Goal: Task Accomplishment & Management: Use online tool/utility

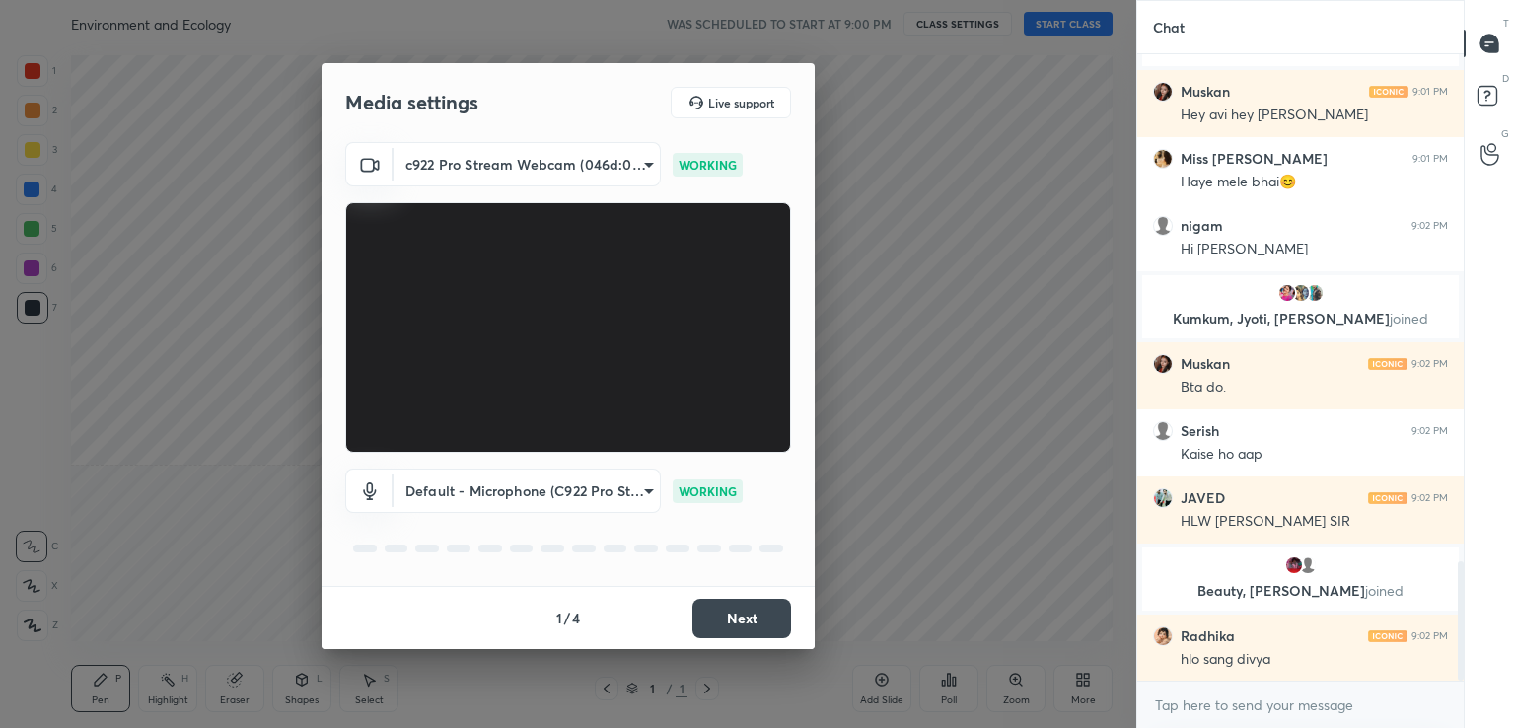
scroll to position [2736, 0]
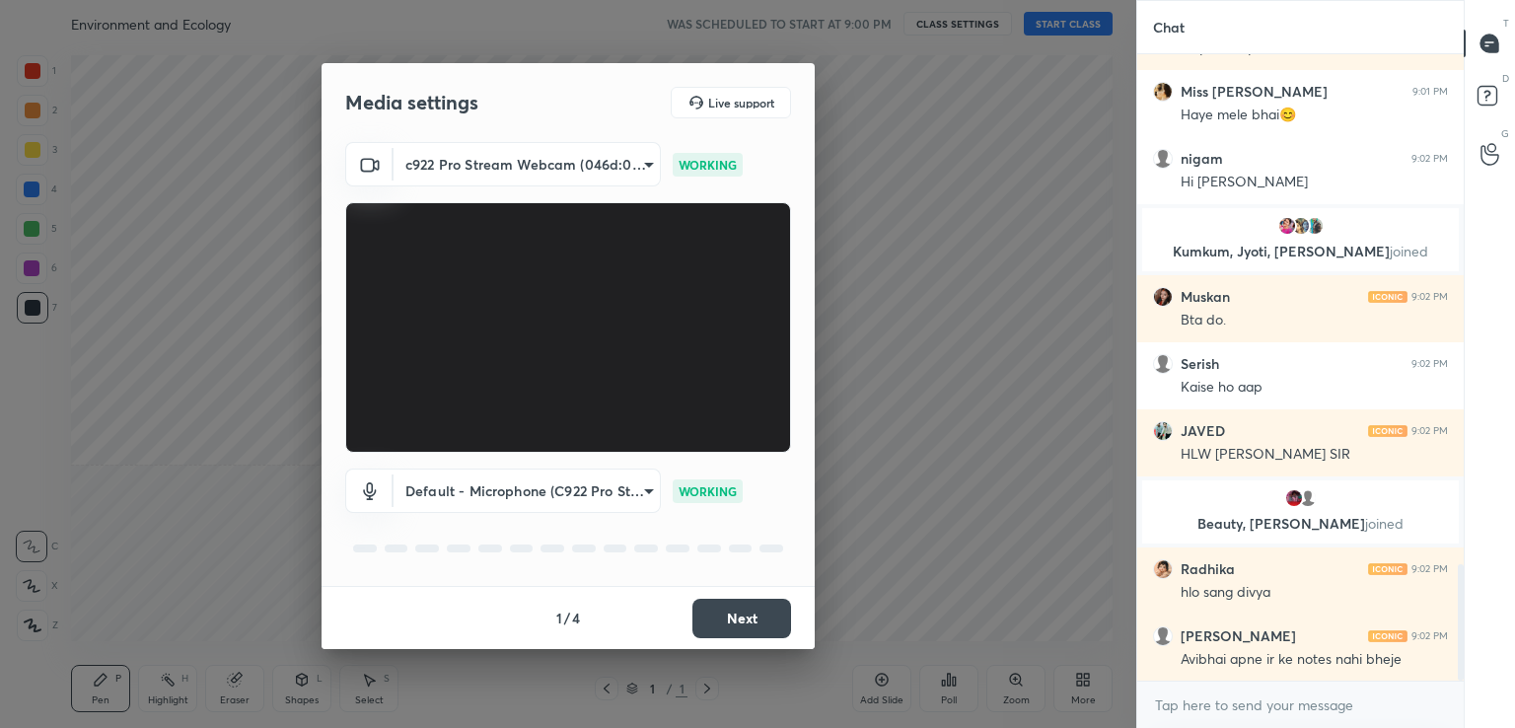
click at [738, 612] on button "Next" at bounding box center [741, 618] width 99 height 39
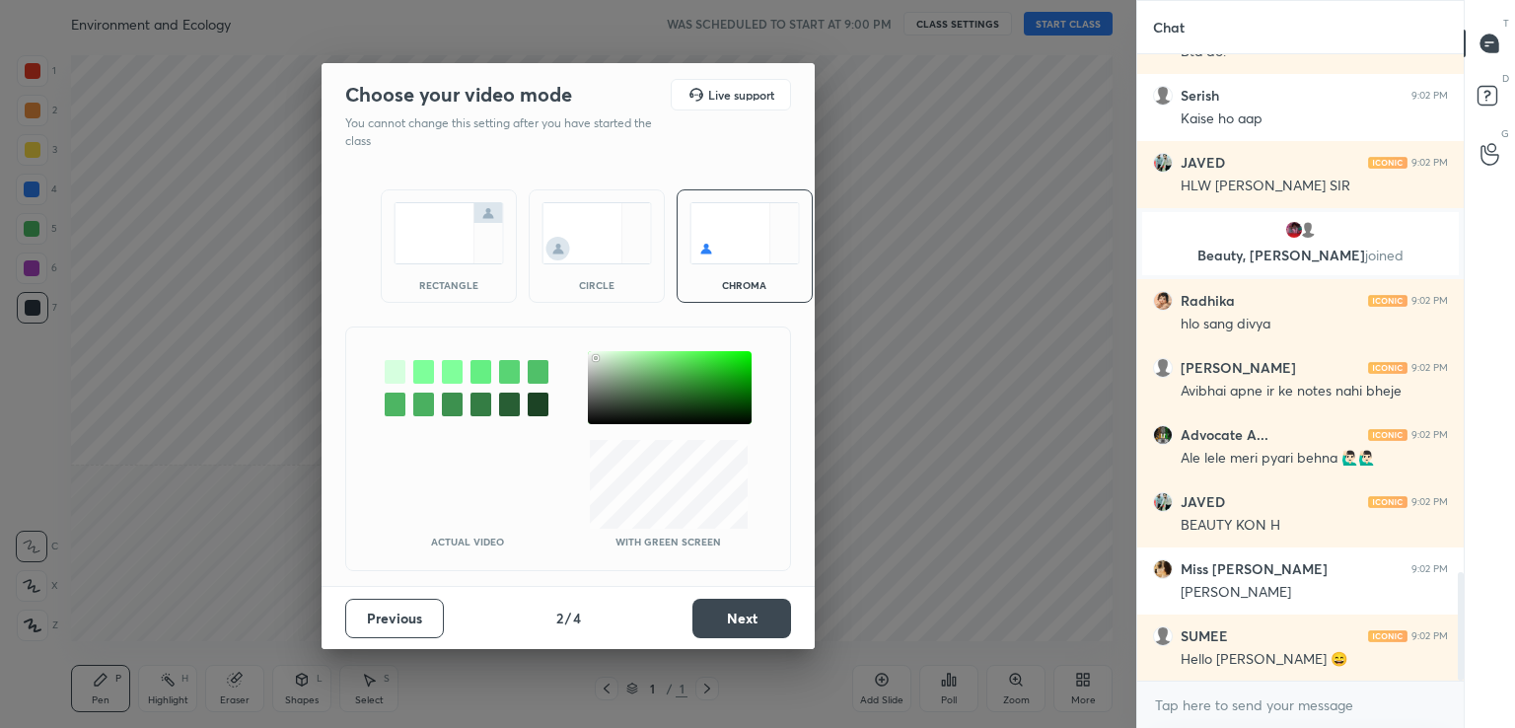
scroll to position [3071, 0]
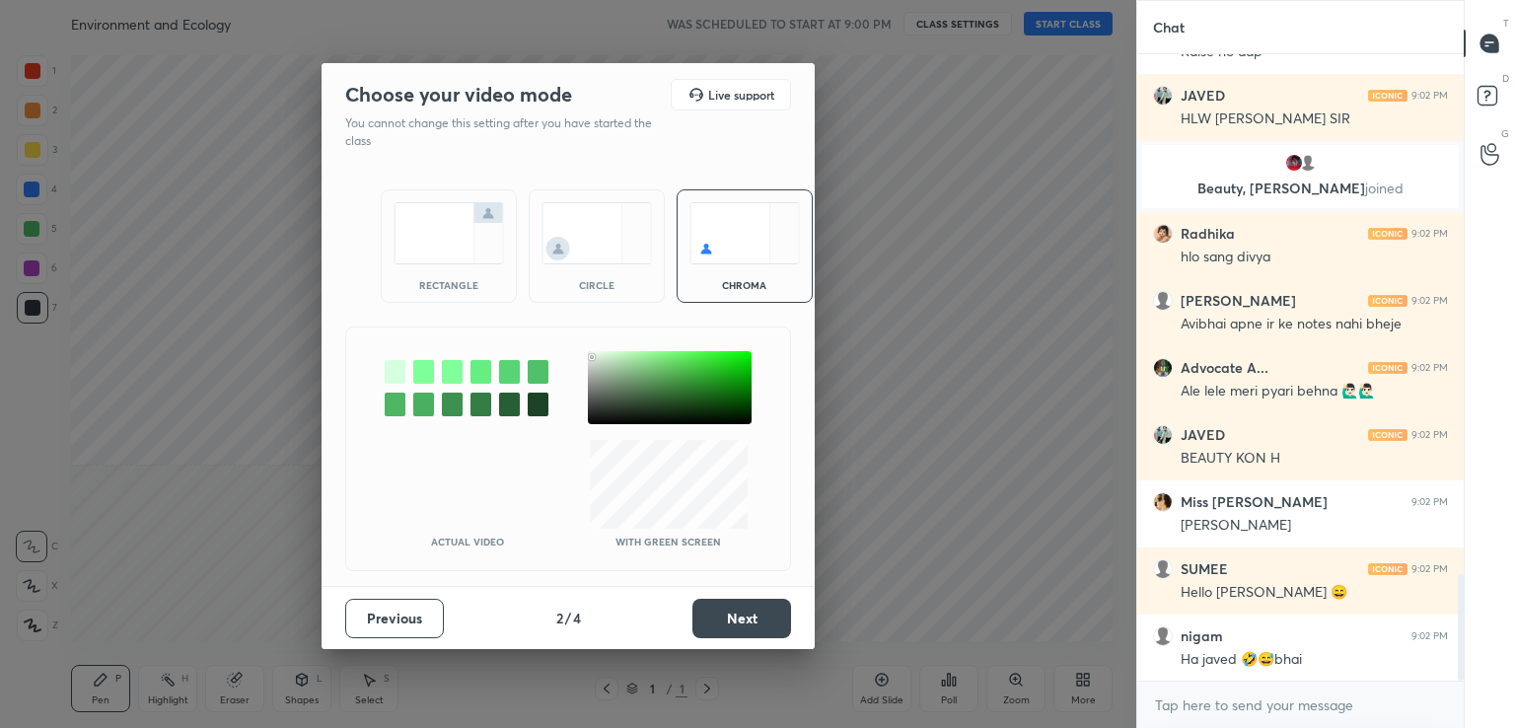
click at [594, 354] on div at bounding box center [670, 387] width 164 height 73
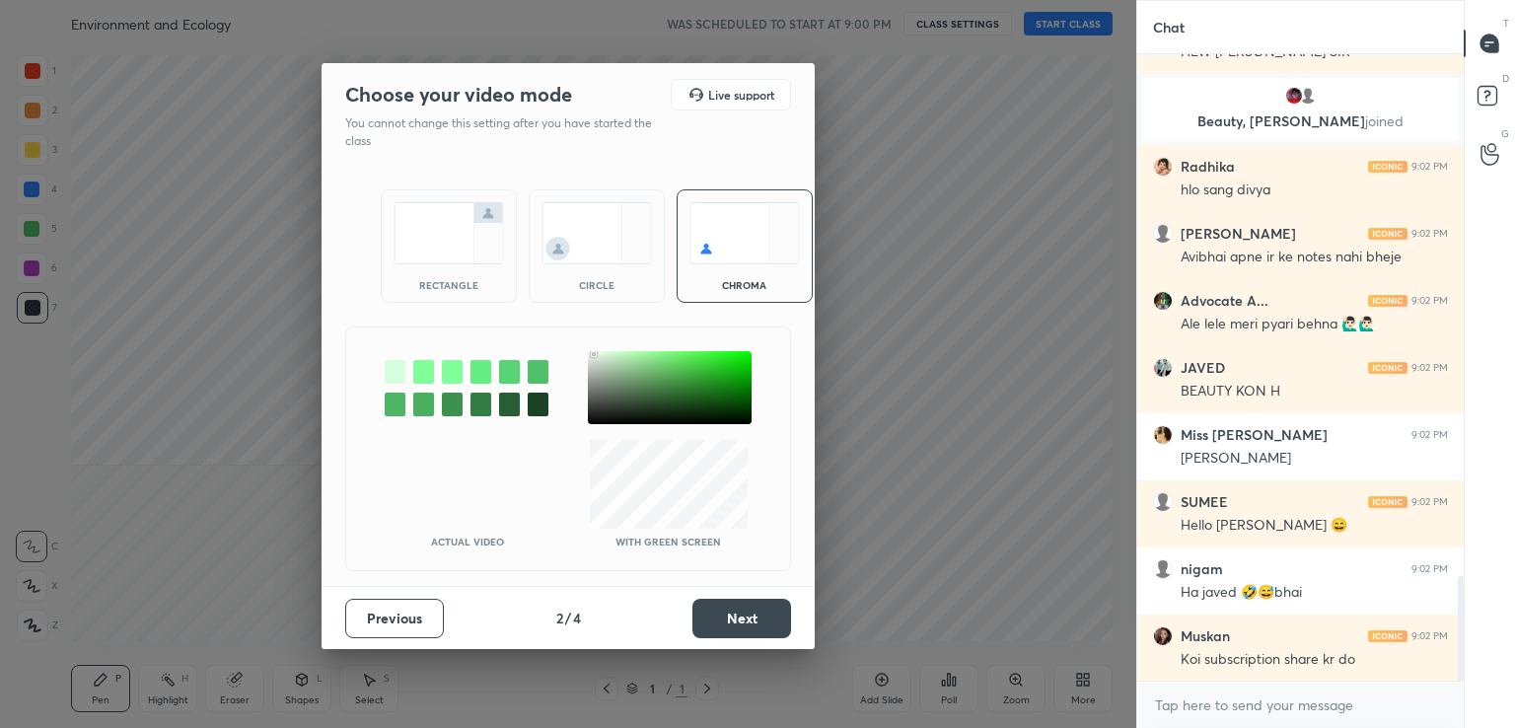
click at [730, 625] on button "Next" at bounding box center [741, 618] width 99 height 39
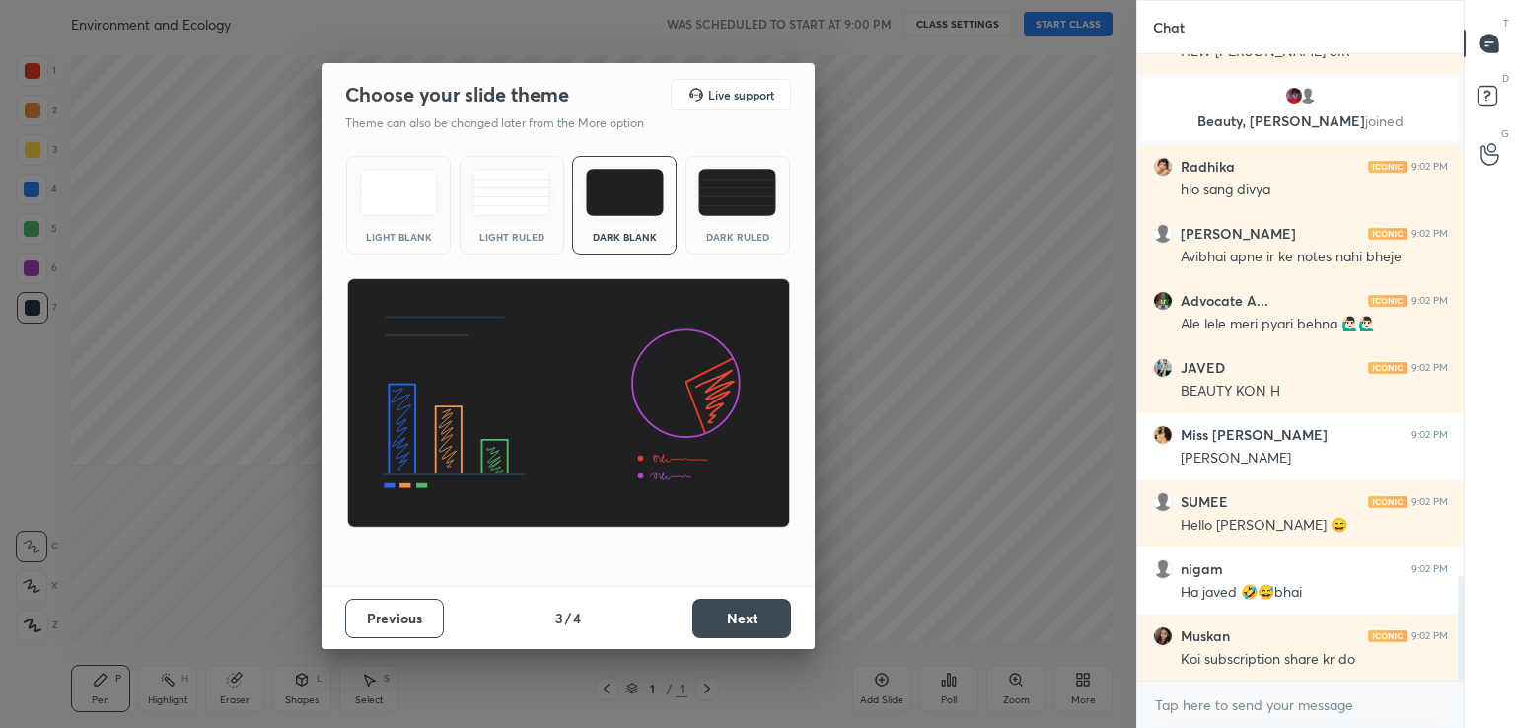
click at [409, 212] on img at bounding box center [399, 192] width 78 height 47
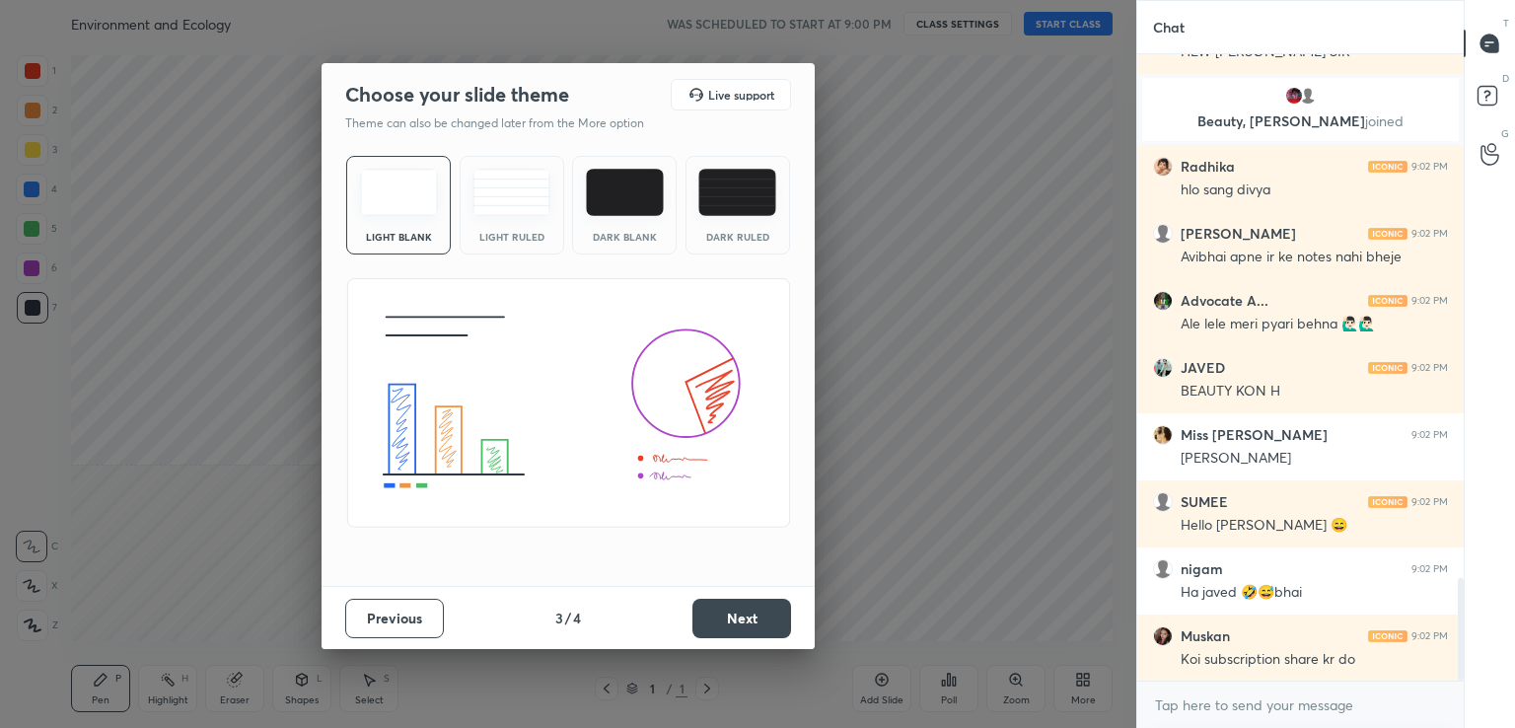
scroll to position [3209, 0]
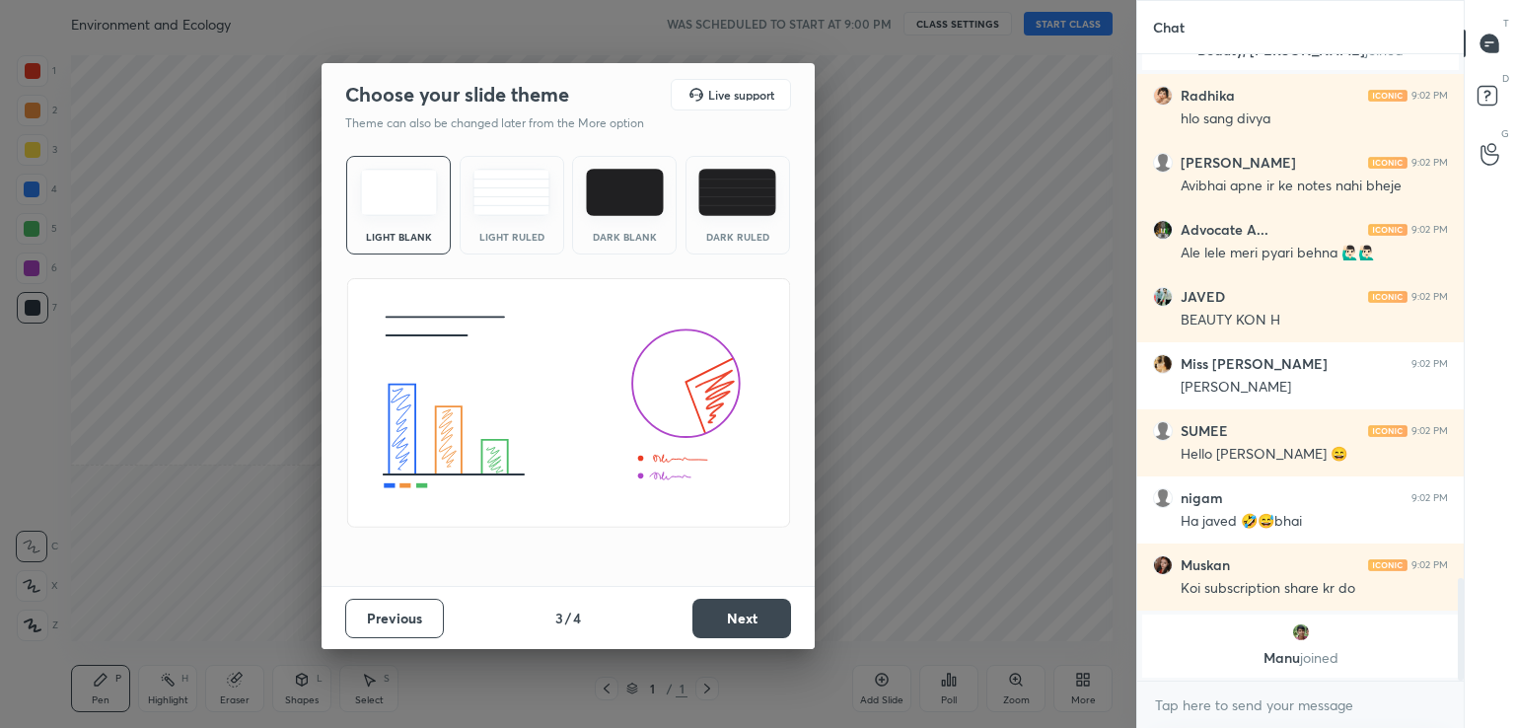
click at [750, 616] on button "Next" at bounding box center [741, 618] width 99 height 39
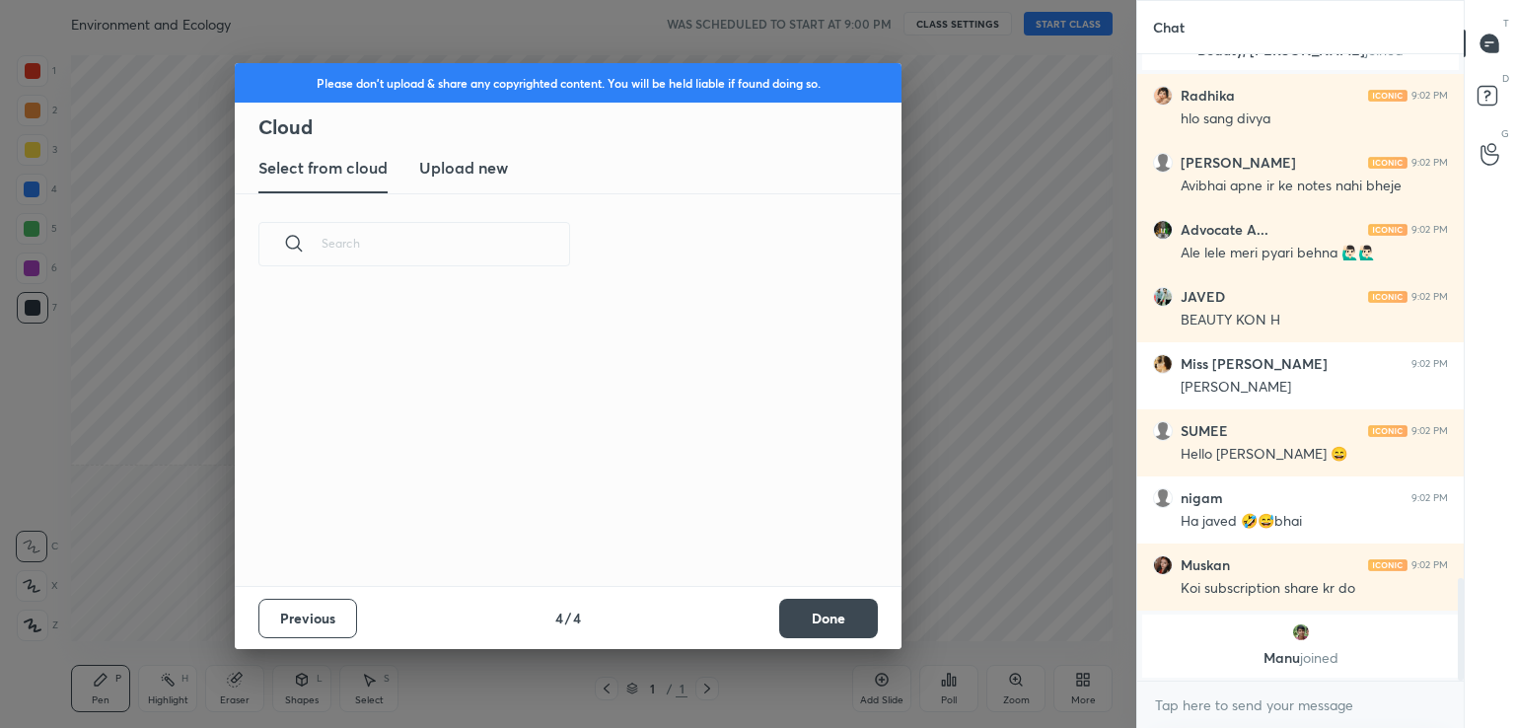
scroll to position [0, 0]
click at [462, 177] on h3 "Upload new" at bounding box center [463, 168] width 89 height 24
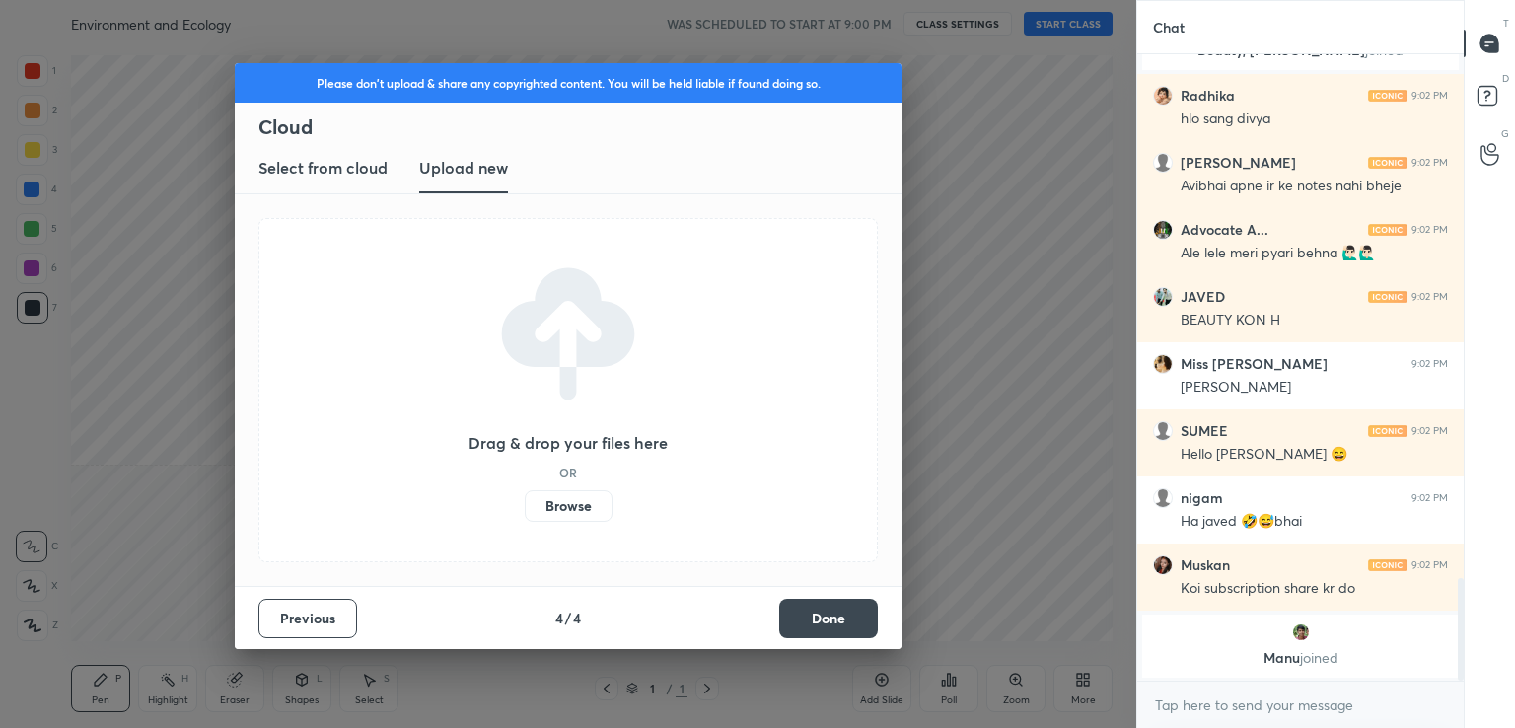
click at [564, 505] on label "Browse" at bounding box center [569, 506] width 88 height 32
click at [525, 505] on input "Browse" at bounding box center [525, 506] width 0 height 32
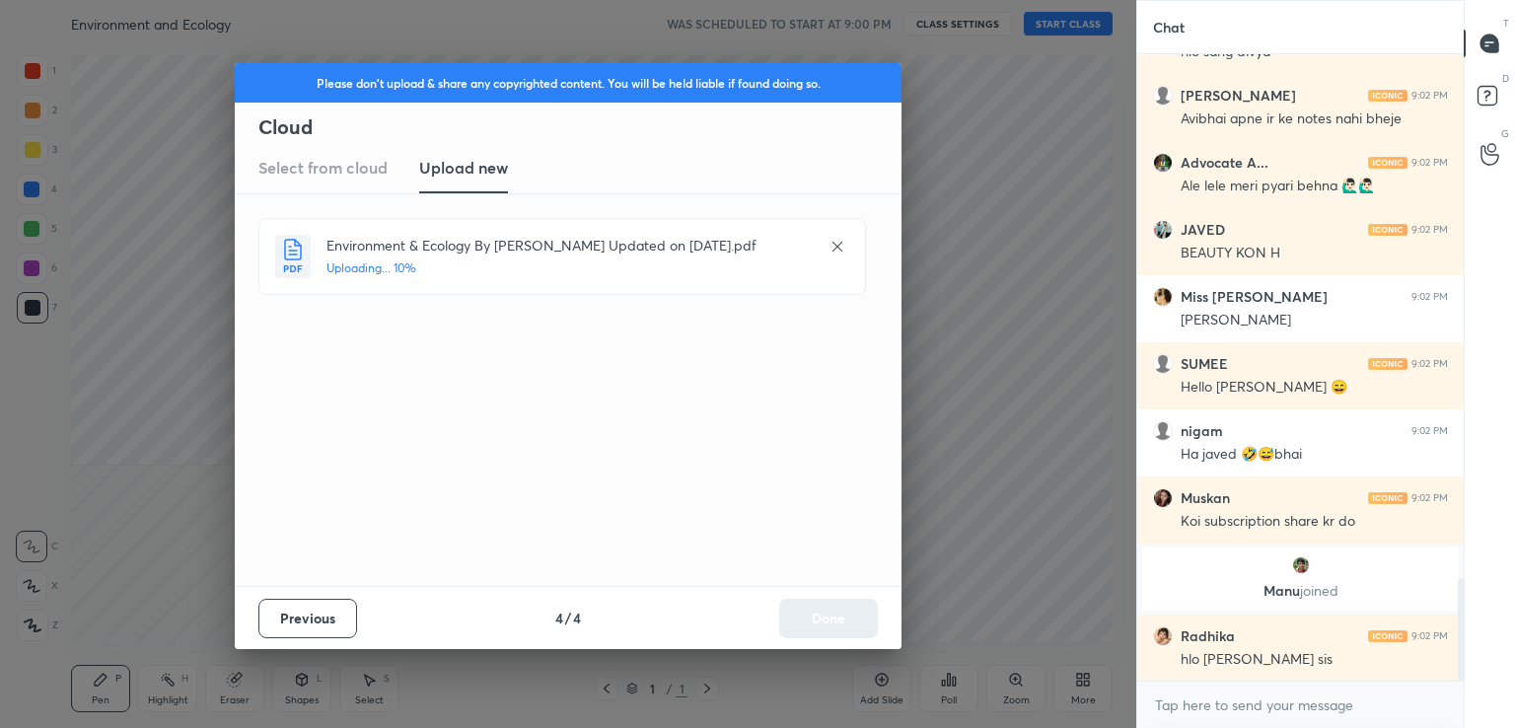
scroll to position [3199, 0]
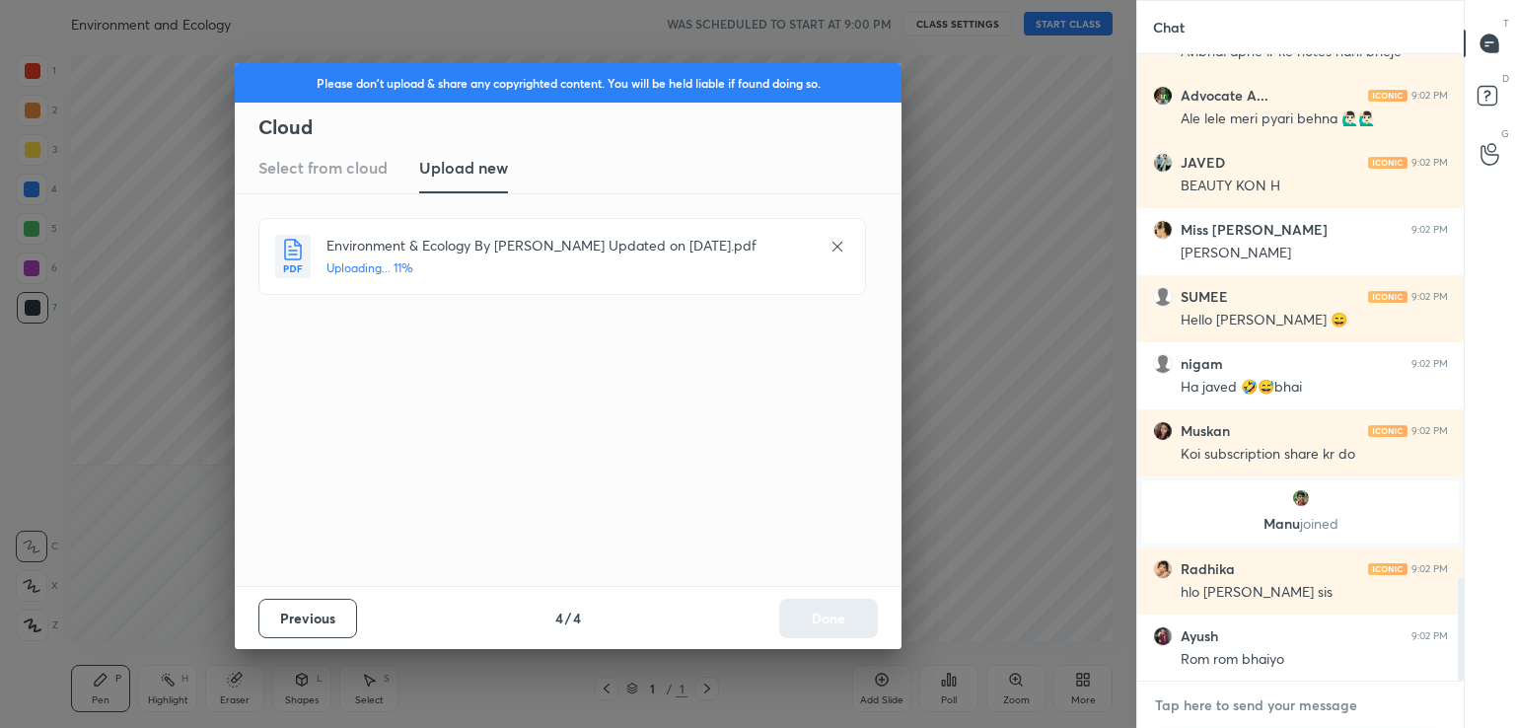
click at [1238, 696] on textarea at bounding box center [1300, 705] width 295 height 32
click at [1235, 706] on textarea at bounding box center [1300, 705] width 295 height 32
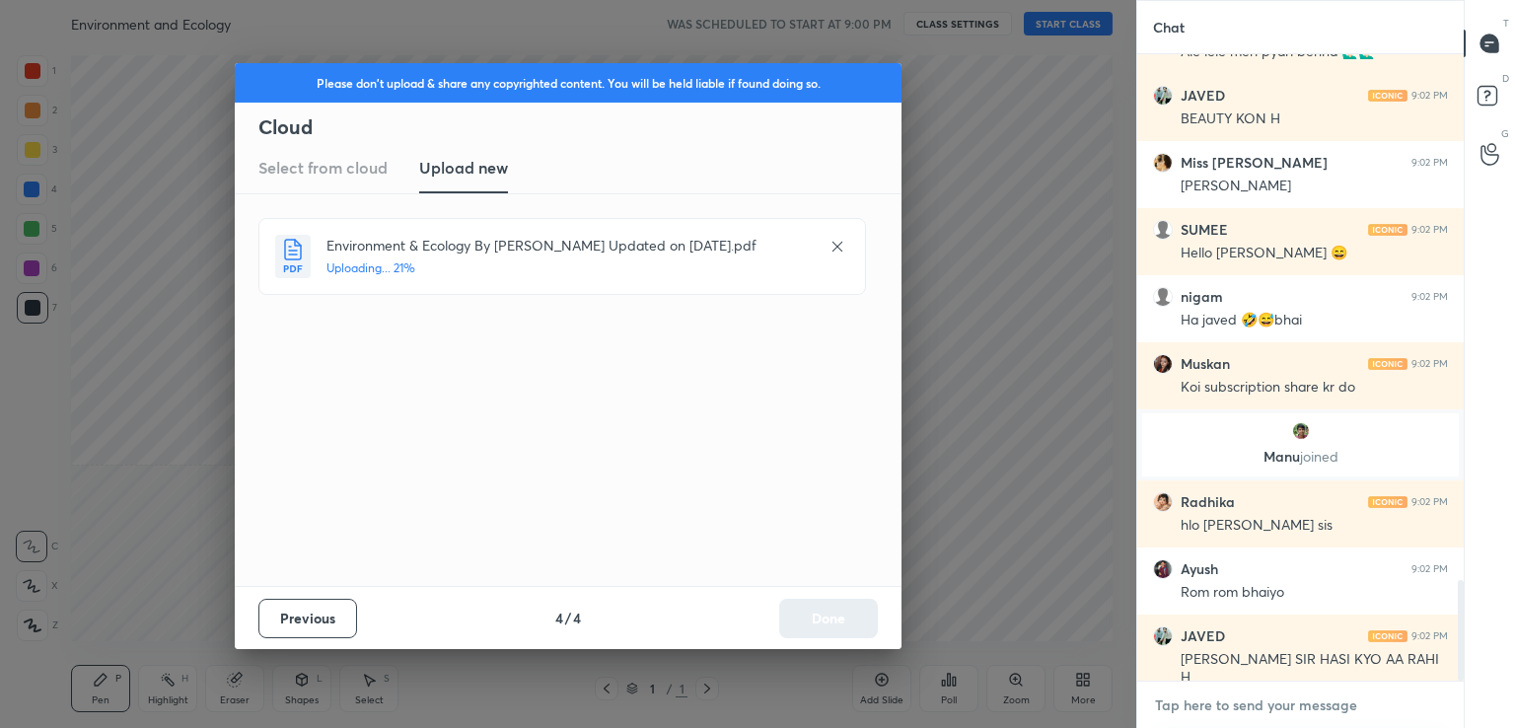
click at [1211, 703] on textarea at bounding box center [1300, 705] width 295 height 32
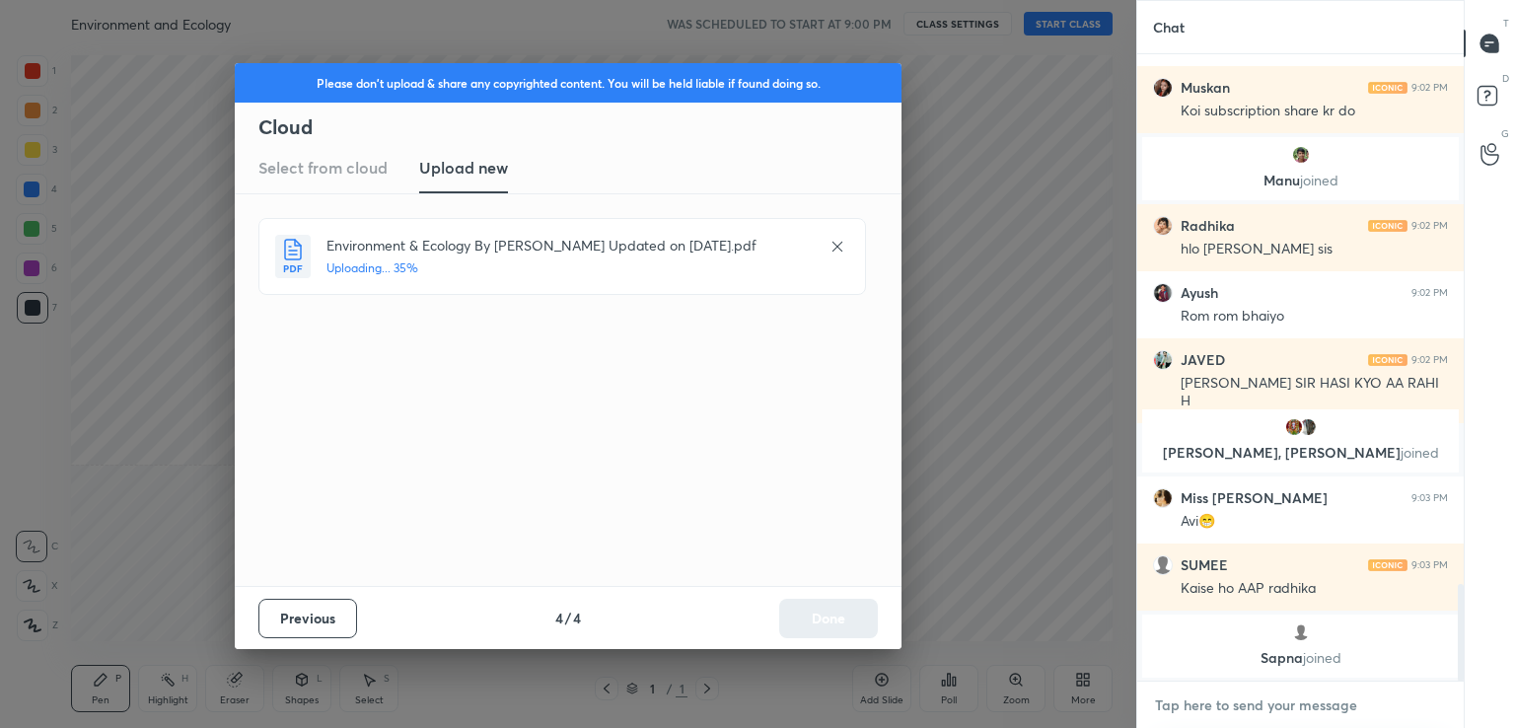
scroll to position [3481, 0]
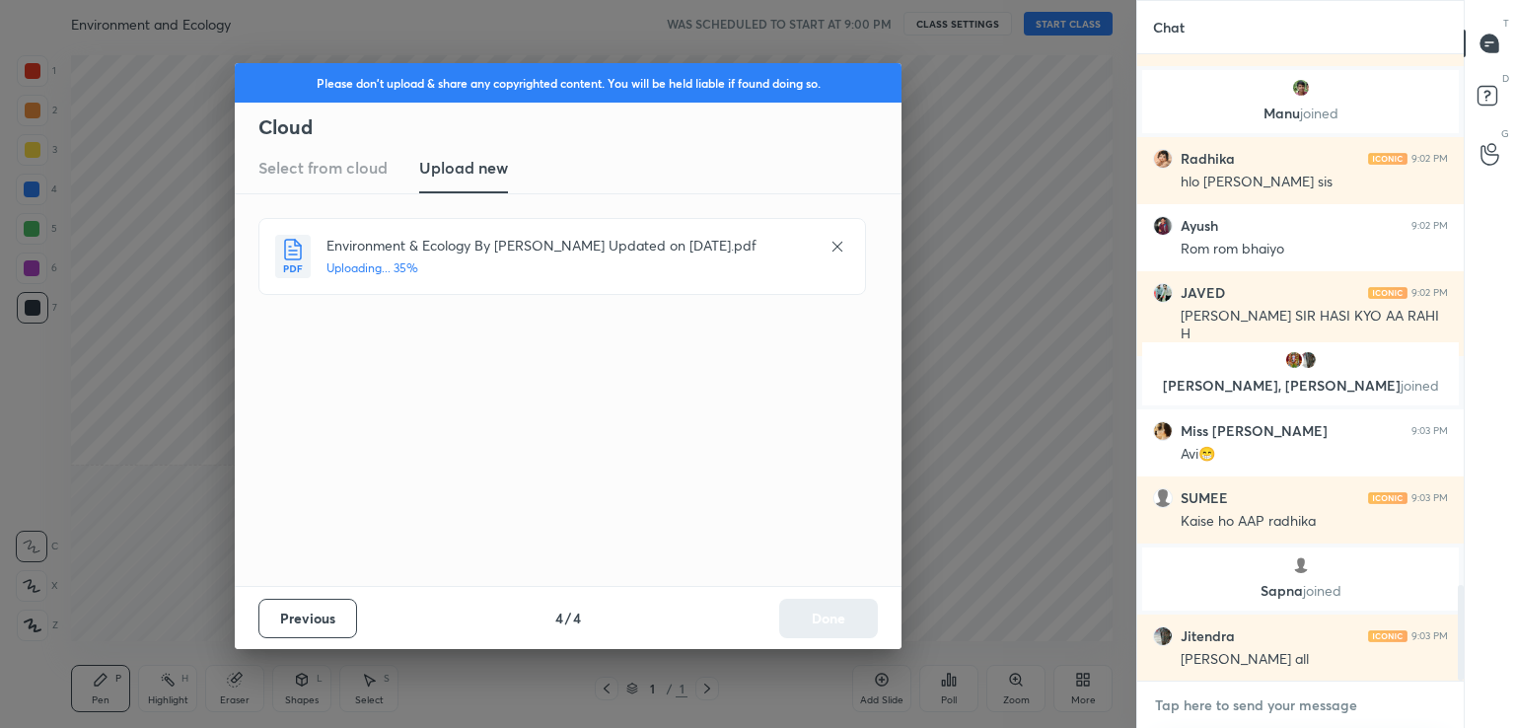
click at [1187, 703] on textarea at bounding box center [1300, 705] width 295 height 32
paste textarea "[URL][DOMAIN_NAME]"
type textarea "[URL][DOMAIN_NAME]"
click at [1431, 701] on icon at bounding box center [1432, 704] width 16 height 16
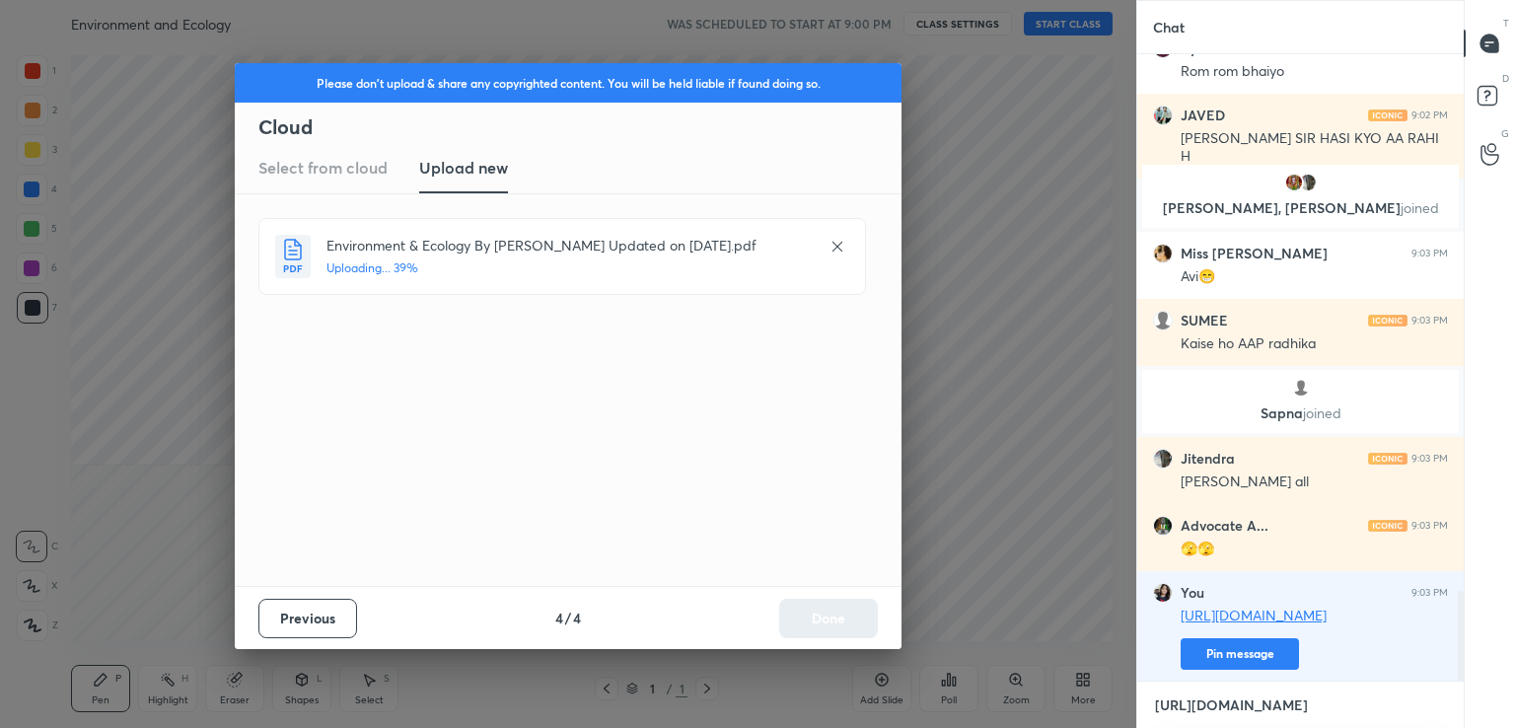
scroll to position [3726, 0]
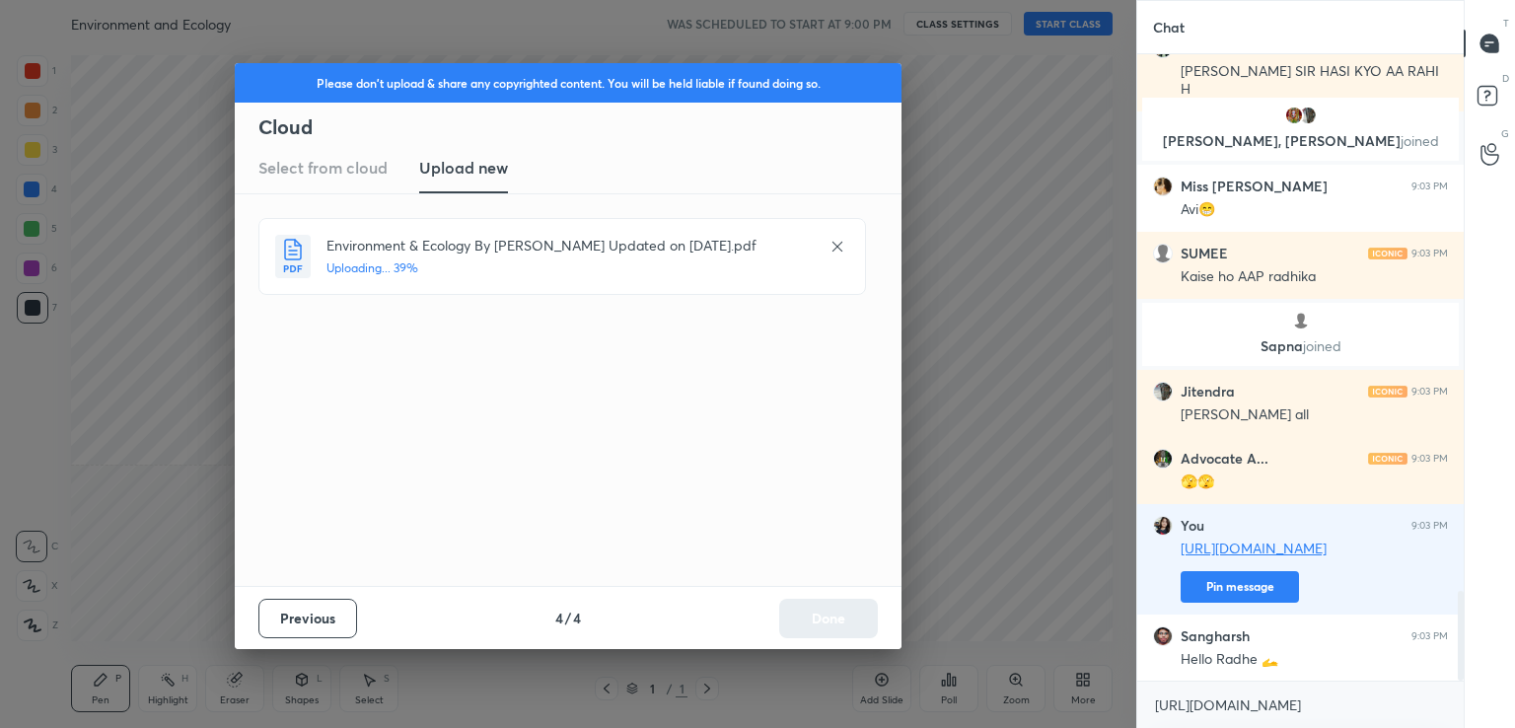
click at [1203, 656] on div "[PERSON_NAME] 9:02 PM Rom rom bhaiyo JAVED 9:02 PM [PERSON_NAME] [PERSON_NAME],…" at bounding box center [1300, 367] width 326 height 627
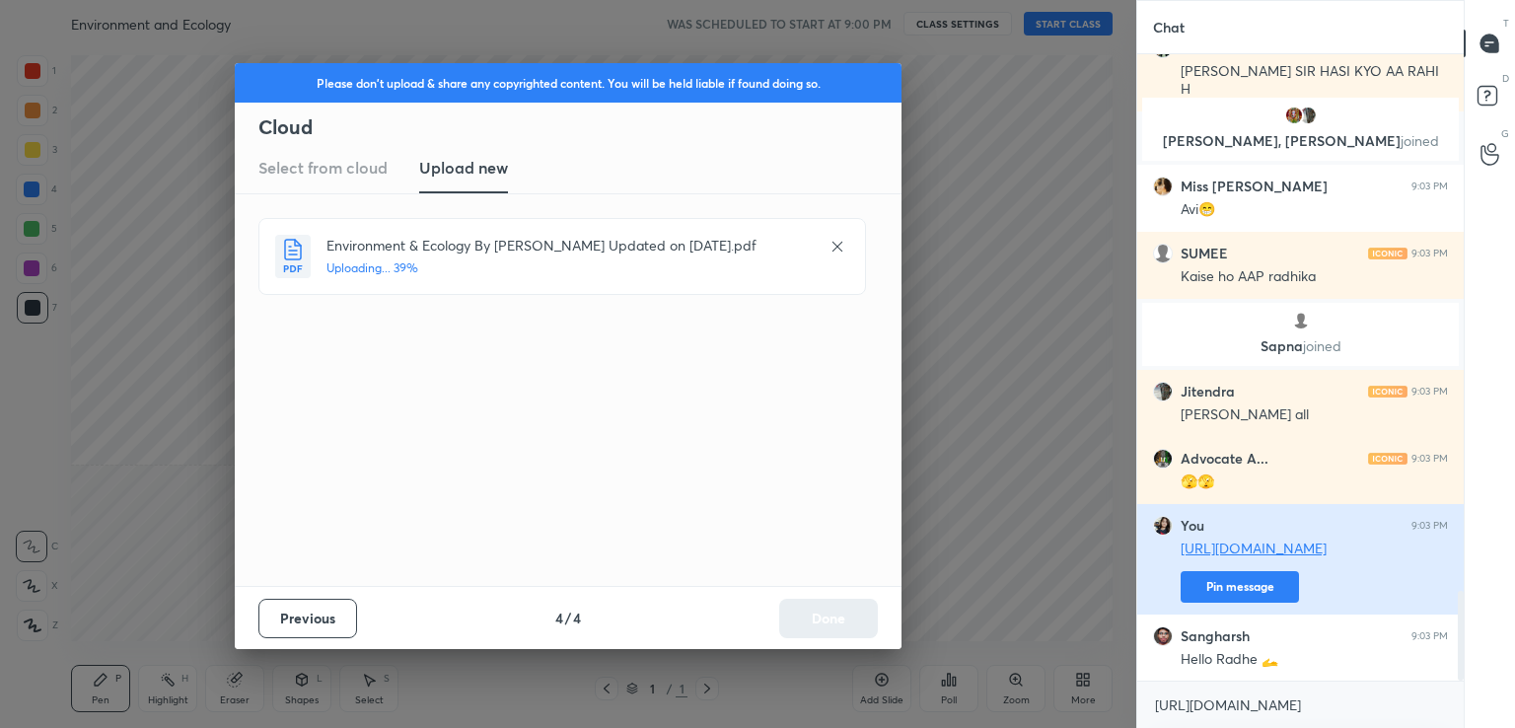
click at [1211, 590] on button "Pin message" at bounding box center [1240, 587] width 118 height 32
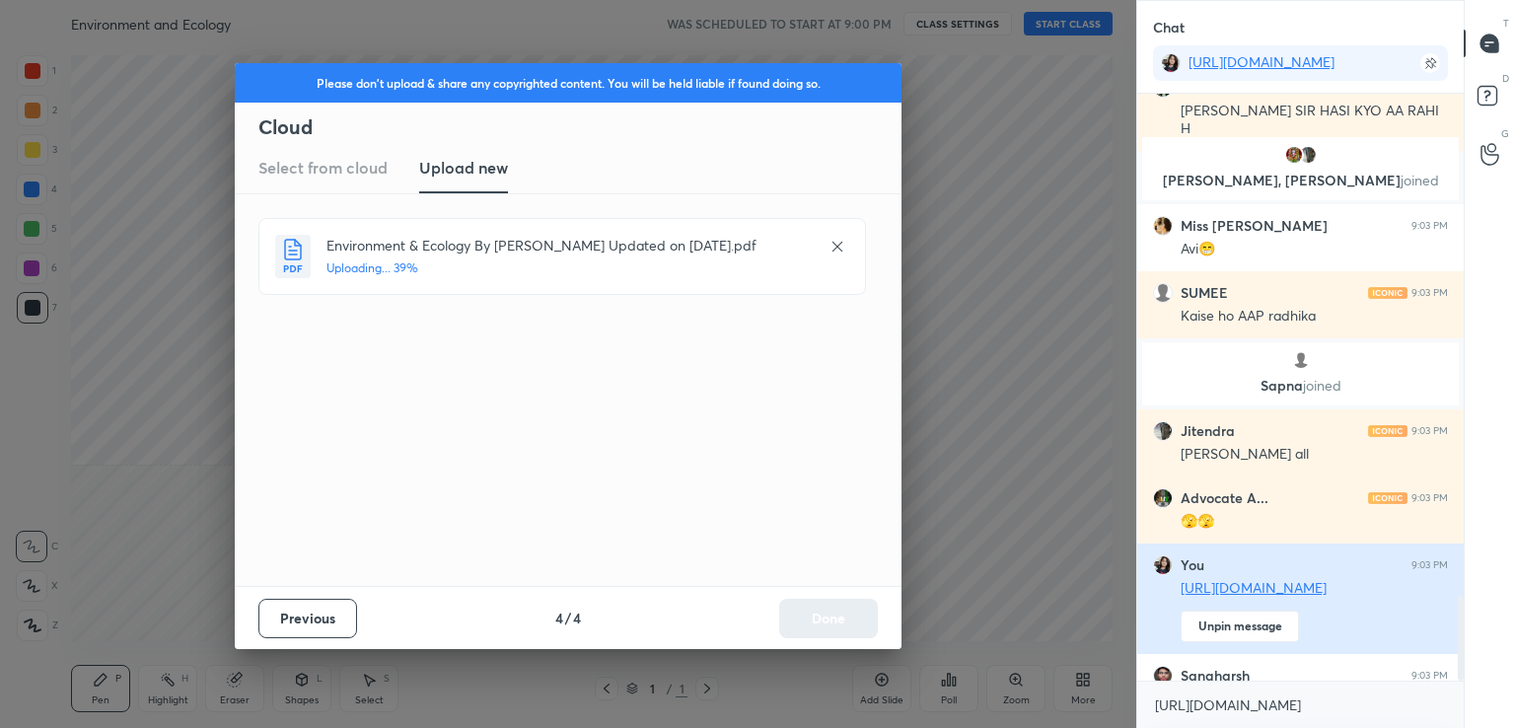
scroll to position [628, 321]
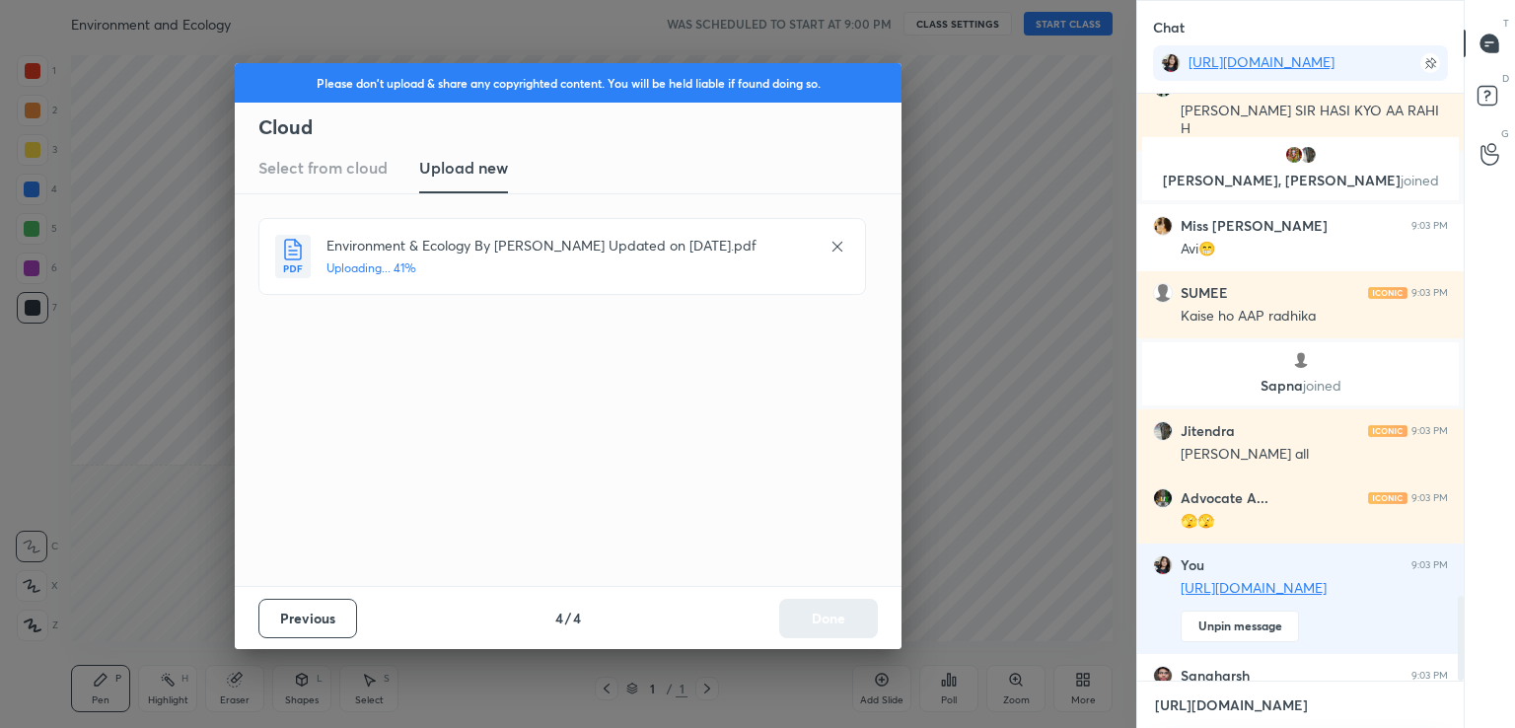
click at [1204, 706] on textarea "[URL][DOMAIN_NAME]" at bounding box center [1300, 705] width 295 height 32
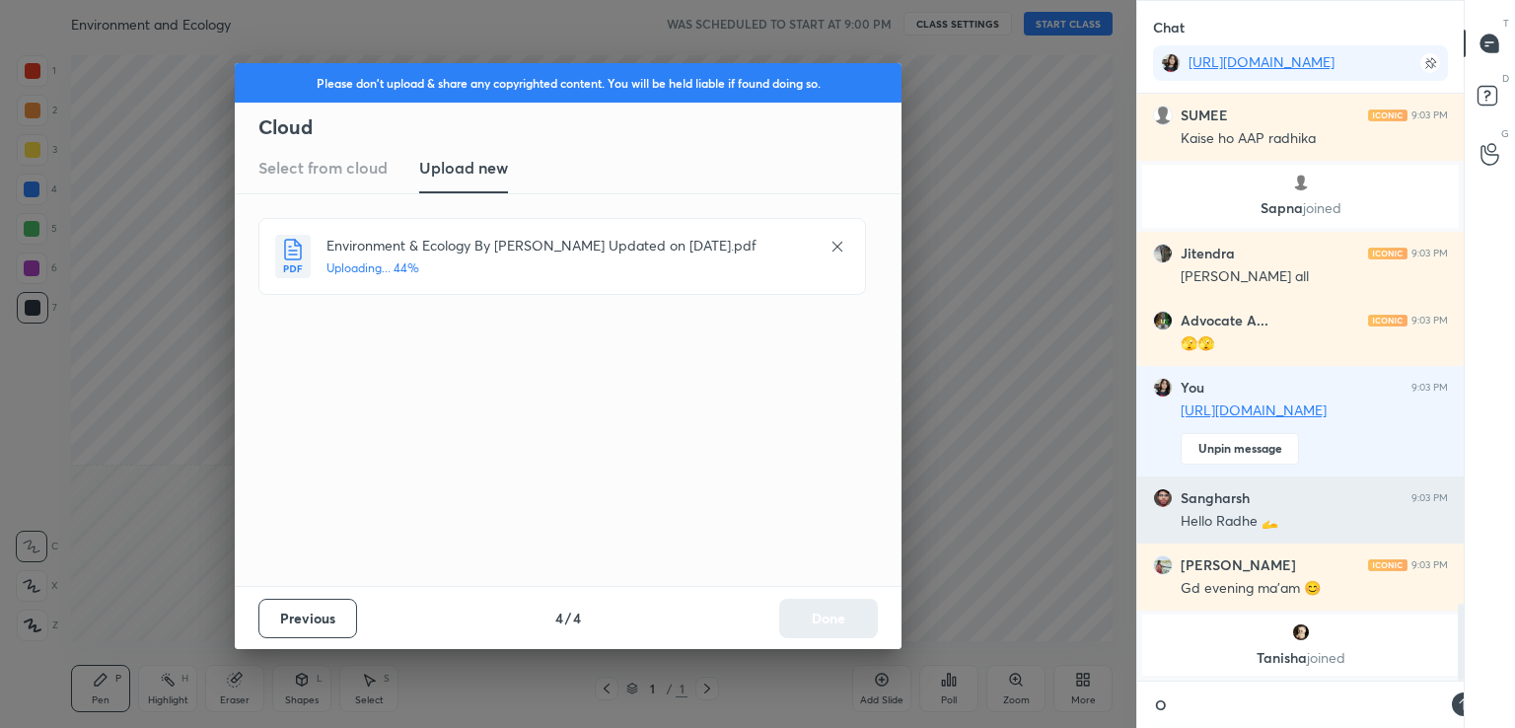
scroll to position [6, 6]
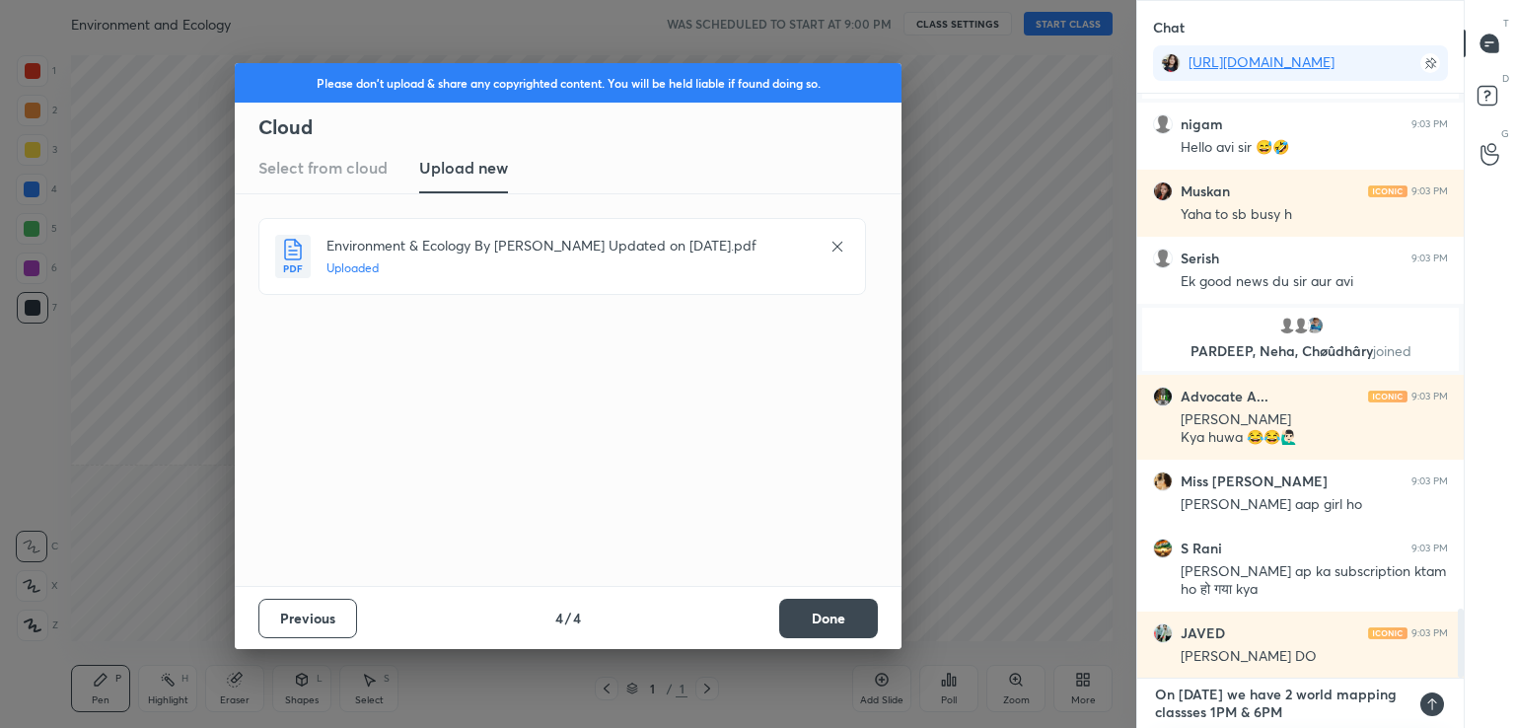
type textarea "On [DATE] we have 2 world mapping classses 1PM & 6PM"
click at [1430, 699] on icon at bounding box center [1432, 704] width 16 height 16
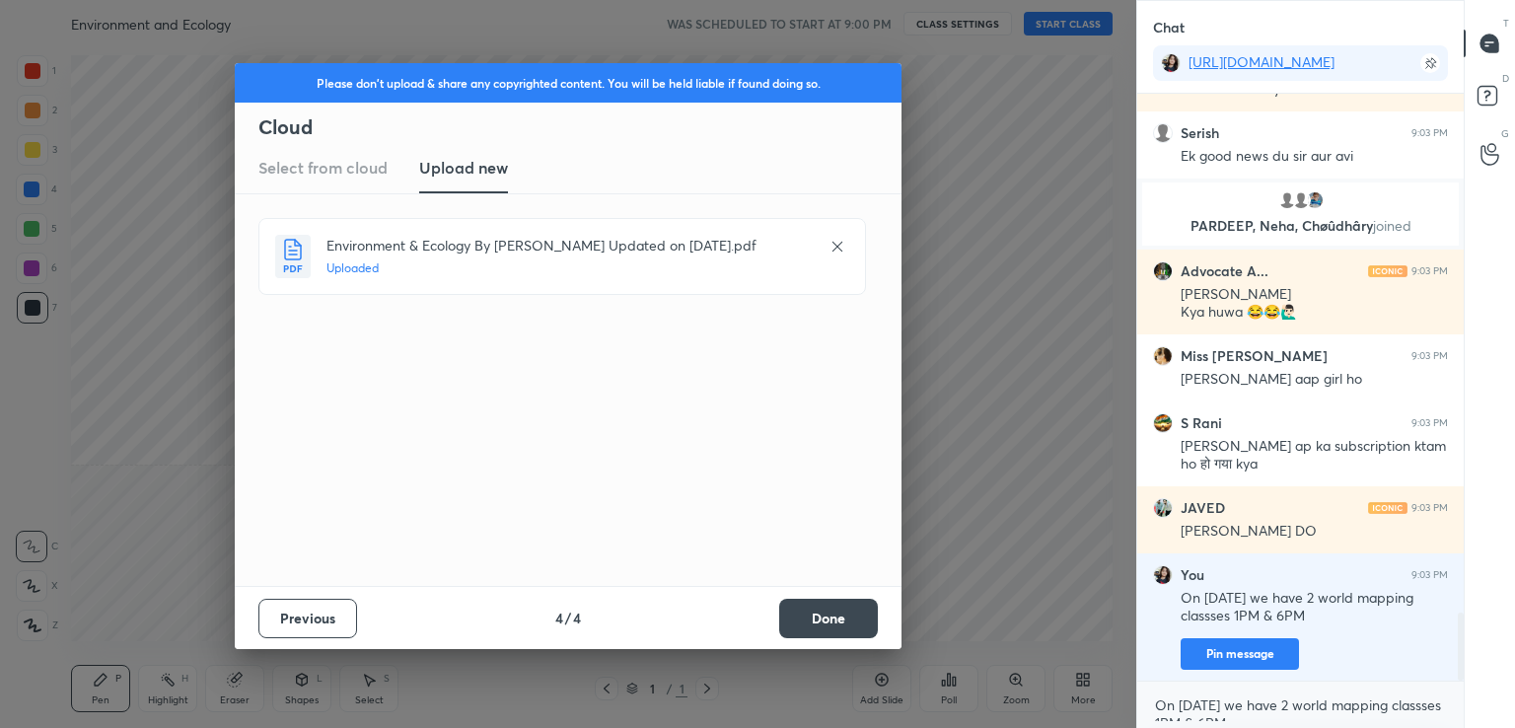
drag, startPoint x: 843, startPoint y: 624, endPoint x: 864, endPoint y: 573, distance: 55.3
click at [843, 627] on button "Done" at bounding box center [828, 618] width 99 height 39
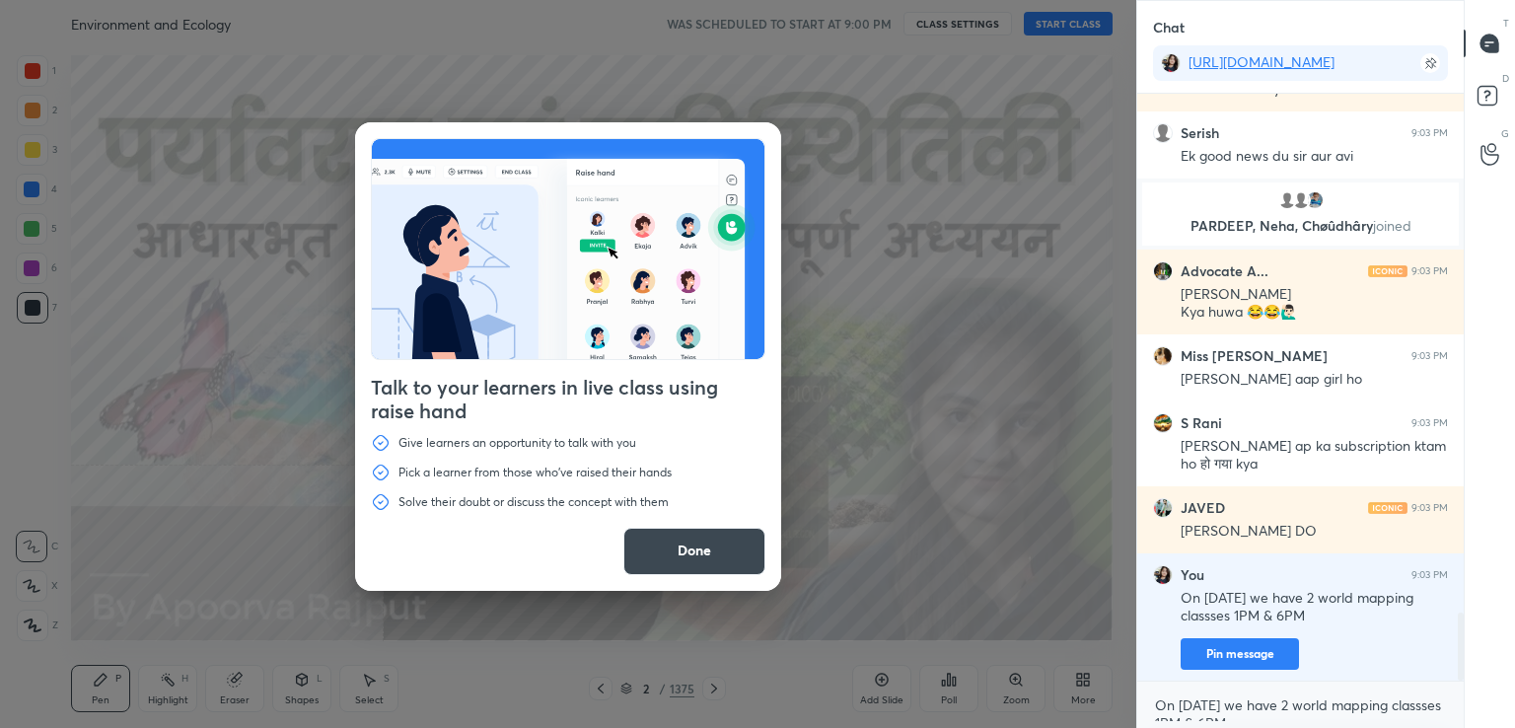
click at [718, 546] on button "Done" at bounding box center [694, 551] width 142 height 47
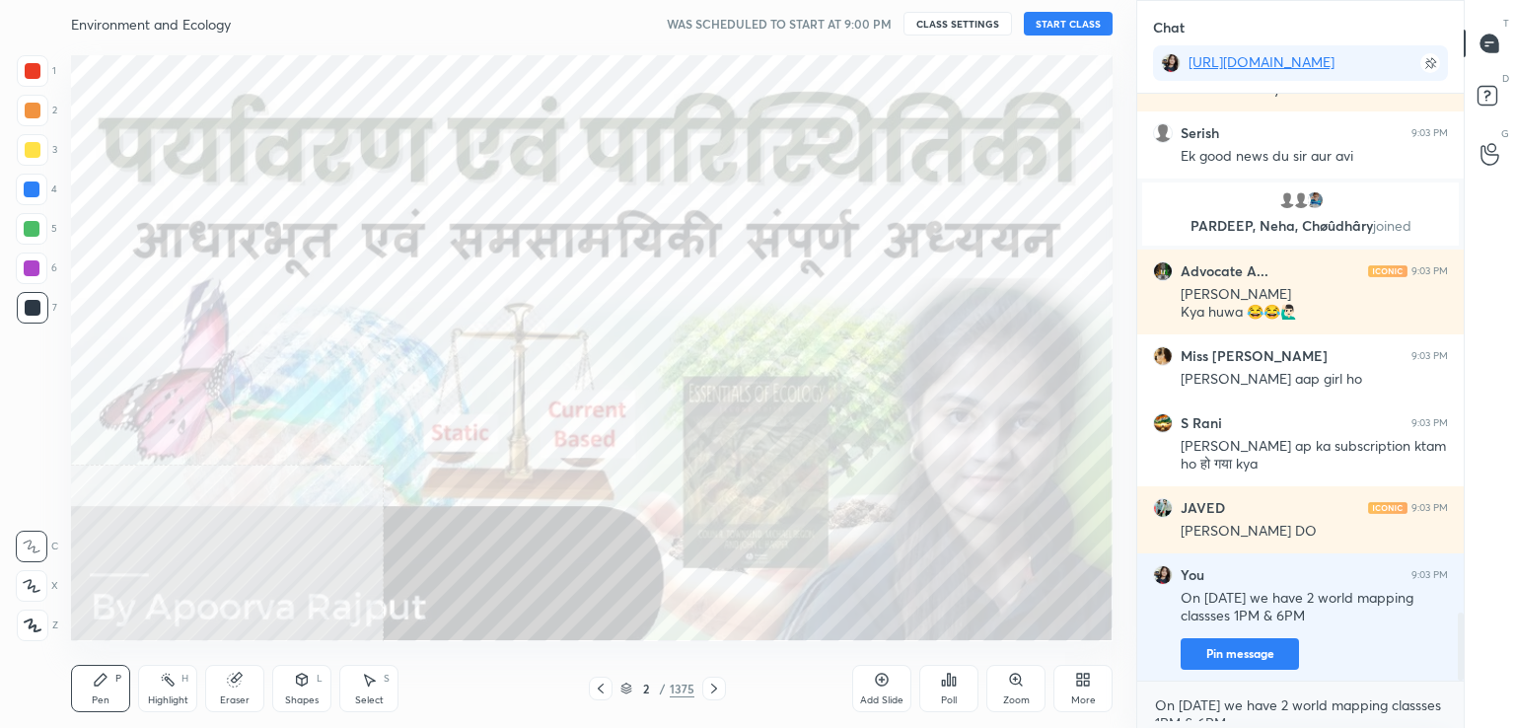
drag, startPoint x: 1078, startPoint y: 686, endPoint x: 1089, endPoint y: 686, distance: 10.8
click at [1089, 686] on icon at bounding box center [1083, 680] width 16 height 16
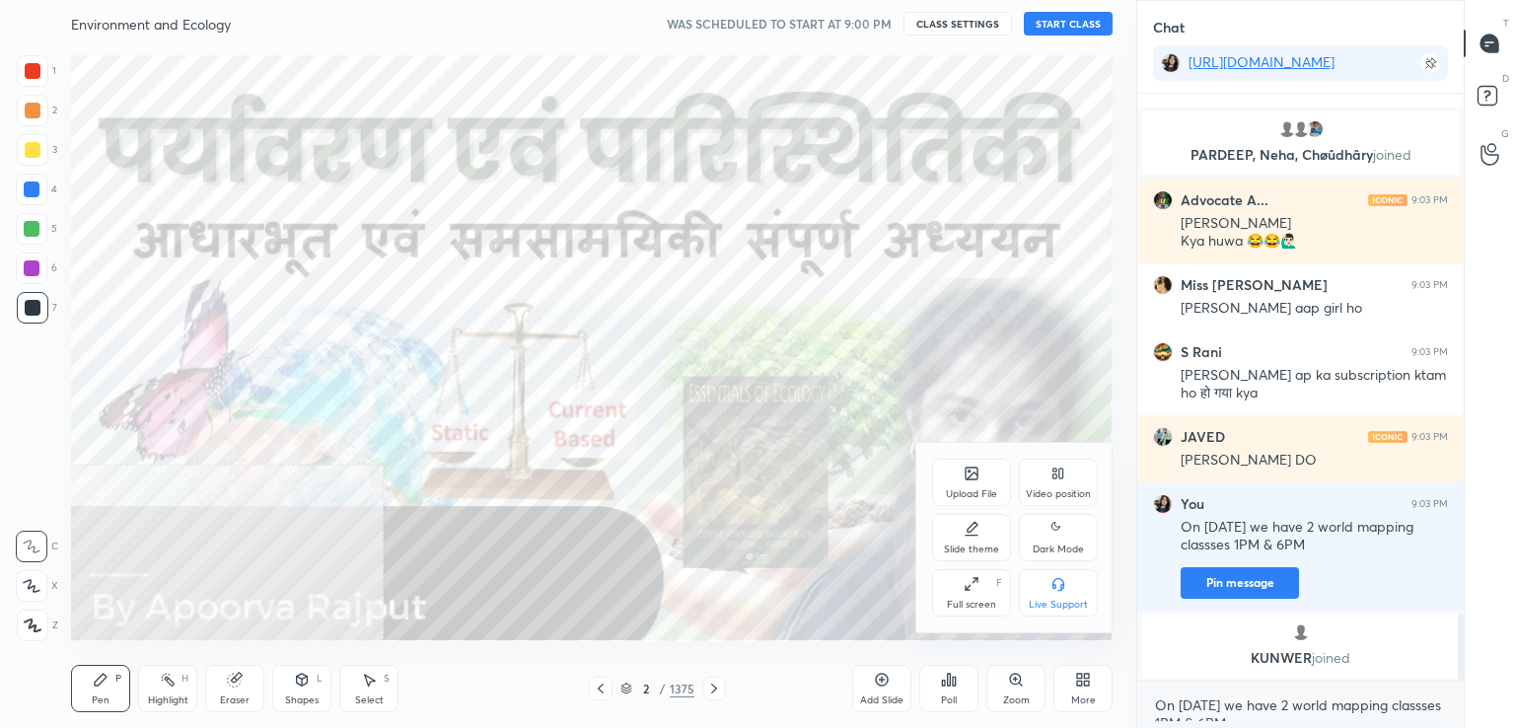
drag, startPoint x: 1062, startPoint y: 484, endPoint x: 1066, endPoint y: 551, distance: 67.2
click at [1065, 487] on div "Video position" at bounding box center [1058, 482] width 79 height 47
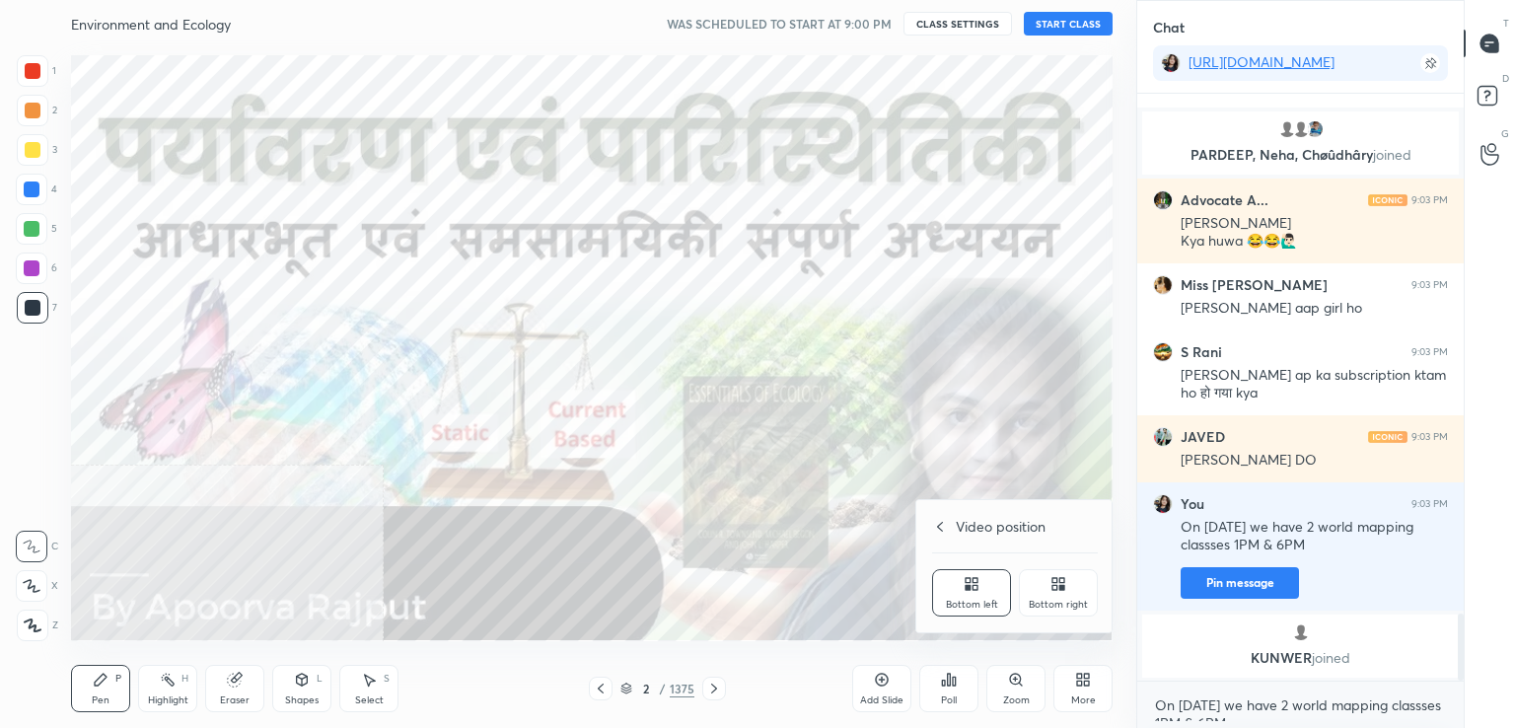
click at [1065, 590] on icon at bounding box center [1058, 584] width 16 height 16
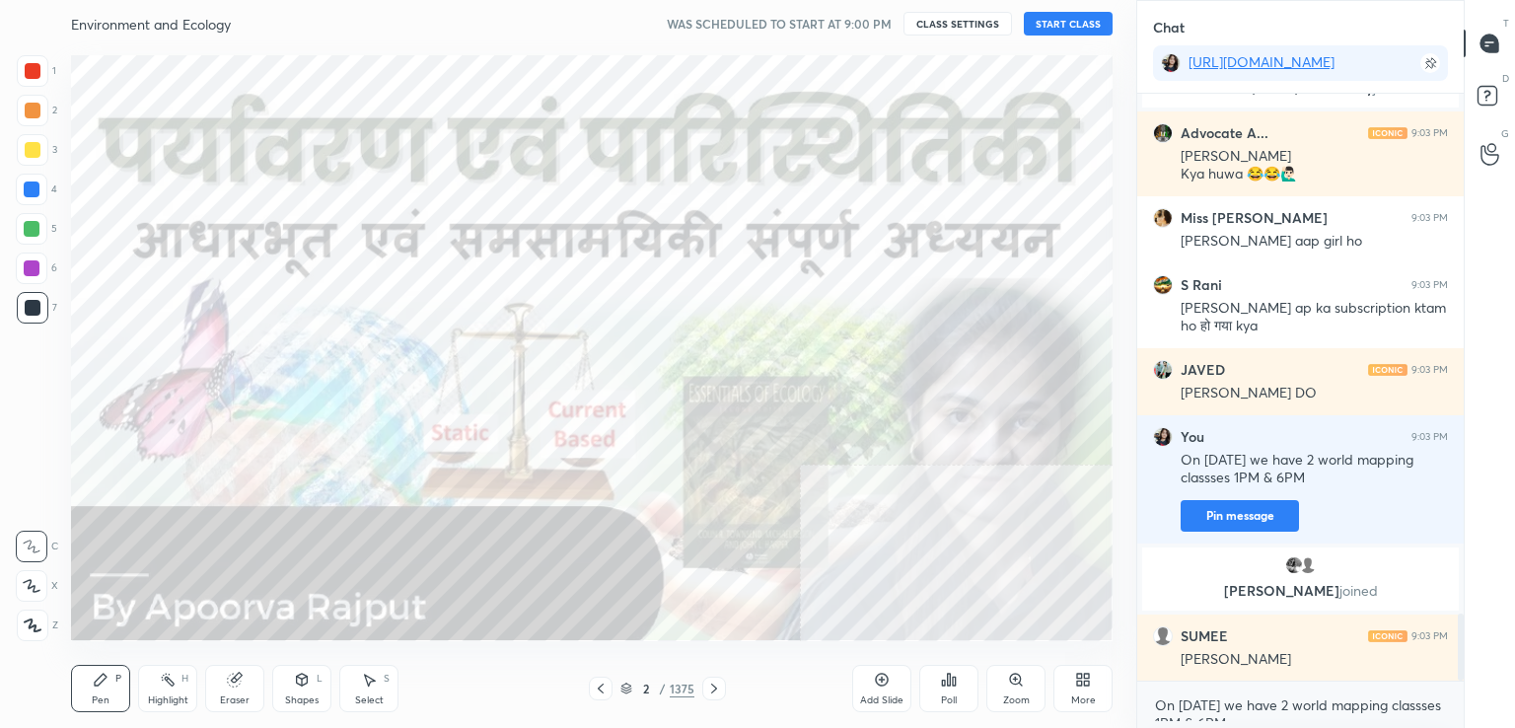
click at [40, 626] on div at bounding box center [33, 626] width 32 height 32
click at [38, 622] on icon at bounding box center [33, 625] width 18 height 14
click at [36, 191] on div at bounding box center [32, 189] width 16 height 16
click at [36, 189] on div at bounding box center [32, 189] width 16 height 16
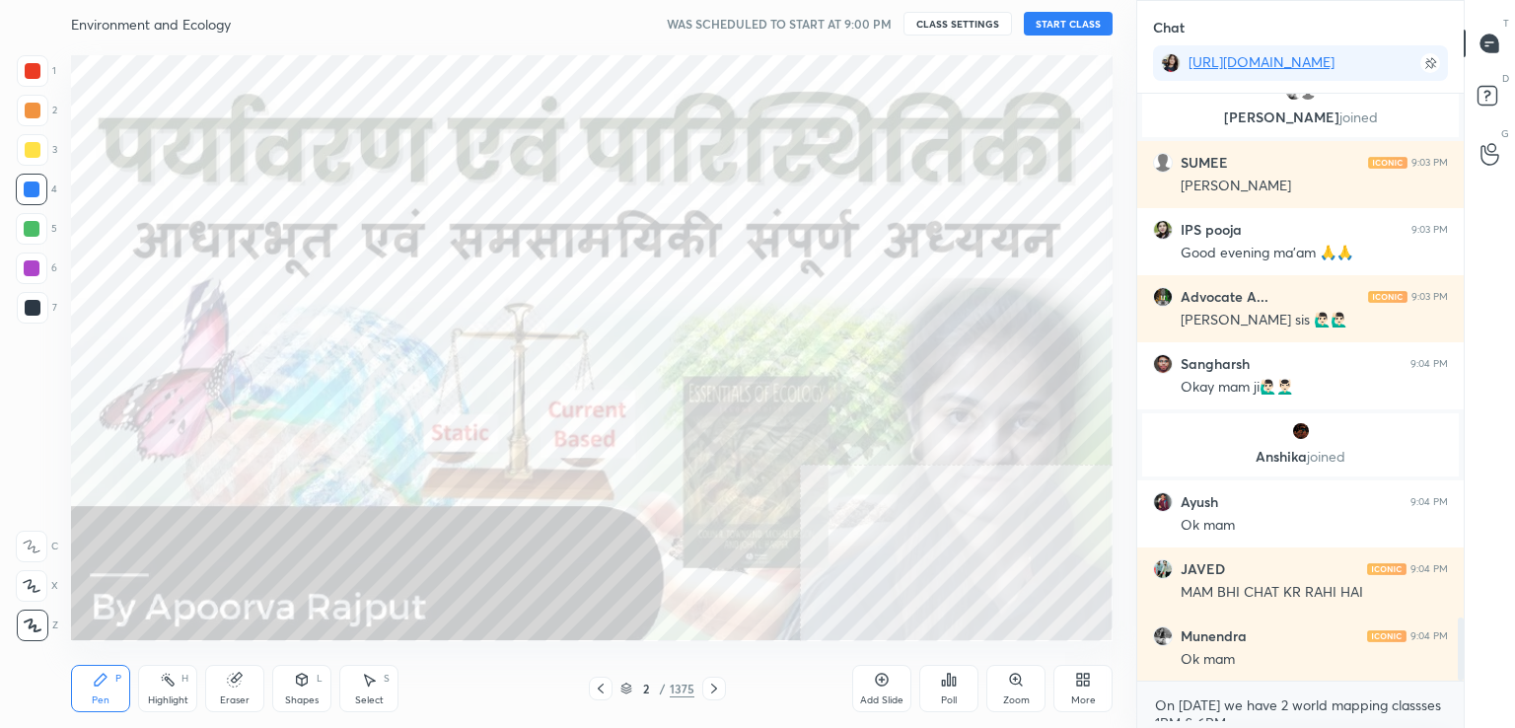
click at [1057, 26] on button "START CLASS" at bounding box center [1068, 24] width 89 height 24
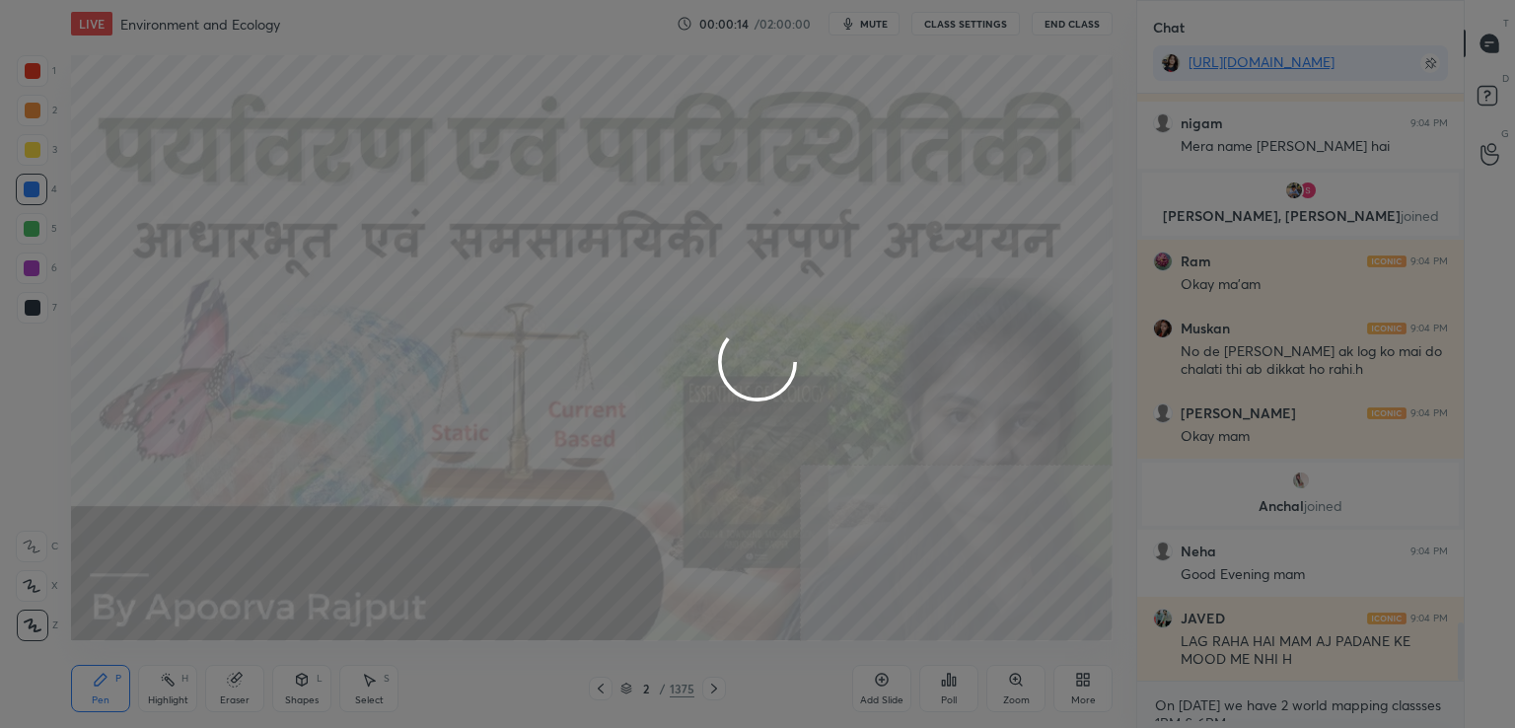
scroll to position [5383, 0]
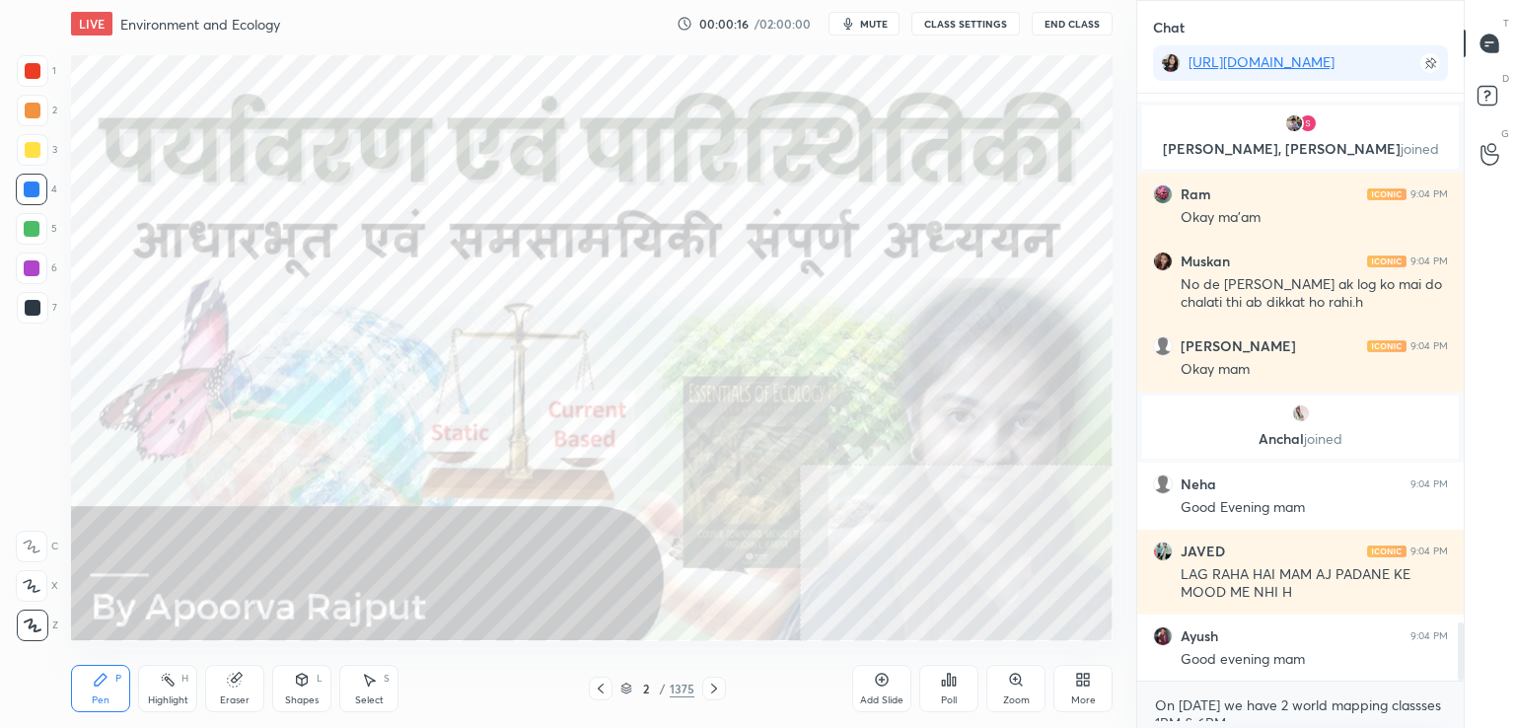
click at [958, 25] on button "CLASS SETTINGS" at bounding box center [965, 24] width 108 height 24
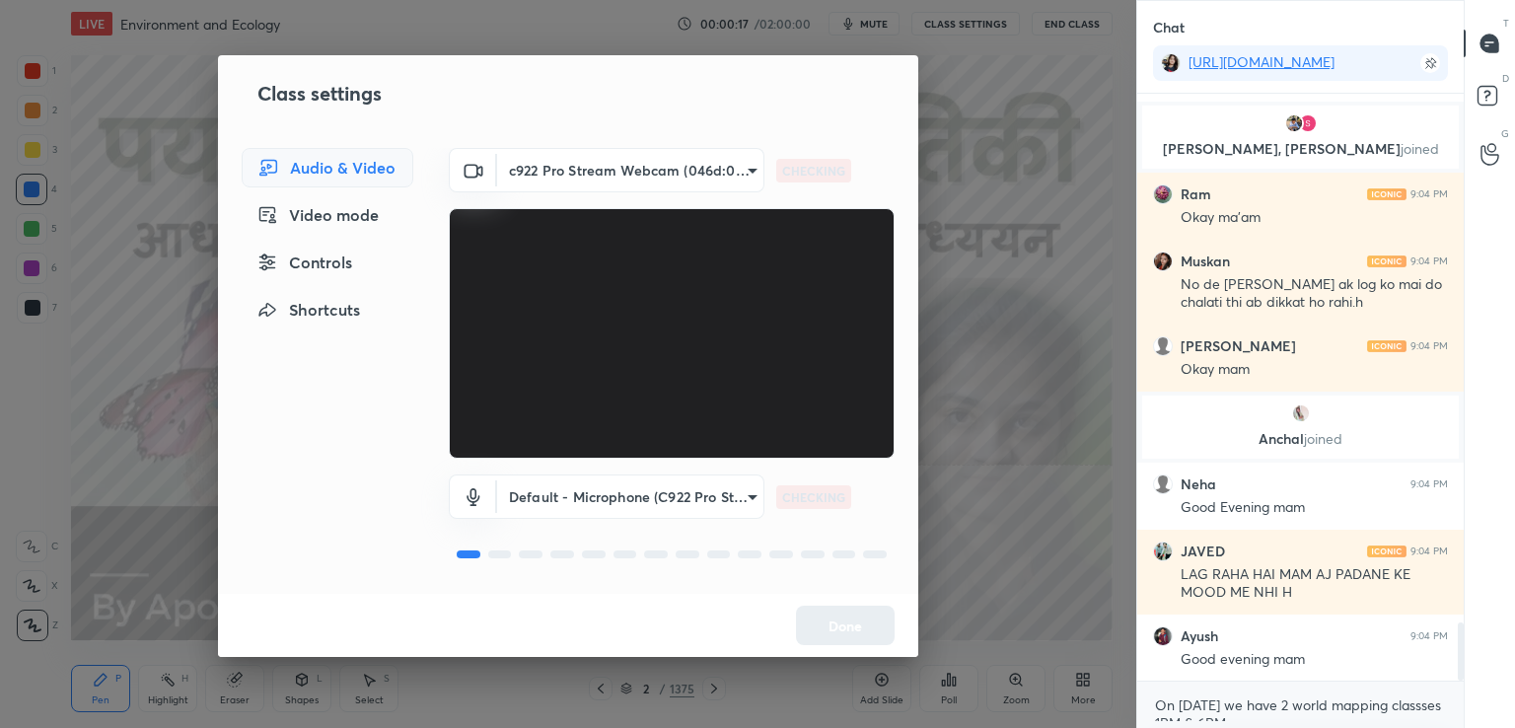
click at [344, 265] on div "Controls" at bounding box center [328, 262] width 172 height 39
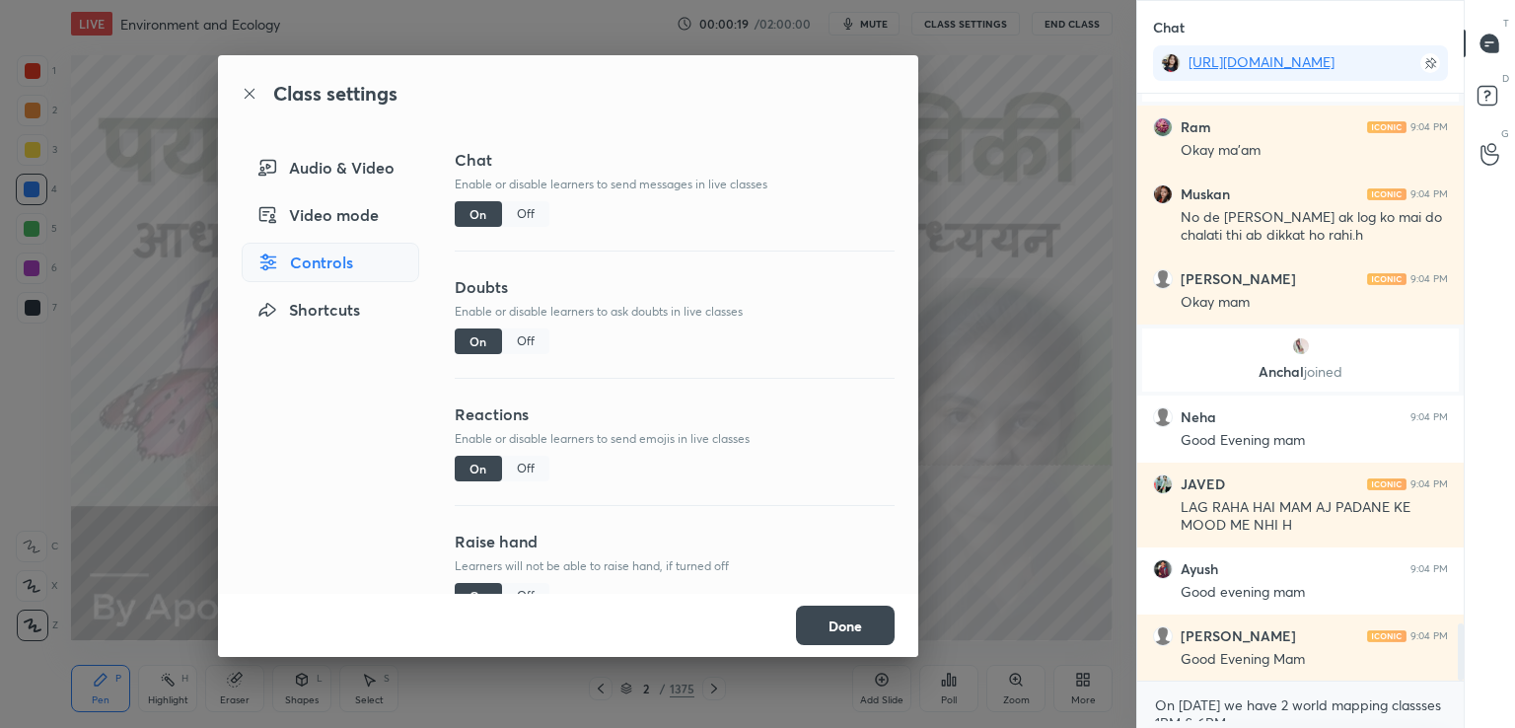
scroll to position [5521, 0]
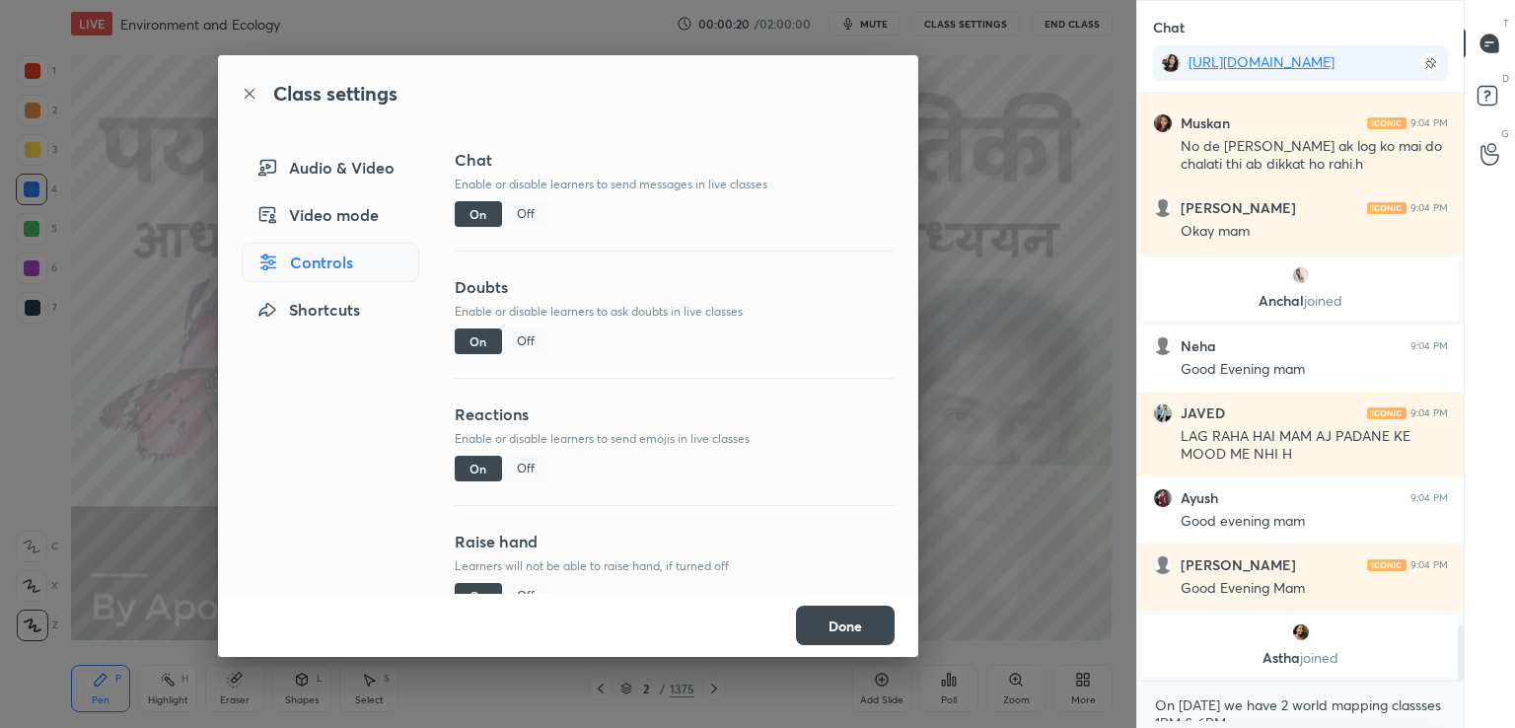
click at [532, 211] on div "Off" at bounding box center [525, 214] width 47 height 26
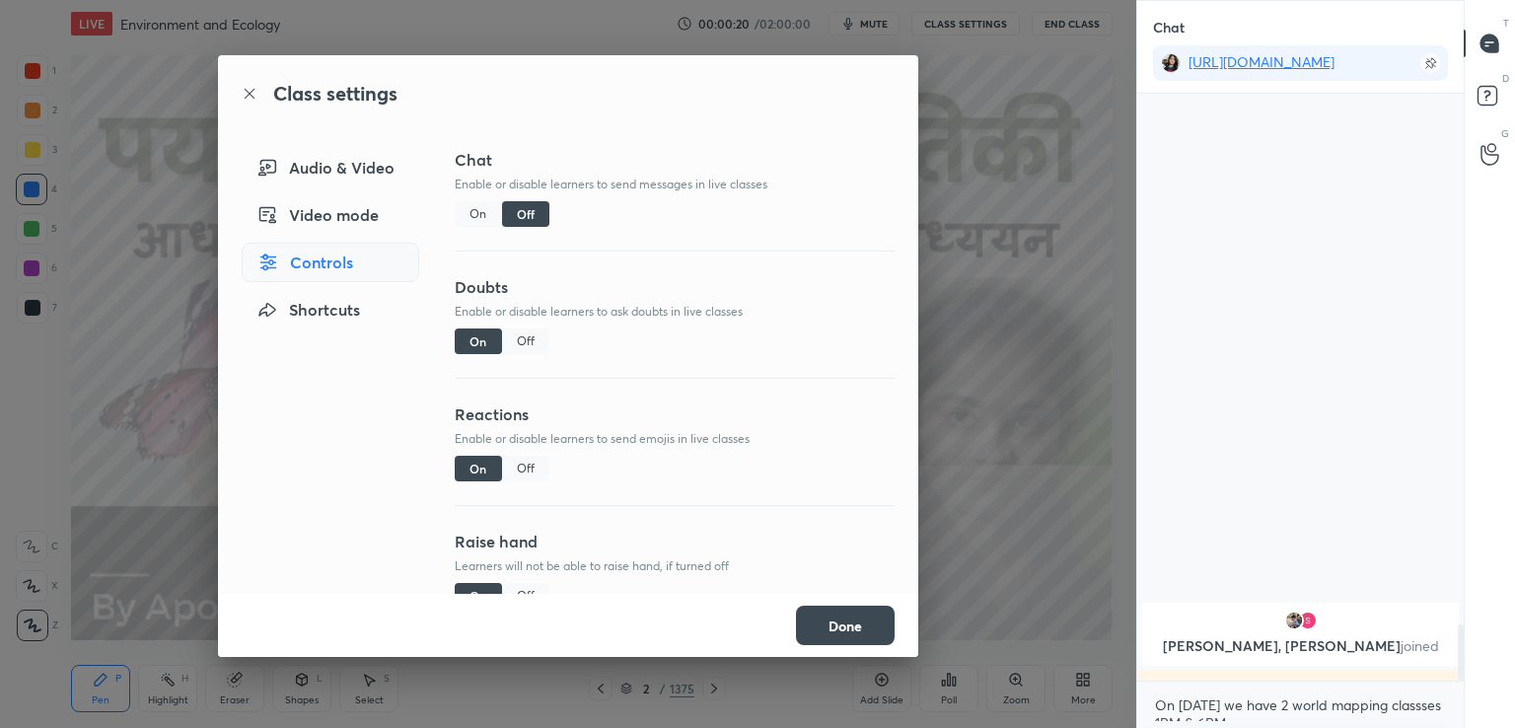
scroll to position [7, 6]
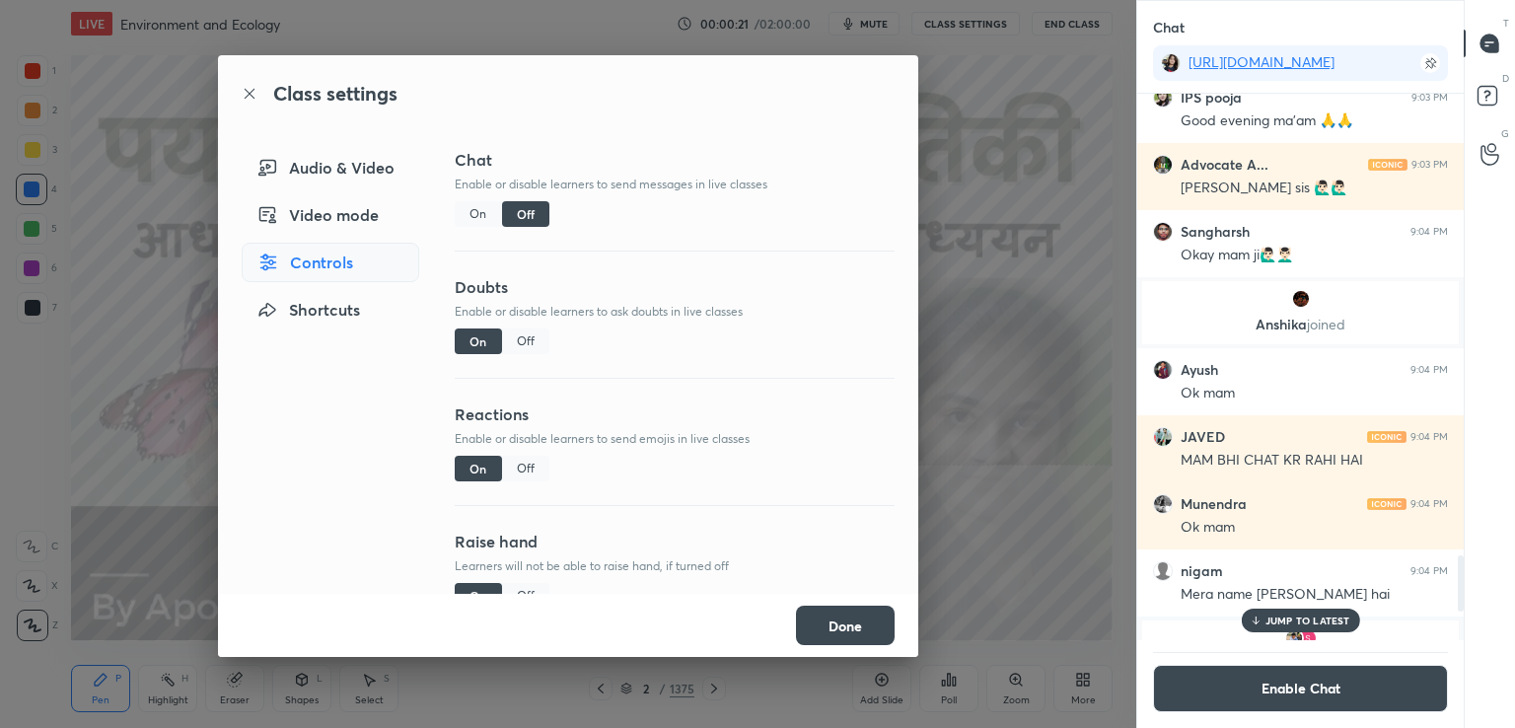
click at [865, 624] on button "Done" at bounding box center [845, 625] width 99 height 39
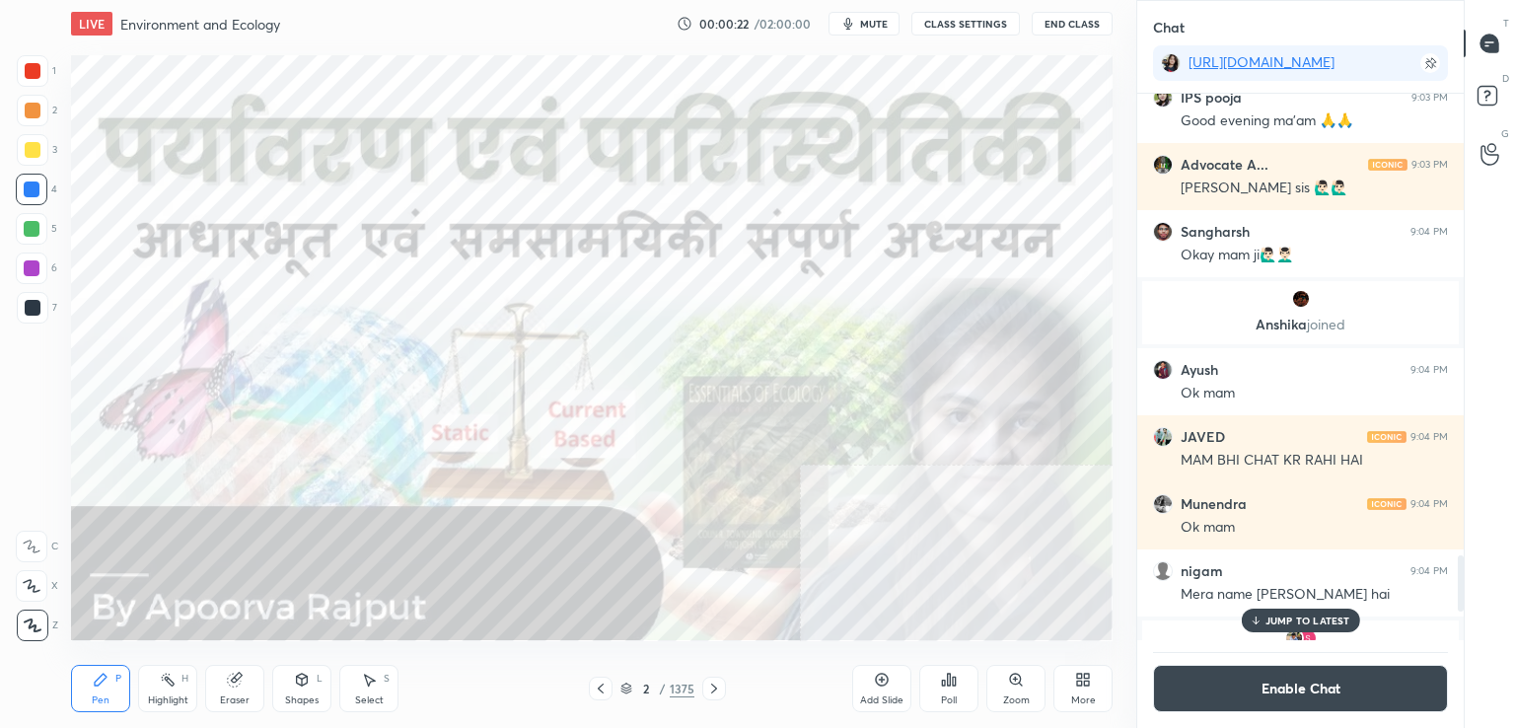
click at [1273, 619] on p "JUMP TO LATEST" at bounding box center [1307, 620] width 85 height 12
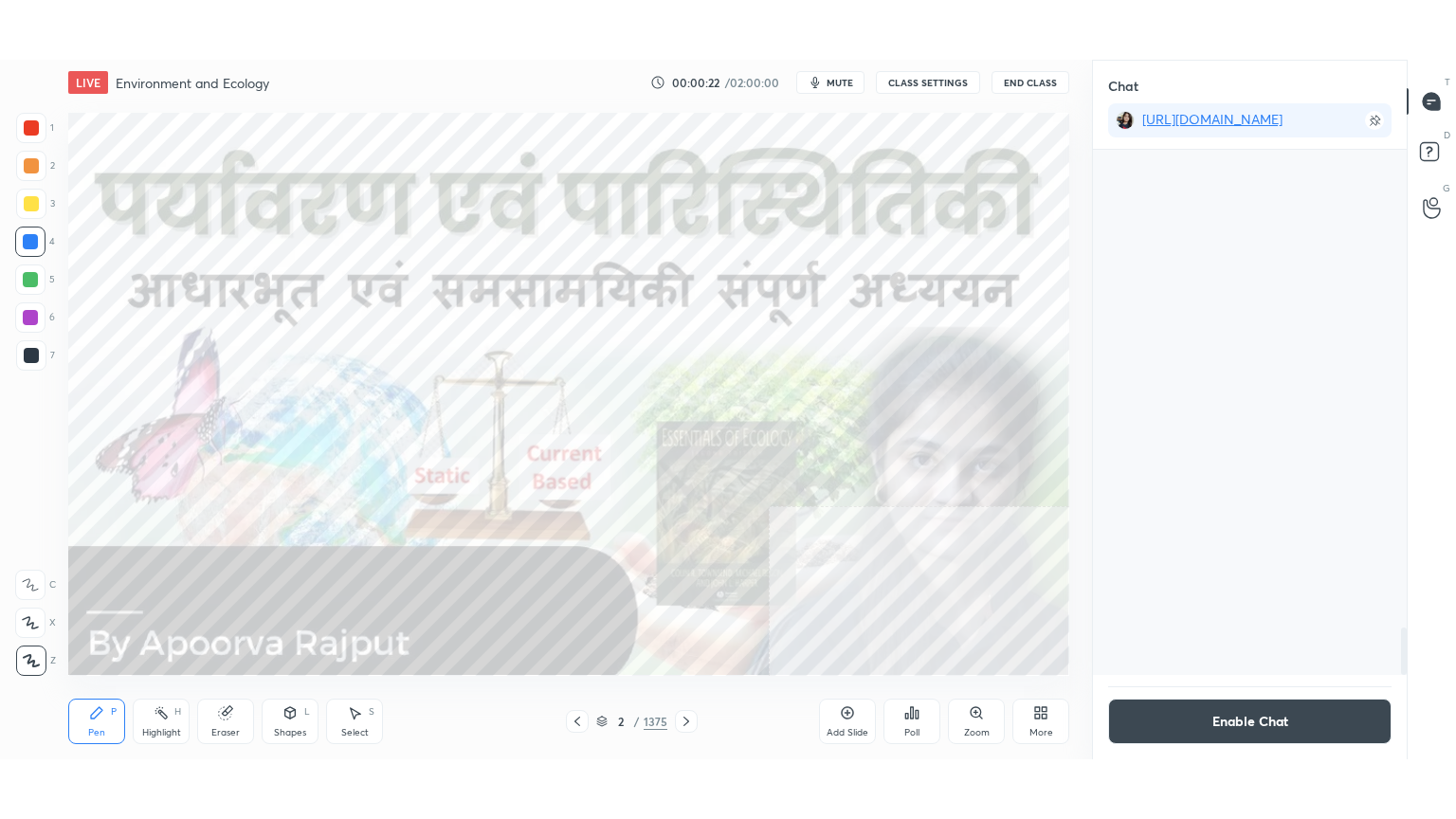
scroll to position [5362, 0]
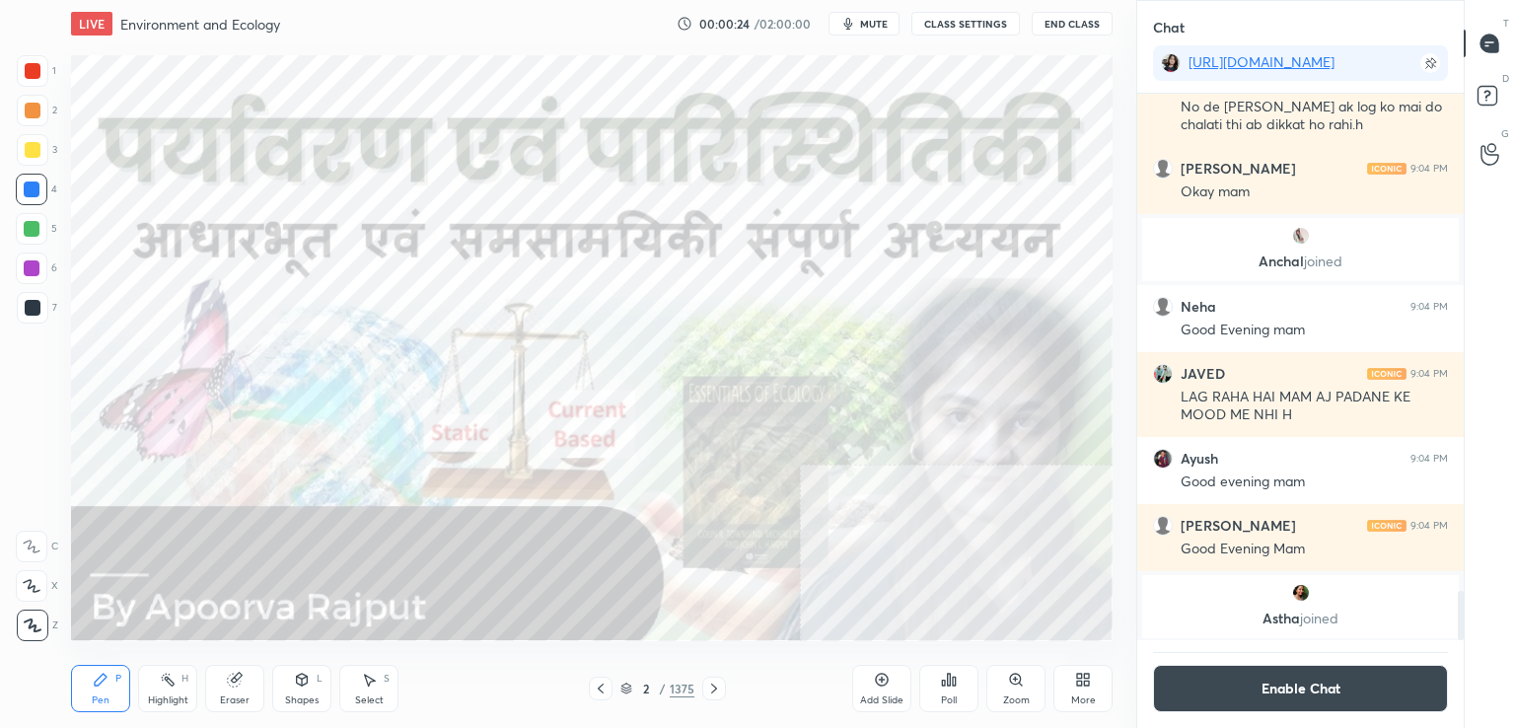
click at [1076, 685] on icon at bounding box center [1083, 680] width 16 height 16
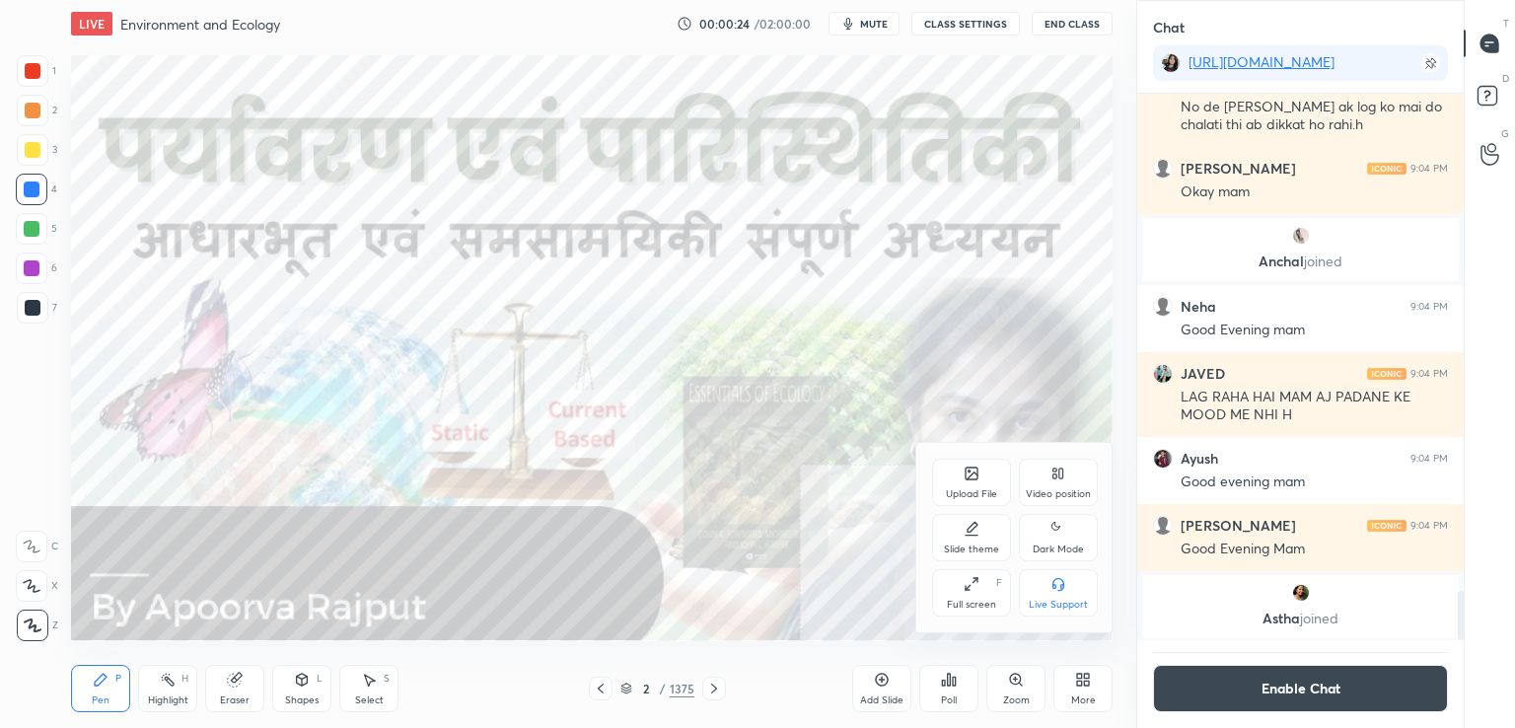
click at [964, 600] on div "Full screen" at bounding box center [971, 605] width 49 height 10
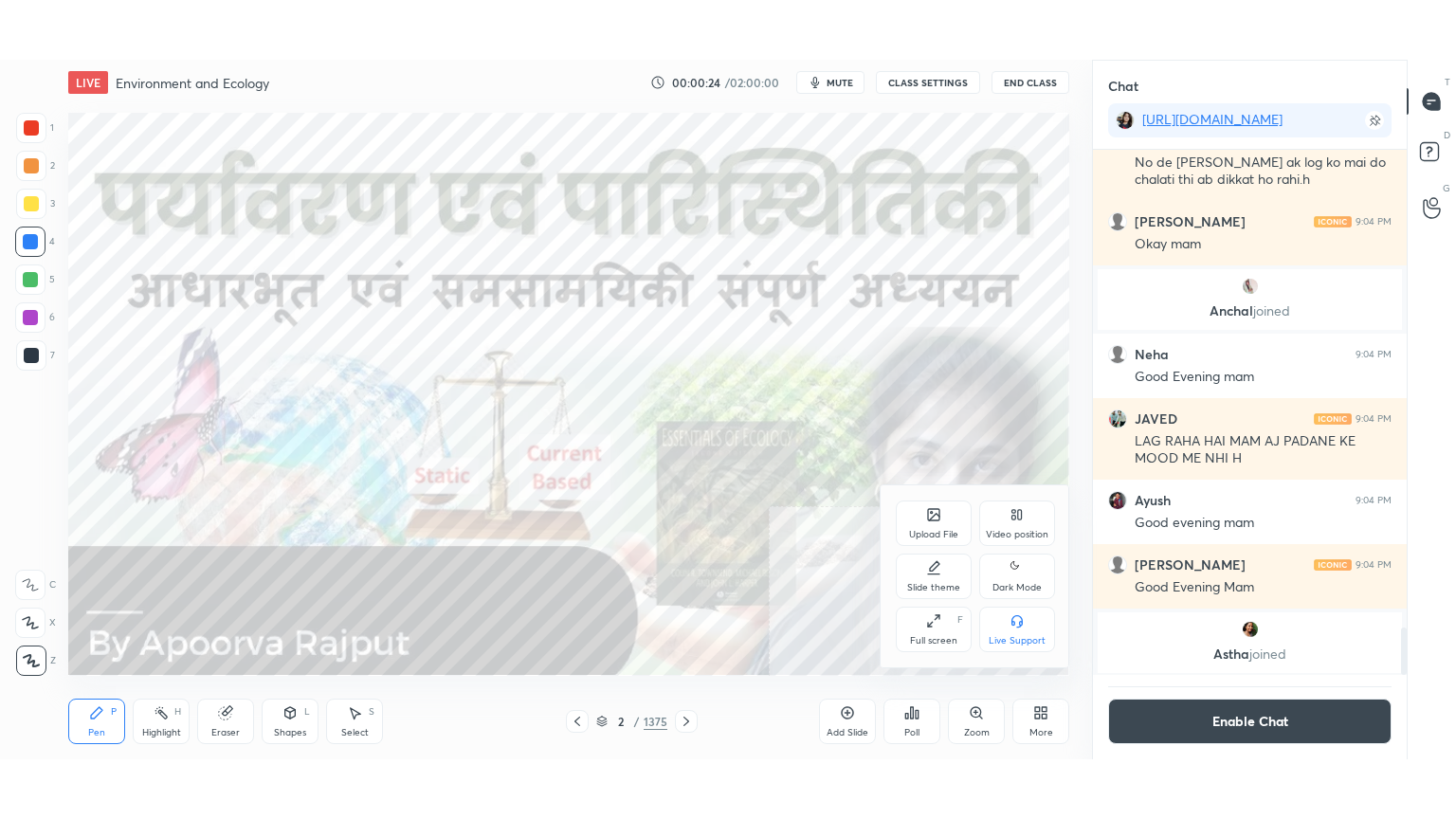
scroll to position [6, 6]
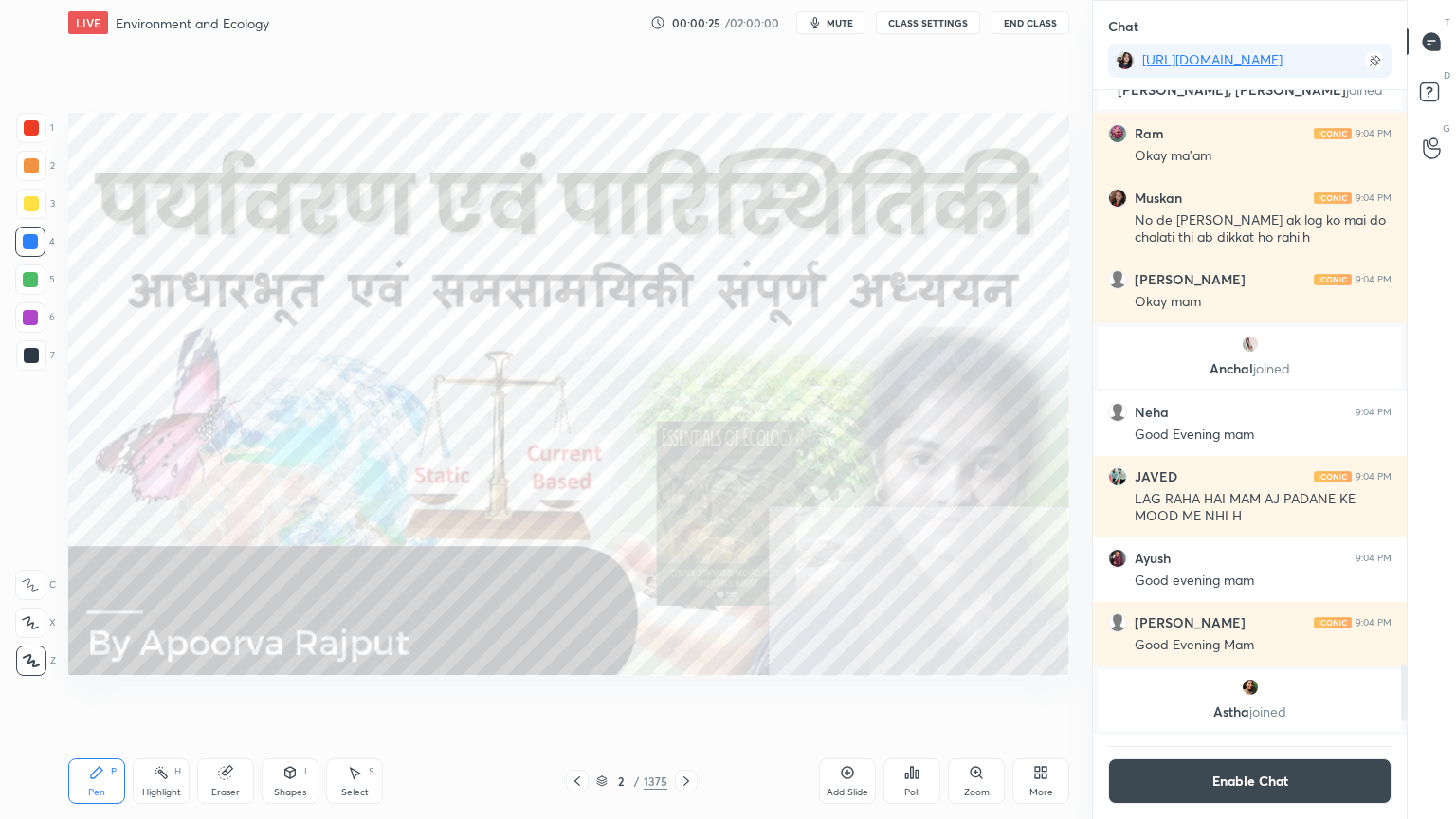
click at [36, 246] on div at bounding box center [31, 242] width 15 height 15
click at [600, 699] on icon at bounding box center [602, 782] width 12 height 12
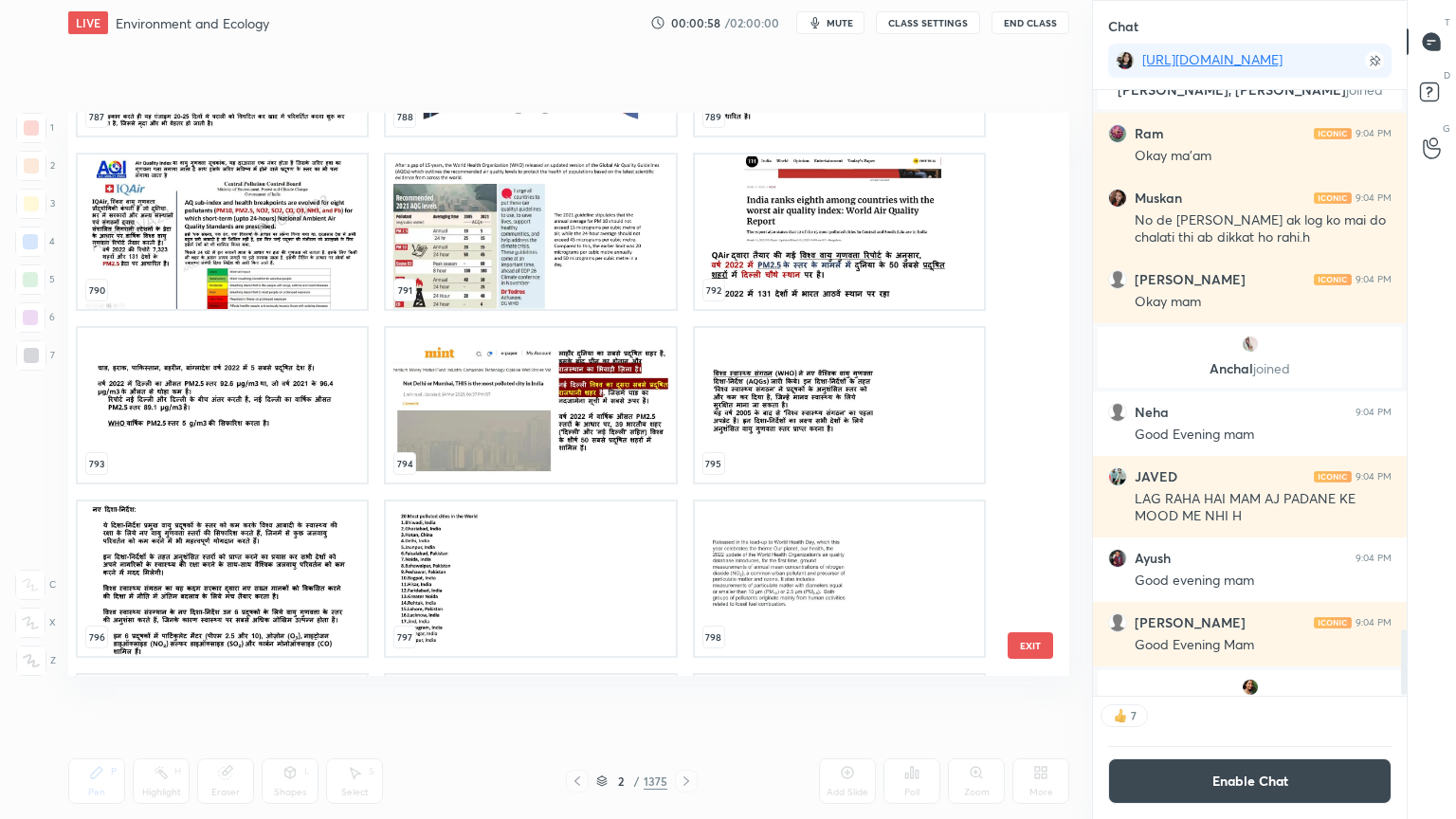
click at [448, 247] on img "grid" at bounding box center [530, 232] width 289 height 155
click at [448, 245] on img "grid" at bounding box center [530, 232] width 289 height 155
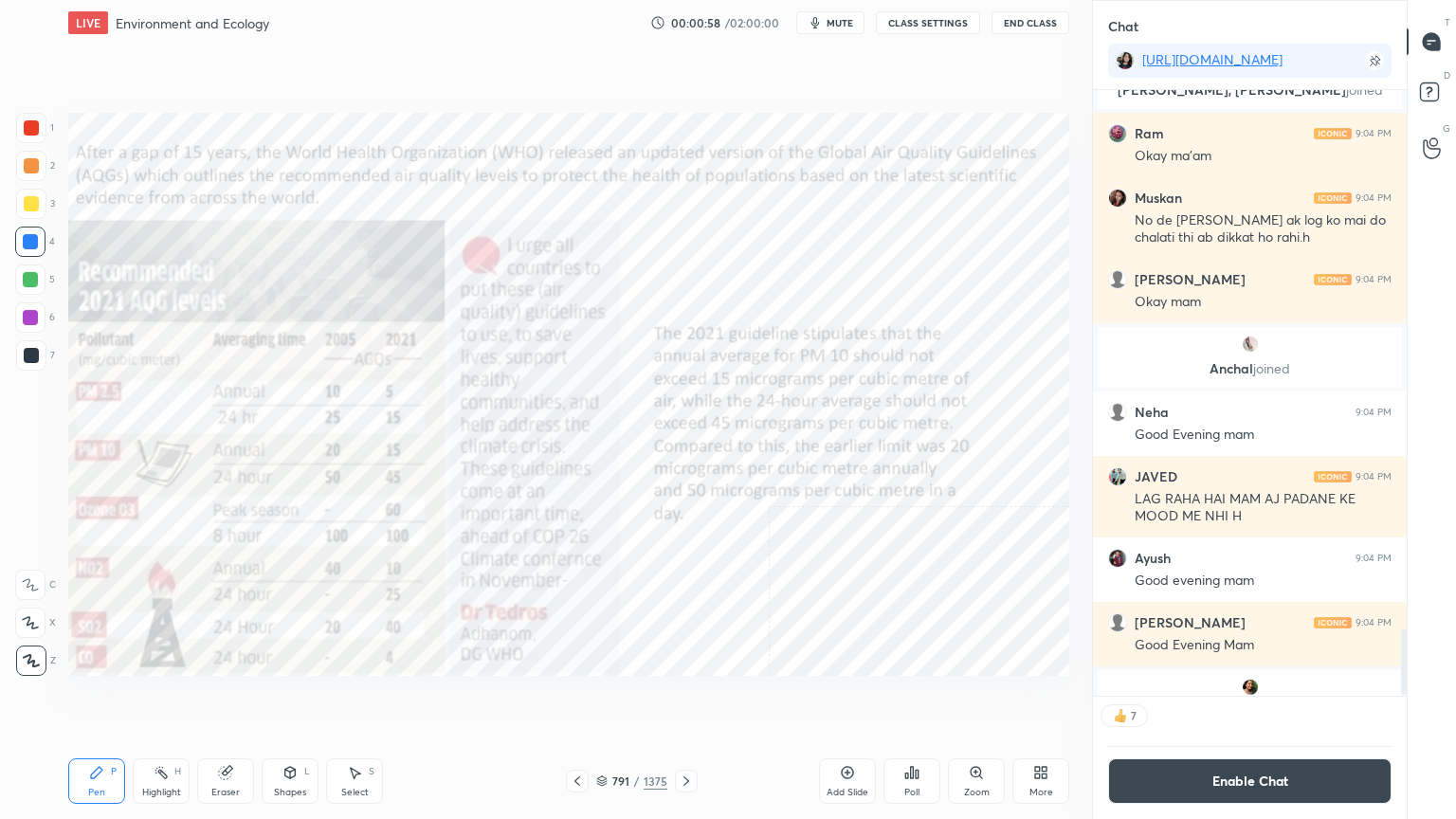
click at [448, 245] on img "grid" at bounding box center [530, 232] width 289 height 155
click at [582, 699] on icon at bounding box center [578, 782] width 15 height 15
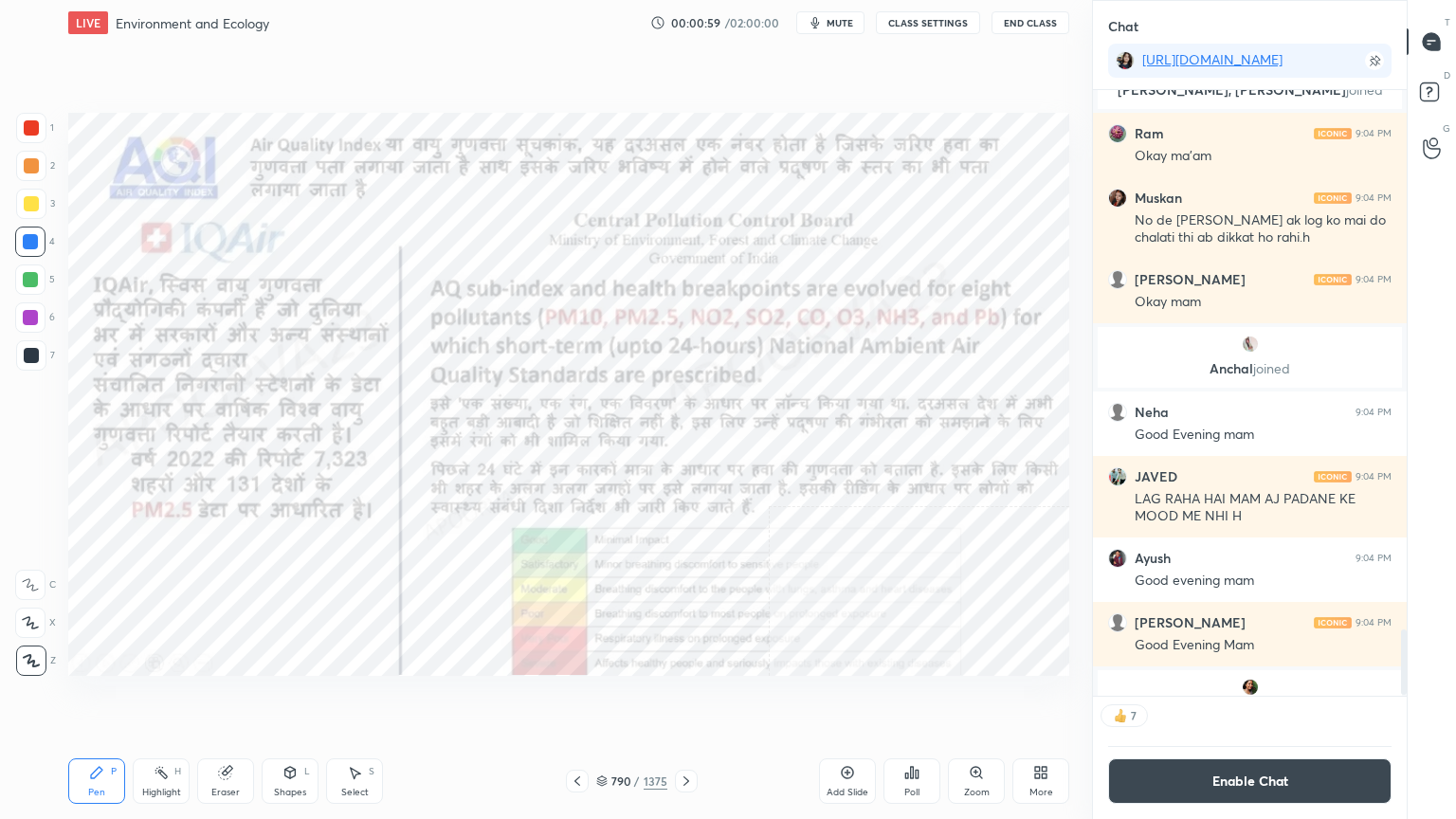
click at [580, 699] on icon at bounding box center [578, 782] width 15 height 15
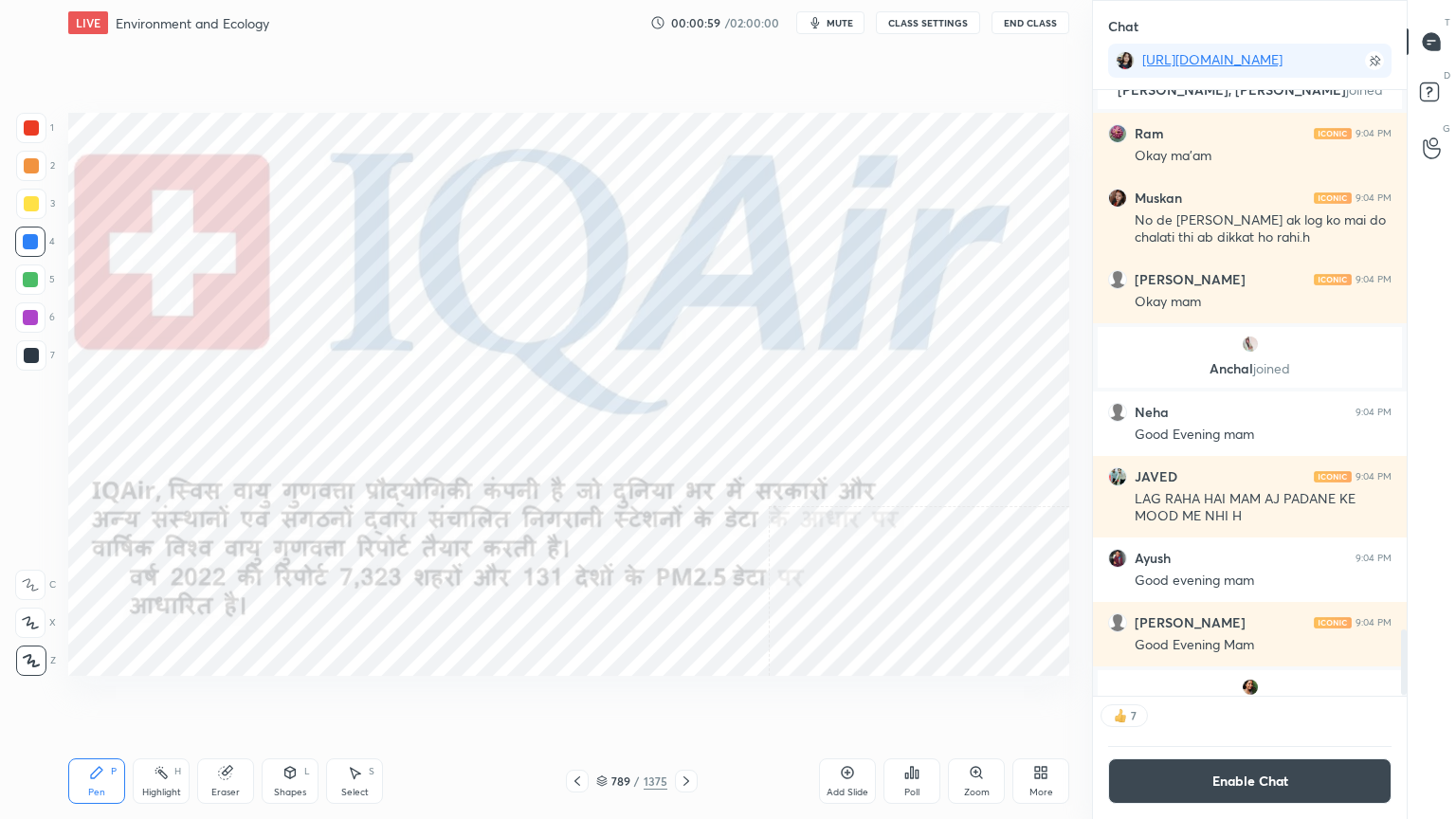
click at [580, 699] on icon at bounding box center [578, 782] width 15 height 15
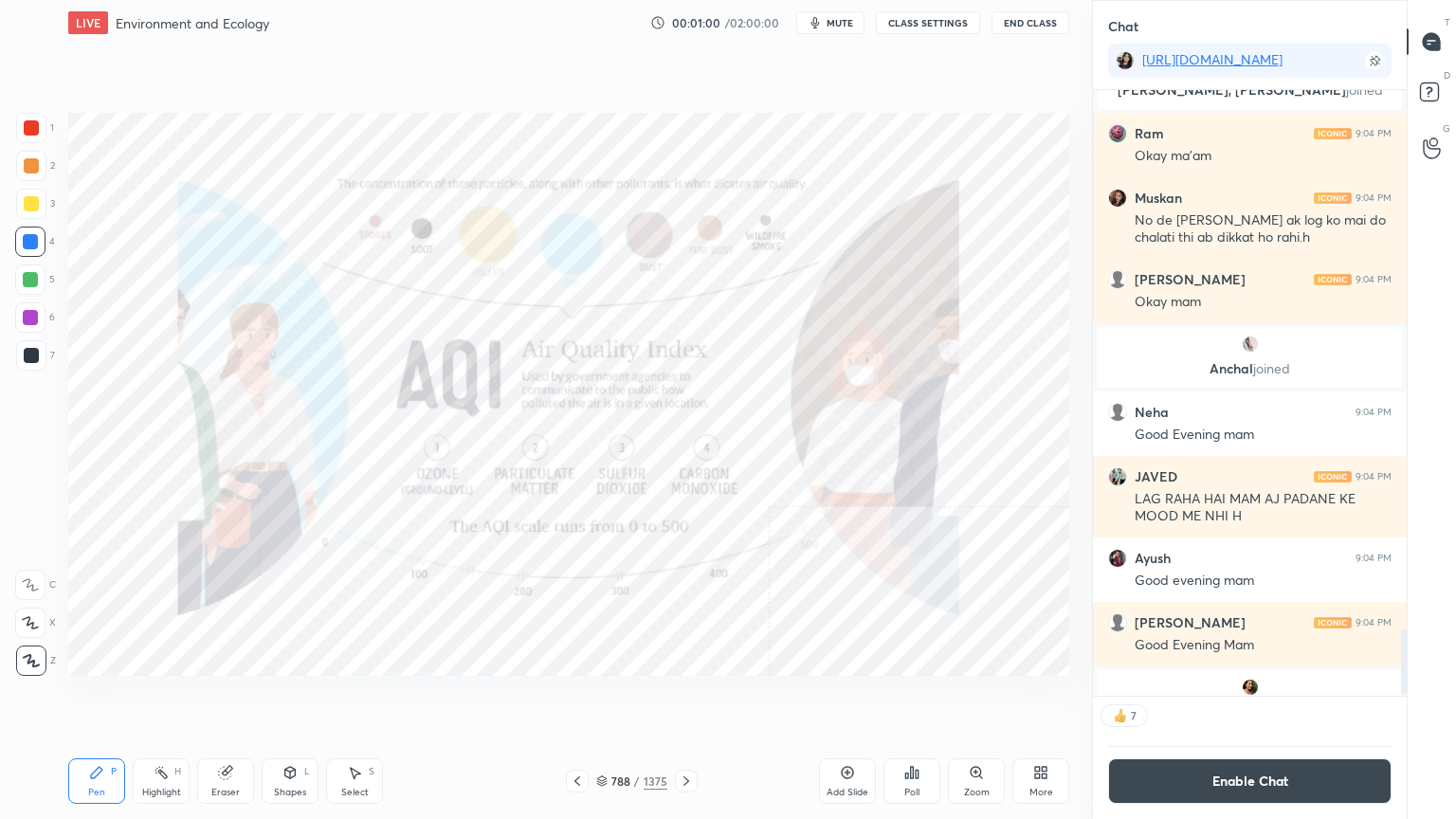
click at [582, 699] on icon at bounding box center [578, 782] width 15 height 15
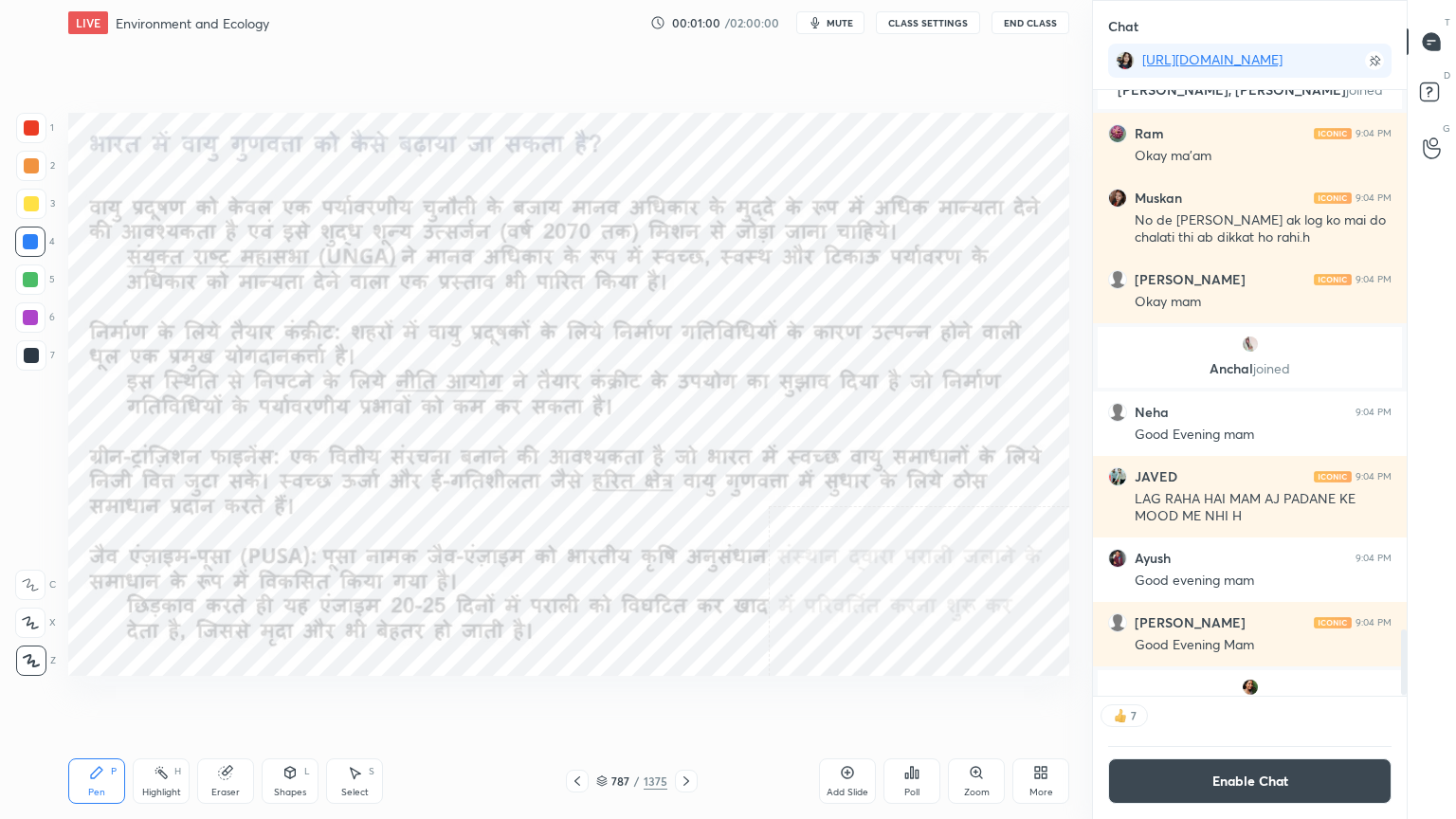
click at [579, 699] on icon at bounding box center [578, 782] width 15 height 15
click at [578, 699] on icon at bounding box center [578, 782] width 15 height 15
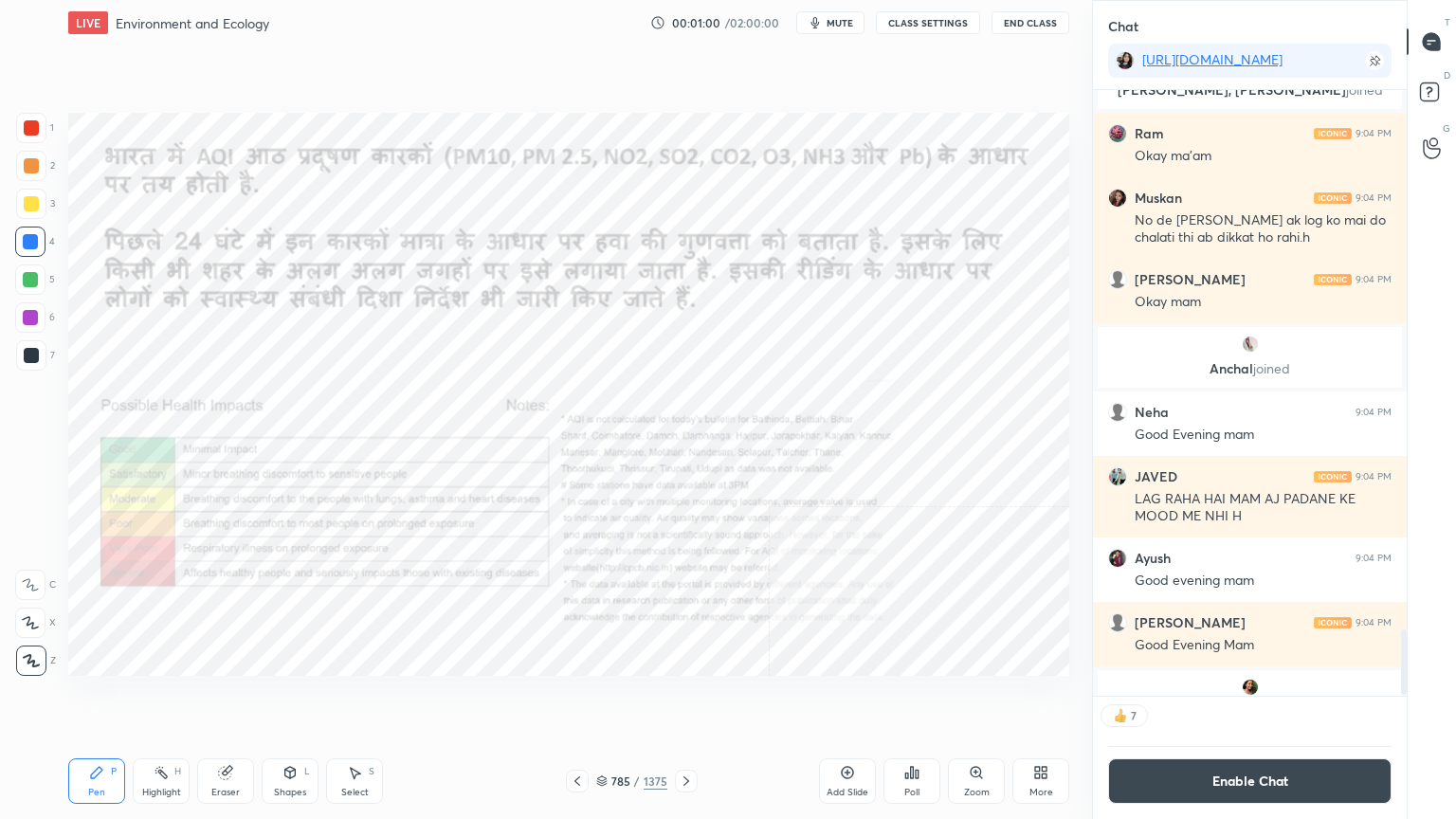
click at [577, 699] on icon at bounding box center [578, 782] width 15 height 15
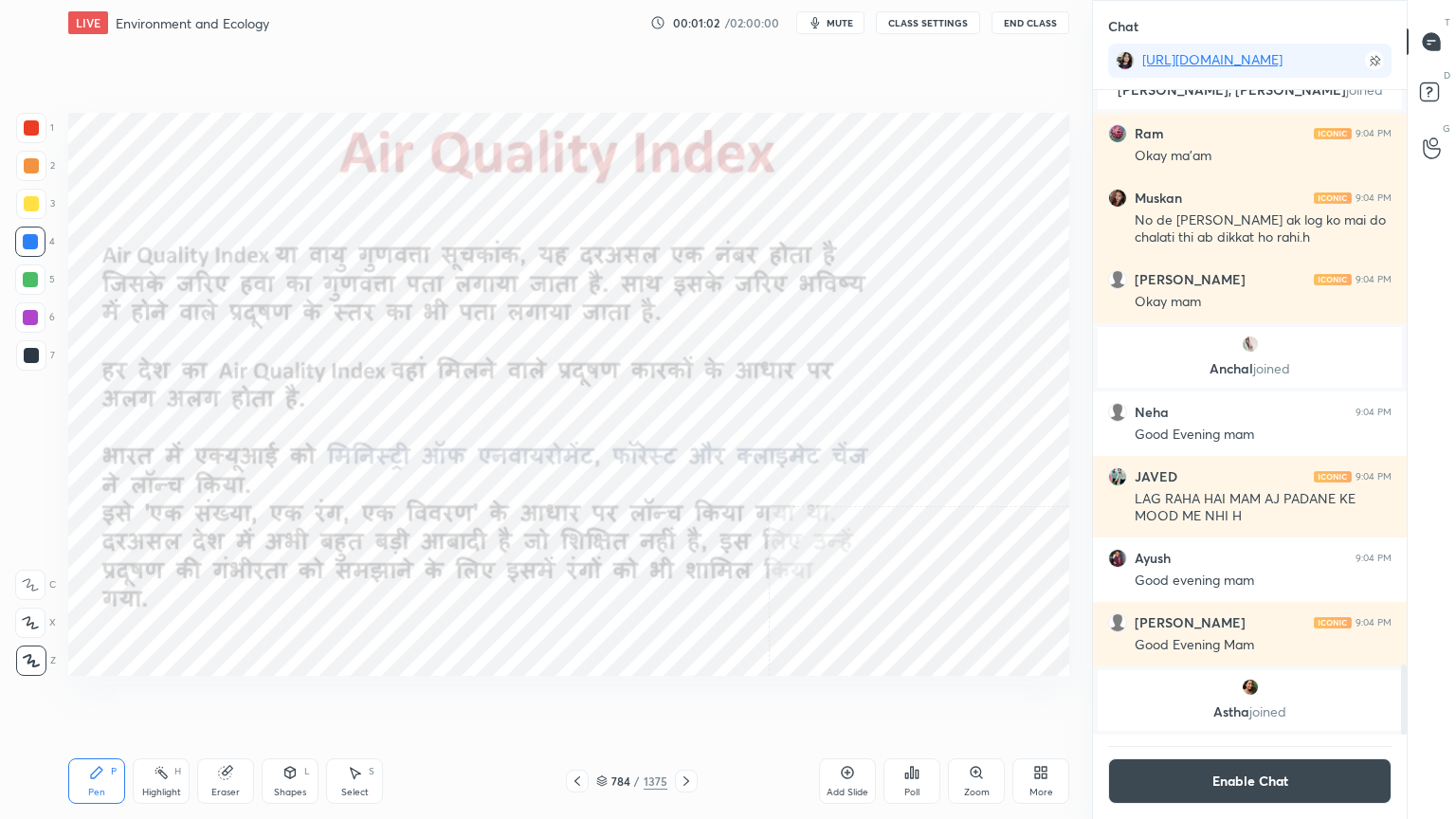
click at [689, 699] on div at bounding box center [686, 782] width 23 height 23
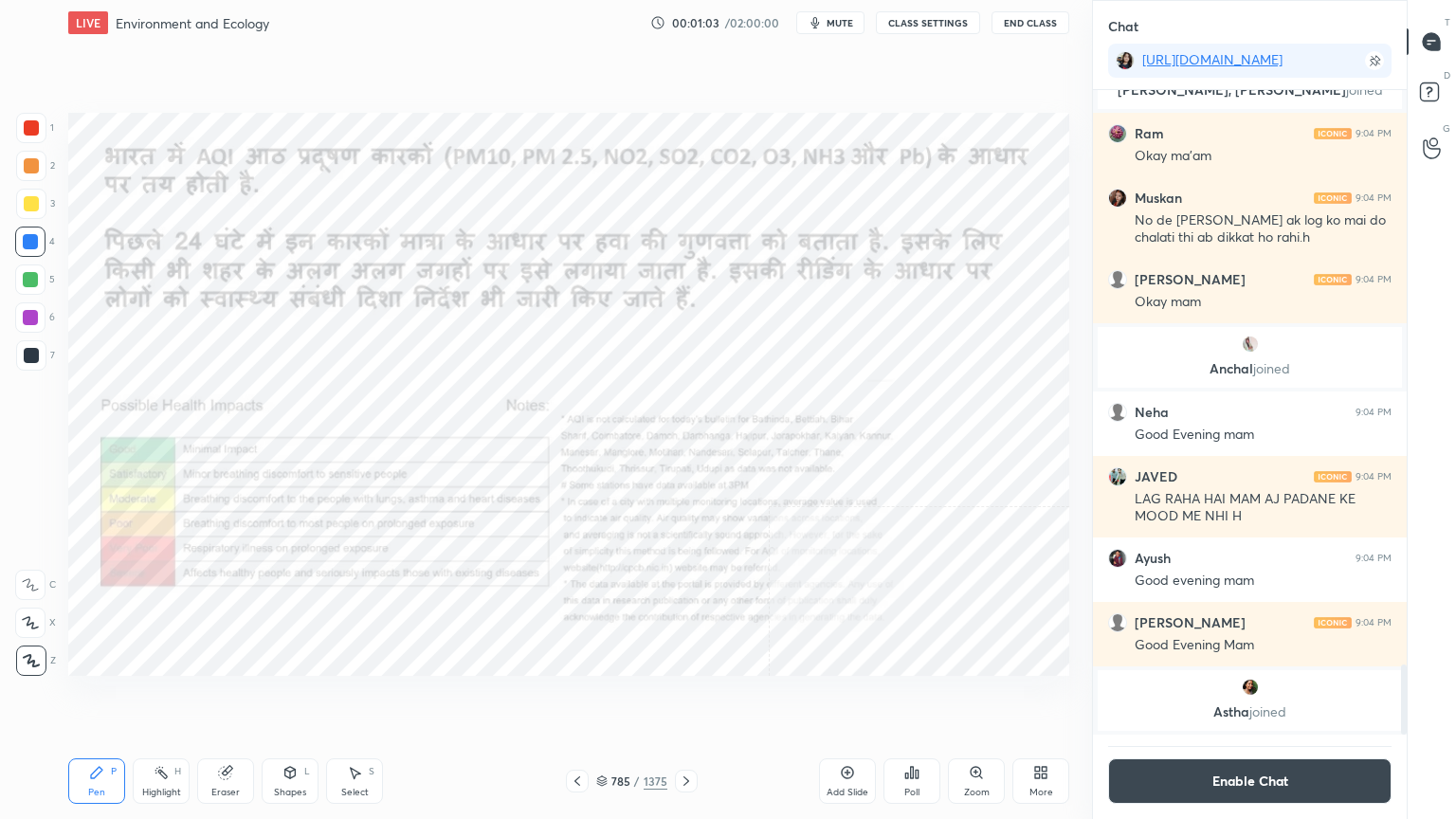
click at [690, 699] on div at bounding box center [686, 782] width 23 height 23
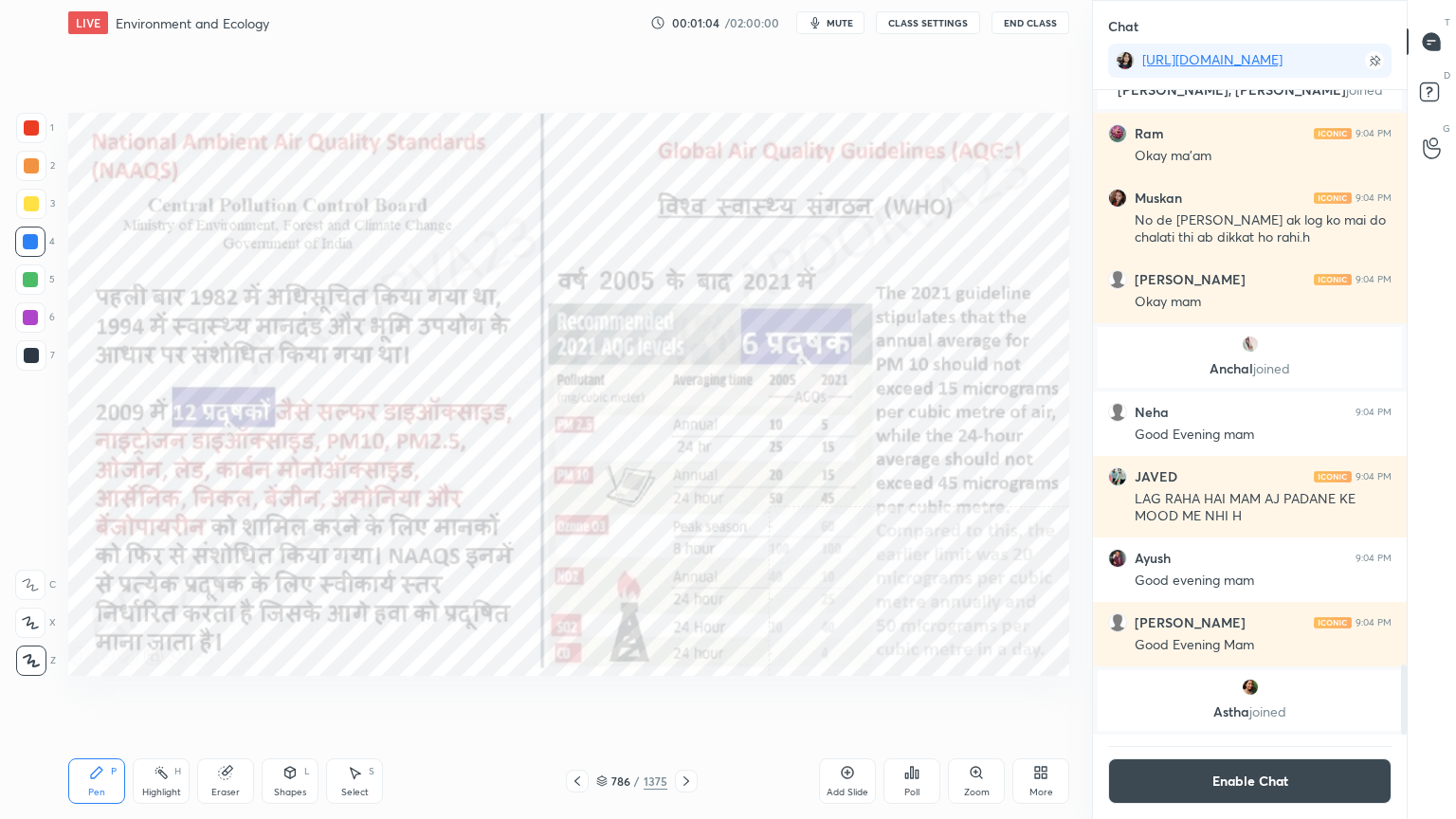
click at [1037, 699] on div "More" at bounding box center [1040, 781] width 57 height 45
click at [930, 638] on div "Slide theme" at bounding box center [933, 635] width 76 height 45
click at [929, 696] on div "Dark Blank" at bounding box center [933, 701] width 47 height 10
click at [757, 699] on div at bounding box center [728, 410] width 1456 height 819
click at [1024, 699] on div "More" at bounding box center [1040, 781] width 57 height 45
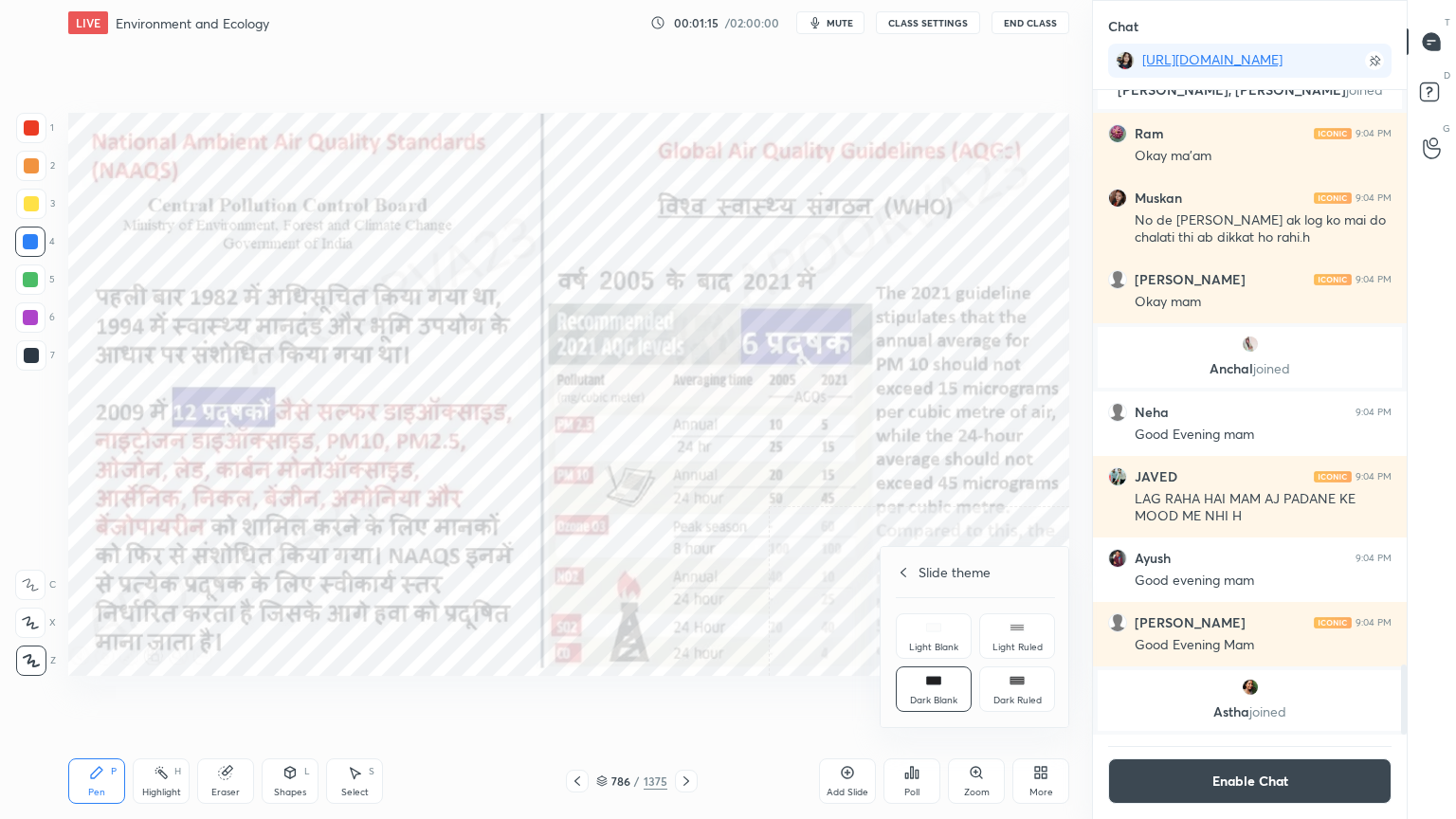
click at [926, 686] on icon at bounding box center [934, 681] width 15 height 15
click at [798, 699] on div at bounding box center [728, 410] width 1456 height 819
click at [860, 699] on div "Add Slide" at bounding box center [847, 781] width 57 height 45
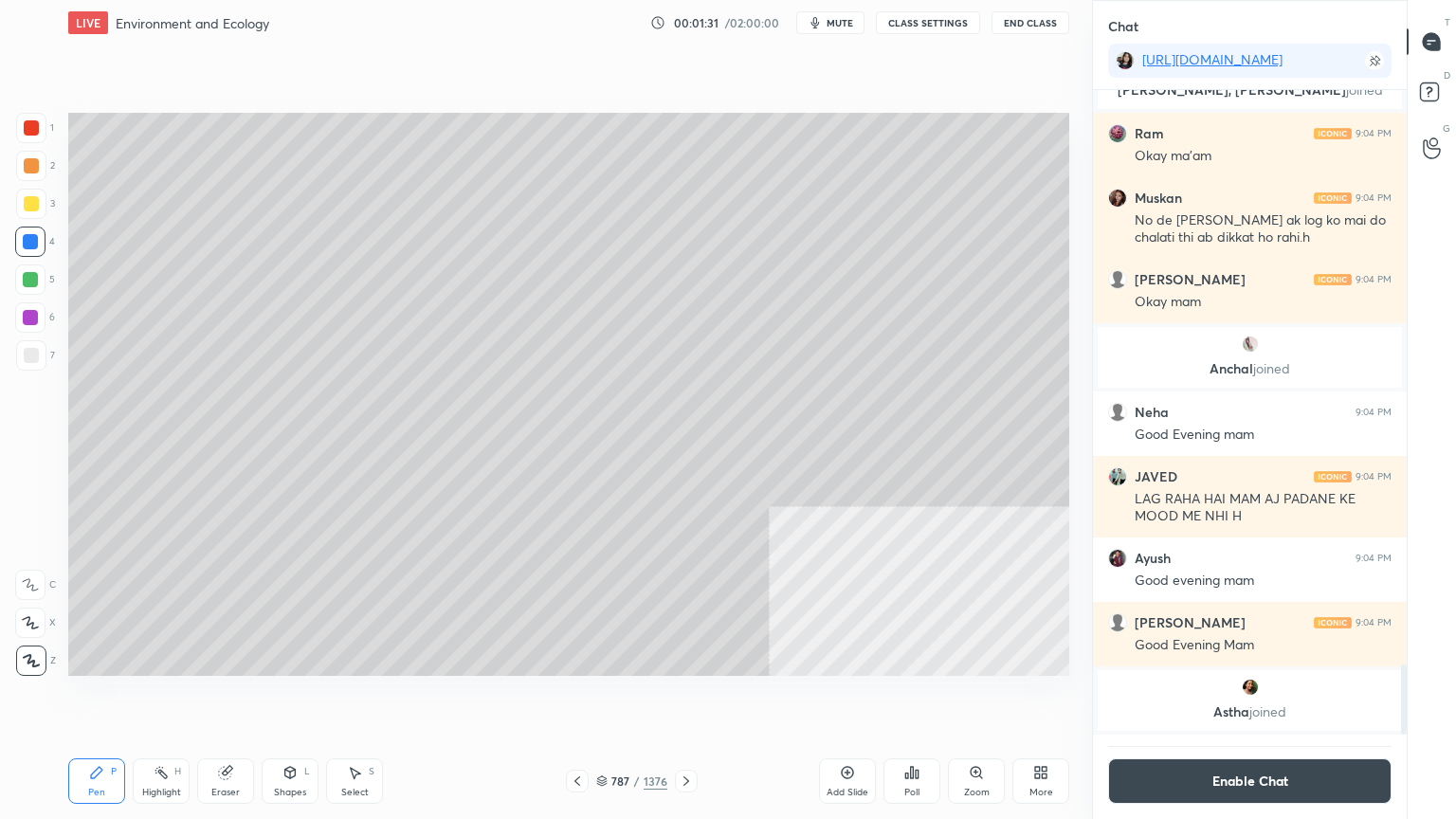
drag, startPoint x: 15, startPoint y: 357, endPoint x: 27, endPoint y: 360, distance: 12.4
click at [19, 357] on div at bounding box center [32, 356] width 31 height 31
click at [27, 361] on div at bounding box center [32, 356] width 15 height 15
drag, startPoint x: 345, startPoint y: 791, endPoint x: 347, endPoint y: 782, distance: 9.2
click at [341, 699] on div "Select" at bounding box center [355, 793] width 28 height 10
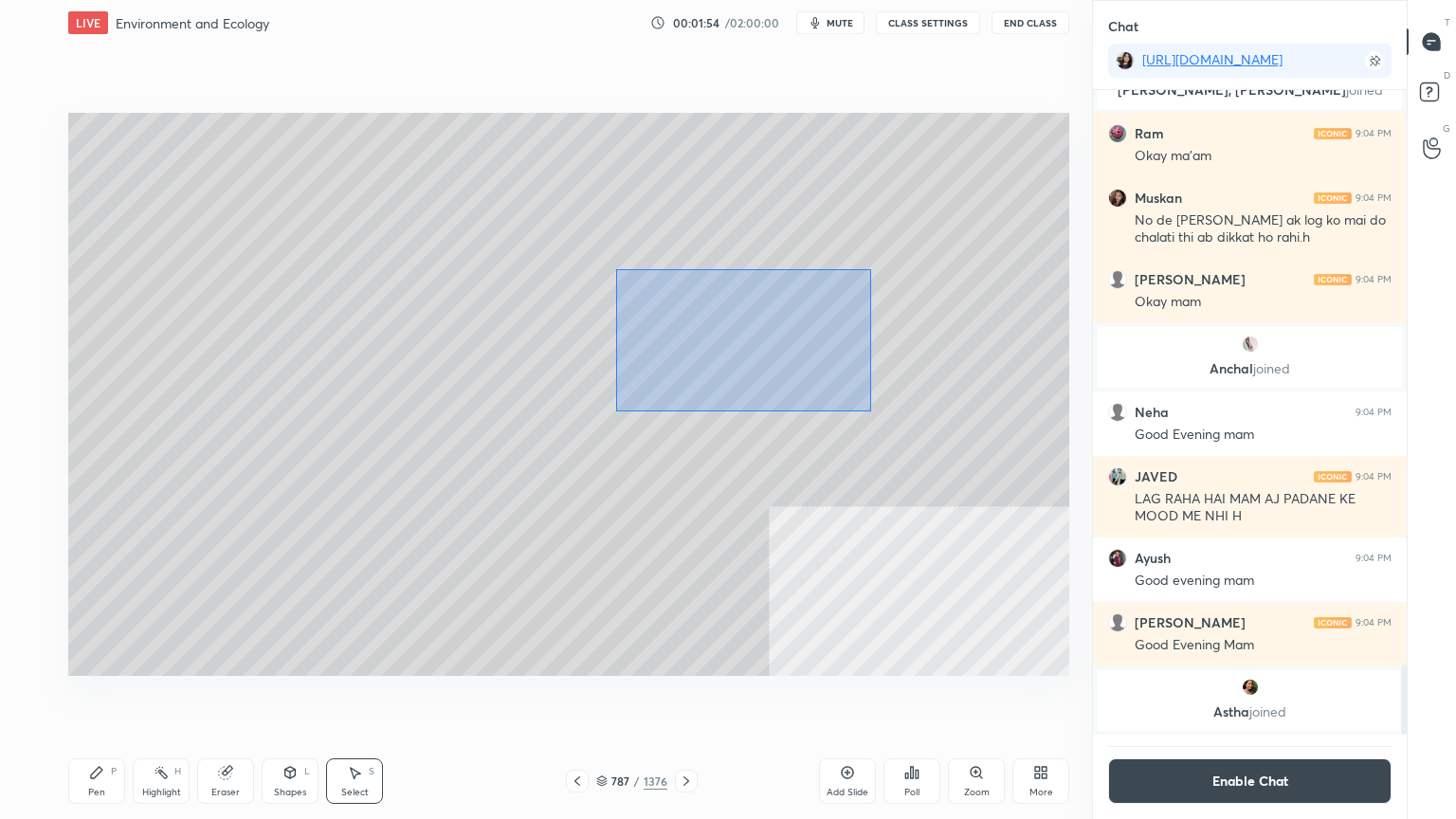
drag, startPoint x: 756, startPoint y: 349, endPoint x: 821, endPoint y: 375, distance: 70.0
click at [985, 464] on div "0 ° Undo Copy Duplicate Duplicate to new slide Delete" at bounding box center [568, 394] width 1000 height 563
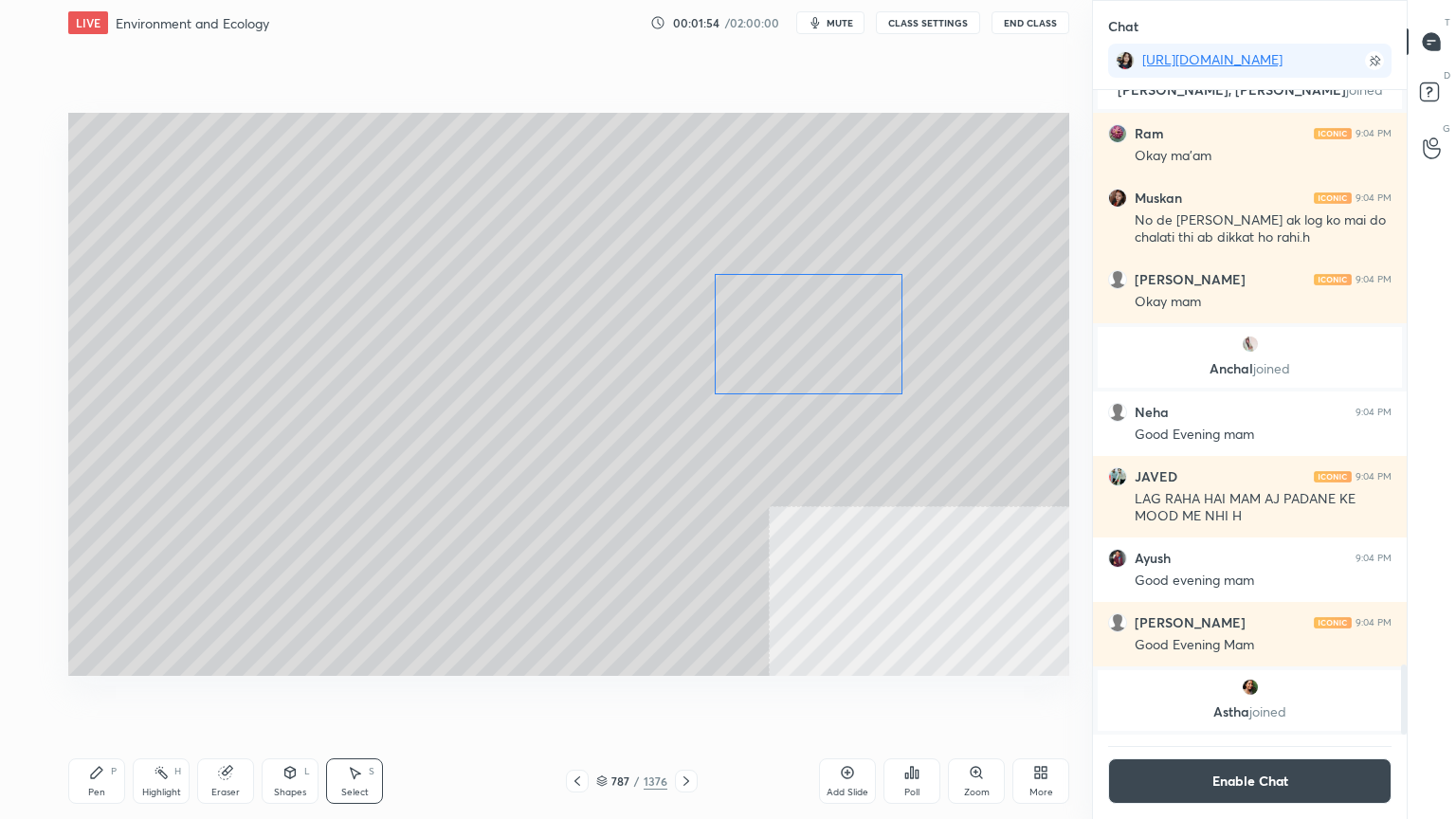
drag, startPoint x: 806, startPoint y: 344, endPoint x: 782, endPoint y: 335, distance: 25.6
click at [785, 334] on div "0 ° Undo Copy Duplicate Duplicate to new slide Delete" at bounding box center [568, 394] width 1000 height 563
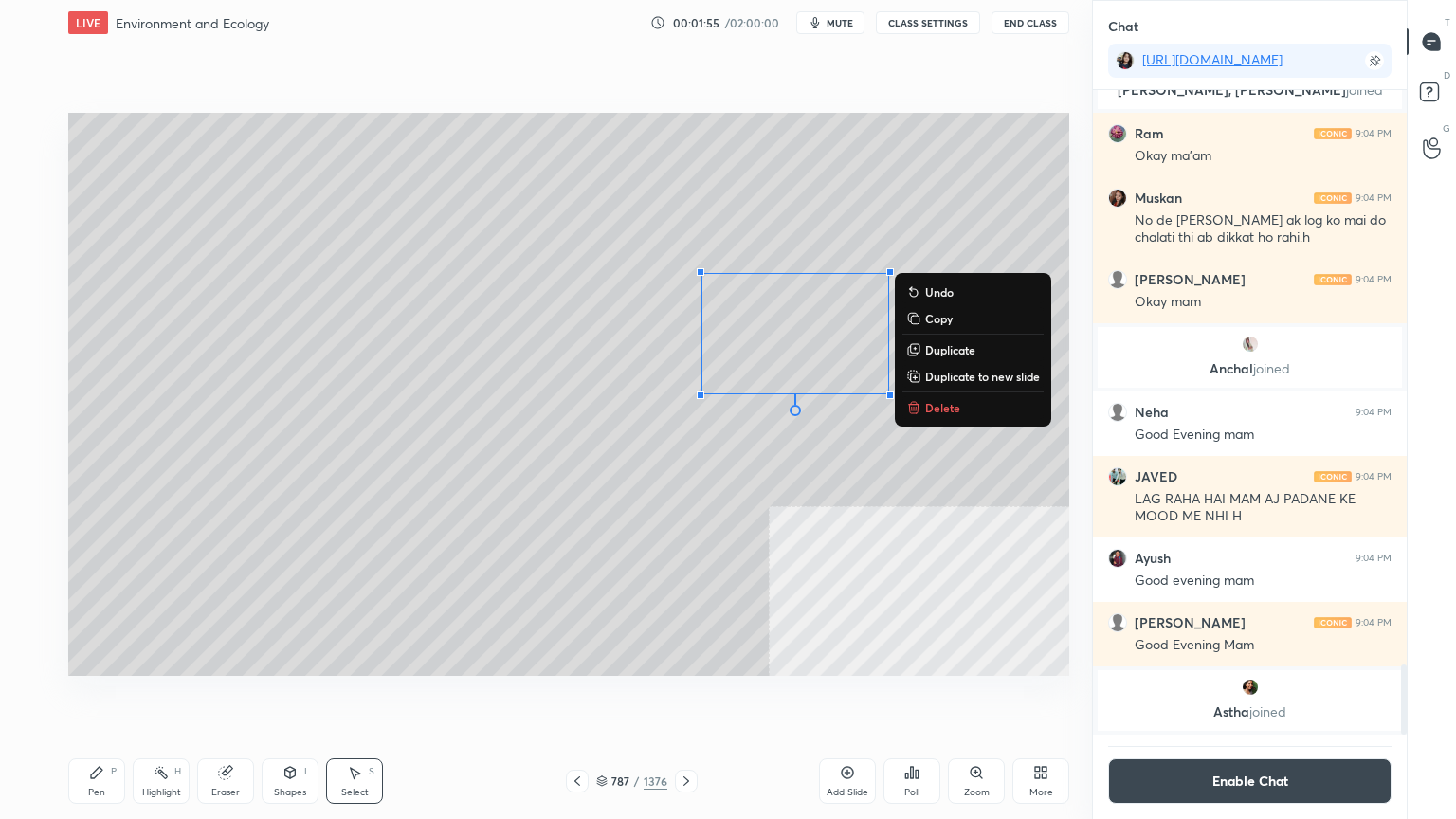
click at [96, 699] on div "Pen" at bounding box center [97, 793] width 17 height 10
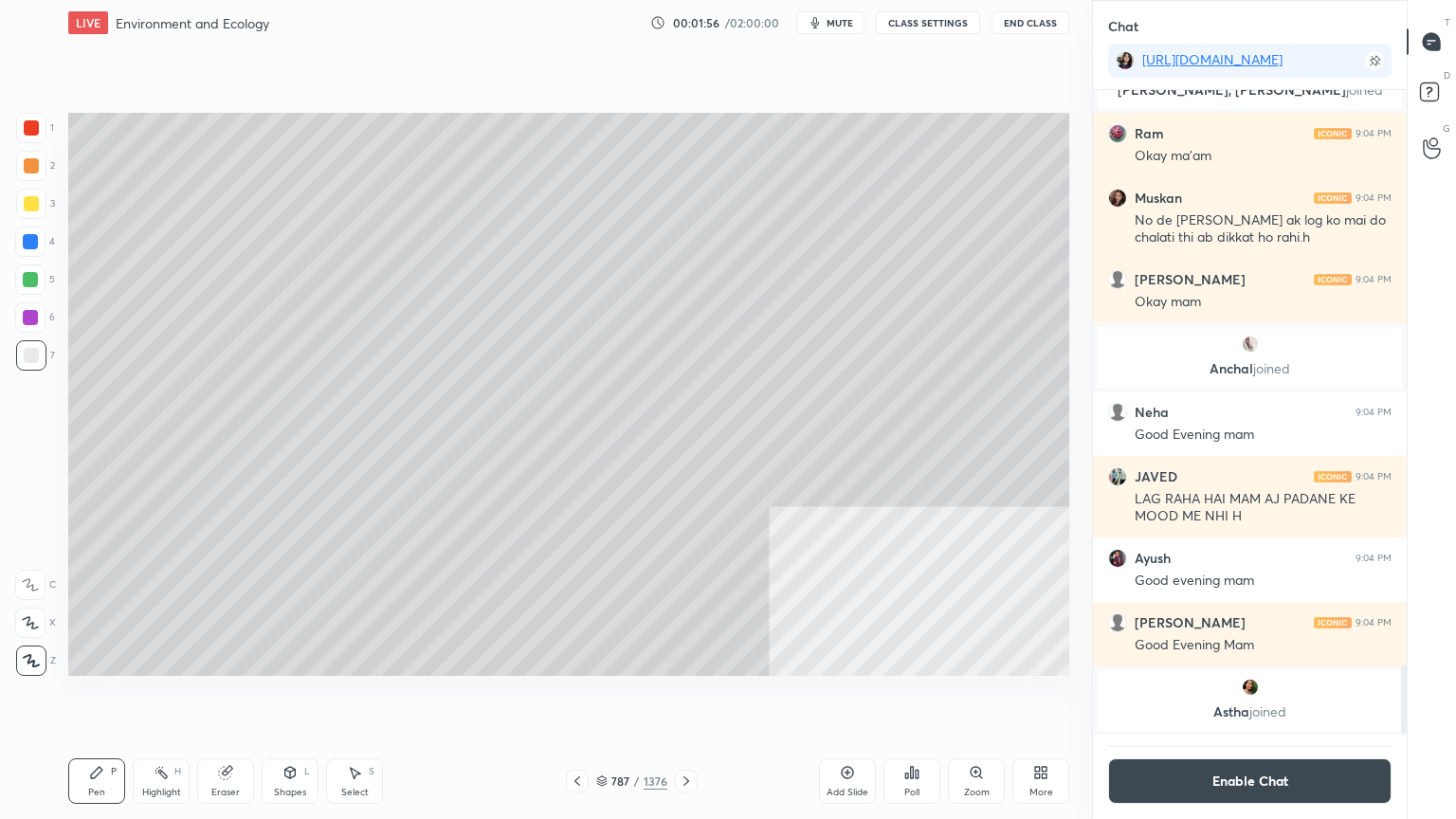
click at [35, 240] on div at bounding box center [31, 242] width 15 height 15
click at [33, 250] on div at bounding box center [31, 242] width 31 height 31
click at [35, 360] on div at bounding box center [32, 356] width 15 height 15
click at [927, 27] on button "CLASS SETTINGS" at bounding box center [927, 23] width 104 height 23
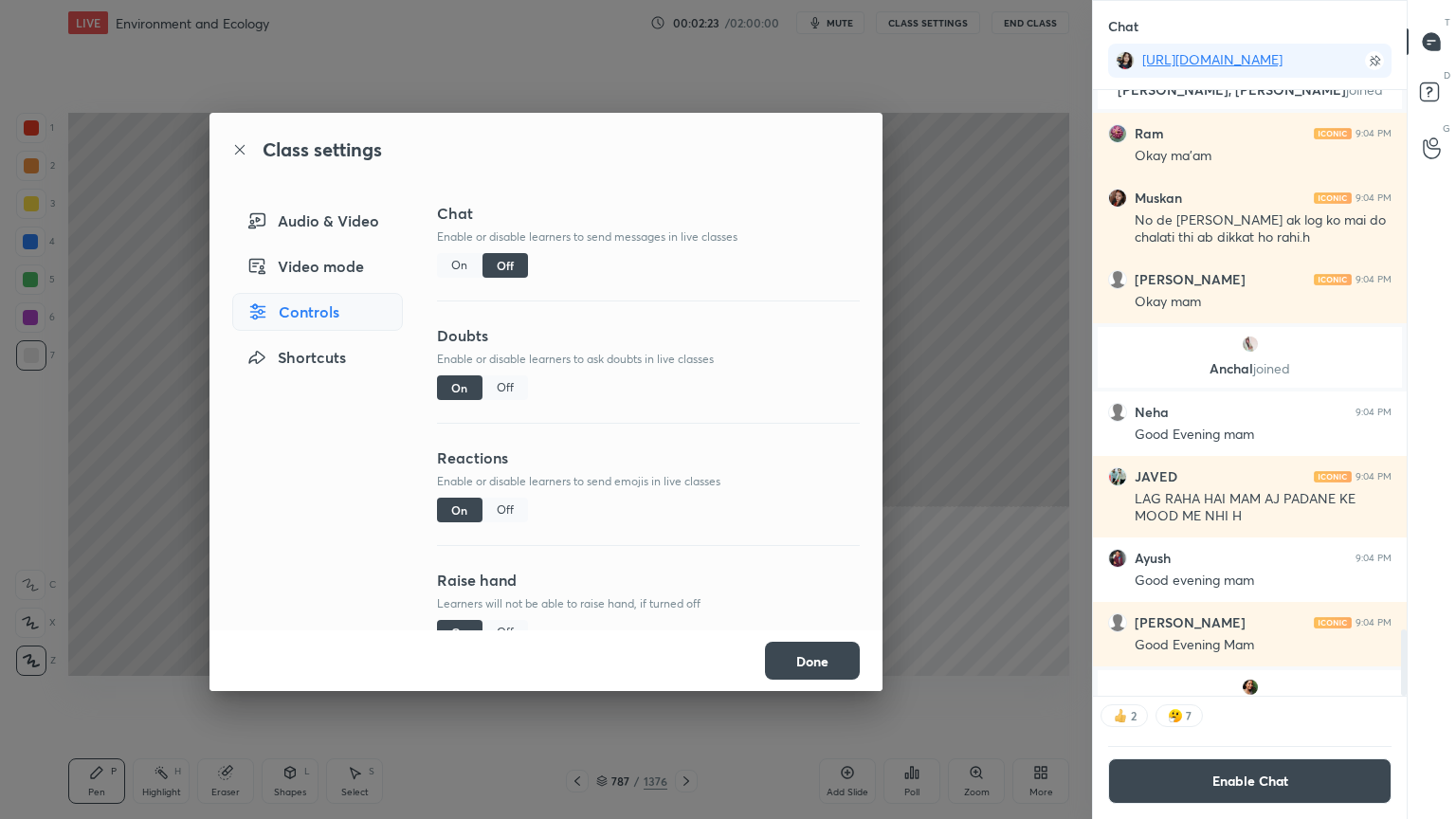
click at [504, 512] on div "Off" at bounding box center [505, 510] width 45 height 25
click at [791, 658] on button "Done" at bounding box center [812, 660] width 95 height 37
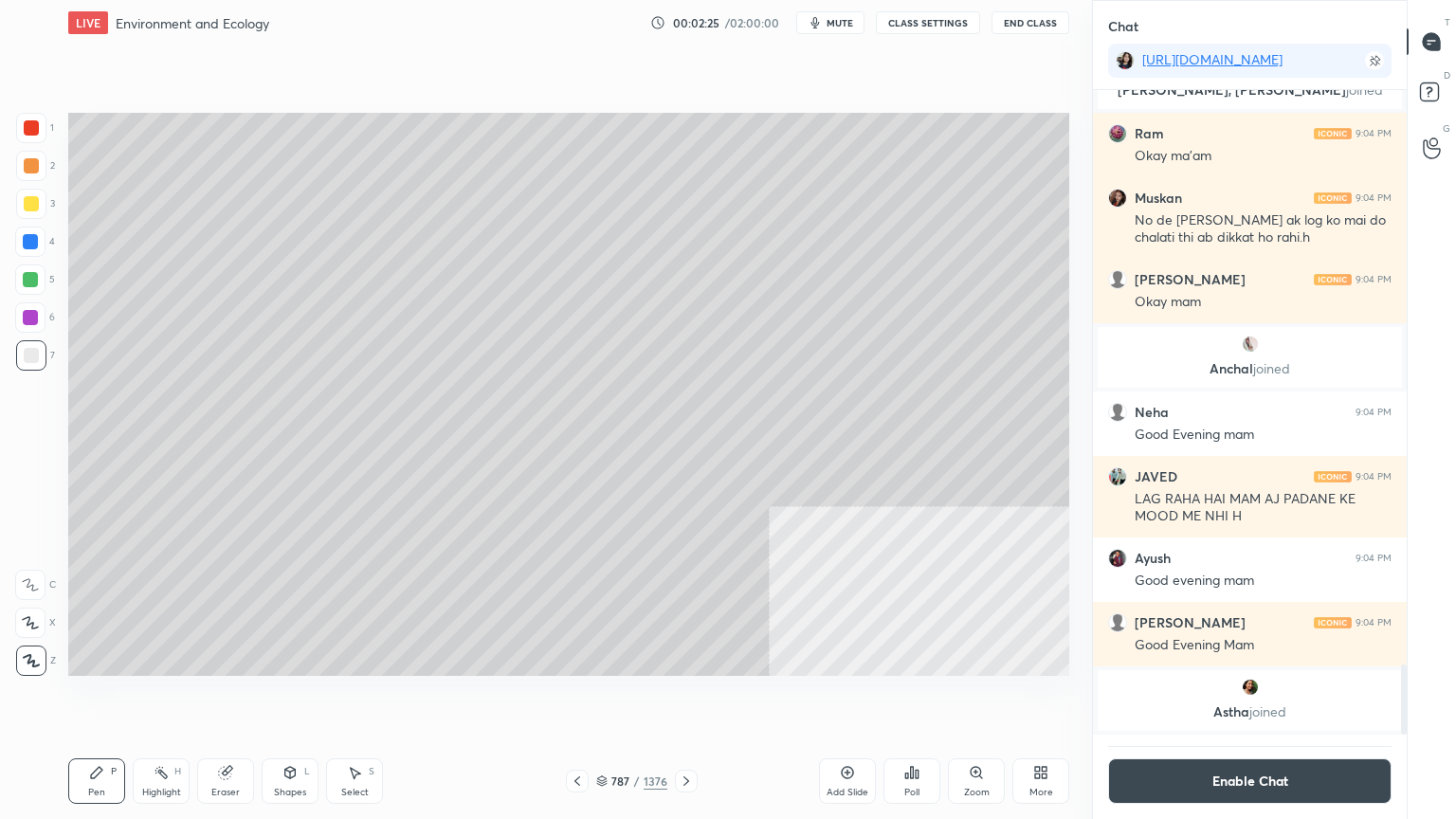
click at [27, 354] on div at bounding box center [32, 356] width 15 height 15
click at [28, 242] on div at bounding box center [31, 242] width 15 height 15
drag, startPoint x: 25, startPoint y: 246, endPoint x: 46, endPoint y: 307, distance: 64.5
click at [26, 247] on div at bounding box center [31, 242] width 15 height 15
click at [295, 699] on icon at bounding box center [290, 773] width 15 height 15
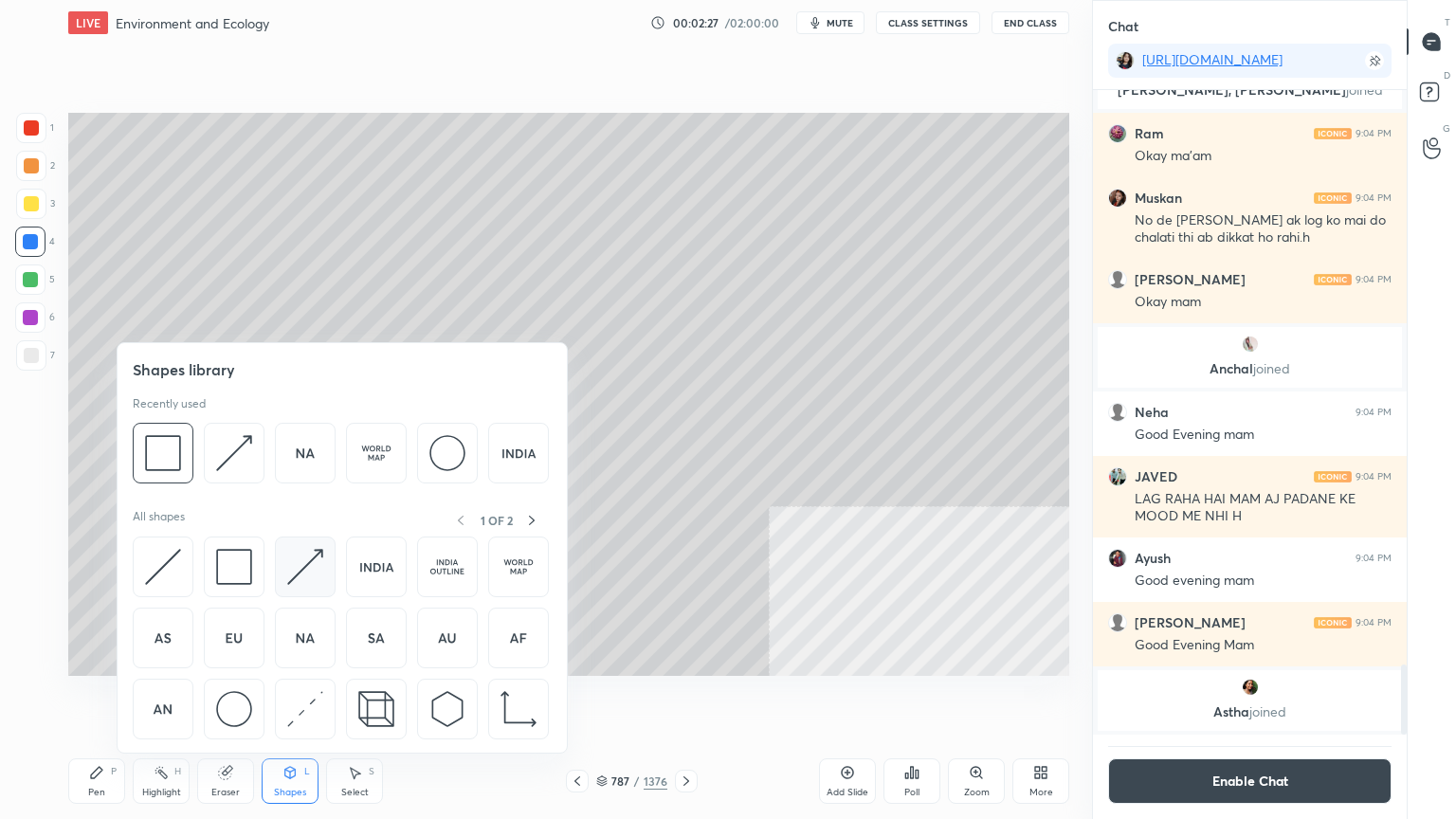
click at [294, 579] on img at bounding box center [305, 566] width 36 height 36
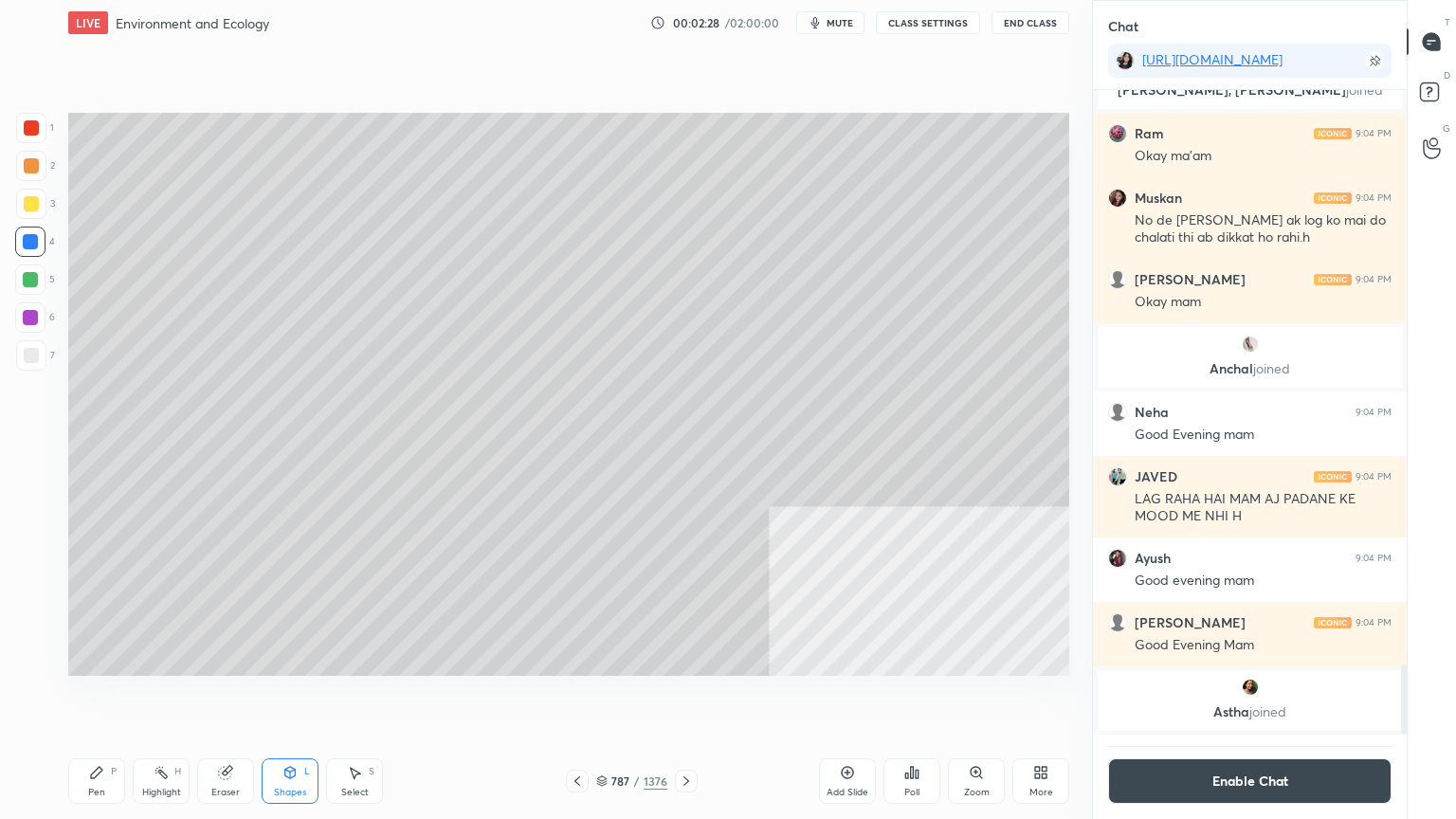
click at [25, 273] on div at bounding box center [31, 280] width 15 height 15
click at [23, 242] on div at bounding box center [31, 242] width 15 height 15
click at [629, 699] on div "LIVE Environment and Ecology 00:02:30 / 02:00:00 mute CLASS SETTINGS End Class …" at bounding box center [568, 410] width 1016 height 819
click at [578, 699] on icon at bounding box center [578, 782] width 15 height 15
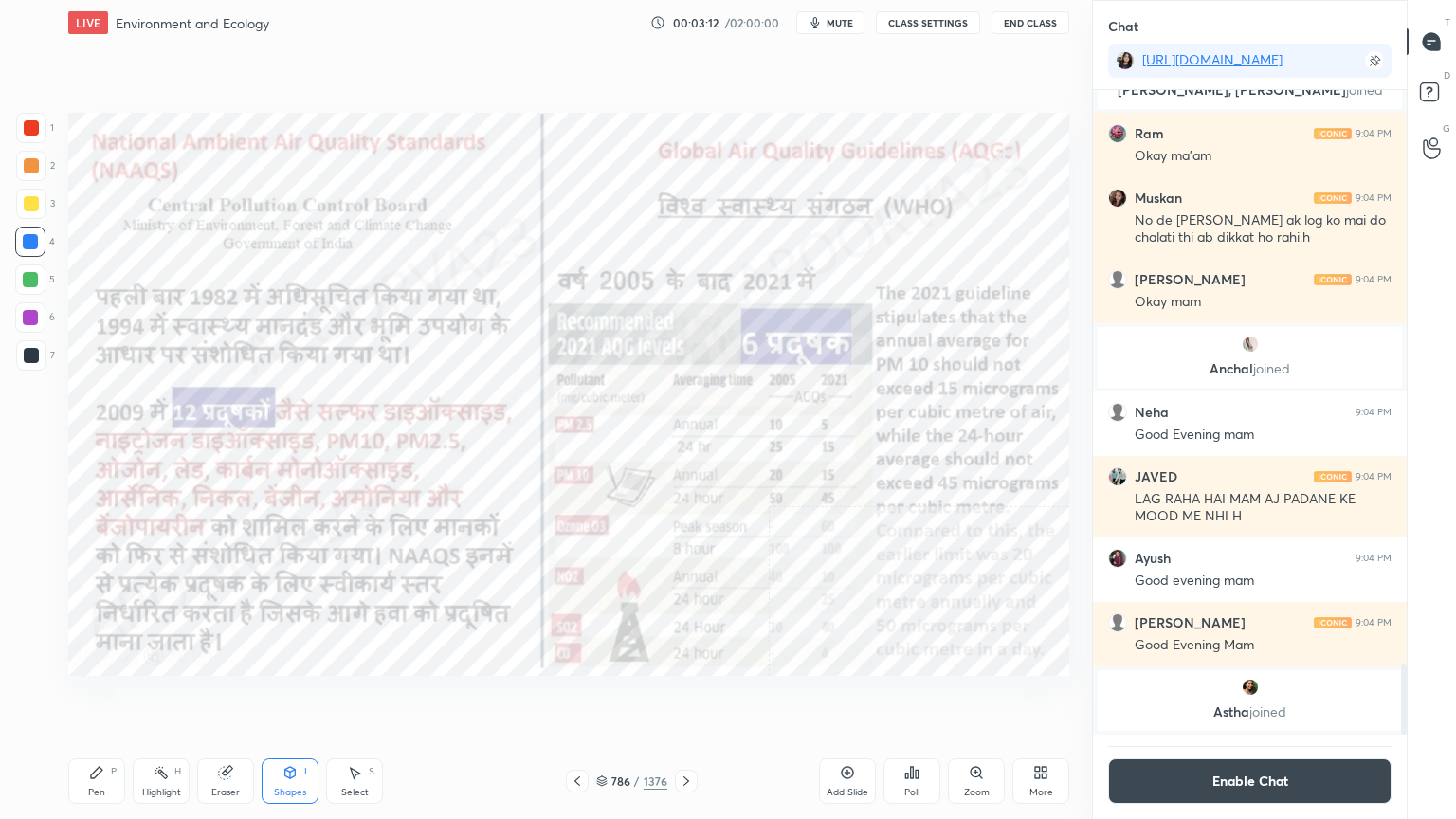
click at [31, 237] on div at bounding box center [31, 242] width 15 height 15
click at [26, 239] on div at bounding box center [31, 242] width 15 height 15
click at [87, 699] on div "Pen P" at bounding box center [96, 781] width 57 height 45
click at [103, 699] on icon at bounding box center [97, 773] width 15 height 15
click at [227, 699] on icon at bounding box center [226, 773] width 15 height 15
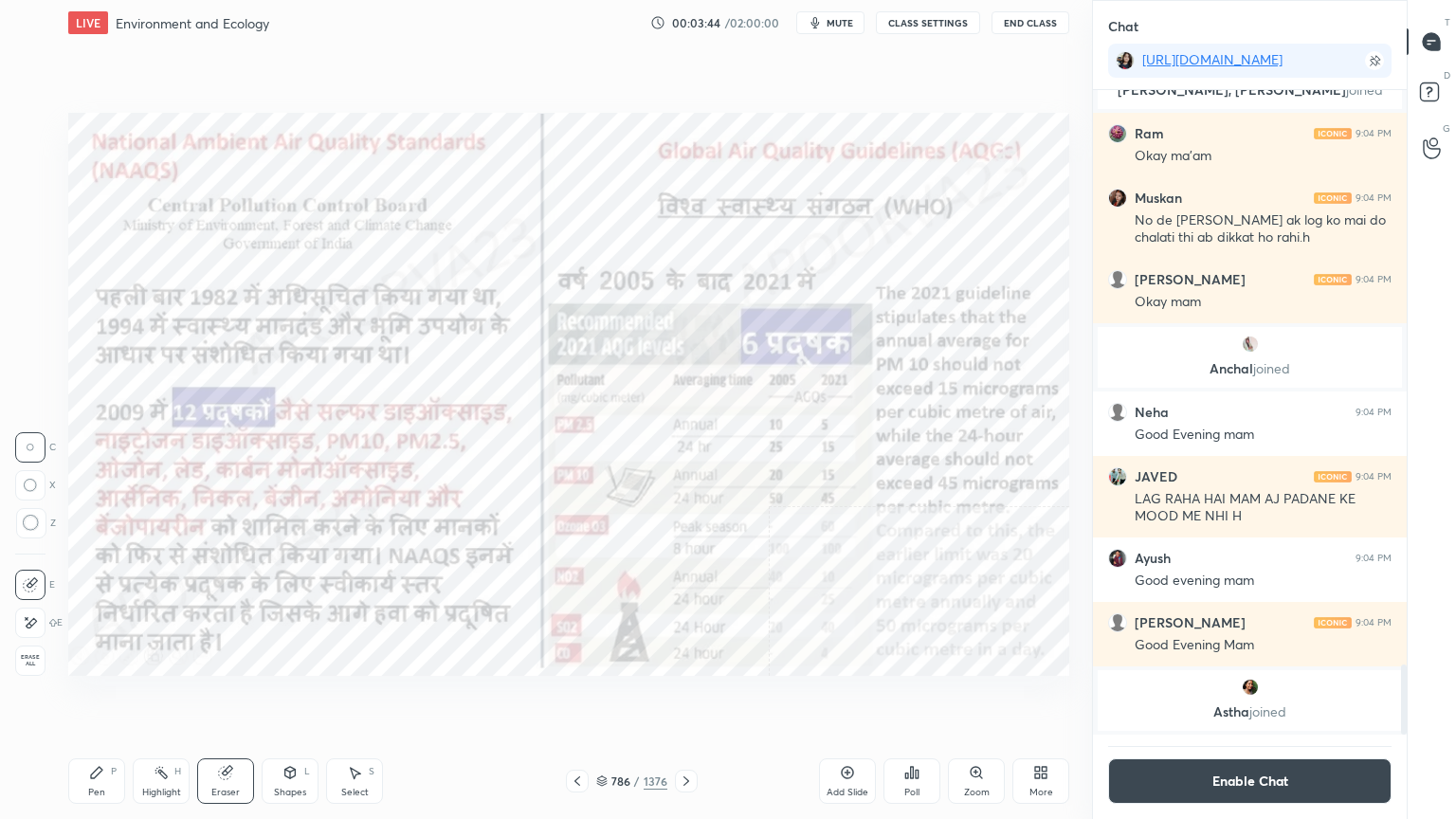
click at [33, 669] on div "Erase all" at bounding box center [31, 661] width 31 height 31
click at [33, 658] on div "1 2 3 4 5 6 7 C X Z C X Z E E Erase all H H" at bounding box center [30, 394] width 61 height 563
drag, startPoint x: 224, startPoint y: 794, endPoint x: 227, endPoint y: 782, distance: 12.4
click at [229, 699] on div "Eraser" at bounding box center [225, 781] width 57 height 45
click at [33, 647] on div "Erase all" at bounding box center [31, 661] width 31 height 31
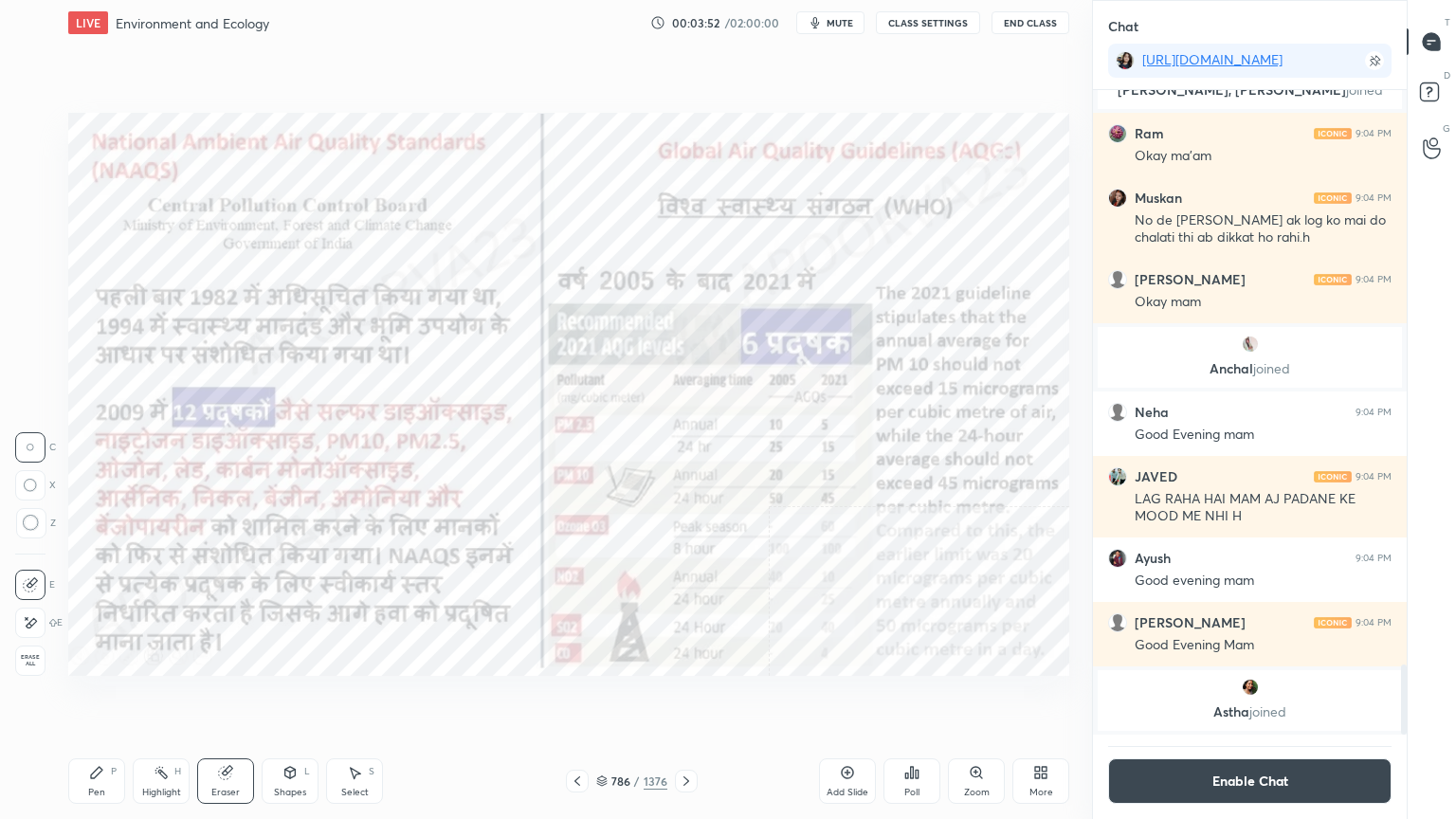
click at [29, 644] on div "1 2 3 4 5 6 7 C X Z C X Z E E Erase all H H" at bounding box center [30, 394] width 61 height 563
click at [221, 699] on div "Eraser" at bounding box center [225, 781] width 57 height 45
click at [34, 661] on span "Erase all" at bounding box center [31, 661] width 29 height 13
drag, startPoint x: 28, startPoint y: 658, endPoint x: 58, endPoint y: 641, distance: 34.5
click at [30, 658] on div "1 2 3 4 5 6 7 C X Z C X Z E E Erase all H H" at bounding box center [30, 394] width 61 height 563
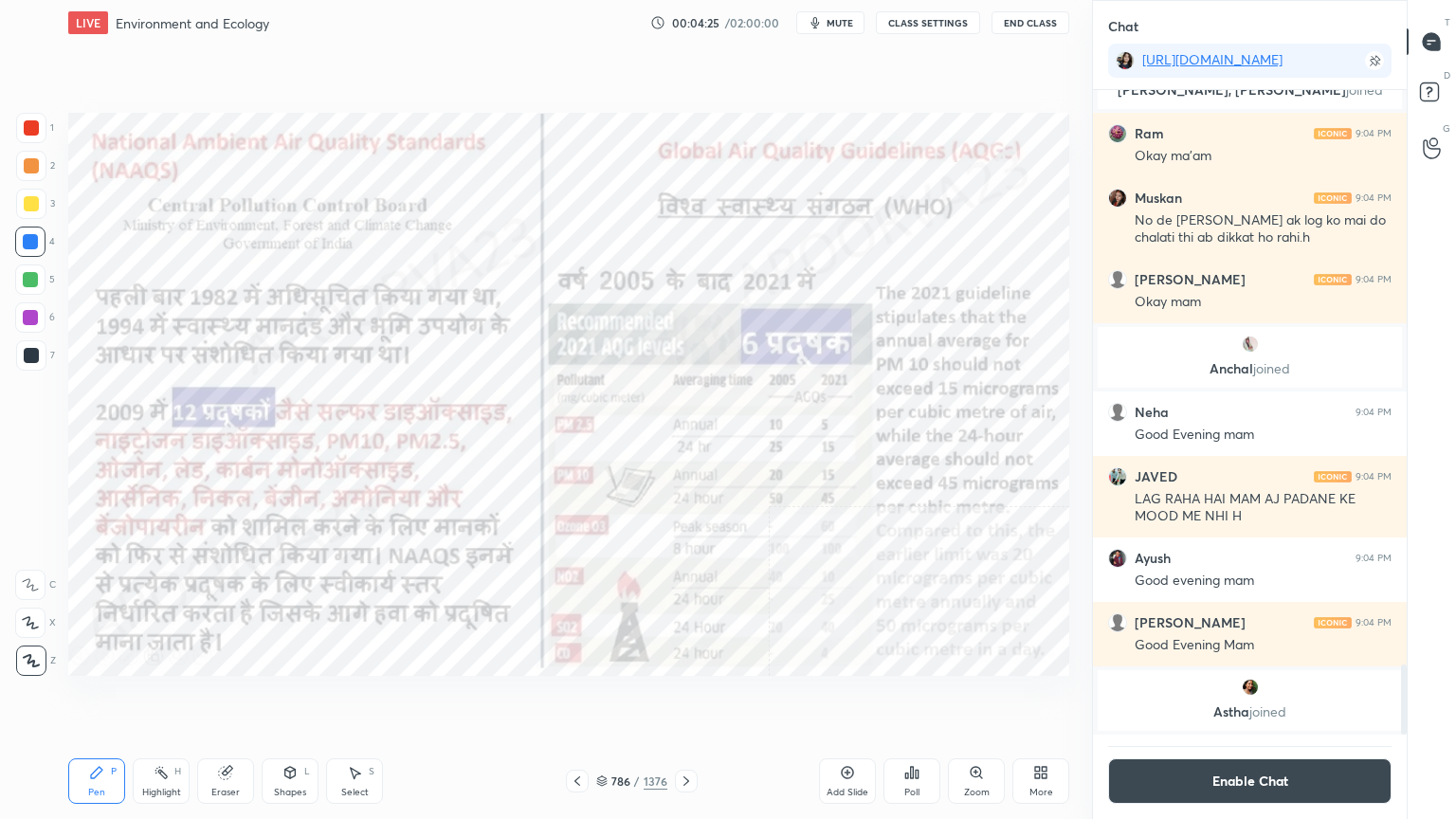
click at [230, 699] on div "Eraser" at bounding box center [226, 793] width 29 height 10
click at [23, 657] on span "Erase all" at bounding box center [31, 661] width 29 height 13
click at [577, 699] on icon at bounding box center [578, 782] width 15 height 15
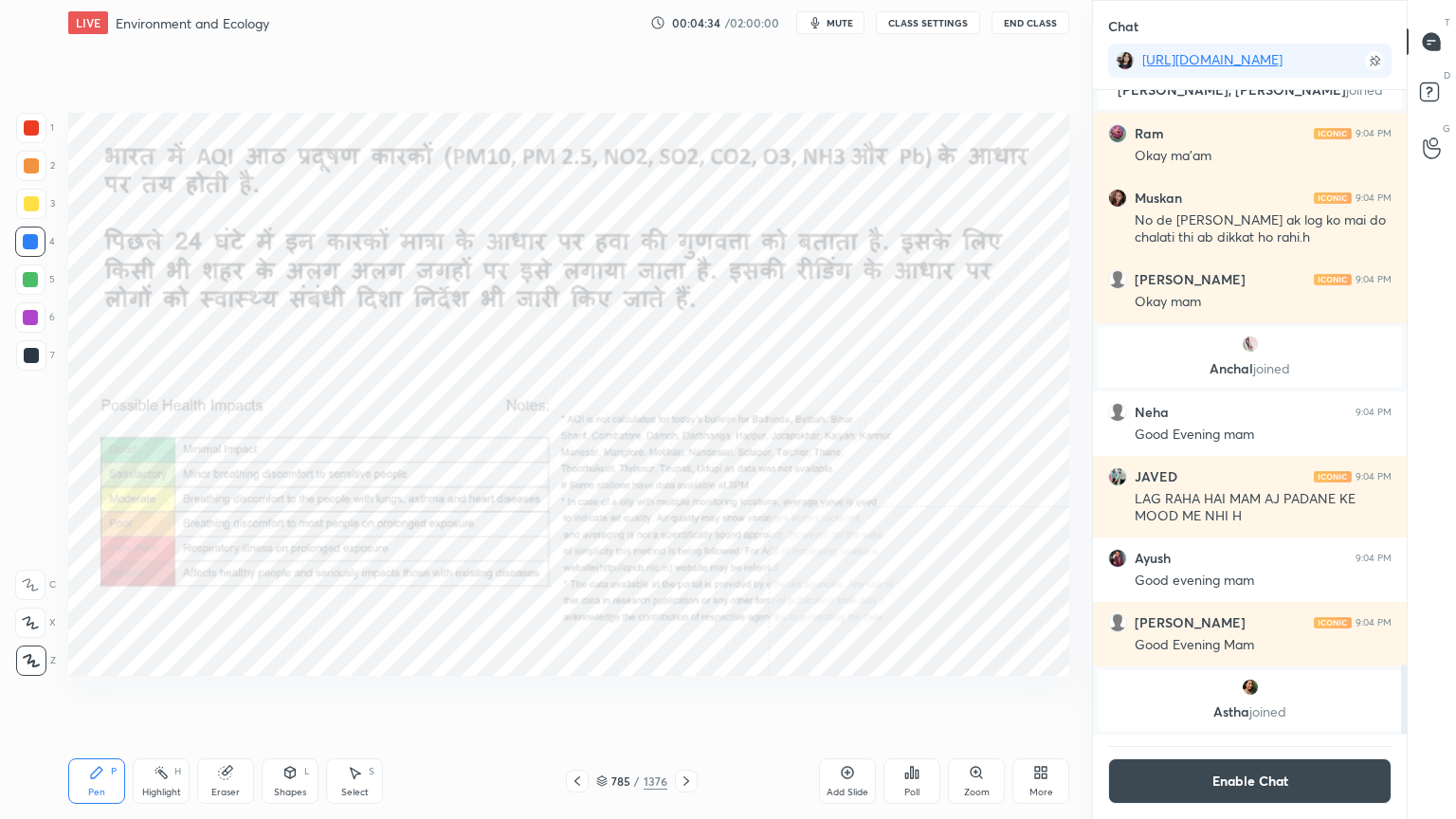
click at [577, 699] on icon at bounding box center [578, 782] width 15 height 15
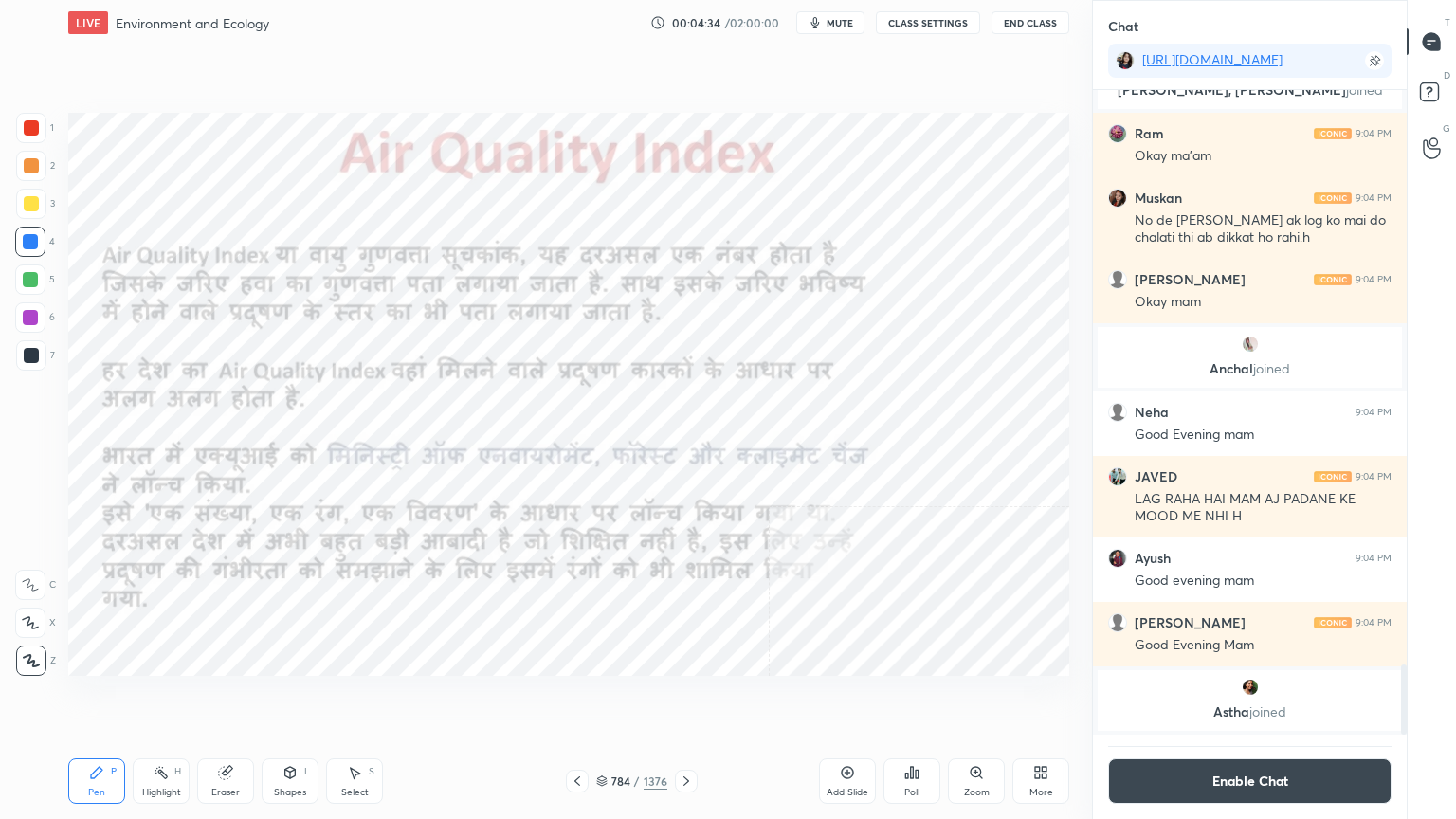
click at [577, 699] on icon at bounding box center [578, 782] width 15 height 15
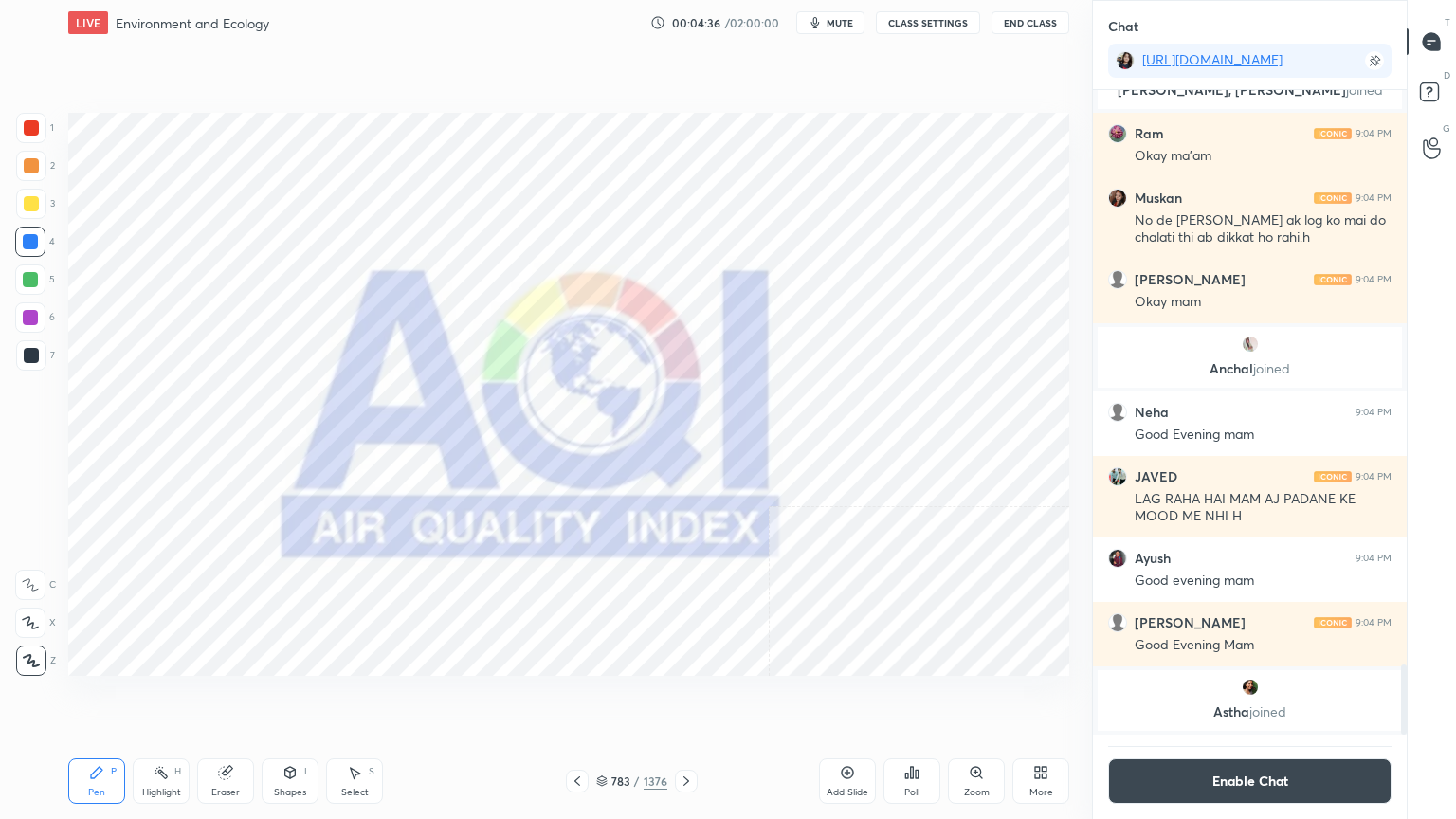
click at [577, 699] on icon at bounding box center [578, 782] width 15 height 15
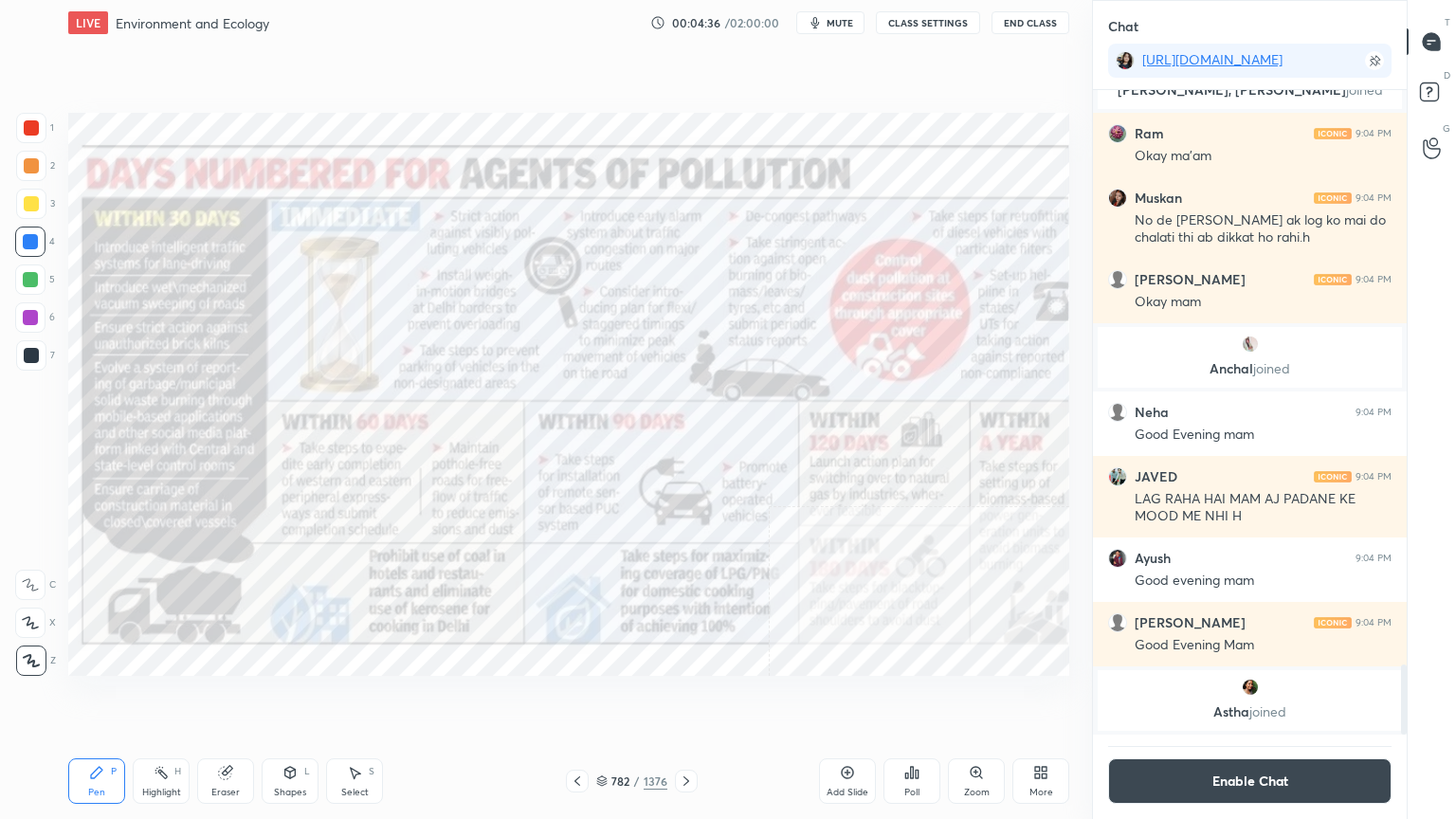
click at [690, 699] on icon at bounding box center [686, 782] width 15 height 15
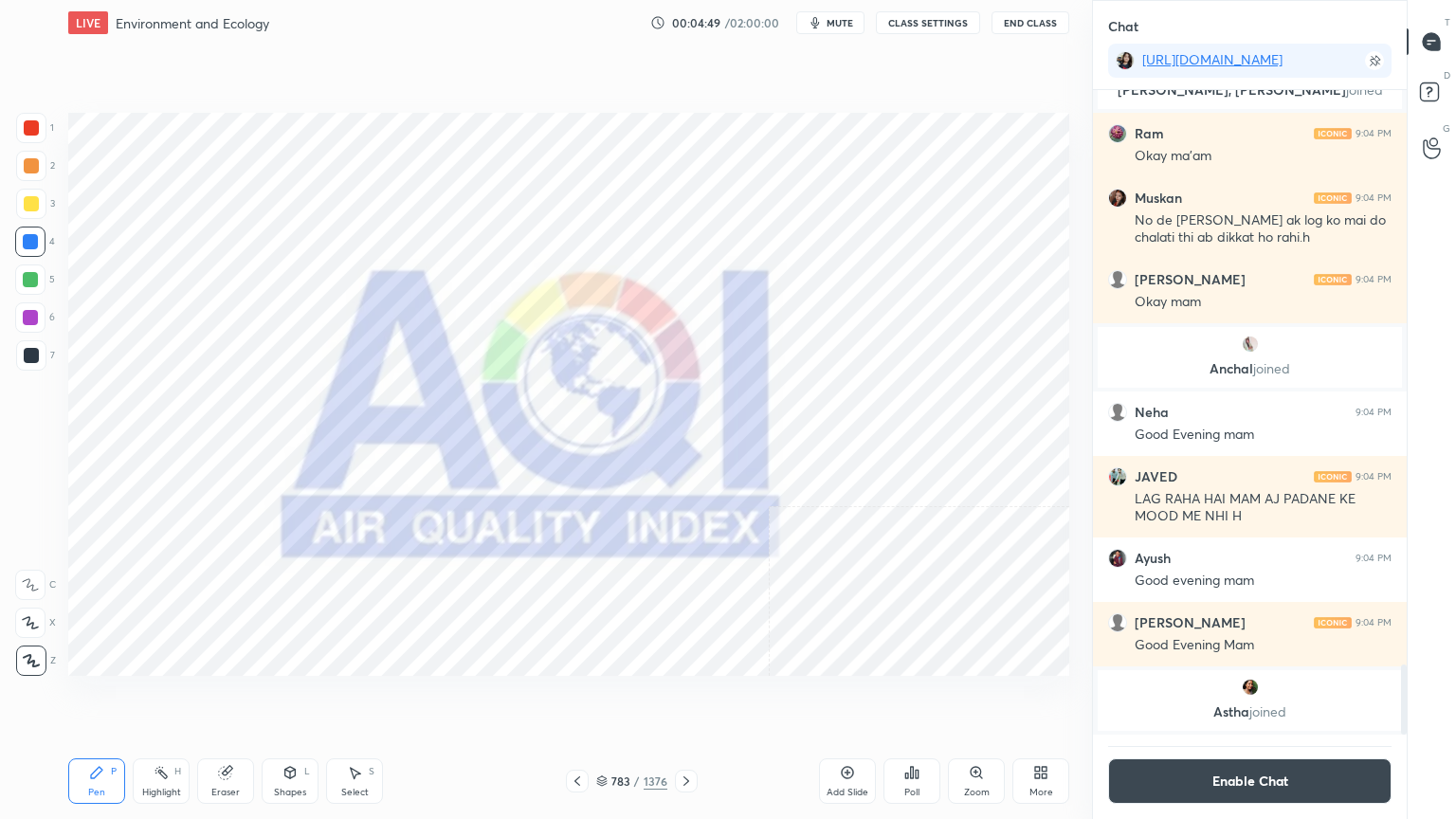
drag, startPoint x: 229, startPoint y: 778, endPoint x: 222, endPoint y: 765, distance: 14.8
click at [234, 699] on div "Eraser" at bounding box center [225, 781] width 57 height 45
drag, startPoint x: 25, startPoint y: 655, endPoint x: 62, endPoint y: 652, distance: 37.1
click at [28, 655] on span "Erase all" at bounding box center [31, 661] width 29 height 13
click at [1233, 699] on button "Enable Chat" at bounding box center [1249, 781] width 284 height 45
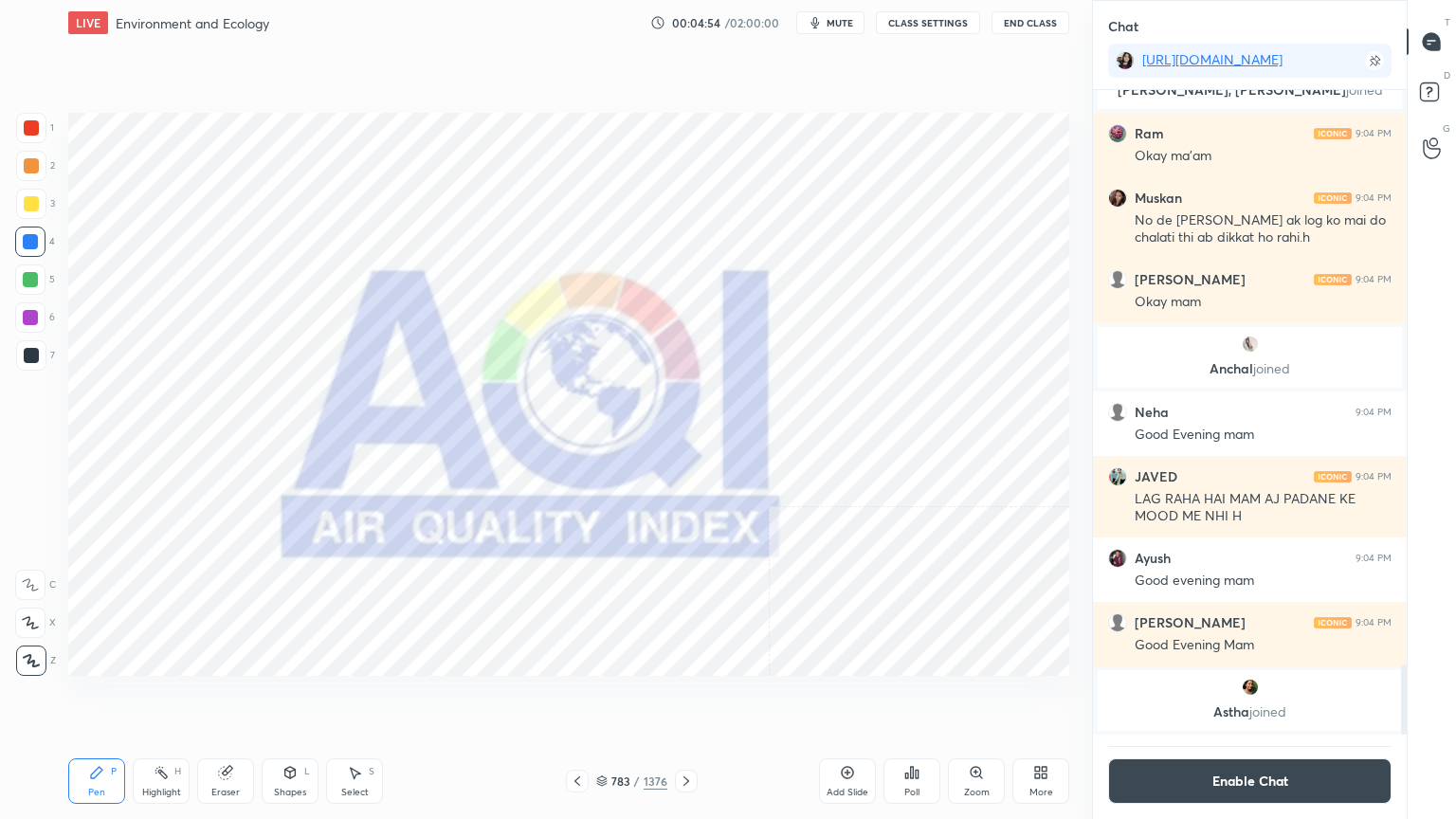
scroll to position [678, 308]
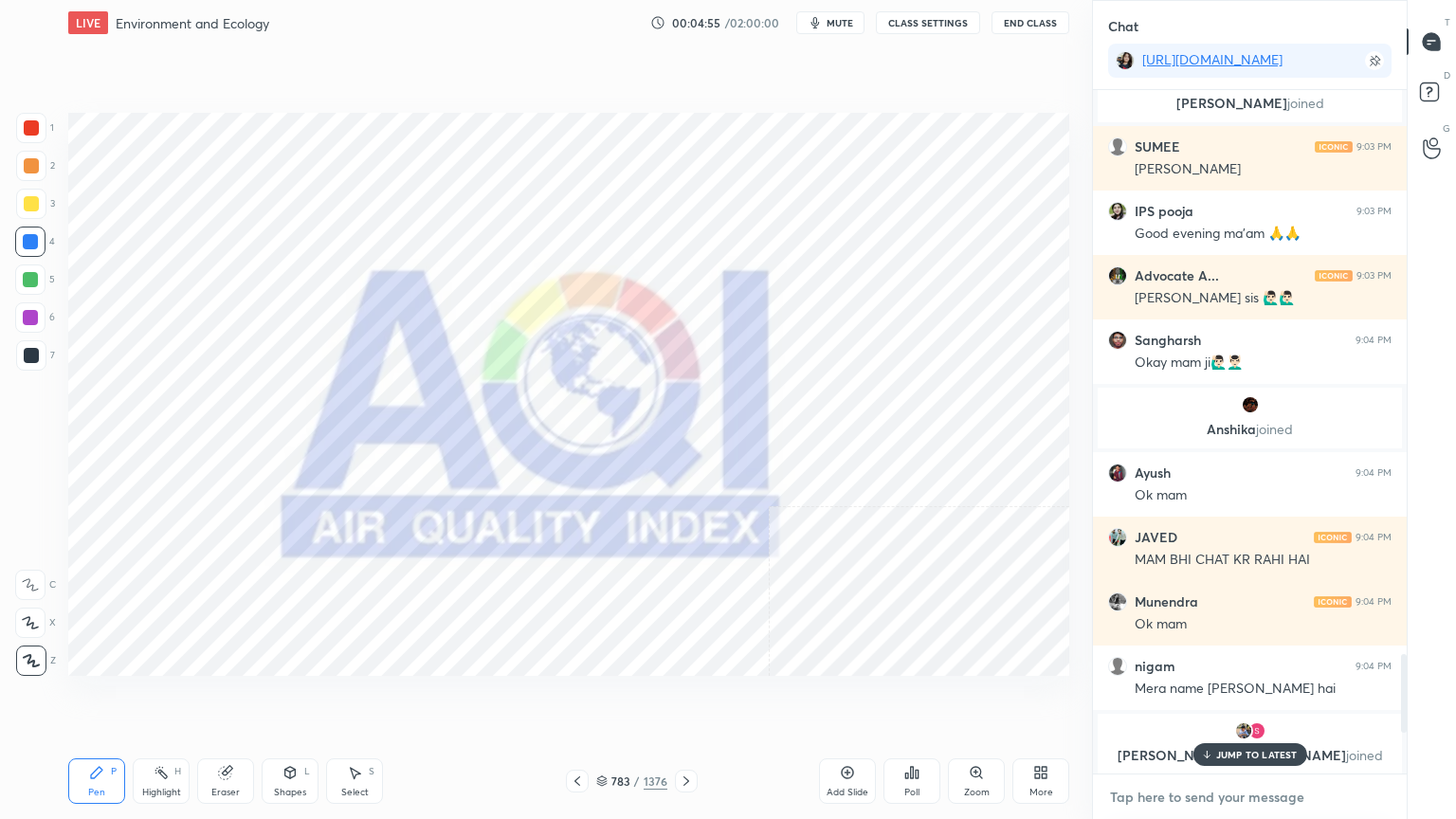
type textarea "x"
click at [1178, 699] on textarea at bounding box center [1249, 798] width 284 height 31
paste textarea "On [DATE] we have 2 world mapping classses 1PM & 6PM"
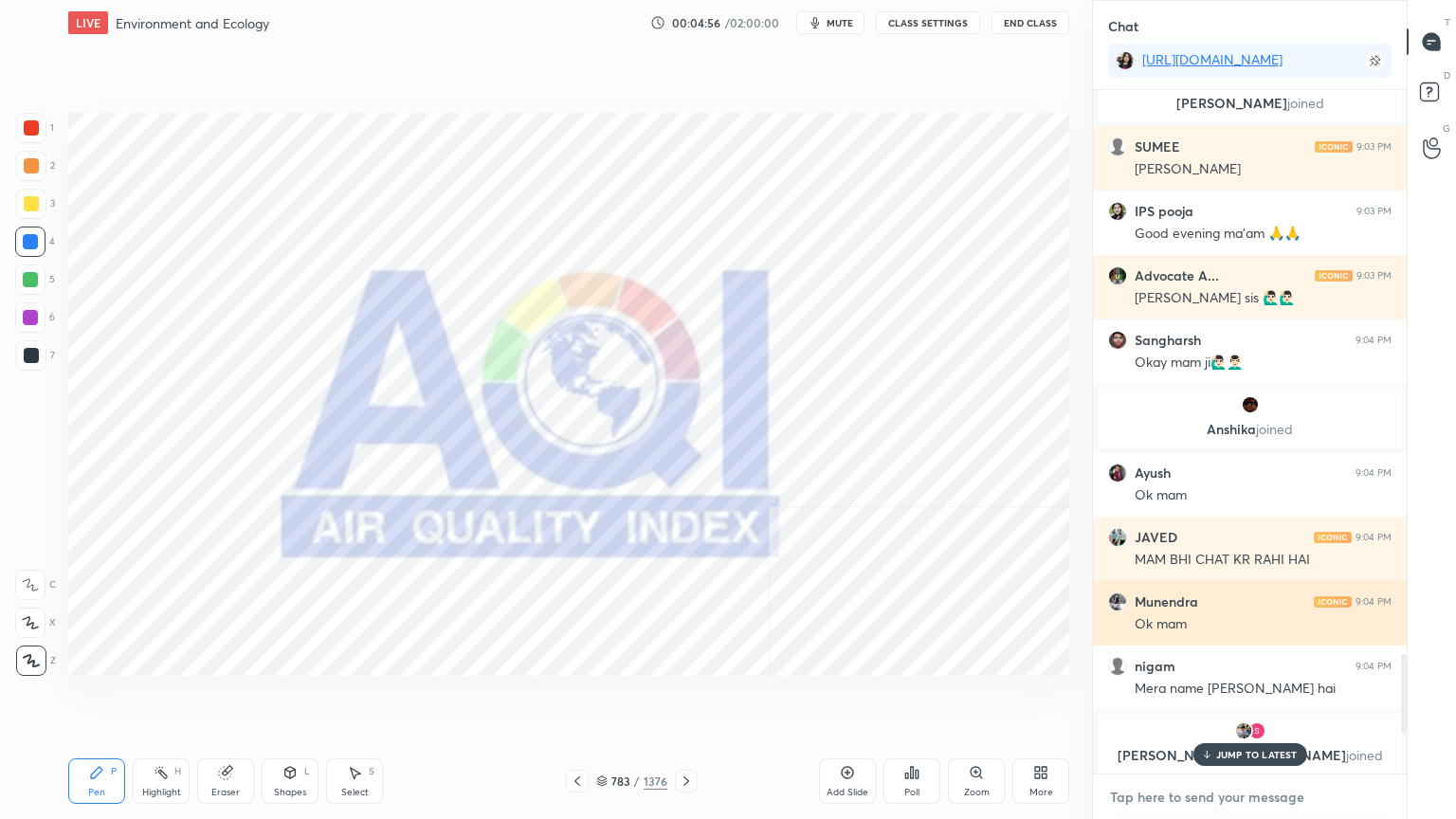
type textarea "On [DATE] we have 2 world mapping classses 1PM & 6PM"
type textarea "x"
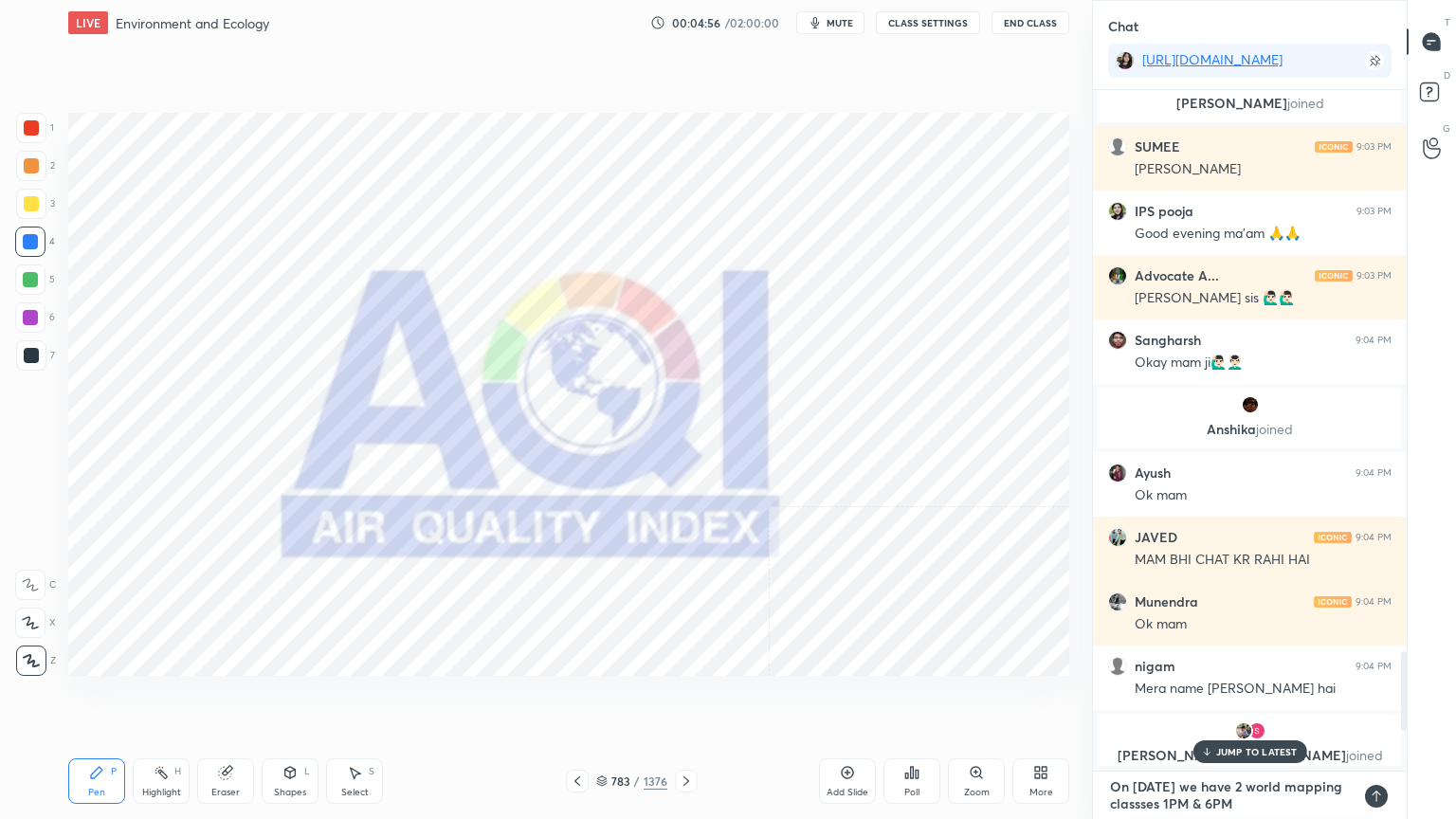
scroll to position [724, 308]
type textarea "On [DATE] we have 2 world mapping classses 1PM & 6PM"
type textarea "x"
click at [1370, 699] on icon at bounding box center [1376, 797] width 15 height 15
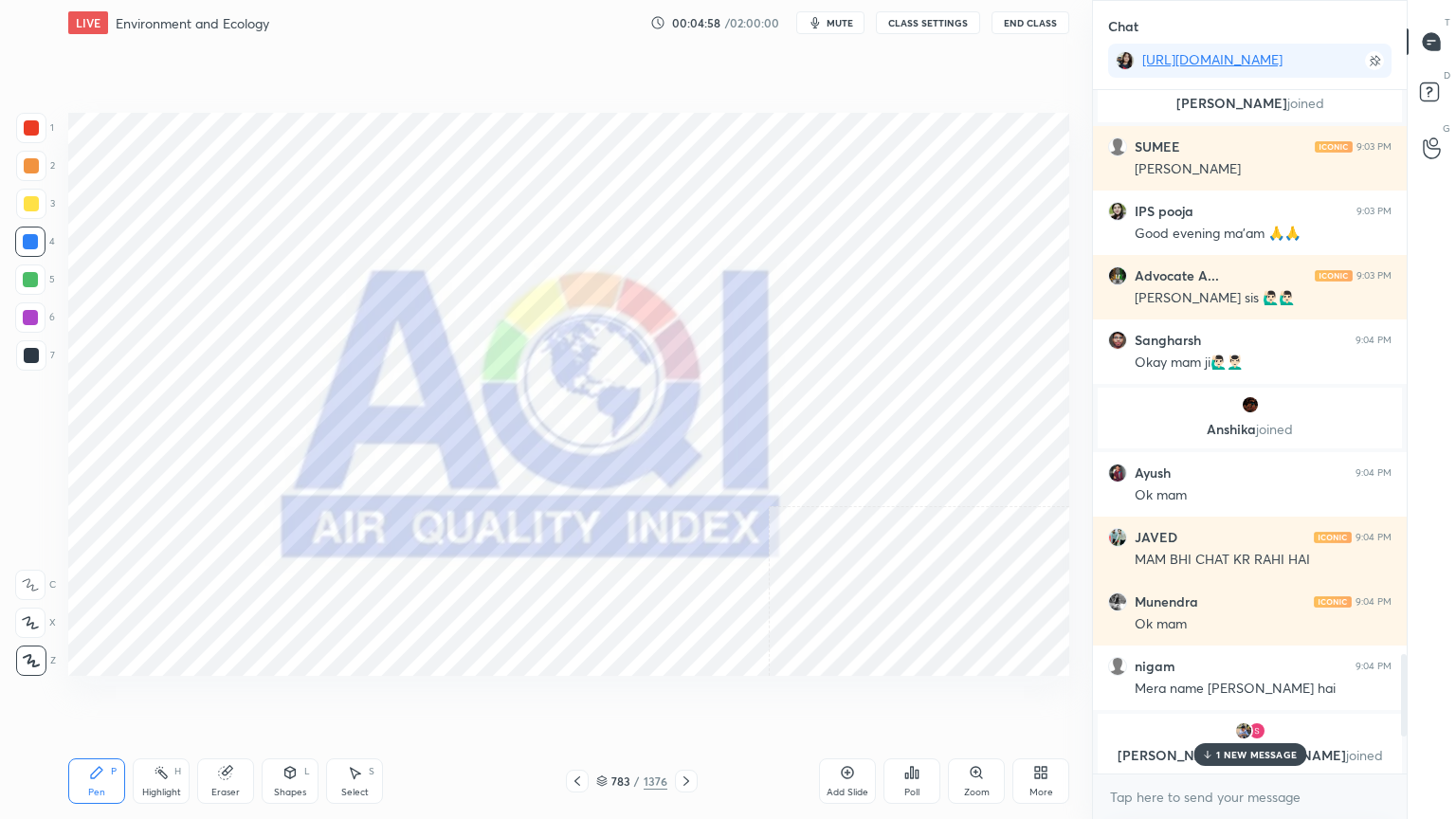
click at [1228, 699] on p "1 NEW MESSAGE" at bounding box center [1256, 755] width 81 height 12
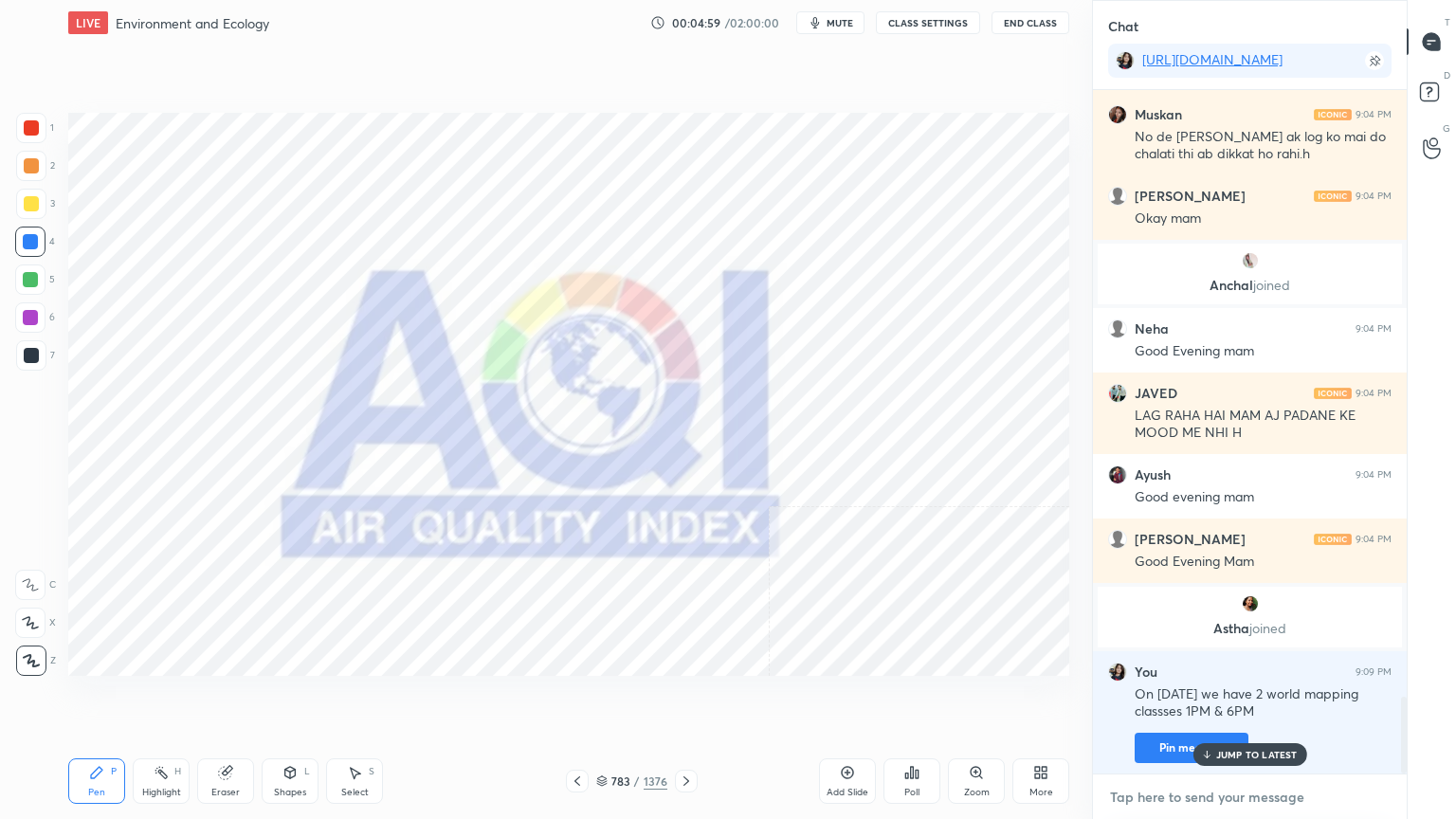
click at [1184, 699] on textarea at bounding box center [1249, 798] width 284 height 31
type textarea "x"
click at [944, 25] on button "CLASS SETTINGS" at bounding box center [927, 23] width 104 height 23
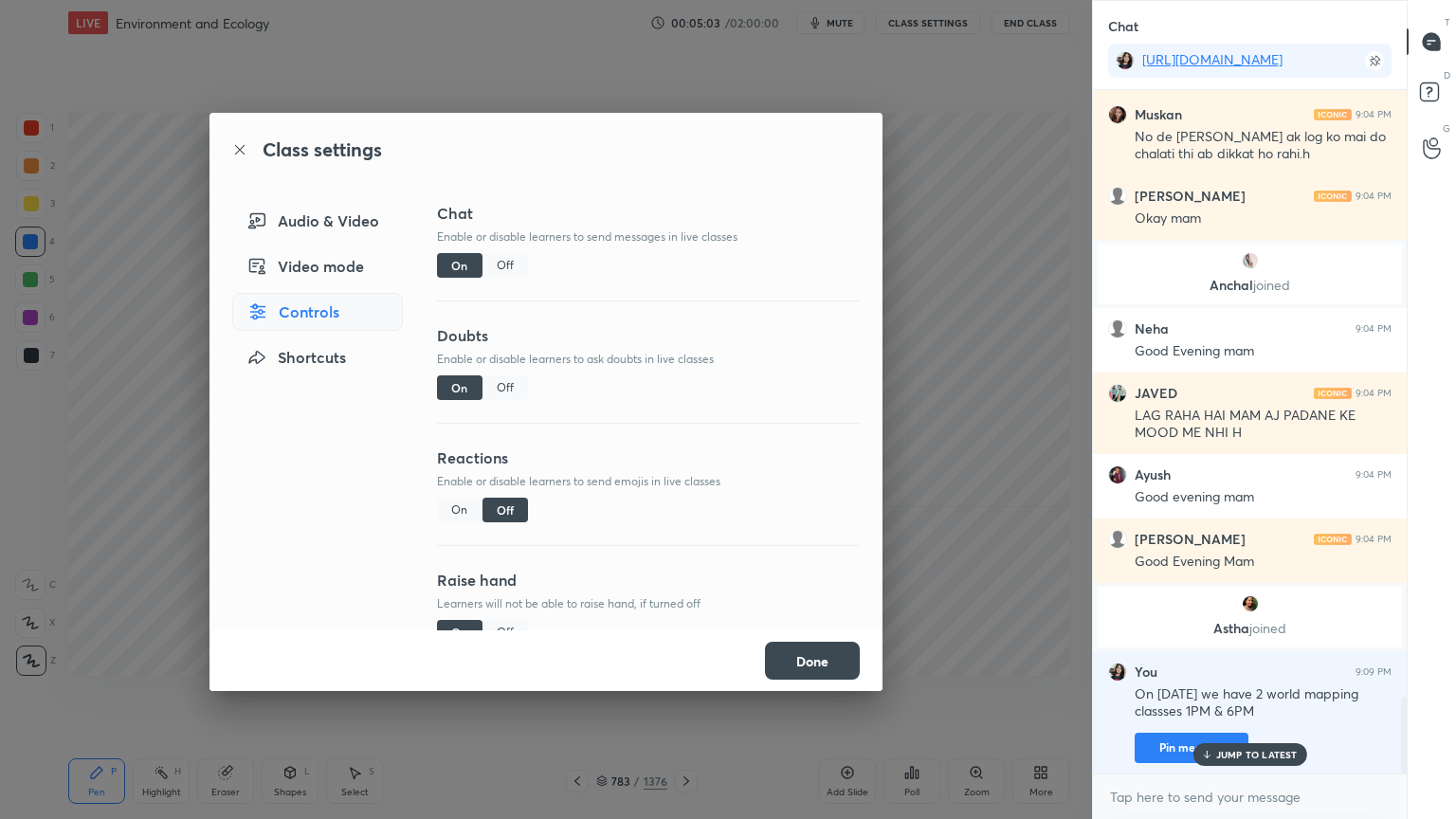
click at [497, 265] on div "Off" at bounding box center [505, 265] width 45 height 25
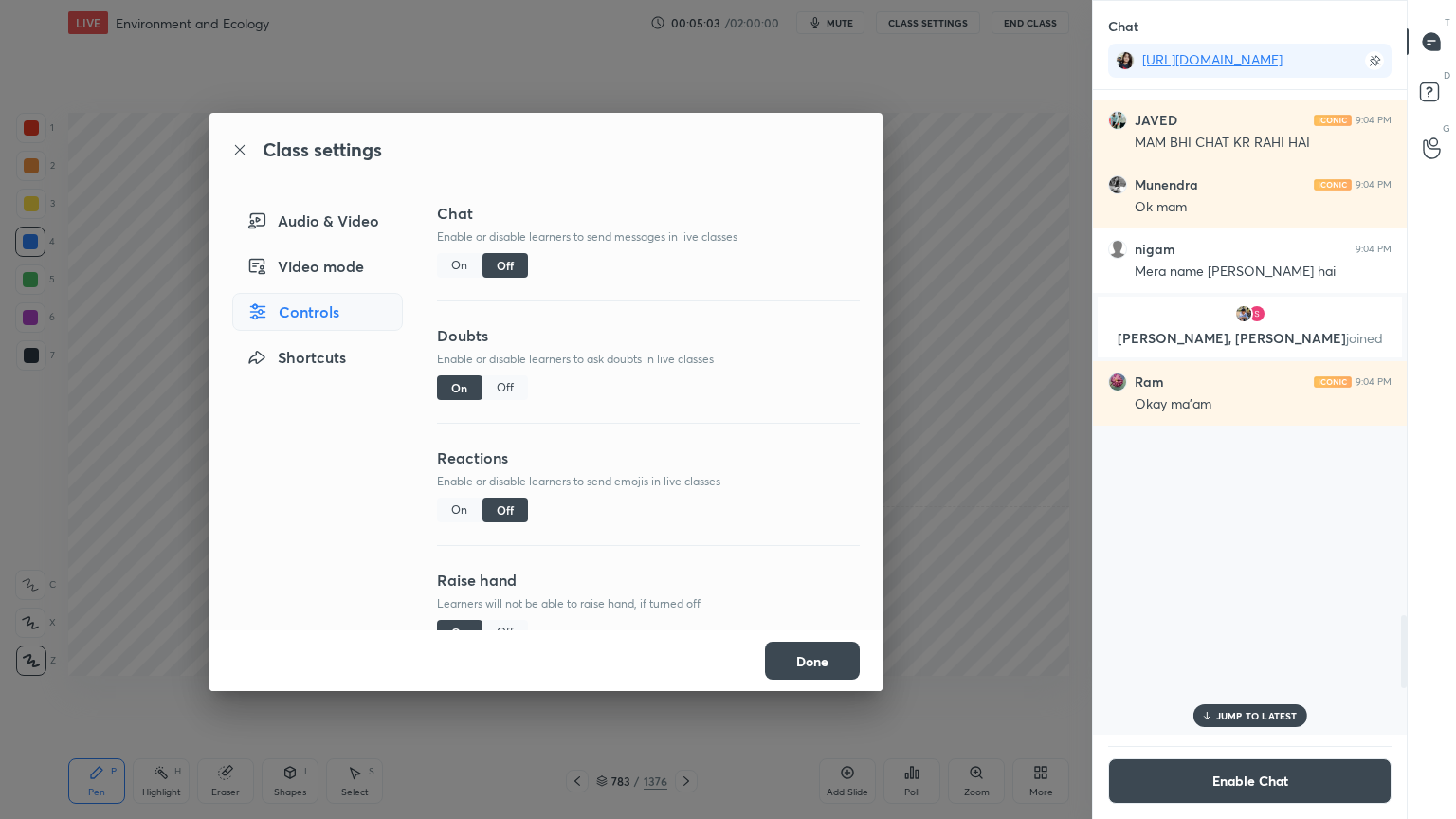
scroll to position [640, 308]
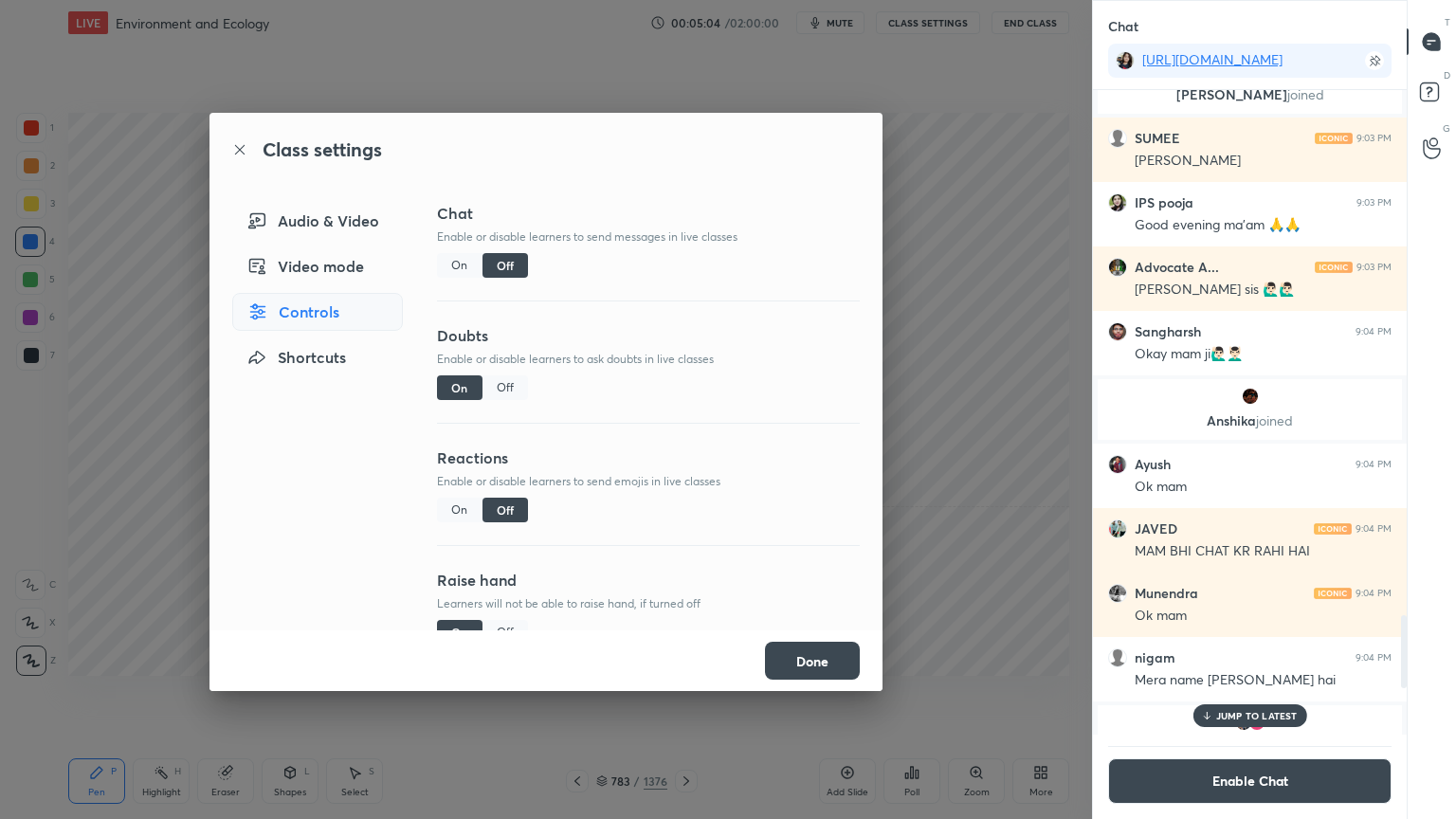
click at [816, 667] on button "Done" at bounding box center [812, 660] width 95 height 37
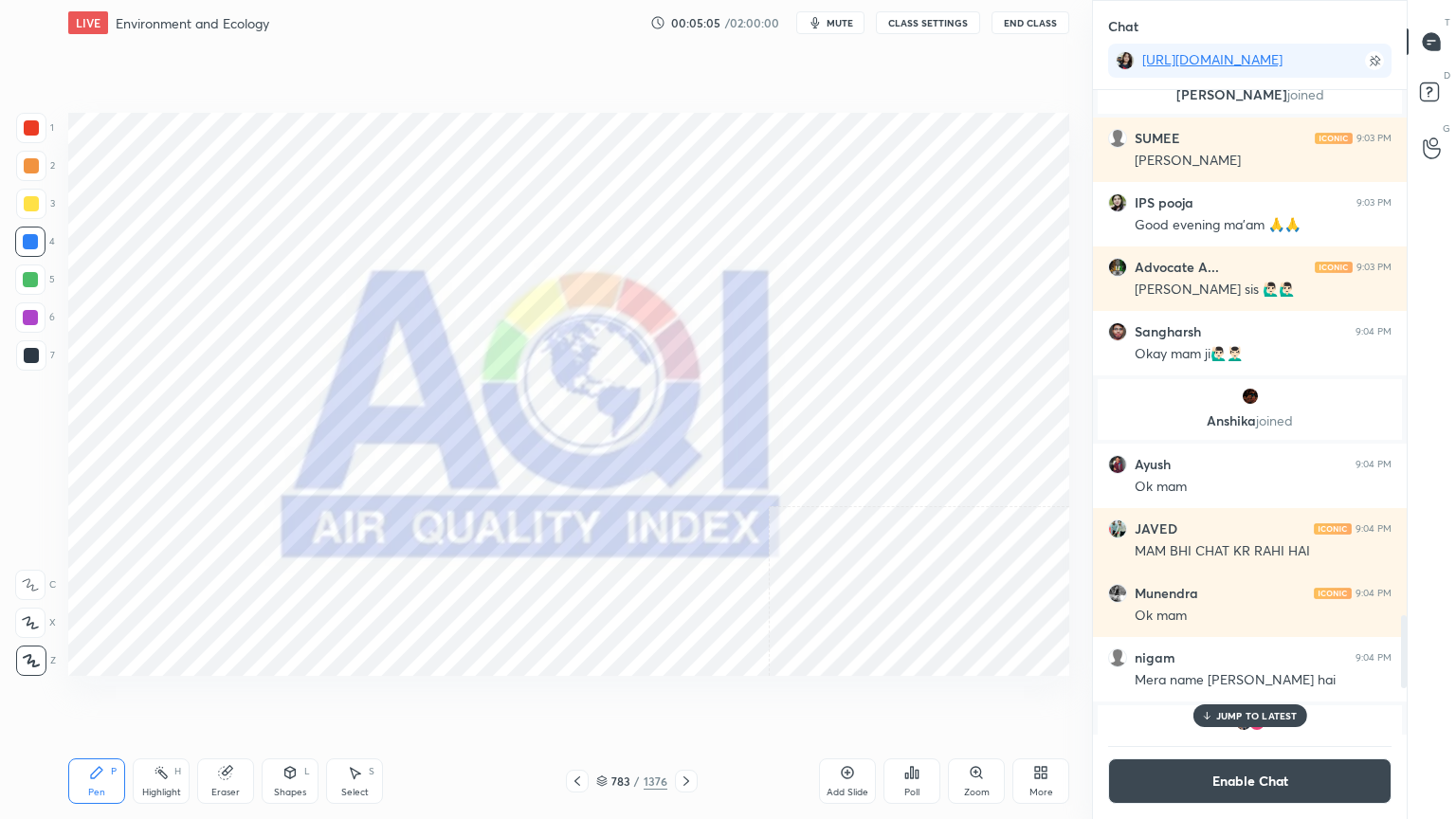
click at [1293, 699] on p "JUMP TO LATEST" at bounding box center [1256, 716] width 82 height 12
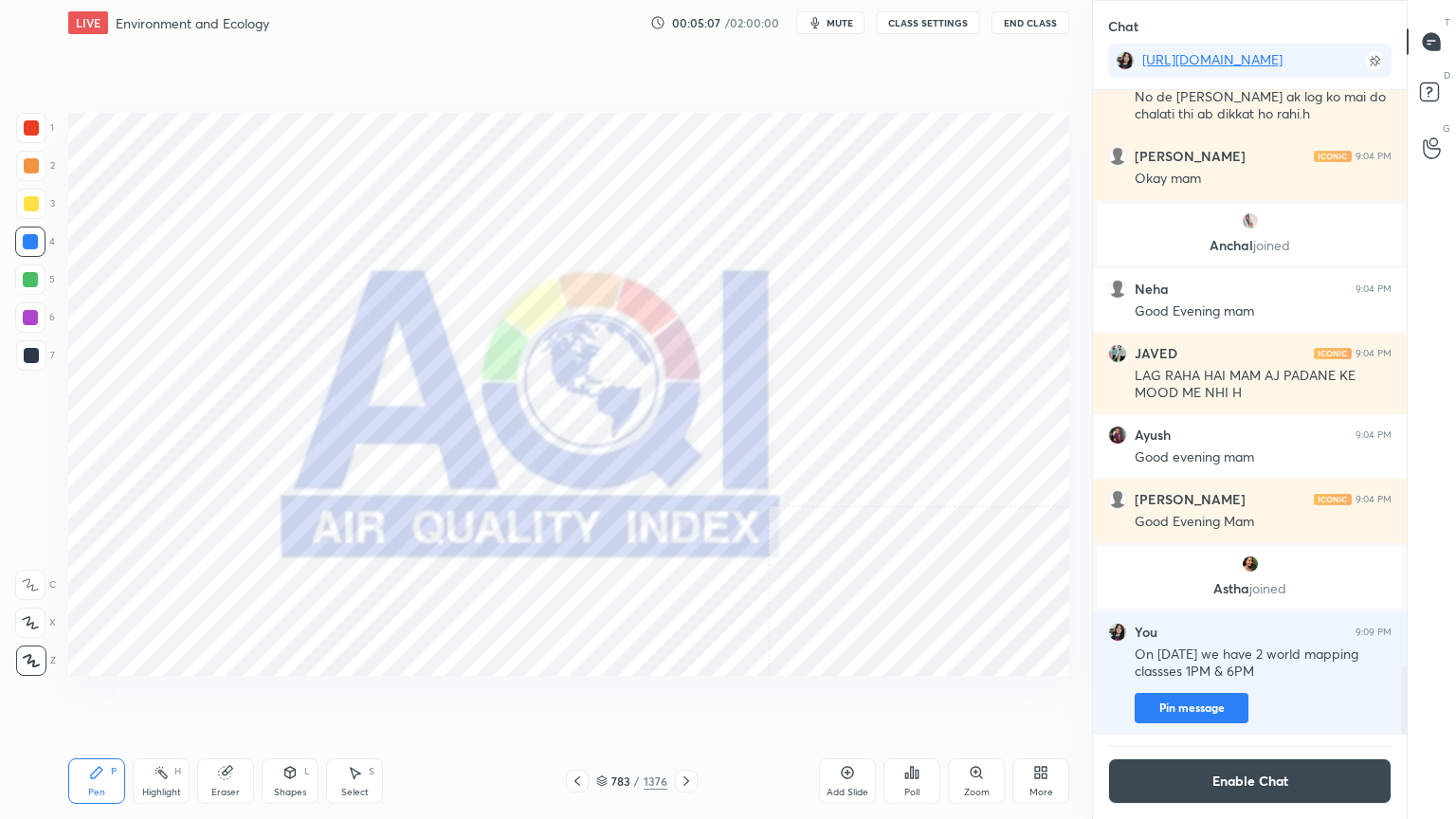
drag, startPoint x: 234, startPoint y: 775, endPoint x: 232, endPoint y: 761, distance: 14.1
click at [239, 699] on div "Eraser" at bounding box center [225, 781] width 57 height 45
click at [32, 660] on span "Erase all" at bounding box center [31, 661] width 29 height 13
click at [33, 658] on div "1 2 3 4 5 6 7 C X Z C X Z E E Erase all H H" at bounding box center [30, 394] width 61 height 563
click at [694, 699] on div at bounding box center [686, 782] width 23 height 23
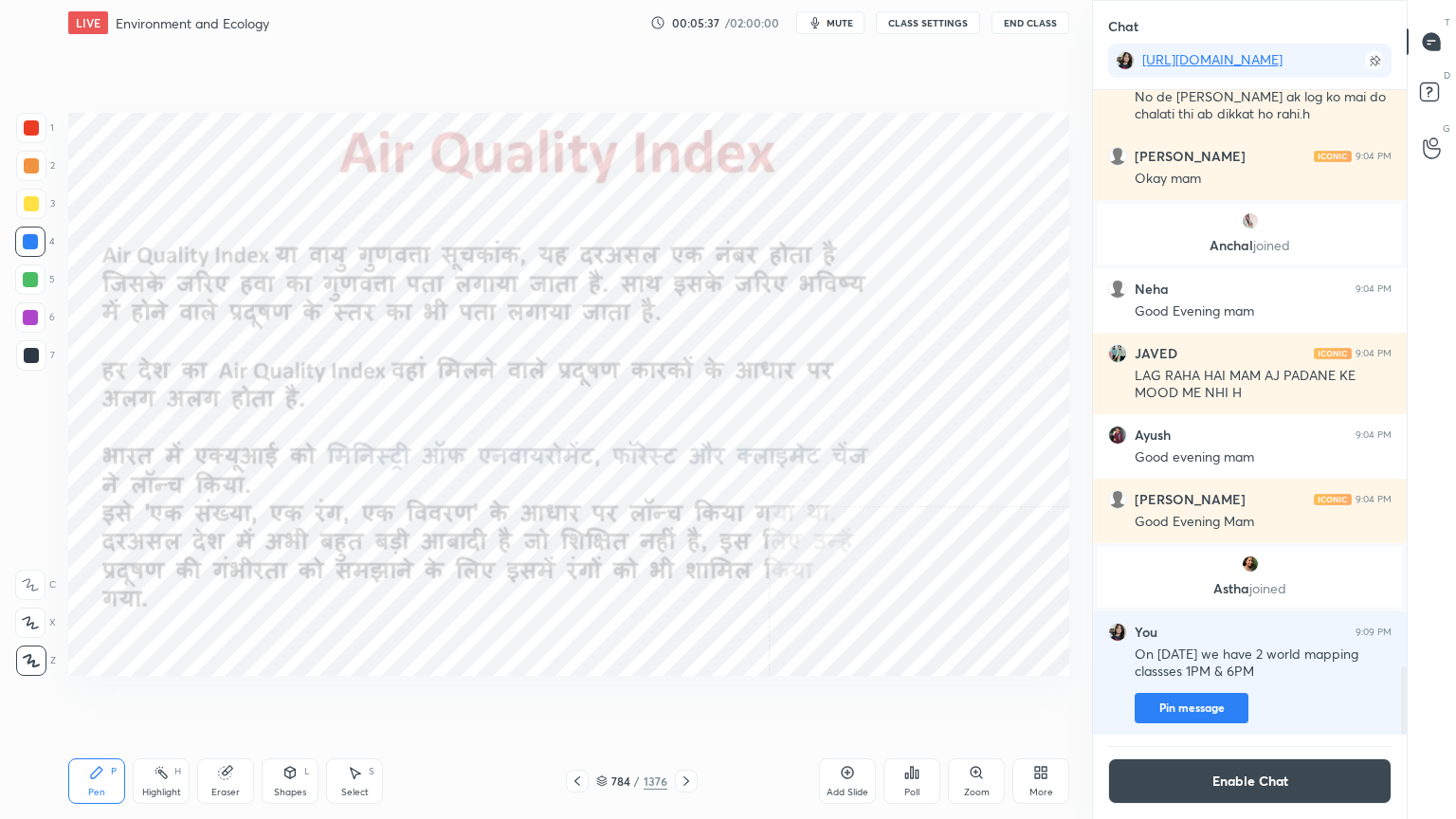
click at [692, 699] on icon at bounding box center [686, 782] width 15 height 15
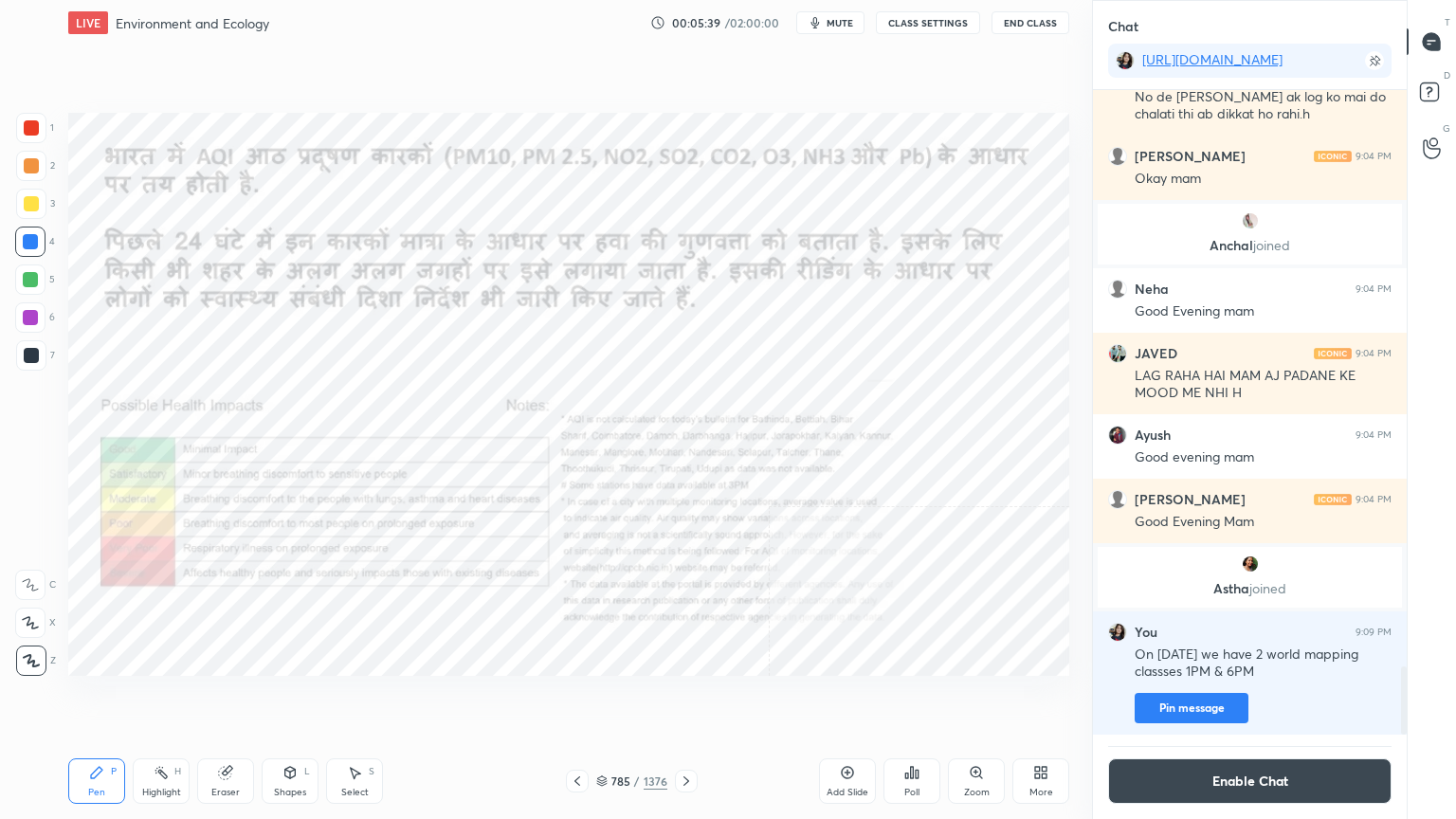
click at [580, 699] on icon at bounding box center [578, 782] width 15 height 15
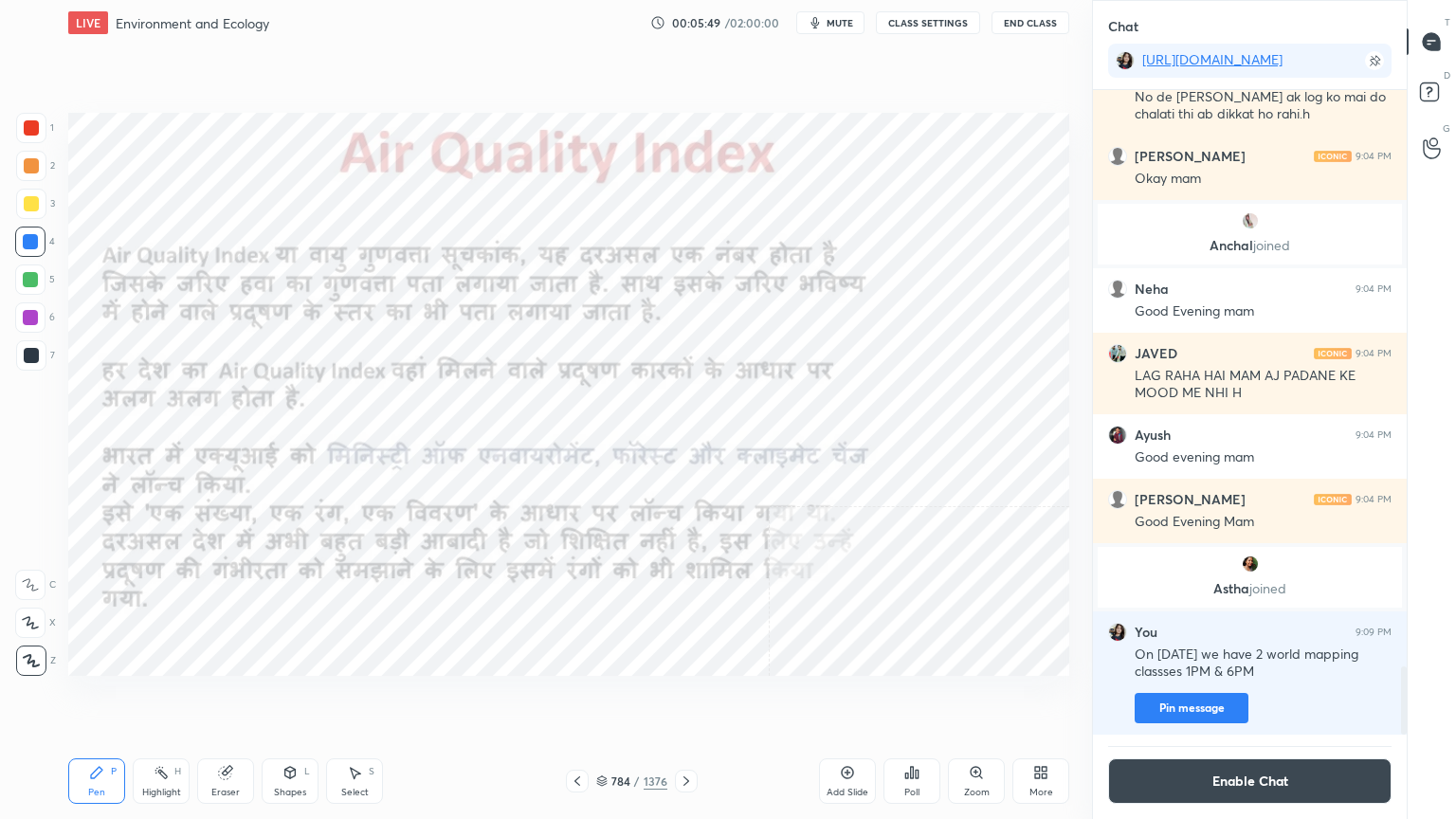
click at [679, 699] on icon at bounding box center [686, 782] width 15 height 15
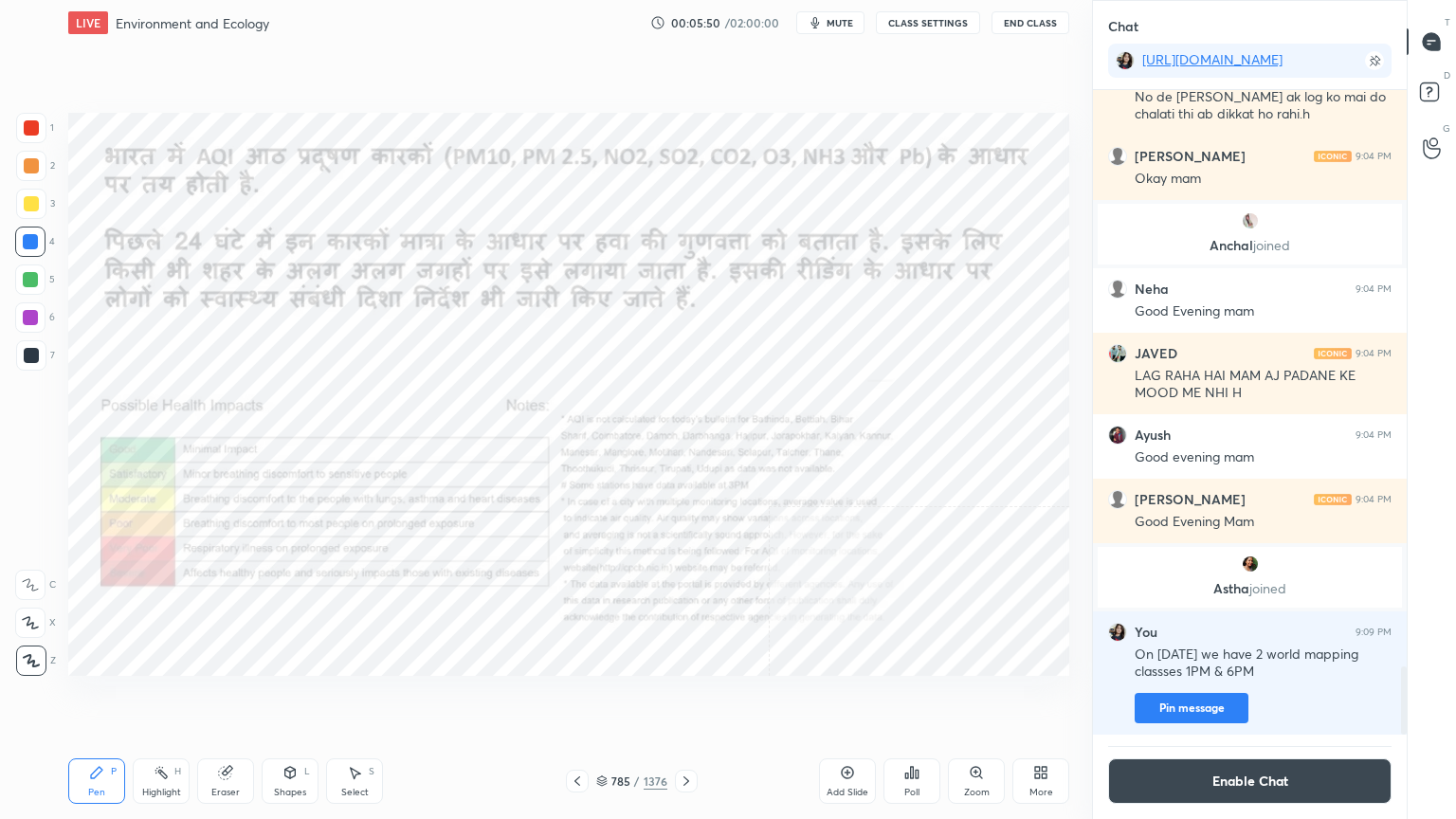
click at [675, 699] on div at bounding box center [686, 782] width 23 height 23
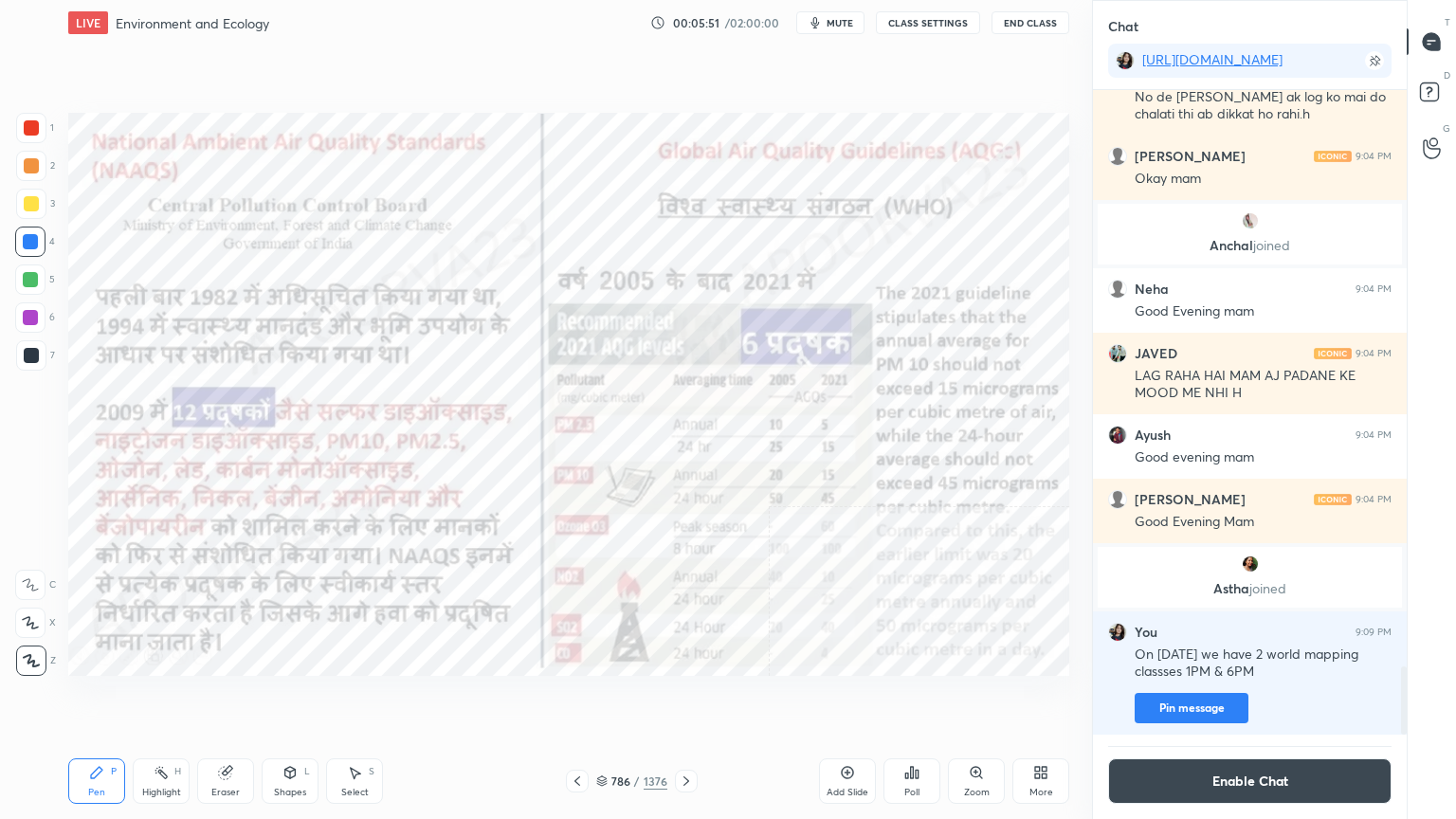
click at [575, 699] on icon at bounding box center [578, 782] width 15 height 15
click at [577, 699] on icon at bounding box center [578, 782] width 15 height 15
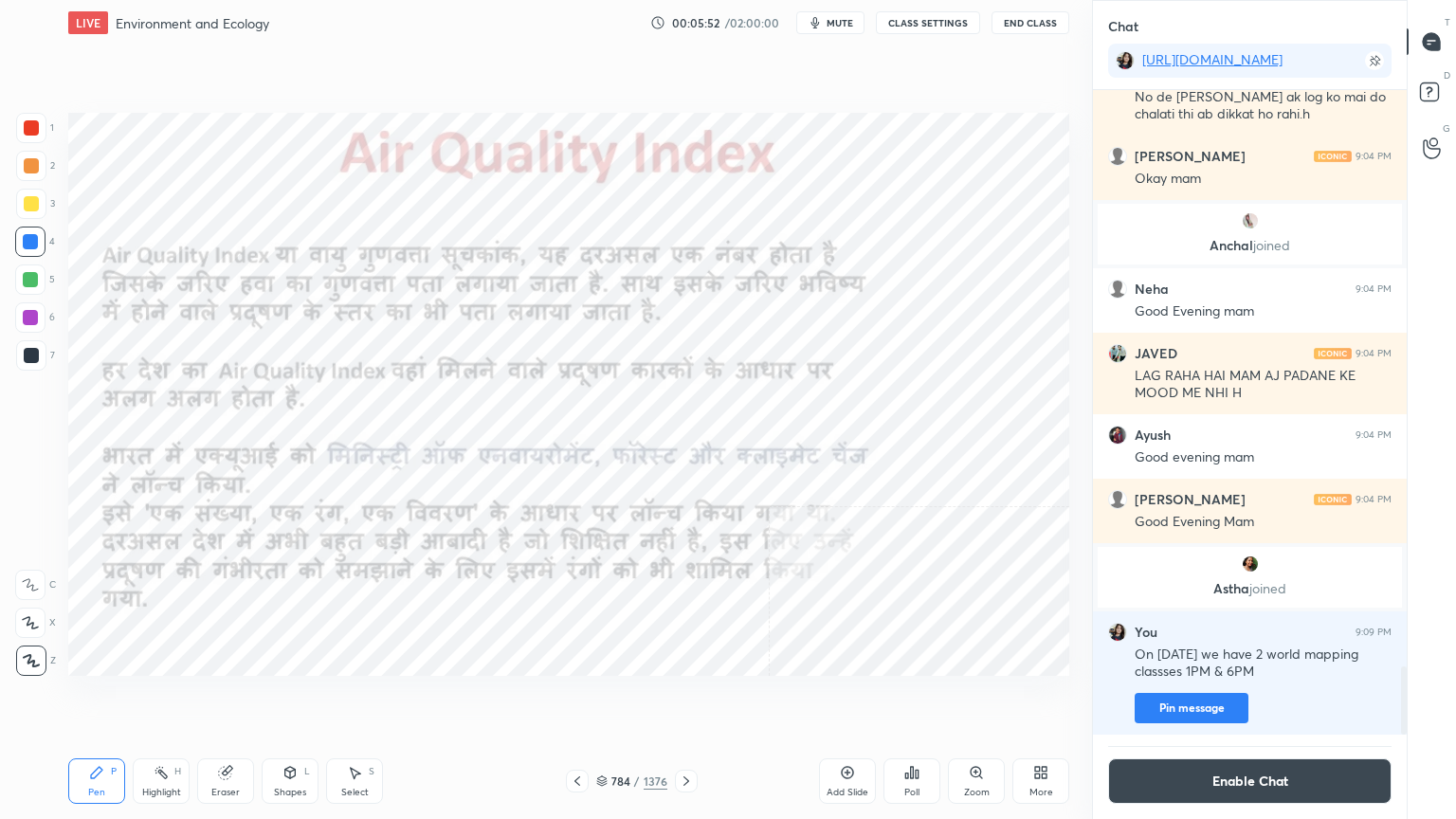
click at [606, 699] on icon at bounding box center [602, 782] width 12 height 12
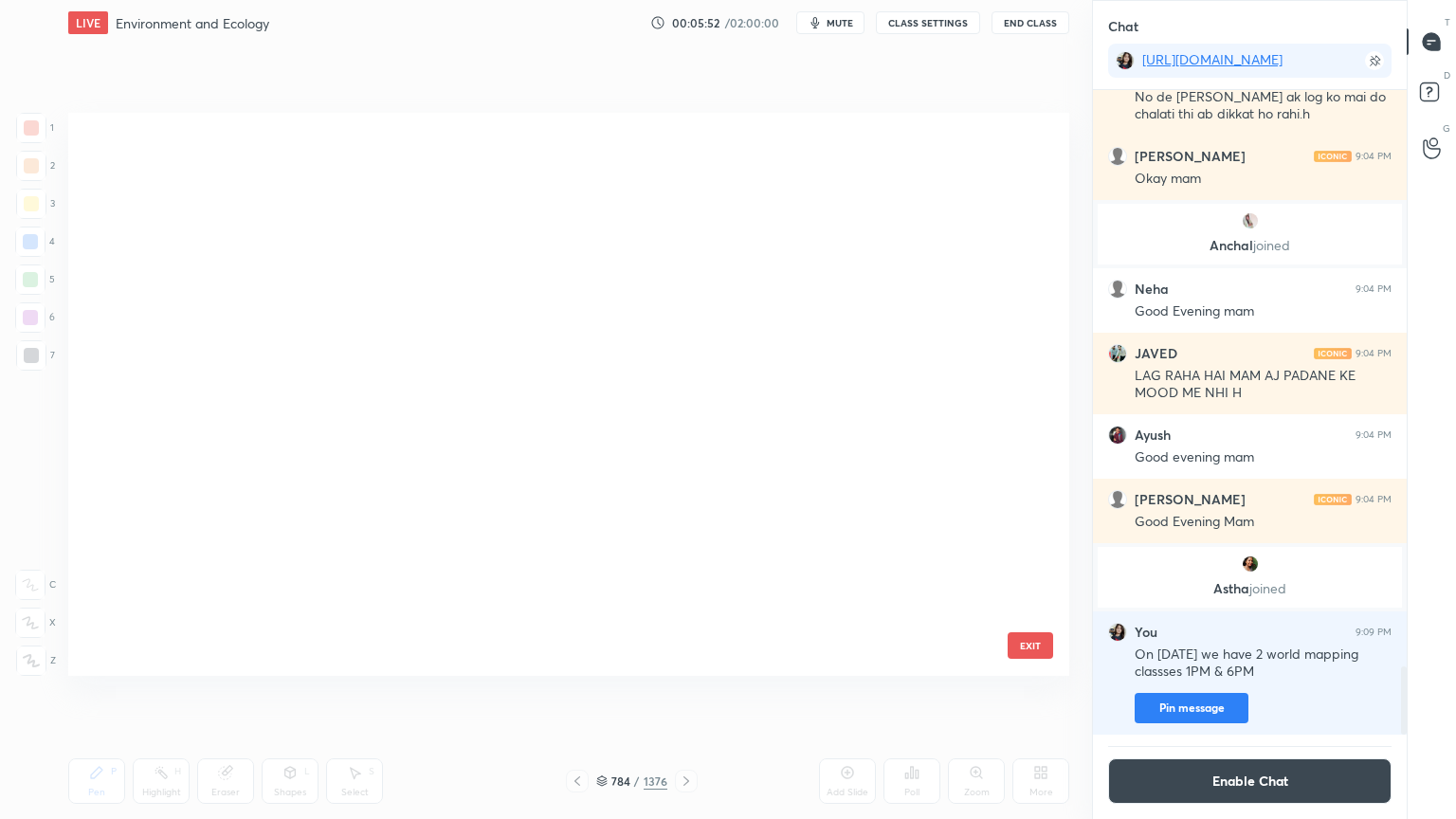
scroll to position [558, 992]
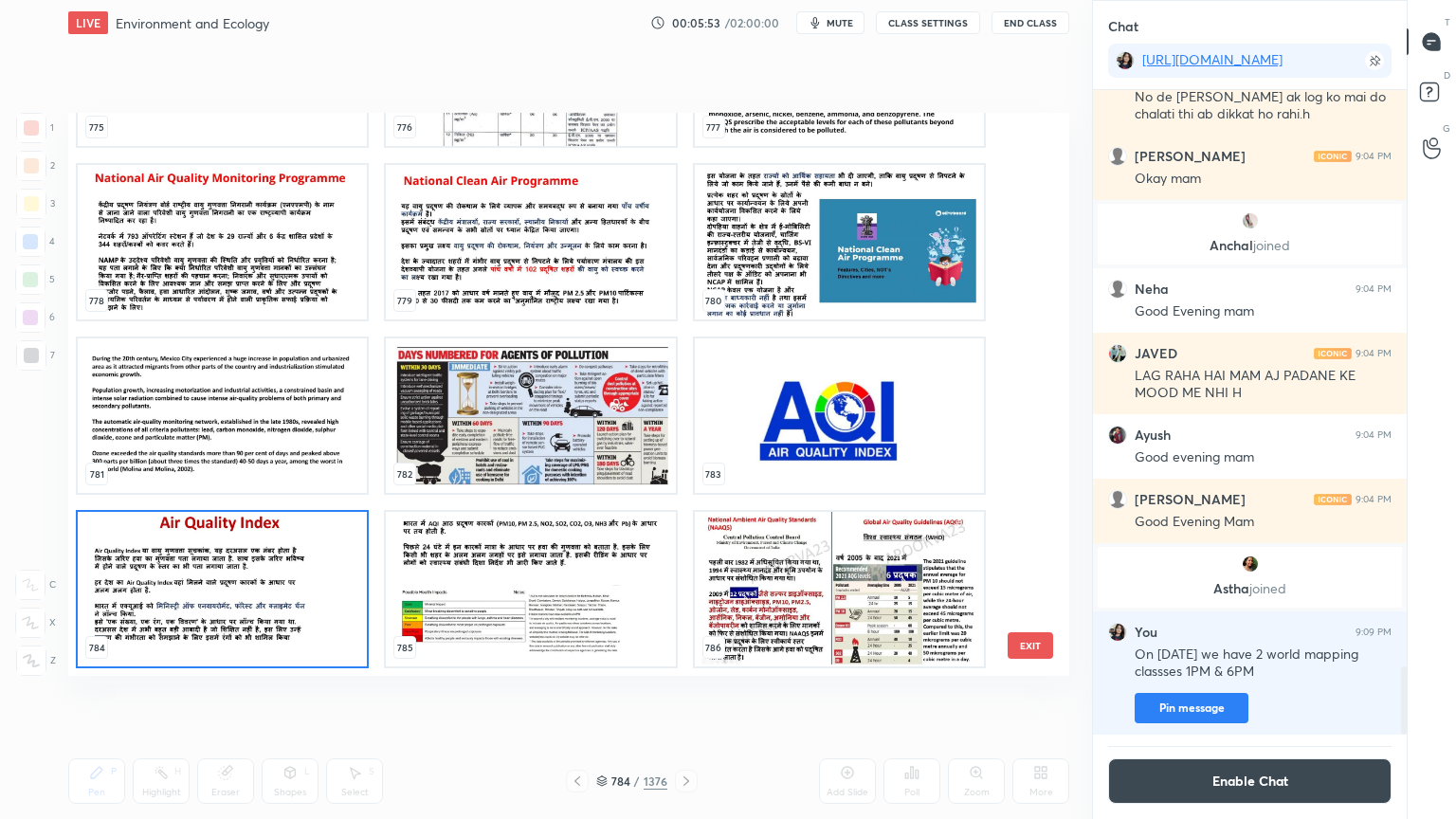
click at [1024, 410] on div "775 776 777 778 779 780 781 782 783 784 785 786 787 788 789" at bounding box center [552, 394] width 968 height 563
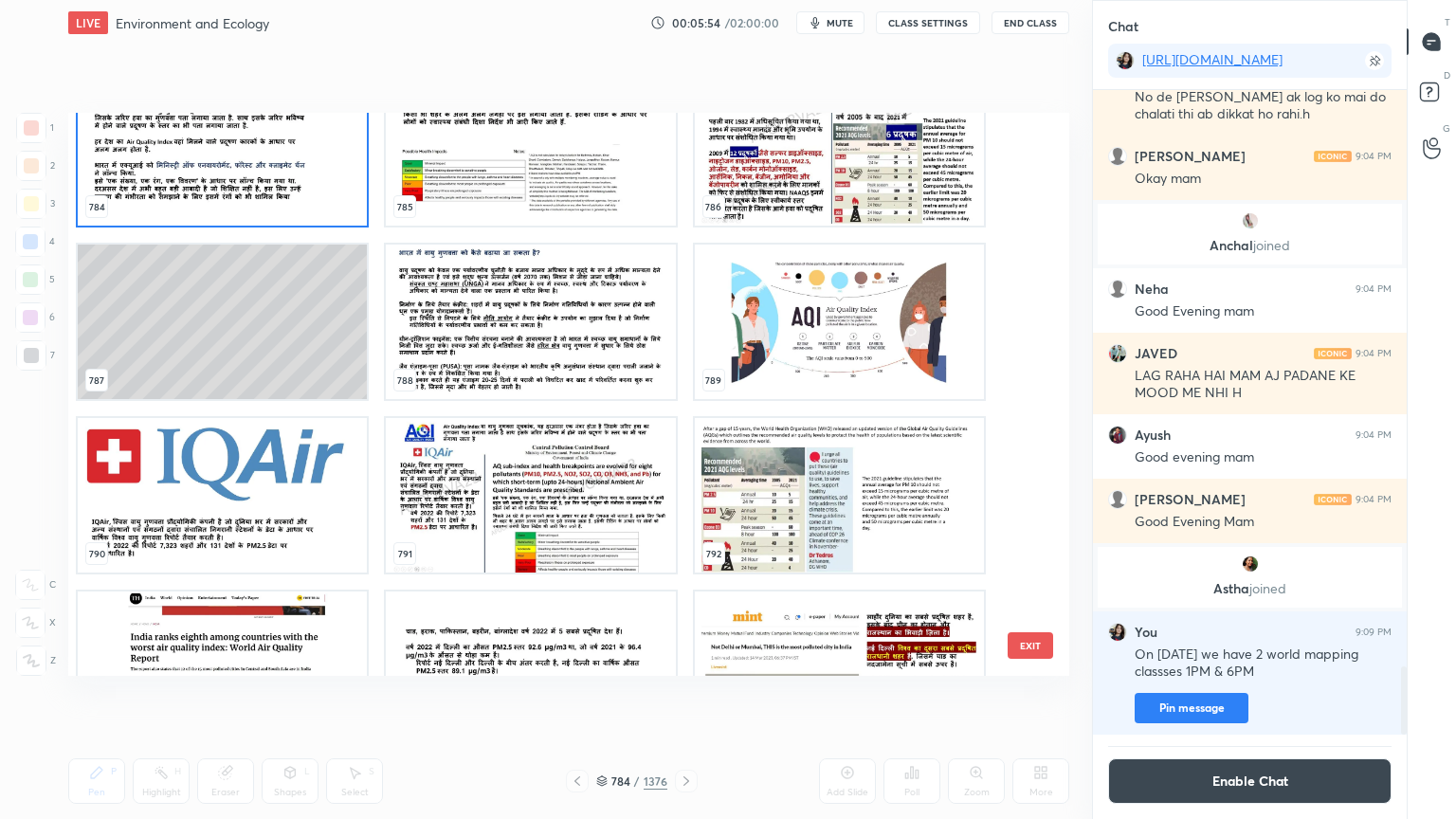
scroll to position [45465, 0]
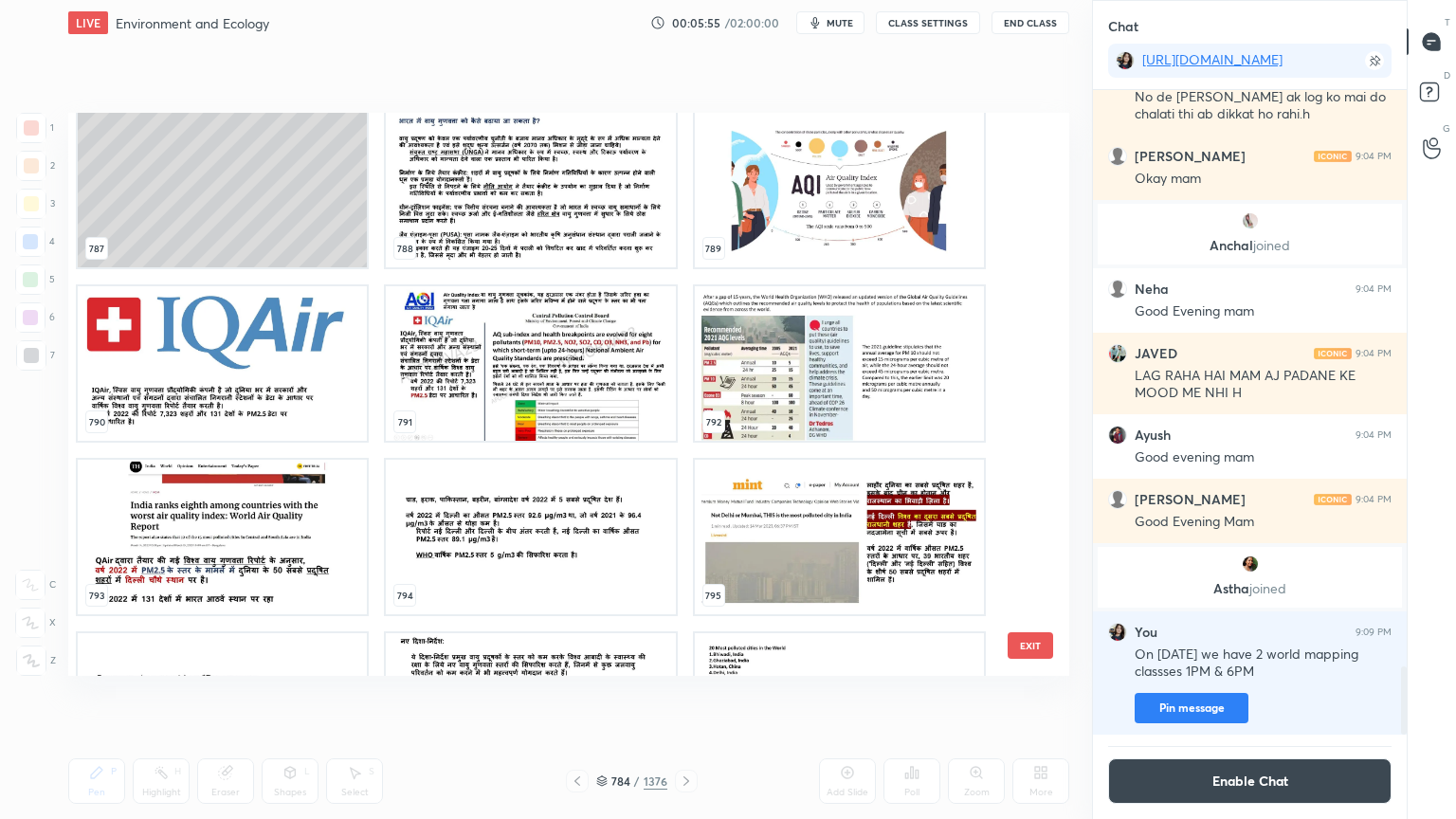
click at [282, 396] on img "grid" at bounding box center [222, 363] width 289 height 155
click at [281, 397] on img "grid" at bounding box center [222, 363] width 289 height 155
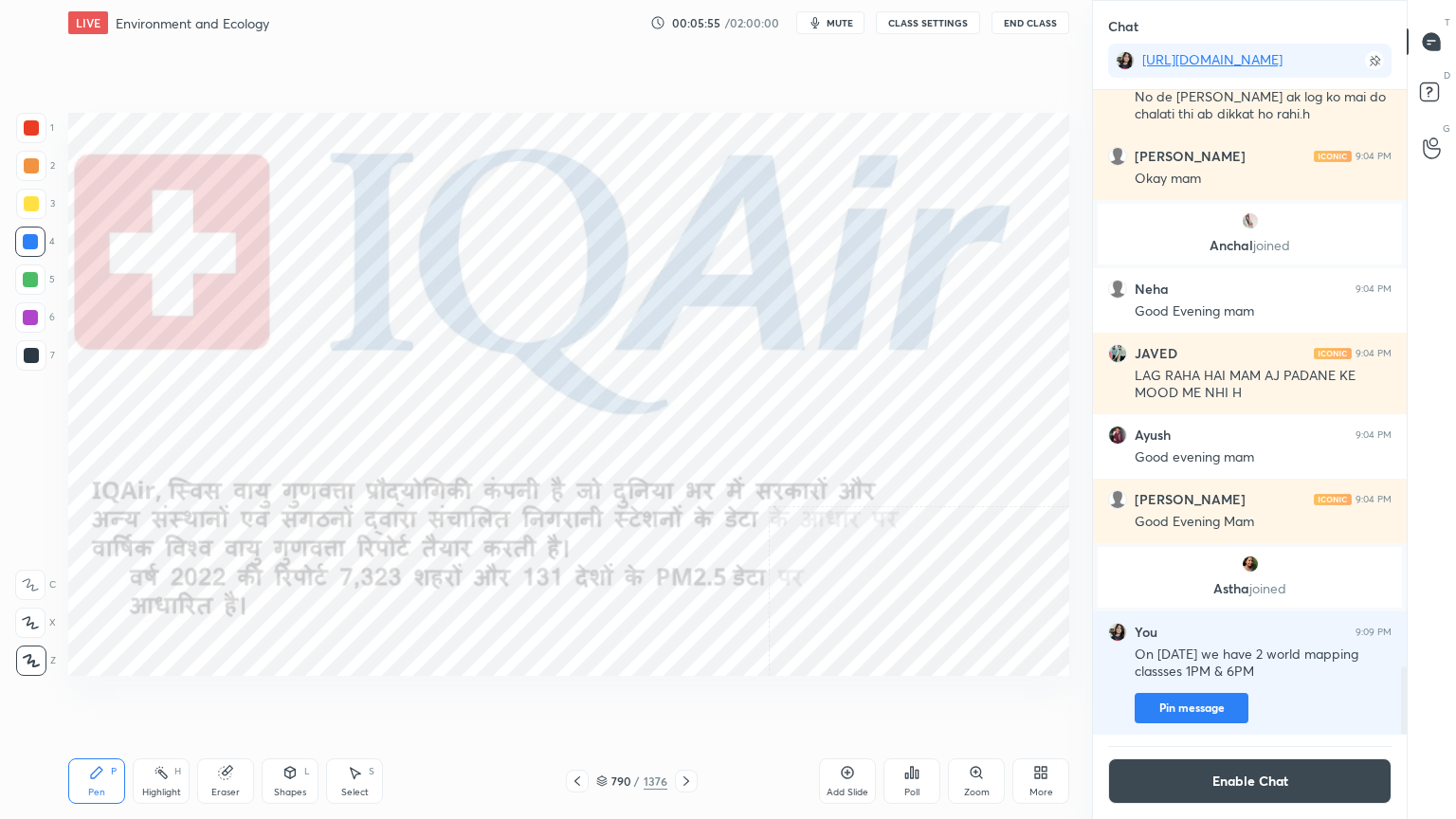
click at [279, 396] on img "grid" at bounding box center [222, 363] width 289 height 155
drag, startPoint x: 218, startPoint y: 780, endPoint x: 213, endPoint y: 767, distance: 13.9
click at [224, 699] on div "Eraser" at bounding box center [225, 781] width 57 height 45
click at [35, 650] on div "Erase all" at bounding box center [31, 661] width 31 height 31
click at [686, 699] on icon at bounding box center [686, 782] width 15 height 15
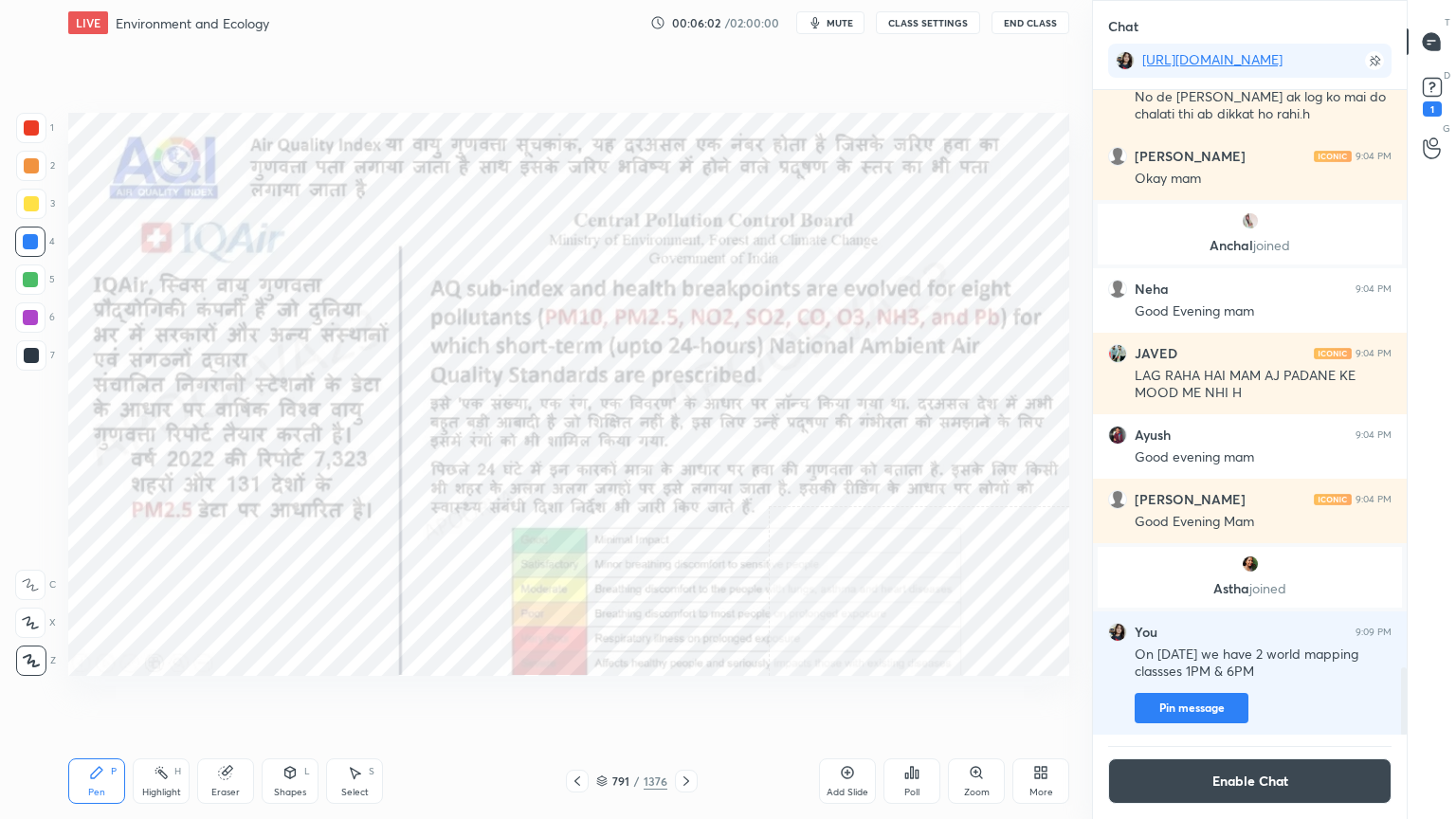
scroll to position [5487, 0]
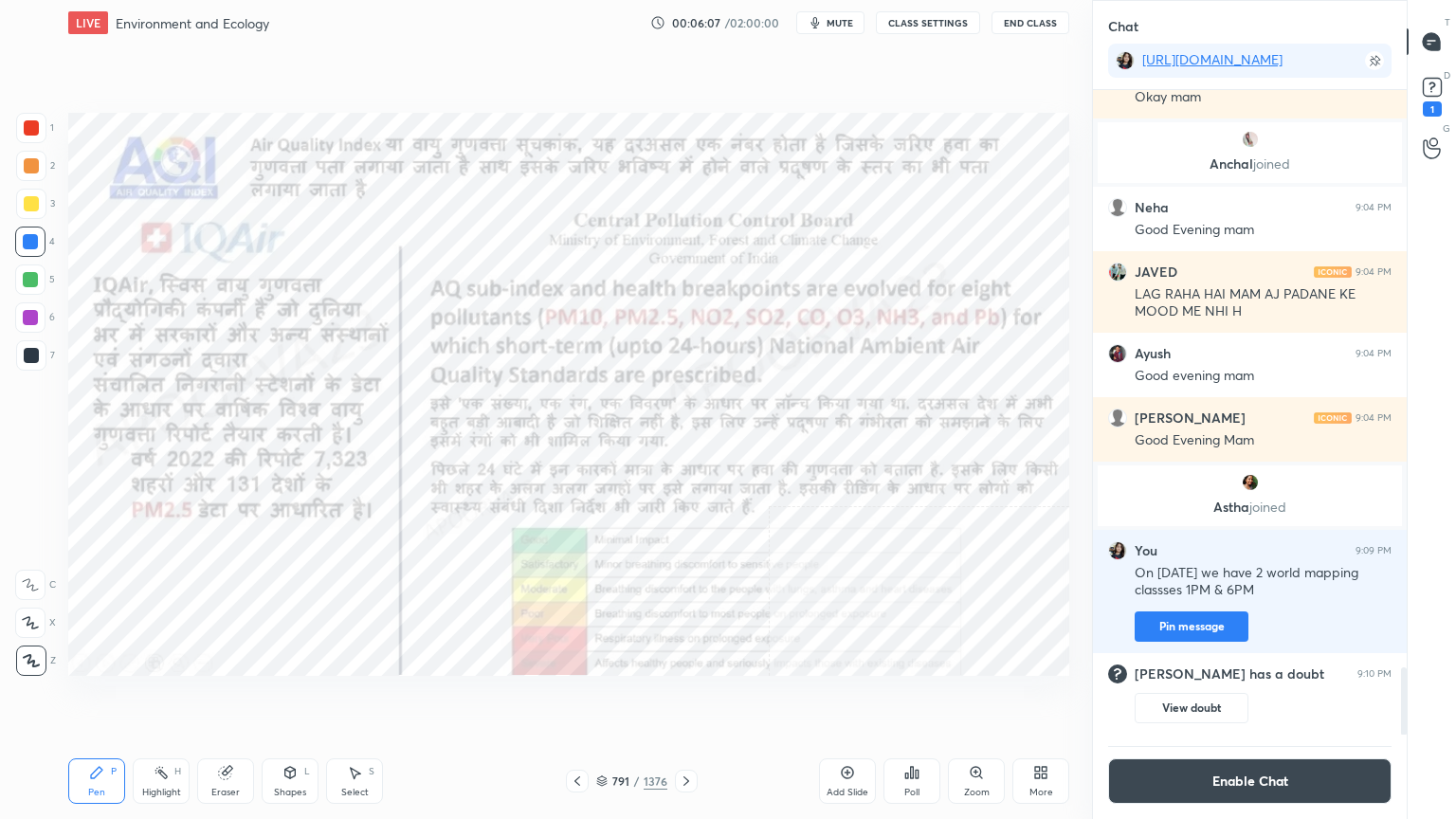
click at [220, 699] on div "Eraser" at bounding box center [226, 793] width 29 height 10
click at [35, 649] on div "Erase all" at bounding box center [31, 661] width 31 height 31
click at [38, 645] on div "1 2 3 4 5 6 7 C X Z C X Z E E Erase all H H" at bounding box center [30, 394] width 61 height 563
click at [604, 699] on icon at bounding box center [602, 782] width 12 height 12
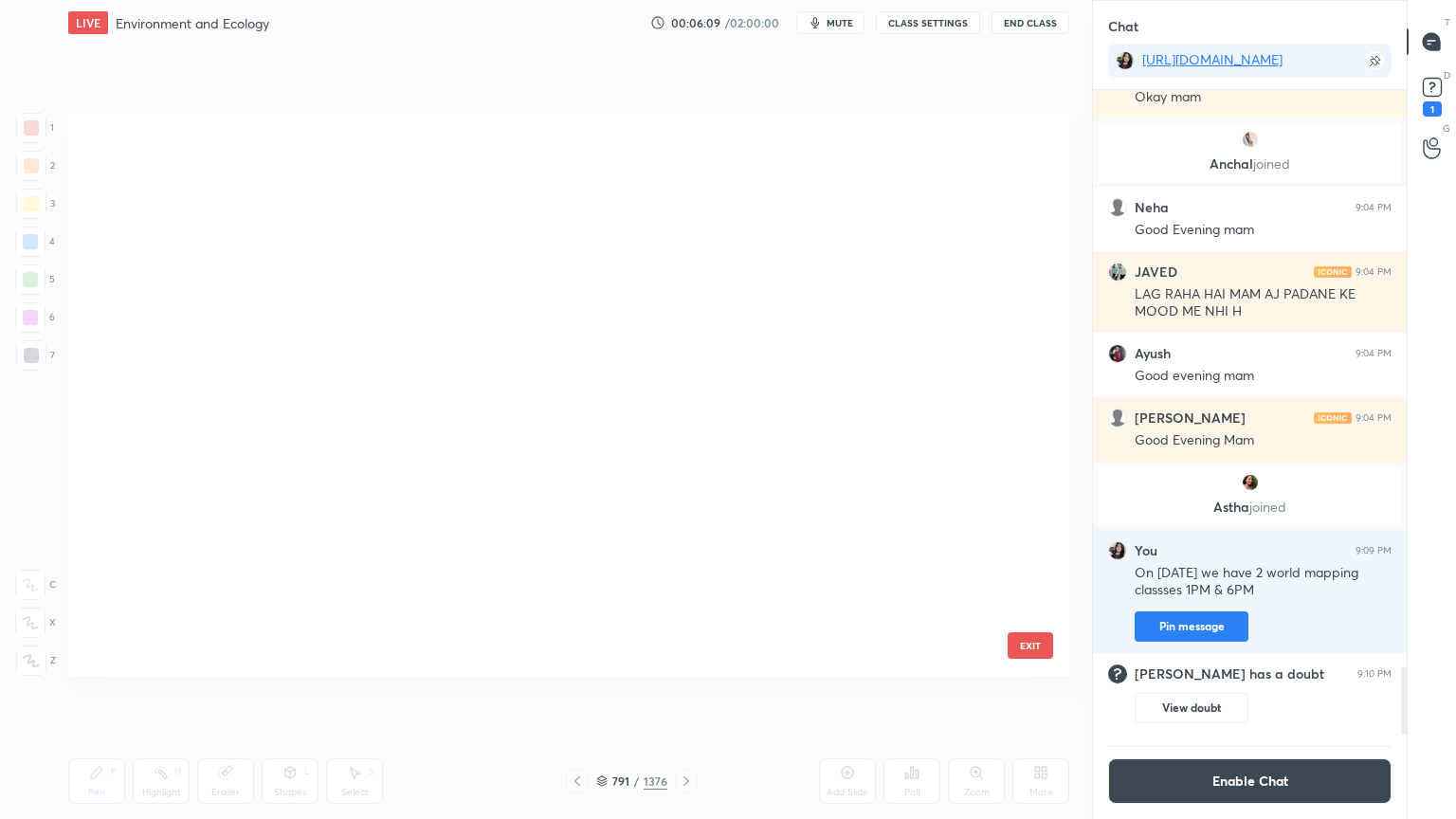
scroll to position [558, 992]
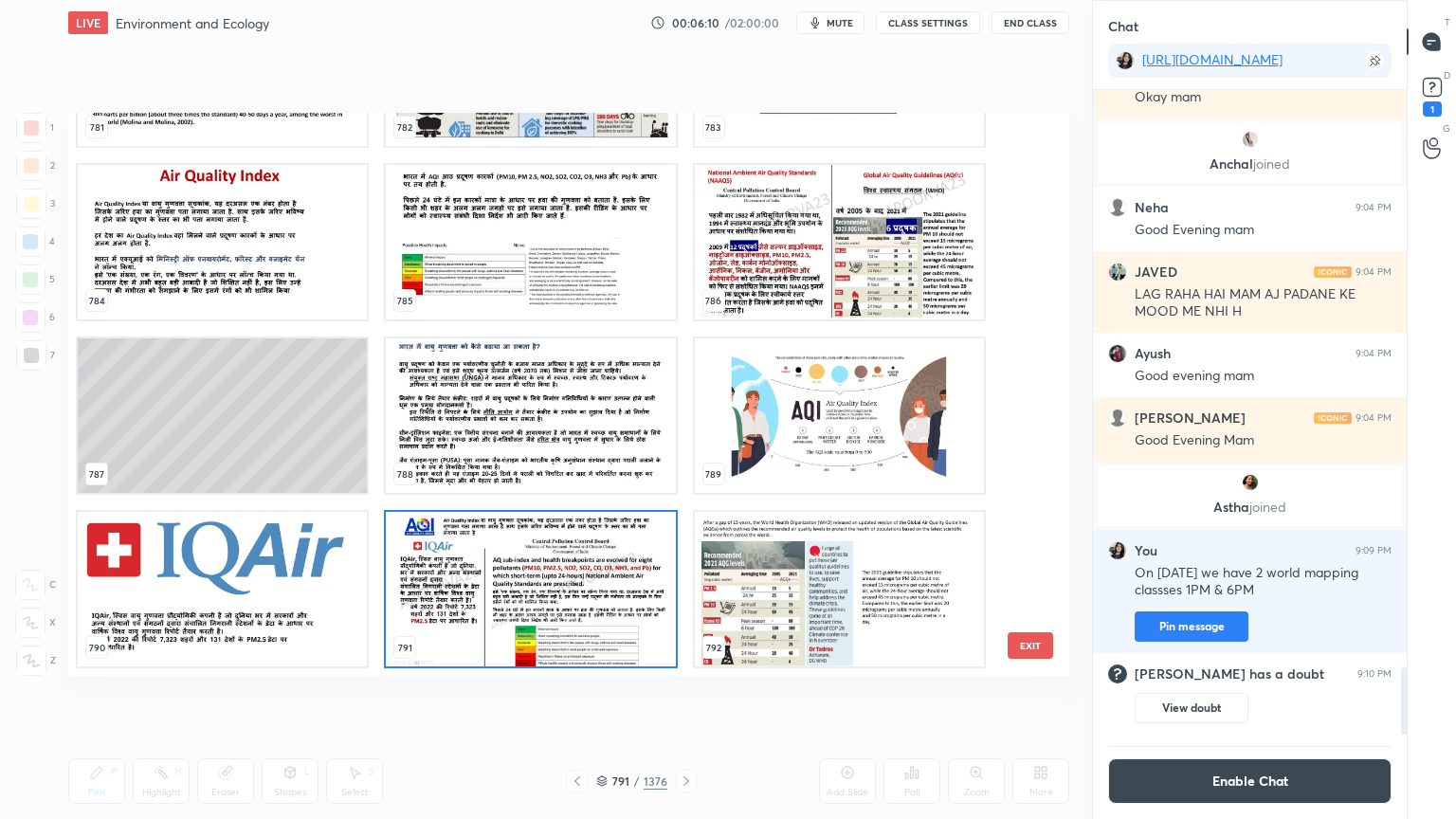
click at [136, 288] on img "grid" at bounding box center [222, 242] width 289 height 155
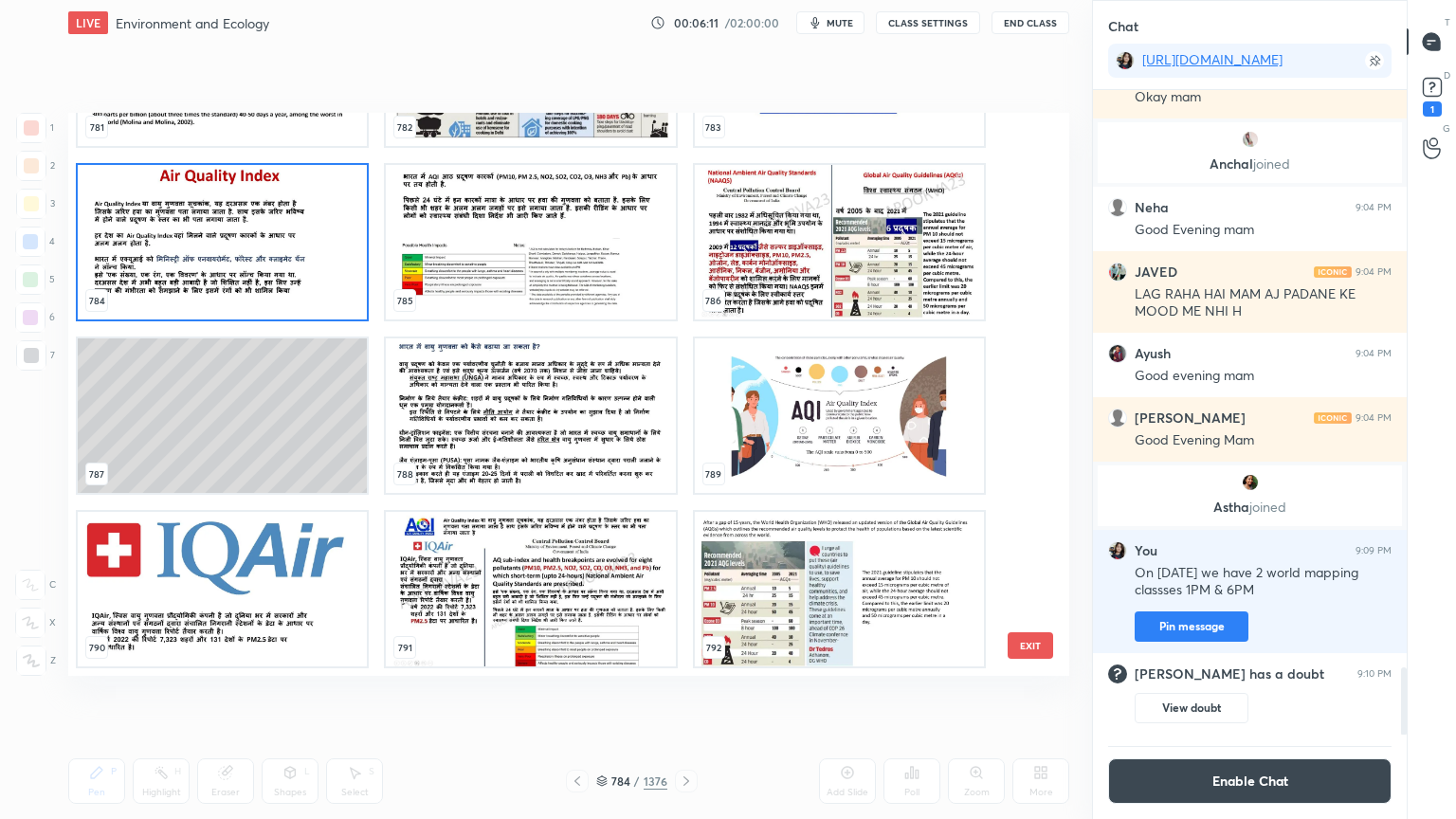
click at [136, 286] on img "grid" at bounding box center [222, 242] width 289 height 155
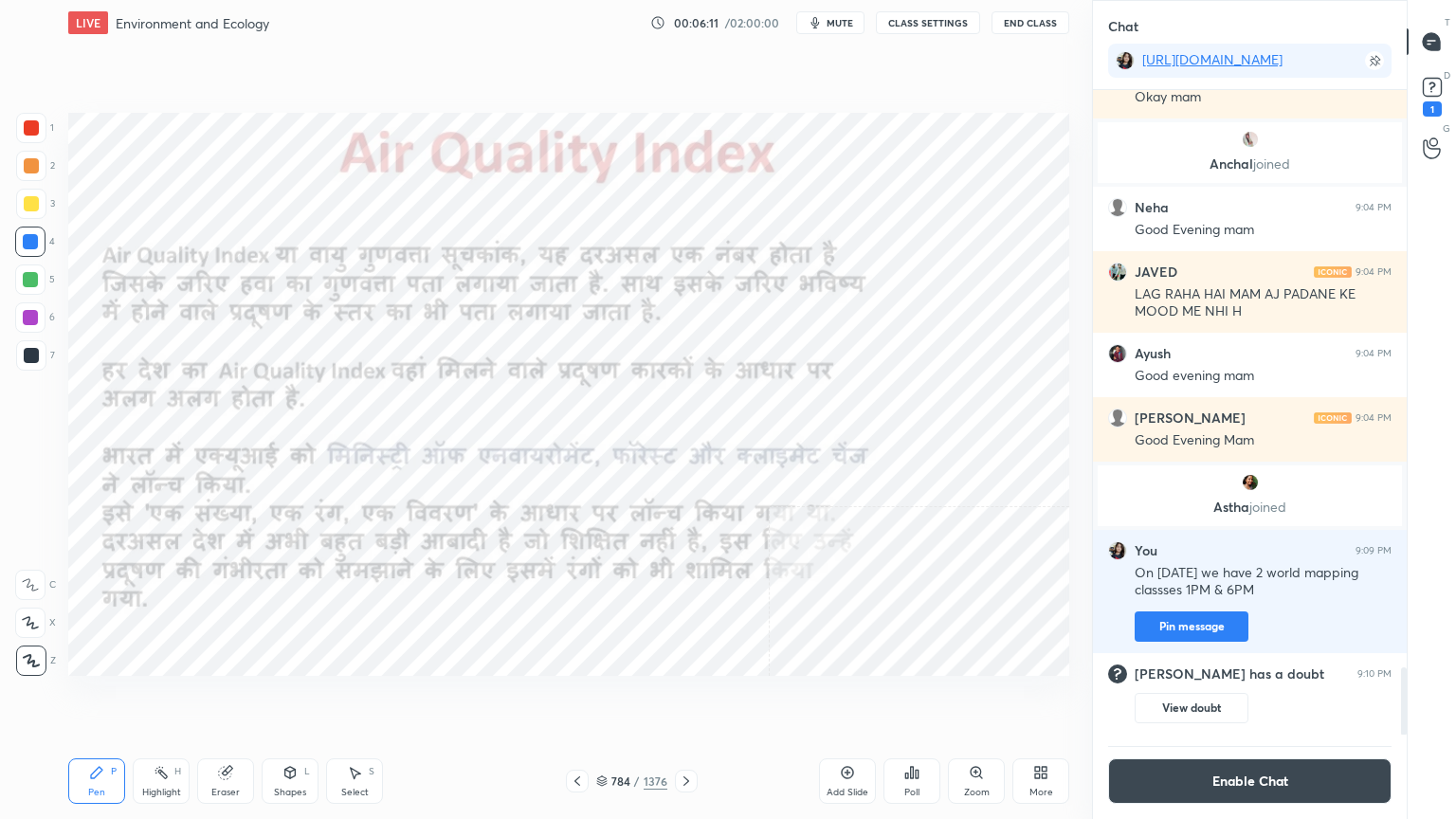
click at [136, 286] on img "grid" at bounding box center [222, 242] width 289 height 155
click at [136, 287] on img "grid" at bounding box center [222, 242] width 289 height 155
click at [1429, 88] on icon at bounding box center [1432, 87] width 29 height 29
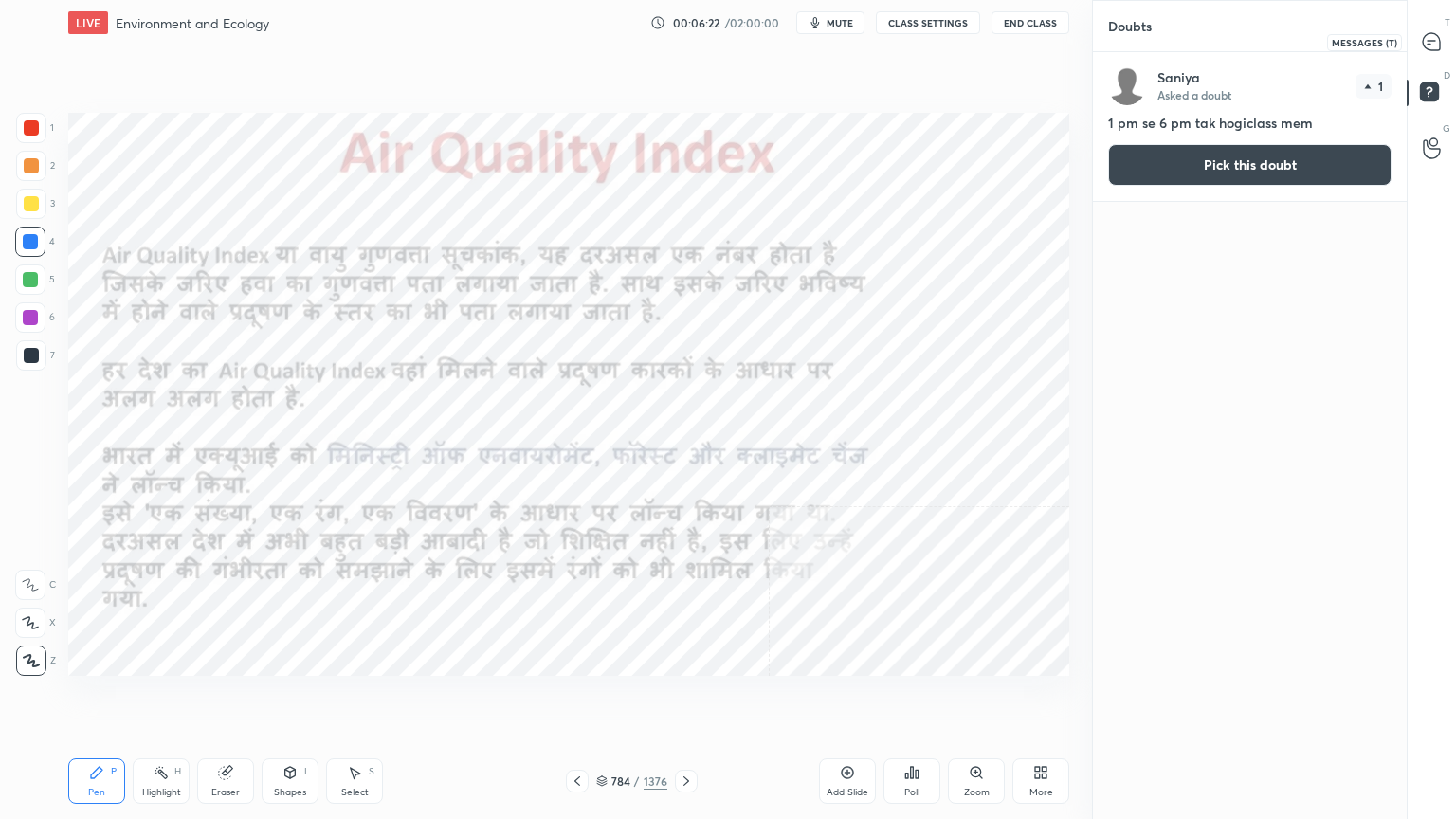
click at [1429, 42] on icon at bounding box center [1431, 42] width 20 height 20
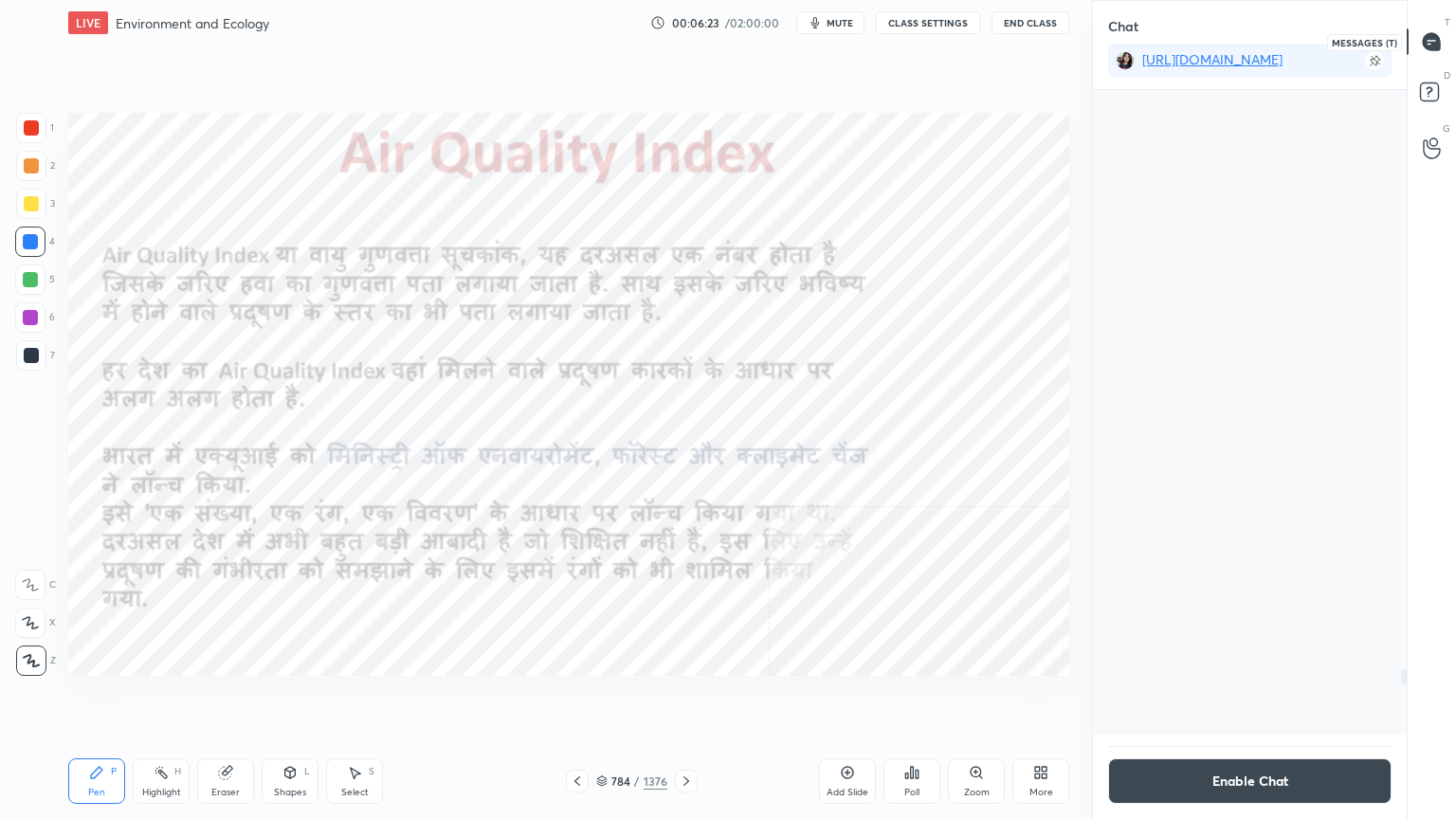
scroll to position [640, 308]
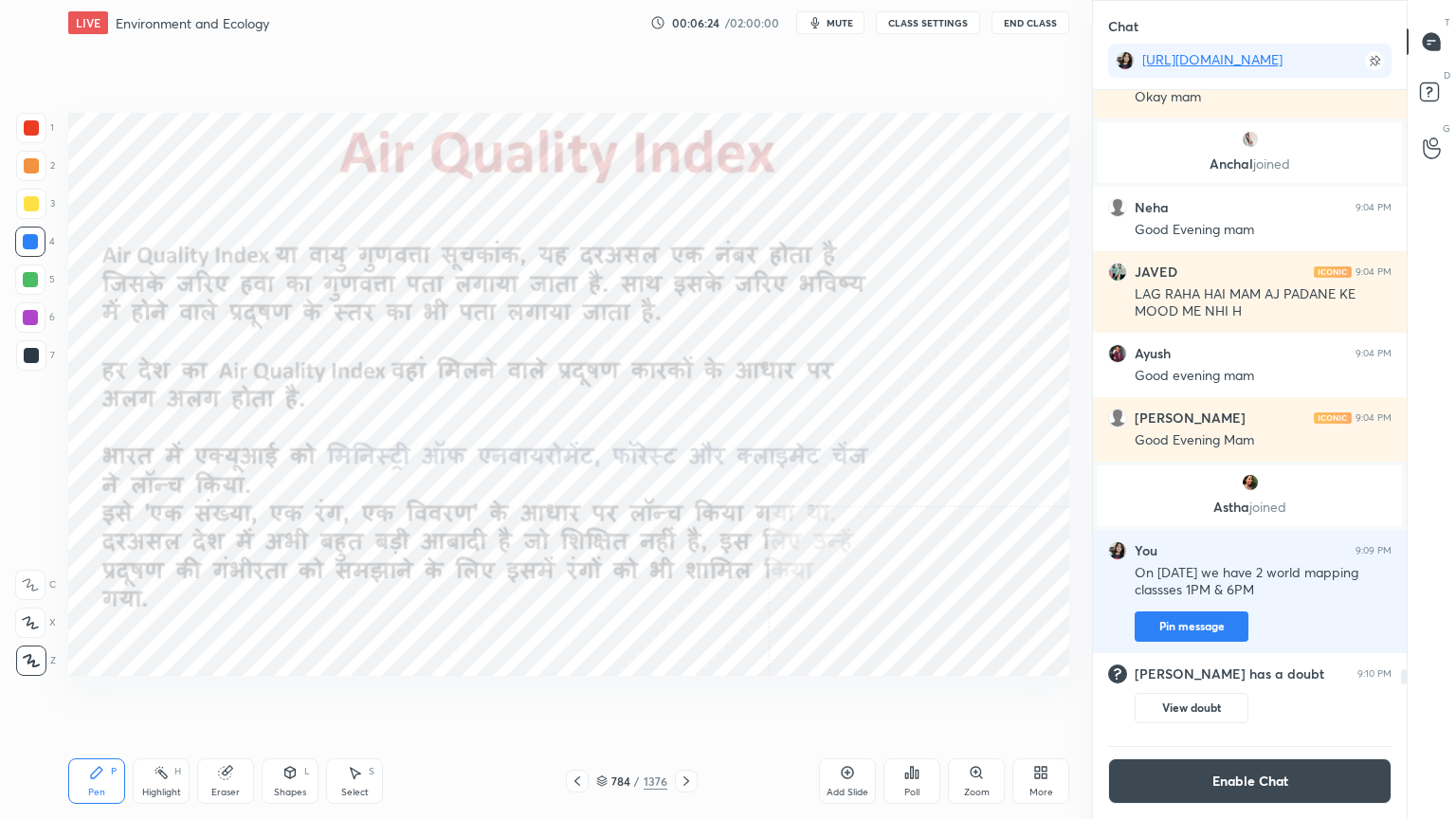
click at [227, 699] on div "Eraser" at bounding box center [226, 793] width 29 height 10
click at [22, 656] on span "Erase all" at bounding box center [31, 661] width 29 height 13
drag, startPoint x: 23, startPoint y: 653, endPoint x: 58, endPoint y: 622, distance: 46.8
click at [21, 652] on div "1 2 3 4 5 6 7 C X Z C X Z E E Erase all H H" at bounding box center [30, 394] width 61 height 563
click at [679, 699] on icon at bounding box center [686, 782] width 15 height 15
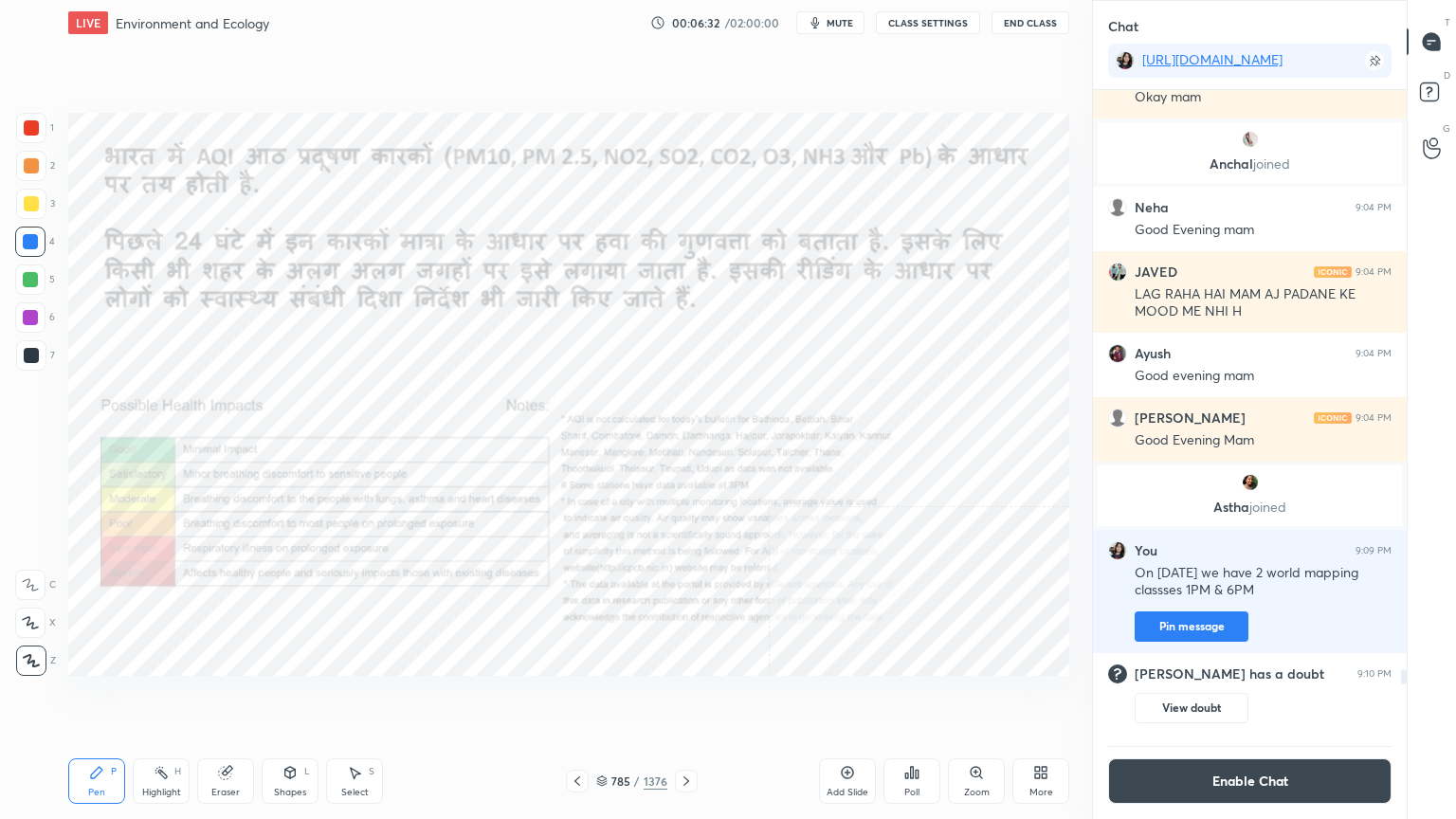
click at [683, 699] on icon at bounding box center [686, 782] width 15 height 15
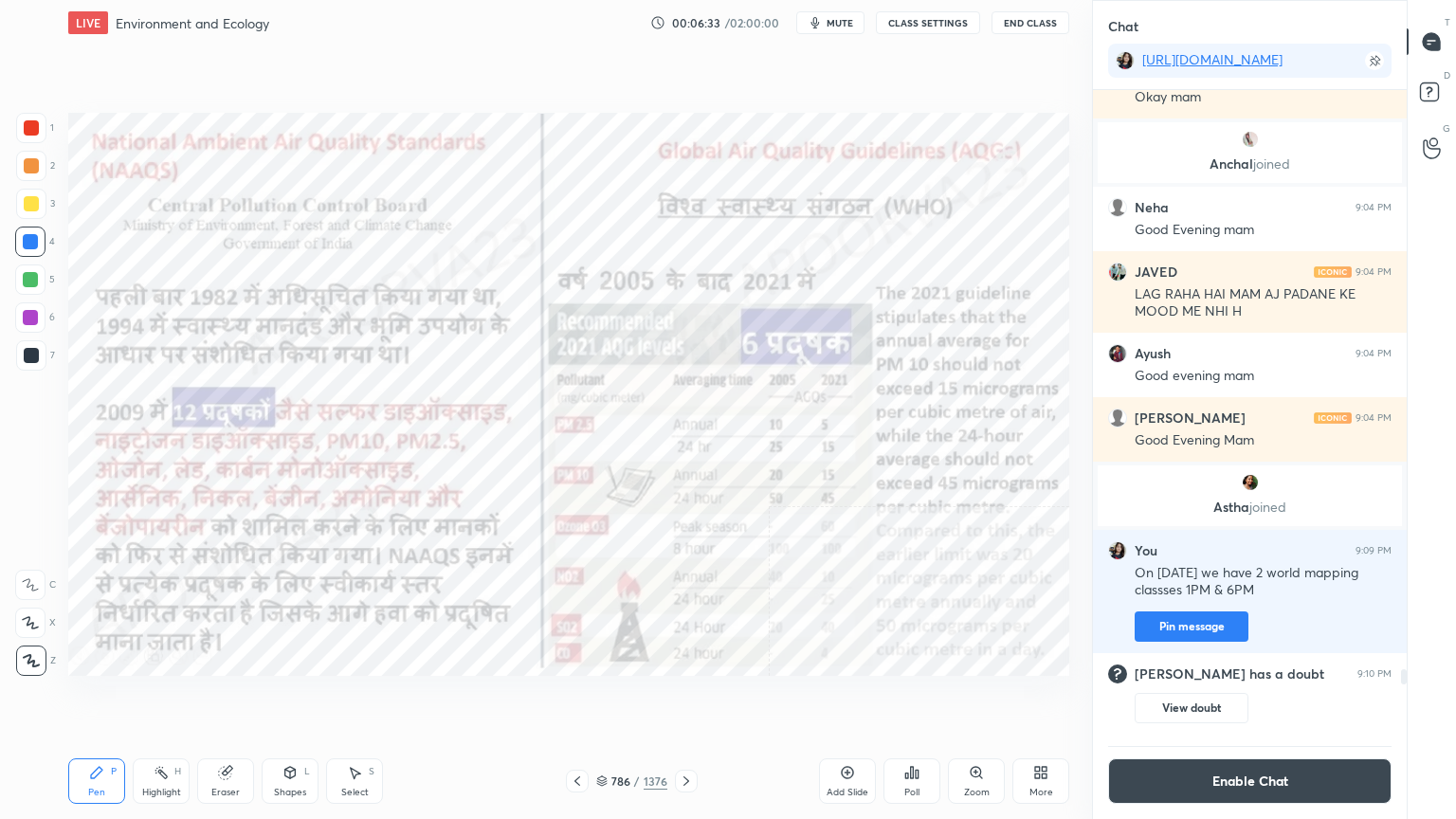
click at [683, 699] on icon at bounding box center [686, 782] width 15 height 15
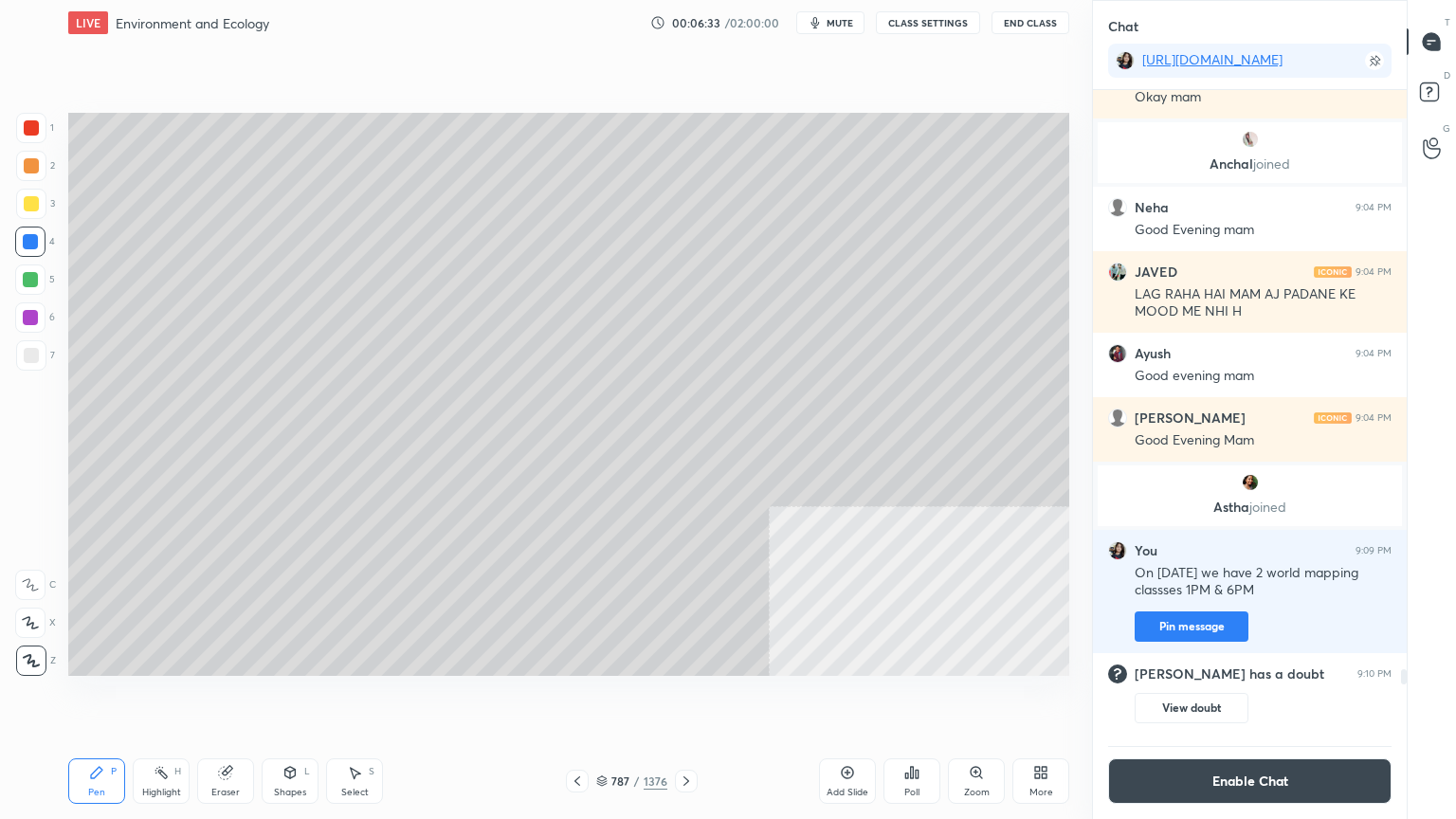
click at [684, 699] on icon at bounding box center [686, 782] width 15 height 15
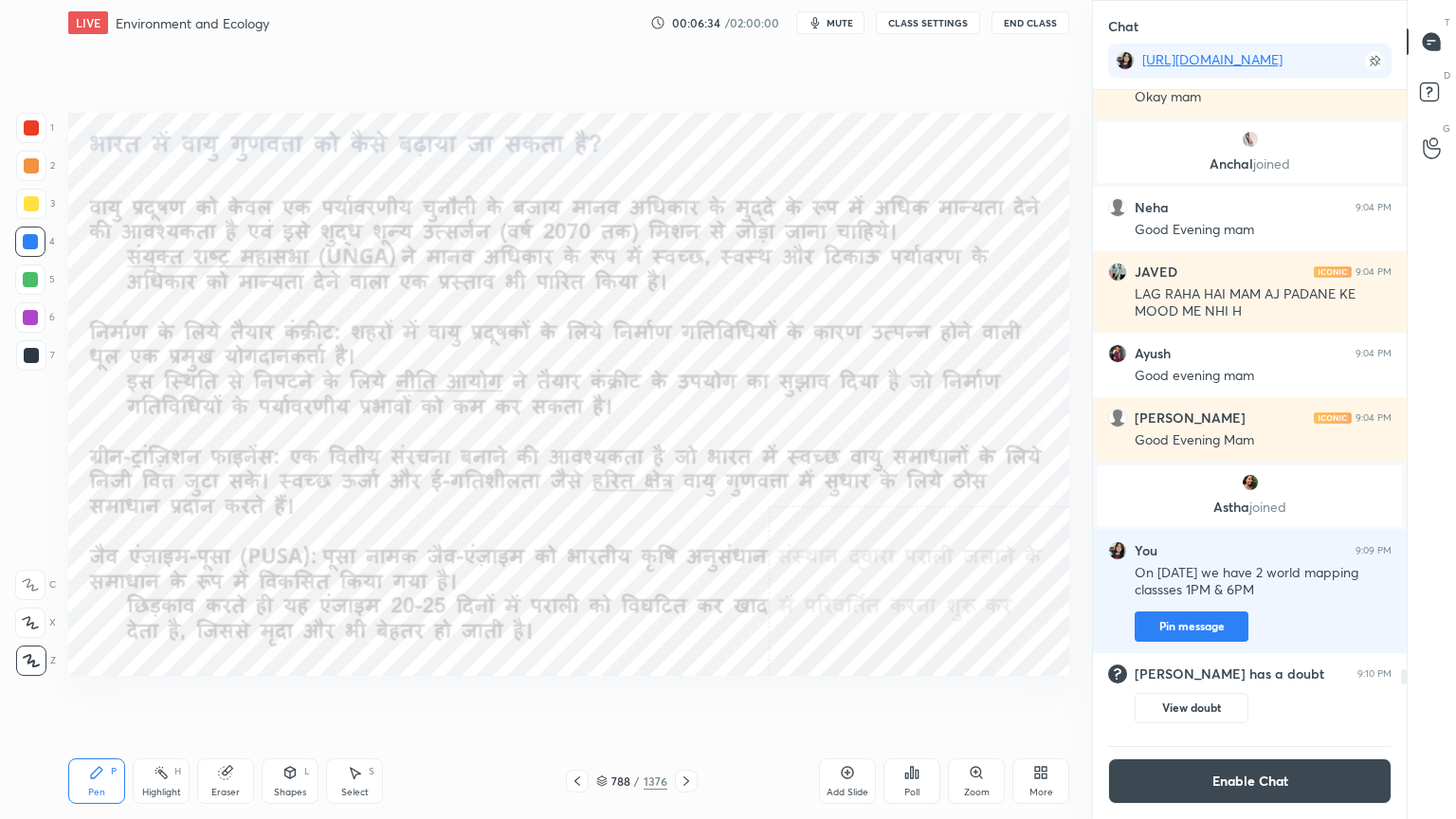
click at [687, 699] on icon at bounding box center [686, 782] width 15 height 15
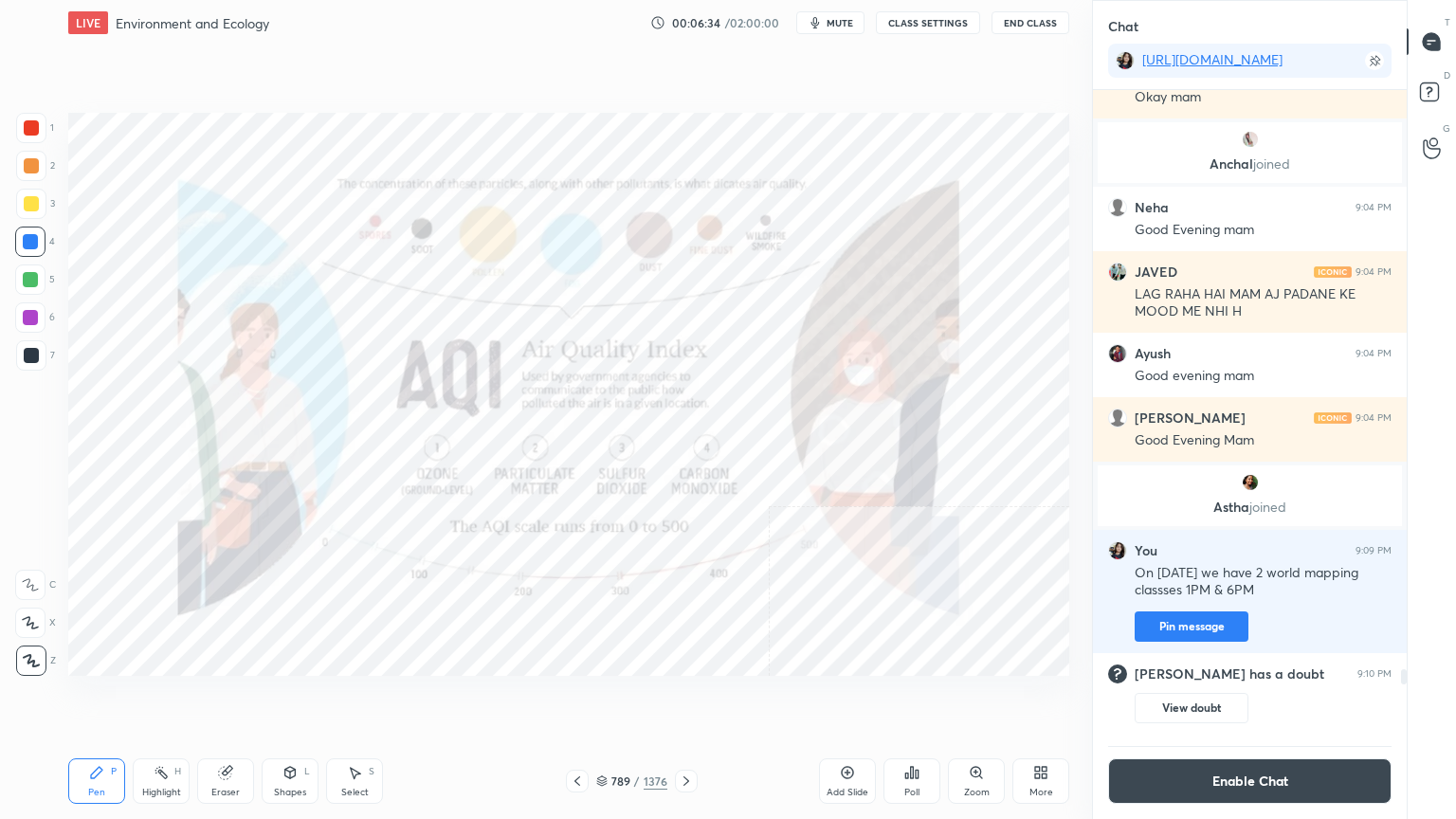
click at [684, 699] on icon at bounding box center [686, 782] width 15 height 15
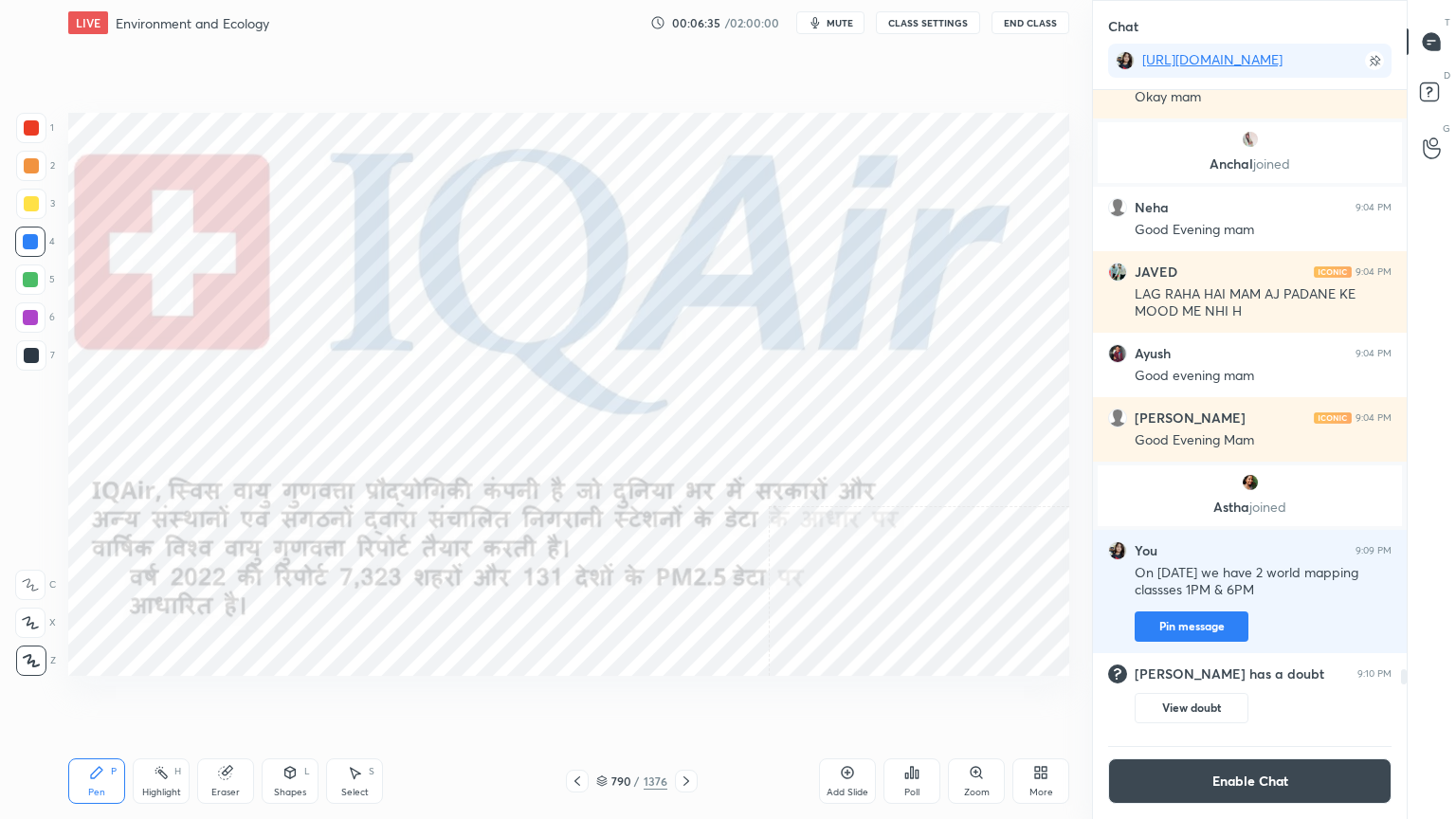
click at [687, 699] on icon at bounding box center [686, 782] width 15 height 15
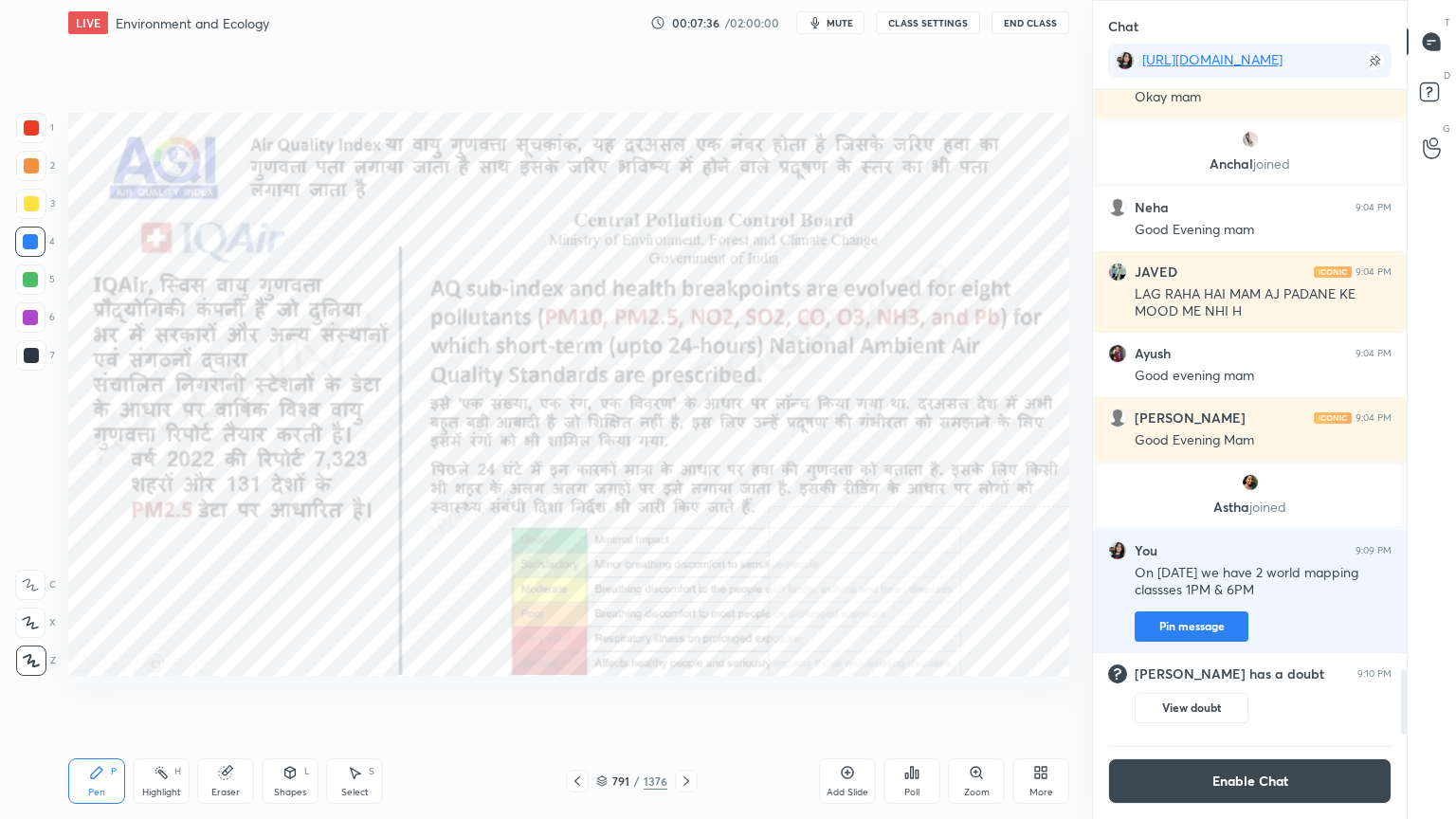
click at [236, 699] on div "Eraser" at bounding box center [225, 781] width 57 height 45
drag, startPoint x: 32, startPoint y: 657, endPoint x: 45, endPoint y: 631, distance: 29.1
click at [31, 659] on span "Erase all" at bounding box center [31, 661] width 29 height 13
click at [239, 699] on div "Eraser" at bounding box center [225, 781] width 57 height 45
click at [24, 658] on span "Erase all" at bounding box center [31, 661] width 29 height 13
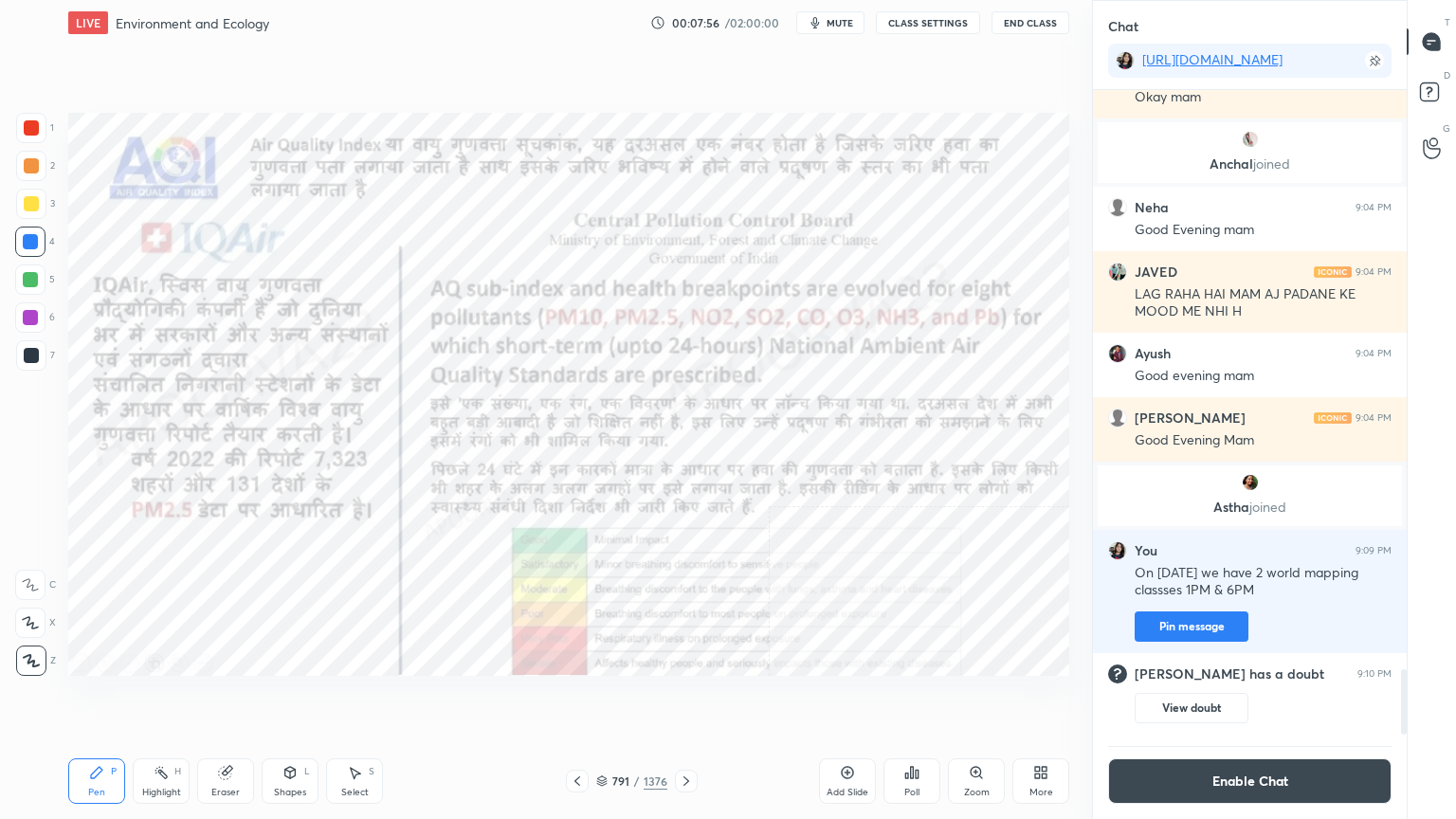
drag, startPoint x: 30, startPoint y: 646, endPoint x: 61, endPoint y: 605, distance: 51.4
click at [31, 642] on div "1 2 3 4 5 6 7 C X Z C X Z E E Erase all H H" at bounding box center [30, 394] width 61 height 563
click at [241, 699] on div "Eraser" at bounding box center [225, 781] width 57 height 45
click at [242, 699] on div "Eraser" at bounding box center [225, 781] width 57 height 45
click at [31, 648] on div "Erase all" at bounding box center [31, 661] width 31 height 31
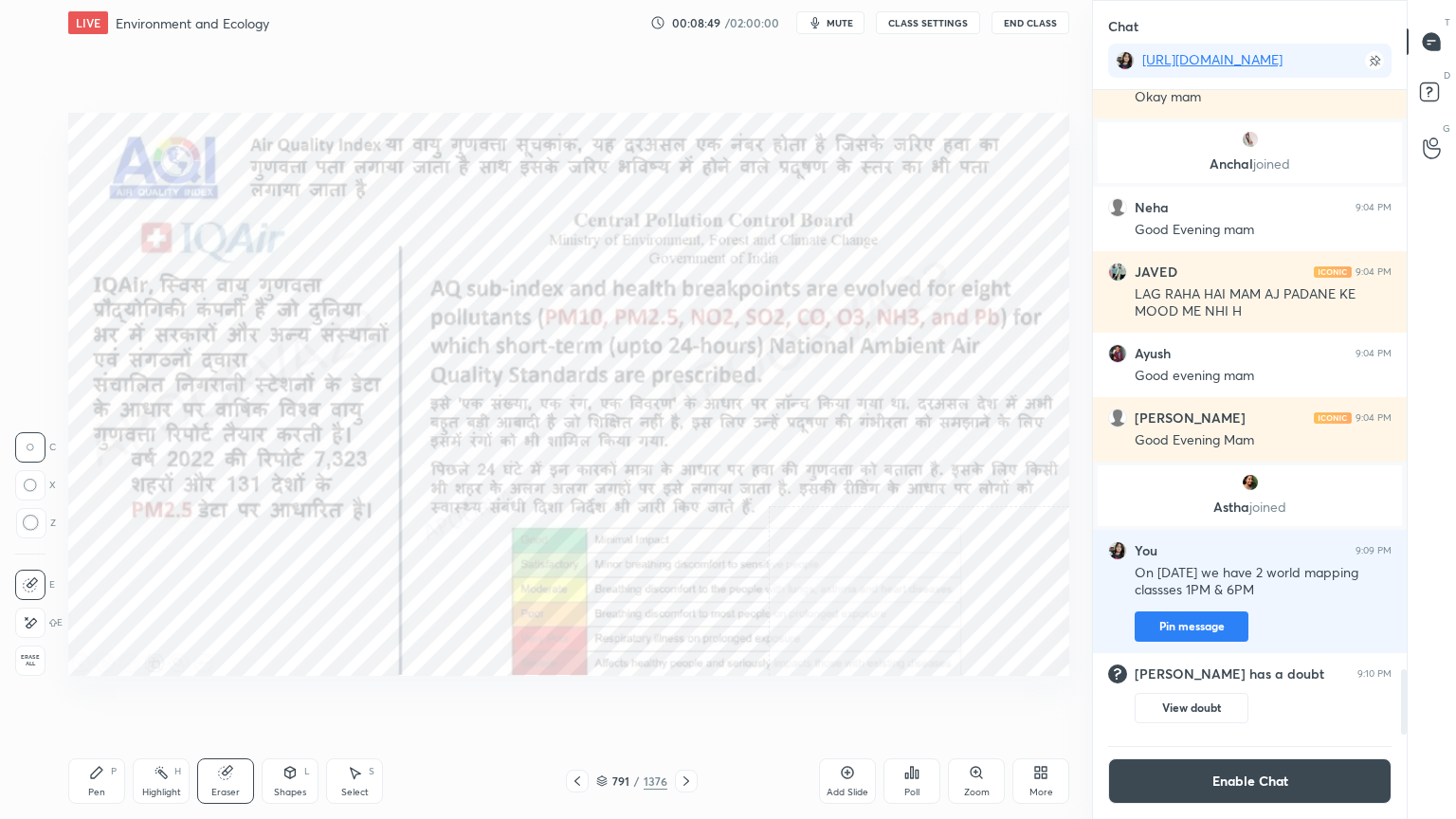
click at [31, 645] on div "1 2 3 4 5 6 7 C X Z C X Z E E Erase all H H" at bounding box center [30, 394] width 61 height 563
click at [31, 646] on div at bounding box center [32, 661] width 31 height 31
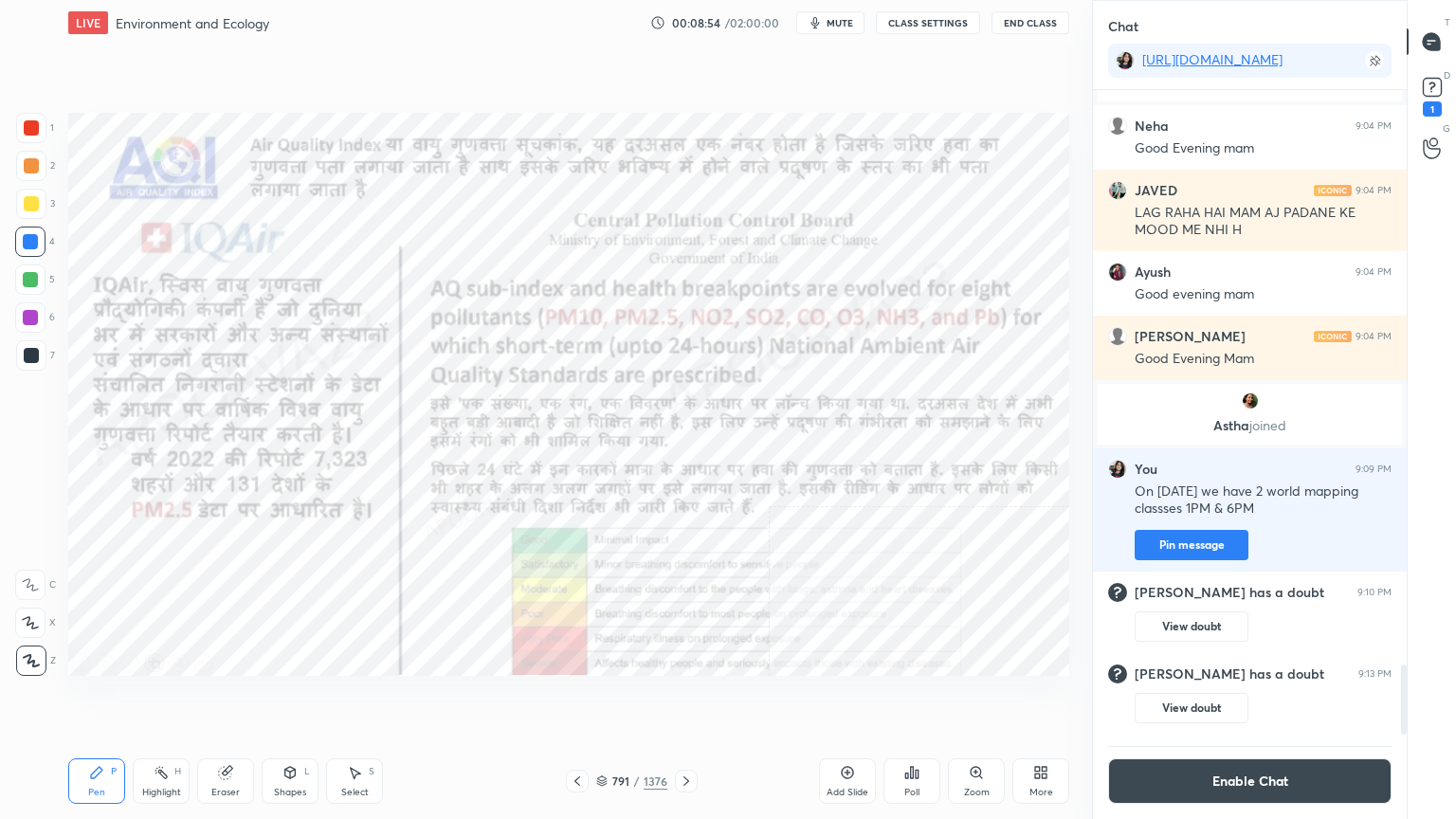
scroll to position [5298, 0]
click at [1446, 98] on div "1" at bounding box center [1432, 95] width 37 height 35
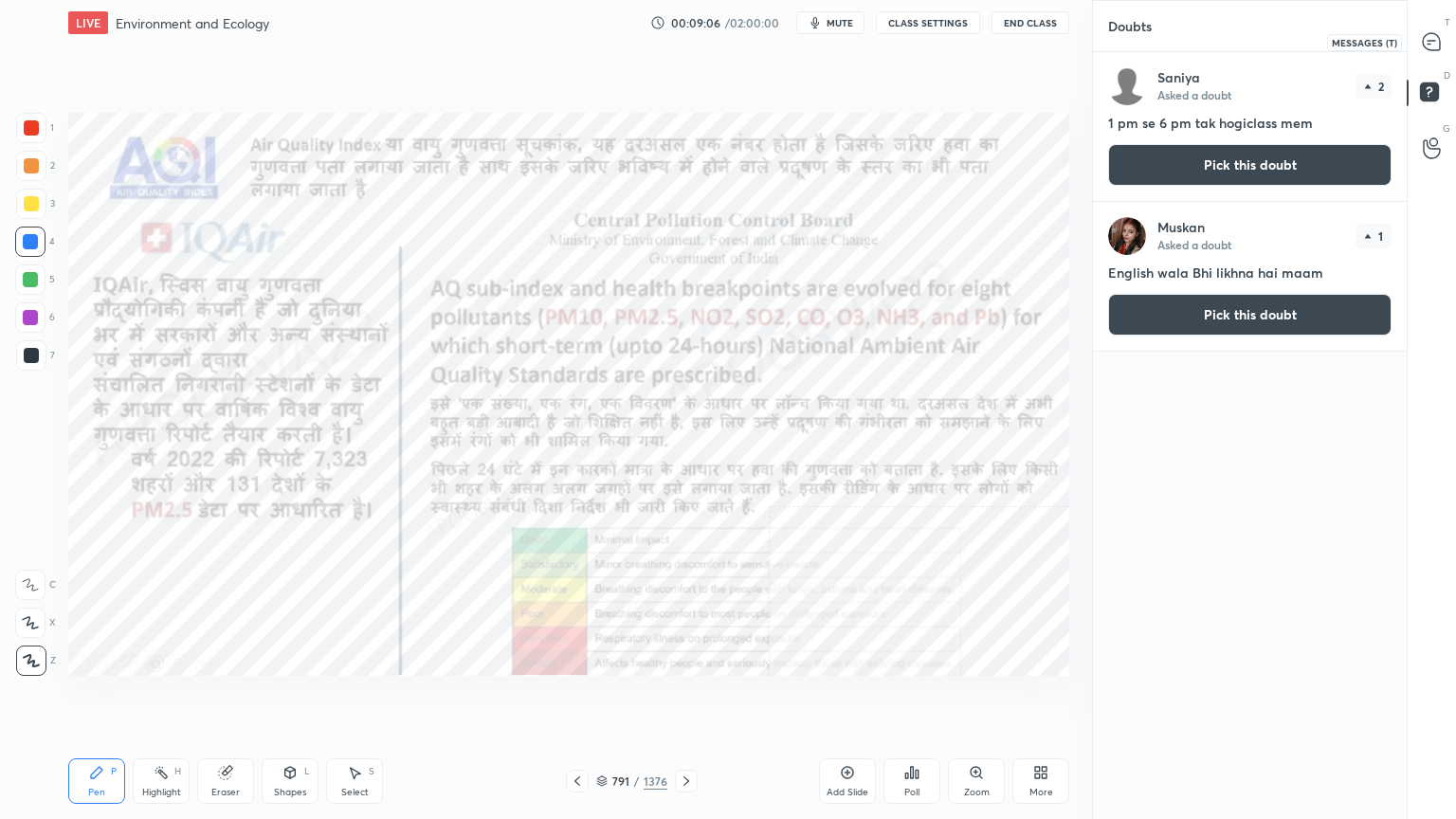
click at [1433, 42] on icon at bounding box center [1431, 42] width 17 height 17
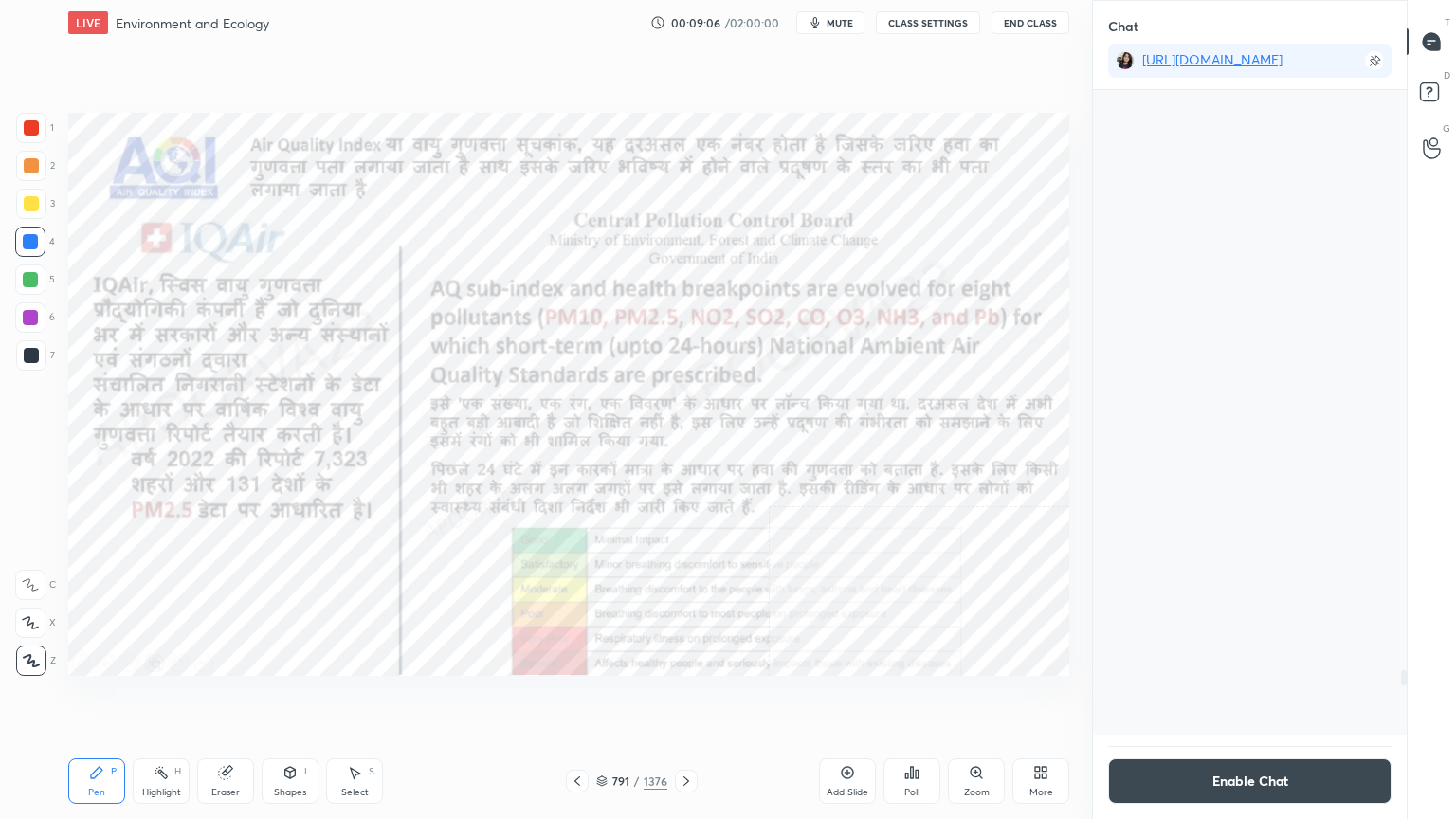
scroll to position [640, 308]
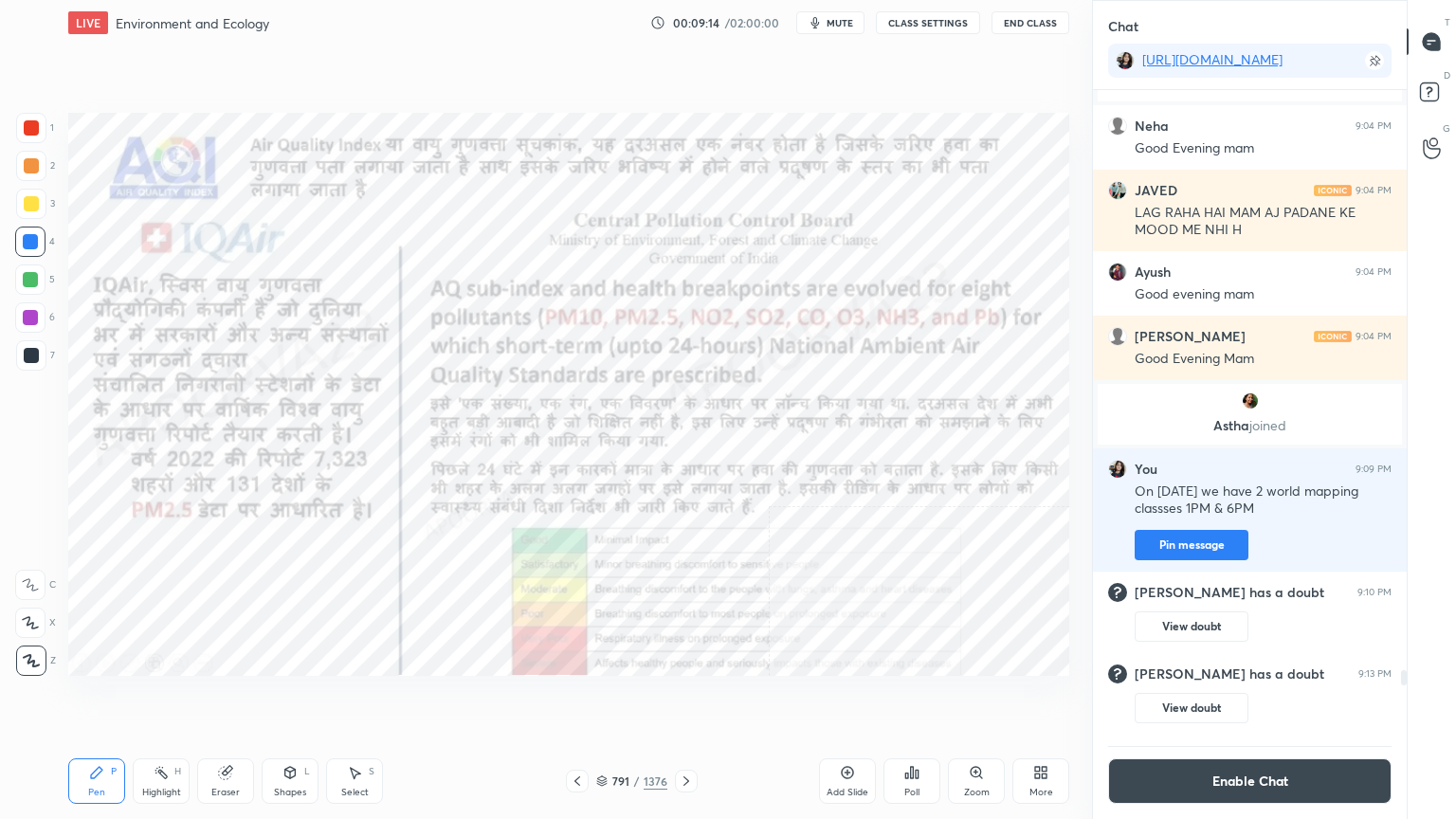
click at [575, 673] on div "Setting up your live class Poll for secs No correct answer Start poll" at bounding box center [568, 394] width 1016 height 698
click at [239, 699] on div "Eraser" at bounding box center [225, 781] width 57 height 45
click at [27, 655] on span "Erase all" at bounding box center [31, 661] width 29 height 13
click at [35, 646] on div "1 2 3 4 5 6 7 C X Z C X Z E E Erase all H H" at bounding box center [30, 394] width 61 height 563
drag, startPoint x: 35, startPoint y: 645, endPoint x: 63, endPoint y: 642, distance: 28.2
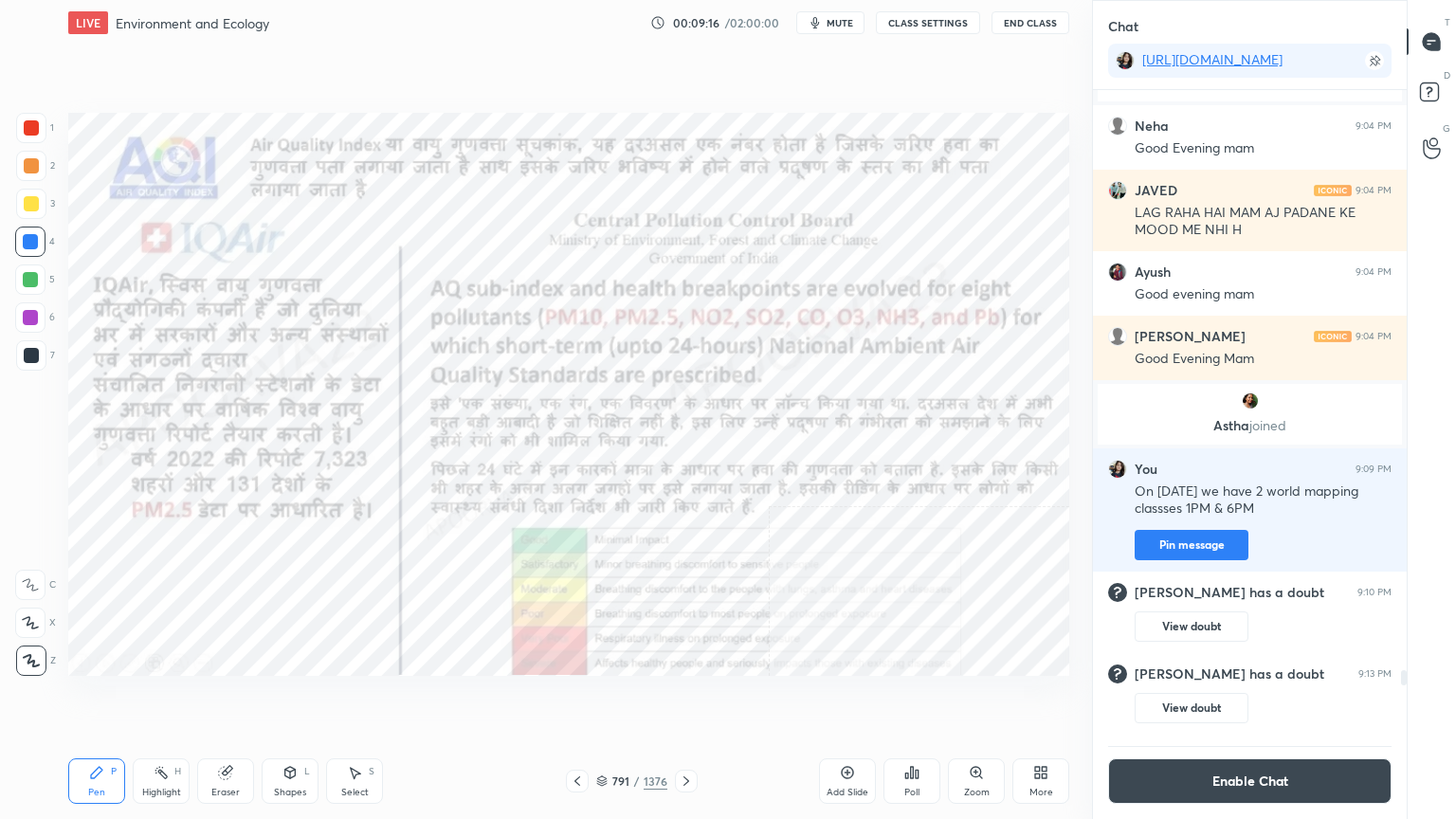
click at [35, 647] on div "Z" at bounding box center [36, 657] width 39 height 37
click at [607, 699] on div "791 / 1376" at bounding box center [631, 782] width 71 height 17
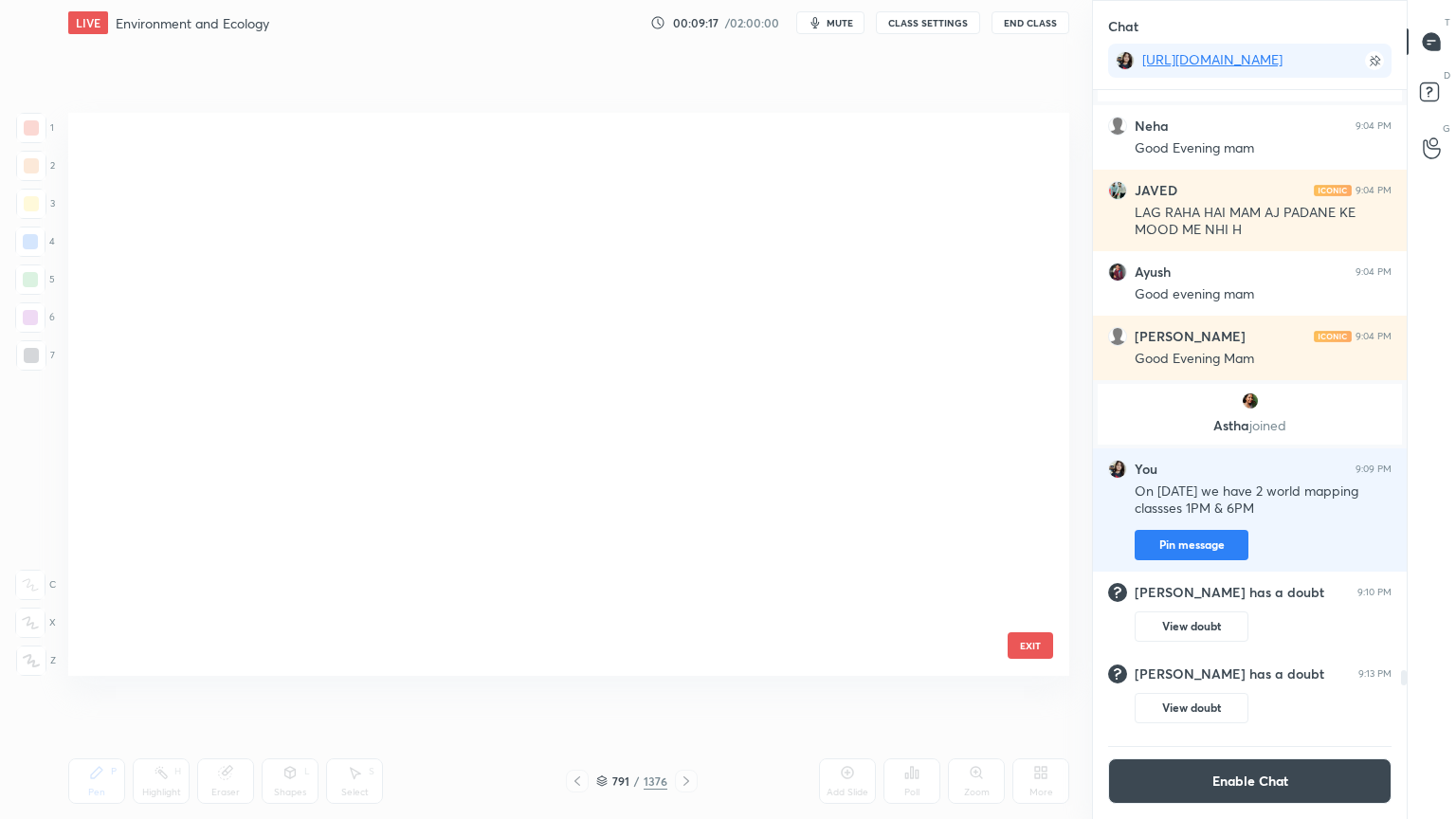
scroll to position [558, 992]
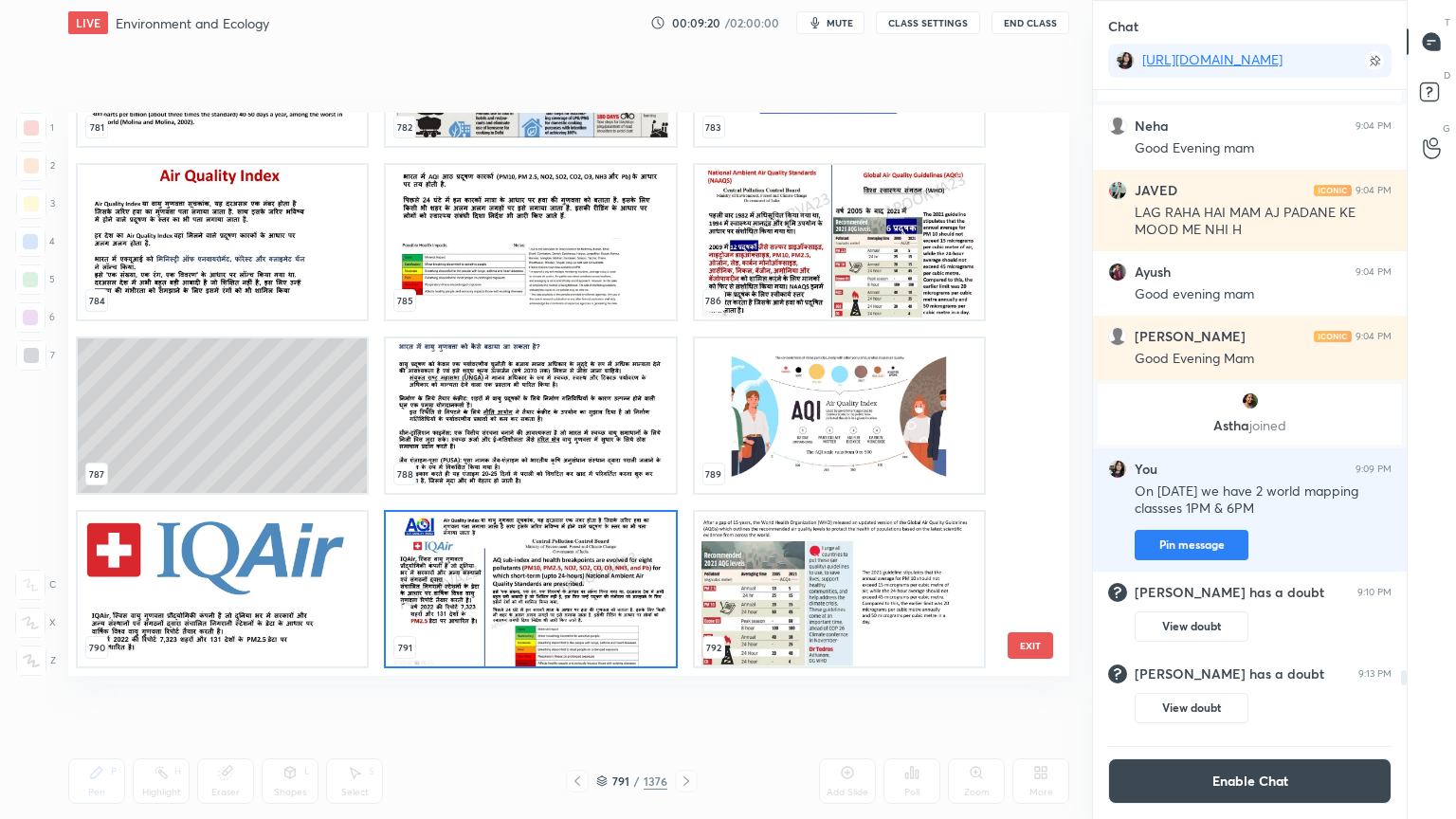
click at [458, 258] on img "grid" at bounding box center [530, 242] width 289 height 155
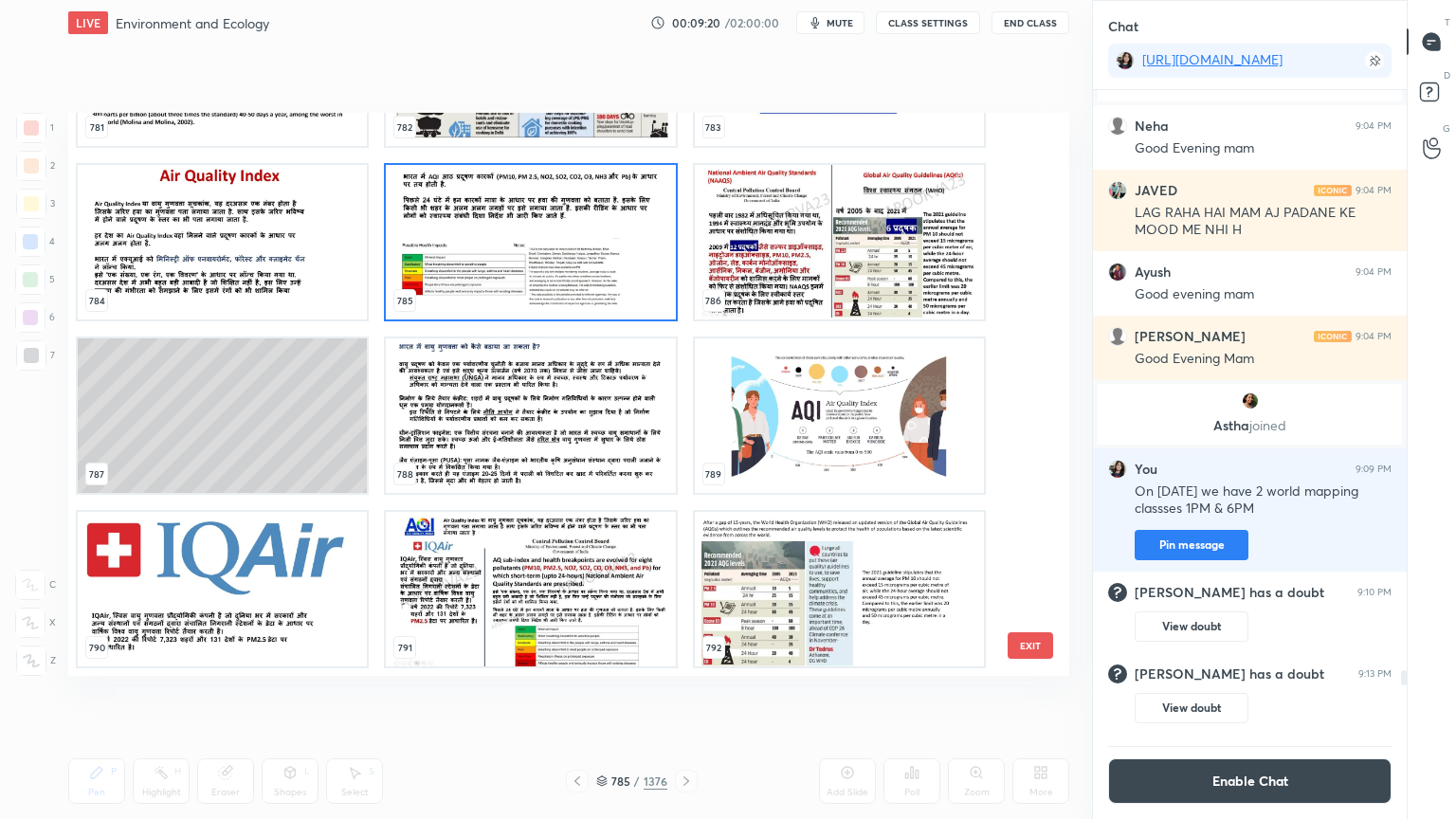
click at [458, 258] on img "grid" at bounding box center [530, 242] width 289 height 155
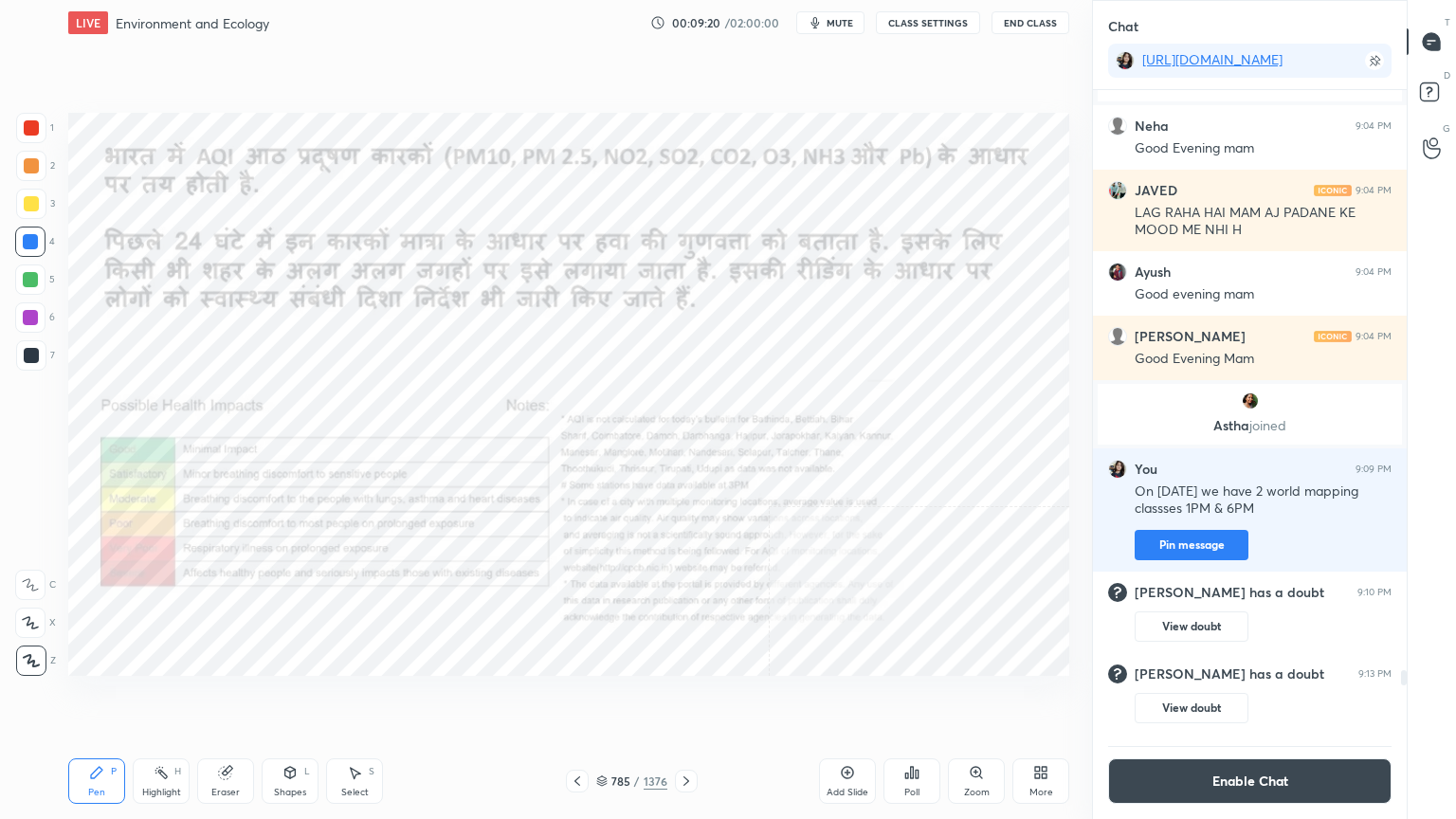
click at [457, 256] on img "grid" at bounding box center [530, 242] width 289 height 155
drag, startPoint x: 605, startPoint y: 782, endPoint x: 623, endPoint y: 774, distance: 19.7
click at [606, 699] on icon at bounding box center [602, 782] width 12 height 12
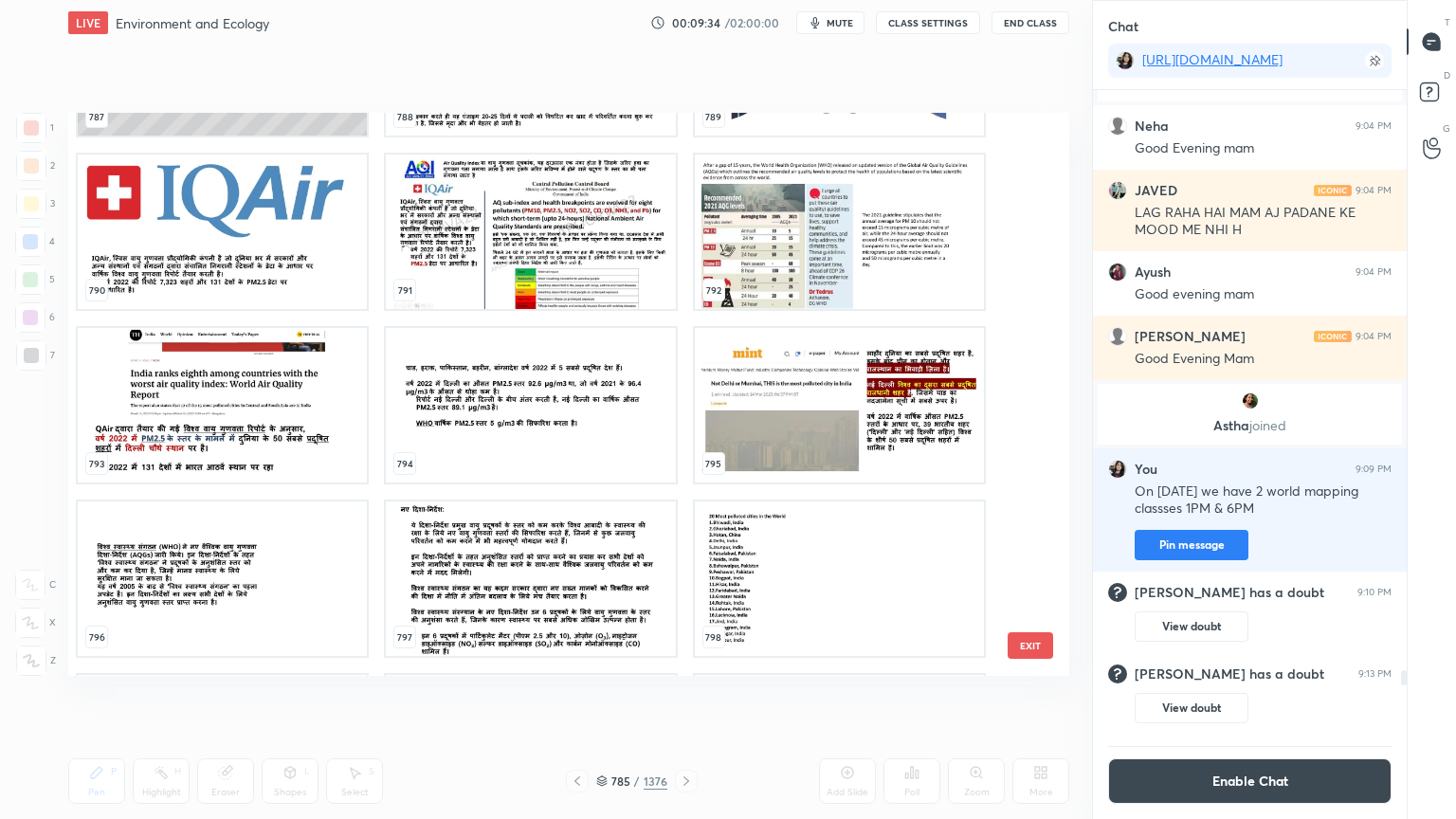
scroll to position [45333, 0]
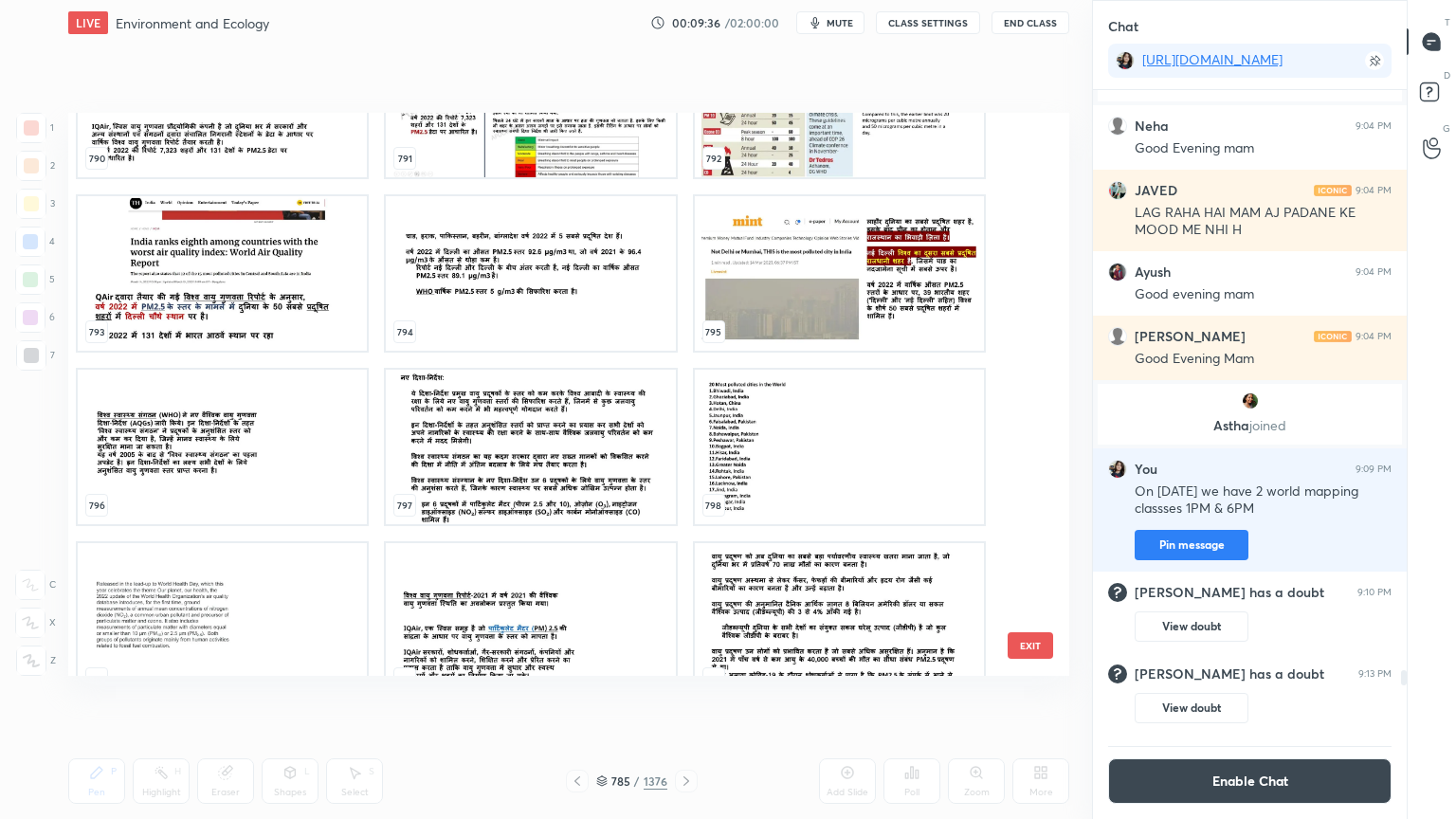
click at [584, 163] on img "grid" at bounding box center [530, 100] width 289 height 155
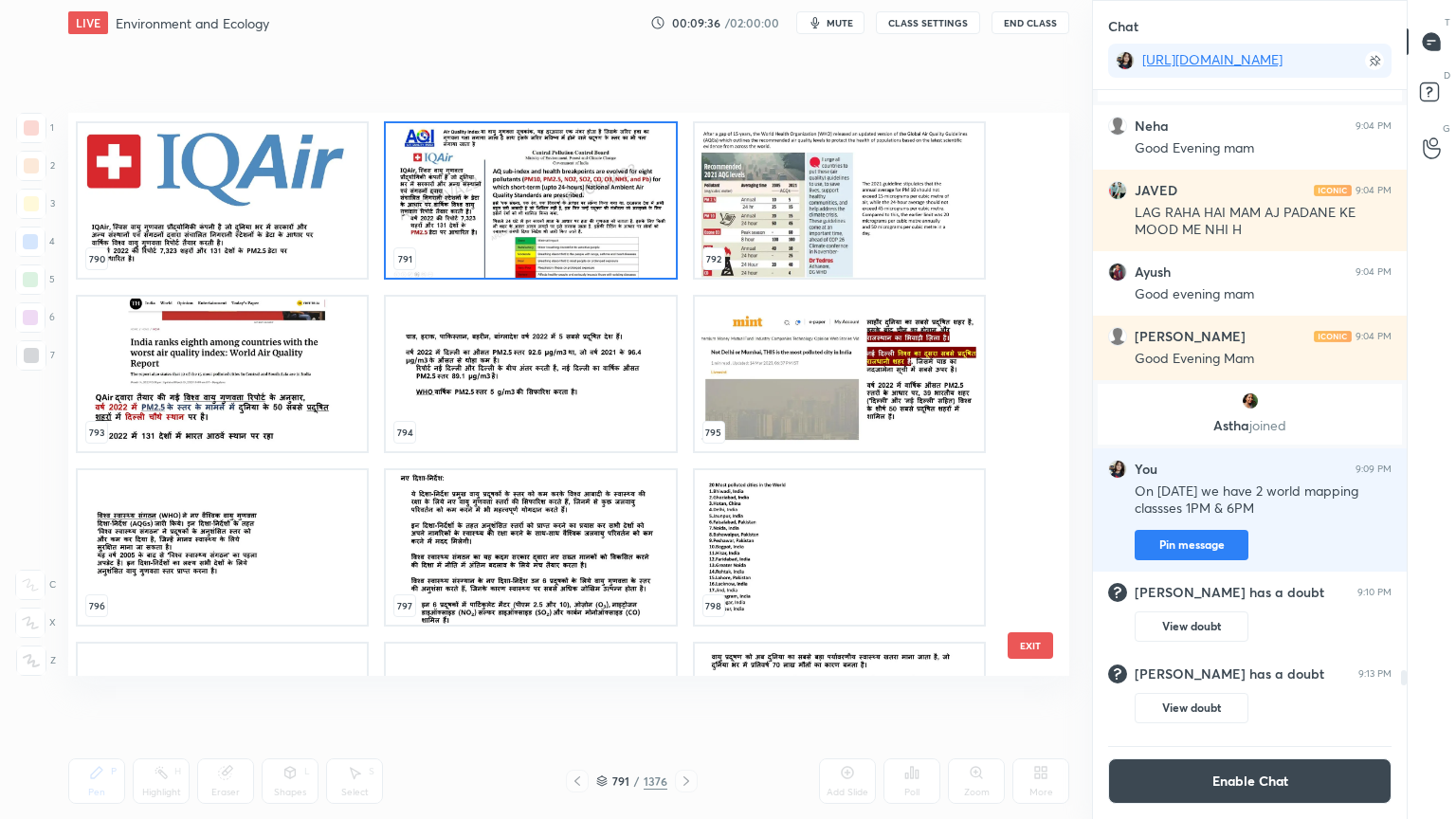
click at [587, 161] on div "784 785 786 787 788 789 790 791 792 793 794 795 796 797 798 799 800 801" at bounding box center [552, 394] width 968 height 563
click at [587, 161] on img "grid" at bounding box center [530, 200] width 289 height 155
click at [589, 160] on img "grid" at bounding box center [530, 200] width 289 height 155
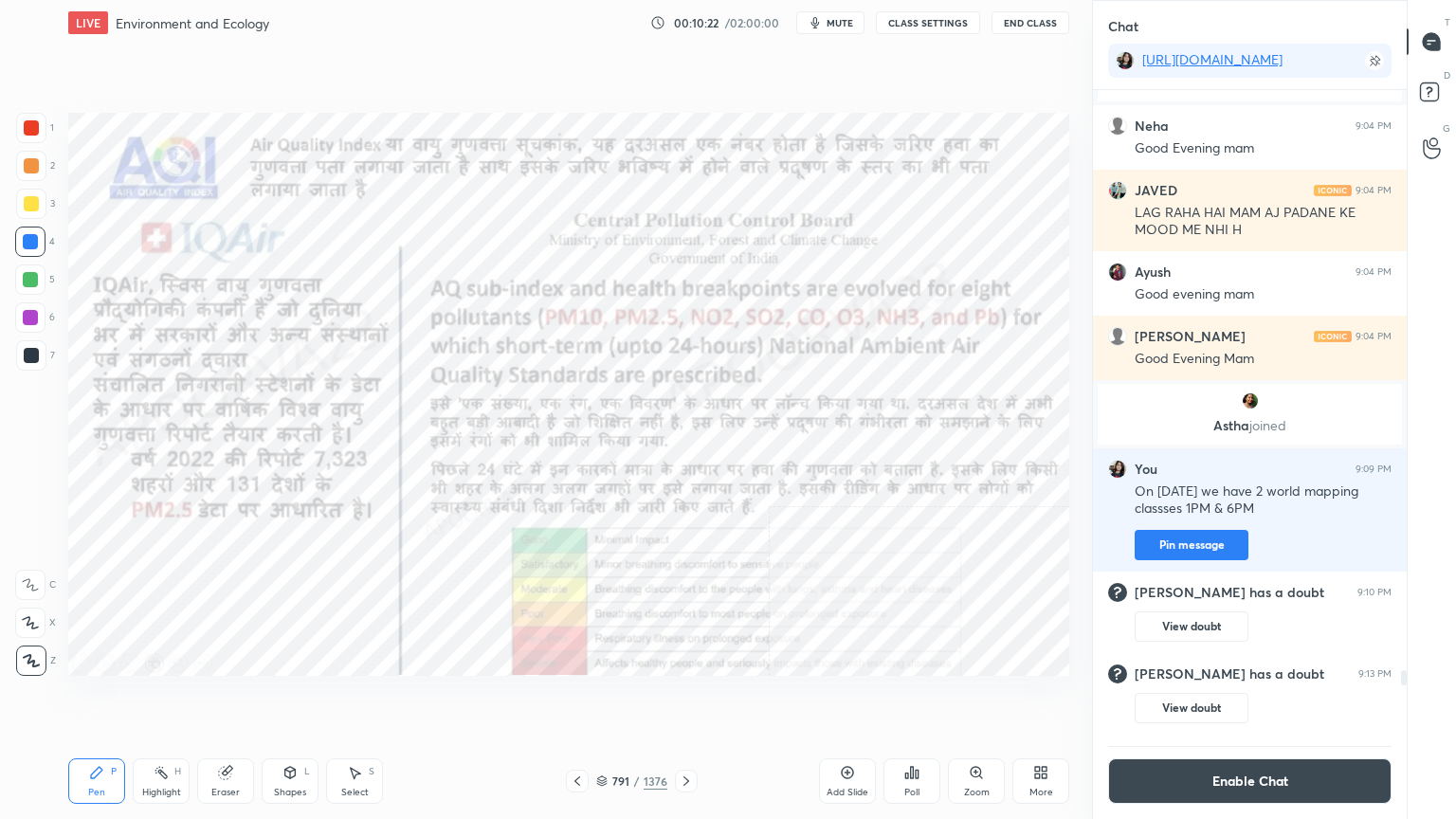
click at [232, 699] on div "Eraser" at bounding box center [225, 781] width 57 height 45
click at [239, 699] on div "Eraser" at bounding box center [225, 781] width 57 height 45
click at [36, 655] on span "Erase all" at bounding box center [31, 661] width 29 height 13
click at [40, 653] on div "1 2 3 4 5 6 7 C X Z C X Z E E Erase all H H" at bounding box center [30, 394] width 61 height 563
drag, startPoint x: 37, startPoint y: 650, endPoint x: 61, endPoint y: 649, distance: 24.0
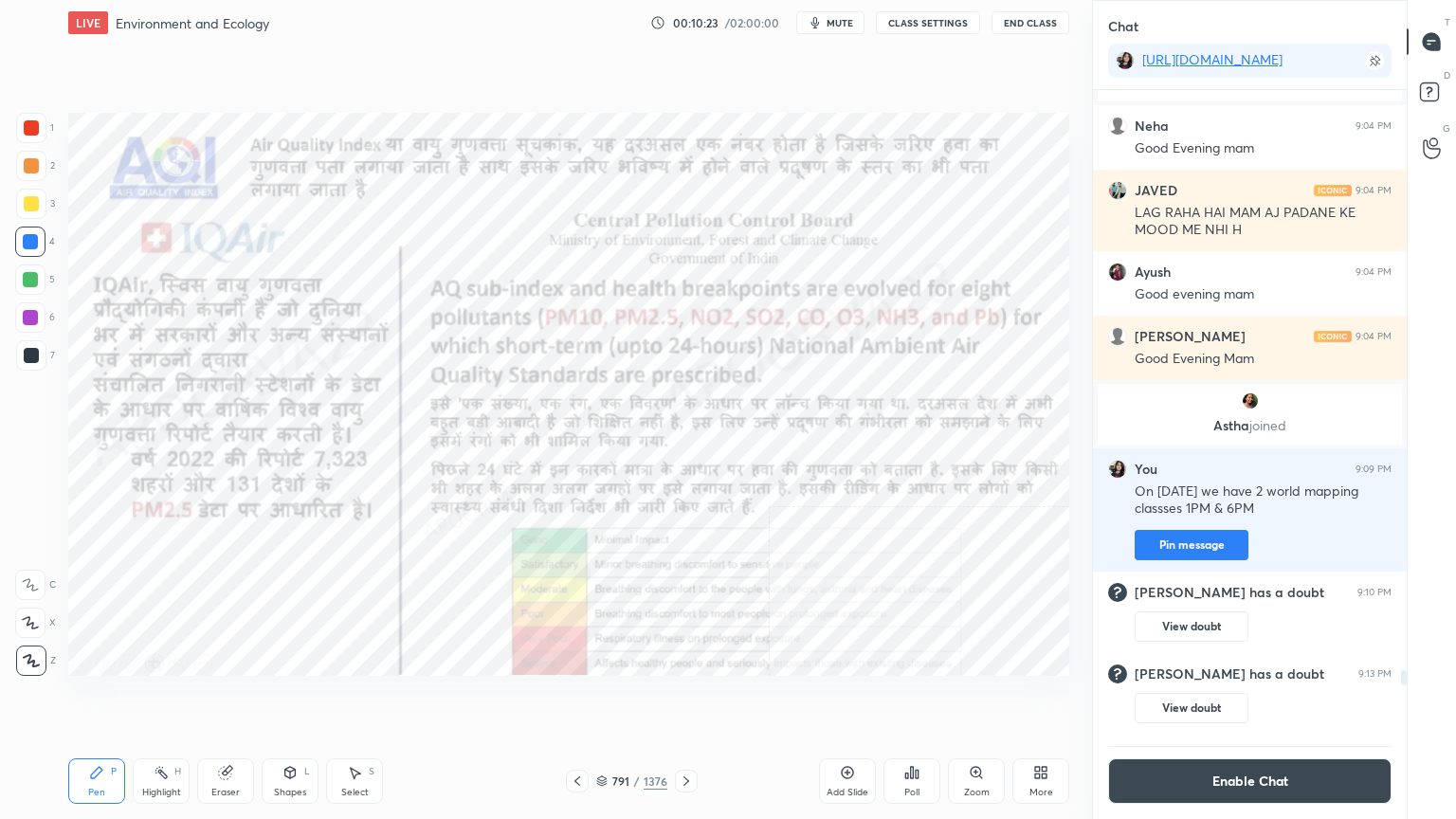
click at [46, 650] on div "Z" at bounding box center [36, 661] width 39 height 31
drag, startPoint x: 605, startPoint y: 780, endPoint x: 625, endPoint y: 757, distance: 30.5
click at [605, 699] on icon at bounding box center [602, 782] width 12 height 12
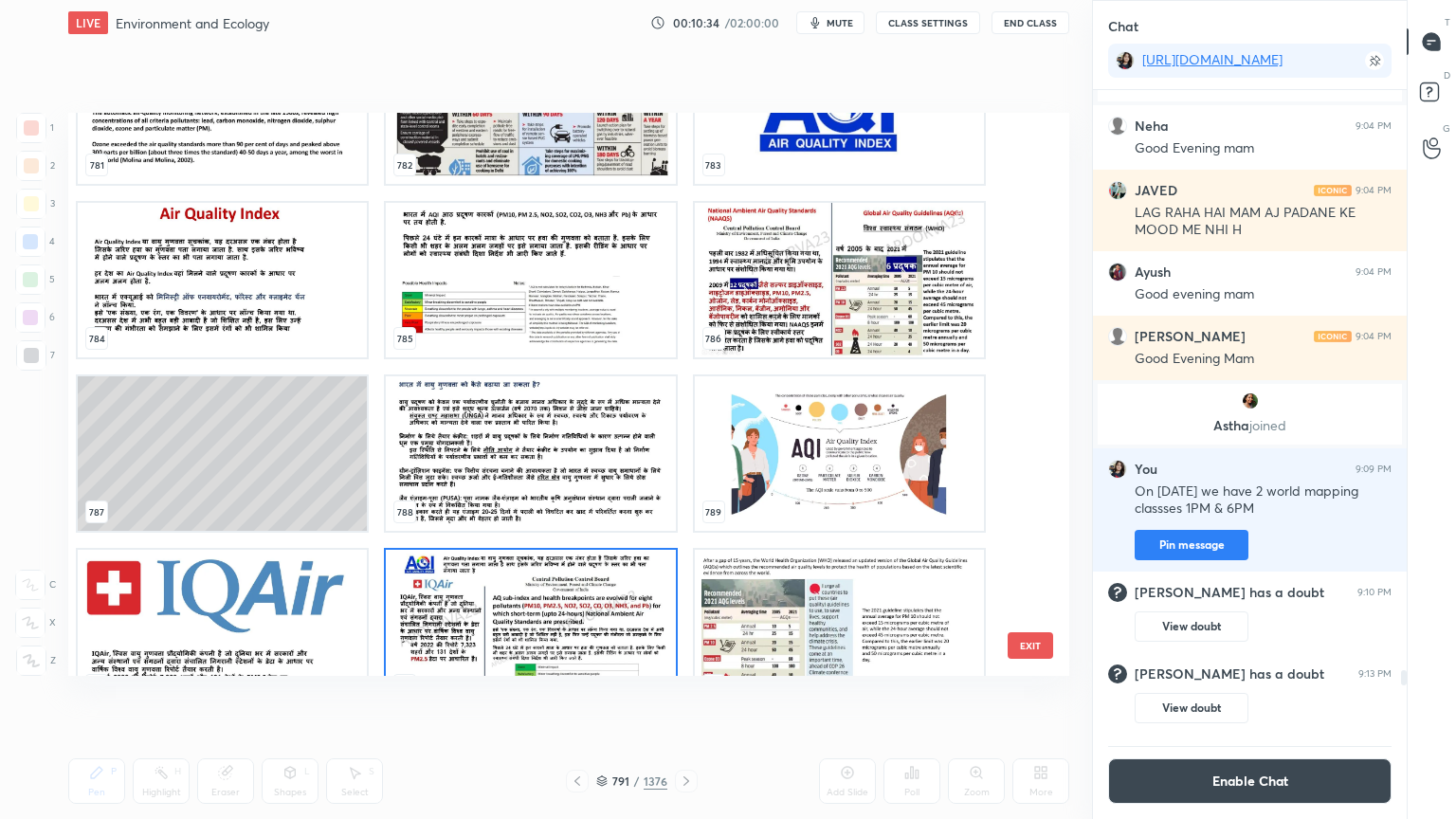
scroll to position [45069, 0]
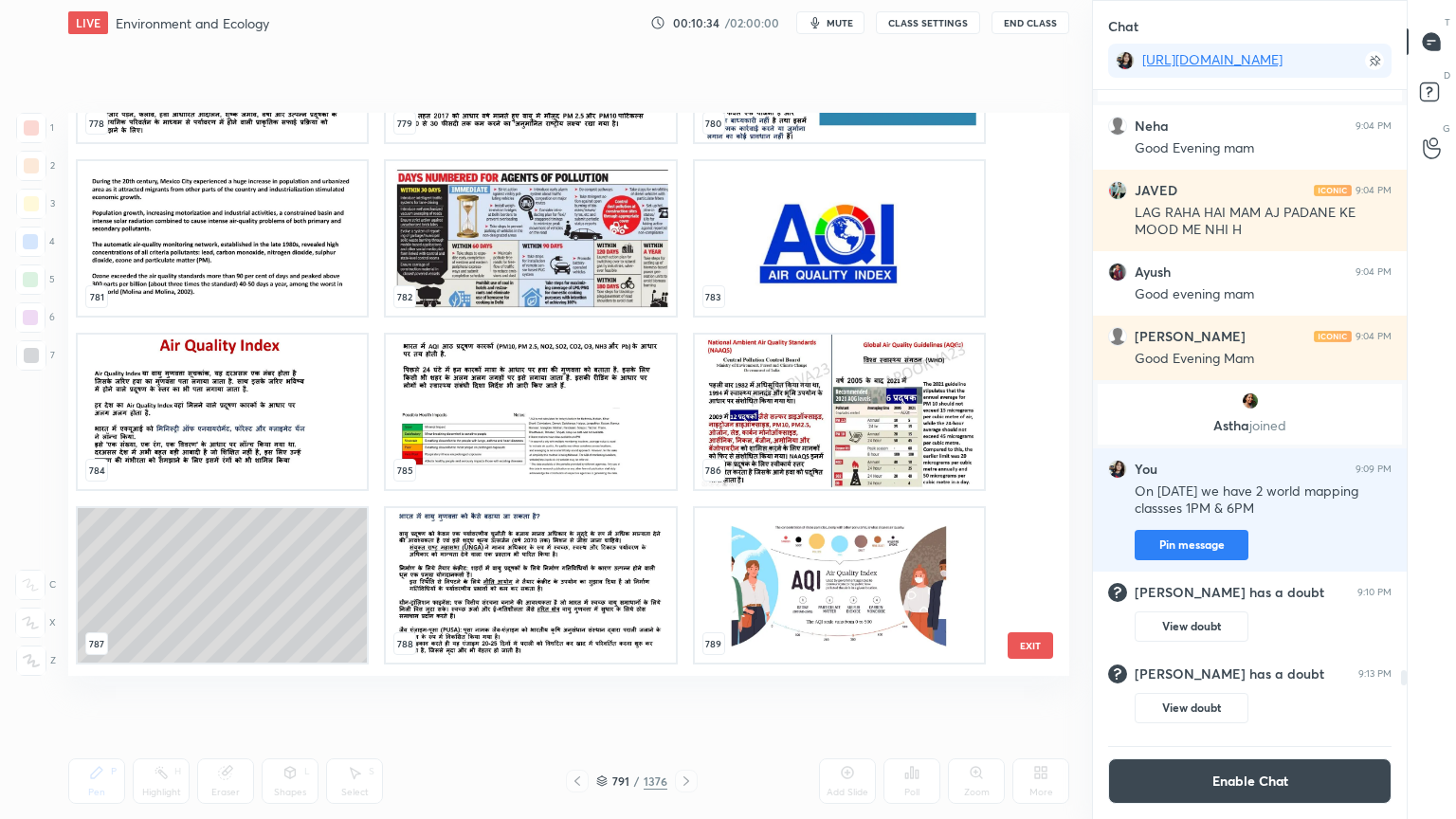
click at [931, 430] on img "grid" at bounding box center [839, 411] width 289 height 155
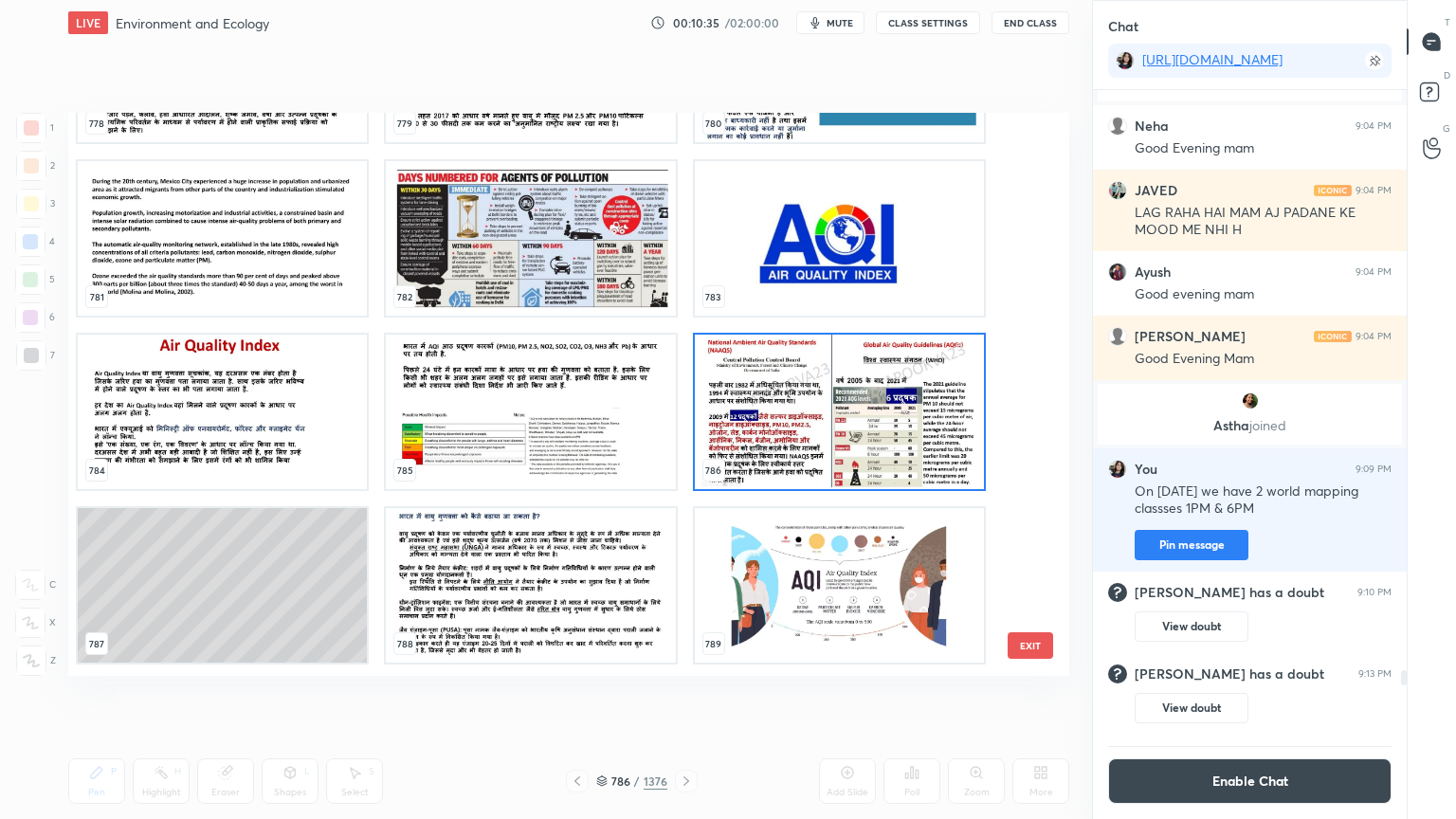
click at [932, 429] on img "grid" at bounding box center [839, 411] width 289 height 155
click at [934, 429] on img "grid" at bounding box center [839, 411] width 289 height 155
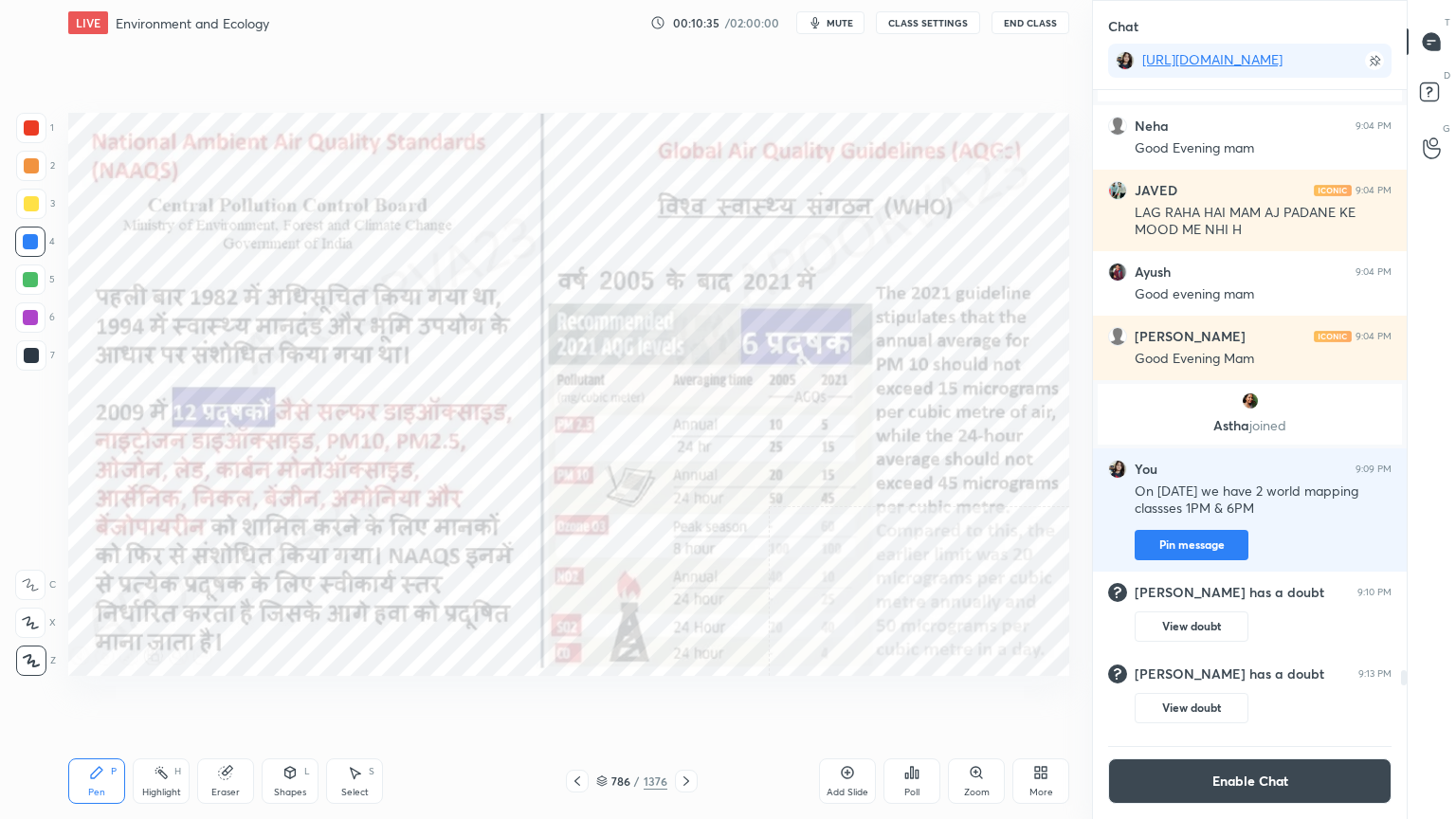
click at [935, 429] on img "grid" at bounding box center [839, 411] width 289 height 155
click at [242, 699] on div "Eraser" at bounding box center [225, 781] width 57 height 45
click at [250, 699] on div "Eraser" at bounding box center [225, 781] width 57 height 45
click at [37, 662] on span "Erase all" at bounding box center [31, 661] width 29 height 13
click at [37, 657] on div "1 2 3 4 5 6 7 C X Z C X Z E E Erase all H H" at bounding box center [30, 394] width 61 height 563
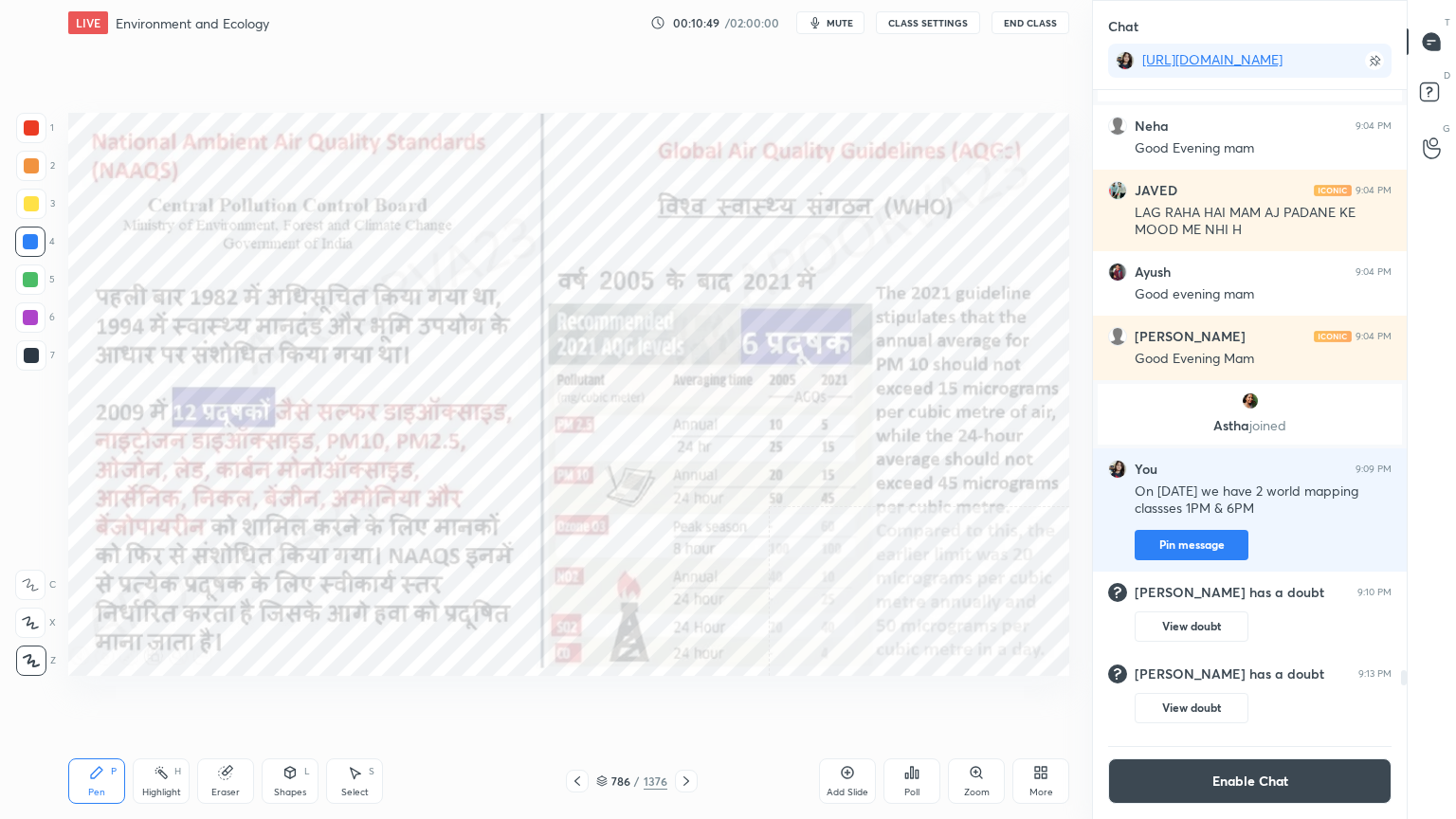
click at [39, 656] on div at bounding box center [32, 661] width 31 height 31
drag, startPoint x: 41, startPoint y: 658, endPoint x: 61, endPoint y: 637, distance: 29.0
click at [42, 655] on div at bounding box center [32, 661] width 31 height 31
click at [609, 699] on div "786 / 1376" at bounding box center [631, 782] width 71 height 17
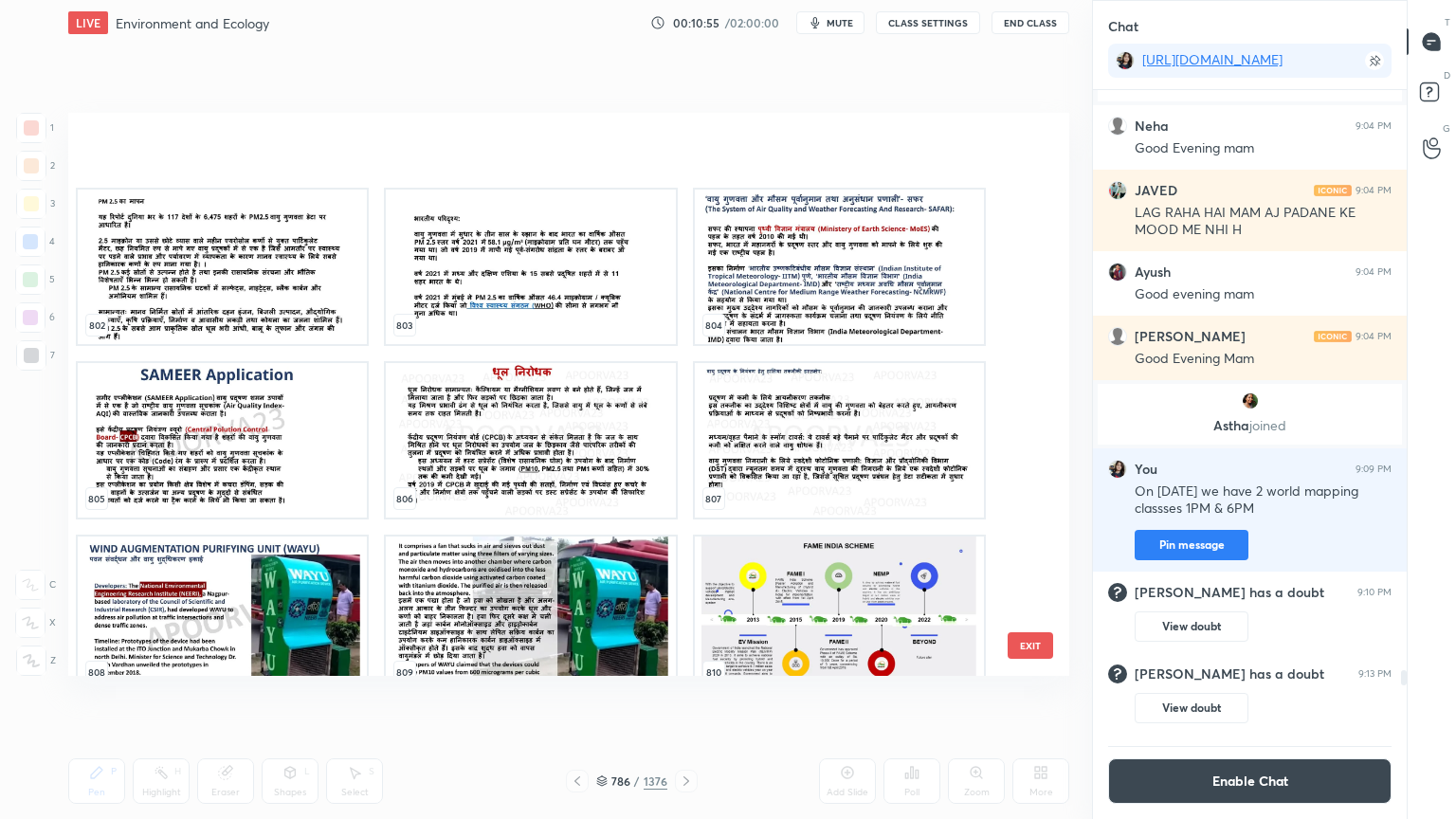
scroll to position [46387, 0]
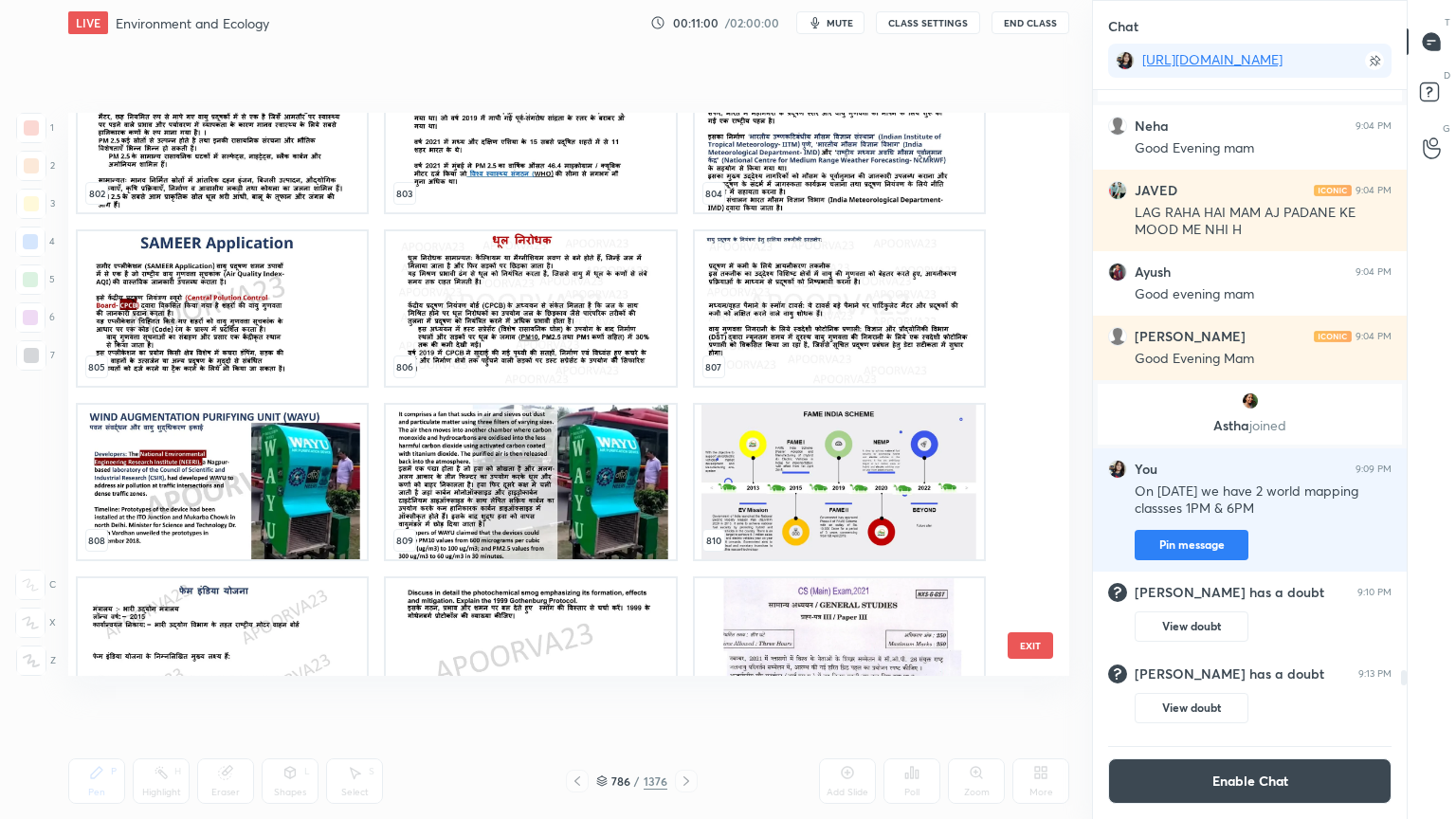
click at [282, 324] on img "grid" at bounding box center [222, 309] width 289 height 155
click at [284, 324] on img "grid" at bounding box center [222, 309] width 289 height 155
click at [285, 322] on img "grid" at bounding box center [222, 309] width 289 height 155
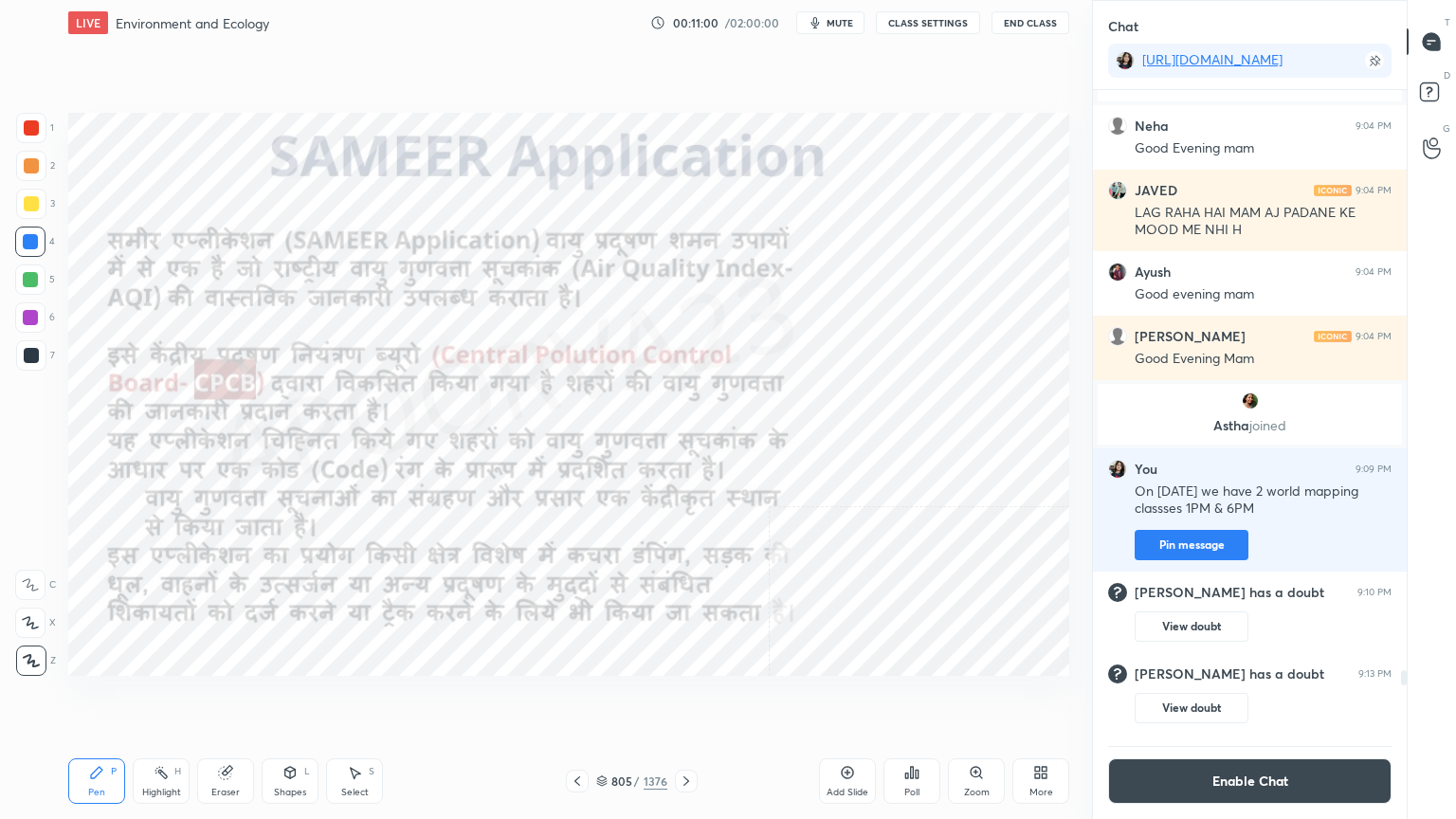
click at [284, 322] on img "grid" at bounding box center [222, 309] width 289 height 155
click at [1289, 699] on button "Enable Chat" at bounding box center [1249, 781] width 284 height 45
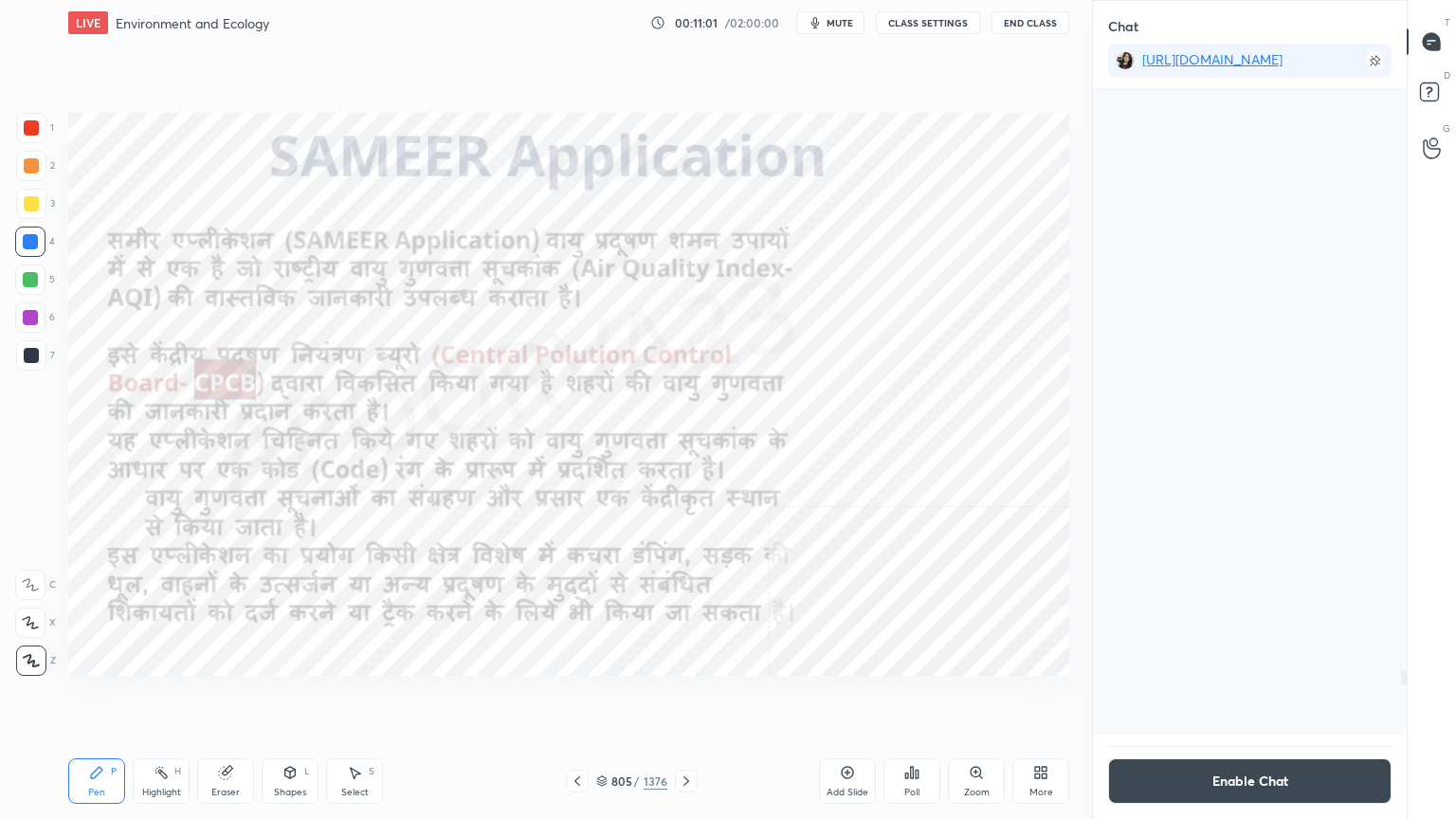
scroll to position [678, 308]
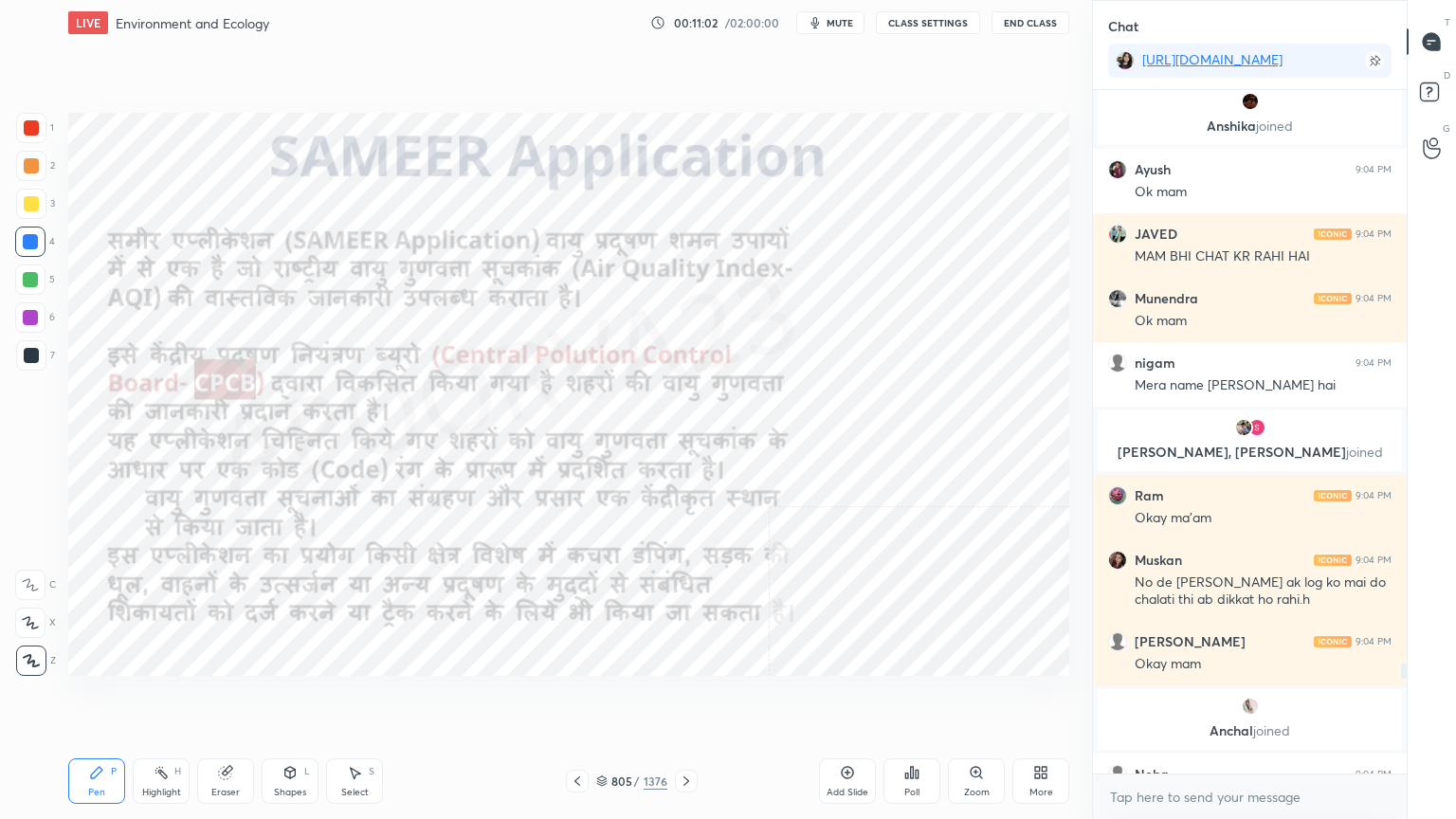
click at [1428, 96] on icon at bounding box center [1428, 97] width 2 height 2
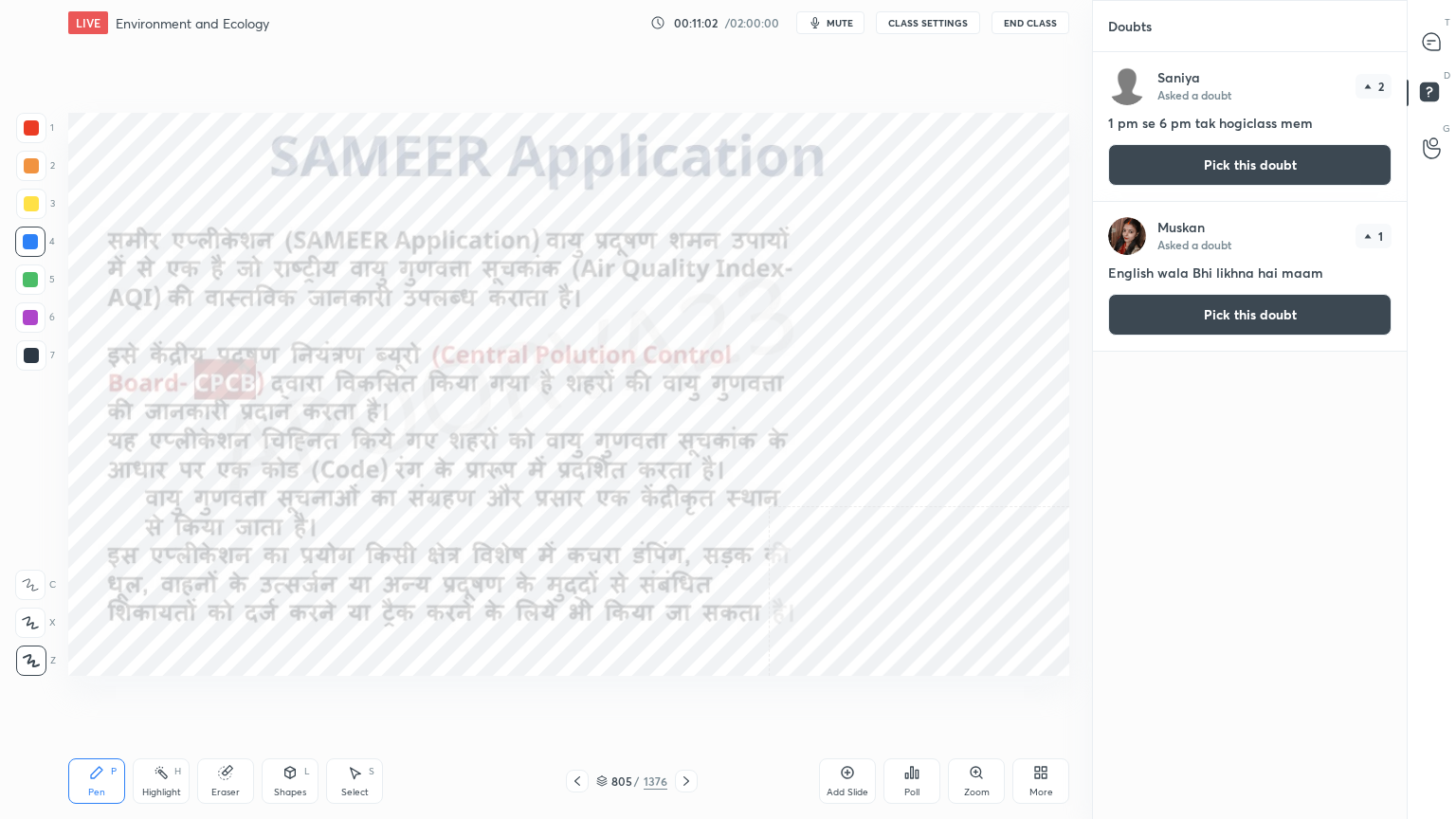
scroll to position [761, 308]
click at [1429, 49] on div at bounding box center [1432, 42] width 37 height 35
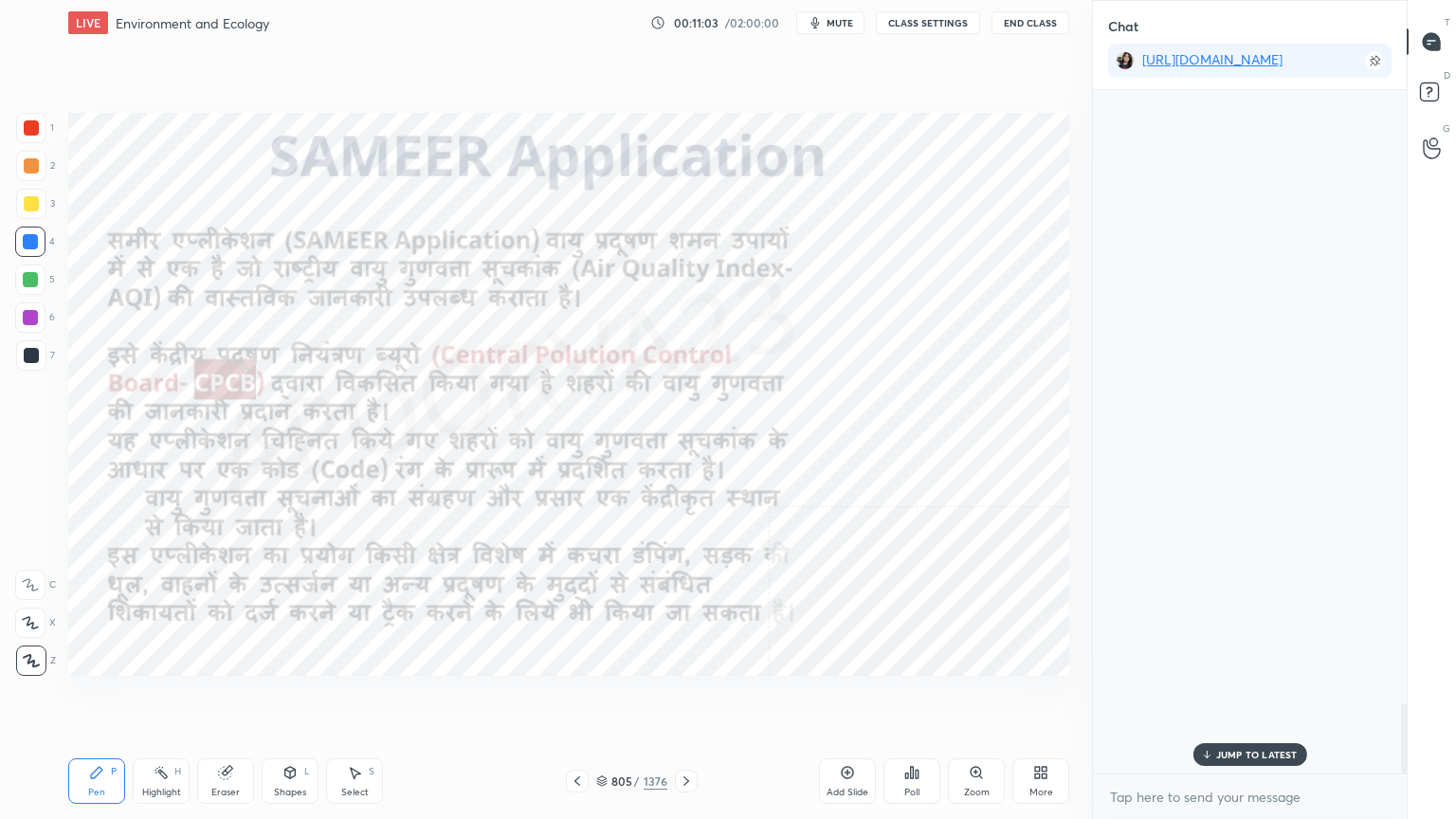
scroll to position [678, 308]
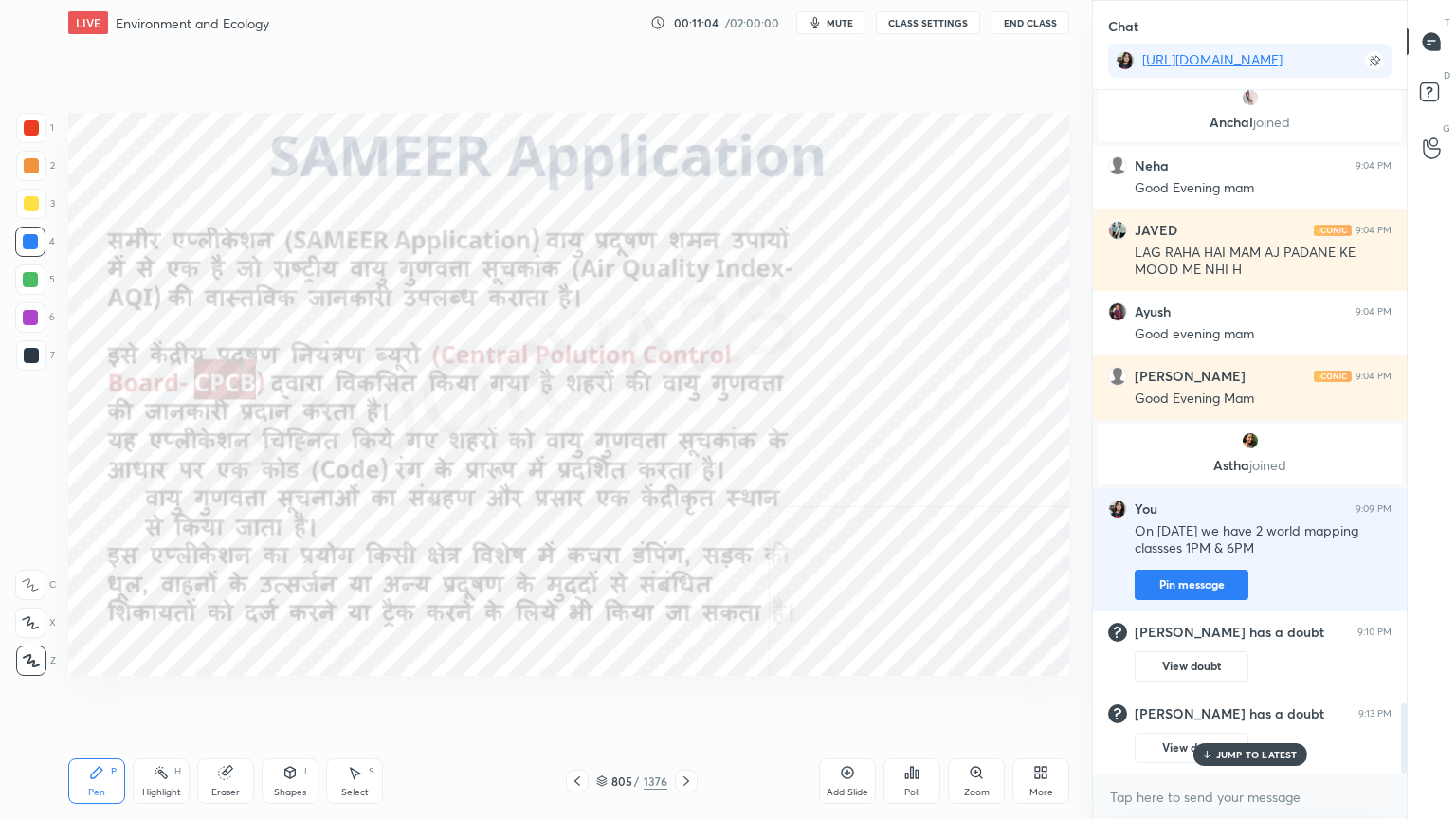
click at [1277, 699] on p "JUMP TO LATEST" at bounding box center [1256, 755] width 82 height 12
click at [1261, 699] on div "x" at bounding box center [1249, 797] width 313 height 44
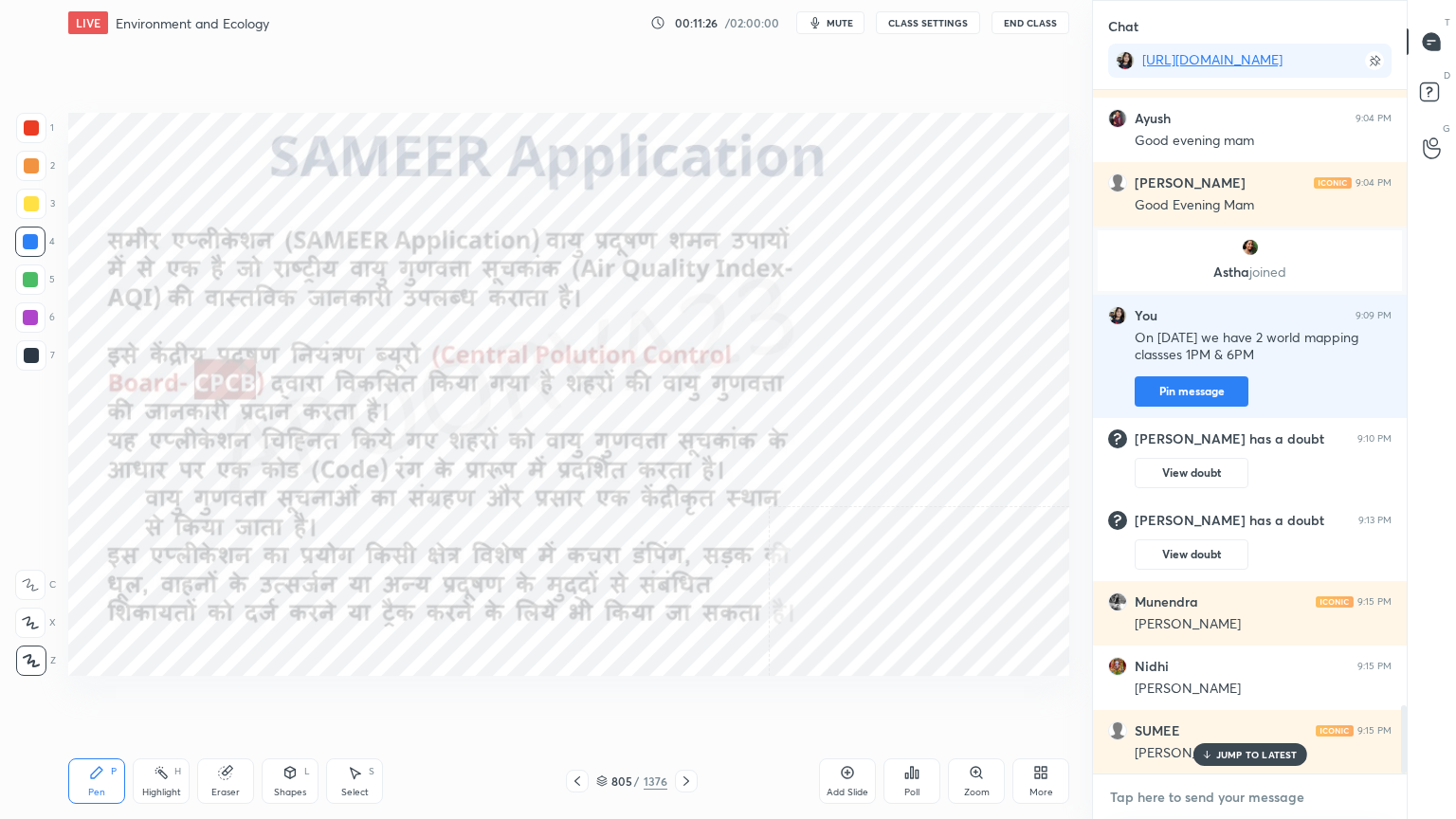
scroll to position [6200, 0]
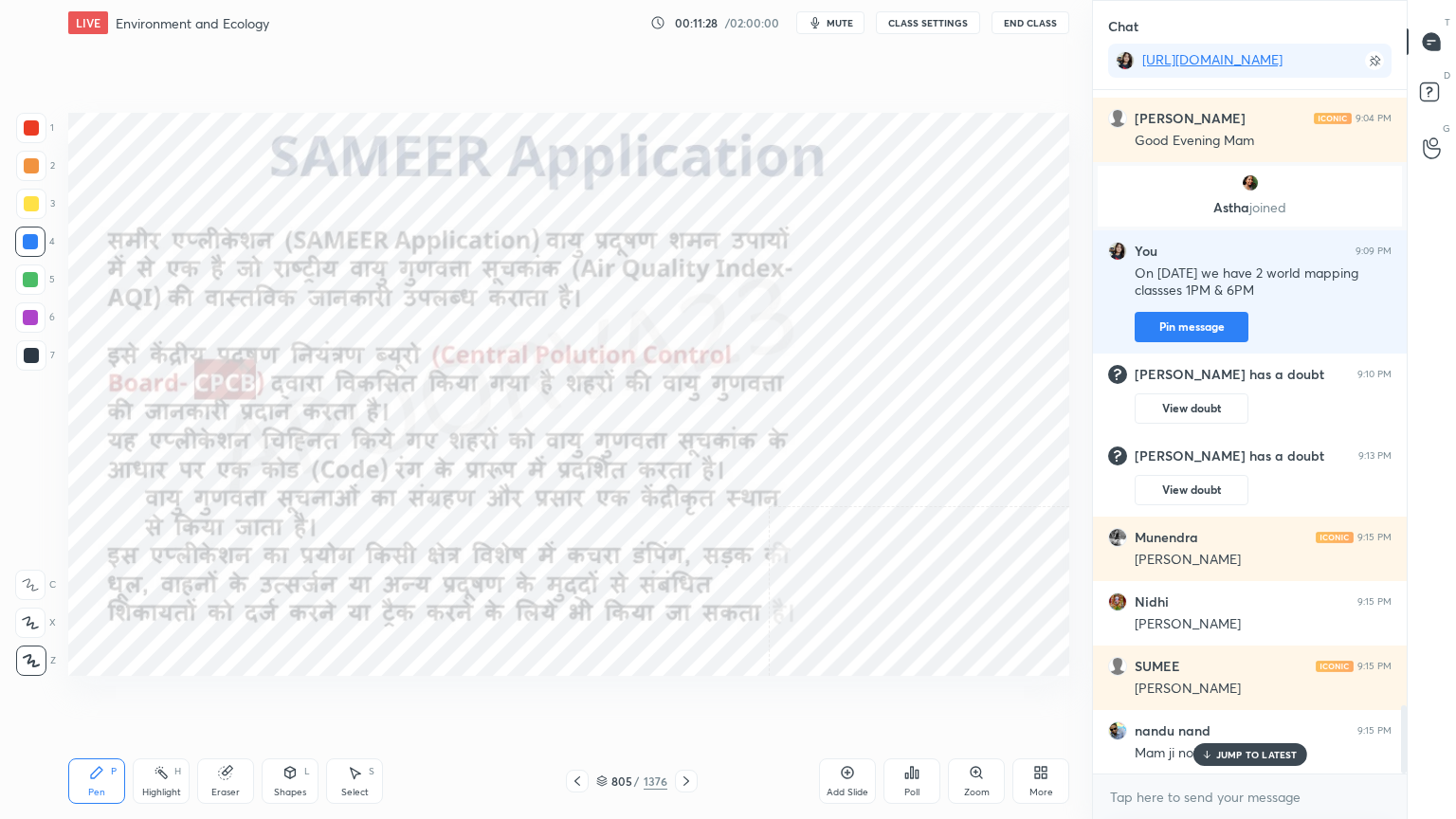
click at [1246, 699] on div "JUMP TO LATEST" at bounding box center [1249, 755] width 113 height 23
click at [1252, 699] on textarea at bounding box center [1249, 798] width 284 height 31
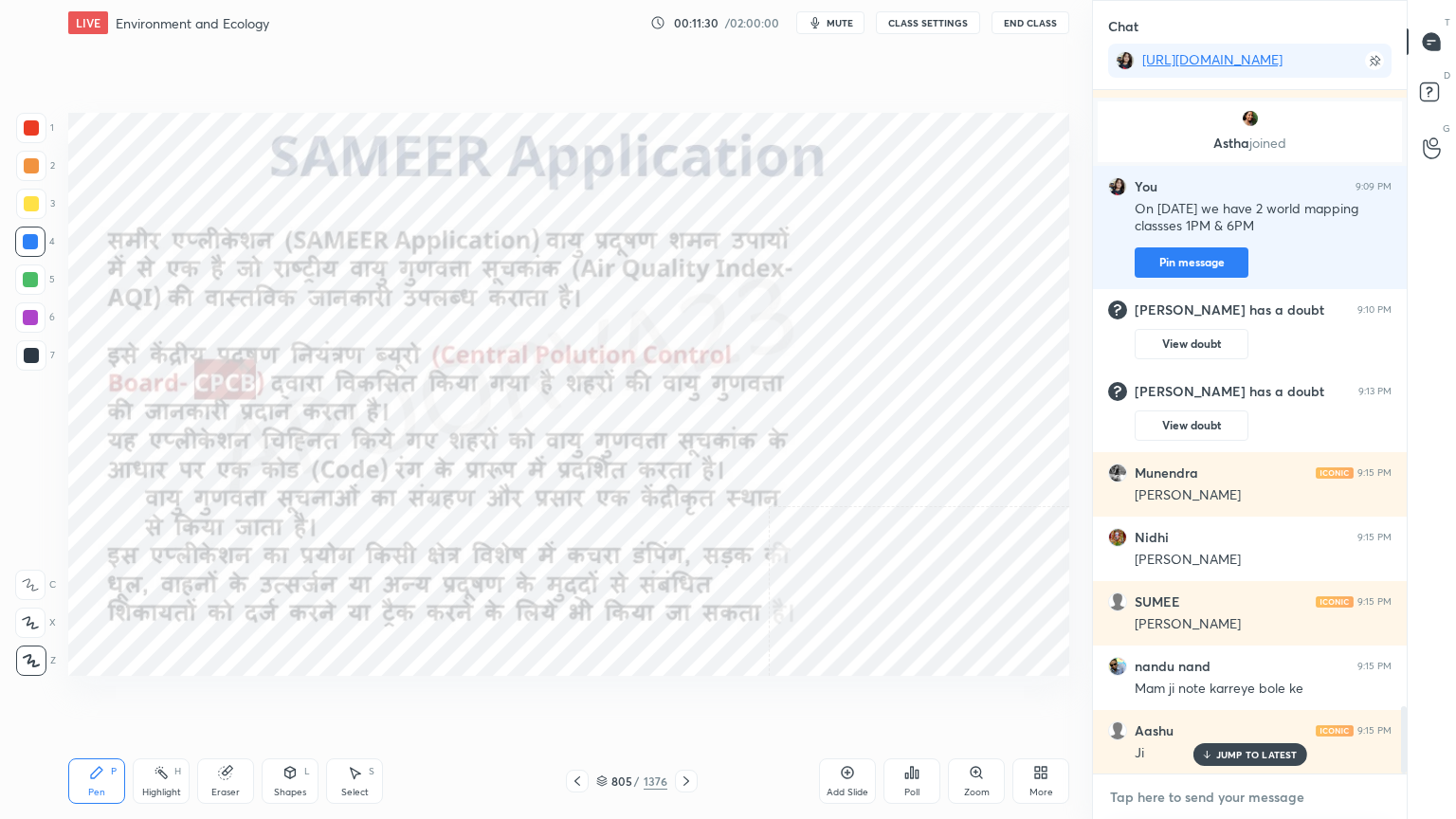
scroll to position [6329, 0]
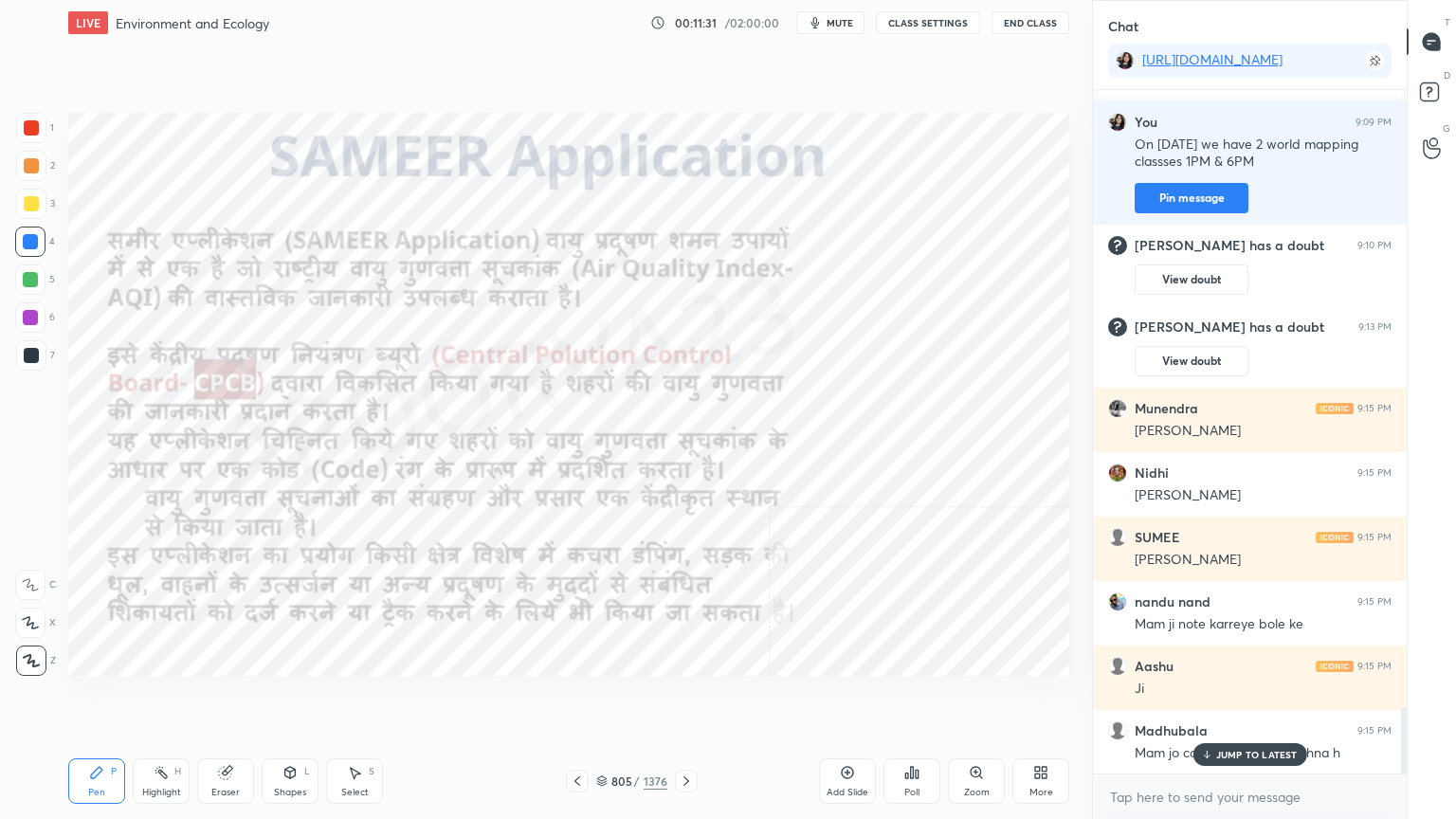
drag, startPoint x: 1227, startPoint y: 754, endPoint x: 1221, endPoint y: 778, distance: 24.7
click at [1228, 699] on p "JUMP TO LATEST" at bounding box center [1256, 755] width 82 height 12
click at [1213, 699] on textarea at bounding box center [1249, 798] width 284 height 31
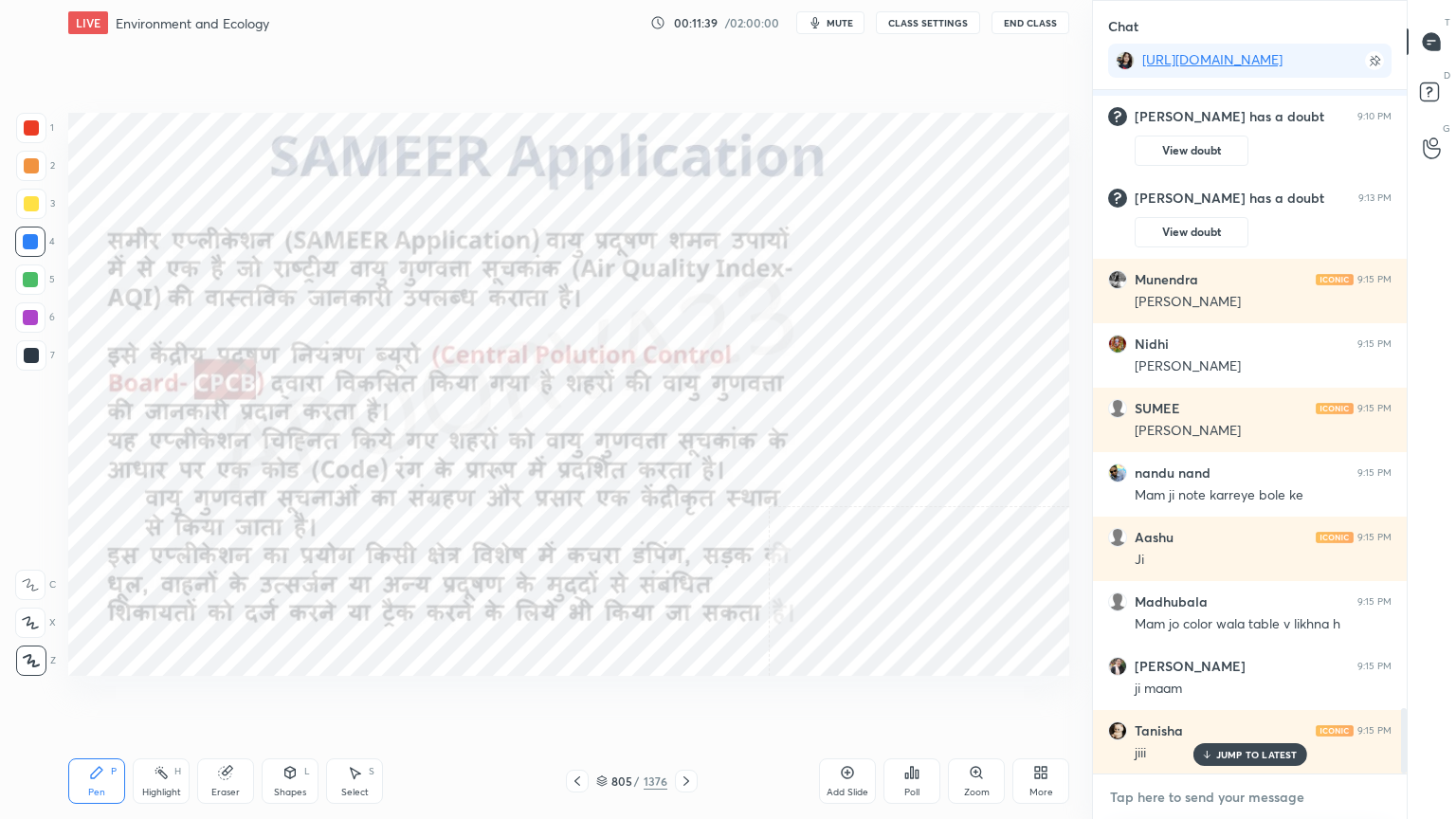
scroll to position [6522, 0]
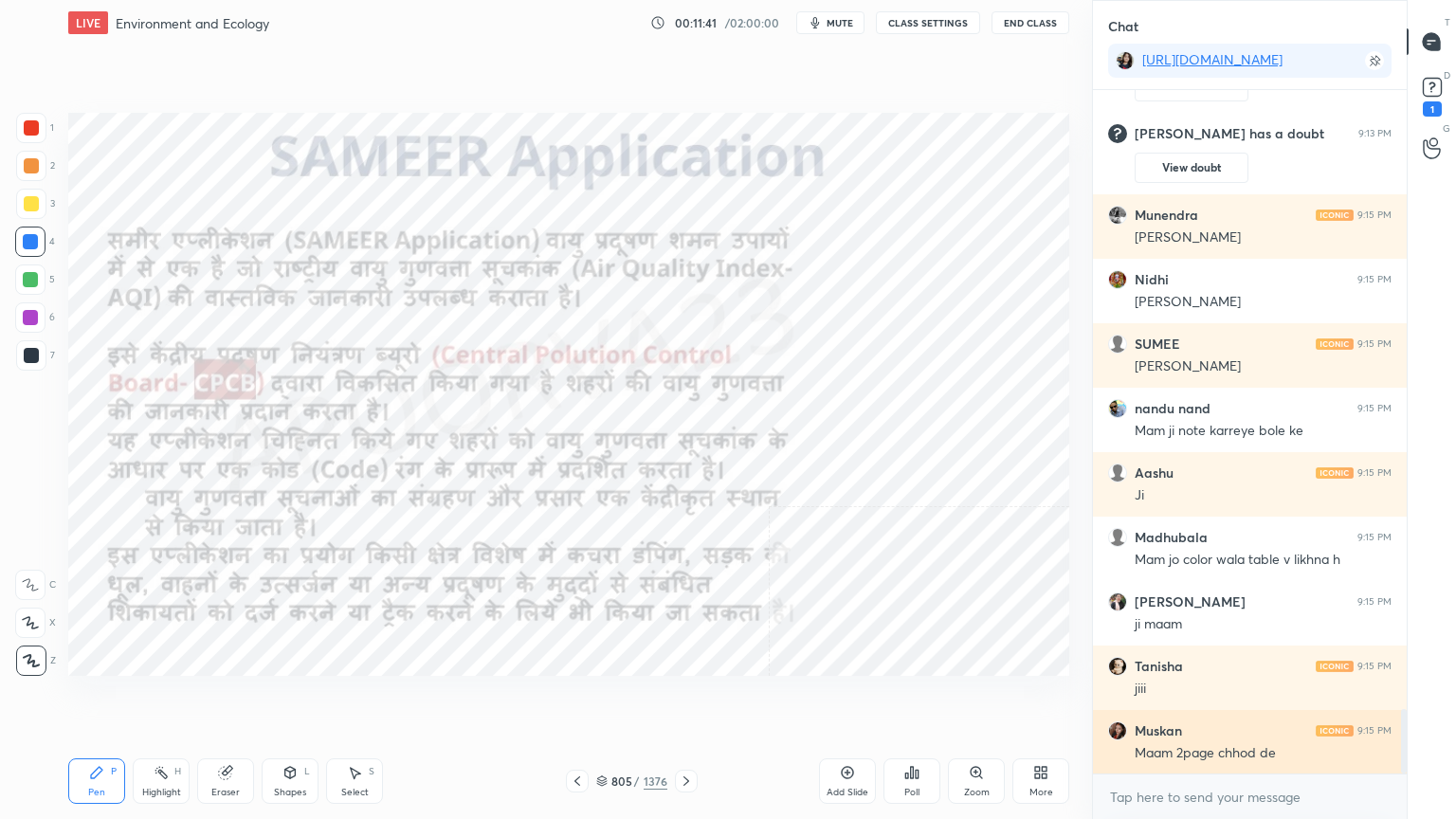
click at [1236, 699] on div "Maam 2page chhod de" at bounding box center [1263, 754] width 257 height 19
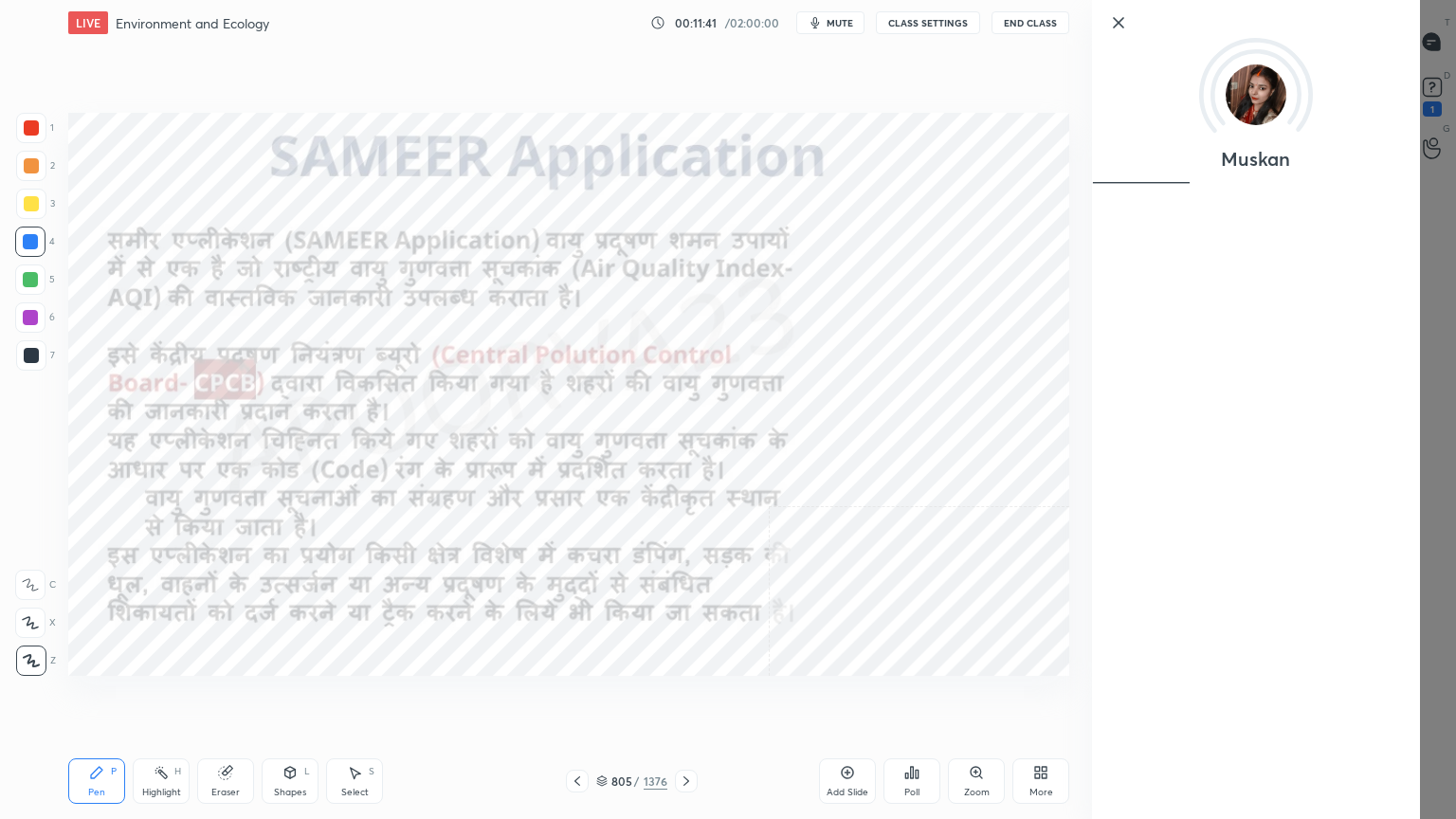
click at [1220, 699] on div "Muskan" at bounding box center [1273, 410] width 364 height 819
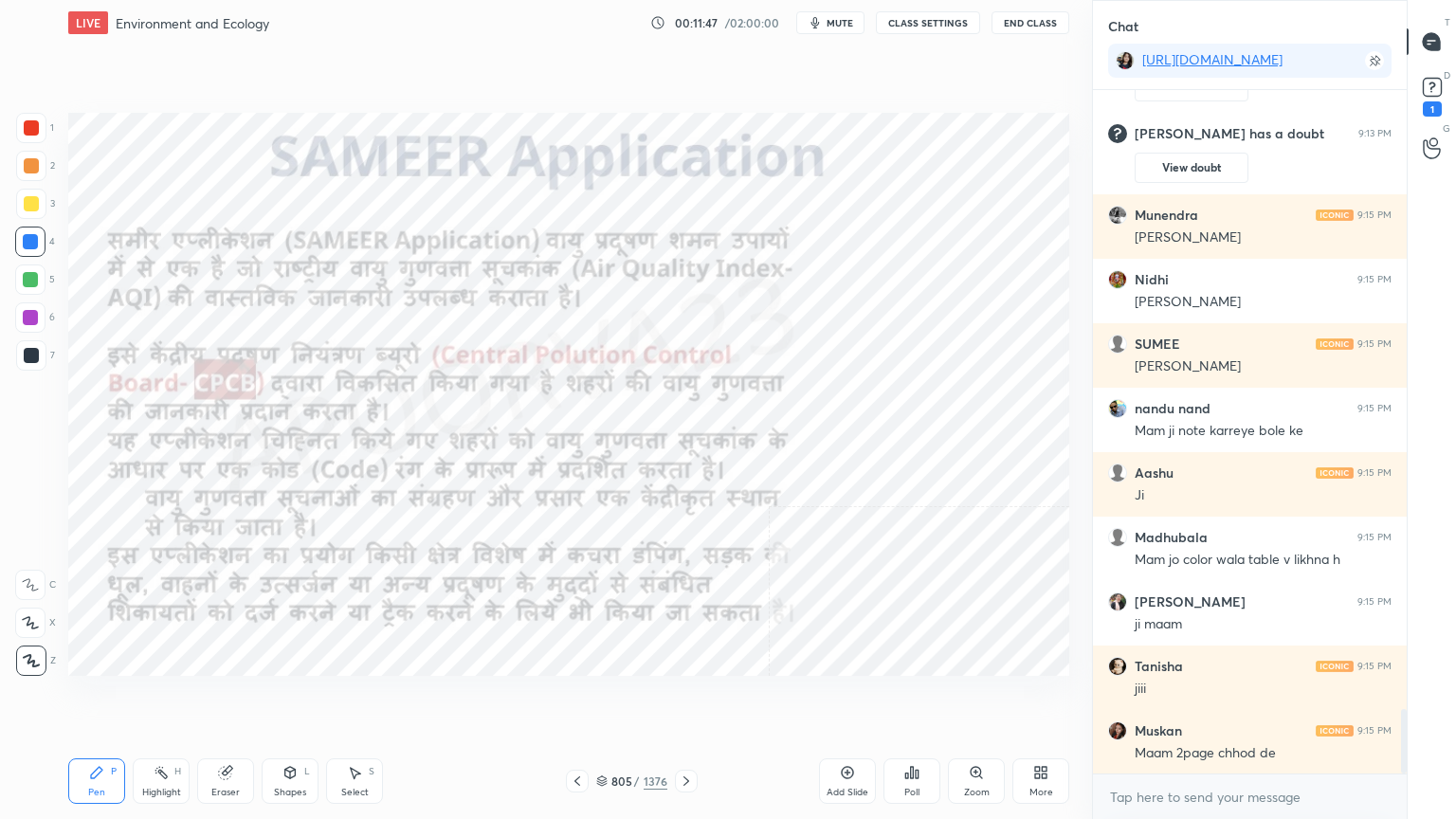
click at [603, 699] on icon at bounding box center [602, 782] width 12 height 12
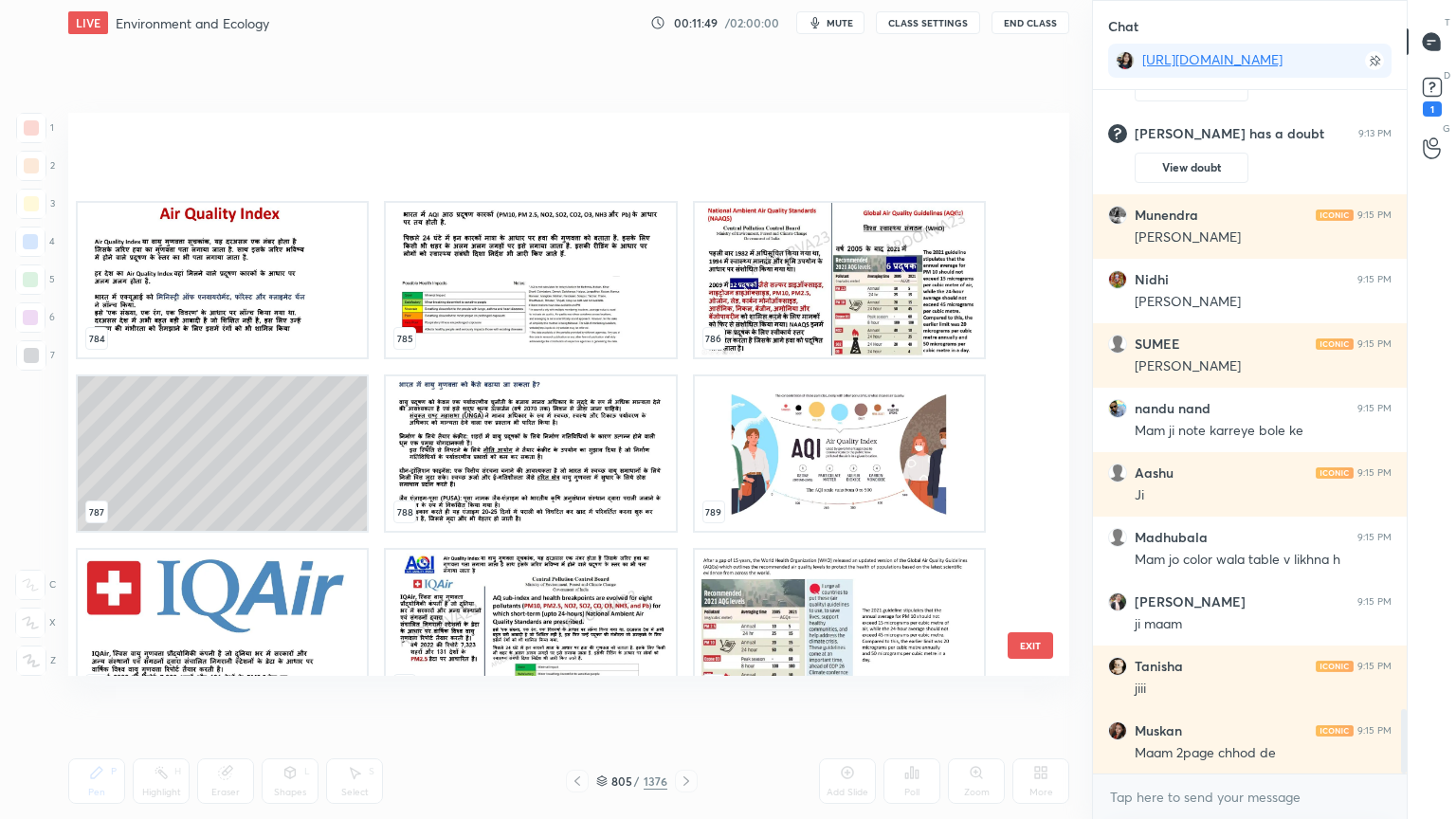
scroll to position [45333, 0]
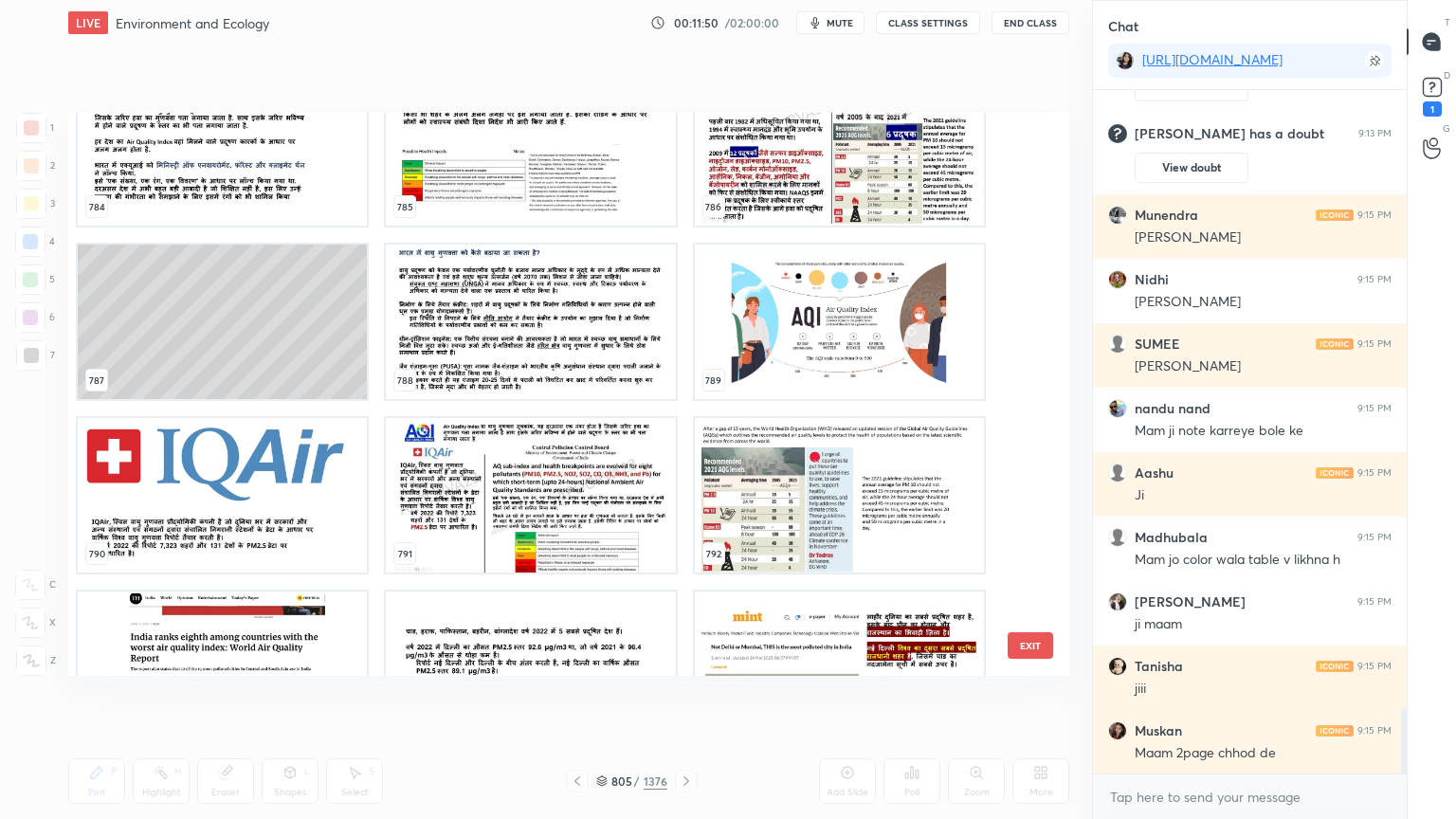
click at [492, 518] on img "grid" at bounding box center [530, 495] width 289 height 155
click at [497, 517] on img "grid" at bounding box center [530, 495] width 289 height 155
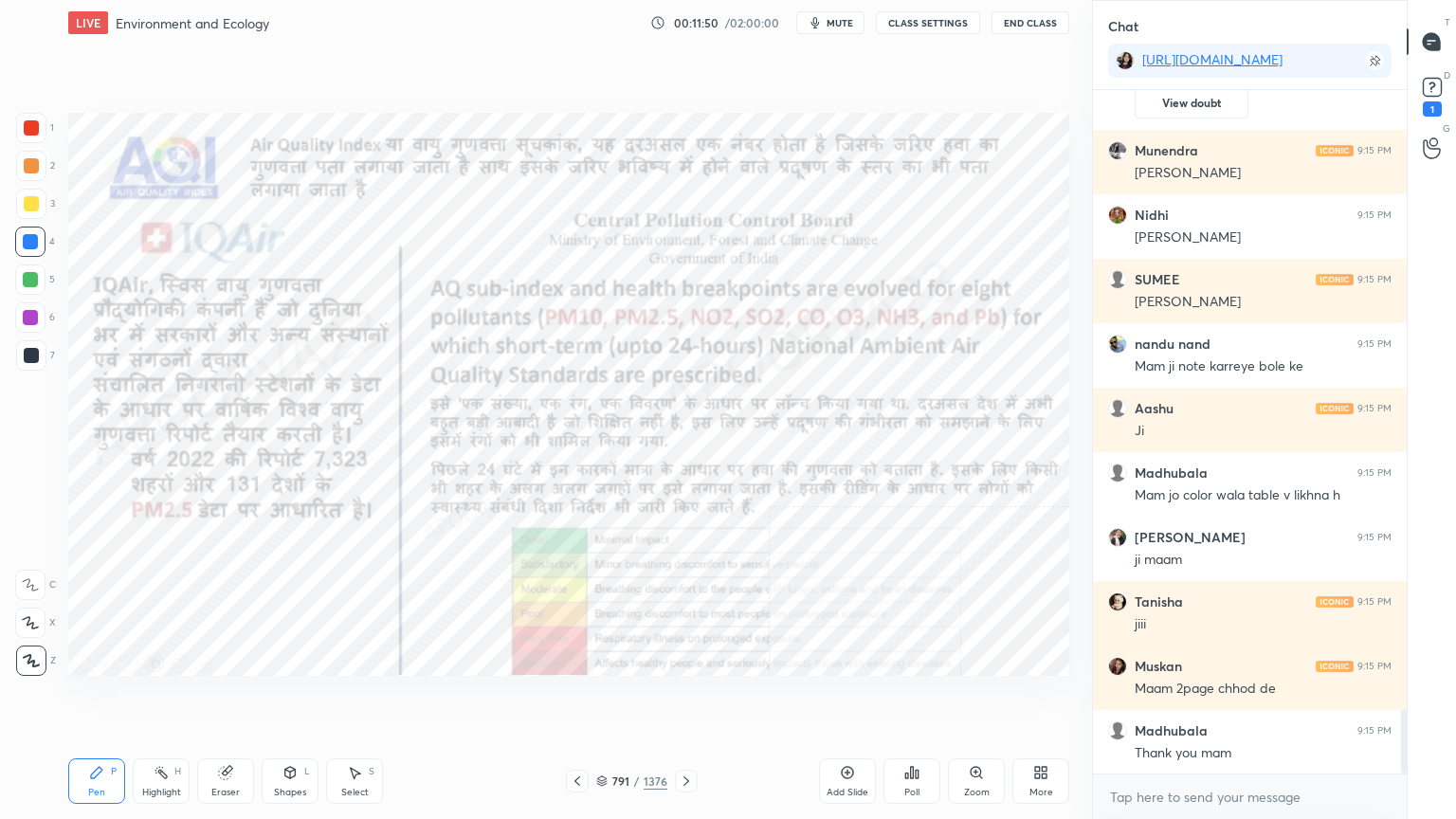
click at [502, 517] on img "grid" at bounding box center [530, 495] width 289 height 155
click at [606, 699] on div "791 / 1376" at bounding box center [631, 782] width 71 height 17
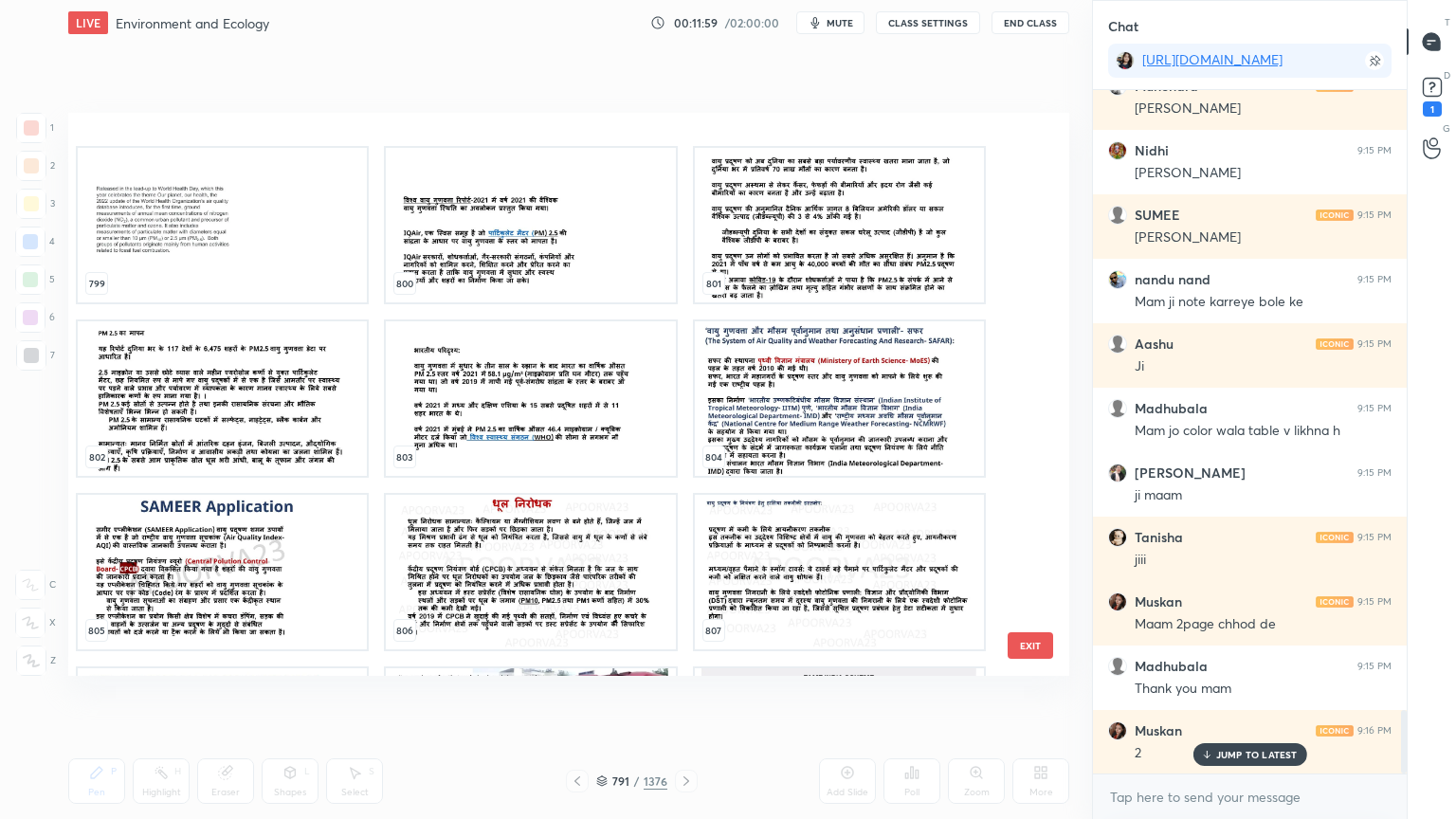
scroll to position [46255, 0]
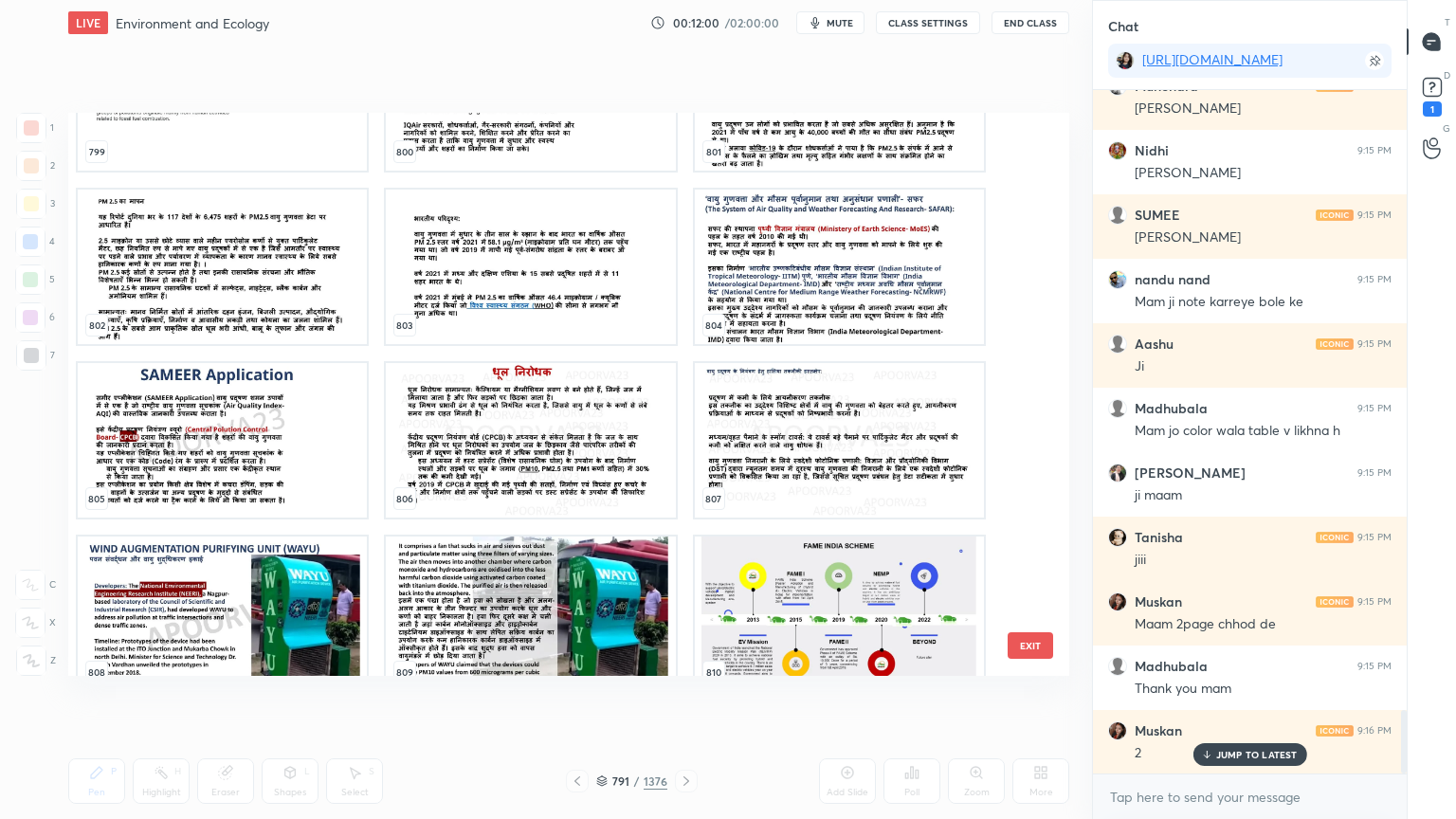
click at [216, 485] on img "grid" at bounding box center [222, 440] width 289 height 155
click at [215, 485] on img "grid" at bounding box center [222, 440] width 289 height 155
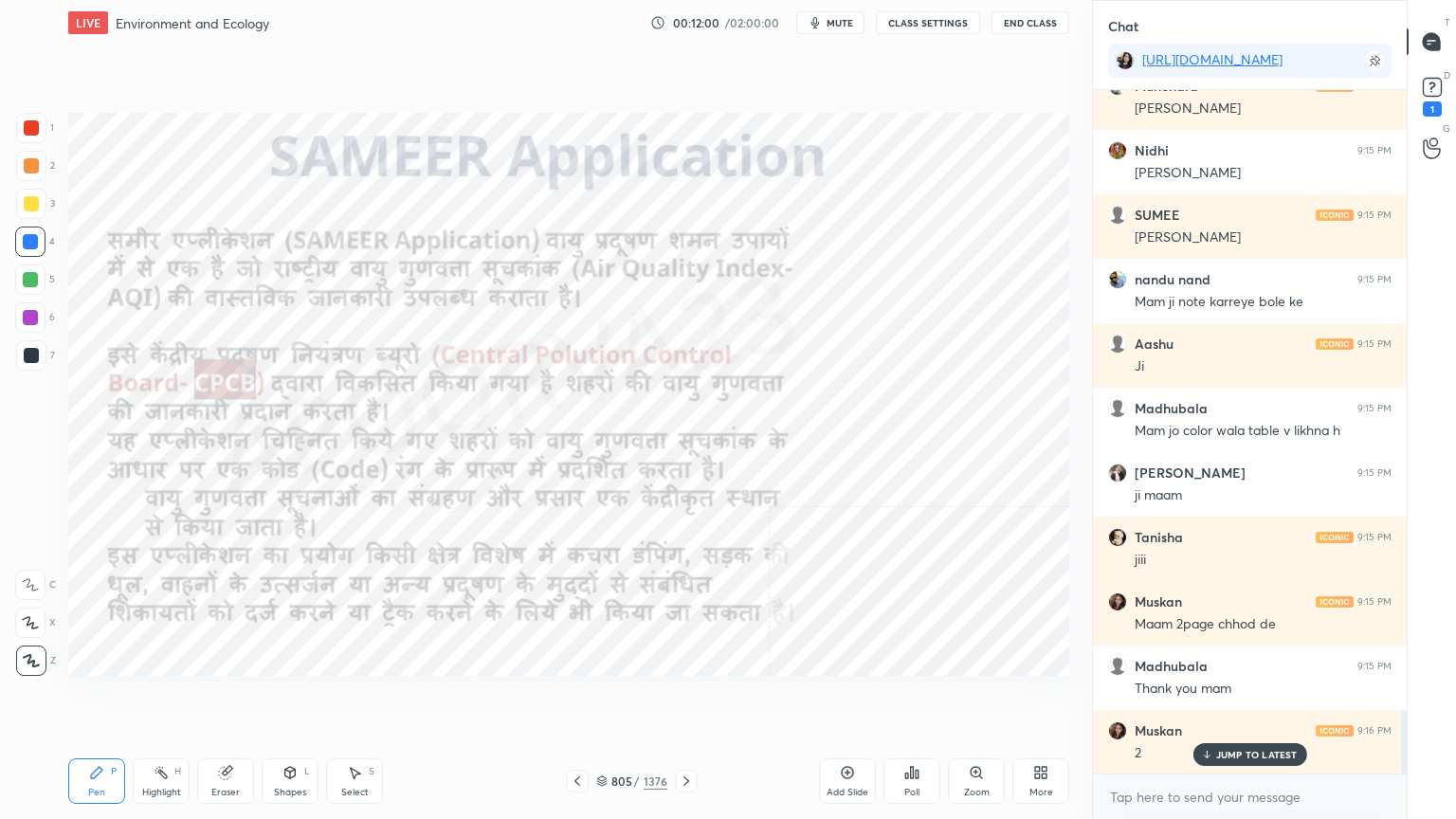
click at [220, 483] on img "grid" at bounding box center [222, 440] width 289 height 155
click at [222, 481] on img "grid" at bounding box center [222, 440] width 289 height 155
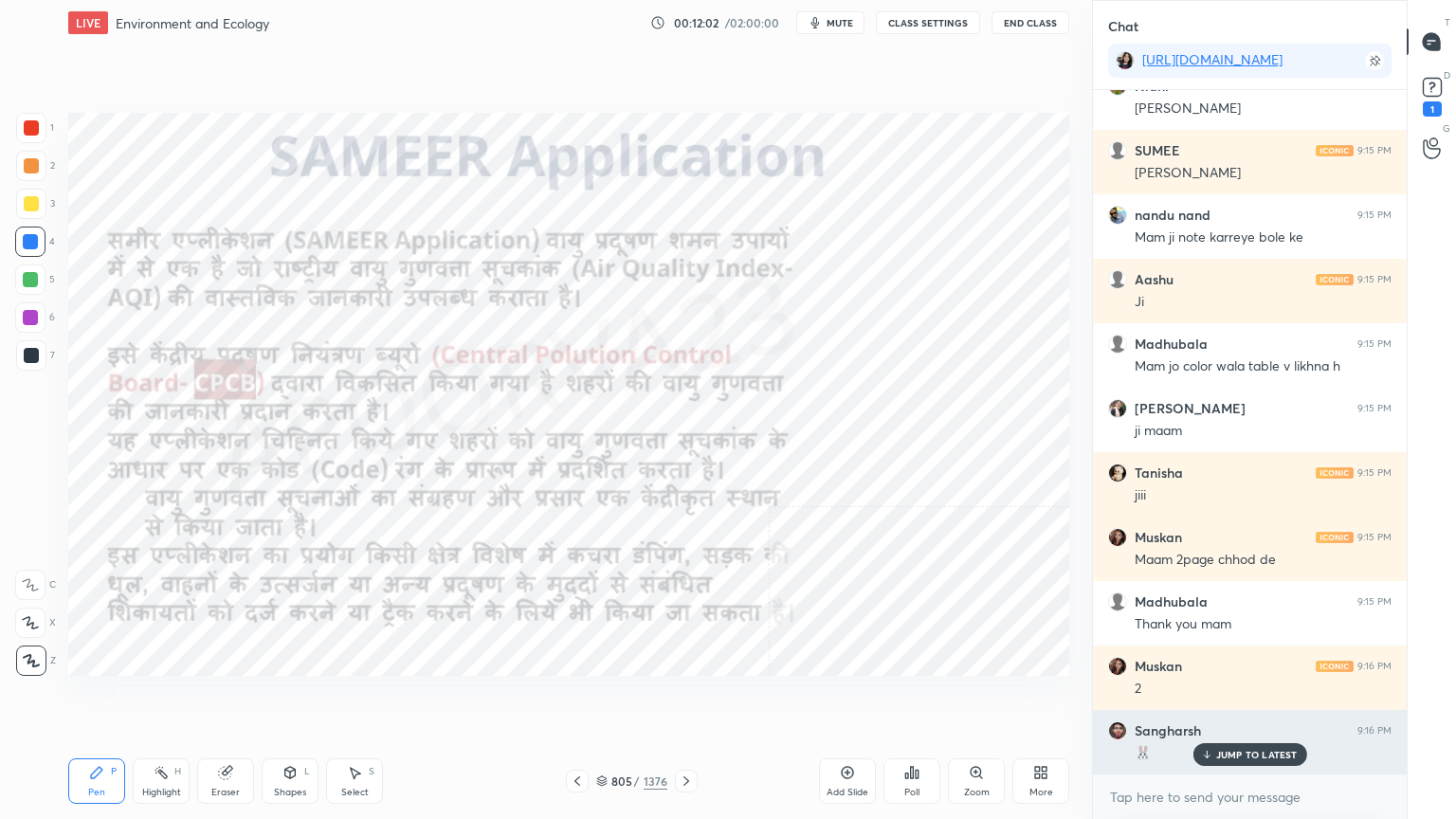
click at [1228, 699] on p "JUMP TO LATEST" at bounding box center [1256, 755] width 82 height 12
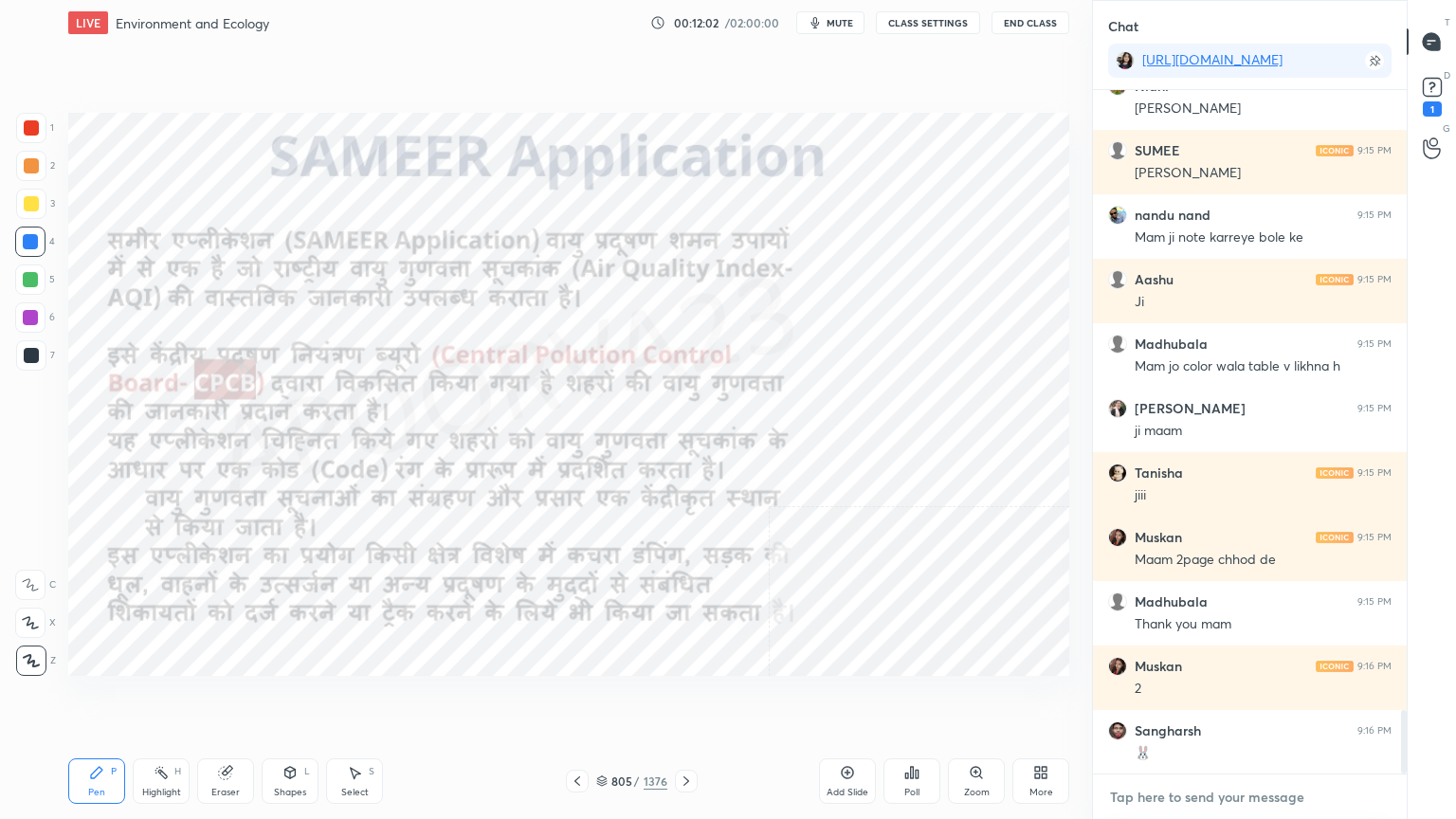
click at [1231, 699] on textarea at bounding box center [1249, 798] width 284 height 31
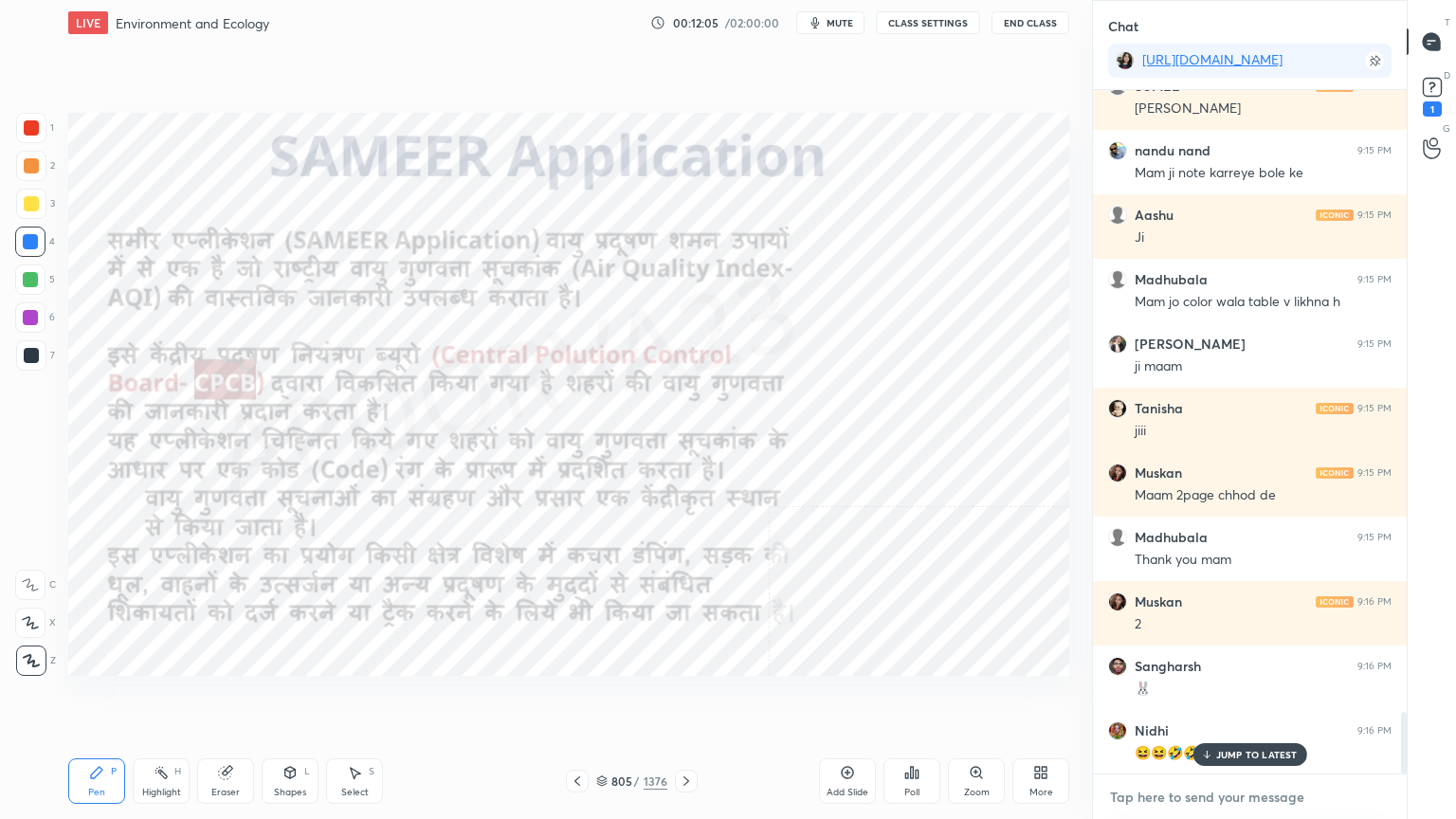
scroll to position [6845, 0]
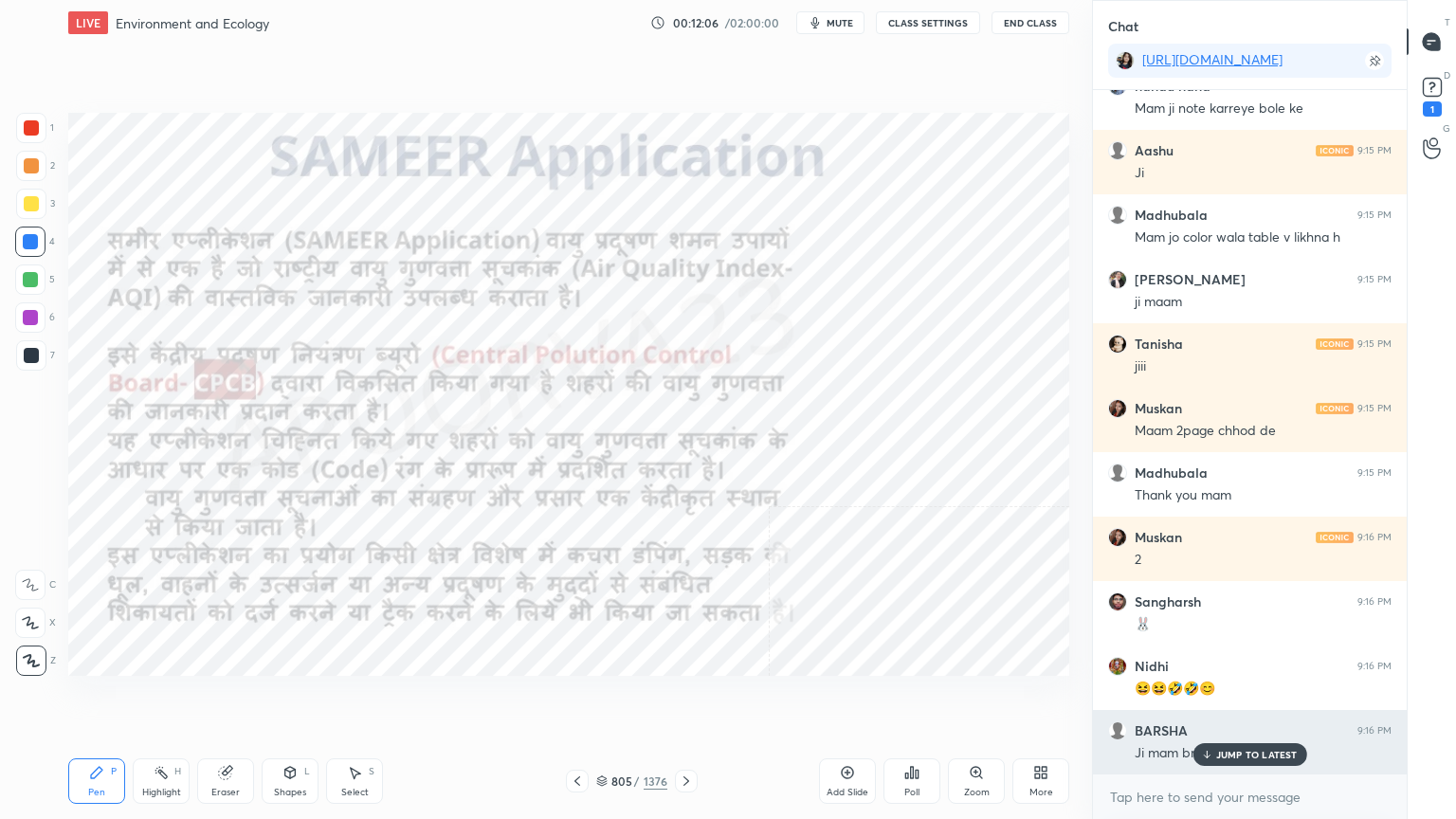
click at [1246, 699] on p "JUMP TO LATEST" at bounding box center [1256, 755] width 82 height 12
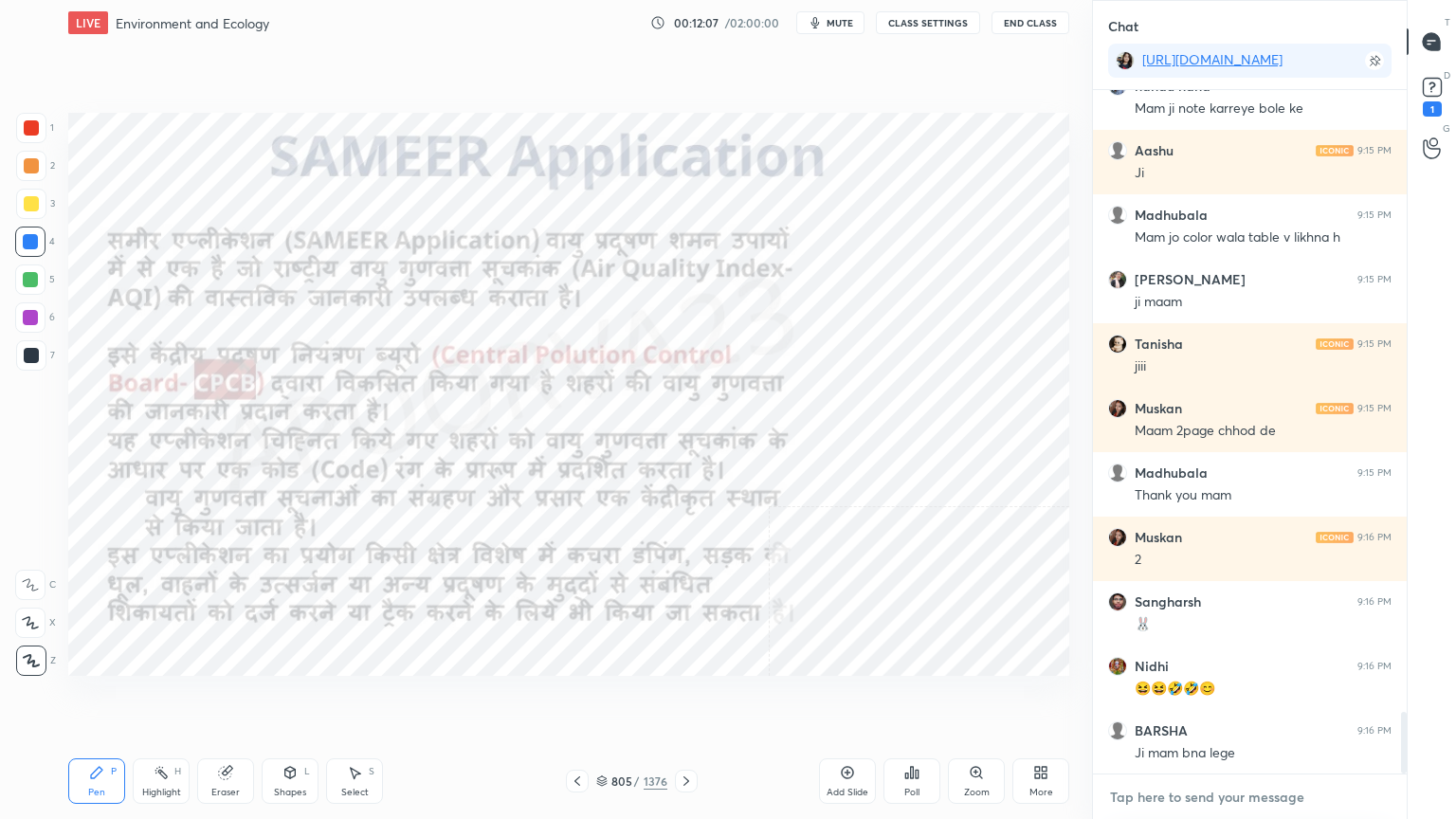
click at [1237, 699] on textarea at bounding box center [1249, 798] width 284 height 31
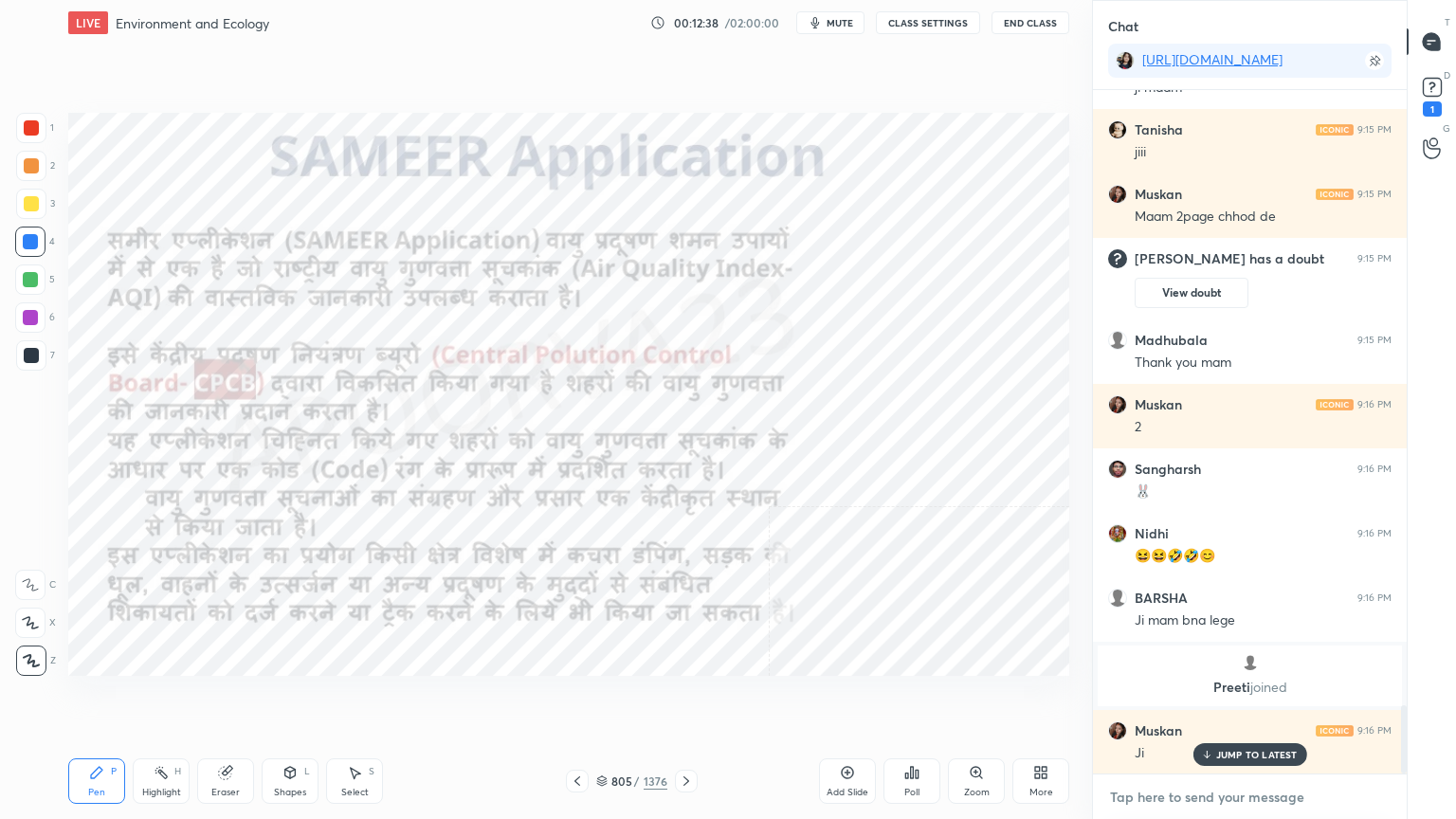
scroll to position [6151, 0]
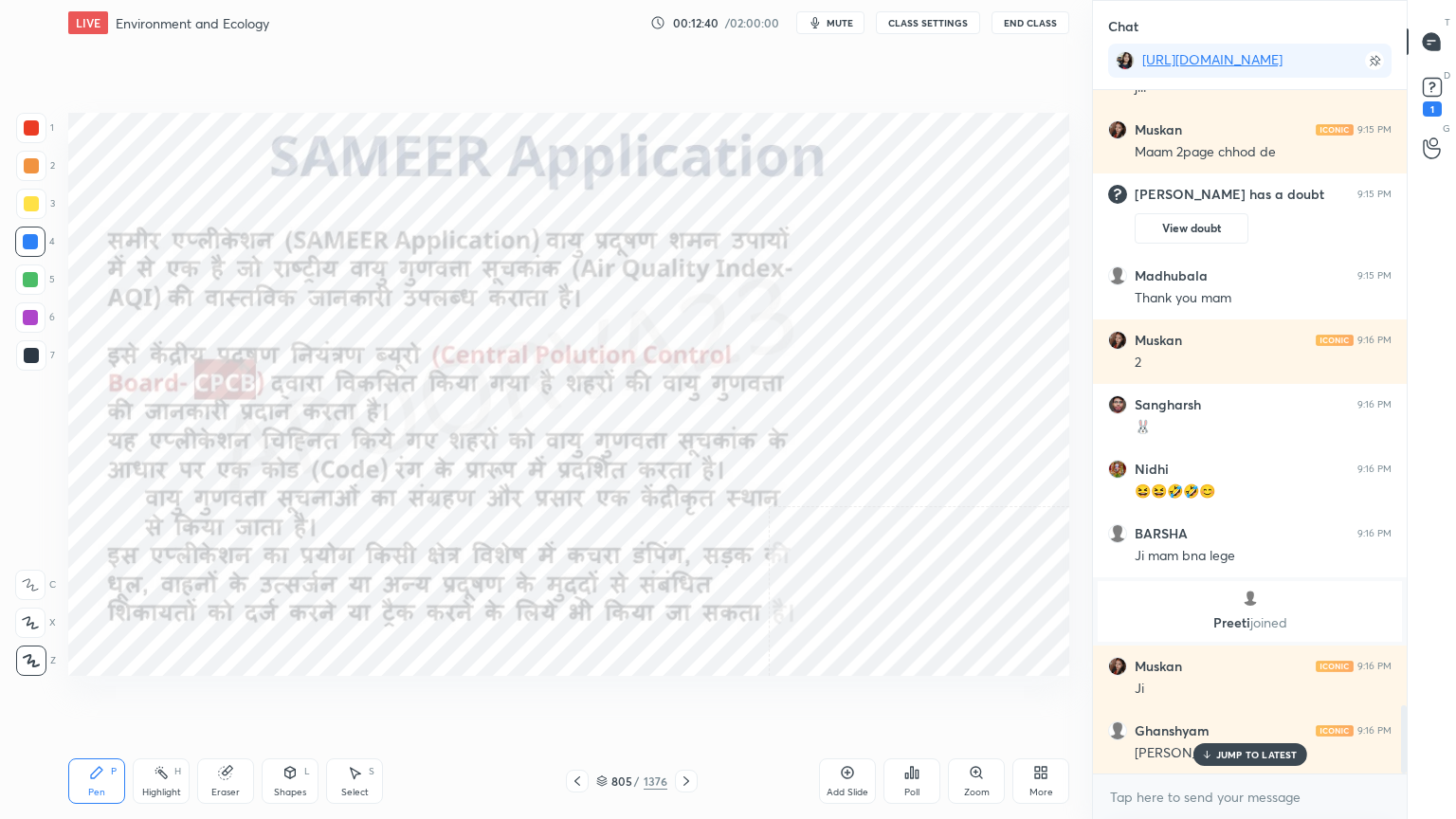
click at [1221, 699] on p "JUMP TO LATEST" at bounding box center [1256, 755] width 82 height 12
click at [1215, 699] on textarea at bounding box center [1249, 798] width 284 height 31
click at [1208, 699] on textarea at bounding box center [1249, 798] width 284 height 31
click at [1227, 699] on textarea at bounding box center [1249, 798] width 284 height 31
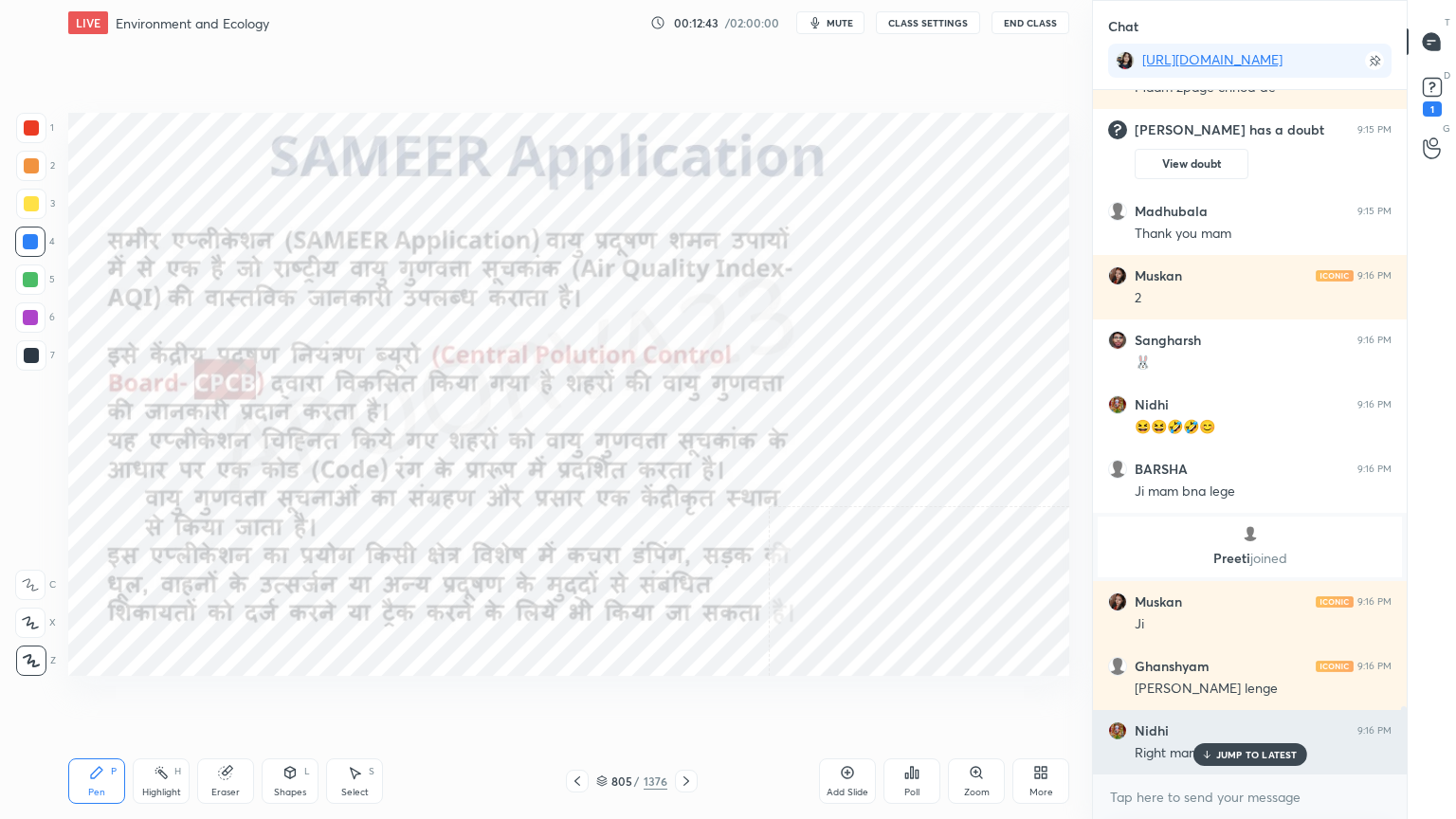
click at [1230, 699] on div "JUMP TO LATEST" at bounding box center [1249, 755] width 113 height 23
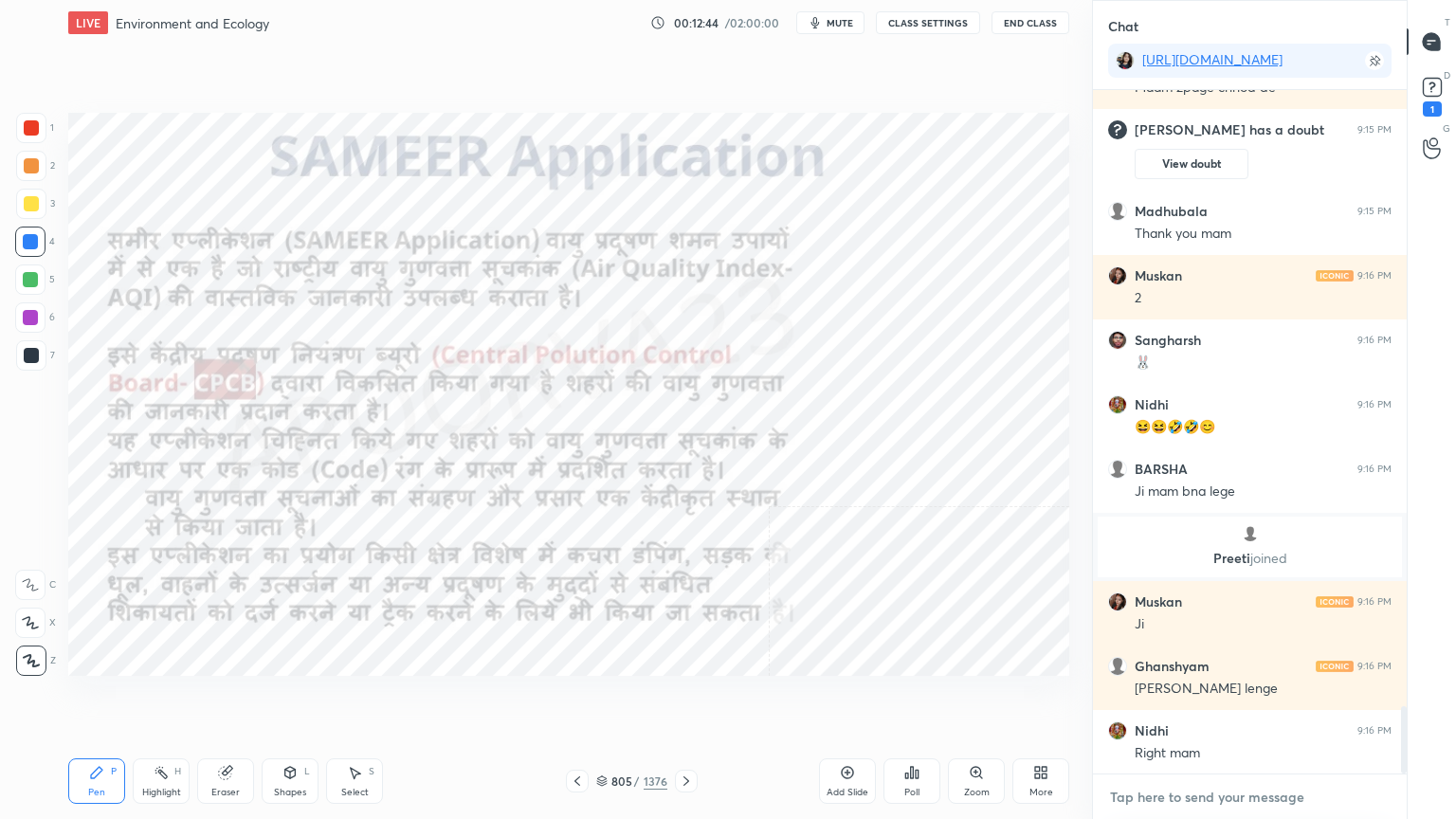
click at [1228, 699] on textarea at bounding box center [1249, 798] width 284 height 31
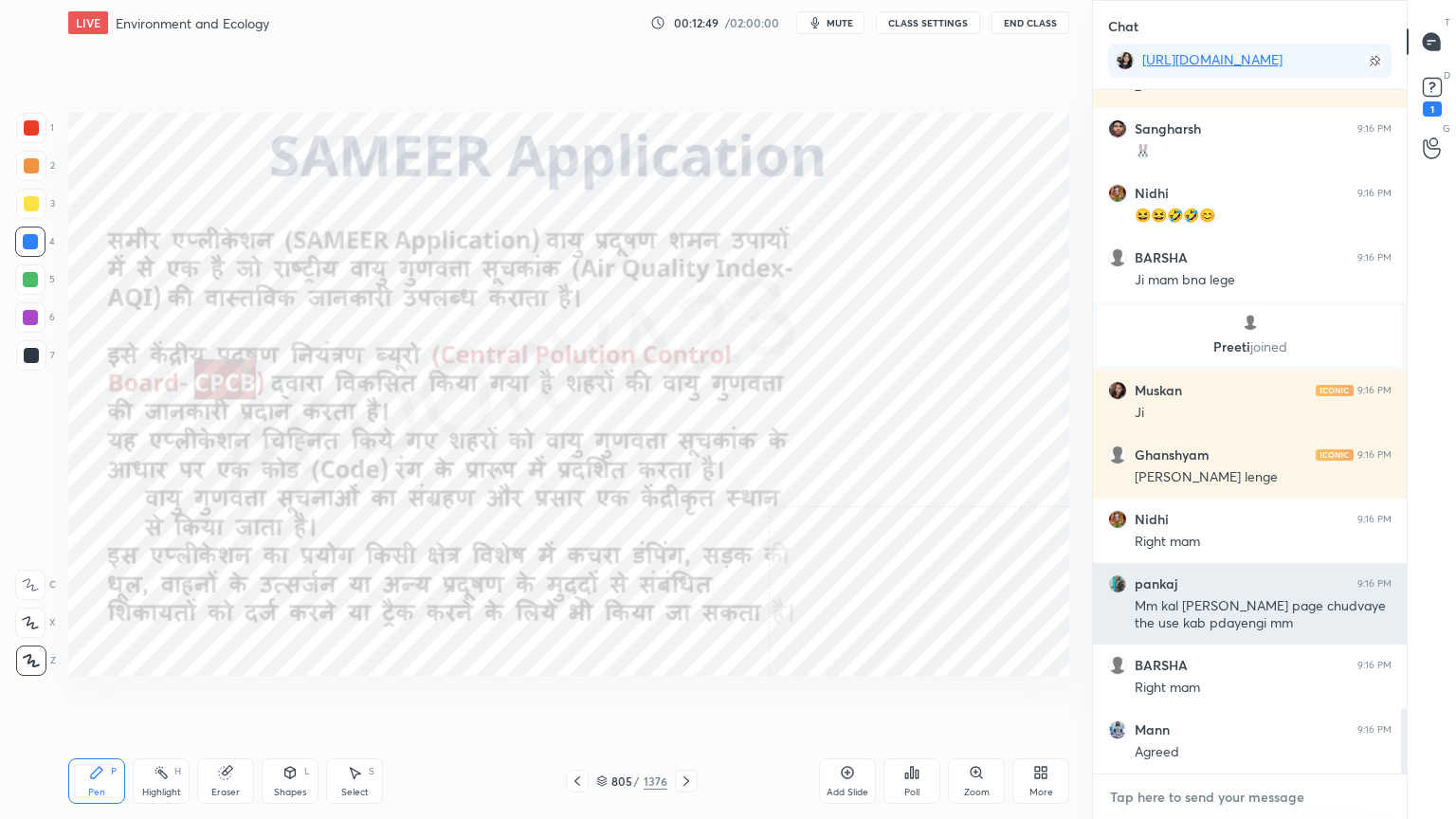
scroll to position [6491, 0]
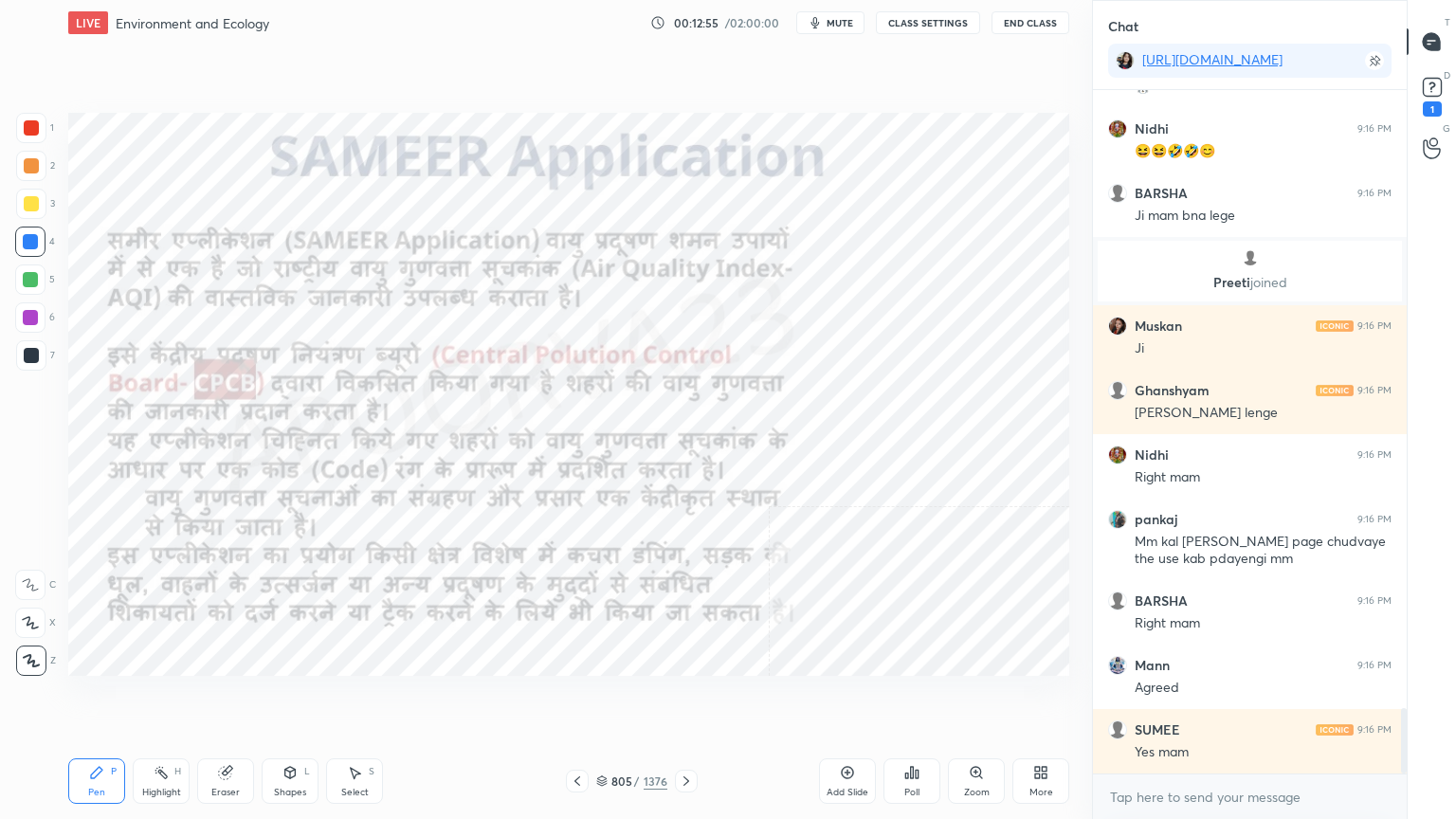
drag, startPoint x: 601, startPoint y: 781, endPoint x: 612, endPoint y: 778, distance: 11.4
click at [602, 699] on icon at bounding box center [602, 782] width 12 height 12
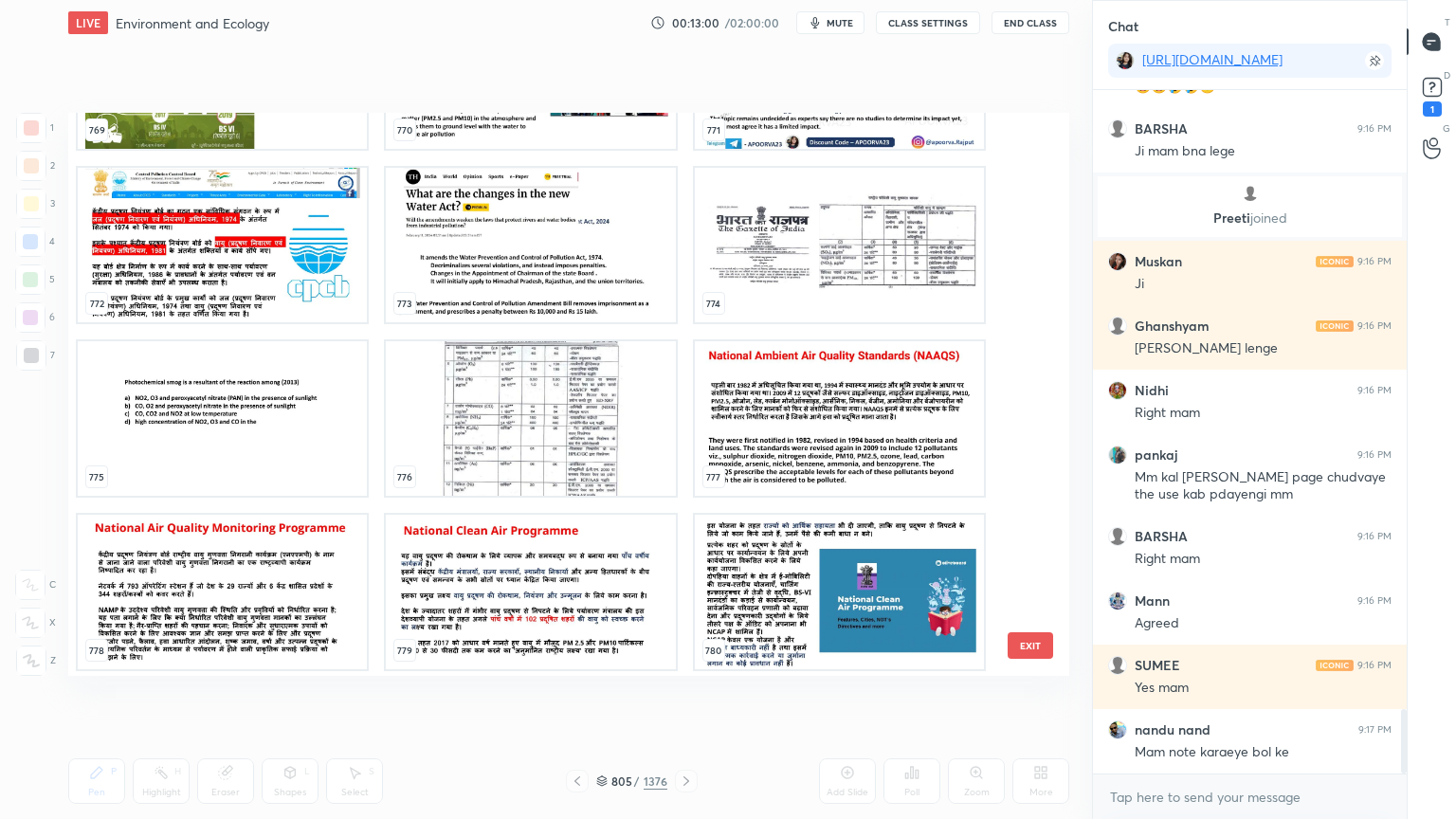
scroll to position [6620, 0]
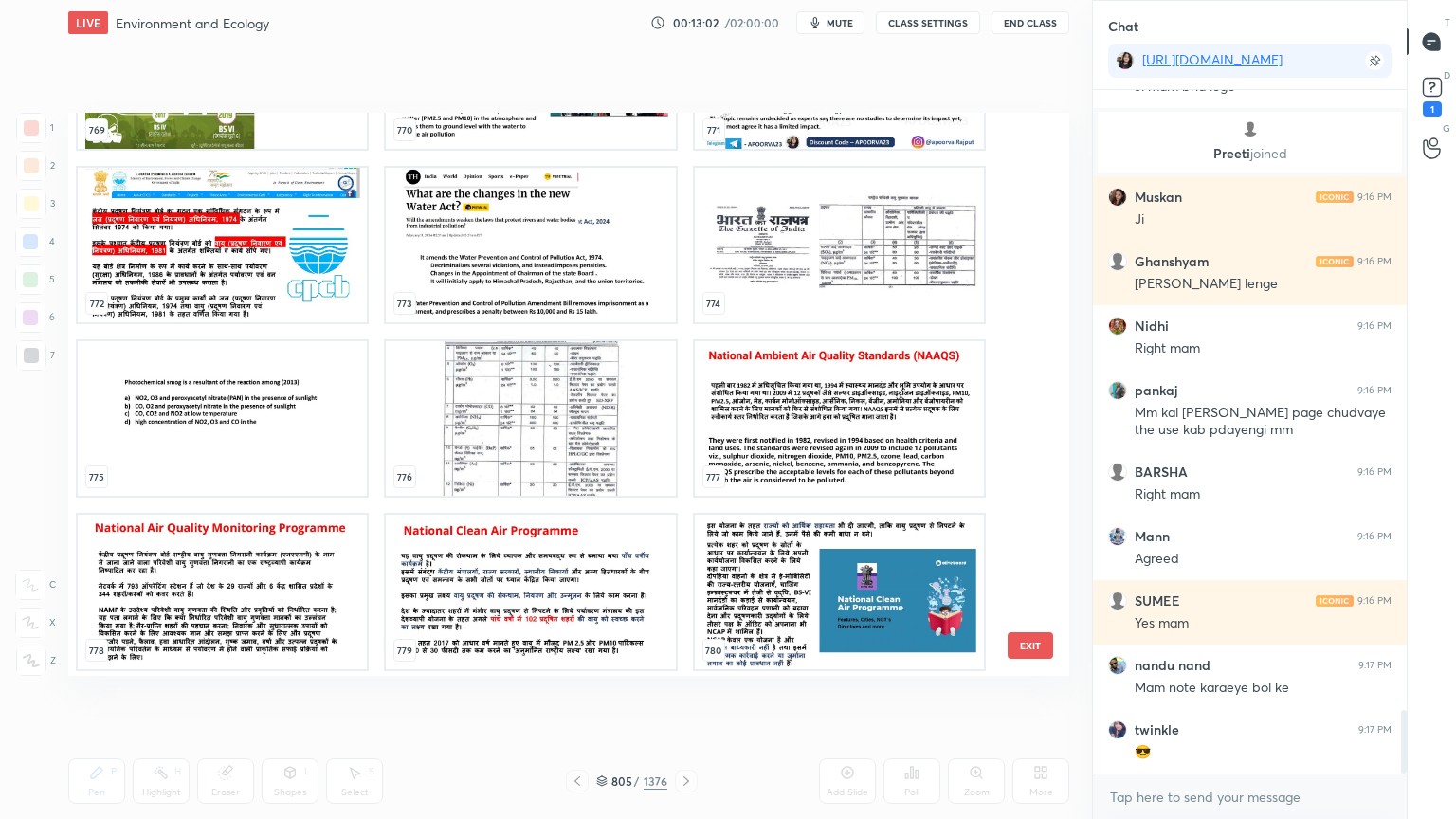
click at [1020, 646] on button "EXIT" at bounding box center [1029, 646] width 45 height 27
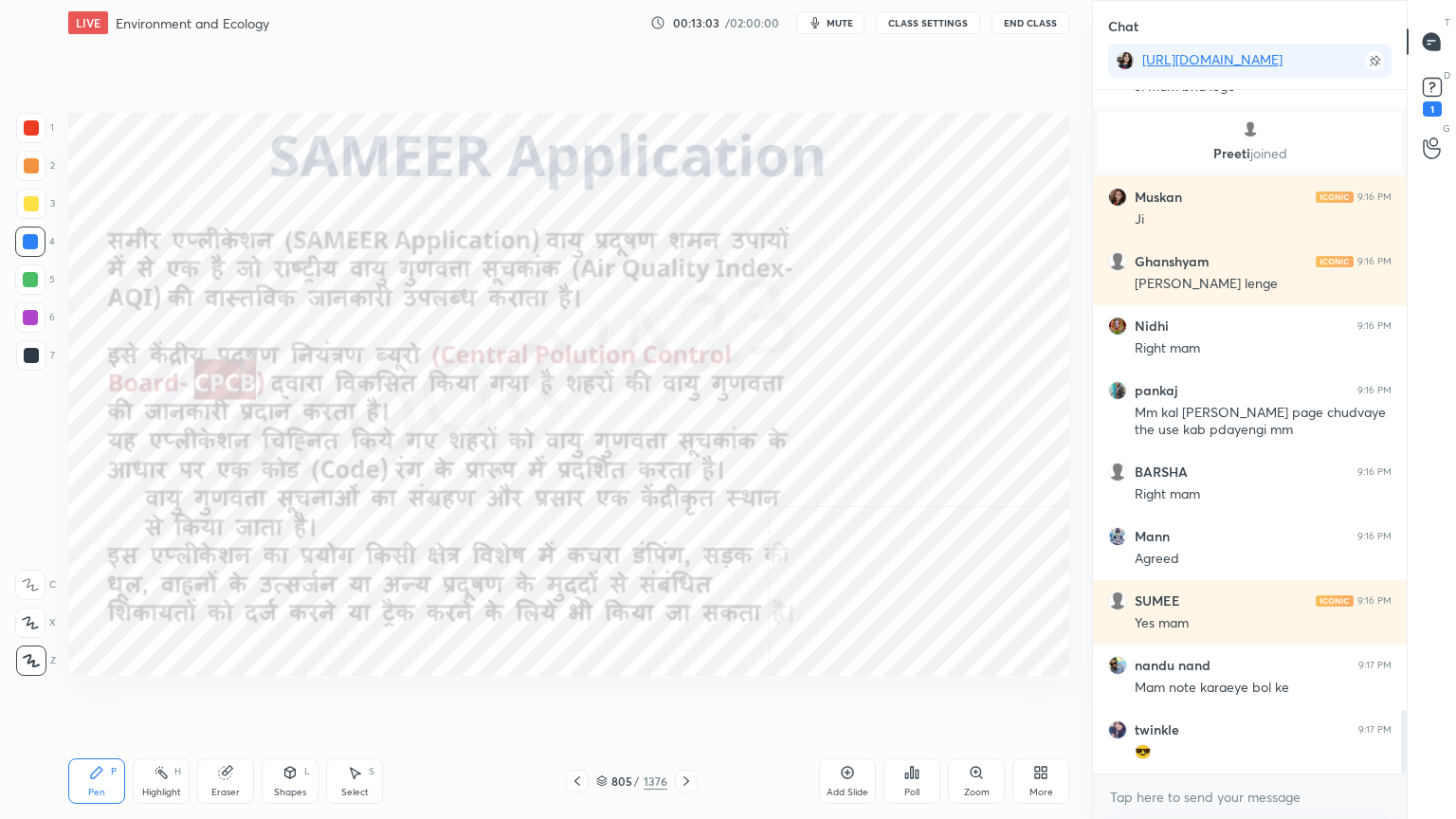
scroll to position [0, 0]
click at [32, 250] on div at bounding box center [31, 242] width 31 height 31
click at [36, 246] on div at bounding box center [31, 242] width 15 height 15
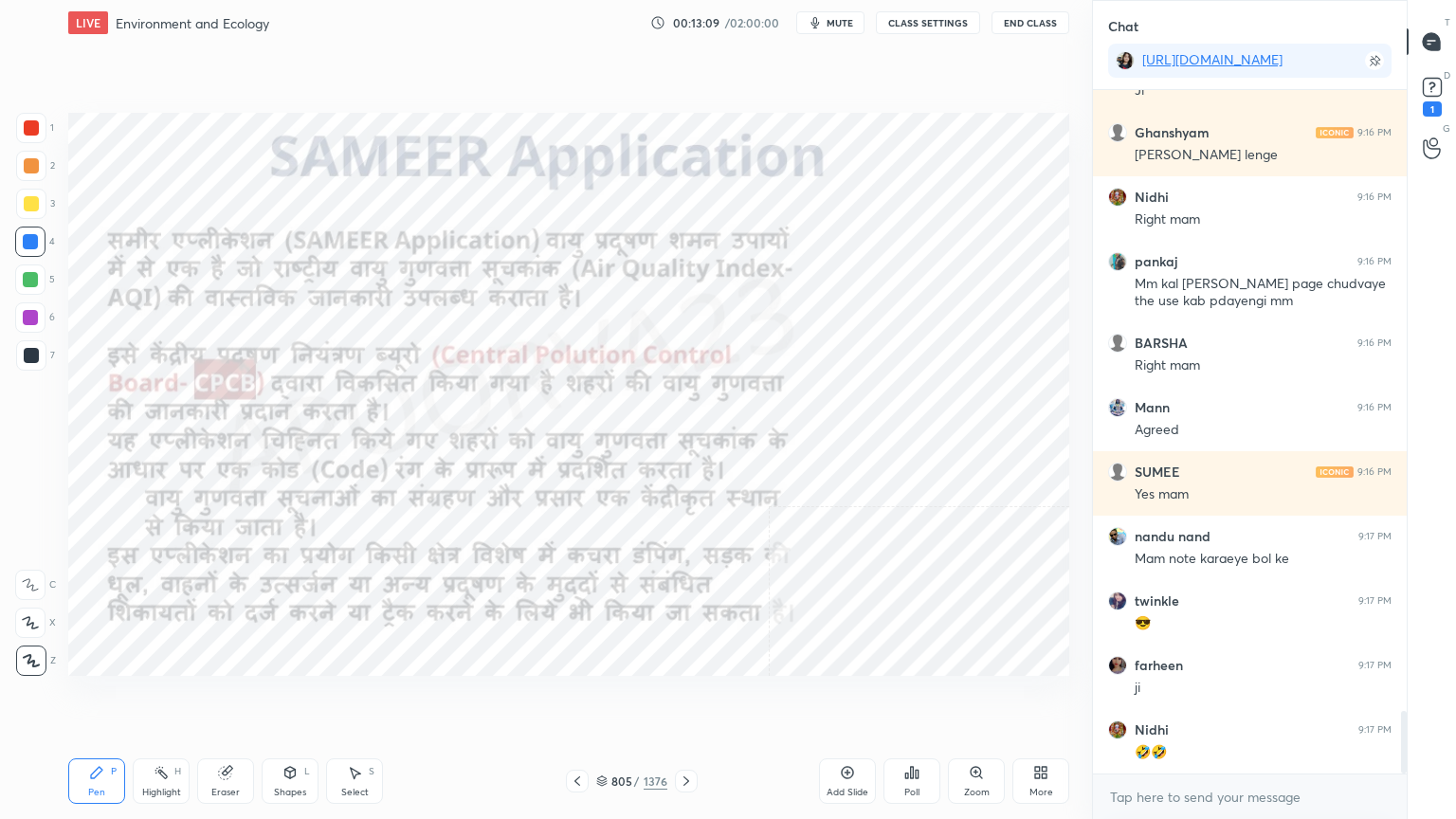
scroll to position [6813, 0]
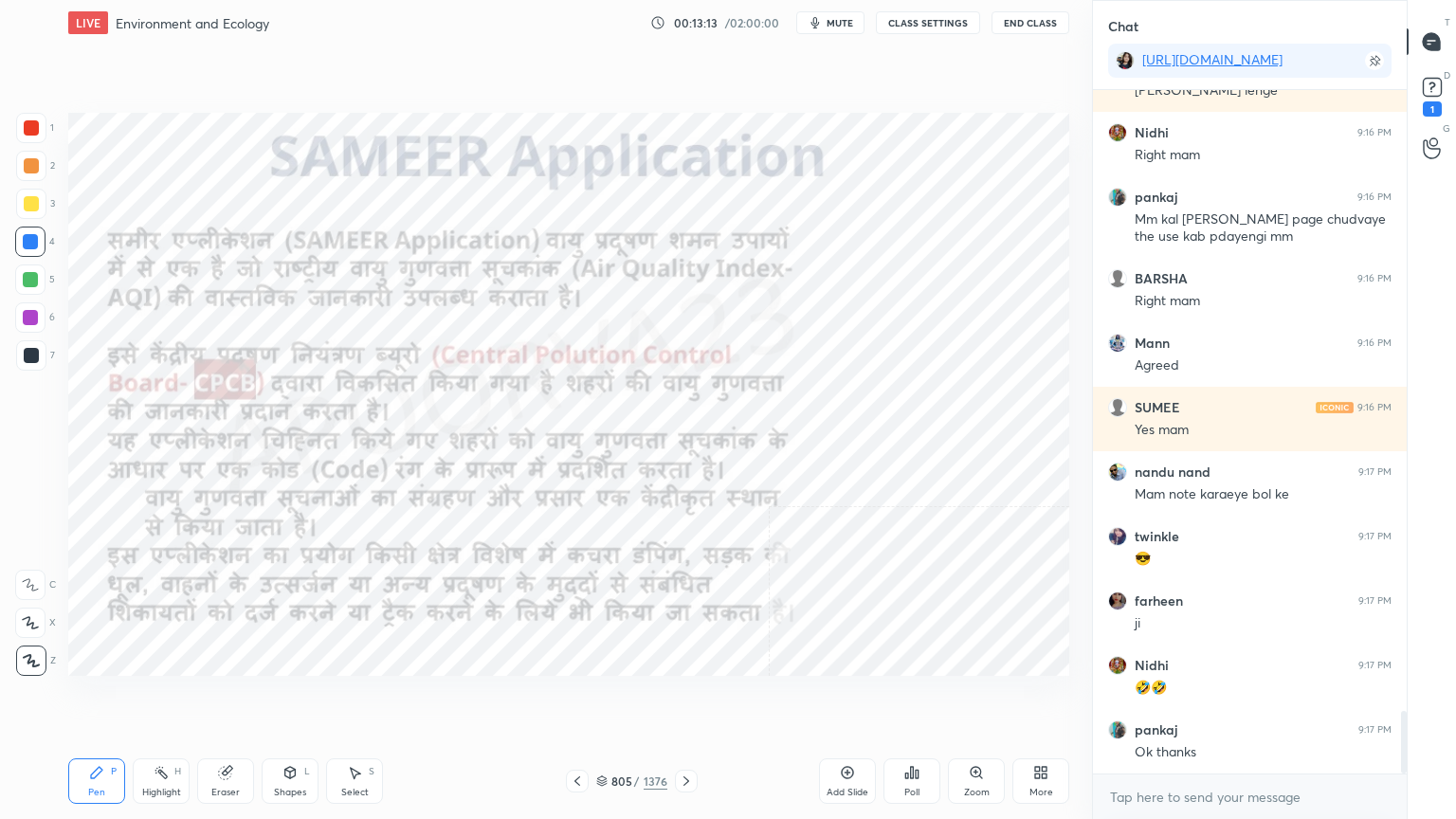
click at [225, 699] on div "Eraser" at bounding box center [225, 781] width 57 height 45
click at [231, 699] on div "Eraser" at bounding box center [225, 781] width 57 height 45
click at [33, 660] on span "Erase all" at bounding box center [31, 661] width 29 height 13
click at [34, 658] on div "1 2 3 4 5 6 7 C X Z C X Z E E Erase all H H" at bounding box center [30, 394] width 61 height 563
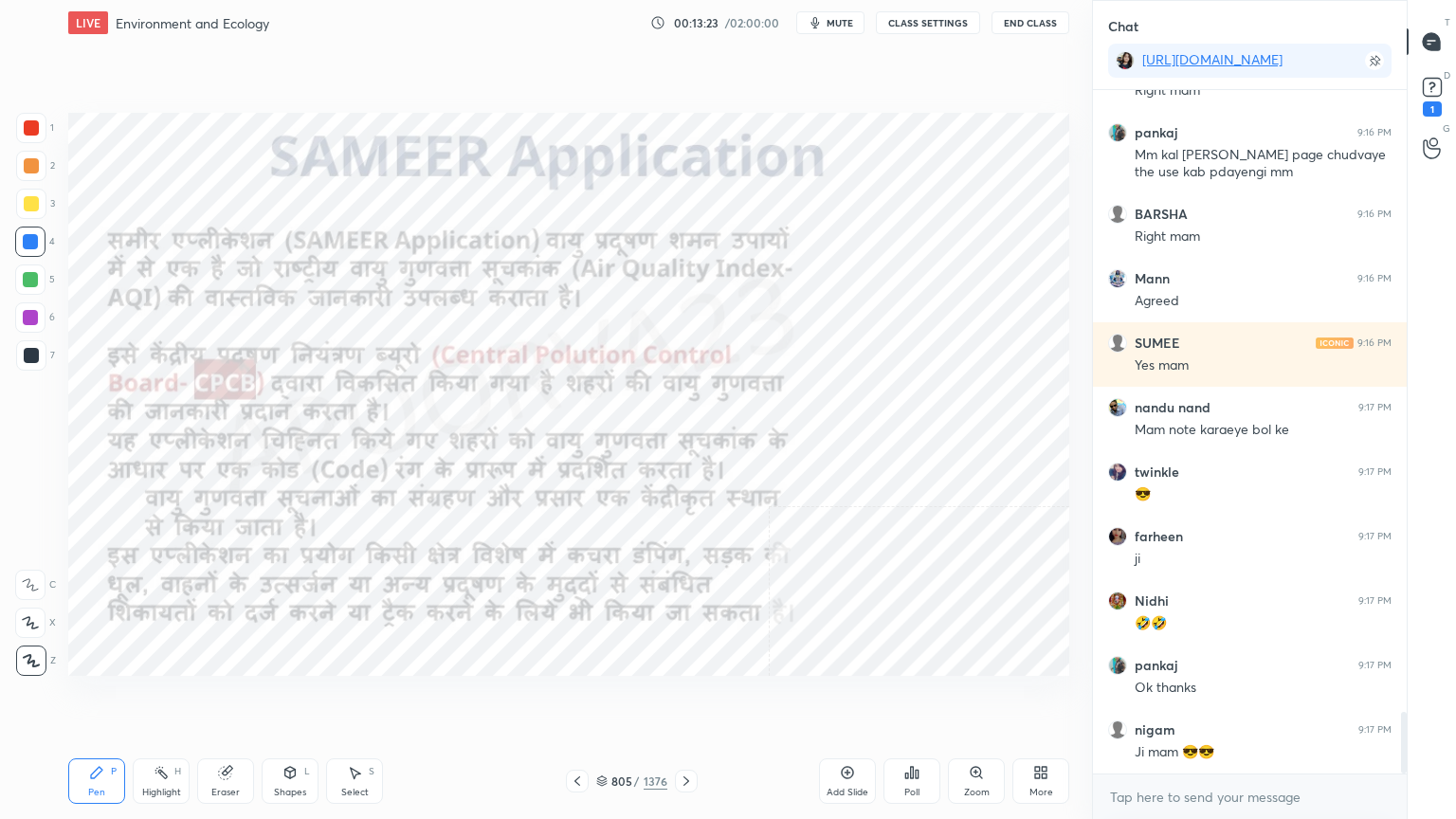
click at [230, 699] on div "Eraser" at bounding box center [226, 793] width 29 height 10
click at [29, 659] on span "Erase all" at bounding box center [31, 661] width 29 height 13
click at [35, 654] on div "1 2 3 4 5 6 7 C X Z C X Z E E Erase all H H" at bounding box center [30, 394] width 61 height 563
click at [598, 699] on icon at bounding box center [602, 782] width 12 height 12
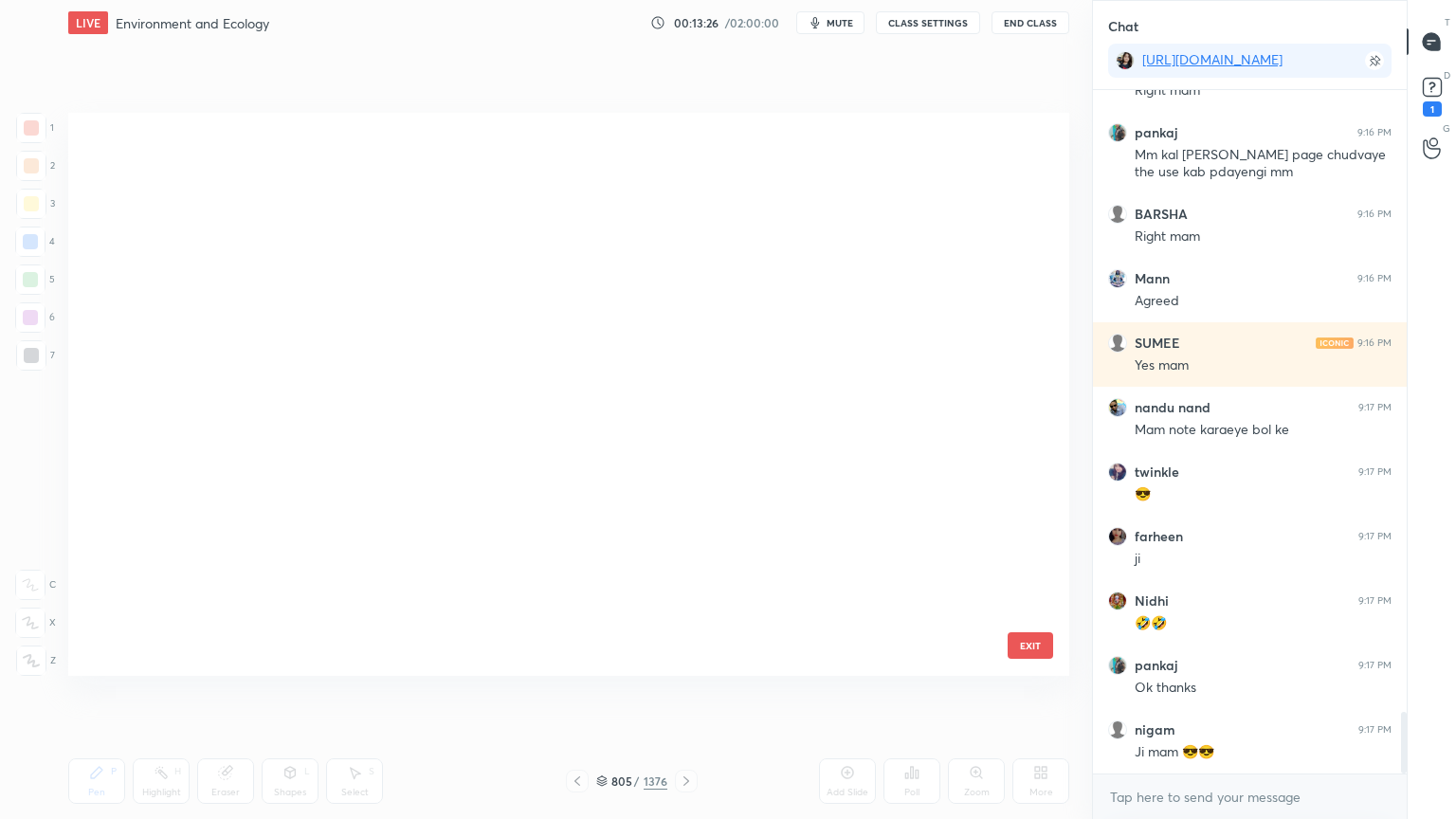
scroll to position [558, 992]
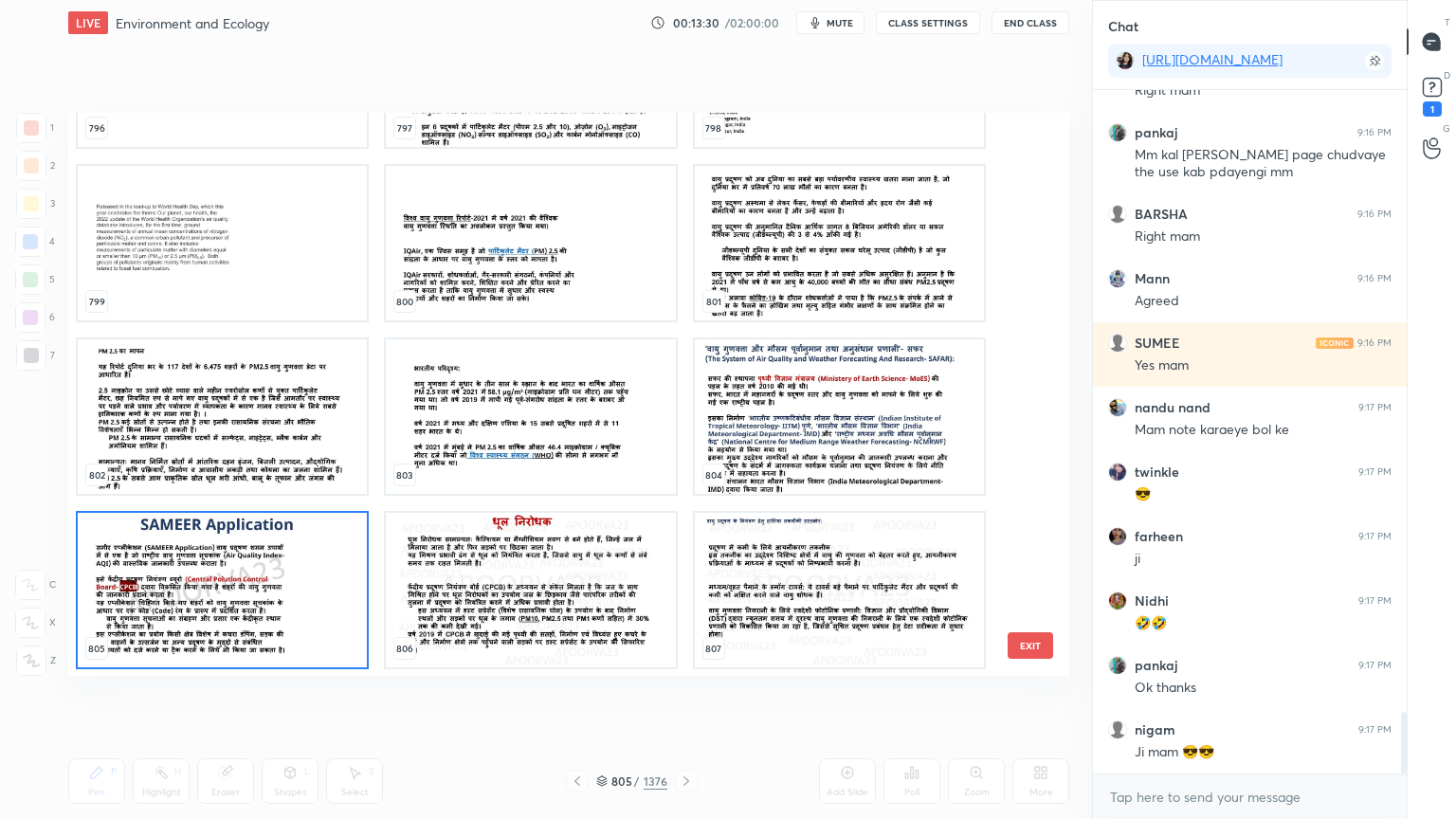
click at [266, 591] on img "grid" at bounding box center [222, 590] width 289 height 155
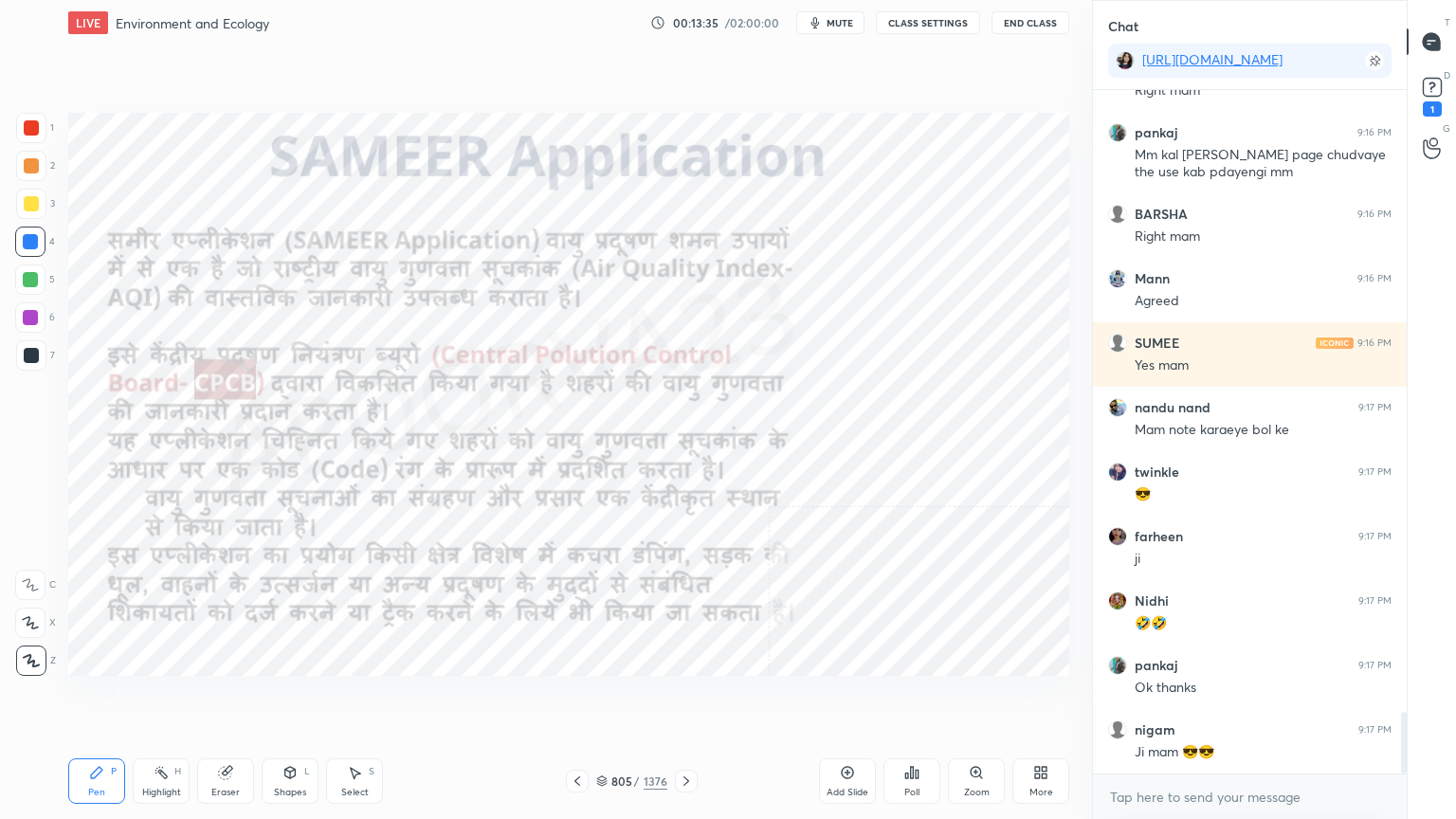
scroll to position [6942, 0]
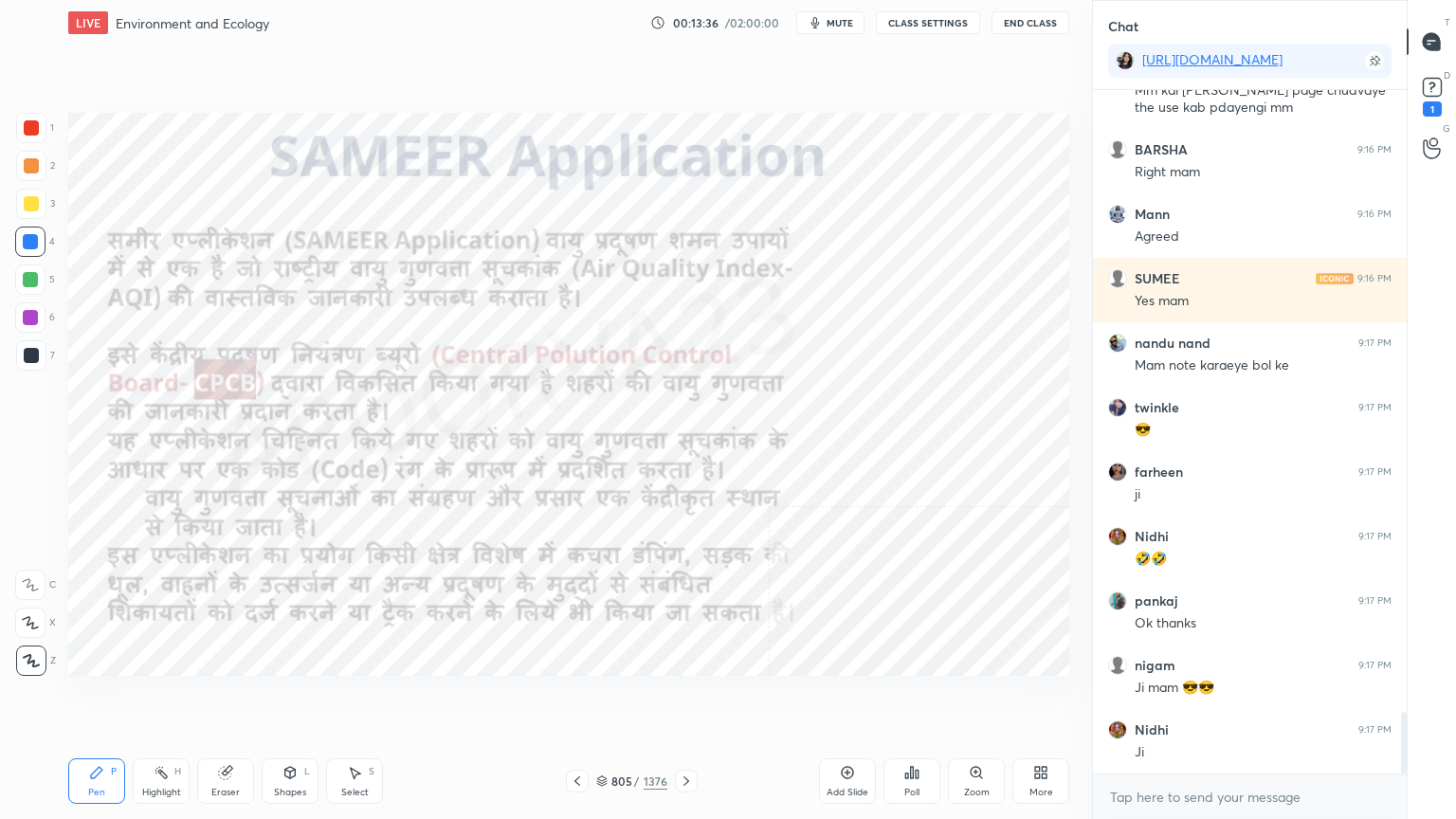
click at [606, 699] on icon at bounding box center [602, 782] width 12 height 12
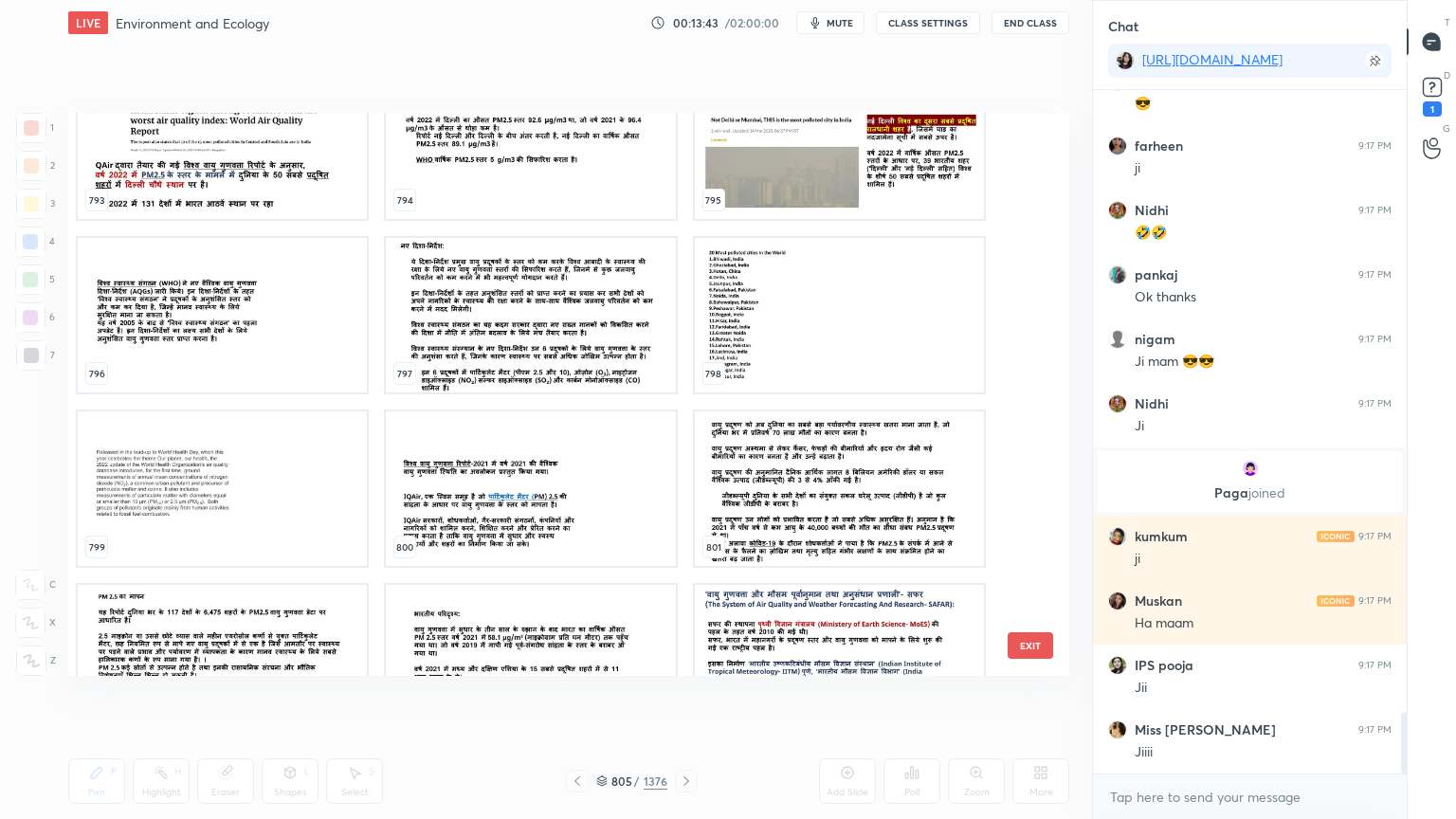
scroll to position [7011, 0]
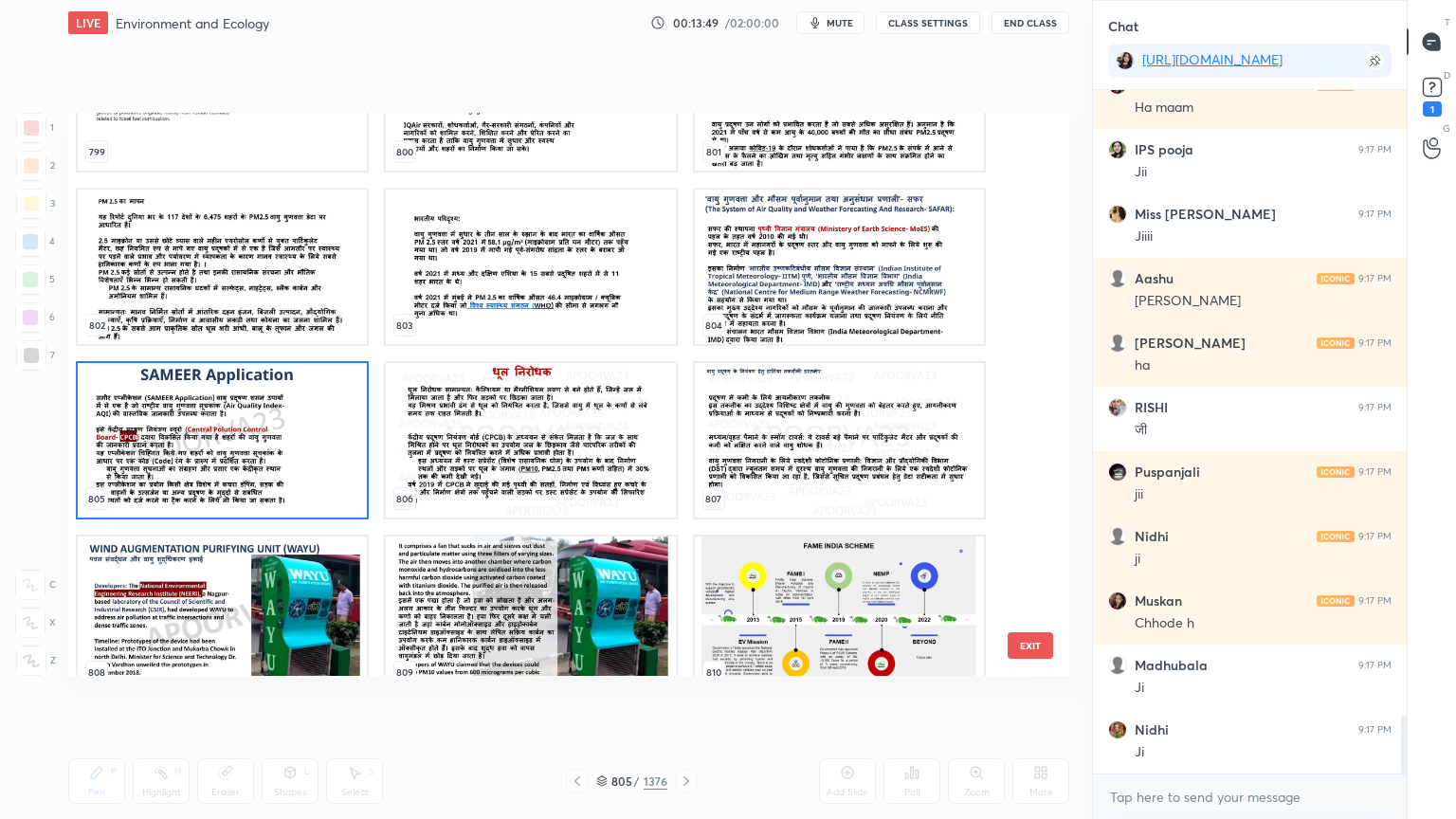
click at [227, 410] on img "grid" at bounding box center [222, 440] width 289 height 155
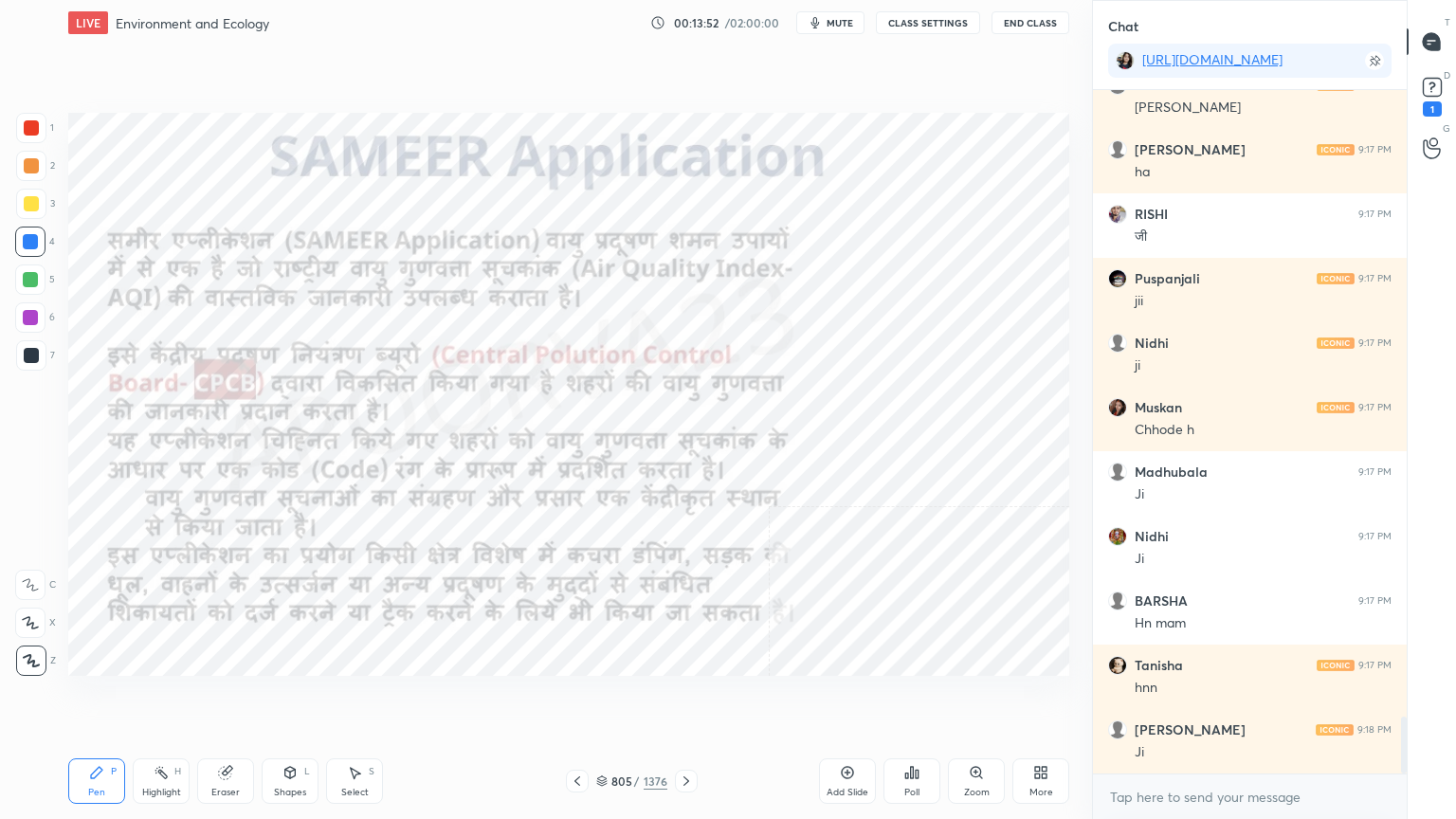
click at [938, 28] on button "CLASS SETTINGS" at bounding box center [927, 23] width 104 height 23
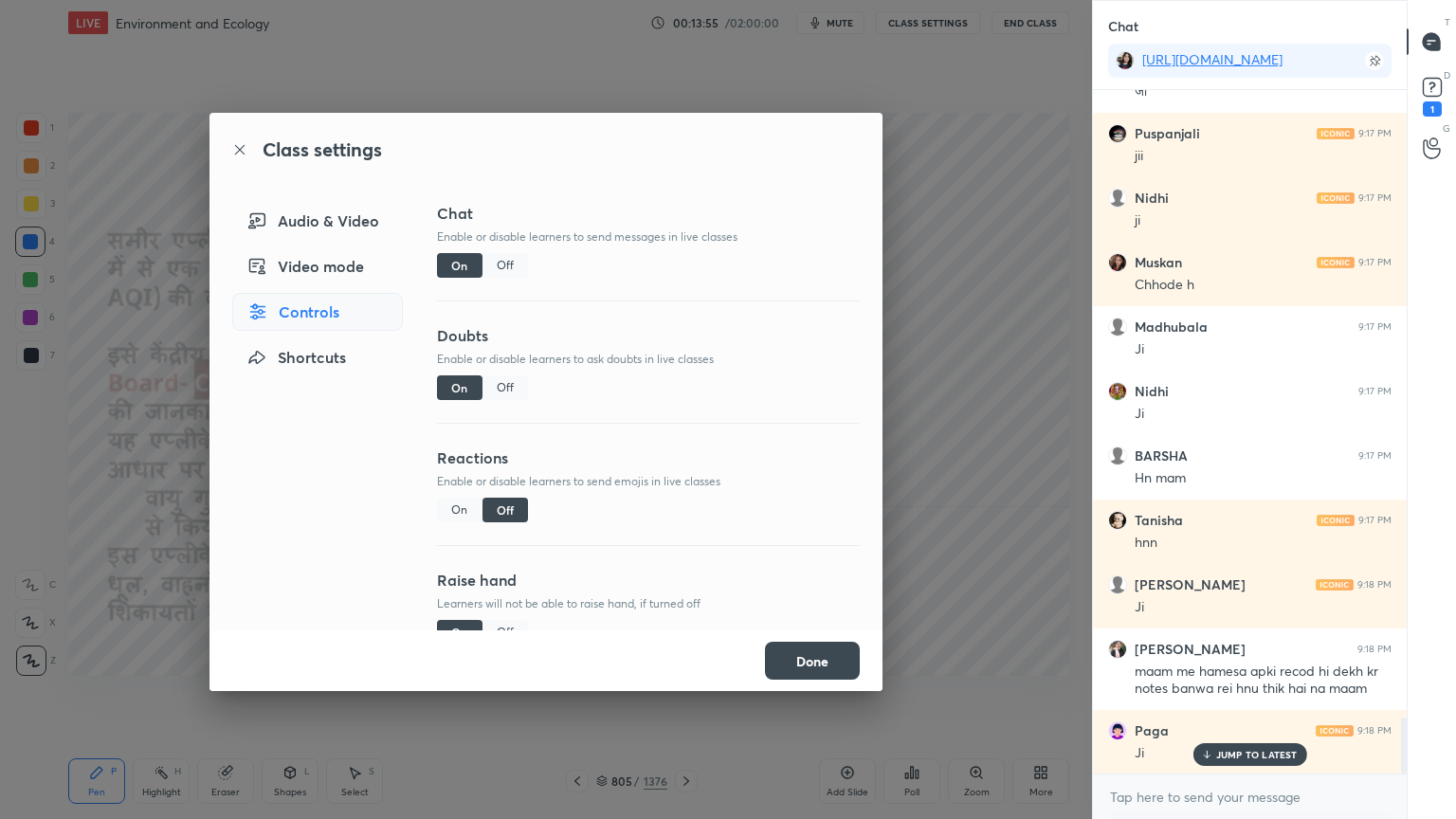
click at [1248, 699] on p "JUMP TO LATEST" at bounding box center [1256, 755] width 82 height 12
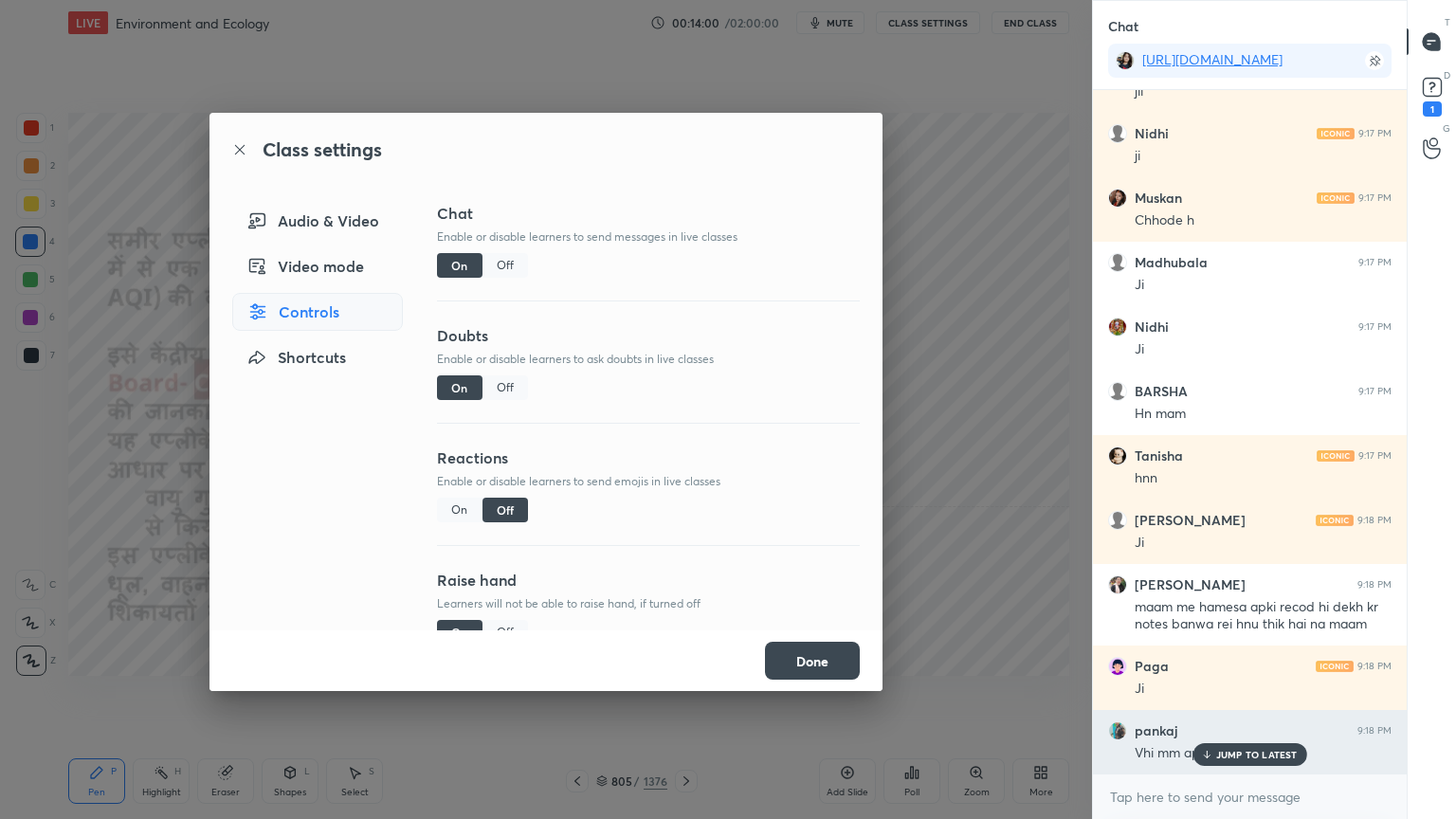
click at [1232, 699] on p "JUMP TO LATEST" at bounding box center [1256, 755] width 82 height 12
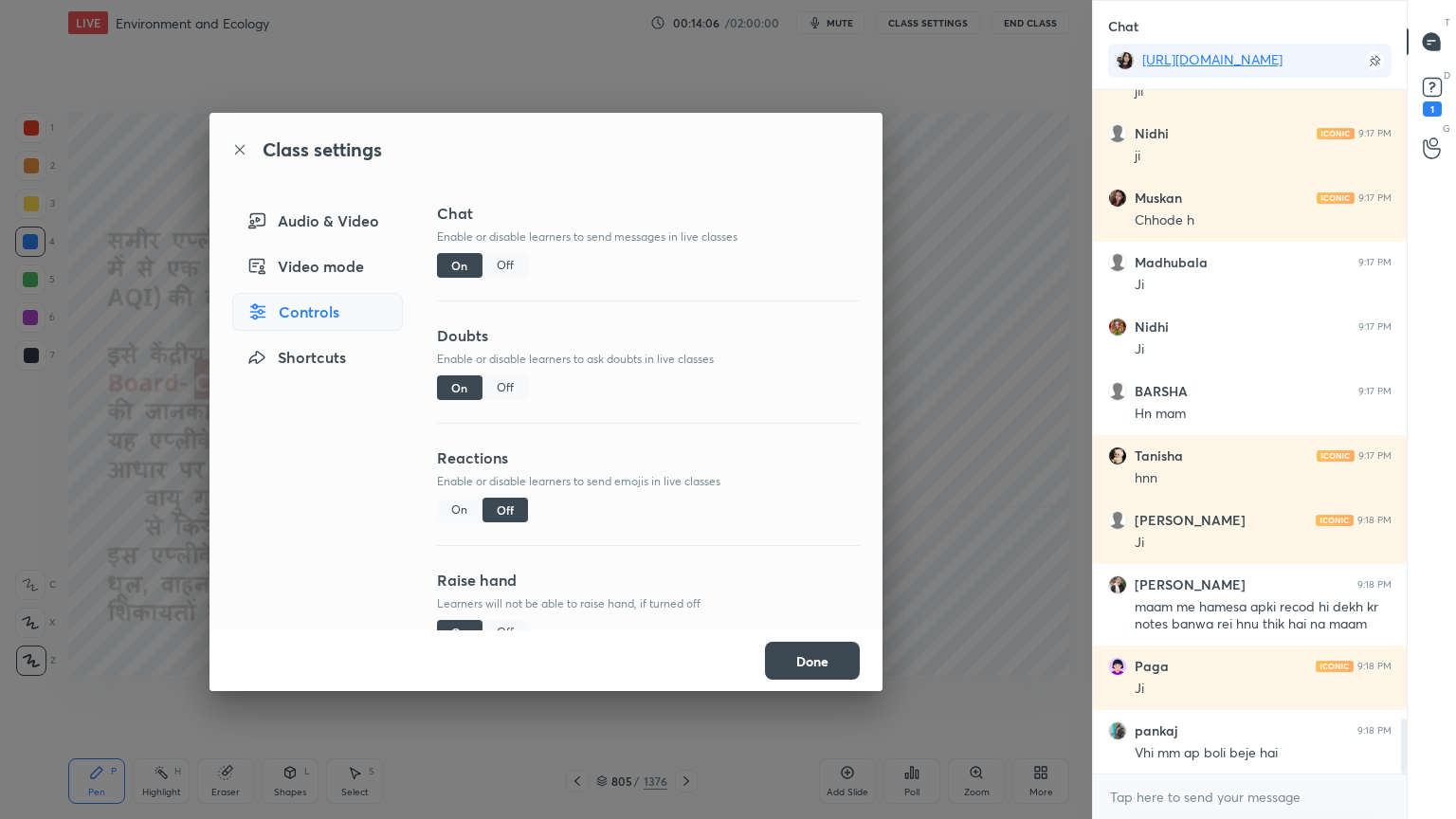
click at [841, 664] on button "Done" at bounding box center [812, 660] width 95 height 37
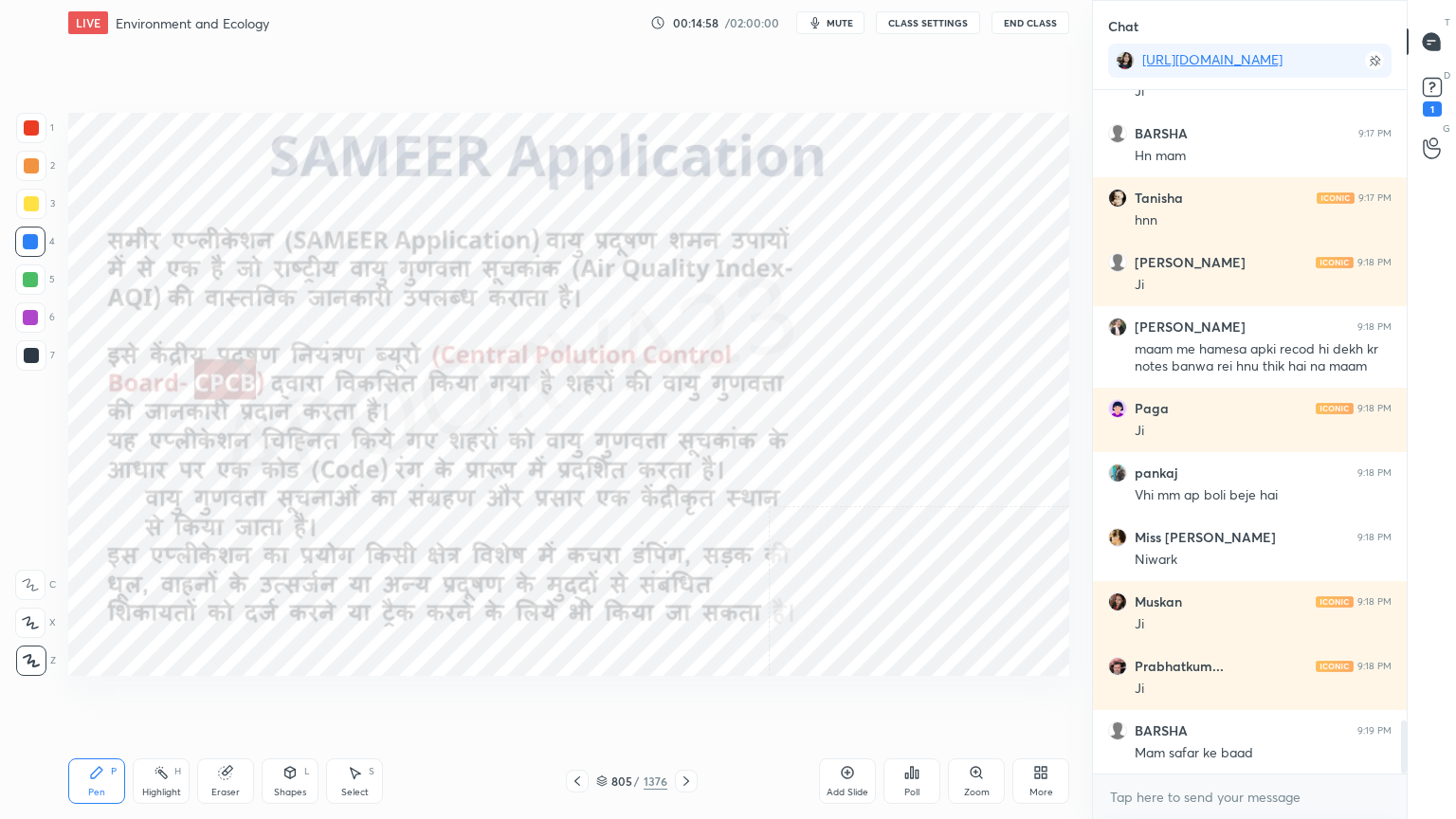
scroll to position [8123, 0]
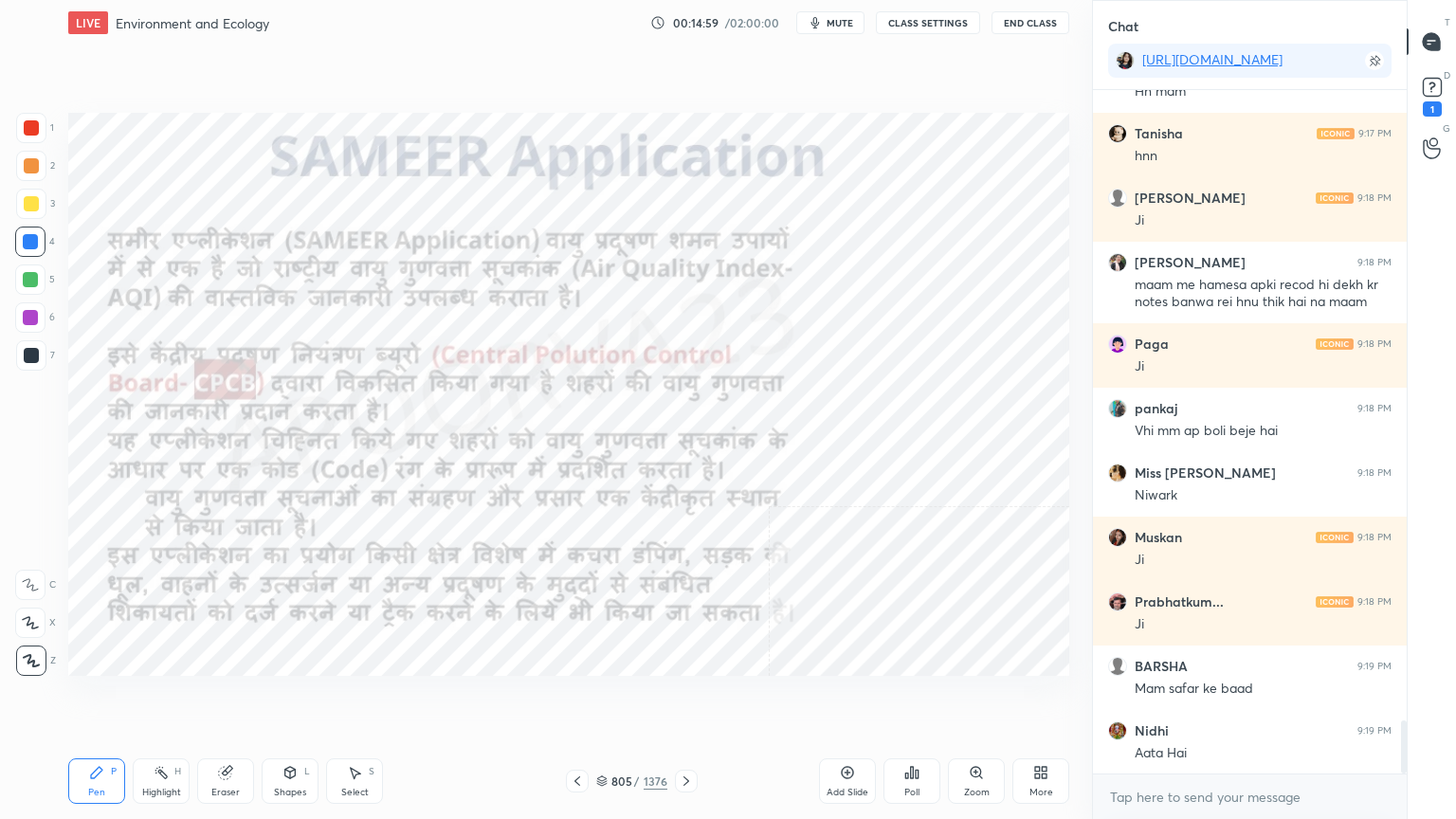
click at [232, 699] on div "Eraser" at bounding box center [225, 781] width 57 height 45
click at [28, 655] on span "Erase all" at bounding box center [31, 661] width 29 height 13
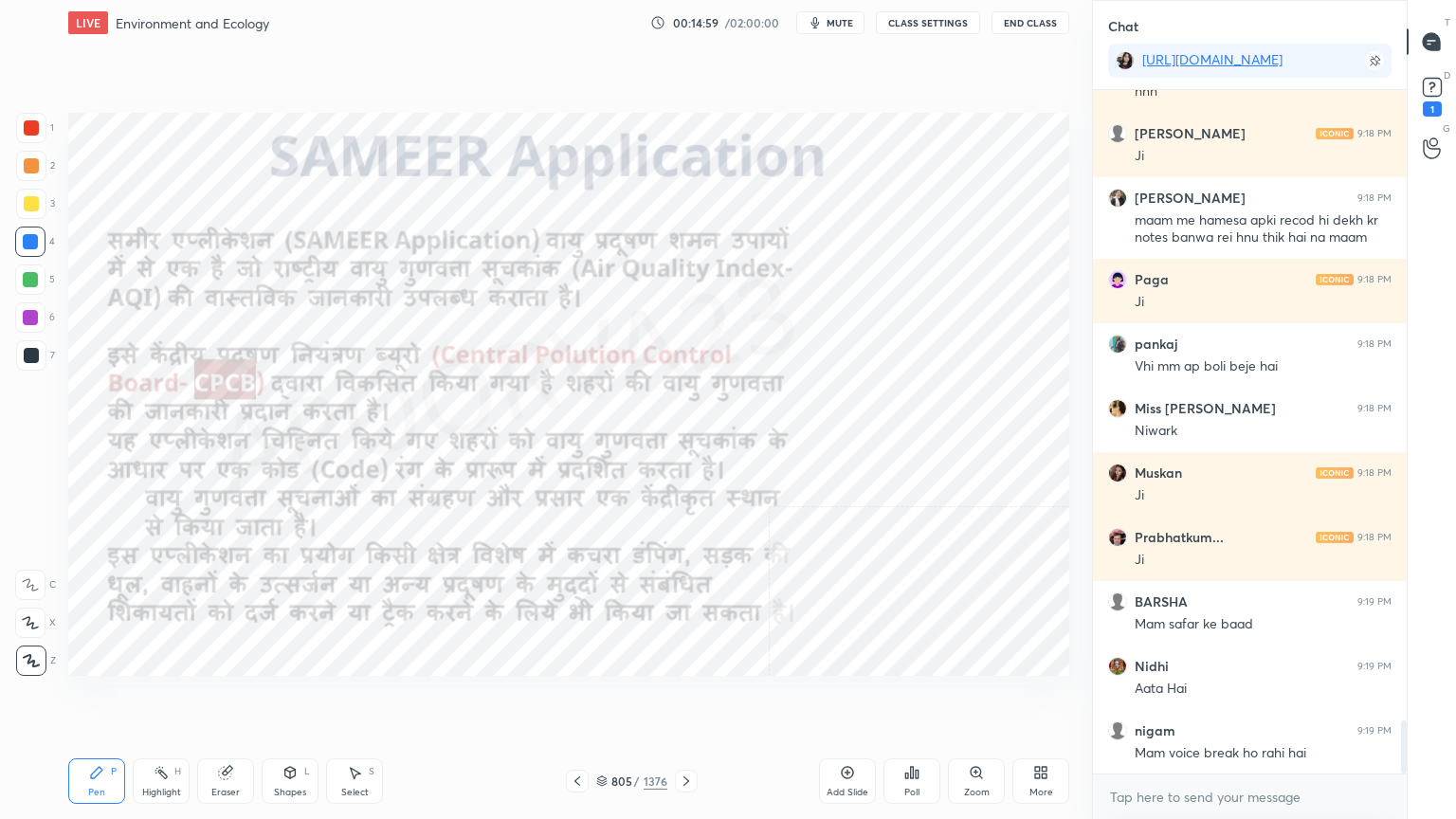
click at [37, 655] on div "1 2 3 4 5 6 7 C X Z C X Z E E Erase all H H" at bounding box center [30, 394] width 61 height 563
drag, startPoint x: 41, startPoint y: 655, endPoint x: 64, endPoint y: 645, distance: 25.1
click at [43, 654] on div at bounding box center [32, 661] width 31 height 31
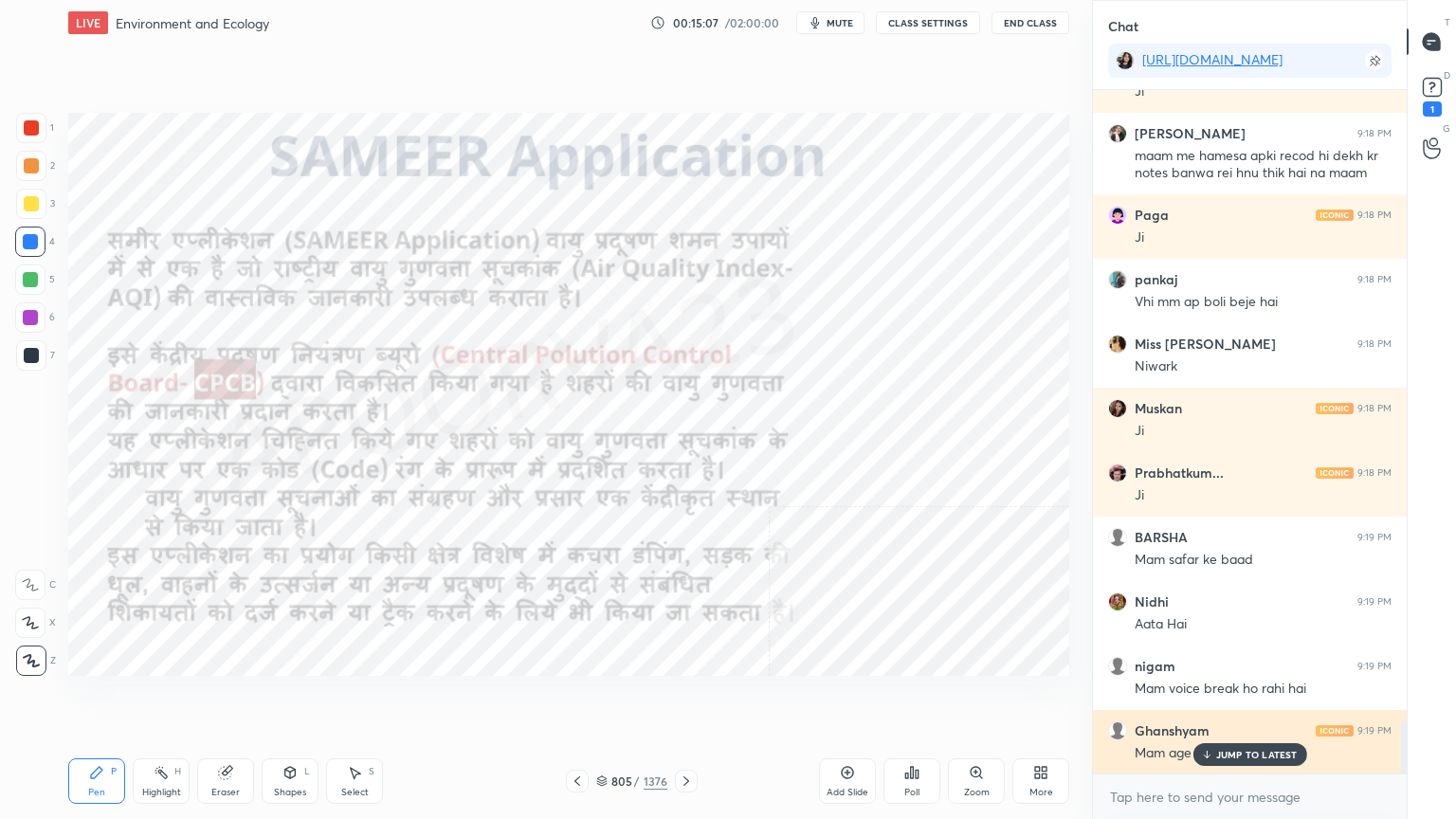
click at [1247, 699] on div "[PERSON_NAME] 9:19 PM Mam age [PERSON_NAME]" at bounding box center [1249, 742] width 313 height 64
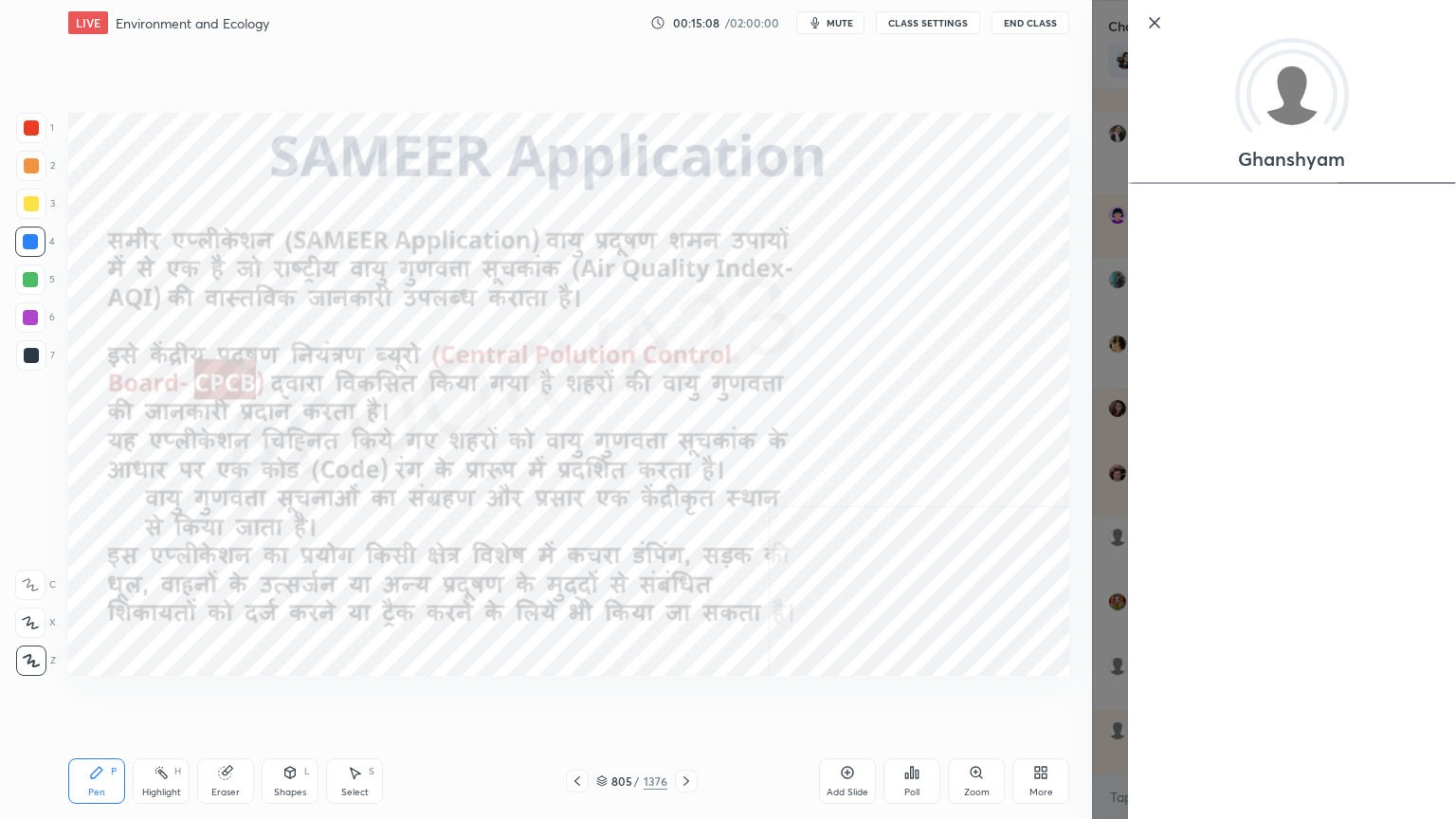
scroll to position [8316, 0]
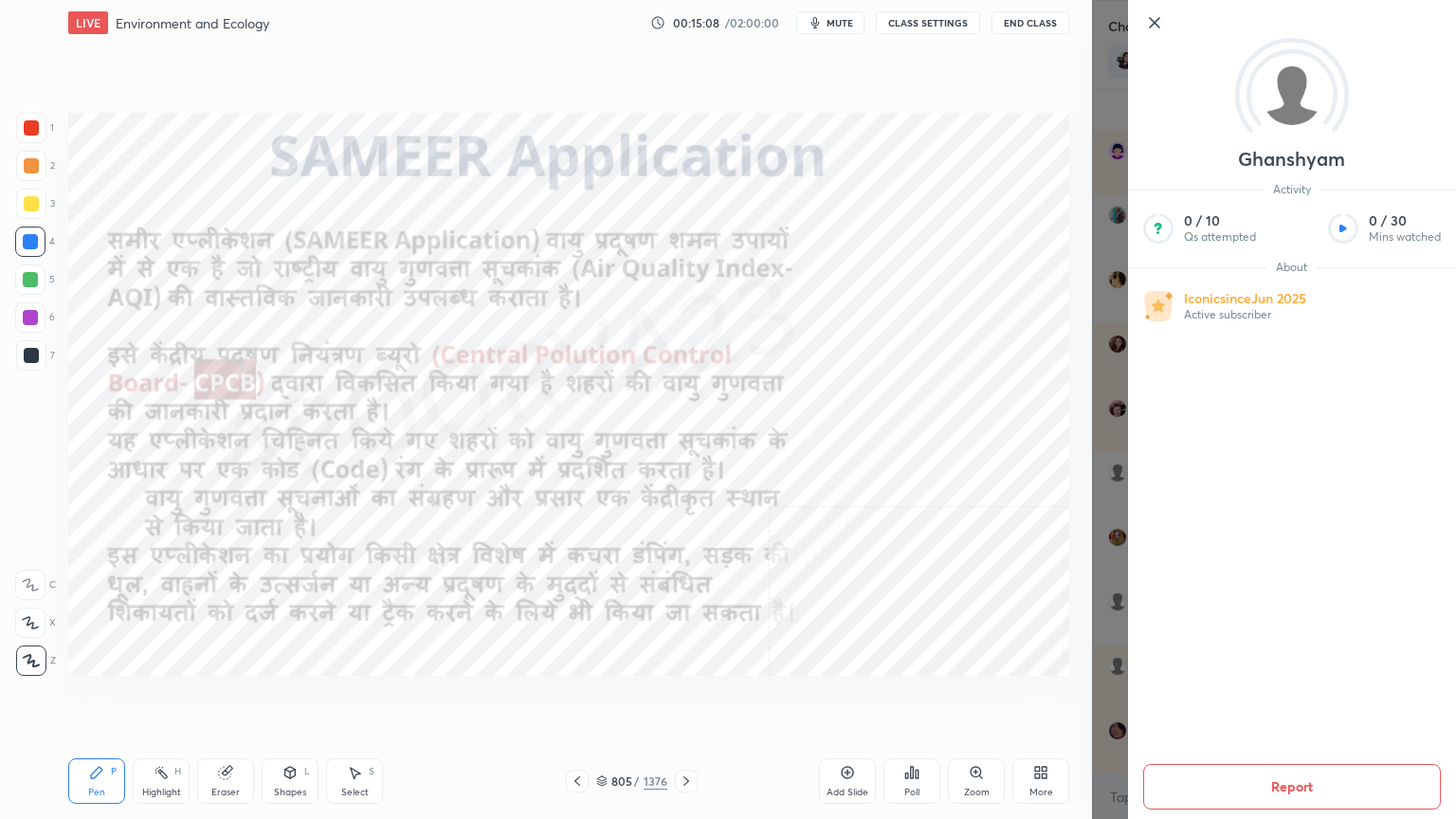
click at [1153, 27] on icon at bounding box center [1154, 23] width 23 height 23
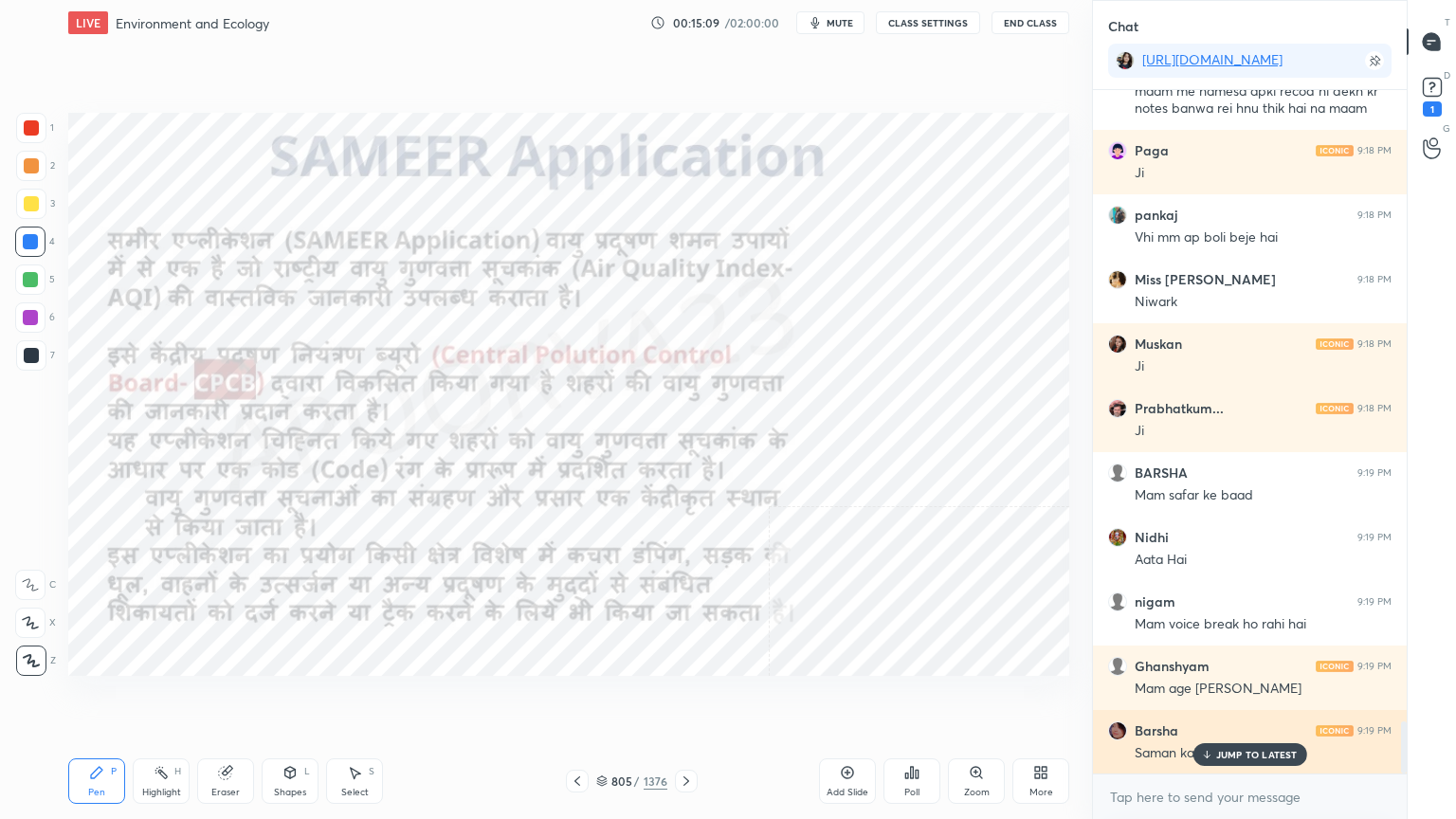
click at [1233, 699] on p "JUMP TO LATEST" at bounding box center [1256, 755] width 82 height 12
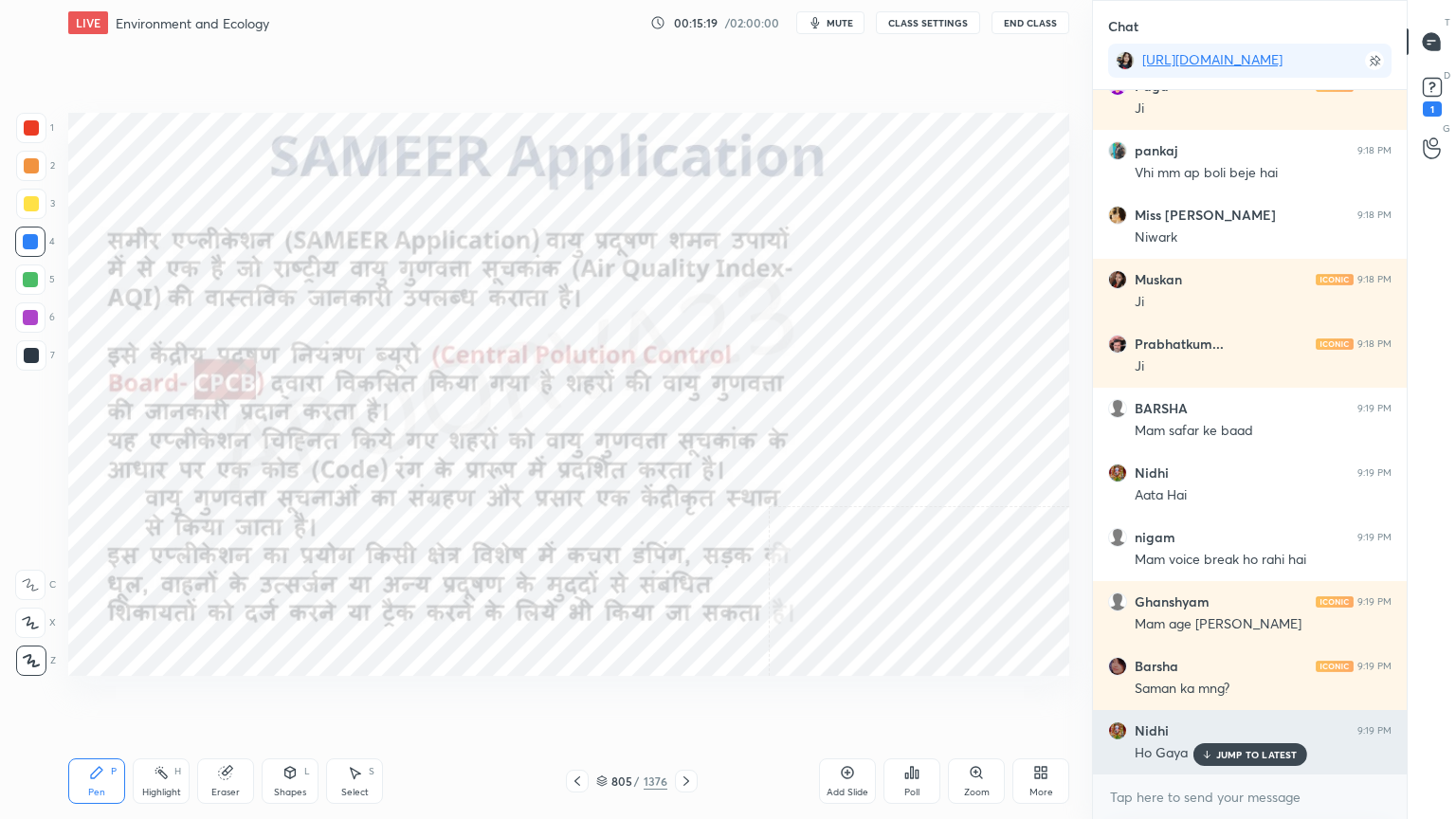
click at [1259, 699] on p "JUMP TO LATEST" at bounding box center [1256, 755] width 82 height 12
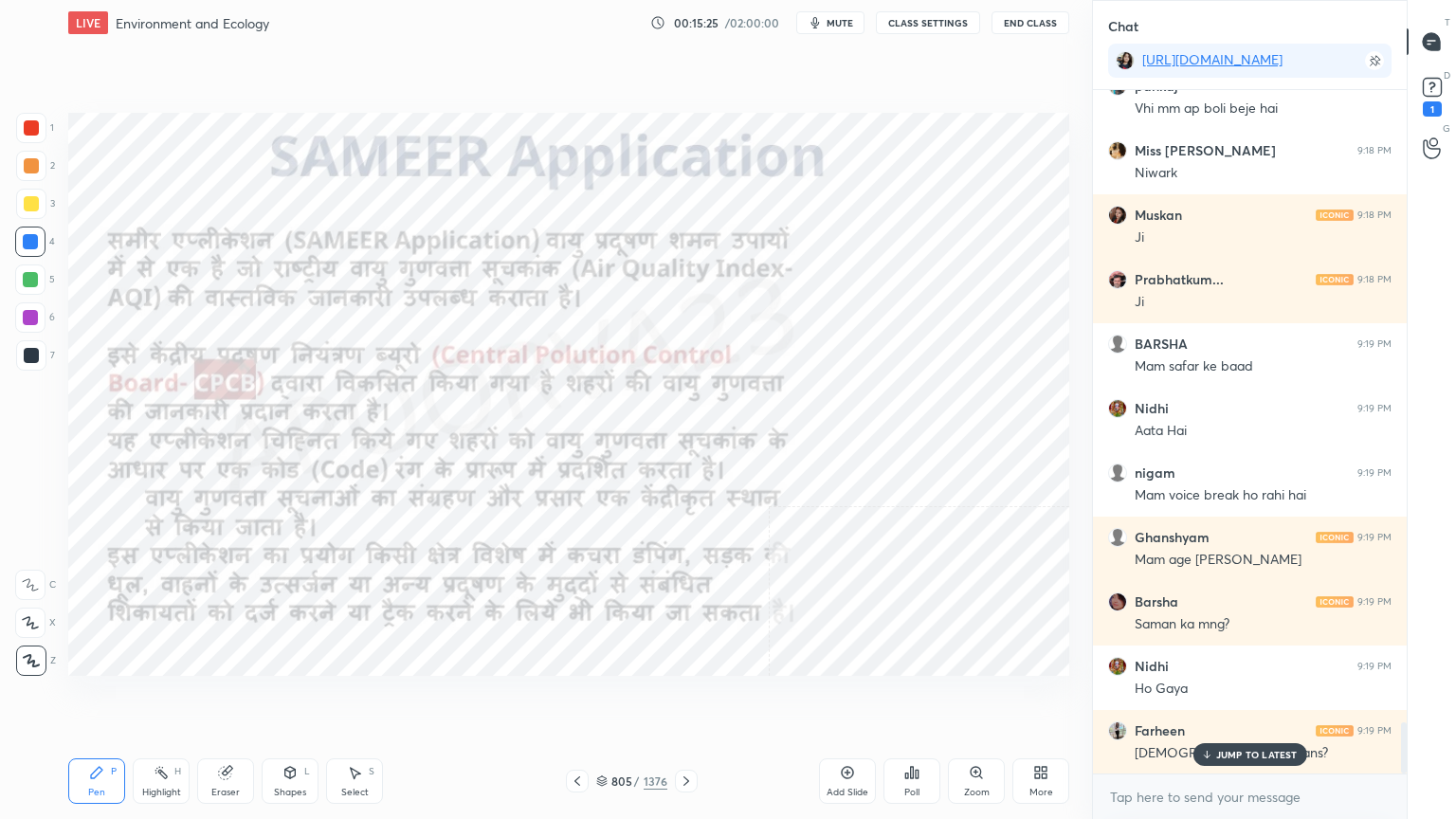
click at [1240, 699] on p "JUMP TO LATEST" at bounding box center [1256, 755] width 82 height 12
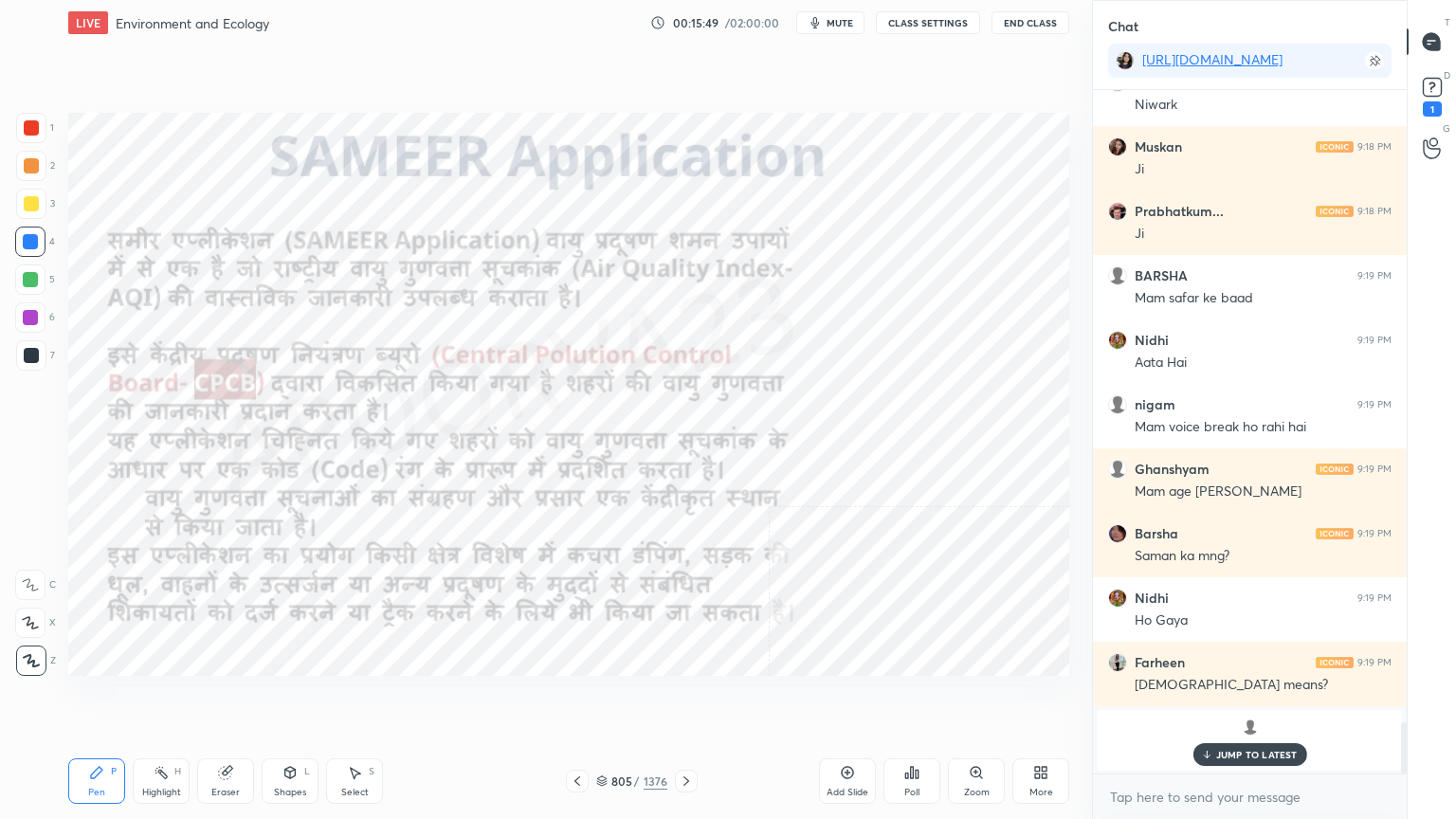
click at [229, 699] on g at bounding box center [226, 773] width 14 height 14
click at [31, 647] on div "Erase all" at bounding box center [31, 661] width 31 height 31
click at [35, 645] on div "1 2 3 4 5 6 7 C X Z C X Z E E Erase all H H" at bounding box center [30, 394] width 61 height 563
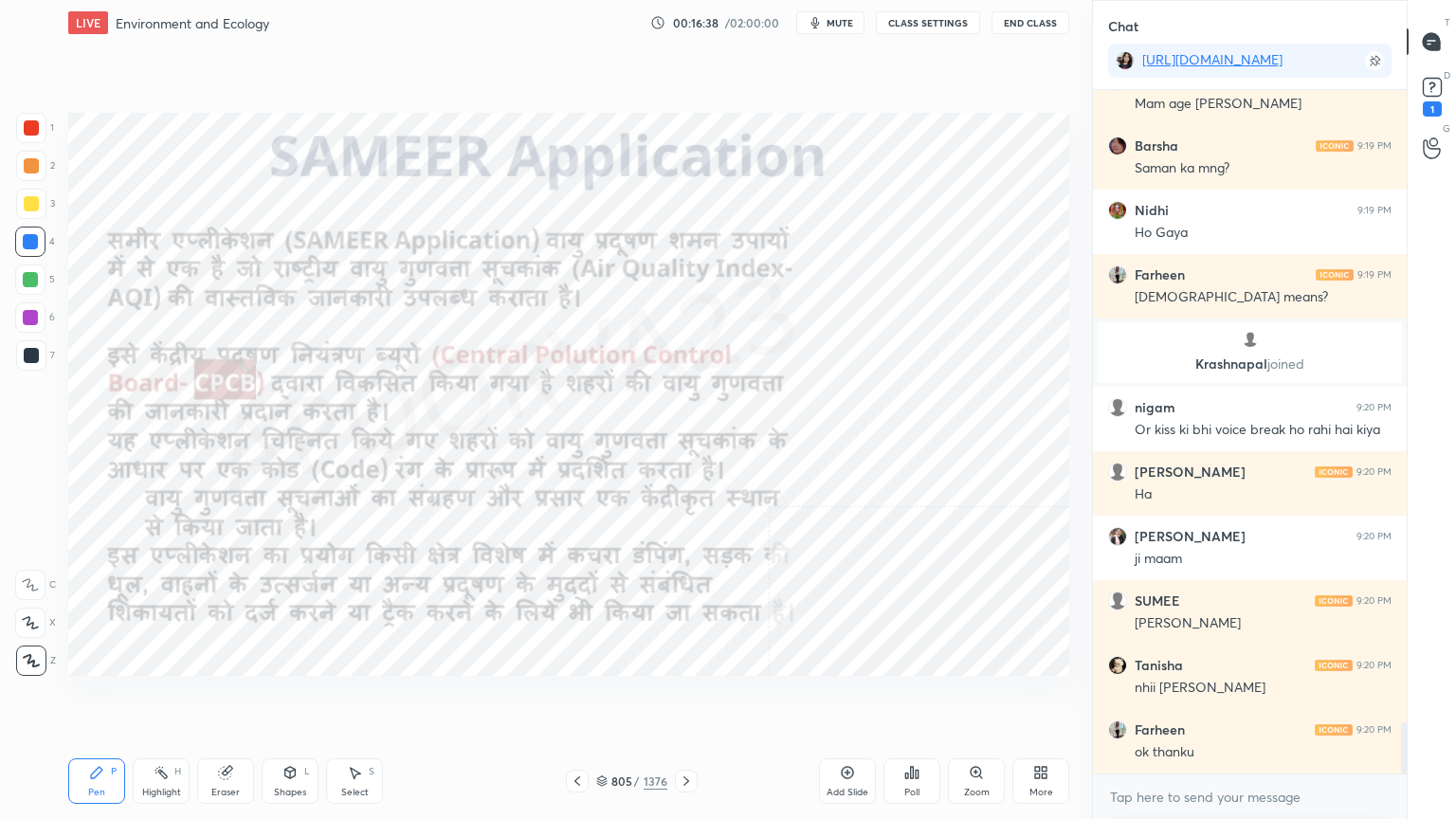
scroll to position [8395, 0]
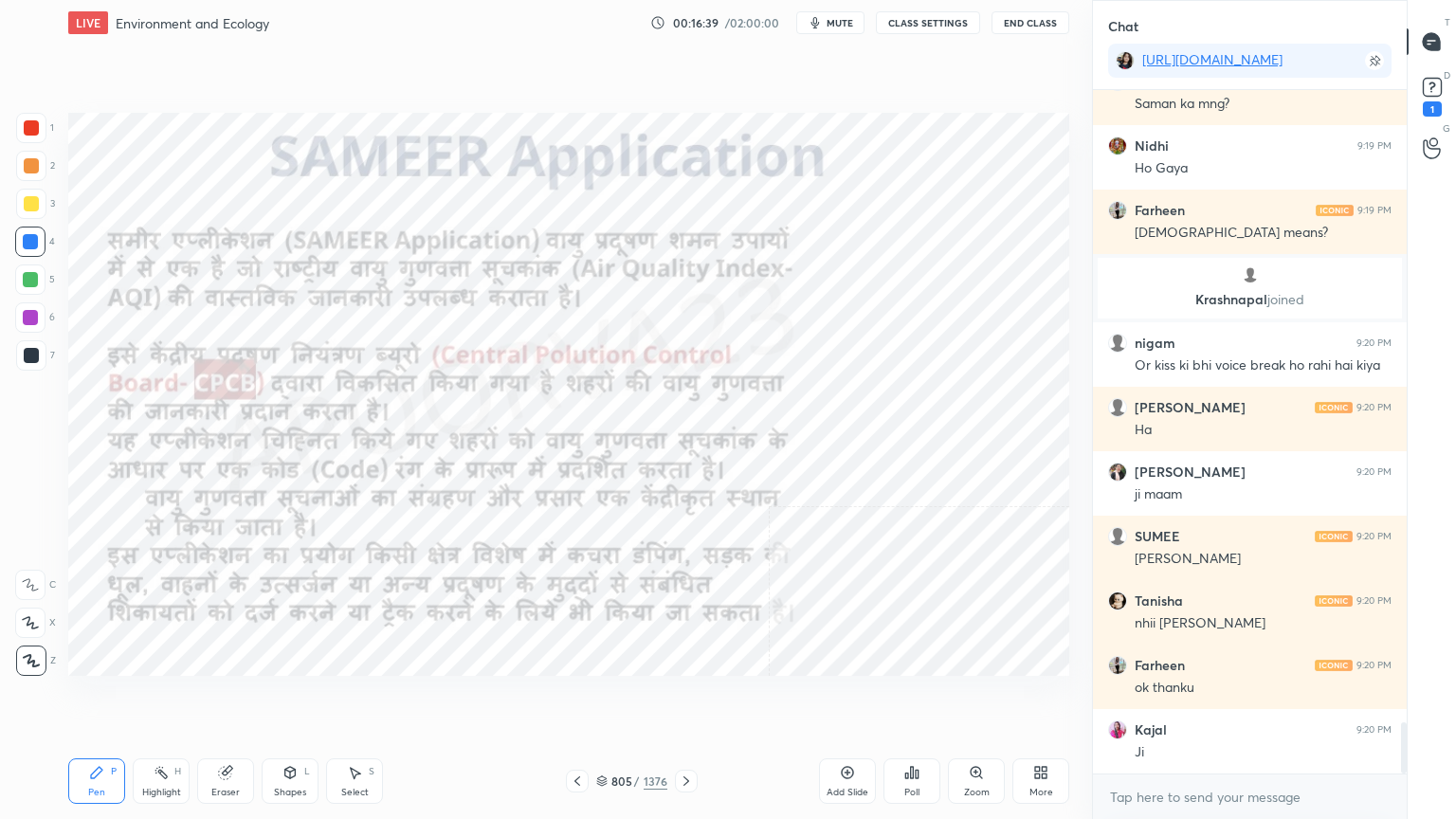
click at [226, 699] on div "Eraser" at bounding box center [225, 781] width 57 height 45
click at [33, 655] on span "Erase all" at bounding box center [31, 661] width 29 height 13
click at [28, 654] on div "1 2 3 4 5 6 7 C X Z C X Z E E Erase all H H" at bounding box center [30, 394] width 61 height 563
click at [26, 655] on icon at bounding box center [32, 661] width 17 height 13
click at [599, 699] on icon at bounding box center [602, 782] width 12 height 12
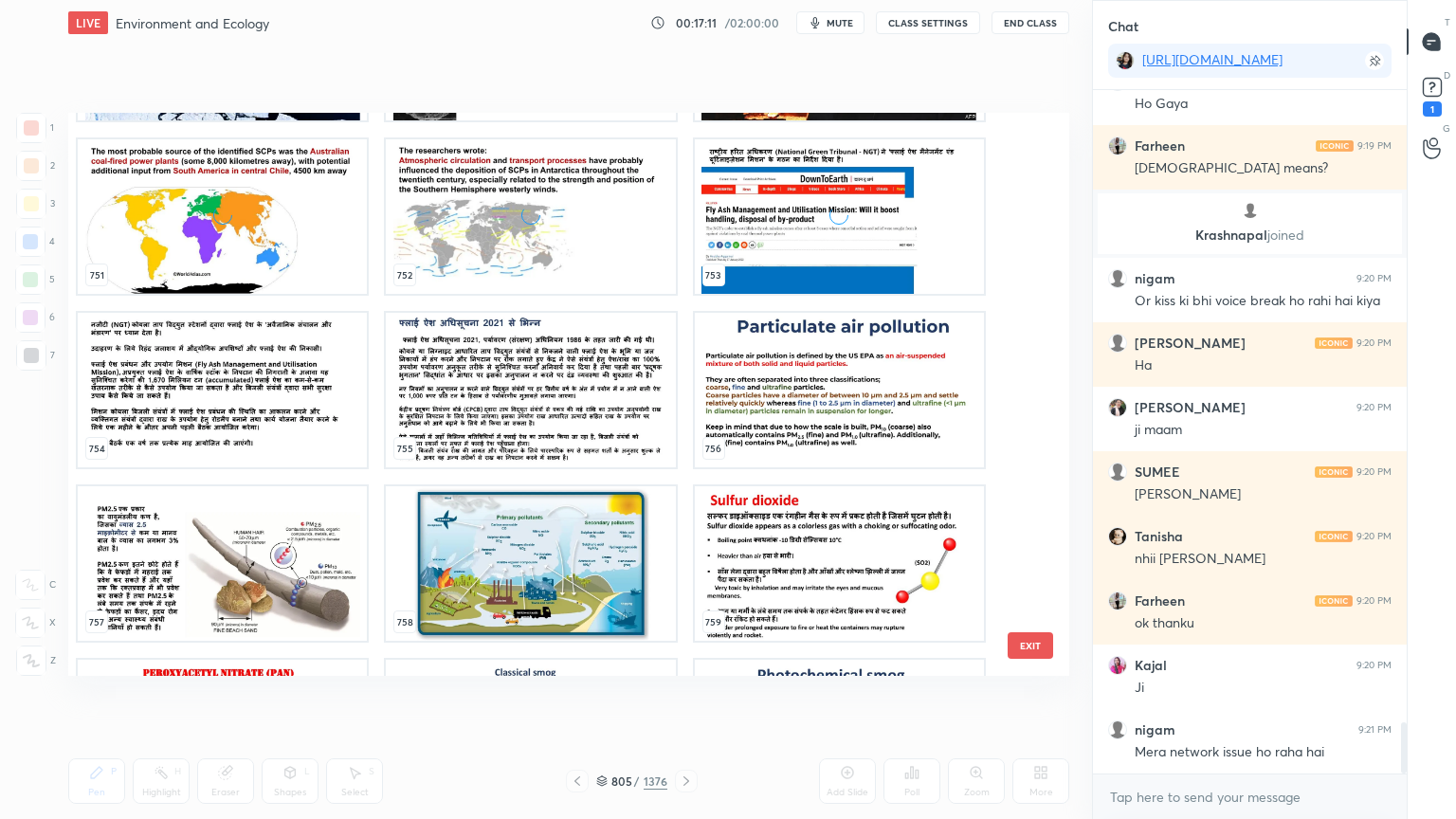
scroll to position [43093, 0]
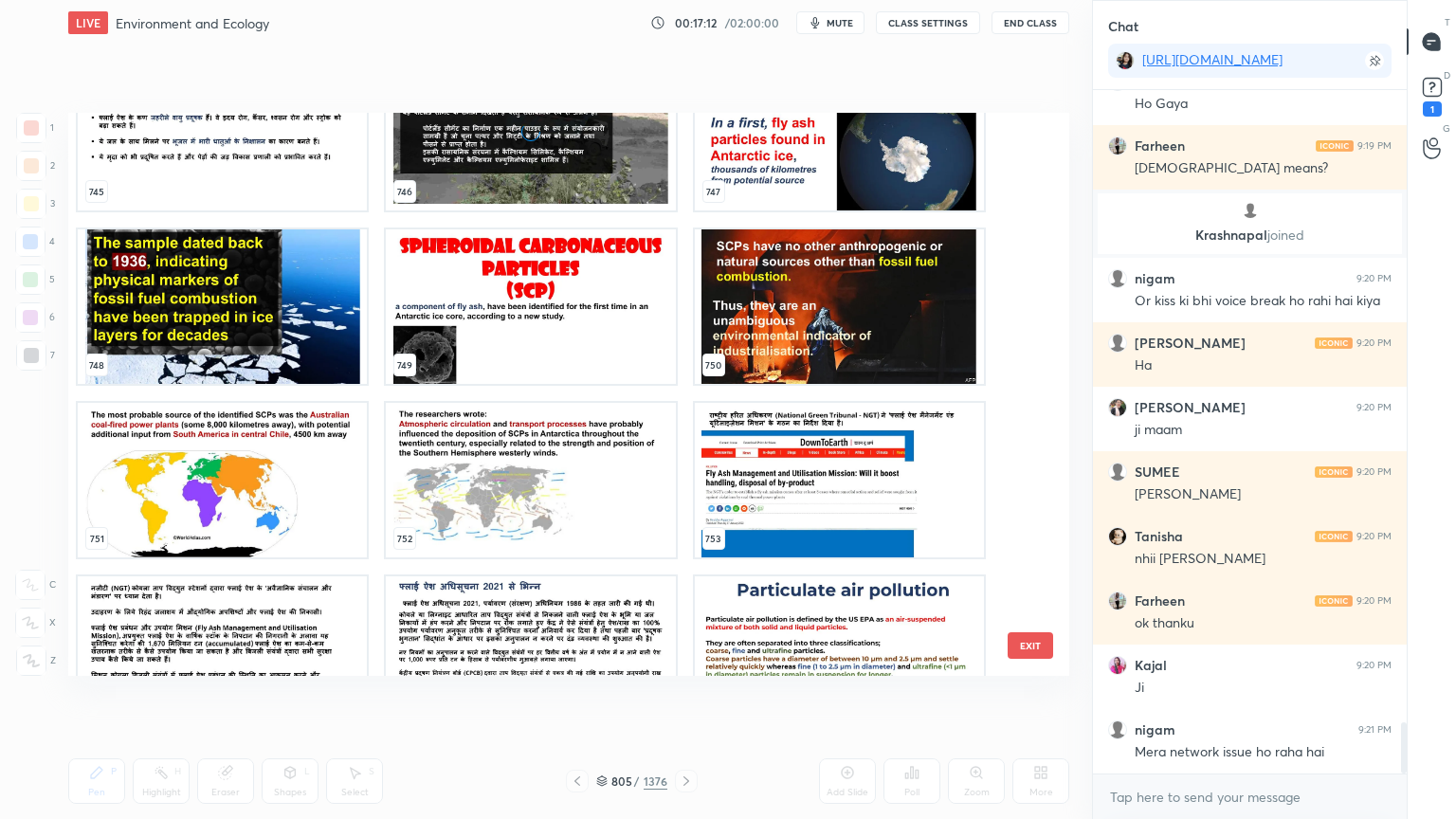
click at [1020, 637] on button "EXIT" at bounding box center [1029, 646] width 45 height 27
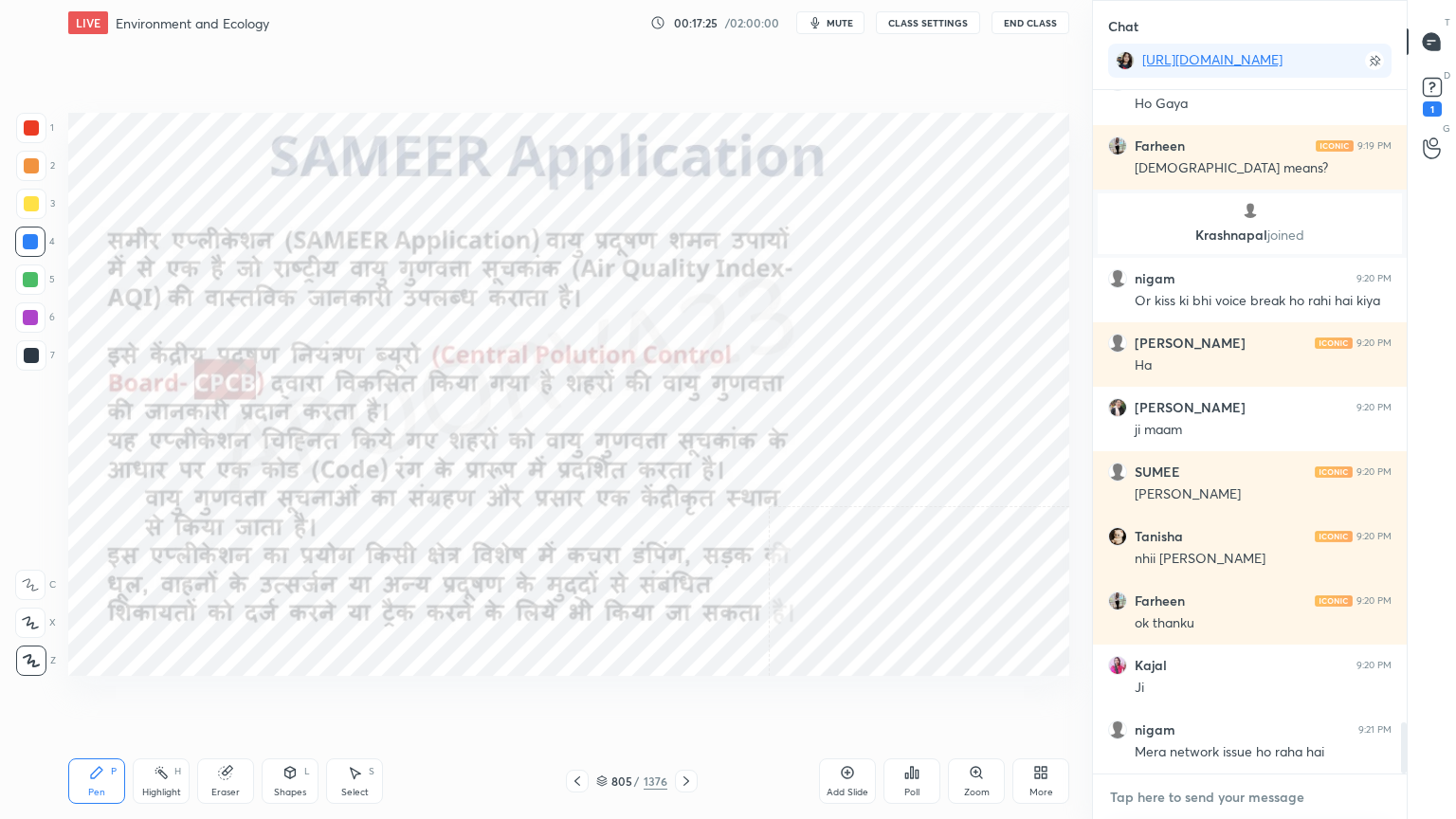
type textarea "x"
click at [1156, 699] on textarea at bounding box center [1249, 798] width 284 height 31
paste textarea "On [DATE] we have 2 world mapping classses 1PM & 6PM"
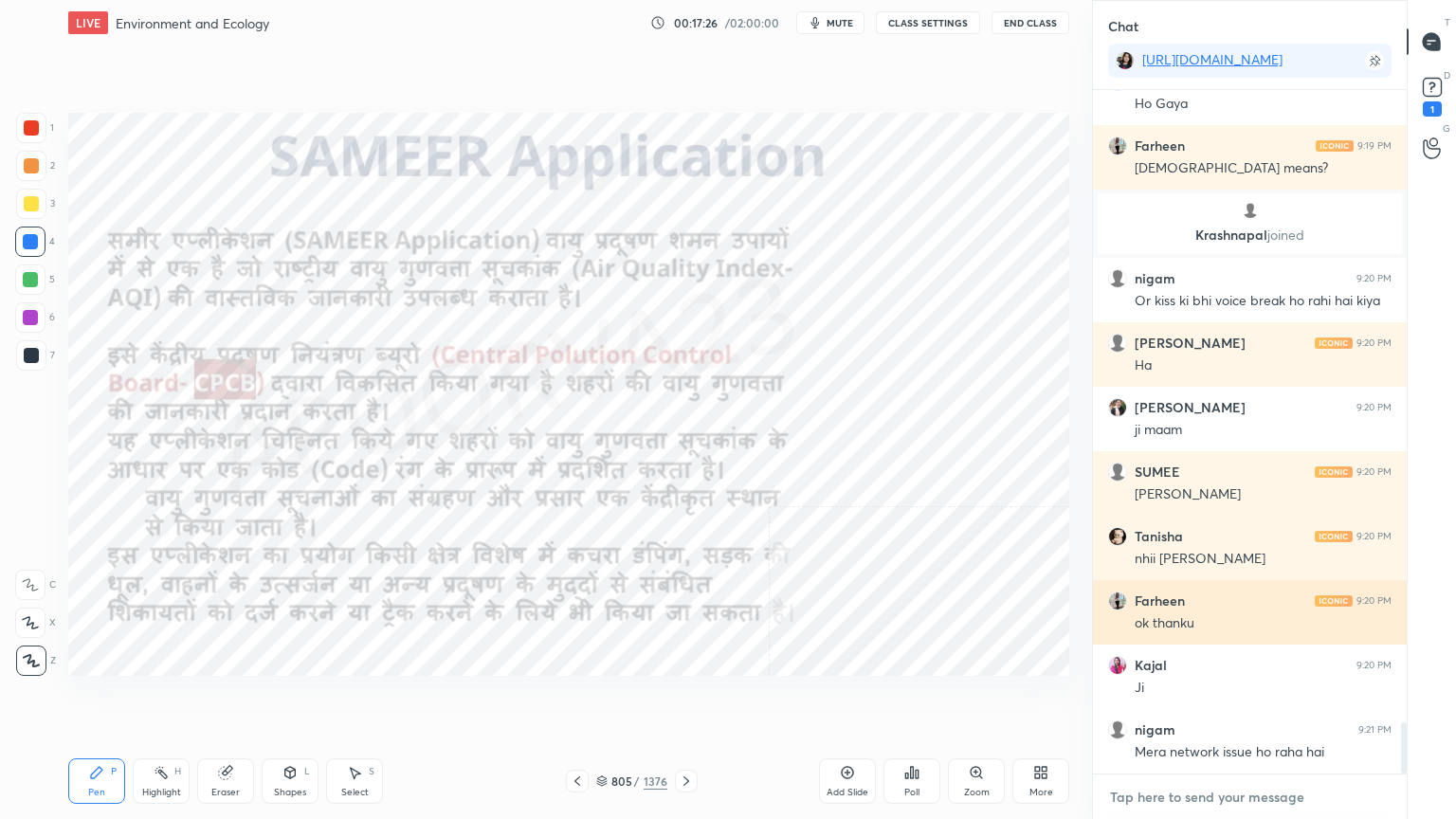
type textarea "On [DATE] we have 2 world mapping classses 1PM & 6PM"
type textarea "x"
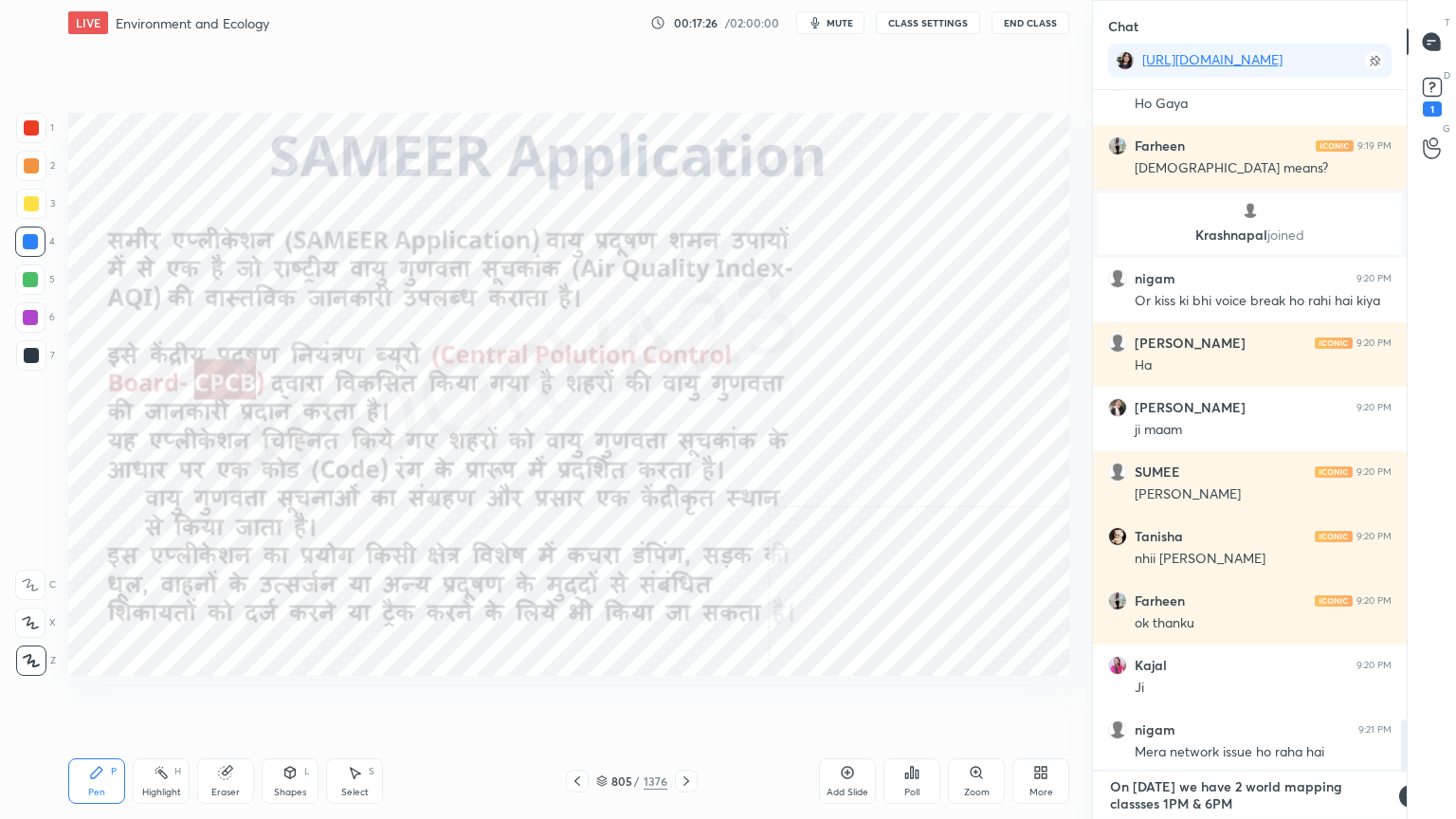
scroll to position [0, 0]
type textarea "On [DATE] we have 2 world mapping classses 1PM & 6PM"
drag, startPoint x: 1363, startPoint y: 796, endPoint x: 1354, endPoint y: 790, distance: 10.8
click at [1365, 699] on div "On [DATE] we have 2 world mapping classses 1PM & 6PM x" at bounding box center [1249, 795] width 313 height 47
type textarea "x"
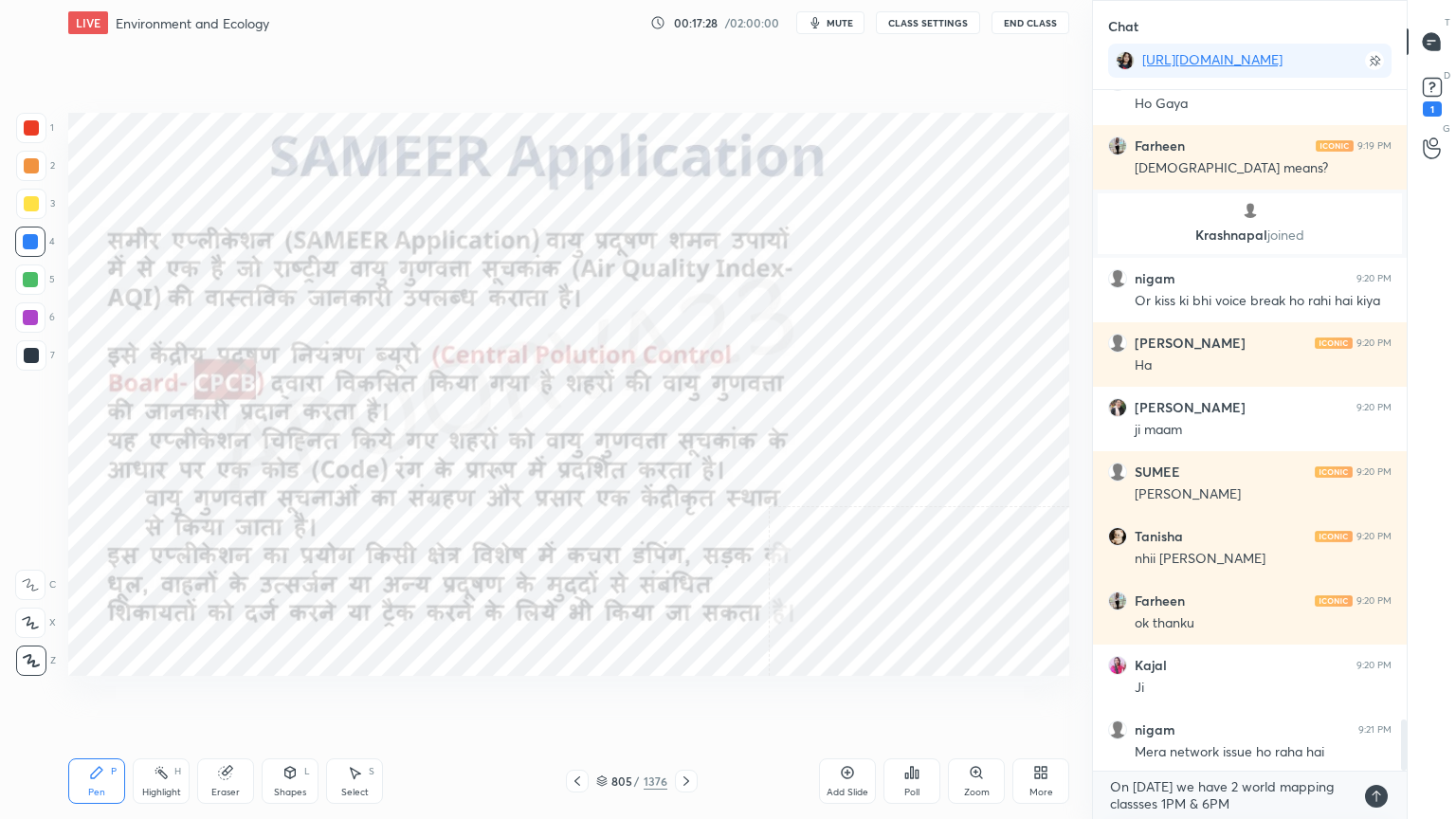
click at [1375, 699] on icon at bounding box center [1375, 797] width 9 height 12
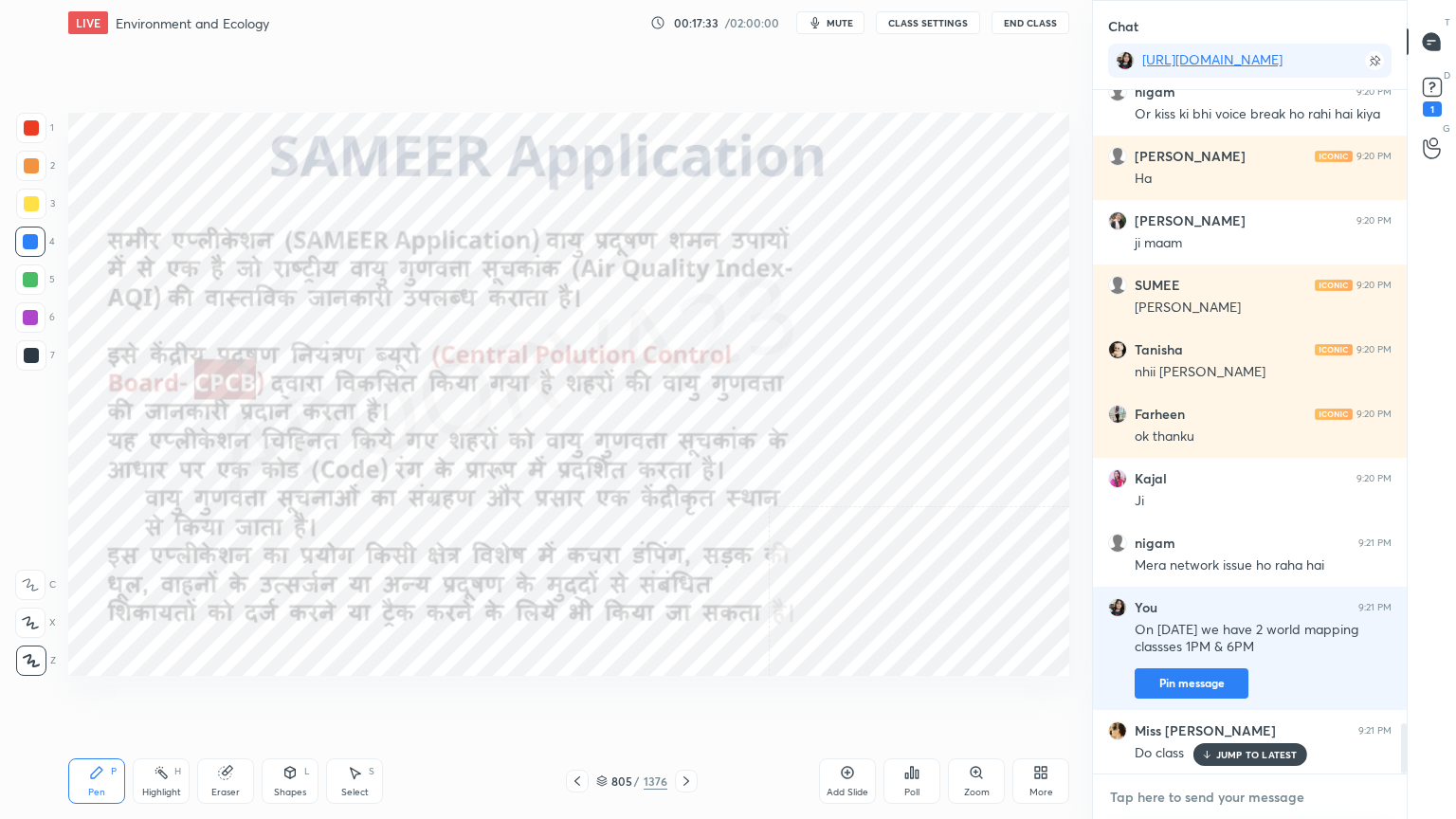
scroll to position [8711, 0]
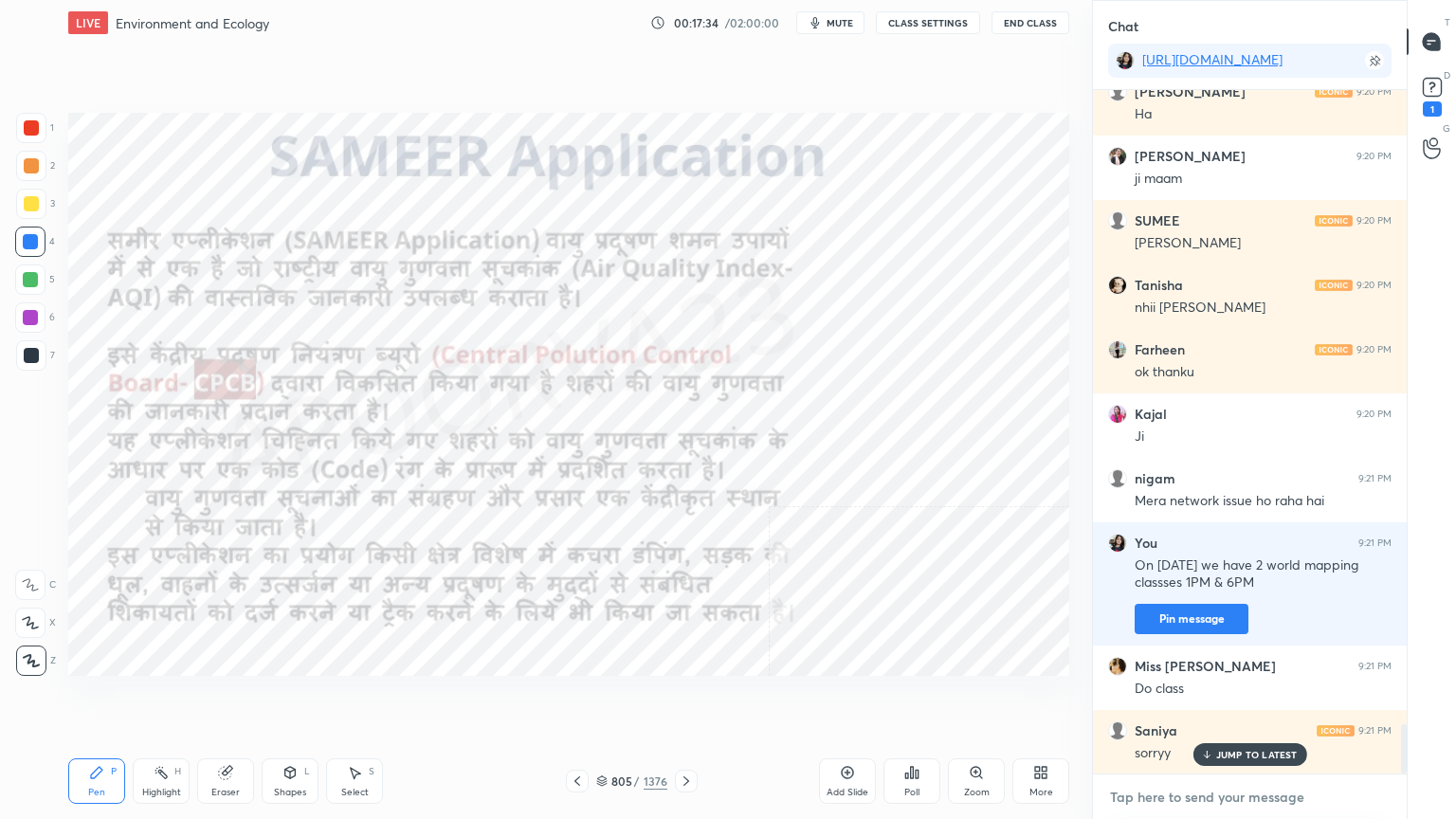
drag, startPoint x: 1190, startPoint y: 804, endPoint x: 1202, endPoint y: 788, distance: 20.0
click at [1192, 699] on textarea at bounding box center [1249, 798] width 284 height 31
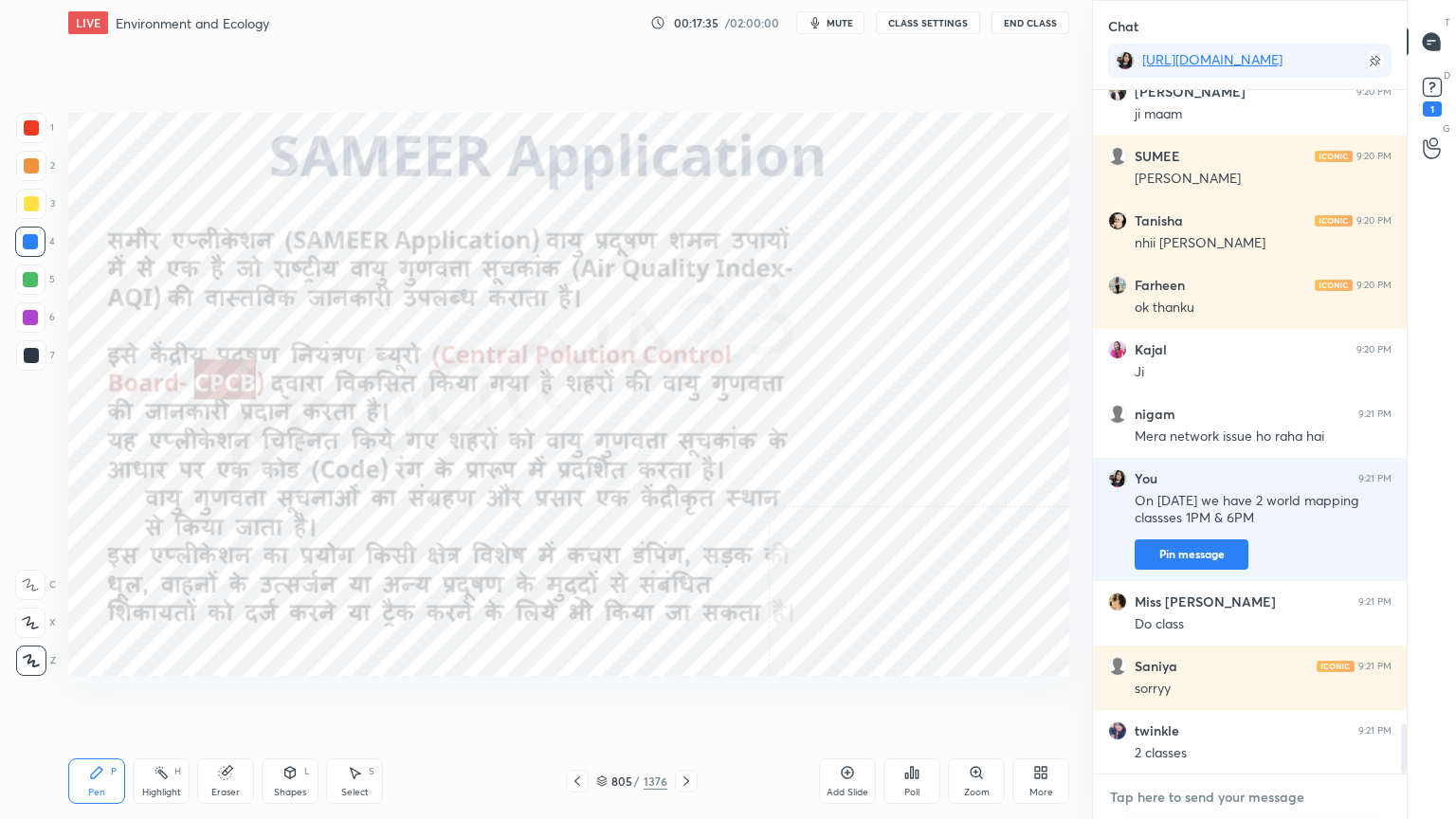
click at [1195, 699] on textarea at bounding box center [1249, 798] width 284 height 31
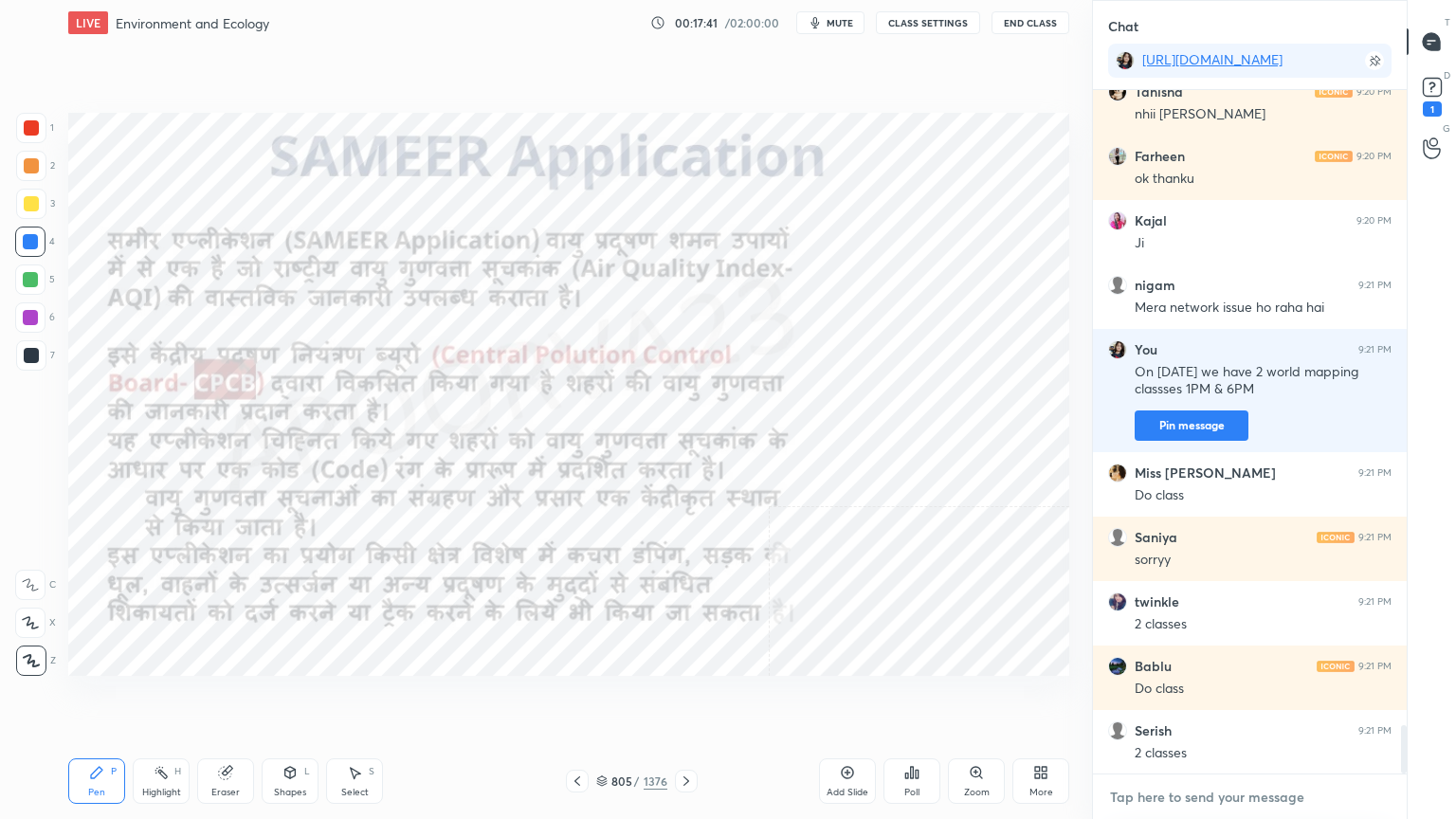
scroll to position [8969, 0]
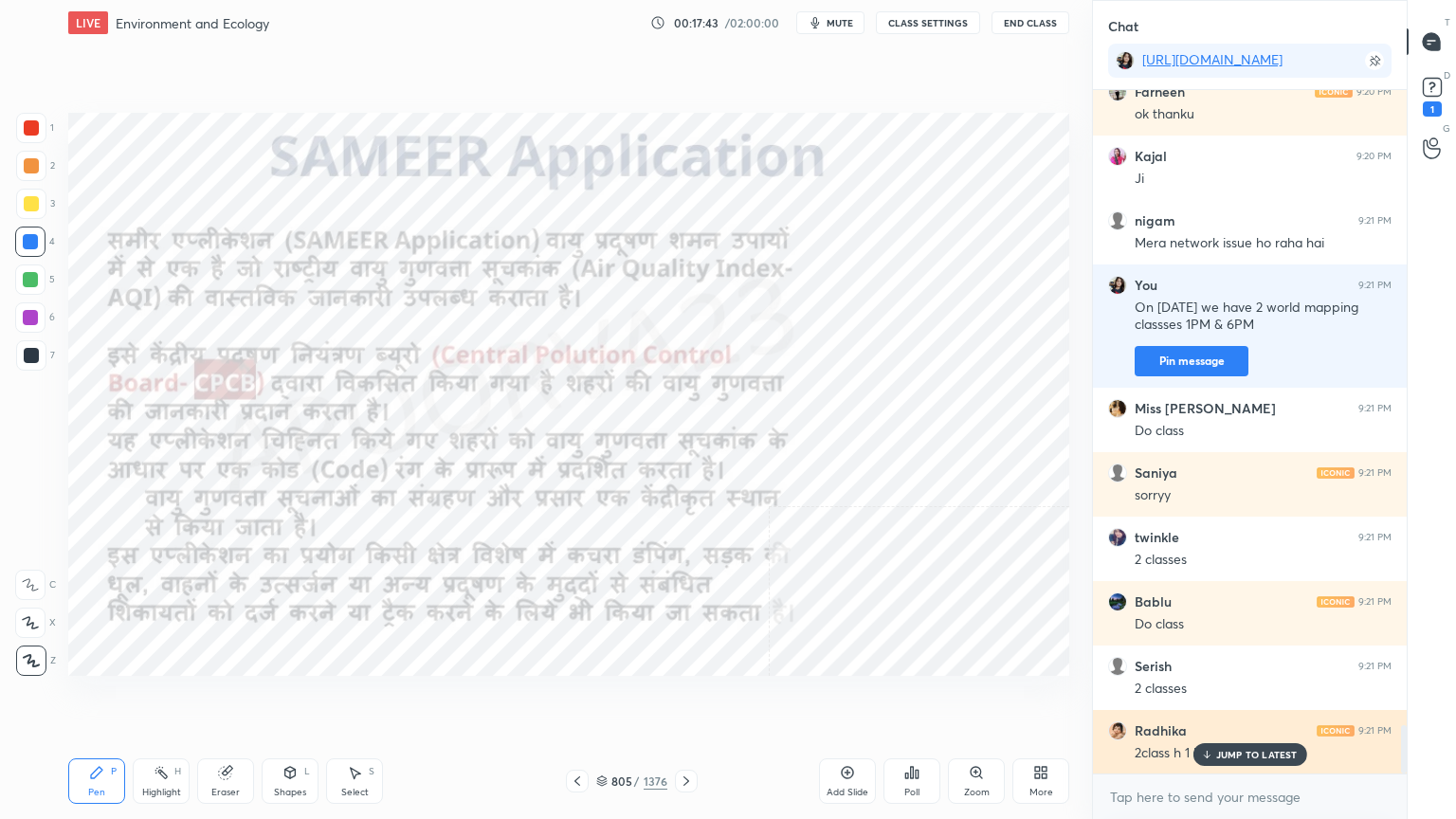
click at [1220, 699] on p "JUMP TO LATEST" at bounding box center [1256, 755] width 82 height 12
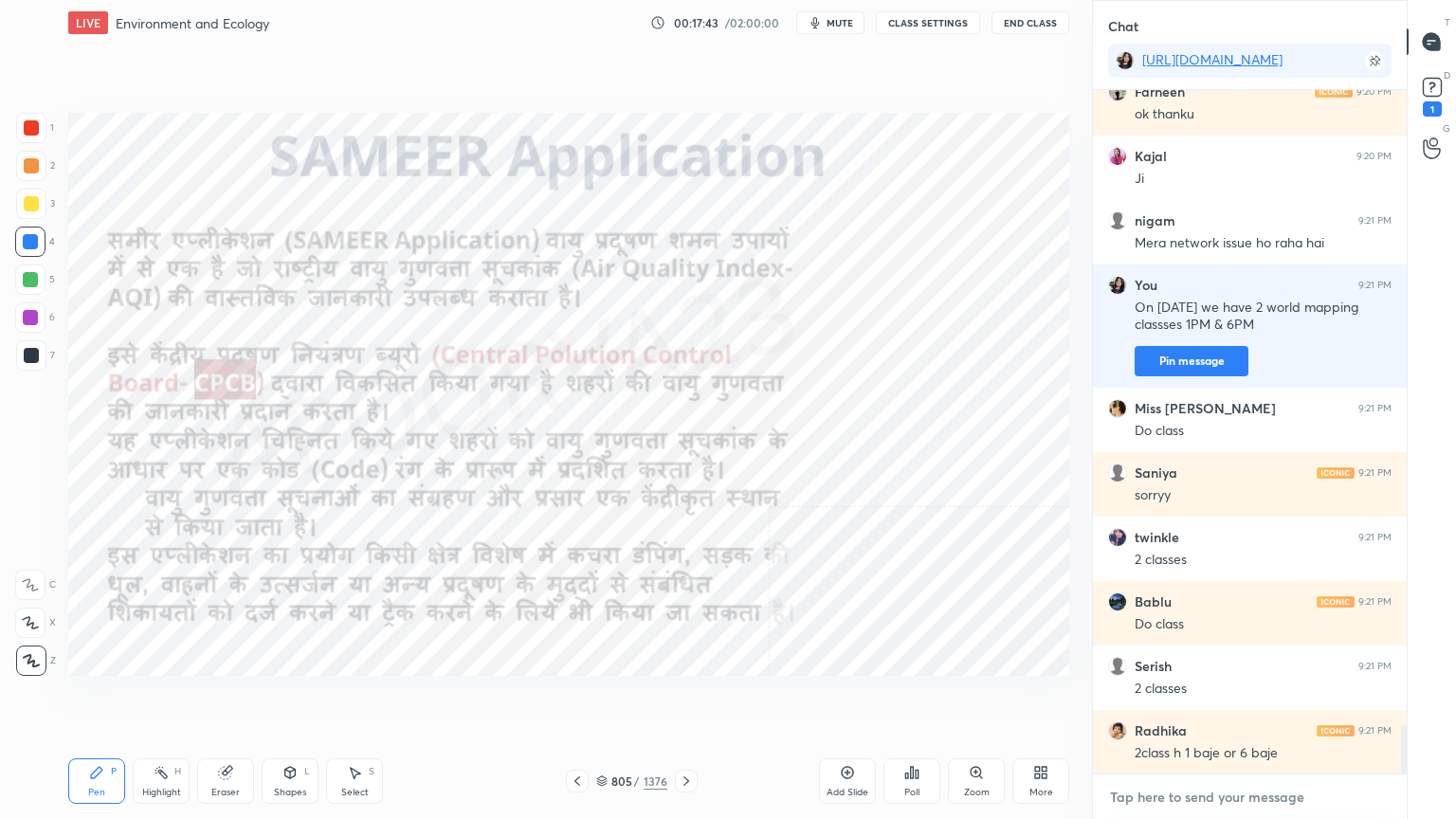
click at [1200, 699] on textarea at bounding box center [1249, 798] width 284 height 31
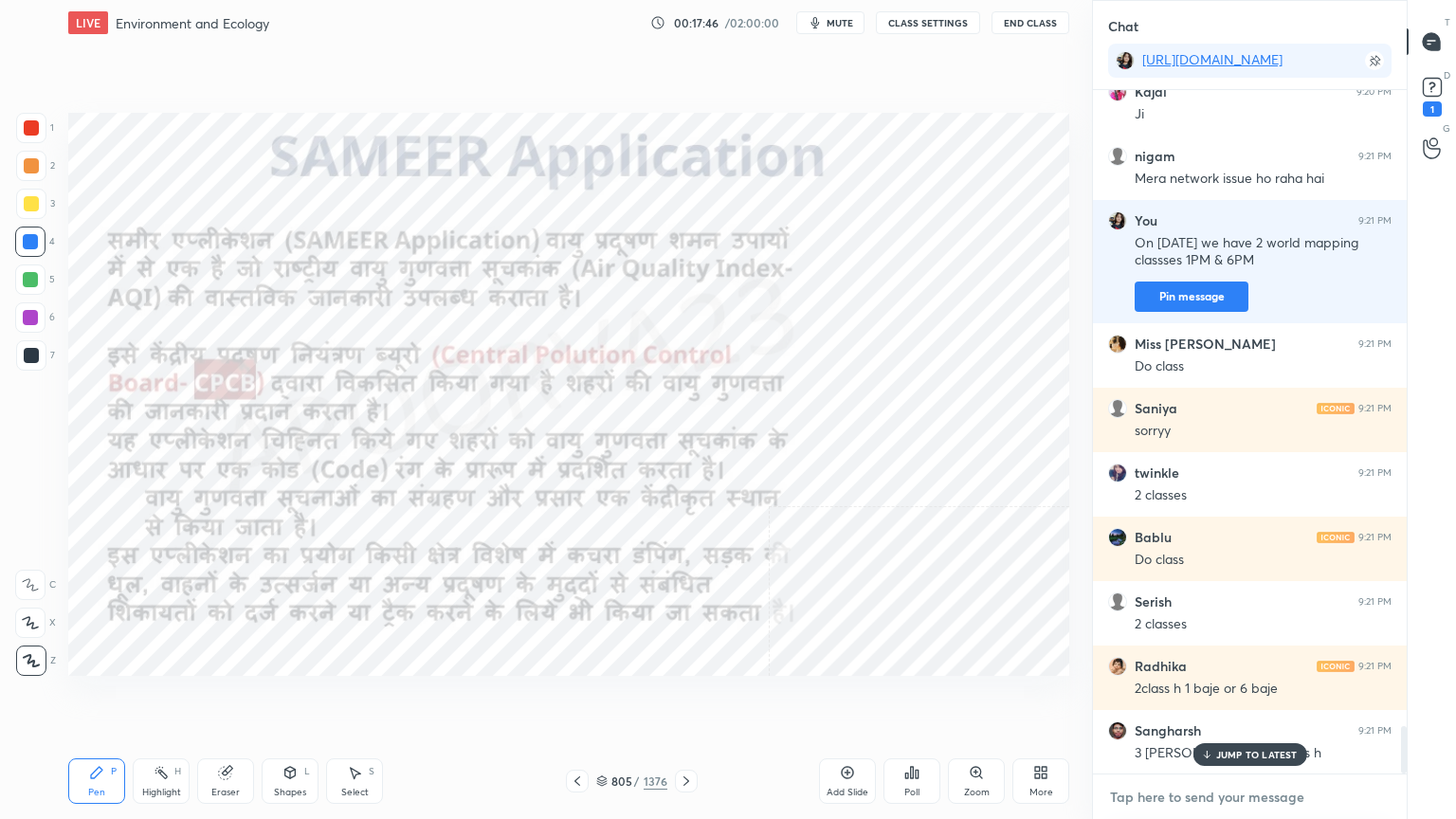
scroll to position [9097, 0]
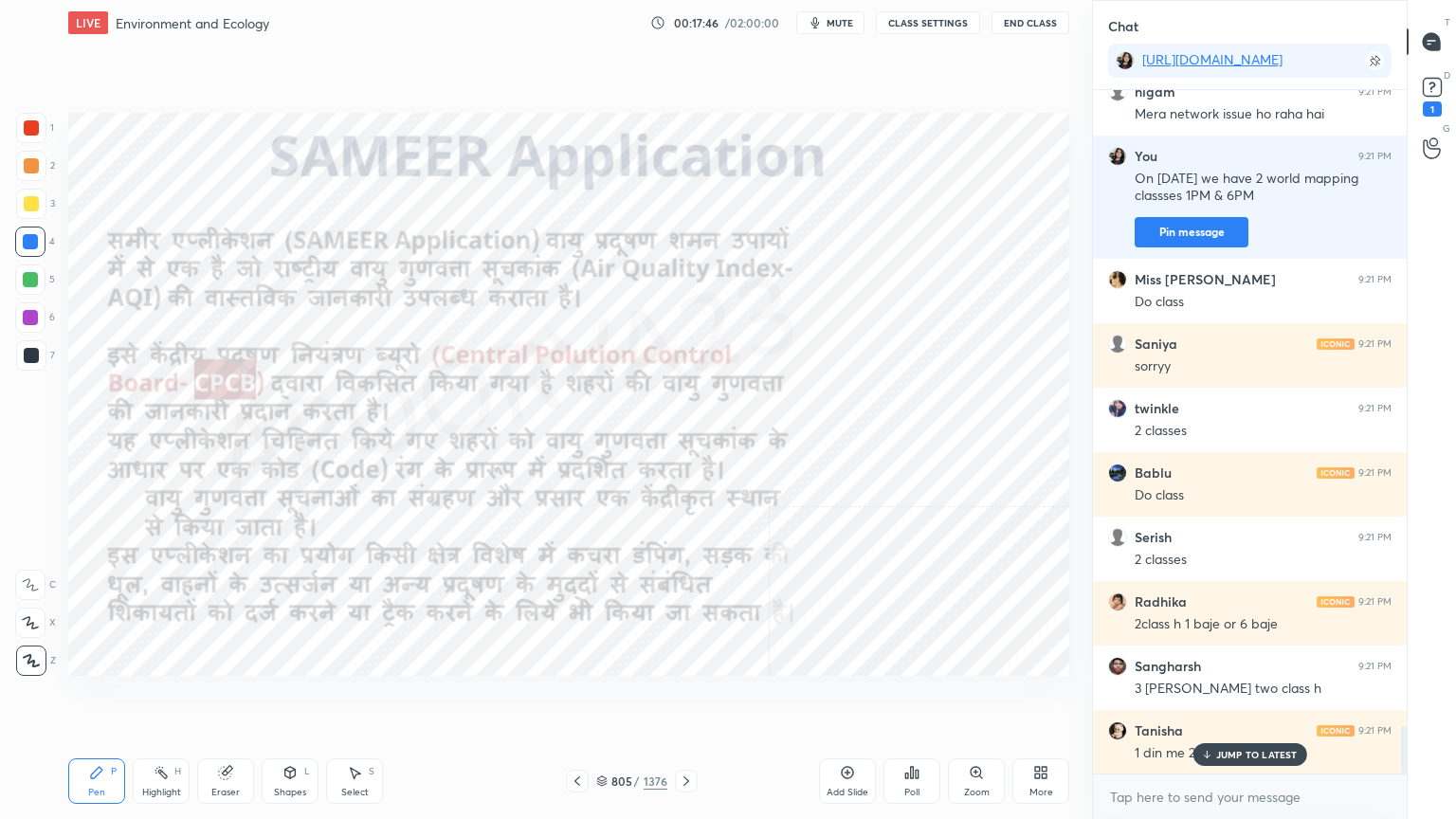
click at [1259, 699] on p "JUMP TO LATEST" at bounding box center [1256, 755] width 82 height 12
click at [1231, 699] on textarea at bounding box center [1249, 798] width 284 height 31
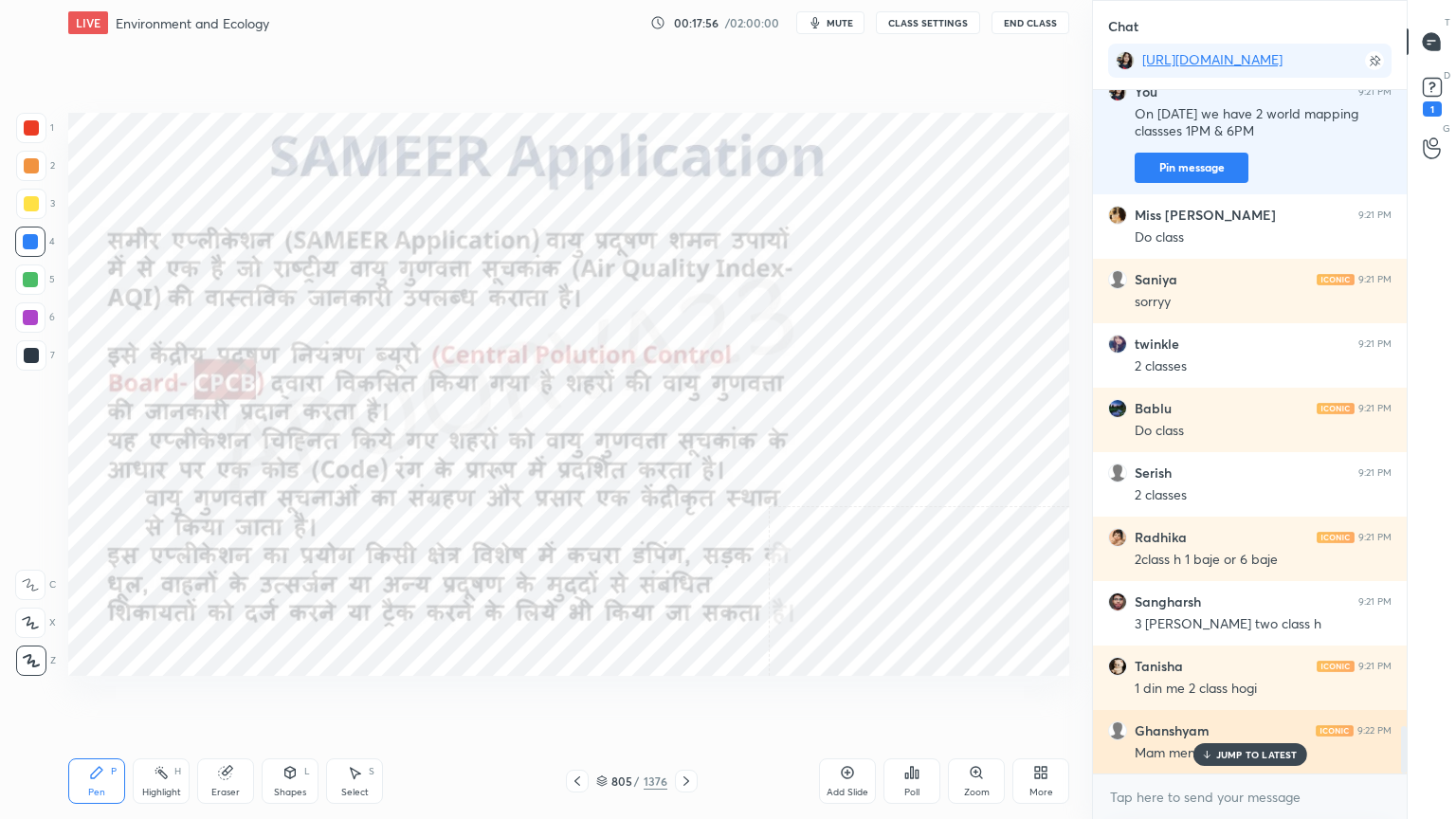
click at [1224, 699] on p "JUMP TO LATEST" at bounding box center [1256, 755] width 82 height 12
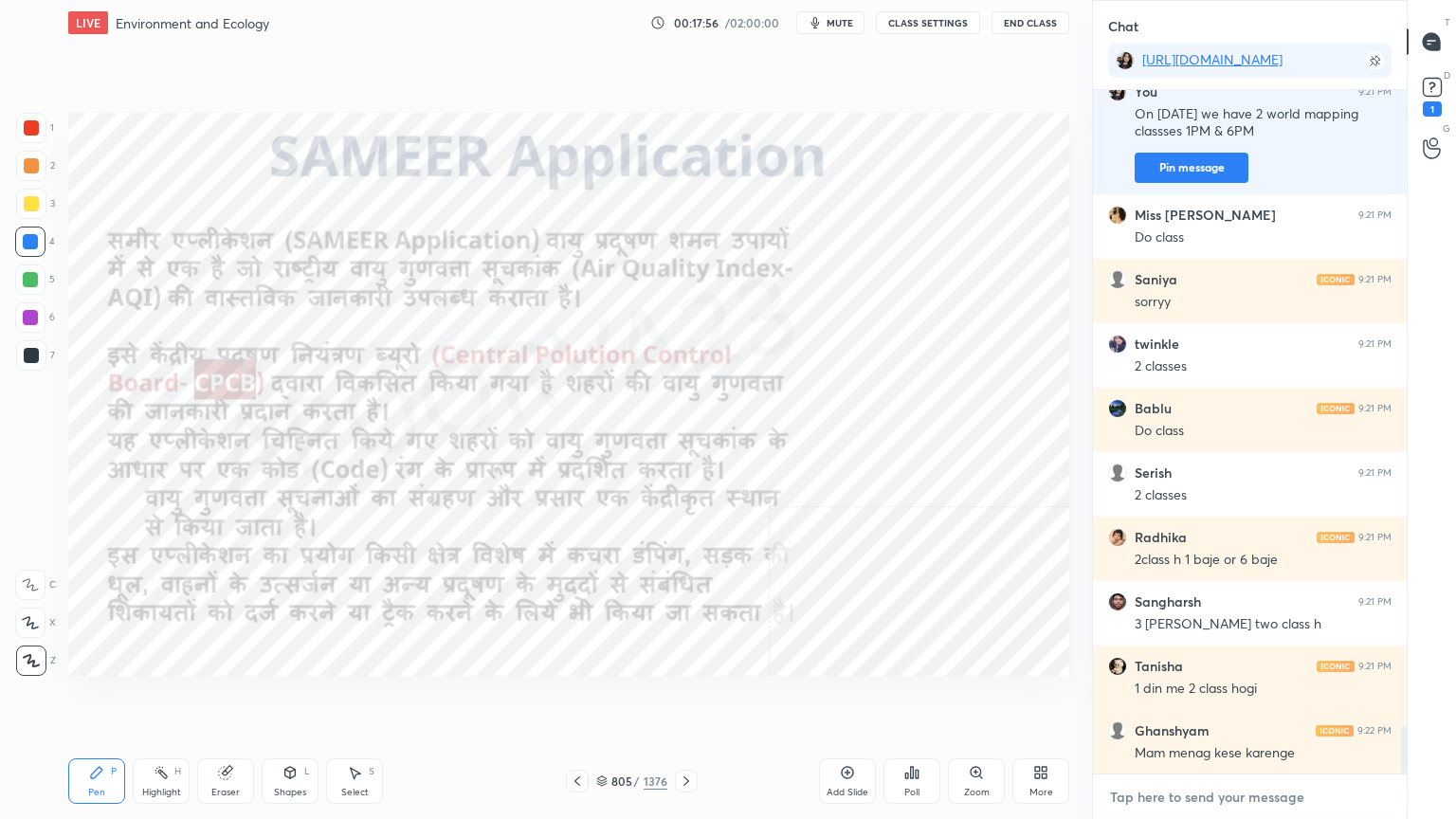
click at [1221, 699] on textarea at bounding box center [1249, 798] width 284 height 31
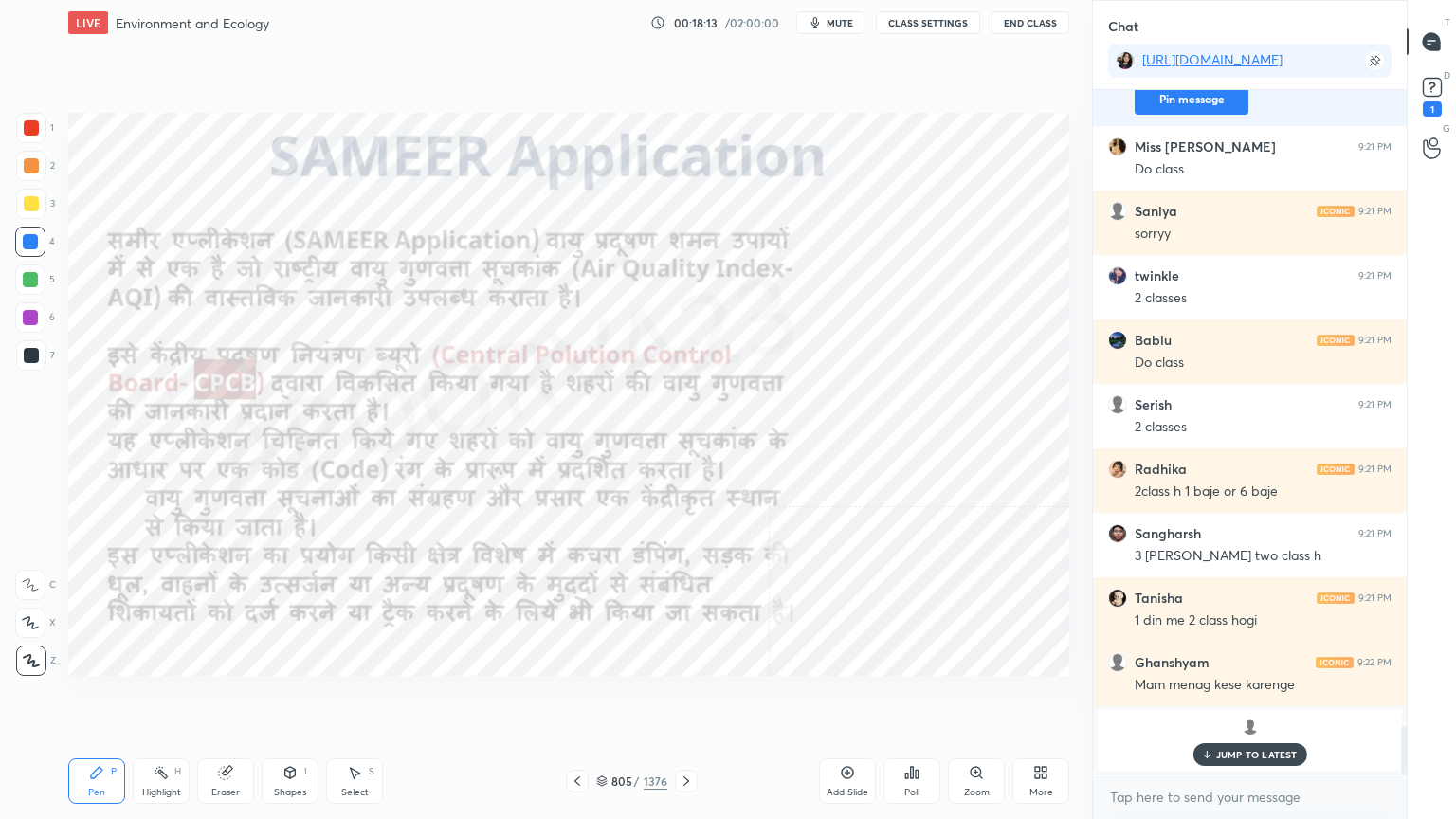
click at [1300, 699] on div "JUMP TO LATEST" at bounding box center [1249, 755] width 113 height 23
click at [1272, 699] on textarea at bounding box center [1249, 798] width 284 height 31
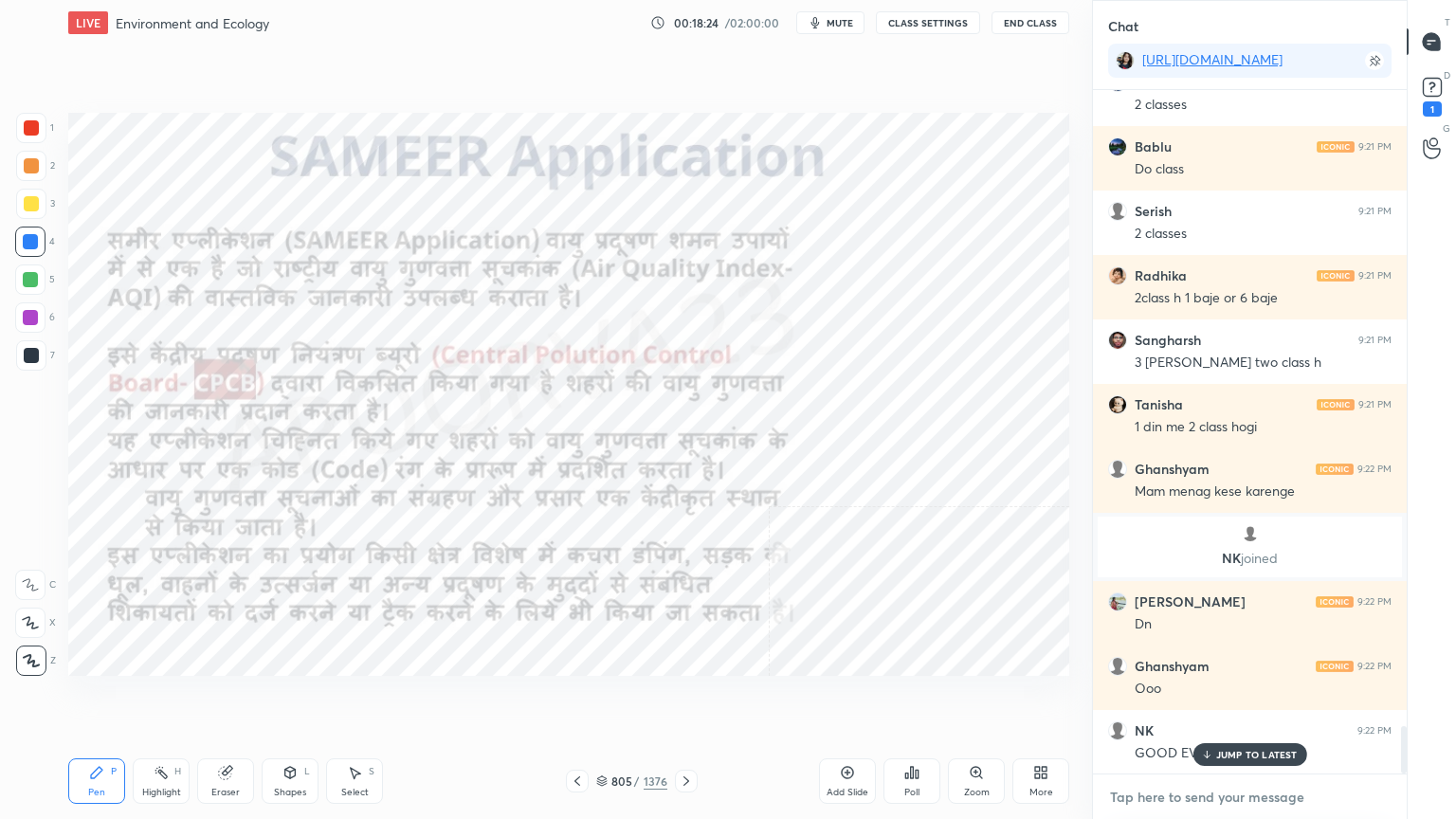
scroll to position [9146, 0]
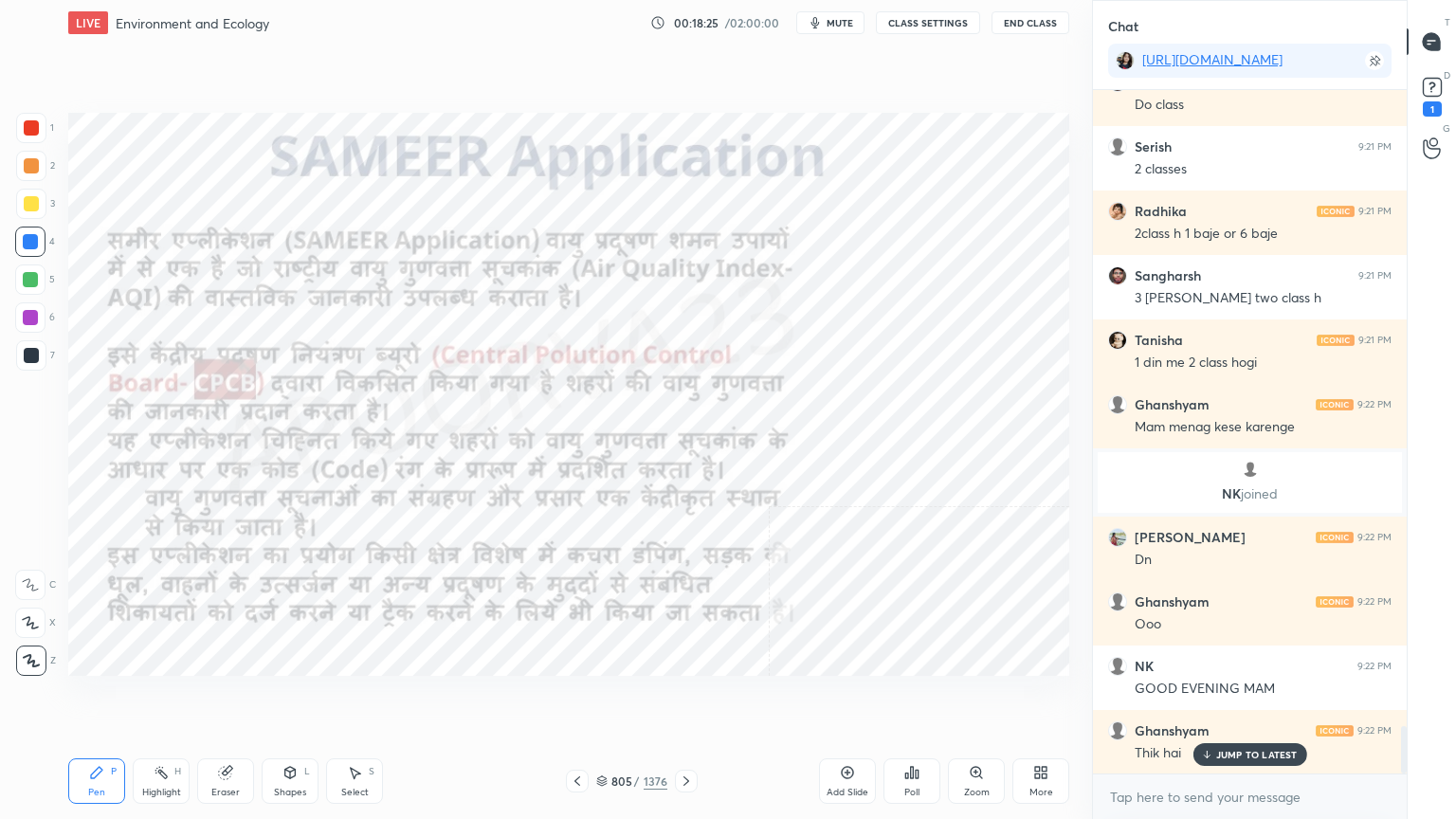
click at [1230, 699] on p "JUMP TO LATEST" at bounding box center [1256, 755] width 82 height 12
click at [1226, 699] on textarea at bounding box center [1249, 798] width 284 height 31
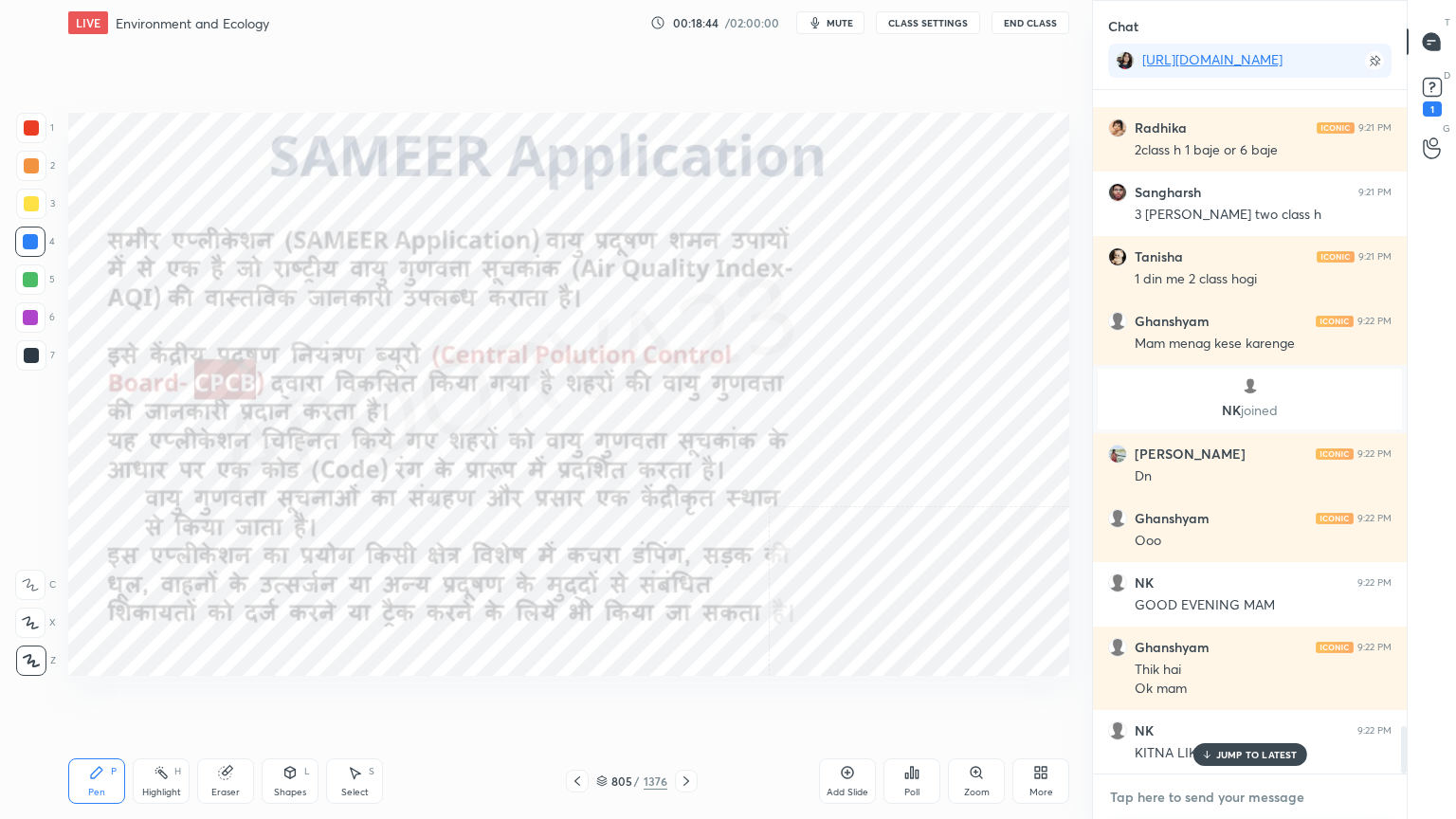
scroll to position [9294, 0]
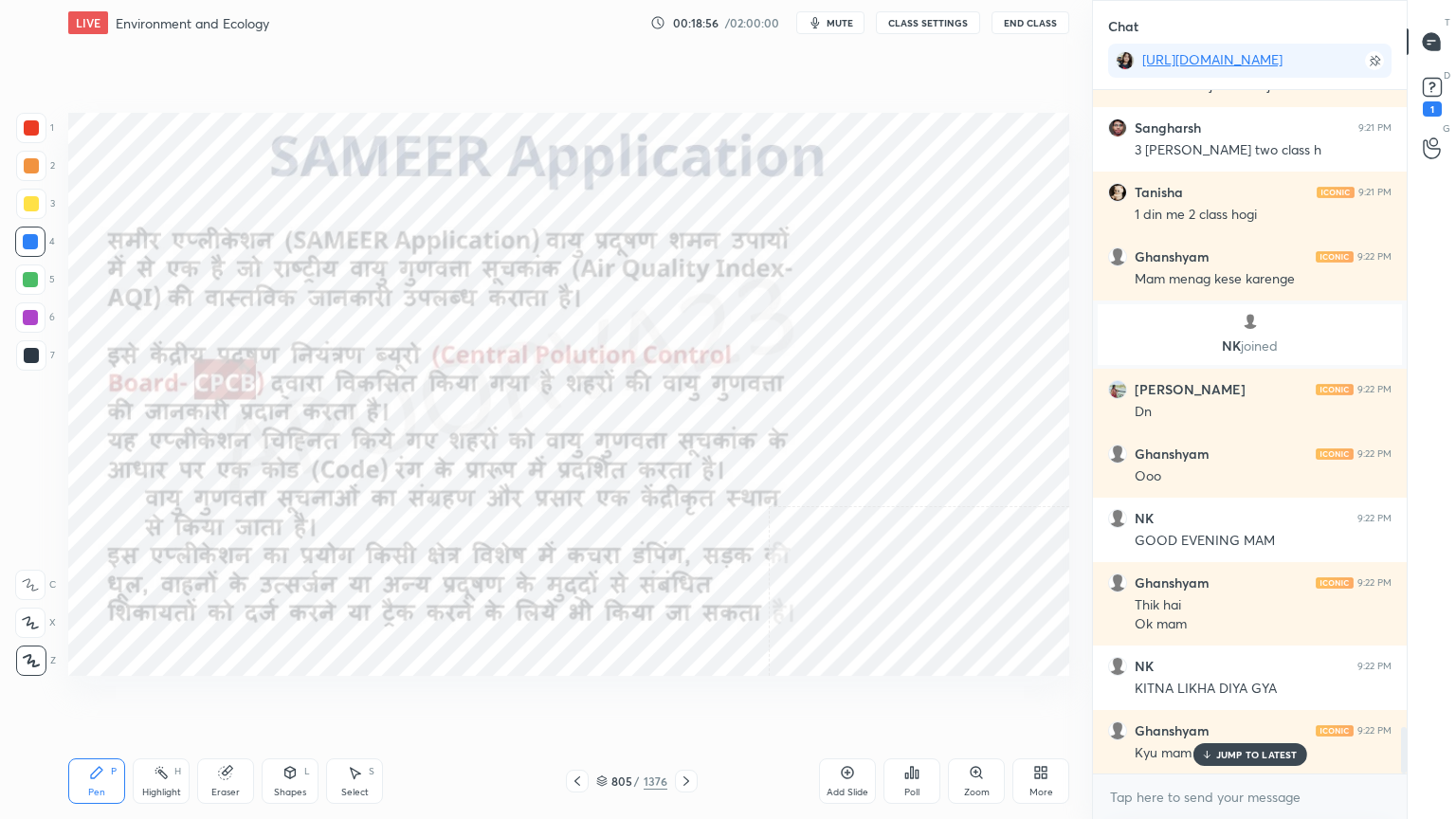
click at [914, 23] on button "CLASS SETTINGS" at bounding box center [927, 23] width 104 height 23
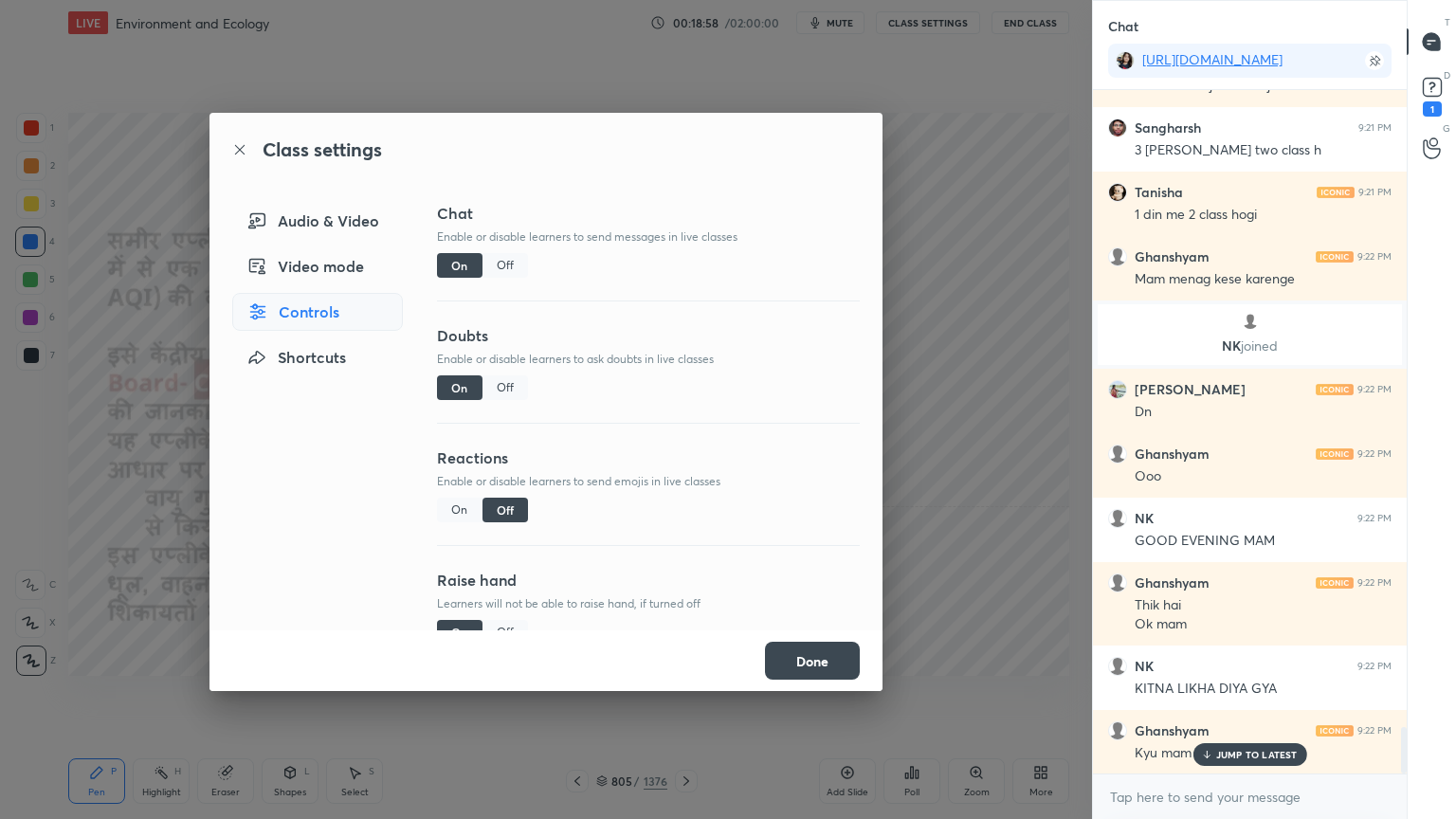
click at [800, 657] on button "Done" at bounding box center [812, 660] width 95 height 37
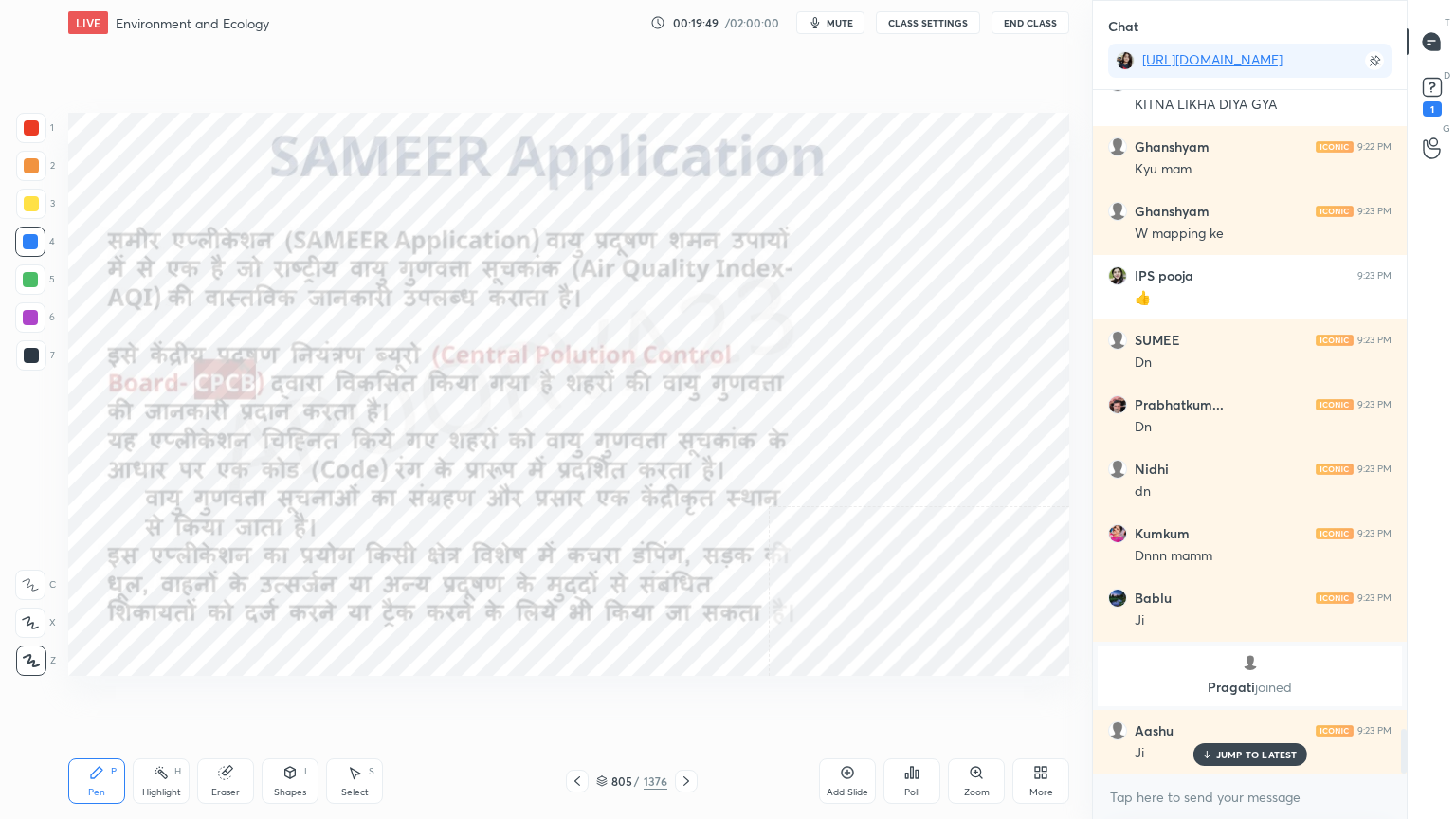
scroll to position [9943, 0]
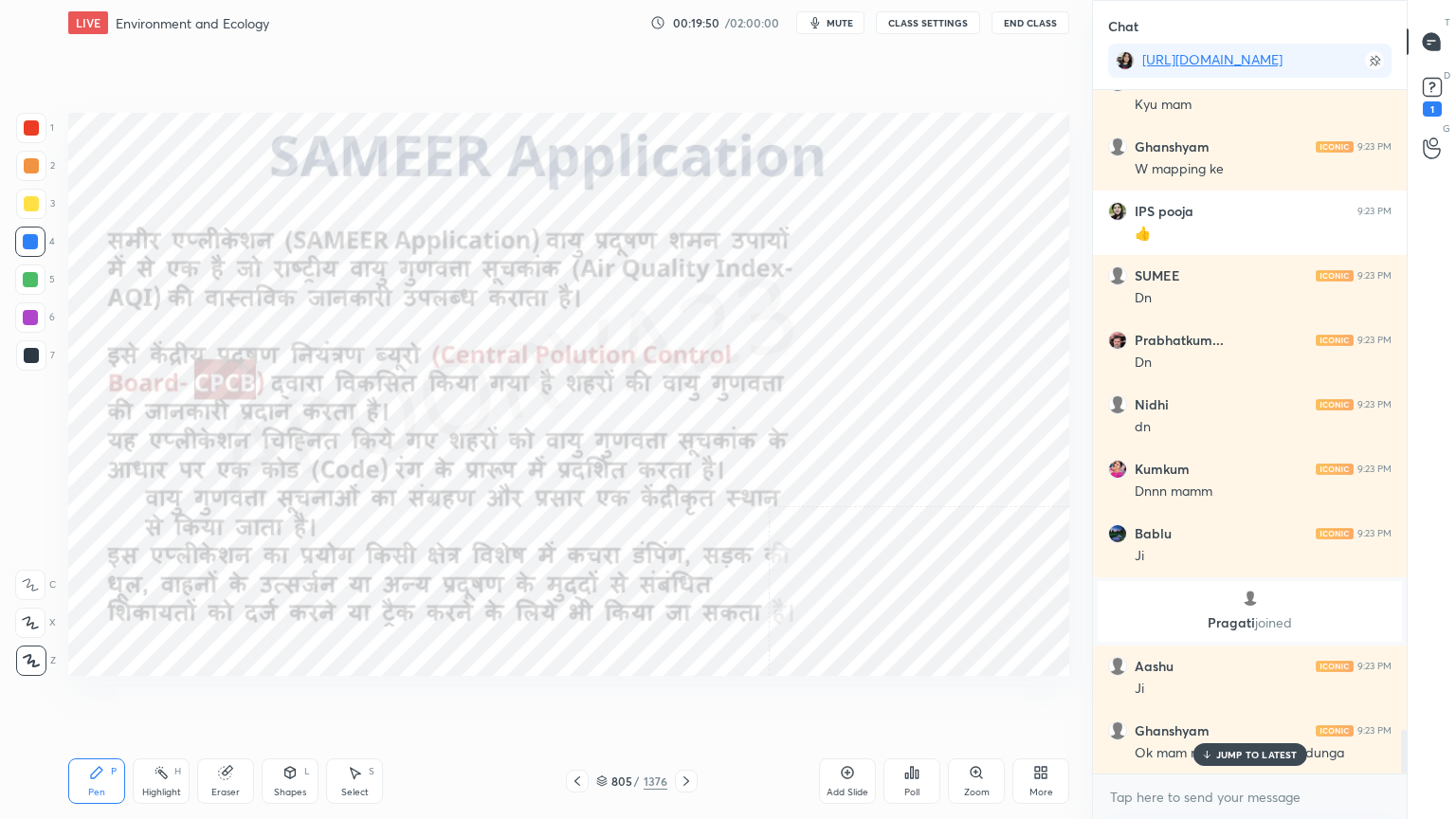
click at [1234, 699] on p "JUMP TO LATEST" at bounding box center [1256, 755] width 82 height 12
click at [1203, 699] on textarea at bounding box center [1249, 798] width 284 height 31
click at [229, 699] on div "Eraser" at bounding box center [226, 793] width 29 height 10
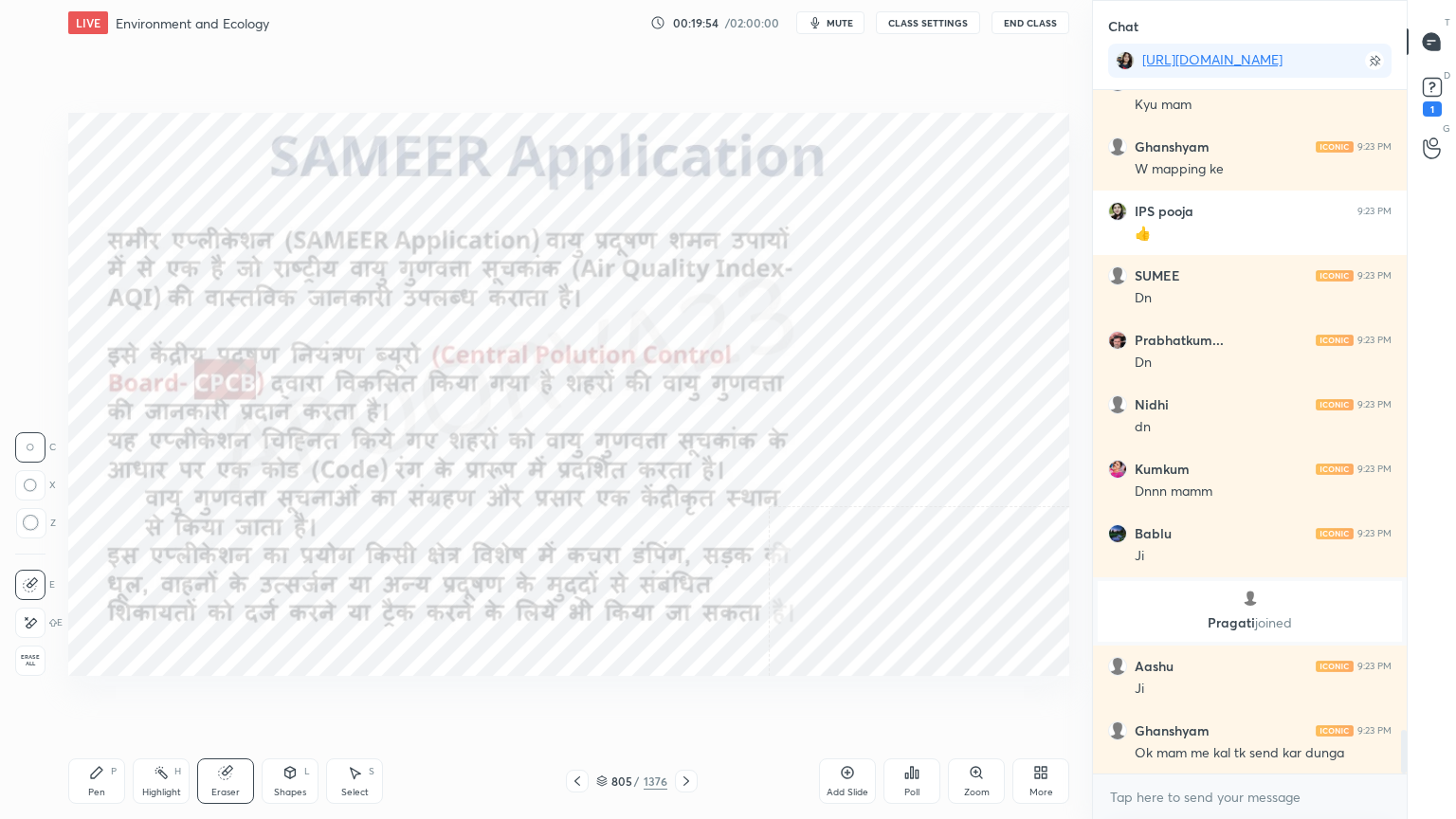
click at [35, 658] on span "Erase all" at bounding box center [31, 661] width 29 height 13
click at [31, 655] on div "1 2 3 4 5 6 7 C X Z C X Z E E Erase all H H" at bounding box center [30, 394] width 61 height 563
click at [31, 653] on div at bounding box center [32, 661] width 31 height 31
click at [30, 652] on div at bounding box center [32, 661] width 31 height 31
click at [607, 699] on div "805 / 1376" at bounding box center [631, 782] width 71 height 17
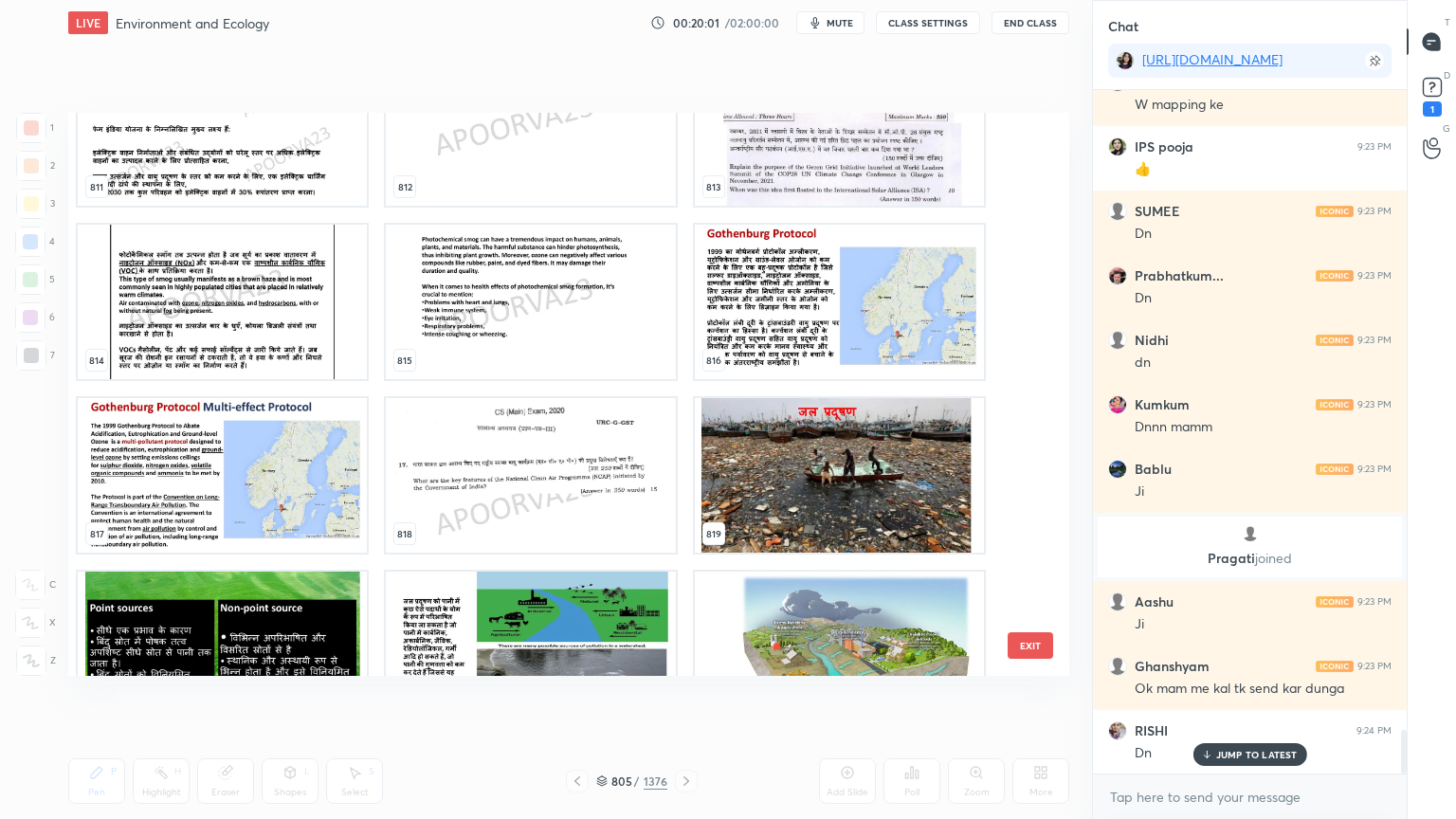
scroll to position [47046, 0]
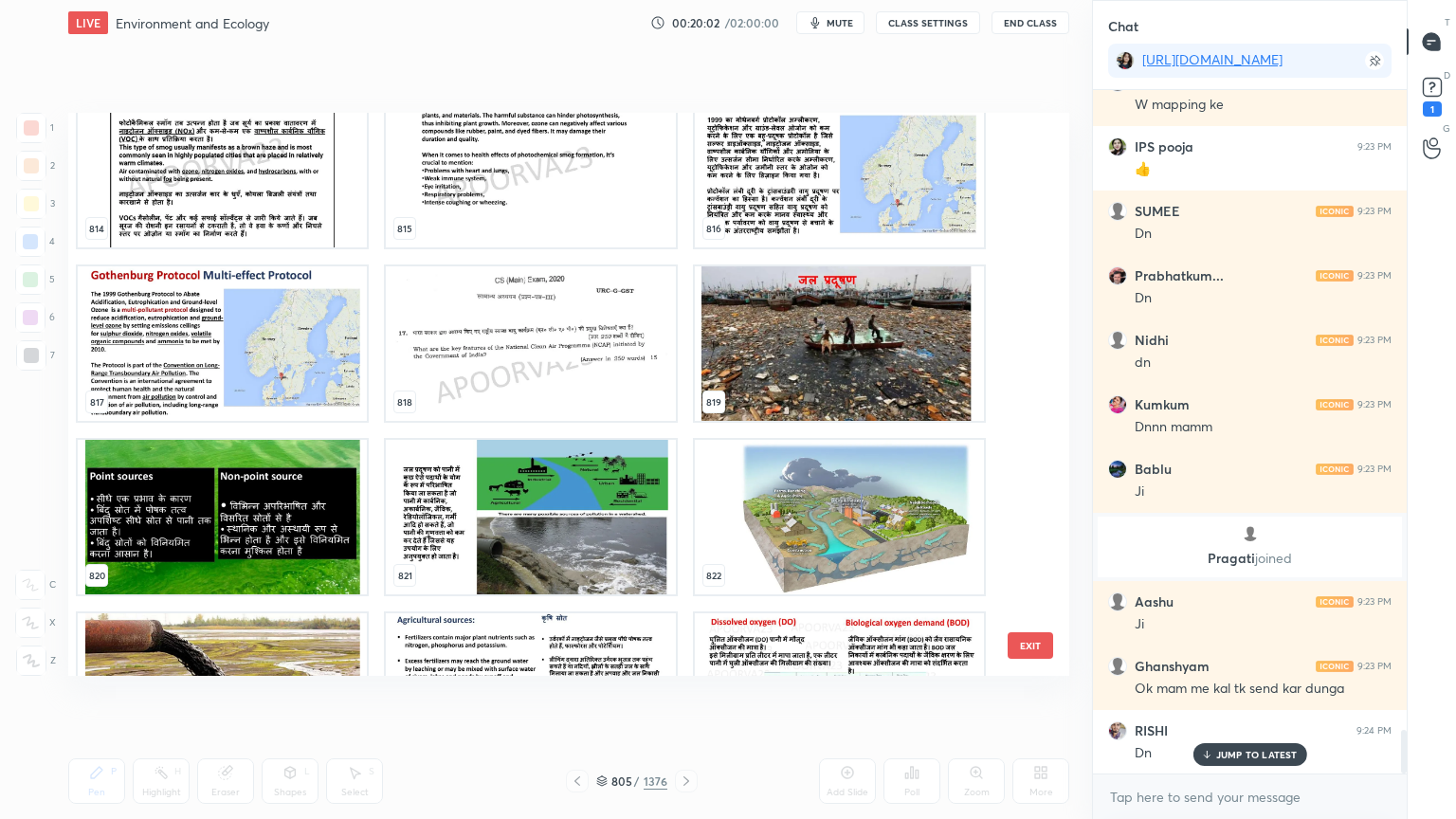
click at [823, 357] on img "grid" at bounding box center [839, 343] width 289 height 155
click at [825, 357] on img "grid" at bounding box center [839, 343] width 289 height 155
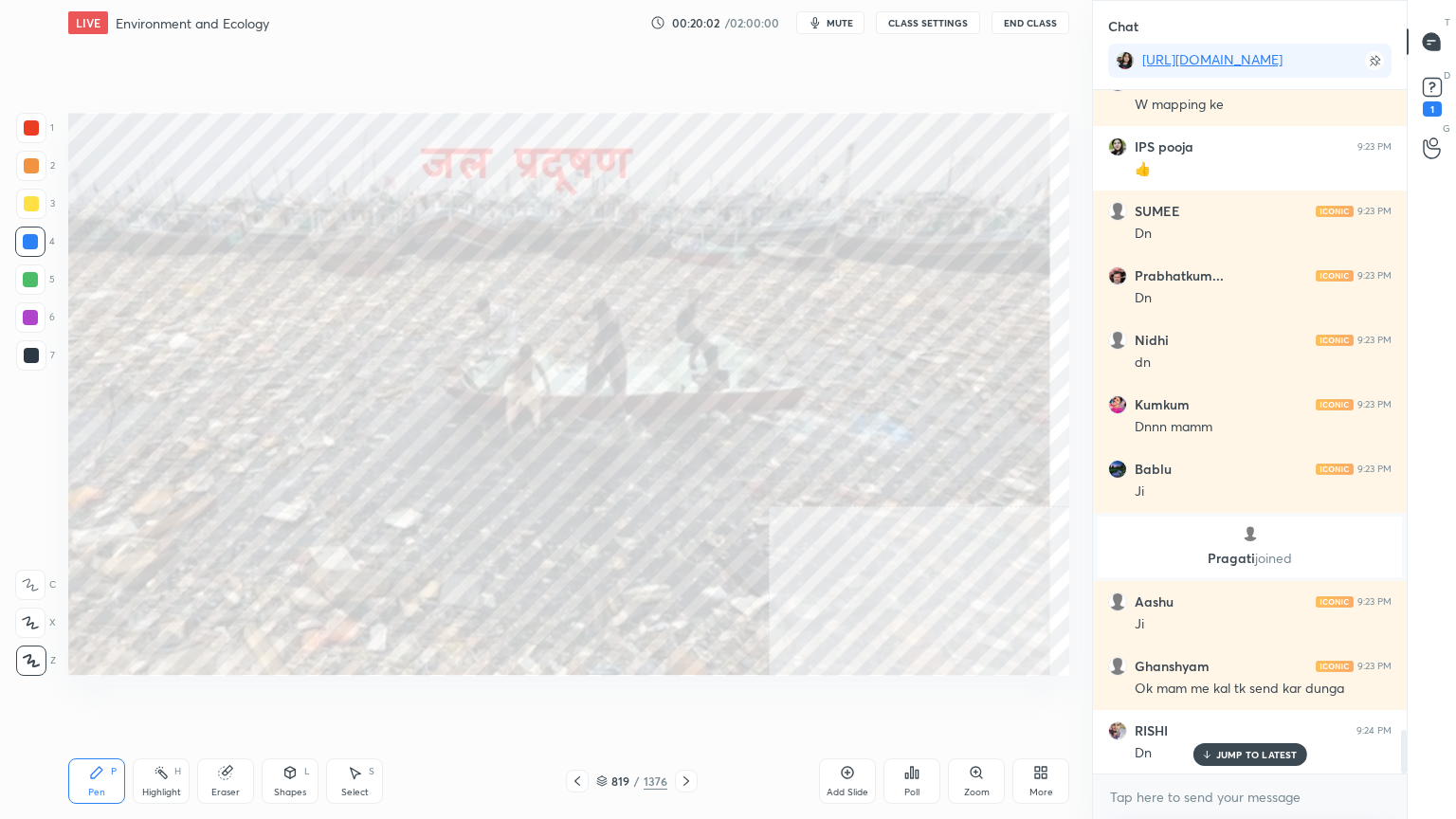
click at [827, 357] on img "grid" at bounding box center [839, 343] width 289 height 155
drag, startPoint x: 827, startPoint y: 356, endPoint x: 838, endPoint y: 356, distance: 11.0
click at [827, 356] on img "grid" at bounding box center [839, 343] width 289 height 155
click at [37, 239] on div at bounding box center [31, 242] width 15 height 15
click at [41, 236] on div at bounding box center [31, 242] width 31 height 31
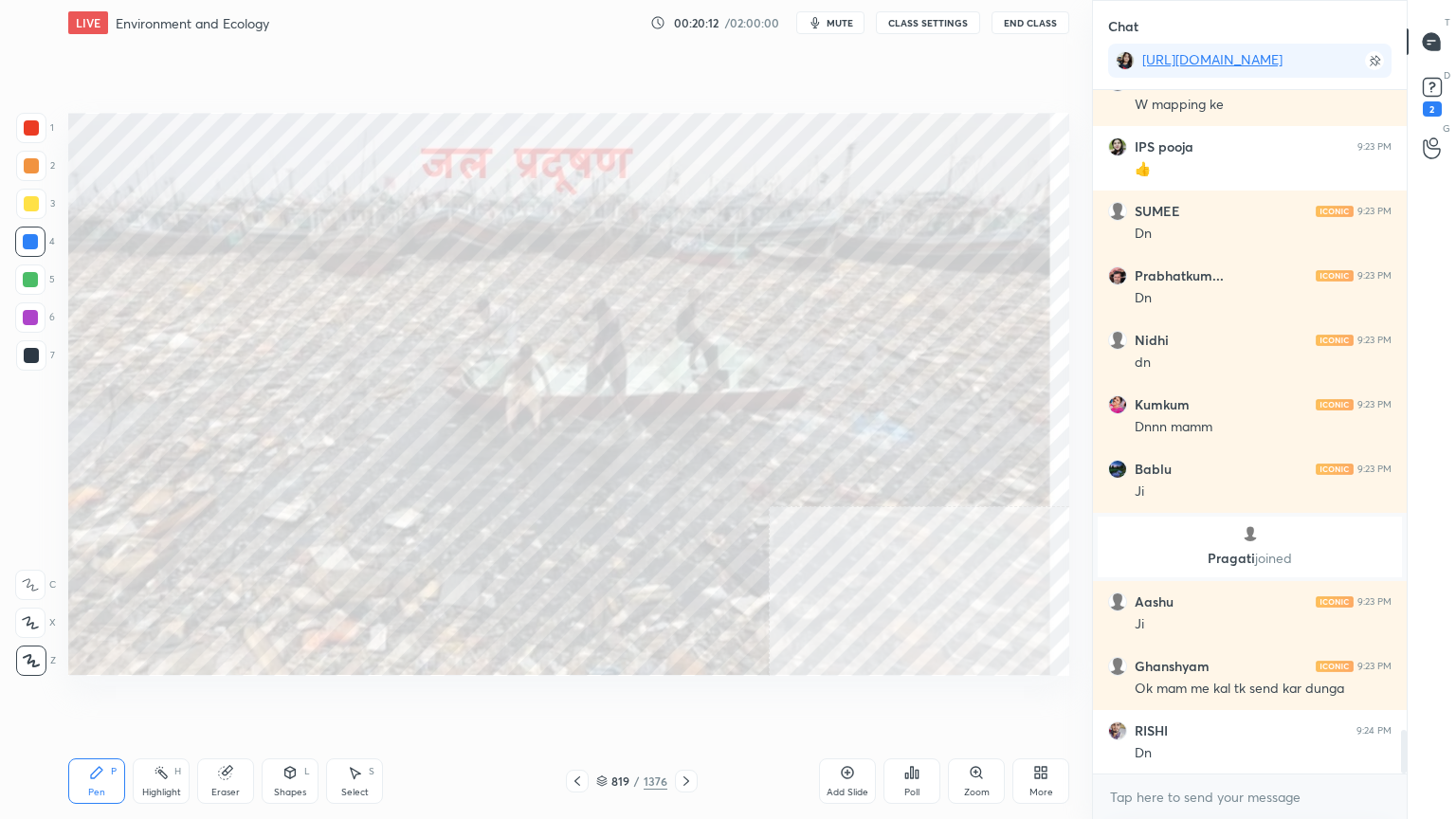
scroll to position [10072, 0]
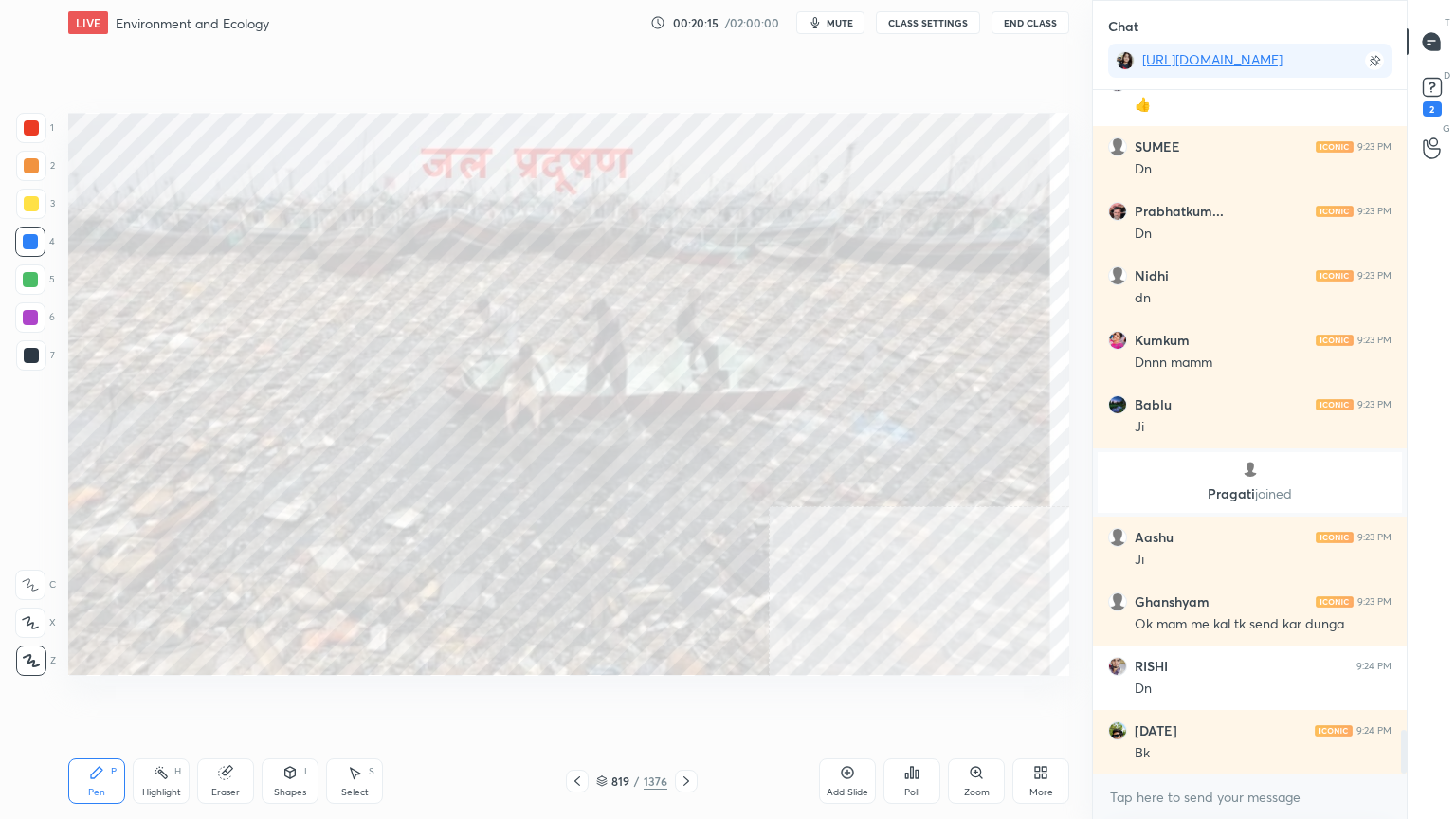
click at [611, 699] on div "819" at bounding box center [621, 782] width 19 height 12
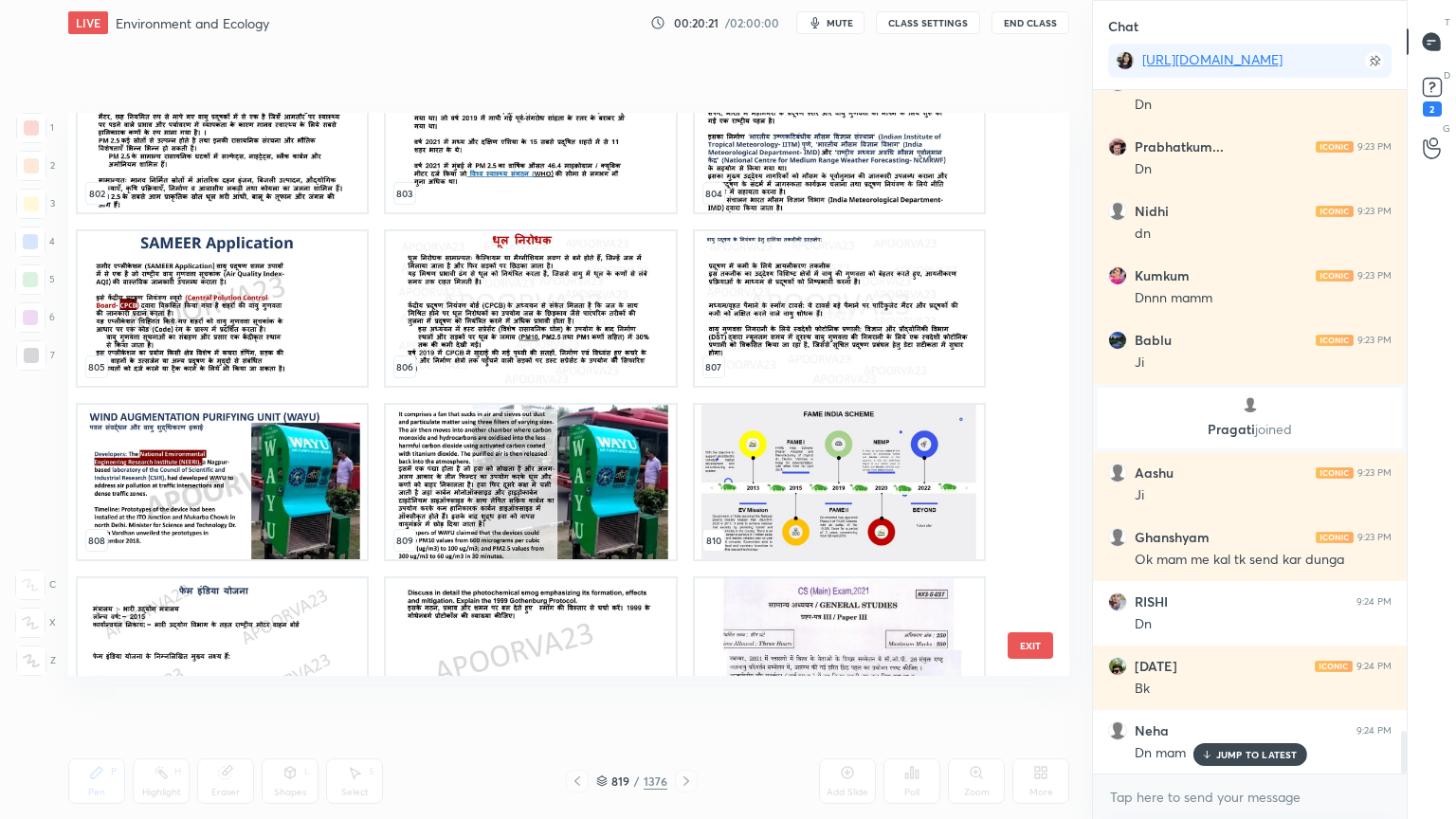
scroll to position [10205, 0]
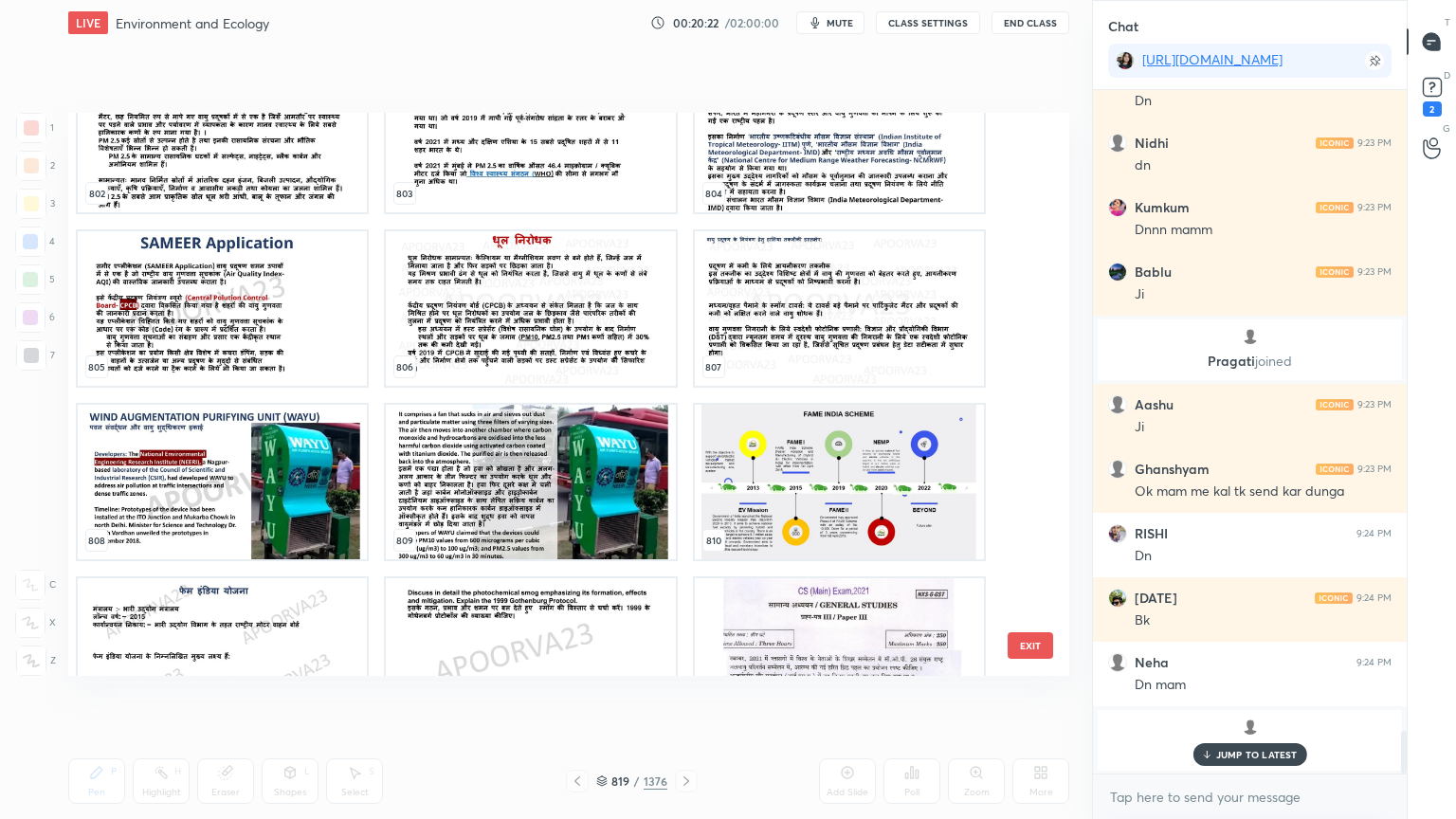
click at [223, 334] on img "grid" at bounding box center [222, 309] width 289 height 155
click at [222, 330] on img "grid" at bounding box center [222, 309] width 289 height 155
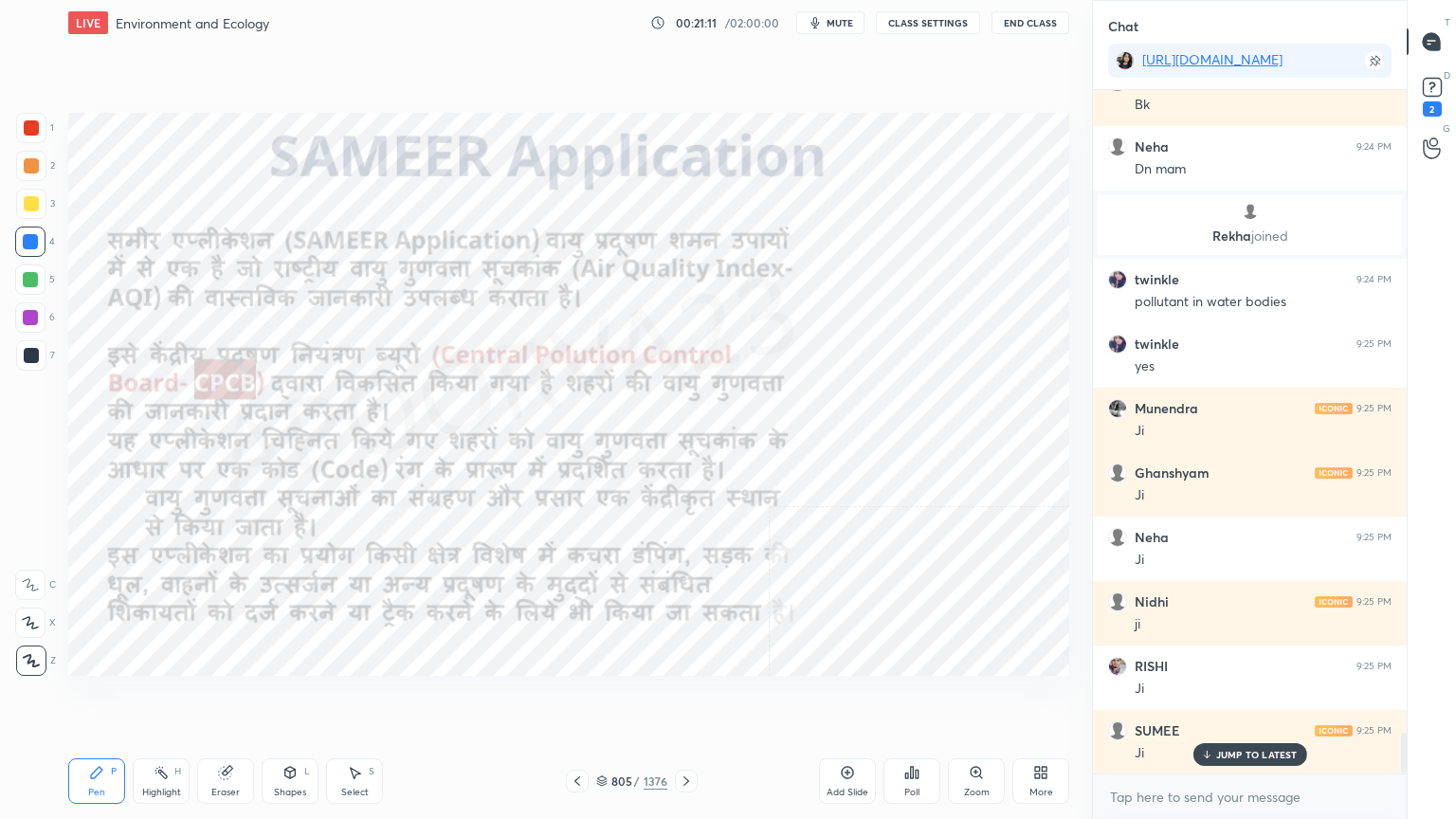
scroll to position [10785, 0]
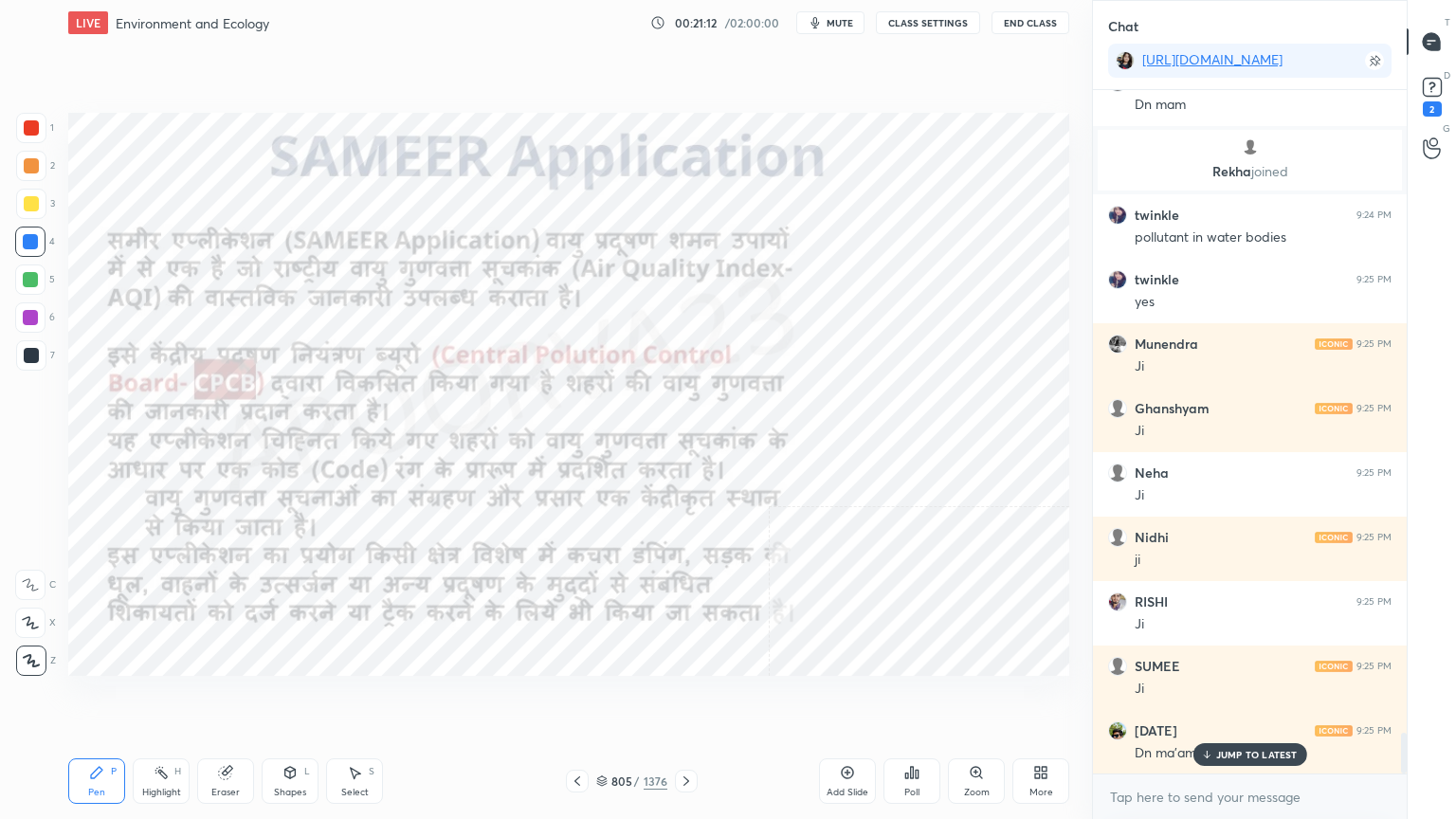
click at [685, 699] on icon at bounding box center [686, 782] width 15 height 15
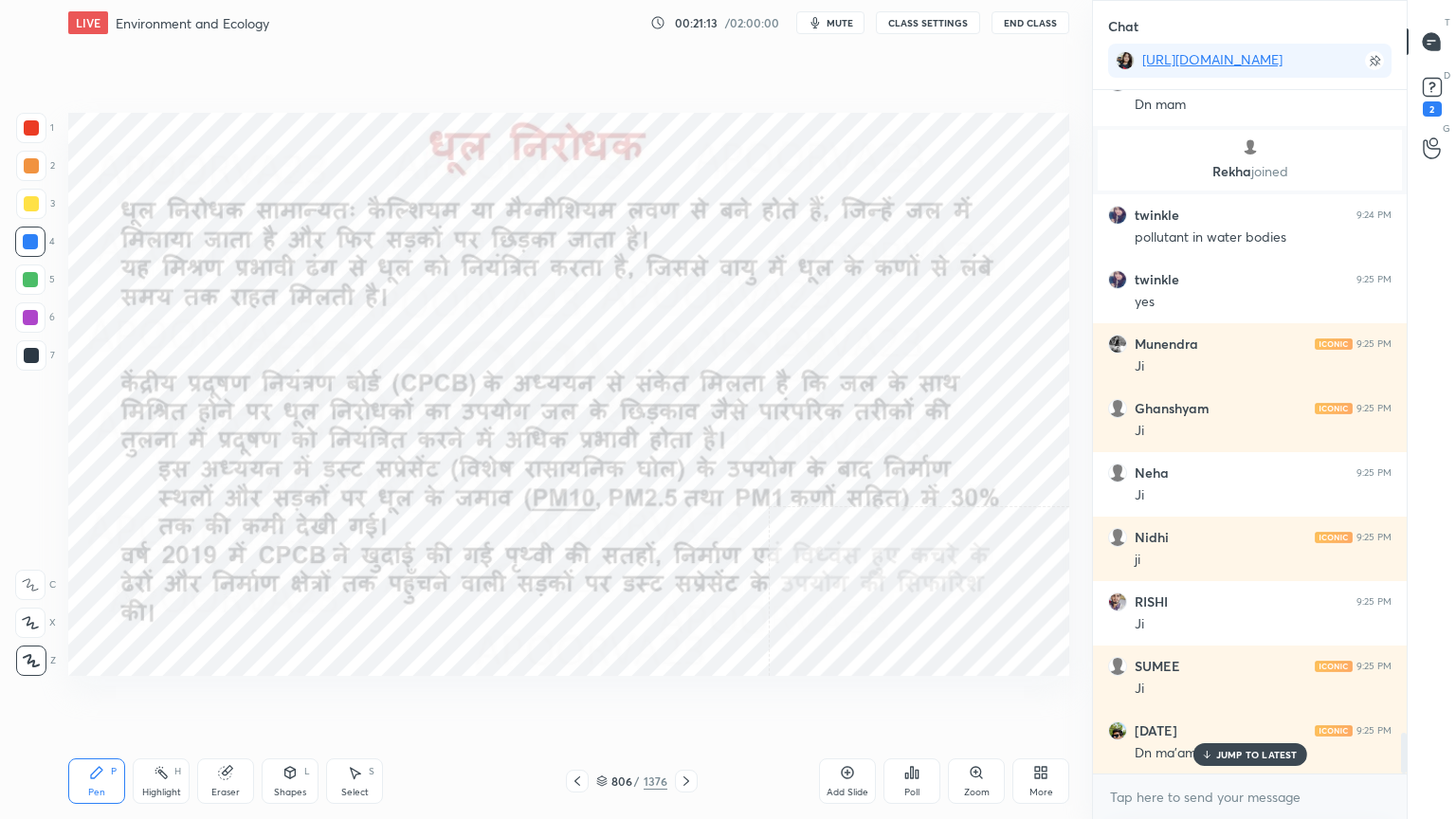
click at [680, 699] on icon at bounding box center [686, 782] width 15 height 15
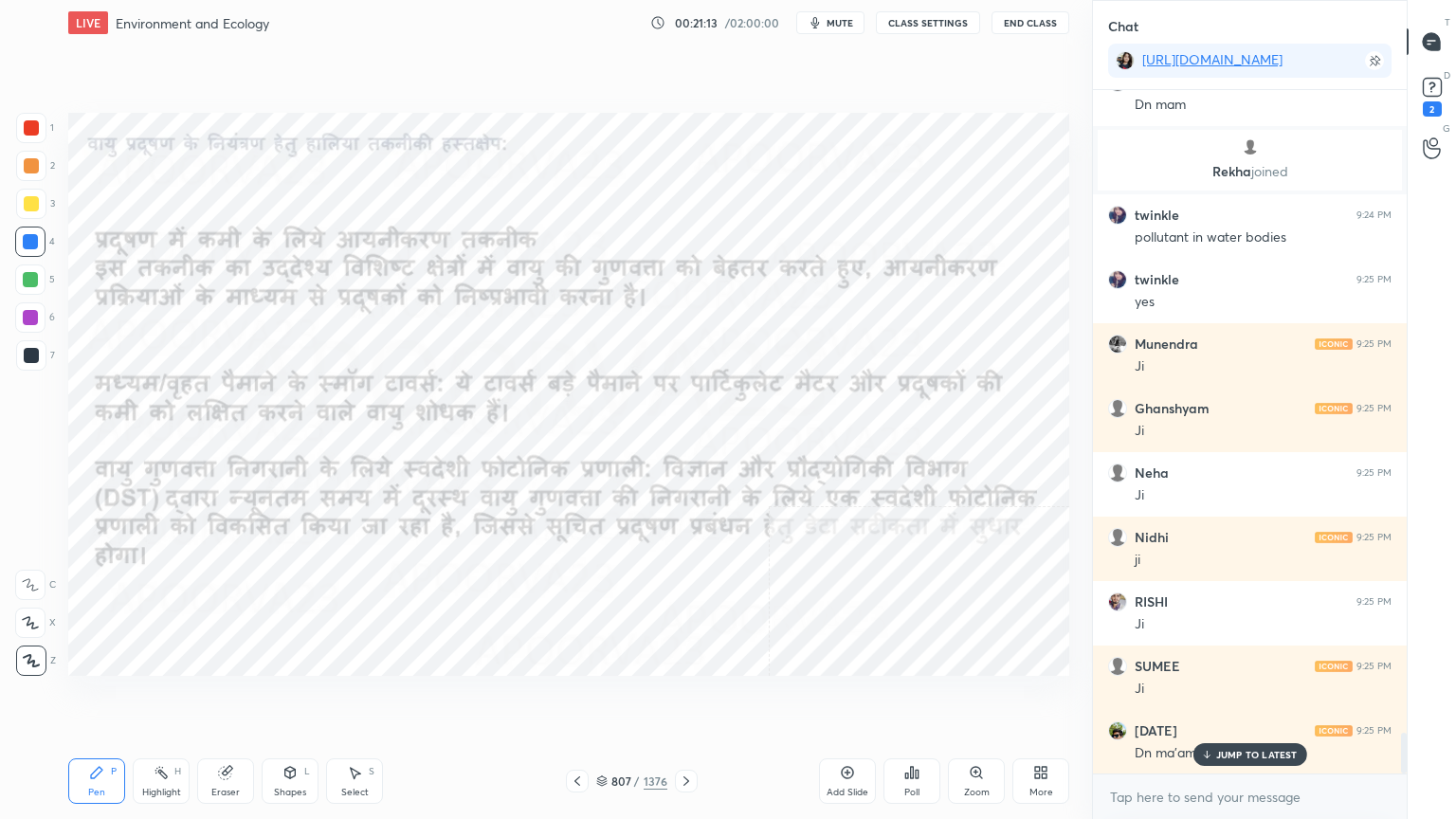
click at [679, 699] on icon at bounding box center [686, 782] width 15 height 15
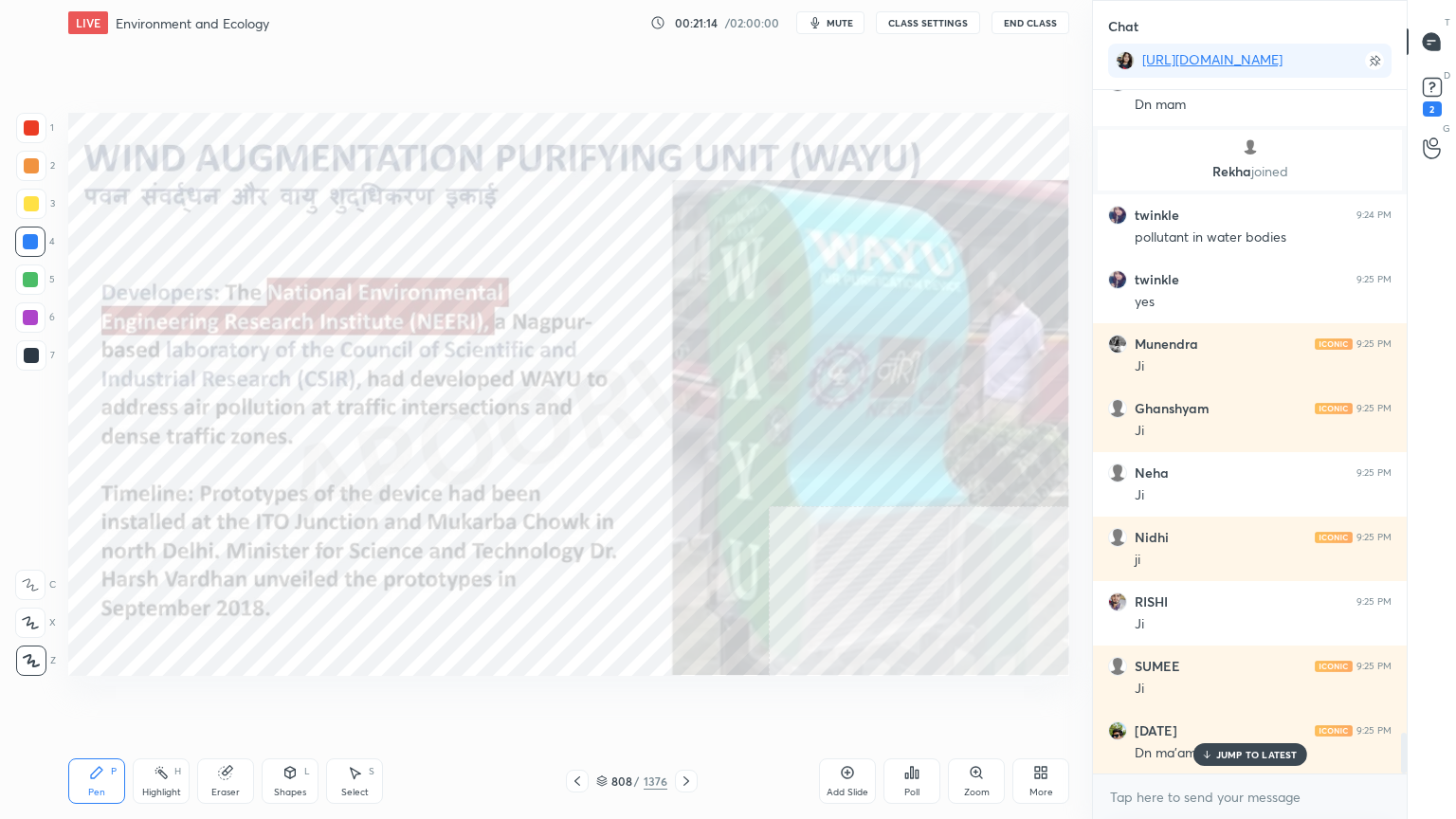
click at [685, 699] on icon at bounding box center [686, 782] width 15 height 15
click at [681, 699] on icon at bounding box center [686, 782] width 15 height 15
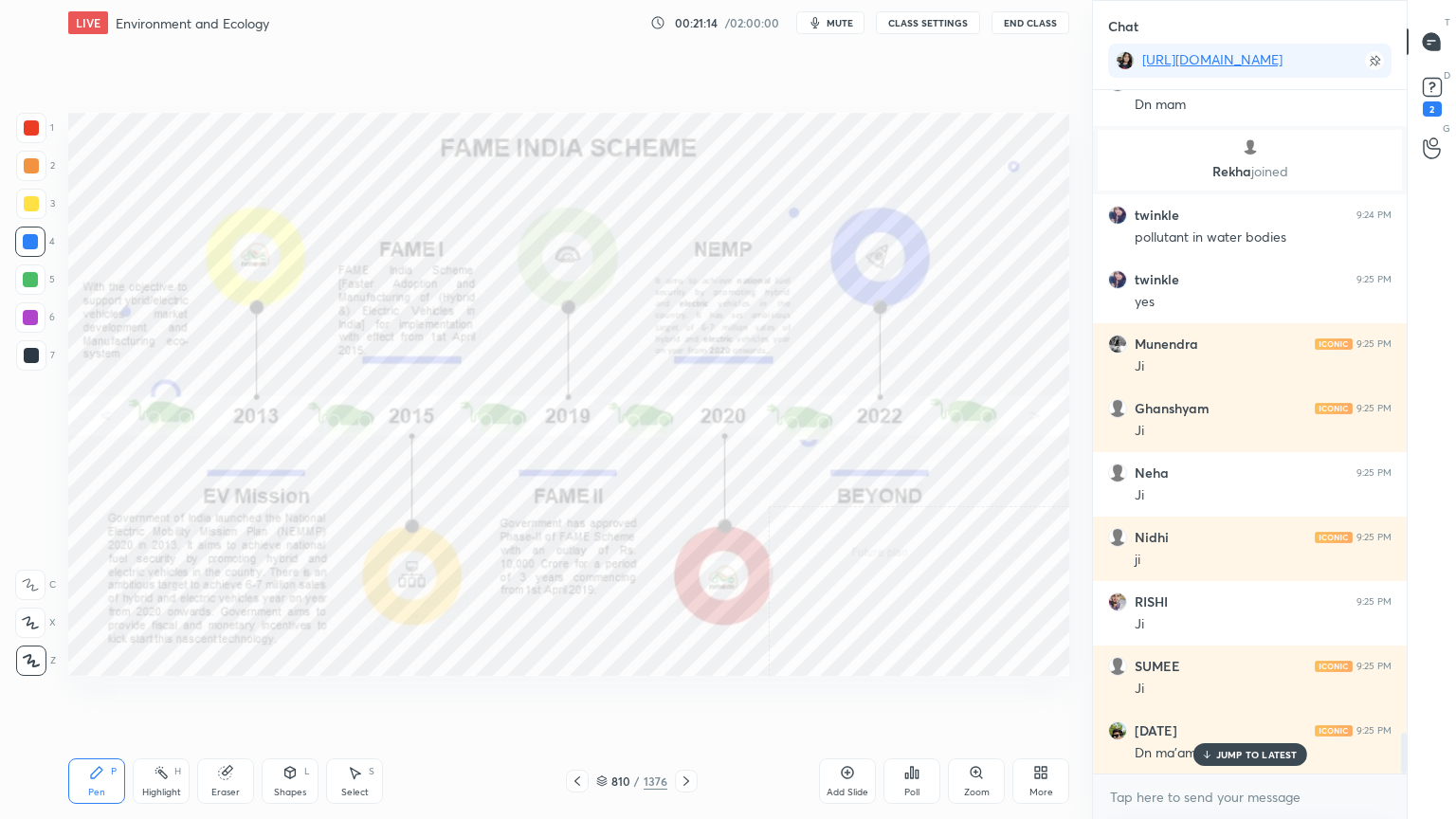
click at [679, 699] on icon at bounding box center [686, 782] width 15 height 15
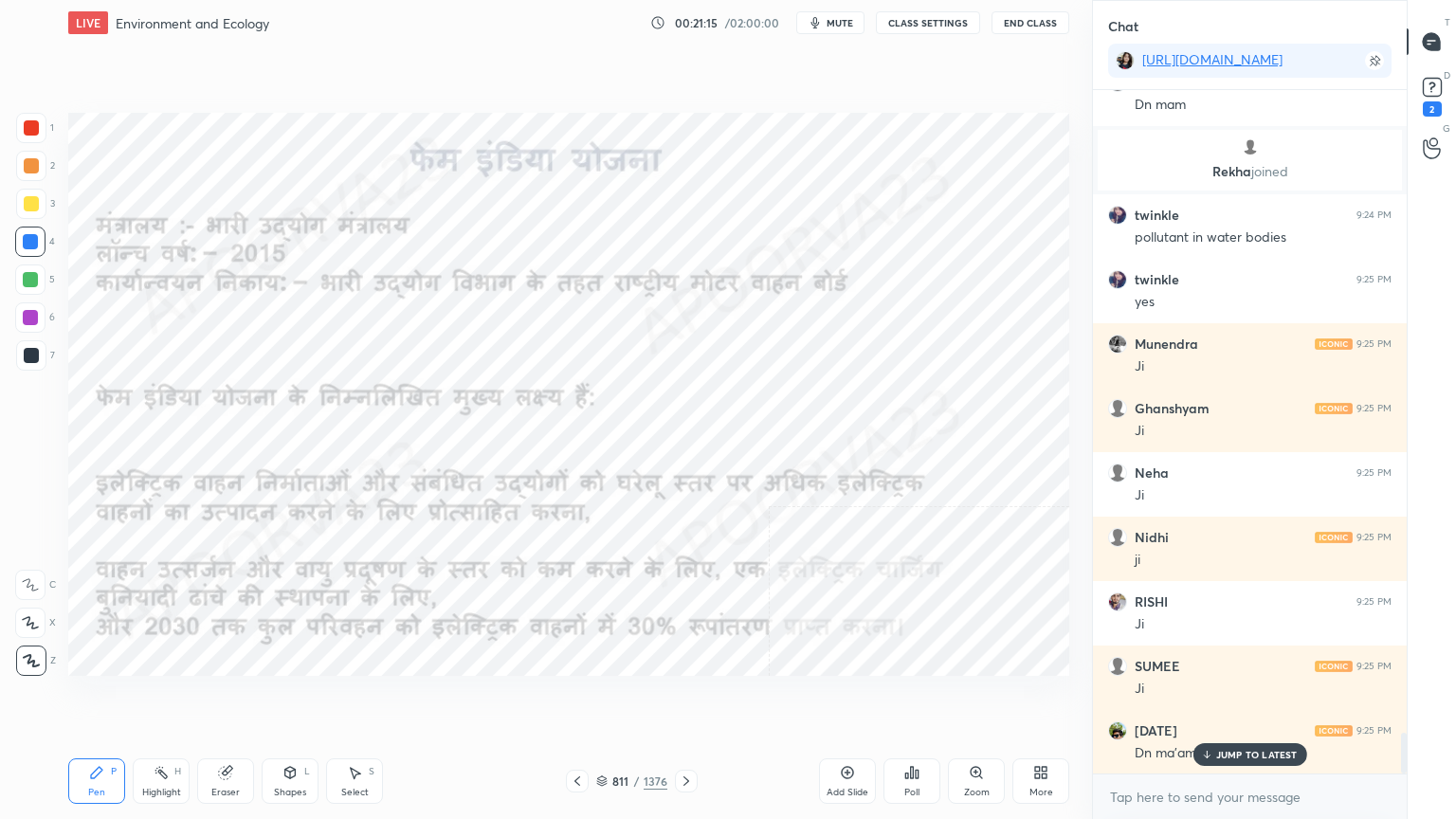
click at [675, 699] on div at bounding box center [686, 782] width 23 height 23
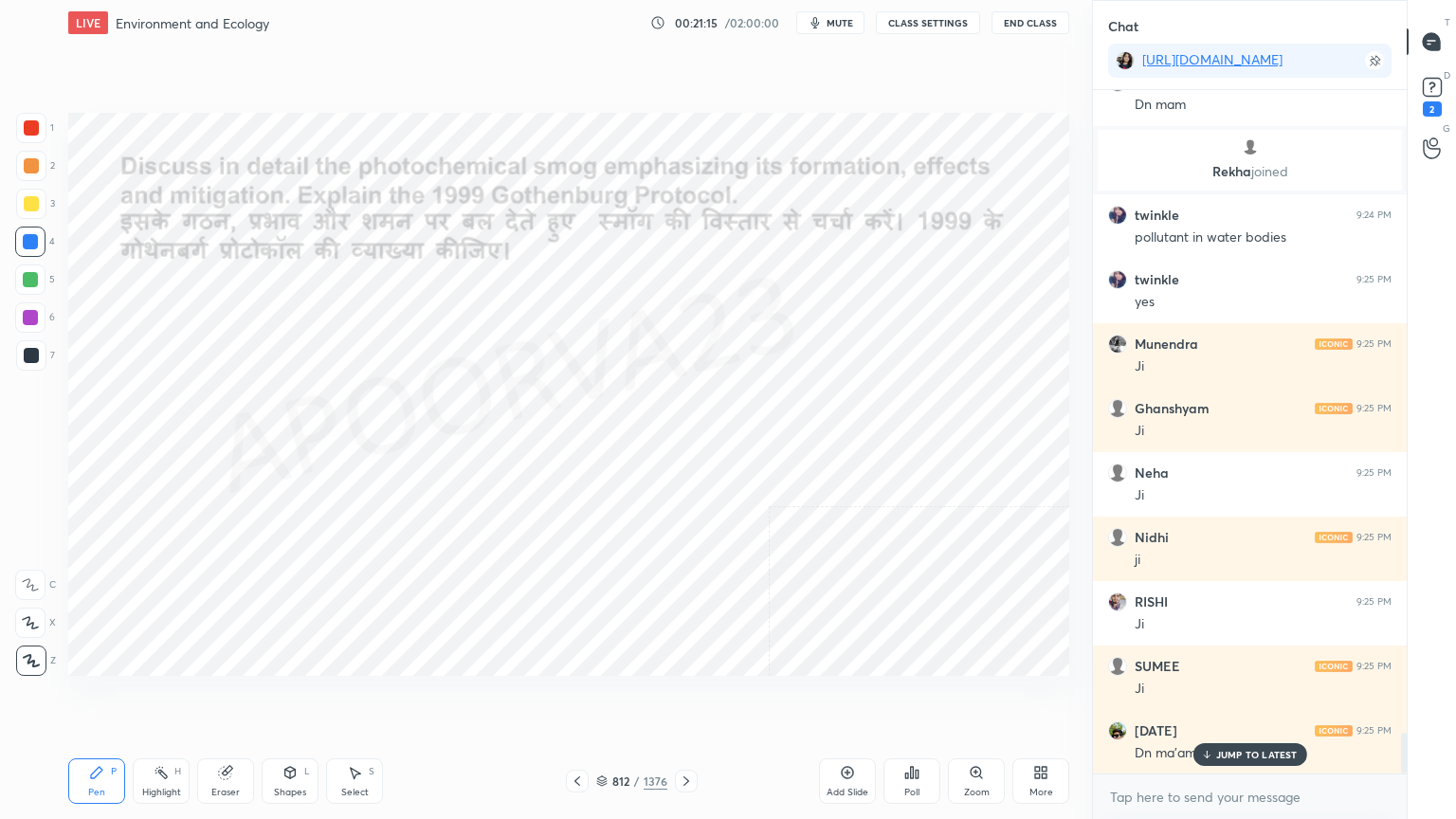
click at [675, 699] on div at bounding box center [686, 782] width 23 height 23
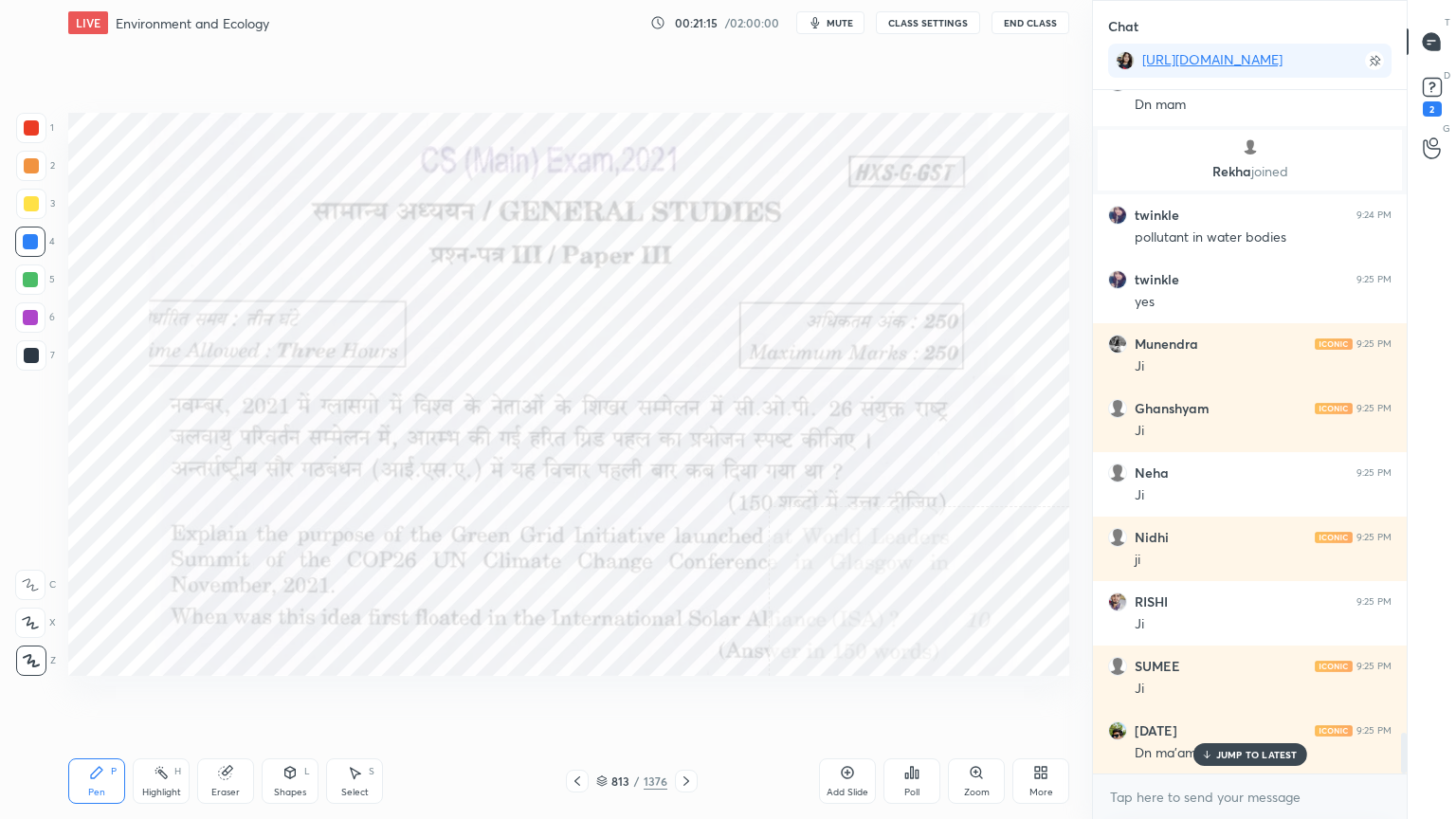
click at [679, 699] on icon at bounding box center [686, 782] width 15 height 15
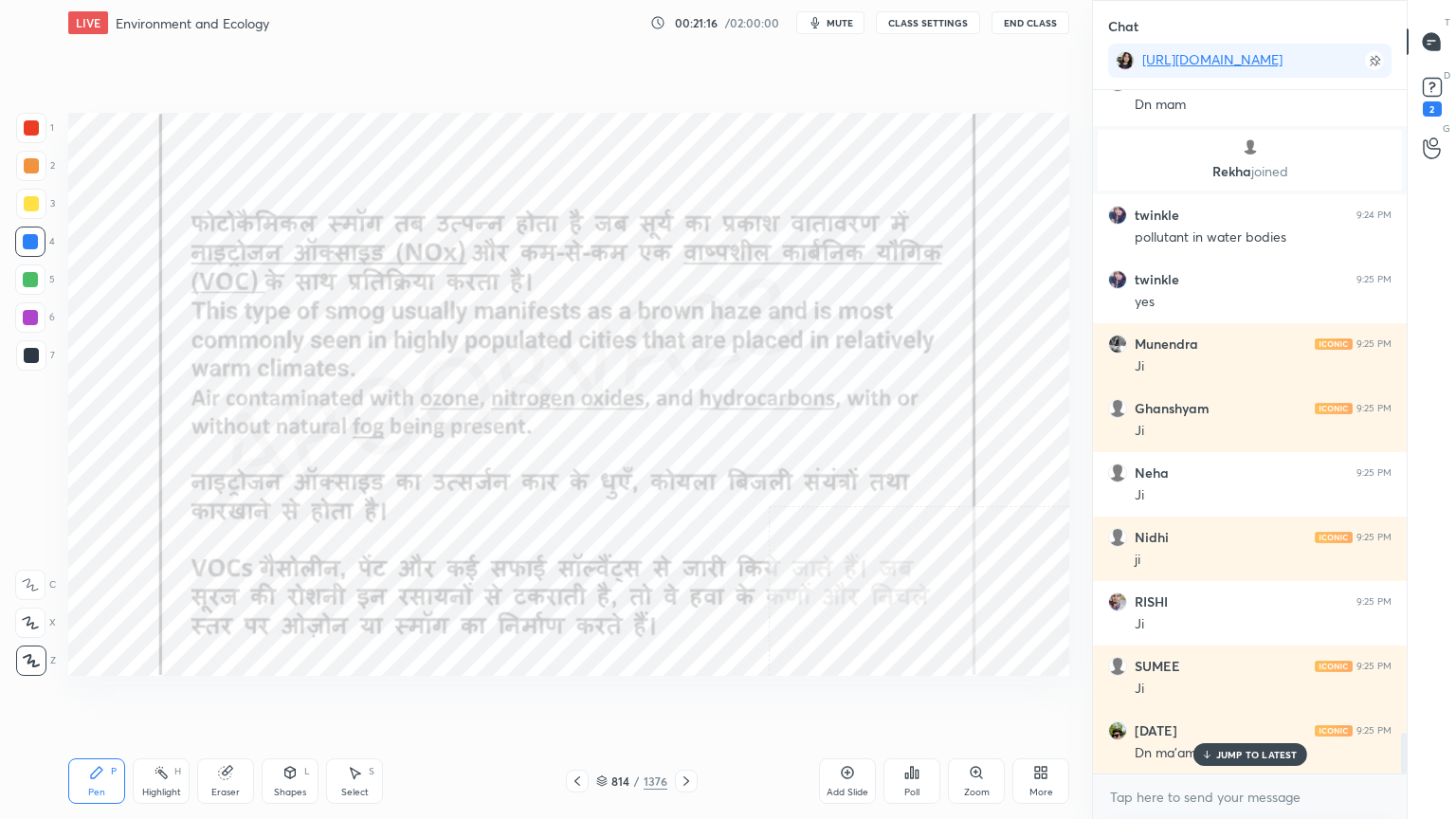
click at [679, 699] on icon at bounding box center [686, 782] width 15 height 15
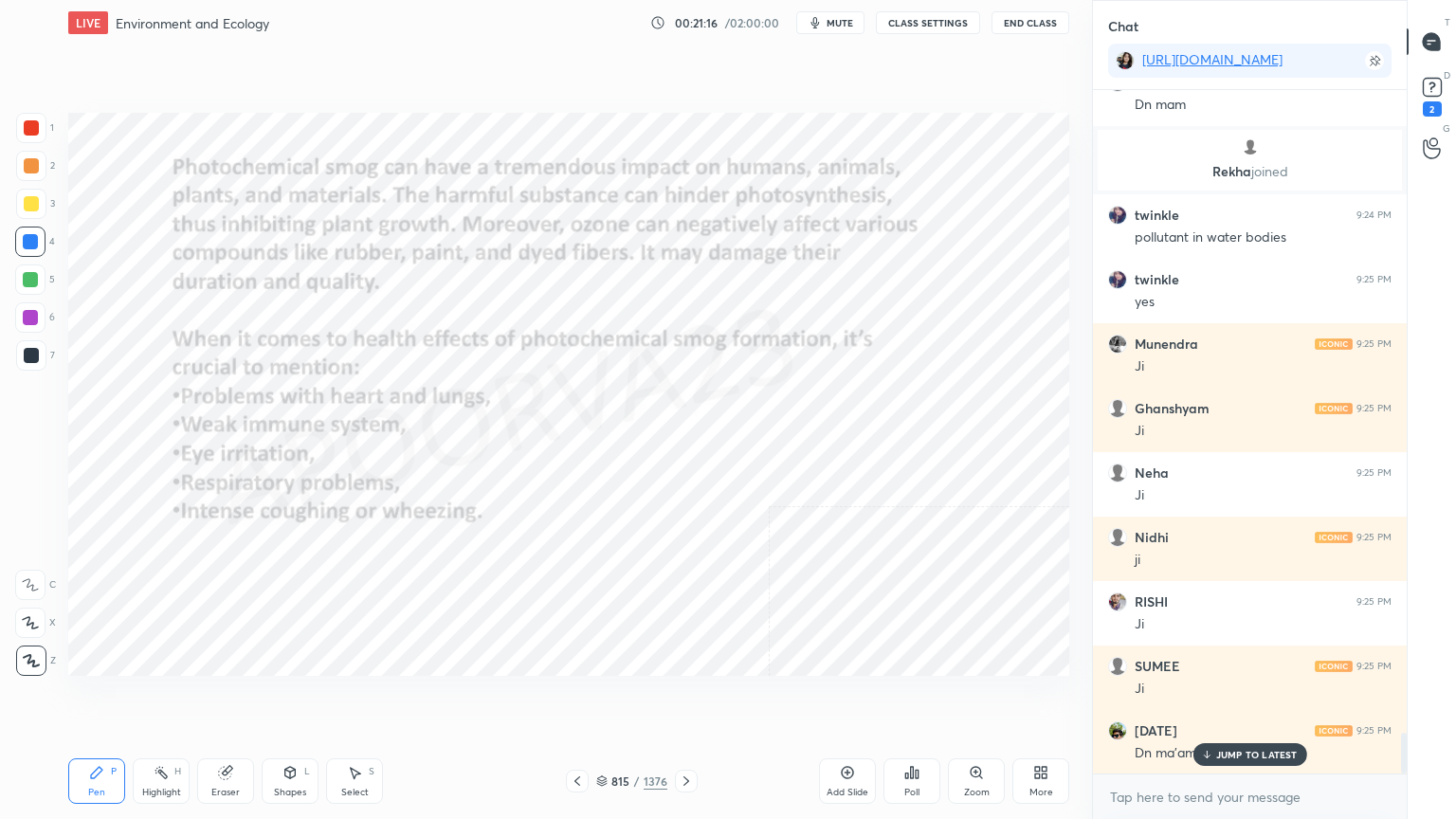
click at [675, 699] on div at bounding box center [686, 782] width 23 height 23
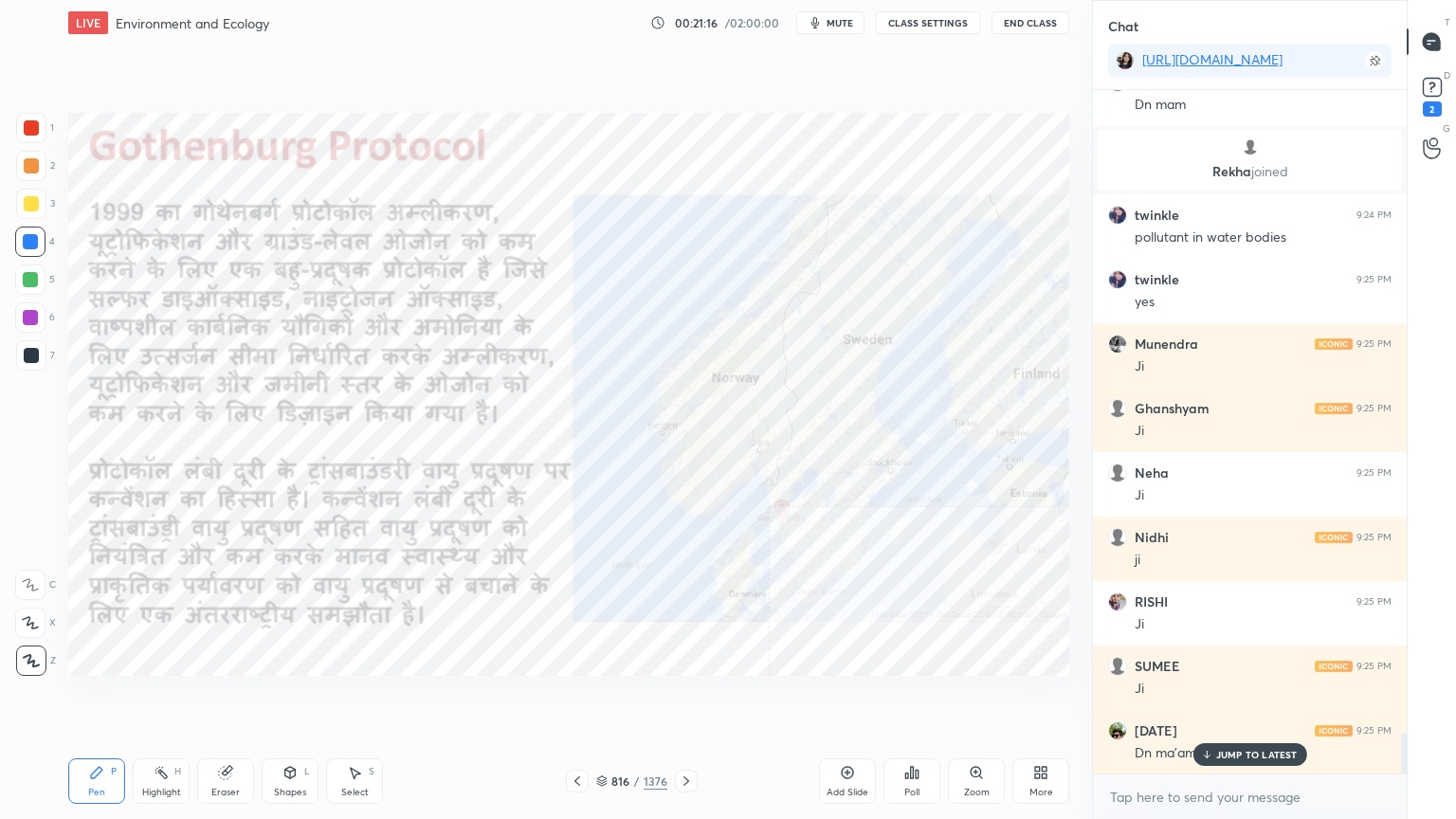
click at [675, 699] on div at bounding box center [686, 782] width 23 height 23
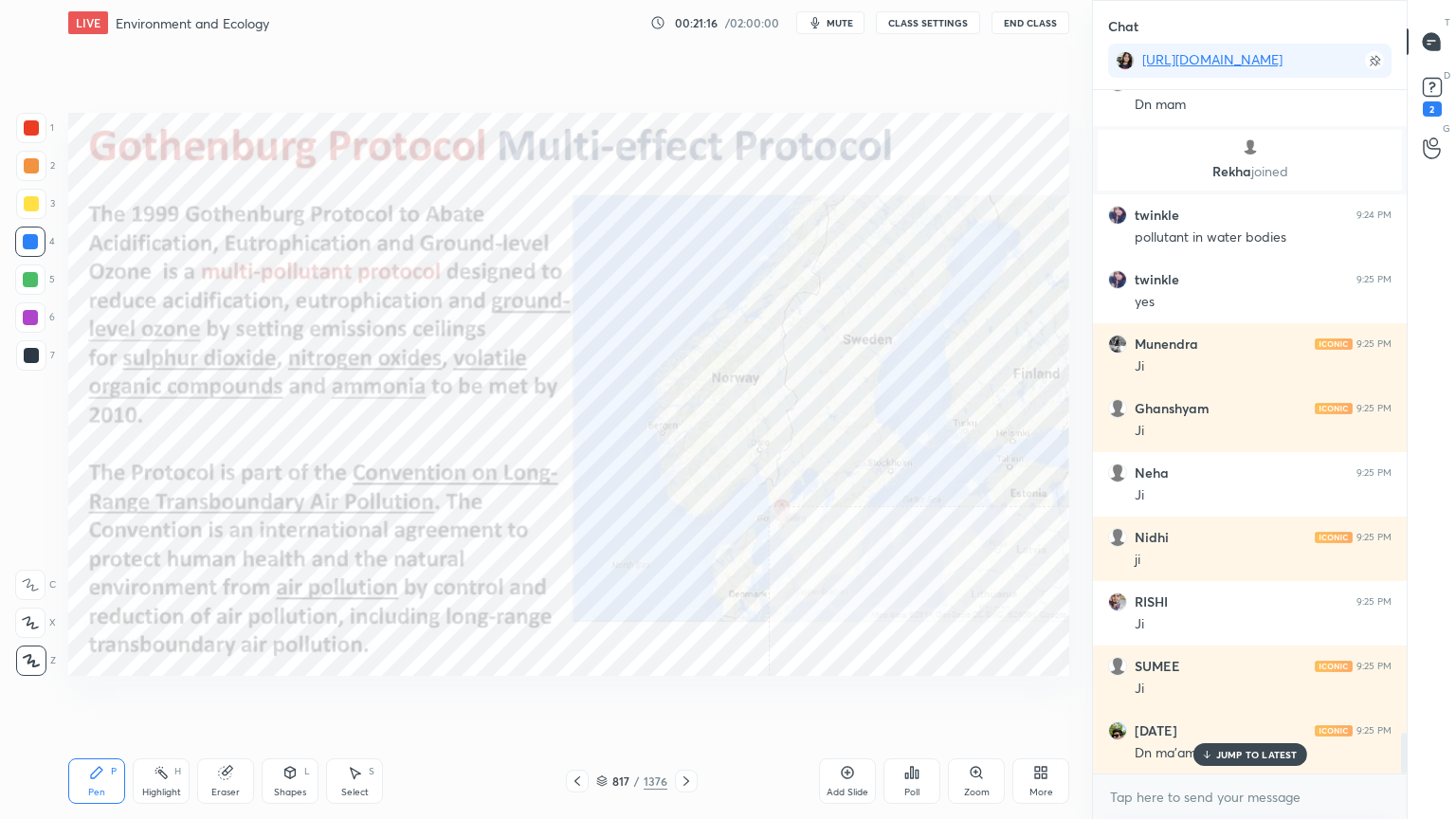
click at [675, 699] on div at bounding box center [686, 782] width 23 height 23
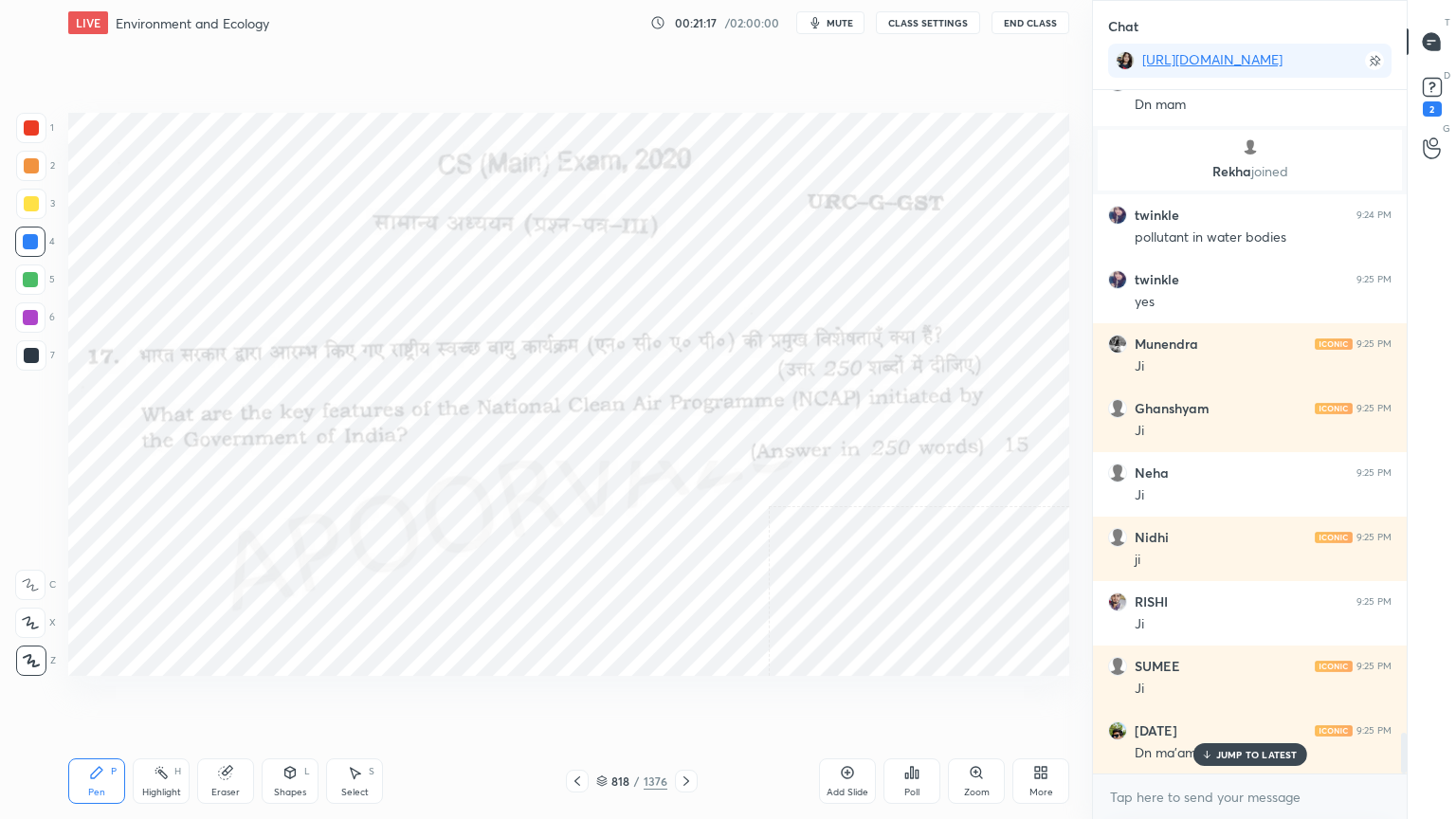
click at [675, 699] on div at bounding box center [686, 782] width 23 height 23
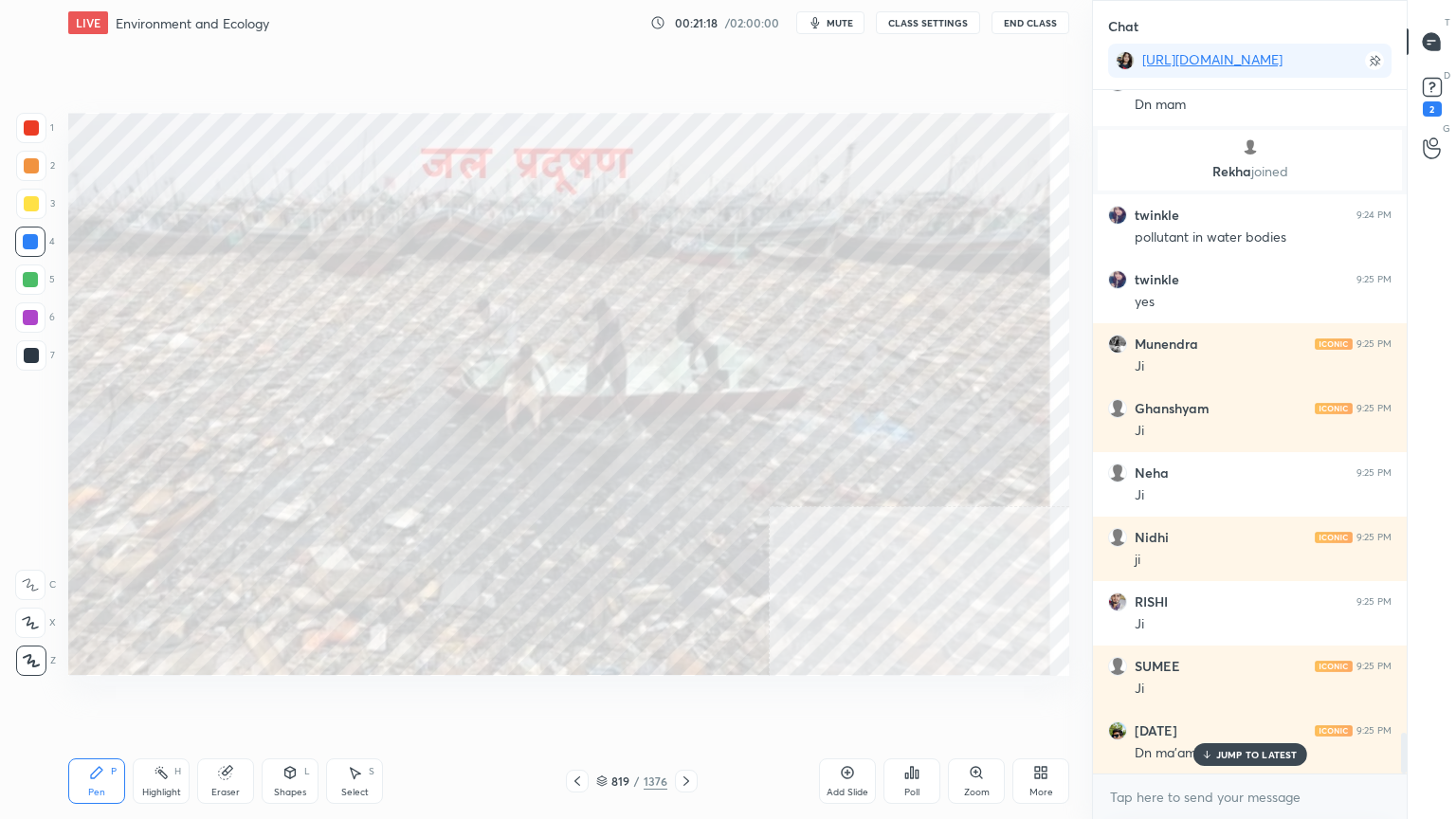
click at [607, 699] on div "819 / 1376" at bounding box center [631, 782] width 71 height 17
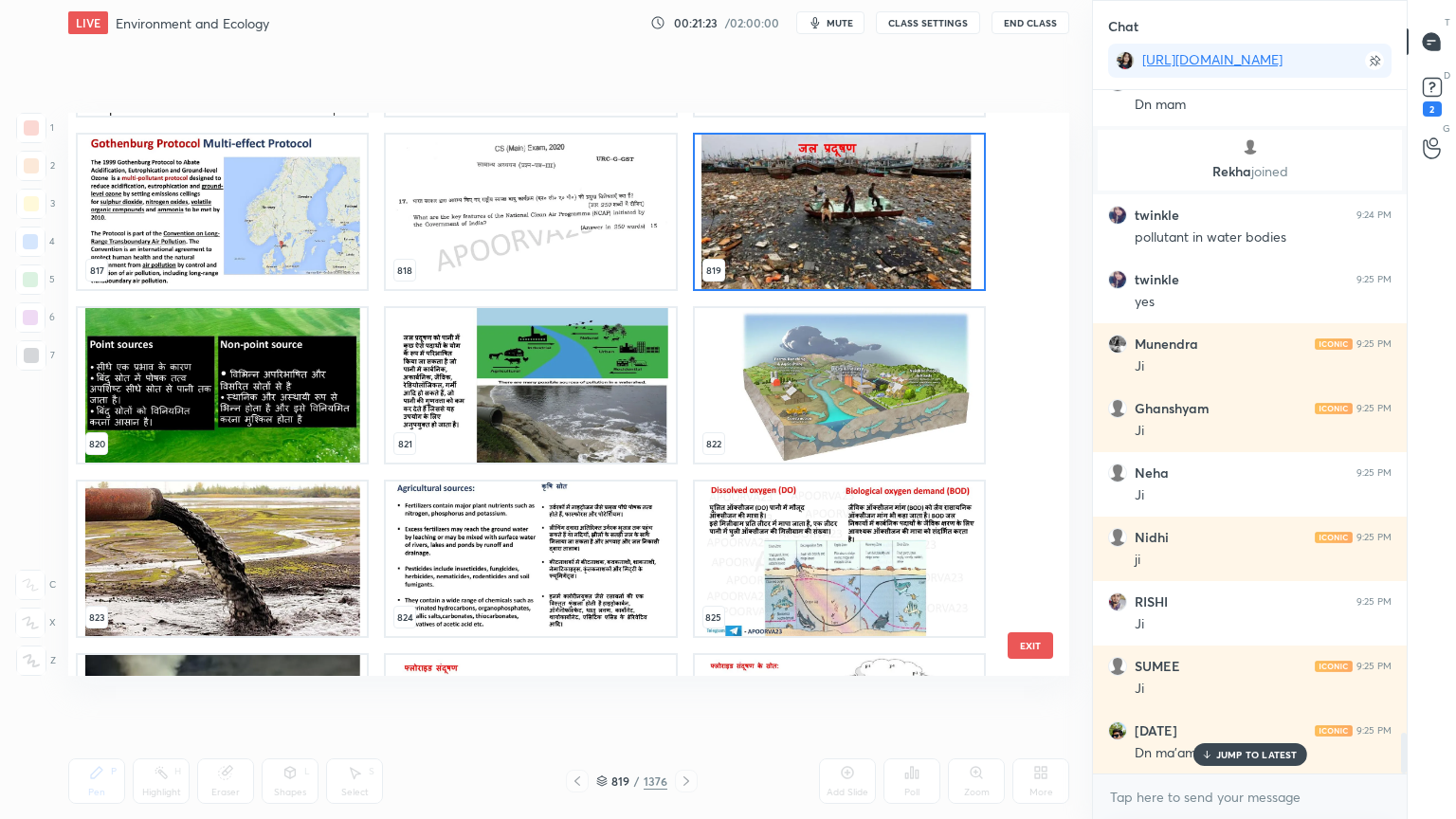
scroll to position [47310, 0]
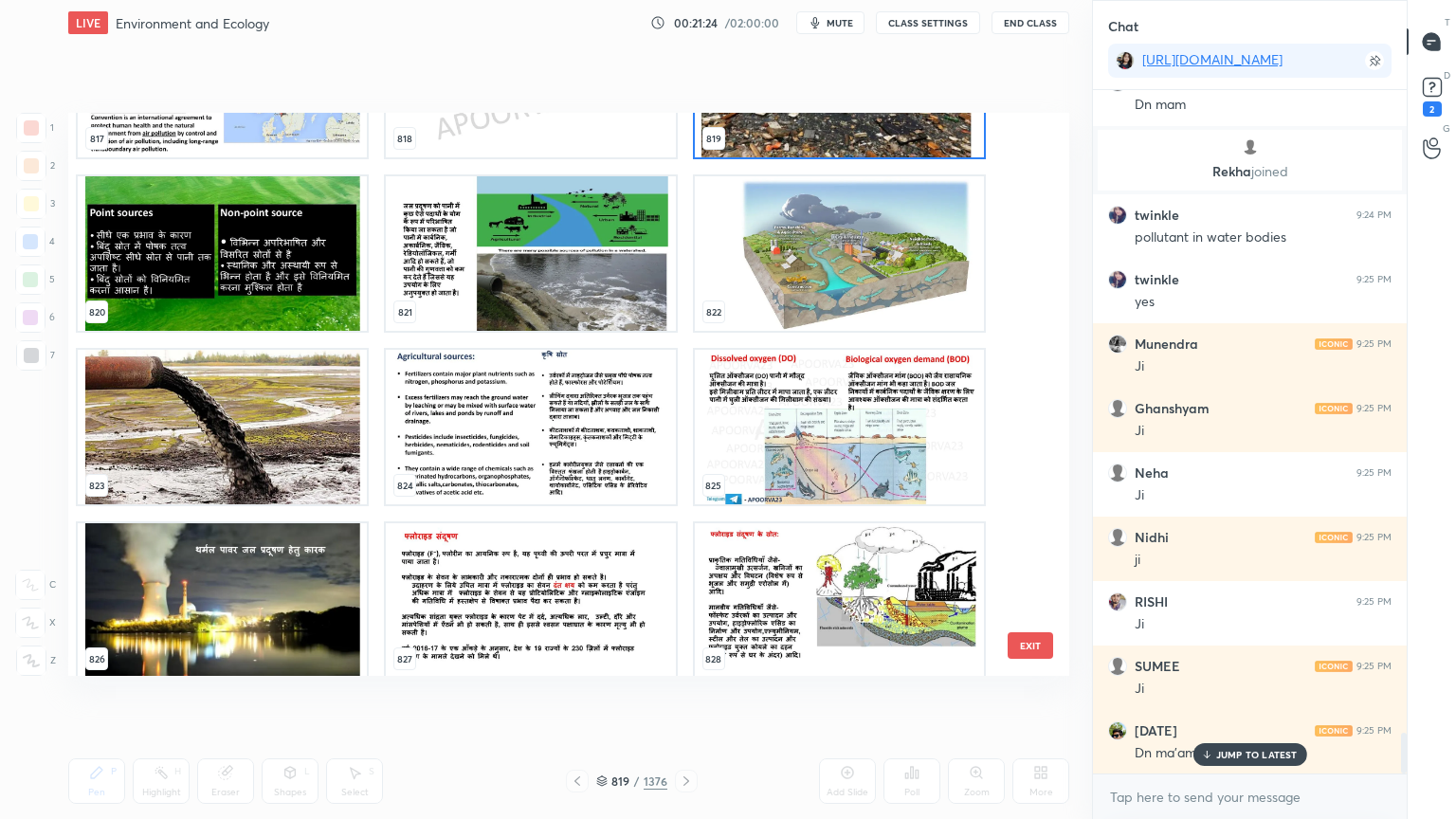
click at [536, 301] on img "grid" at bounding box center [530, 253] width 289 height 155
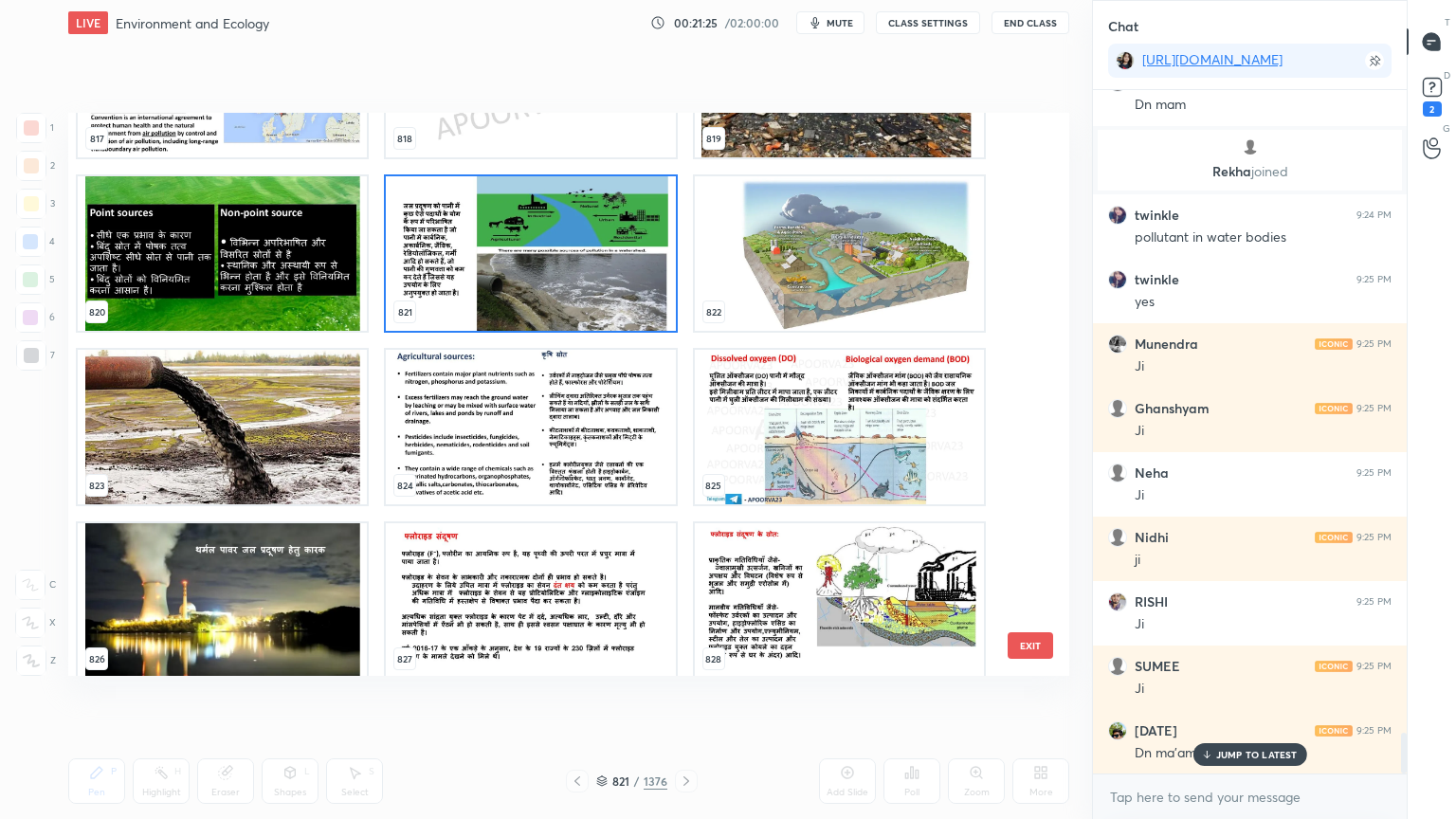
click at [537, 303] on img "grid" at bounding box center [530, 253] width 289 height 155
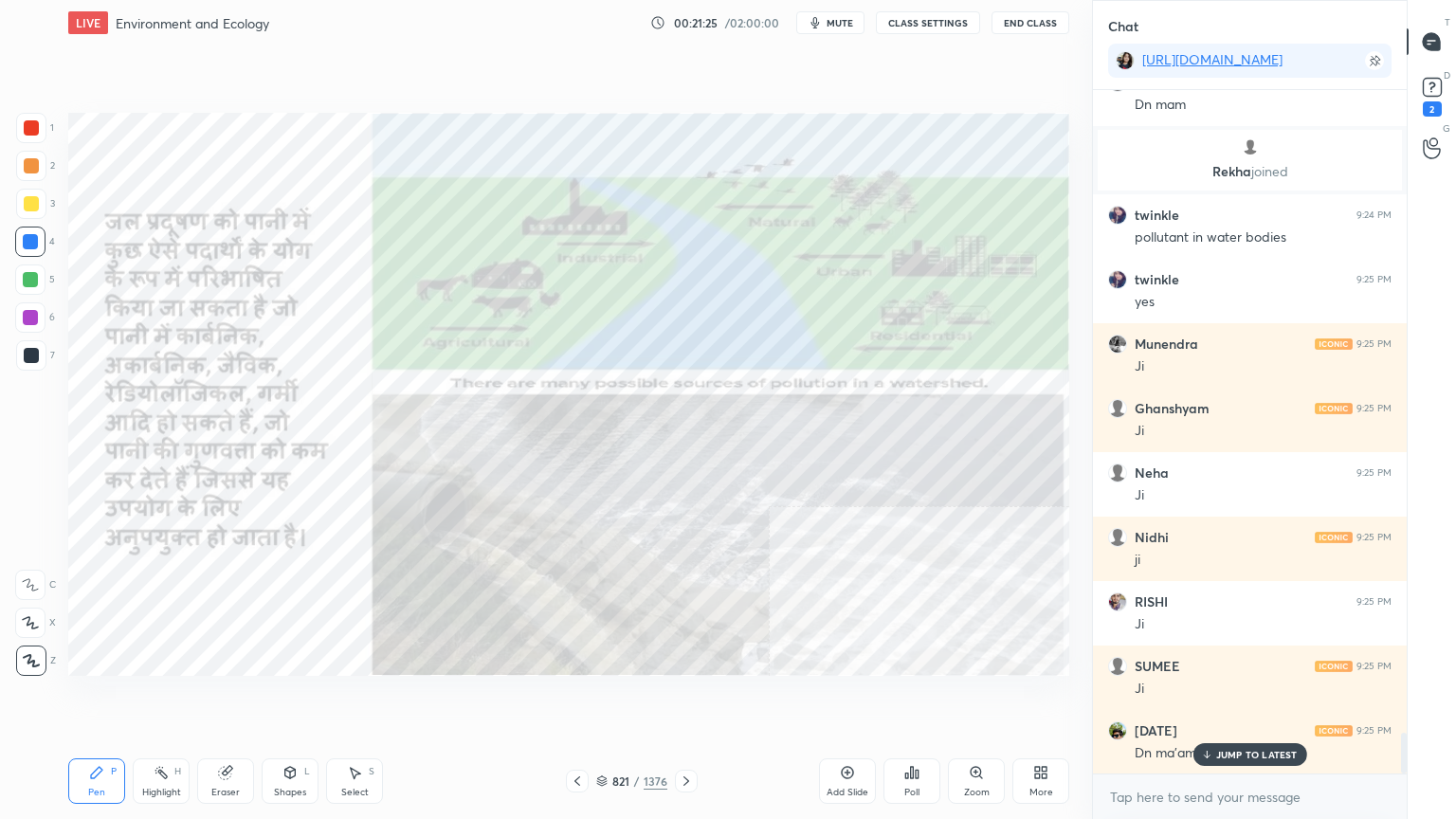
click at [540, 300] on img "grid" at bounding box center [530, 253] width 289 height 155
click at [580, 699] on icon at bounding box center [578, 782] width 15 height 15
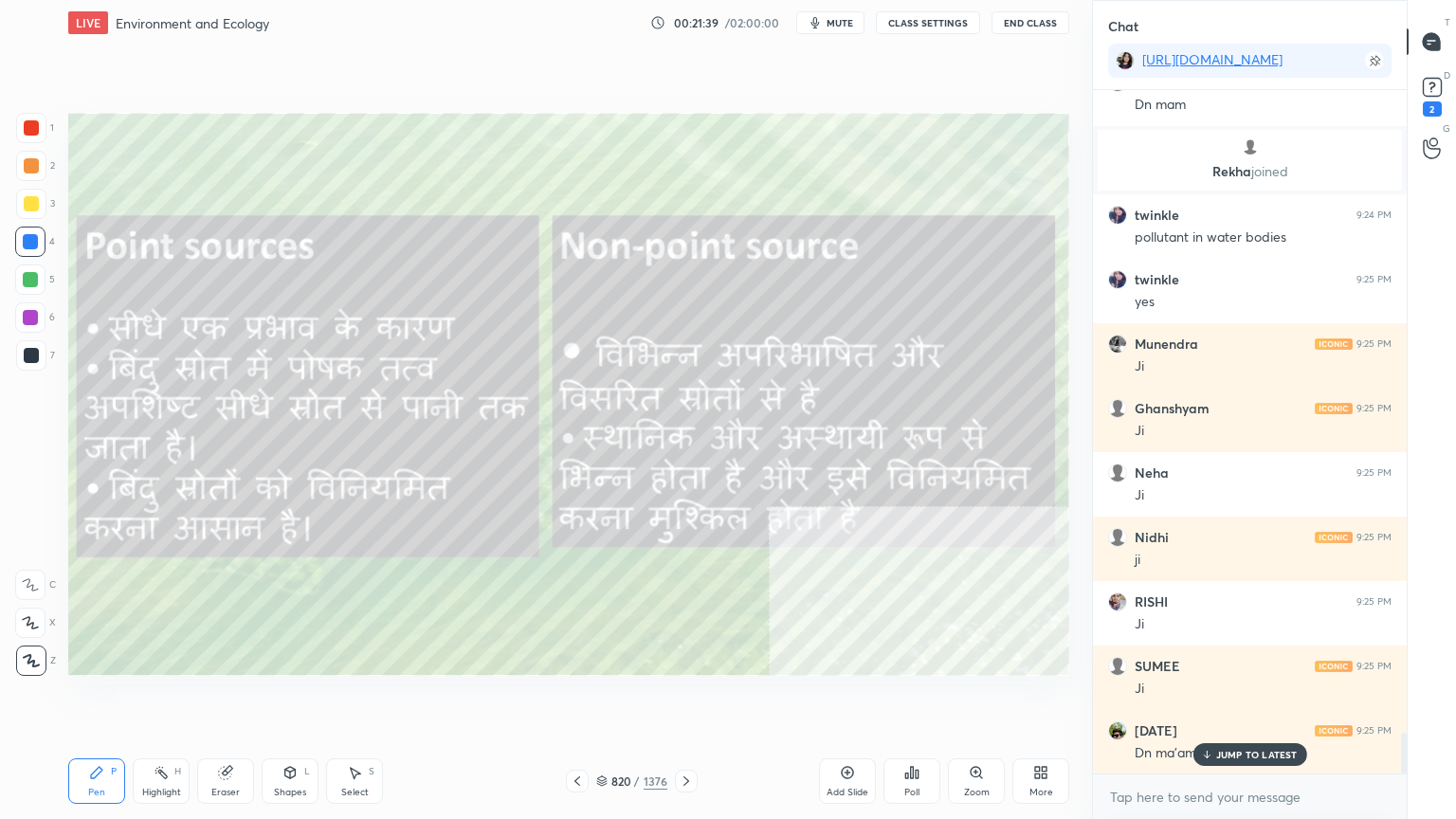
click at [577, 699] on div "Pen P Highlight H Eraser Shapes L Select S 820 / 1376 Add Slide Poll Zoom More" at bounding box center [568, 781] width 1000 height 76
click at [584, 699] on icon at bounding box center [578, 782] width 15 height 15
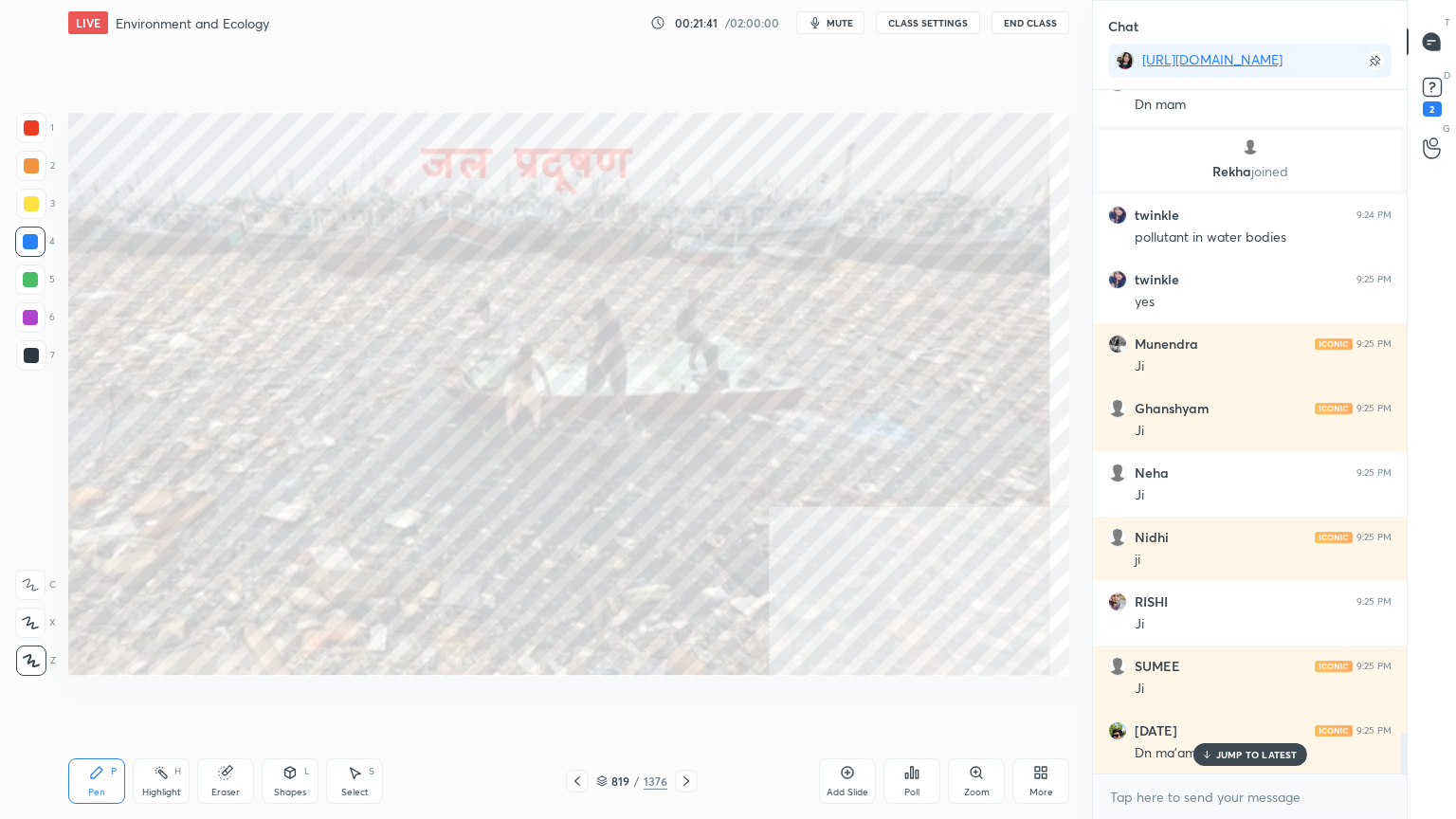
click at [679, 699] on icon at bounding box center [686, 782] width 15 height 15
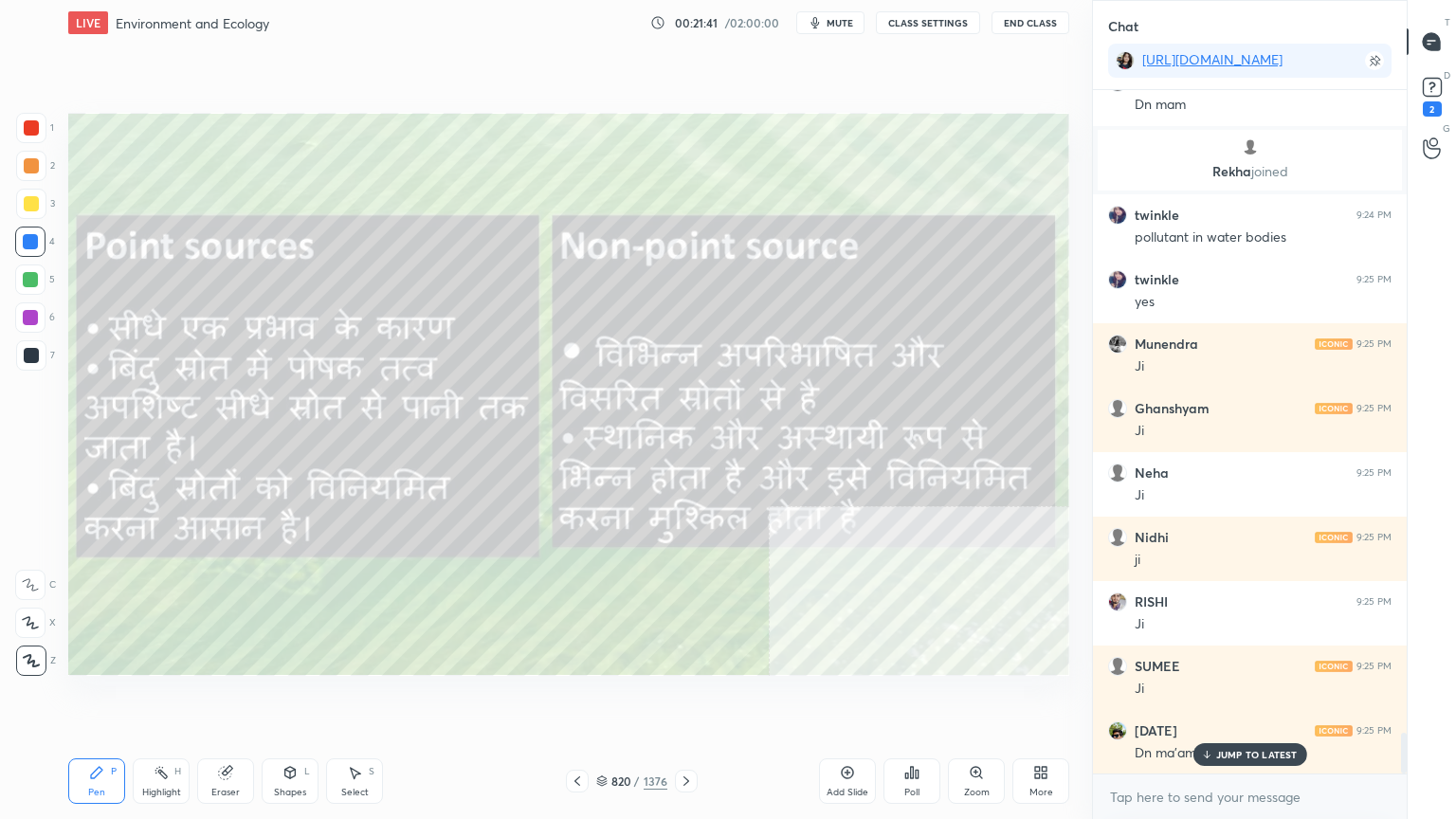
scroll to position [10854, 0]
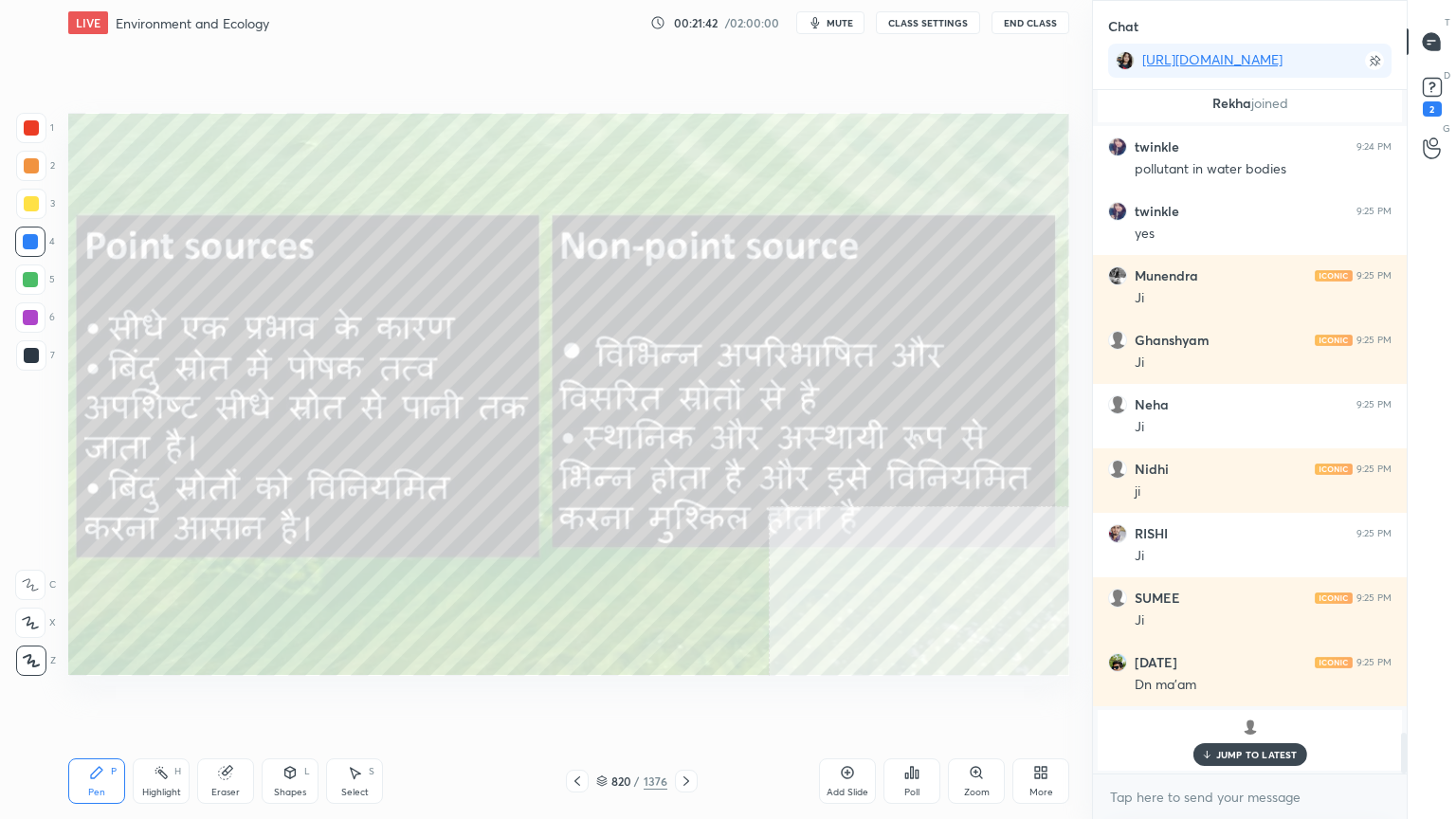
click at [1243, 699] on p "JUMP TO LATEST" at bounding box center [1256, 755] width 82 height 12
click at [1231, 699] on textarea at bounding box center [1249, 798] width 284 height 31
drag, startPoint x: 603, startPoint y: 780, endPoint x: 619, endPoint y: 775, distance: 16.8
click at [604, 699] on icon at bounding box center [602, 782] width 12 height 12
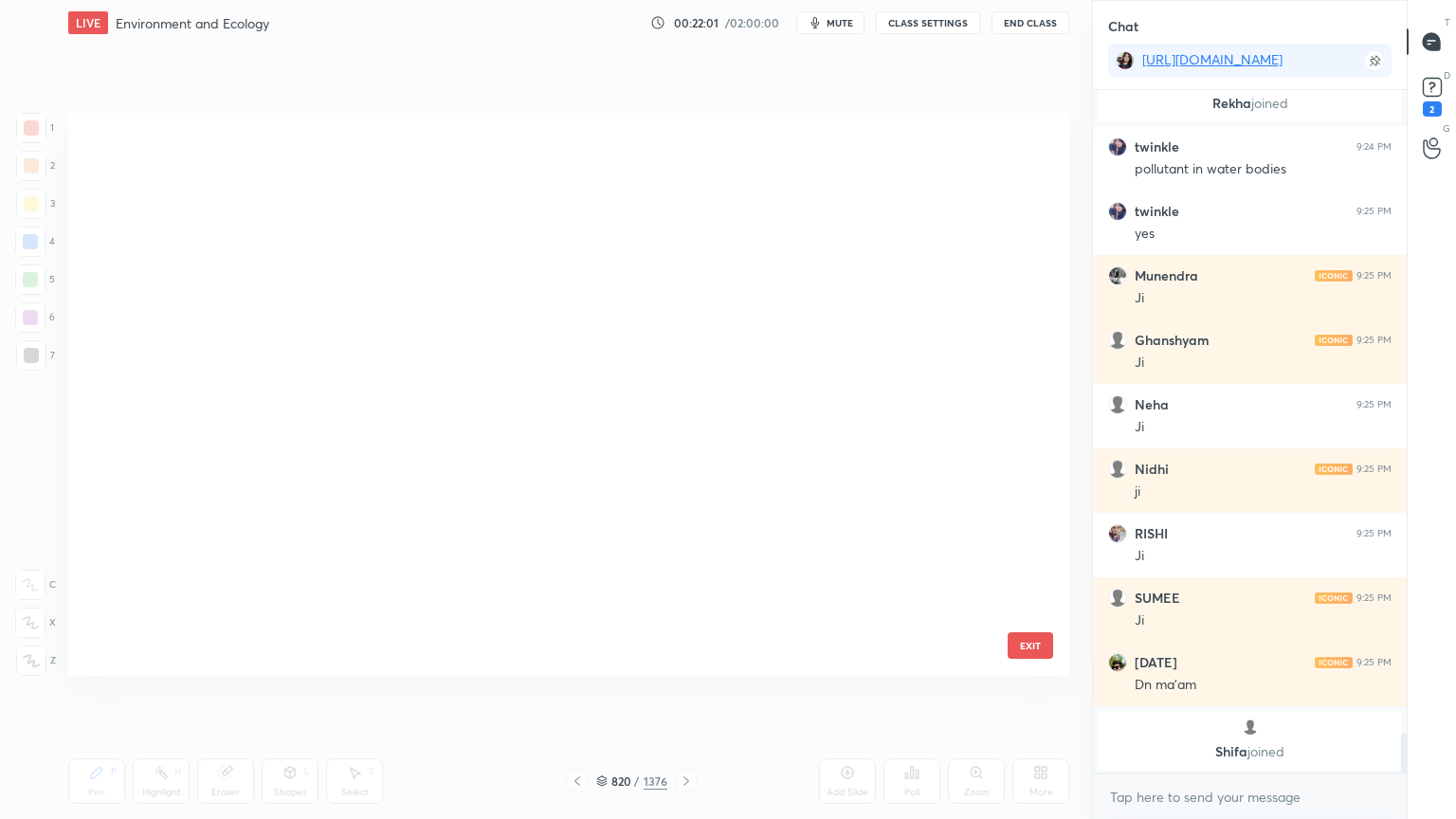
scroll to position [558, 992]
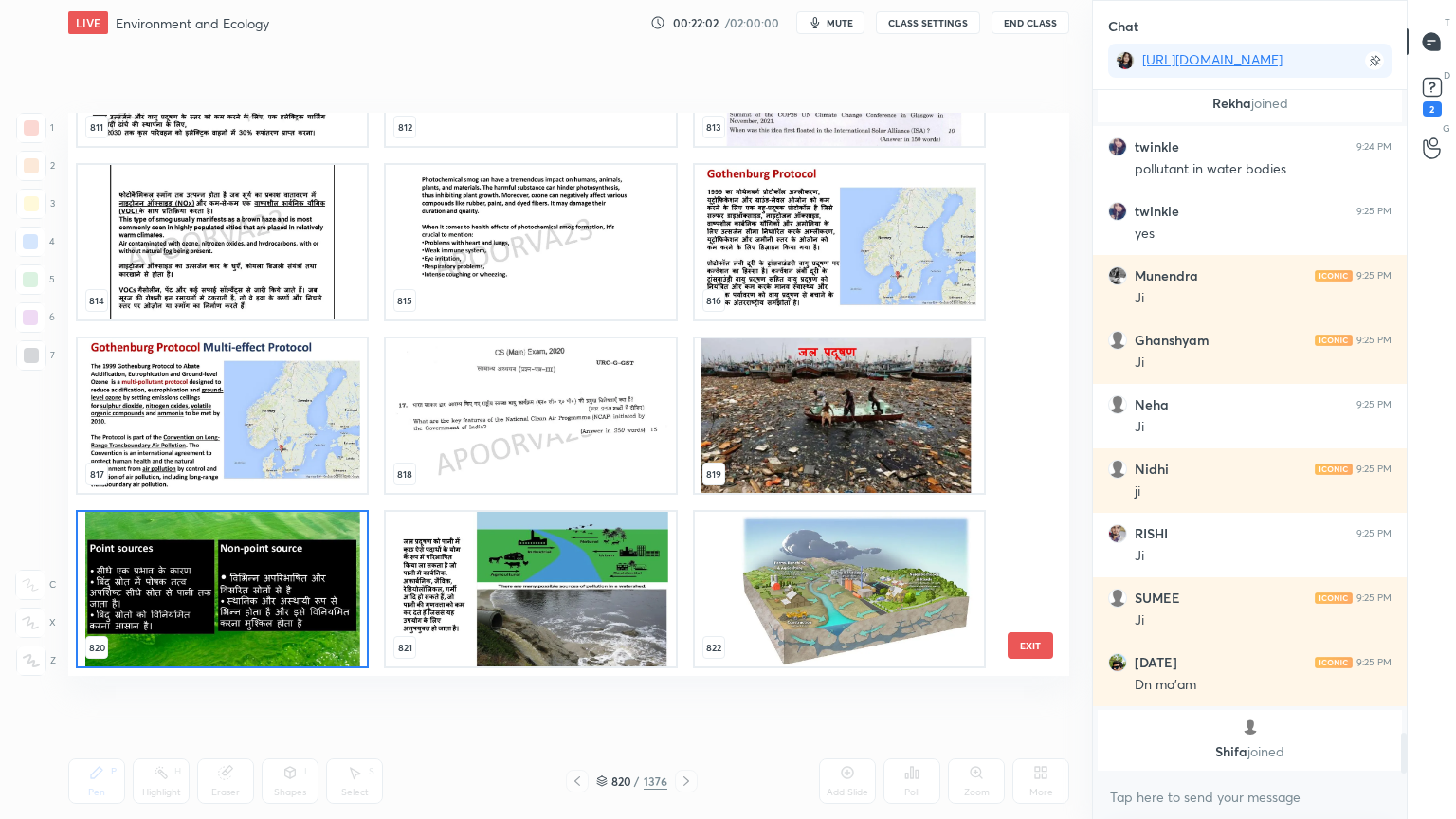
click at [1024, 643] on button "EXIT" at bounding box center [1029, 646] width 45 height 27
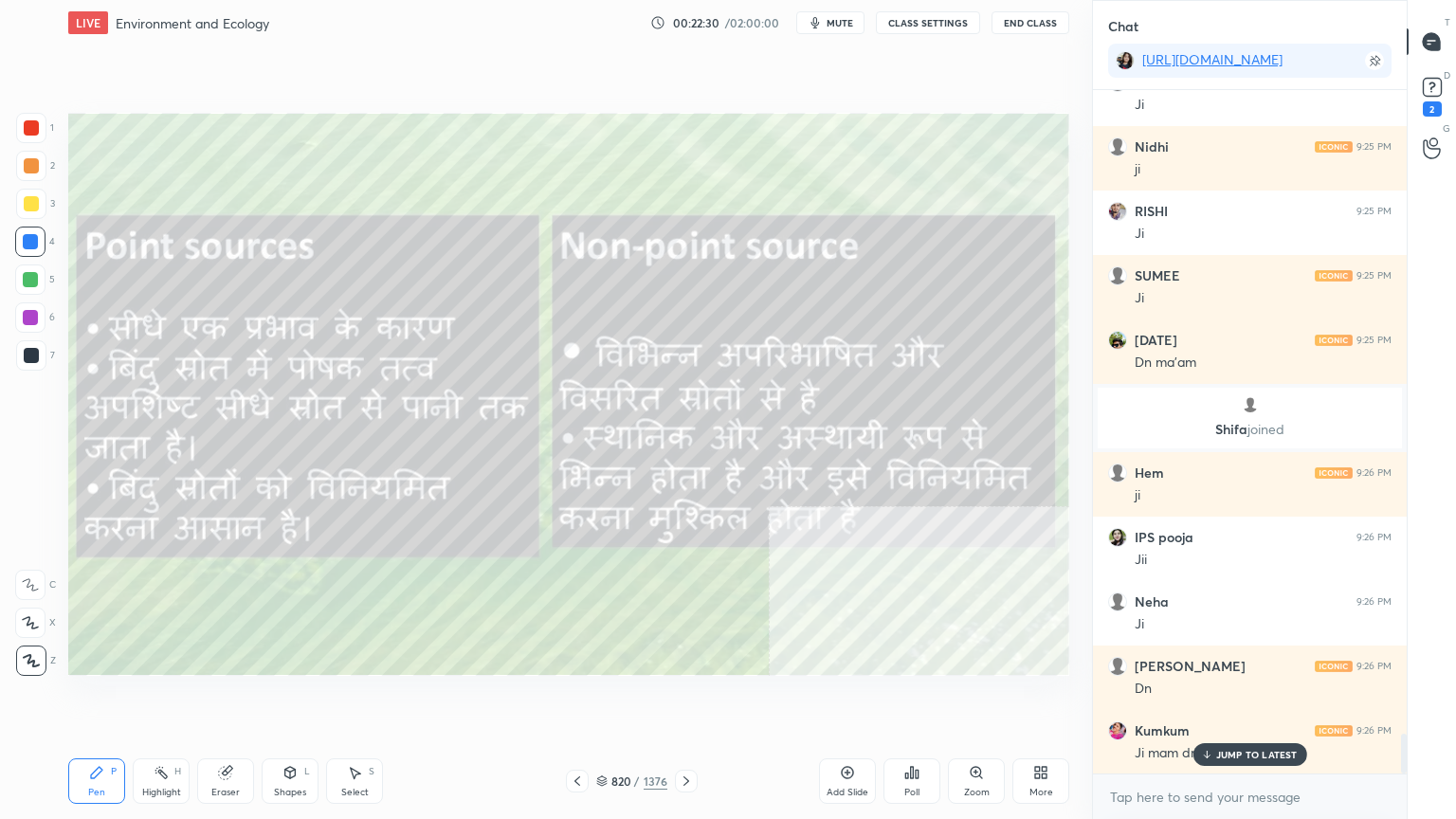
scroll to position [11240, 0]
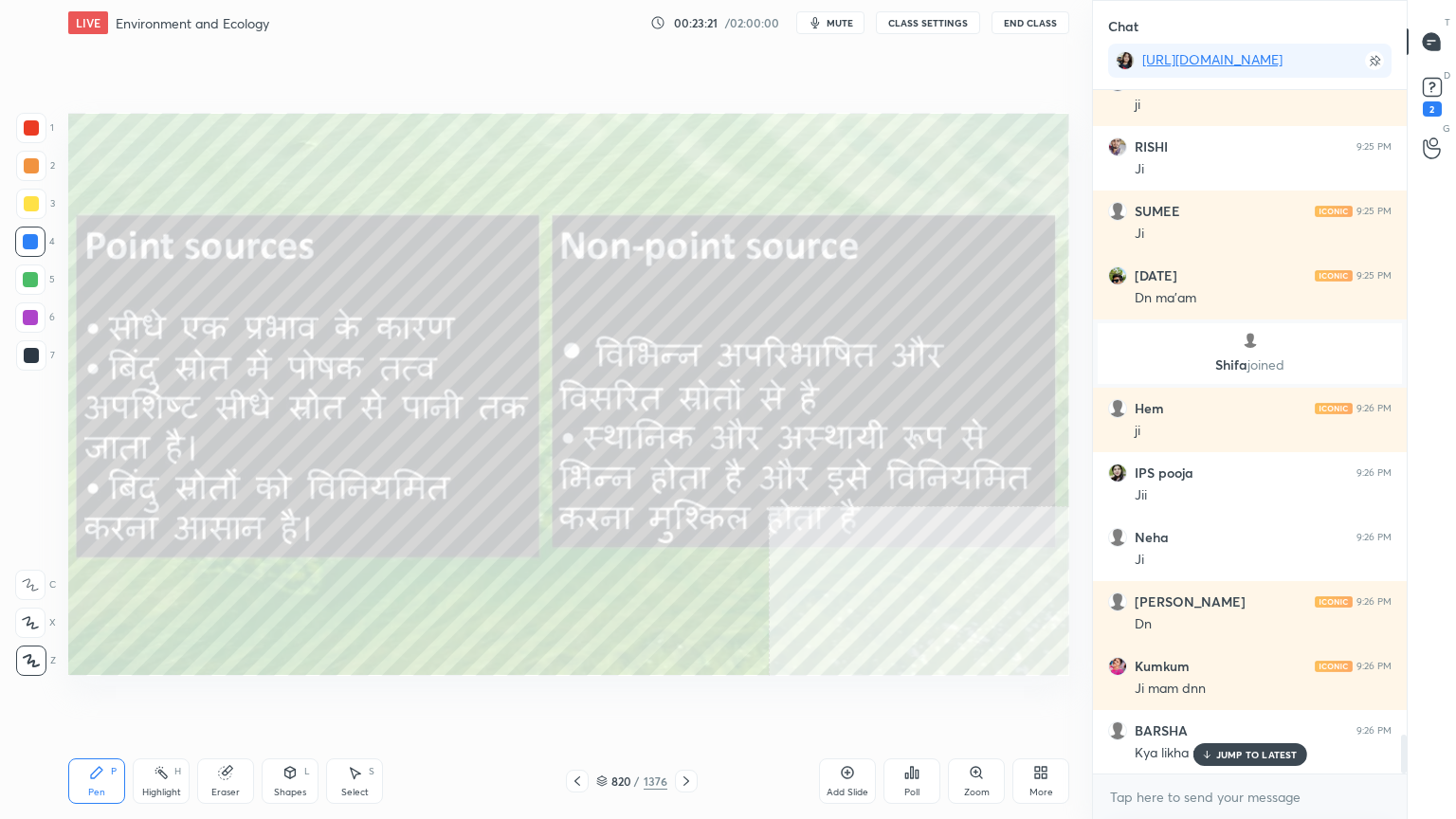
drag, startPoint x: 683, startPoint y: 779, endPoint x: 677, endPoint y: 758, distance: 21.8
click at [675, 699] on div "Pen P Highlight H Eraser Shapes L Select S 820 / 1376 Add Slide Poll Zoom More" at bounding box center [568, 781] width 1000 height 76
click at [687, 699] on icon at bounding box center [686, 782] width 15 height 15
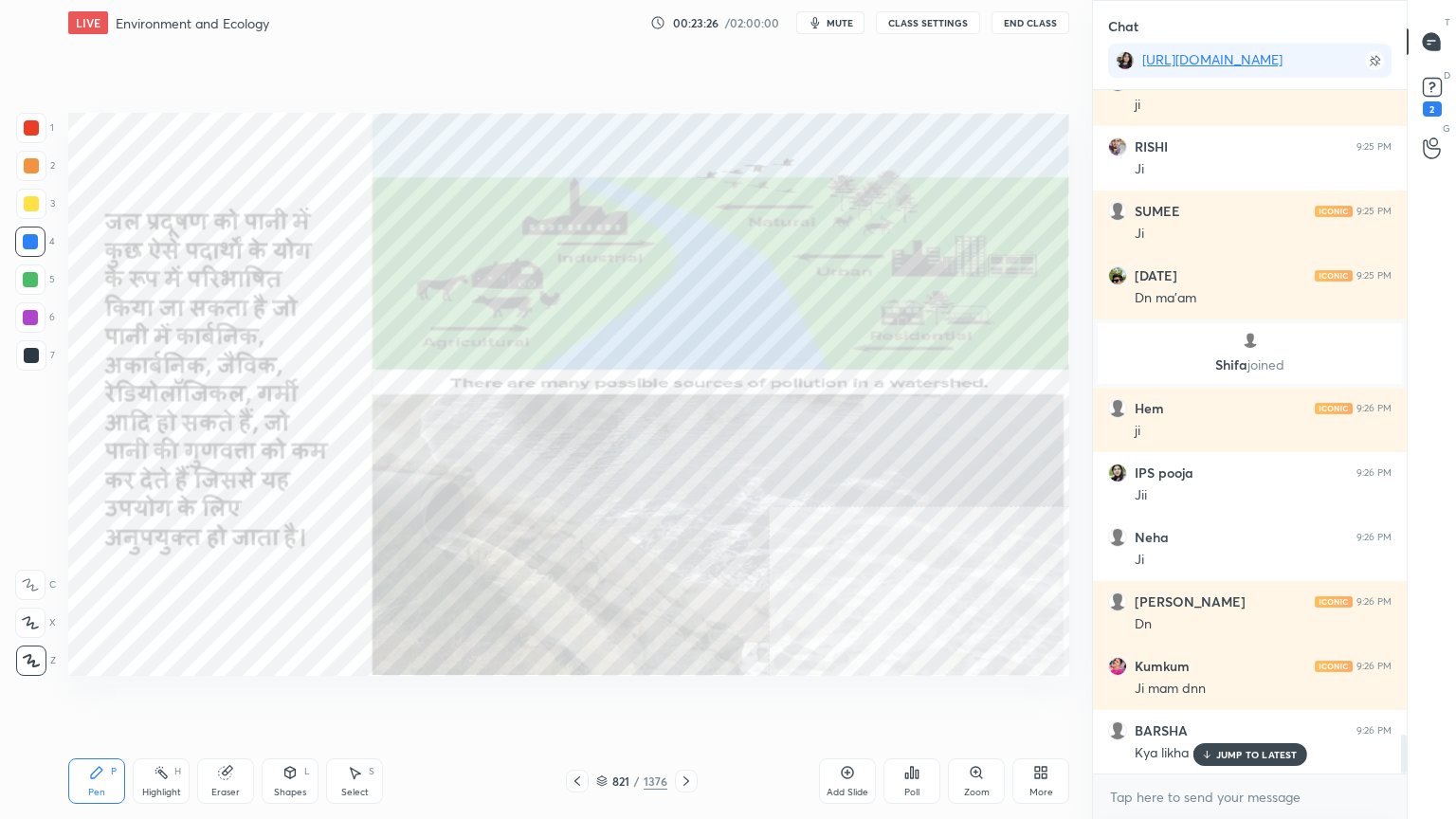
click at [578, 699] on icon at bounding box center [578, 782] width 6 height 10
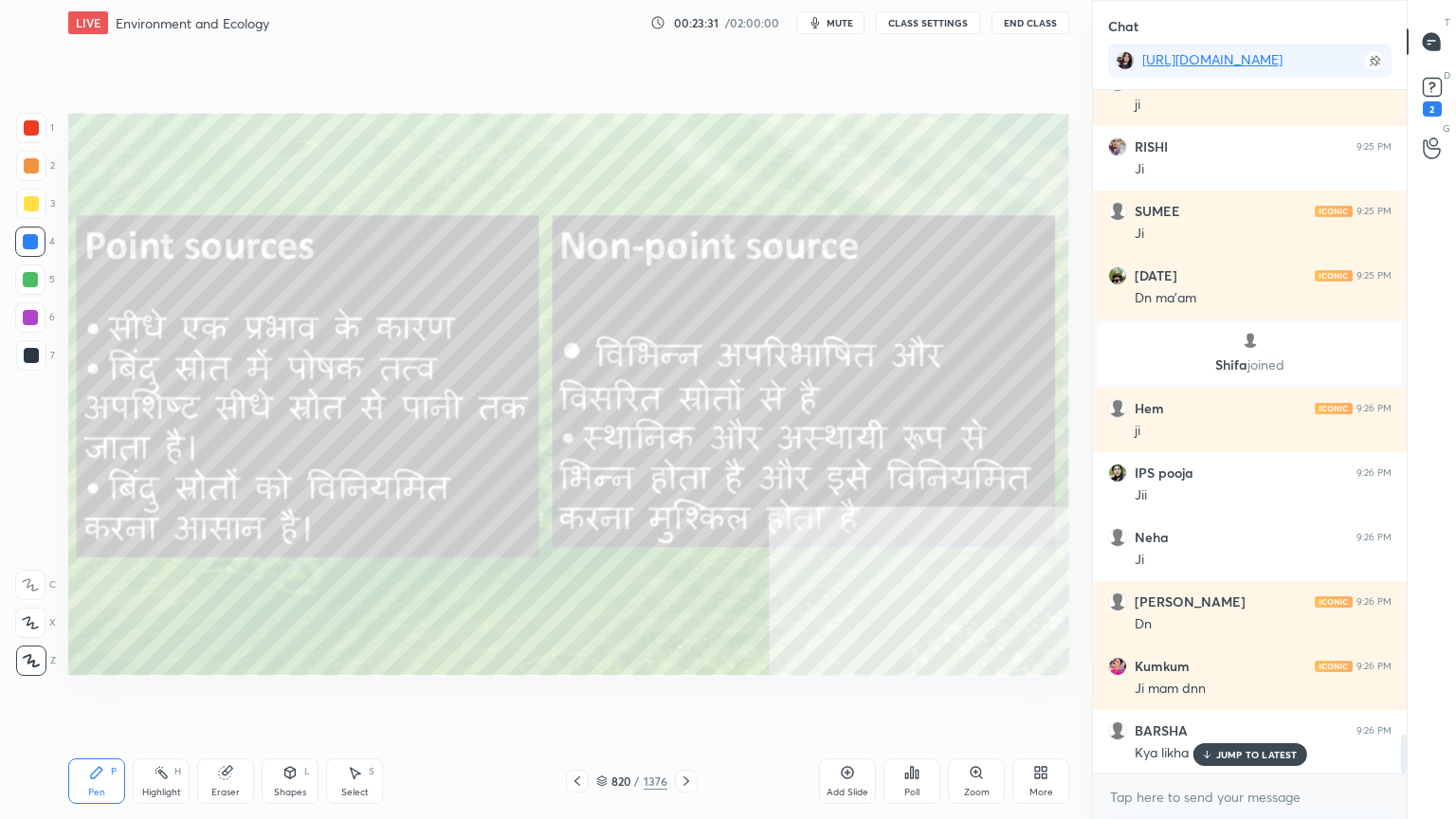
click at [683, 699] on icon at bounding box center [686, 782] width 15 height 15
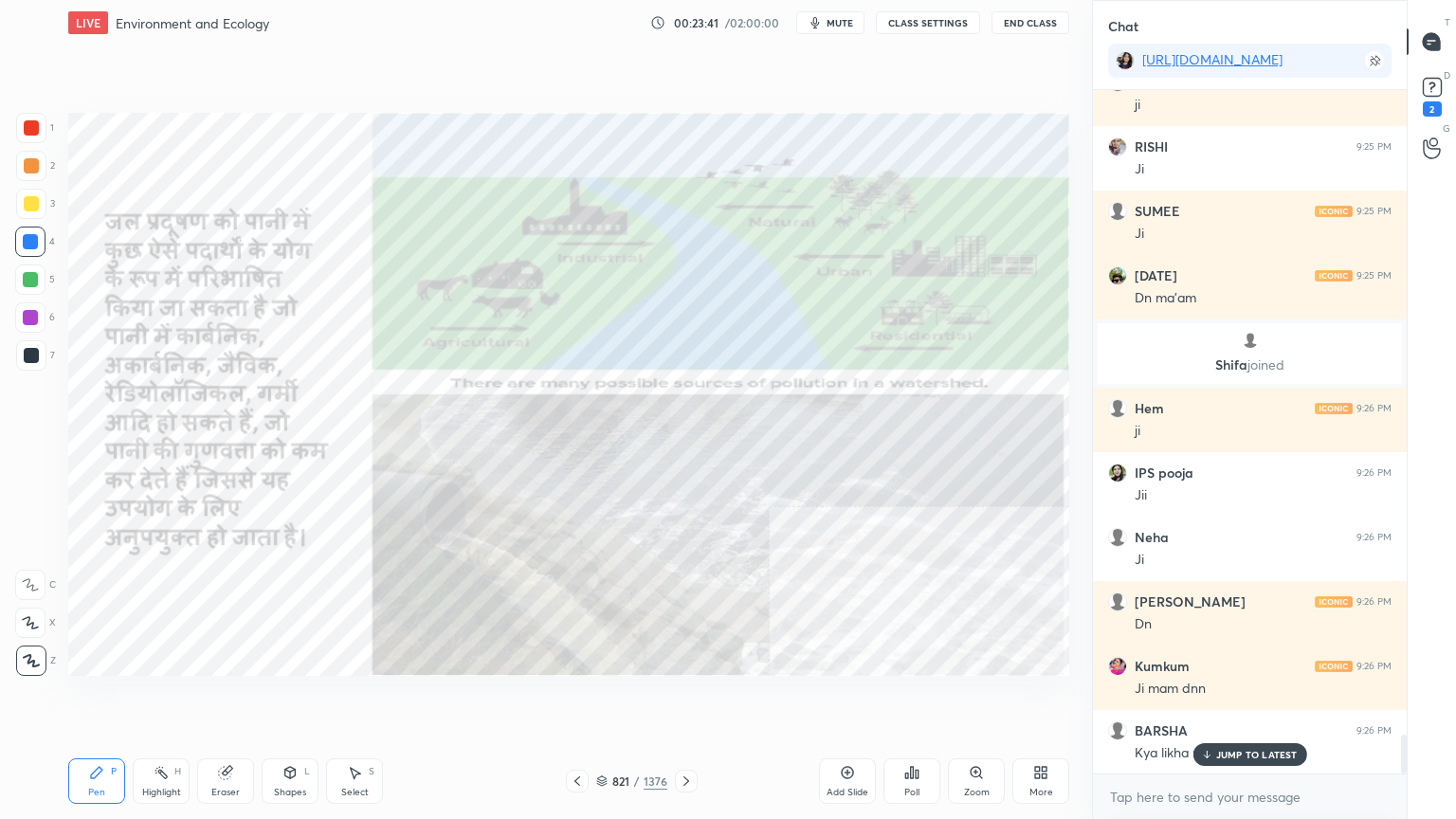
scroll to position [11305, 0]
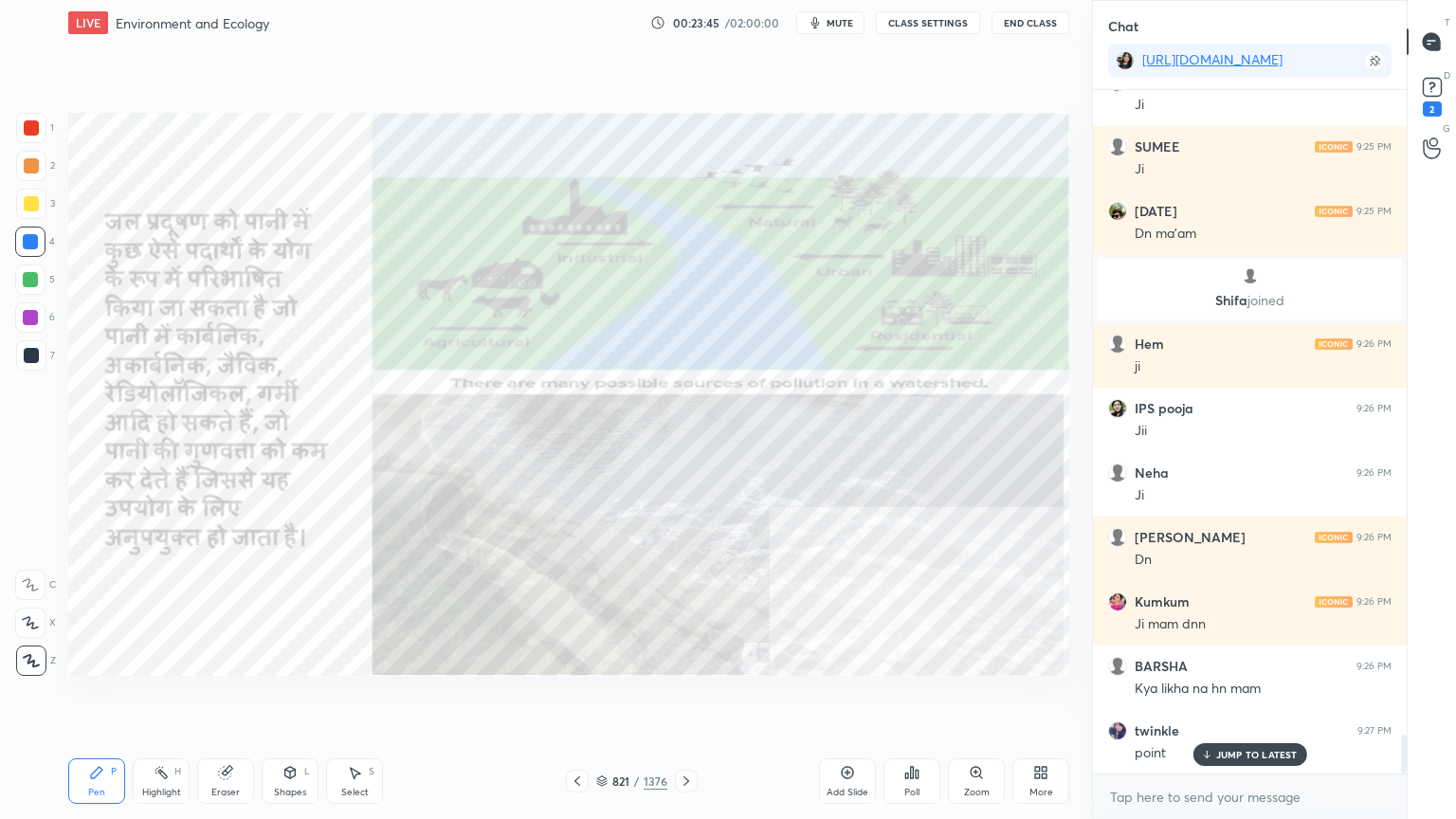
click at [575, 699] on icon at bounding box center [578, 782] width 15 height 15
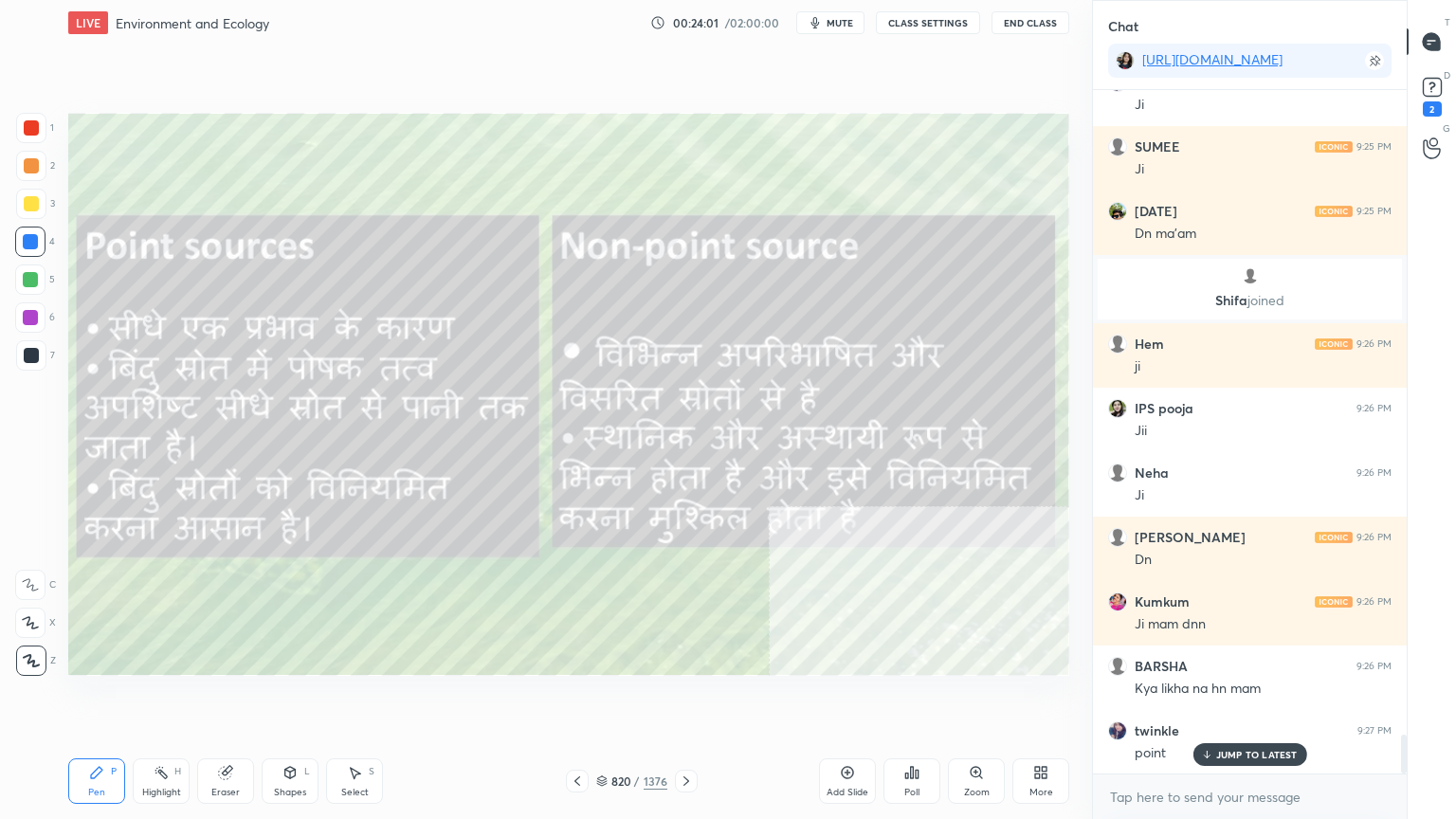
click at [690, 699] on icon at bounding box center [686, 782] width 15 height 15
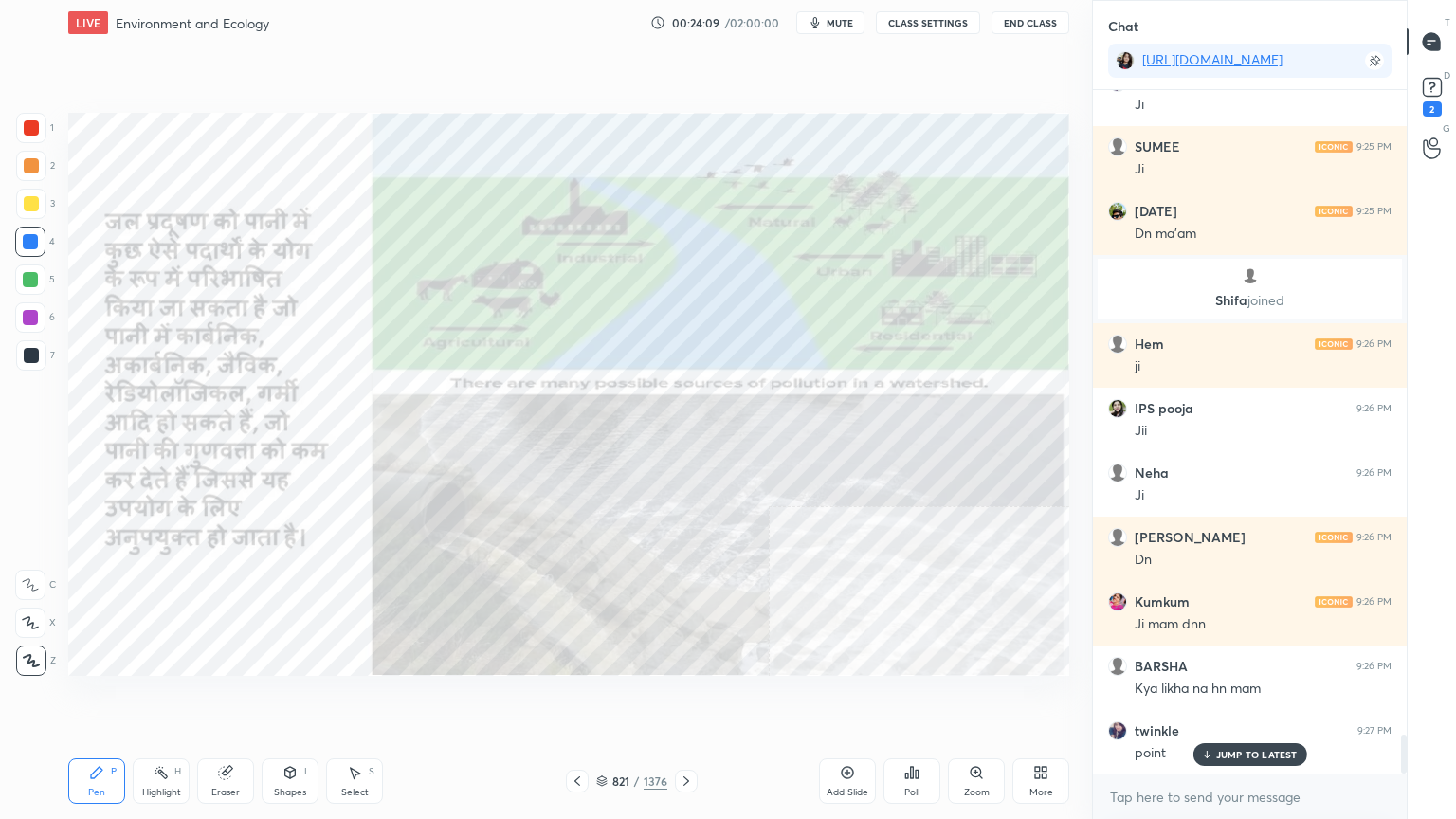
click at [239, 699] on div "Eraser" at bounding box center [225, 781] width 57 height 45
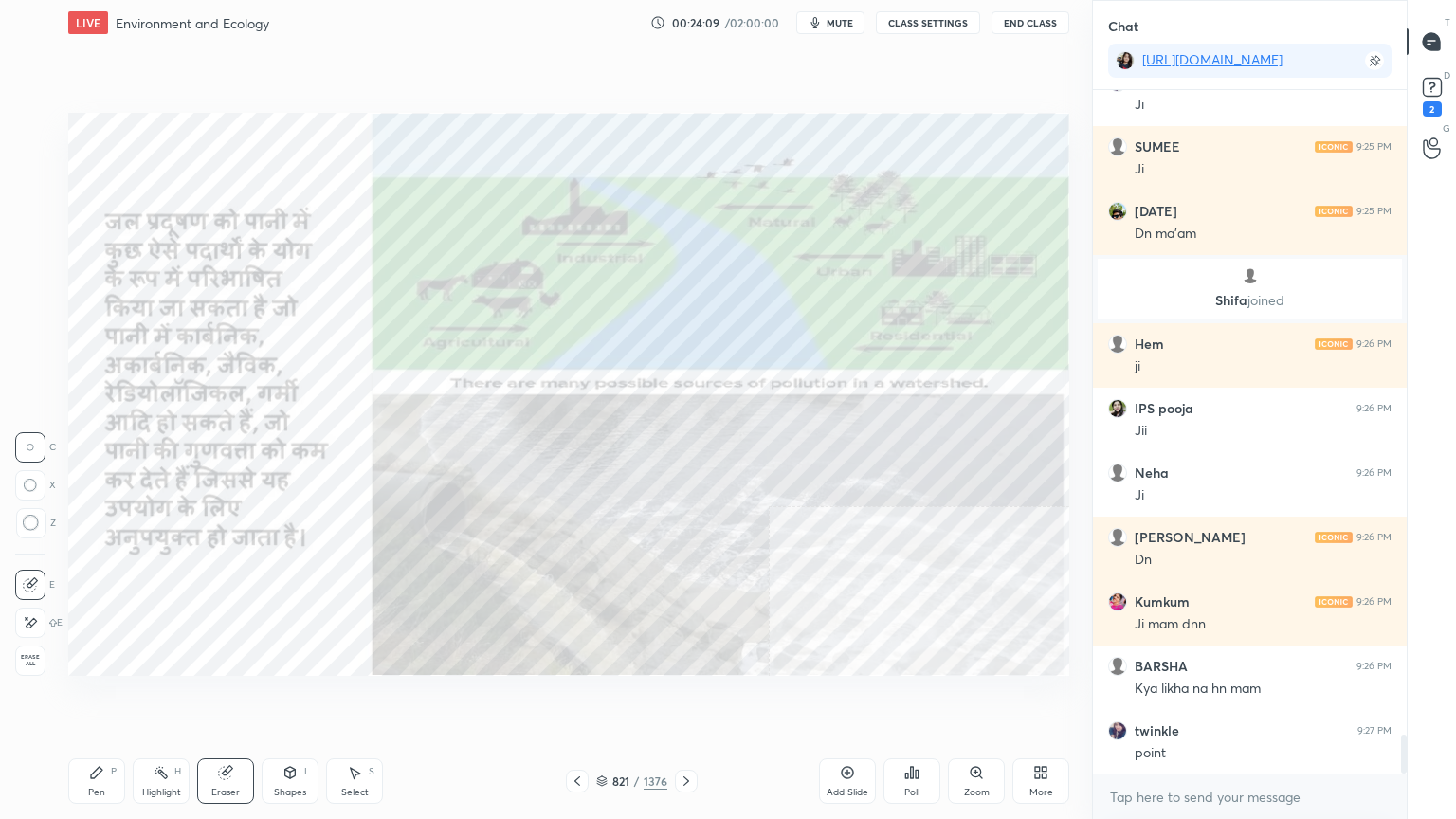
scroll to position [11369, 0]
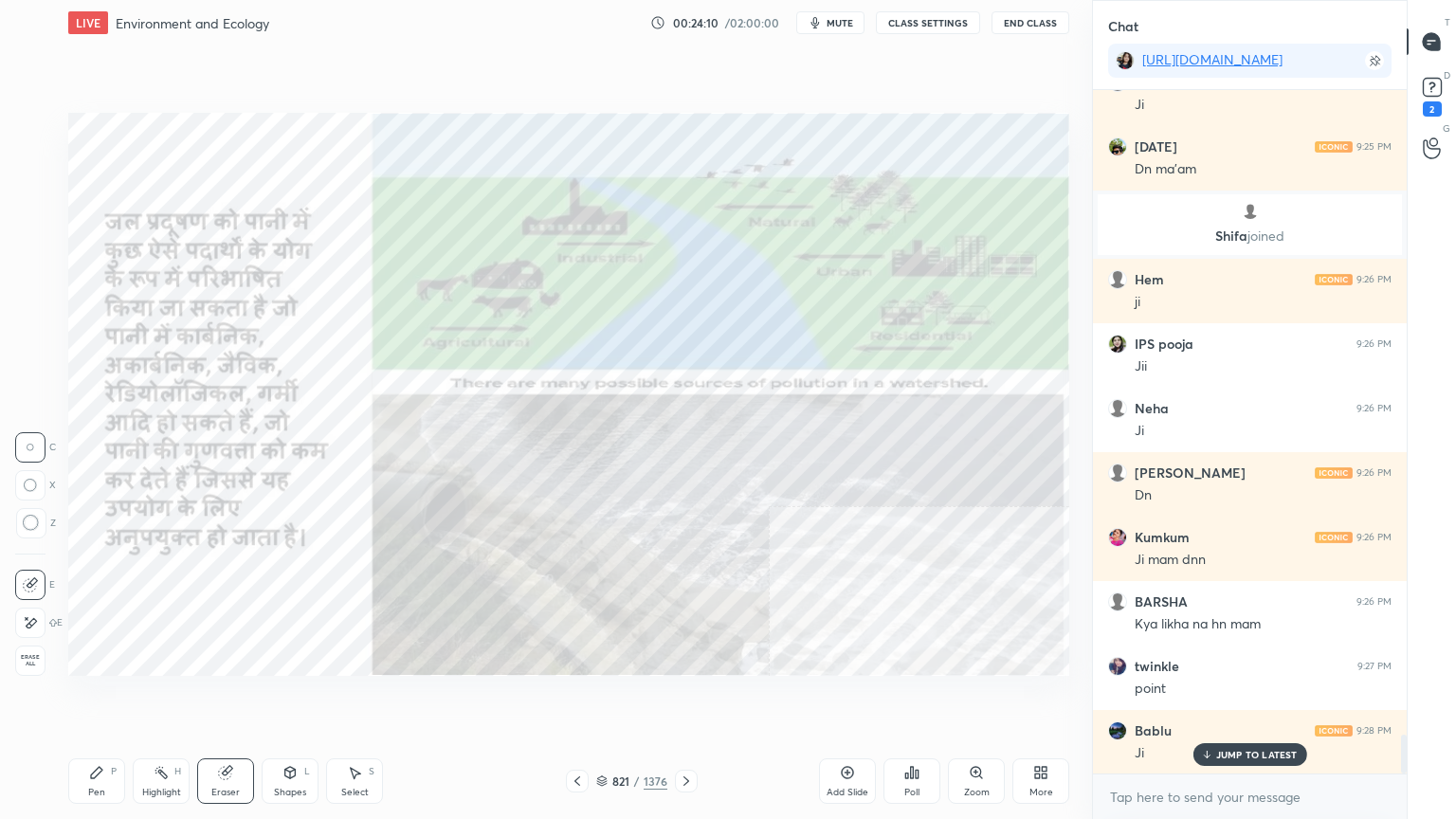
drag, startPoint x: 25, startPoint y: 655, endPoint x: 43, endPoint y: 649, distance: 19.0
click at [24, 653] on div "Erase all" at bounding box center [31, 661] width 31 height 31
click at [579, 699] on icon at bounding box center [578, 782] width 6 height 10
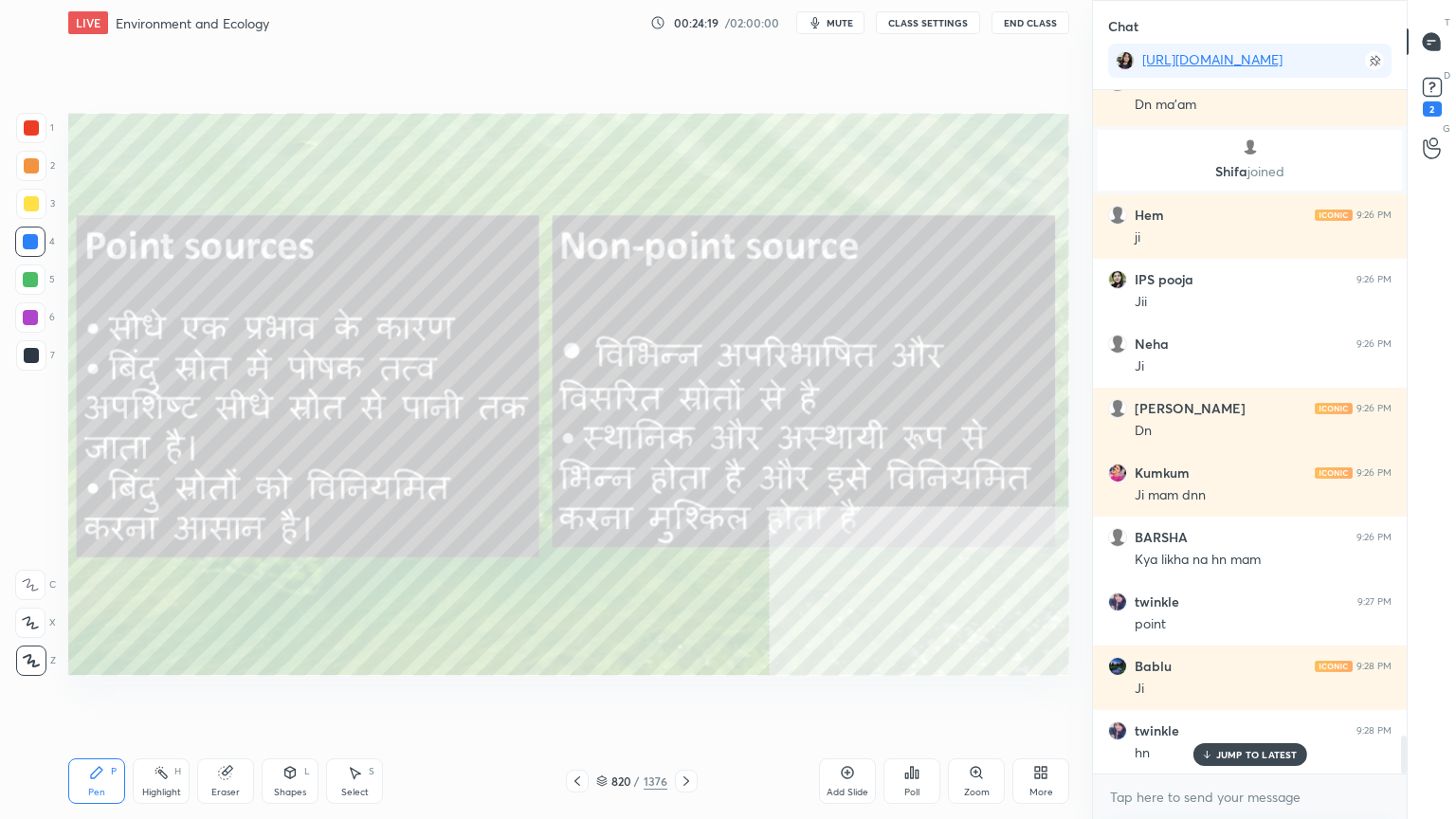
scroll to position [11498, 0]
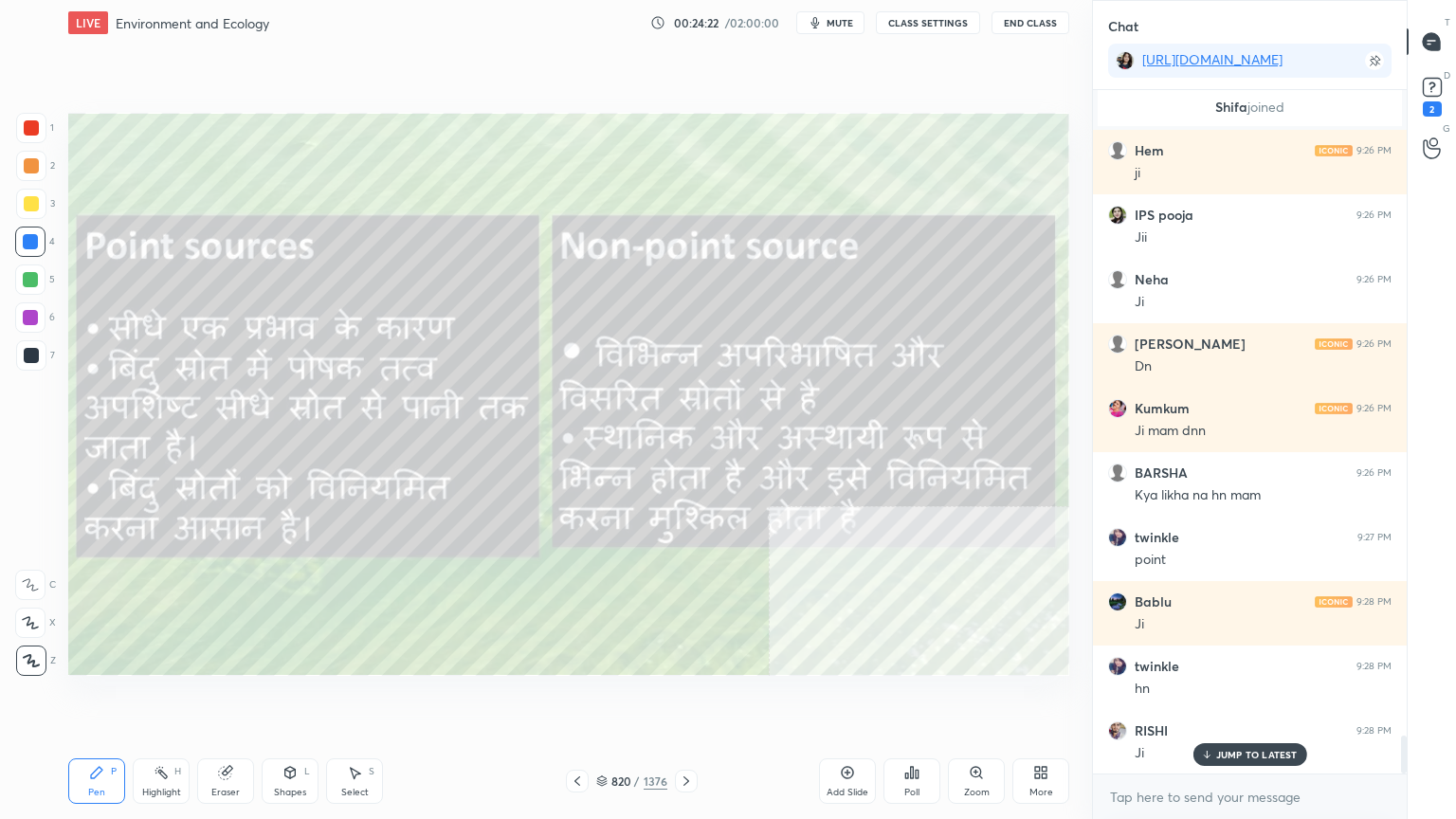
click at [688, 699] on icon at bounding box center [686, 782] width 15 height 15
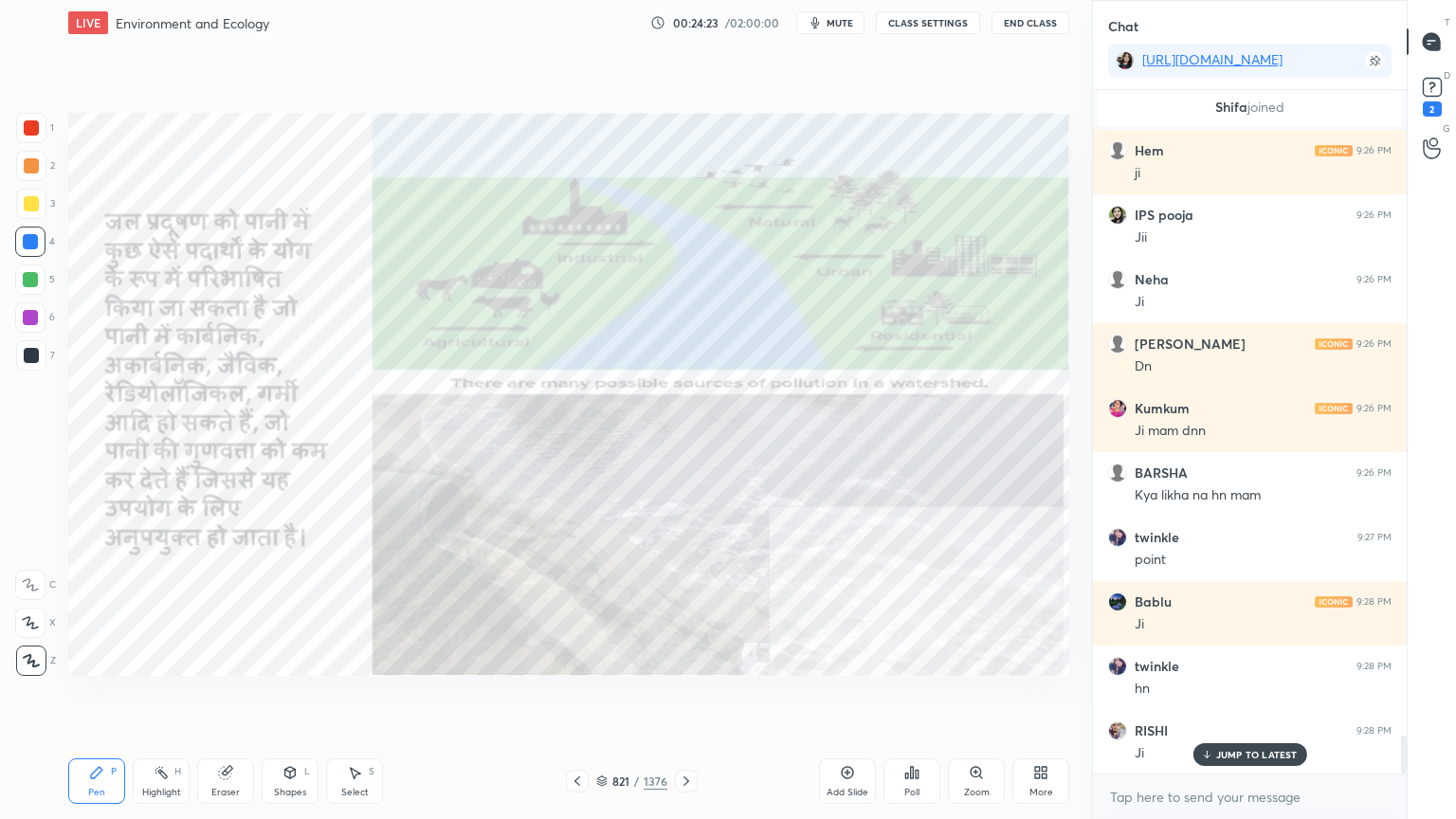
click at [685, 699] on icon at bounding box center [686, 782] width 6 height 10
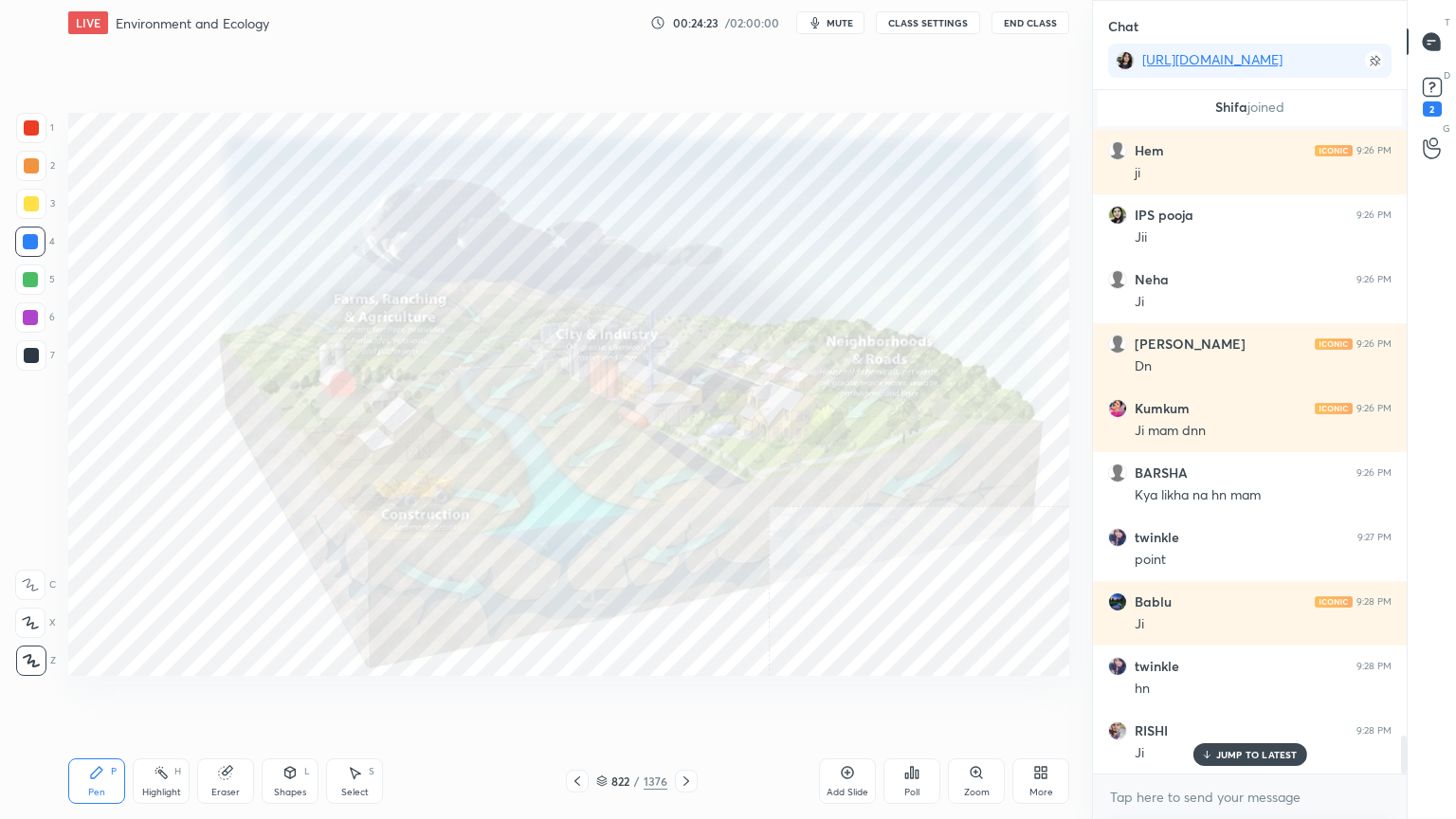
click at [691, 699] on icon at bounding box center [686, 782] width 15 height 15
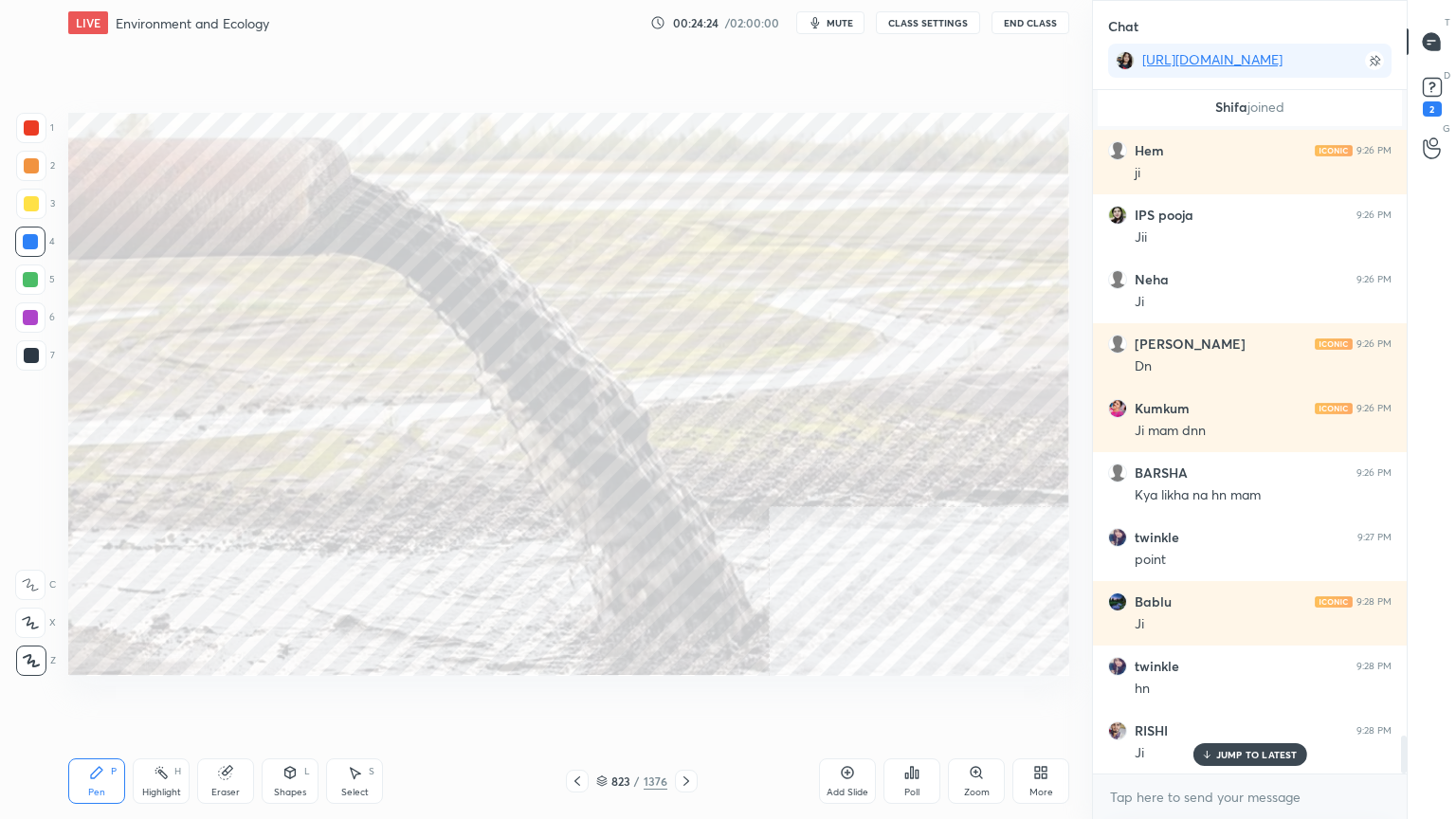
click at [577, 699] on icon at bounding box center [578, 782] width 15 height 15
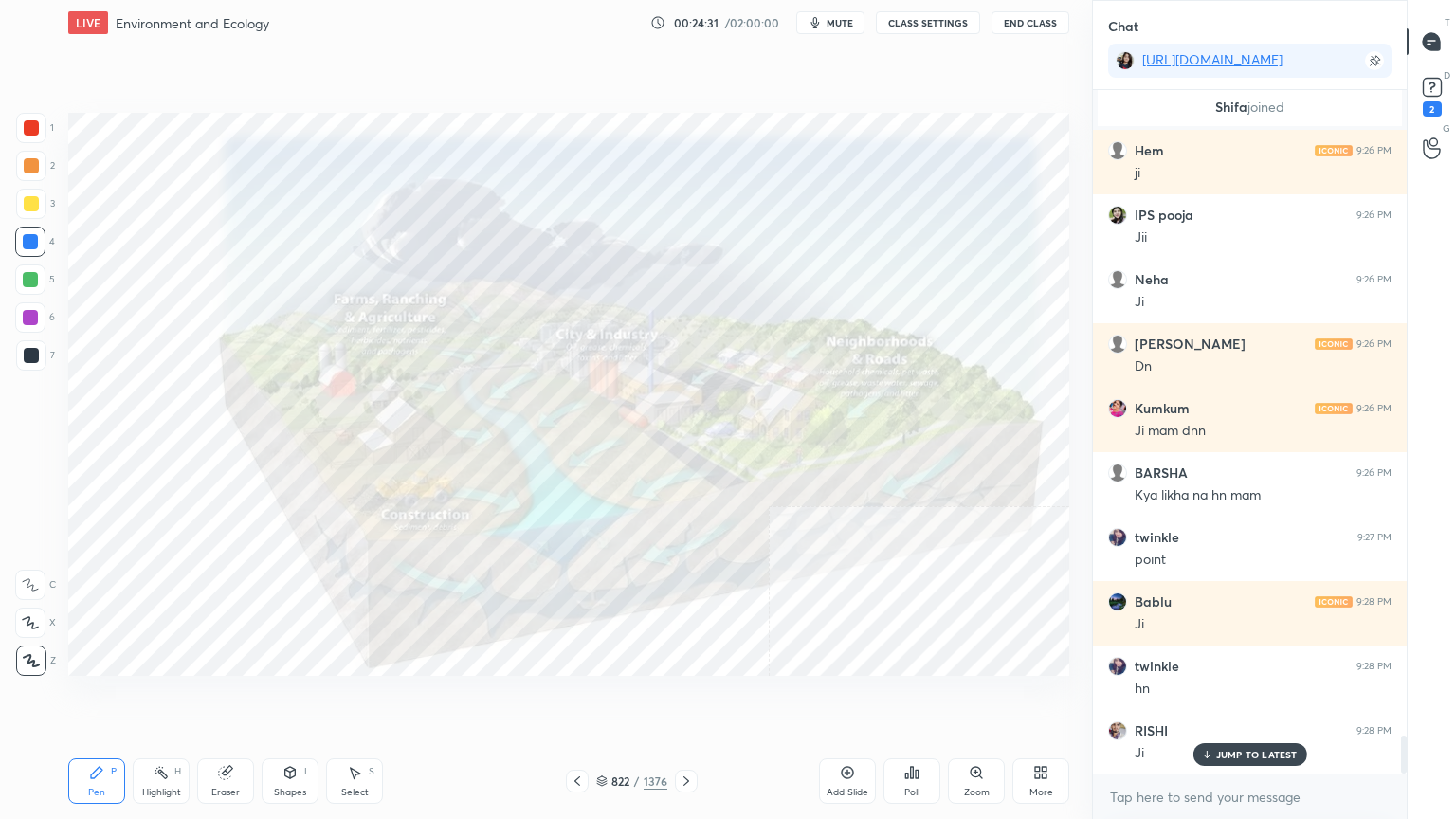
click at [682, 699] on icon at bounding box center [686, 782] width 15 height 15
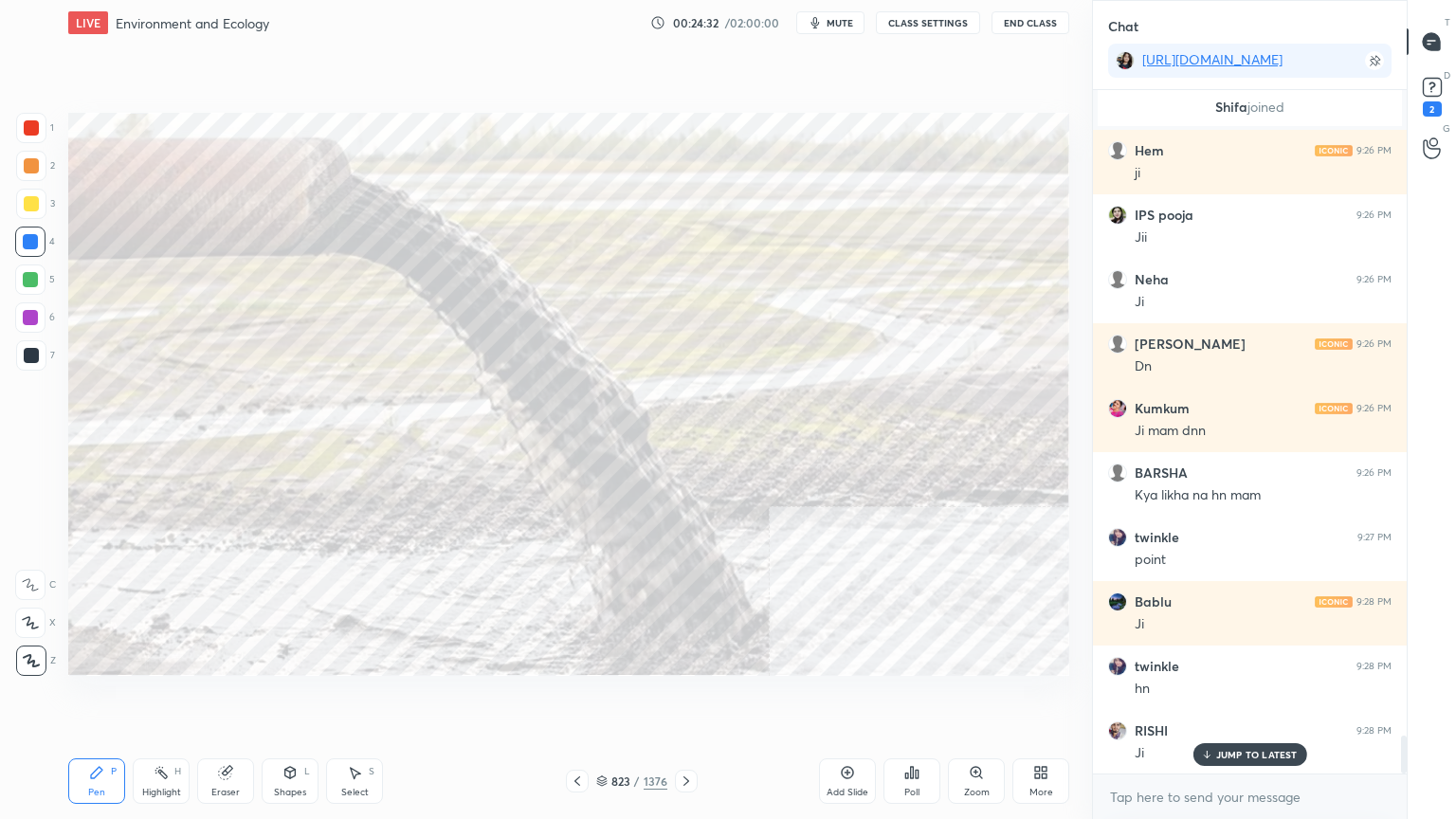
click at [685, 699] on icon at bounding box center [686, 782] width 15 height 15
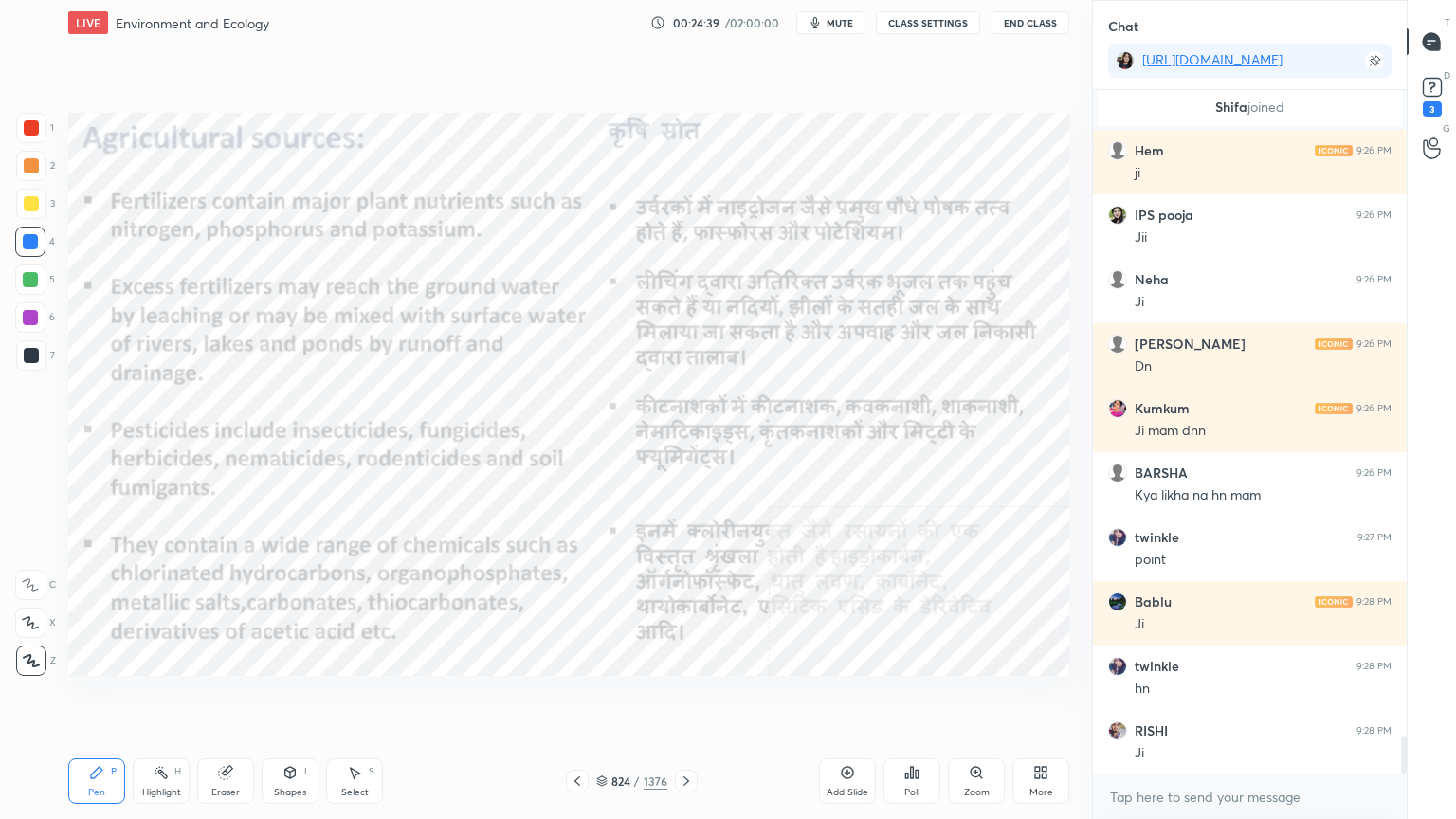
click at [679, 699] on icon at bounding box center [686, 782] width 15 height 15
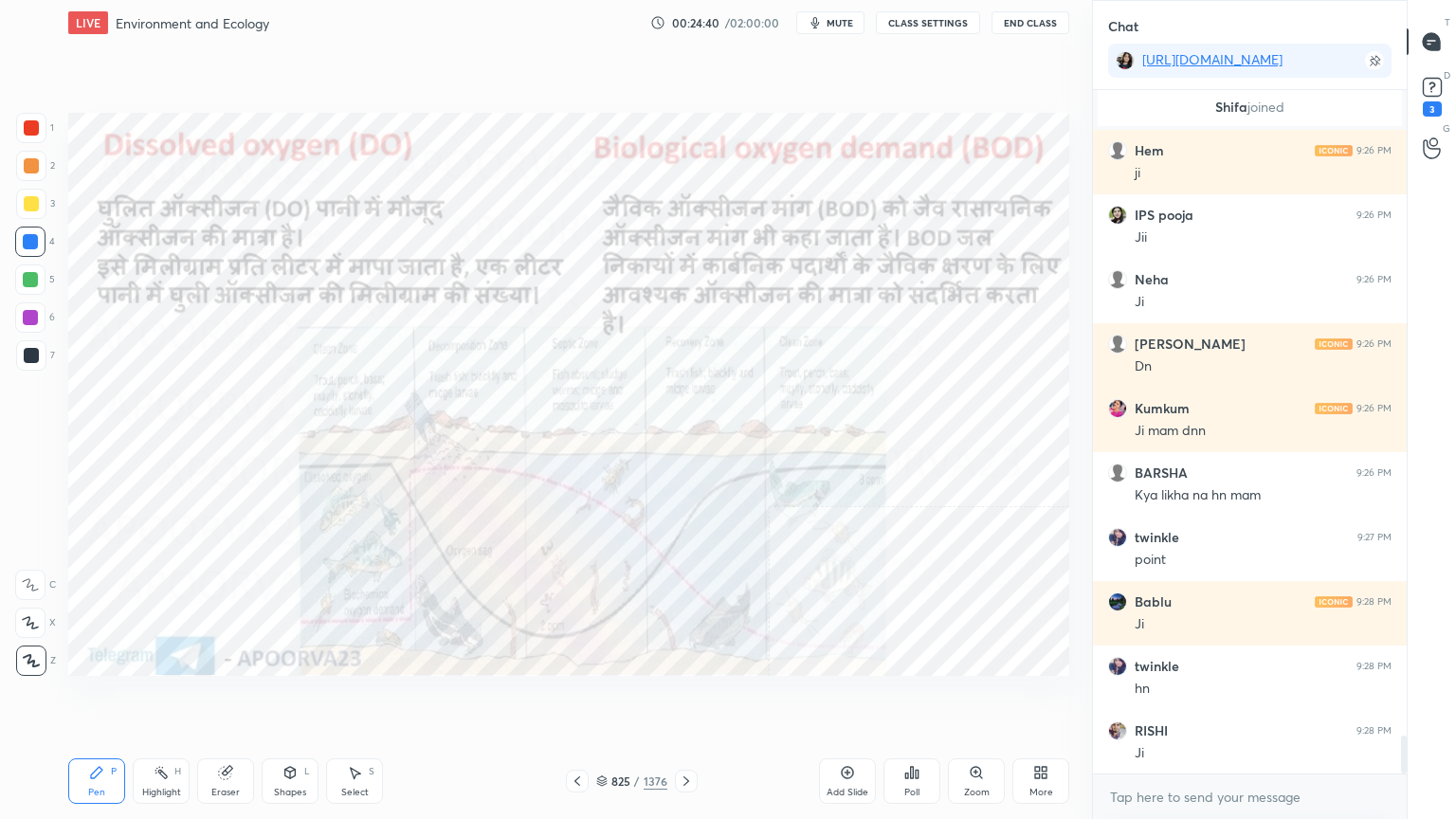
click at [580, 699] on icon at bounding box center [578, 782] width 15 height 15
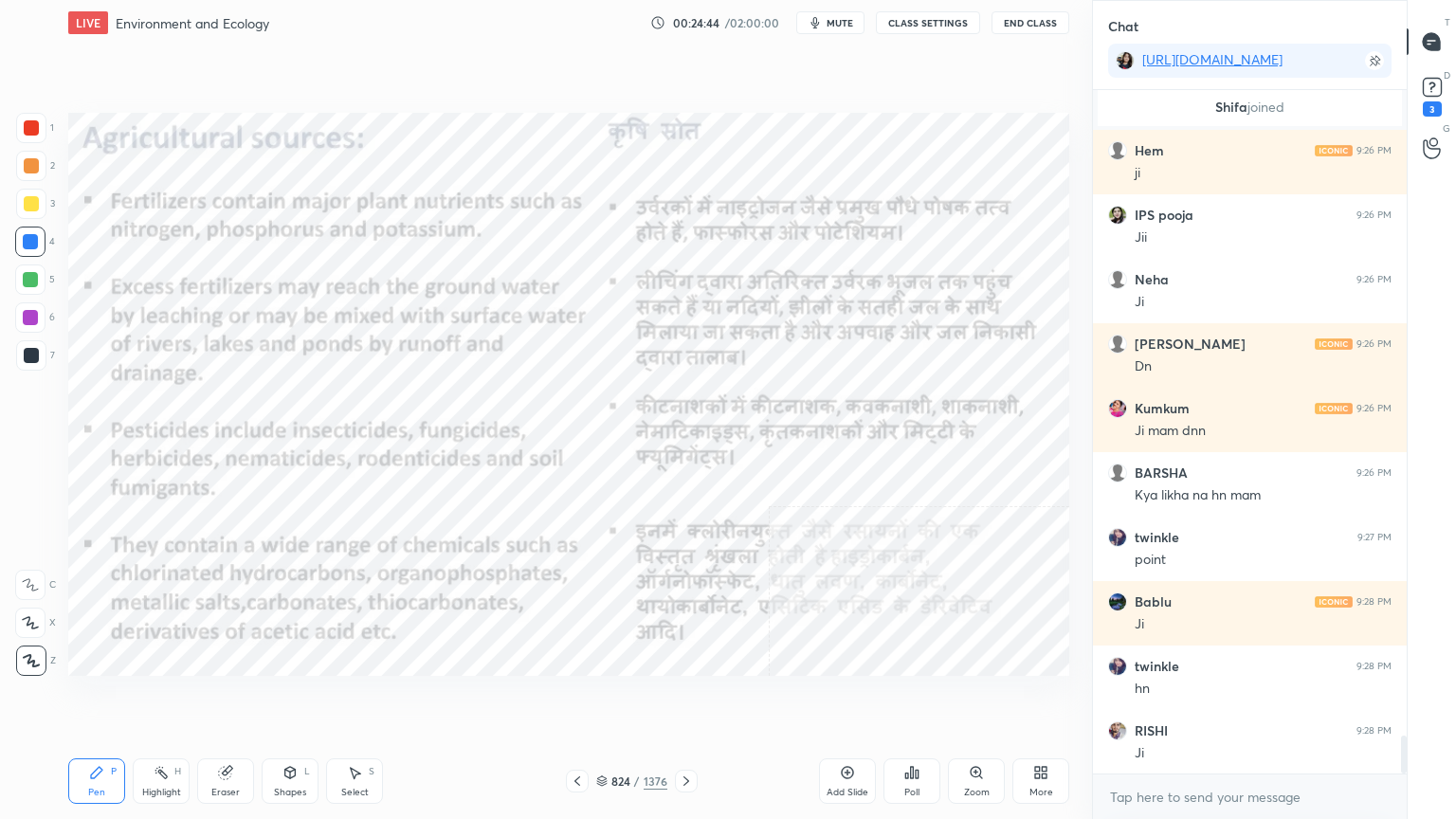
click at [686, 699] on icon at bounding box center [686, 782] width 15 height 15
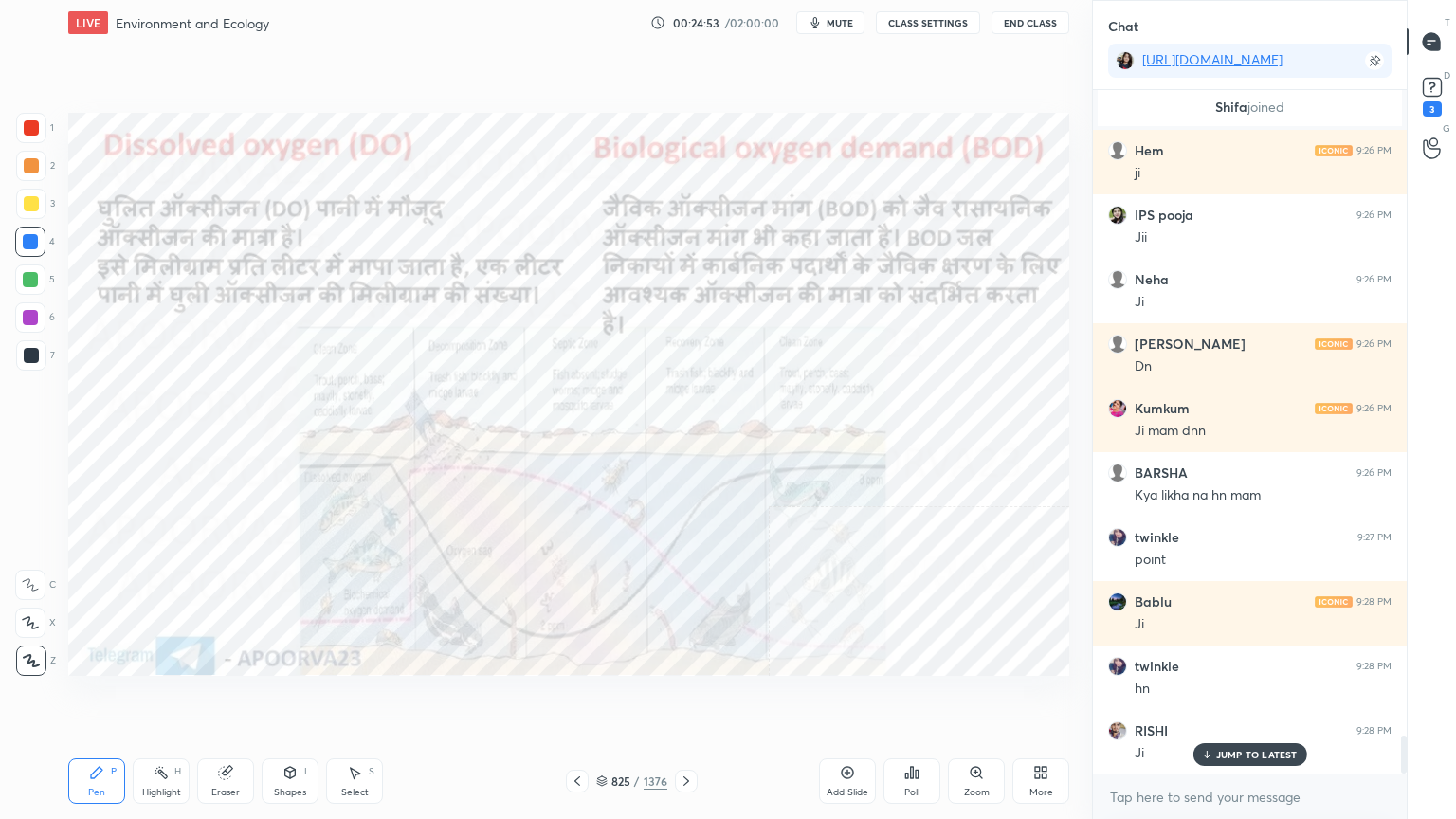
scroll to position [11562, 0]
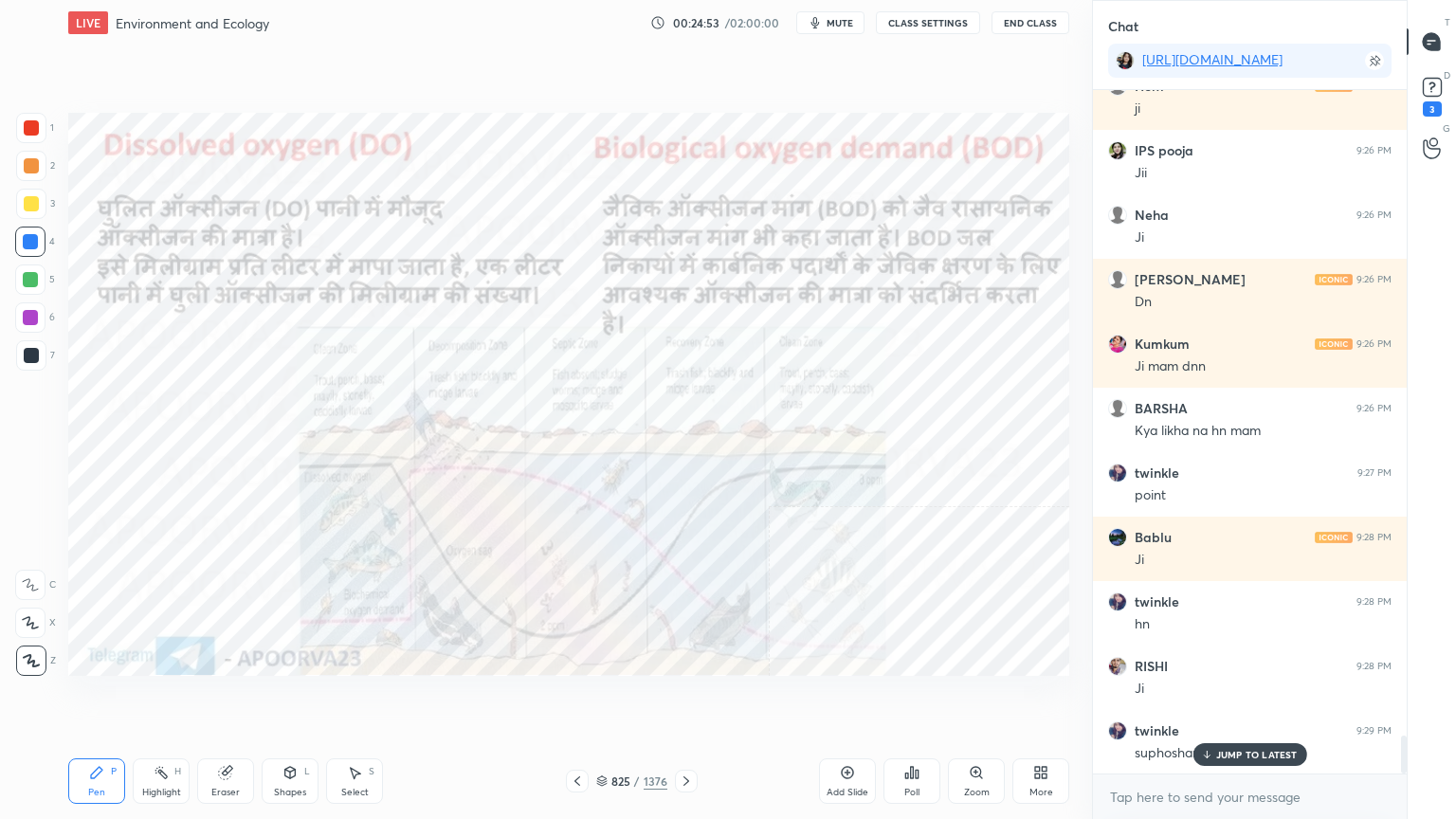
drag, startPoint x: 607, startPoint y: 780, endPoint x: 617, endPoint y: 778, distance: 10.2
click at [608, 699] on div "825 / 1376" at bounding box center [631, 782] width 71 height 17
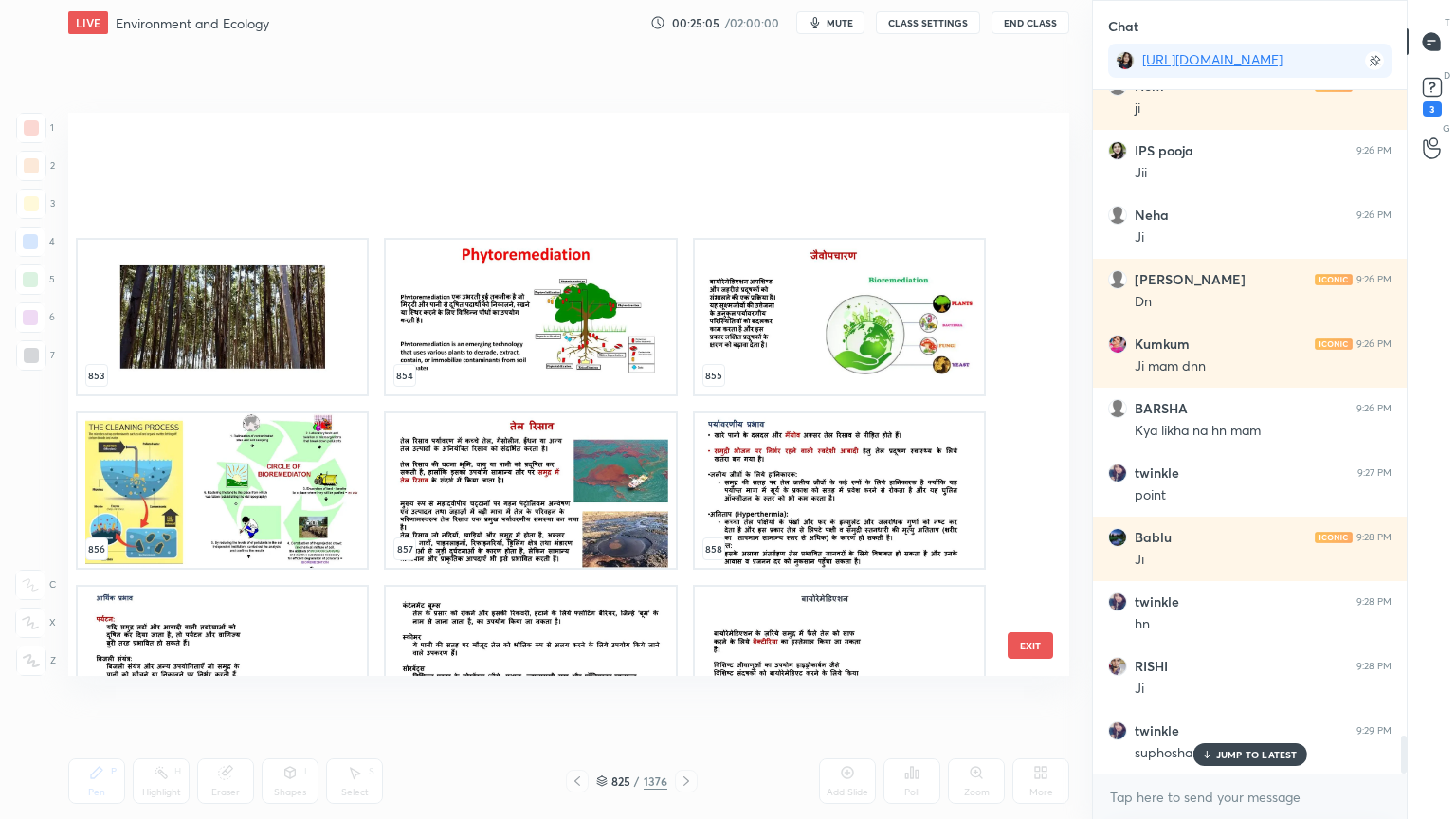
scroll to position [49418, 0]
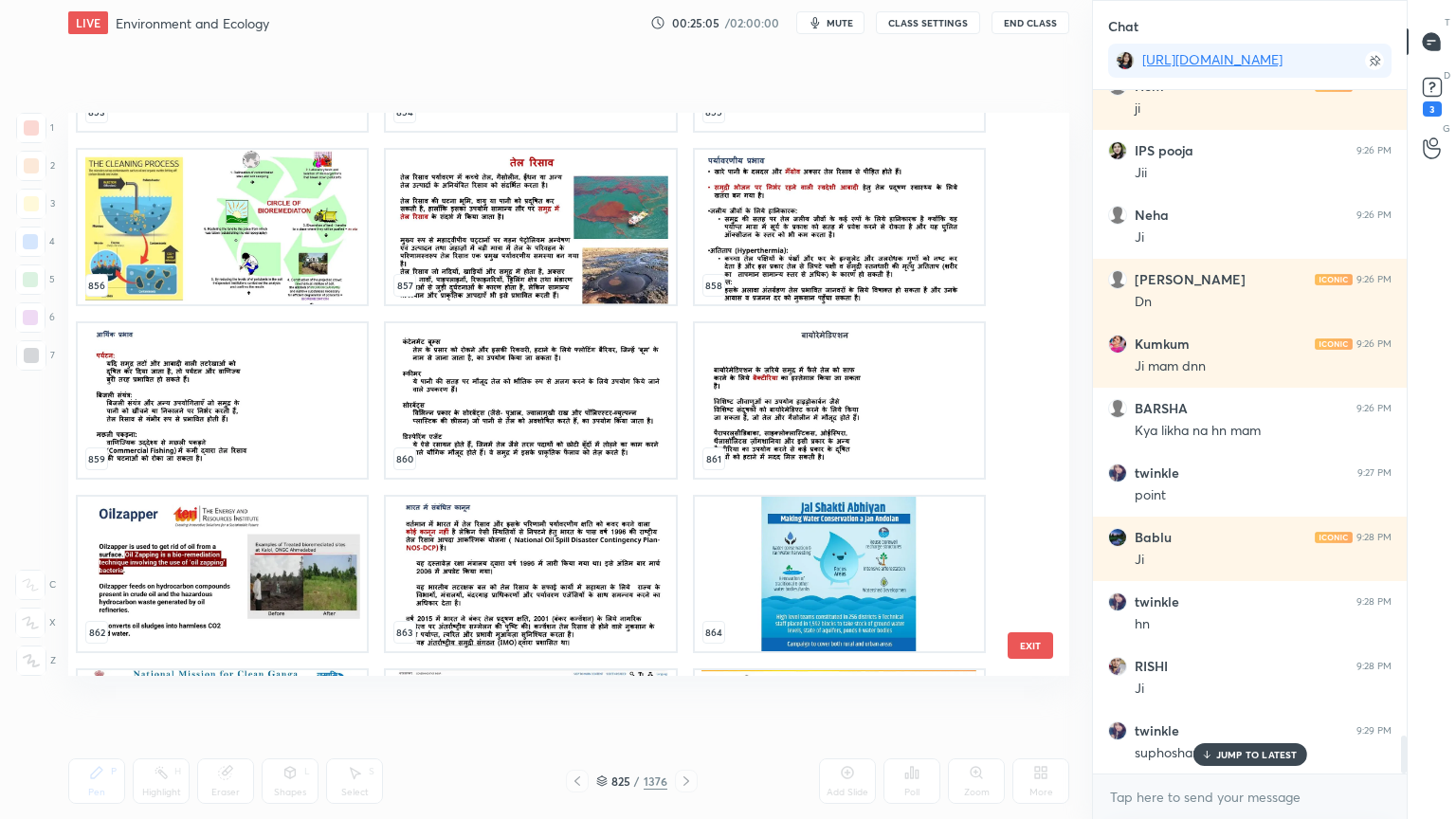
click at [1025, 647] on button "EXIT" at bounding box center [1029, 646] width 45 height 27
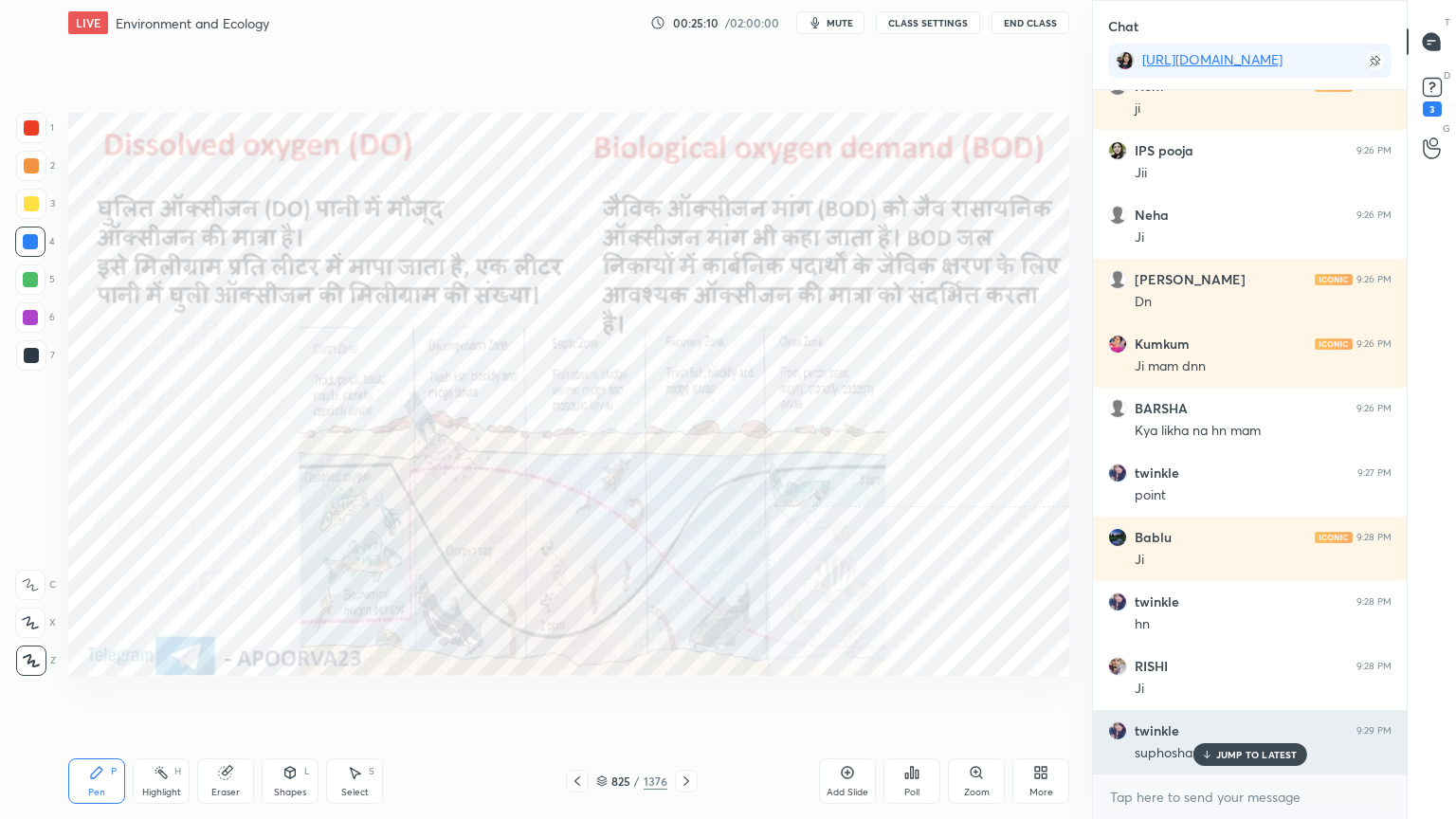
click at [1213, 699] on div "JUMP TO LATEST" at bounding box center [1249, 755] width 113 height 23
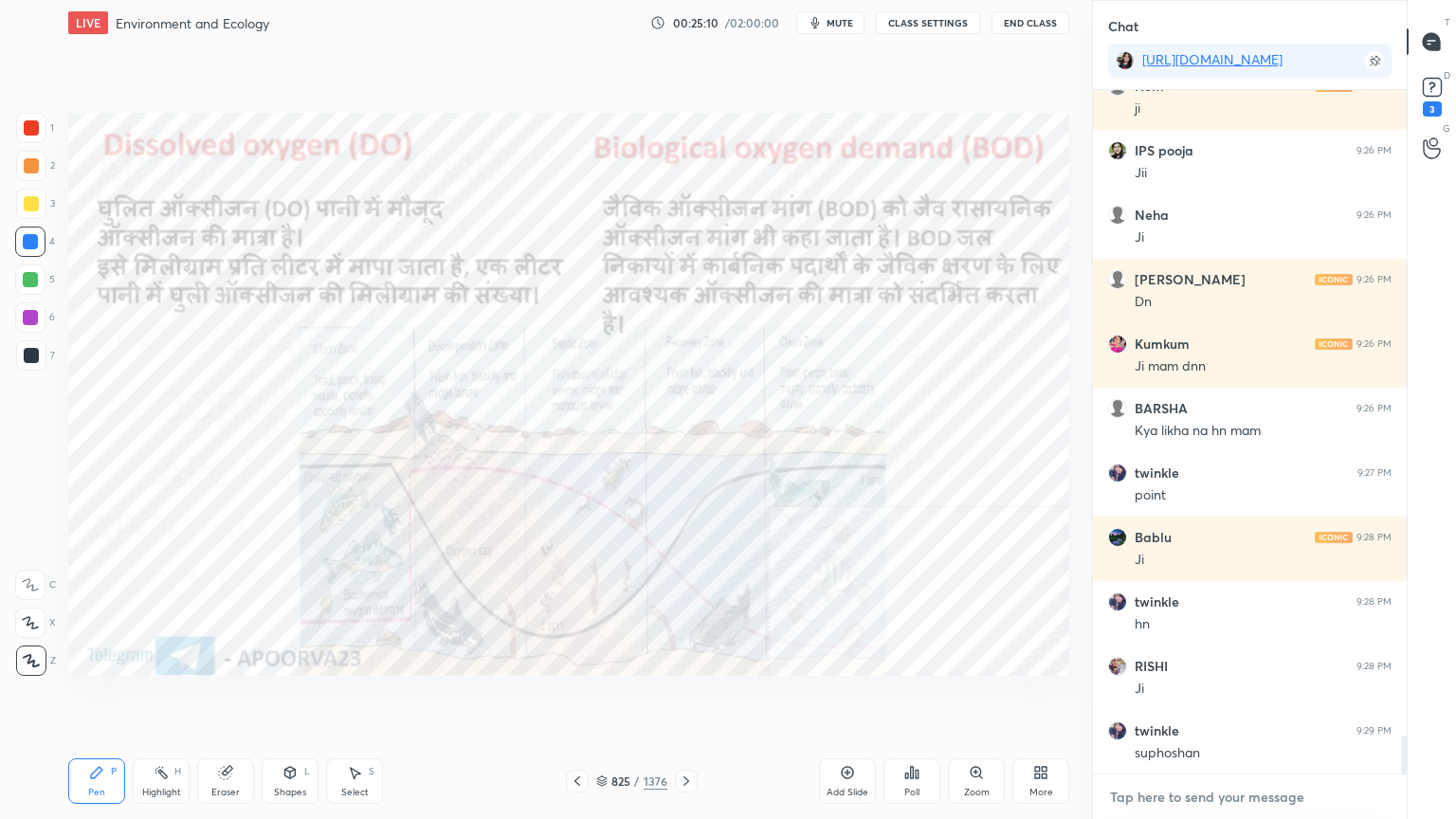
click at [1193, 699] on textarea at bounding box center [1249, 798] width 284 height 31
type textarea "x"
click at [221, 699] on icon at bounding box center [225, 773] width 12 height 12
click at [26, 620] on icon at bounding box center [31, 623] width 15 height 16
click at [75, 699] on div "Pen P" at bounding box center [96, 781] width 57 height 45
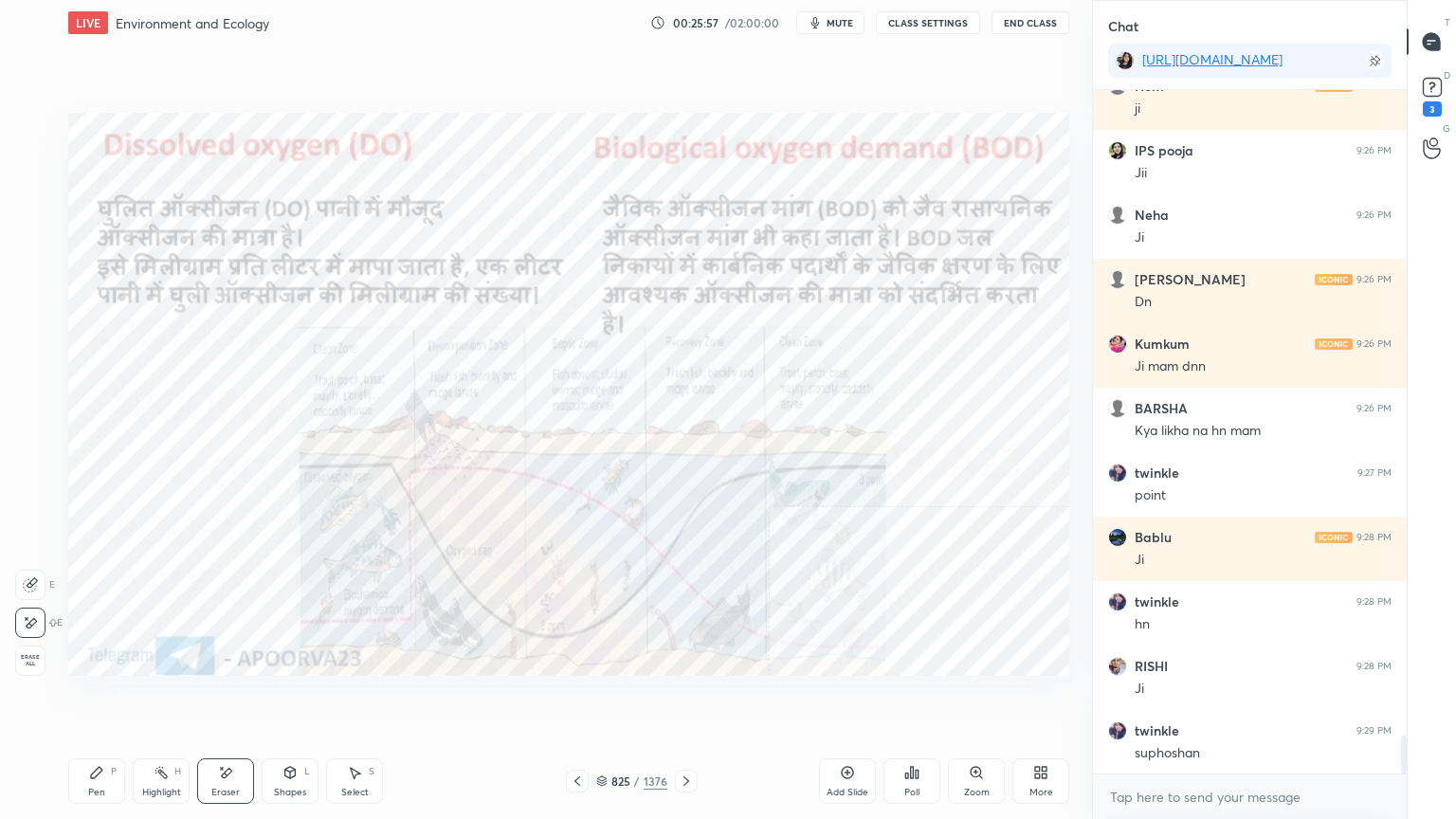
click at [89, 699] on div "Pen P" at bounding box center [96, 781] width 57 height 45
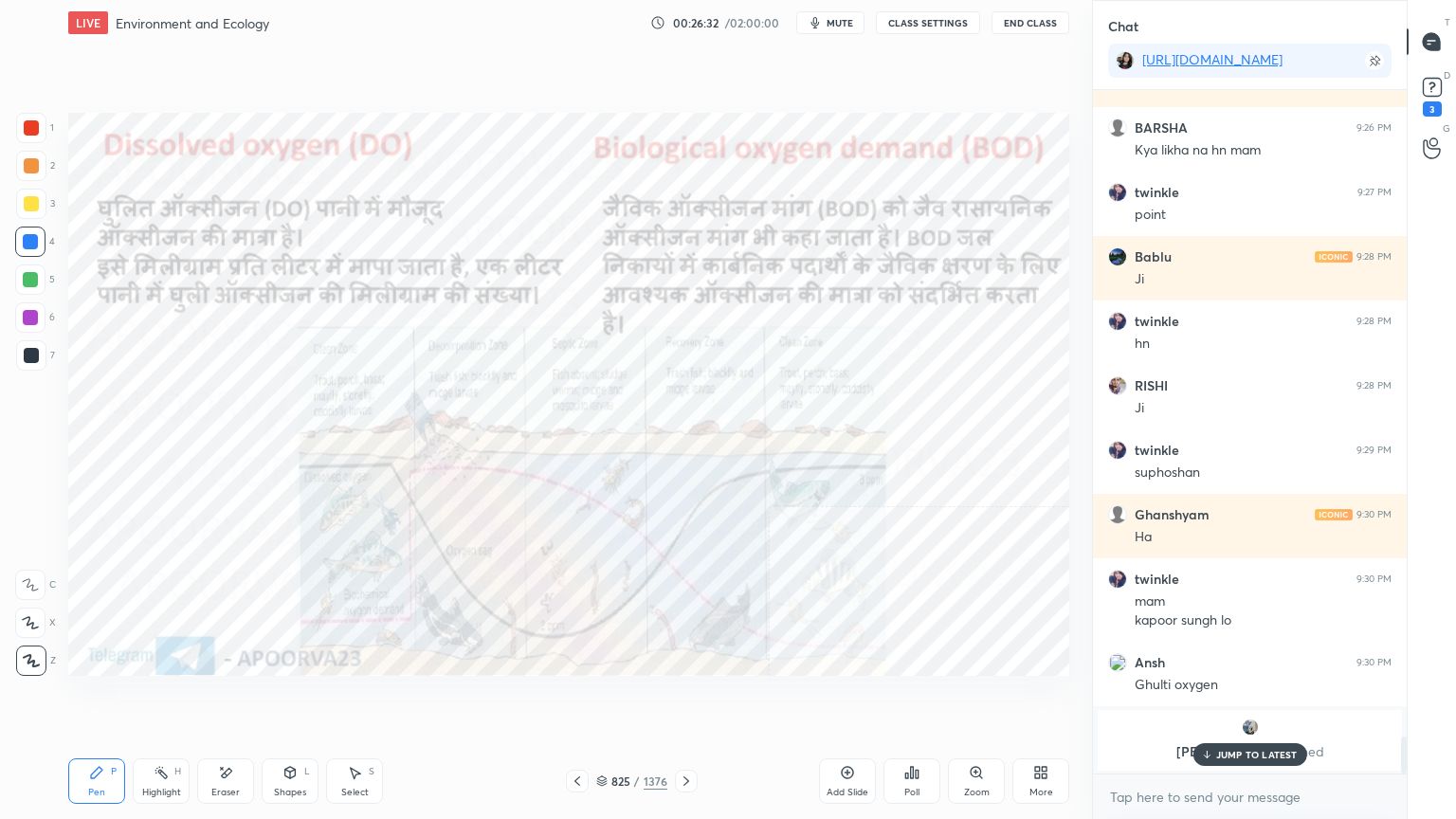
scroll to position [11907, 0]
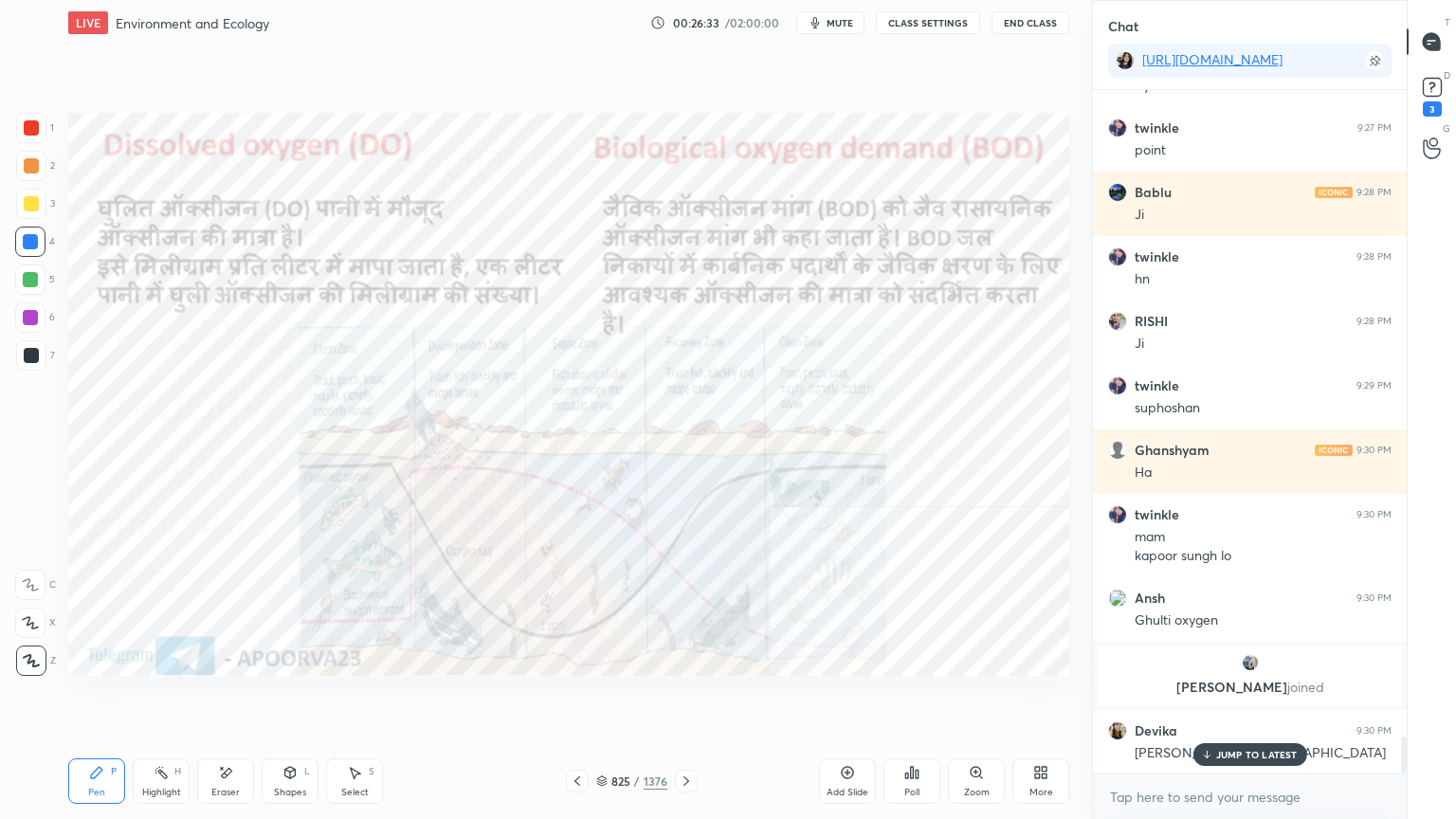
click at [1222, 699] on p "JUMP TO LATEST" at bounding box center [1256, 755] width 82 height 12
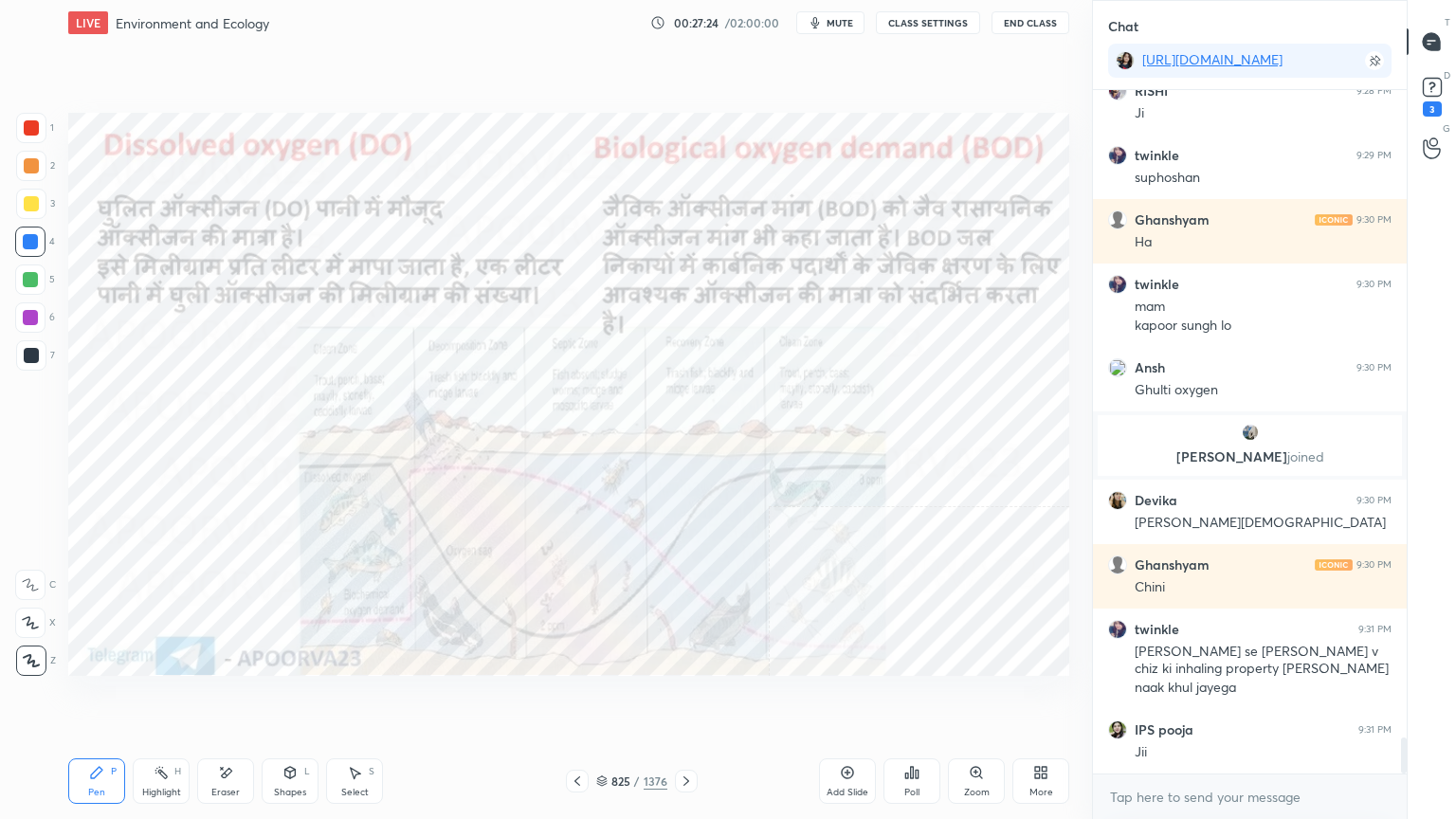
scroll to position [12202, 0]
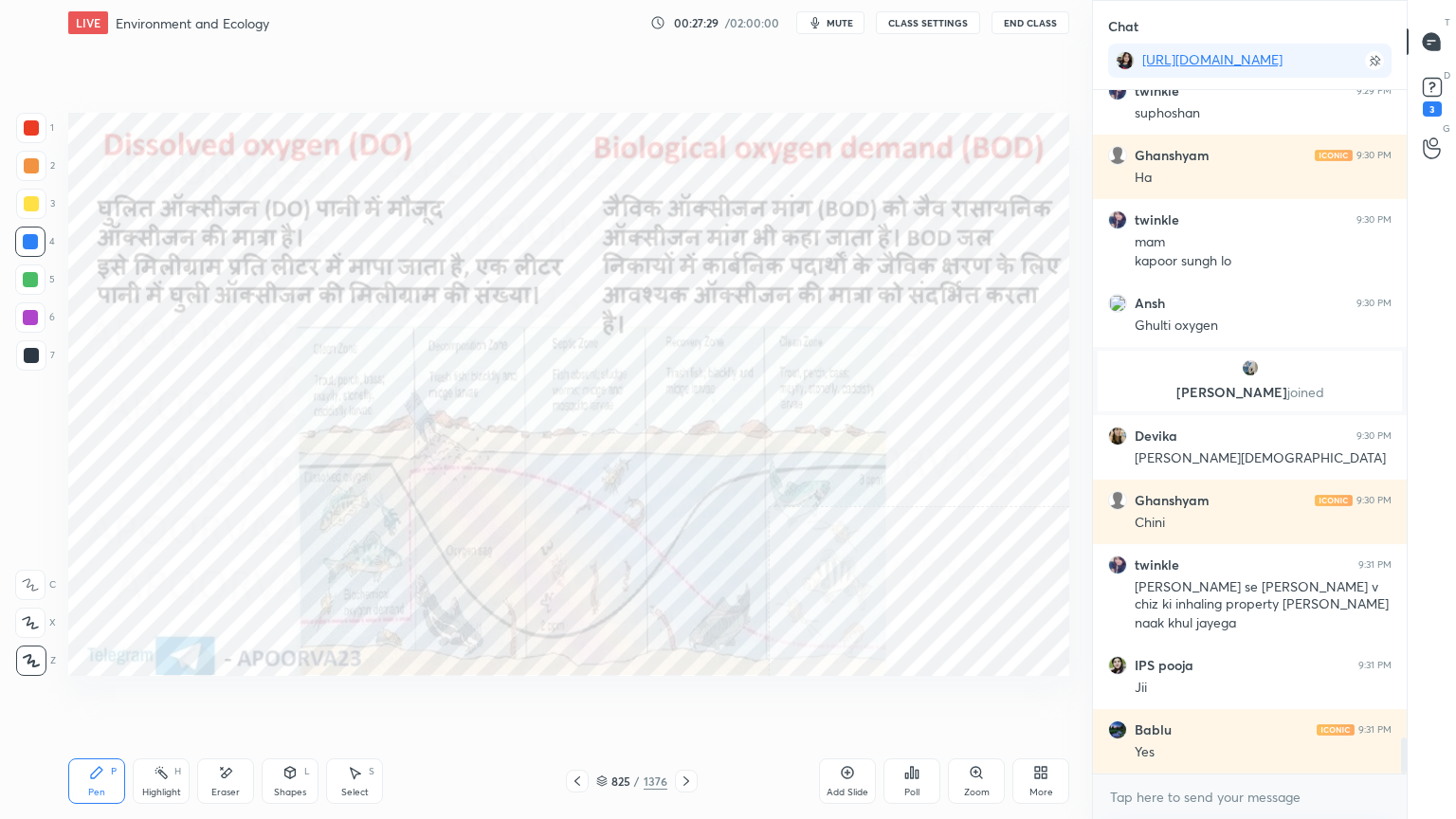
click at [924, 21] on button "CLASS SETTINGS" at bounding box center [927, 23] width 104 height 23
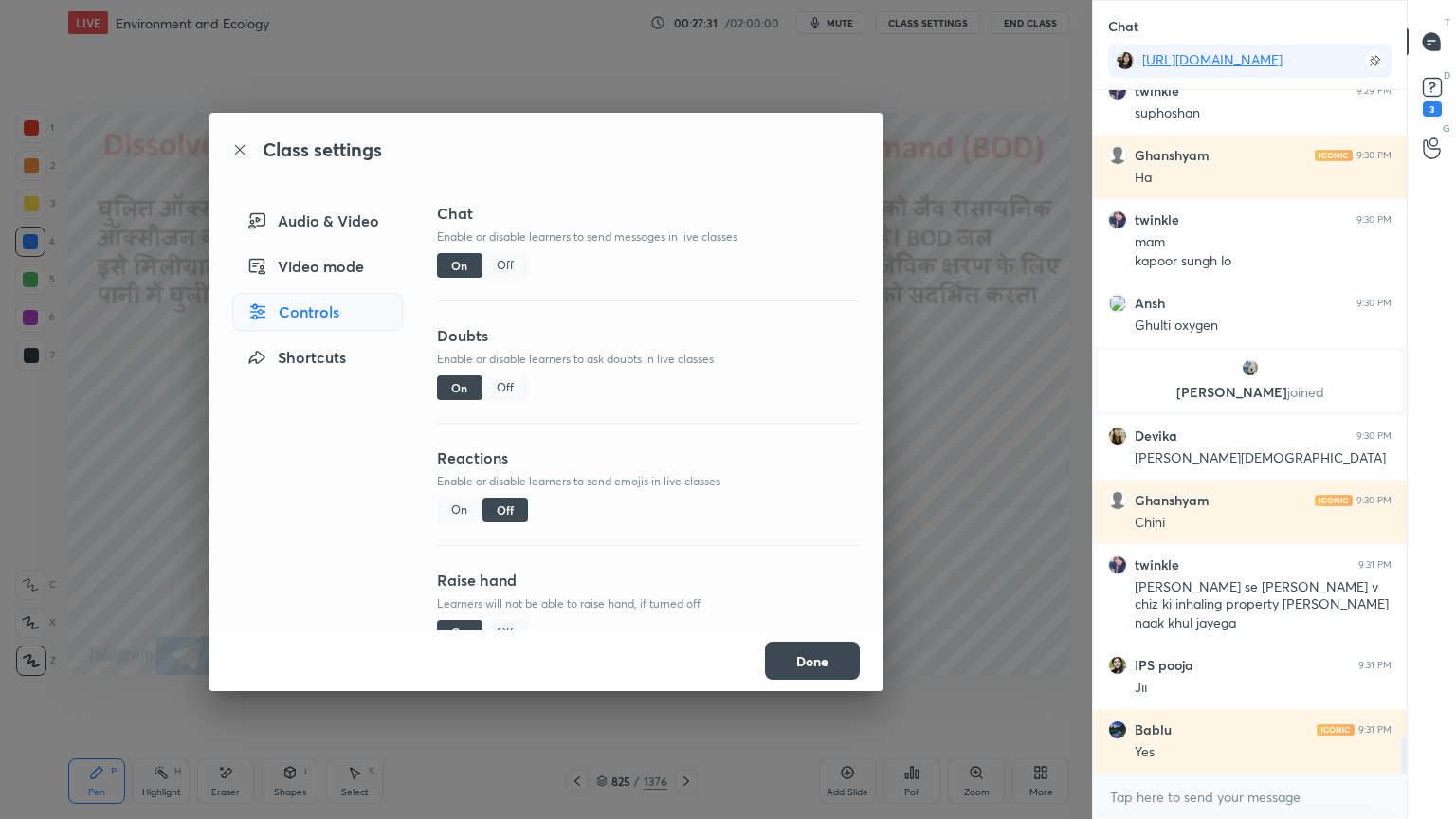
click at [322, 224] on div "Audio & Video" at bounding box center [318, 220] width 171 height 37
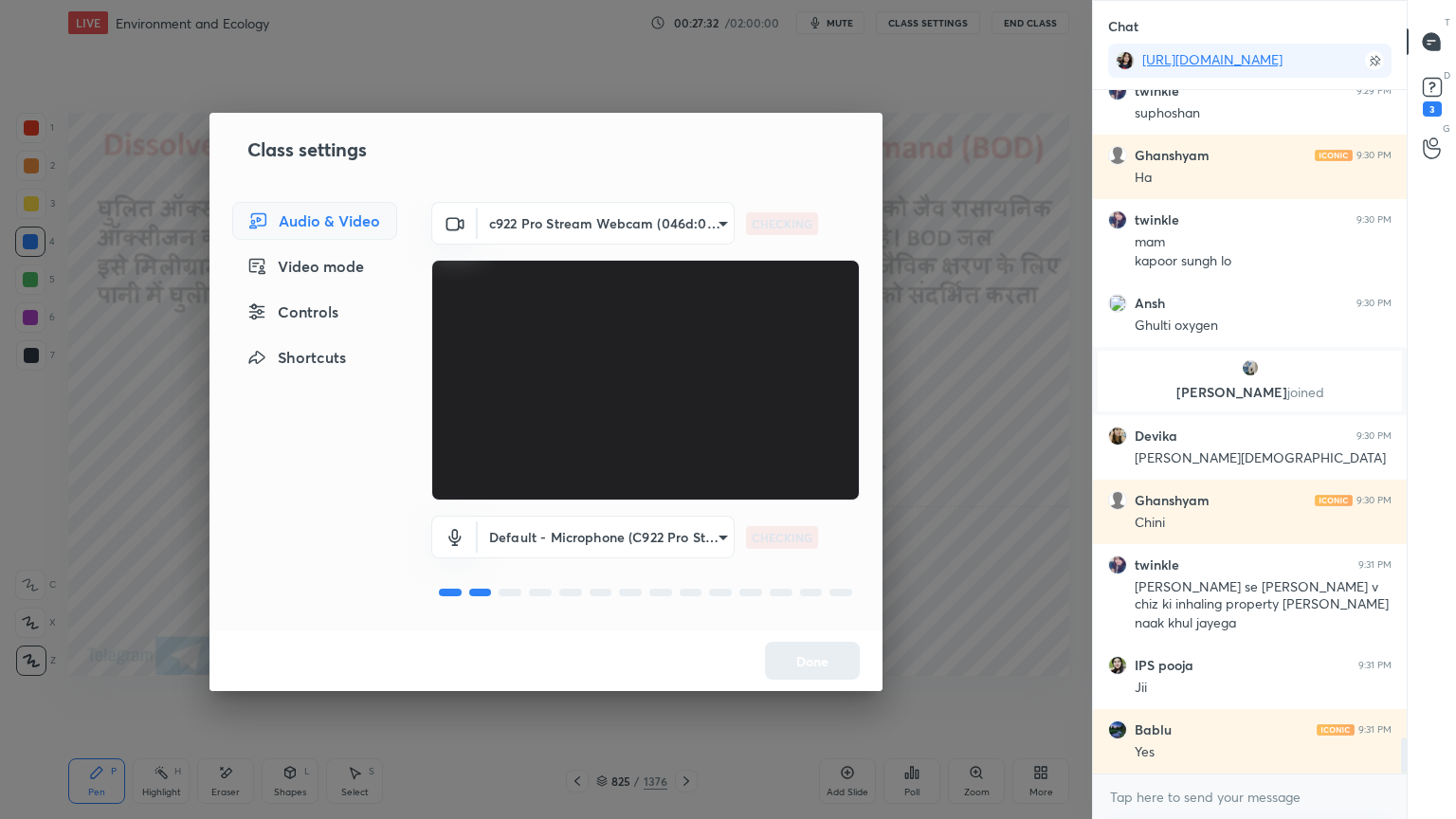
click at [574, 528] on body "1 2 3 4 5 6 7 C X Z E E Erase all H H LIVE Environment and Ecology 00:27:32 / 0…" at bounding box center [728, 410] width 1456 height 819
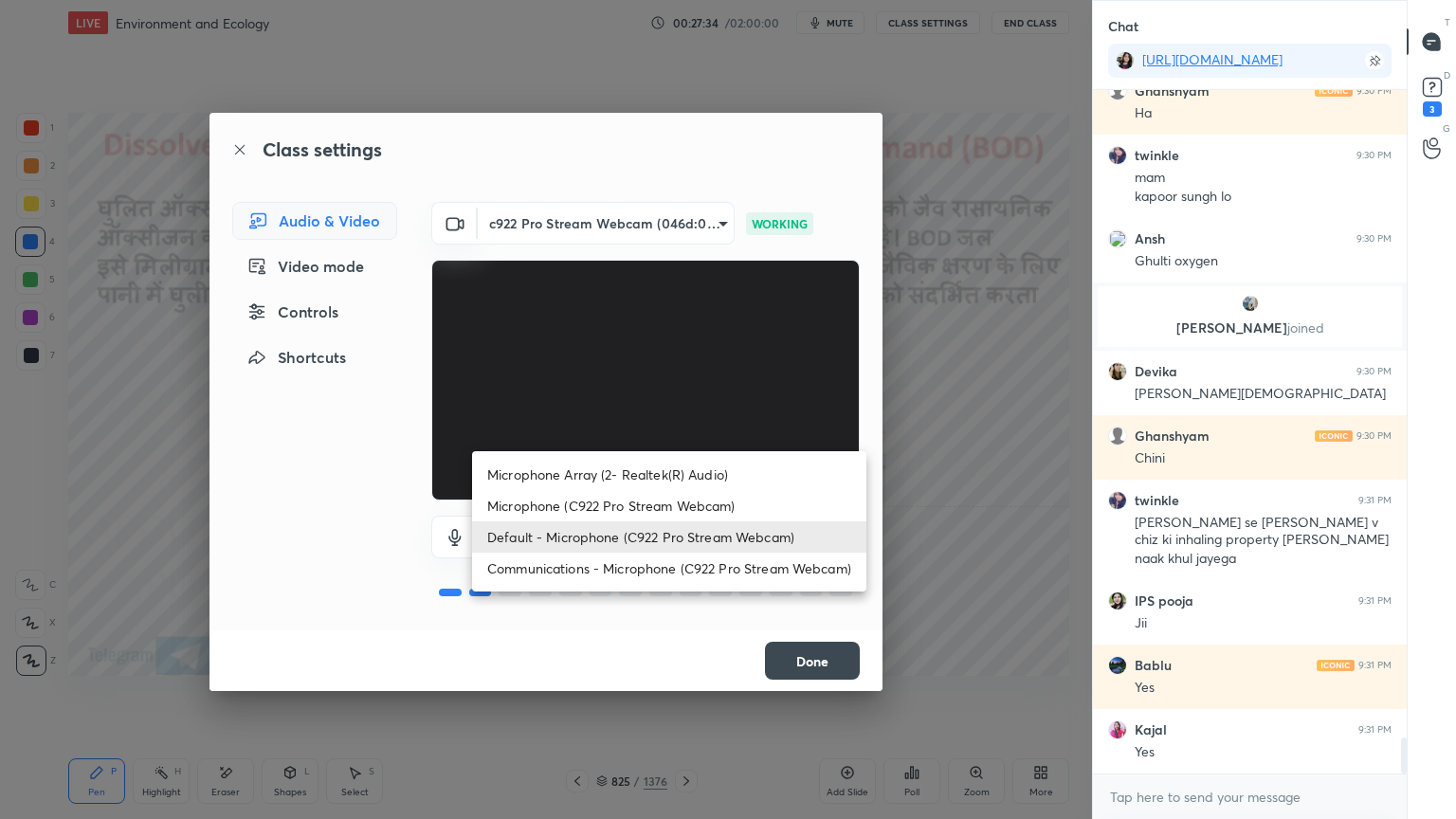
scroll to position [12331, 0]
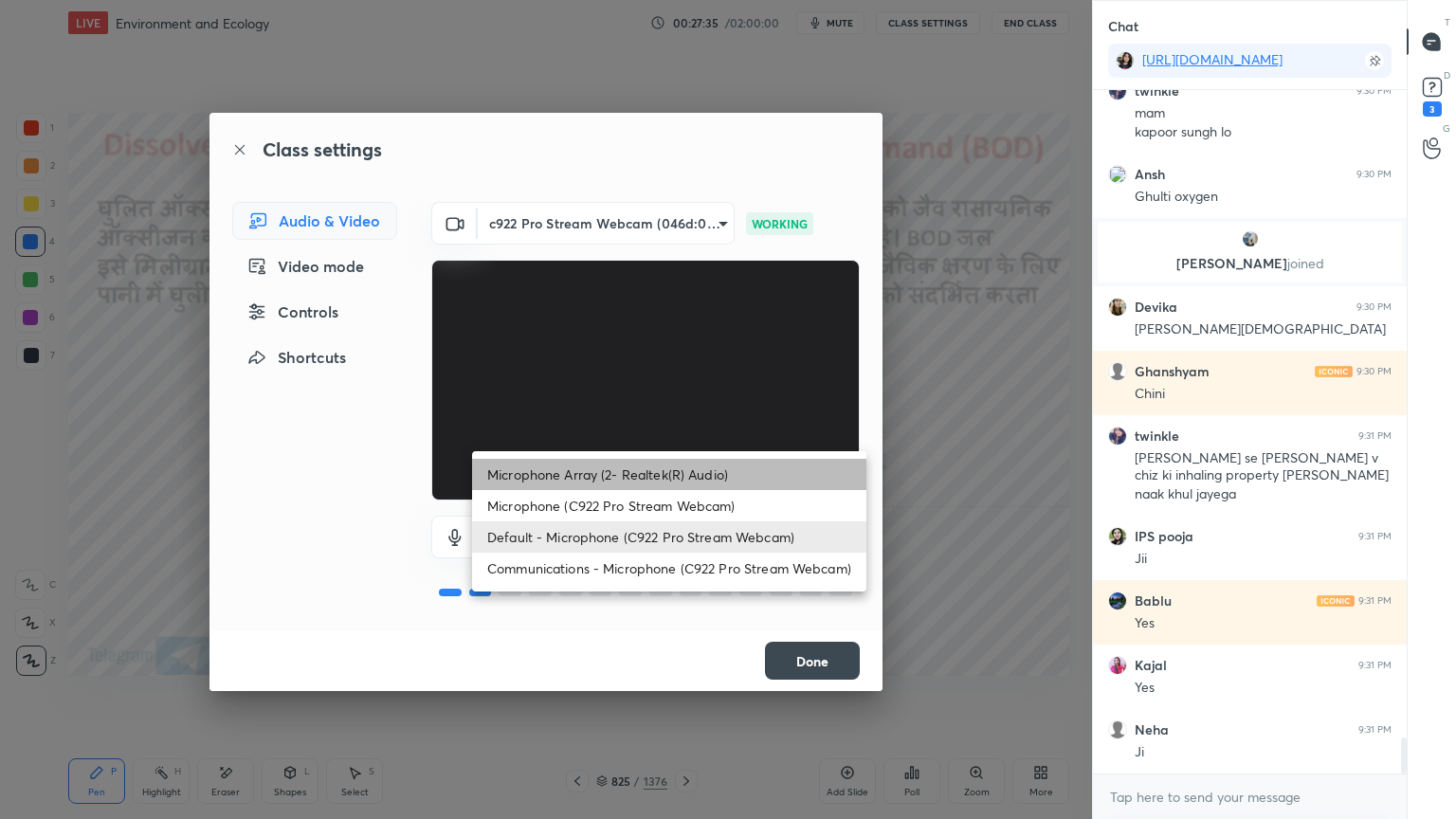
click at [636, 477] on li "Microphone Array (2- Realtek(R) Audio)" at bounding box center [669, 474] width 394 height 32
type input "c83fbcddec95277f573cf0a29c89594b272fc07a877165ea5e697d67c25d8f62"
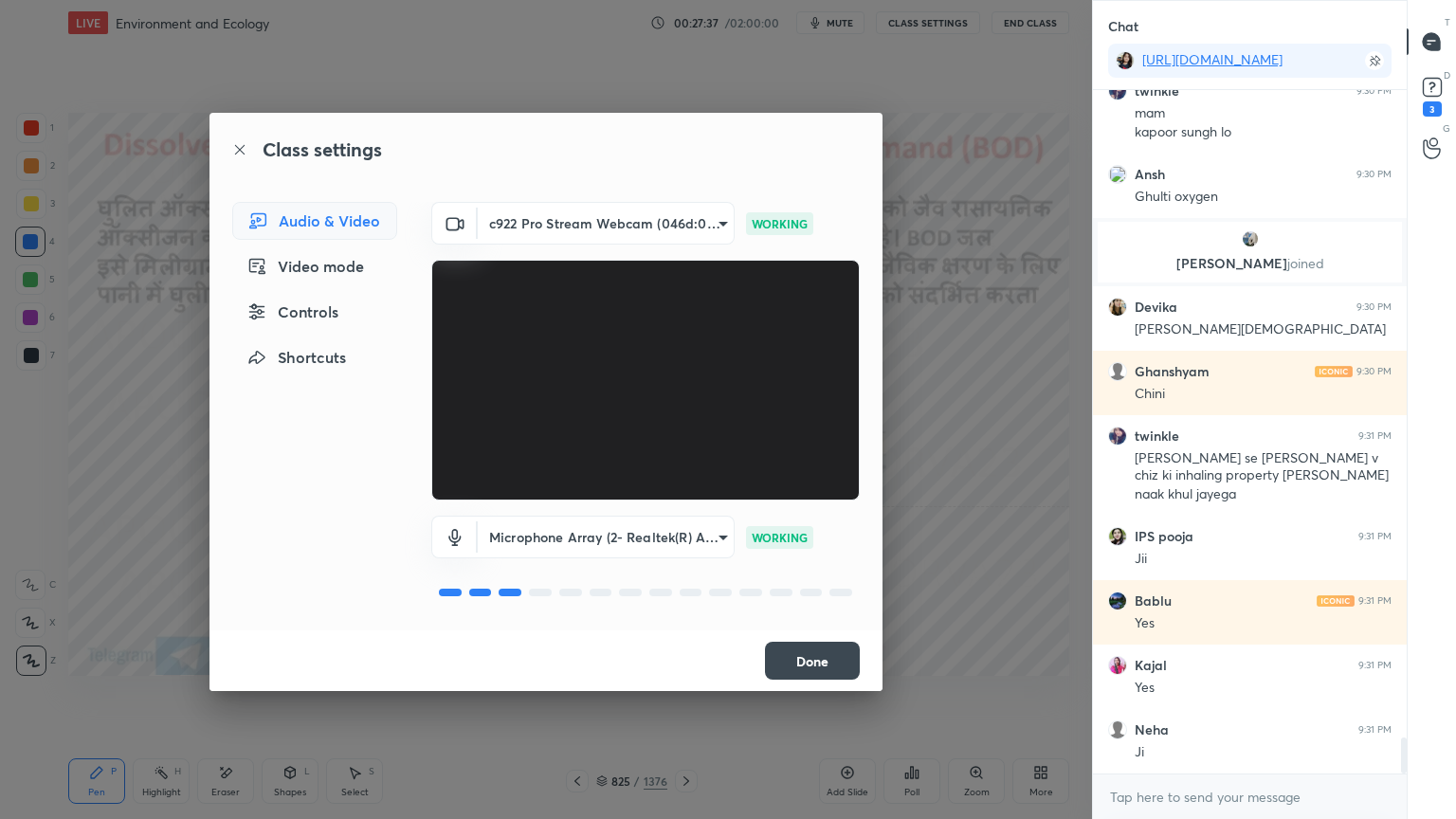
click at [797, 658] on button "Done" at bounding box center [812, 660] width 95 height 37
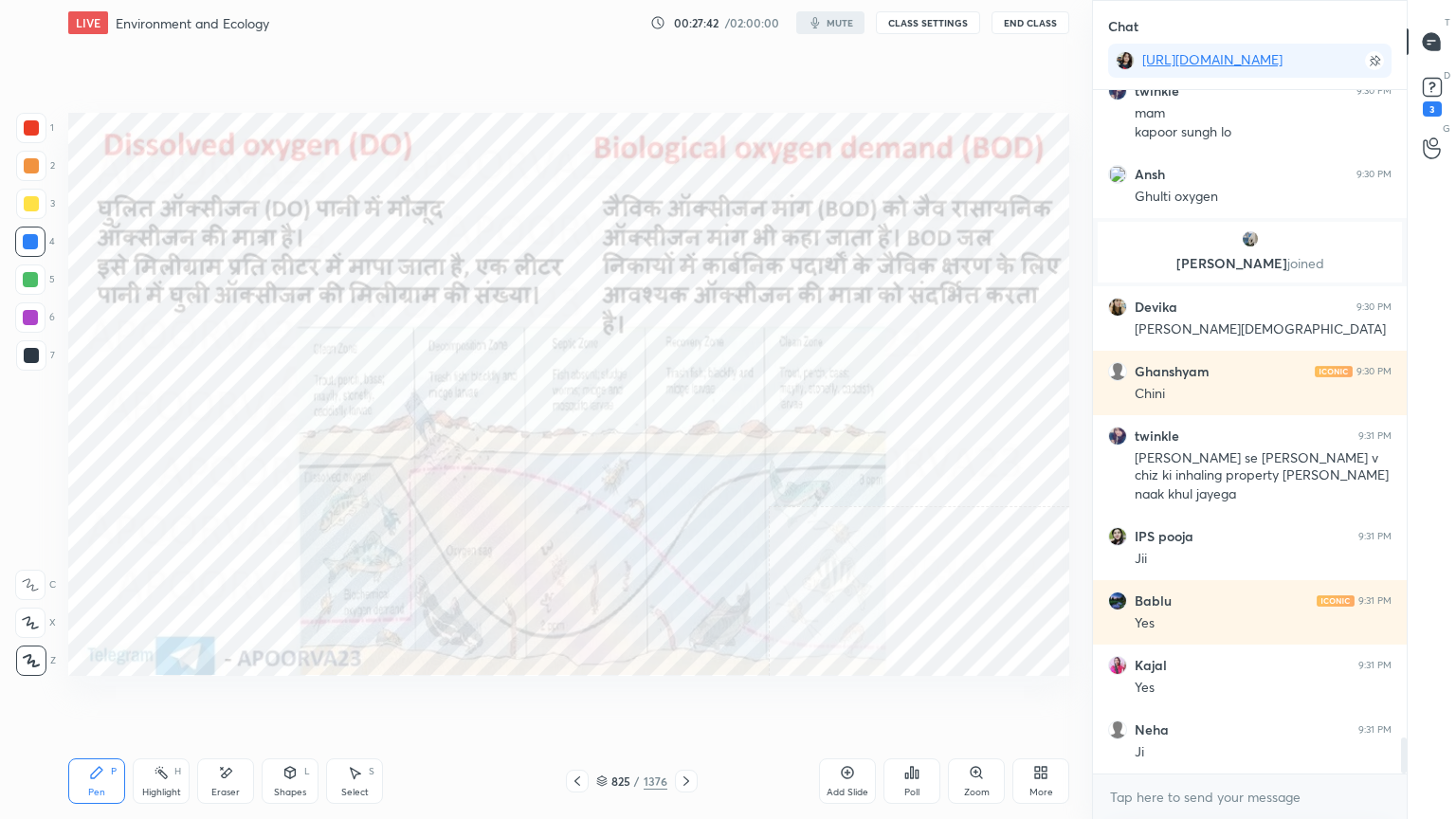
click at [911, 25] on button "CLASS SETTINGS" at bounding box center [927, 23] width 104 height 23
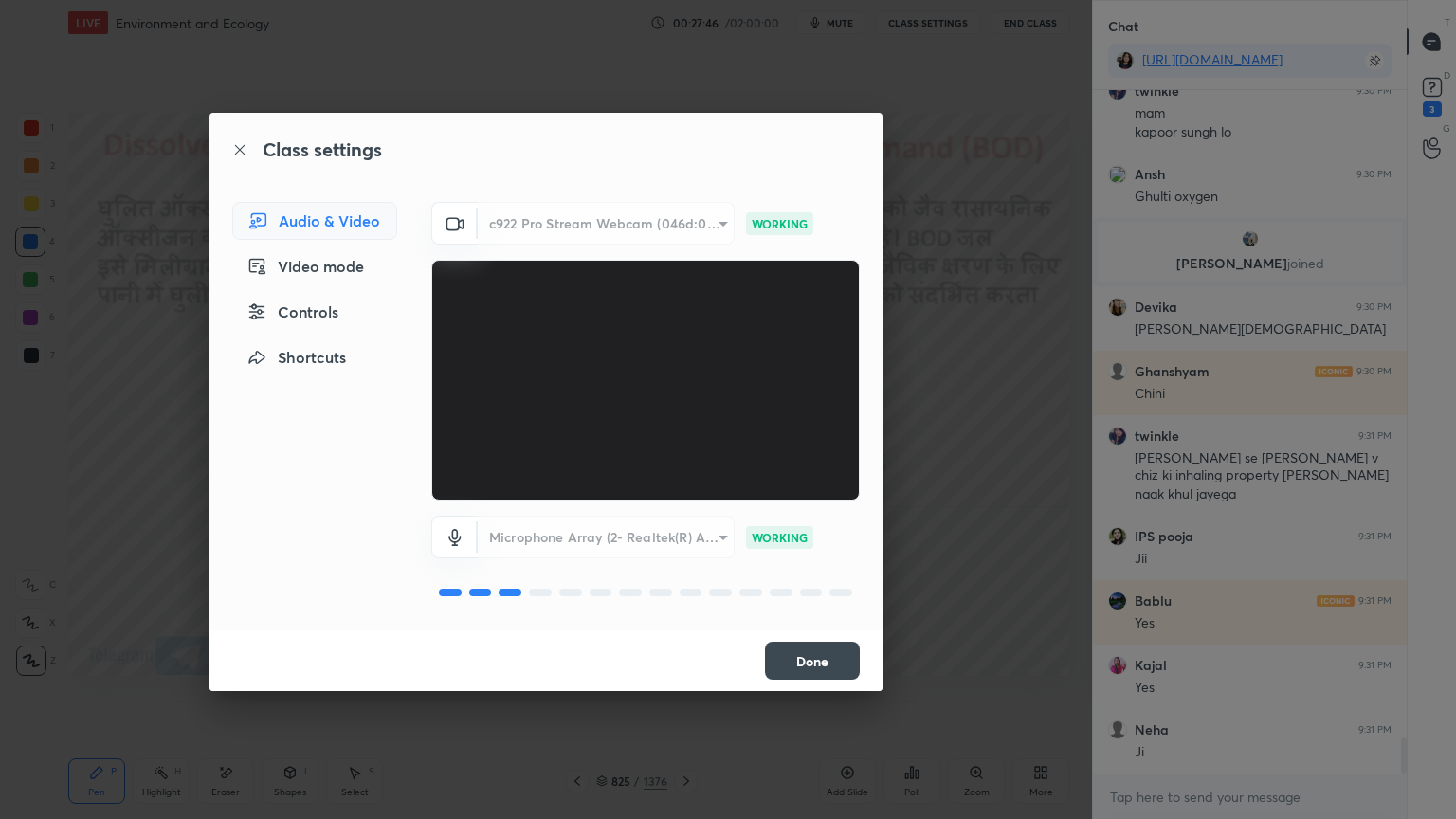
click at [796, 663] on button "Done" at bounding box center [812, 660] width 95 height 37
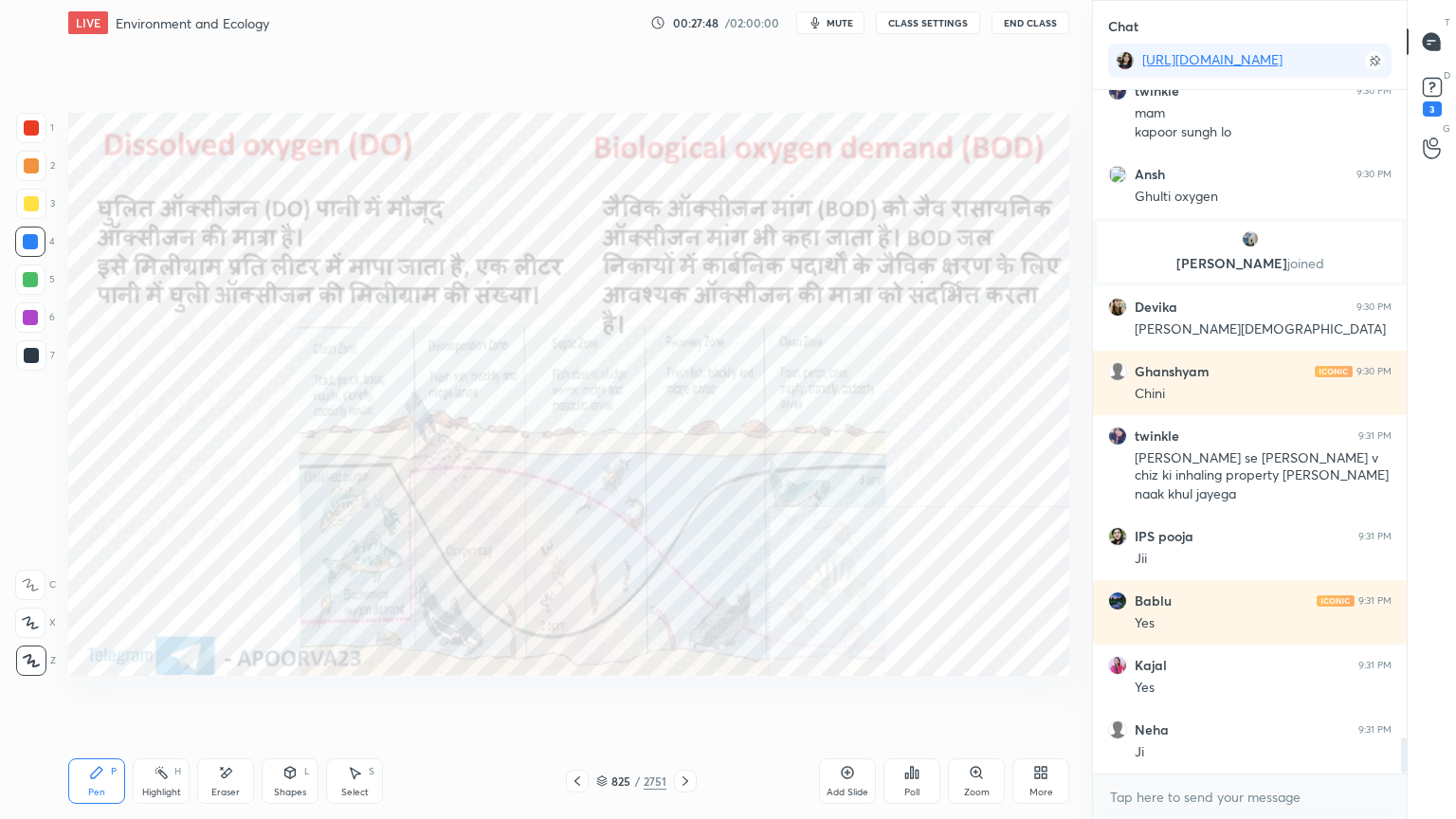
scroll to position [12396, 0]
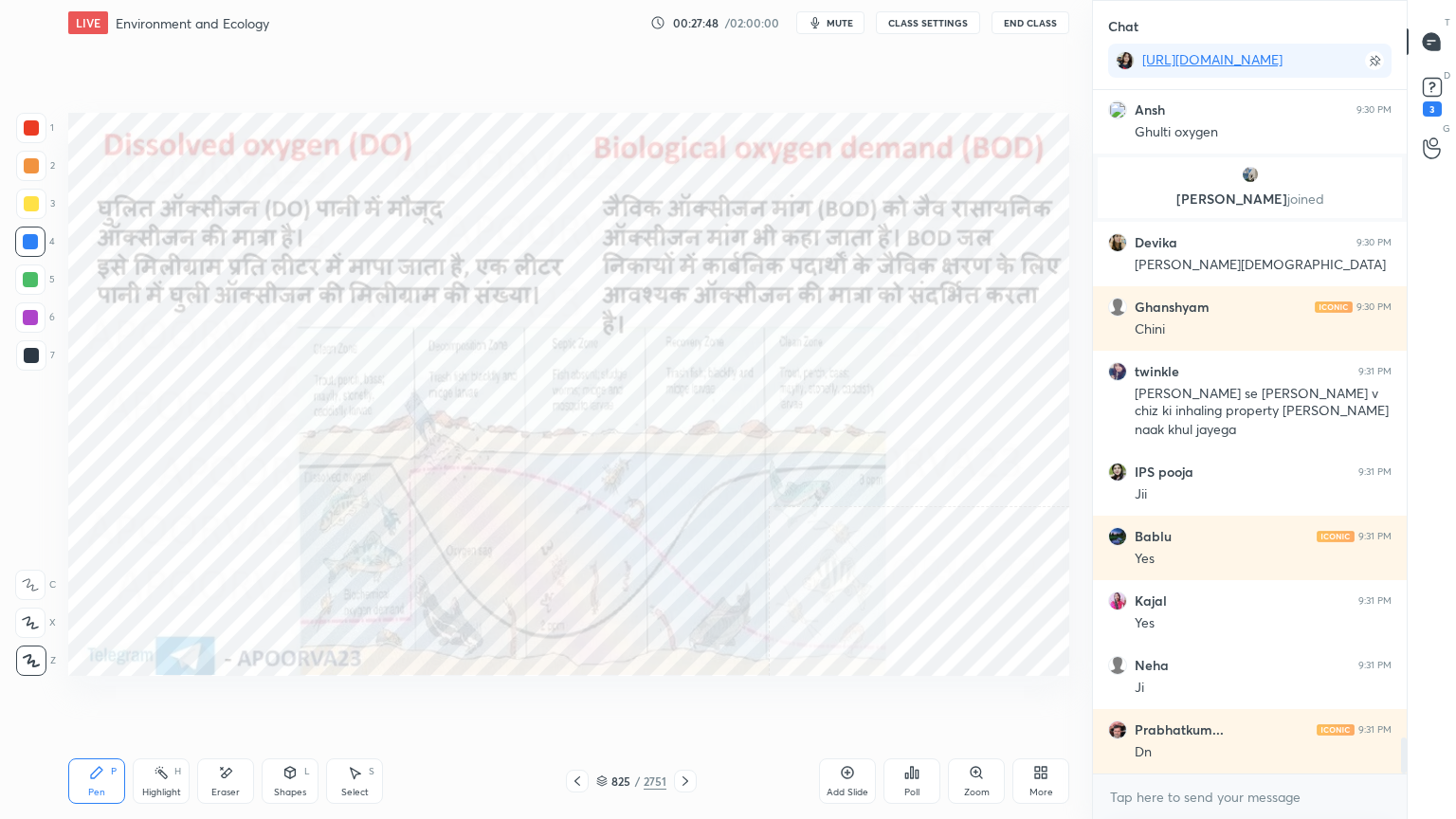
click at [232, 699] on icon at bounding box center [226, 773] width 15 height 16
click at [236, 699] on div "Eraser" at bounding box center [225, 781] width 57 height 45
click at [35, 659] on span "Erase all" at bounding box center [31, 661] width 29 height 13
click at [35, 657] on div "1 2 3 4 5 6 7 C X Z E E Erase all H H" at bounding box center [30, 394] width 61 height 563
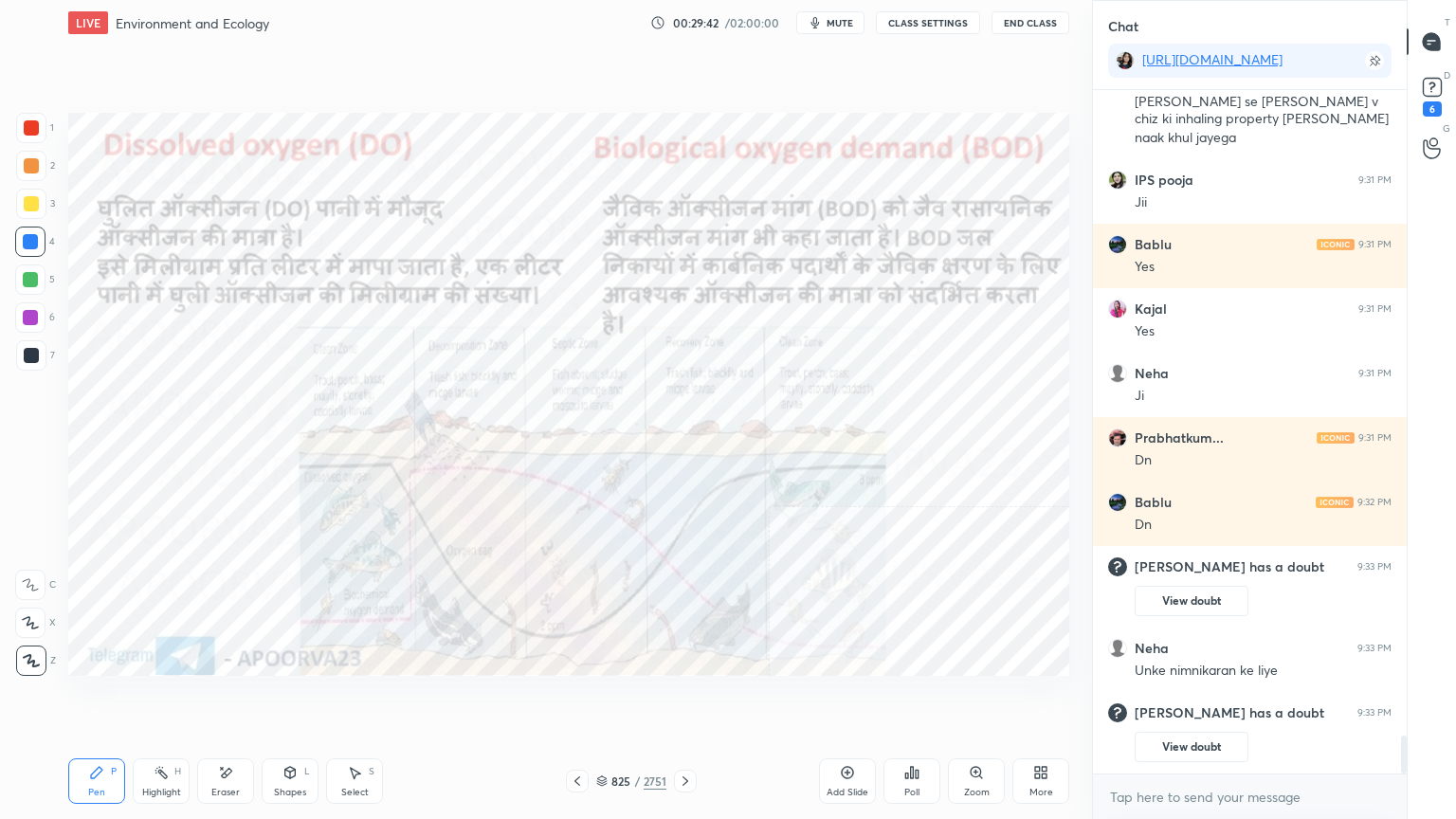
scroll to position [11777, 0]
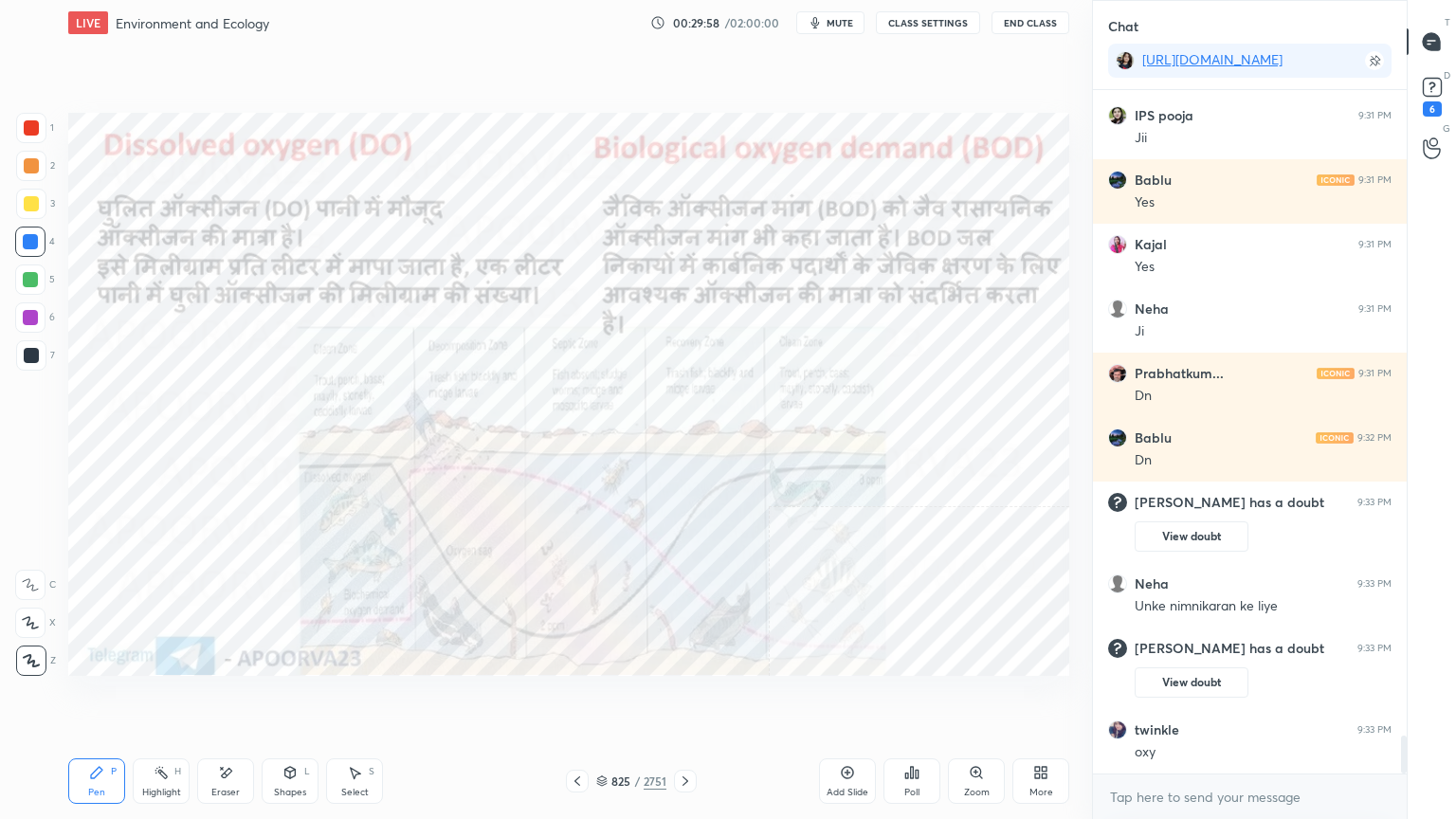
click at [214, 699] on div "Eraser" at bounding box center [225, 781] width 57 height 45
click at [228, 699] on div "Eraser" at bounding box center [225, 781] width 57 height 45
click at [102, 699] on div "Pen P" at bounding box center [96, 781] width 57 height 45
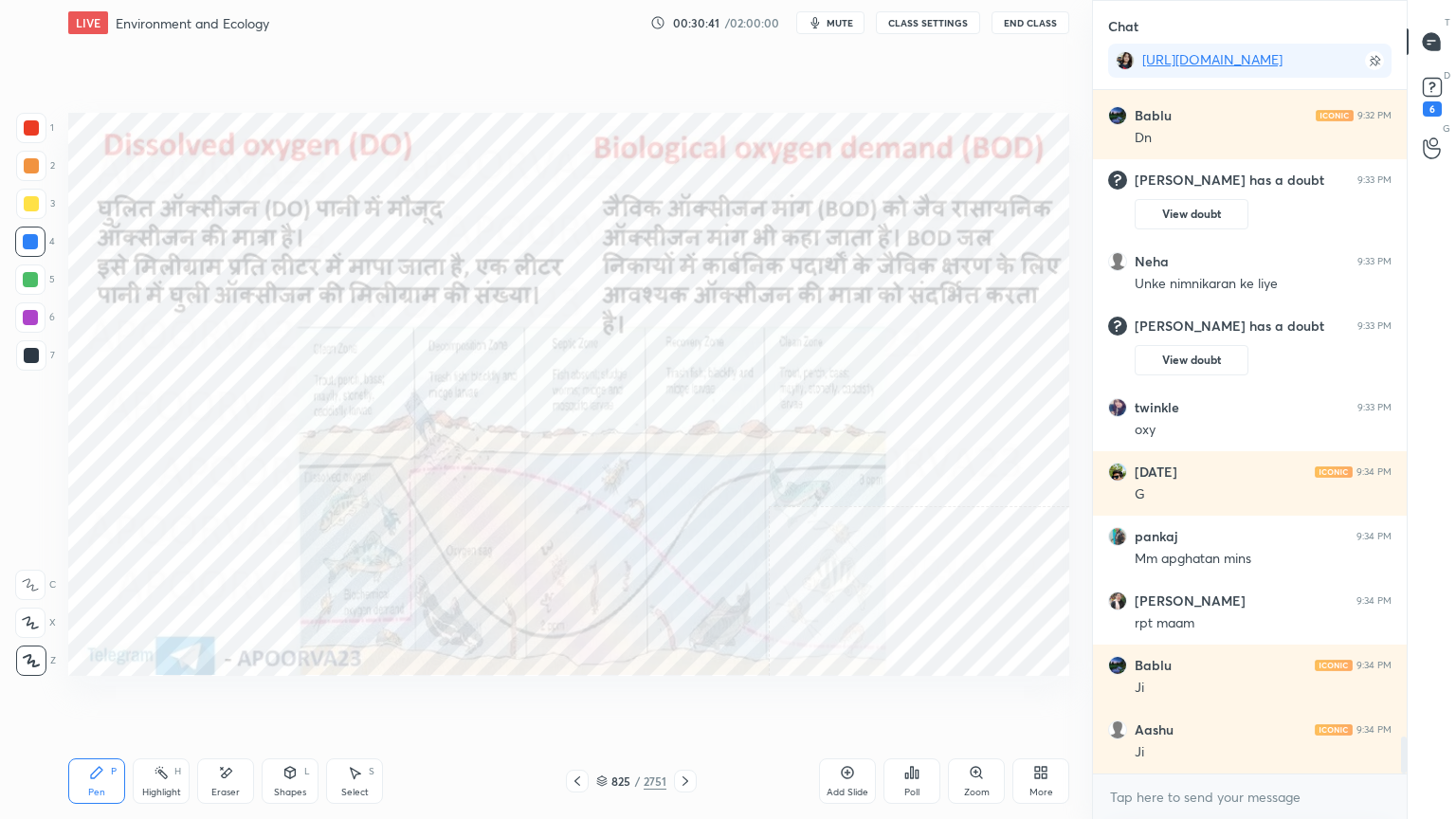
scroll to position [12165, 0]
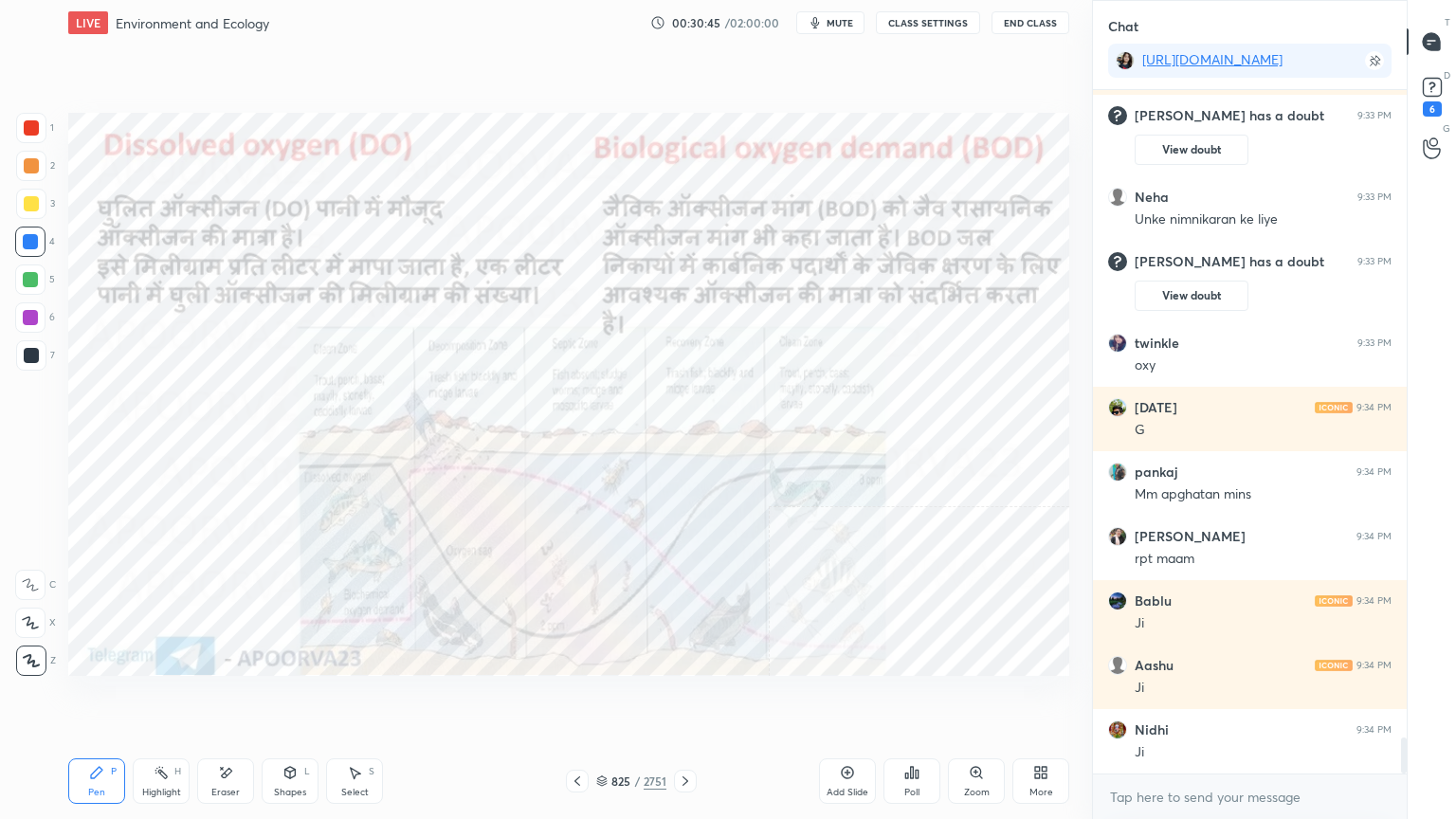
click at [235, 699] on div "Eraser" at bounding box center [225, 781] width 57 height 45
click at [27, 663] on span "Erase all" at bounding box center [31, 661] width 29 height 13
click at [31, 660] on div "1 2 3 4 5 6 7 C X Z E E Erase all H H" at bounding box center [30, 394] width 61 height 563
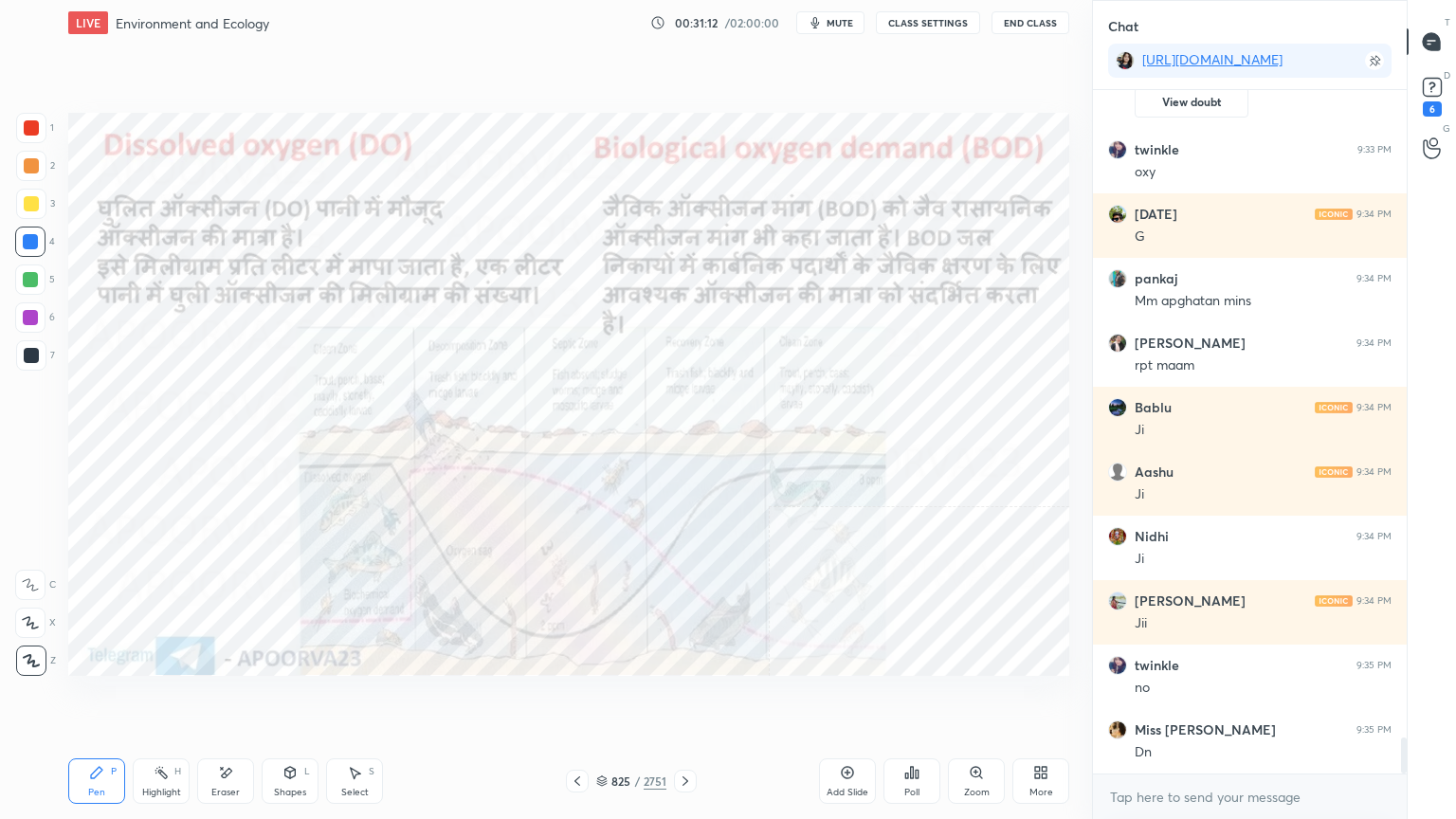
scroll to position [12439, 0]
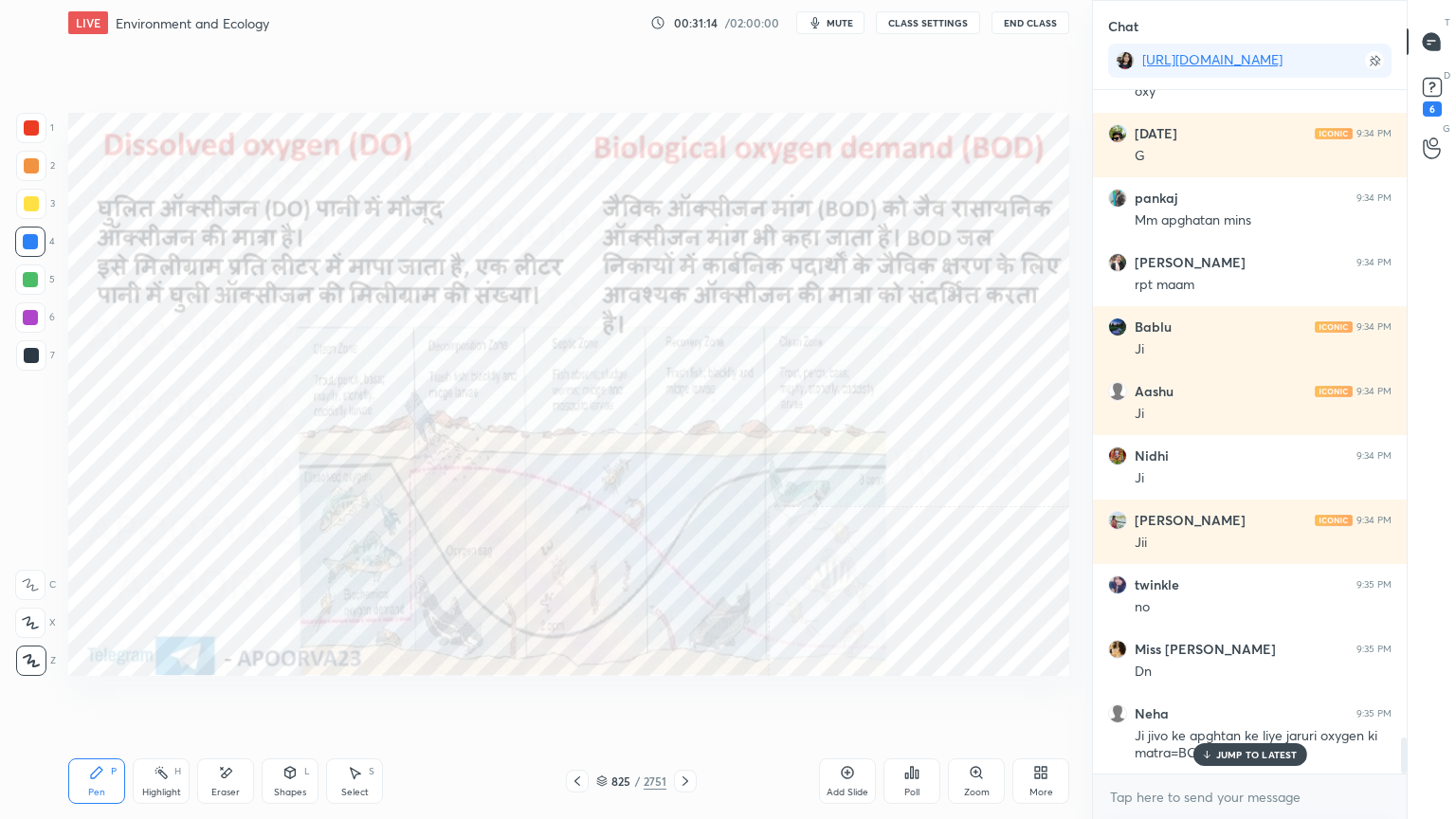
click at [1282, 699] on p "JUMP TO LATEST" at bounding box center [1256, 755] width 82 height 12
click at [1289, 699] on div "x" at bounding box center [1249, 797] width 313 height 44
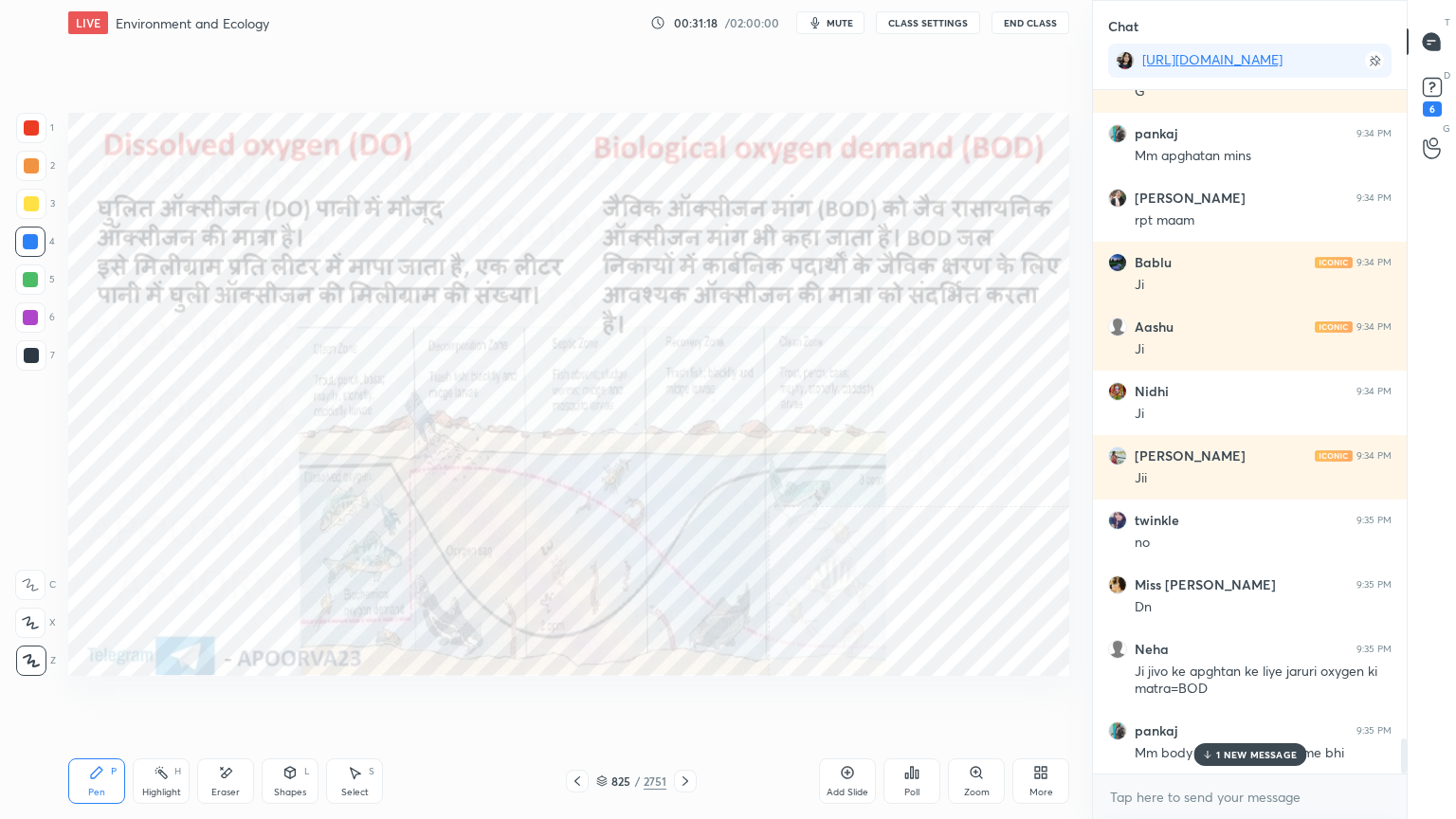
click at [1272, 699] on p "1 NEW MESSAGE" at bounding box center [1256, 755] width 81 height 12
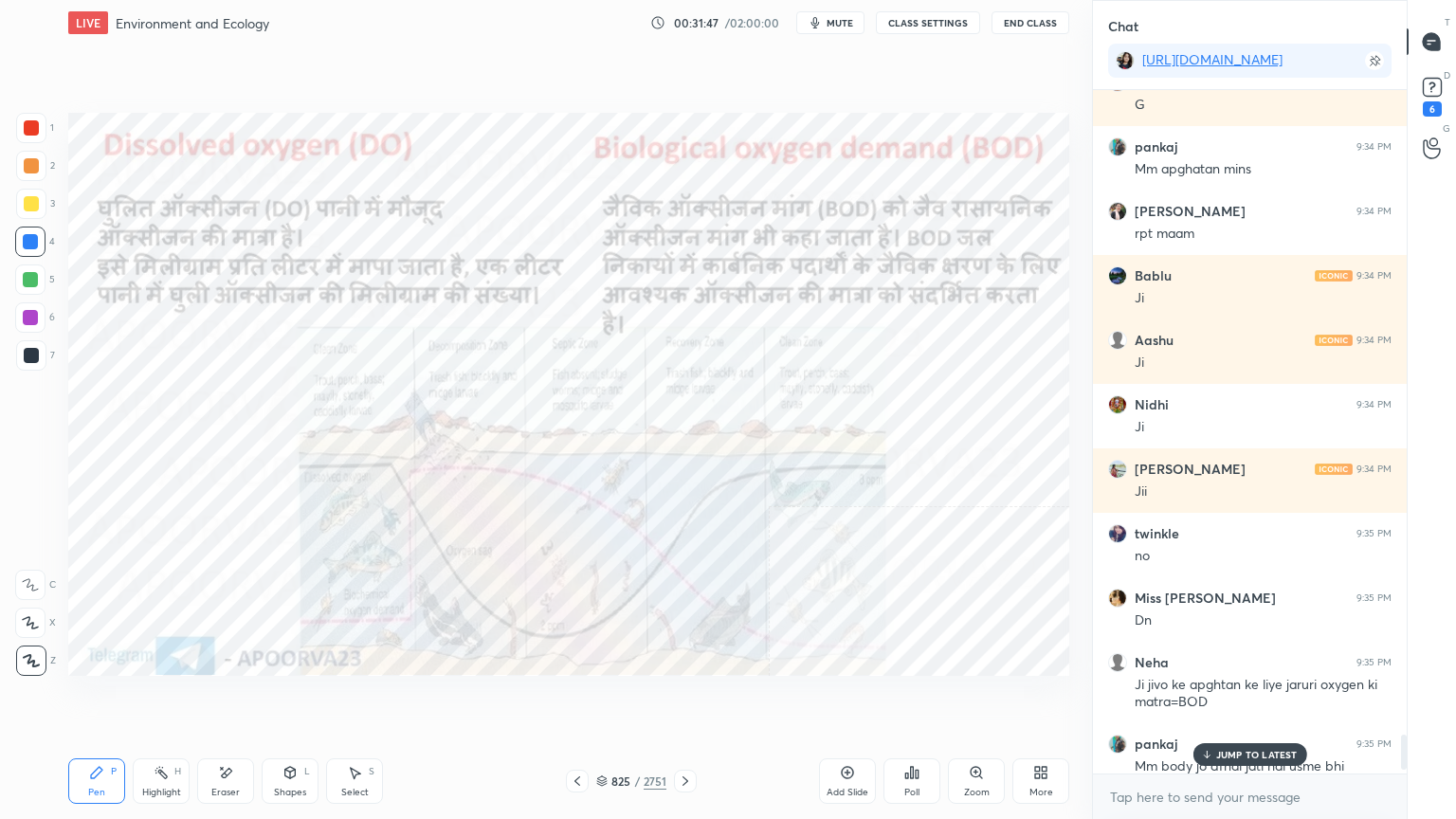
scroll to position [12438, 0]
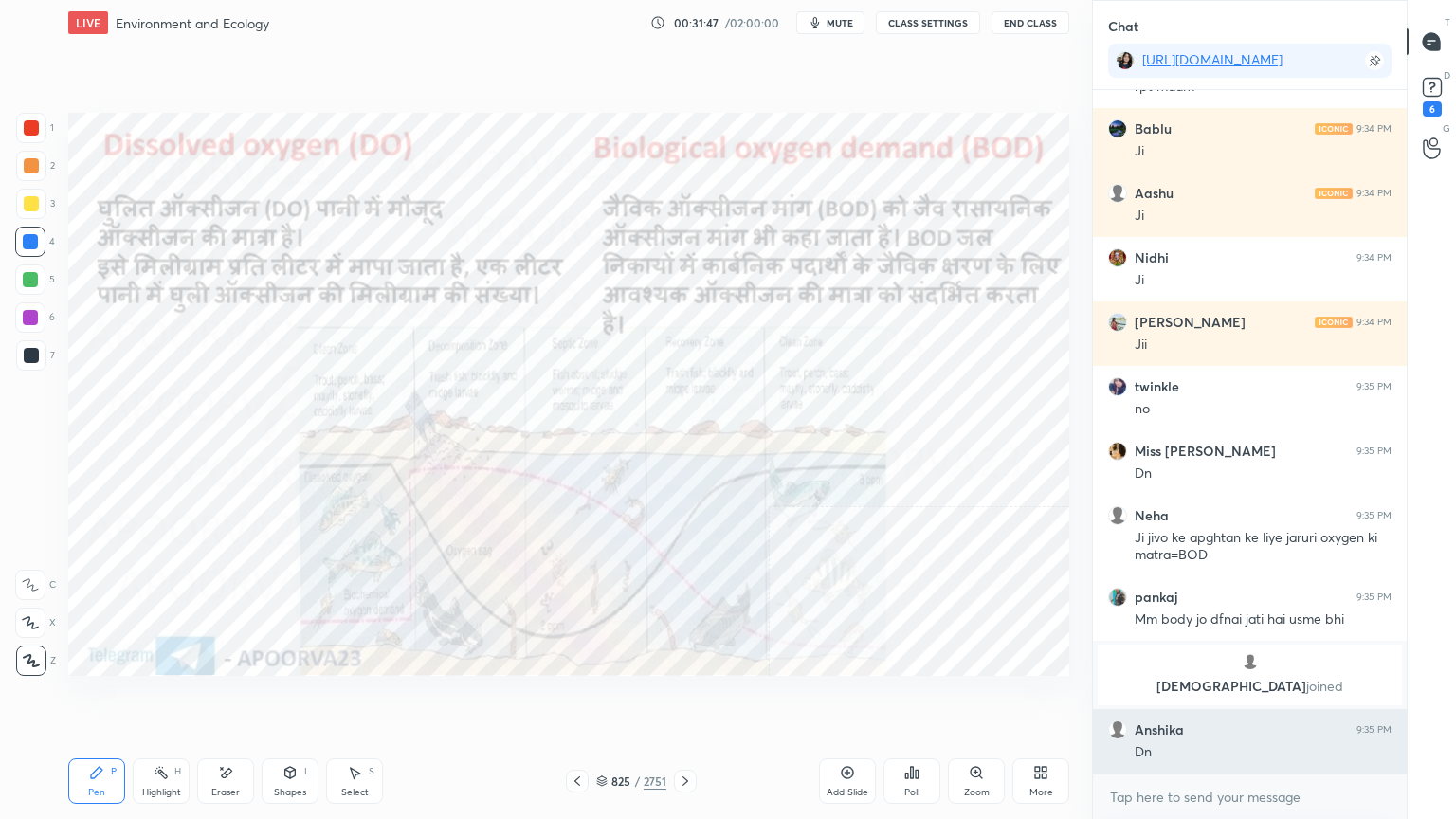
click at [1279, 699] on div "pankaj 9:34 PM Mm apghatan mins [PERSON_NAME] 9:34 PM rpt maam [PERSON_NAME] 9:…" at bounding box center [1249, 432] width 313 height 683
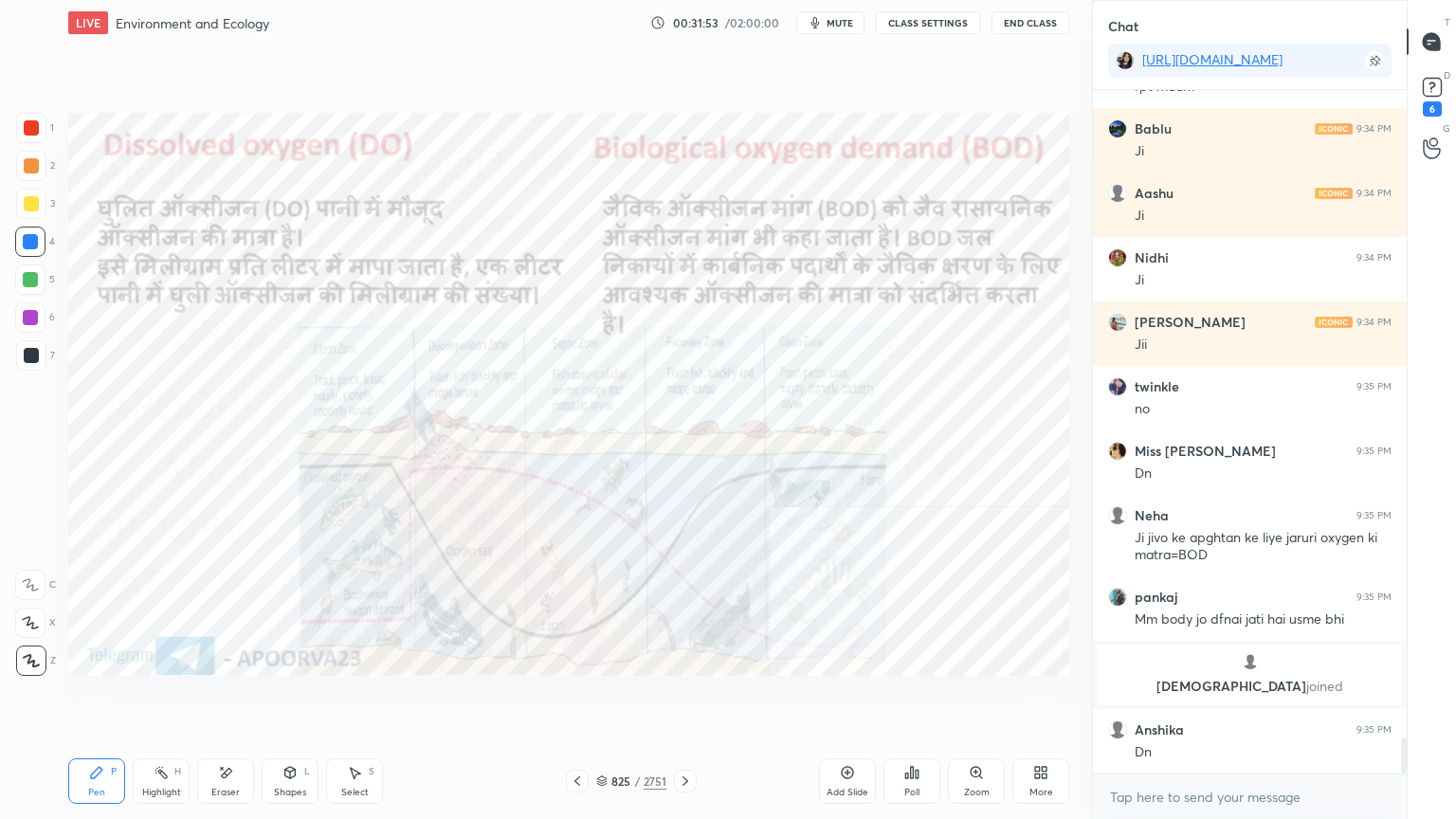
scroll to position [12502, 0]
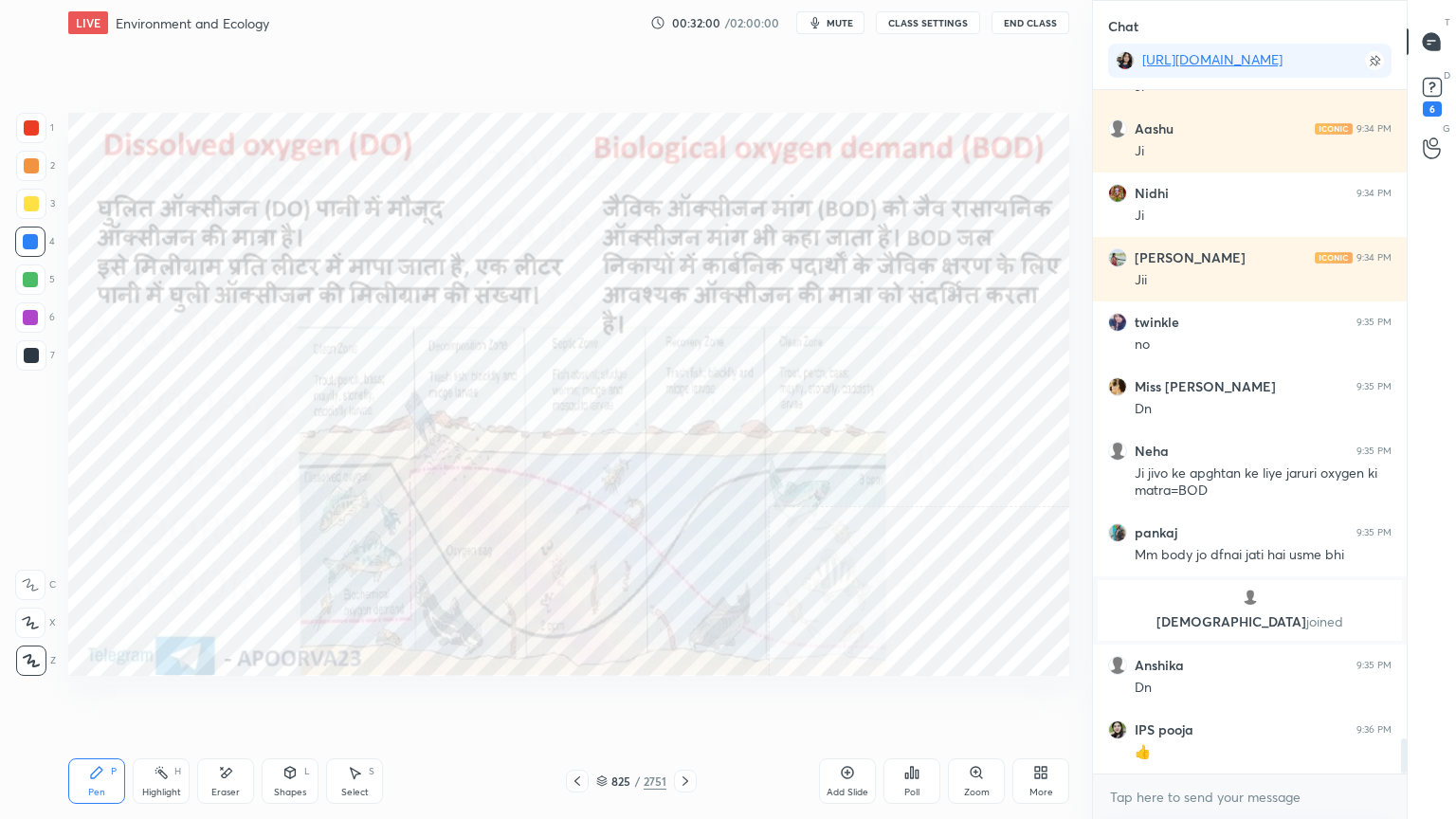
drag, startPoint x: 228, startPoint y: 791, endPoint x: 216, endPoint y: 780, distance: 16.3
click at [227, 699] on div "Eraser" at bounding box center [225, 781] width 57 height 45
click at [33, 668] on div "Erase all" at bounding box center [31, 661] width 31 height 31
click at [29, 662] on div "1 2 3 4 5 6 7 C X Z E E Erase all H H" at bounding box center [30, 394] width 61 height 563
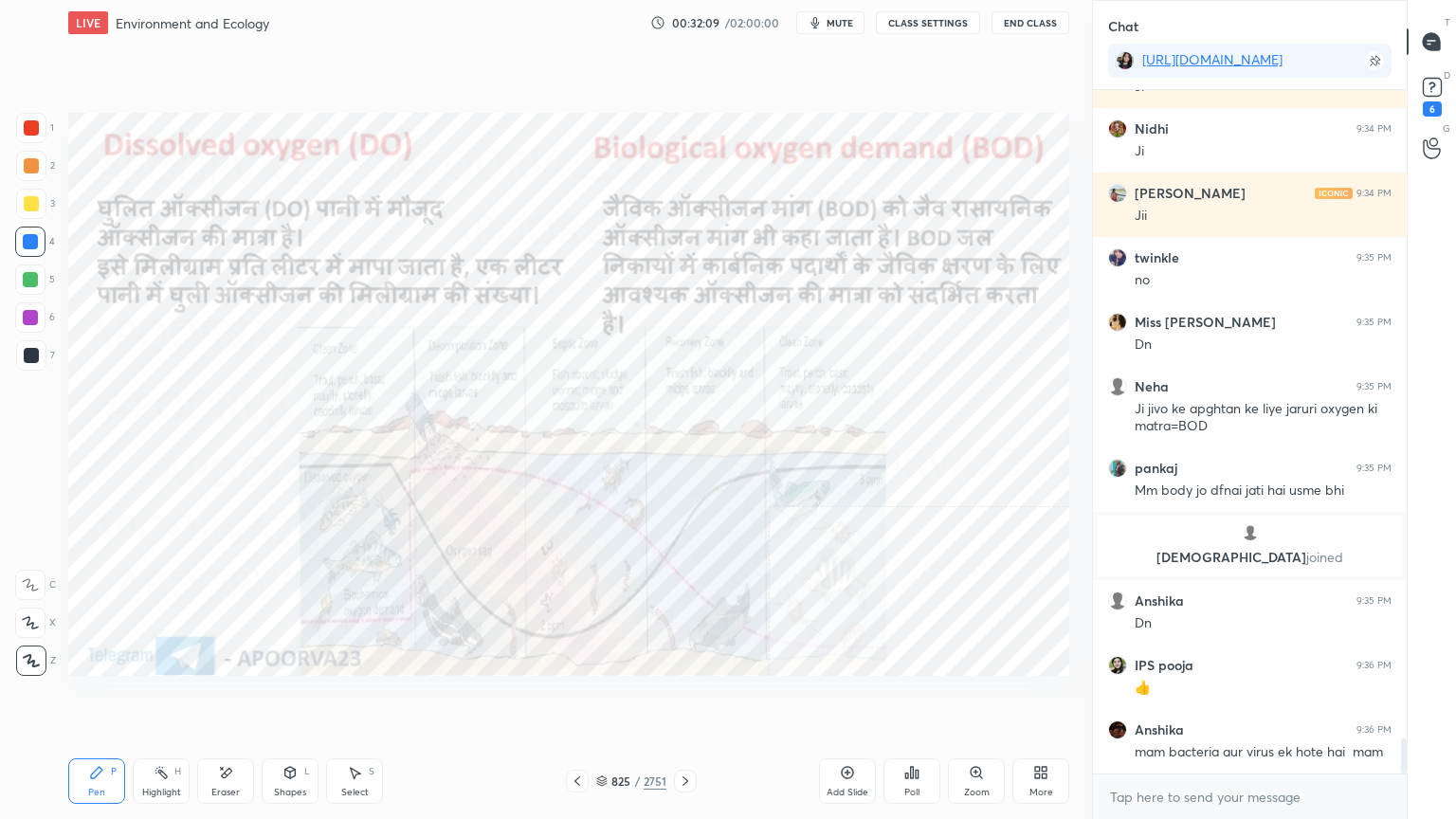
click at [243, 699] on div "Eraser" at bounding box center [225, 781] width 57 height 45
click at [35, 662] on span "Erase all" at bounding box center [31, 661] width 29 height 13
click at [32, 661] on div "1 2 3 4 5 6 7 C X Z E E Erase all H H" at bounding box center [30, 394] width 61 height 563
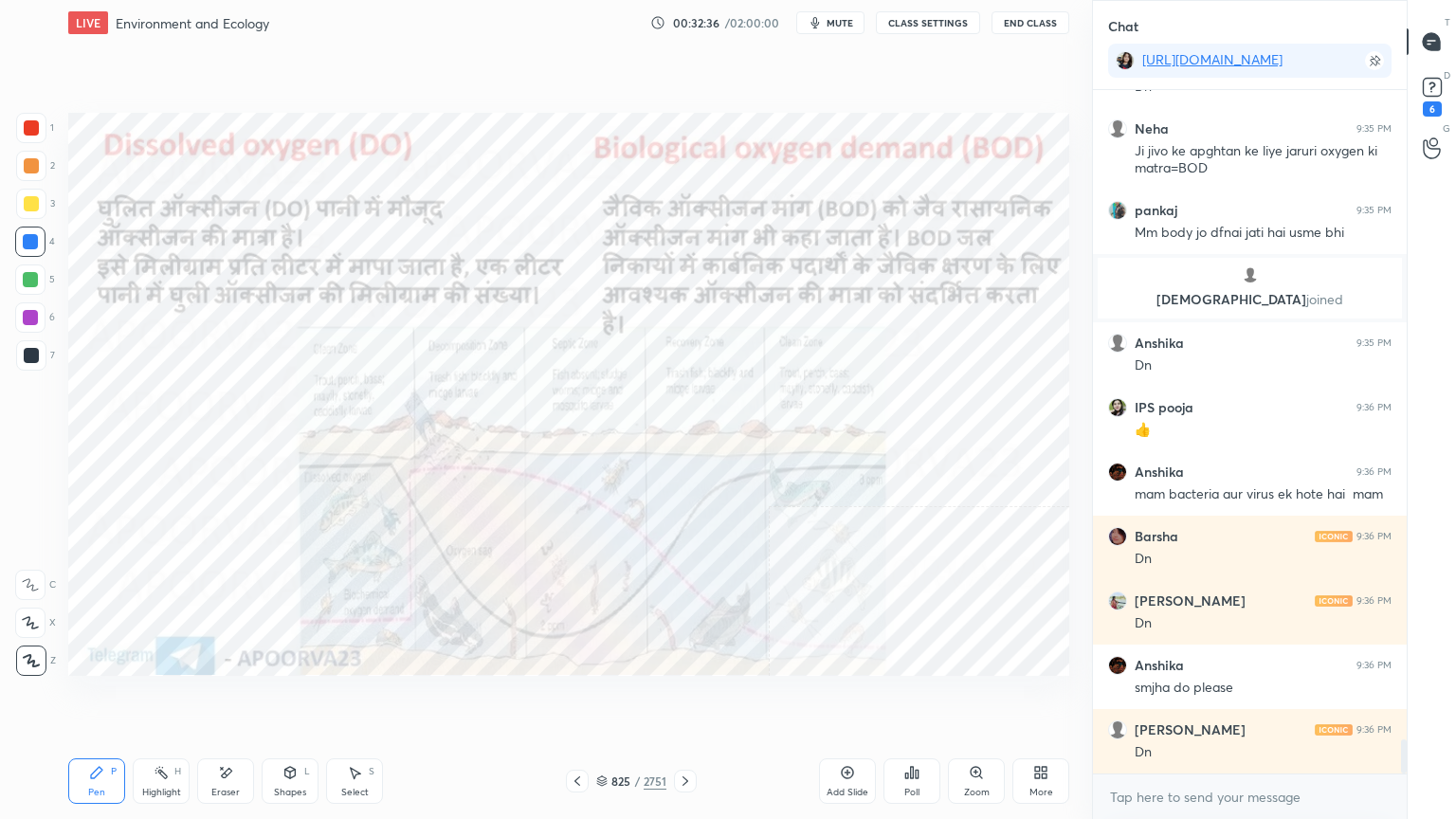
scroll to position [12889, 0]
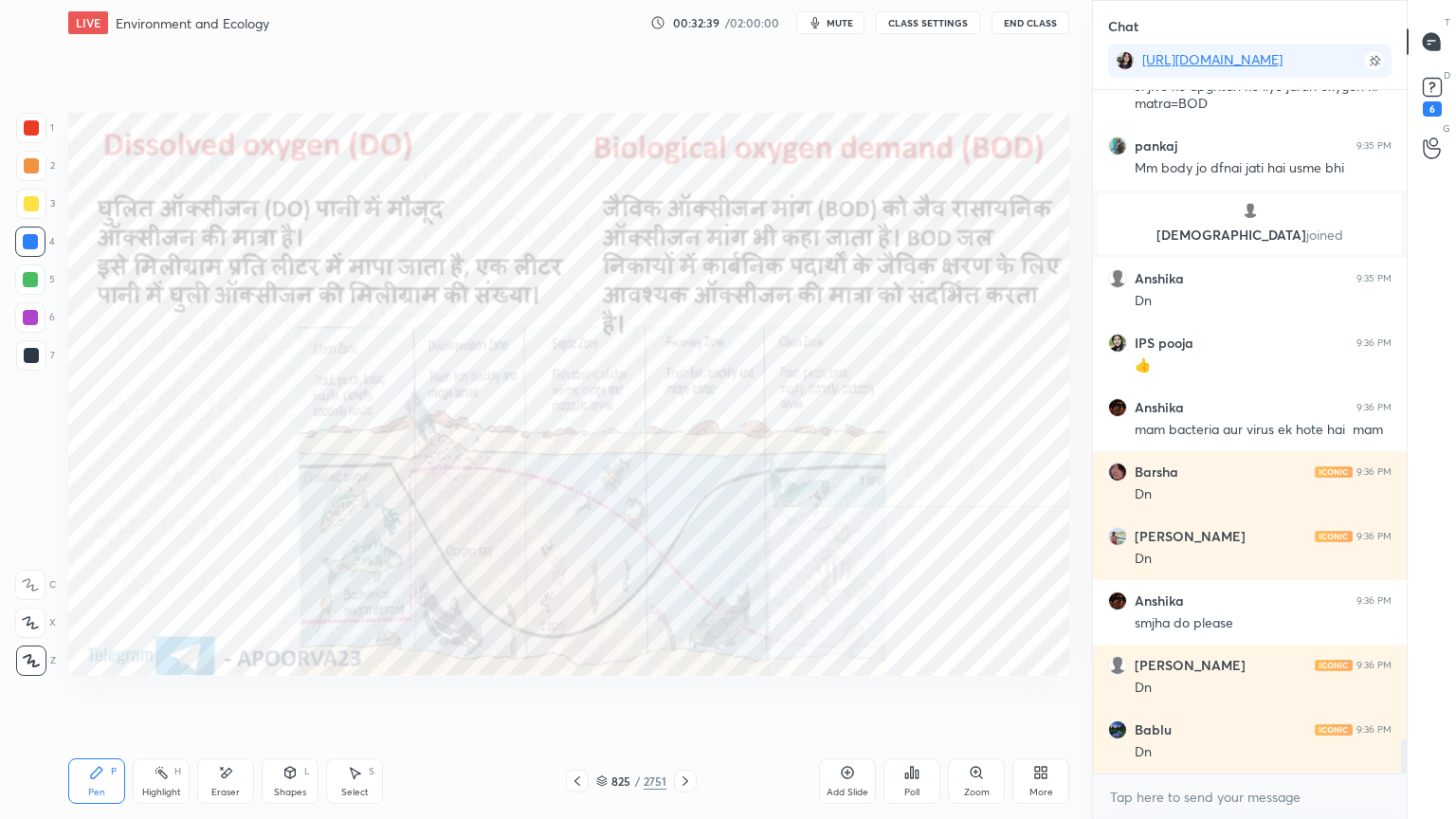
click at [682, 699] on icon at bounding box center [685, 782] width 15 height 15
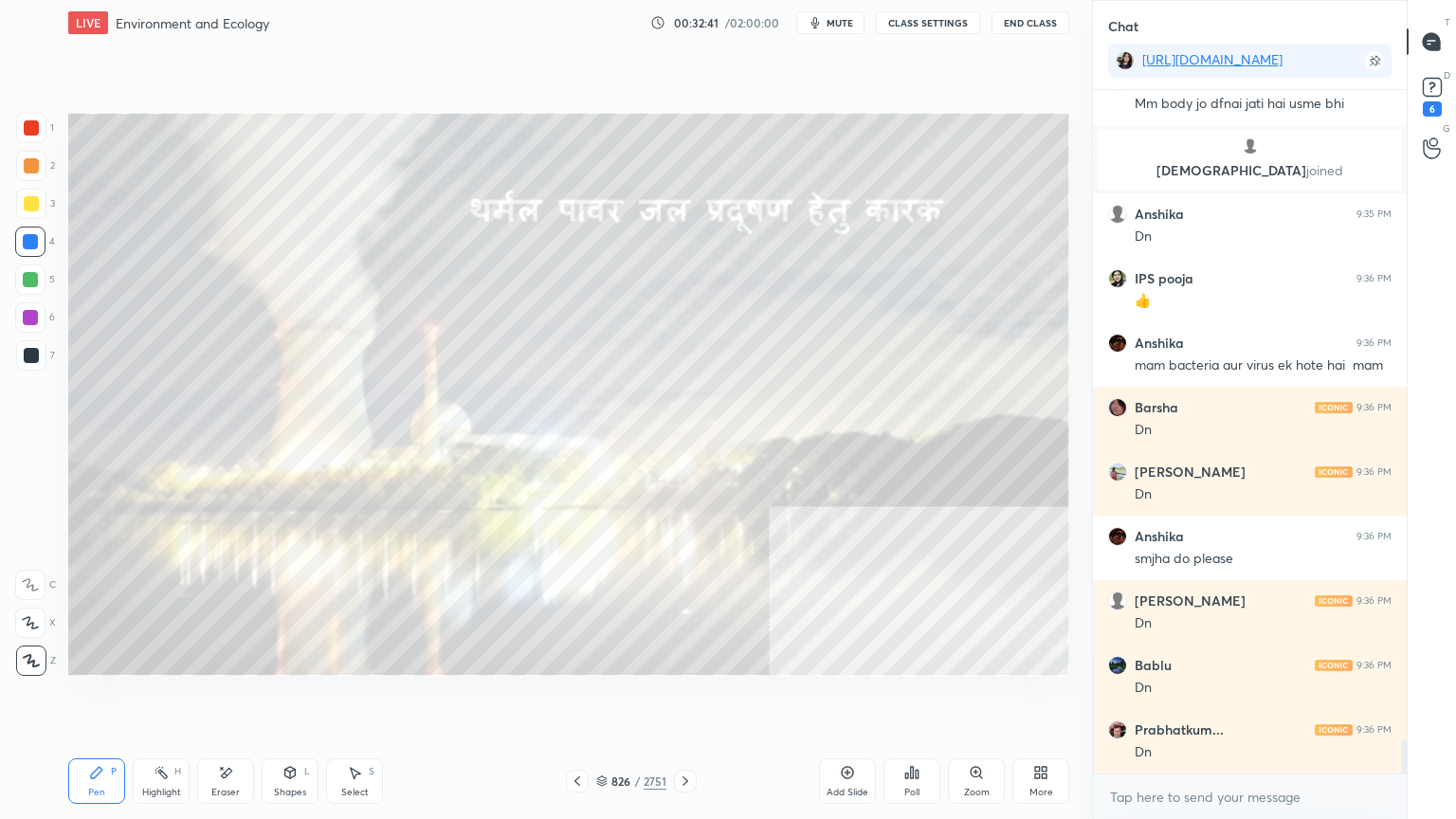
scroll to position [13017, 0]
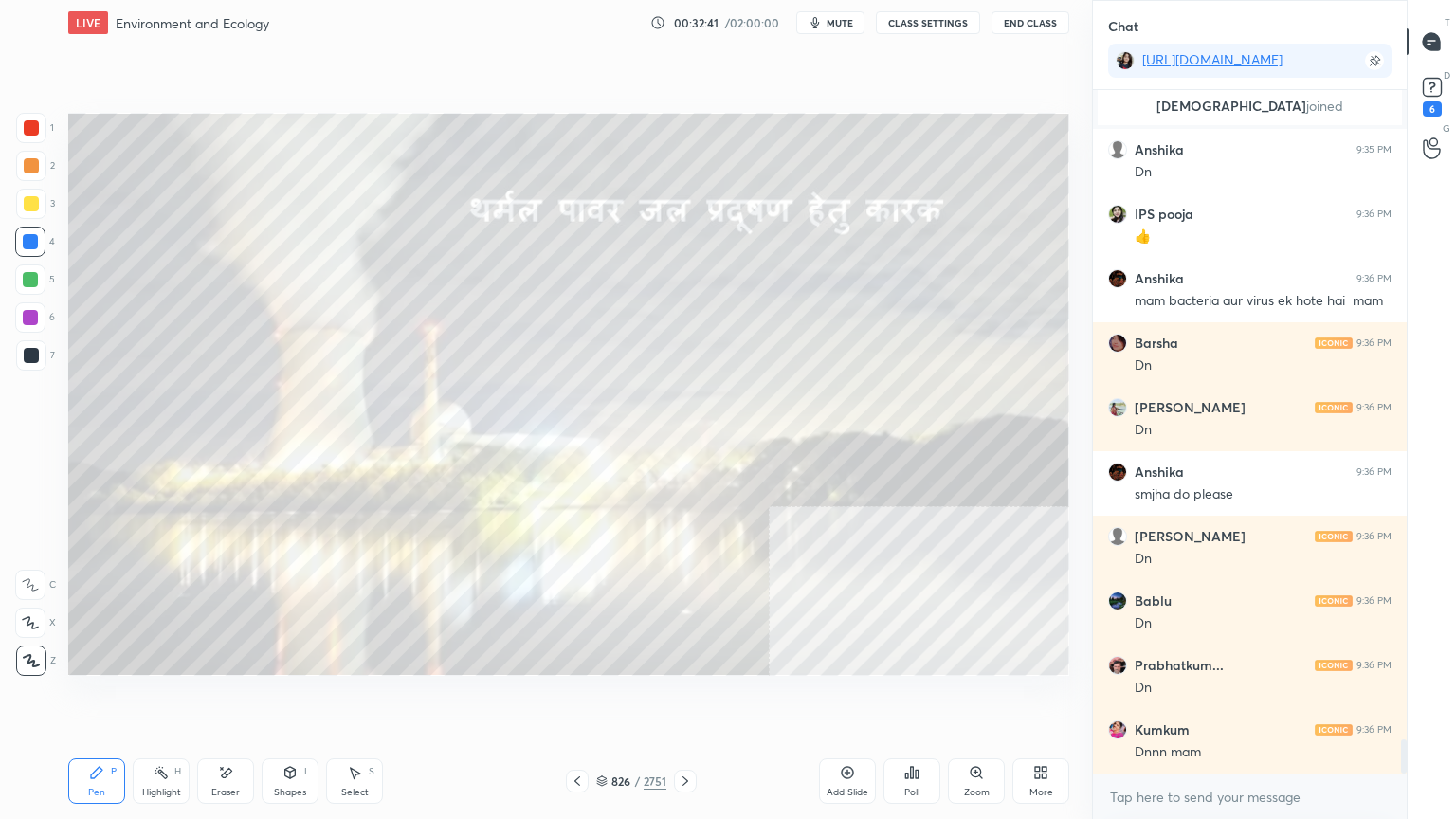
drag, startPoint x: 574, startPoint y: 785, endPoint x: 591, endPoint y: 781, distance: 17.5
click at [575, 699] on icon at bounding box center [578, 782] width 15 height 15
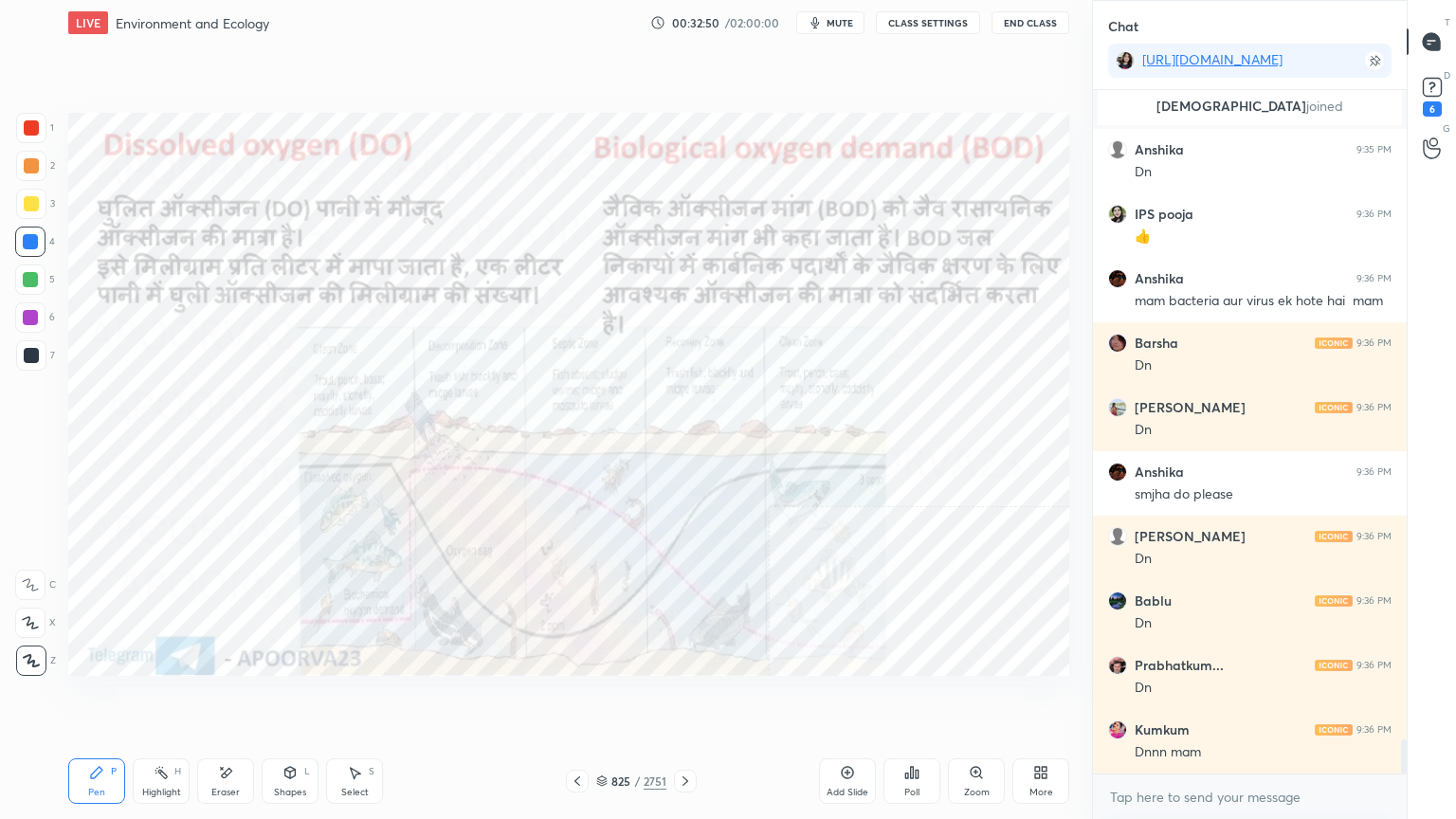
scroll to position [13082, 0]
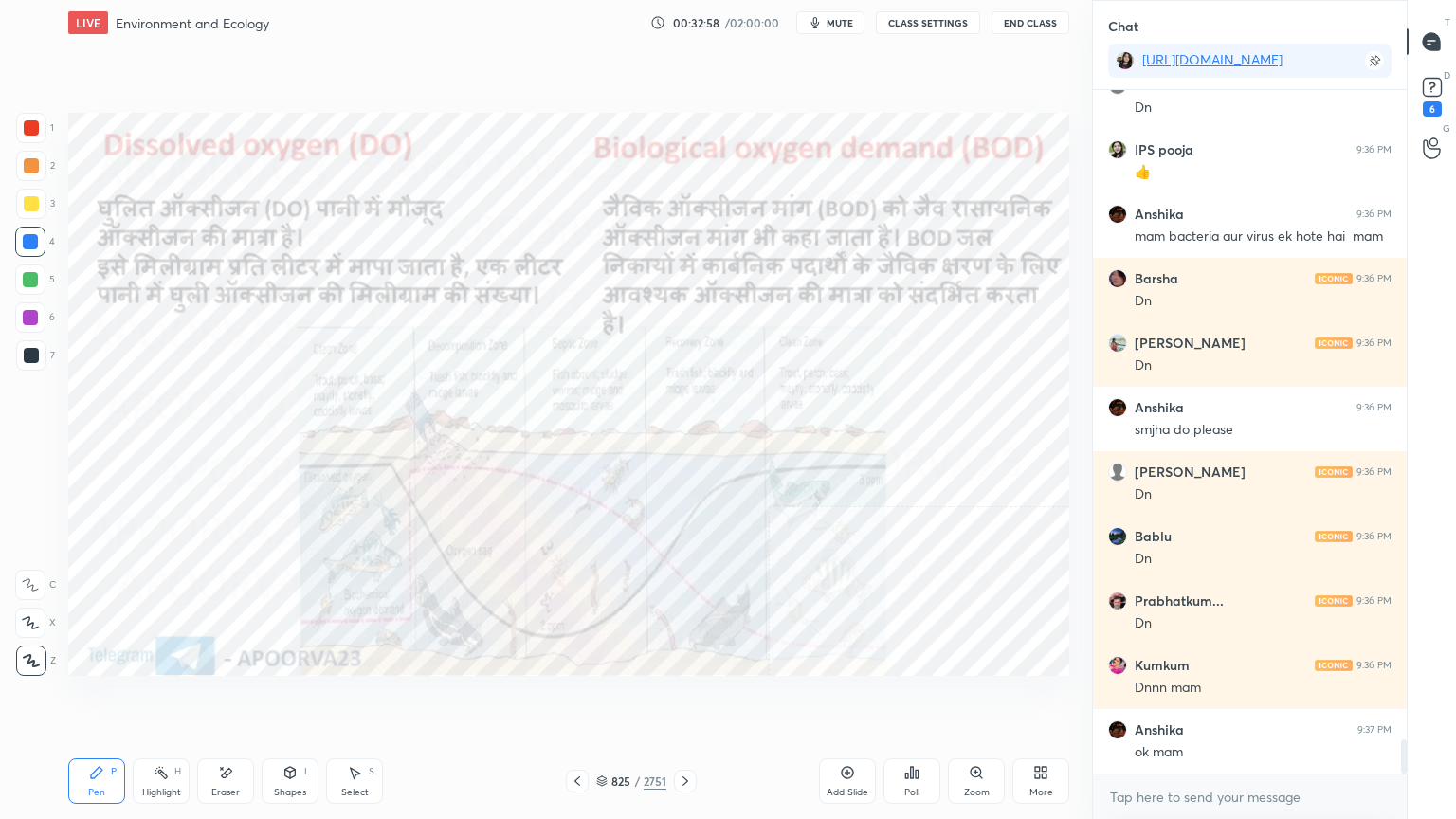
click at [1036, 699] on div "More" at bounding box center [1040, 781] width 57 height 45
click at [936, 684] on icon at bounding box center [934, 681] width 15 height 15
click at [777, 699] on div at bounding box center [728, 410] width 1456 height 819
click at [849, 699] on icon at bounding box center [848, 773] width 15 height 15
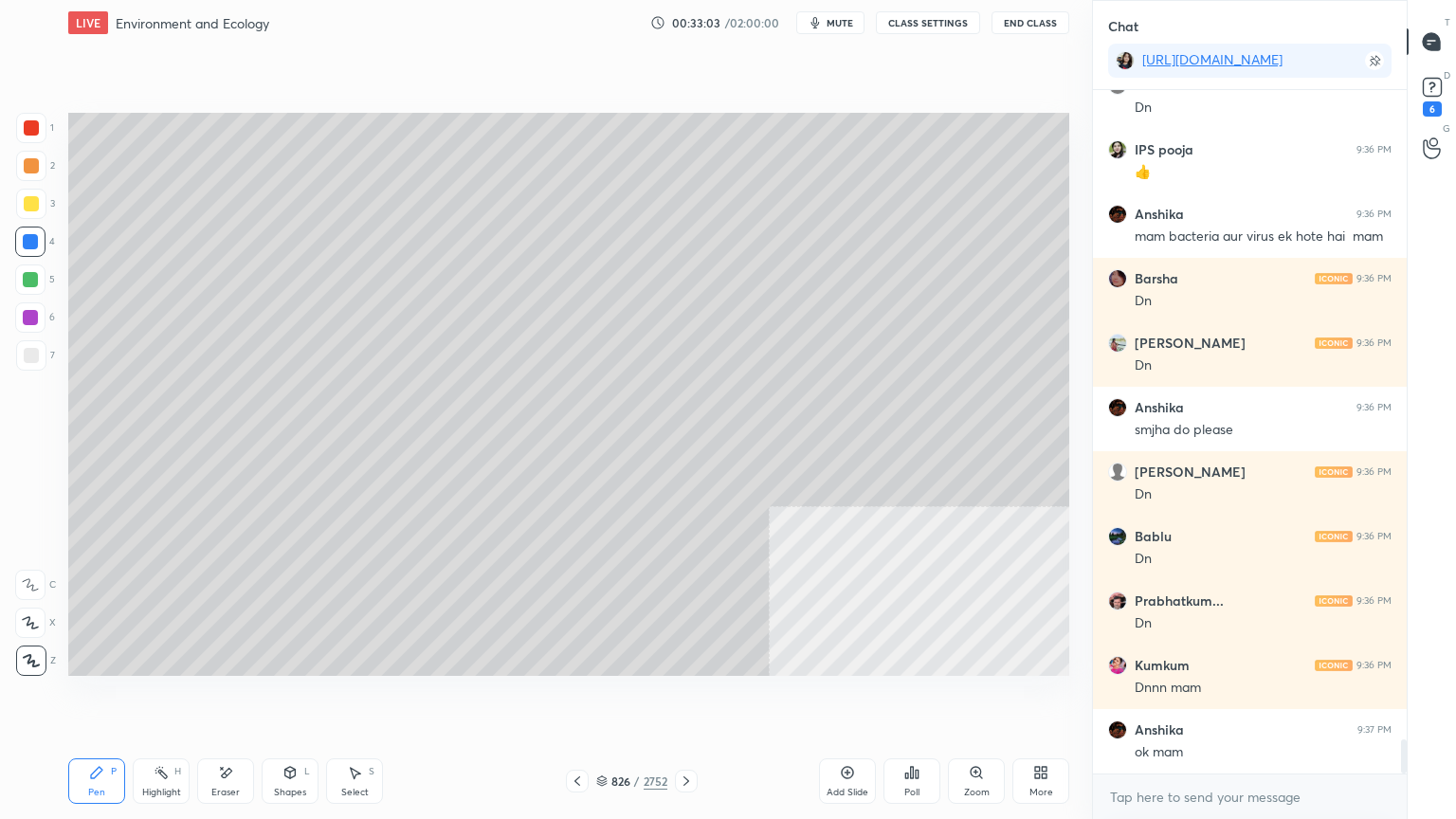
drag, startPoint x: 298, startPoint y: 787, endPoint x: 297, endPoint y: 777, distance: 10.0
click at [297, 699] on div "Shapes L" at bounding box center [289, 781] width 57 height 45
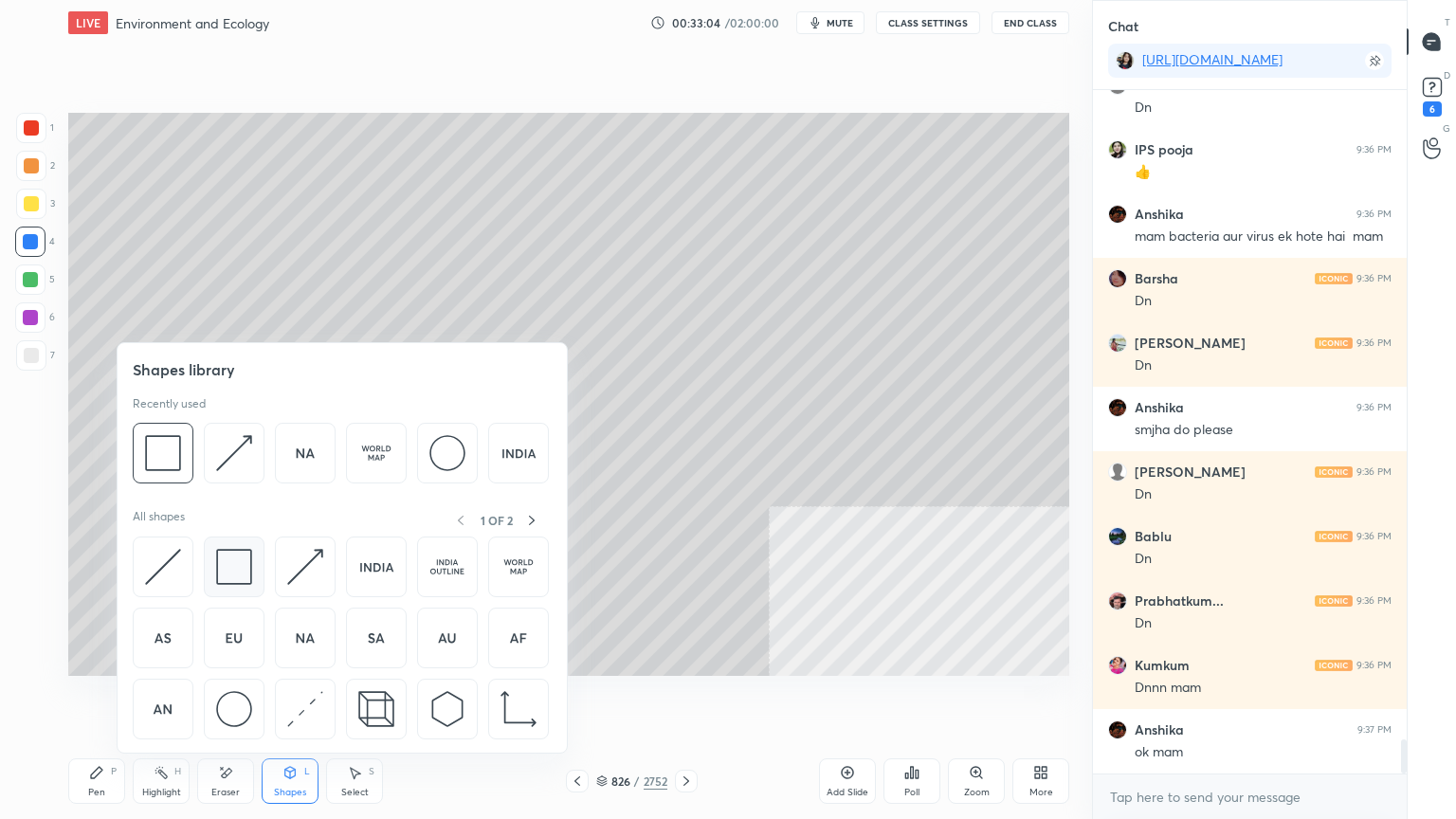
click at [251, 577] on img at bounding box center [234, 566] width 36 height 36
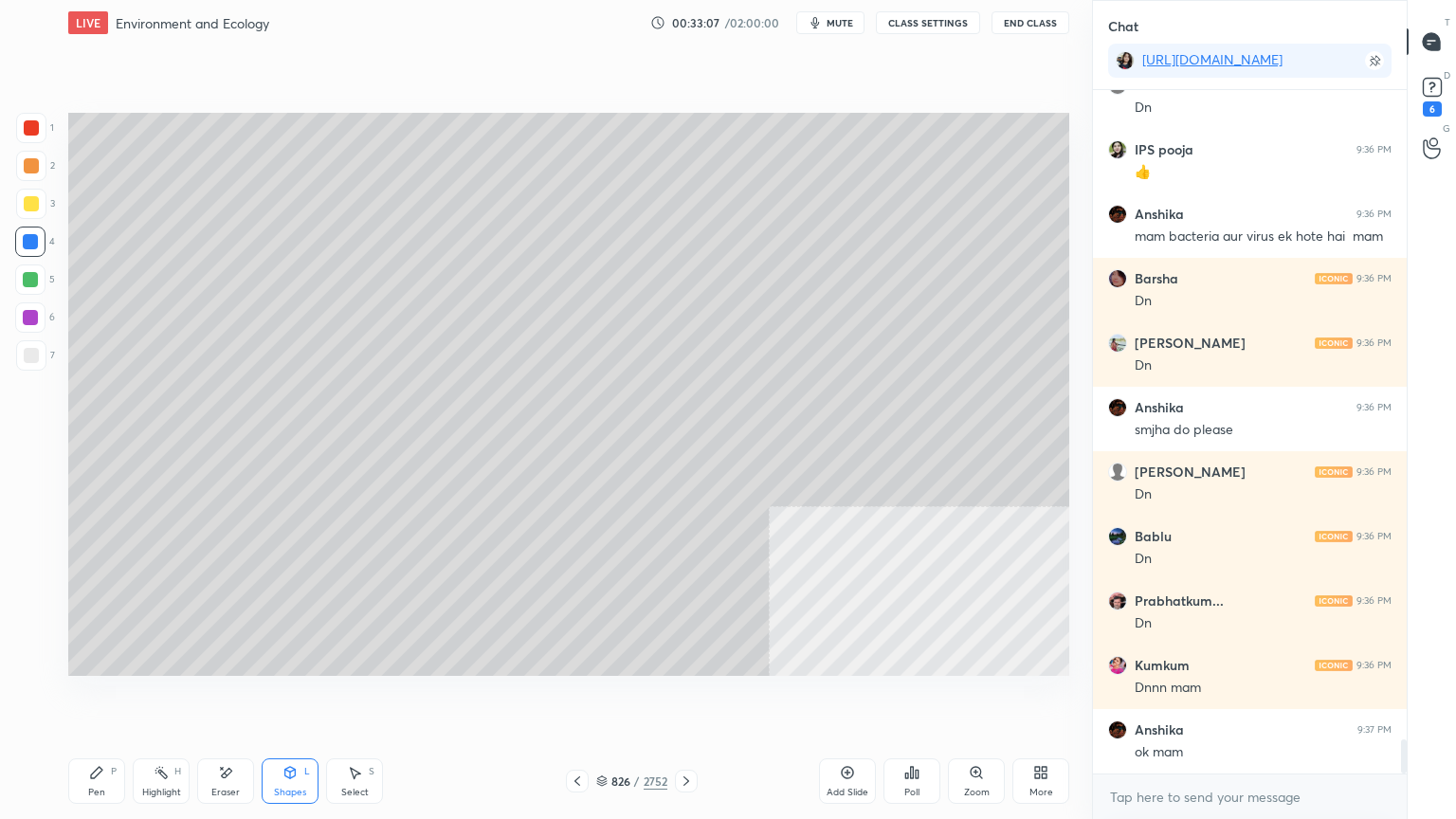
click at [369, 699] on div "Select S" at bounding box center [354, 781] width 57 height 45
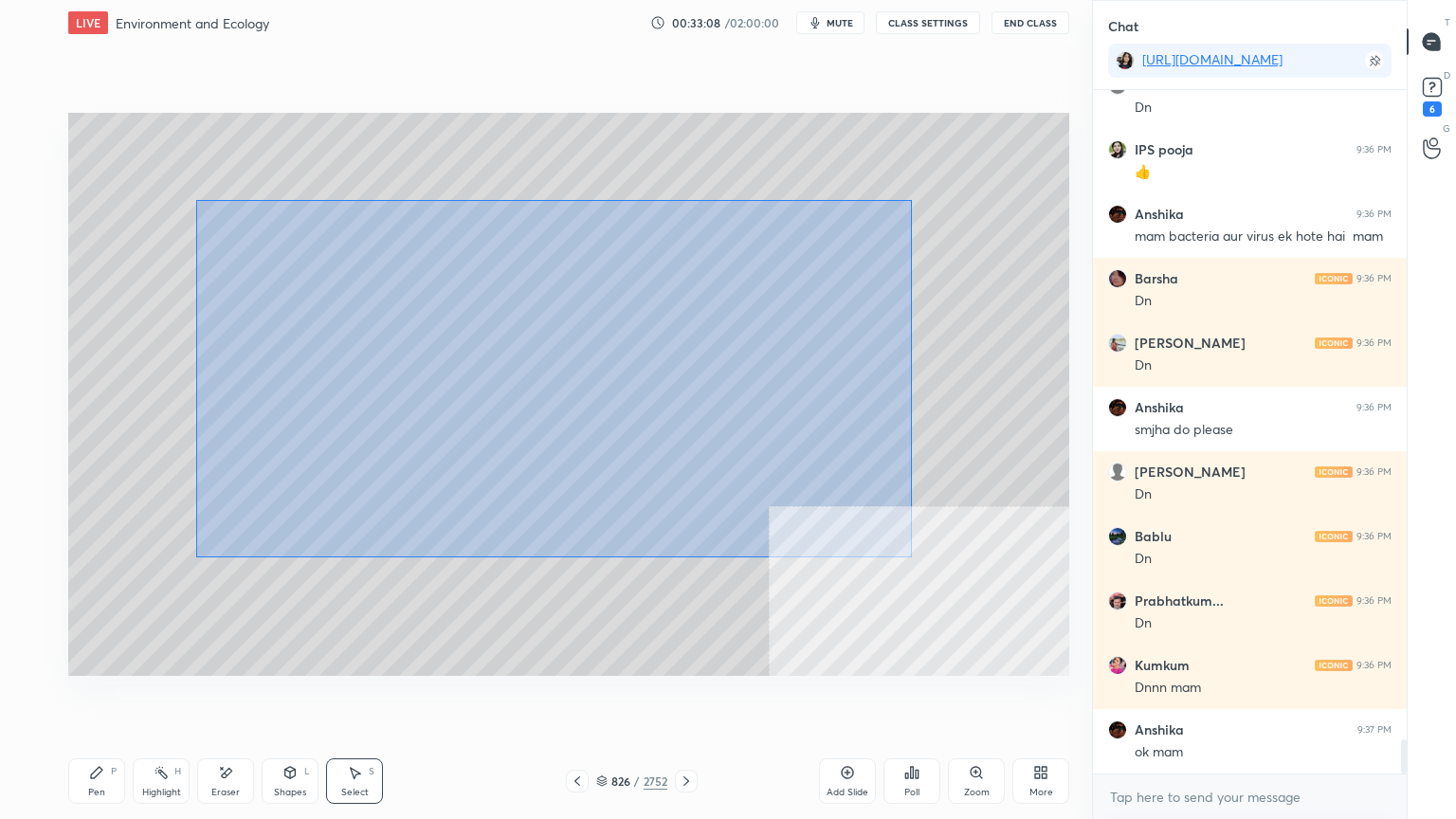
drag, startPoint x: 196, startPoint y: 200, endPoint x: 949, endPoint y: 557, distance: 833.3
click at [1080, 637] on div "1 2 3 4 5 6 7 C X Z E E Erase all H H LIVE Environment and Ecology 00:33:08 / 0…" at bounding box center [546, 410] width 1092 height 819
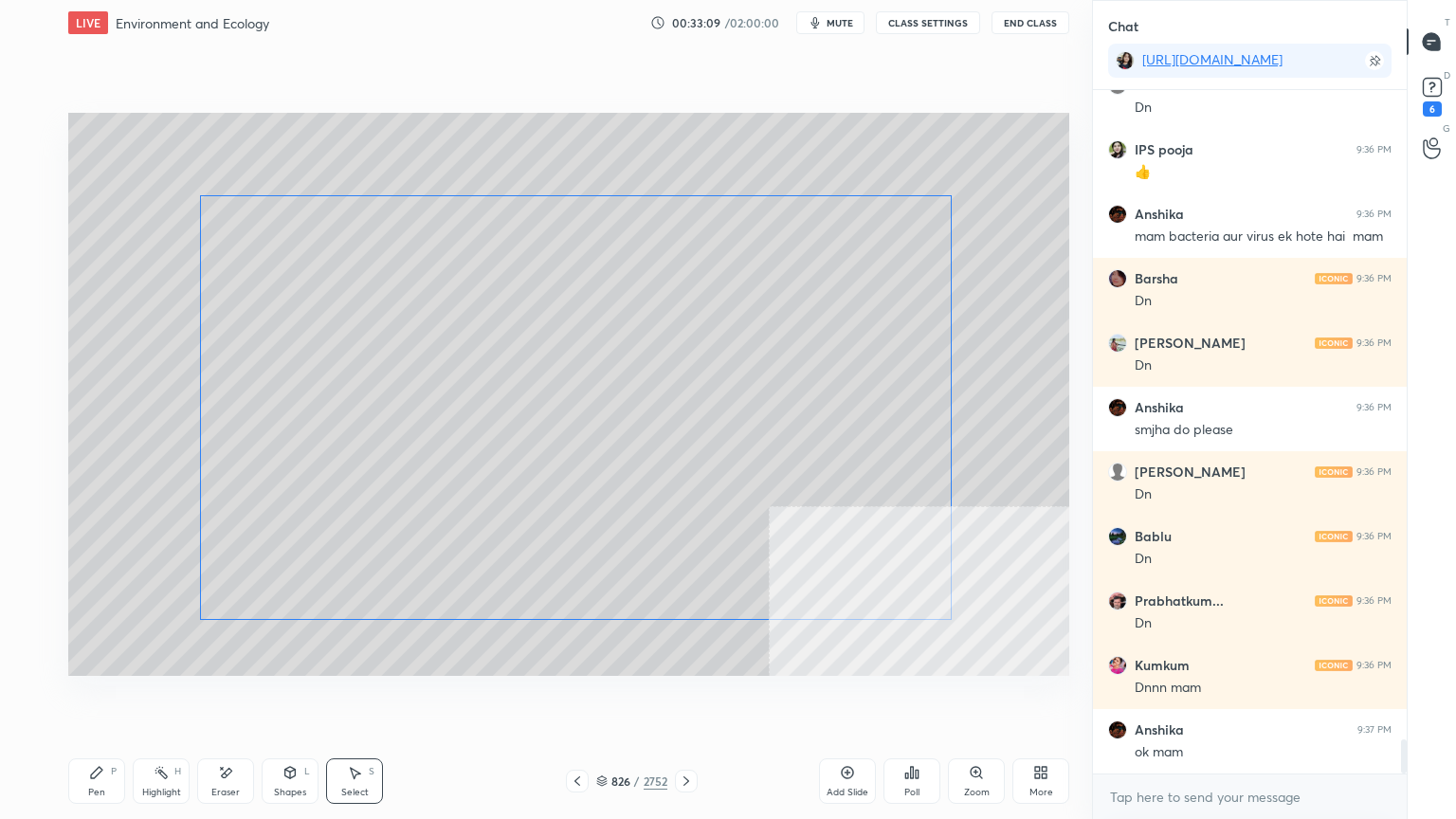
scroll to position [13146, 0]
drag, startPoint x: 716, startPoint y: 508, endPoint x: 682, endPoint y: 527, distance: 38.9
click at [705, 515] on div "0 ° Undo Copy Duplicate Duplicate to new slide Delete" at bounding box center [568, 394] width 1000 height 563
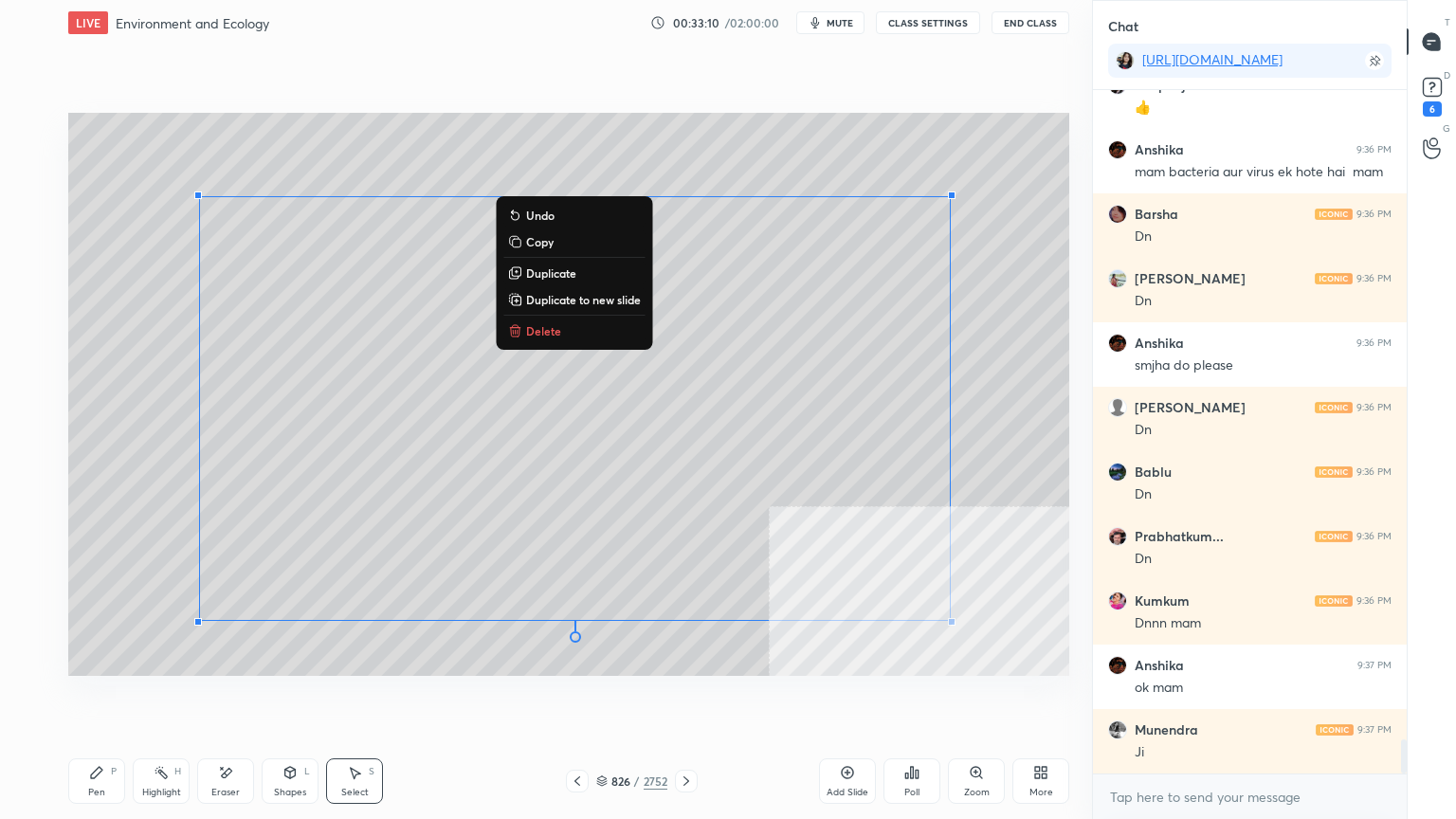
click at [296, 699] on div "Shapes L" at bounding box center [289, 781] width 57 height 45
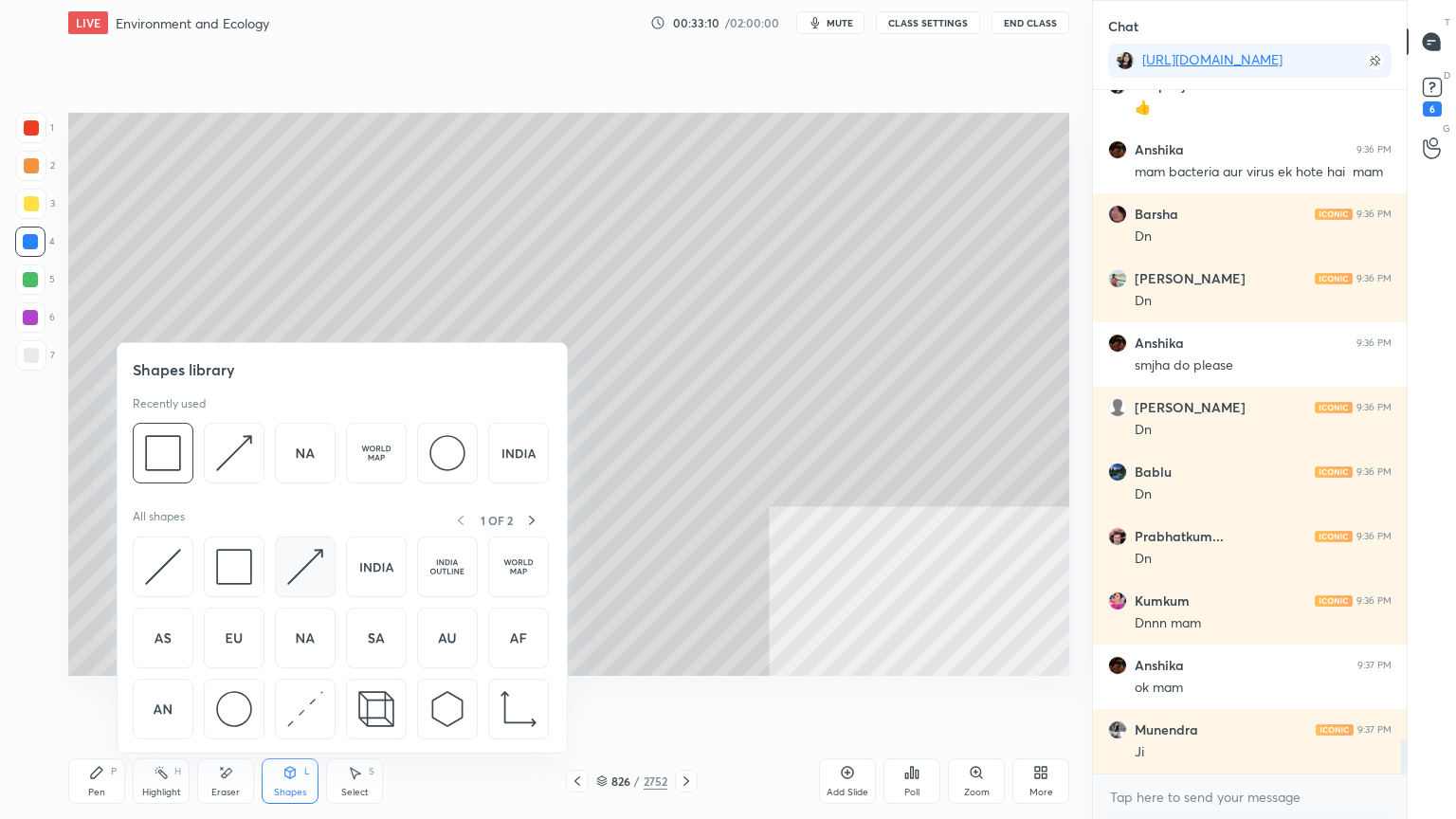
click at [297, 571] on img at bounding box center [305, 566] width 36 height 36
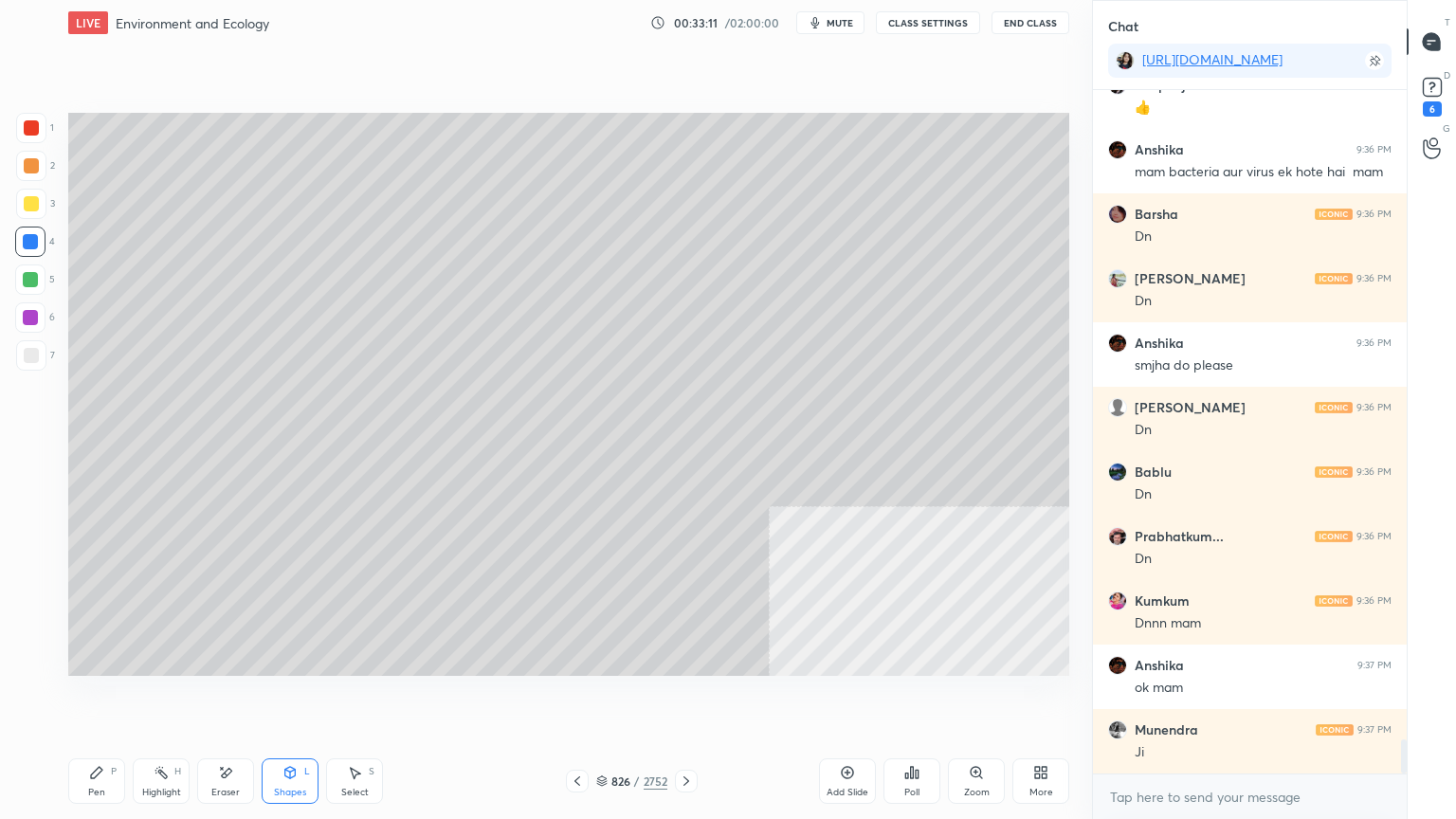
click at [26, 362] on div at bounding box center [32, 356] width 15 height 15
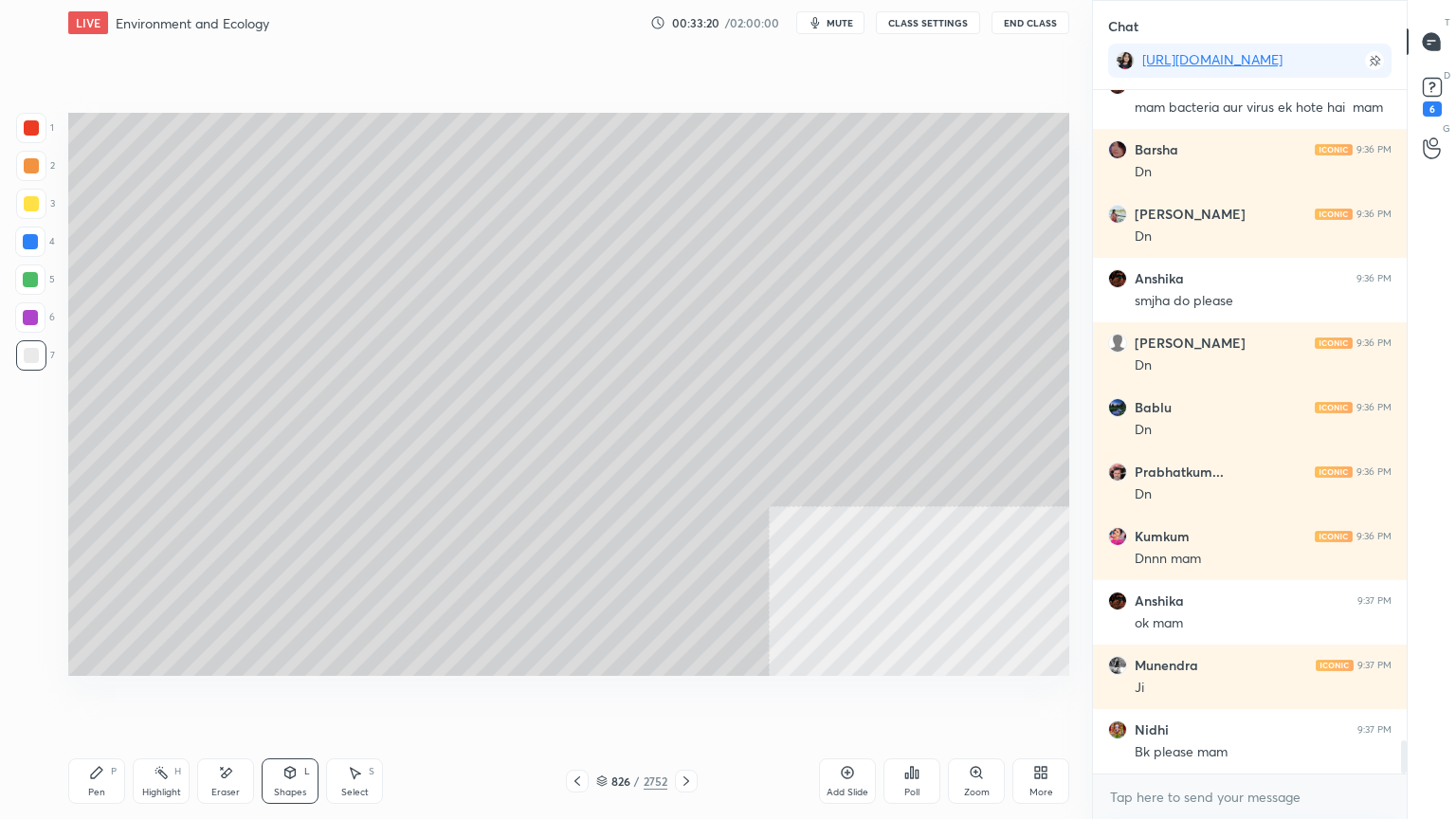
click at [577, 699] on div at bounding box center [578, 782] width 23 height 23
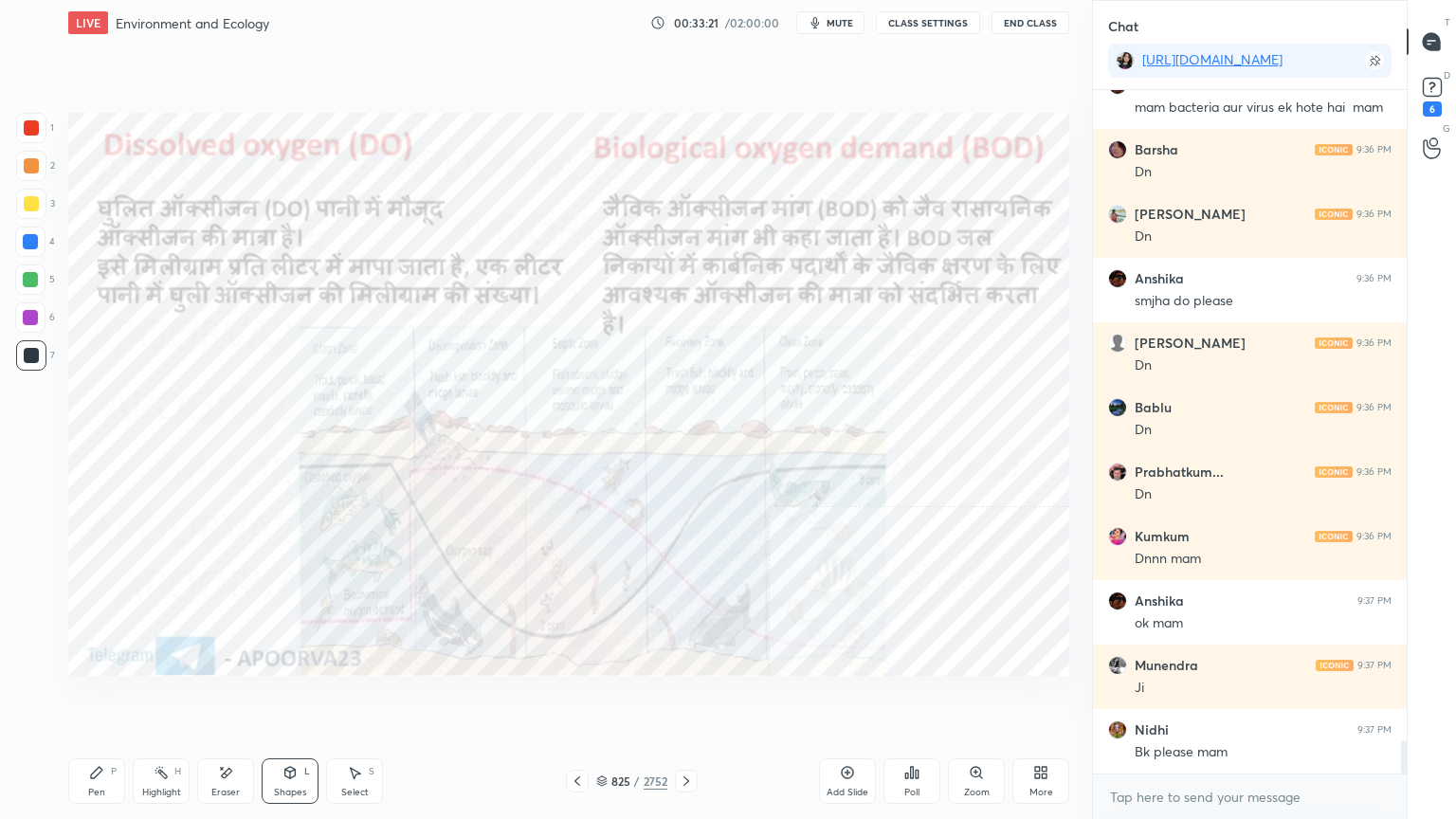
click at [29, 254] on div at bounding box center [31, 242] width 31 height 31
click at [29, 253] on div at bounding box center [31, 242] width 31 height 31
click at [28, 247] on div at bounding box center [31, 242] width 31 height 31
click at [27, 244] on div at bounding box center [31, 242] width 15 height 15
click at [682, 699] on icon at bounding box center [686, 782] width 15 height 15
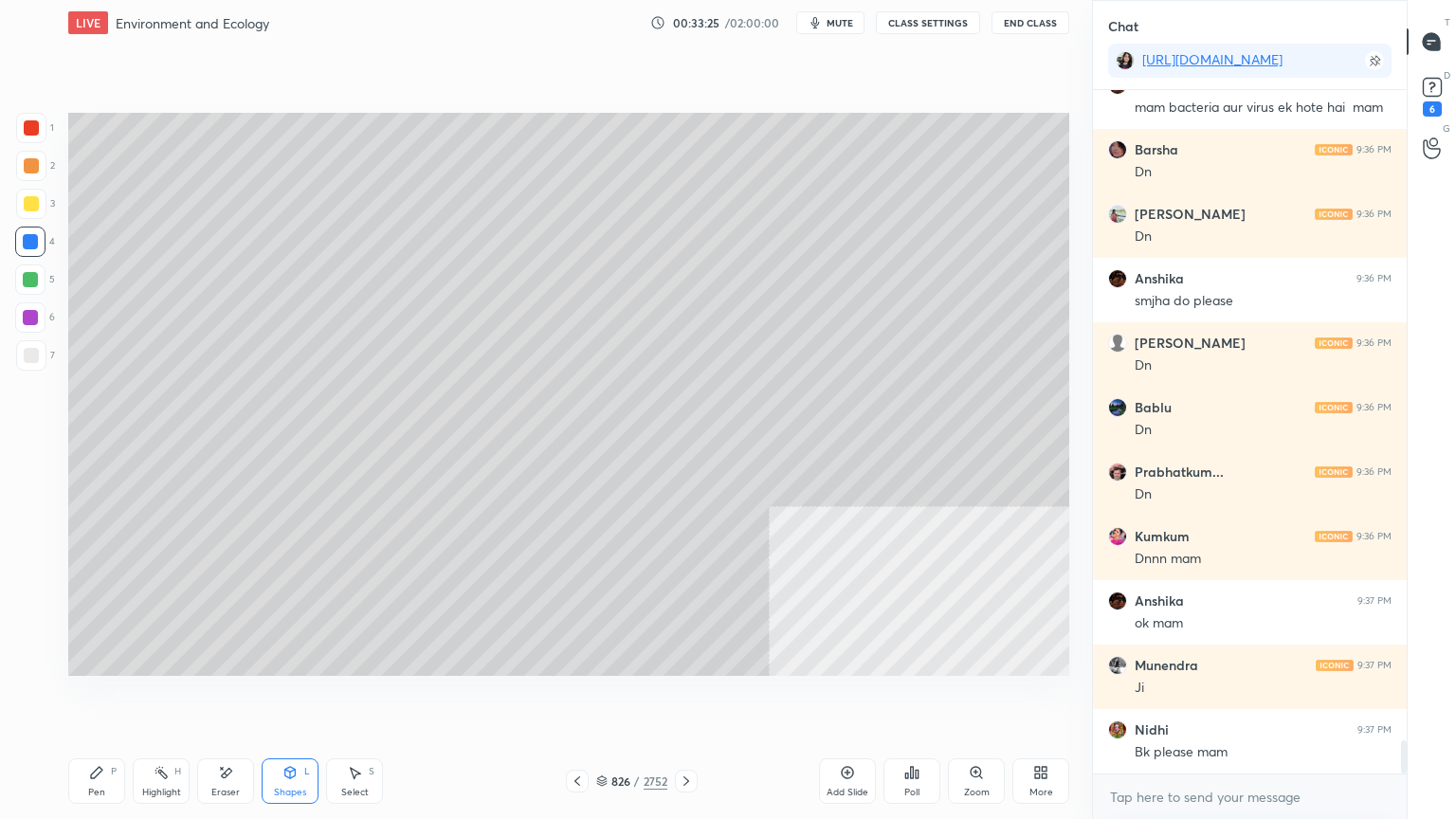
click at [303, 699] on div "Shapes L" at bounding box center [289, 781] width 57 height 45
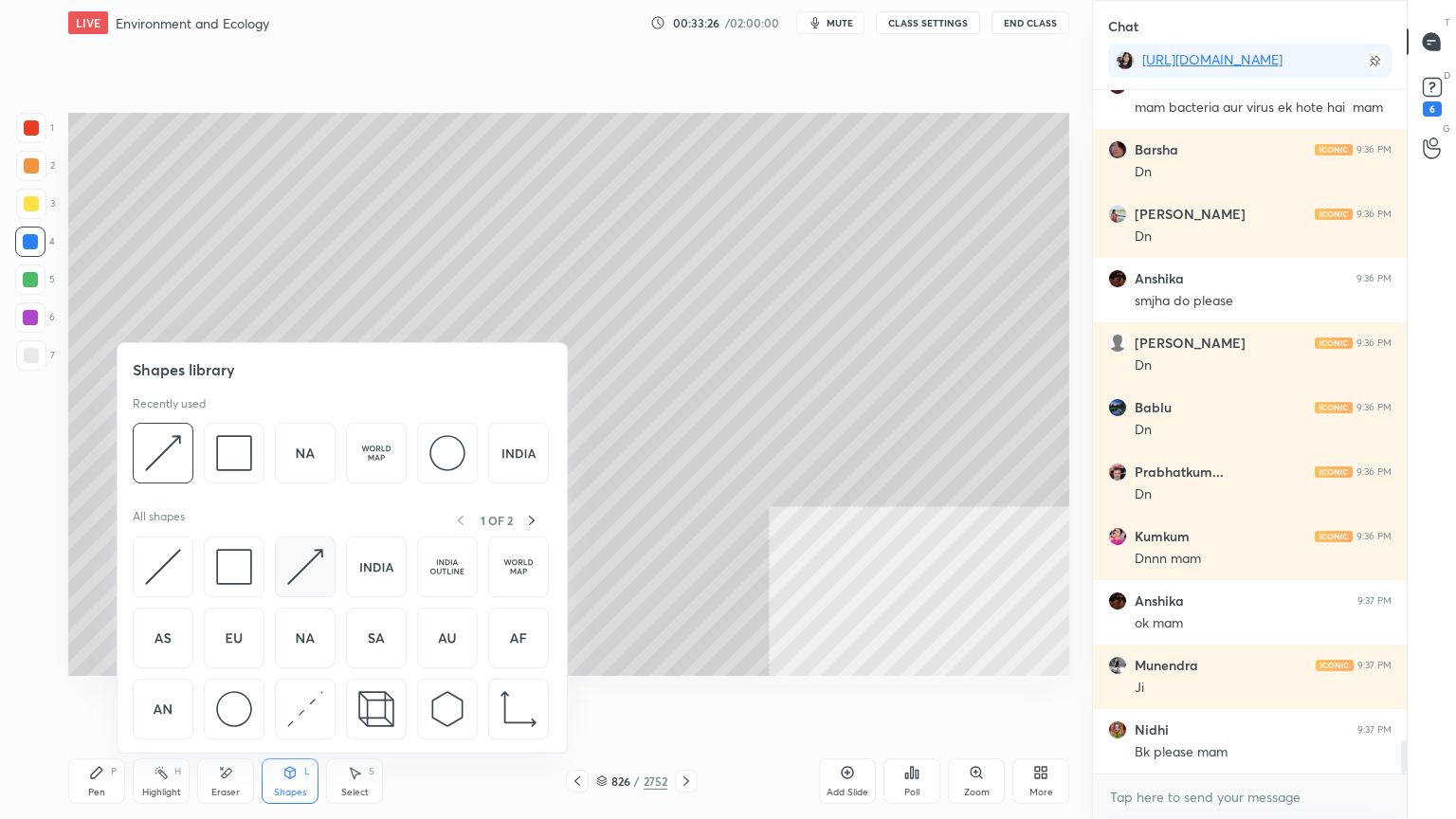
click at [310, 571] on img at bounding box center [305, 566] width 36 height 36
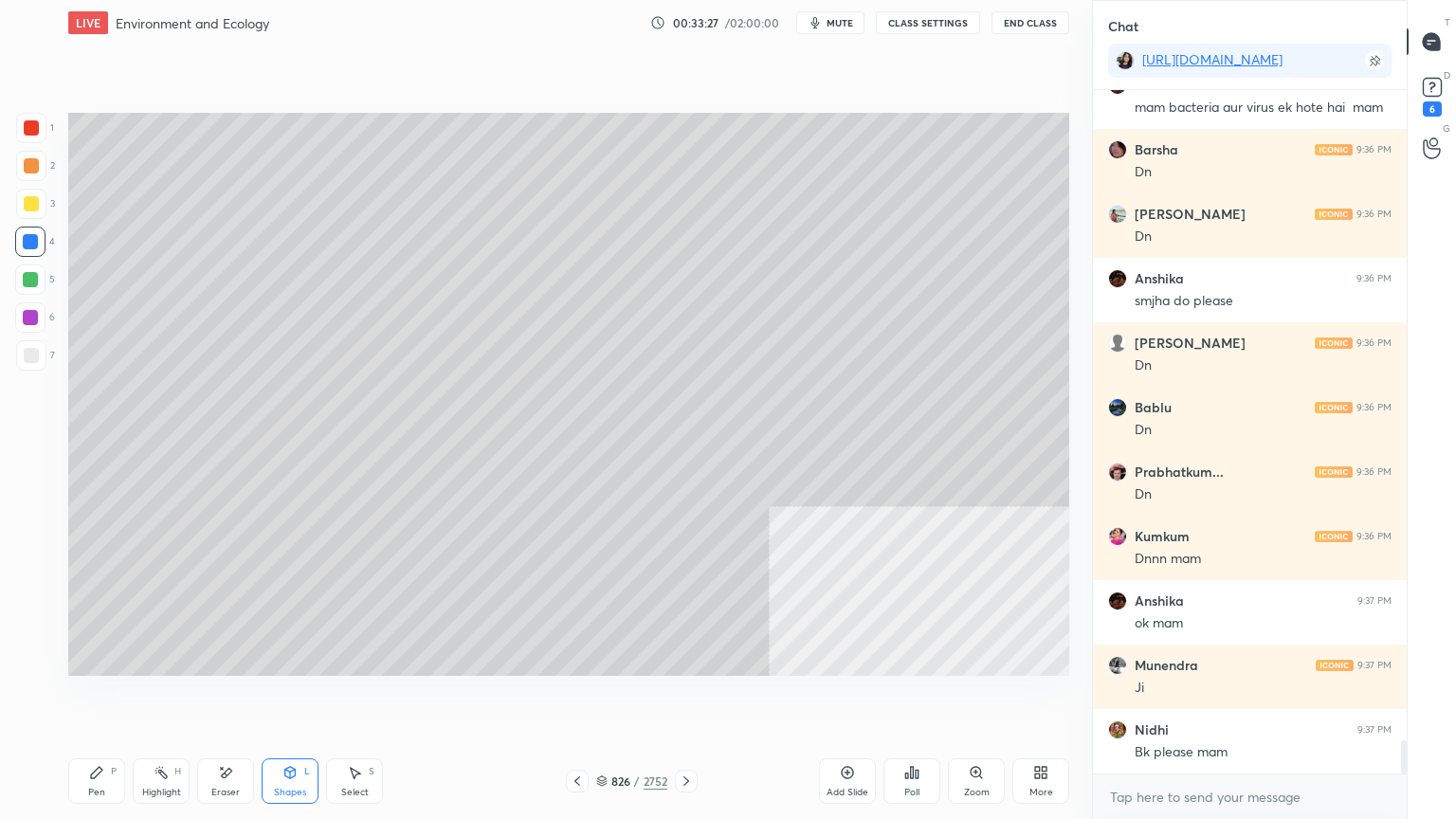
click at [32, 363] on div at bounding box center [32, 356] width 31 height 31
drag, startPoint x: 359, startPoint y: 793, endPoint x: 391, endPoint y: 742, distance: 60.2
click at [360, 699] on div "Select" at bounding box center [355, 793] width 28 height 10
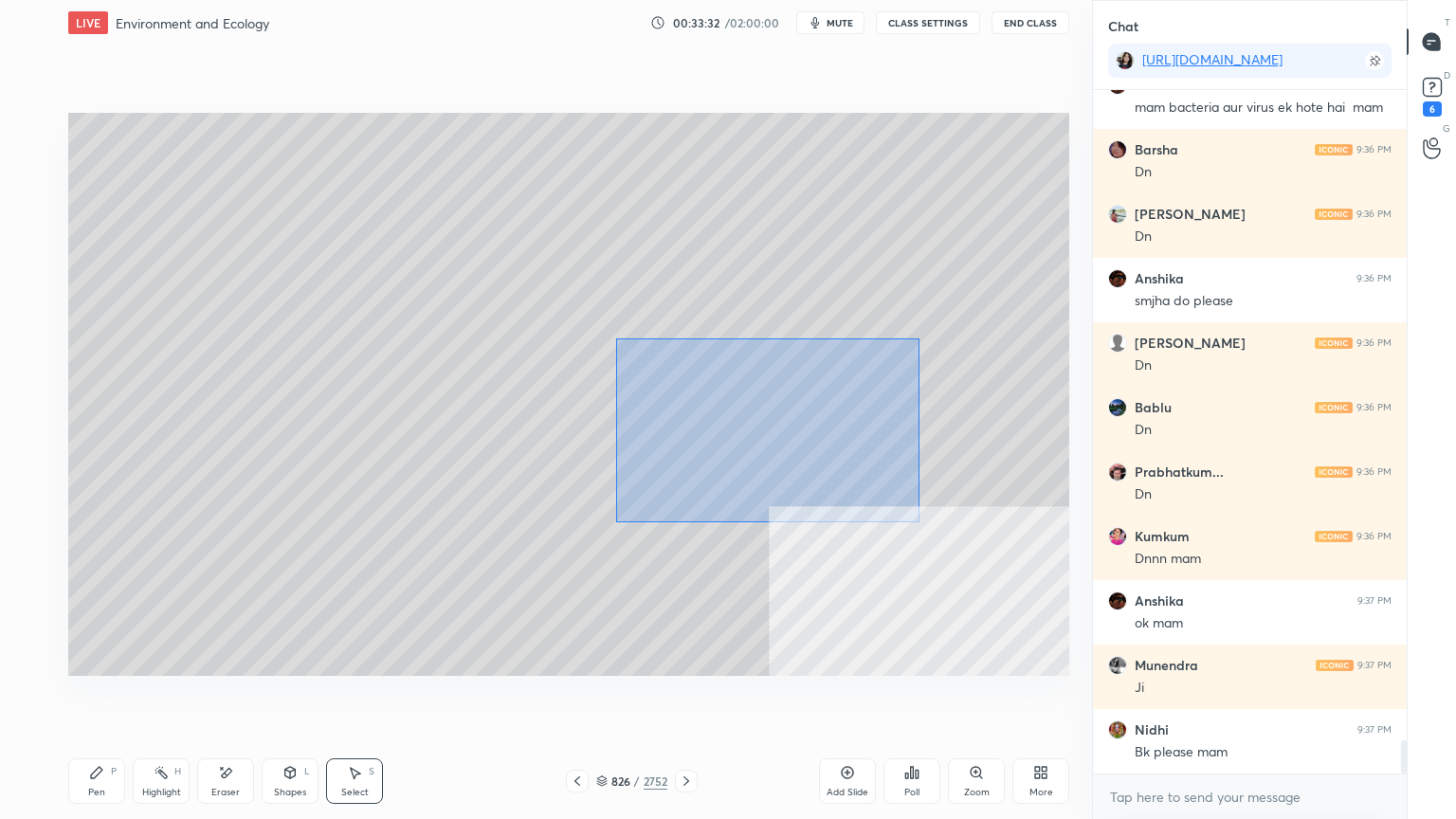
drag, startPoint x: 643, startPoint y: 354, endPoint x: 896, endPoint y: 498, distance: 291.1
click at [914, 515] on div "0 ° Undo Copy Duplicate Duplicate to new slide Delete" at bounding box center [568, 394] width 1000 height 563
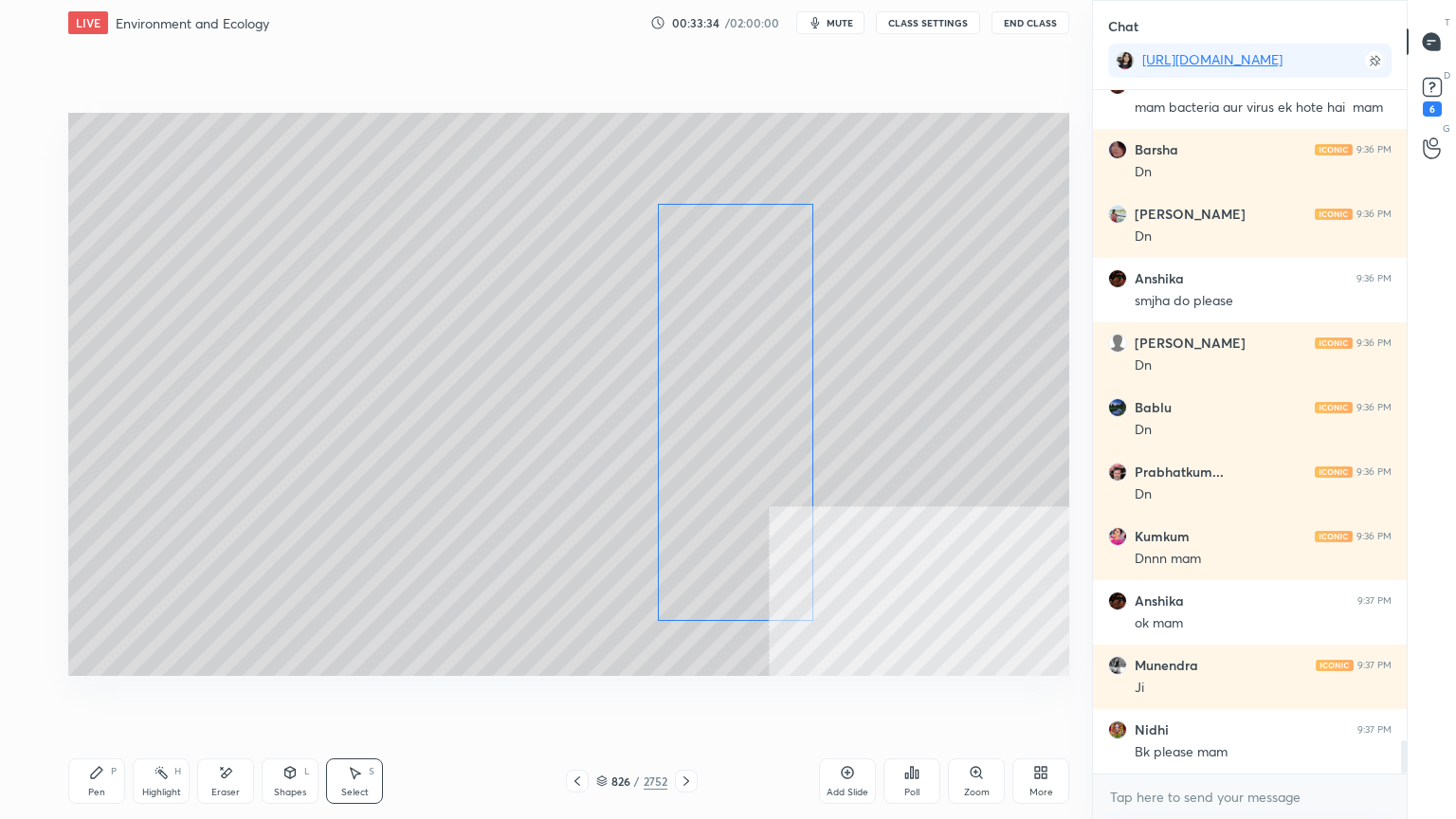
drag, startPoint x: 774, startPoint y: 459, endPoint x: 751, endPoint y: 459, distance: 23.0
click at [754, 458] on div "0 ° Undo Copy Duplicate Duplicate to new slide Delete" at bounding box center [568, 394] width 1000 height 563
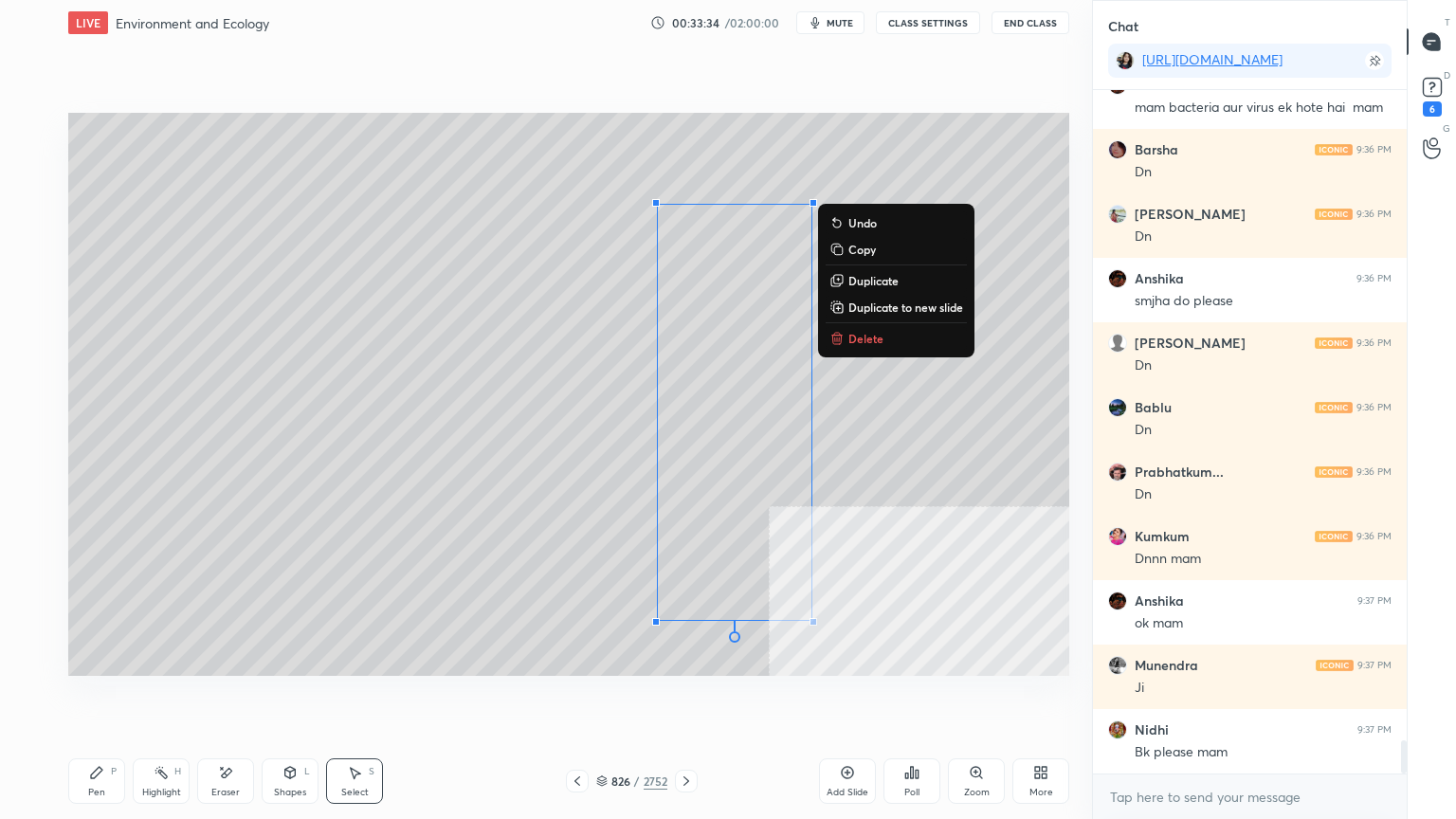
click at [90, 699] on div "Pen" at bounding box center [97, 793] width 17 height 10
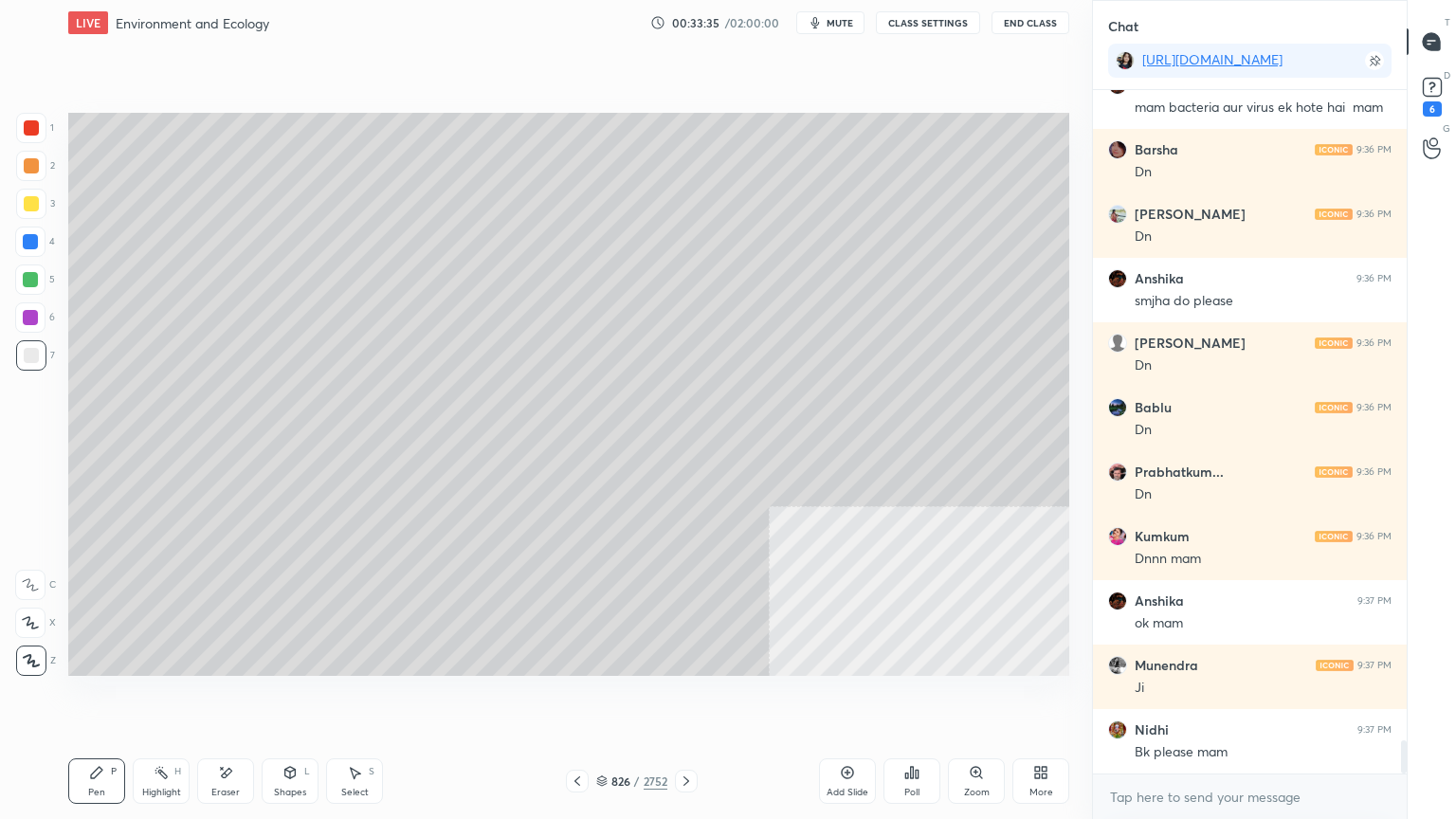
click at [88, 699] on div "Pen" at bounding box center [97, 793] width 17 height 10
click at [25, 368] on div at bounding box center [32, 356] width 31 height 31
click at [26, 363] on div at bounding box center [32, 356] width 31 height 31
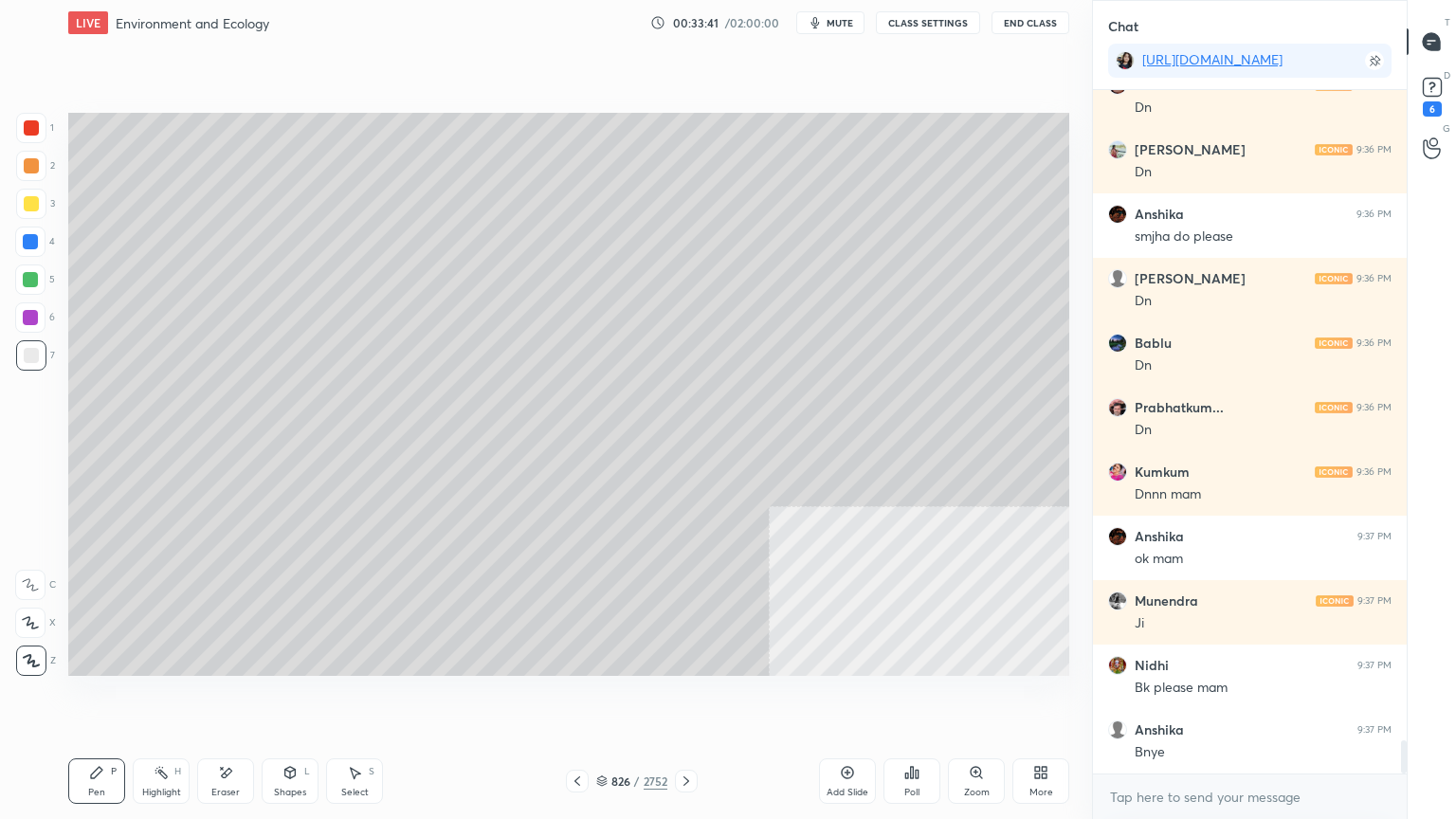
click at [574, 699] on icon at bounding box center [578, 782] width 15 height 15
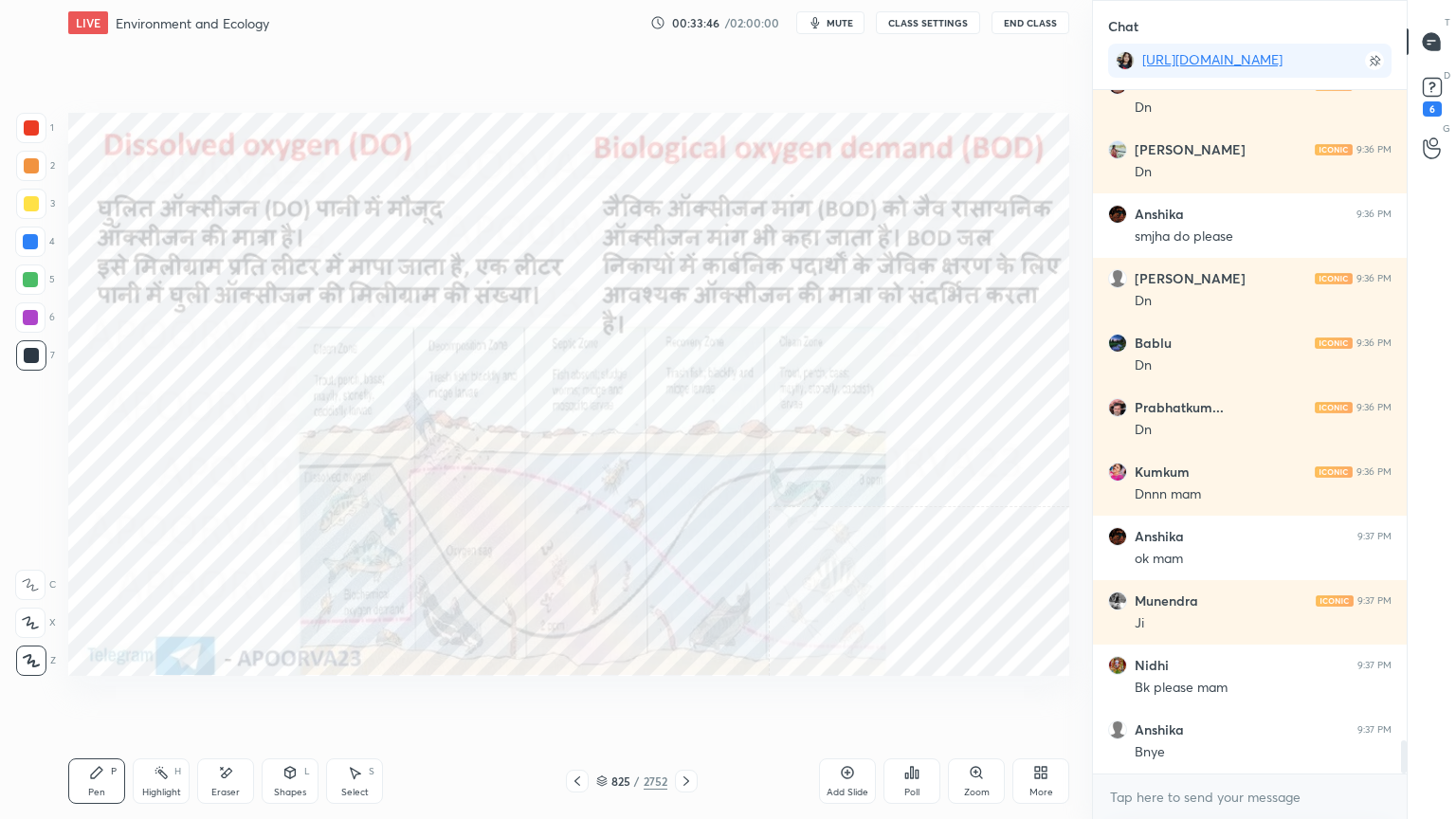
click at [682, 699] on icon at bounding box center [686, 782] width 15 height 15
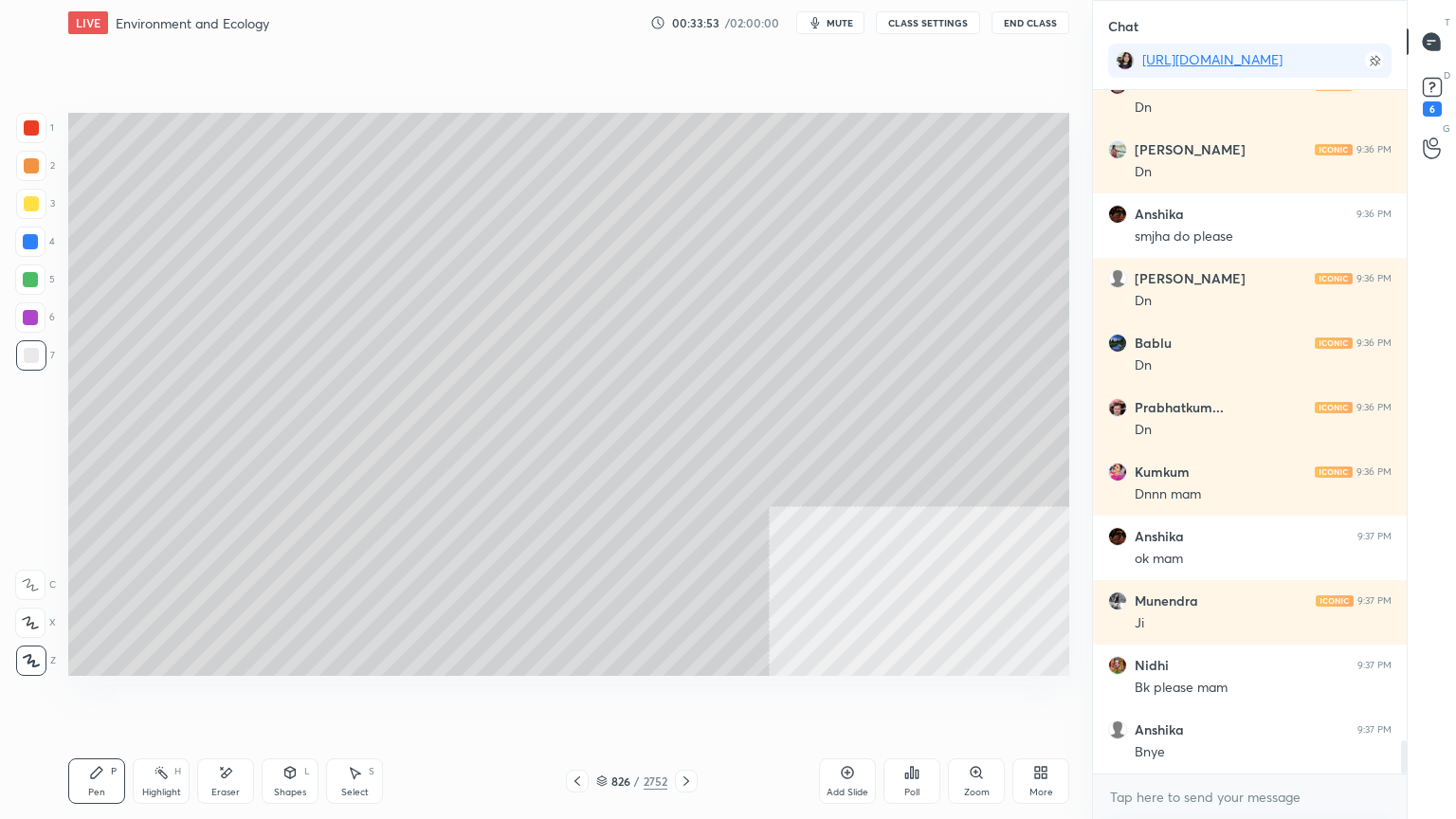
click at [579, 699] on icon at bounding box center [578, 782] width 15 height 15
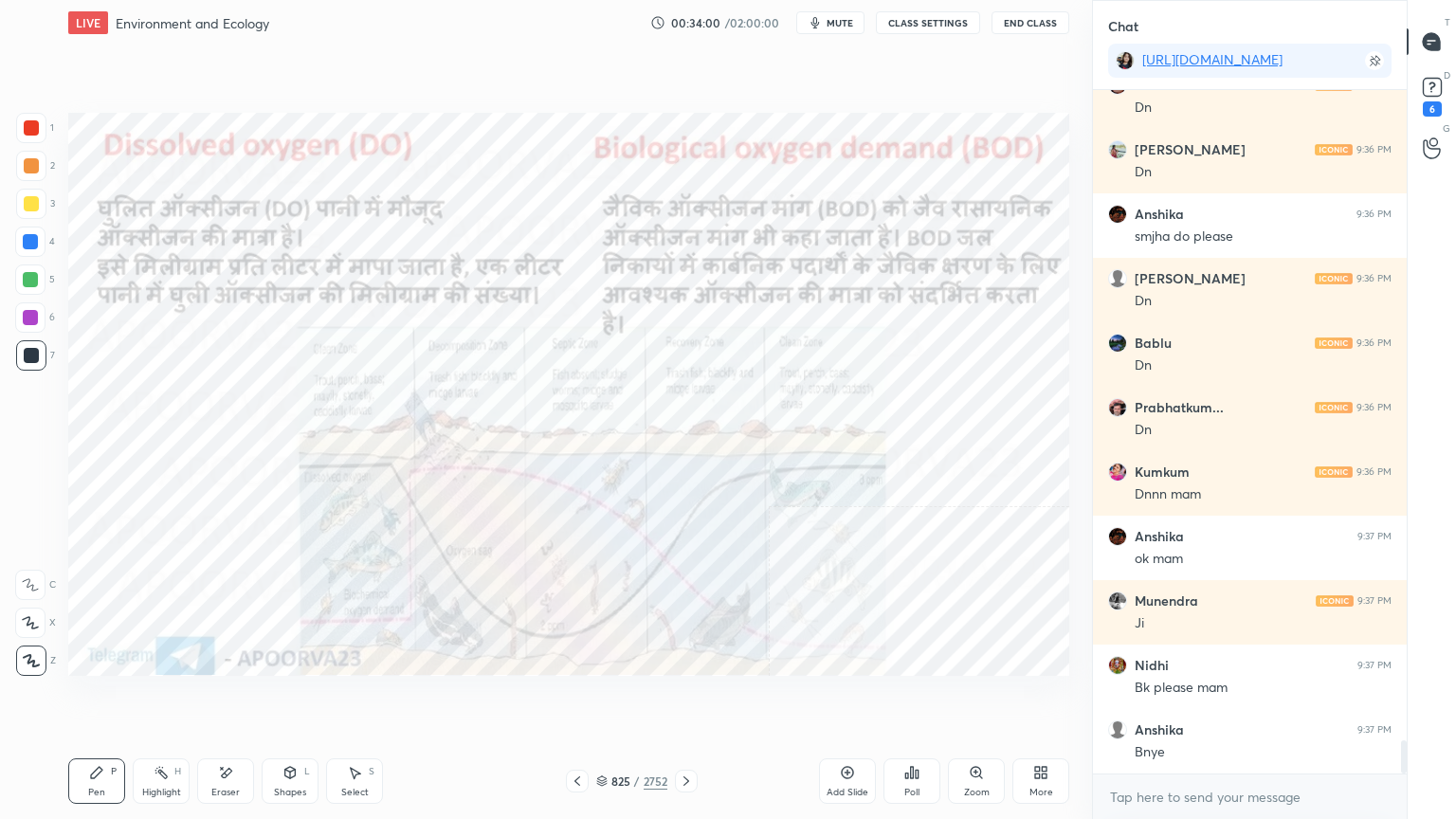
click at [687, 699] on icon at bounding box center [686, 782] width 15 height 15
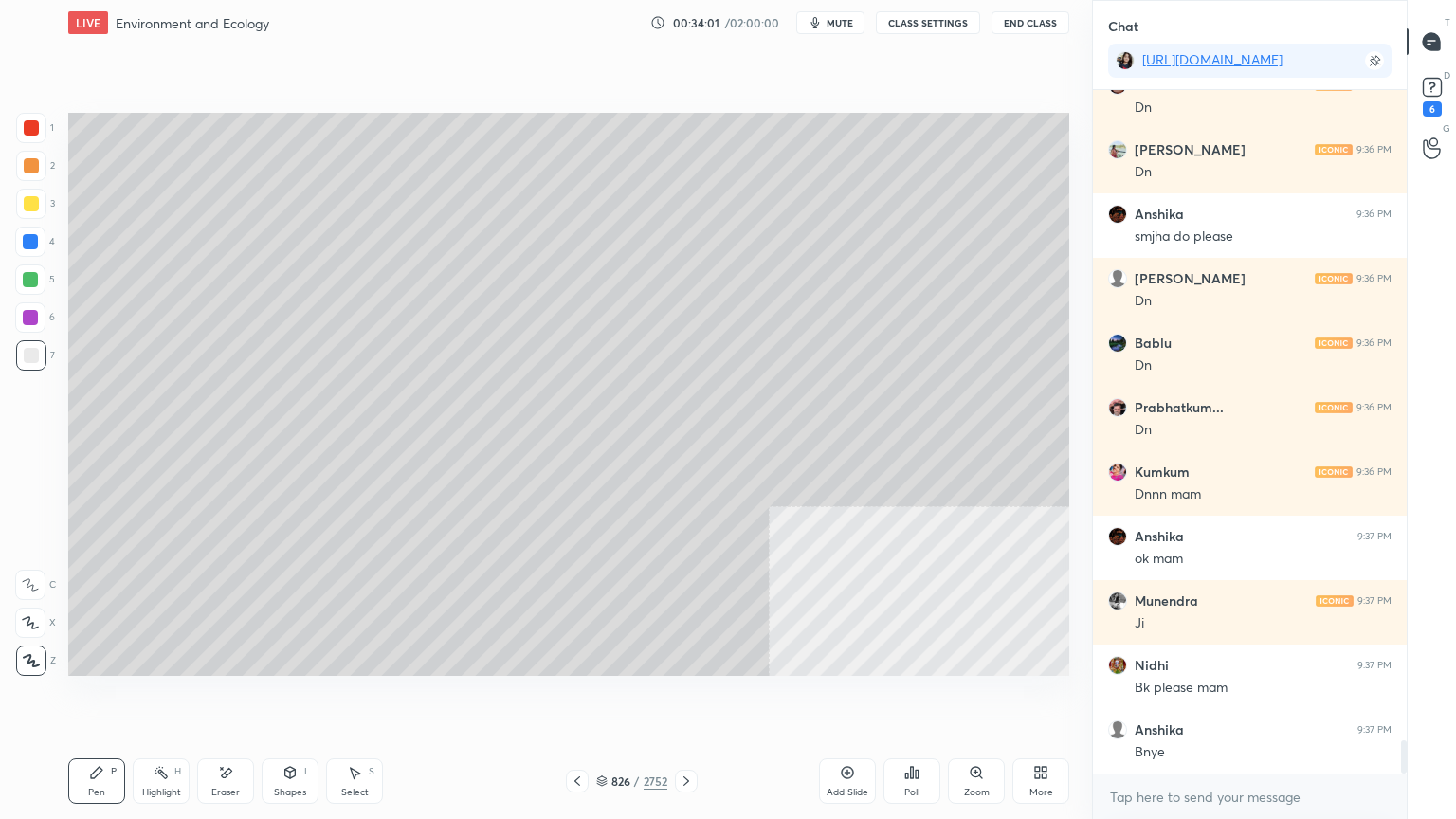
click at [35, 277] on div at bounding box center [31, 280] width 15 height 15
click at [23, 137] on div at bounding box center [32, 128] width 31 height 31
click at [27, 136] on div at bounding box center [32, 128] width 31 height 31
click at [573, 699] on icon at bounding box center [578, 782] width 15 height 15
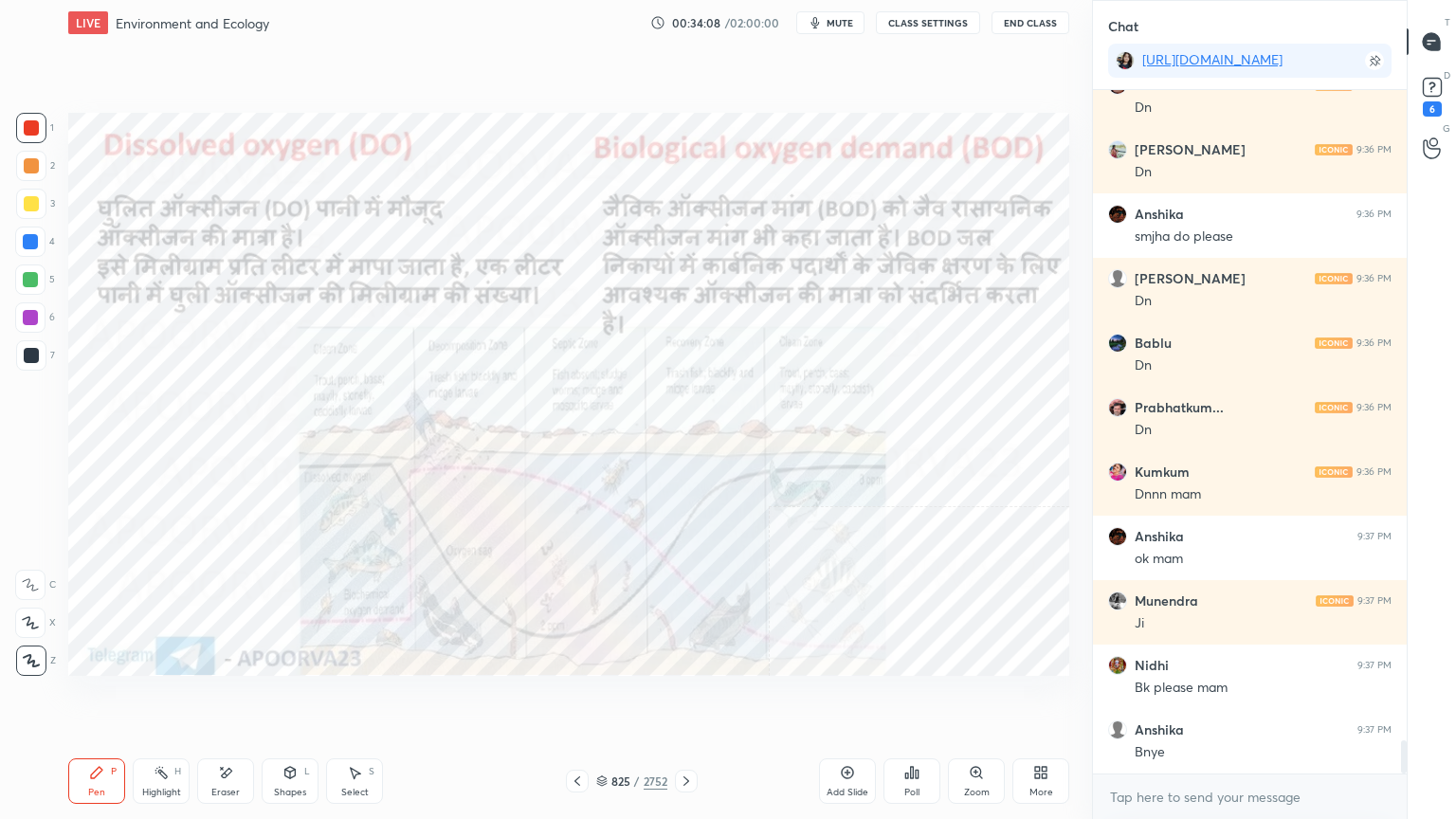
click at [688, 699] on icon at bounding box center [686, 782] width 15 height 15
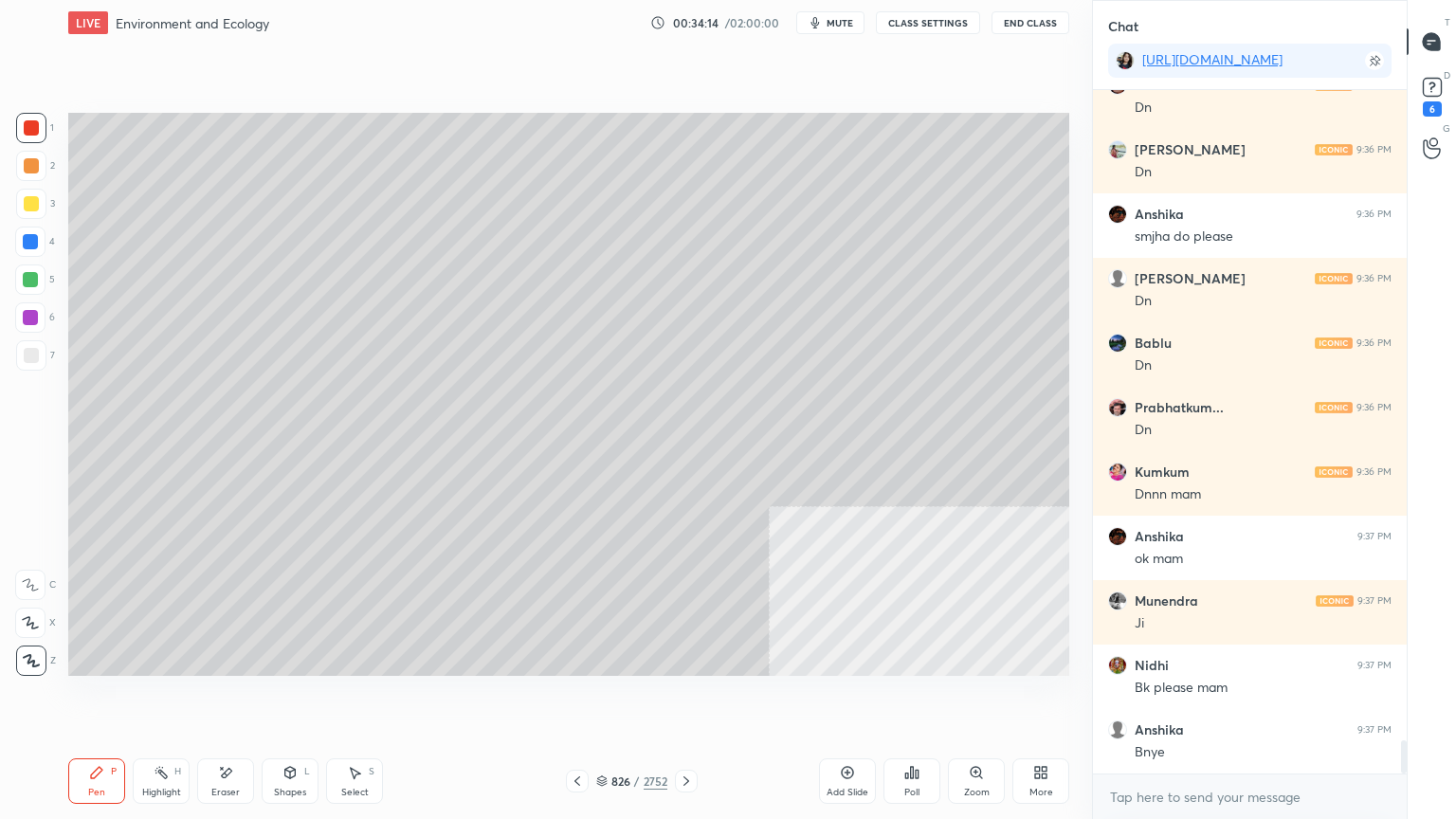
click at [35, 277] on div at bounding box center [31, 280] width 15 height 15
click at [35, 279] on div at bounding box center [31, 280] width 15 height 15
click at [32, 126] on div at bounding box center [32, 128] width 15 height 15
click at [31, 357] on div at bounding box center [32, 356] width 15 height 15
click at [35, 352] on div at bounding box center [32, 356] width 15 height 15
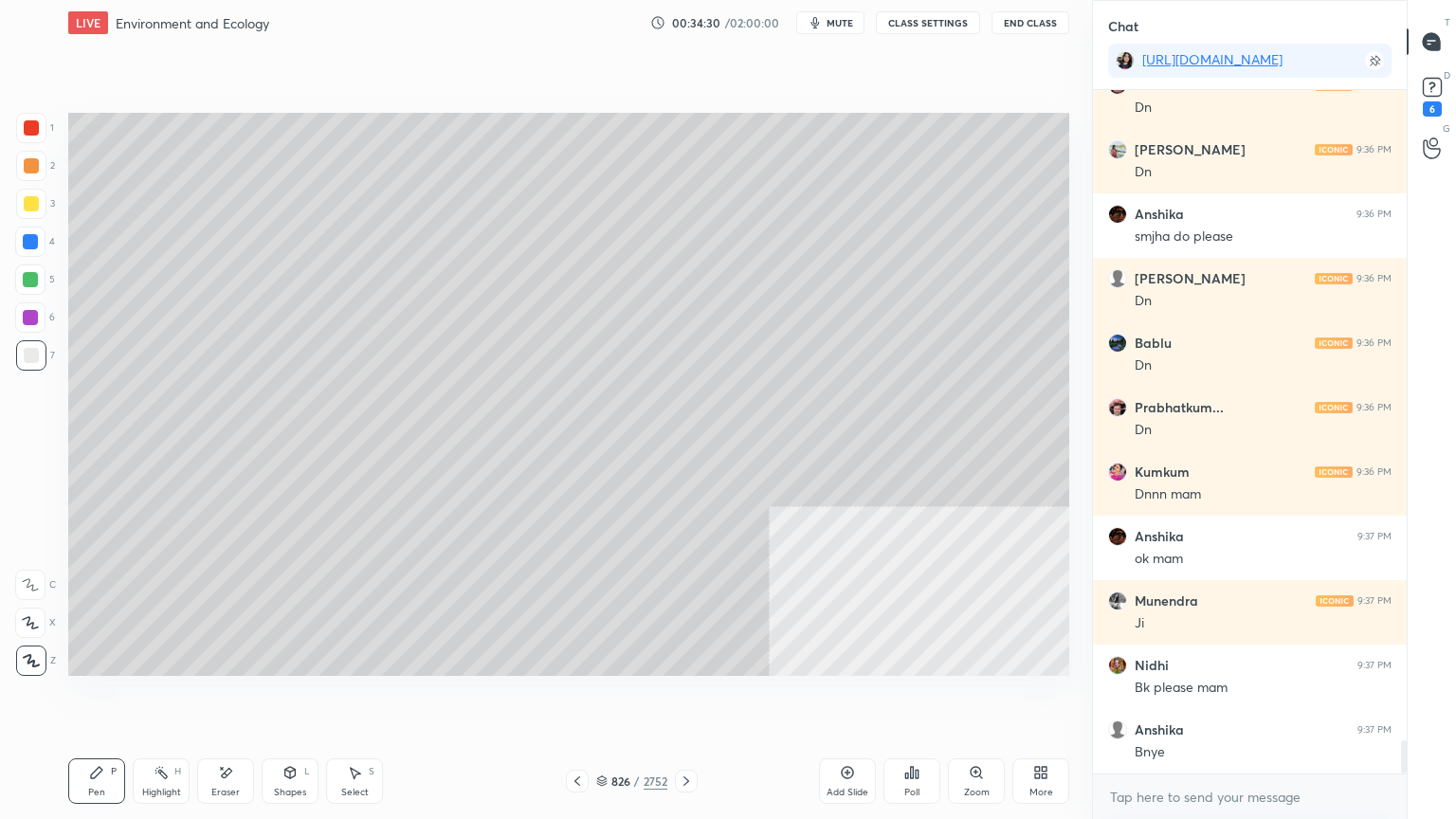
click at [27, 254] on div at bounding box center [31, 242] width 31 height 31
click at [35, 249] on div at bounding box center [31, 242] width 31 height 31
click at [580, 699] on icon at bounding box center [578, 782] width 15 height 15
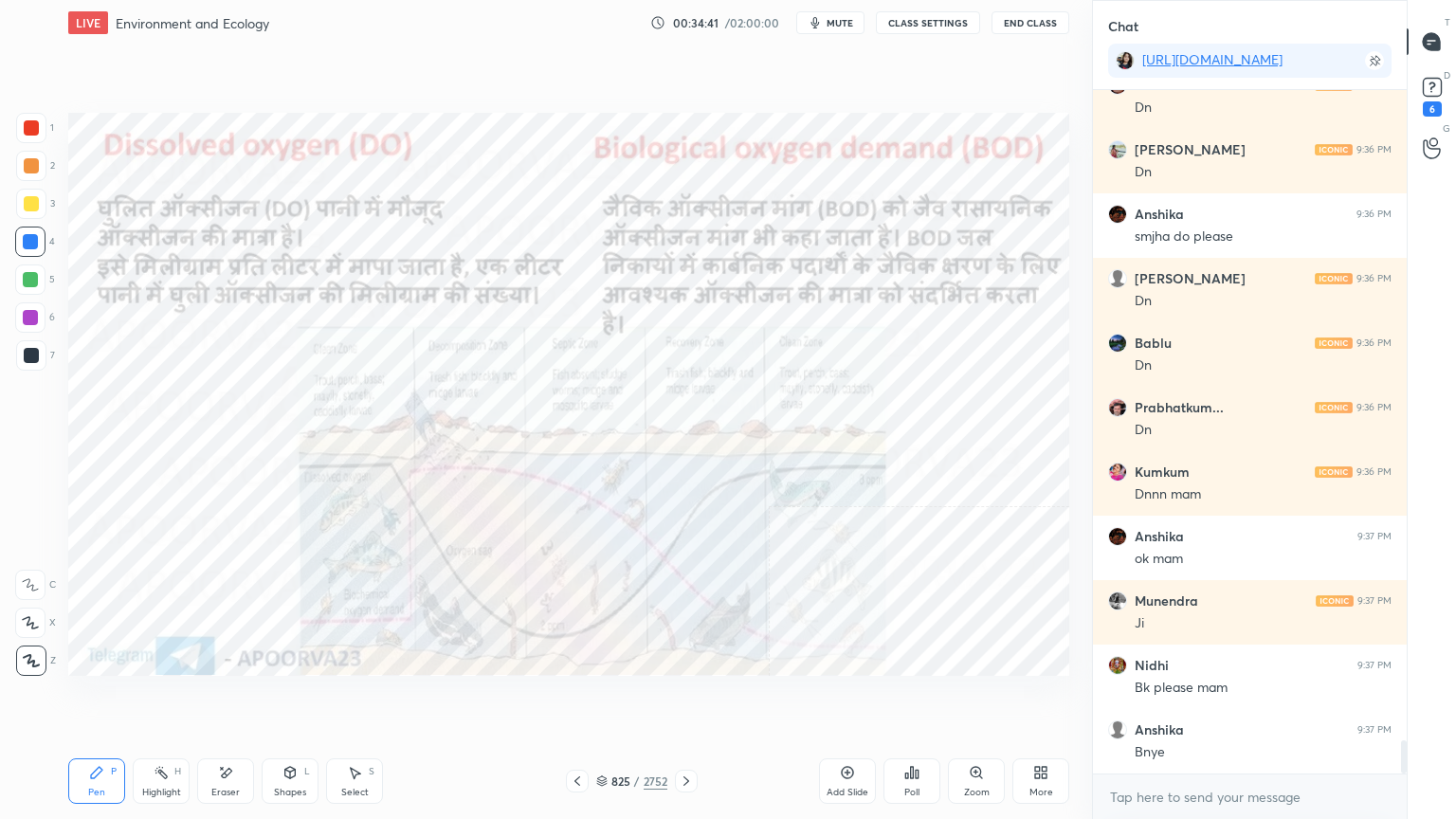
click at [682, 699] on icon at bounding box center [686, 782] width 15 height 15
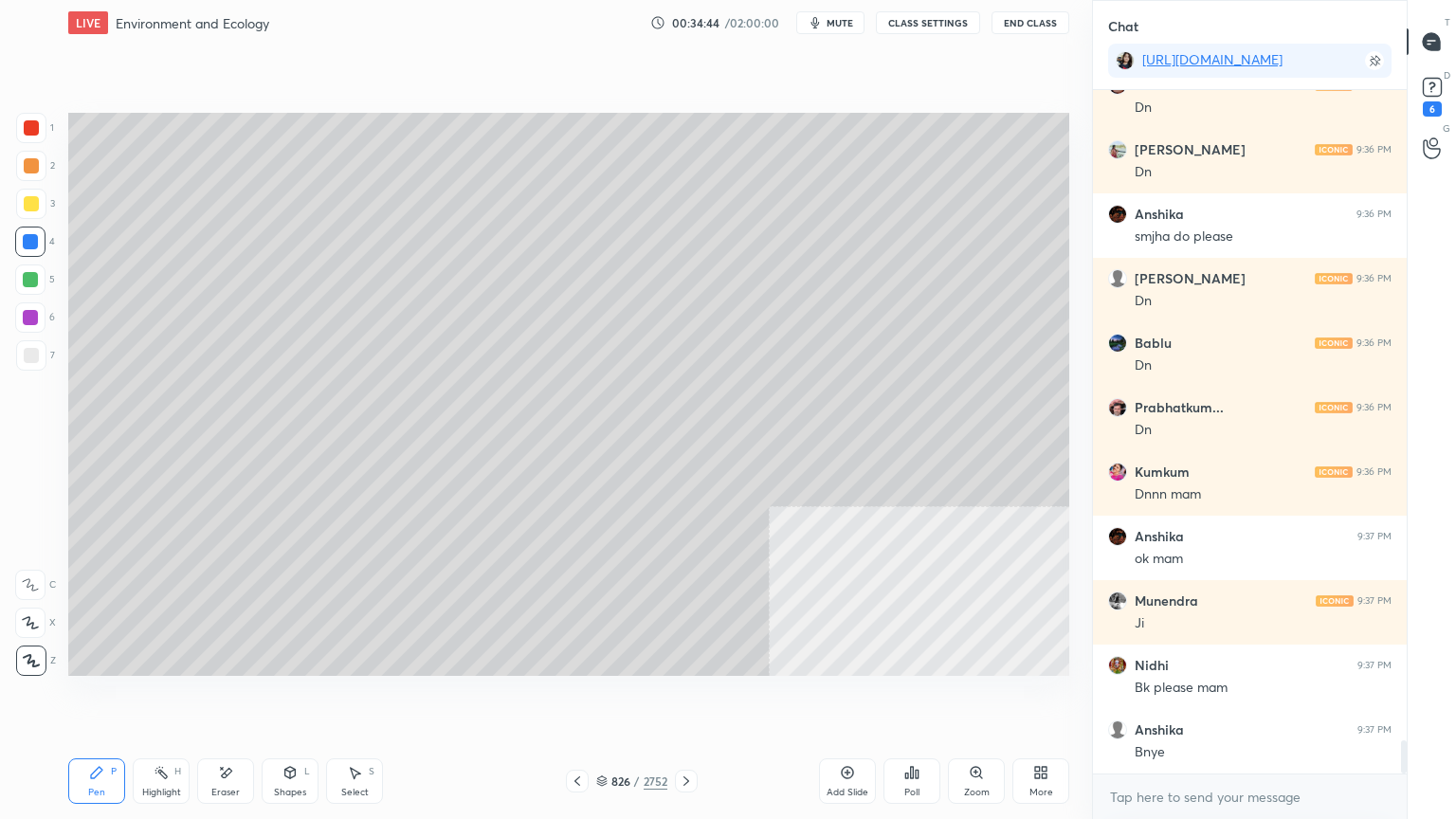
click at [25, 285] on div at bounding box center [31, 280] width 15 height 15
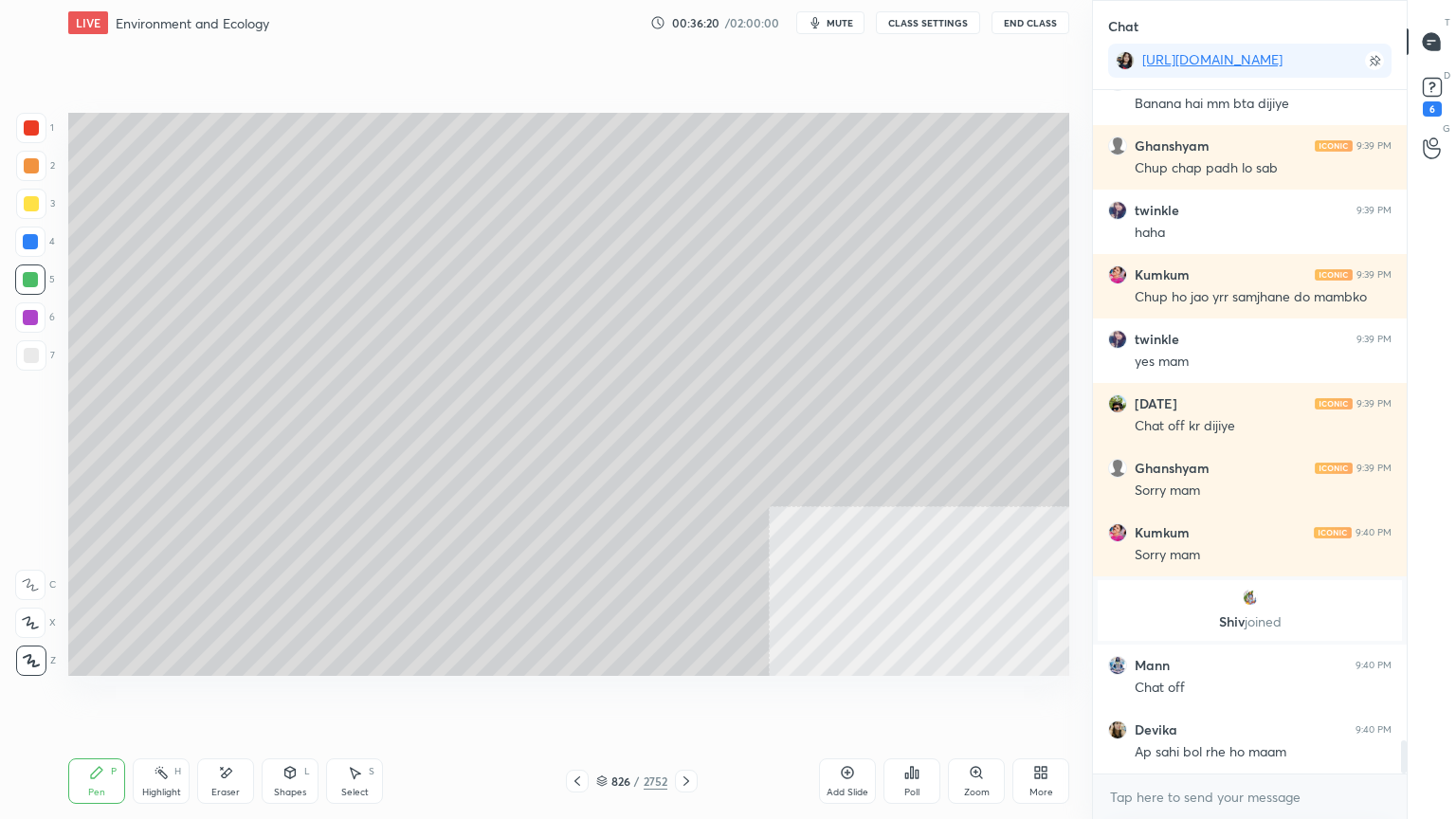
scroll to position [13606, 0]
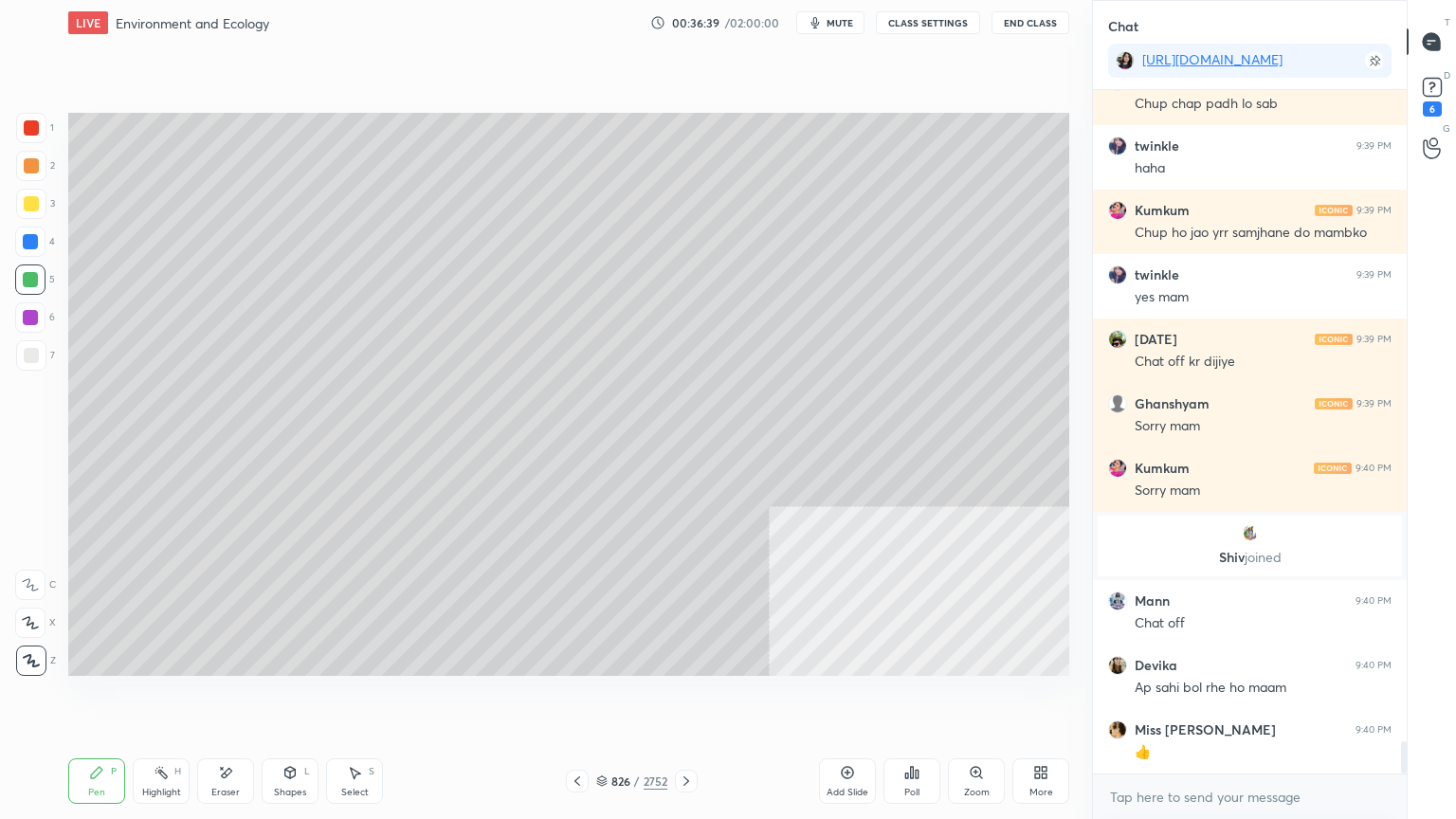
click at [35, 288] on div at bounding box center [31, 280] width 31 height 31
click at [31, 285] on div at bounding box center [31, 280] width 15 height 15
drag, startPoint x: 30, startPoint y: 281, endPoint x: 49, endPoint y: 277, distance: 19.4
click at [33, 280] on div at bounding box center [31, 280] width 15 height 15
click at [580, 699] on icon at bounding box center [578, 782] width 15 height 15
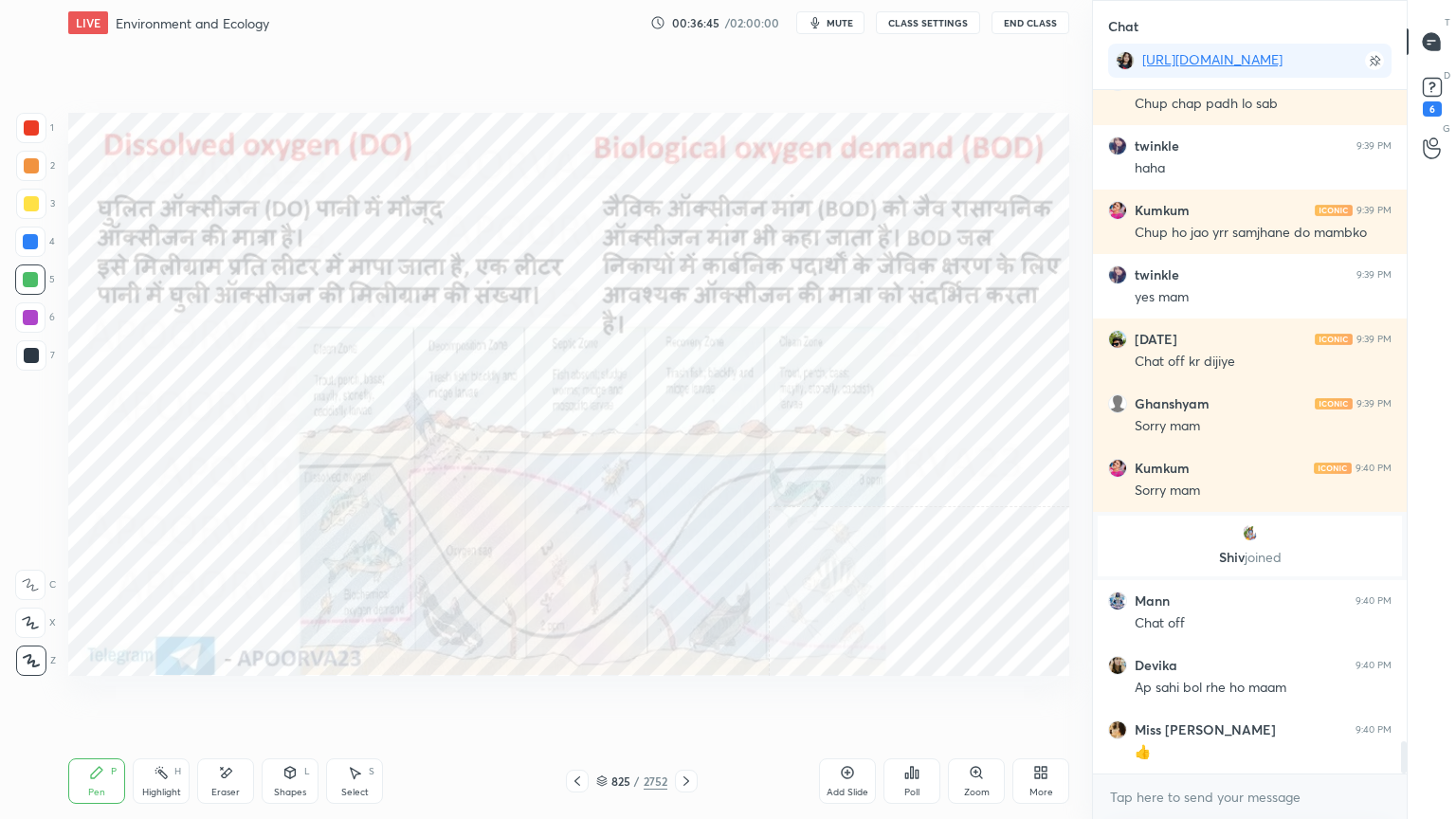
click at [690, 699] on icon at bounding box center [686, 782] width 15 height 15
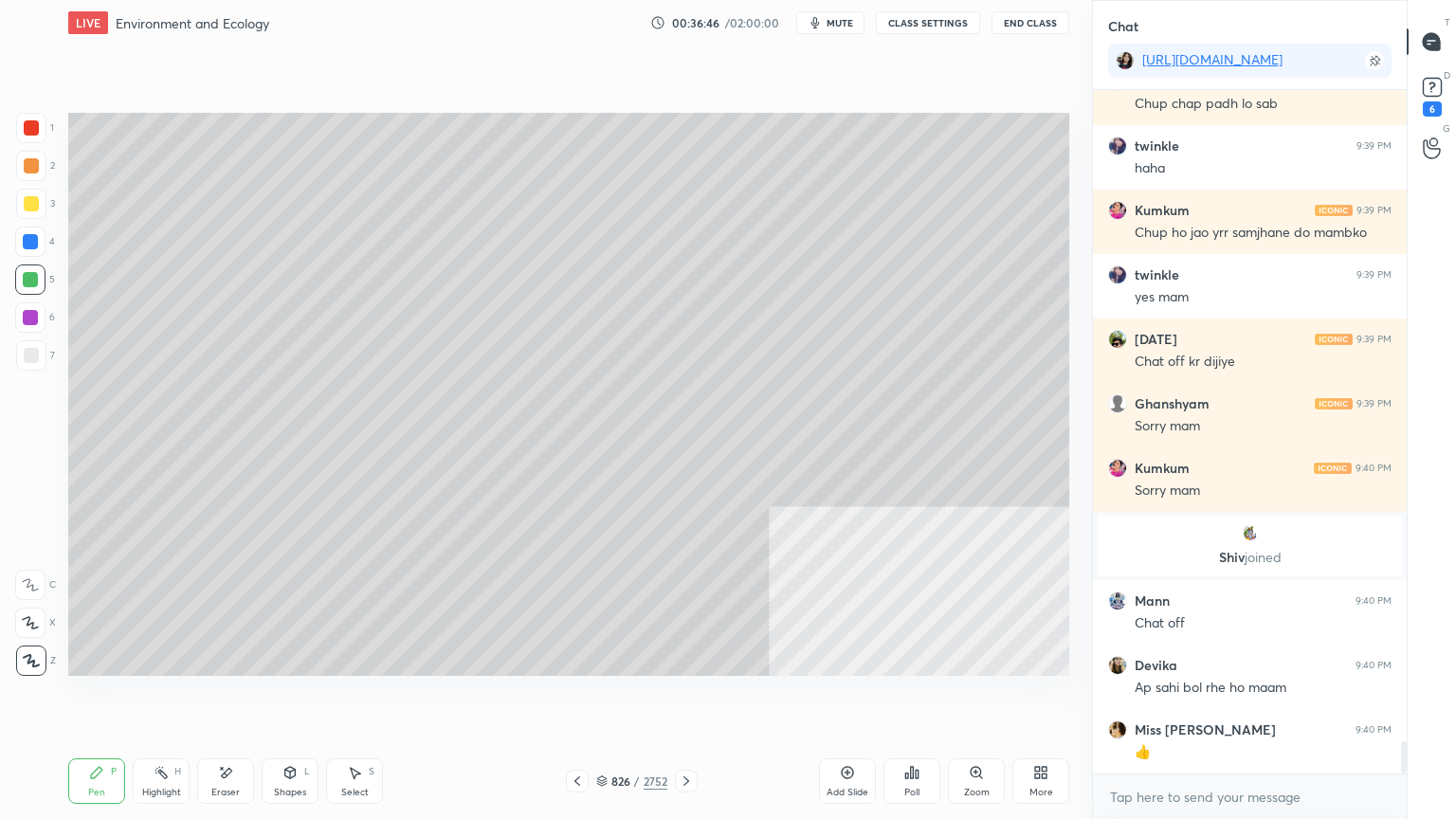
scroll to position [13687, 0]
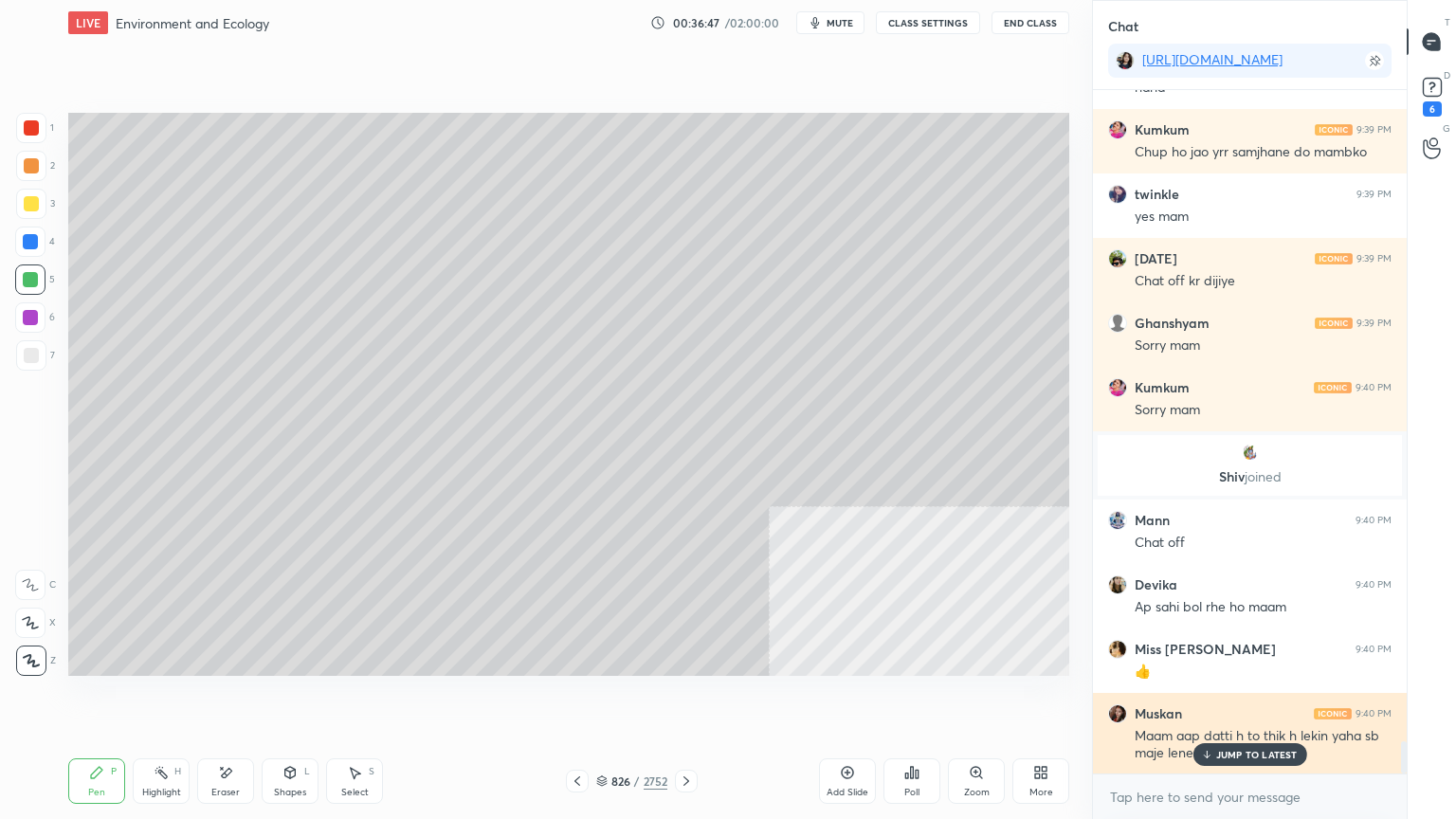
click at [1254, 699] on p "JUMP TO LATEST" at bounding box center [1256, 755] width 82 height 12
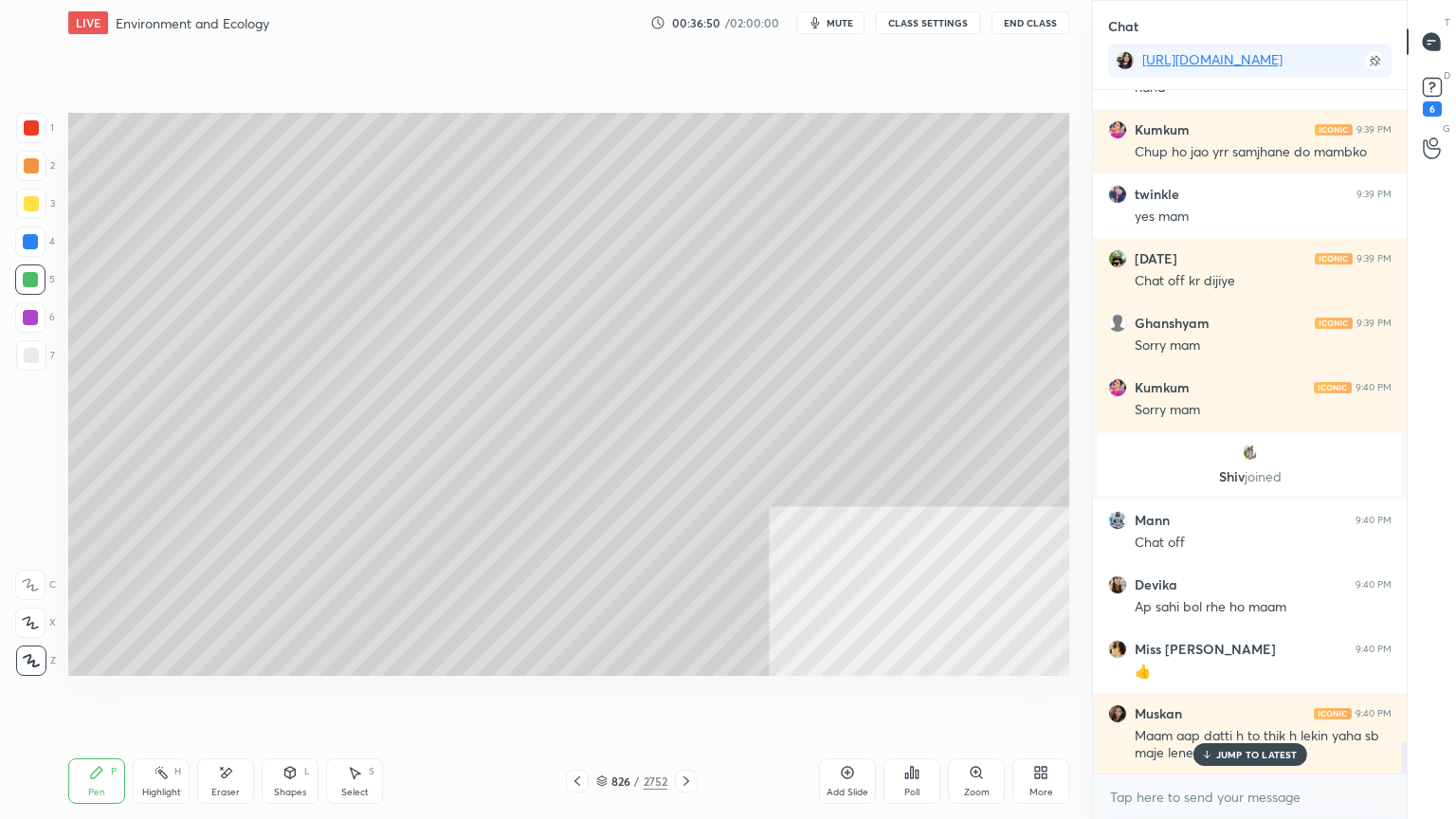
scroll to position [13751, 0]
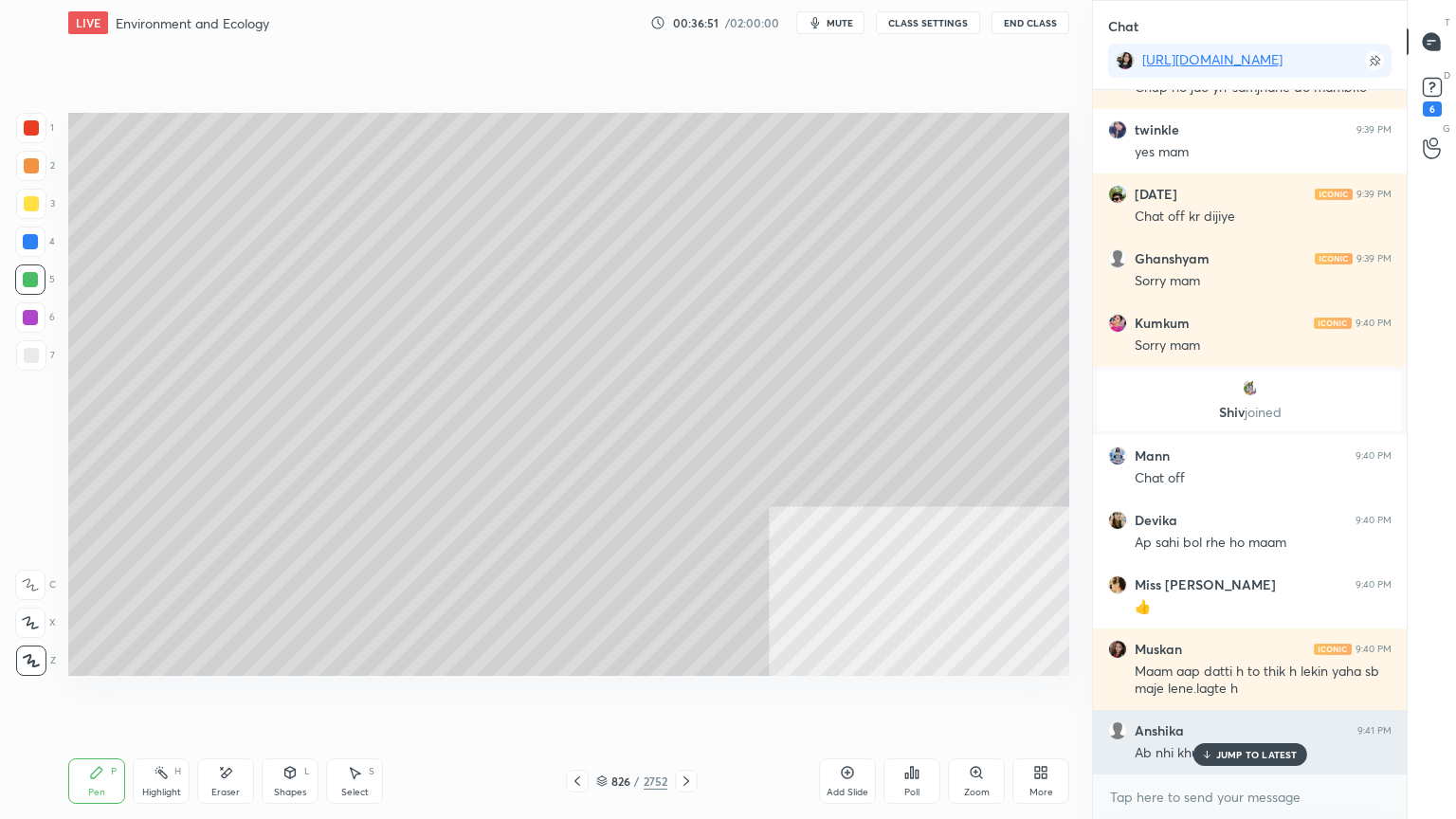
click at [1257, 699] on p "JUMP TO LATEST" at bounding box center [1256, 755] width 82 height 12
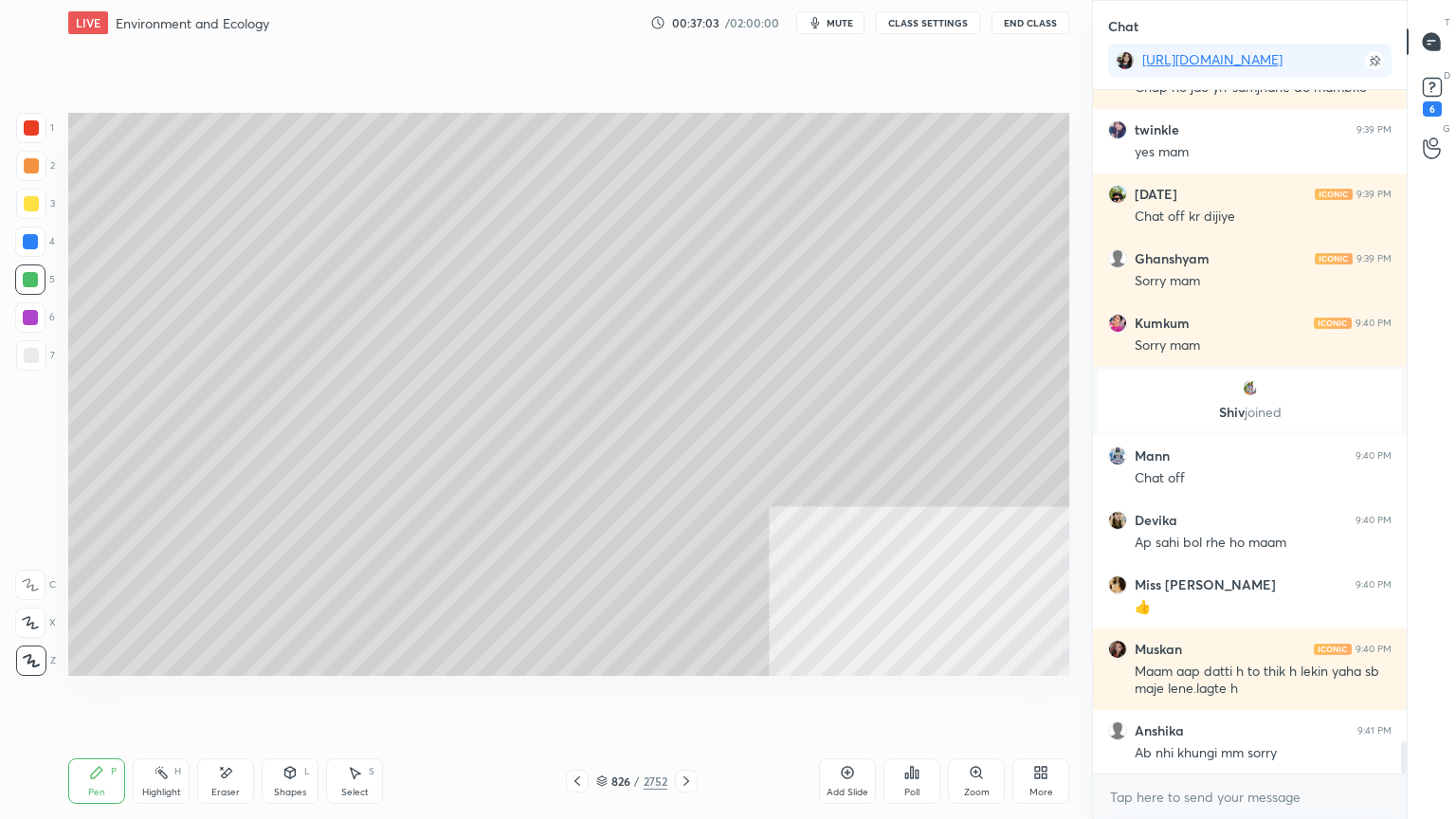
click at [27, 241] on div at bounding box center [31, 242] width 15 height 15
click at [28, 241] on div at bounding box center [31, 242] width 15 height 15
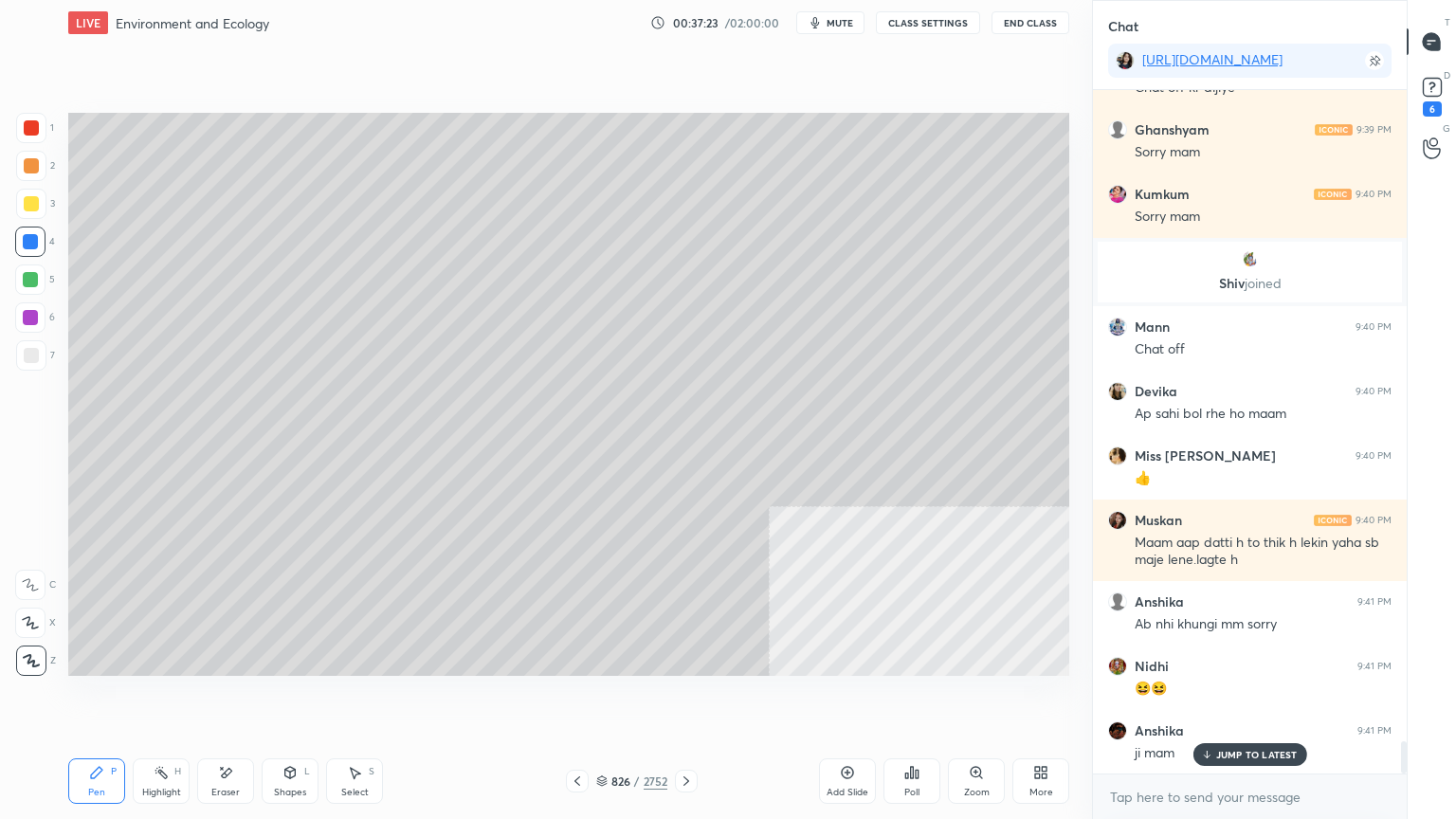
scroll to position [13944, 0]
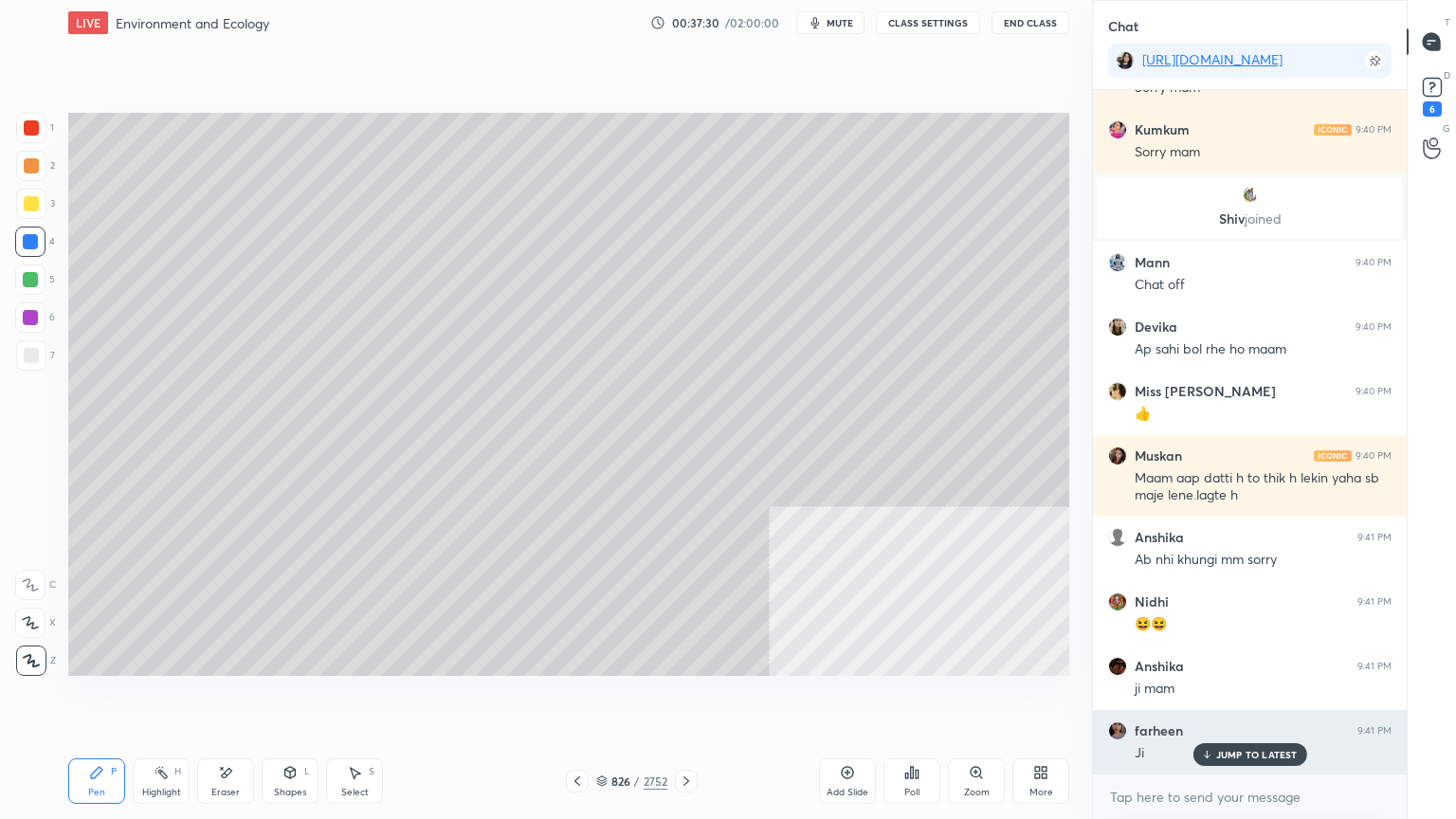
click at [1264, 699] on p "JUMP TO LATEST" at bounding box center [1256, 755] width 82 height 12
drag, startPoint x: 1238, startPoint y: 813, endPoint x: 1216, endPoint y: 771, distance: 47.4
click at [1241, 699] on div "x" at bounding box center [1249, 797] width 313 height 44
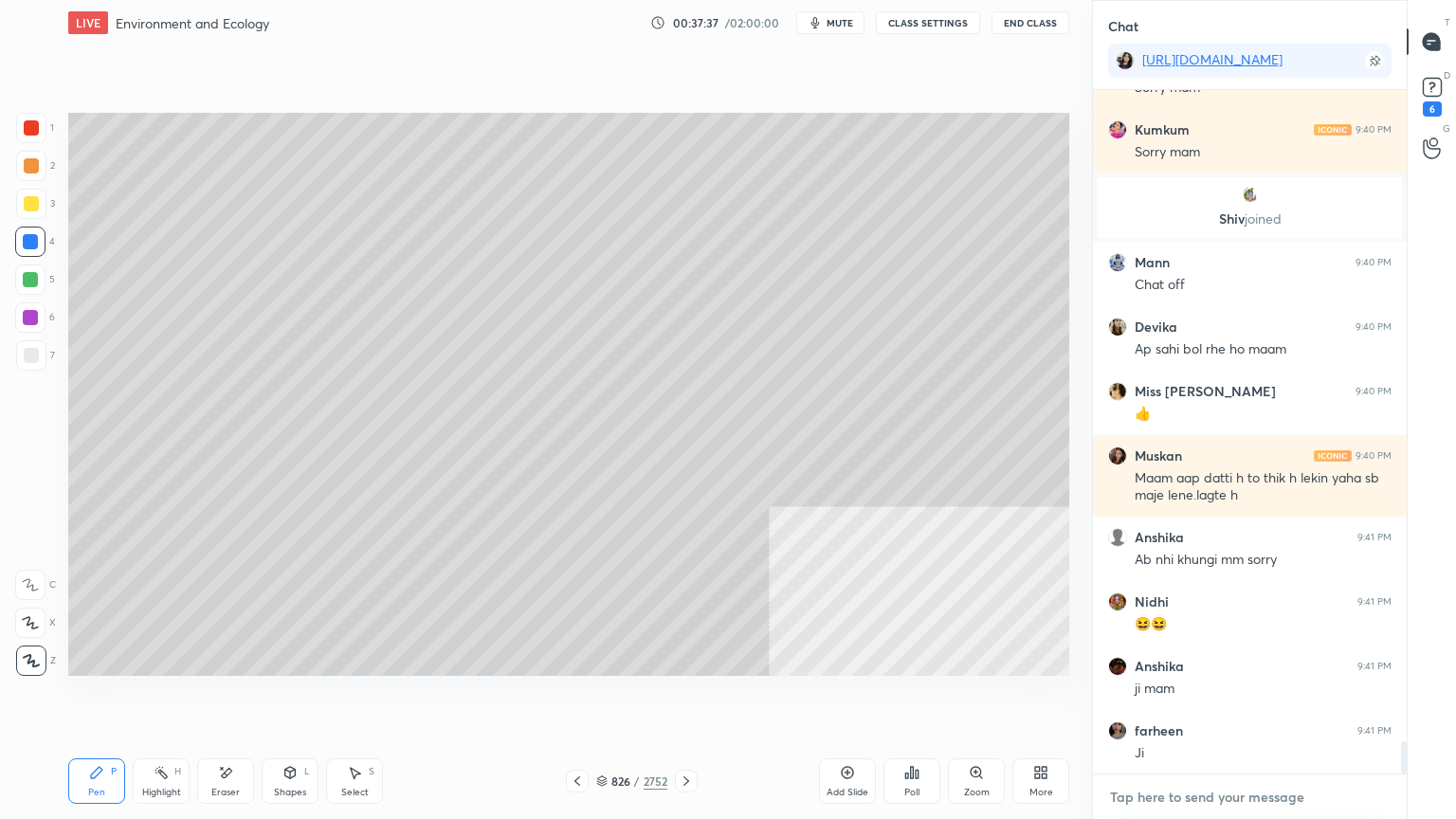
scroll to position [14009, 0]
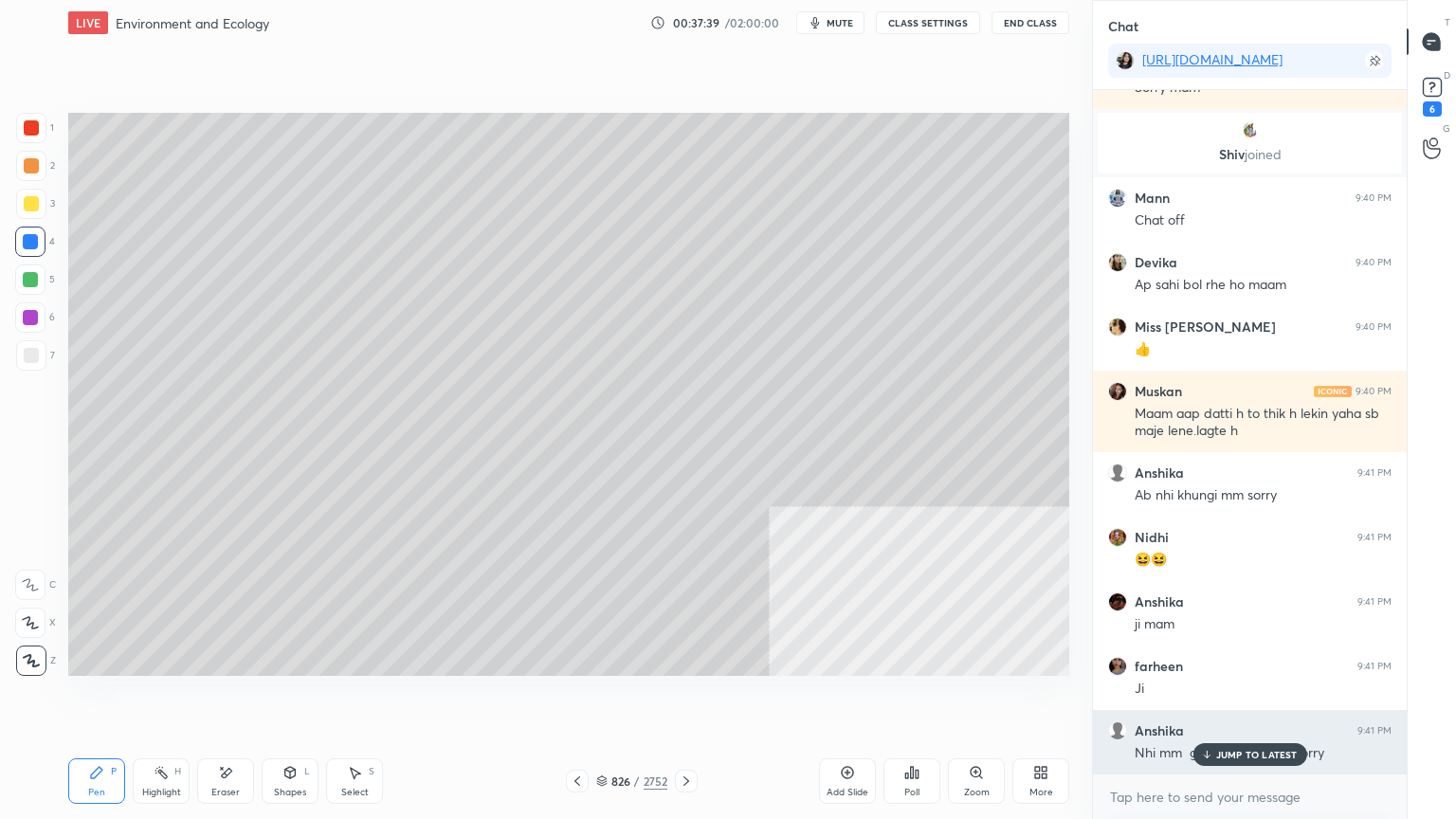
click at [1214, 699] on div "JUMP TO LATEST" at bounding box center [1249, 755] width 113 height 23
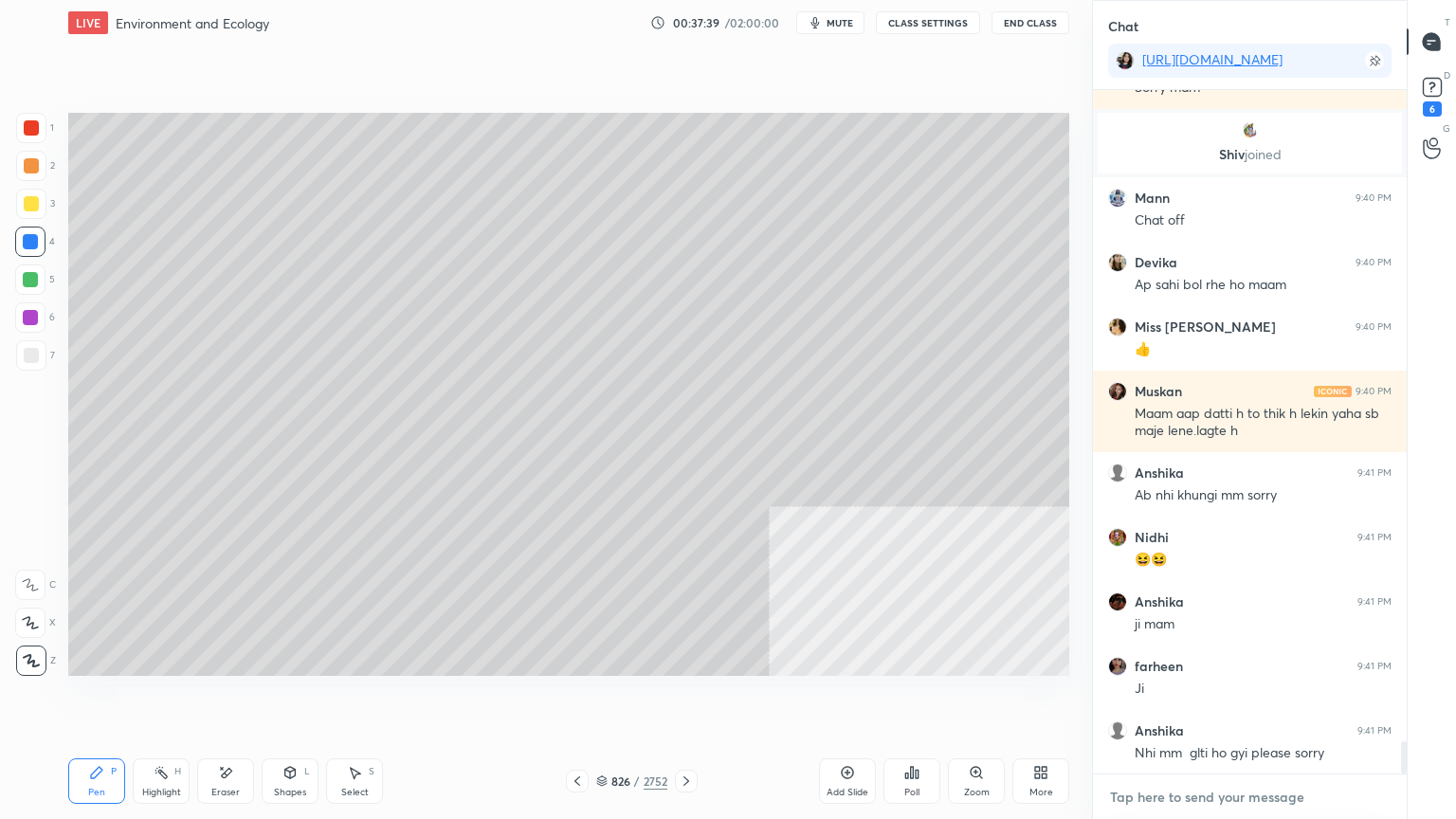
click at [1202, 699] on textarea at bounding box center [1249, 798] width 284 height 31
type textarea "x"
click at [32, 279] on div at bounding box center [31, 280] width 15 height 15
click at [34, 278] on div at bounding box center [31, 280] width 15 height 15
click at [34, 243] on div at bounding box center [31, 242] width 15 height 15
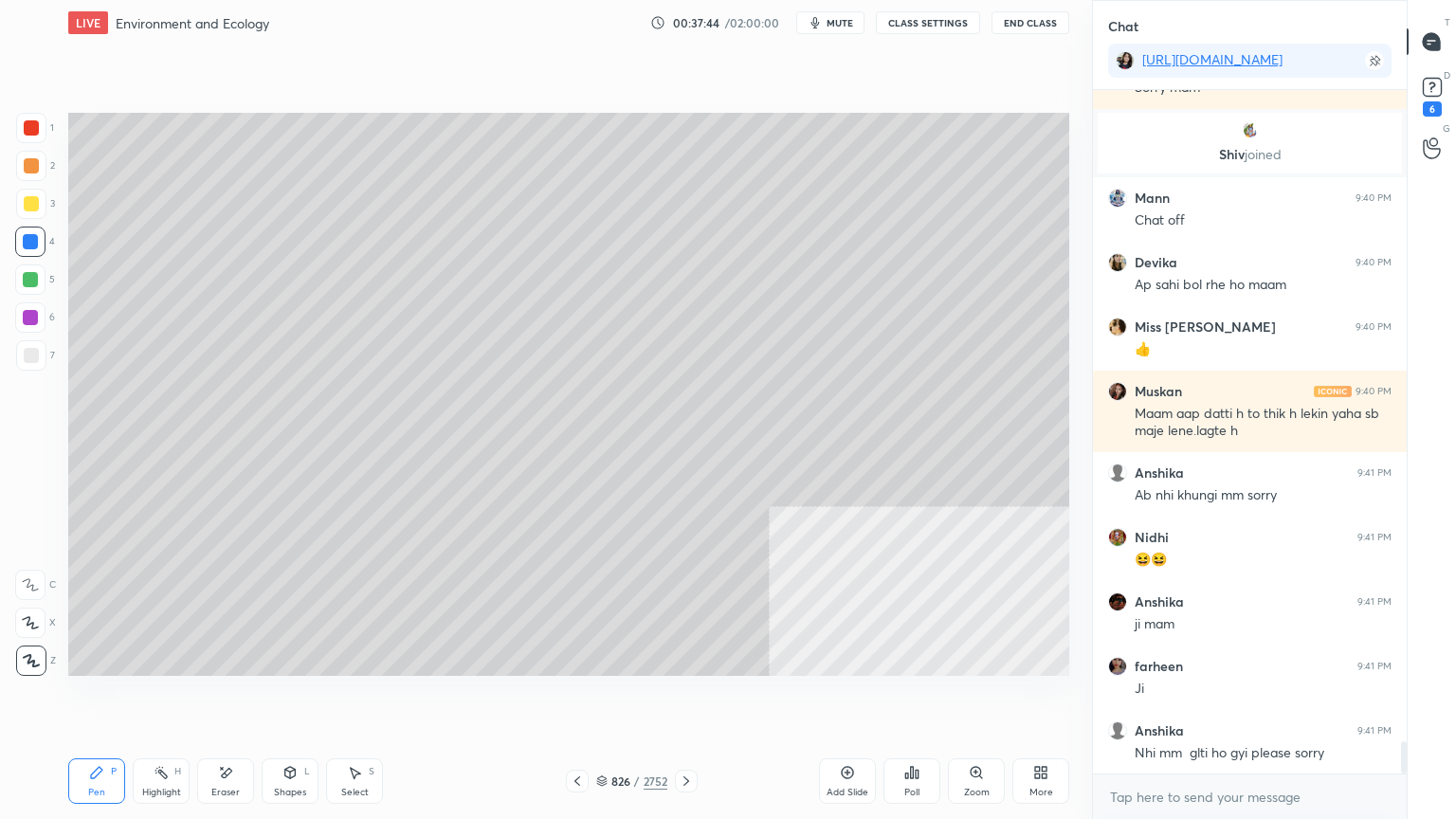
click at [35, 247] on div at bounding box center [31, 242] width 15 height 15
click at [33, 246] on div at bounding box center [31, 242] width 15 height 15
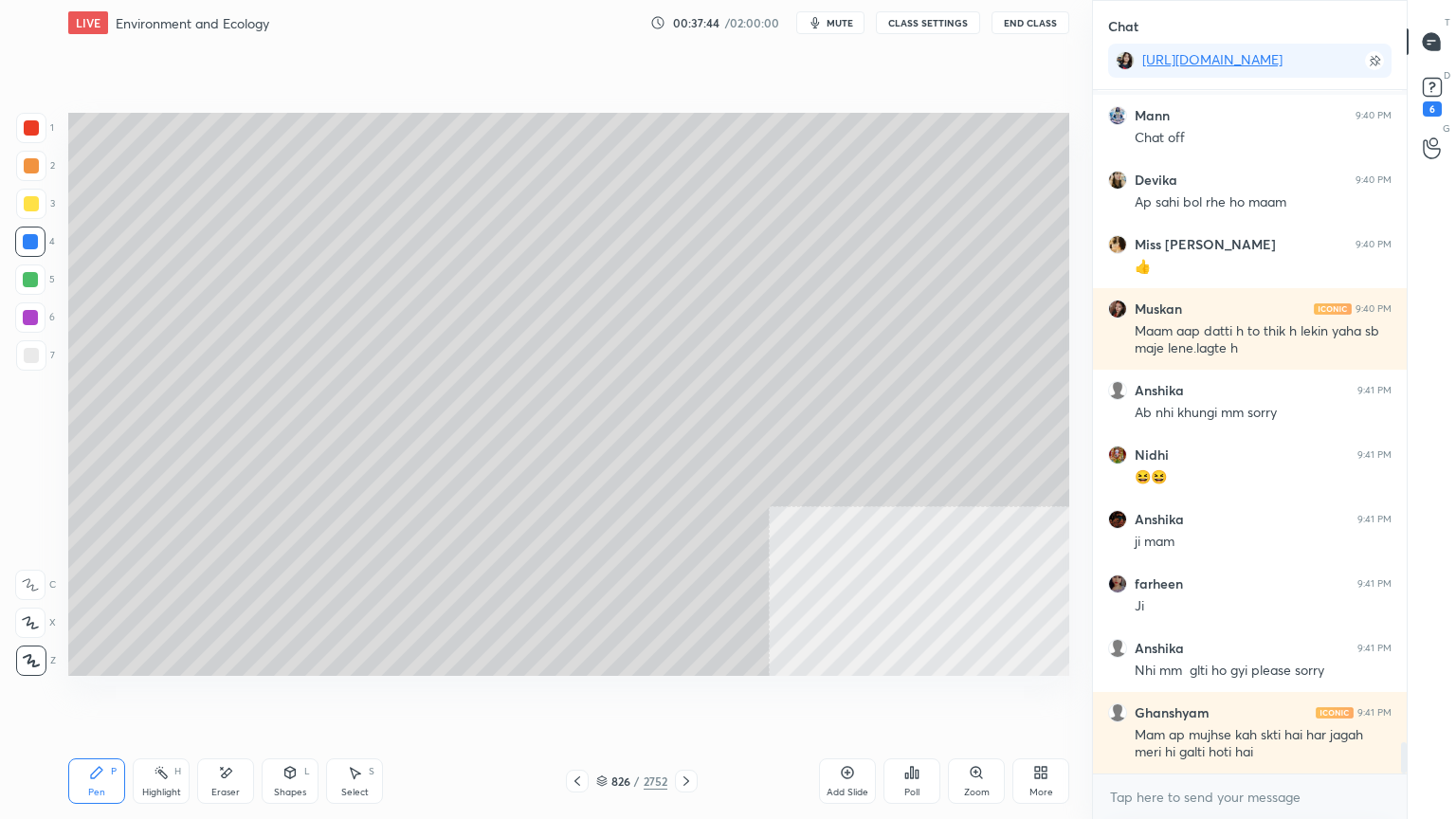
click at [32, 242] on div at bounding box center [31, 242] width 15 height 15
click at [30, 277] on div at bounding box center [31, 280] width 15 height 15
click at [30, 278] on div at bounding box center [31, 280] width 15 height 15
click at [37, 236] on div at bounding box center [31, 242] width 31 height 31
click at [35, 239] on div at bounding box center [31, 242] width 31 height 31
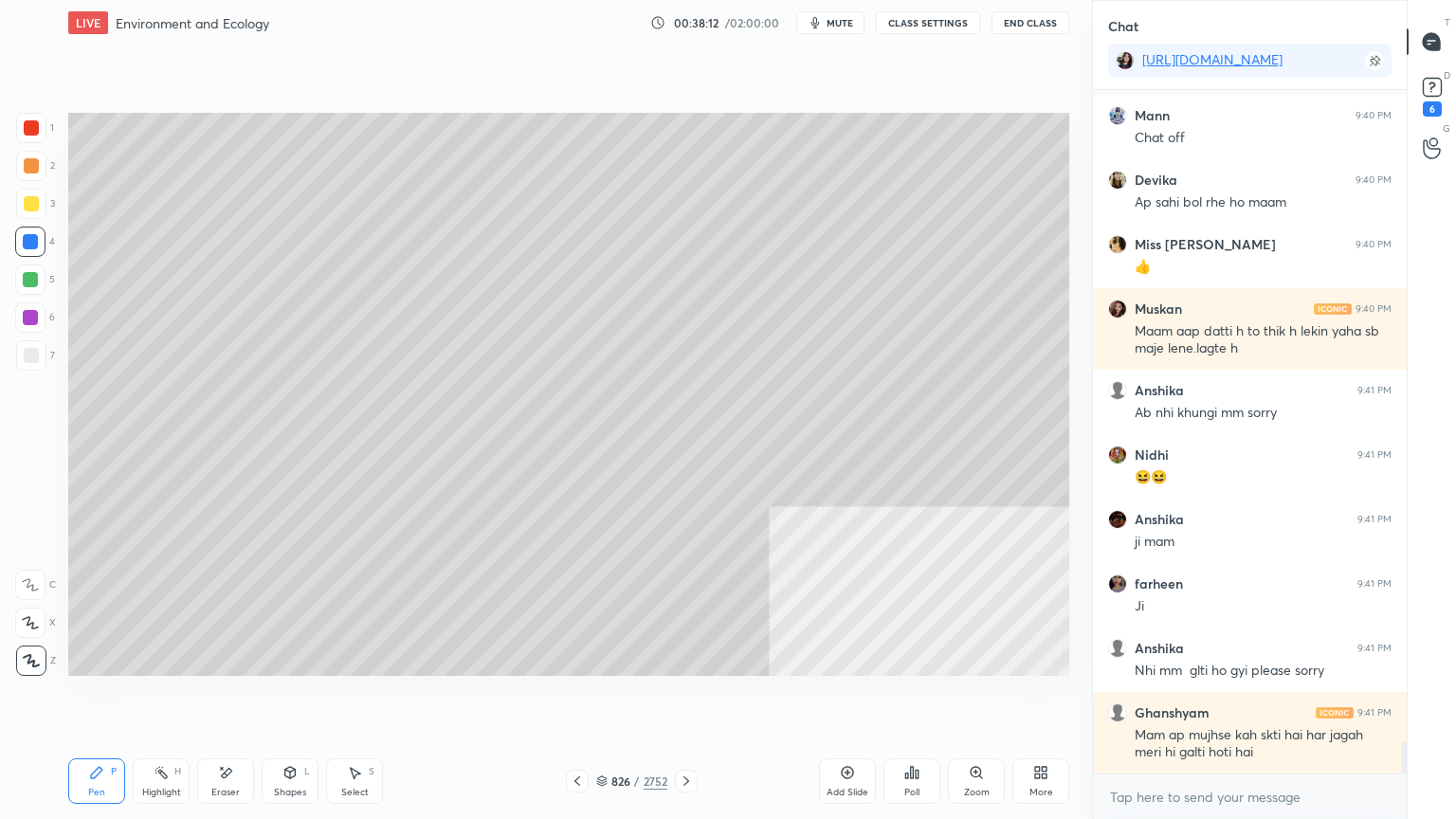
click at [584, 699] on div at bounding box center [578, 782] width 23 height 23
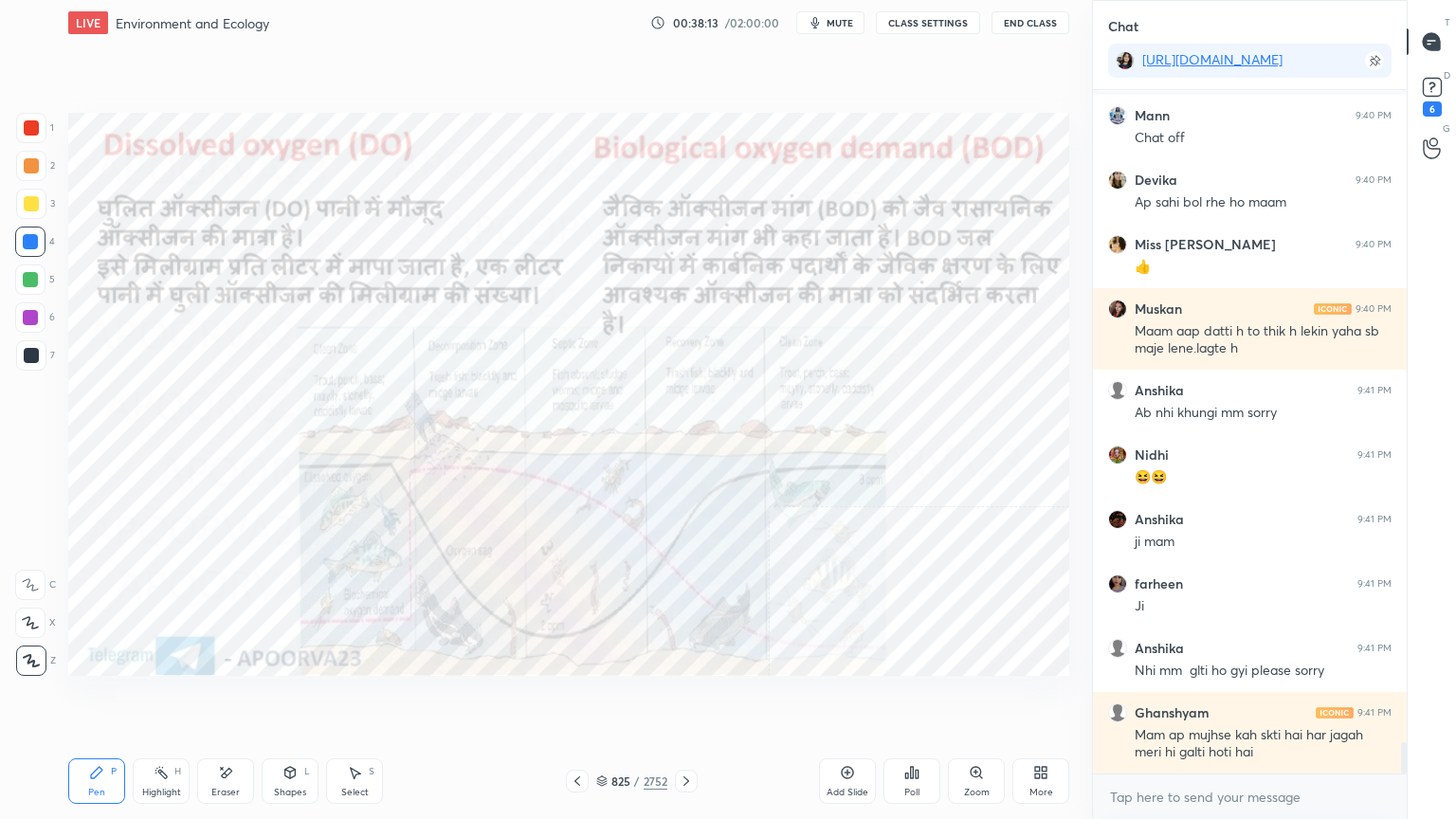
drag, startPoint x: 686, startPoint y: 778, endPoint x: 681, endPoint y: 769, distance: 10.3
click at [684, 699] on icon at bounding box center [686, 782] width 15 height 15
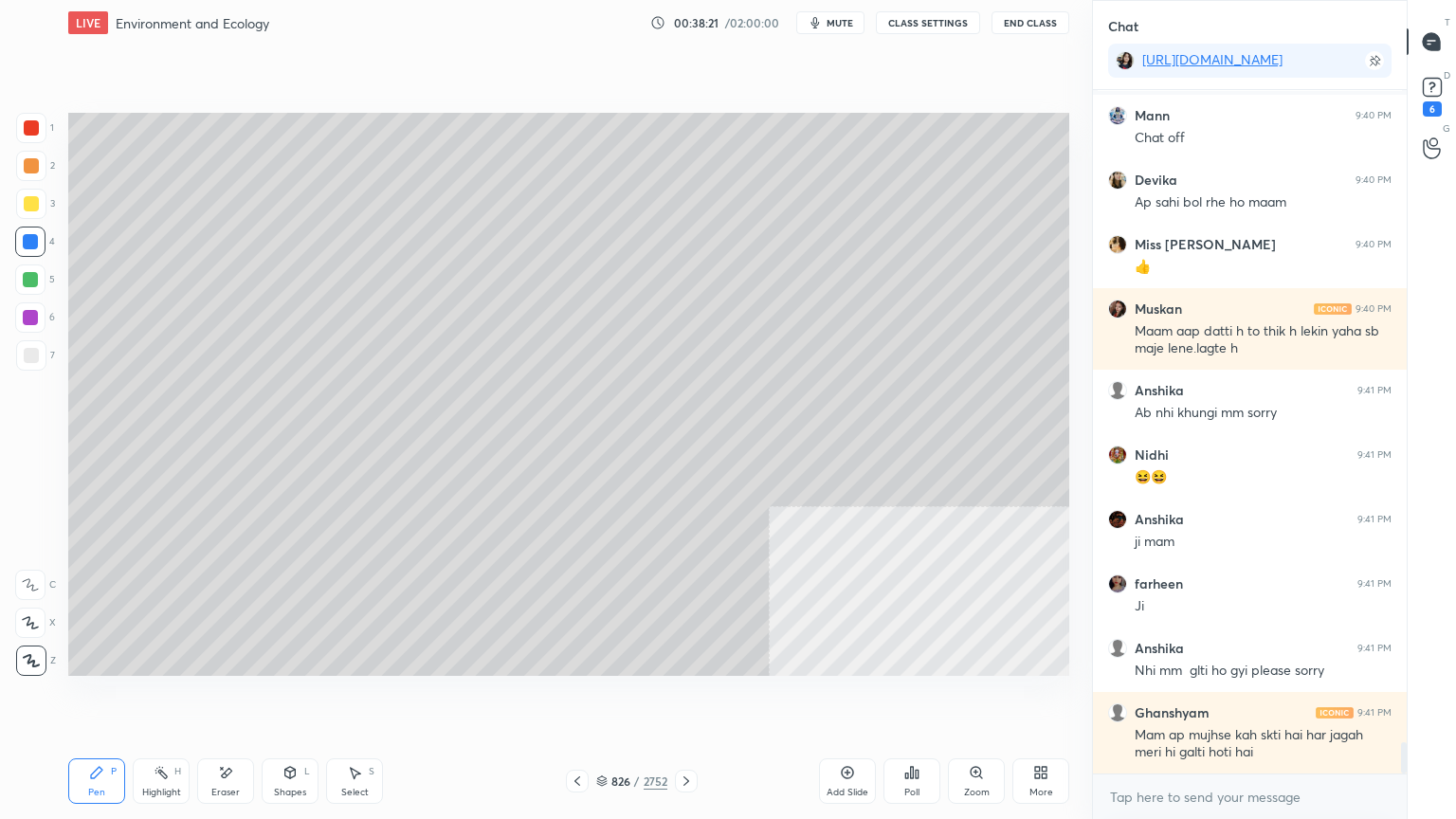
scroll to position [14156, 0]
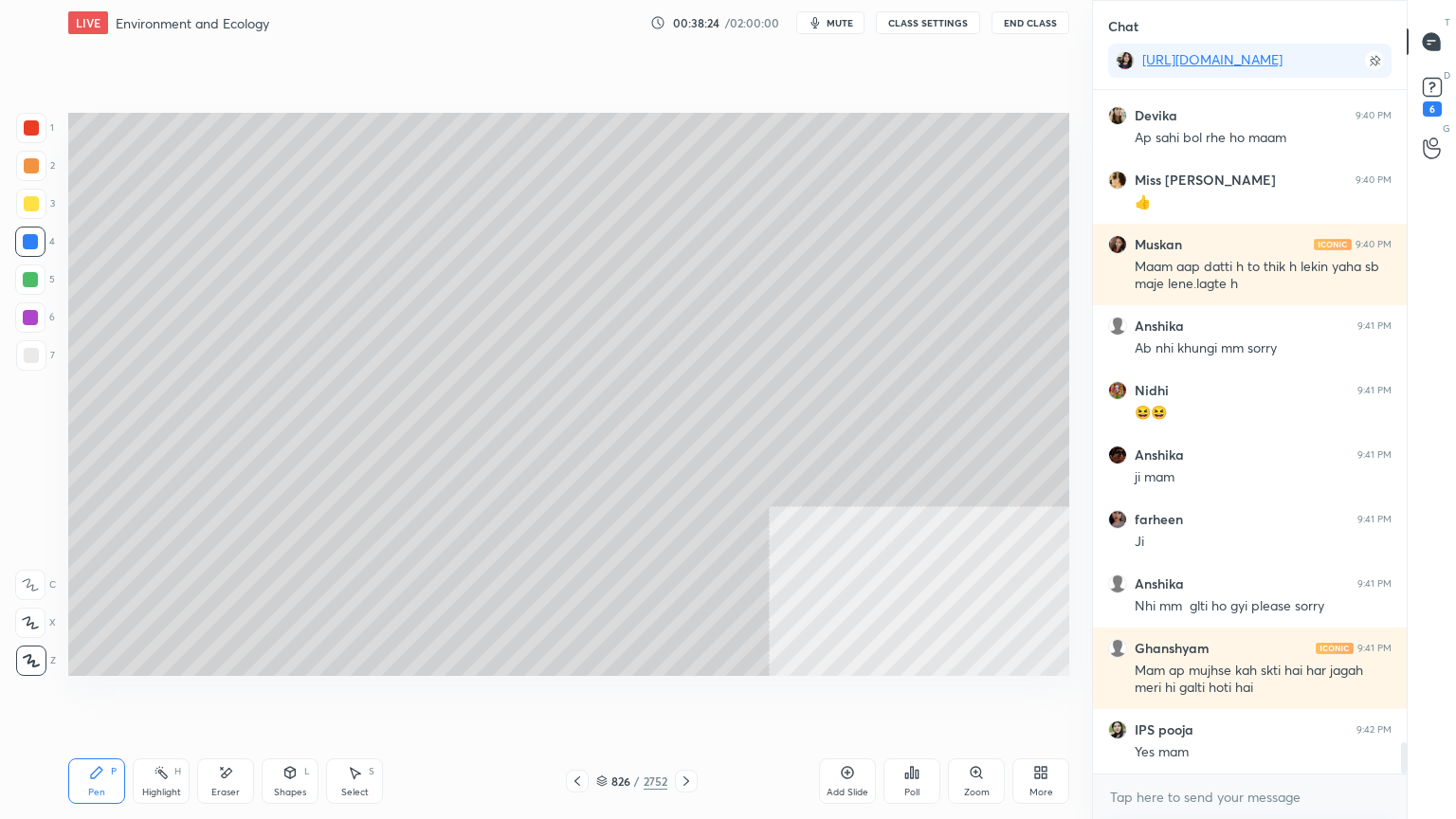
click at [914, 28] on button "CLASS SETTINGS" at bounding box center [927, 23] width 104 height 23
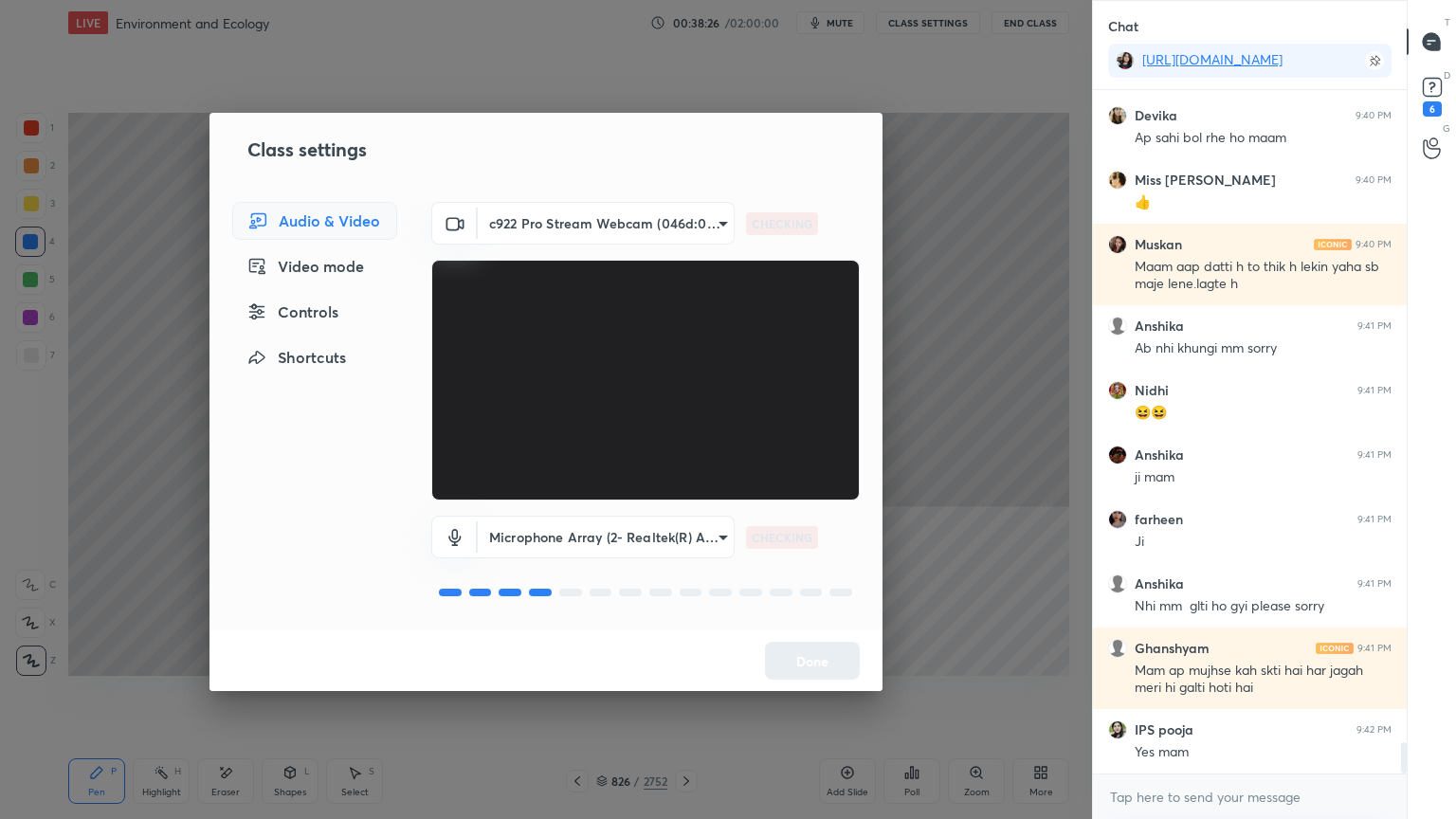
click at [334, 319] on div "Controls" at bounding box center [315, 311] width 165 height 37
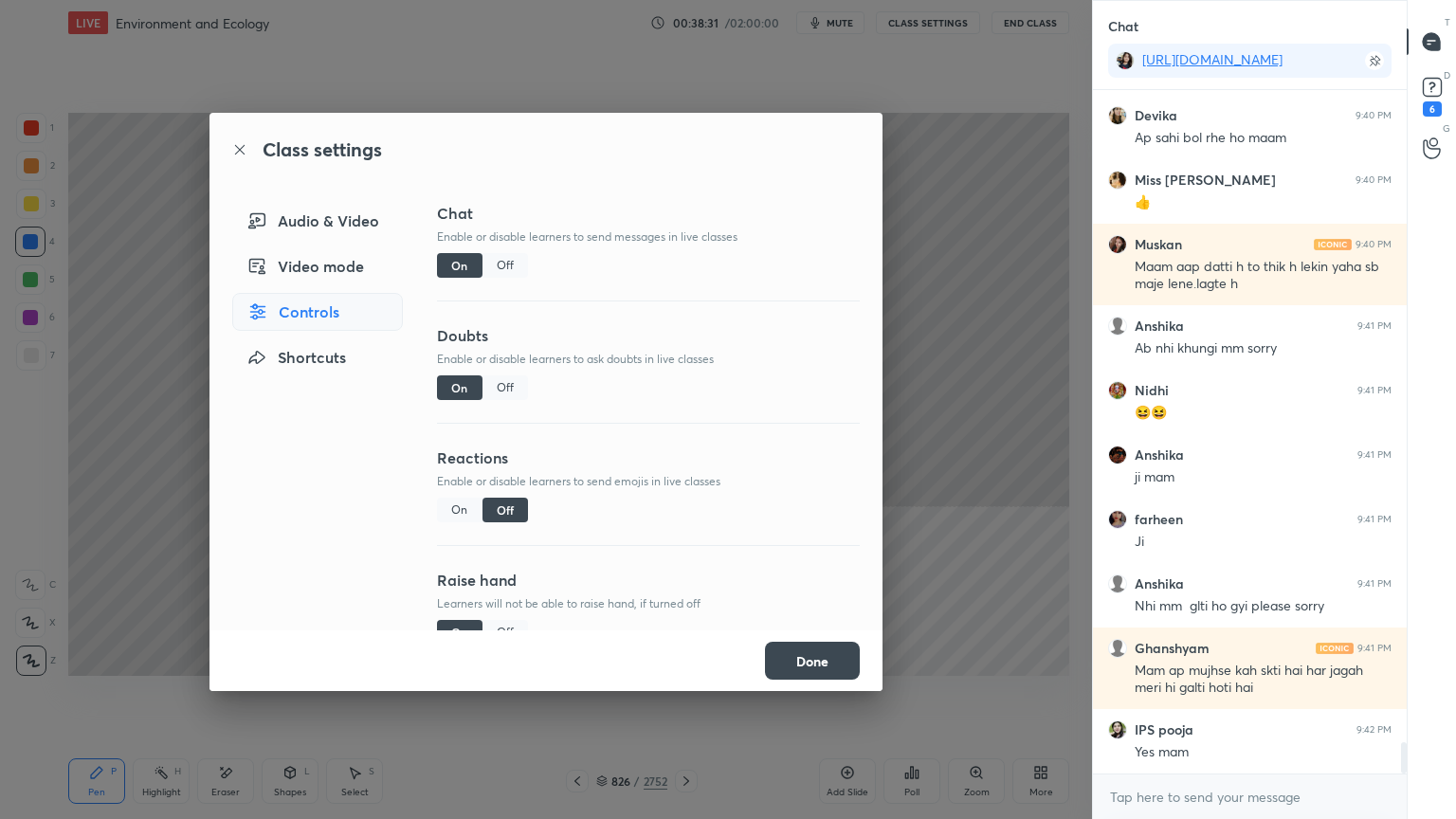
click at [504, 266] on div "Off" at bounding box center [505, 265] width 45 height 25
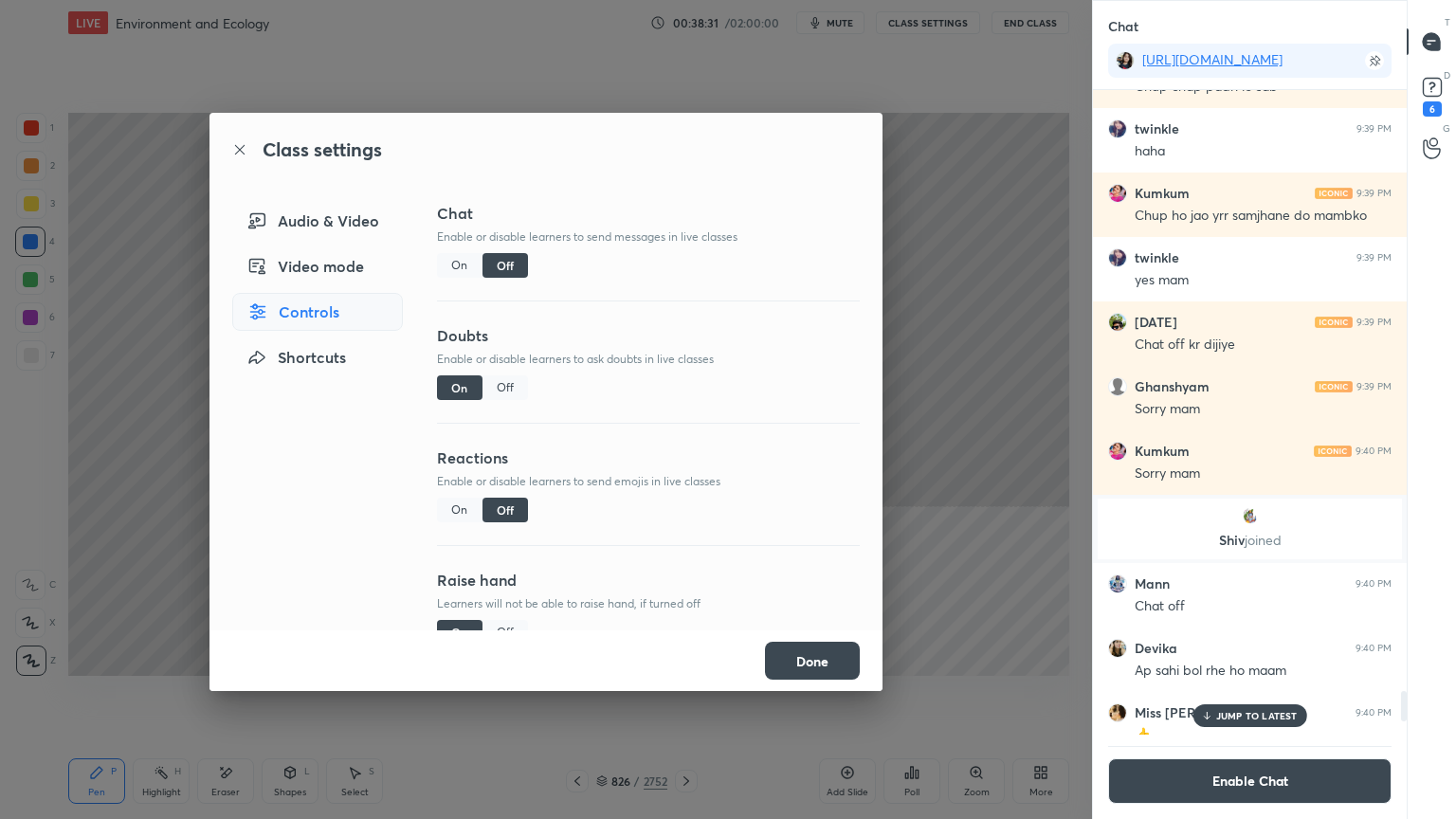
scroll to position [640, 308]
click at [805, 661] on button "Done" at bounding box center [812, 660] width 95 height 37
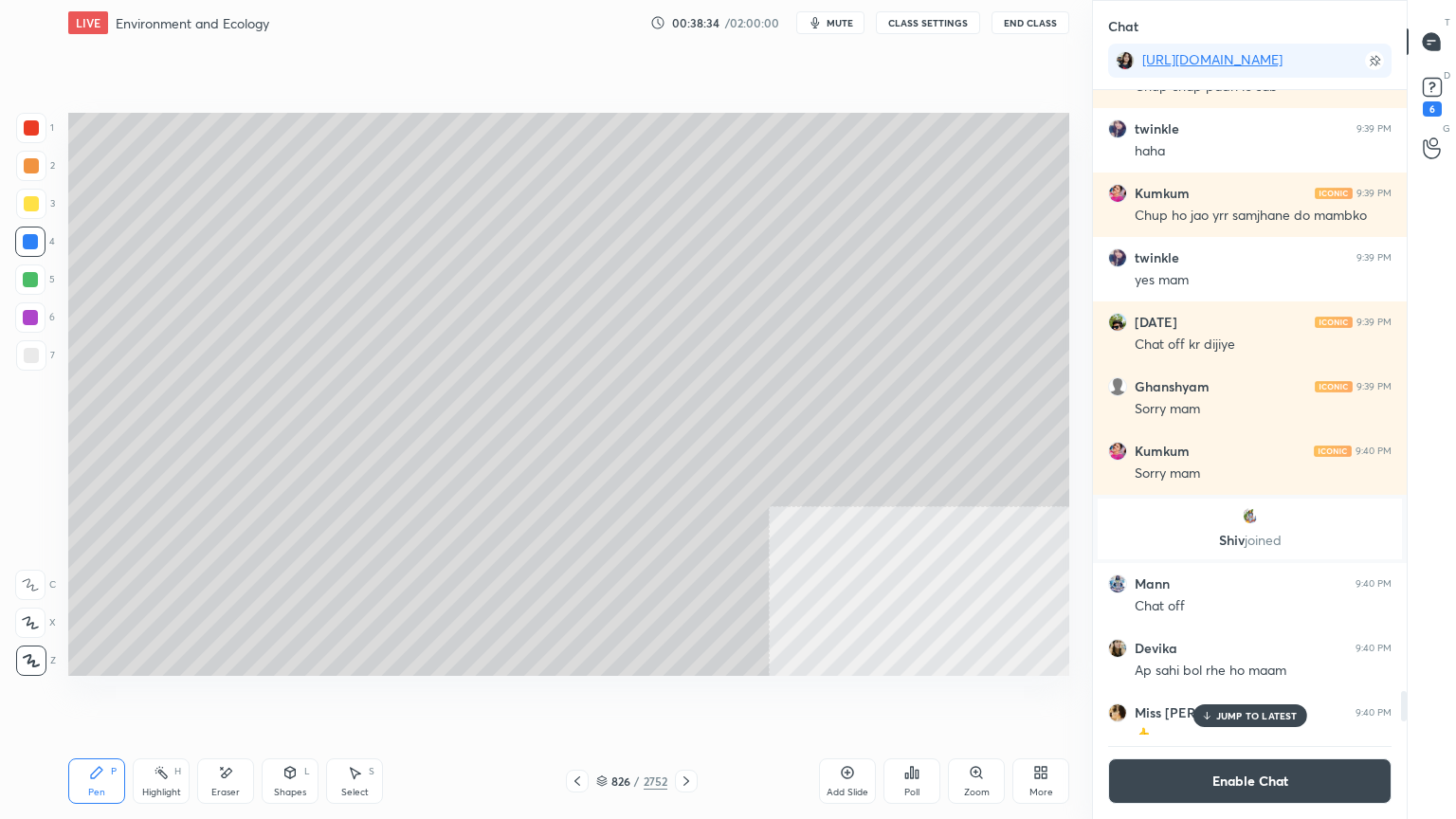
click at [31, 239] on div at bounding box center [31, 242] width 15 height 15
click at [31, 278] on div at bounding box center [31, 280] width 15 height 15
click at [31, 277] on div at bounding box center [31, 280] width 15 height 15
click at [574, 699] on icon at bounding box center [578, 782] width 15 height 15
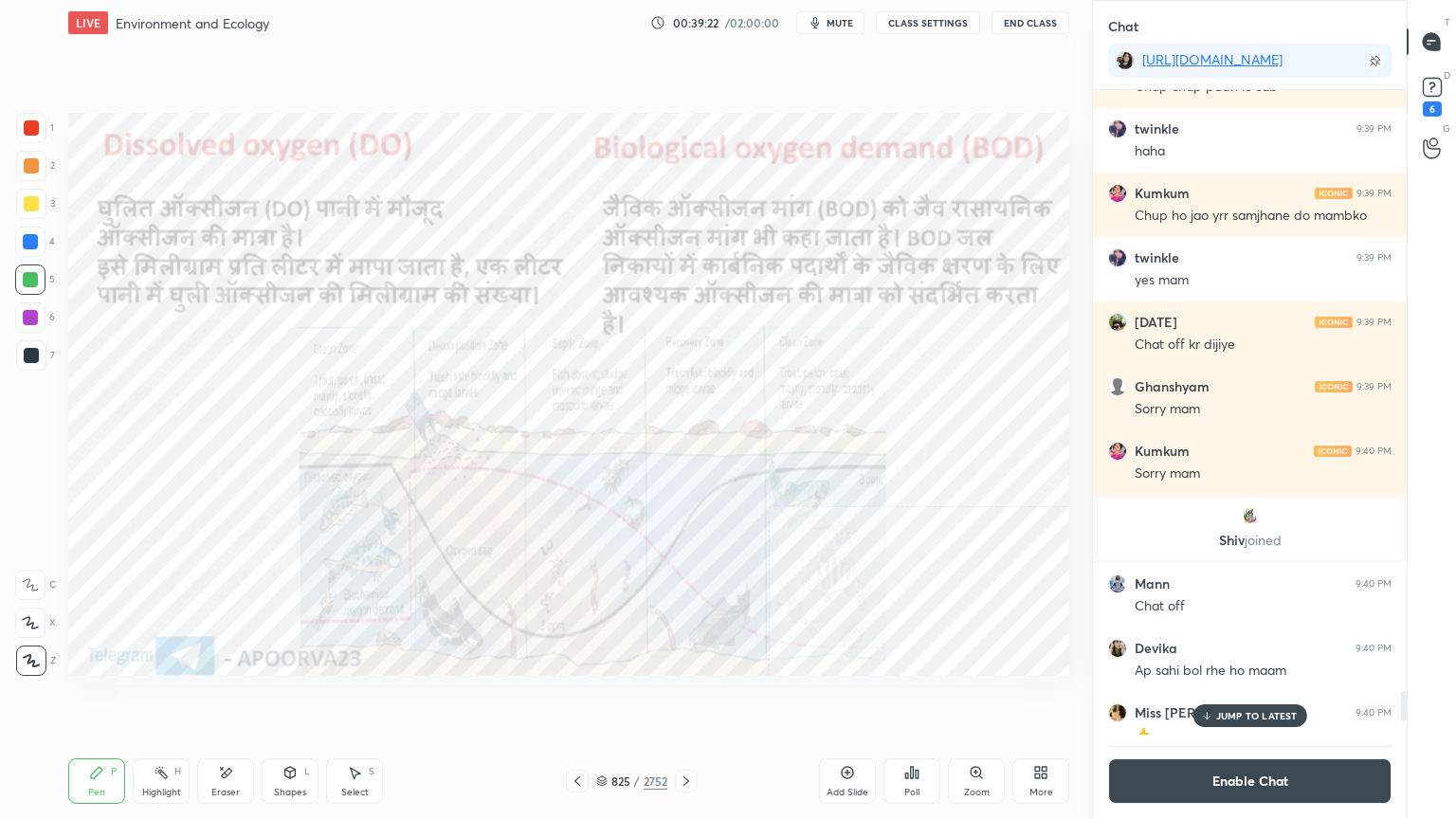
click at [692, 699] on icon at bounding box center [686, 782] width 15 height 15
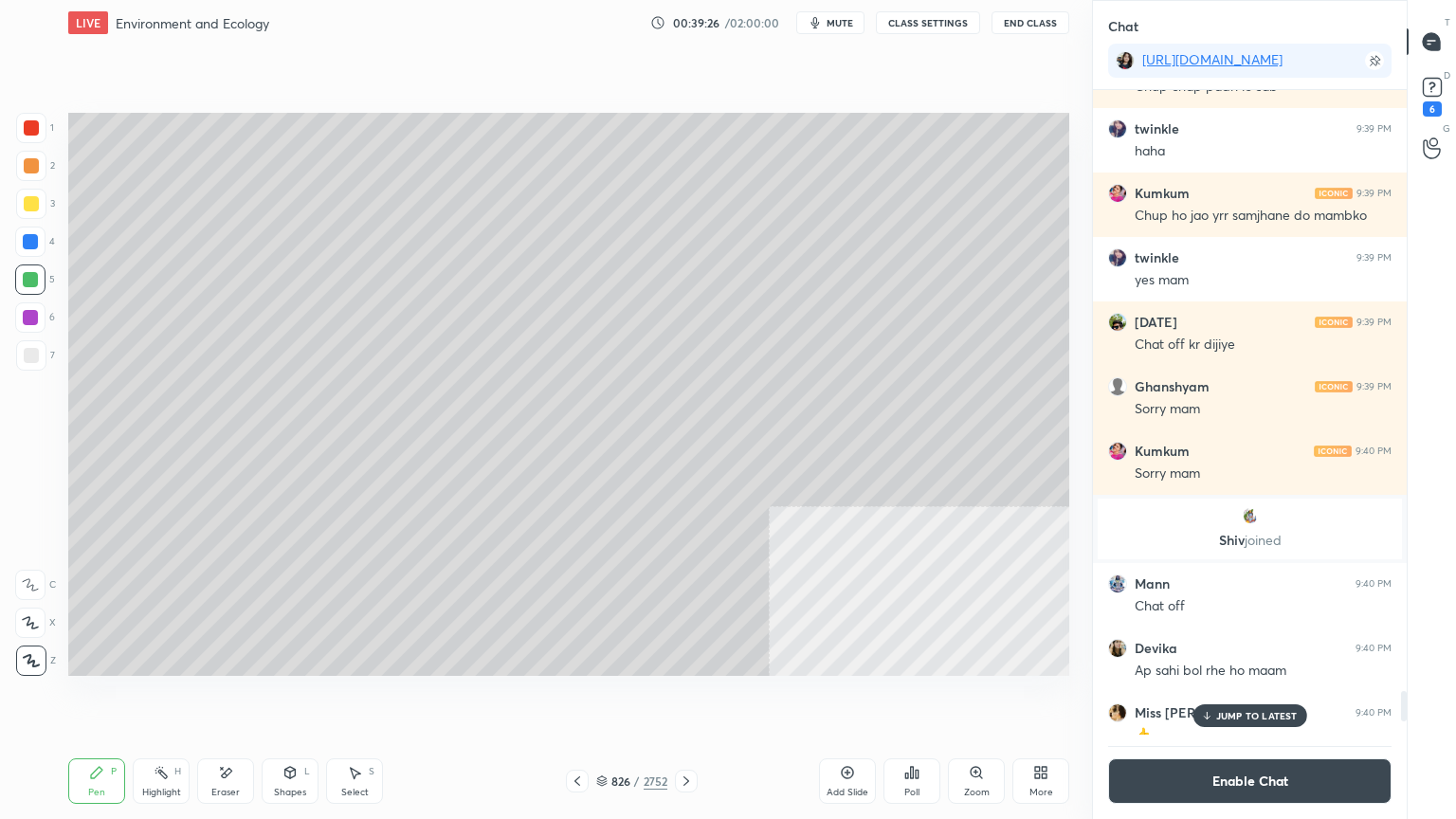
click at [33, 130] on div at bounding box center [32, 128] width 15 height 15
click at [31, 132] on div at bounding box center [32, 128] width 15 height 15
click at [573, 699] on icon at bounding box center [578, 782] width 15 height 15
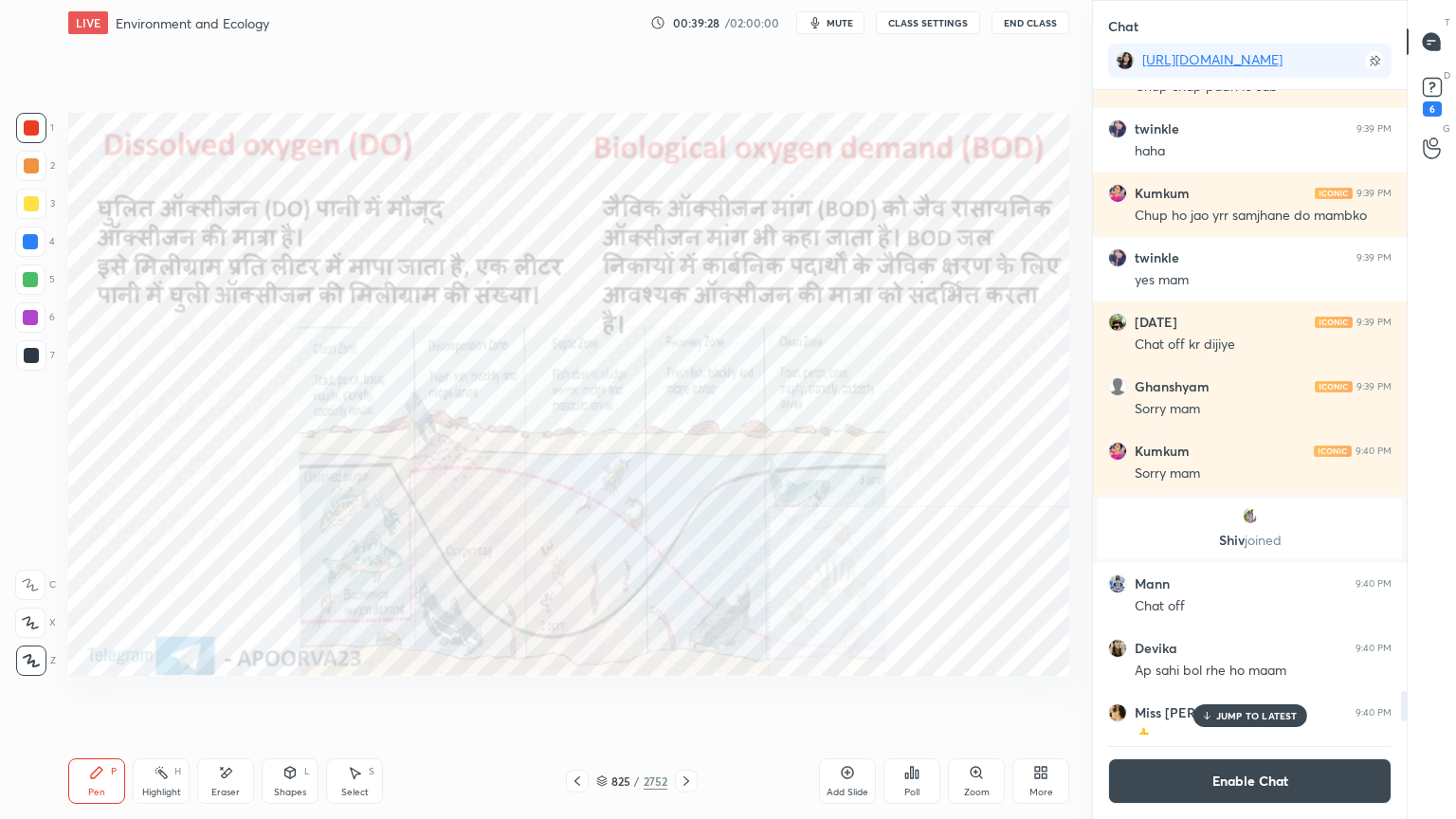
click at [689, 699] on icon at bounding box center [686, 782] width 15 height 15
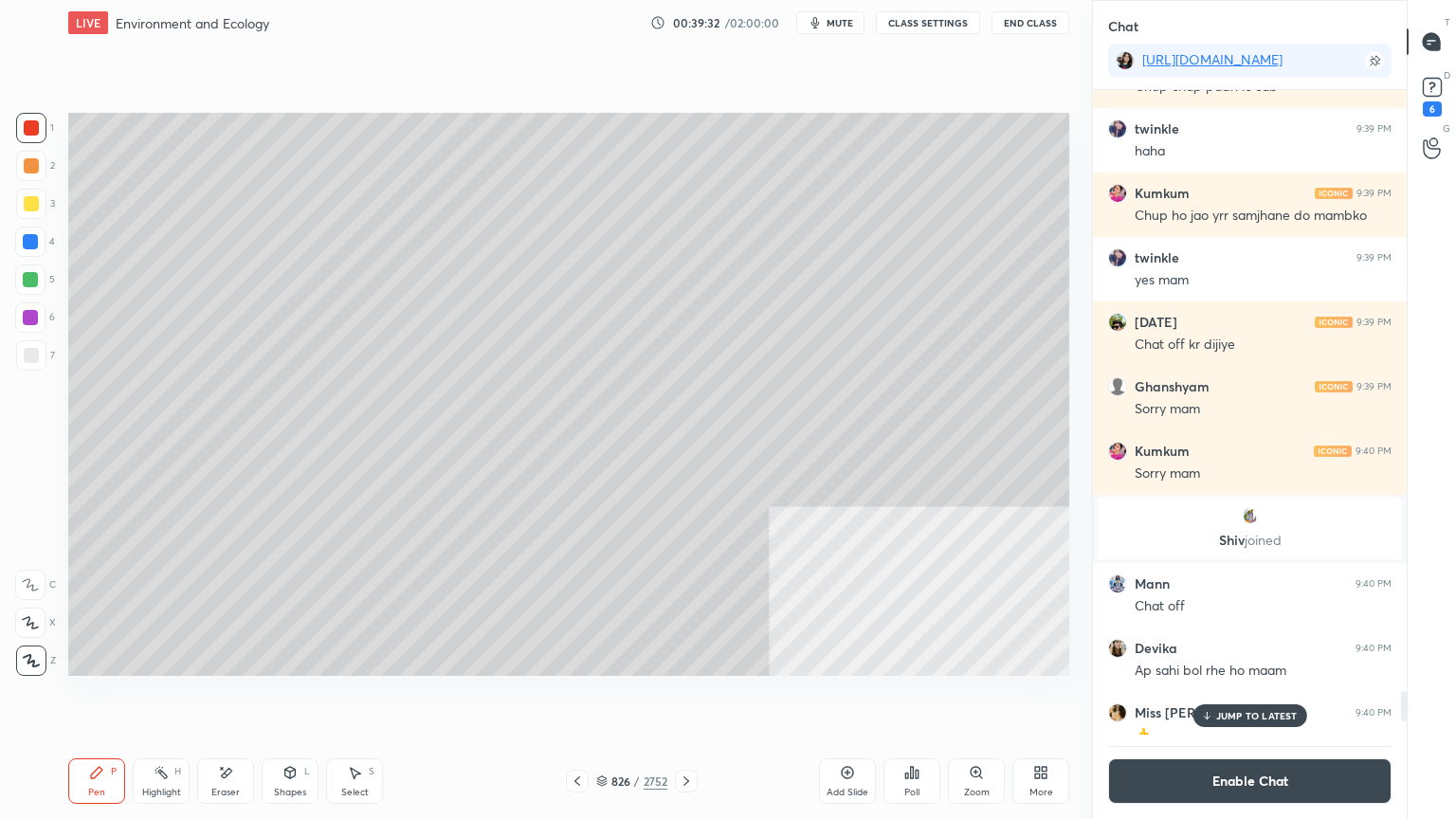
click at [580, 699] on icon at bounding box center [578, 782] width 15 height 15
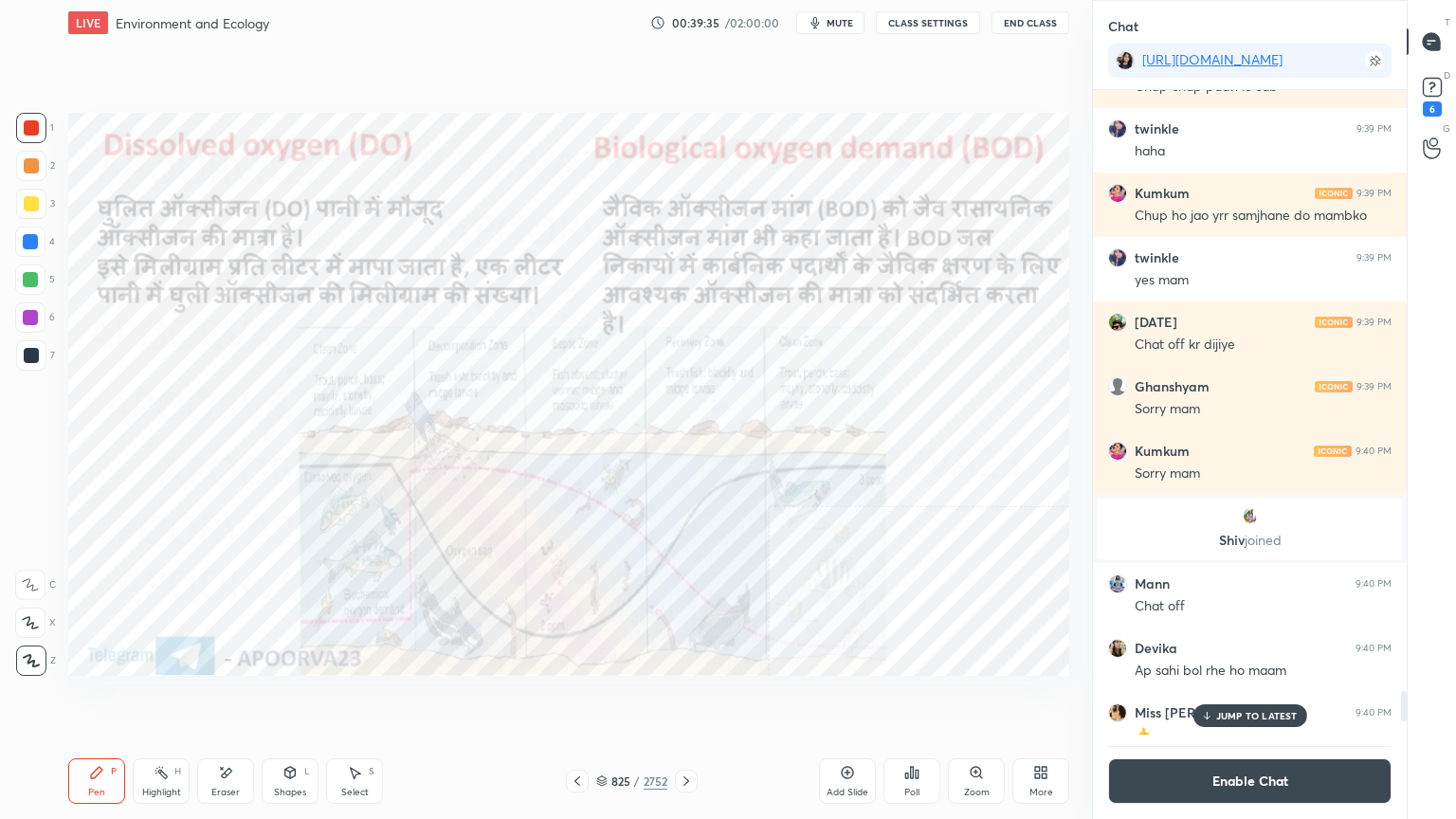
click at [689, 699] on icon at bounding box center [686, 782] width 15 height 15
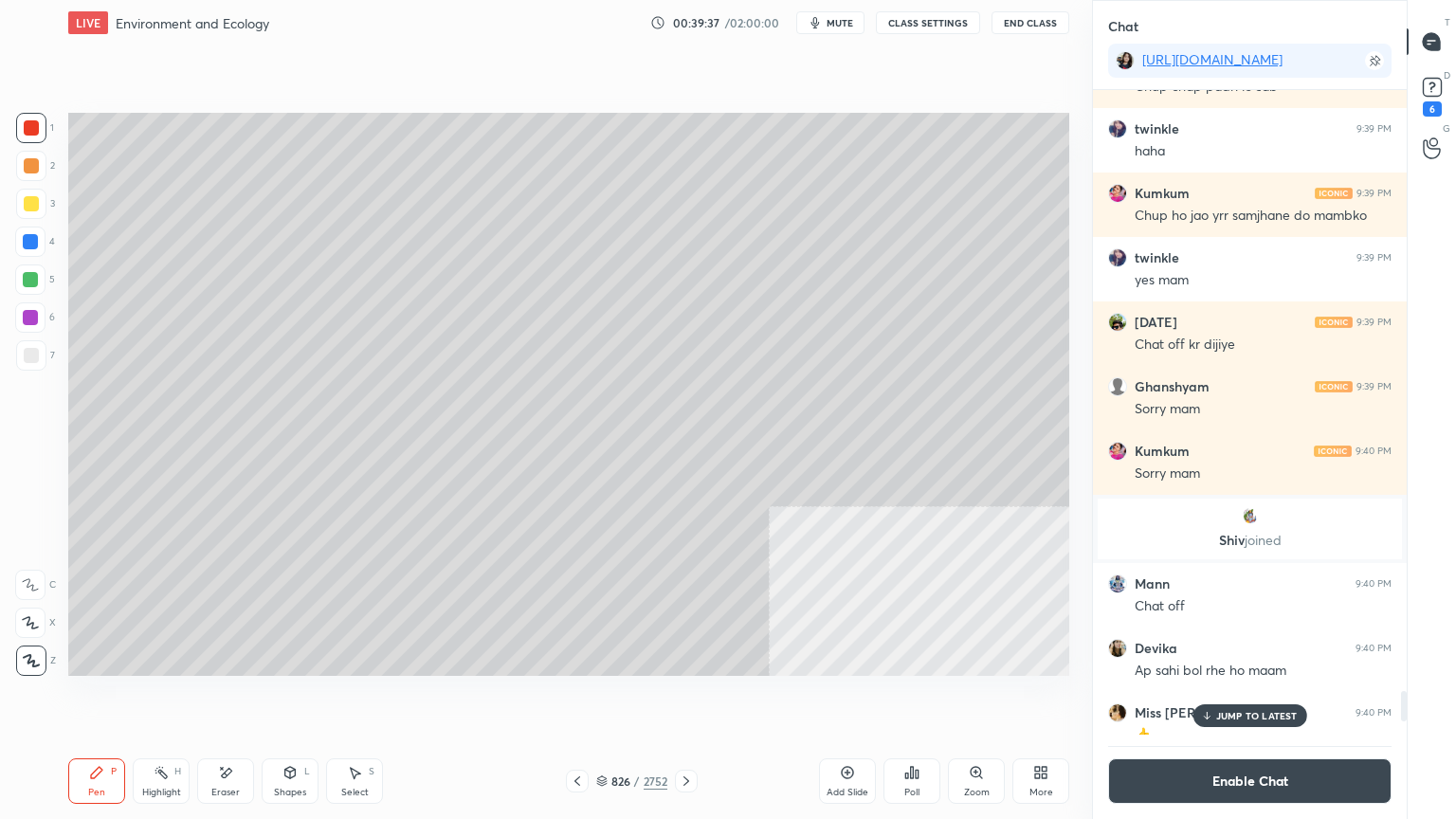
click at [366, 699] on div "Select S" at bounding box center [354, 781] width 57 height 45
drag, startPoint x: 380, startPoint y: 381, endPoint x: 430, endPoint y: 468, distance: 100.3
click at [432, 483] on div "0 ° Undo Copy Duplicate Duplicate to new slide Delete" at bounding box center [568, 394] width 1000 height 563
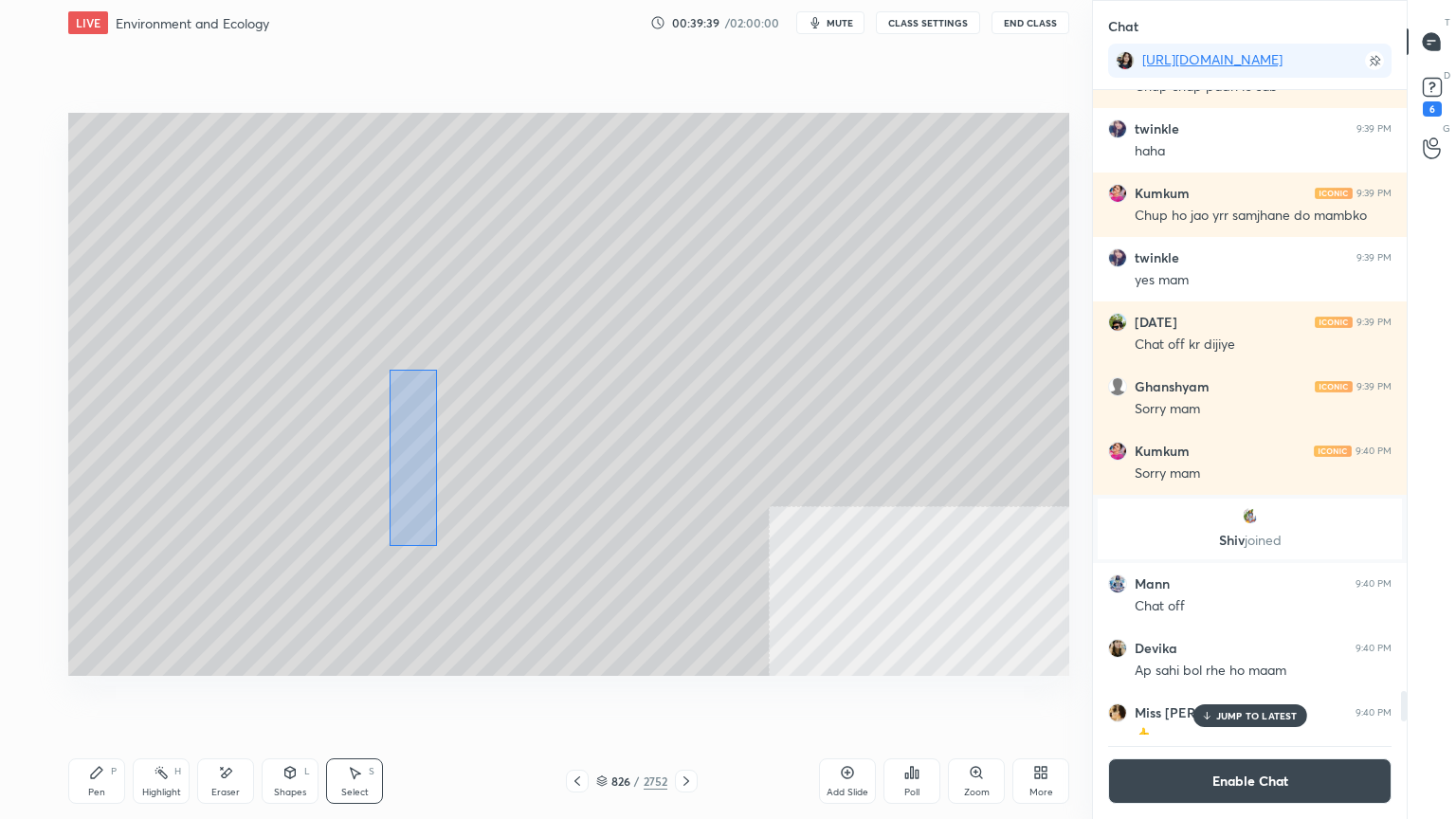
drag, startPoint x: 389, startPoint y: 369, endPoint x: 451, endPoint y: 543, distance: 184.7
click at [444, 555] on div "0 ° Undo Copy Duplicate Duplicate to new slide Delete" at bounding box center [568, 394] width 1000 height 563
drag, startPoint x: 443, startPoint y: 453, endPoint x: 412, endPoint y: 450, distance: 31.1
click at [408, 455] on div "0 ° Undo Copy Duplicate Duplicate to new slide Delete" at bounding box center [568, 394] width 1000 height 563
click at [124, 436] on div "0 ° Undo Copy Duplicate Duplicate to new slide Delete" at bounding box center [568, 394] width 1000 height 563
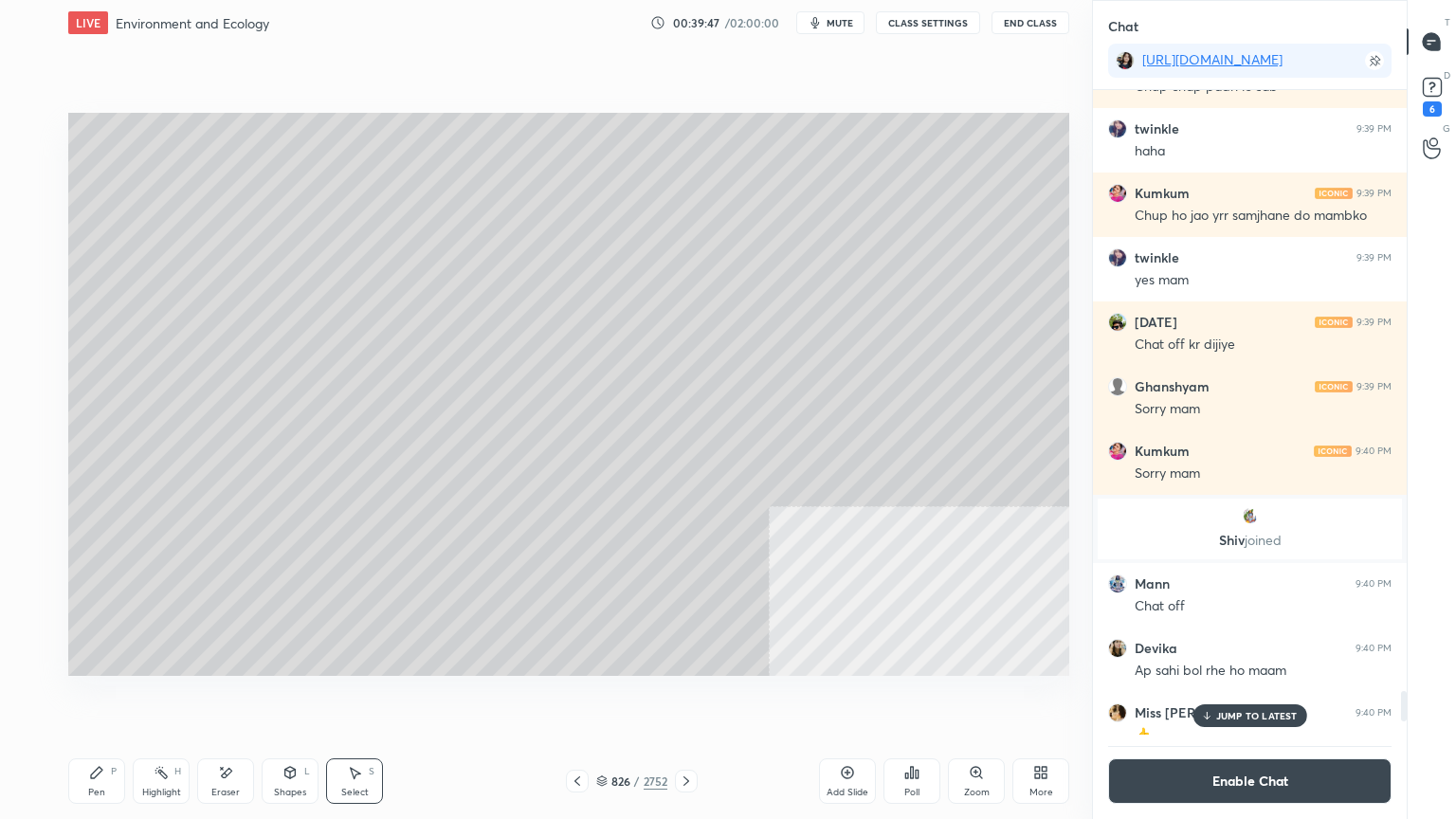
drag, startPoint x: 227, startPoint y: 779, endPoint x: 249, endPoint y: 696, distance: 85.9
click at [227, 699] on icon at bounding box center [226, 773] width 15 height 16
click at [79, 699] on div "Pen P" at bounding box center [96, 781] width 57 height 45
click at [91, 699] on icon at bounding box center [97, 773] width 12 height 12
click at [580, 699] on icon at bounding box center [578, 782] width 15 height 15
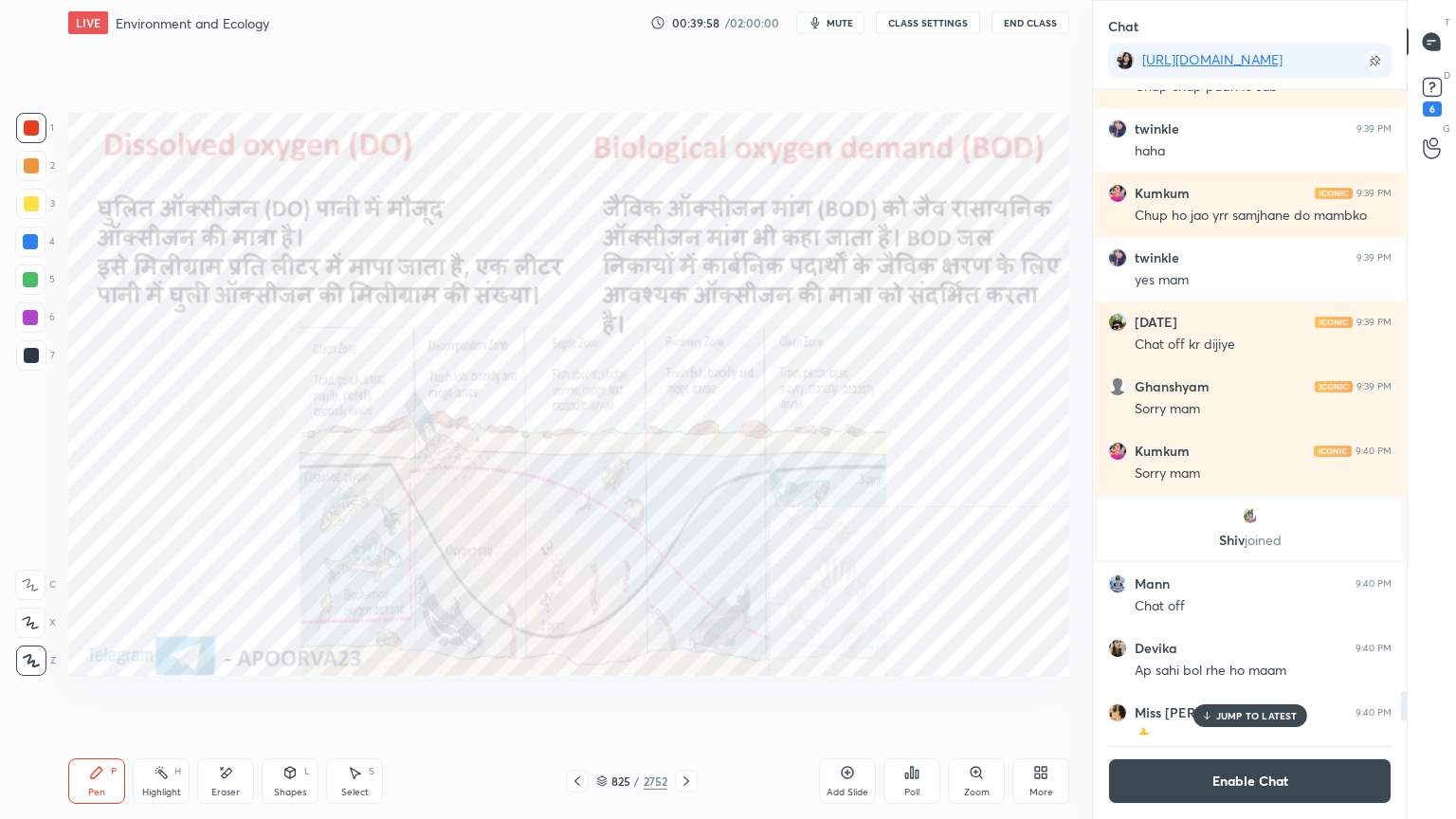
click at [36, 257] on div "4" at bounding box center [35, 245] width 39 height 37
click at [28, 254] on div at bounding box center [31, 242] width 31 height 31
click at [682, 699] on icon at bounding box center [686, 782] width 15 height 15
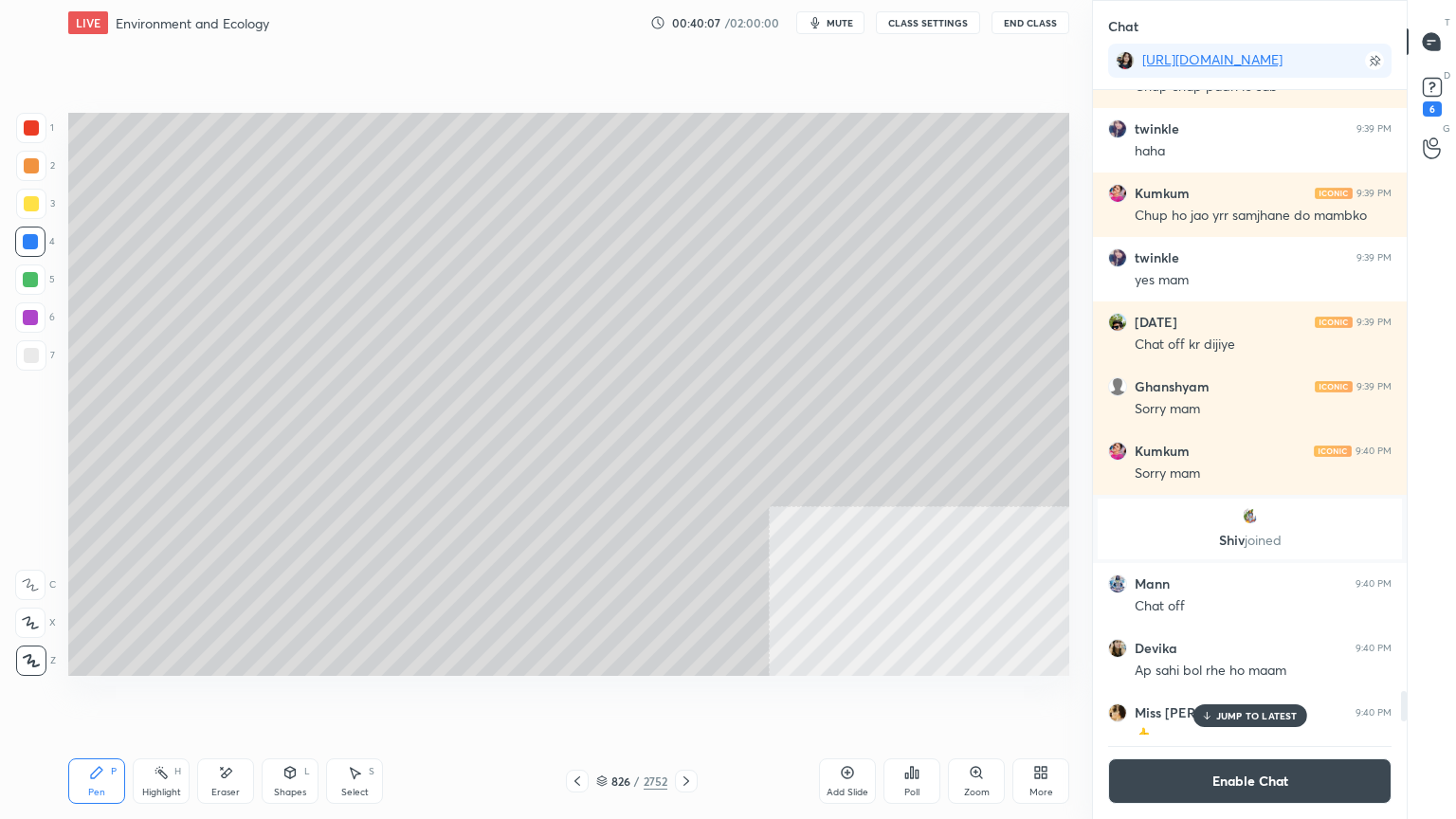
click at [1240, 699] on p "JUMP TO LATEST" at bounding box center [1256, 716] width 82 height 12
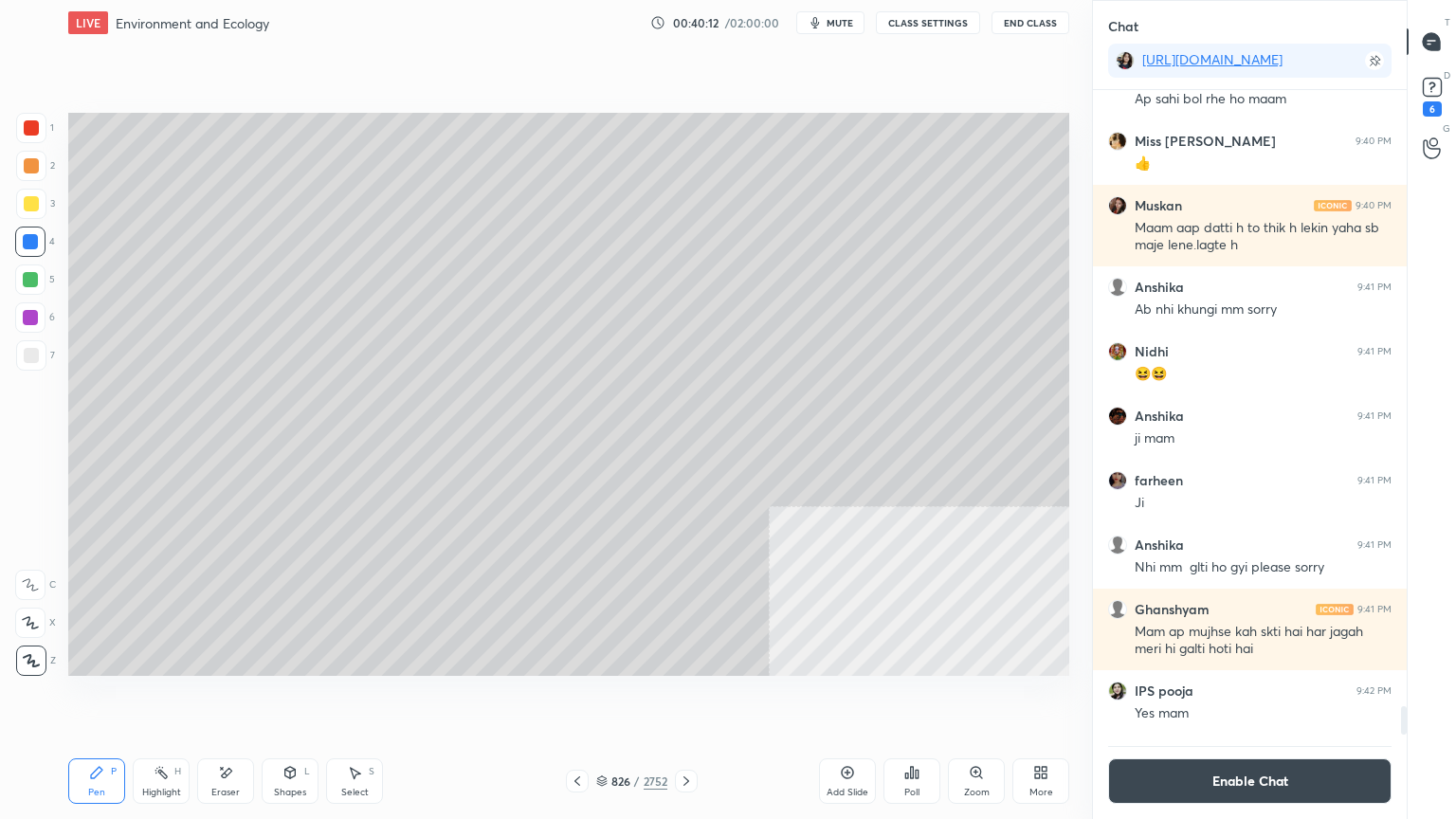
drag, startPoint x: 582, startPoint y: 782, endPoint x: 606, endPoint y: 751, distance: 39.2
click at [598, 699] on div "LIVE Environment and Ecology 00:40:12 / 02:00:00 mute CLASS SETTINGS End Class …" at bounding box center [568, 410] width 1016 height 819
click at [577, 699] on icon at bounding box center [578, 782] width 15 height 15
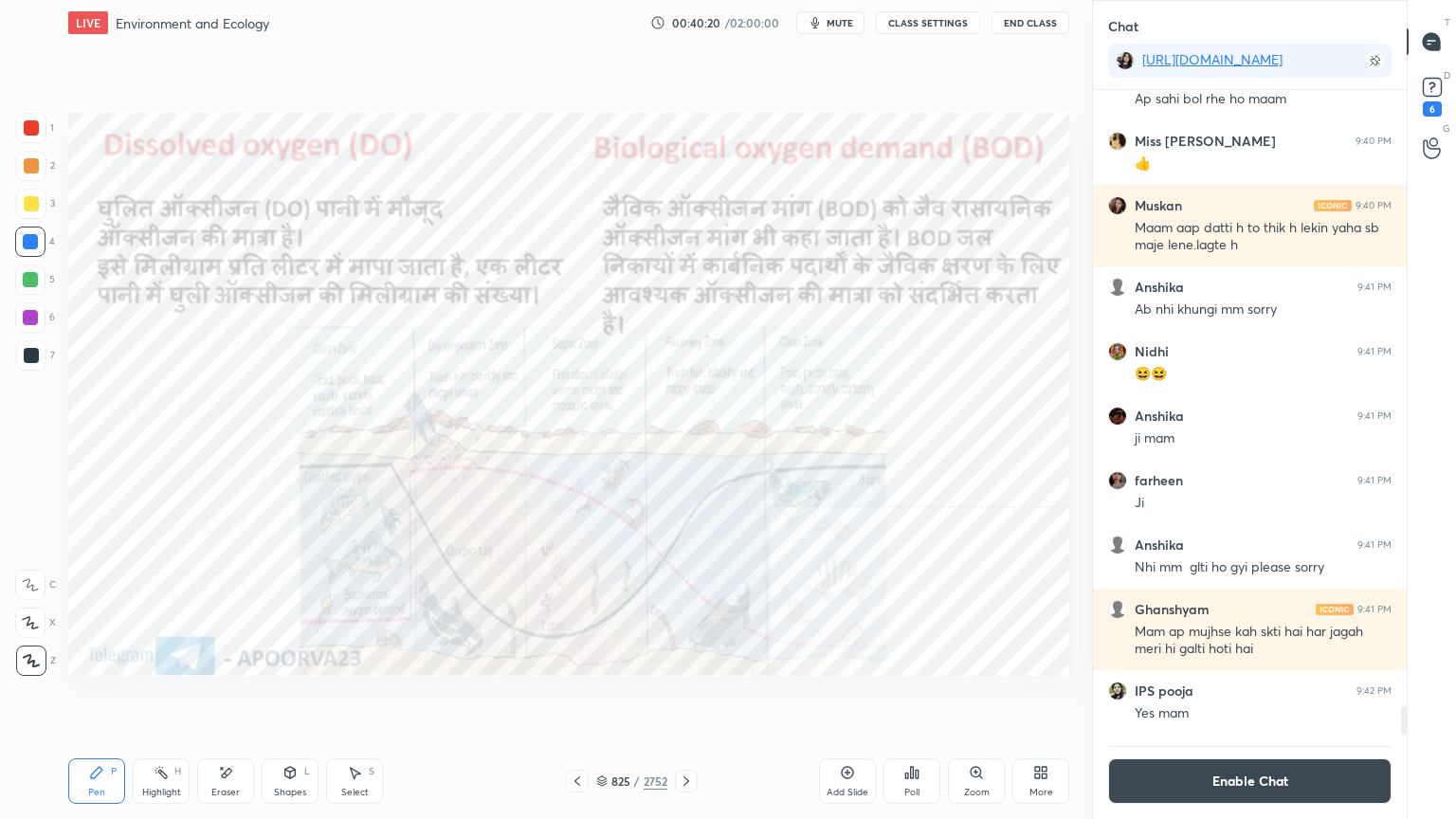
click at [682, 699] on icon at bounding box center [686, 782] width 15 height 15
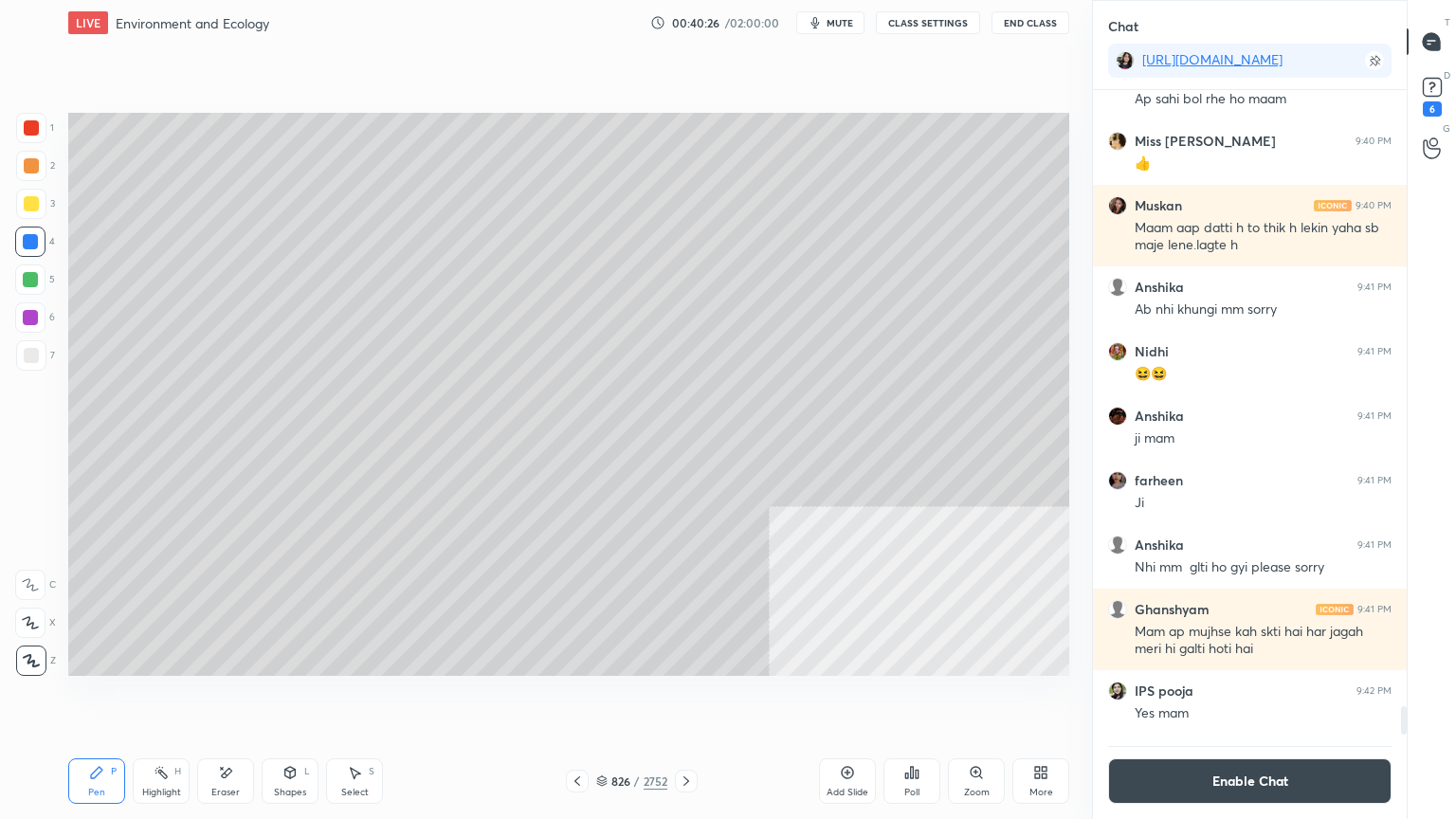
click at [573, 699] on icon at bounding box center [578, 782] width 15 height 15
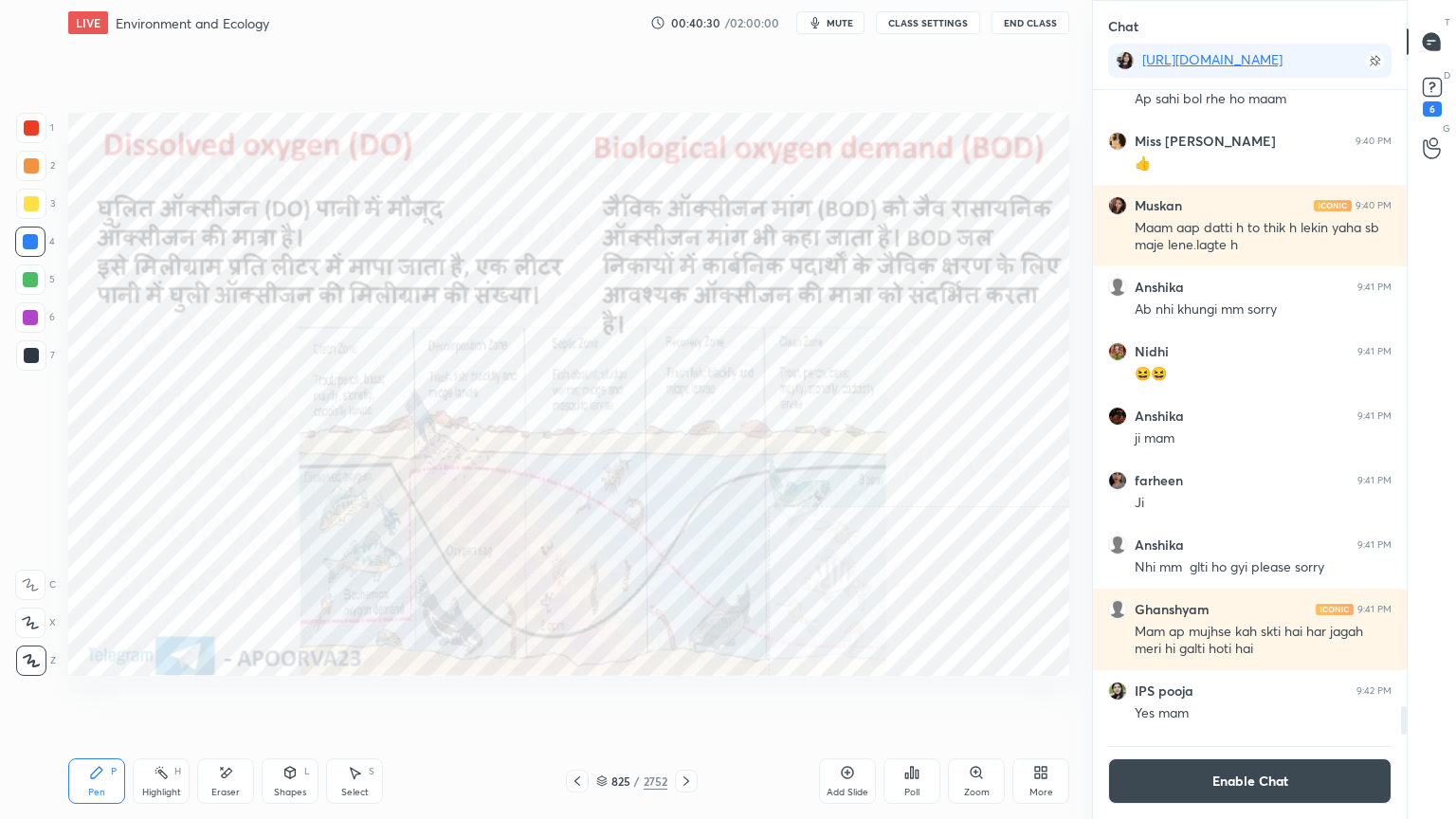
click at [689, 699] on icon at bounding box center [686, 782] width 15 height 15
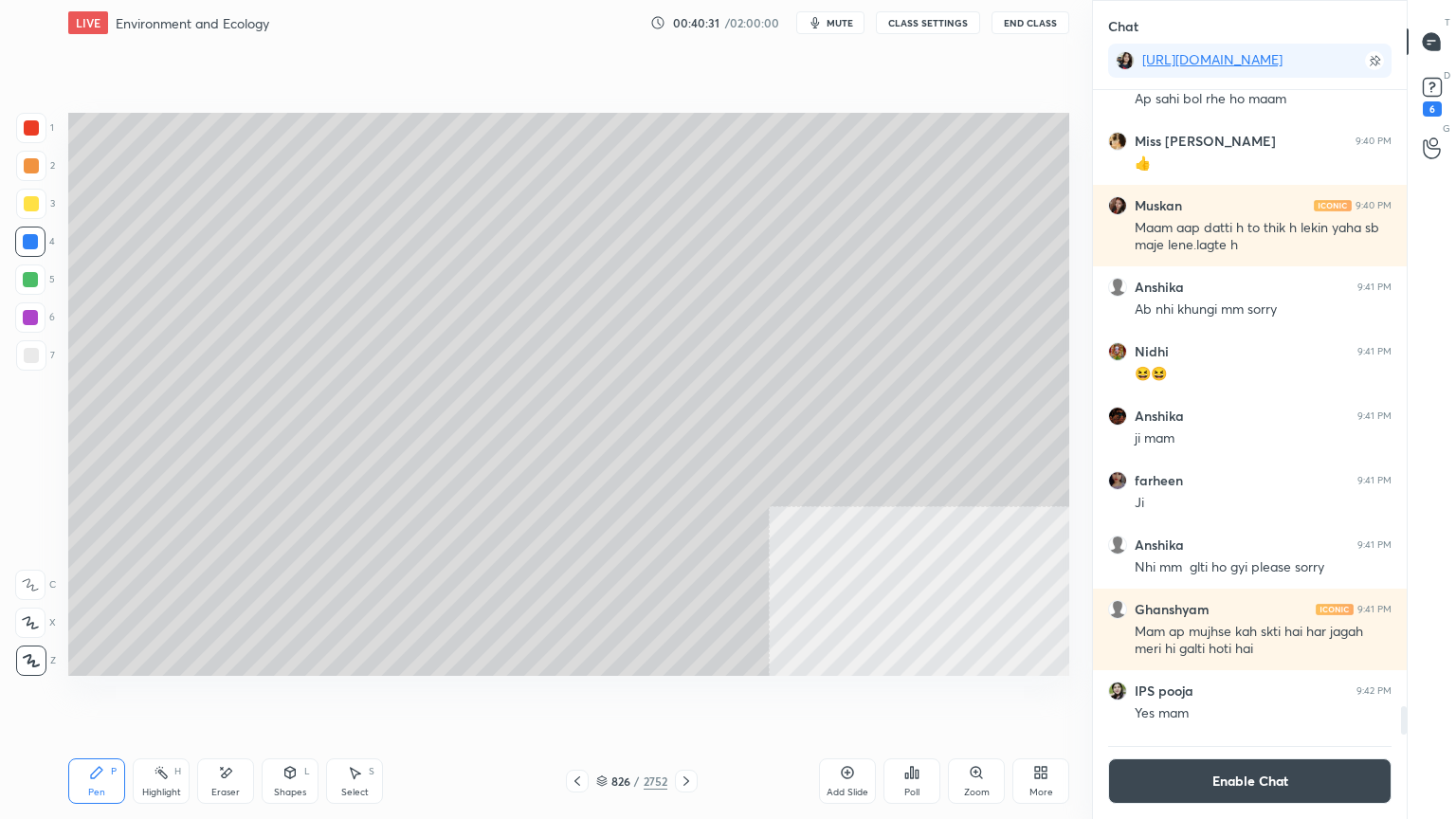
click at [28, 276] on div at bounding box center [31, 280] width 15 height 15
click at [33, 282] on div at bounding box center [31, 280] width 15 height 15
click at [29, 138] on div at bounding box center [32, 128] width 31 height 31
click at [35, 136] on div at bounding box center [32, 128] width 31 height 31
click at [580, 699] on icon at bounding box center [578, 782] width 15 height 15
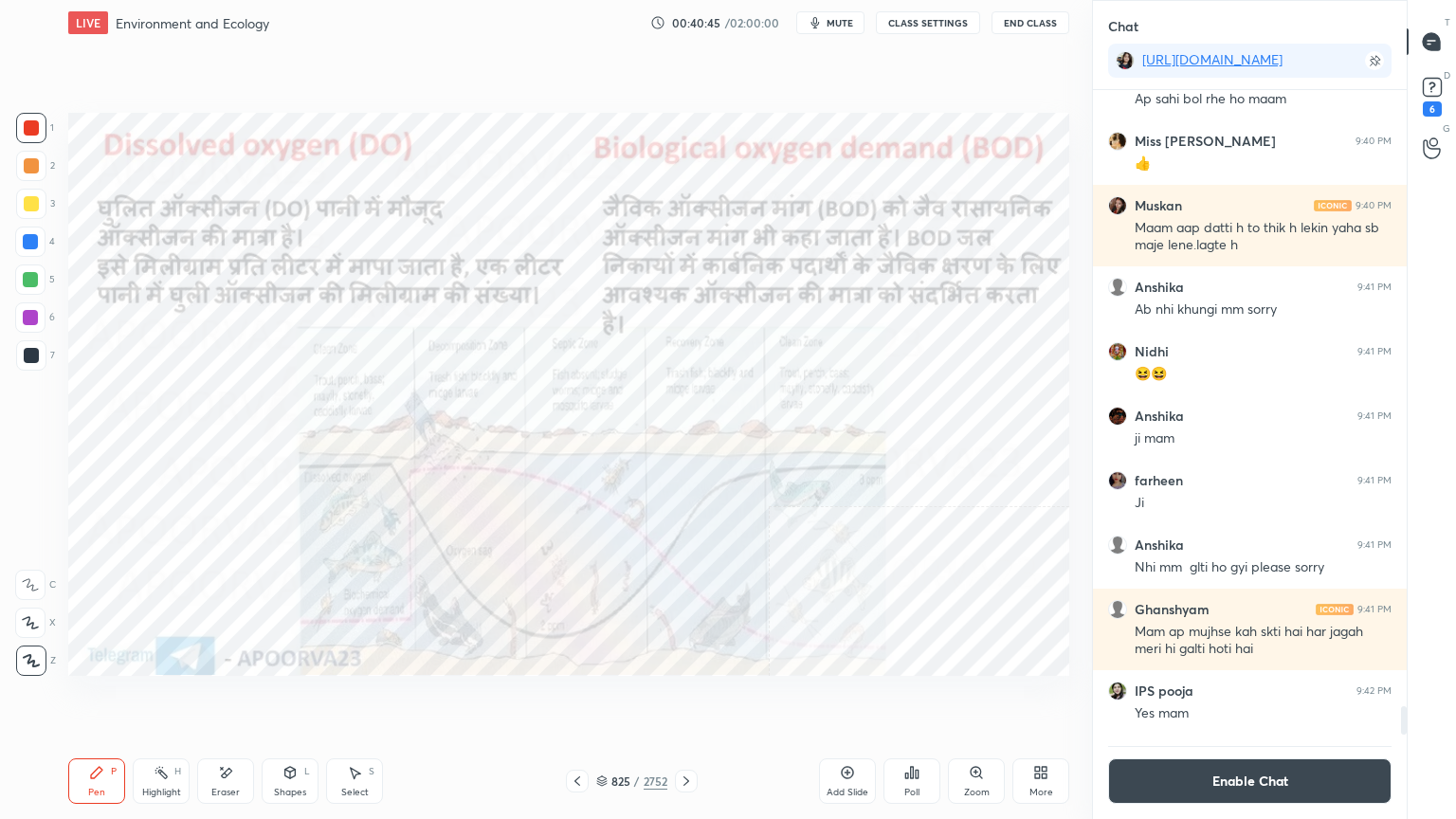
click at [683, 699] on icon at bounding box center [686, 782] width 6 height 10
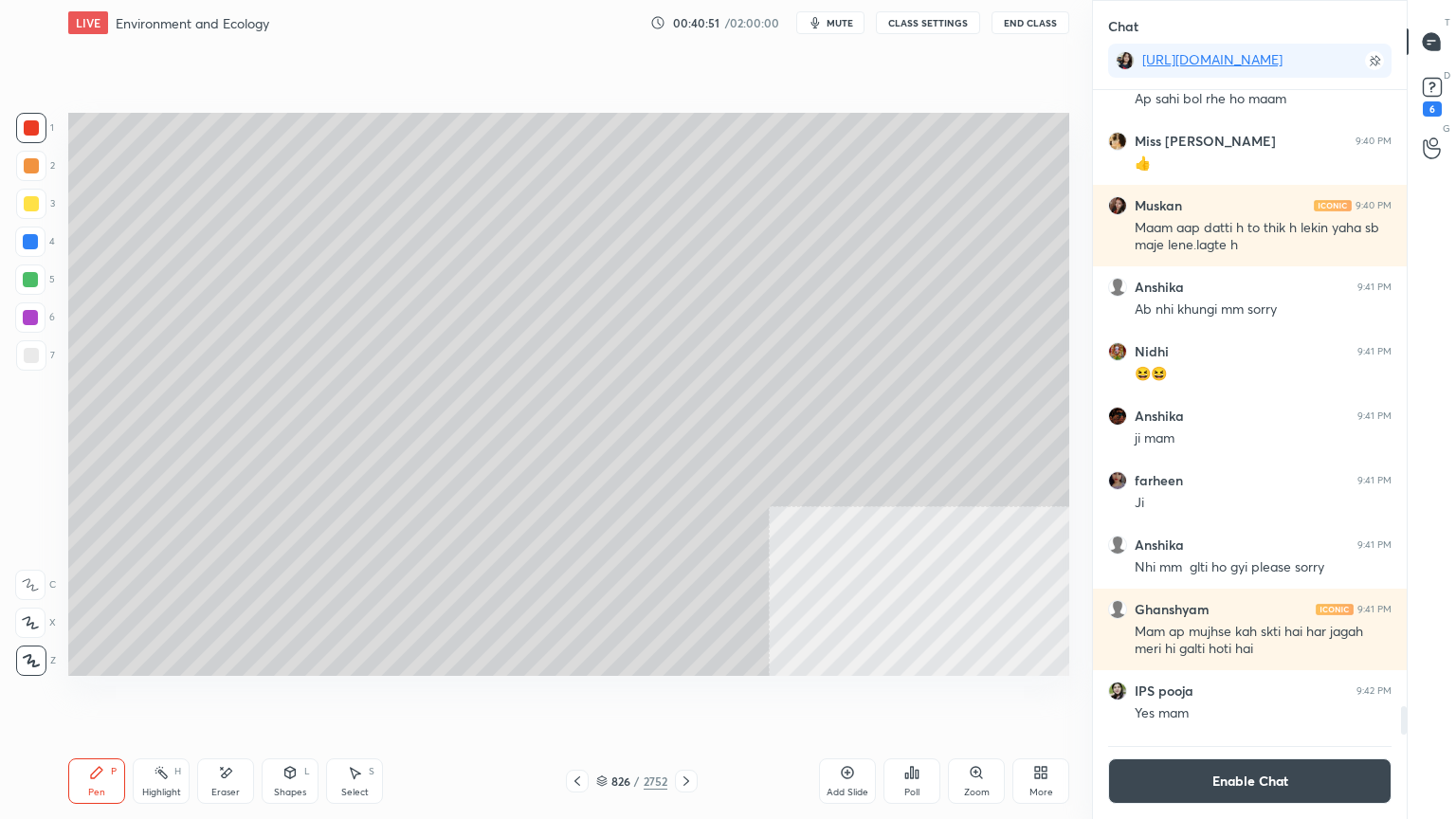
click at [29, 272] on div at bounding box center [31, 280] width 15 height 15
click at [31, 278] on div at bounding box center [31, 280] width 15 height 15
click at [26, 136] on div at bounding box center [32, 128] width 31 height 31
click at [32, 132] on div at bounding box center [32, 128] width 15 height 15
click at [39, 356] on div at bounding box center [32, 356] width 31 height 31
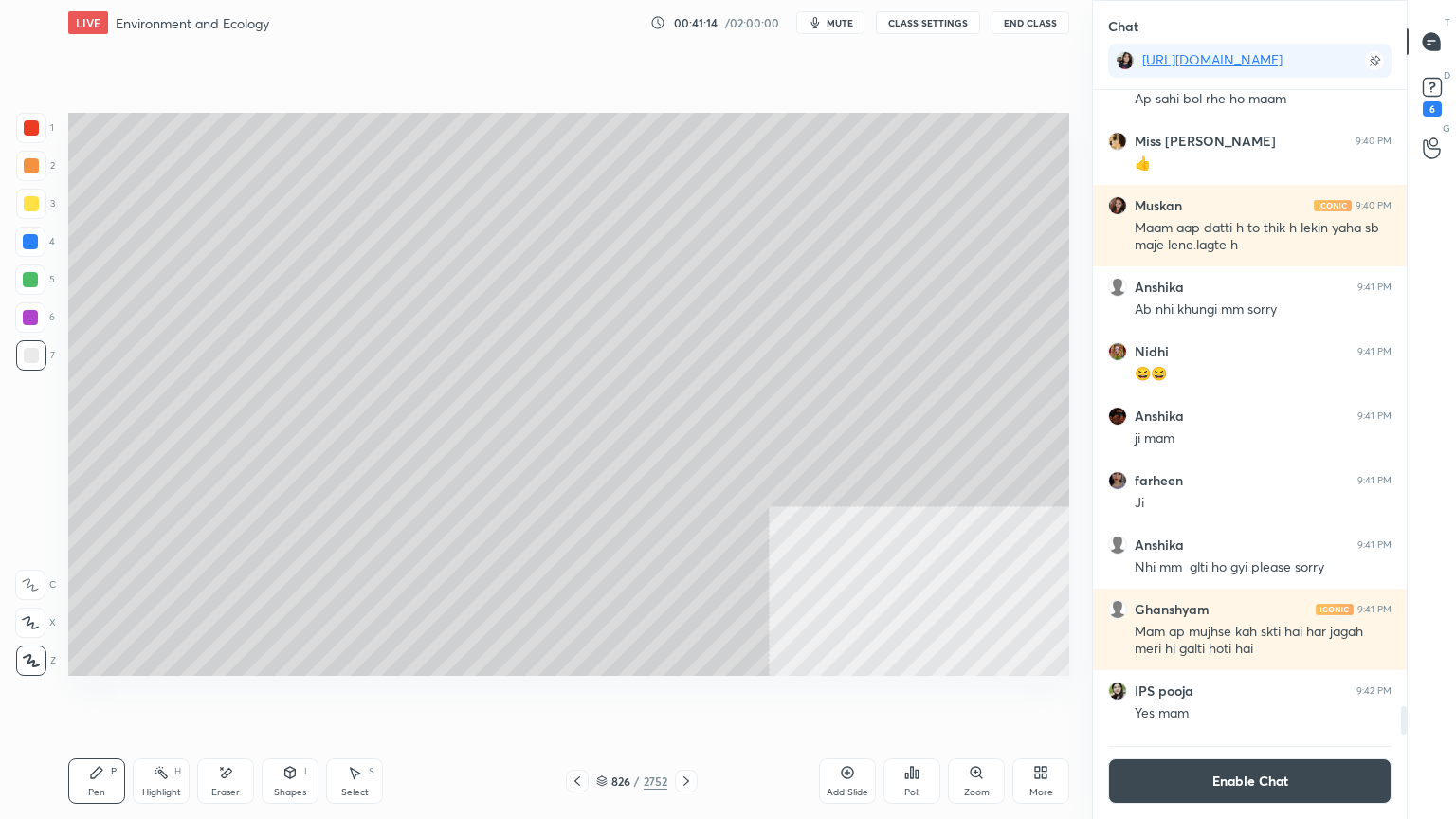
click at [38, 358] on div at bounding box center [32, 356] width 31 height 31
click at [37, 365] on div at bounding box center [32, 356] width 31 height 31
click at [37, 363] on div at bounding box center [32, 356] width 31 height 31
click at [578, 699] on icon at bounding box center [578, 782] width 15 height 15
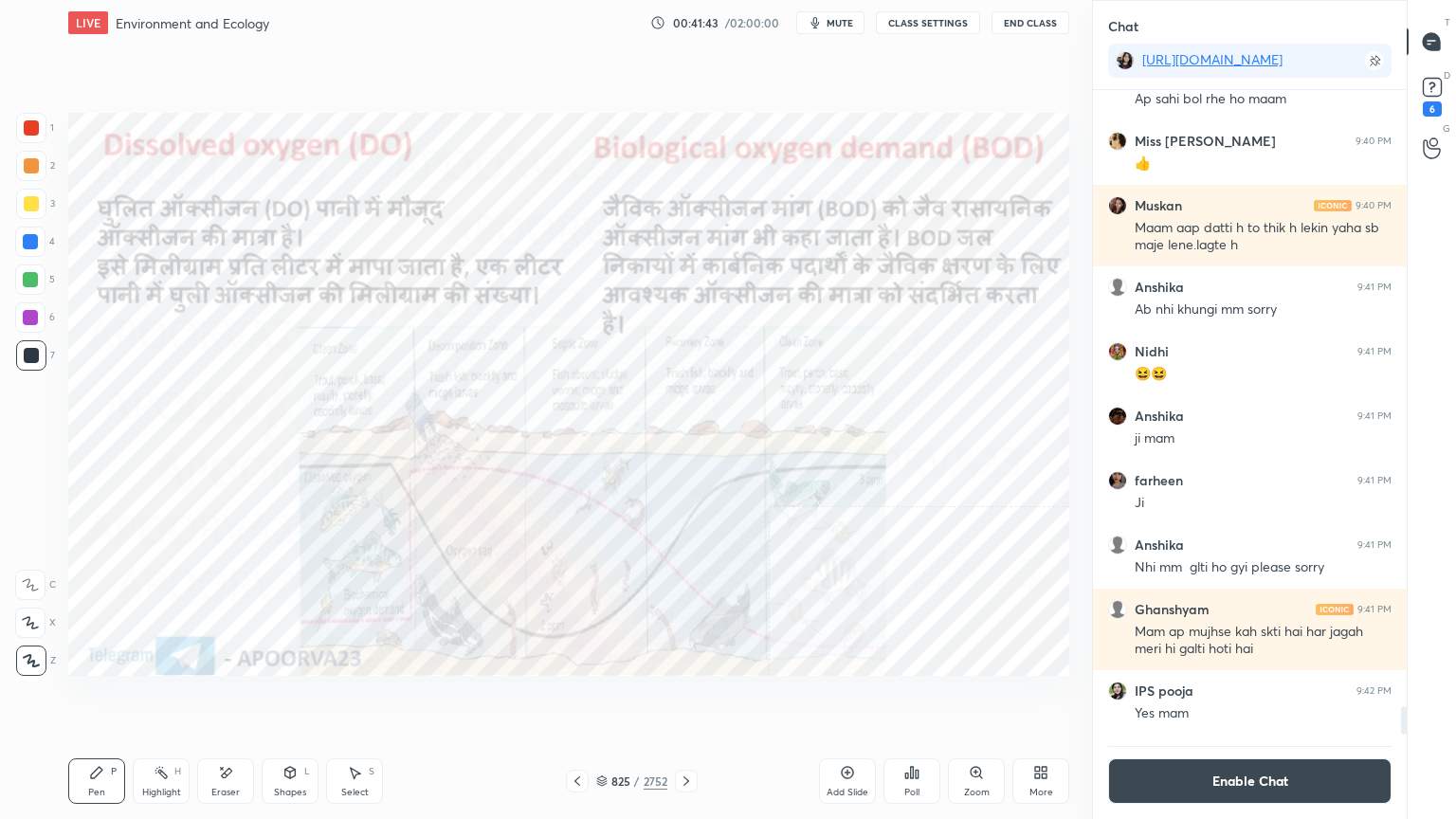
click at [687, 699] on icon at bounding box center [686, 782] width 15 height 15
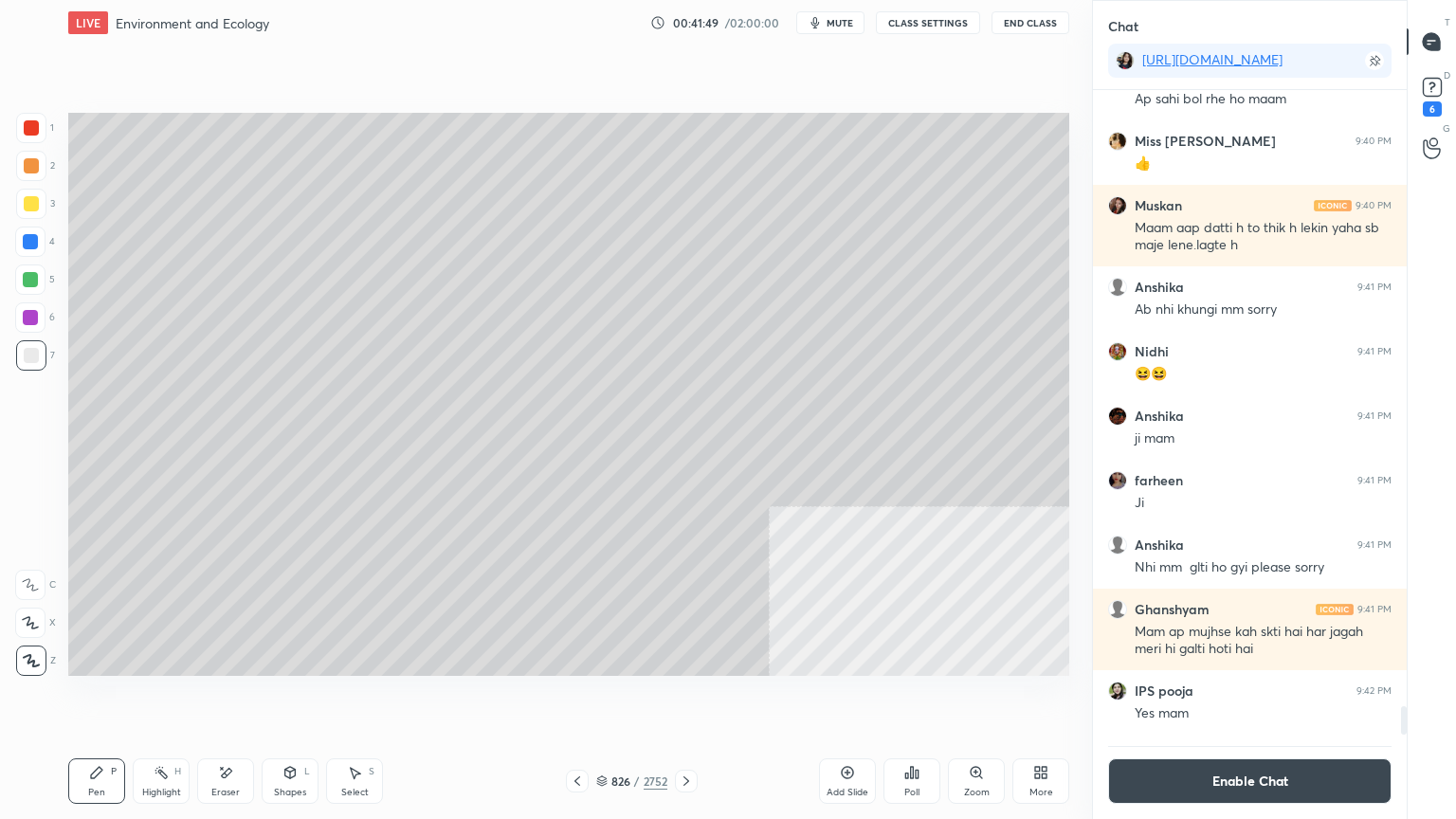
click at [1190, 699] on button "Enable Chat" at bounding box center [1249, 781] width 284 height 45
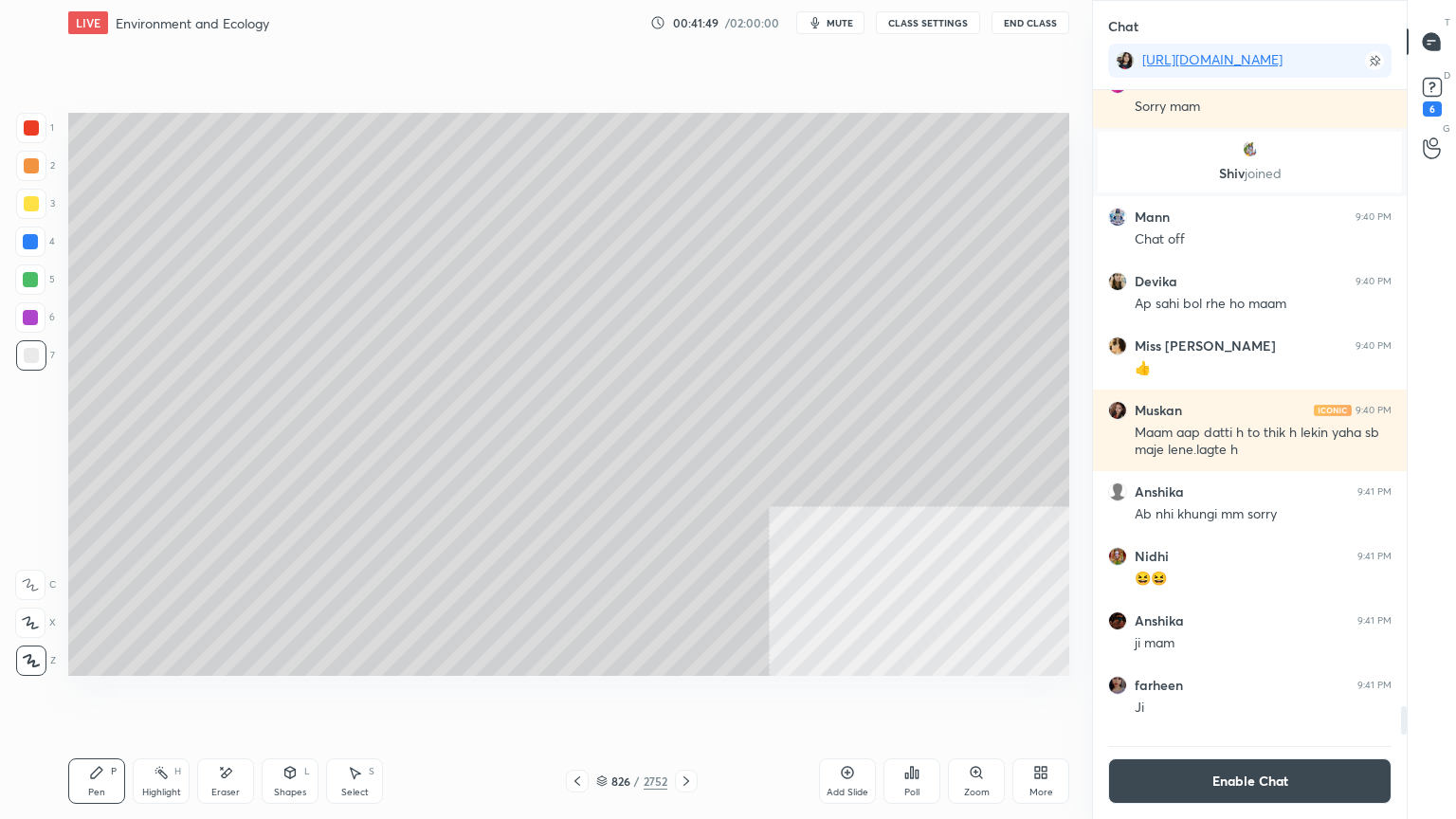
scroll to position [678, 308]
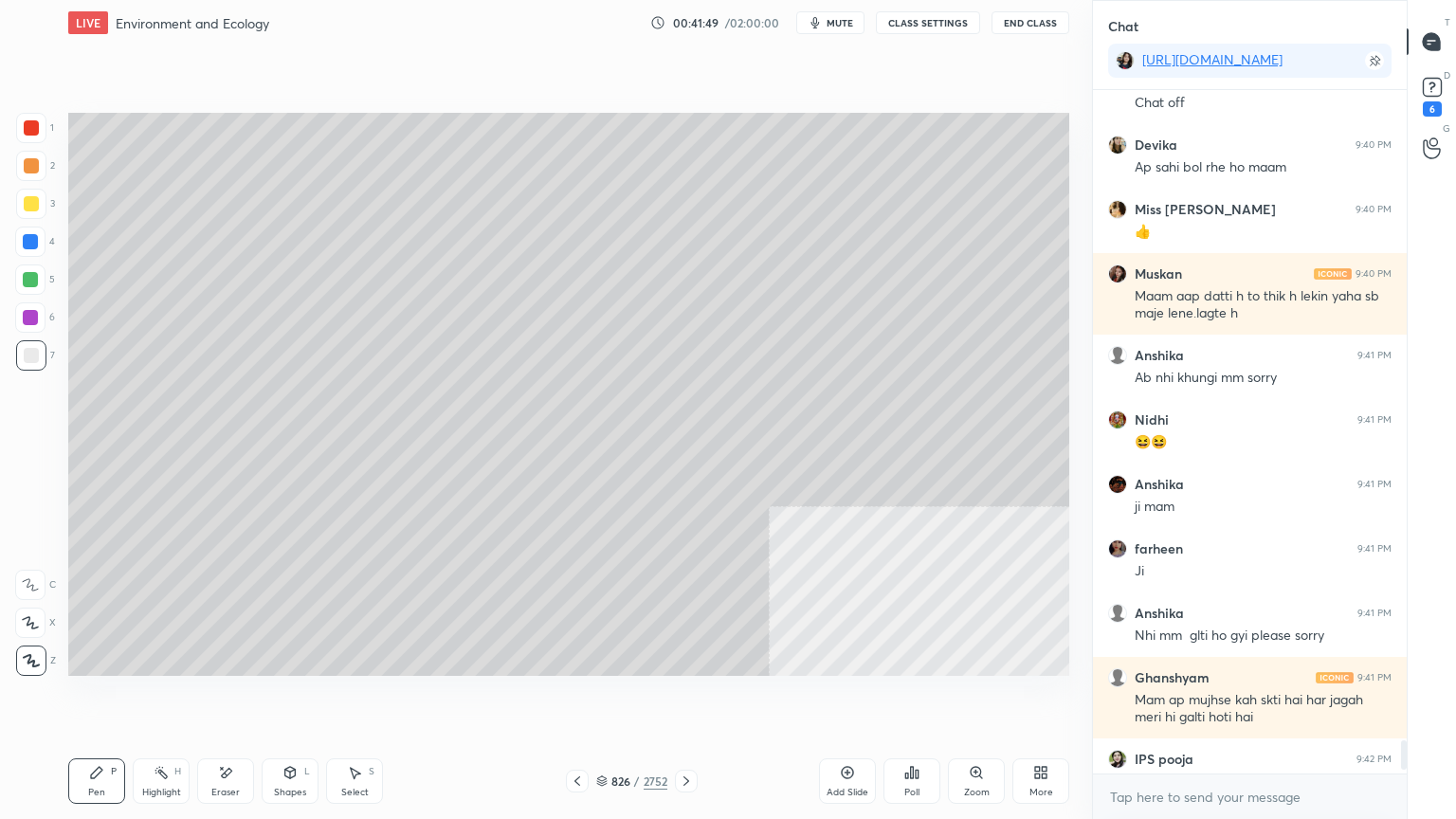
click at [1158, 699] on div "x" at bounding box center [1249, 797] width 313 height 44
click at [575, 699] on icon at bounding box center [578, 782] width 6 height 10
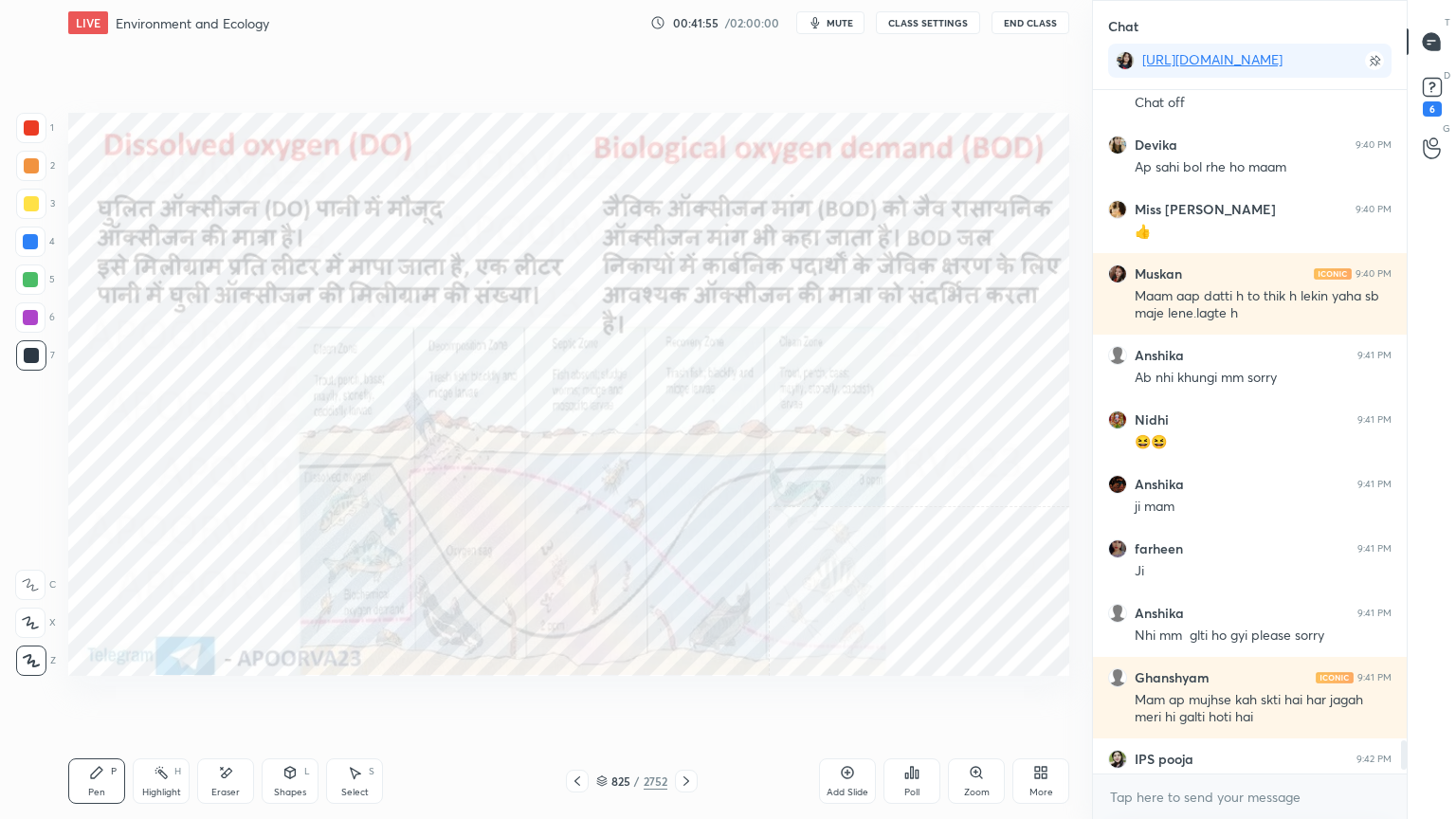
click at [695, 699] on div at bounding box center [686, 782] width 23 height 23
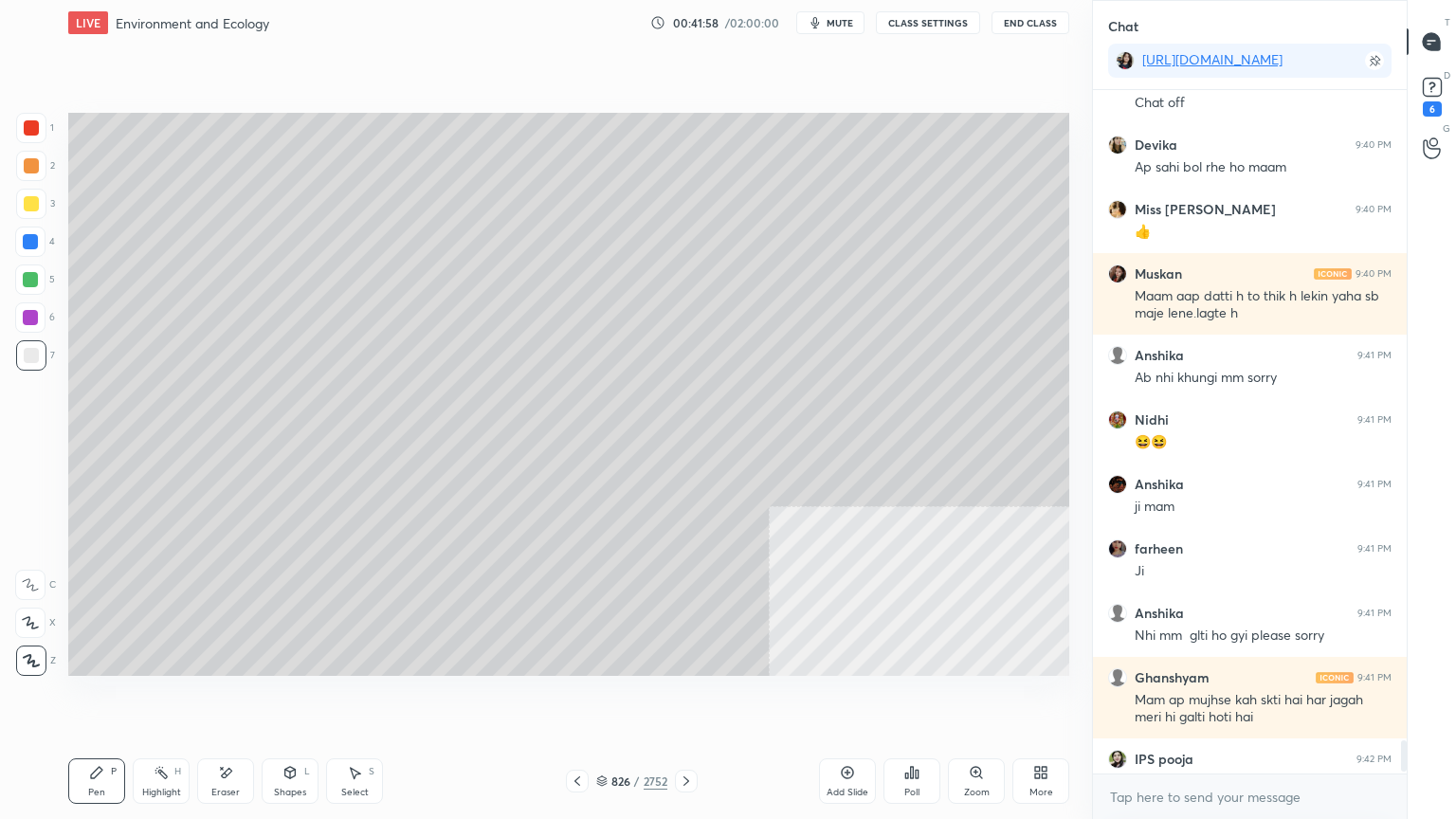
scroll to position [13997, 0]
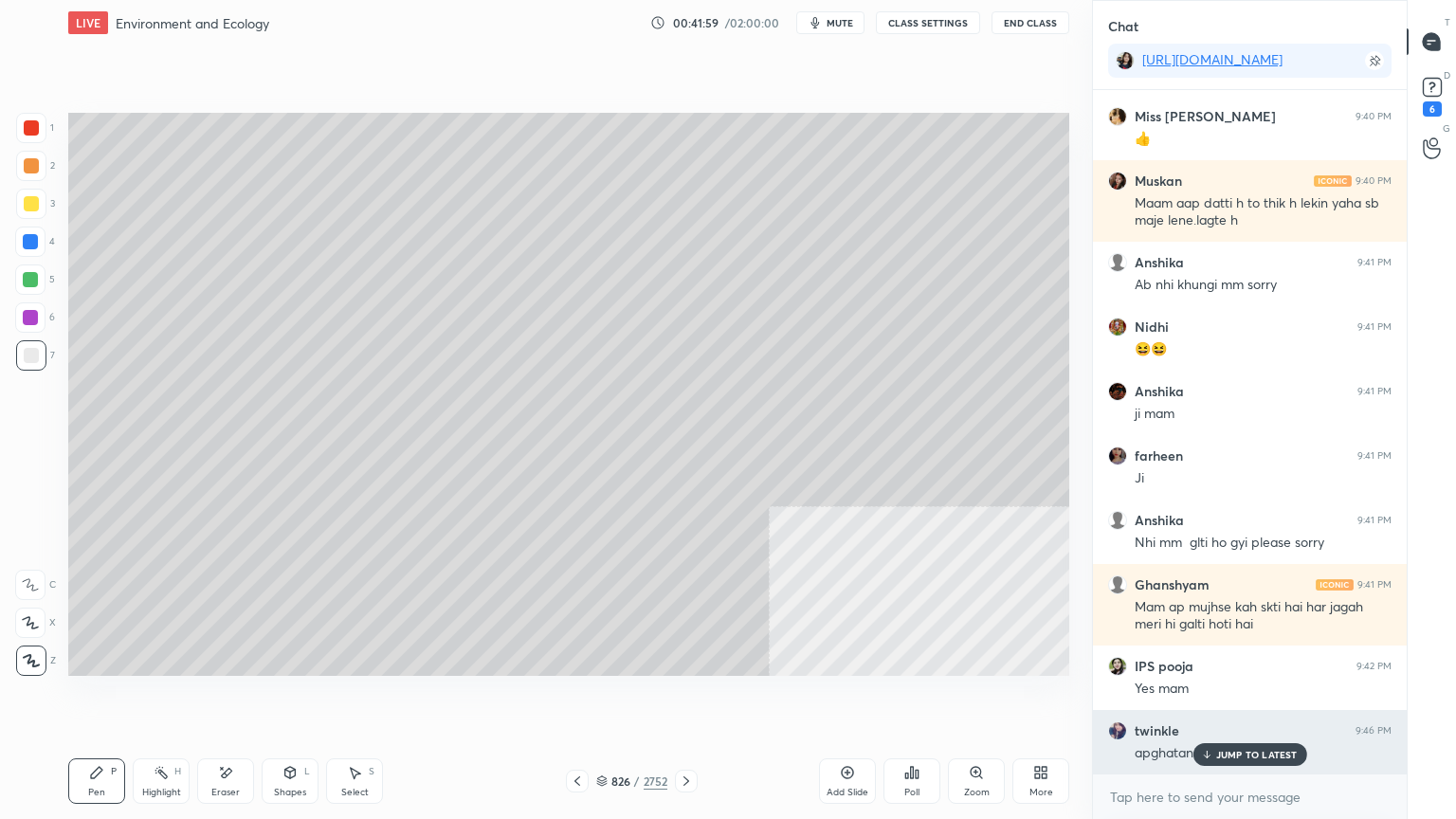
click at [1252, 699] on div "twinkle 9:46 PM apghatan" at bounding box center [1249, 742] width 313 height 64
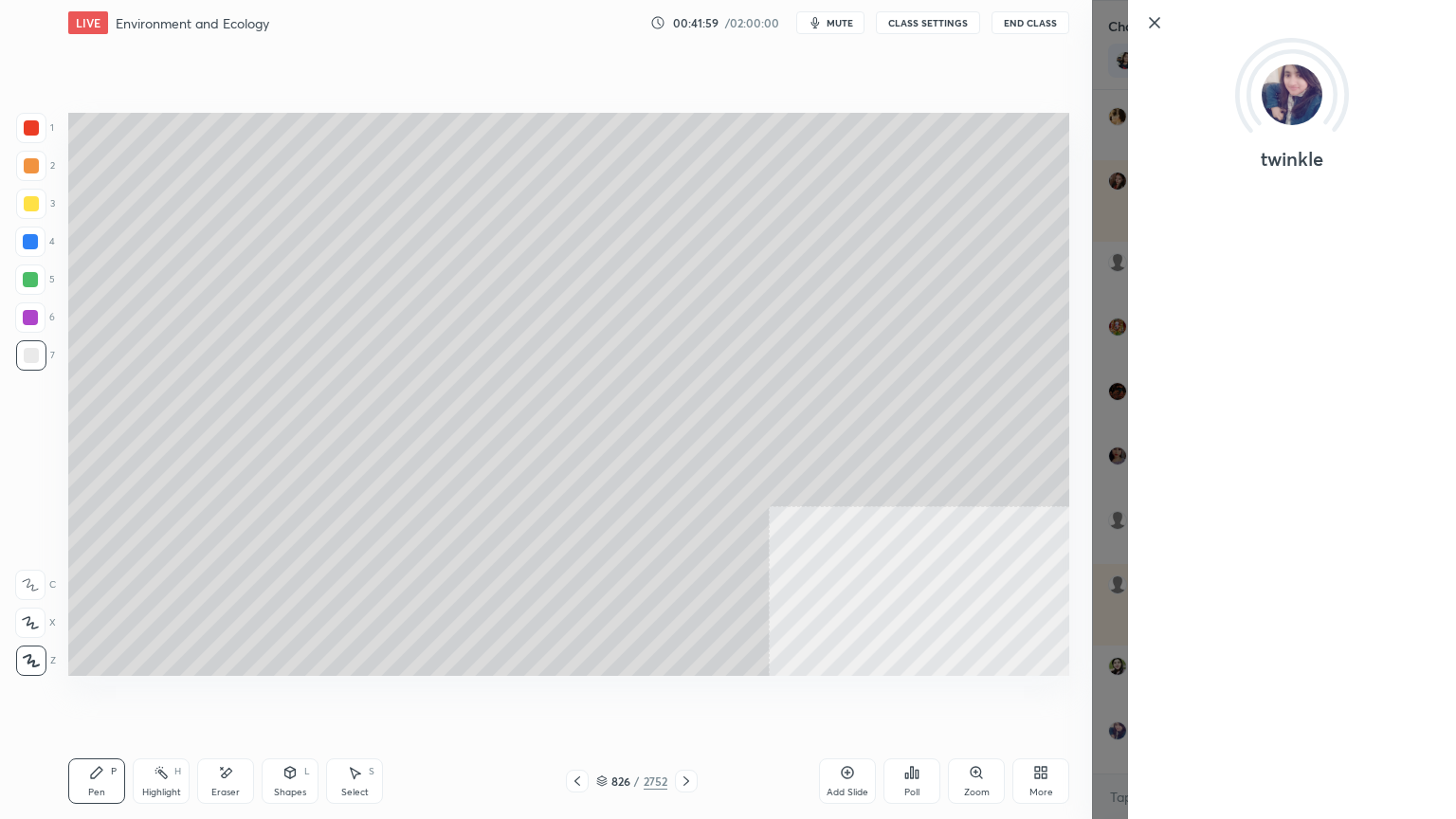
scroll to position [14061, 0]
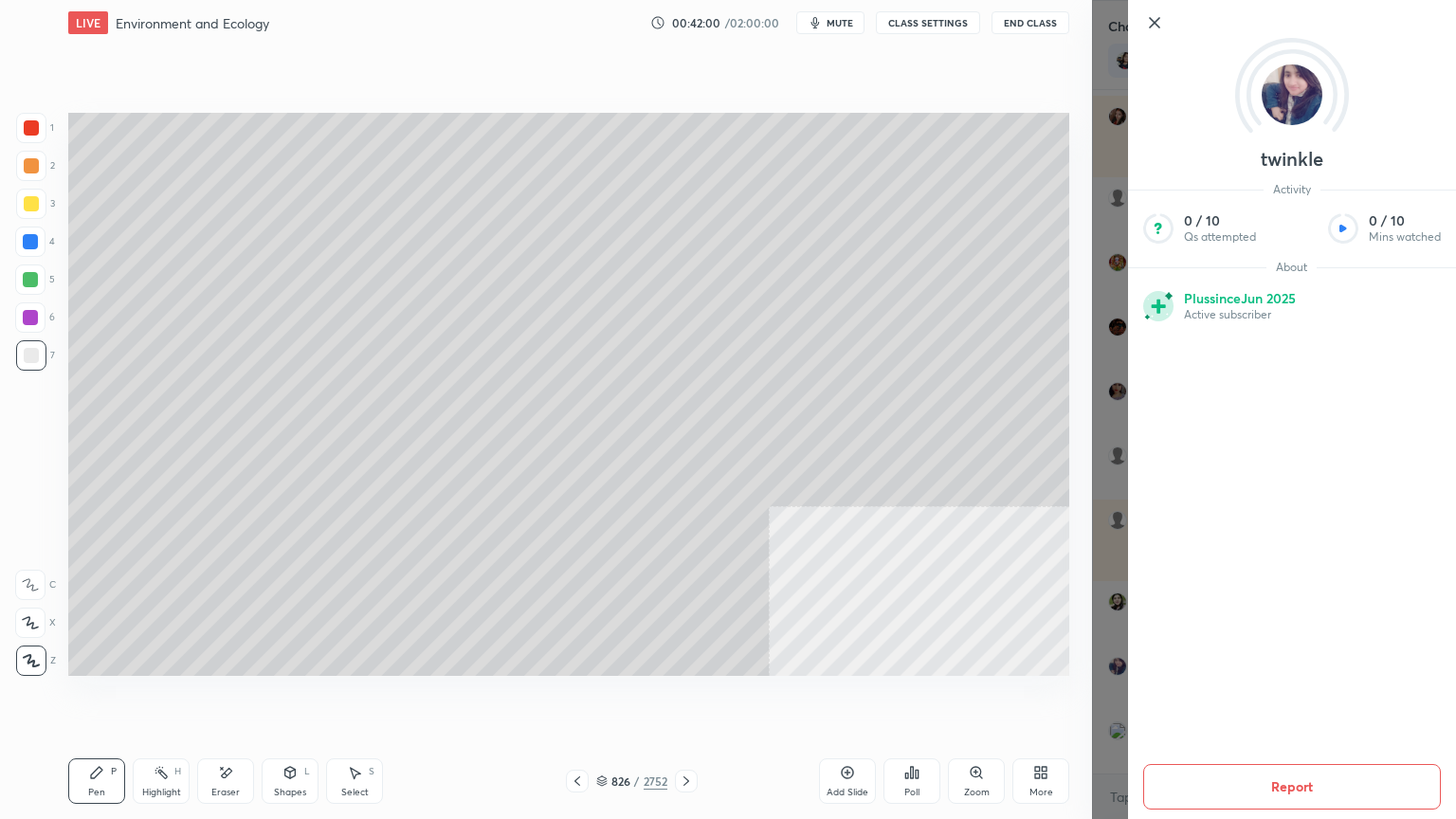
click at [1148, 26] on icon at bounding box center [1154, 23] width 23 height 23
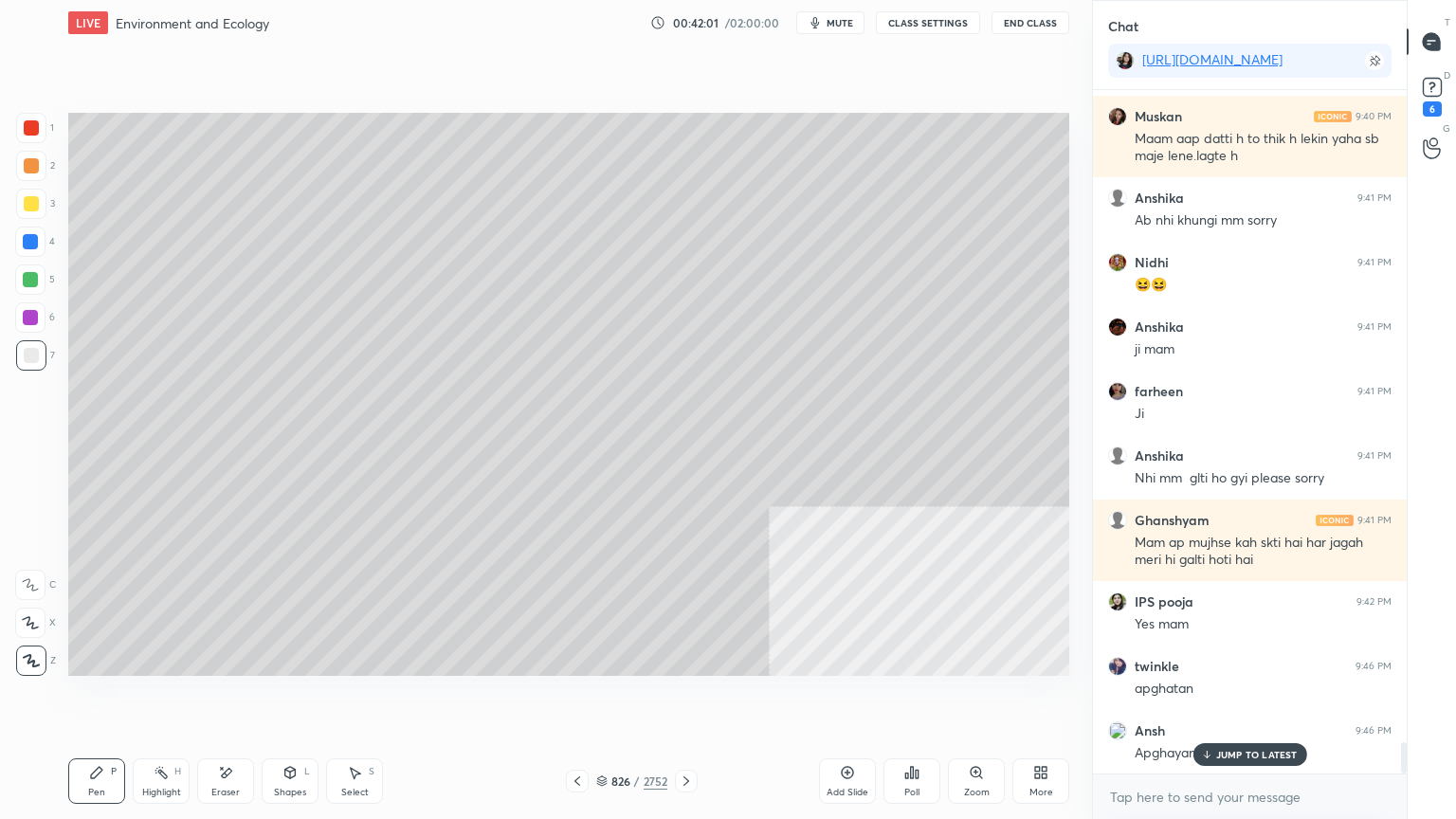
click at [234, 699] on div "Eraser" at bounding box center [225, 781] width 57 height 45
click at [99, 699] on div "Pen P" at bounding box center [96, 781] width 57 height 45
click at [1247, 699] on p "JUMP TO LATEST" at bounding box center [1256, 755] width 82 height 12
click at [1247, 699] on textarea at bounding box center [1249, 798] width 284 height 31
click at [1260, 699] on textarea at bounding box center [1249, 798] width 284 height 31
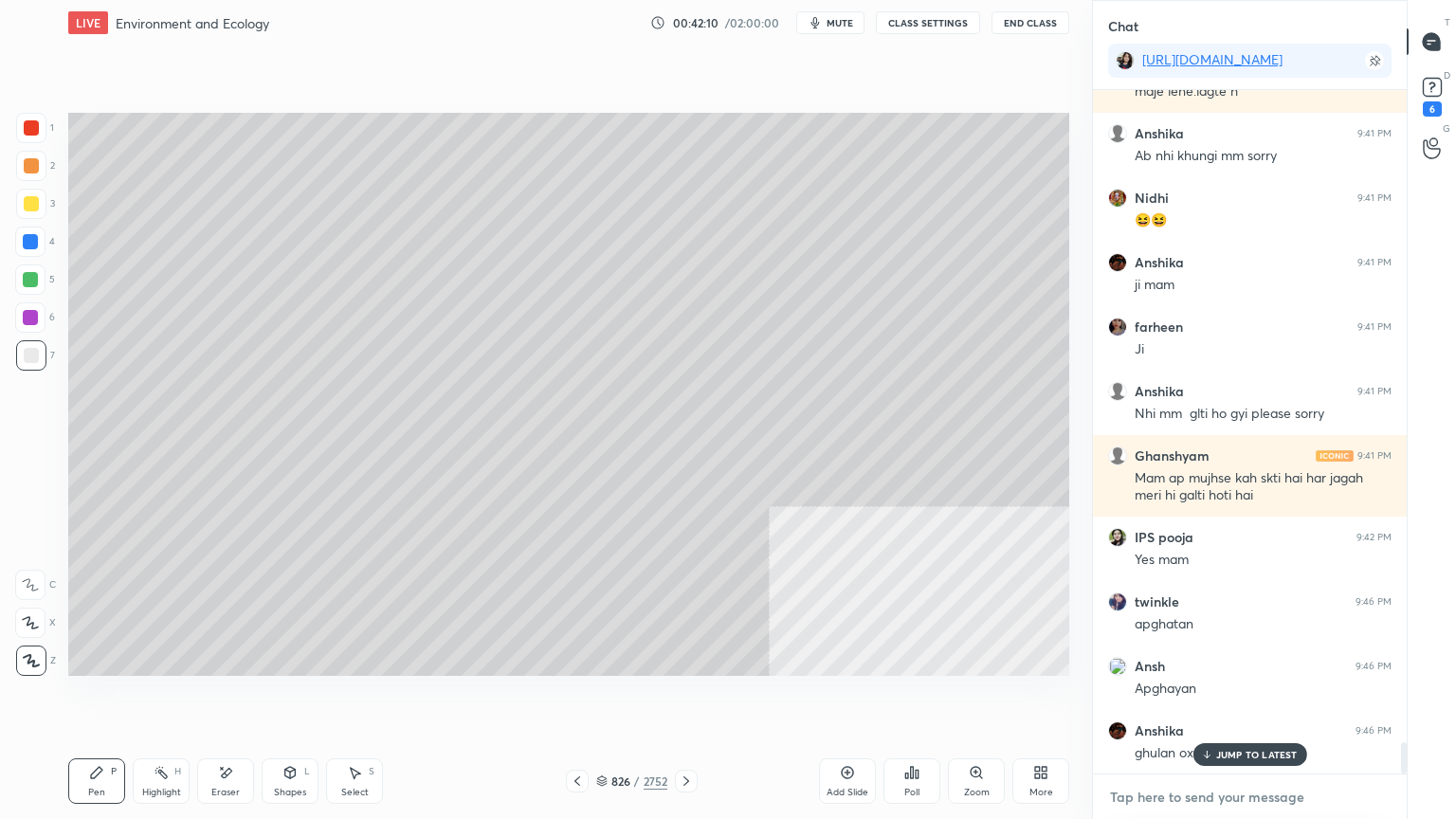
scroll to position [14190, 0]
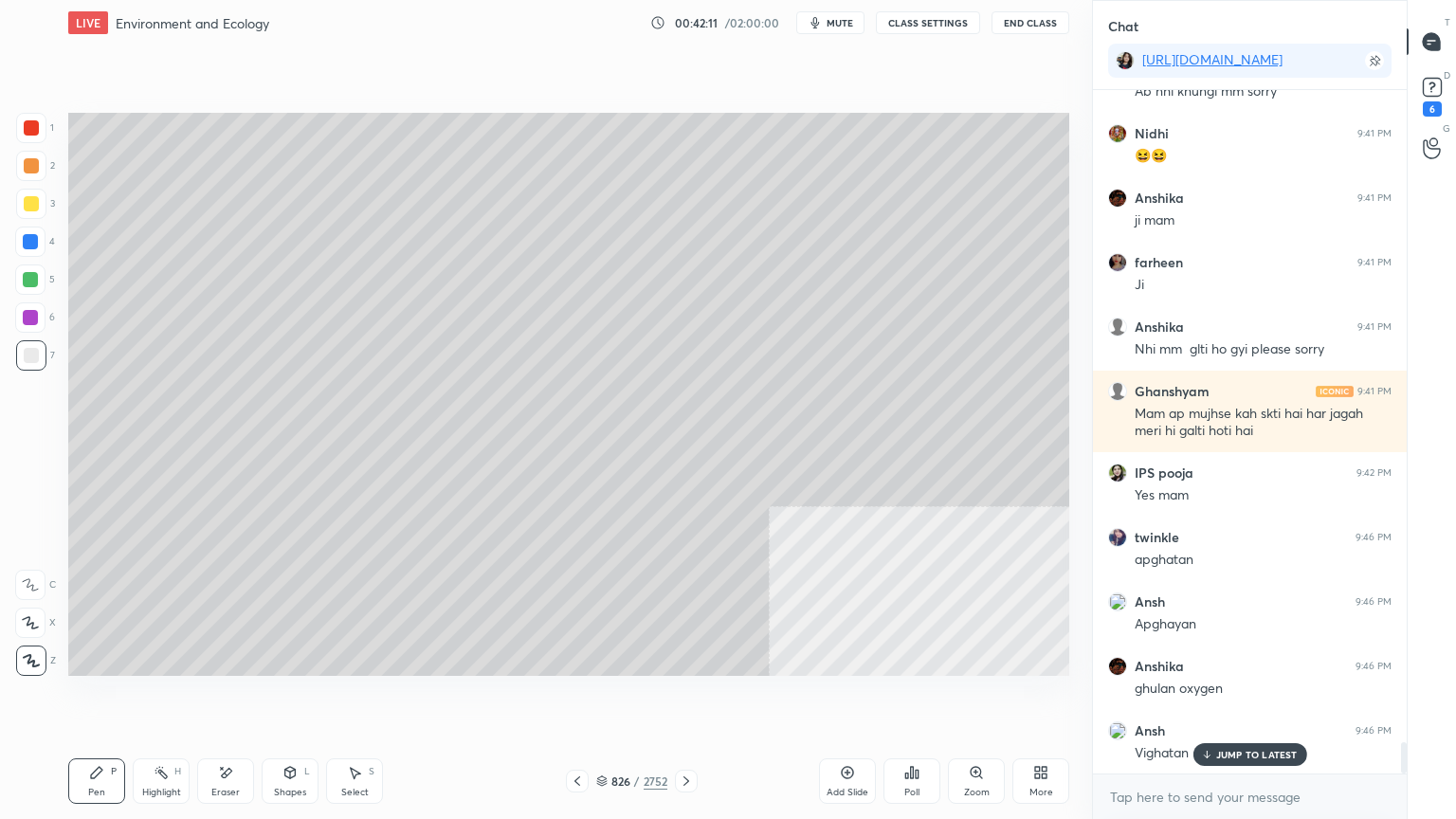
click at [1245, 699] on p "JUMP TO LATEST" at bounding box center [1256, 755] width 82 height 12
click at [1231, 699] on textarea at bounding box center [1249, 798] width 284 height 31
click at [1191, 699] on div "x" at bounding box center [1249, 797] width 313 height 44
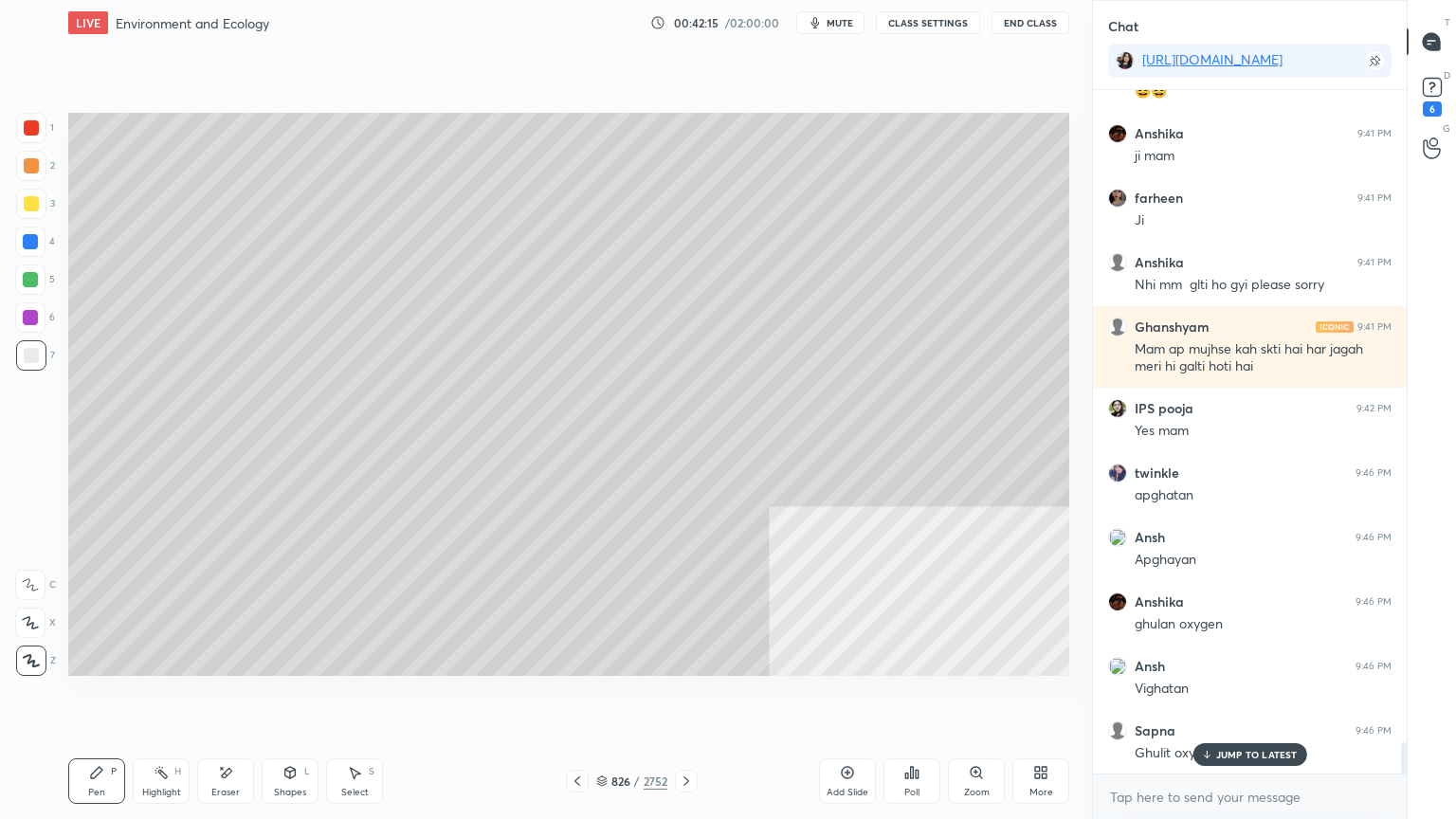
click at [1221, 699] on p "JUMP TO LATEST" at bounding box center [1256, 755] width 82 height 12
click at [1220, 699] on textarea at bounding box center [1249, 798] width 284 height 31
click at [1199, 699] on textarea at bounding box center [1249, 798] width 284 height 31
click at [1208, 699] on textarea at bounding box center [1249, 798] width 284 height 31
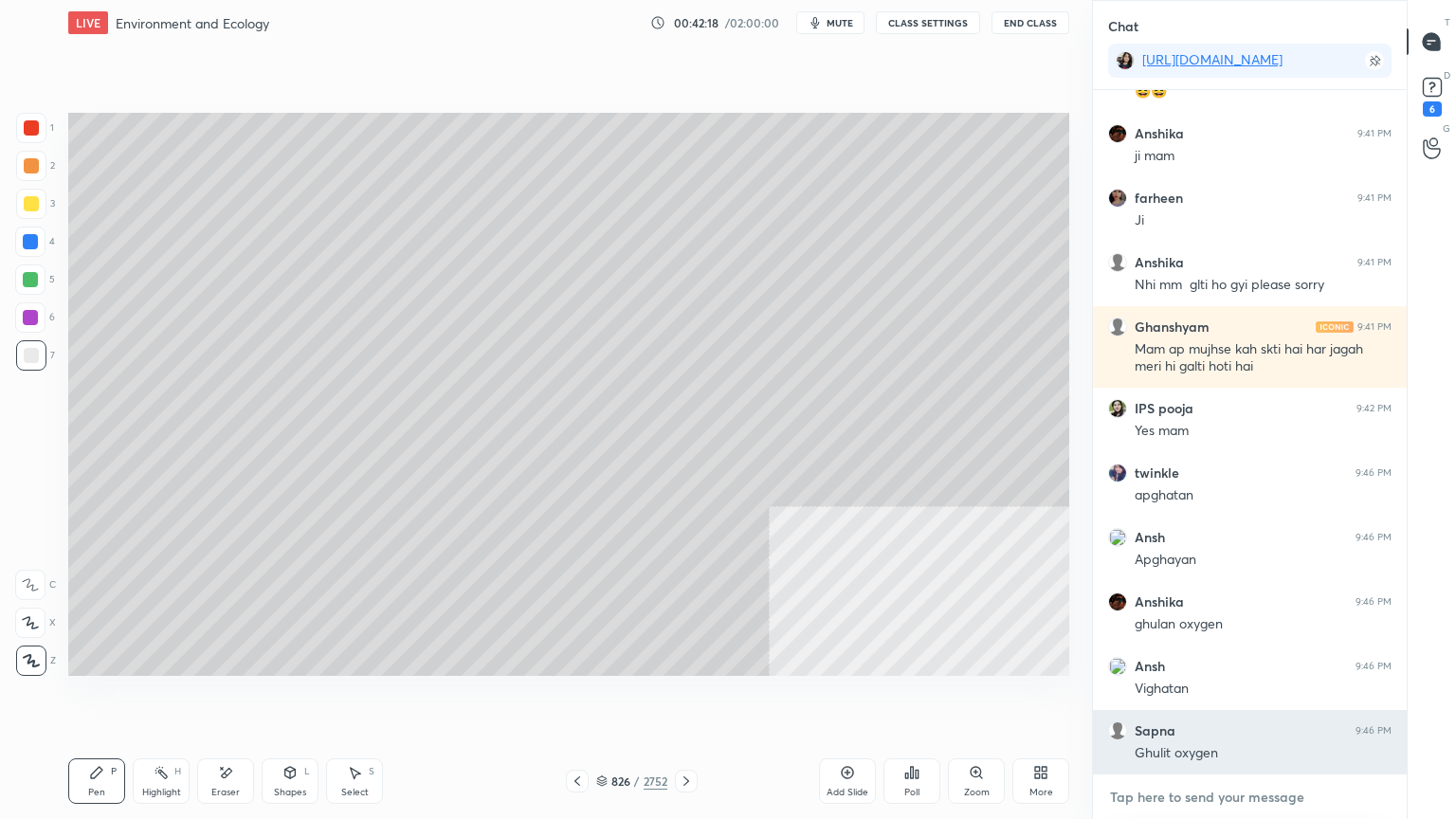
scroll to position [14319, 0]
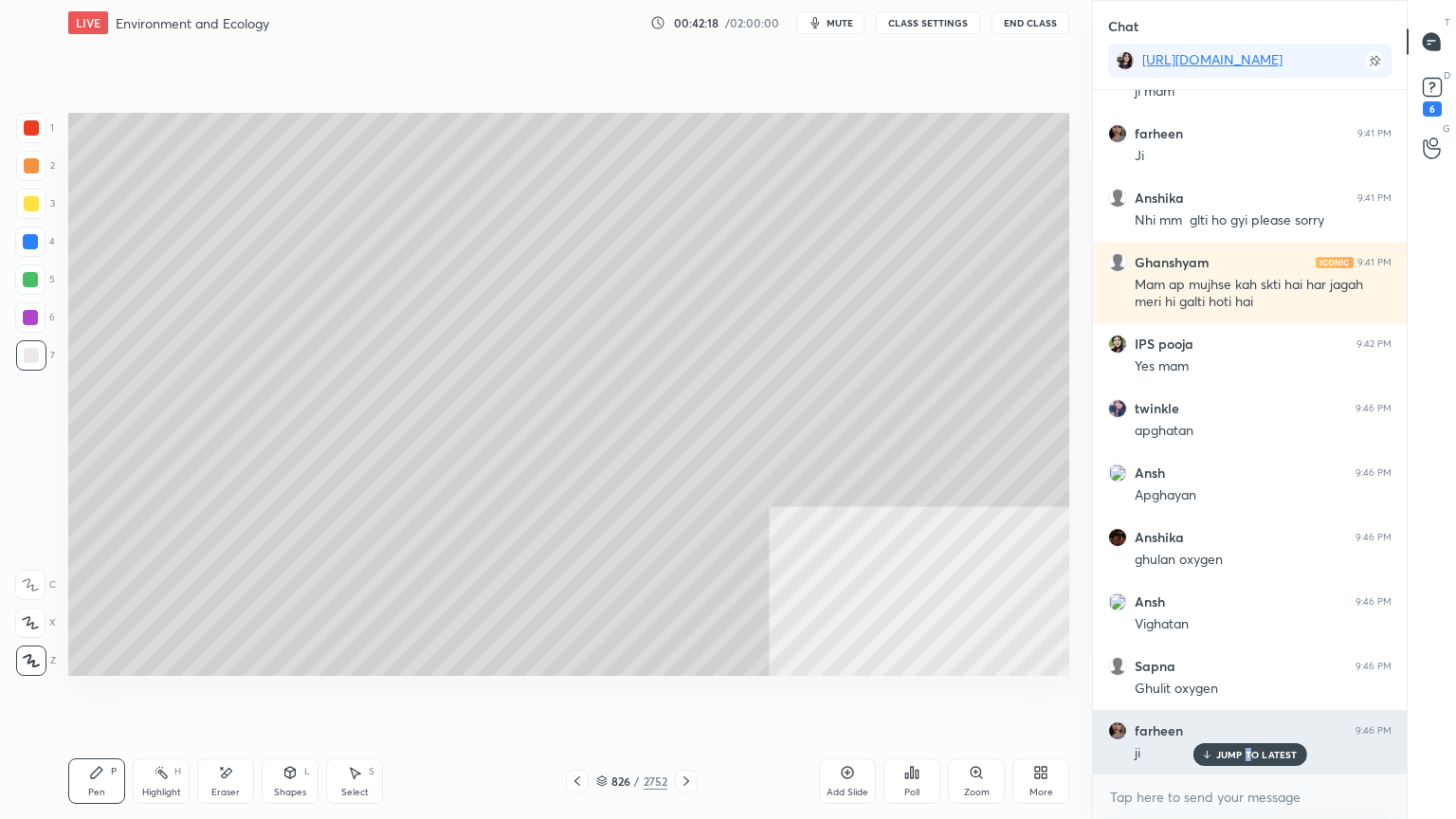
click at [1248, 699] on div "JUMP TO LATEST" at bounding box center [1249, 755] width 113 height 23
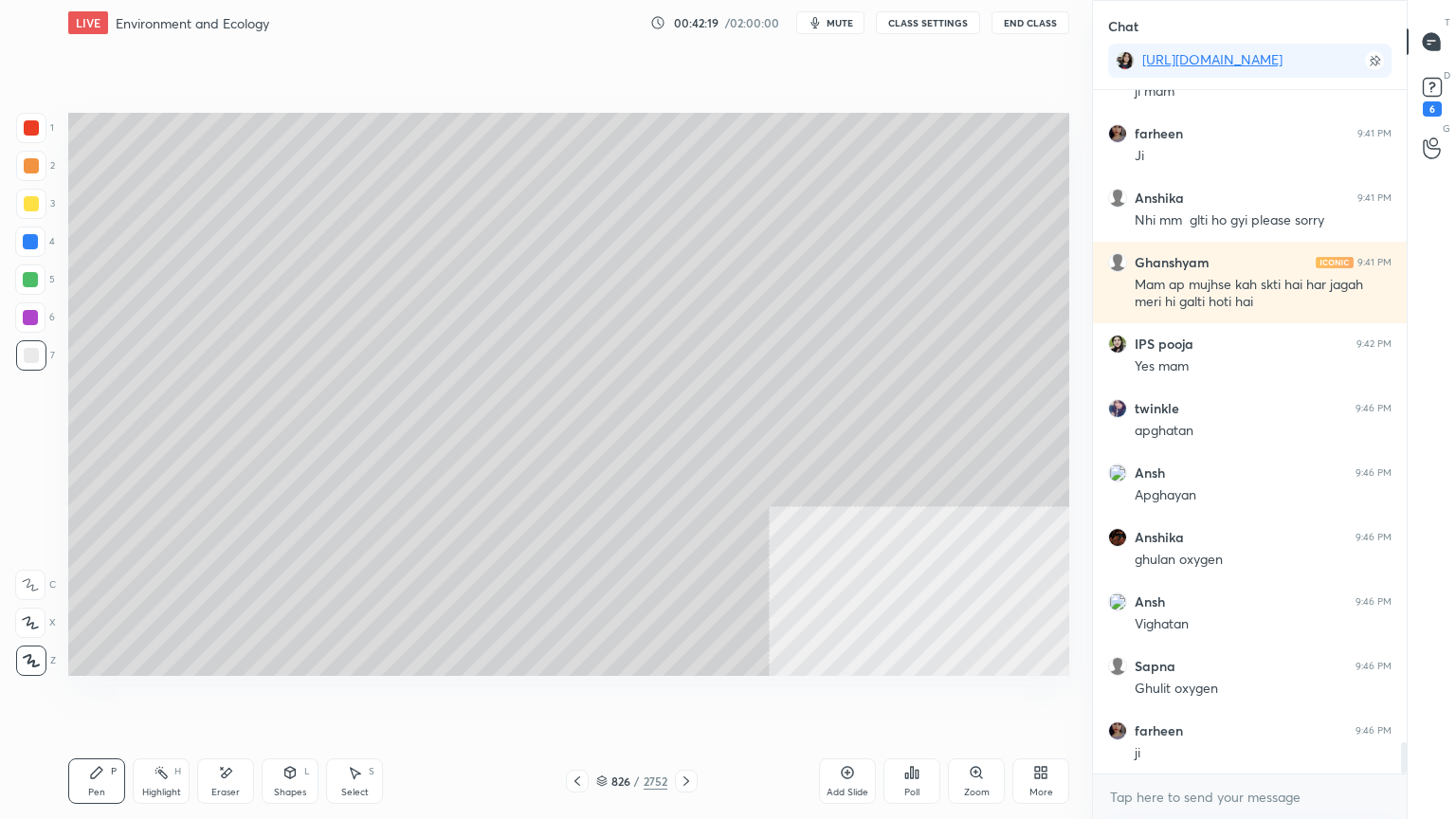
drag, startPoint x: 1237, startPoint y: 813, endPoint x: 1246, endPoint y: 803, distance: 13.5
click at [1239, 699] on div "x" at bounding box center [1249, 797] width 313 height 44
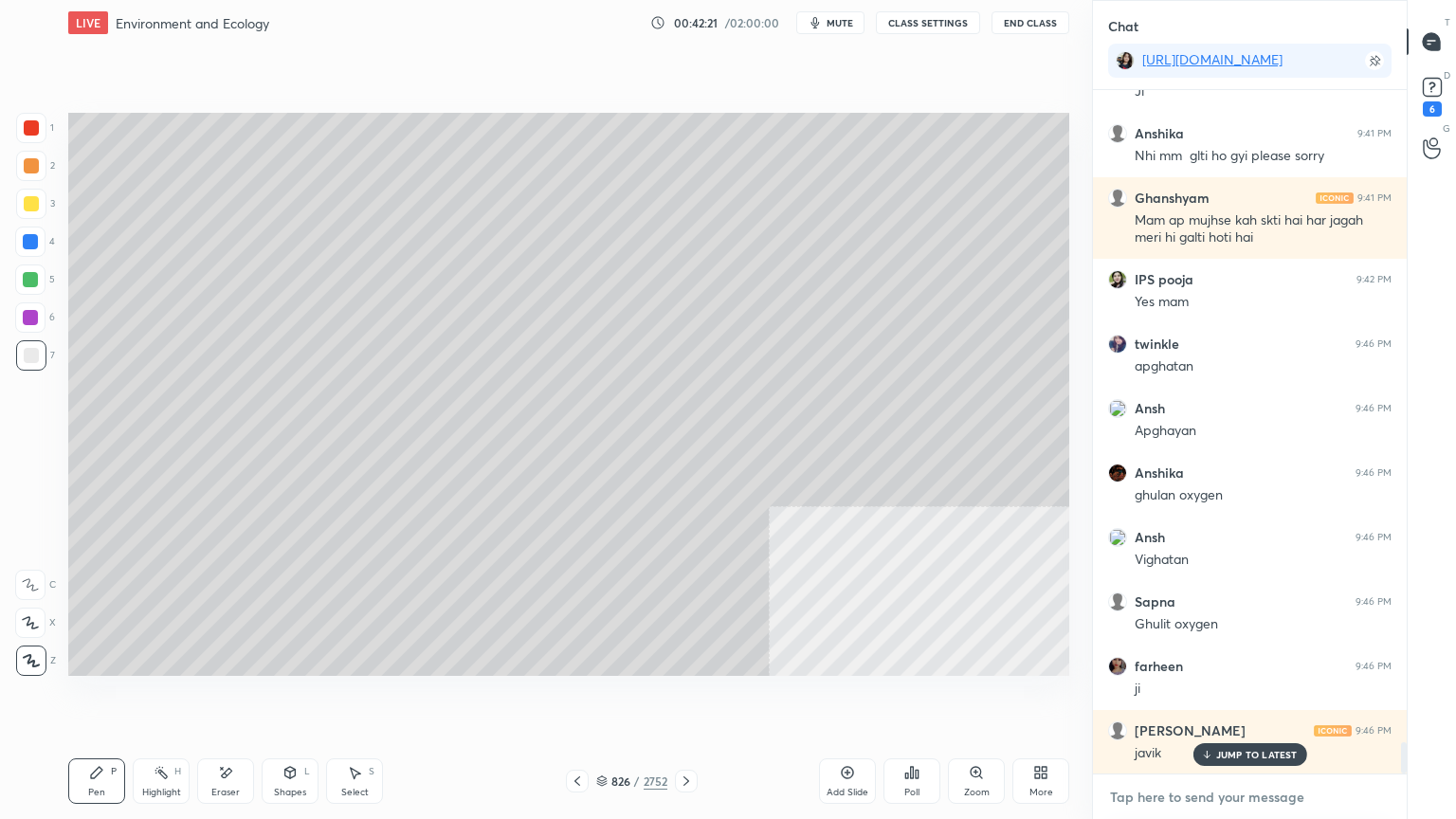
scroll to position [14448, 0]
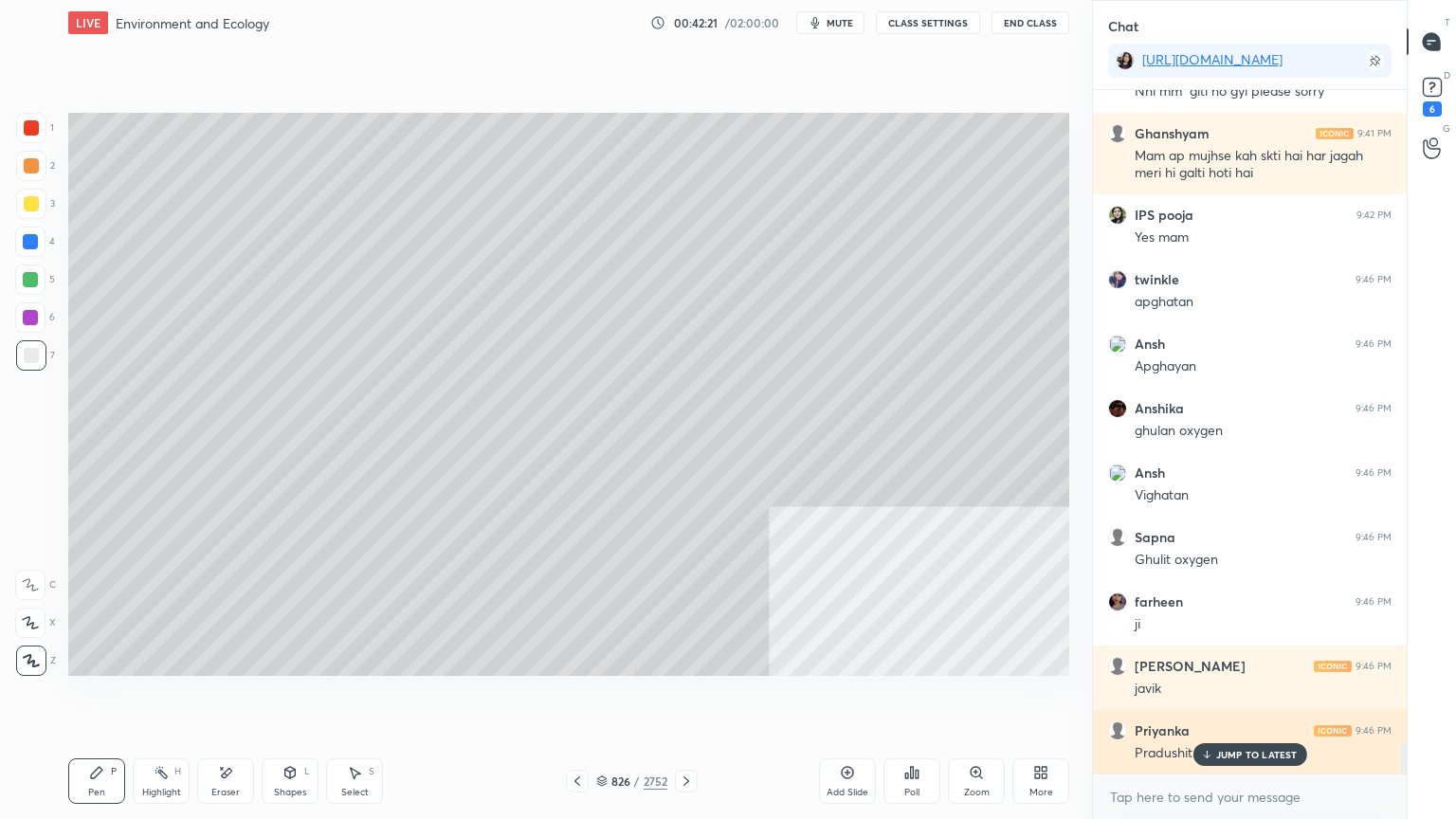
click at [1261, 699] on p "JUMP TO LATEST" at bounding box center [1256, 755] width 82 height 12
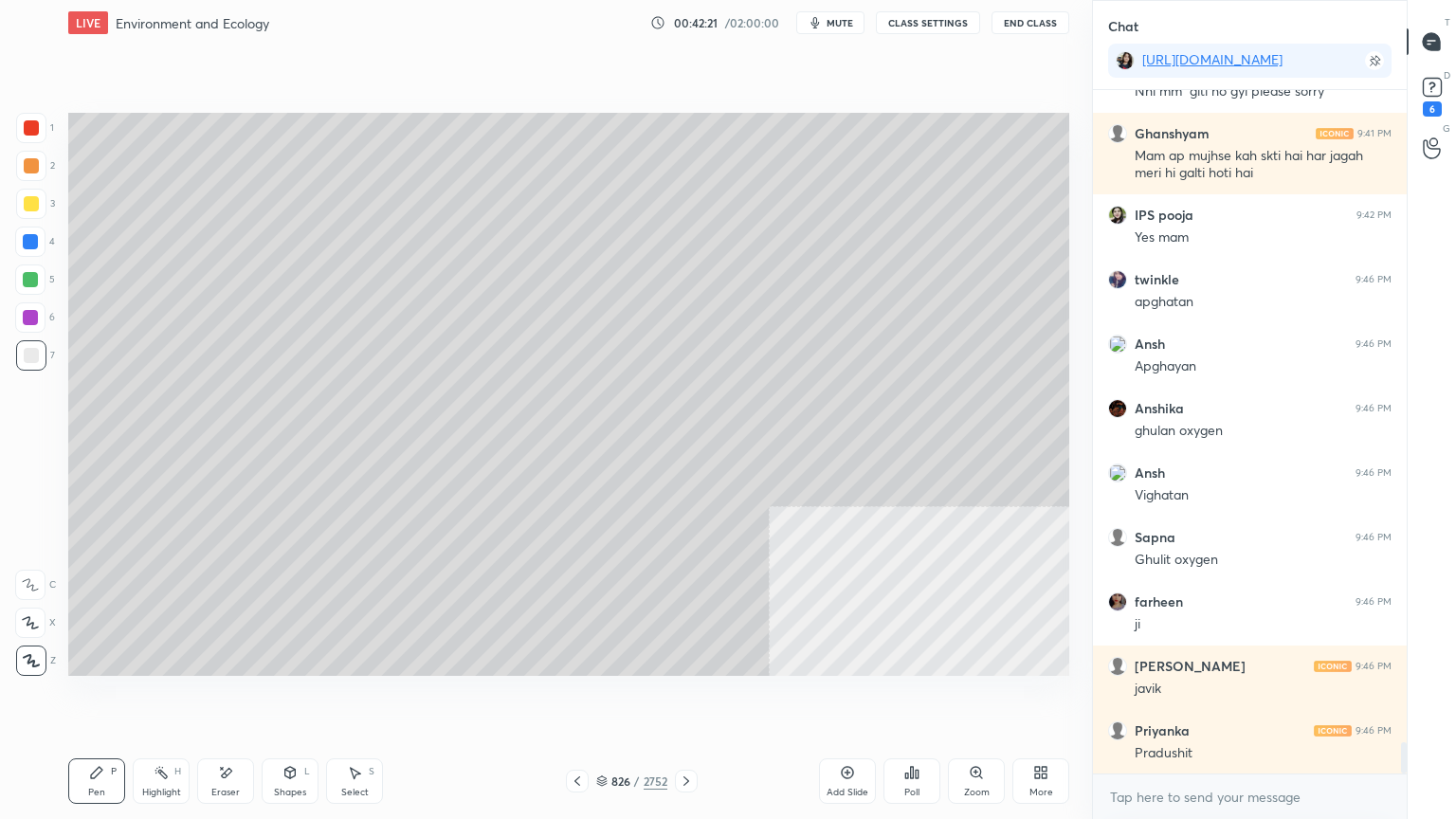
click at [1247, 699] on div "x" at bounding box center [1249, 797] width 313 height 44
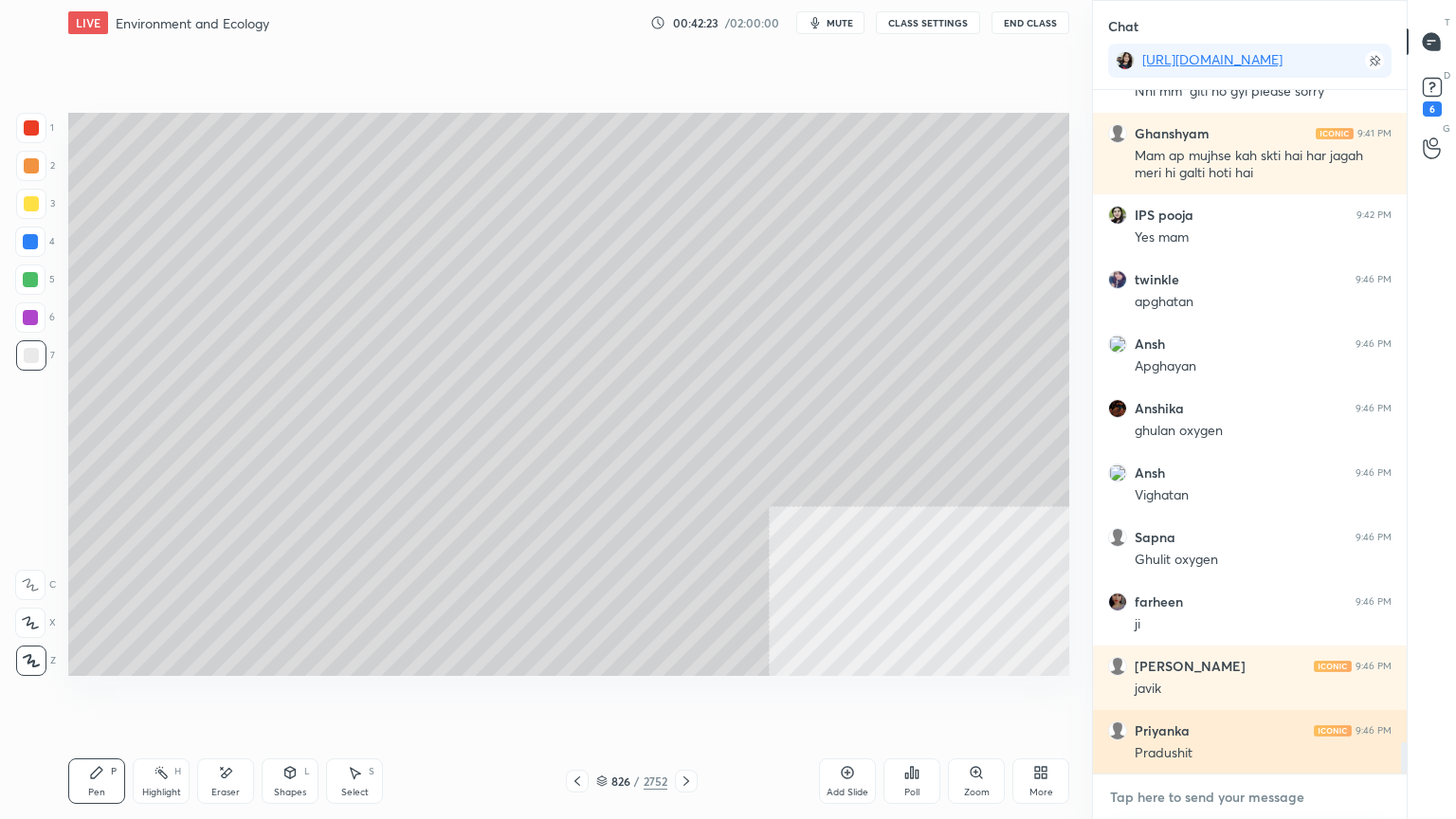
scroll to position [14513, 0]
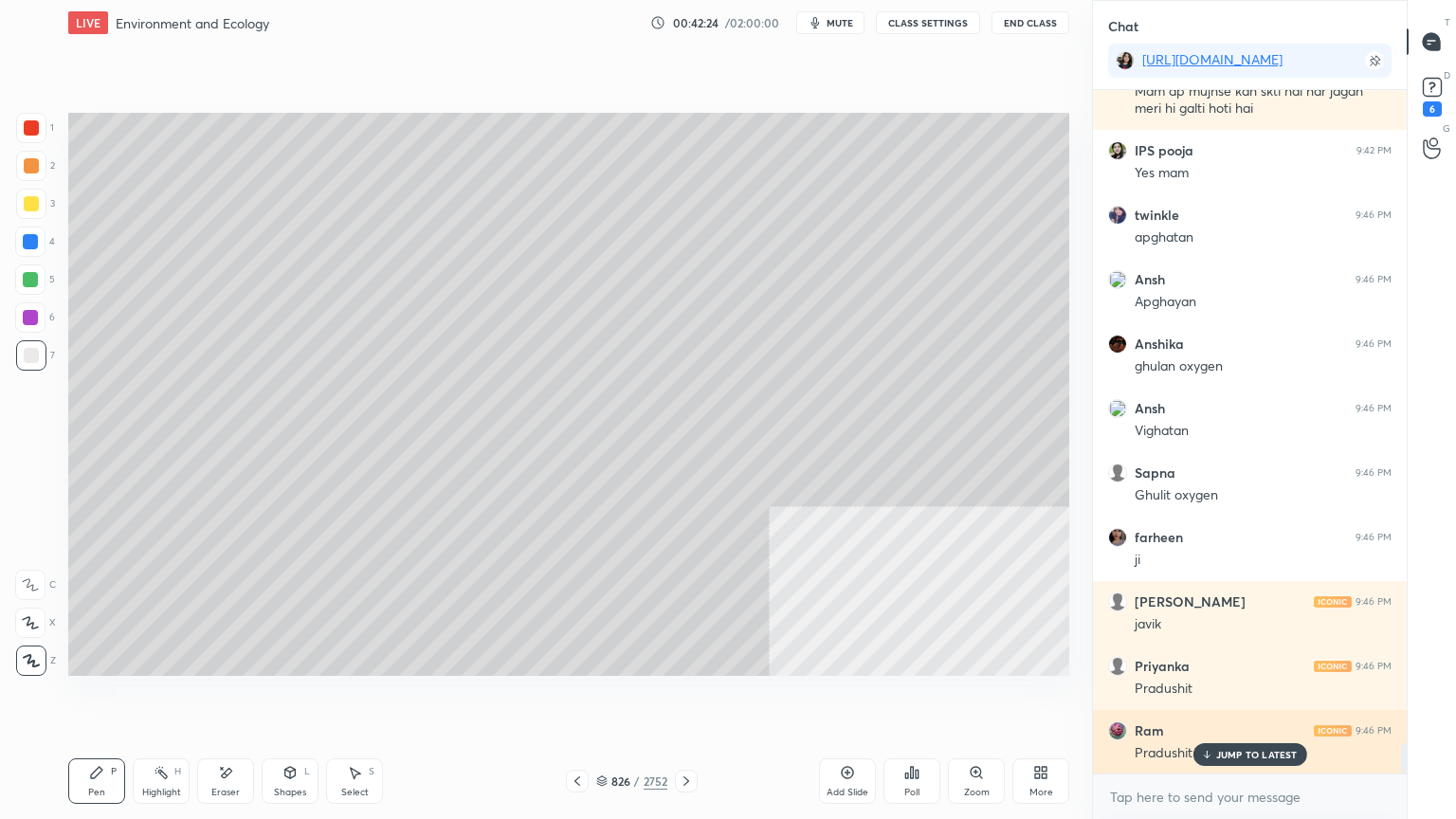
click at [1246, 699] on p "JUMP TO LATEST" at bounding box center [1256, 755] width 82 height 12
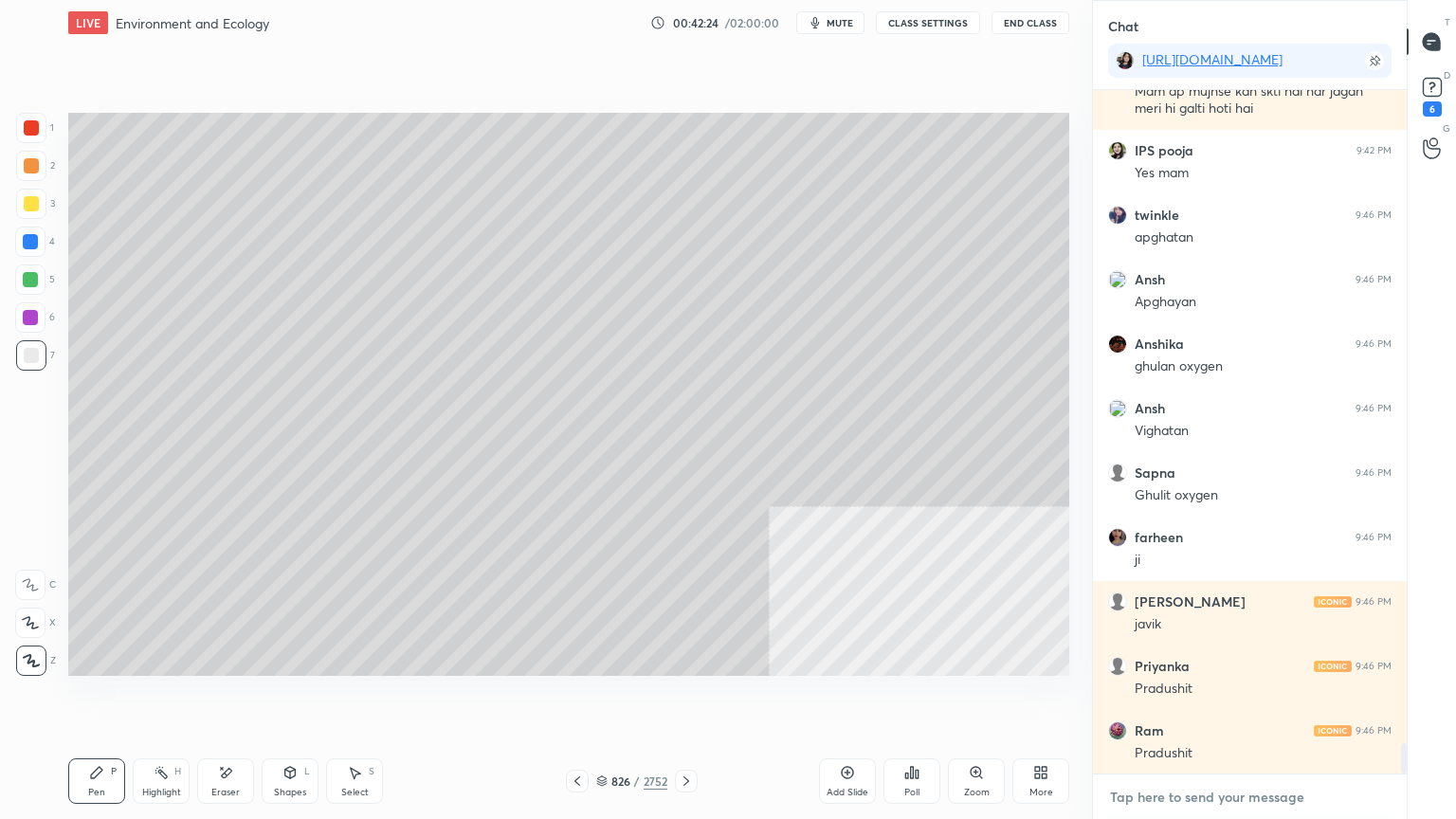
click at [1248, 699] on textarea at bounding box center [1249, 798] width 284 height 31
drag, startPoint x: 236, startPoint y: 780, endPoint x: 245, endPoint y: 757, distance: 24.7
click at [236, 699] on div "Eraser" at bounding box center [225, 781] width 57 height 45
click at [81, 699] on div "Pen P" at bounding box center [96, 781] width 57 height 45
click at [104, 699] on icon at bounding box center [97, 773] width 15 height 15
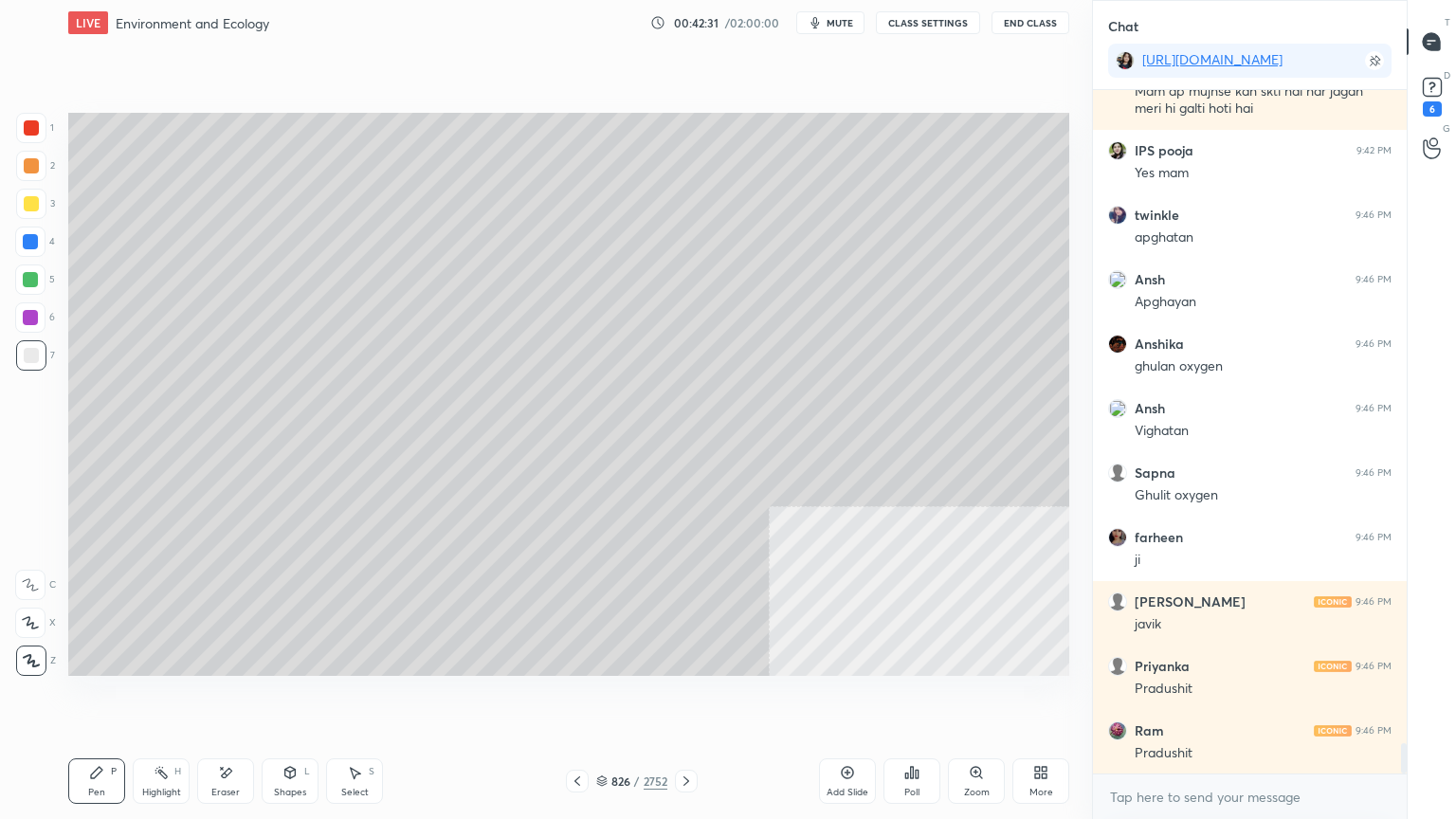
click at [35, 240] on div at bounding box center [31, 242] width 15 height 15
click at [36, 239] on div at bounding box center [31, 242] width 15 height 15
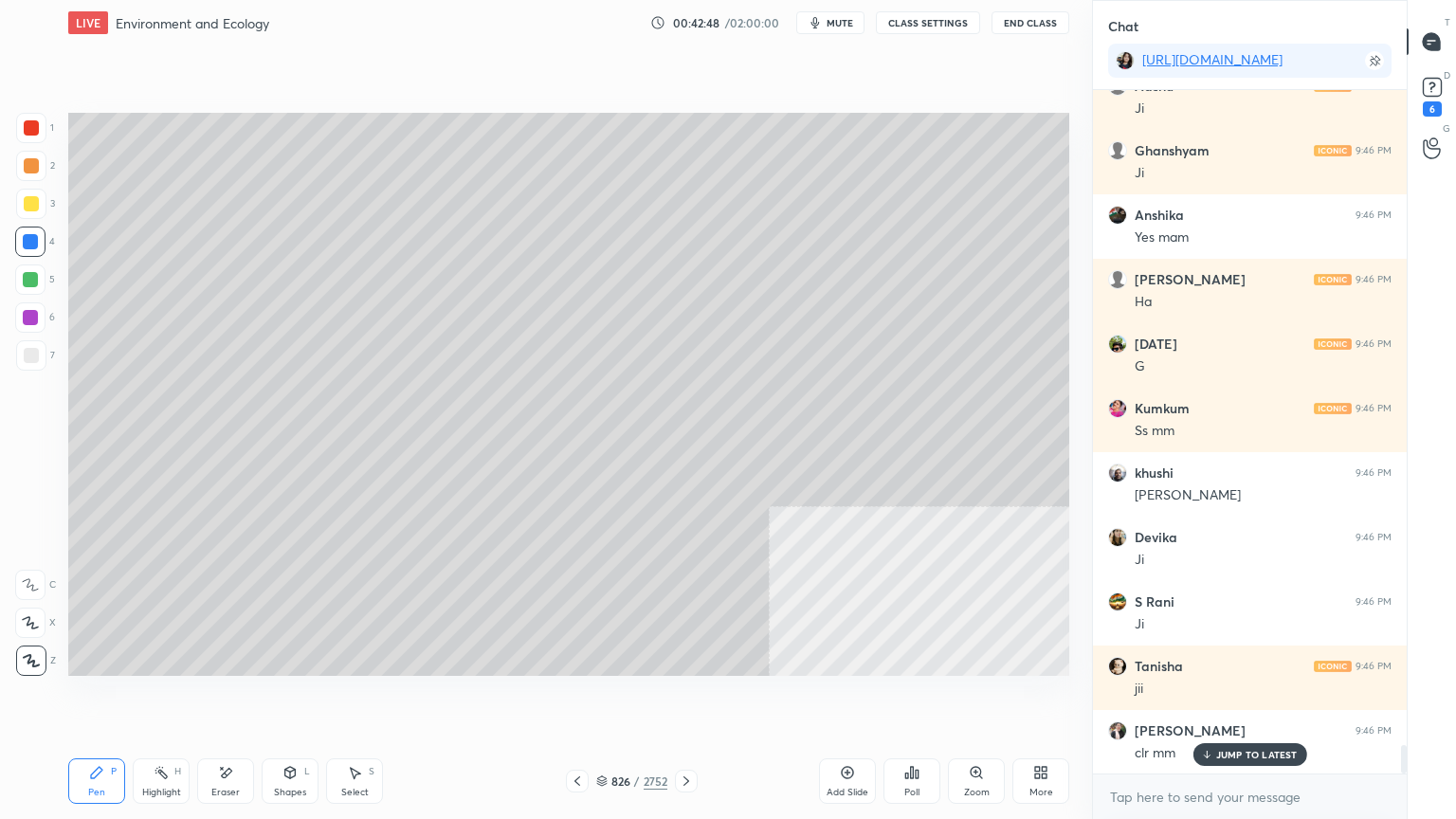
scroll to position [15802, 0]
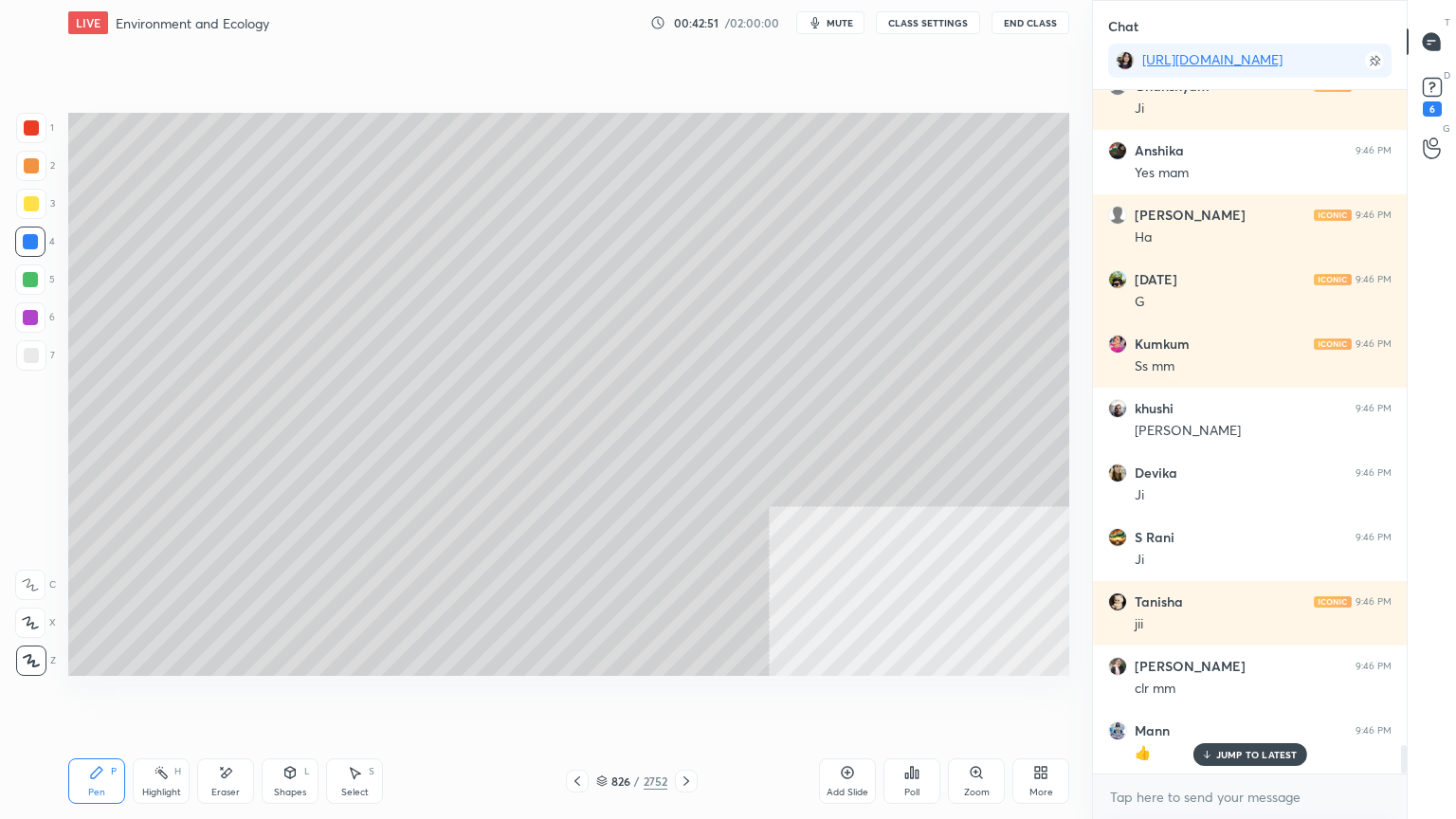
click at [33, 364] on div at bounding box center [32, 356] width 31 height 31
click at [28, 360] on div at bounding box center [32, 356] width 15 height 15
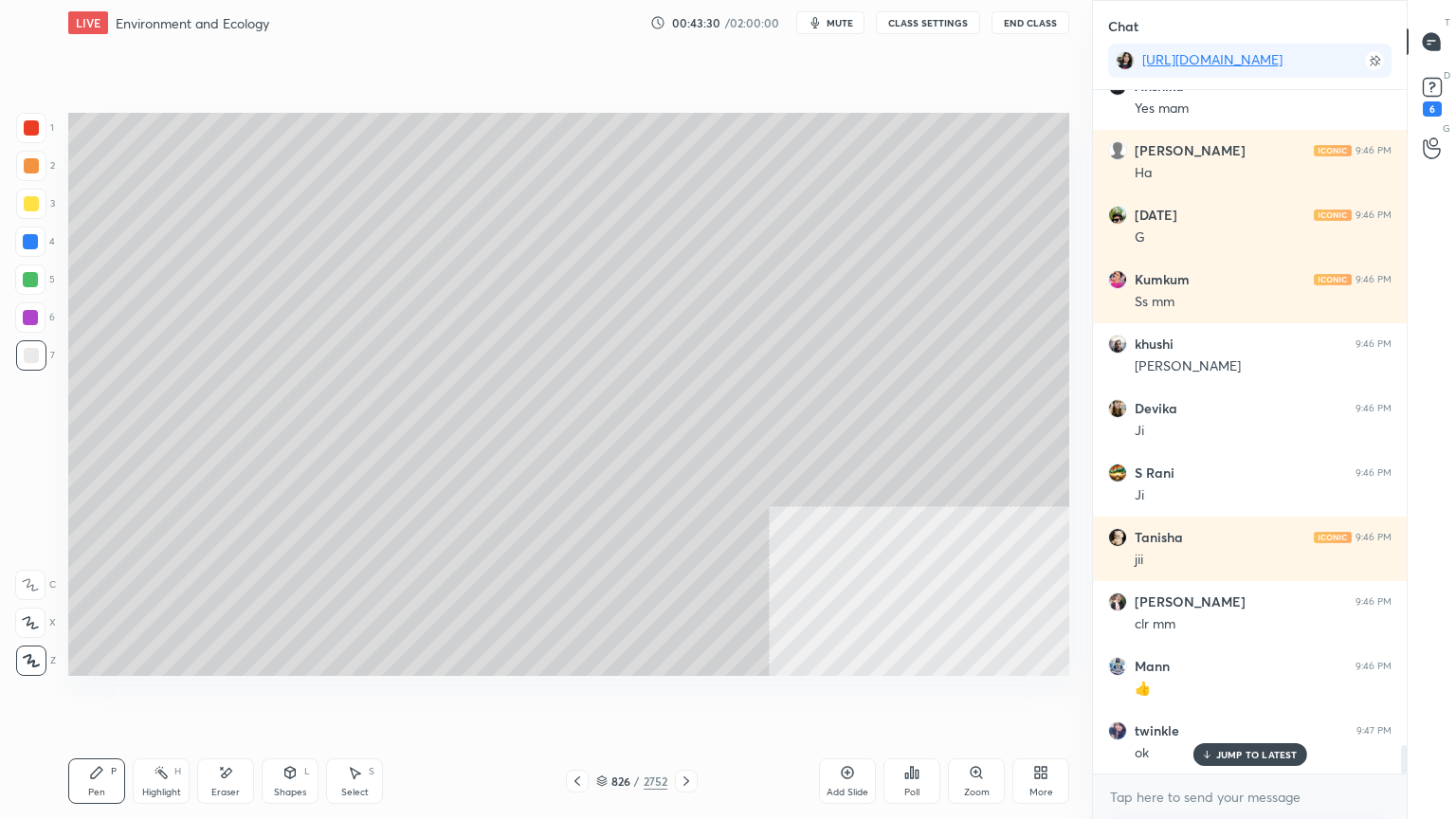
click at [575, 699] on icon at bounding box center [578, 782] width 15 height 15
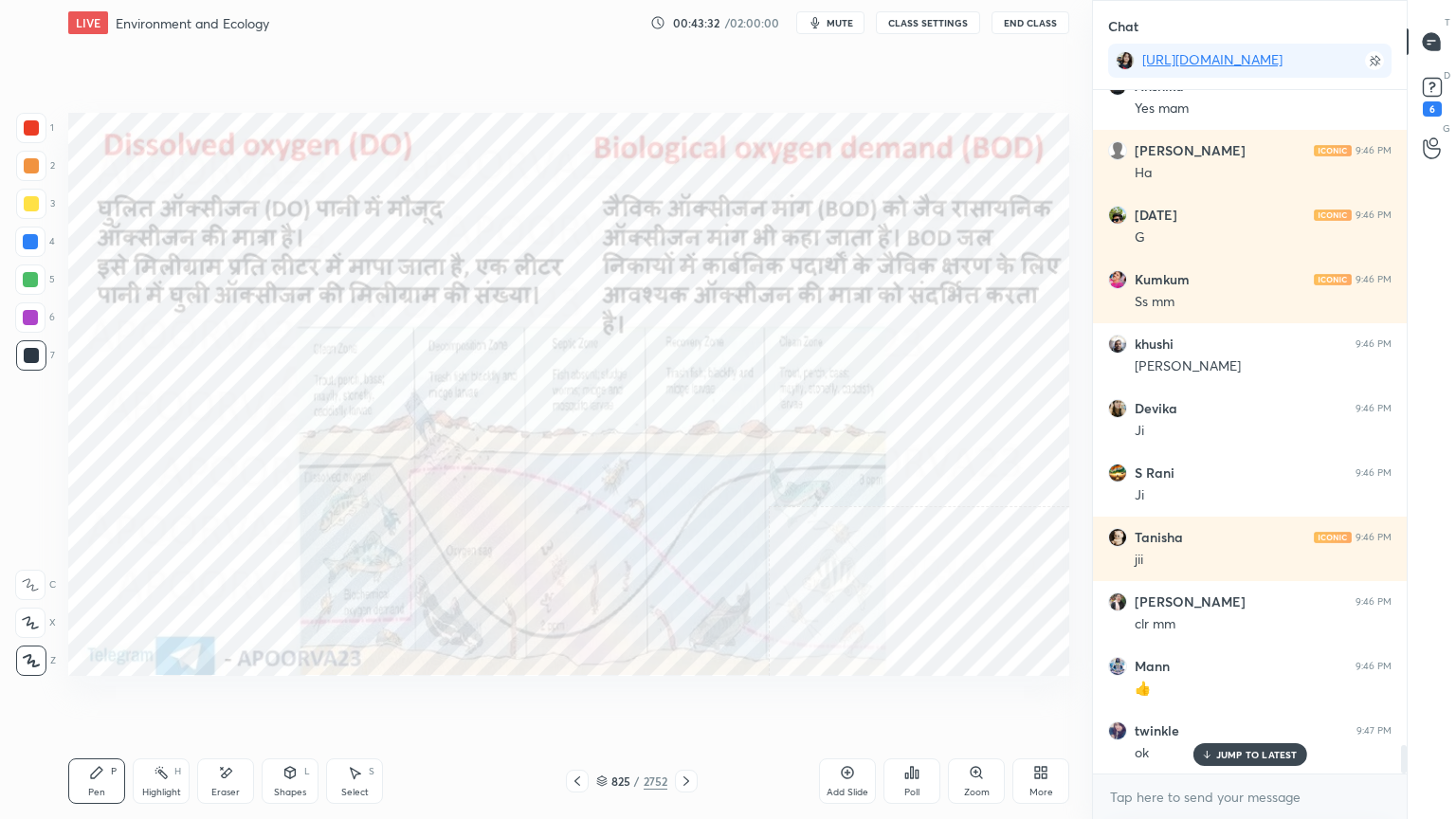
click at [690, 699] on icon at bounding box center [686, 782] width 15 height 15
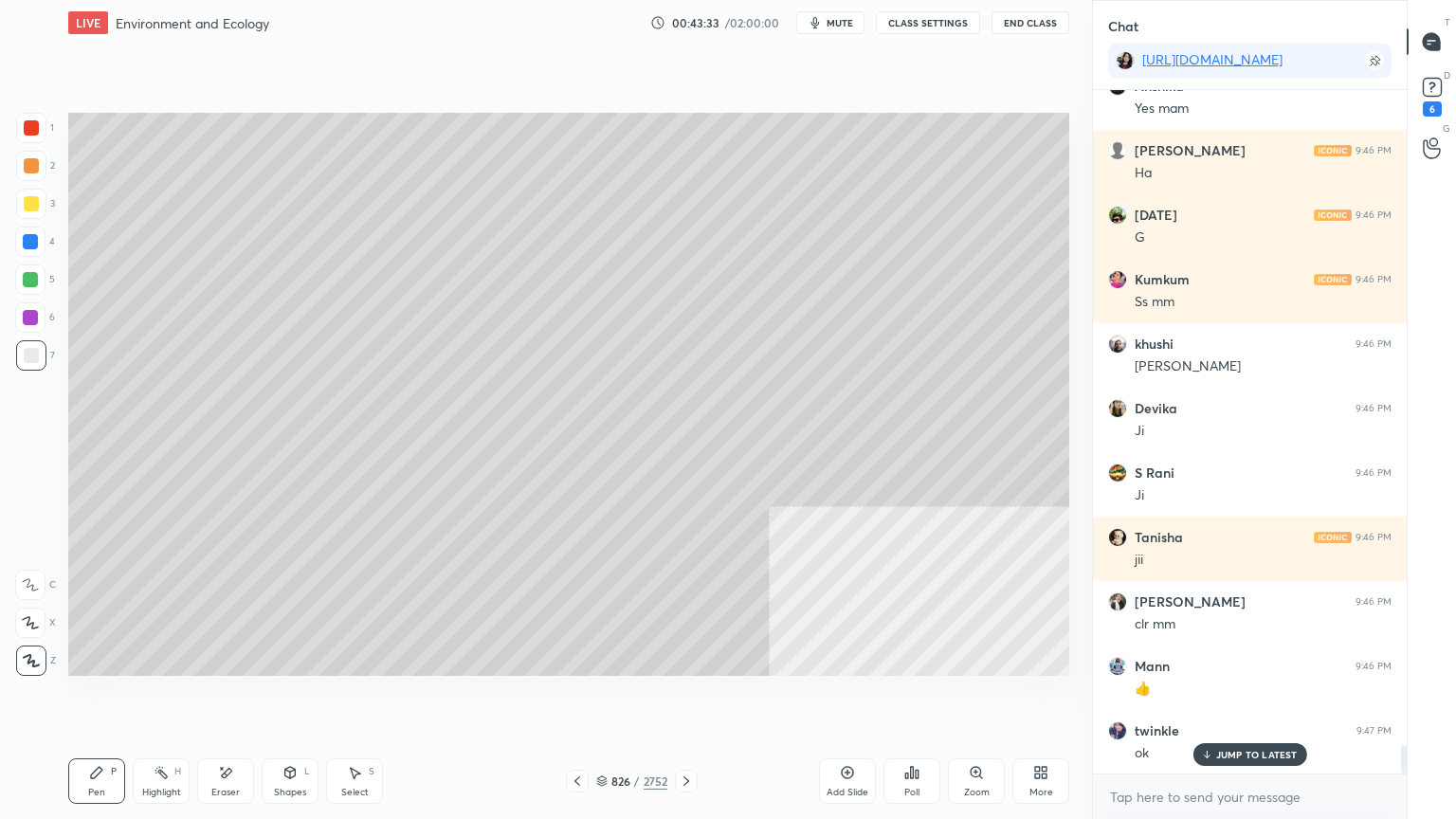
click at [12, 252] on div "1 2 3 4 5 6 7 C X Z E E Erase all H H" at bounding box center [30, 394] width 61 height 563
click at [21, 247] on div at bounding box center [31, 242] width 31 height 31
click at [31, 245] on div at bounding box center [31, 242] width 15 height 15
click at [35, 244] on div at bounding box center [31, 242] width 15 height 15
click at [37, 243] on div at bounding box center [31, 242] width 31 height 31
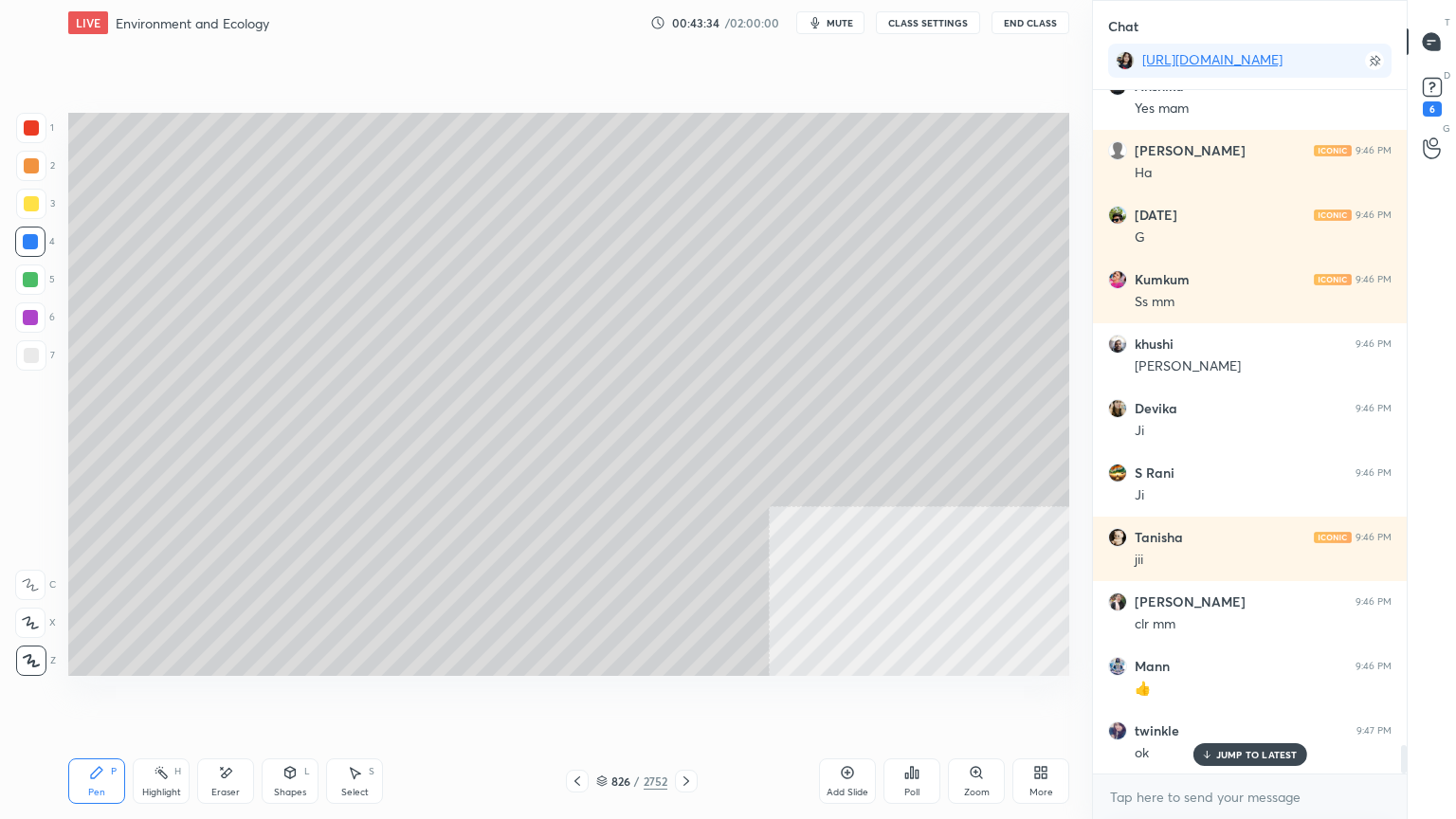
scroll to position [15931, 0]
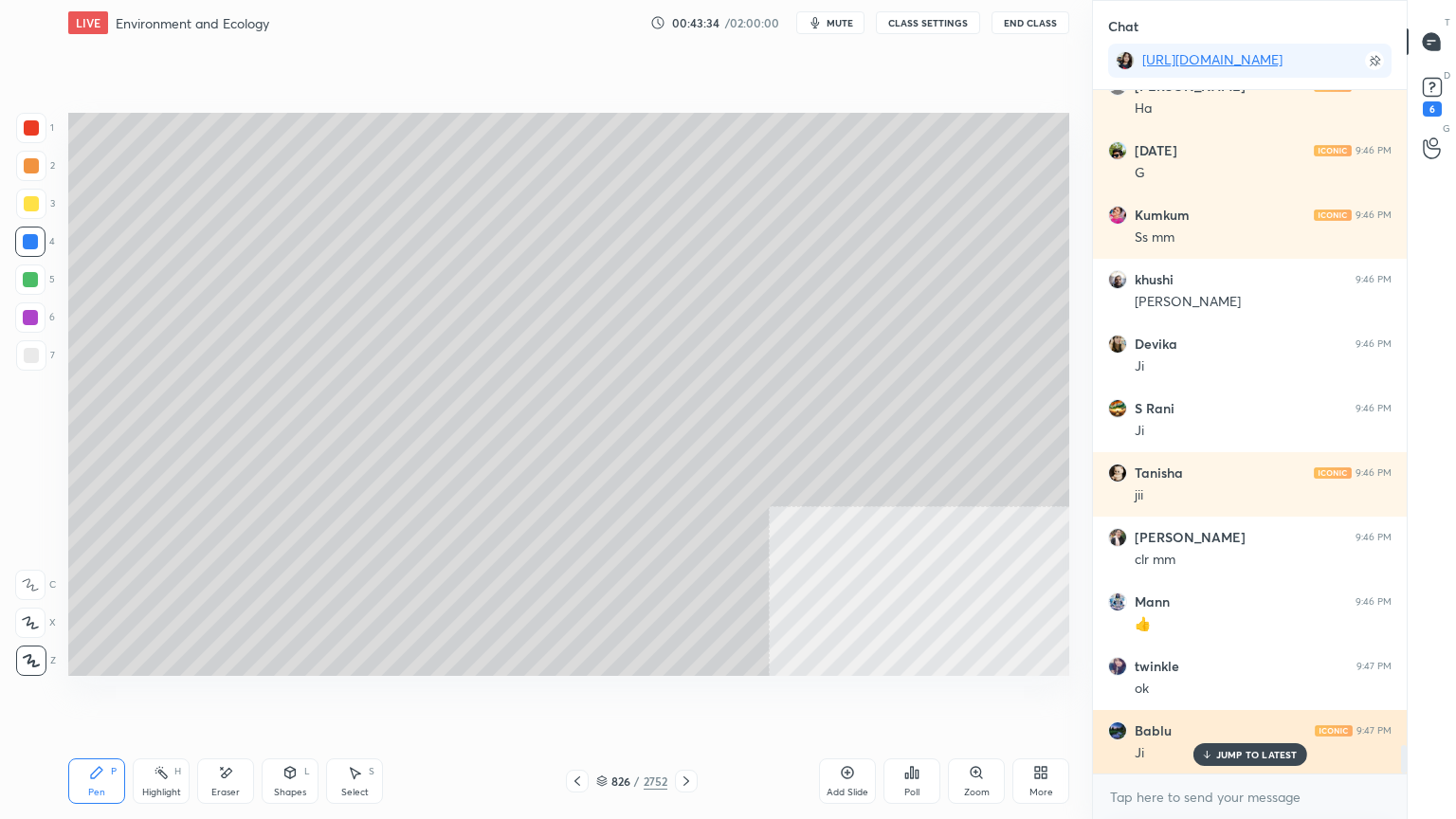
click at [1217, 699] on p "JUMP TO LATEST" at bounding box center [1256, 755] width 82 height 12
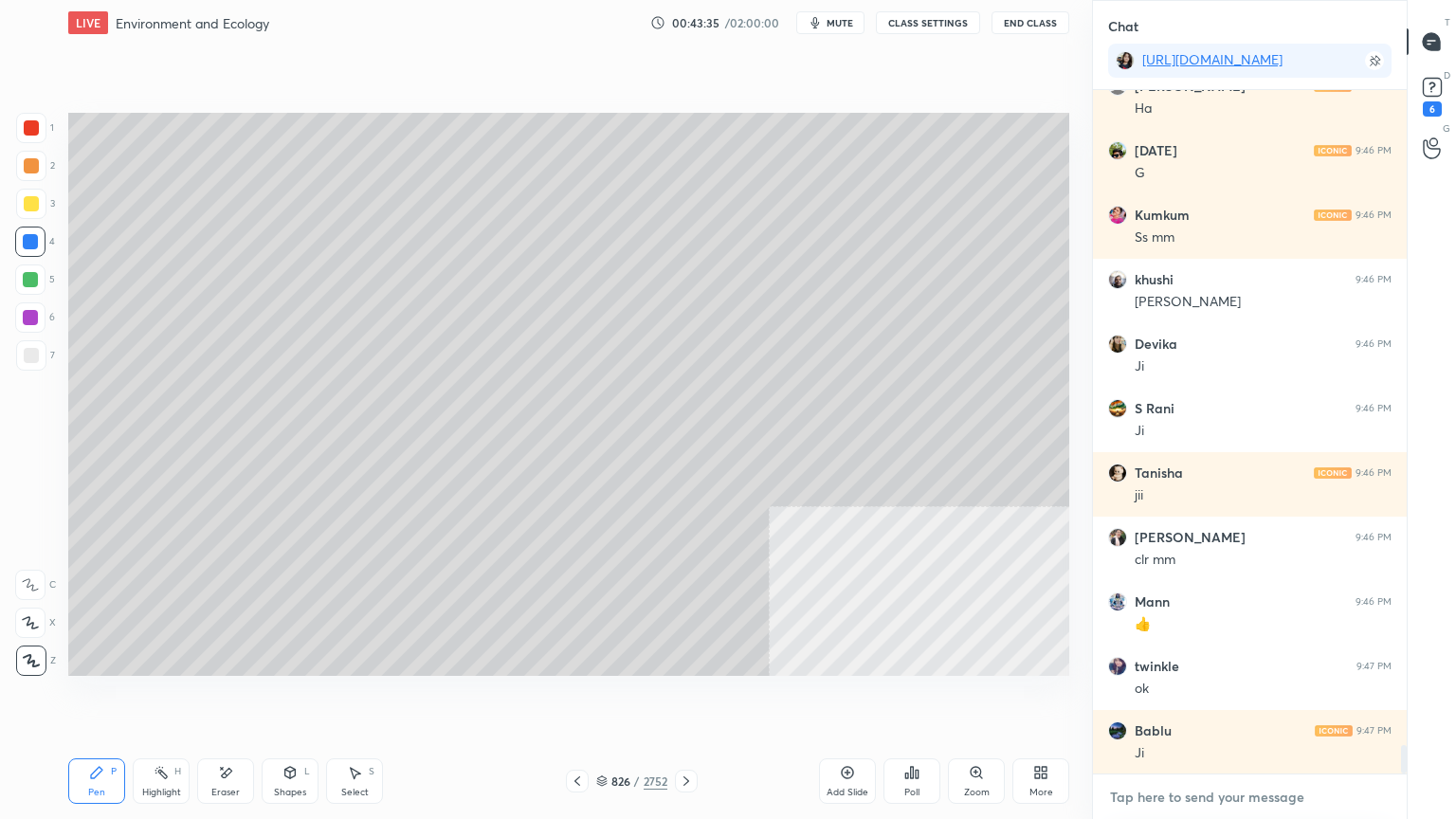
click at [1209, 699] on textarea at bounding box center [1249, 798] width 284 height 31
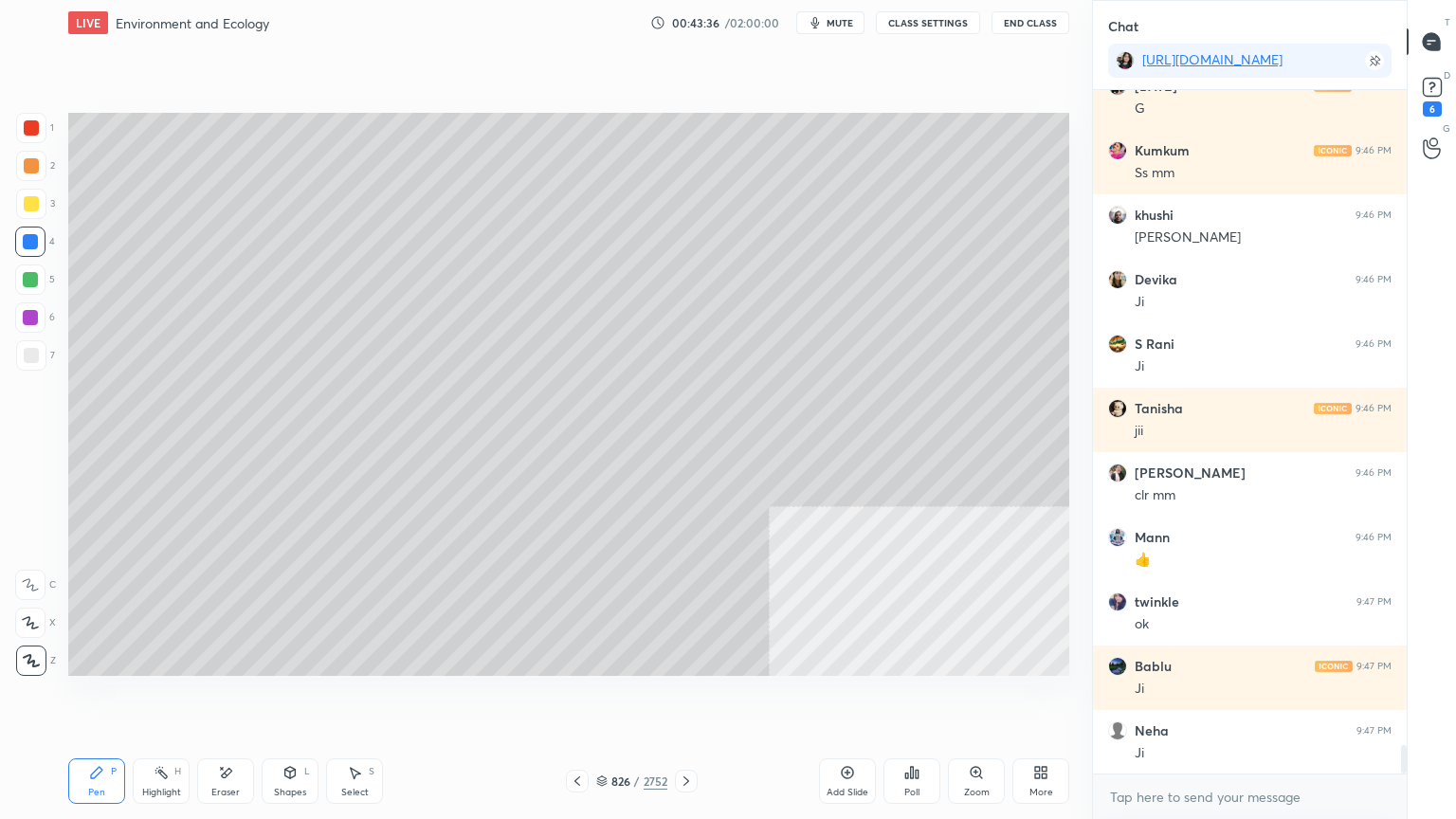
click at [1178, 699] on div "x" at bounding box center [1249, 797] width 313 height 44
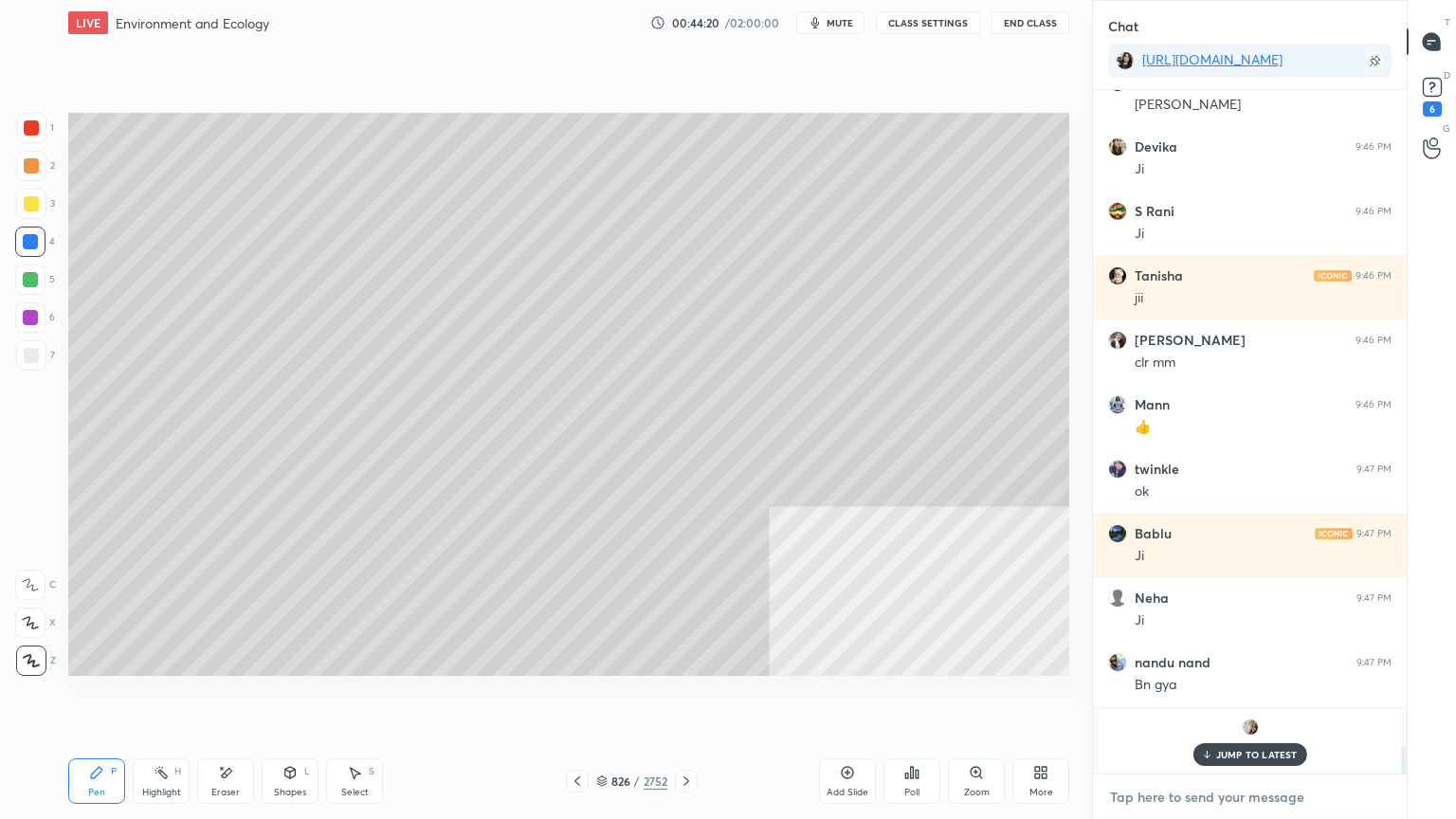
scroll to position [16193, 0]
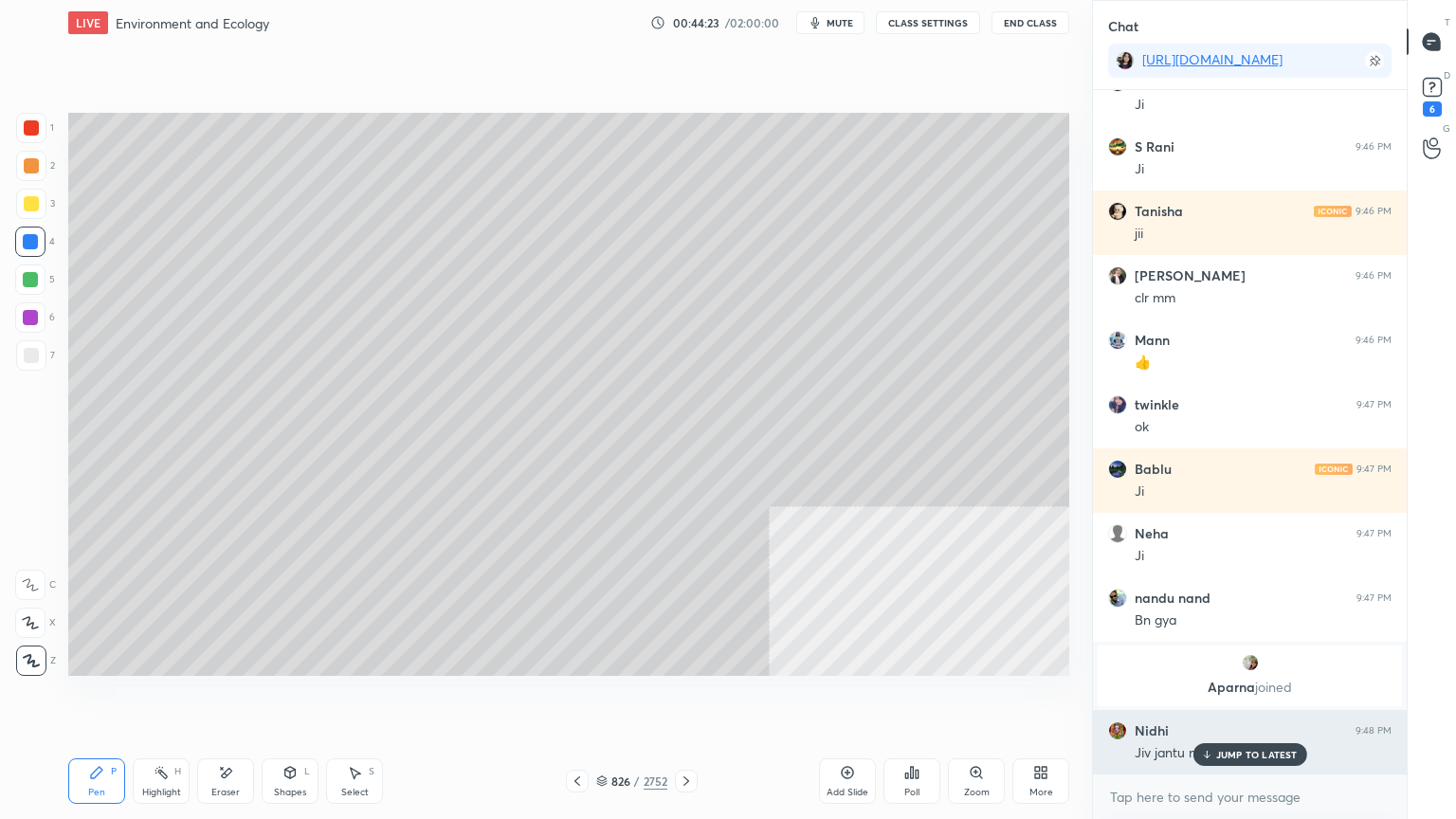
click at [1212, 699] on div "JUMP TO LATEST" at bounding box center [1249, 755] width 113 height 23
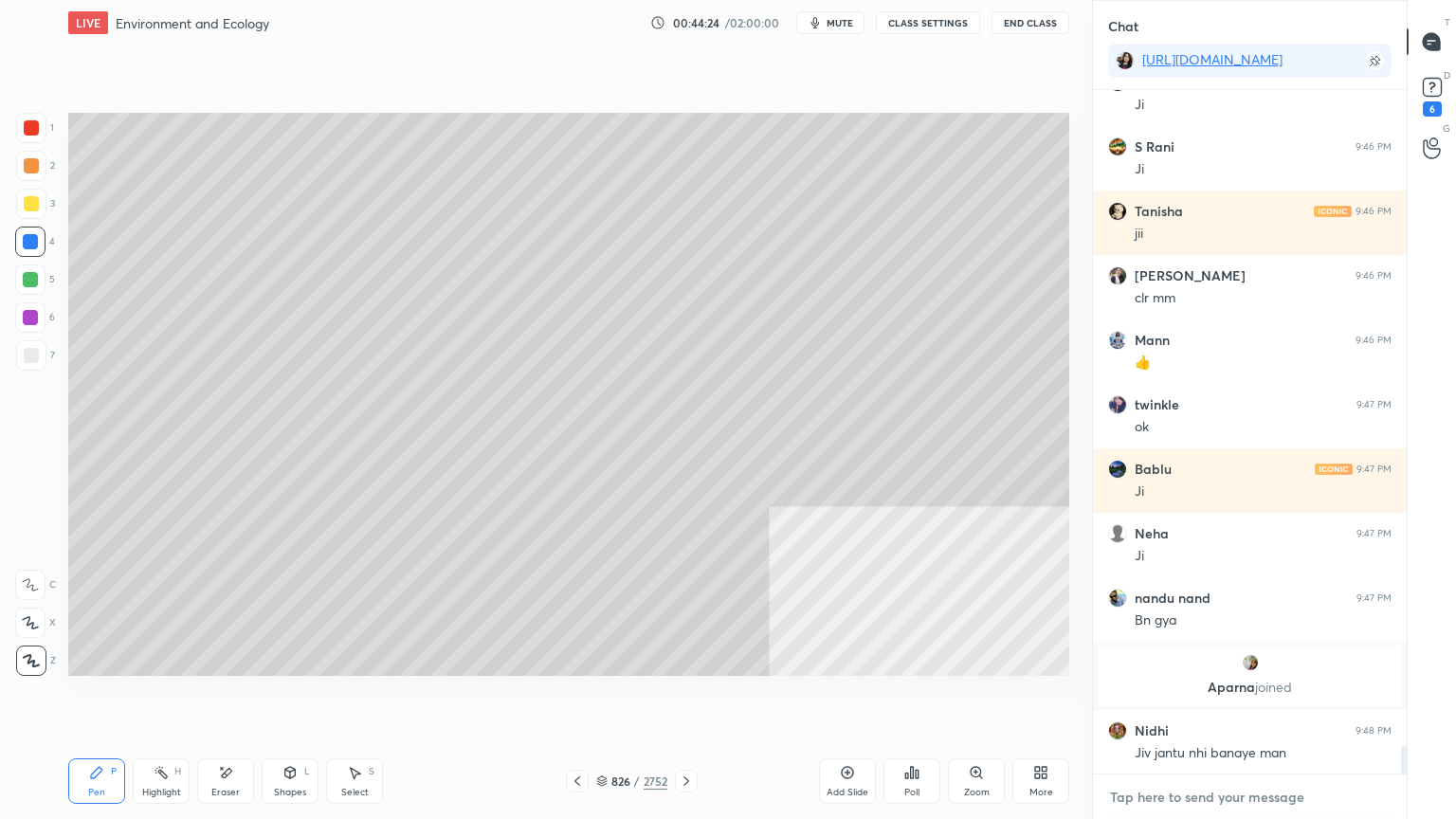
click at [1206, 699] on textarea at bounding box center [1249, 798] width 284 height 31
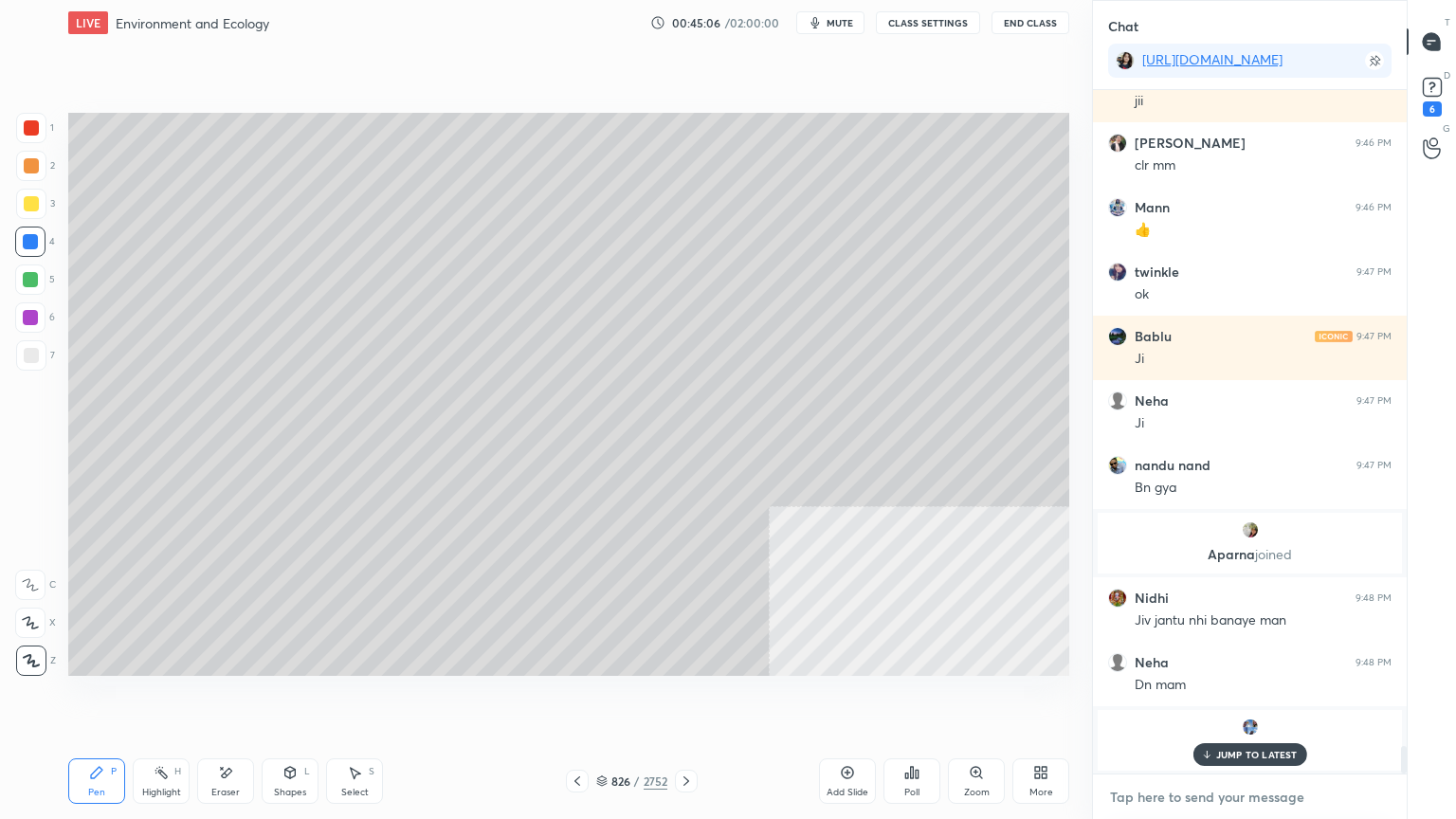
scroll to position [16390, 0]
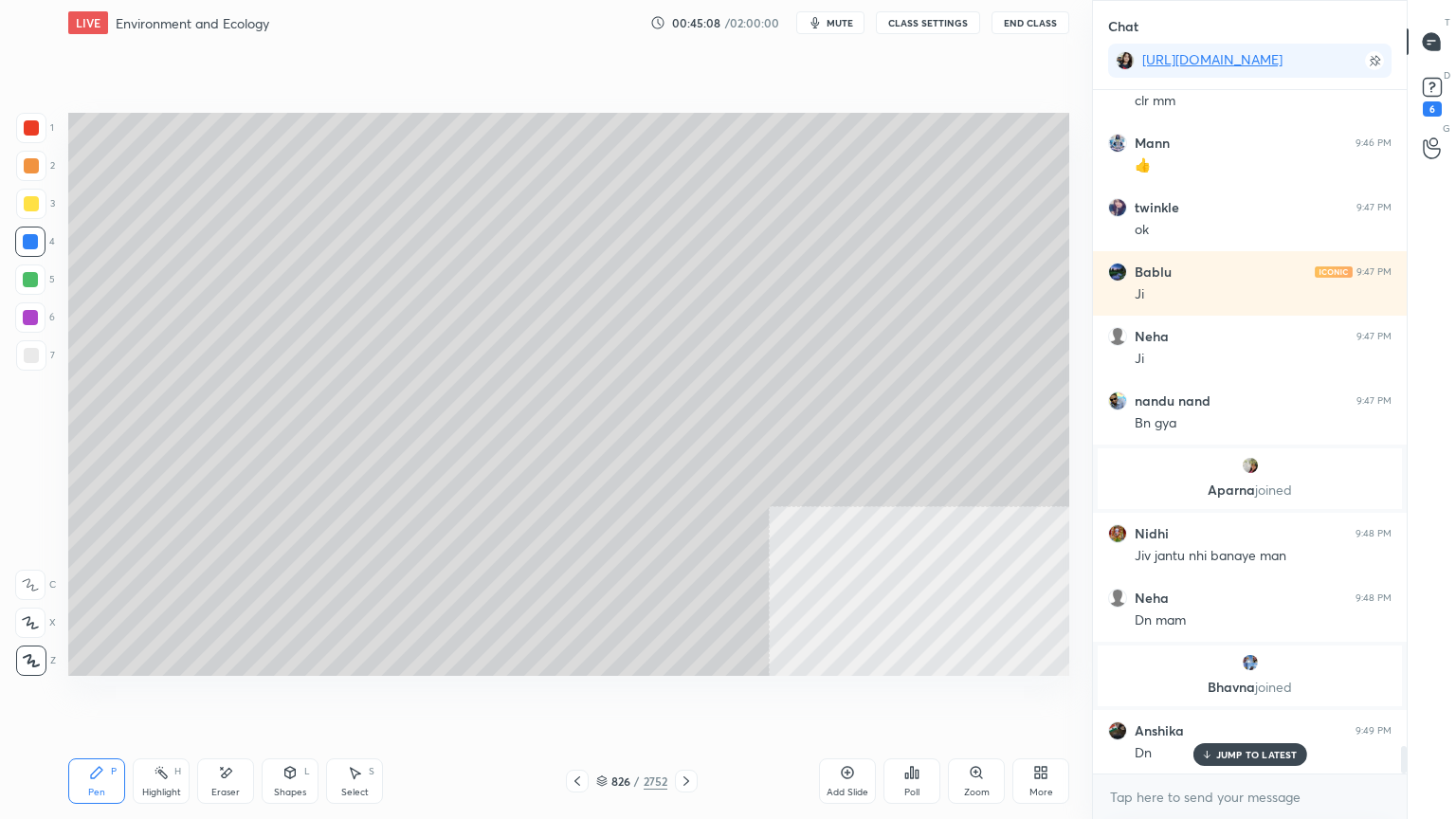
click at [606, 699] on icon at bounding box center [602, 782] width 12 height 12
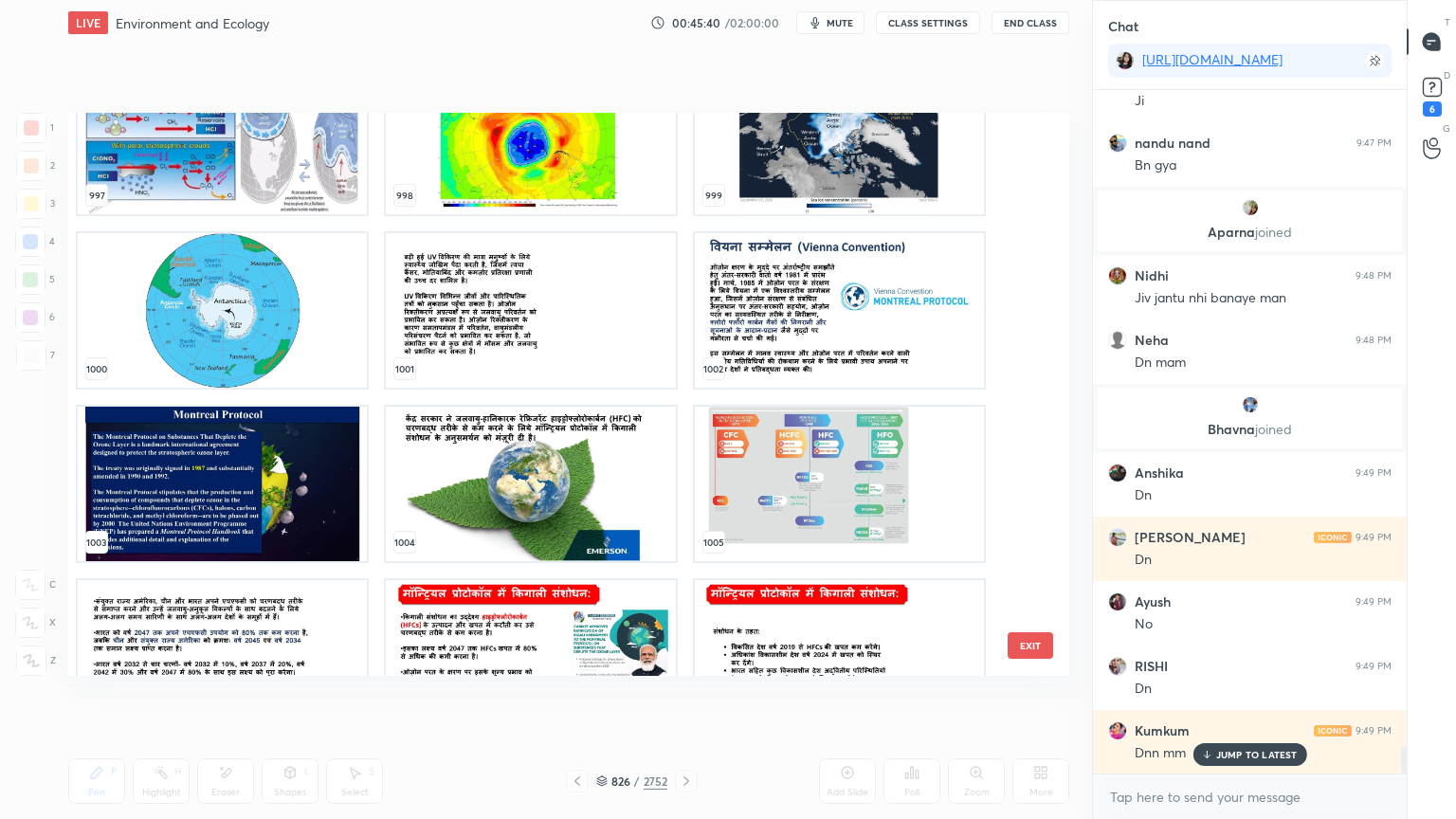
scroll to position [57926, 0]
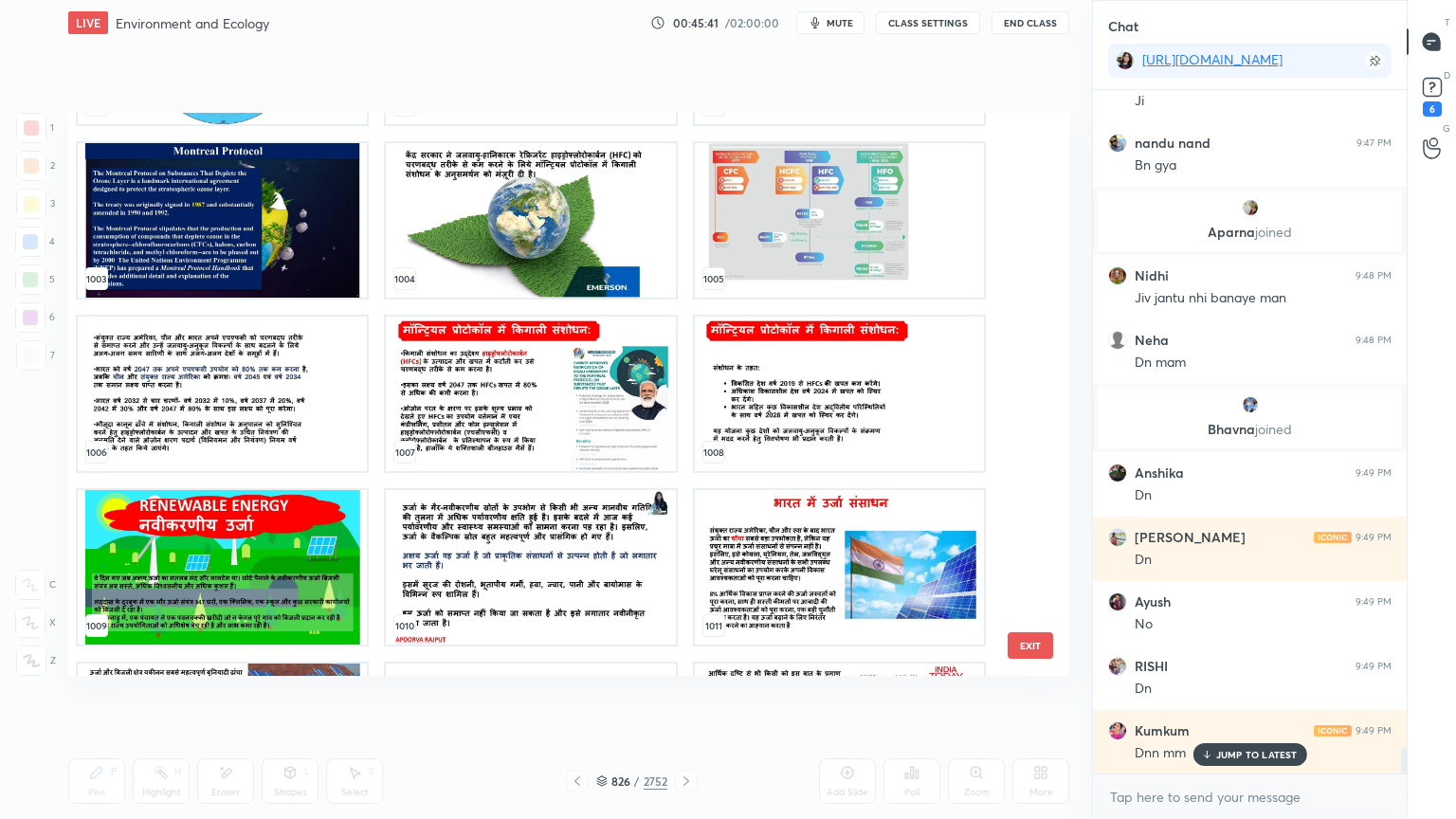
click at [1021, 646] on button "EXIT" at bounding box center [1029, 646] width 45 height 27
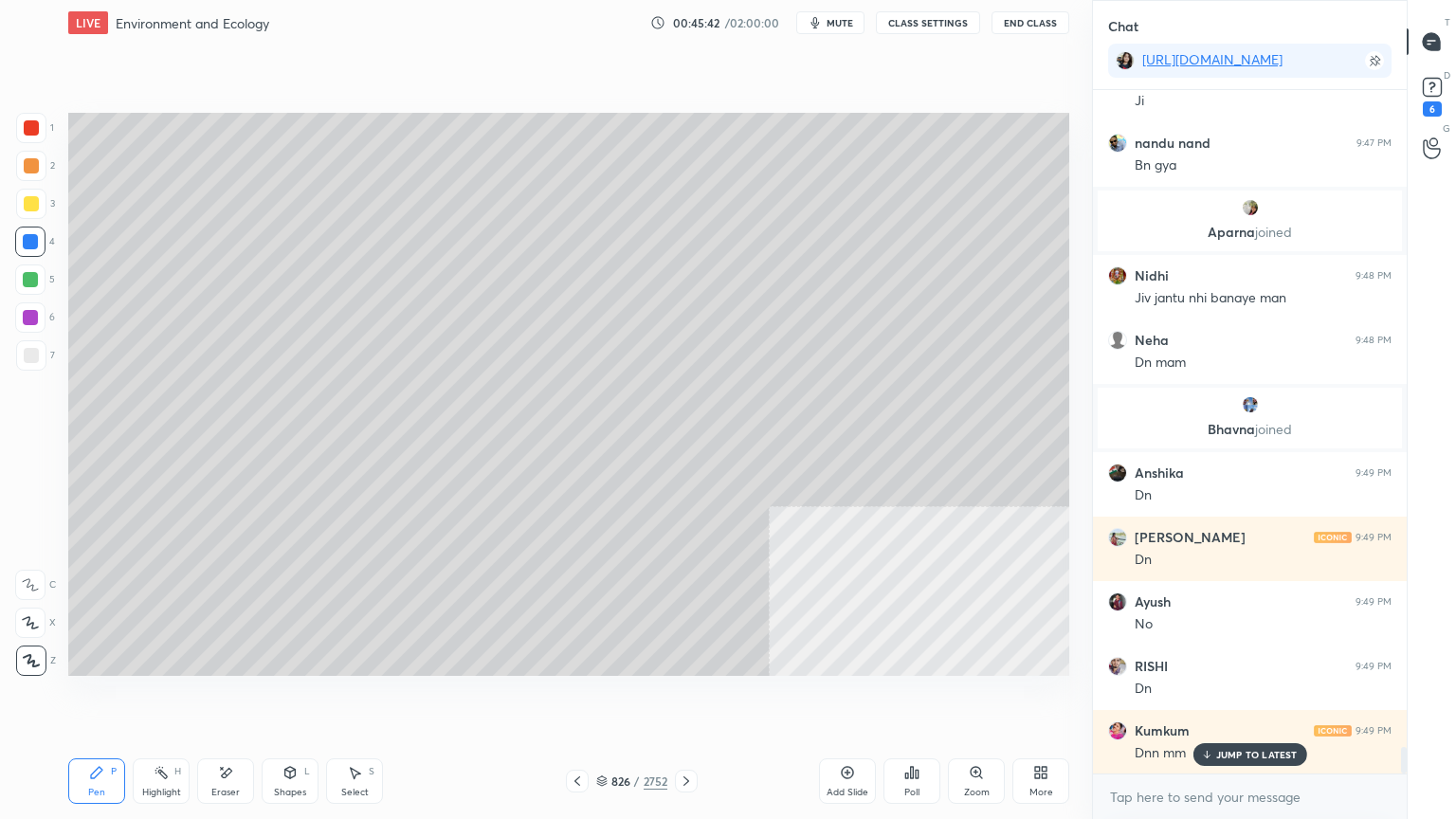
click at [1226, 699] on div "JUMP TO LATEST" at bounding box center [1249, 755] width 113 height 23
click at [1227, 699] on textarea at bounding box center [1249, 798] width 284 height 31
click at [1208, 699] on div "x" at bounding box center [1249, 797] width 313 height 44
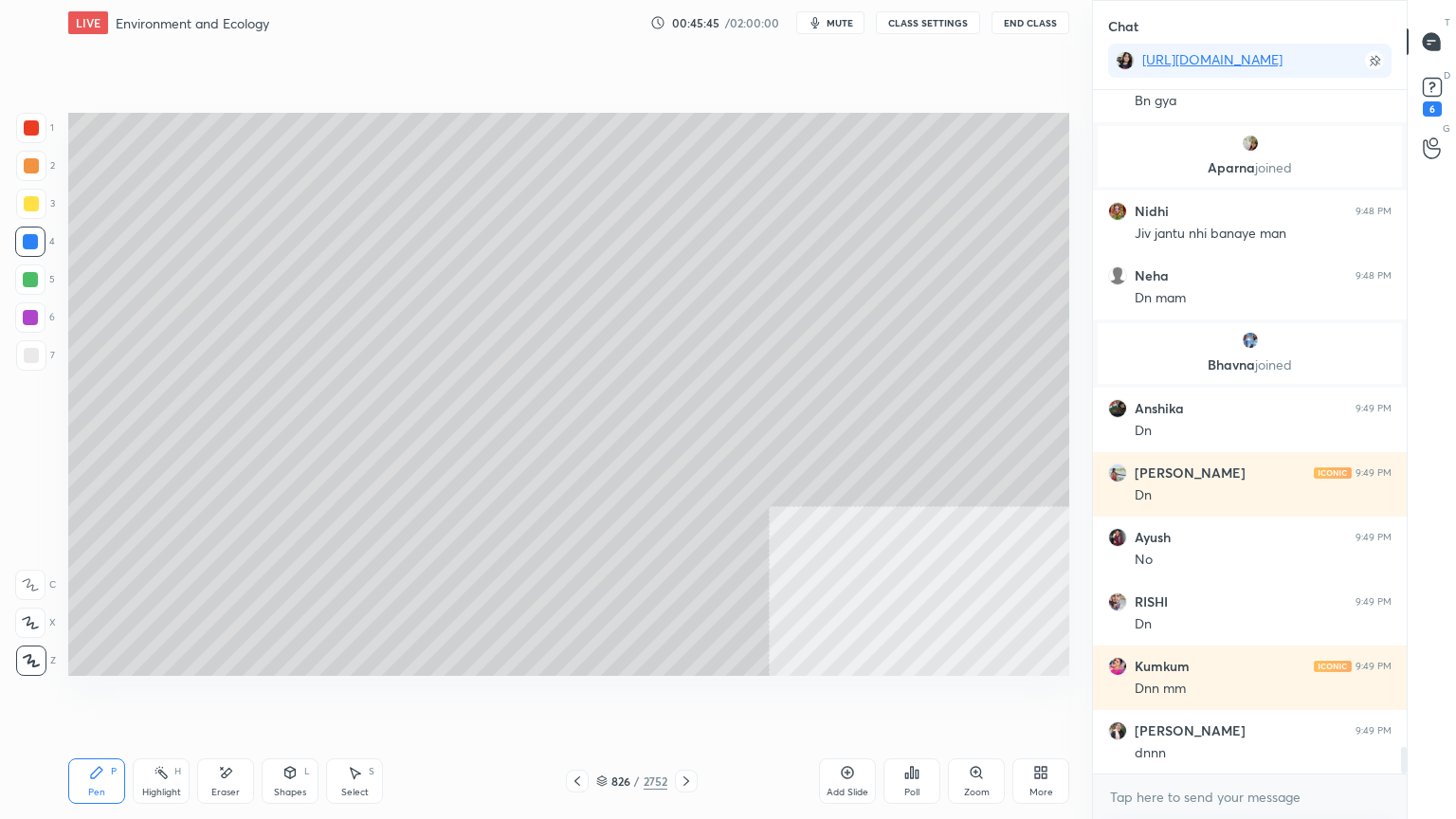
click at [607, 699] on div "826 / 2752" at bounding box center [631, 782] width 71 height 17
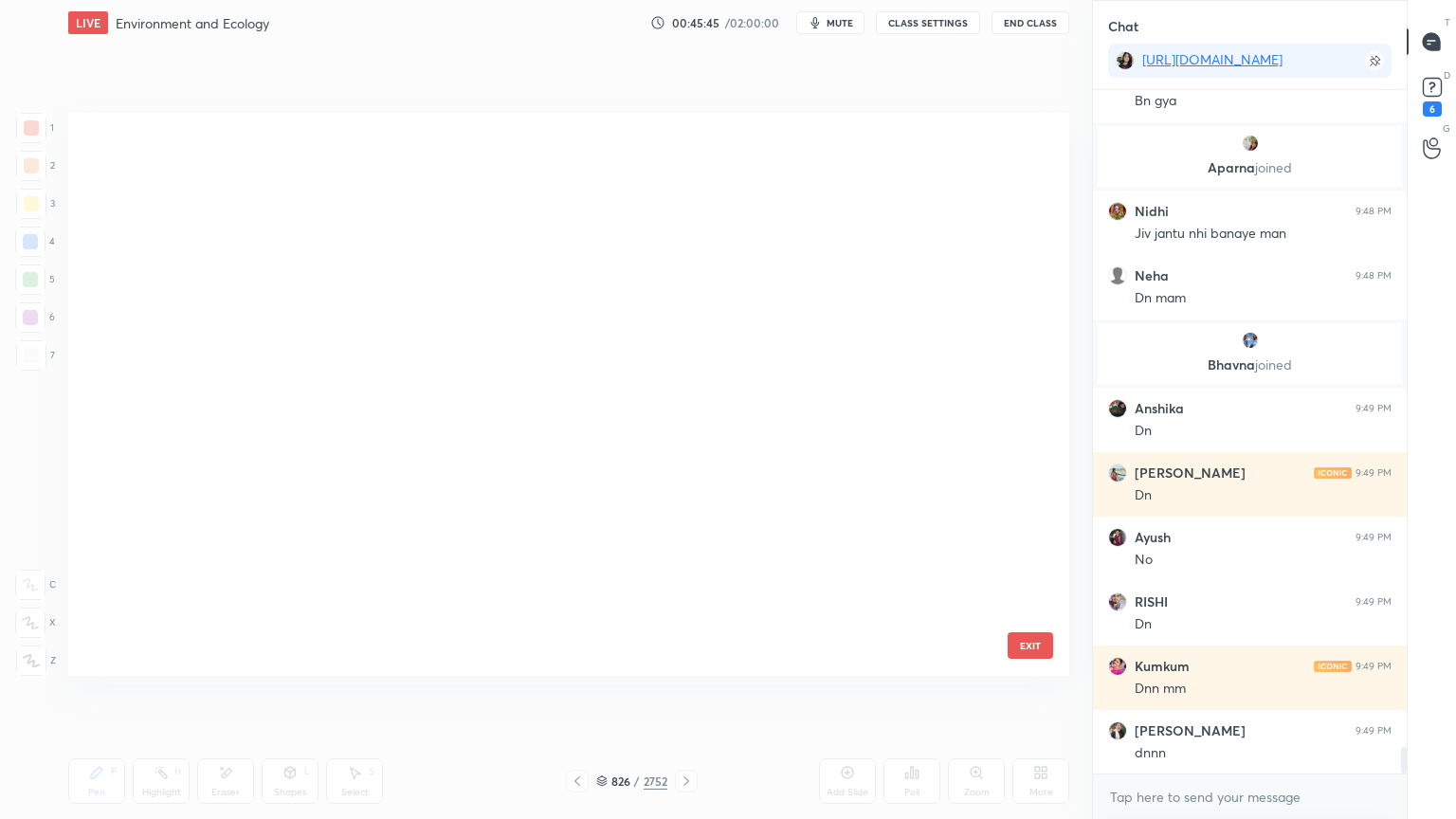
scroll to position [558, 992]
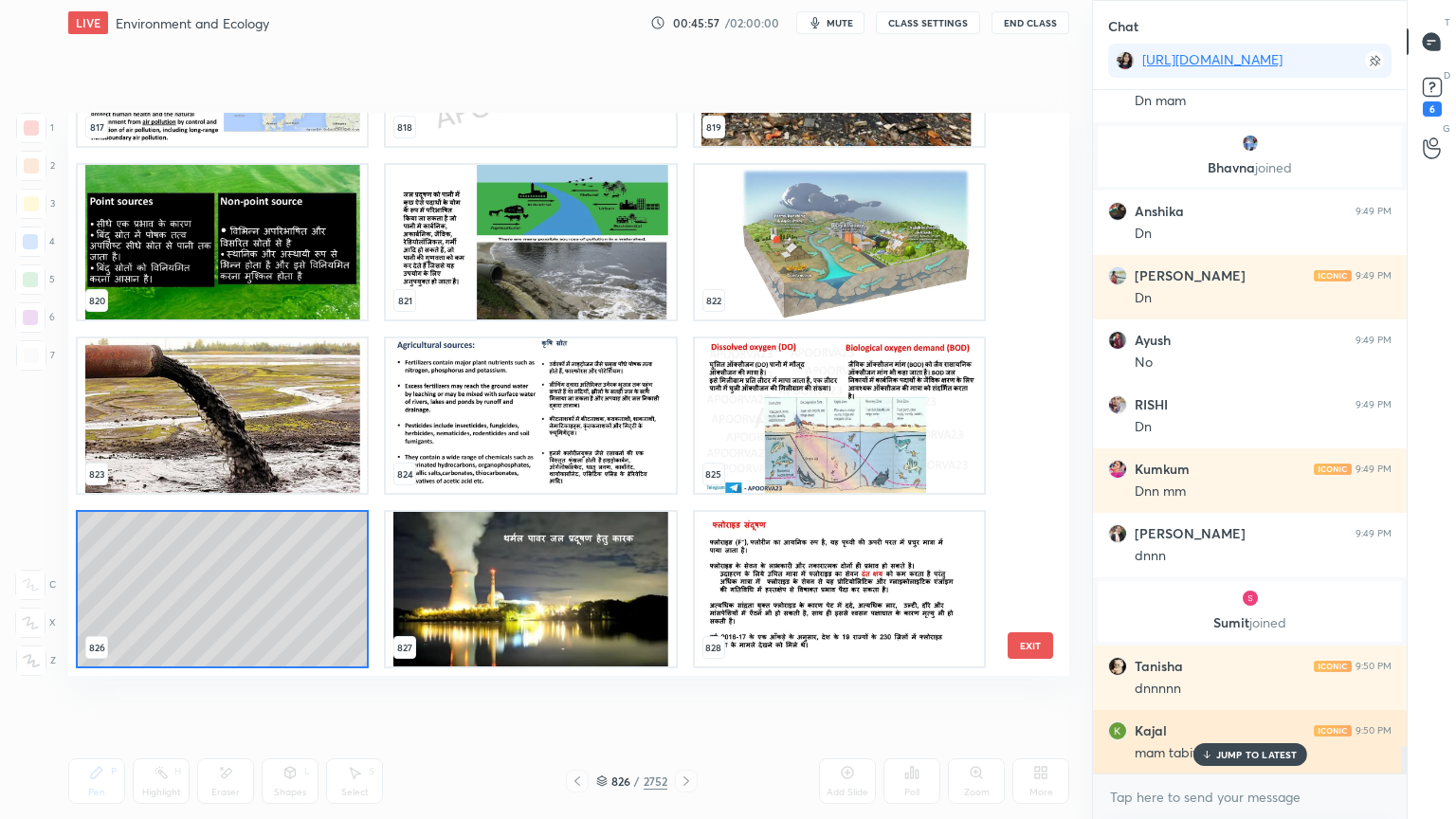
click at [1232, 699] on p "JUMP TO LATEST" at bounding box center [1256, 755] width 82 height 12
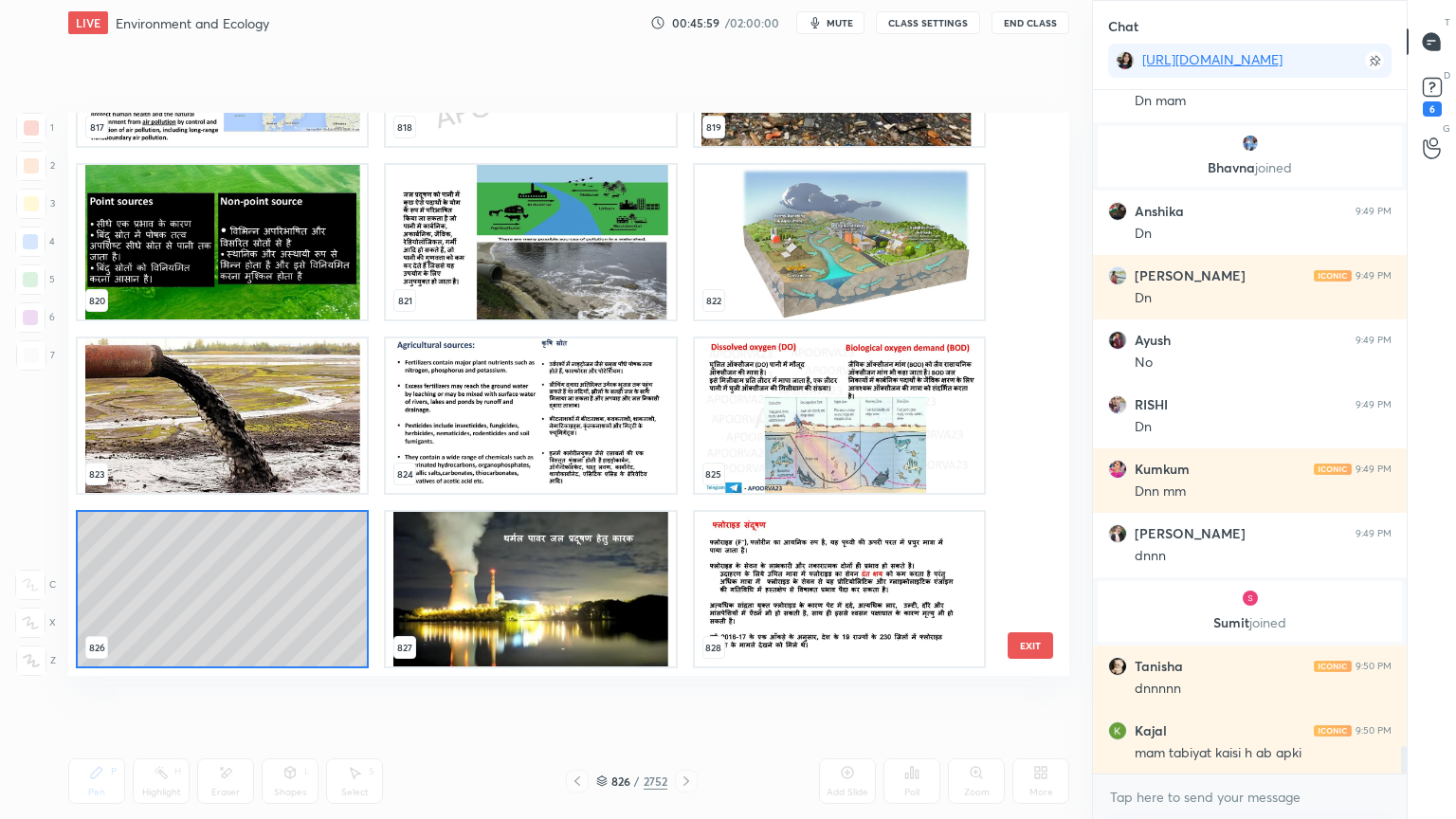
click at [1043, 659] on div "817 818 819 820 821 822 823 824 825 826 827 828 829 830 831 832 833 834 EXIT" at bounding box center [568, 394] width 1000 height 563
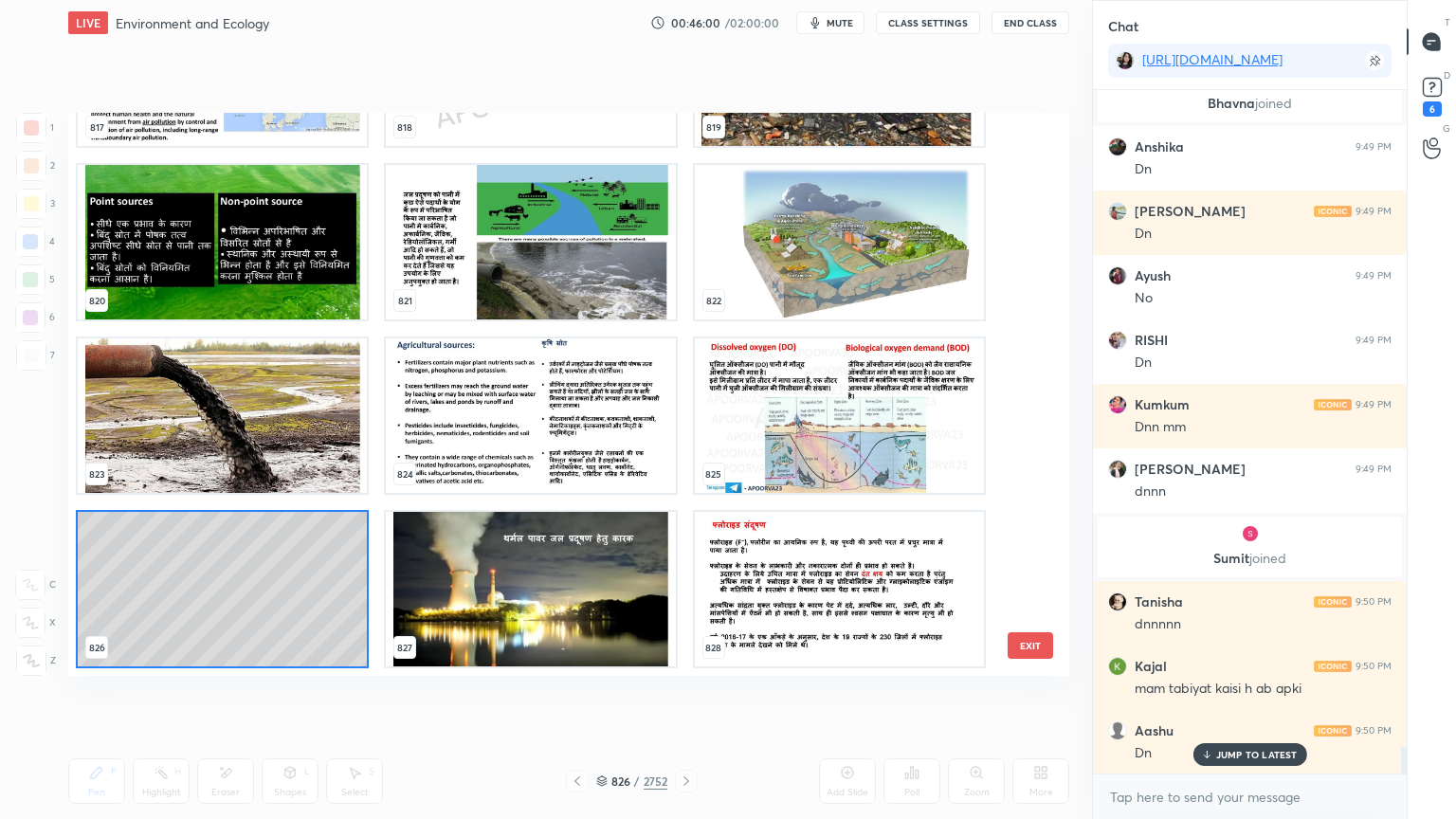
click at [1033, 649] on button "EXIT" at bounding box center [1029, 646] width 45 height 27
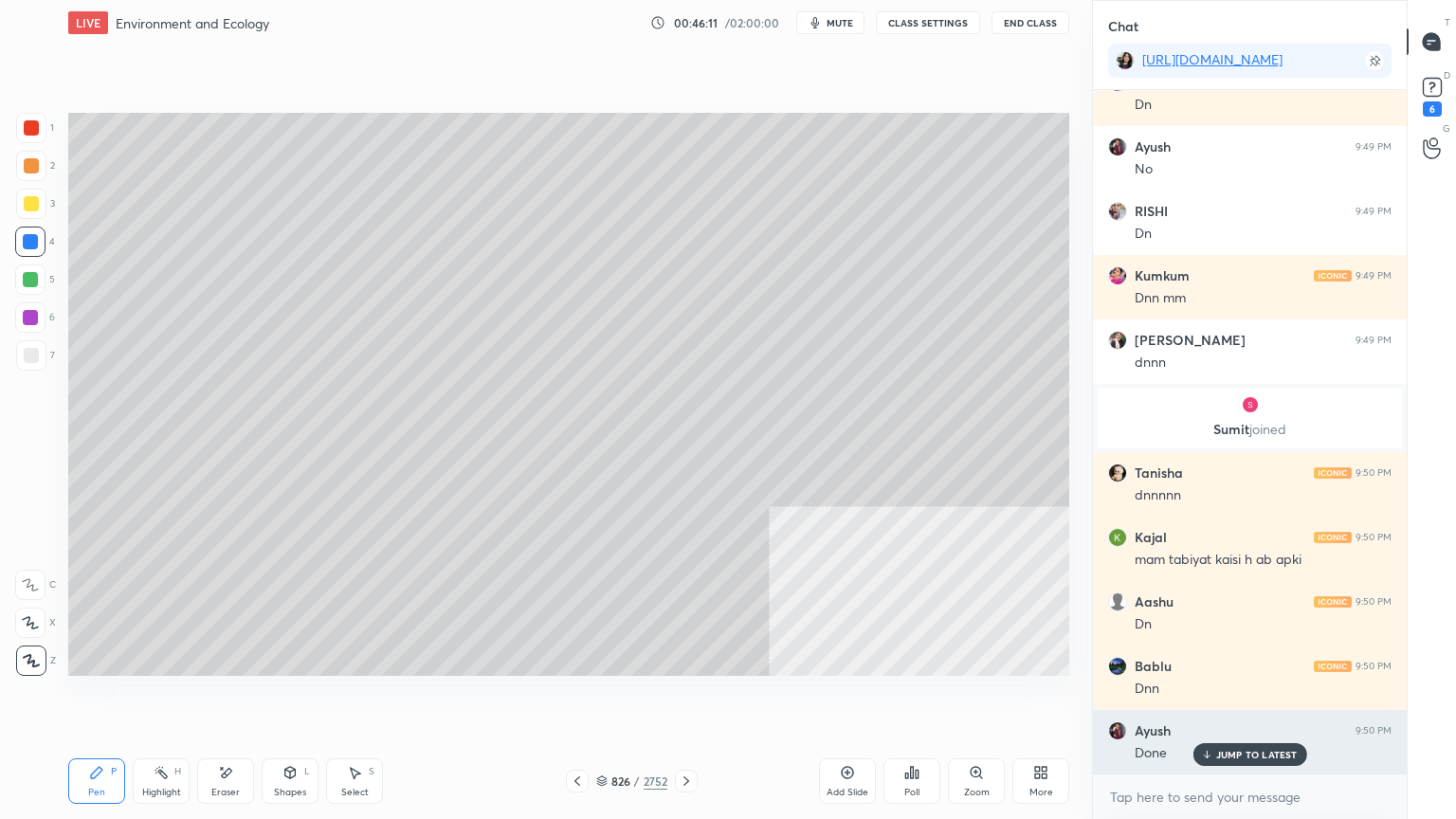
click at [1217, 699] on div "JUMP TO LATEST" at bounding box center [1249, 755] width 113 height 23
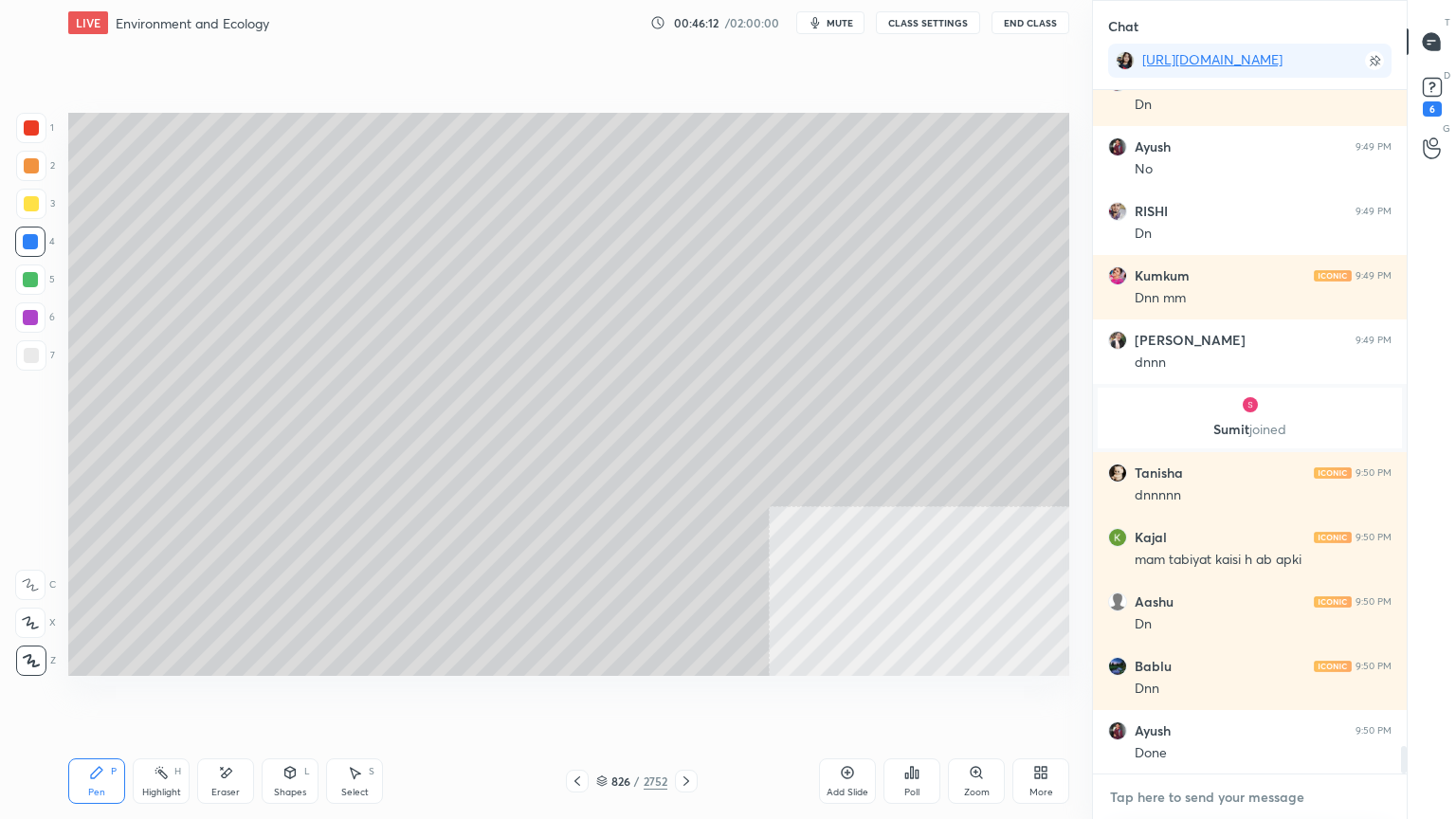
click at [1206, 699] on textarea at bounding box center [1249, 798] width 284 height 31
click at [711, 699] on div "Setting up your live class Poll for secs No correct answer Start poll" at bounding box center [568, 394] width 1016 height 698
click at [715, 699] on div "Setting up your live class Poll for secs No correct answer Start poll" at bounding box center [568, 394] width 1016 height 698
drag, startPoint x: 709, startPoint y: 745, endPoint x: 713, endPoint y: 755, distance: 10.8
click at [713, 699] on div "Pen P Highlight H Eraser Shapes L Select S 826 / 2752 Add Slide Poll Zoom More" at bounding box center [568, 781] width 1000 height 76
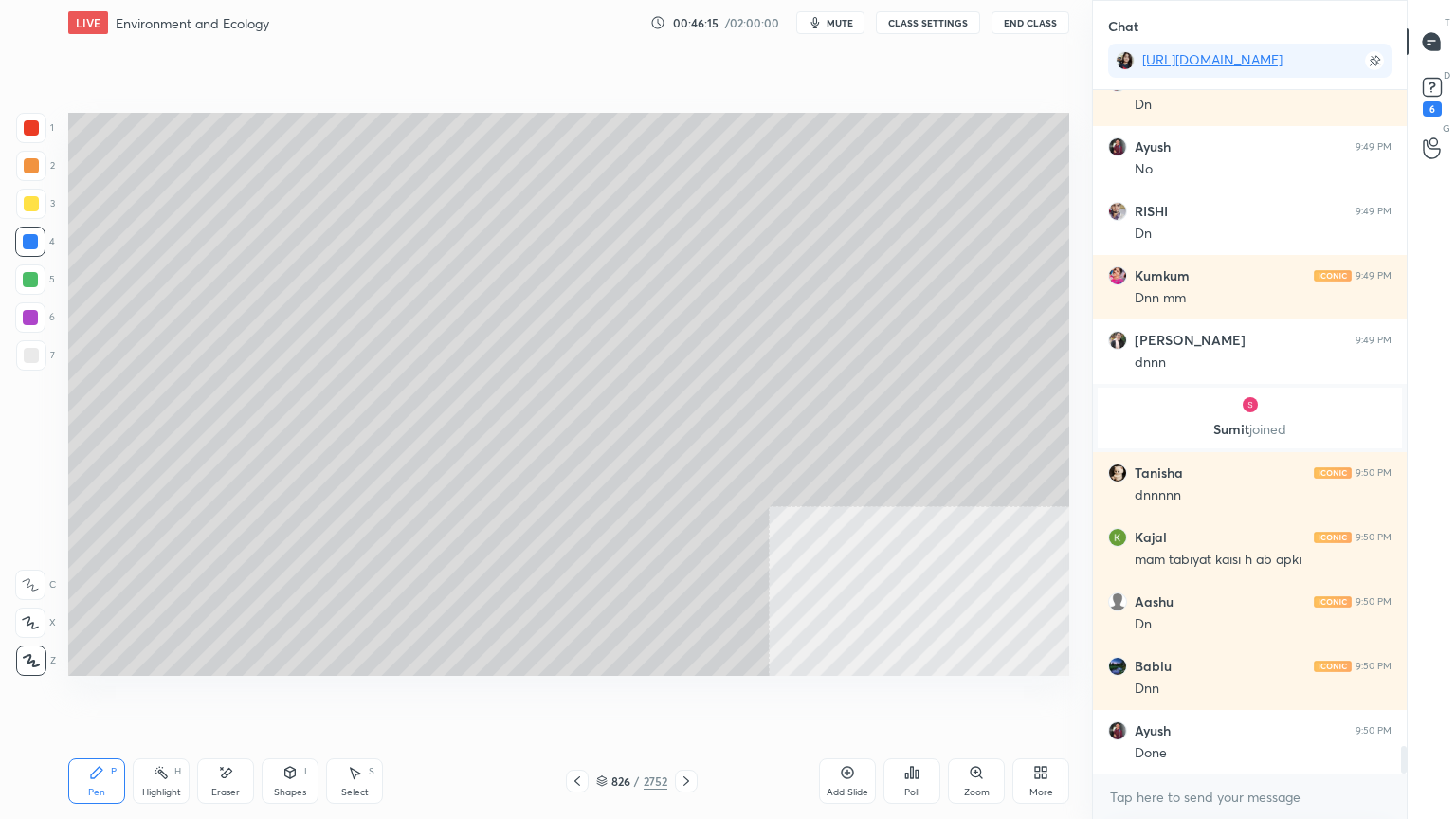
click at [705, 699] on div "Pen P Highlight H Eraser Shapes L Select S 826 / 2752 Add Slide Poll Zoom More" at bounding box center [568, 781] width 1000 height 76
click at [683, 699] on icon at bounding box center [686, 782] width 15 height 15
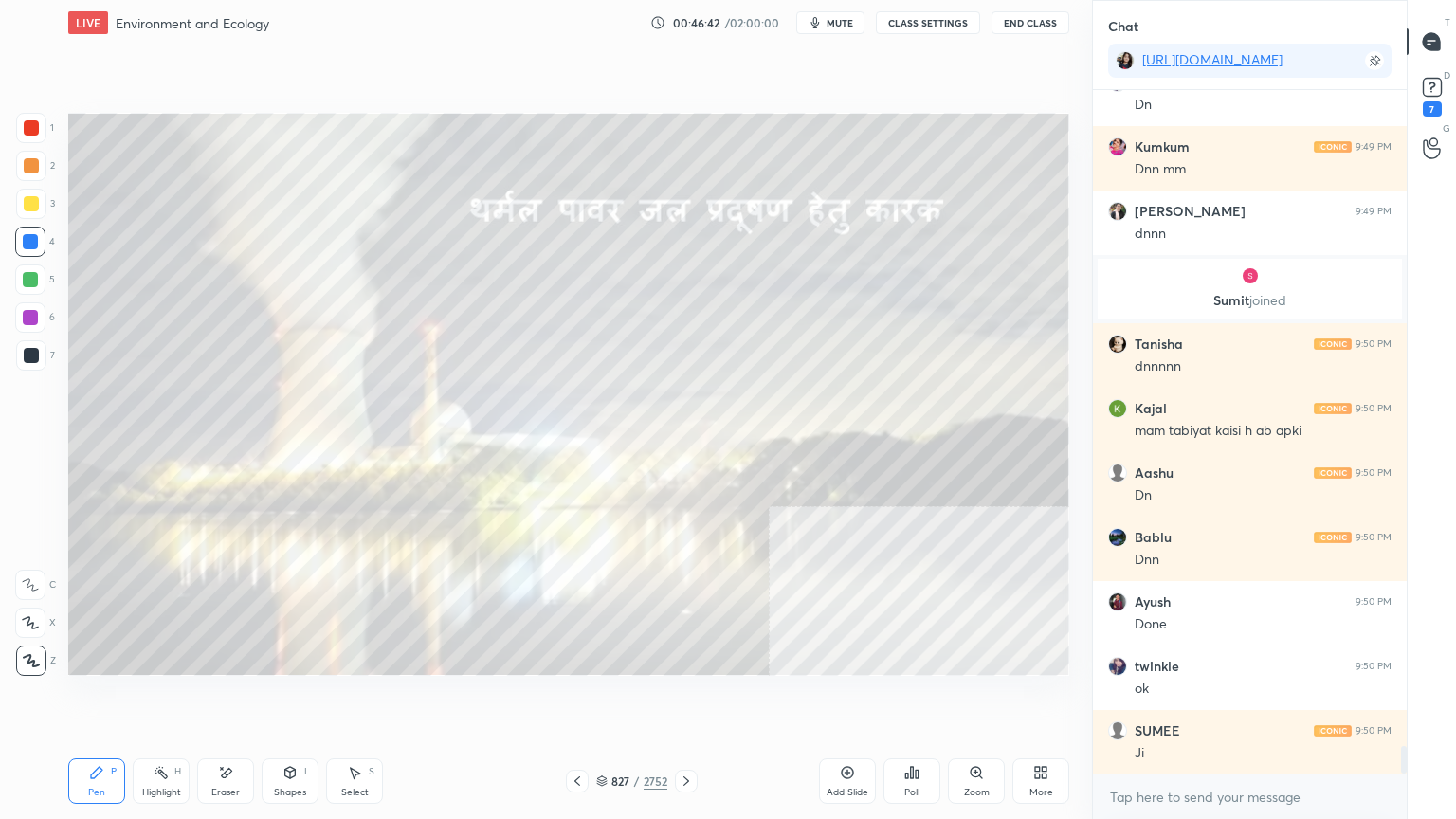
scroll to position [16508, 0]
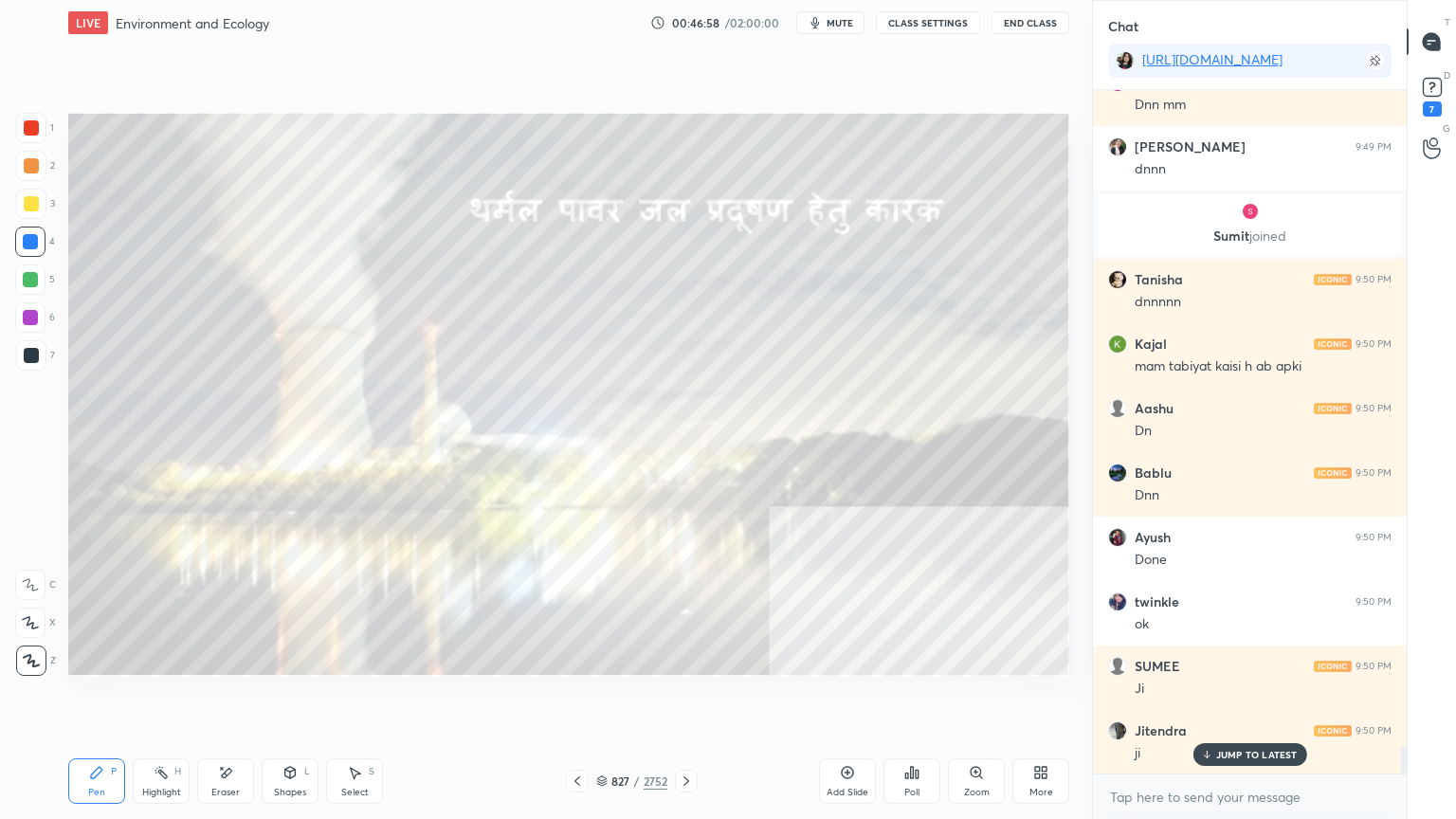
drag, startPoint x: 598, startPoint y: 780, endPoint x: 629, endPoint y: 774, distance: 31.6
click at [599, 699] on icon at bounding box center [602, 779] width 10 height 5
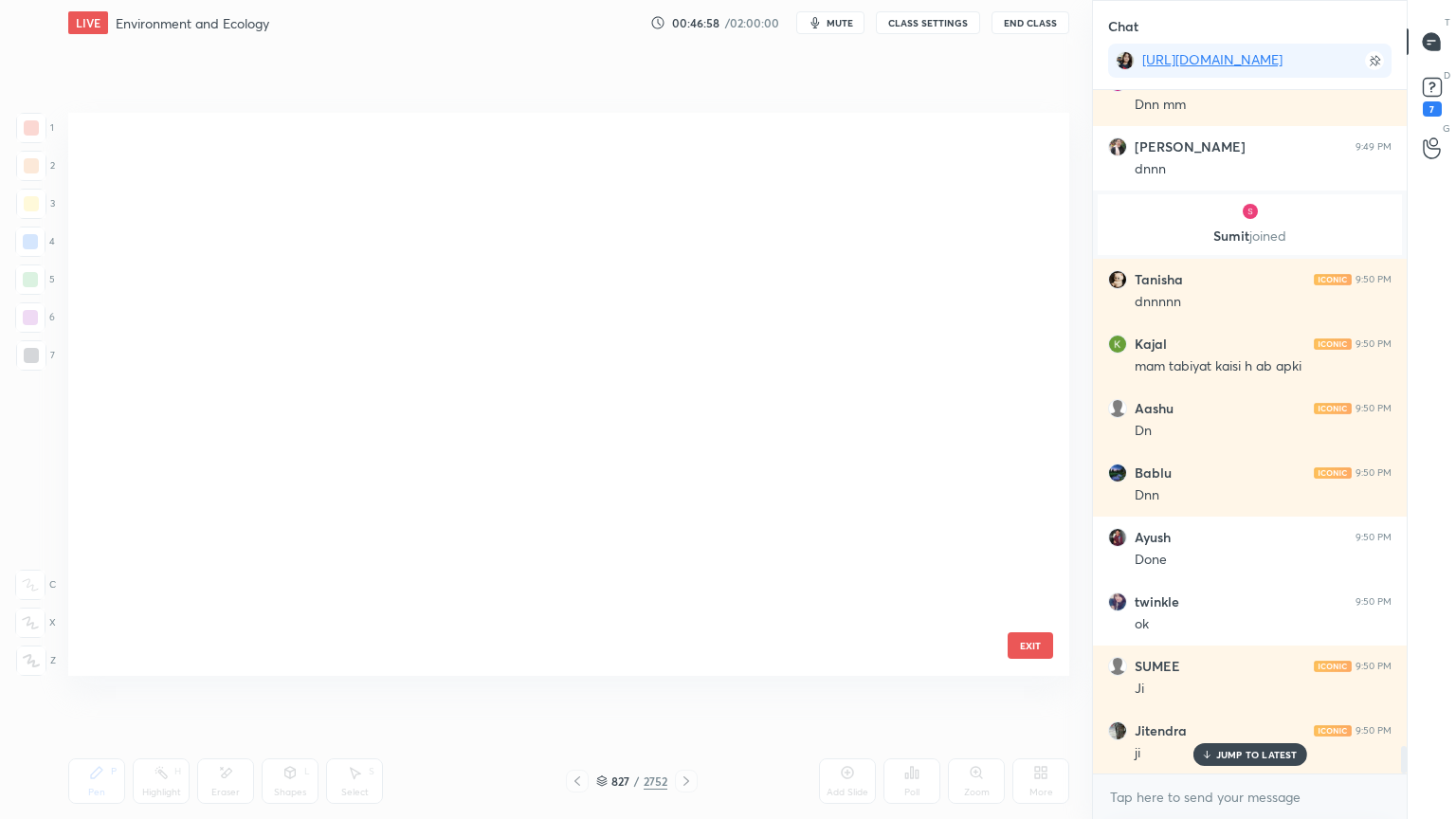
scroll to position [558, 992]
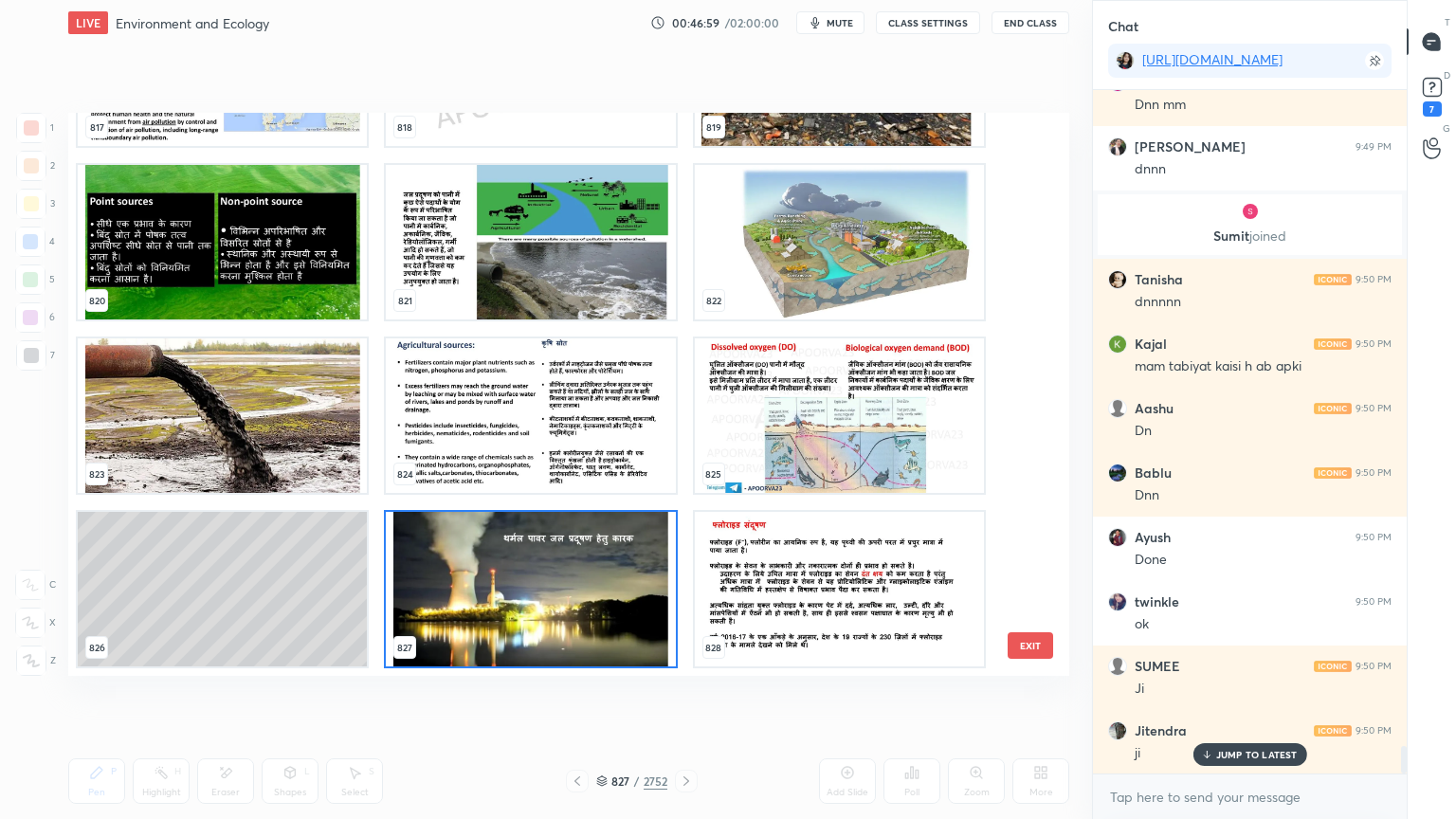
click at [554, 567] on img "grid" at bounding box center [530, 589] width 289 height 155
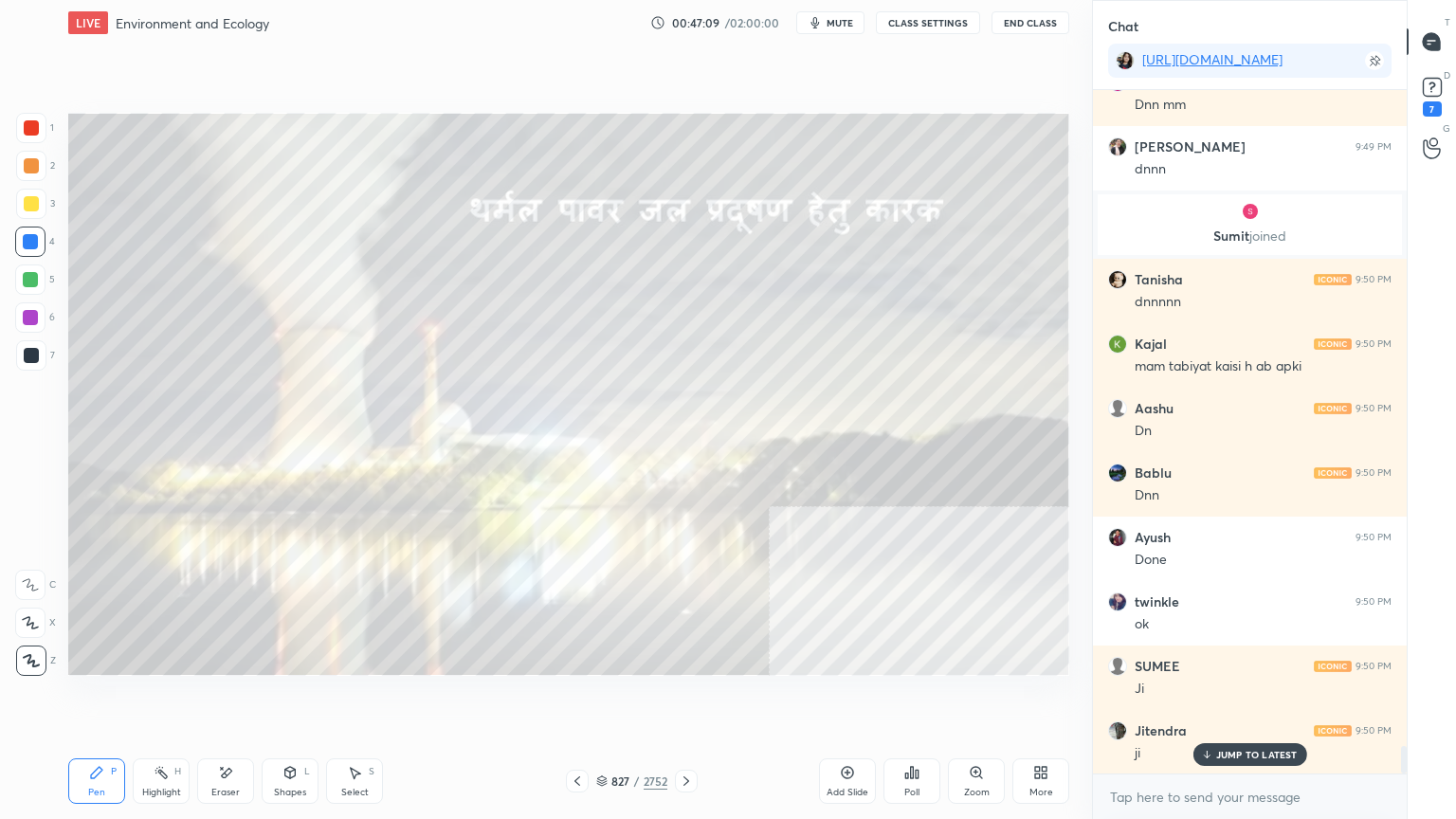
drag, startPoint x: 237, startPoint y: 798, endPoint x: 236, endPoint y: 786, distance: 12.0
click at [236, 699] on div "Eraser" at bounding box center [225, 781] width 57 height 45
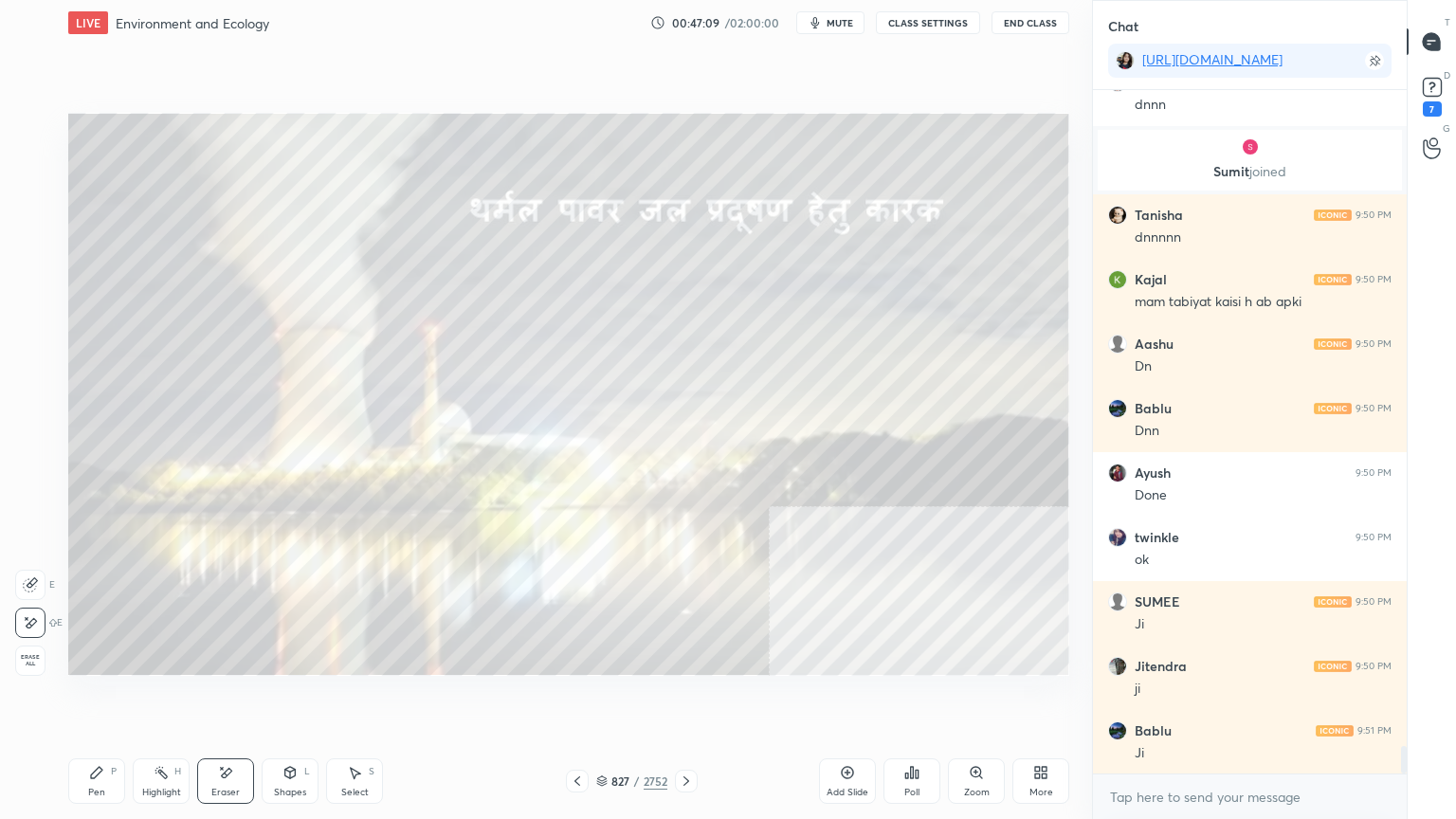
drag, startPoint x: 236, startPoint y: 786, endPoint x: 106, endPoint y: 687, distance: 163.4
click at [231, 699] on div "Eraser" at bounding box center [225, 781] width 57 height 45
click at [37, 648] on div "Erase all" at bounding box center [33, 657] width 35 height 37
click at [35, 654] on div "1 2 3 4 5 6 7 C X Z E E Erase all H H" at bounding box center [30, 394] width 61 height 563
click at [36, 277] on div at bounding box center [31, 280] width 15 height 15
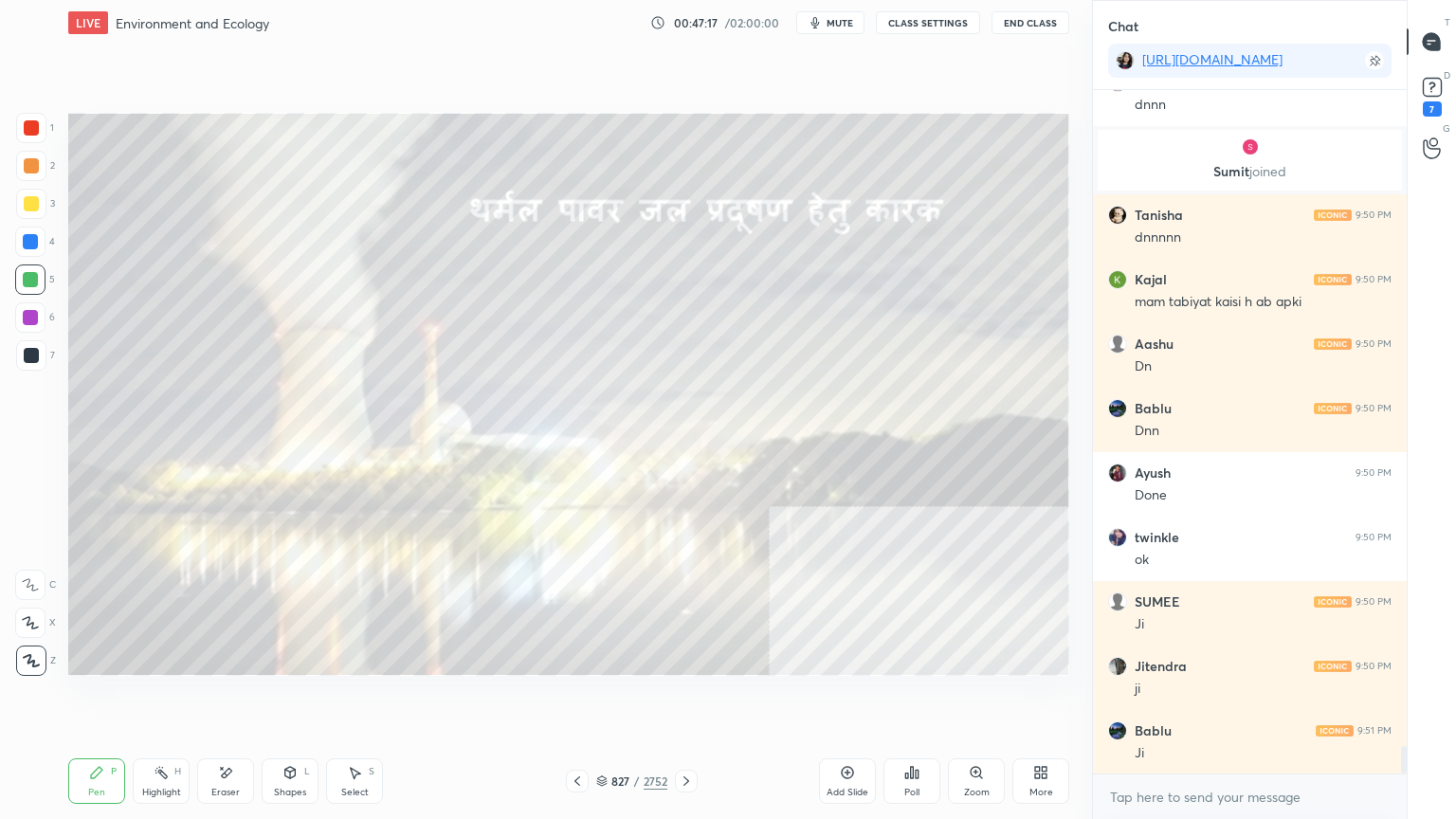
drag, startPoint x: 35, startPoint y: 280, endPoint x: 66, endPoint y: 267, distance: 33.6
click at [36, 279] on div at bounding box center [31, 280] width 15 height 15
click at [33, 242] on div at bounding box center [31, 242] width 15 height 15
click at [37, 245] on div at bounding box center [31, 242] width 15 height 15
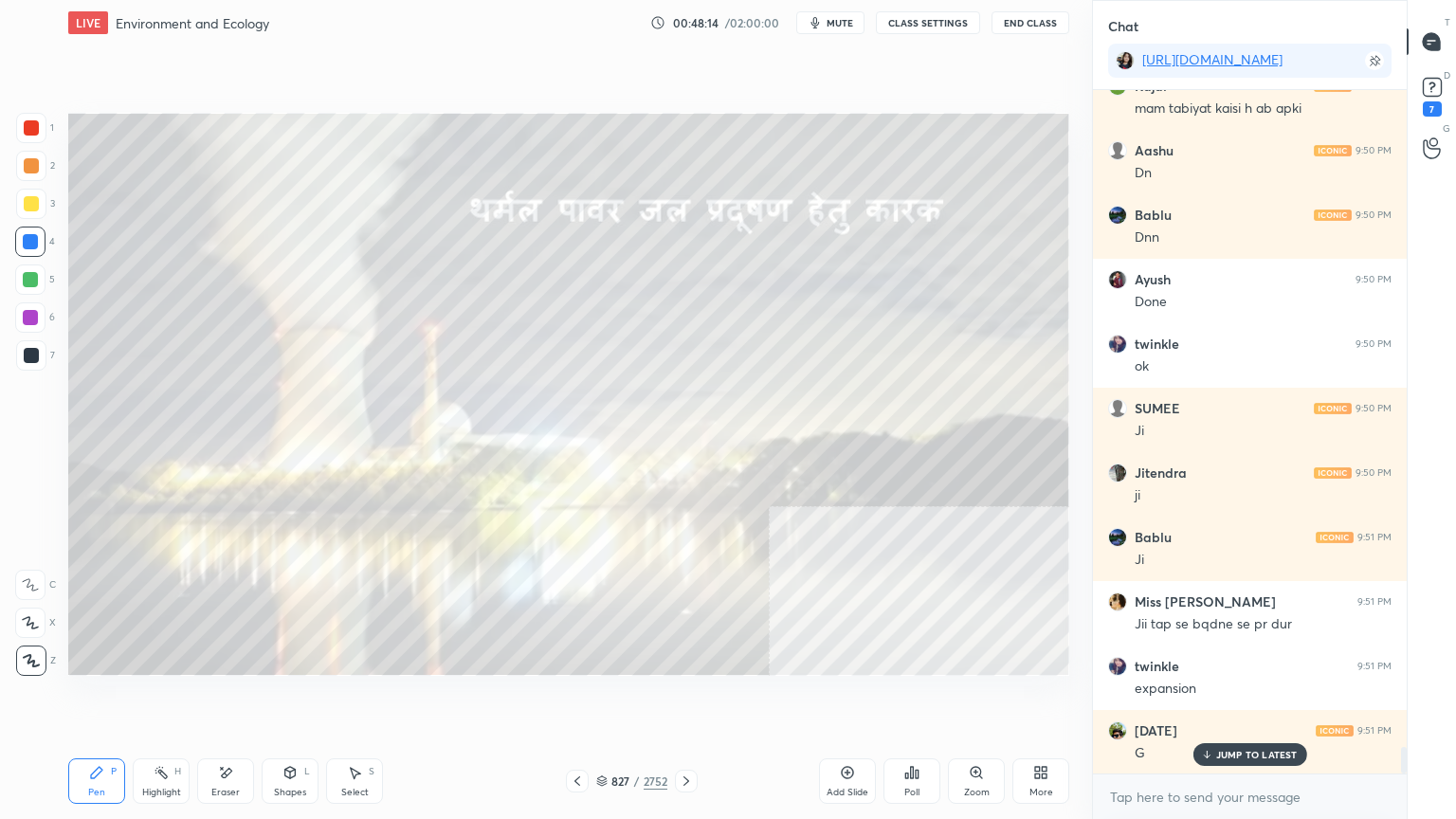
scroll to position [16830, 0]
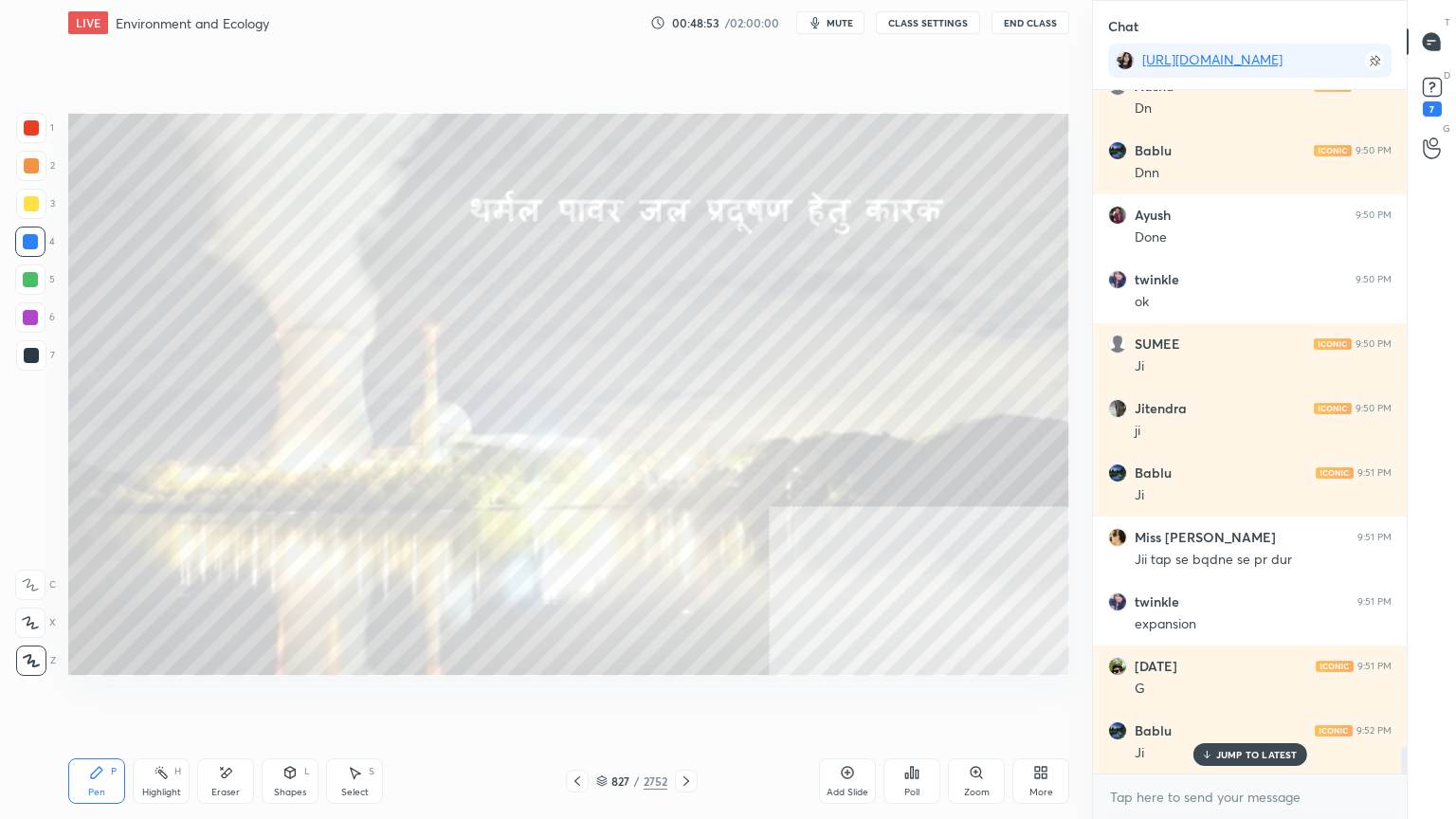
drag, startPoint x: 232, startPoint y: 777, endPoint x: 216, endPoint y: 763, distance: 21.3
click at [229, 699] on icon at bounding box center [226, 773] width 15 height 16
click at [31, 663] on div "Erase all" at bounding box center [31, 661] width 31 height 31
click at [35, 657] on div "1 2 3 4 5 6 7 C X Z E E Erase all H H" at bounding box center [30, 394] width 61 height 563
click at [690, 699] on icon at bounding box center [686, 782] width 15 height 15
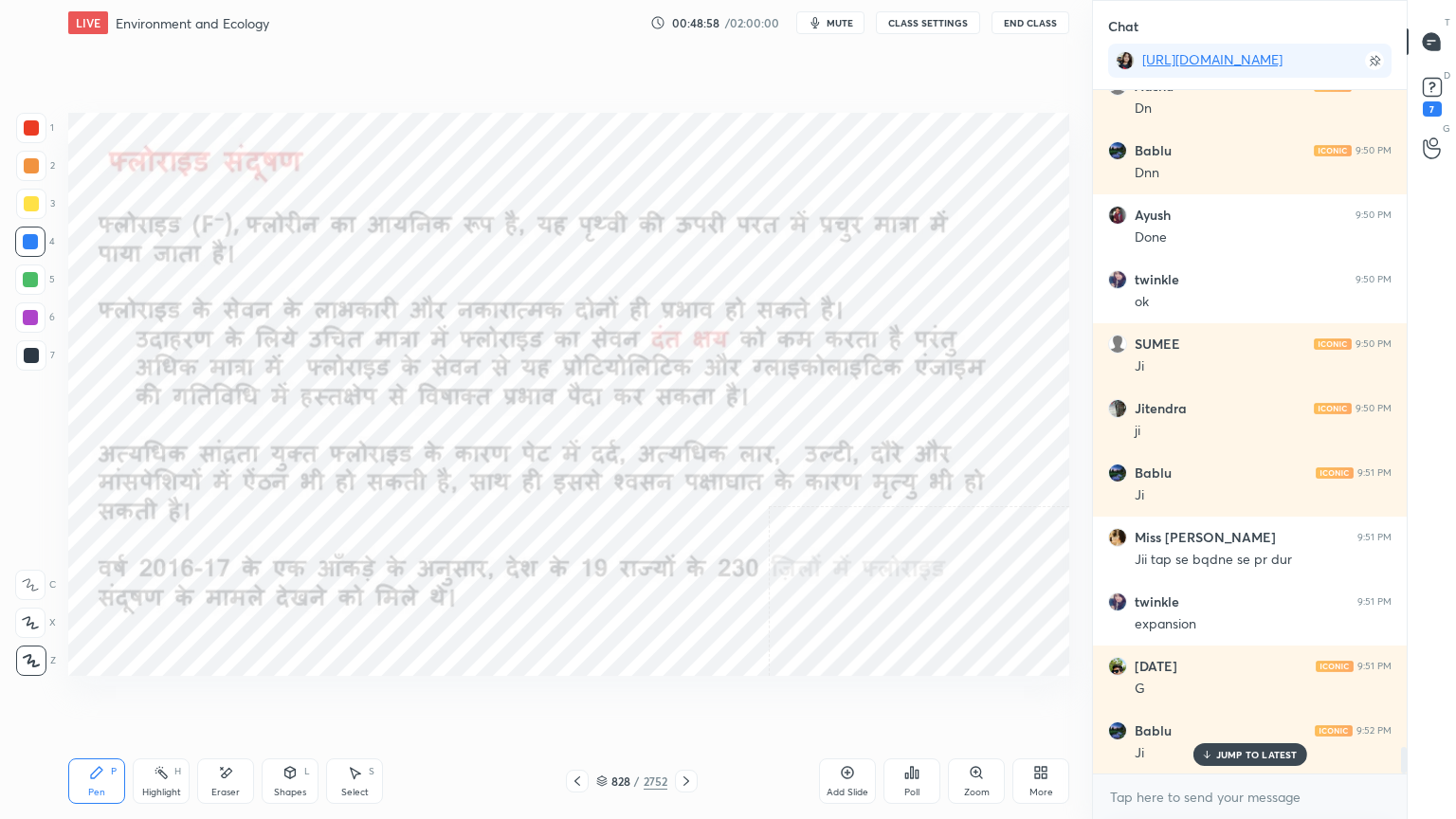
drag, startPoint x: 570, startPoint y: 784, endPoint x: 587, endPoint y: 782, distance: 17.1
click at [570, 699] on icon at bounding box center [578, 782] width 15 height 15
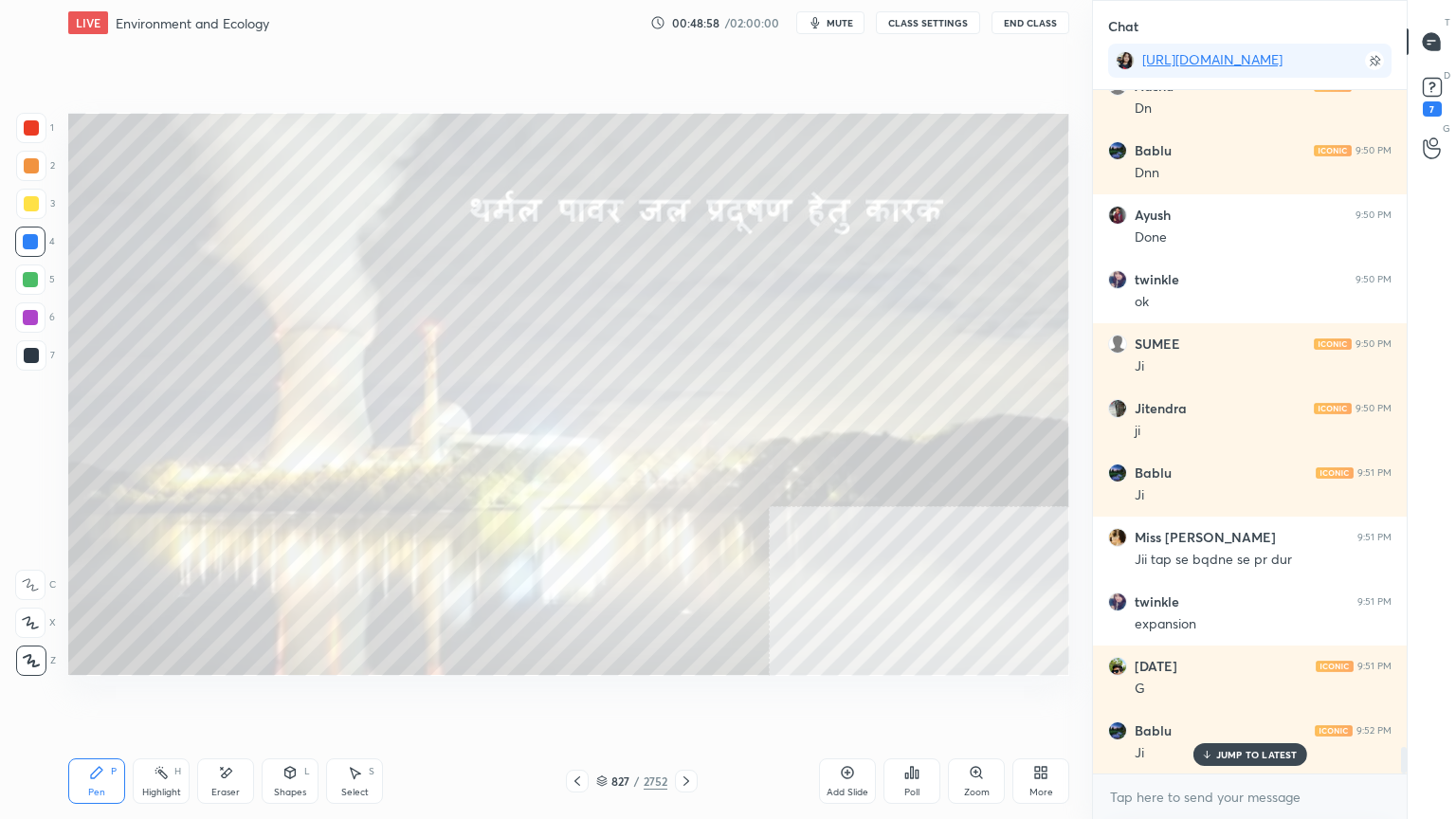
click at [609, 699] on div "827 / 2752" at bounding box center [631, 782] width 71 height 17
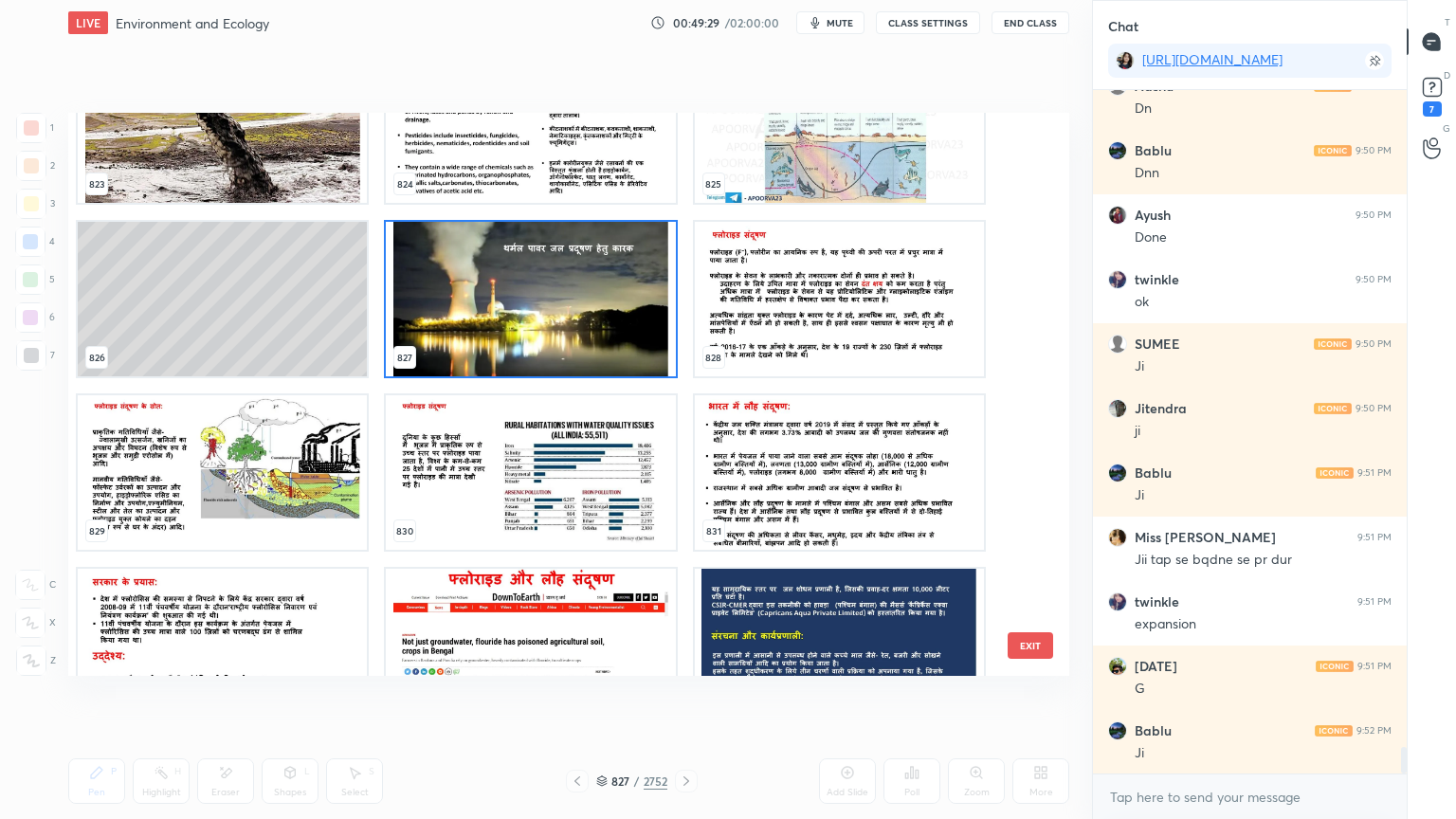
scroll to position [16894, 0]
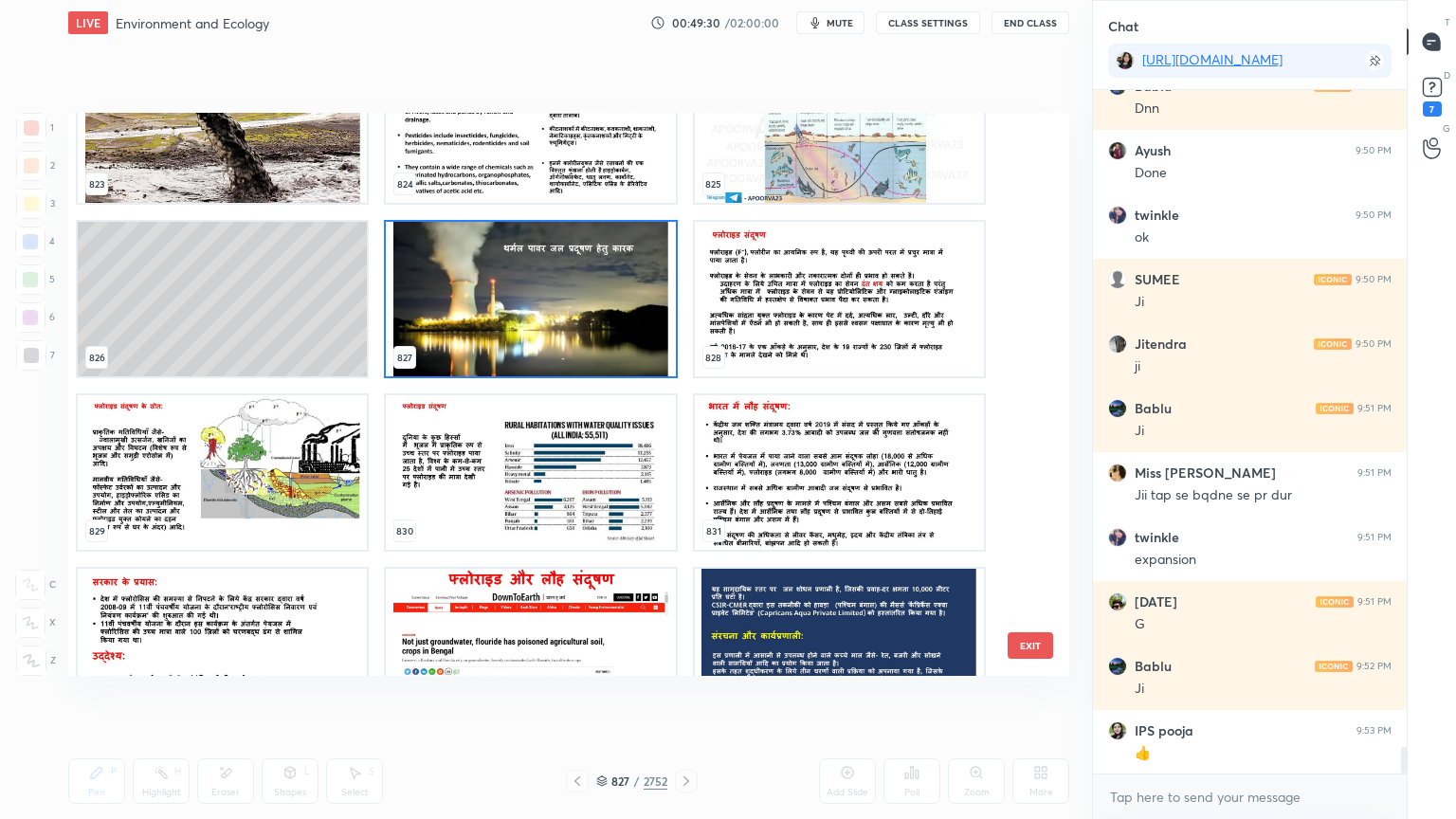
click at [920, 313] on img "grid" at bounding box center [839, 299] width 289 height 155
click at [922, 310] on img "grid" at bounding box center [839, 299] width 289 height 155
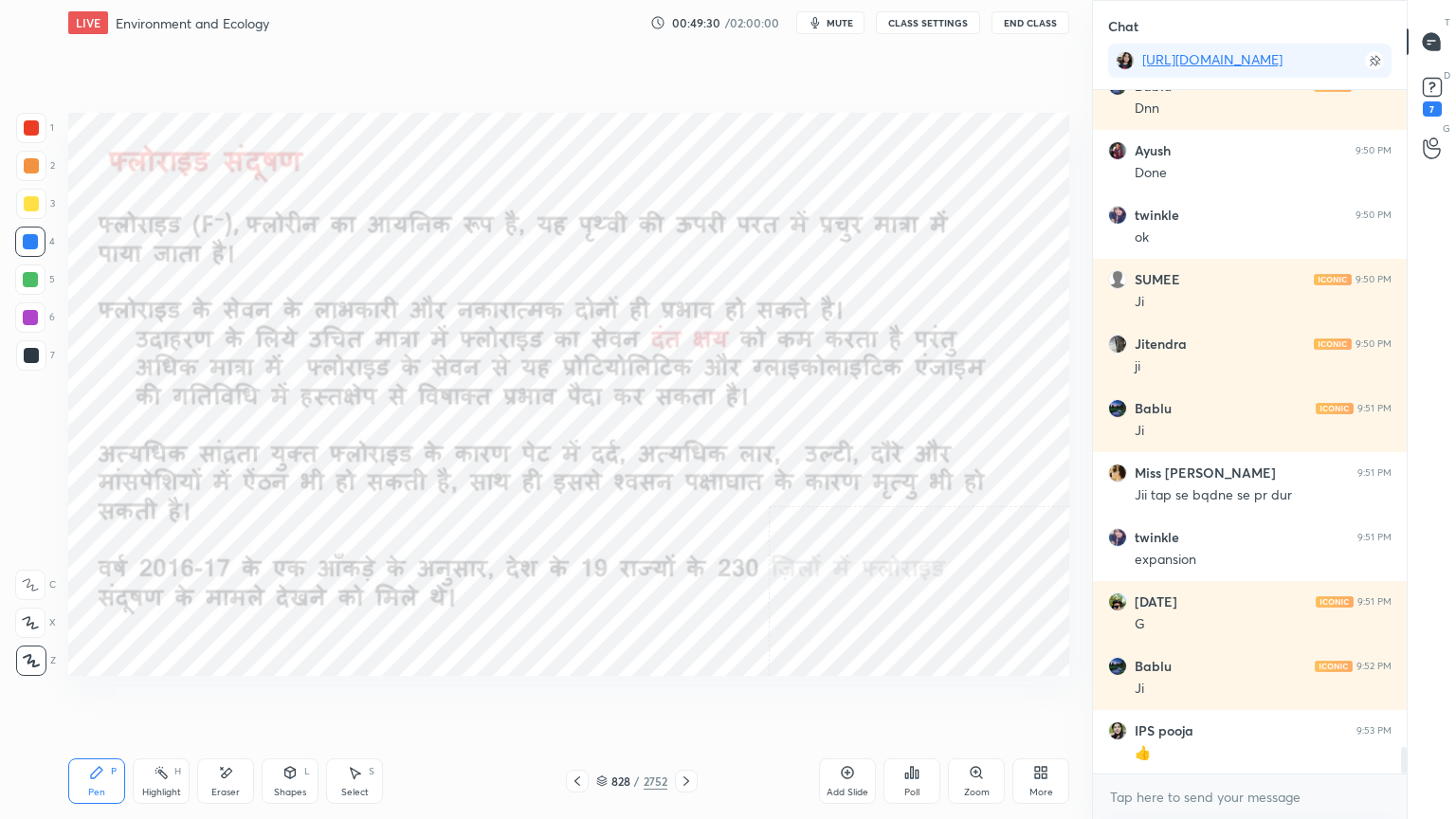
click at [922, 310] on img "grid" at bounding box center [839, 299] width 289 height 155
click at [923, 310] on img "grid" at bounding box center [839, 299] width 289 height 155
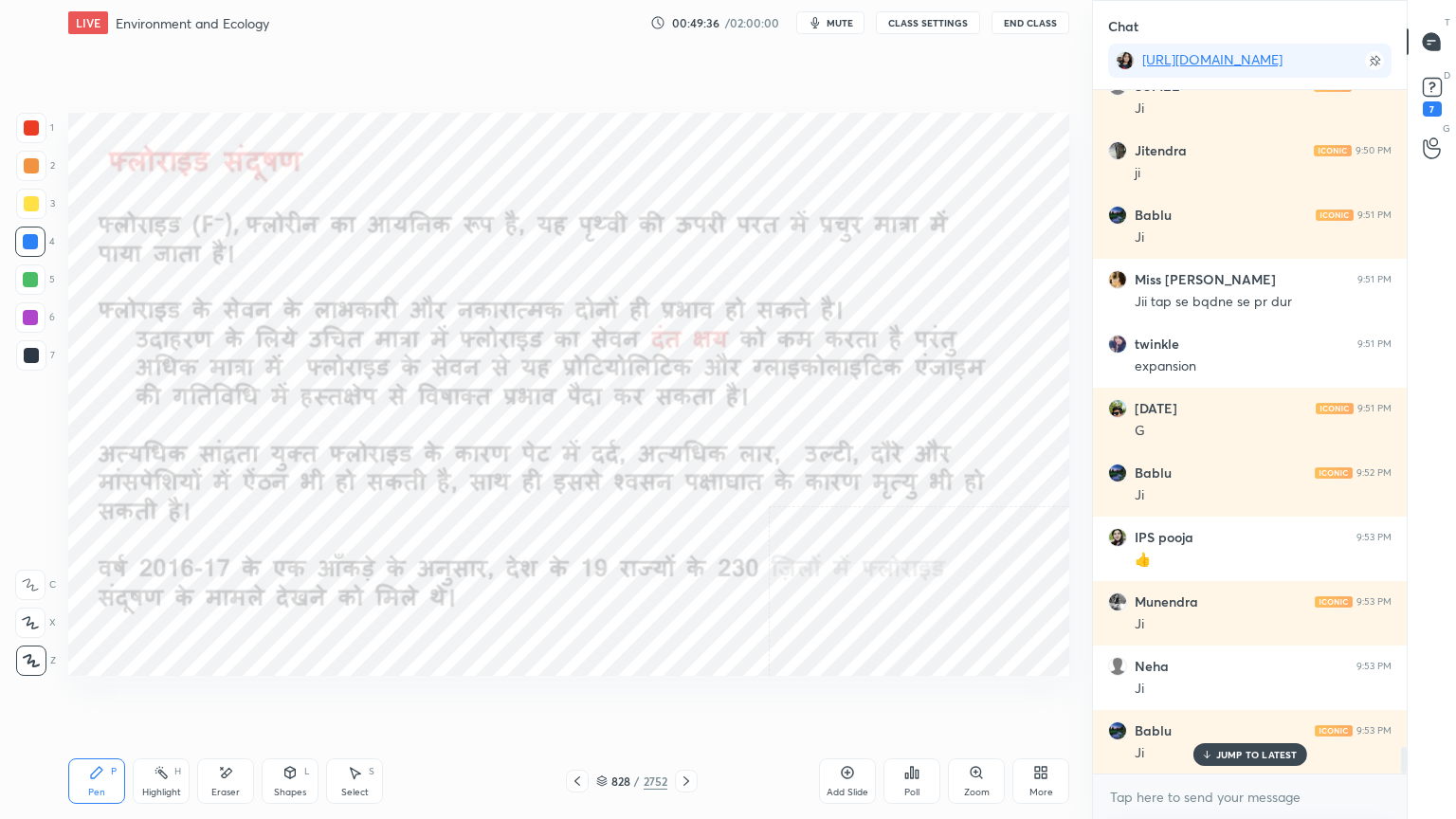
scroll to position [17152, 0]
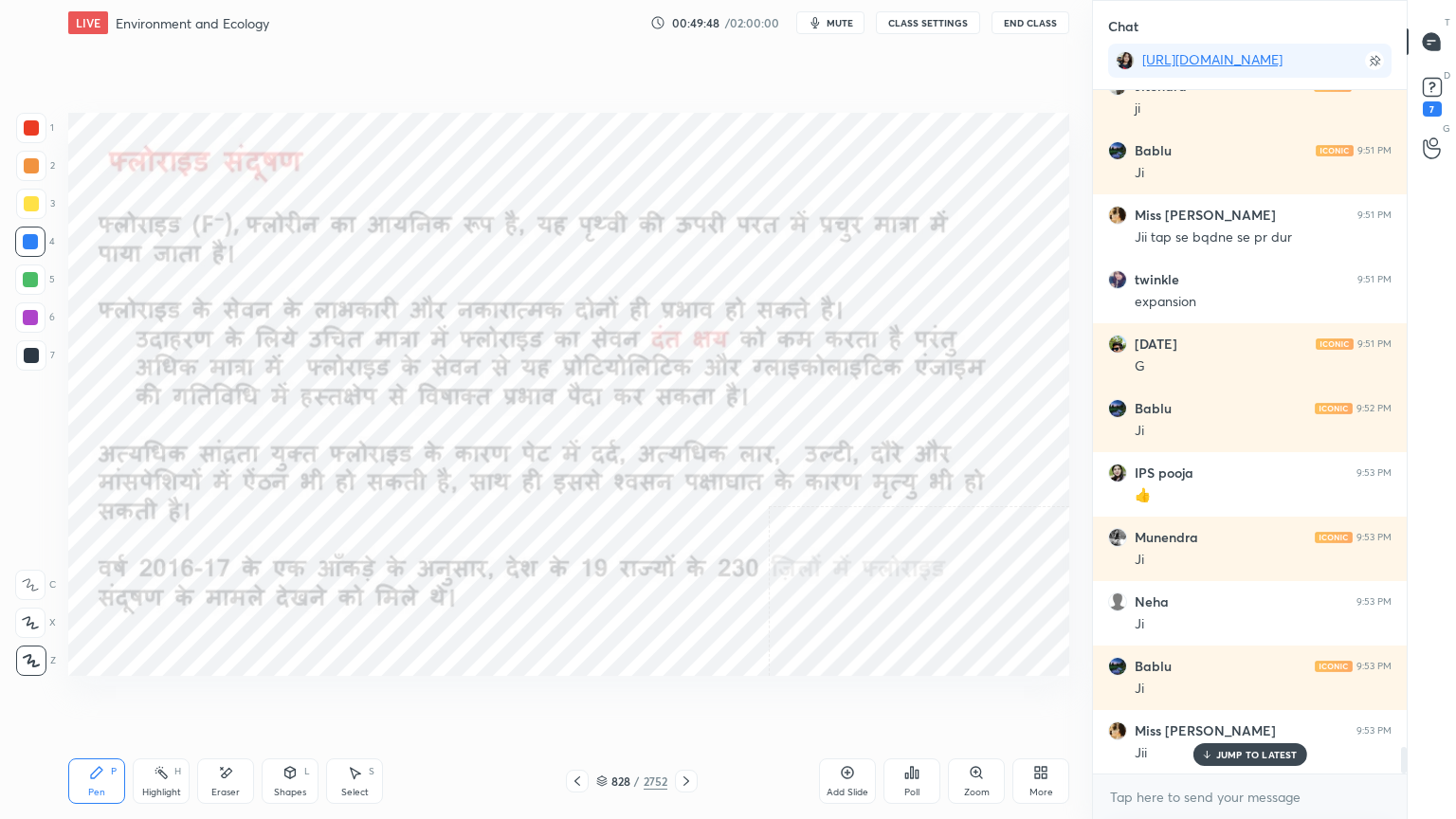
click at [220, 699] on div "Eraser" at bounding box center [226, 793] width 29 height 10
click at [18, 658] on span "Erase all" at bounding box center [31, 661] width 29 height 13
drag, startPoint x: 27, startPoint y: 655, endPoint x: 66, endPoint y: 614, distance: 56.6
click at [28, 653] on div "1 2 3 4 5 6 7 C X Z E E Erase all H H" at bounding box center [30, 394] width 61 height 563
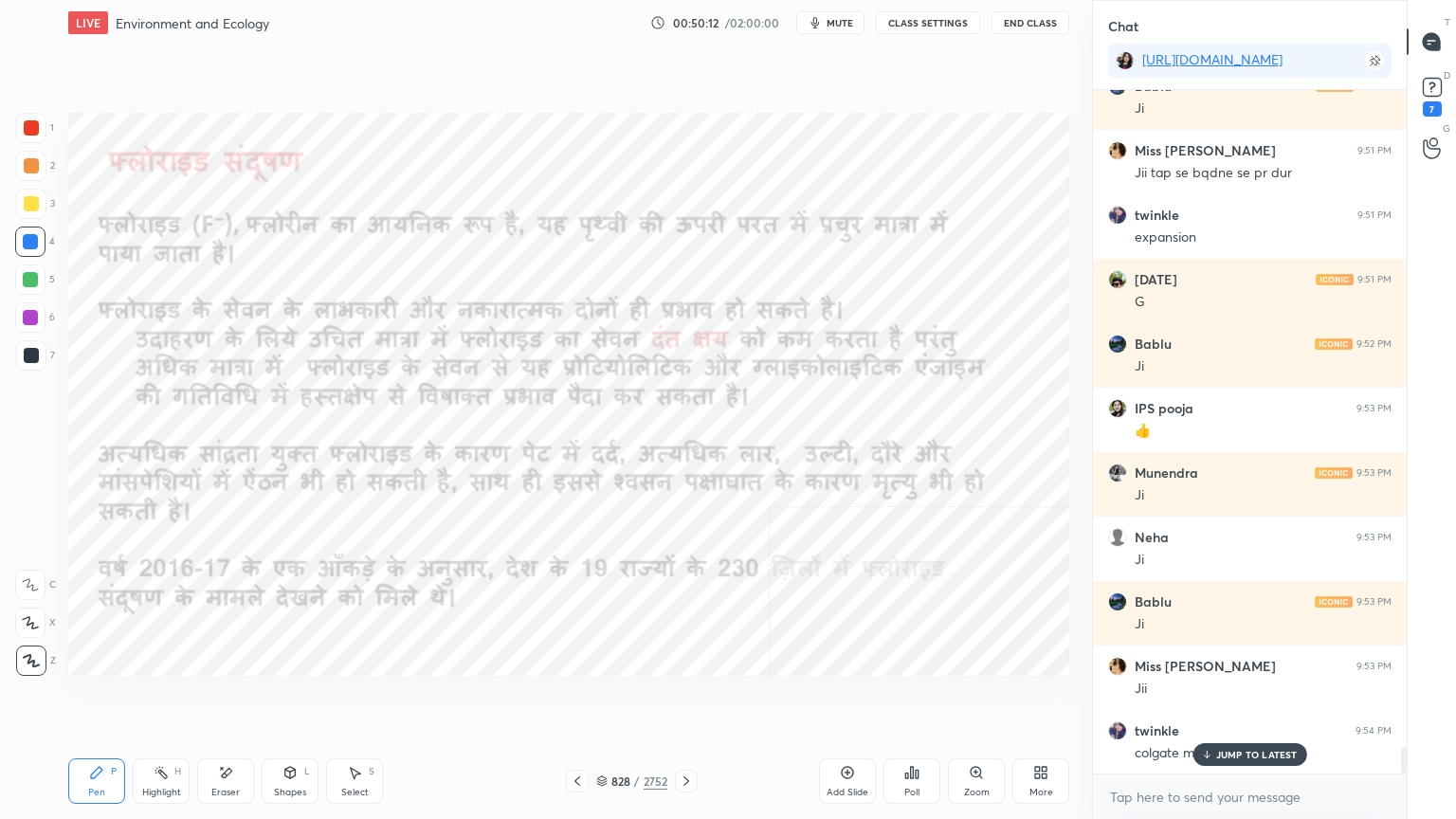
click at [1247, 699] on p "JUMP TO LATEST" at bounding box center [1256, 755] width 82 height 12
click at [1236, 699] on textarea at bounding box center [1249, 798] width 284 height 31
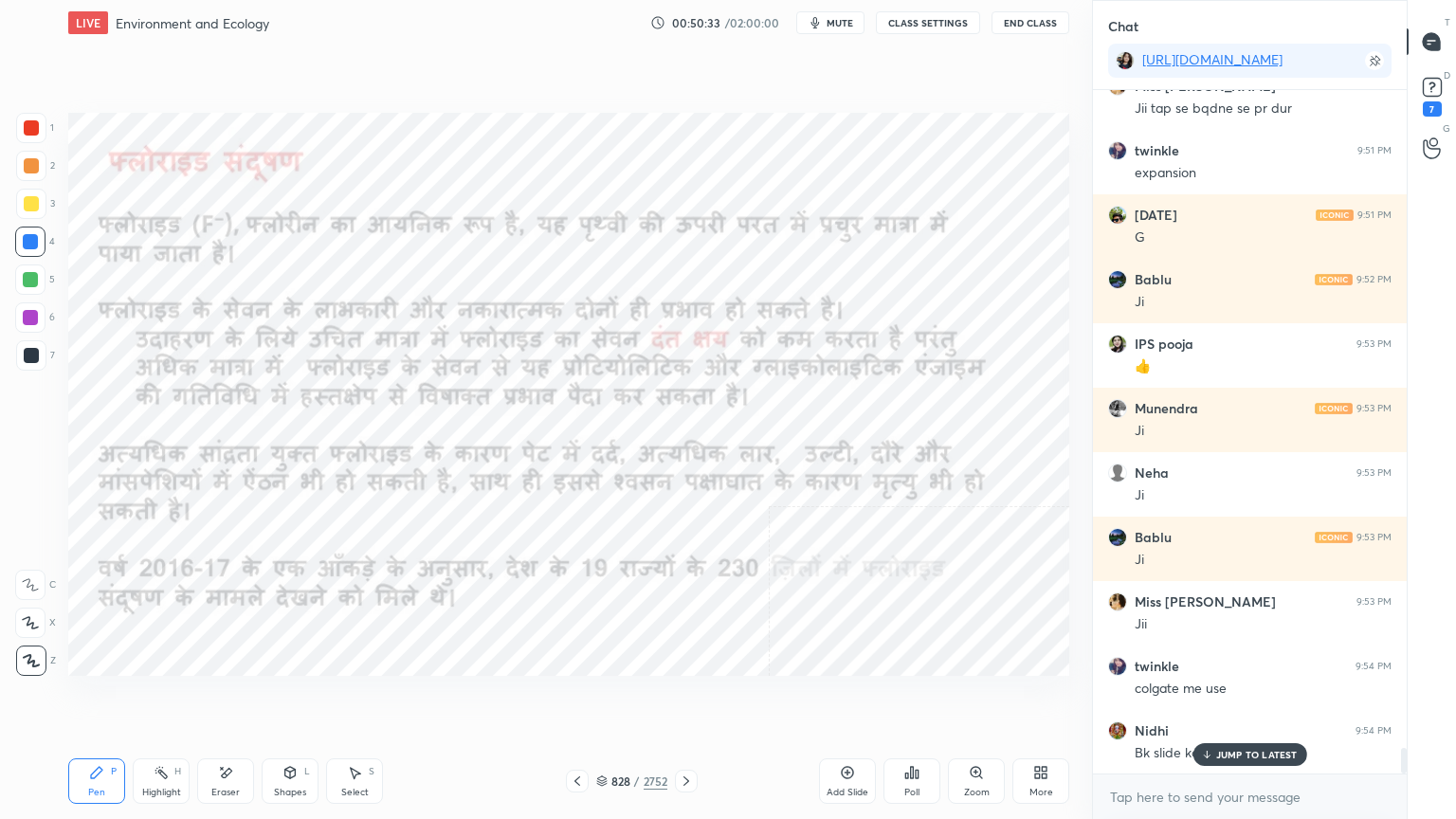
click at [1231, 699] on p "JUMP TO LATEST" at bounding box center [1256, 755] width 82 height 12
click at [1224, 699] on textarea at bounding box center [1249, 798] width 284 height 31
click at [606, 699] on div "828 / 2752" at bounding box center [631, 782] width 71 height 17
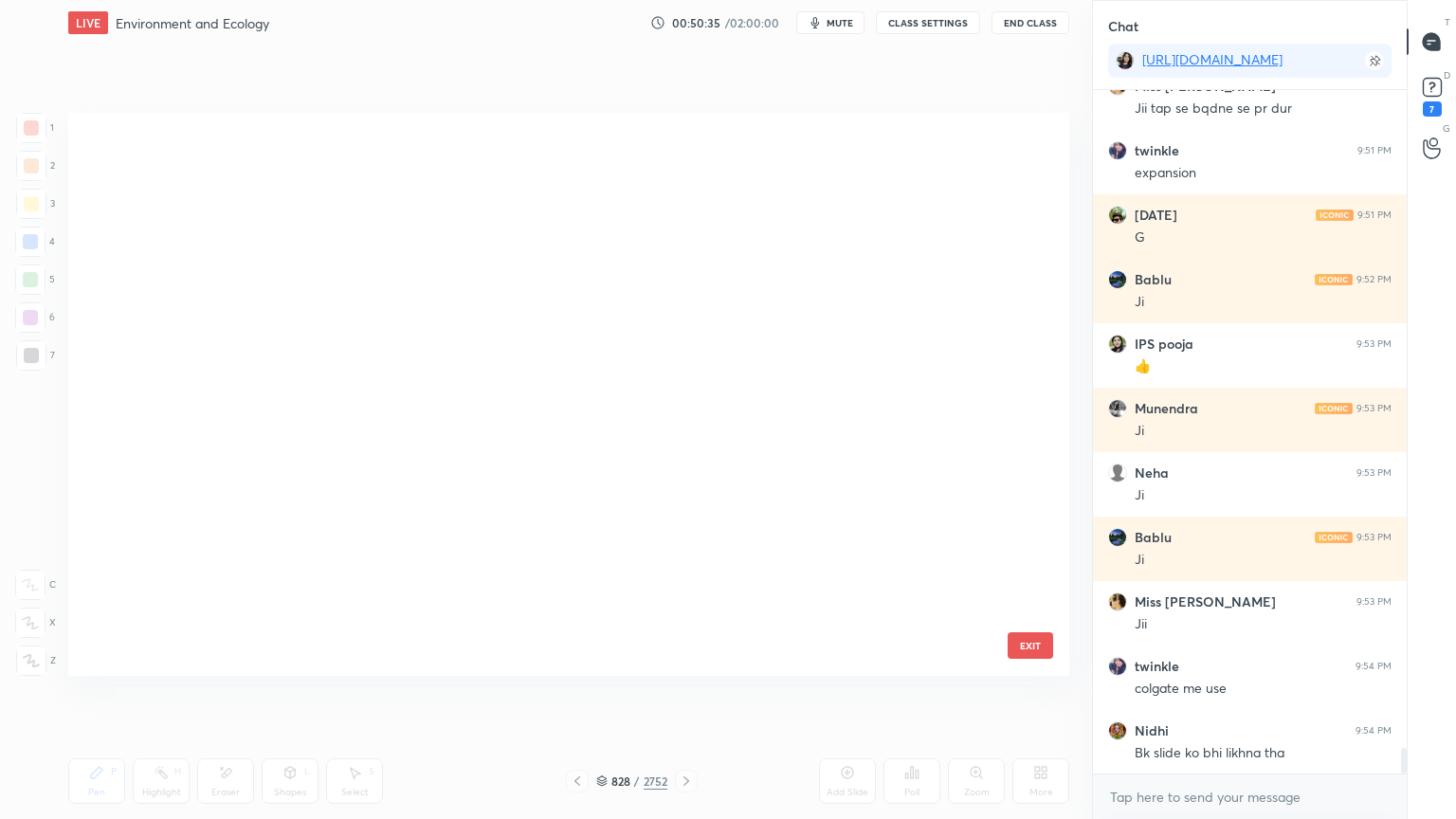
scroll to position [558, 992]
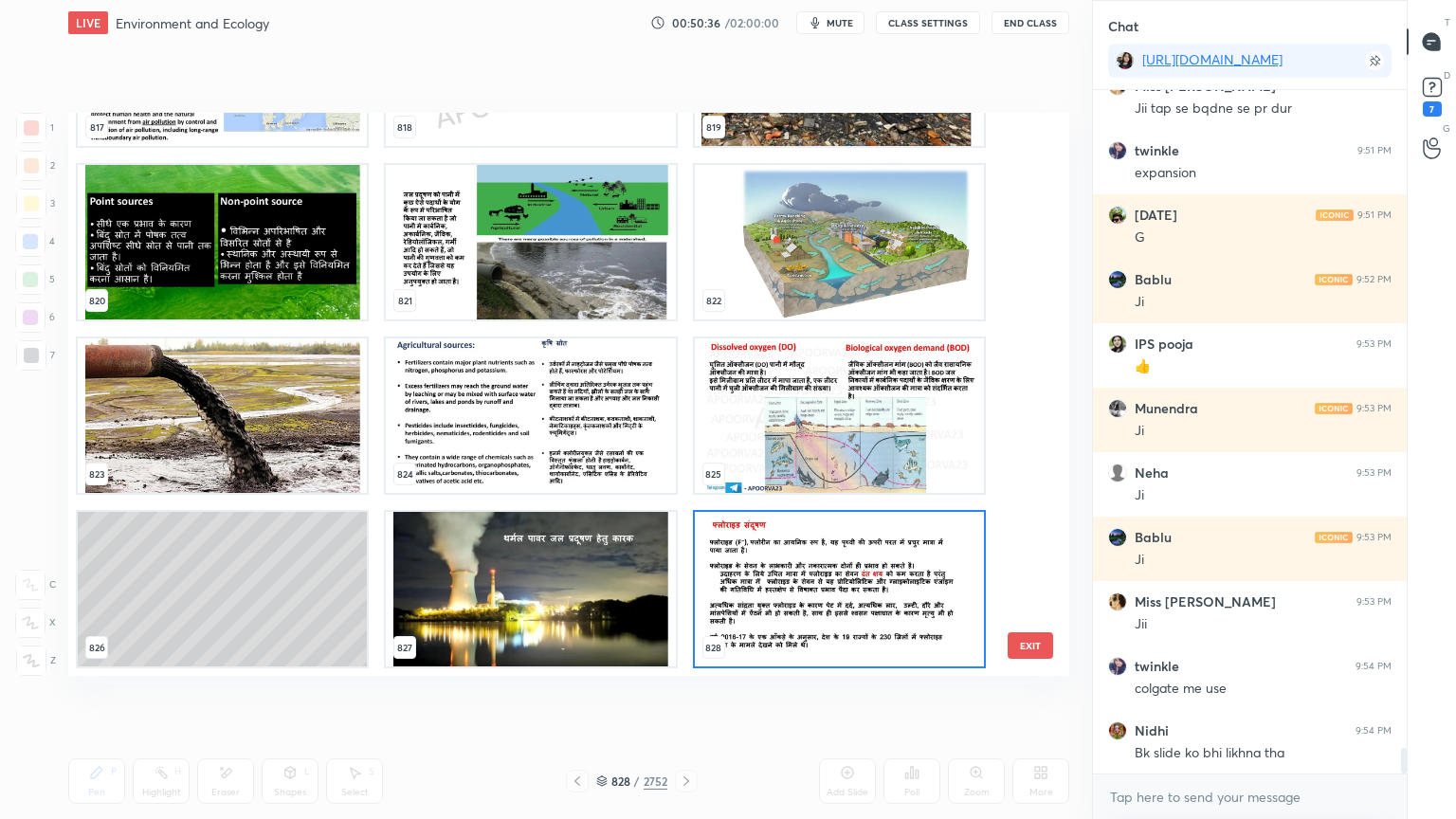
click at [816, 638] on img "grid" at bounding box center [839, 589] width 289 height 155
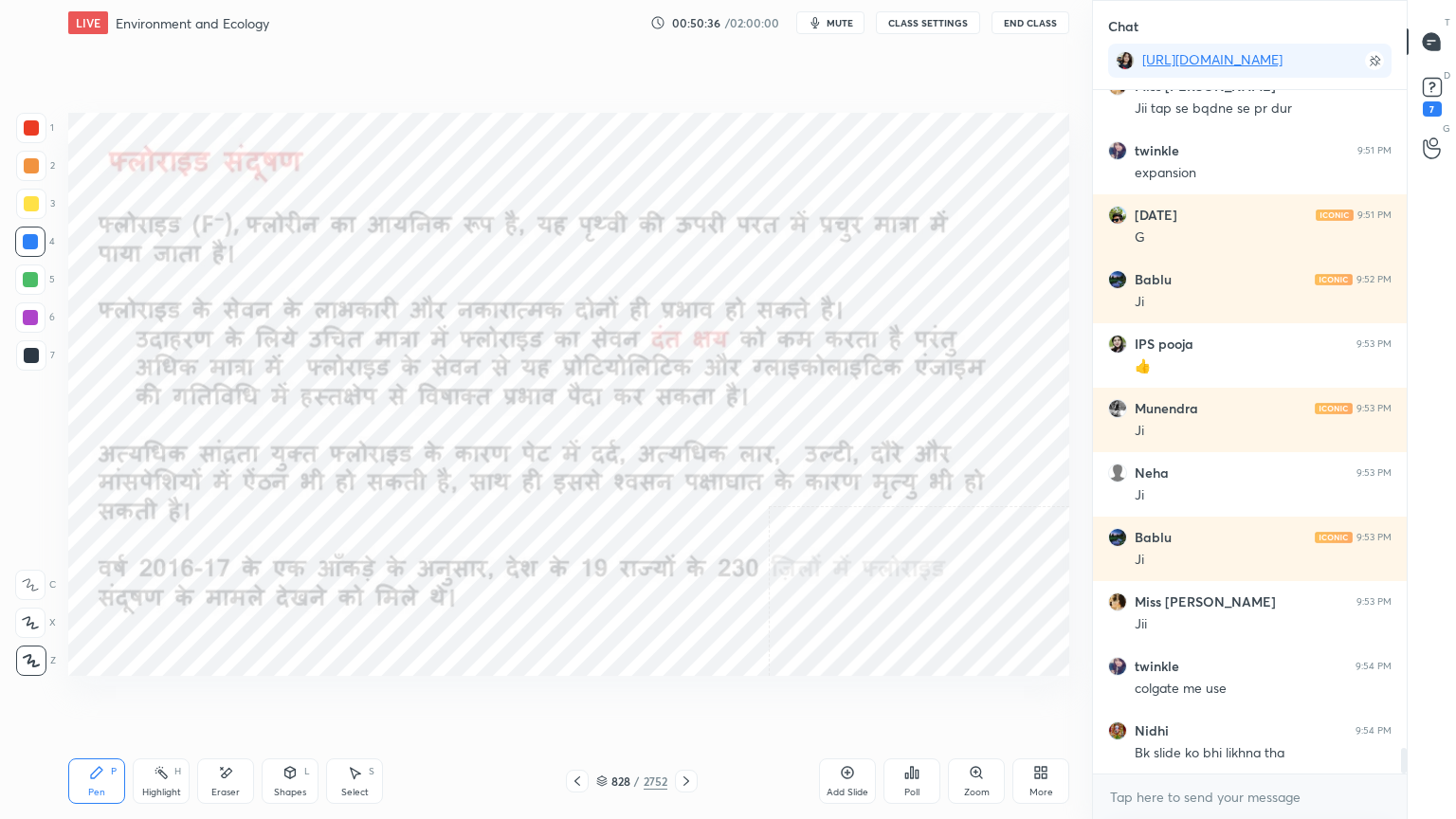
click at [819, 637] on img "grid" at bounding box center [839, 589] width 289 height 155
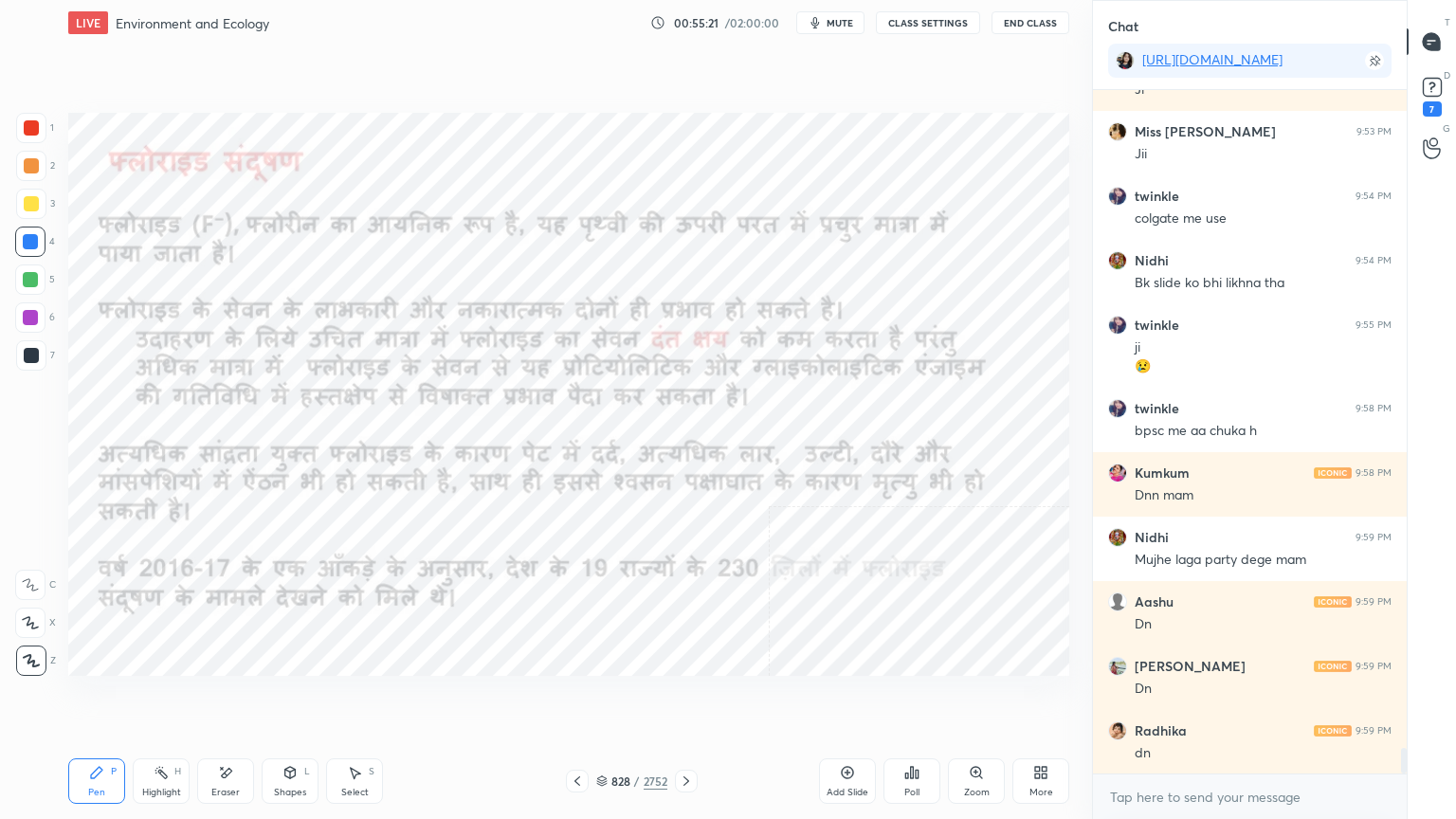
scroll to position [17816, 0]
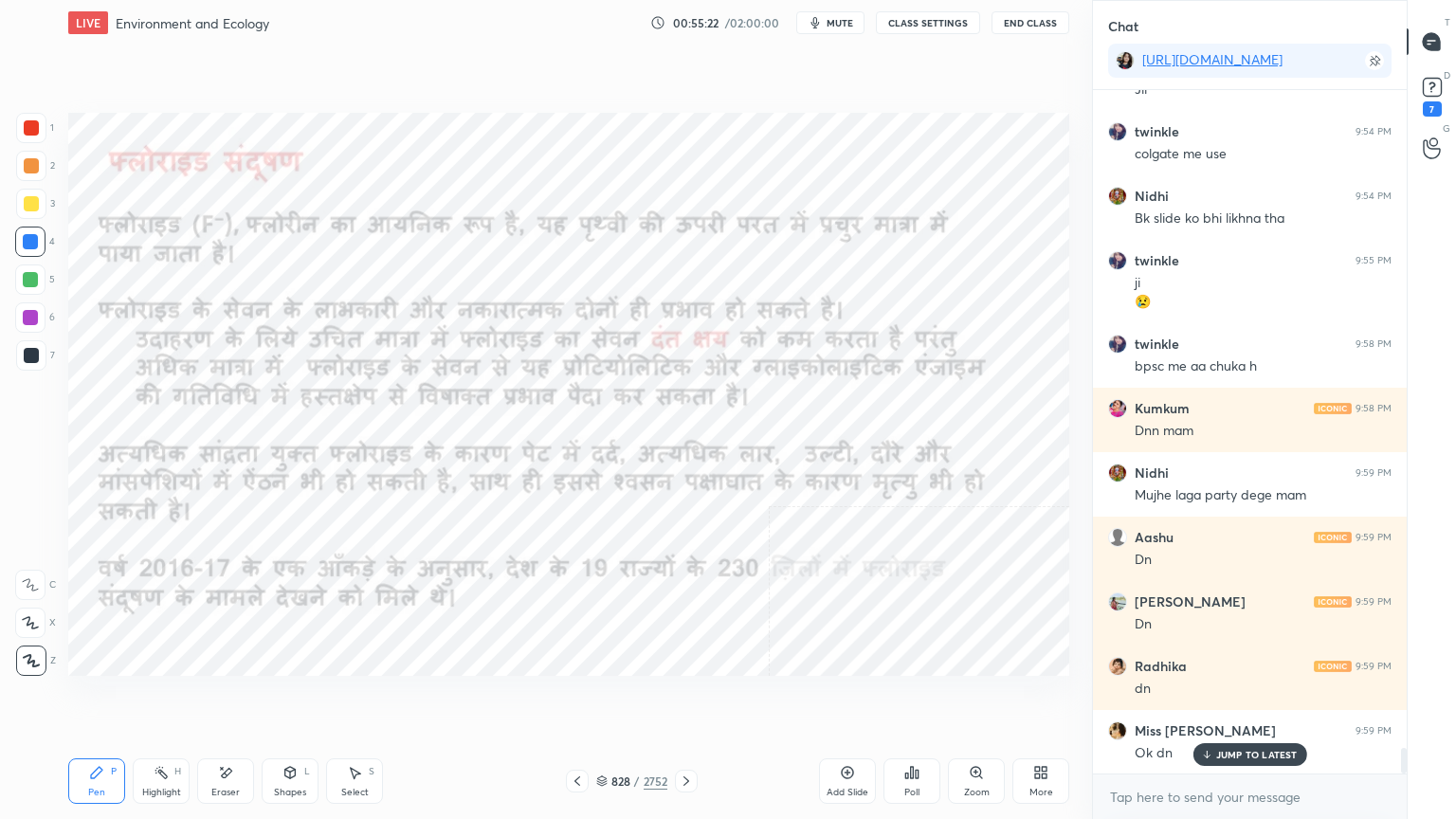
drag, startPoint x: 1250, startPoint y: 750, endPoint x: 1251, endPoint y: 779, distance: 29.0
click at [1251, 699] on p "JUMP TO LATEST" at bounding box center [1256, 755] width 82 height 12
drag, startPoint x: 1247, startPoint y: 803, endPoint x: 1259, endPoint y: 791, distance: 17.0
click at [1251, 699] on textarea at bounding box center [1249, 798] width 284 height 31
click at [33, 237] on div at bounding box center [31, 242] width 15 height 15
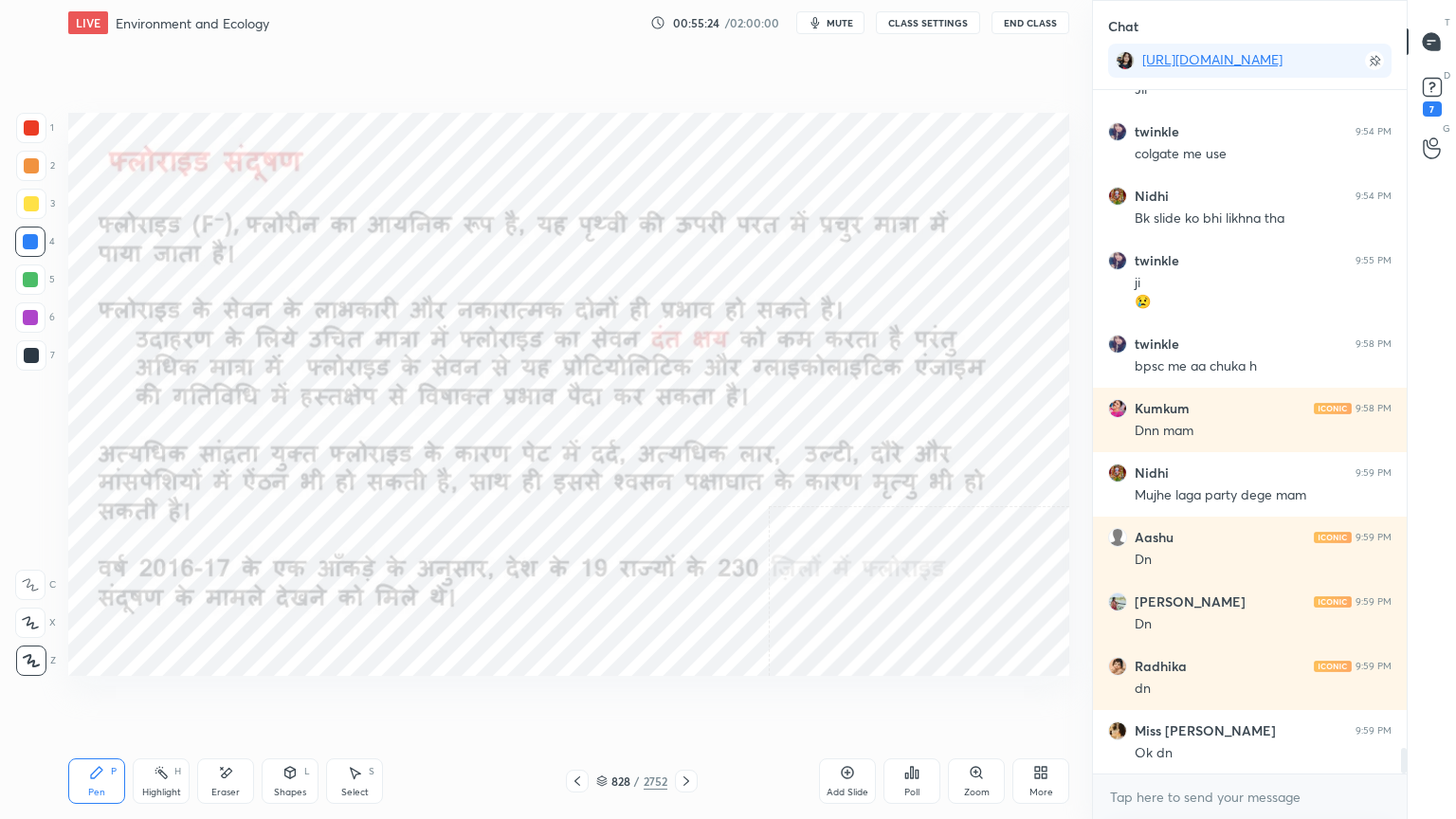
click at [35, 239] on div at bounding box center [31, 242] width 15 height 15
click at [36, 239] on div at bounding box center [31, 242] width 15 height 15
click at [37, 239] on div at bounding box center [31, 242] width 31 height 31
drag, startPoint x: 41, startPoint y: 239, endPoint x: 64, endPoint y: 231, distance: 24.4
click at [41, 239] on div at bounding box center [31, 242] width 31 height 31
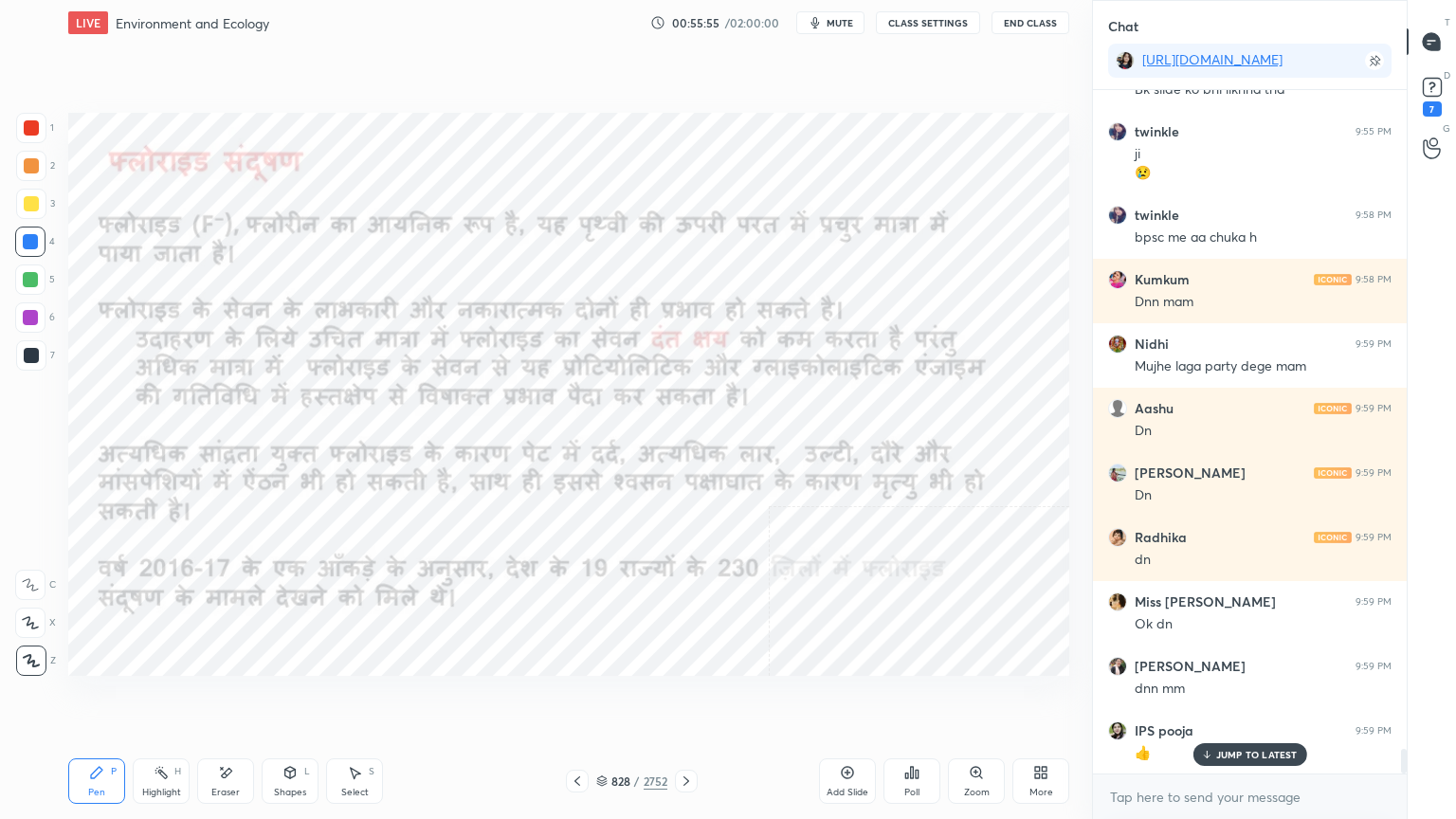
scroll to position [18009, 0]
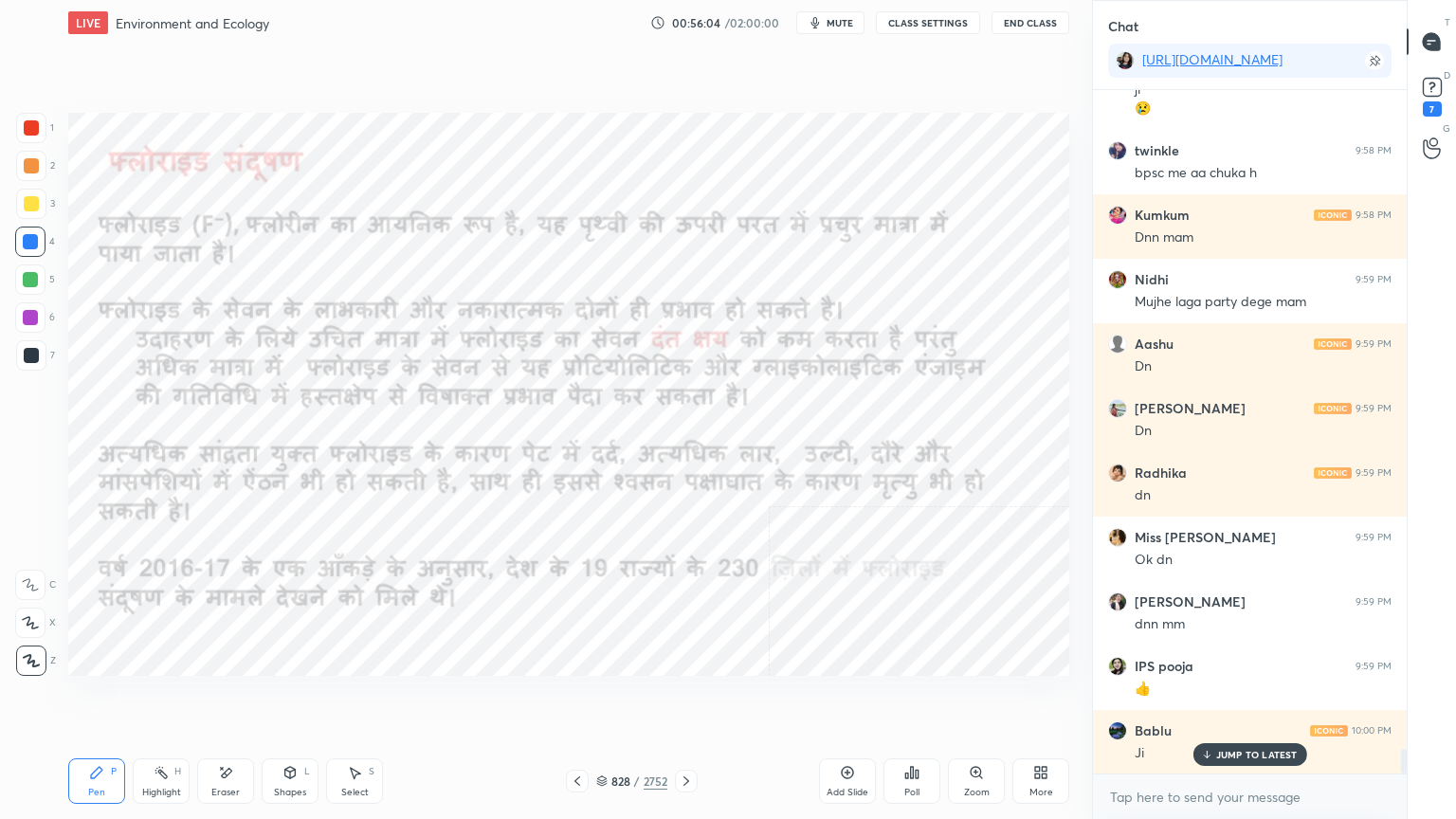
click at [605, 699] on icon at bounding box center [602, 782] width 12 height 12
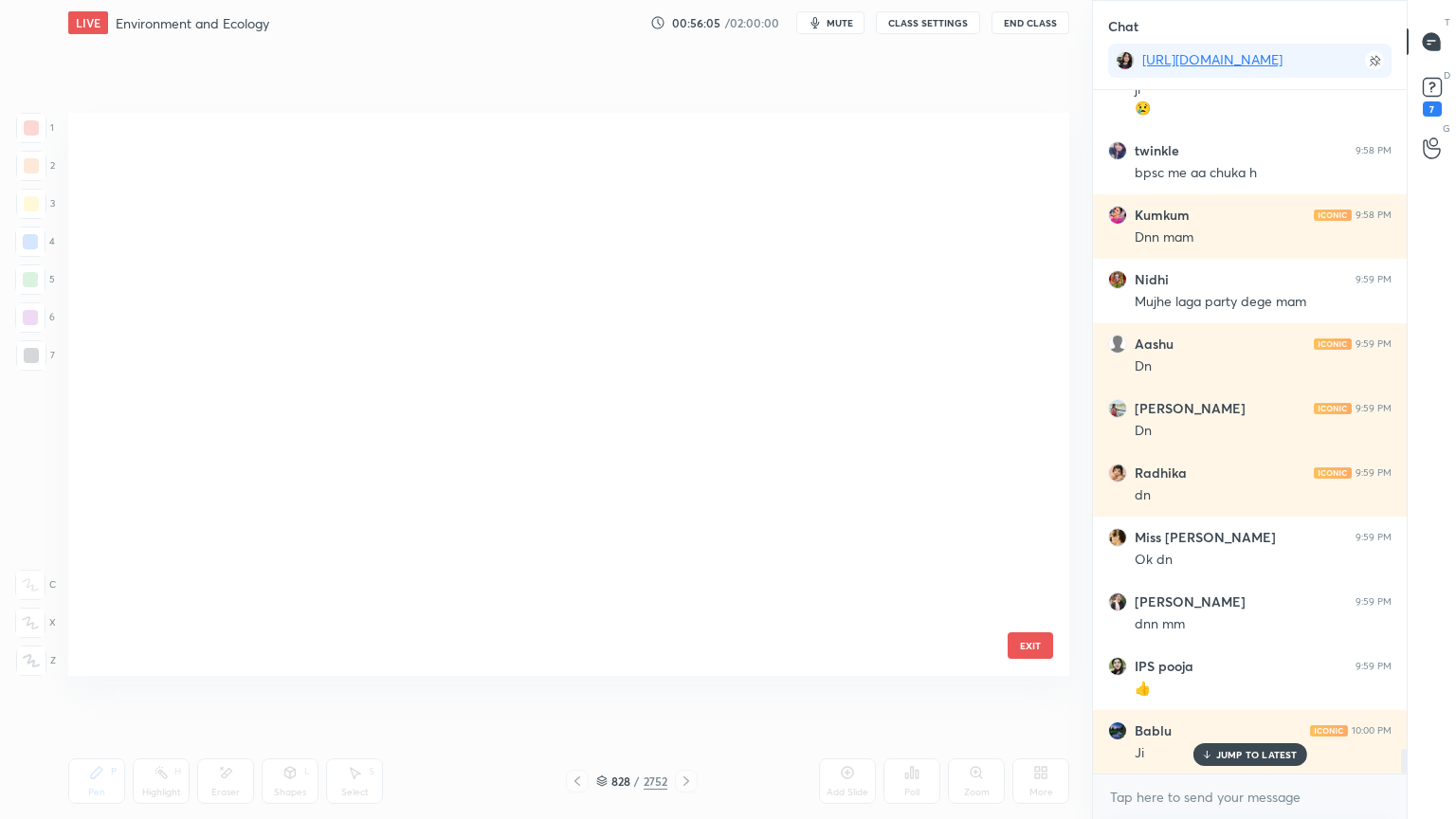
scroll to position [558, 992]
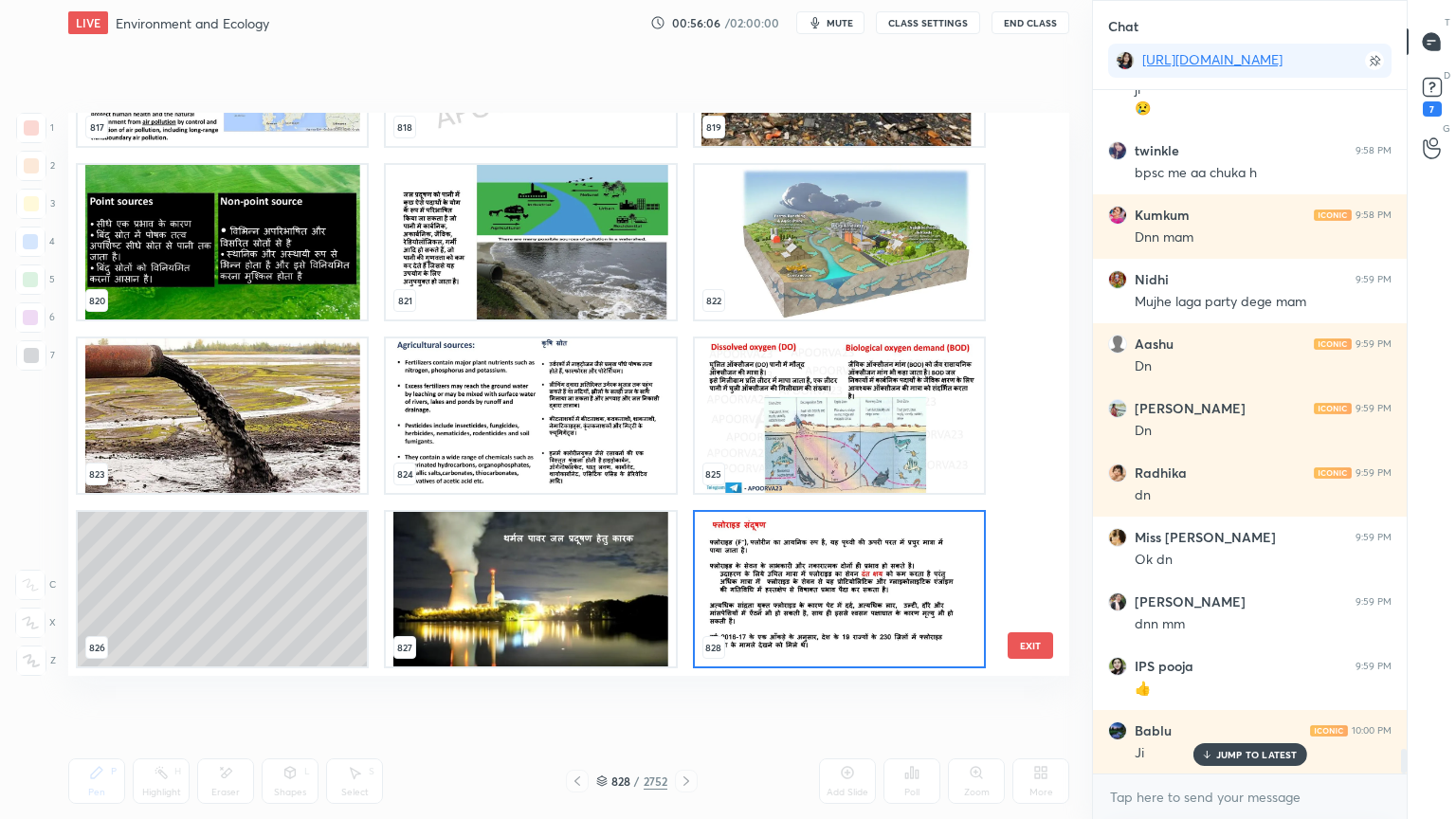
click at [786, 575] on img "grid" at bounding box center [839, 589] width 289 height 155
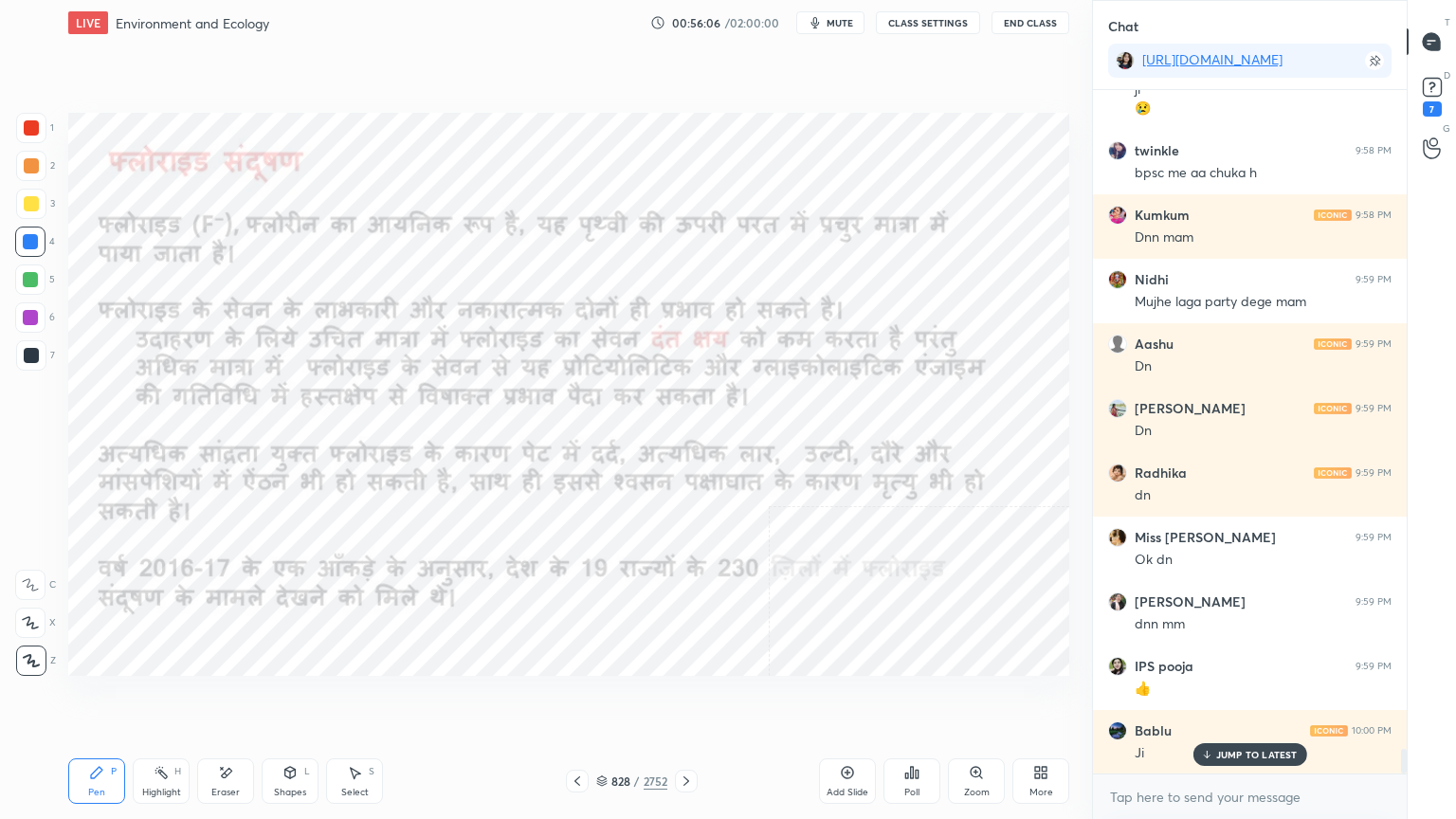
click at [789, 573] on img "grid" at bounding box center [839, 589] width 289 height 155
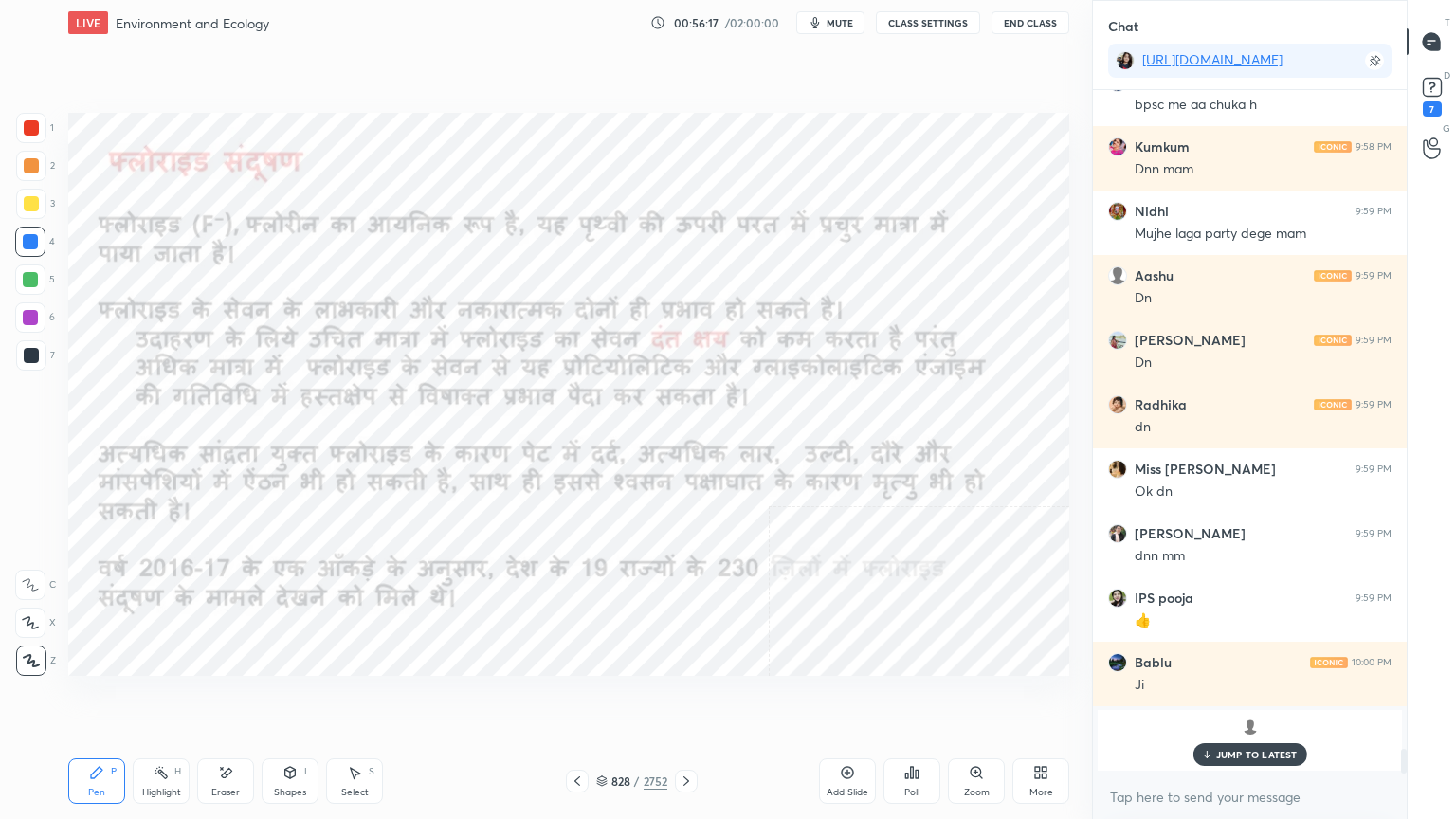
click at [683, 699] on icon at bounding box center [686, 782] width 6 height 10
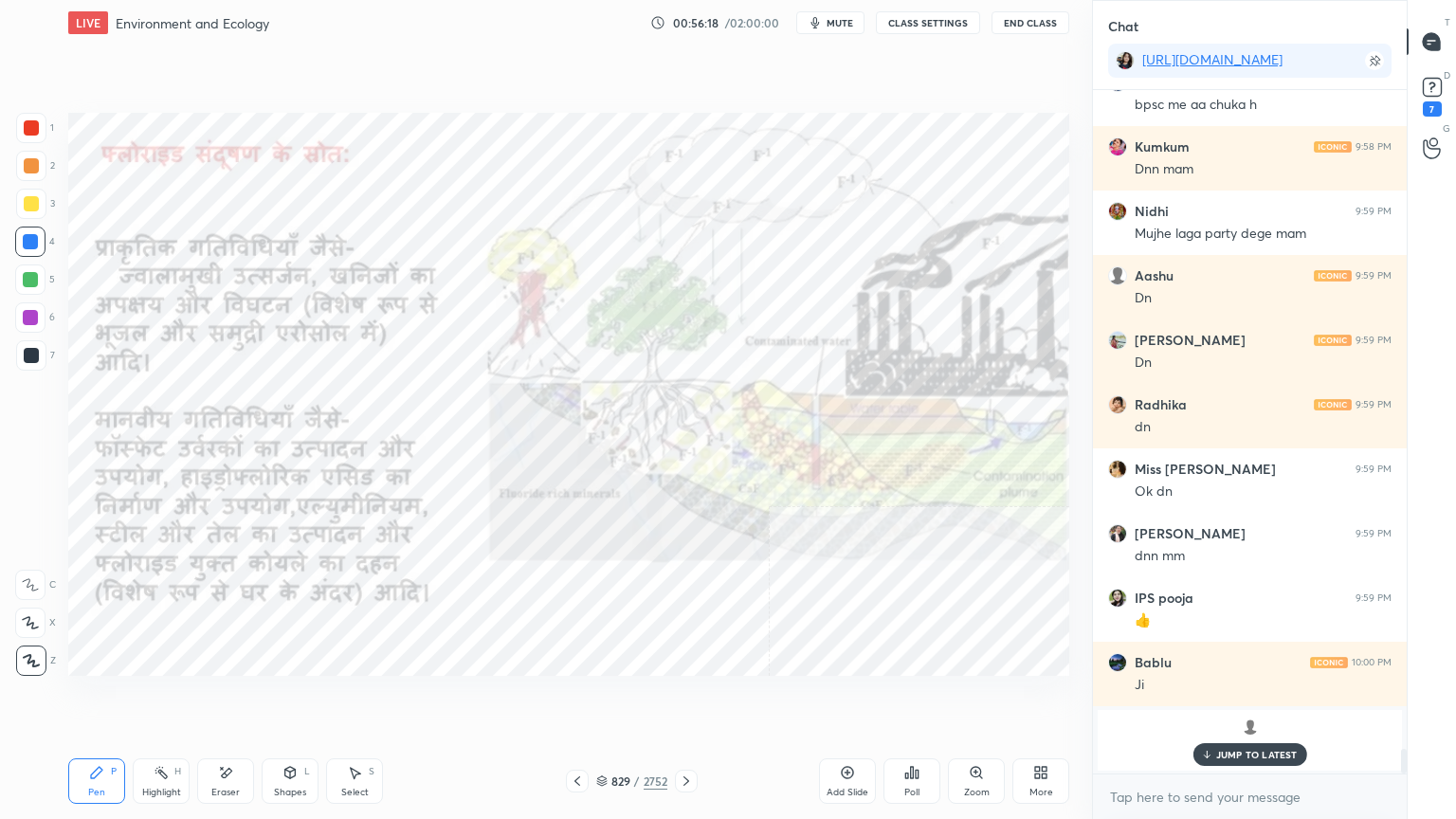
scroll to position [18142, 0]
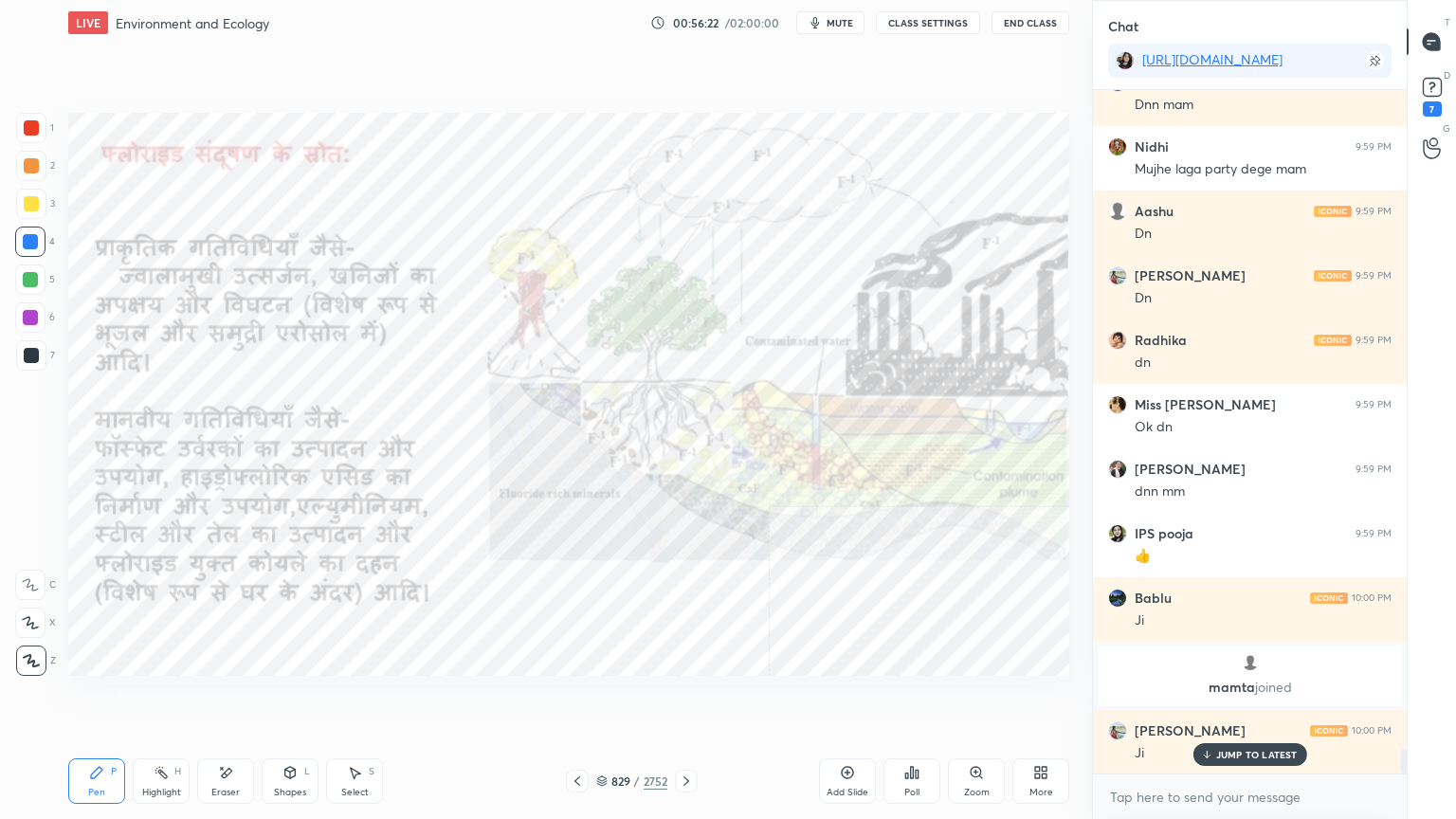
click at [574, 699] on icon at bounding box center [578, 782] width 15 height 15
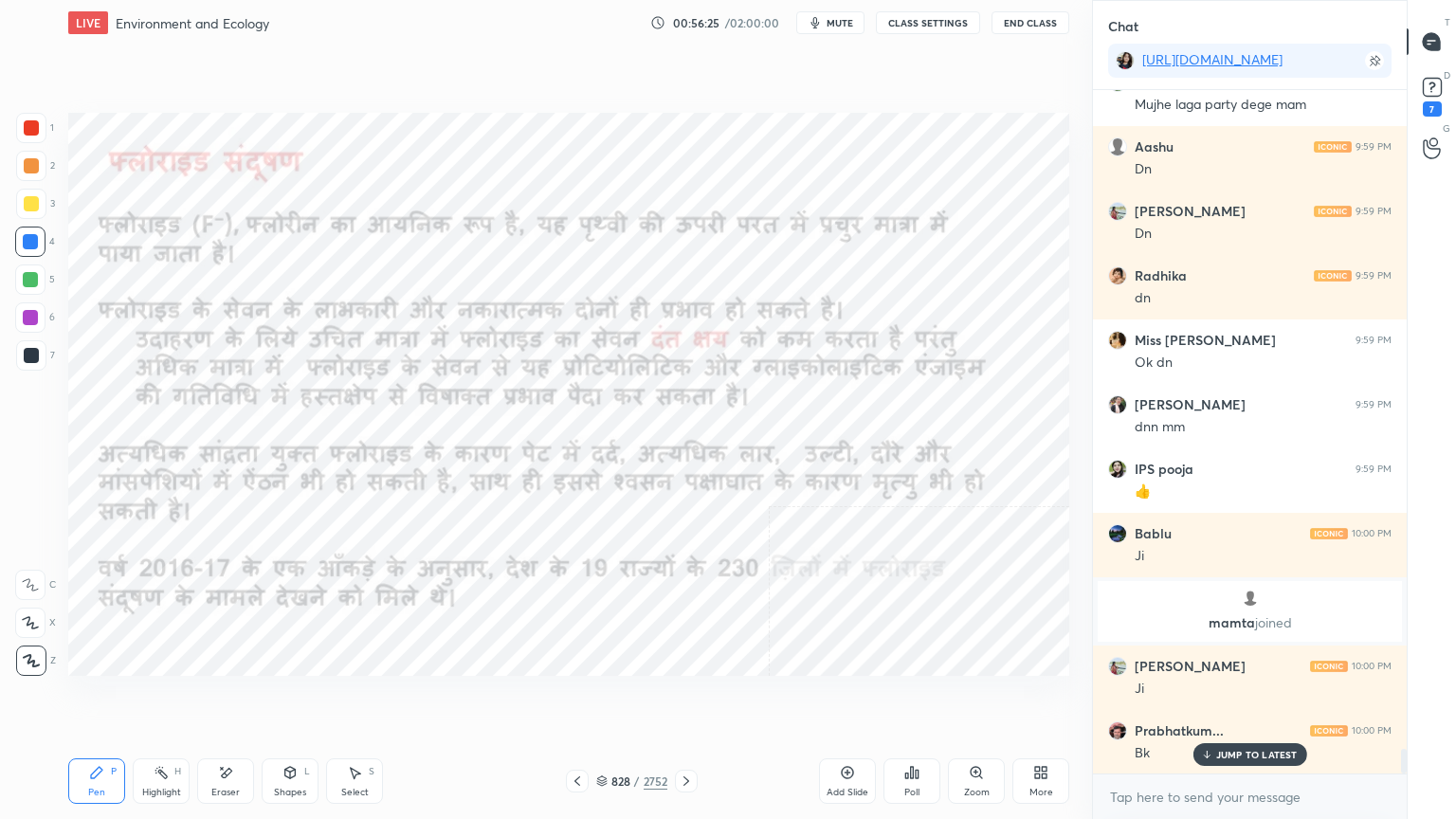
scroll to position [18271, 0]
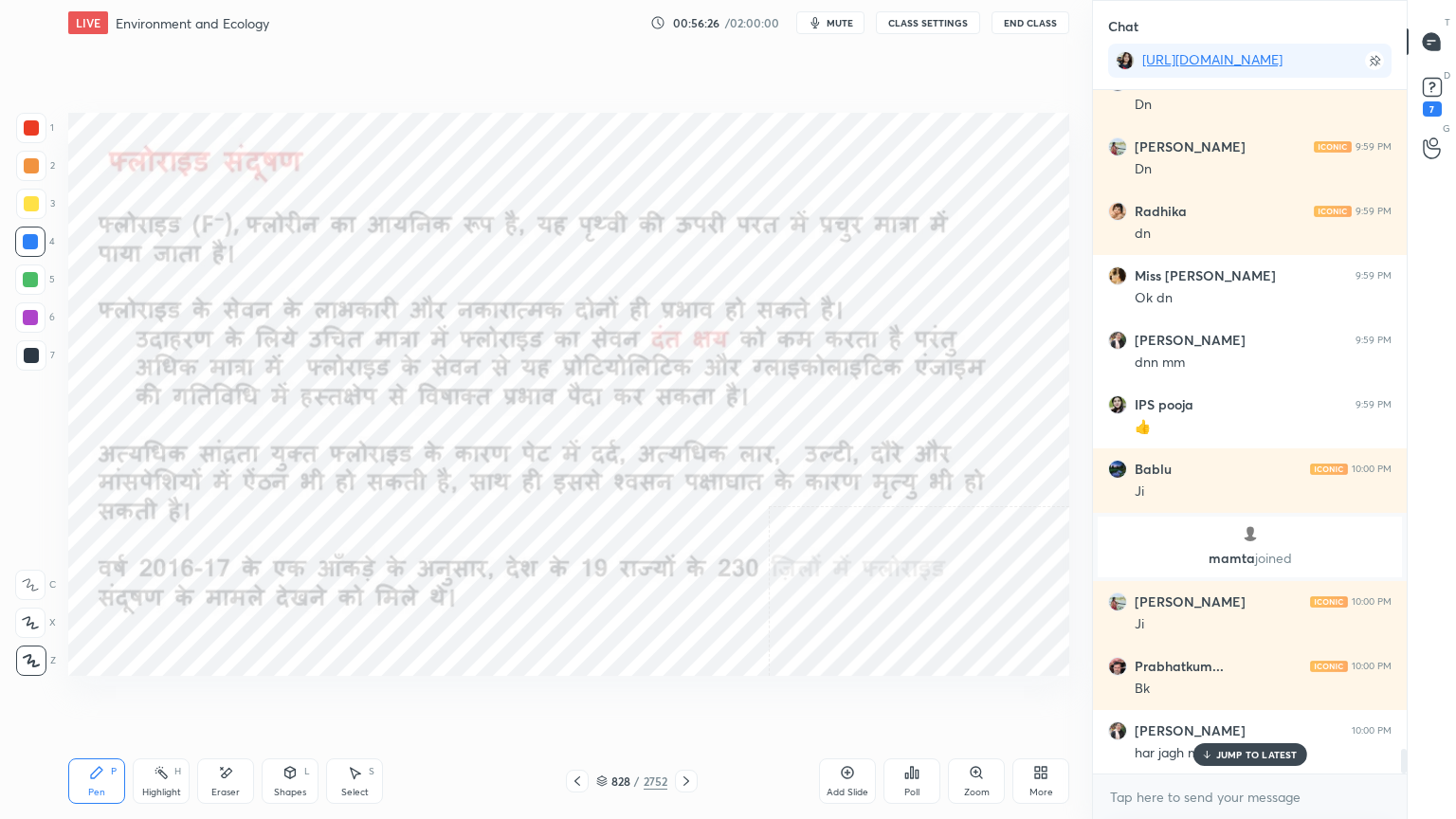
click at [1262, 699] on div "JUMP TO LATEST" at bounding box center [1249, 755] width 113 height 23
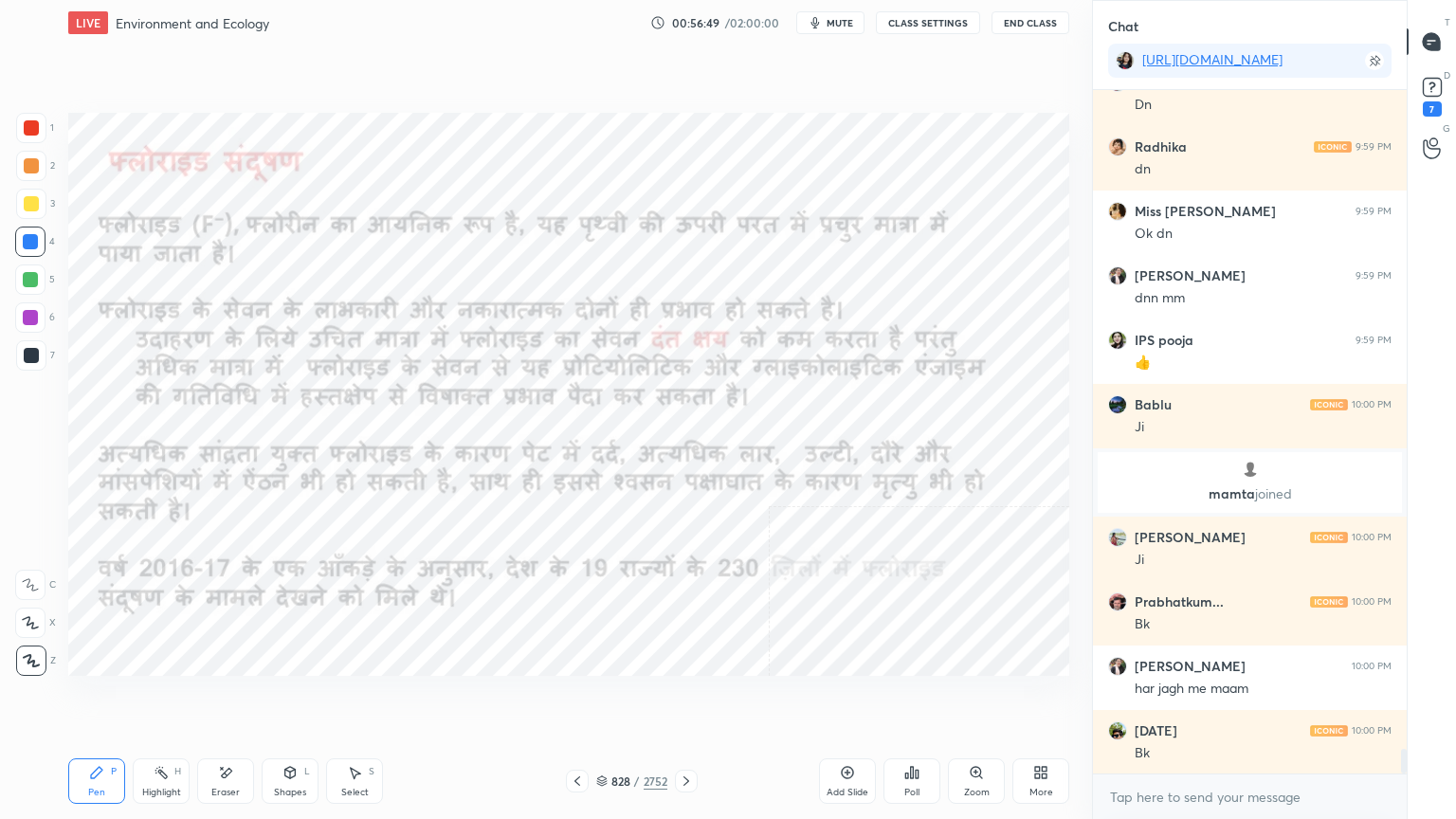
scroll to position [18400, 0]
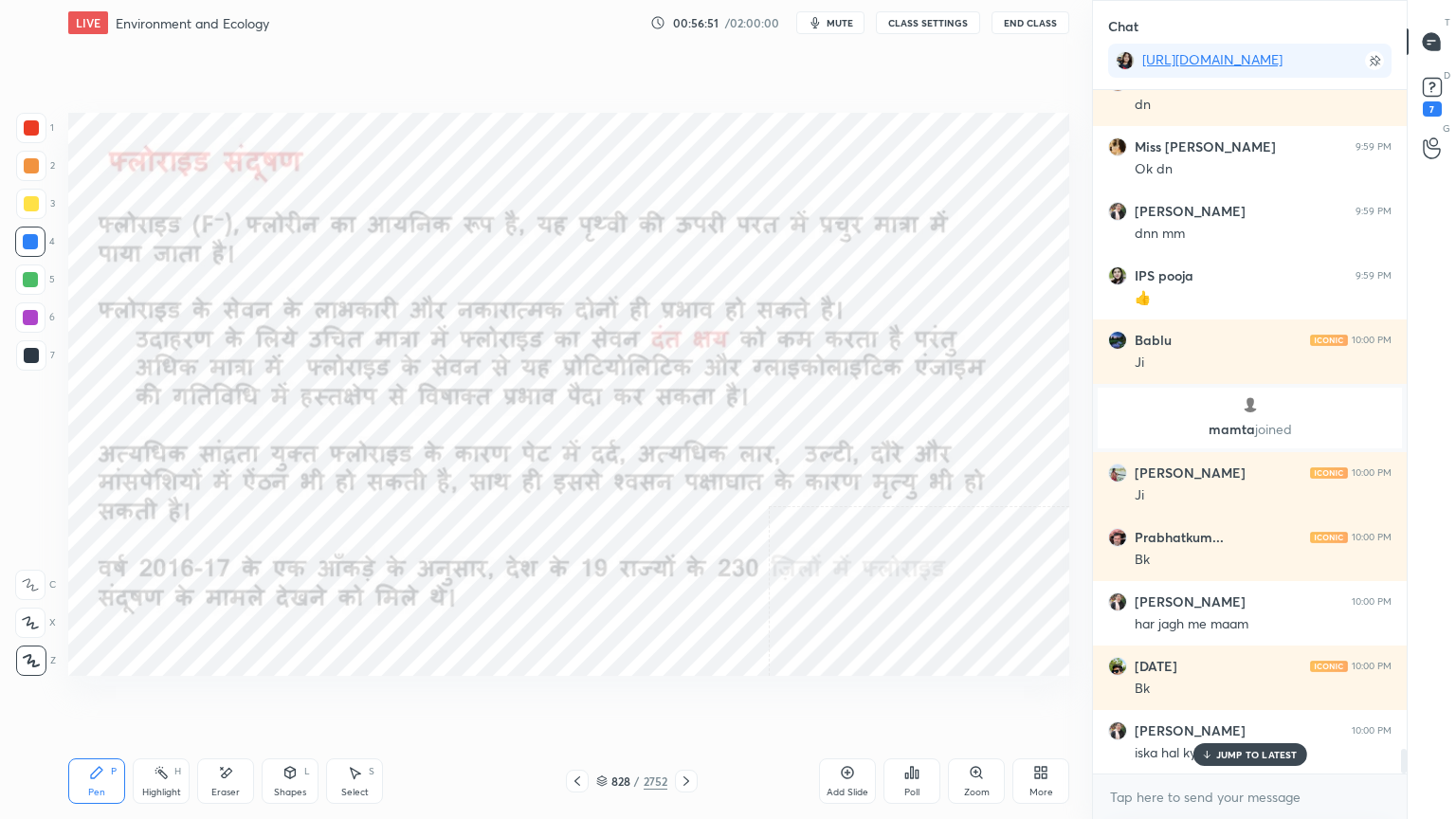
drag, startPoint x: 1222, startPoint y: 755, endPoint x: 1218, endPoint y: 789, distance: 34.2
click at [1222, 699] on p "JUMP TO LATEST" at bounding box center [1256, 755] width 82 height 12
click at [1217, 699] on textarea at bounding box center [1249, 798] width 284 height 31
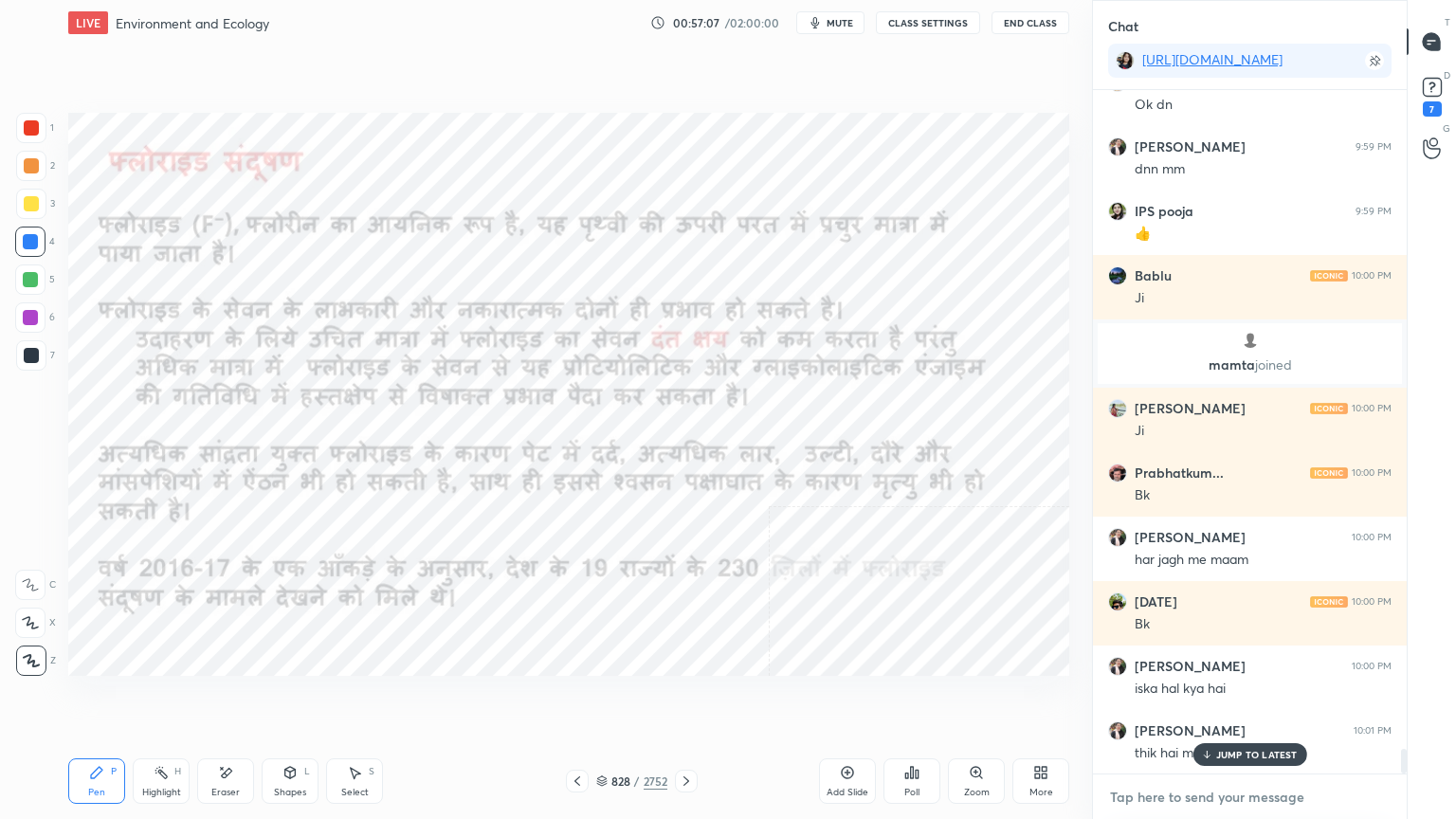
scroll to position [18528, 0]
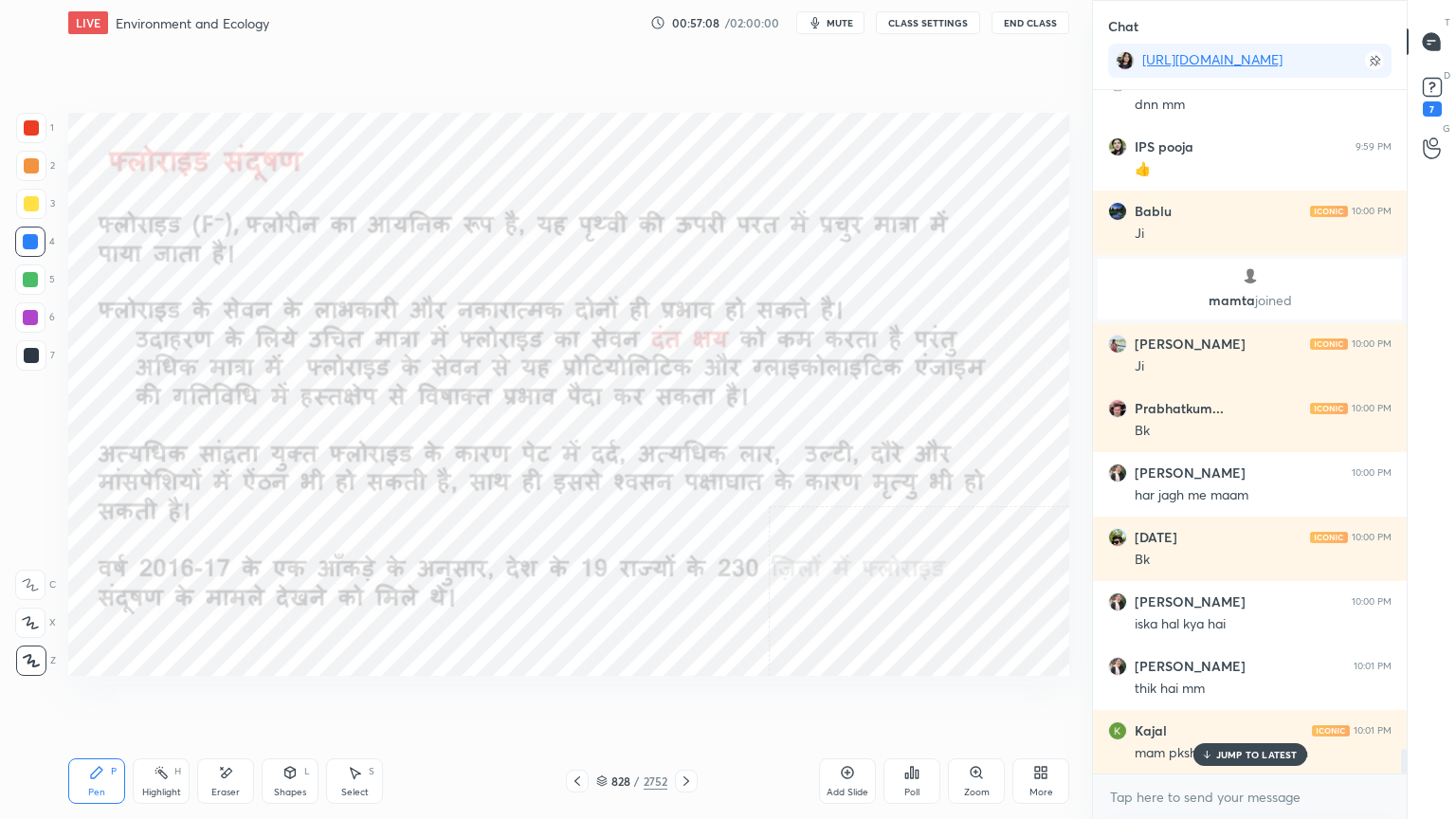
click at [1267, 699] on p "JUMP TO LATEST" at bounding box center [1256, 755] width 82 height 12
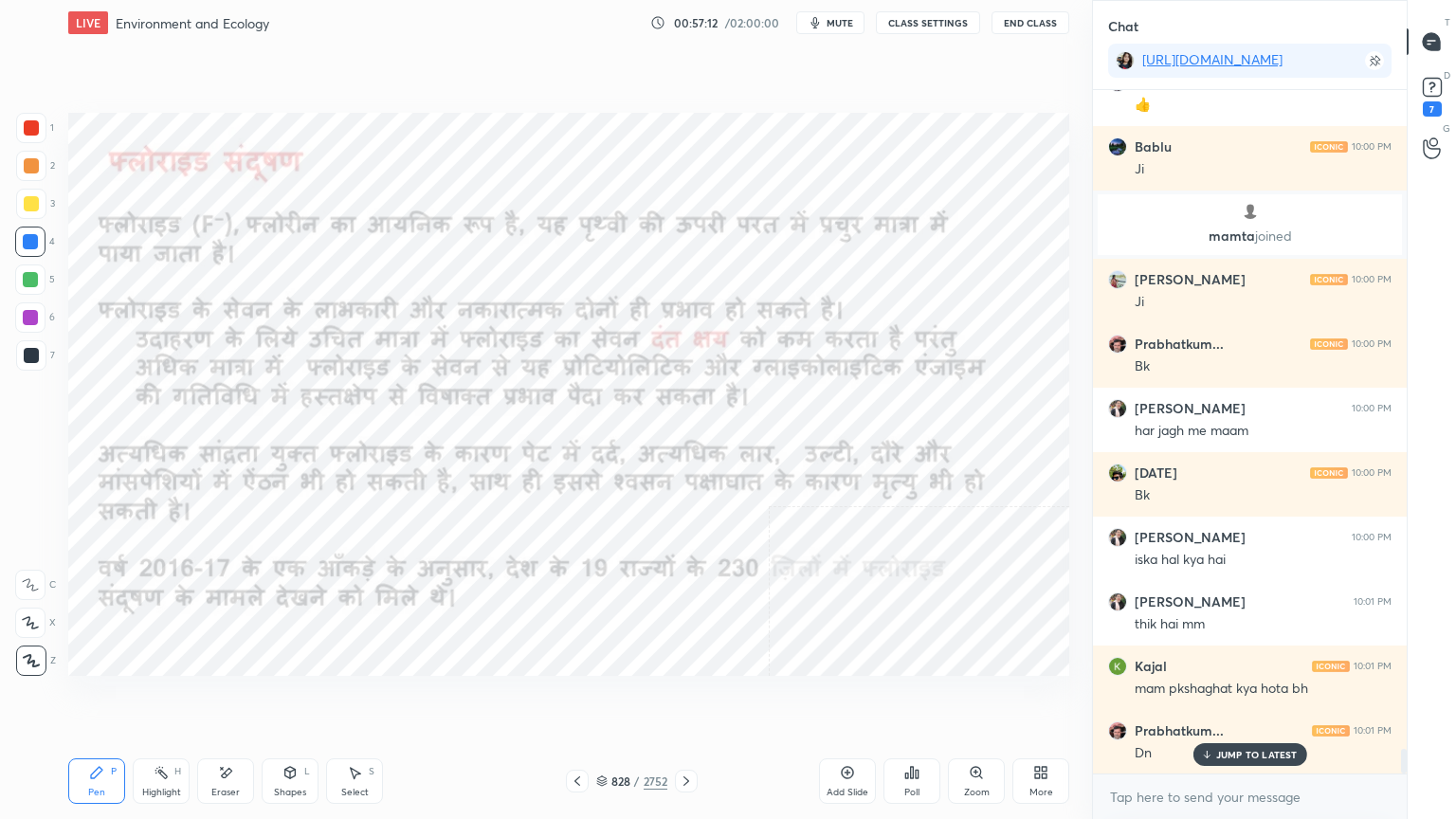
scroll to position [18657, 0]
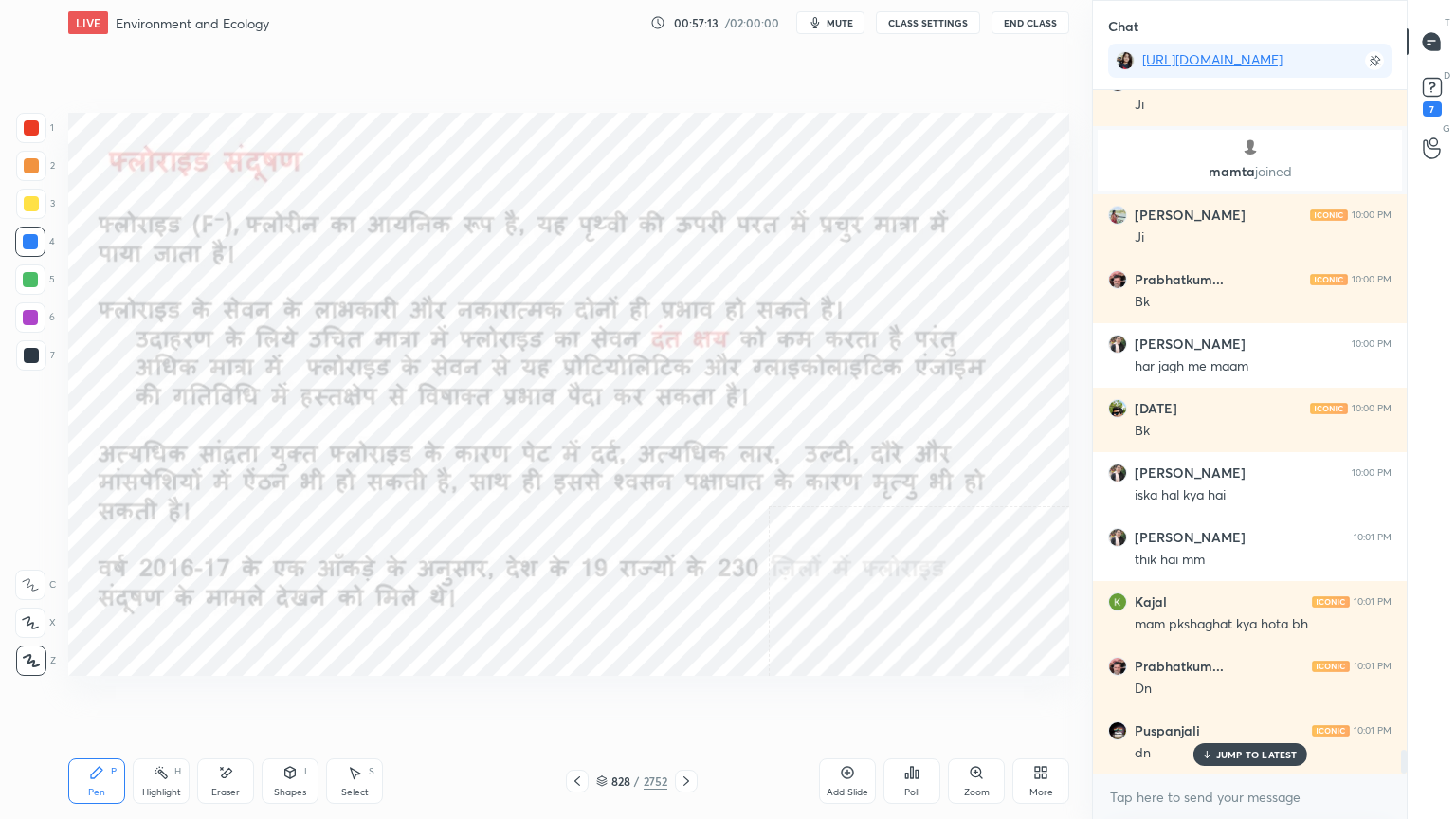
click at [687, 699] on icon at bounding box center [686, 782] width 15 height 15
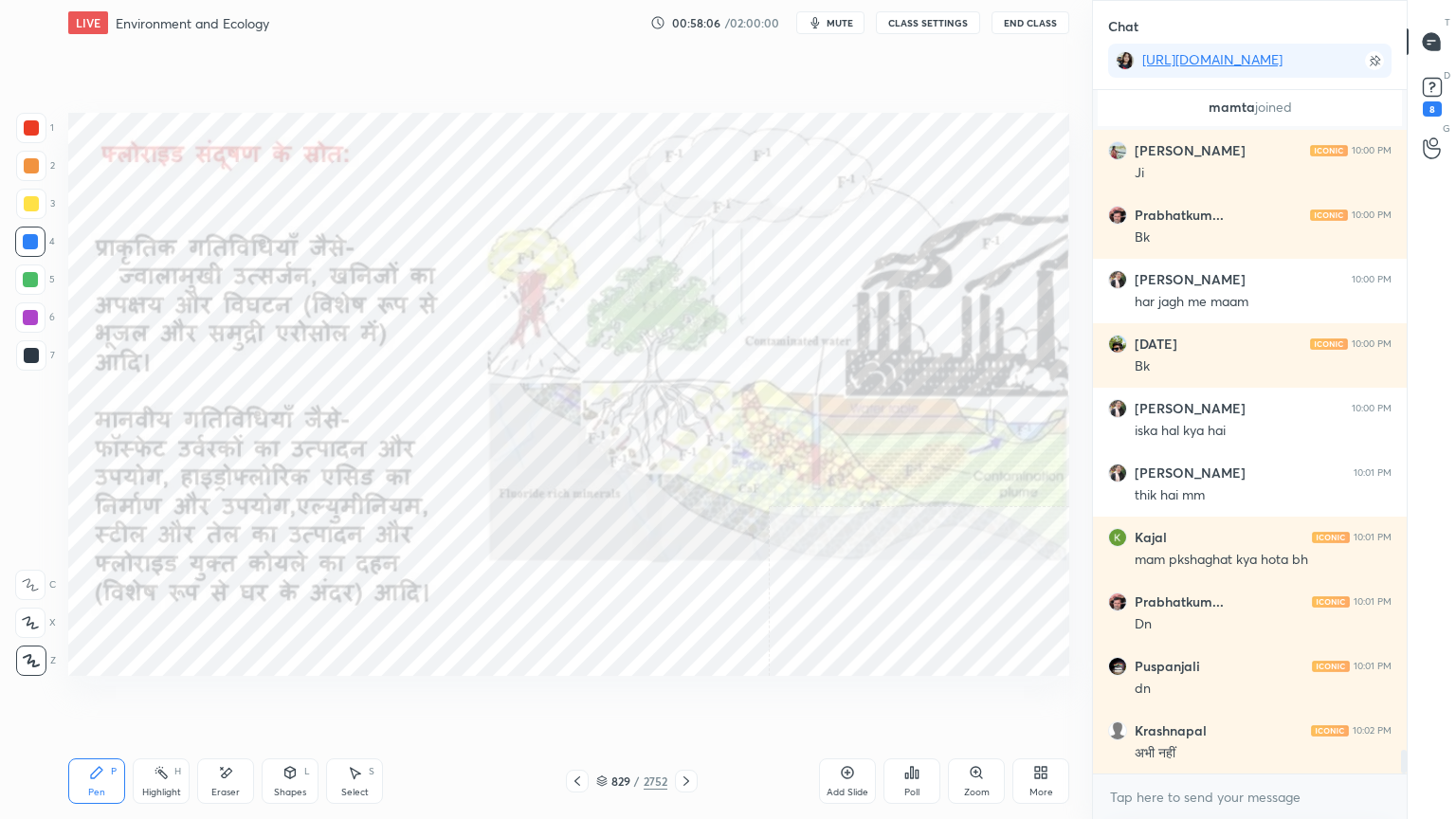
scroll to position [18873, 0]
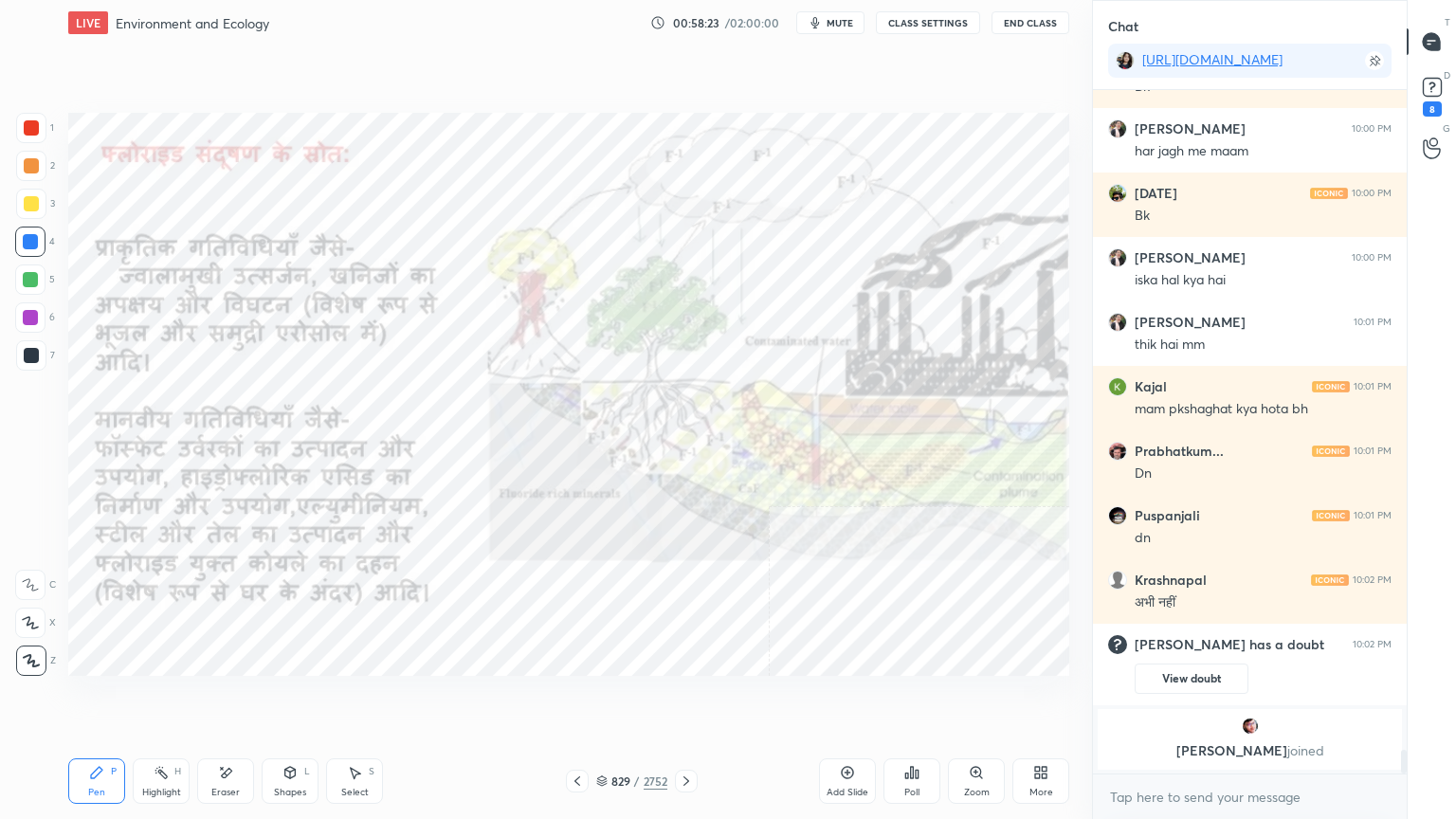
drag, startPoint x: 215, startPoint y: 787, endPoint x: 201, endPoint y: 775, distance: 18.4
click at [212, 699] on div "Eraser" at bounding box center [226, 793] width 29 height 10
click at [32, 659] on span "Erase all" at bounding box center [31, 661] width 29 height 13
click at [29, 659] on div "1 2 3 4 5 6 7 C X Z E E Erase all H H" at bounding box center [30, 394] width 61 height 563
click at [27, 658] on icon at bounding box center [32, 661] width 17 height 13
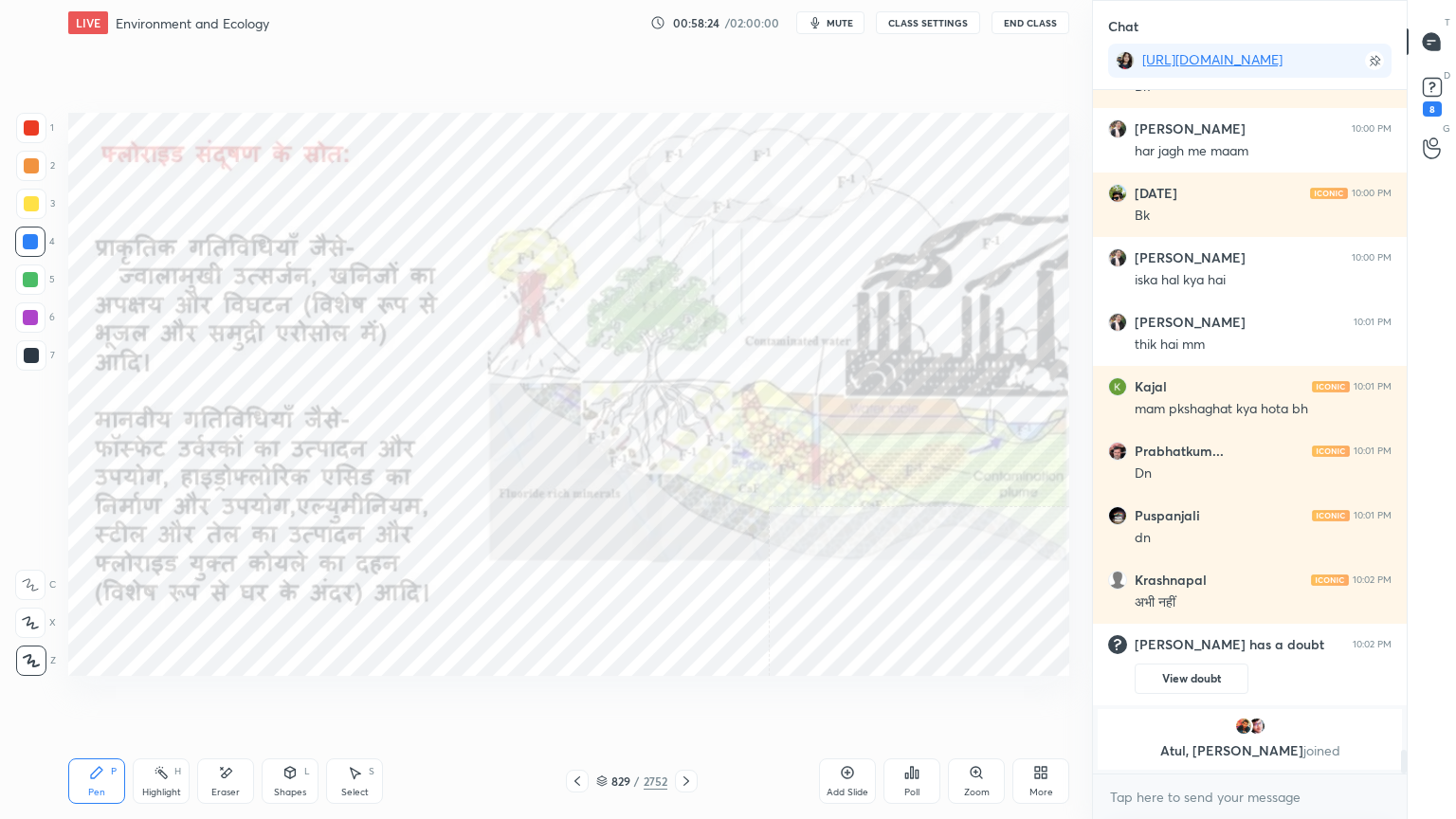
drag, startPoint x: 29, startPoint y: 656, endPoint x: 27, endPoint y: 646, distance: 10.2
click at [27, 656] on icon at bounding box center [32, 661] width 17 height 13
click at [604, 699] on icon at bounding box center [602, 782] width 12 height 12
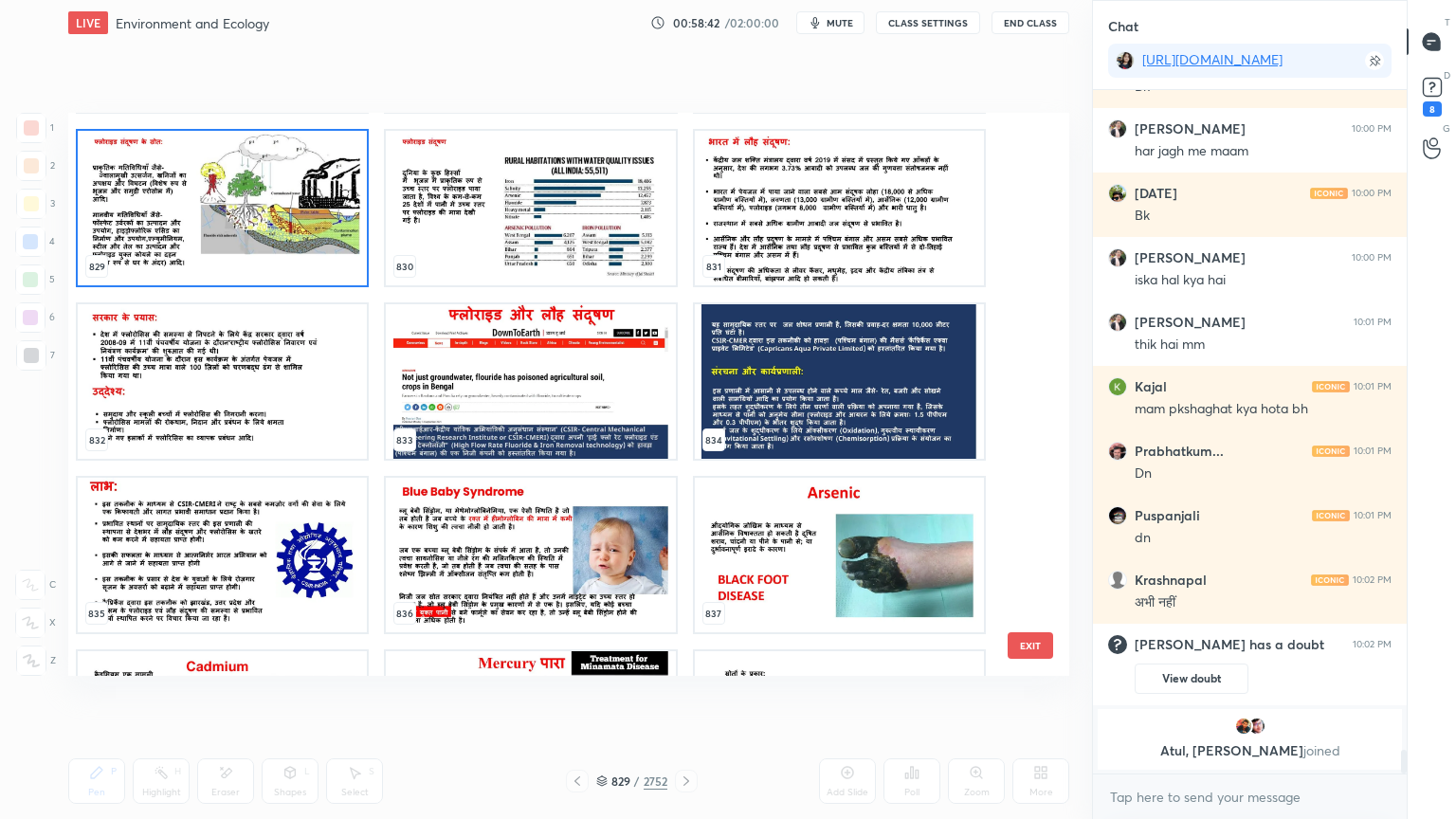
scroll to position [47612, 0]
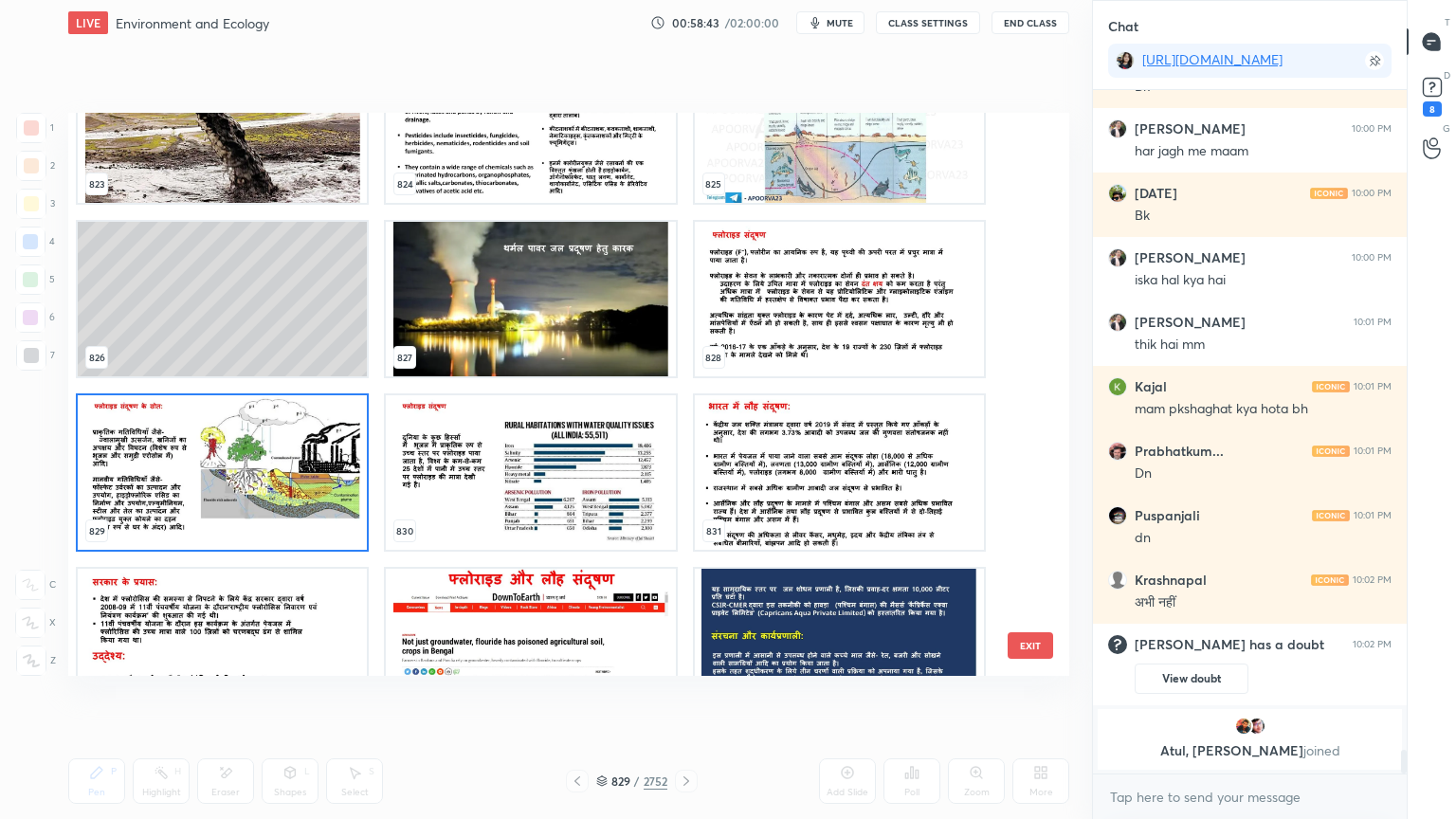
click at [289, 467] on img "grid" at bounding box center [222, 472] width 289 height 155
click at [291, 466] on img "grid" at bounding box center [222, 472] width 289 height 155
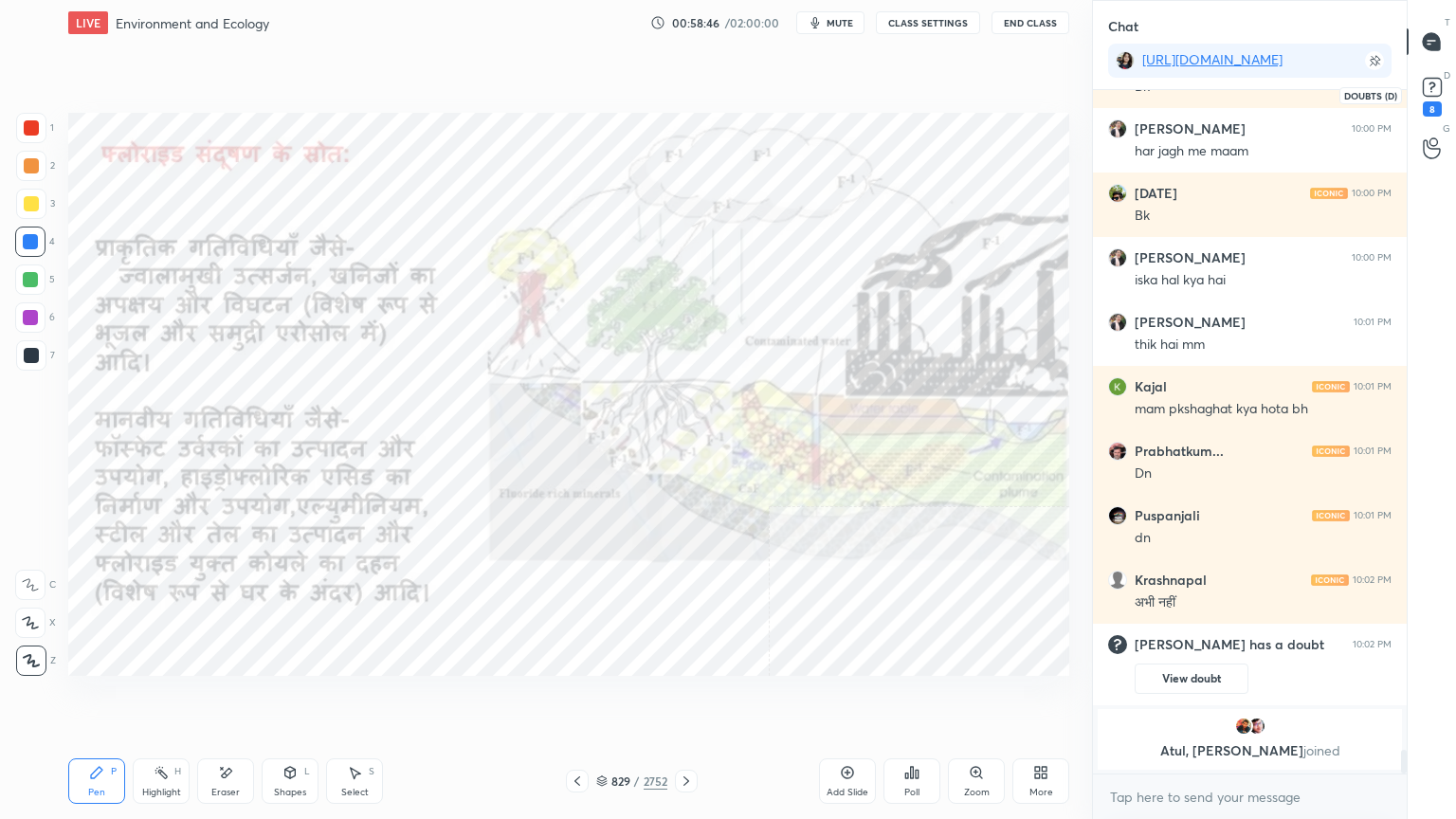
click at [1439, 99] on div "8" at bounding box center [1432, 94] width 29 height 43
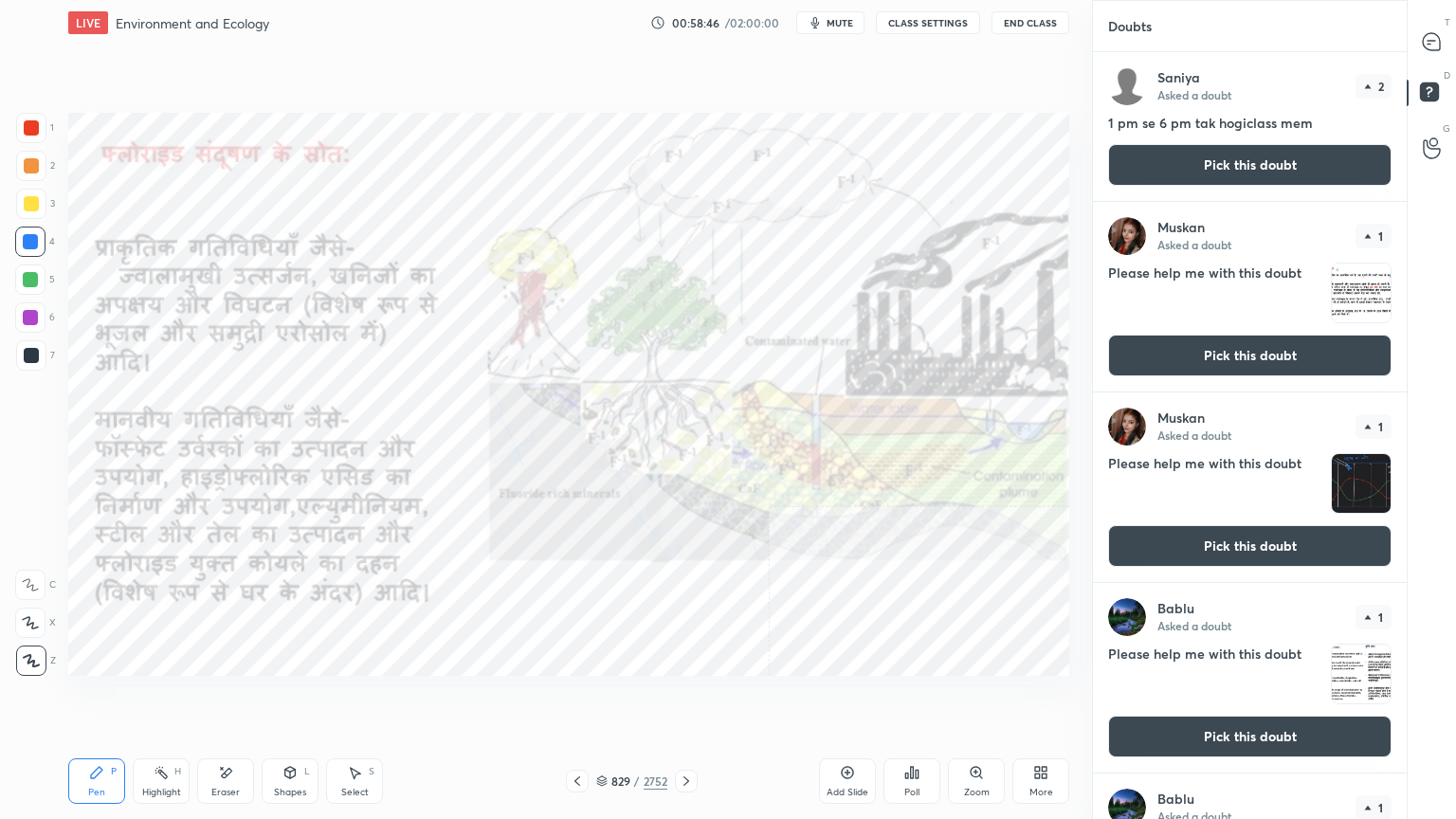
drag, startPoint x: 1321, startPoint y: 166, endPoint x: 1331, endPoint y: 160, distance: 11.7
click at [1324, 163] on button "Pick this doubt" at bounding box center [1249, 164] width 284 height 41
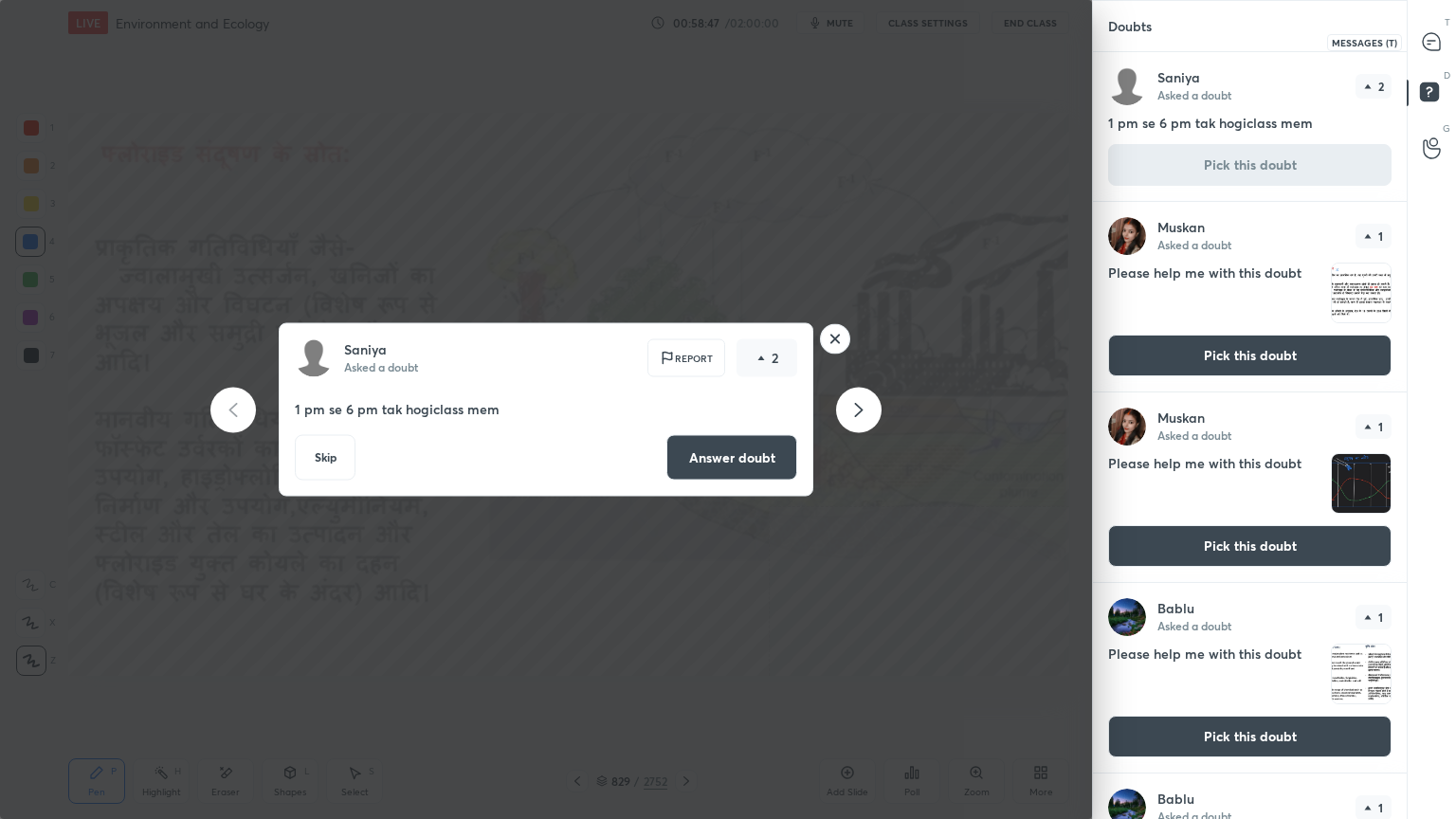
click at [1434, 46] on icon at bounding box center [1431, 42] width 17 height 17
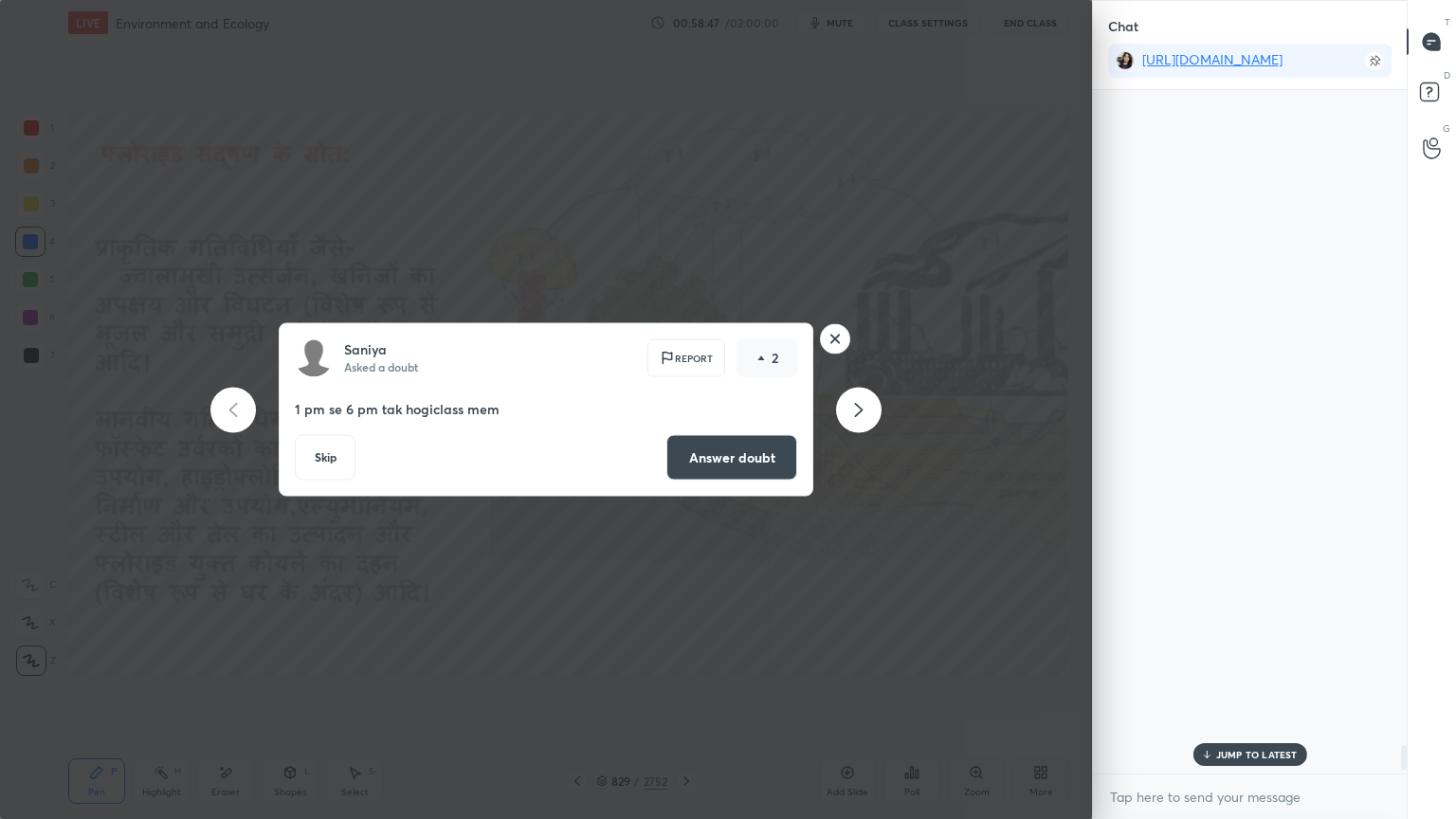
scroll to position [678, 308]
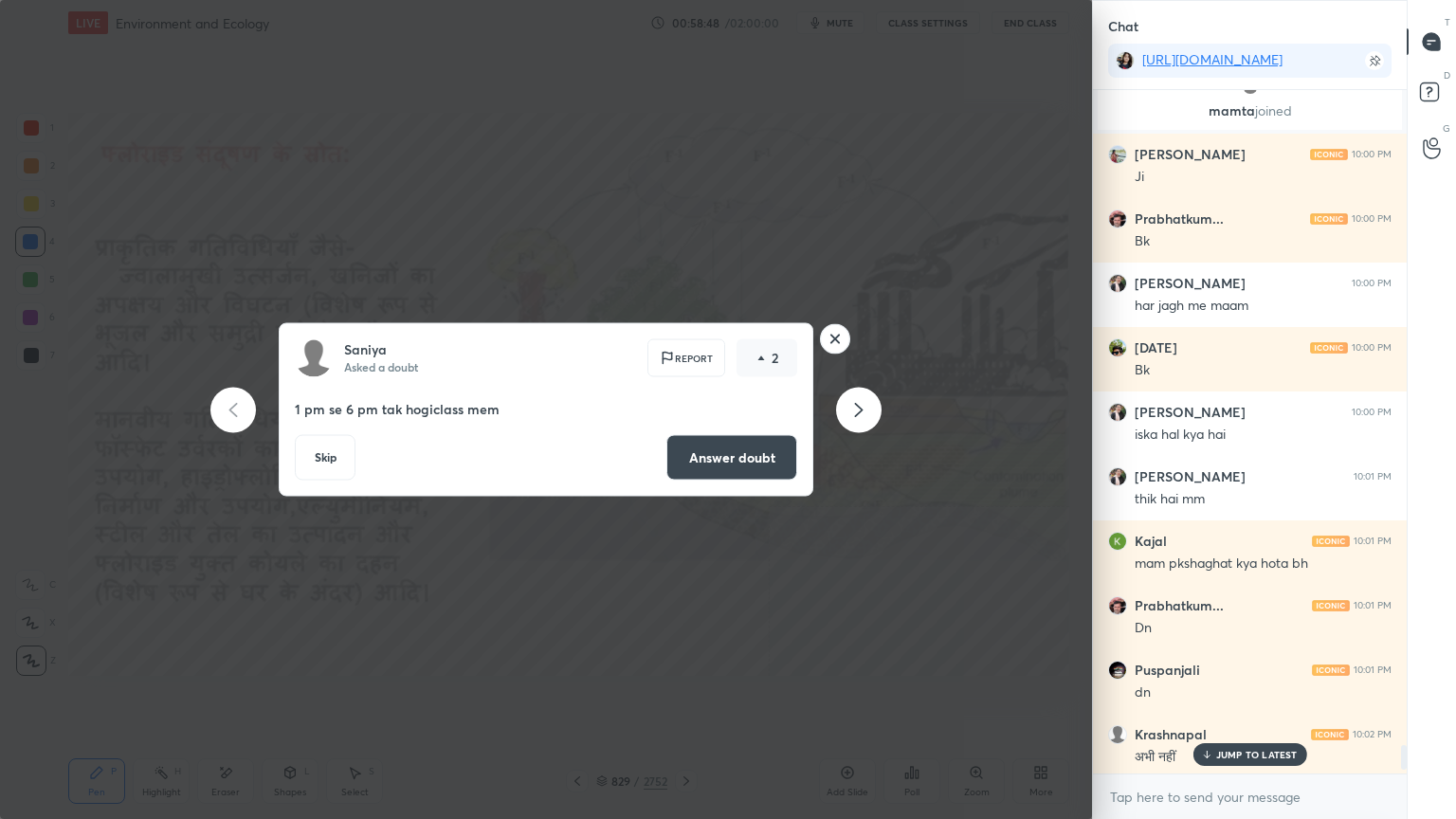
click at [1265, 699] on div "JUMP TO LATEST" at bounding box center [1249, 755] width 113 height 23
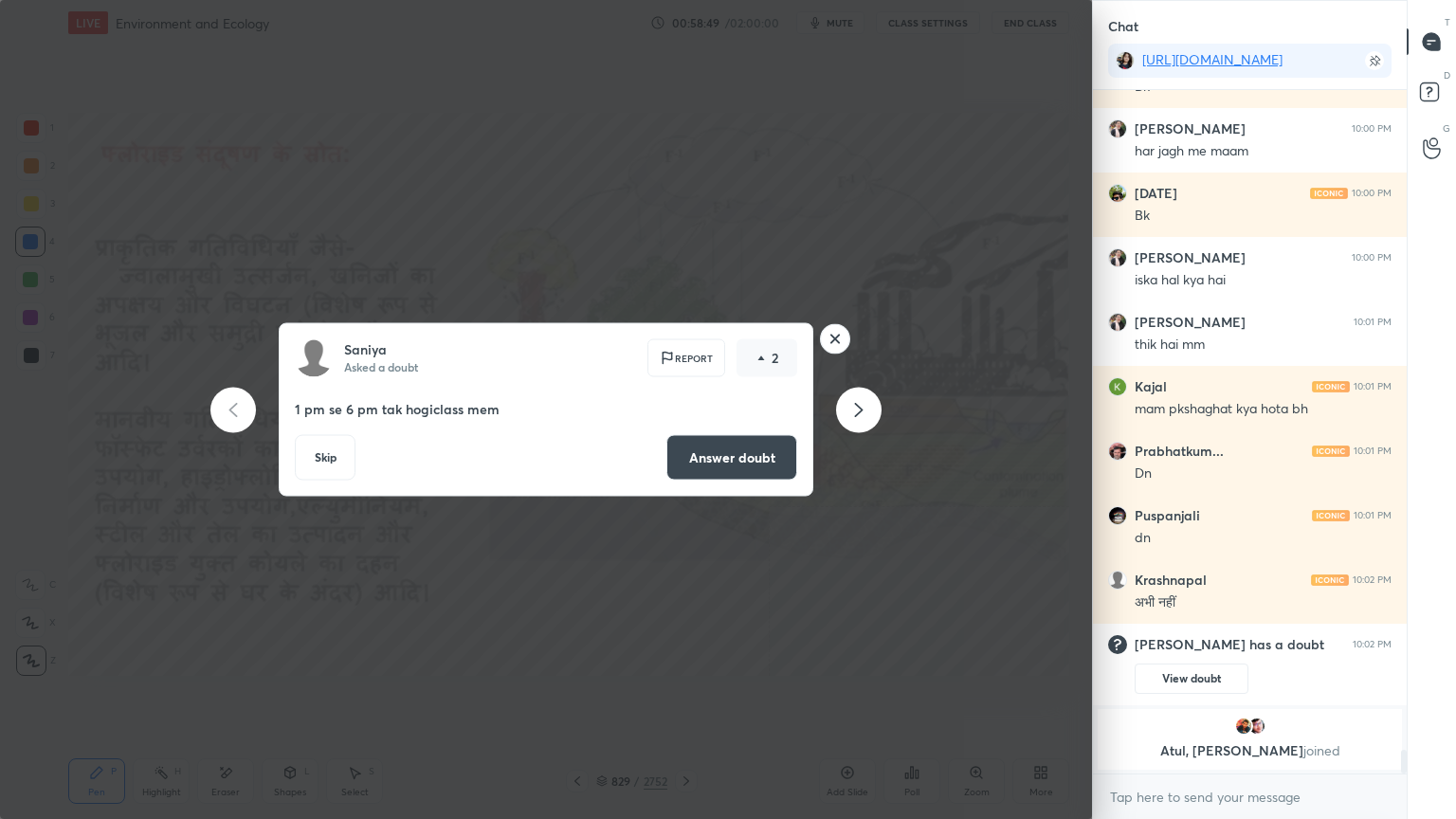
click at [859, 411] on icon at bounding box center [859, 410] width 9 height 14
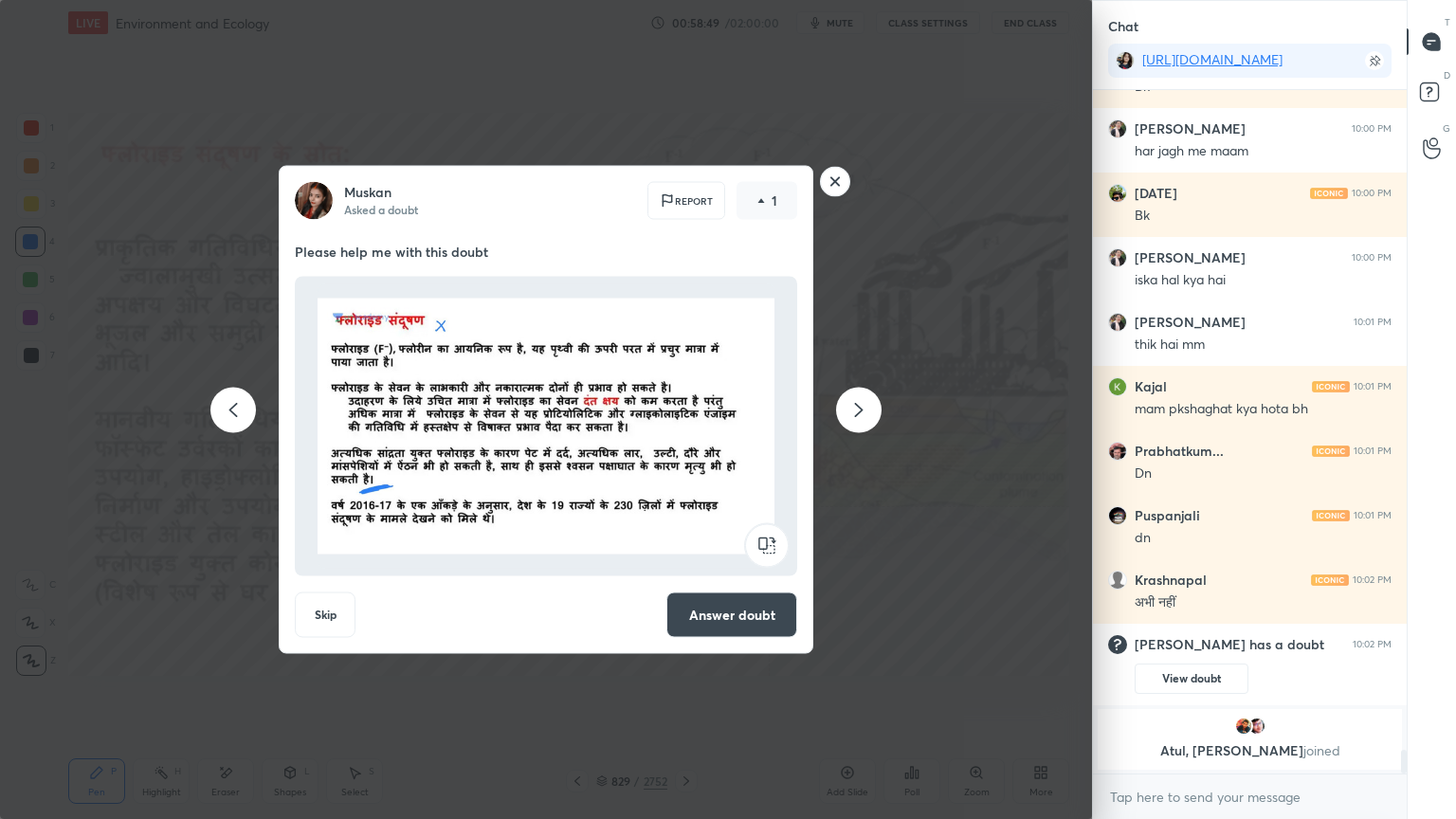
click at [859, 413] on icon at bounding box center [859, 410] width 9 height 14
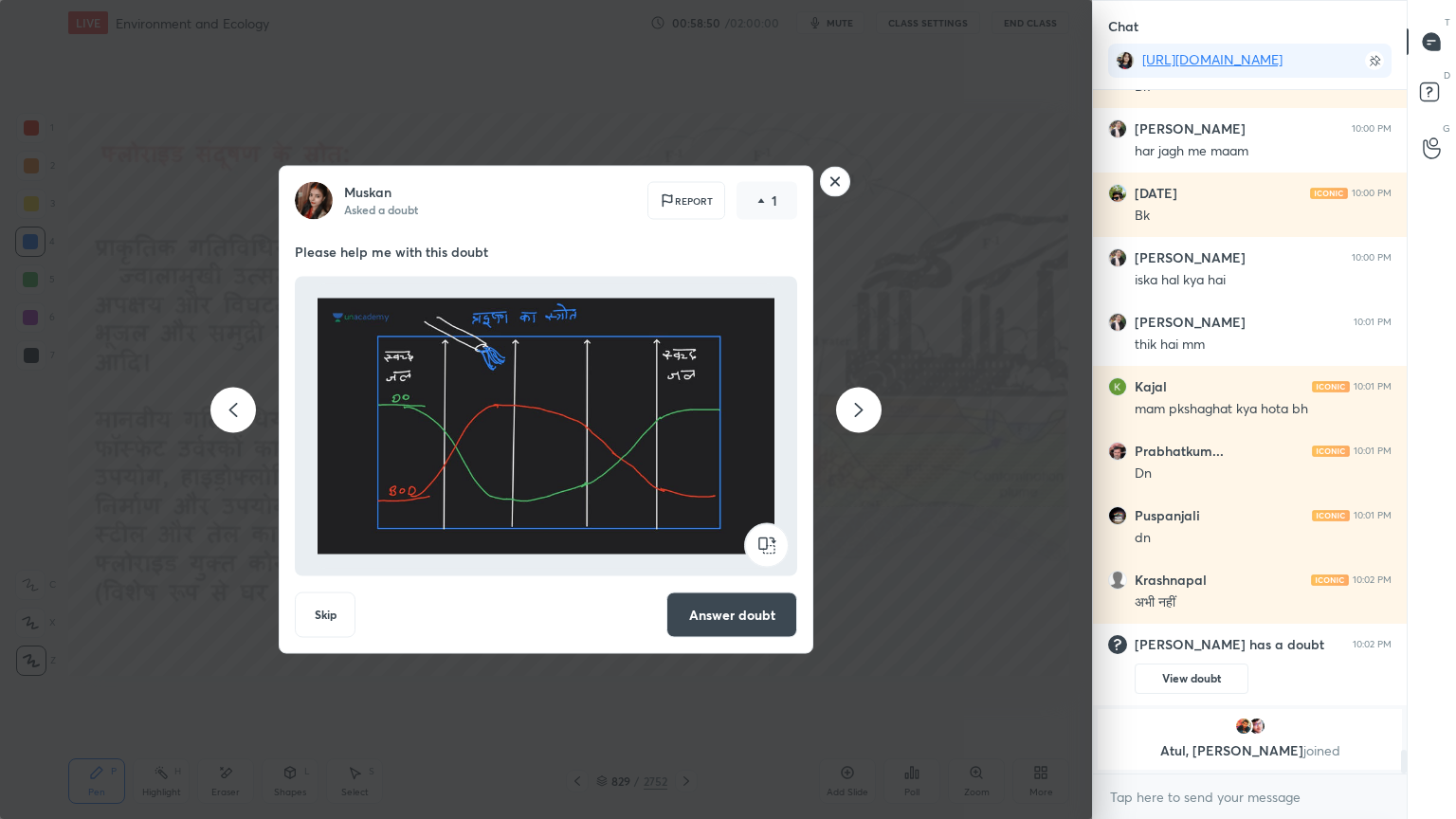
click at [861, 413] on icon at bounding box center [859, 410] width 23 height 23
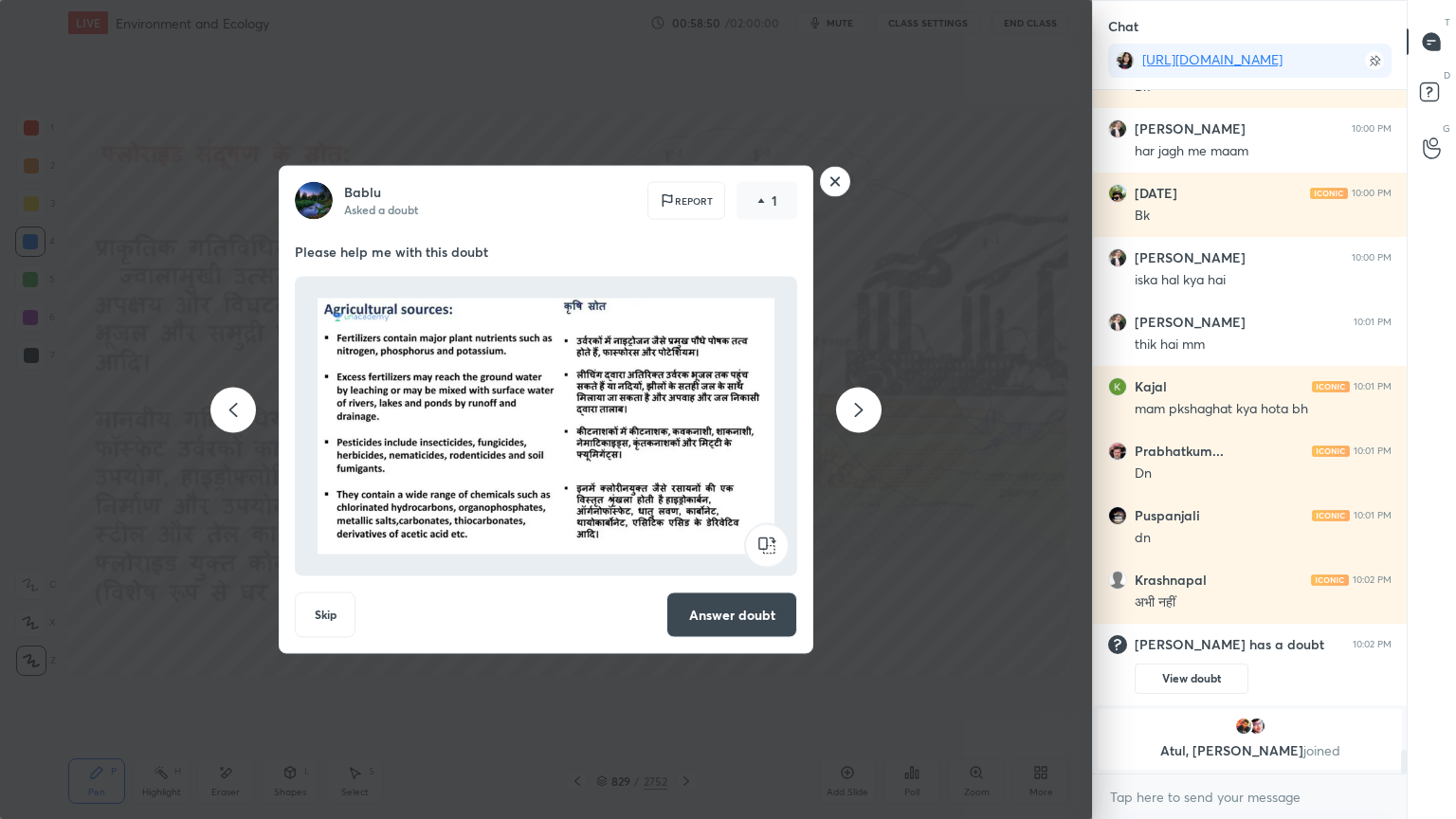
click at [861, 413] on icon at bounding box center [859, 410] width 23 height 23
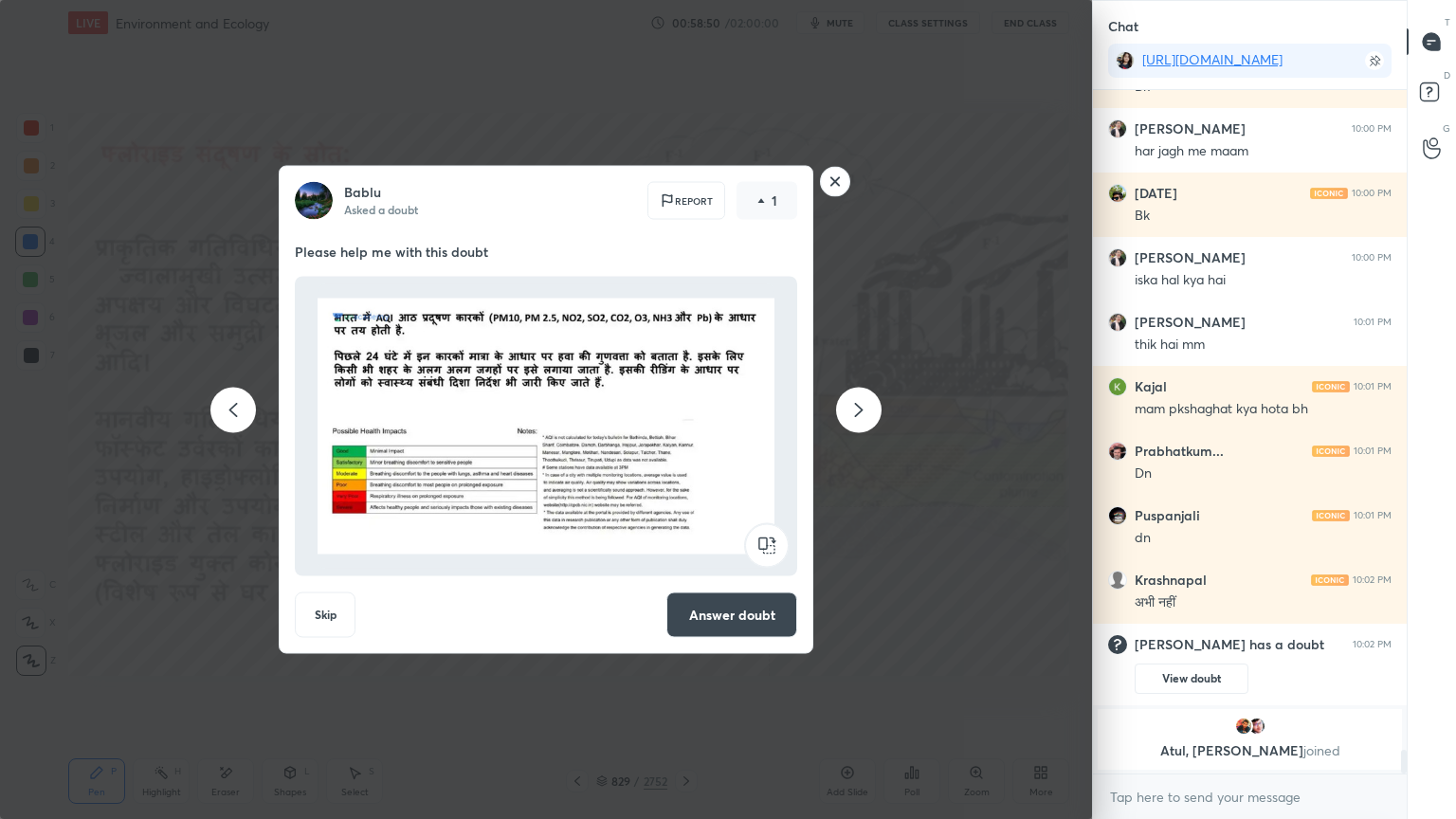
click at [862, 413] on icon at bounding box center [859, 410] width 23 height 23
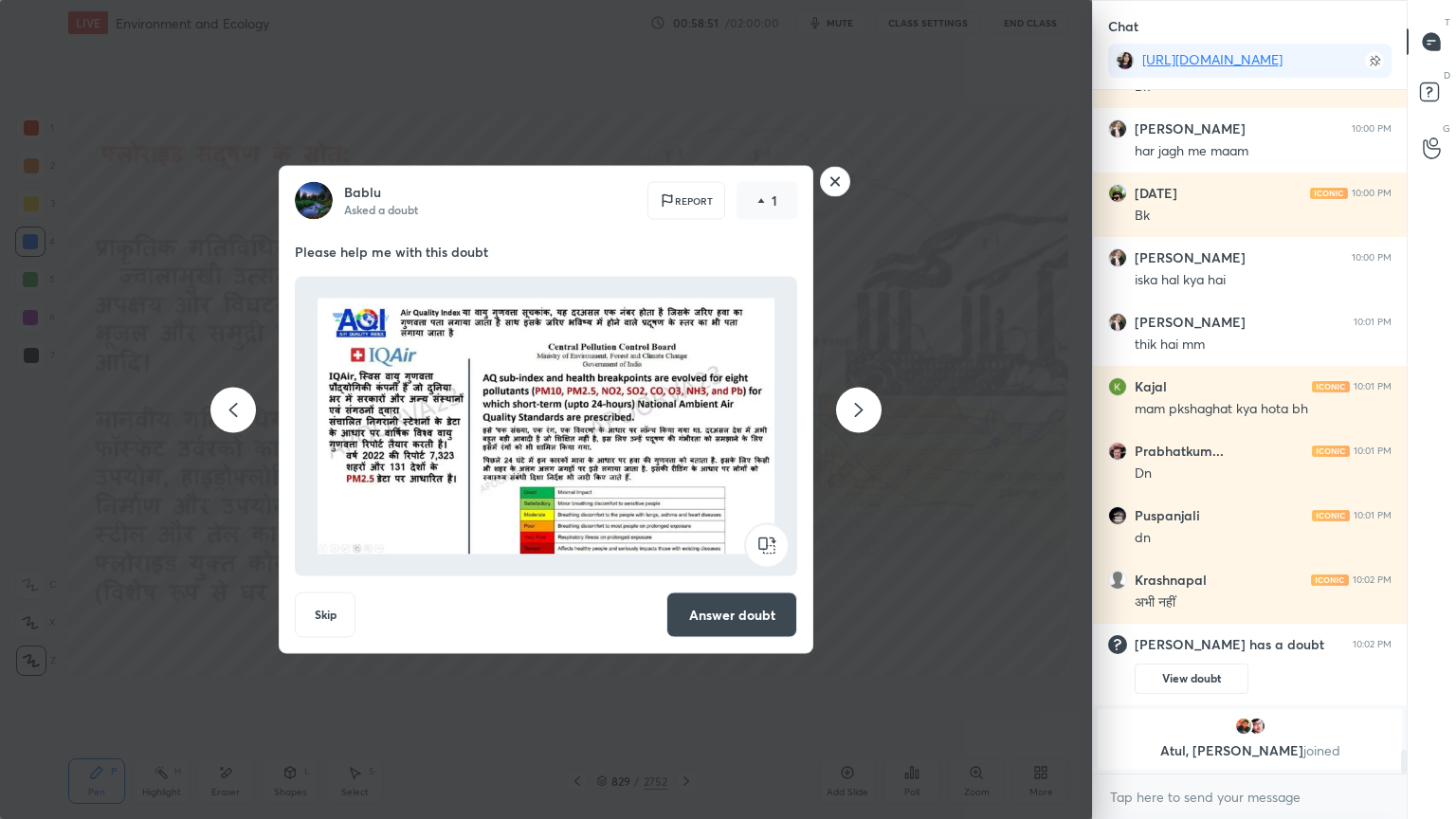
click at [862, 413] on icon at bounding box center [859, 410] width 23 height 23
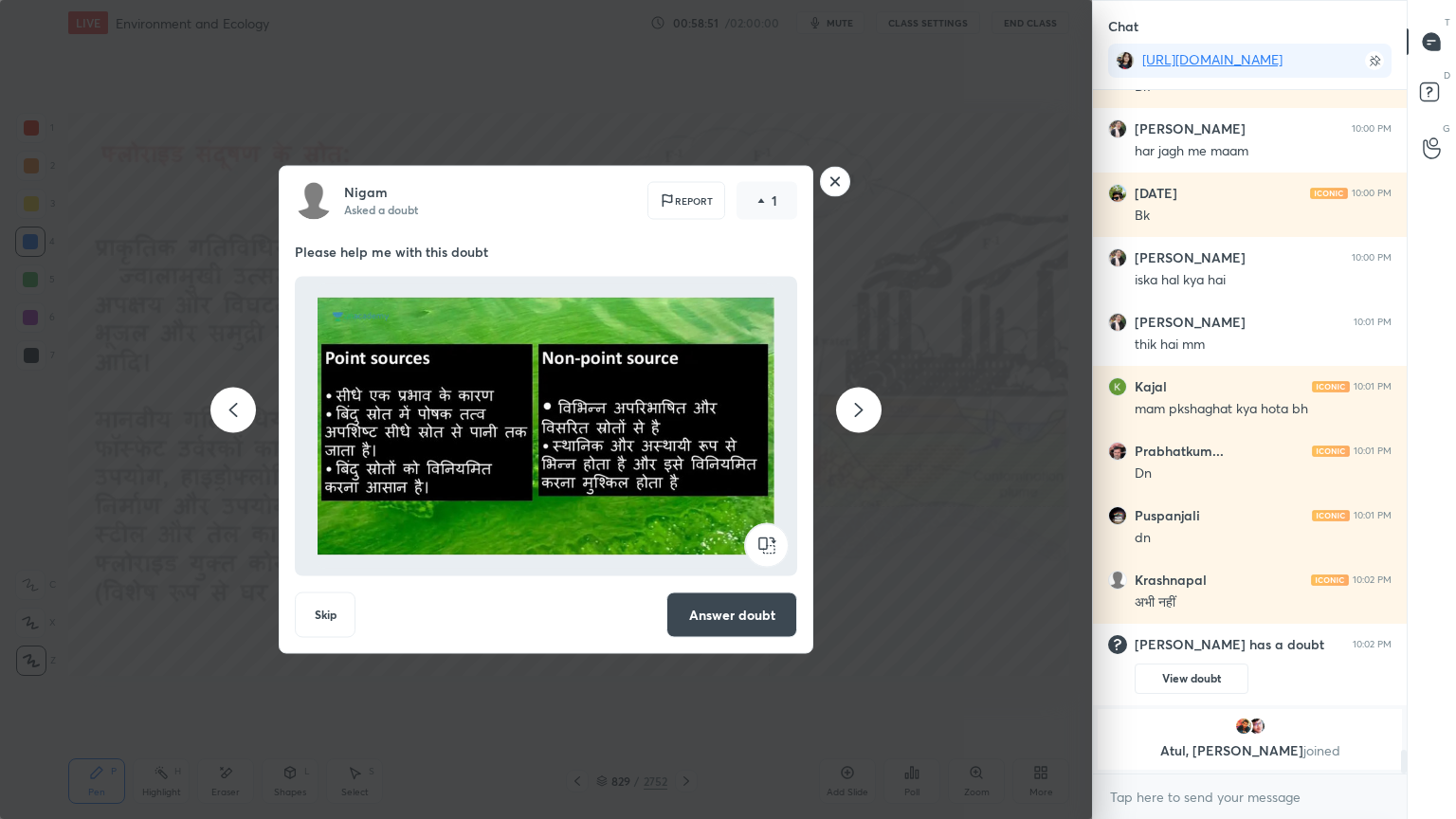
click at [862, 414] on icon at bounding box center [859, 410] width 23 height 23
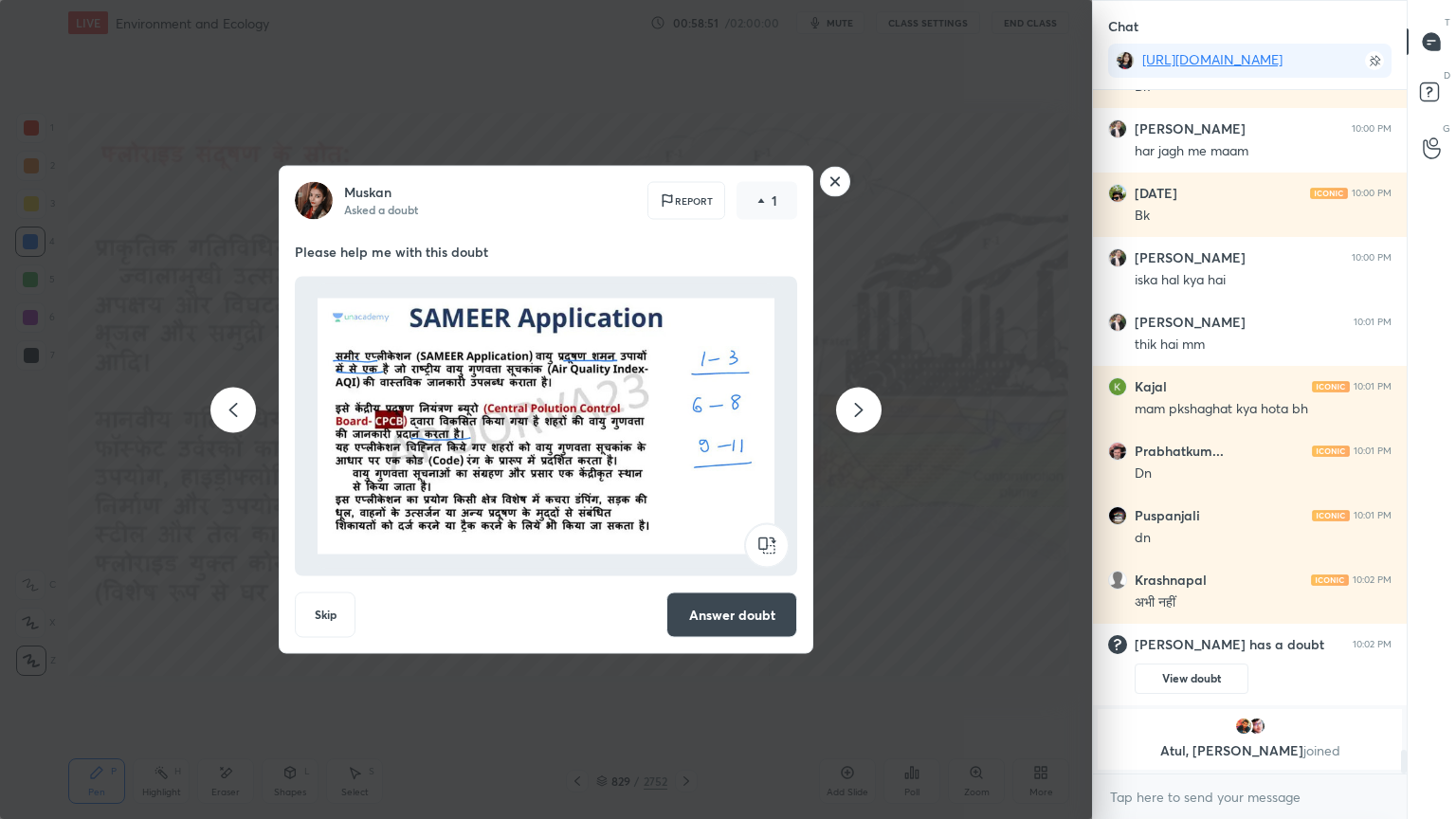
click at [863, 413] on icon at bounding box center [859, 410] width 23 height 23
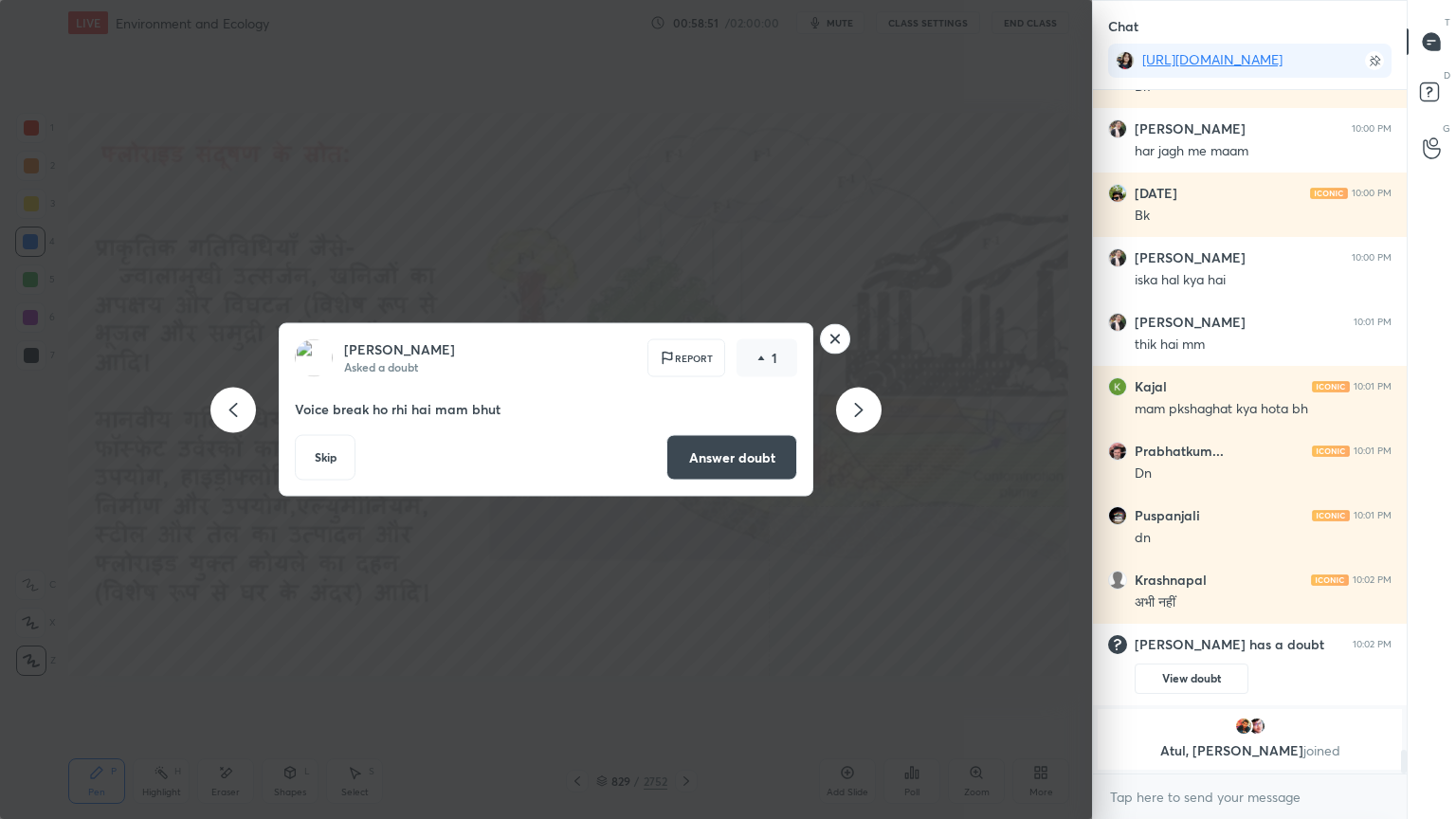
click at [863, 414] on icon at bounding box center [859, 410] width 23 height 23
click at [862, 413] on icon at bounding box center [859, 410] width 23 height 23
click at [861, 413] on icon at bounding box center [859, 410] width 23 height 23
click at [835, 339] on rect at bounding box center [835, 338] width 30 height 30
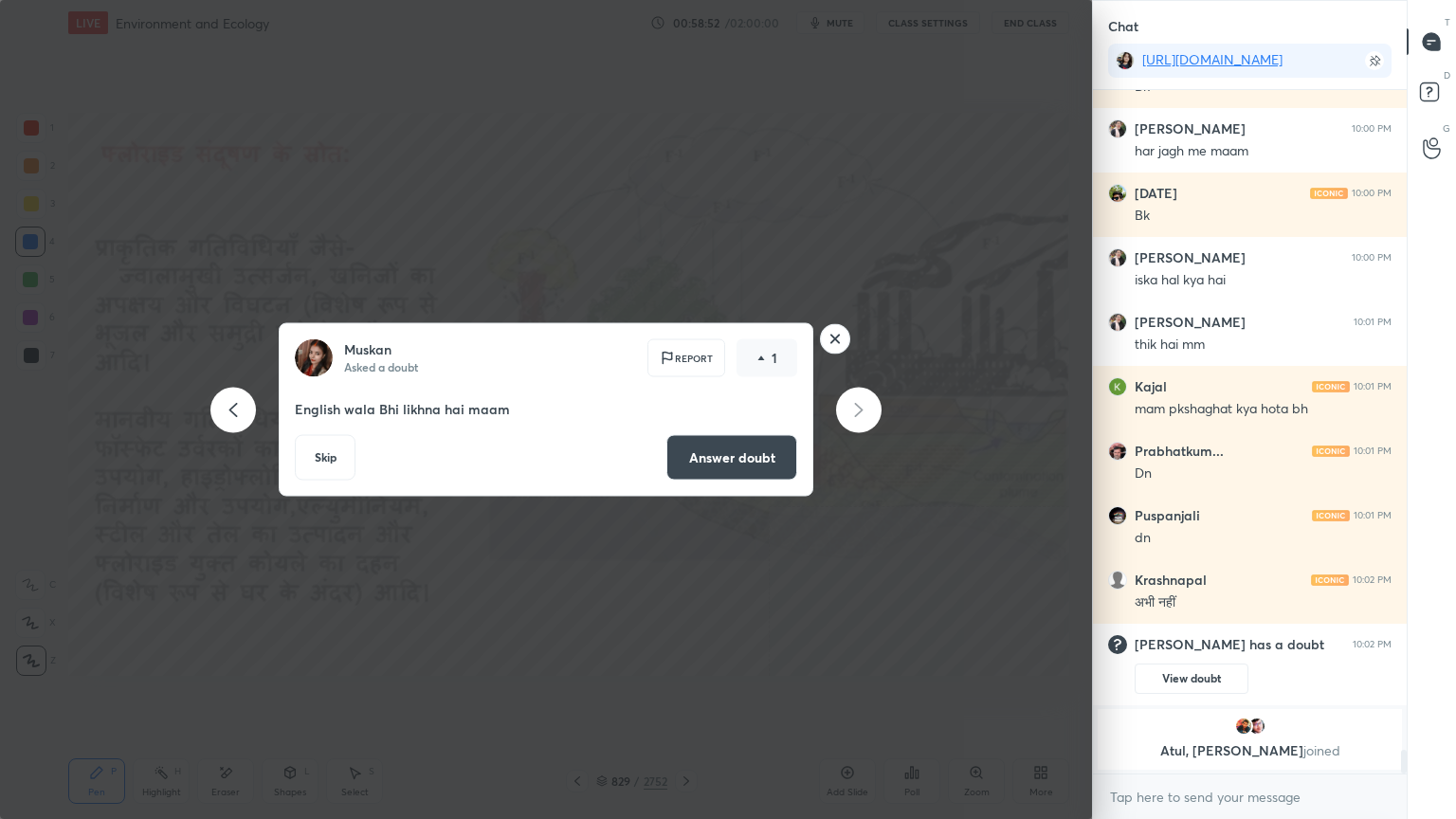
scroll to position [0, 0]
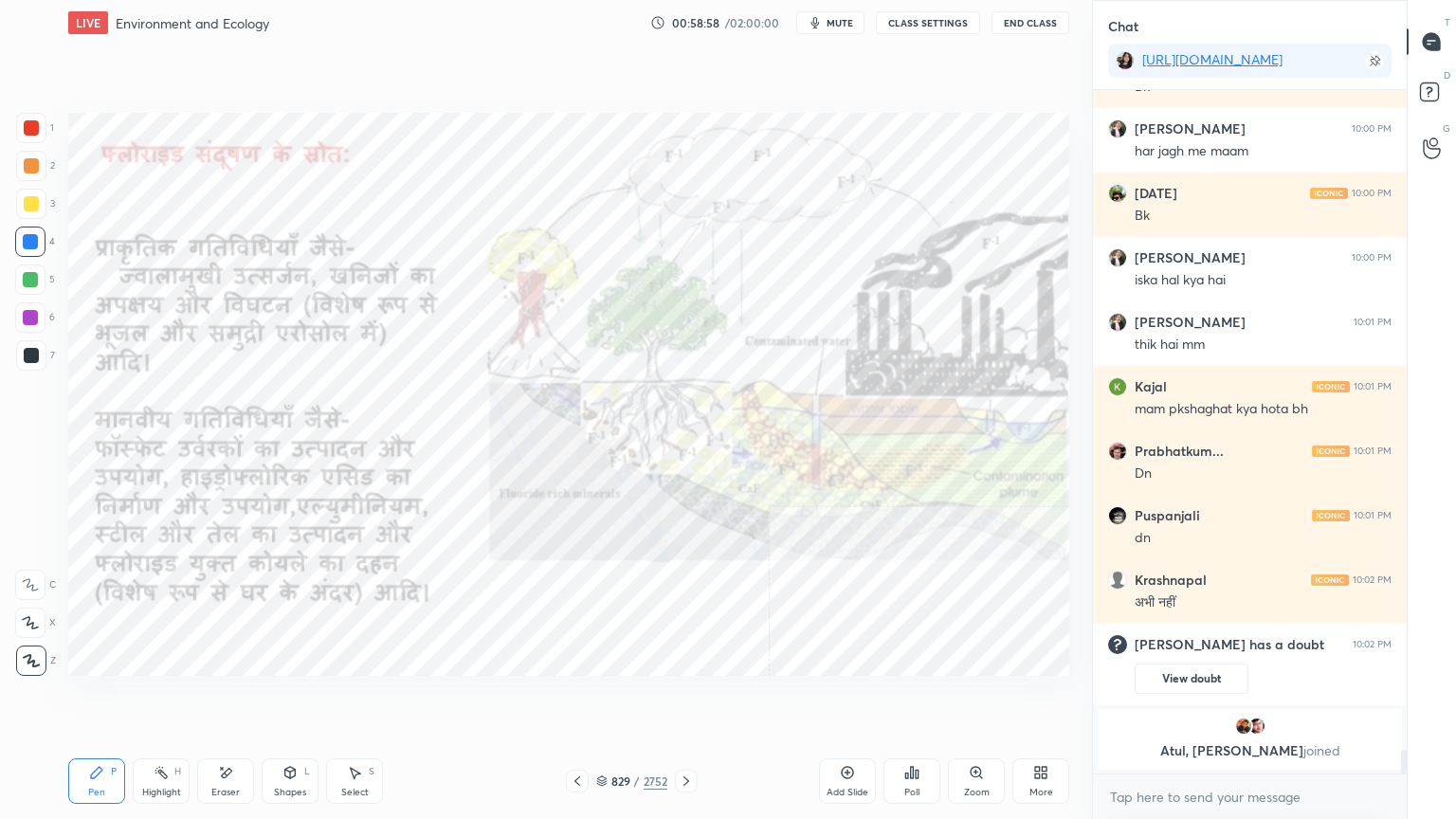
click at [601, 699] on icon at bounding box center [602, 782] width 12 height 12
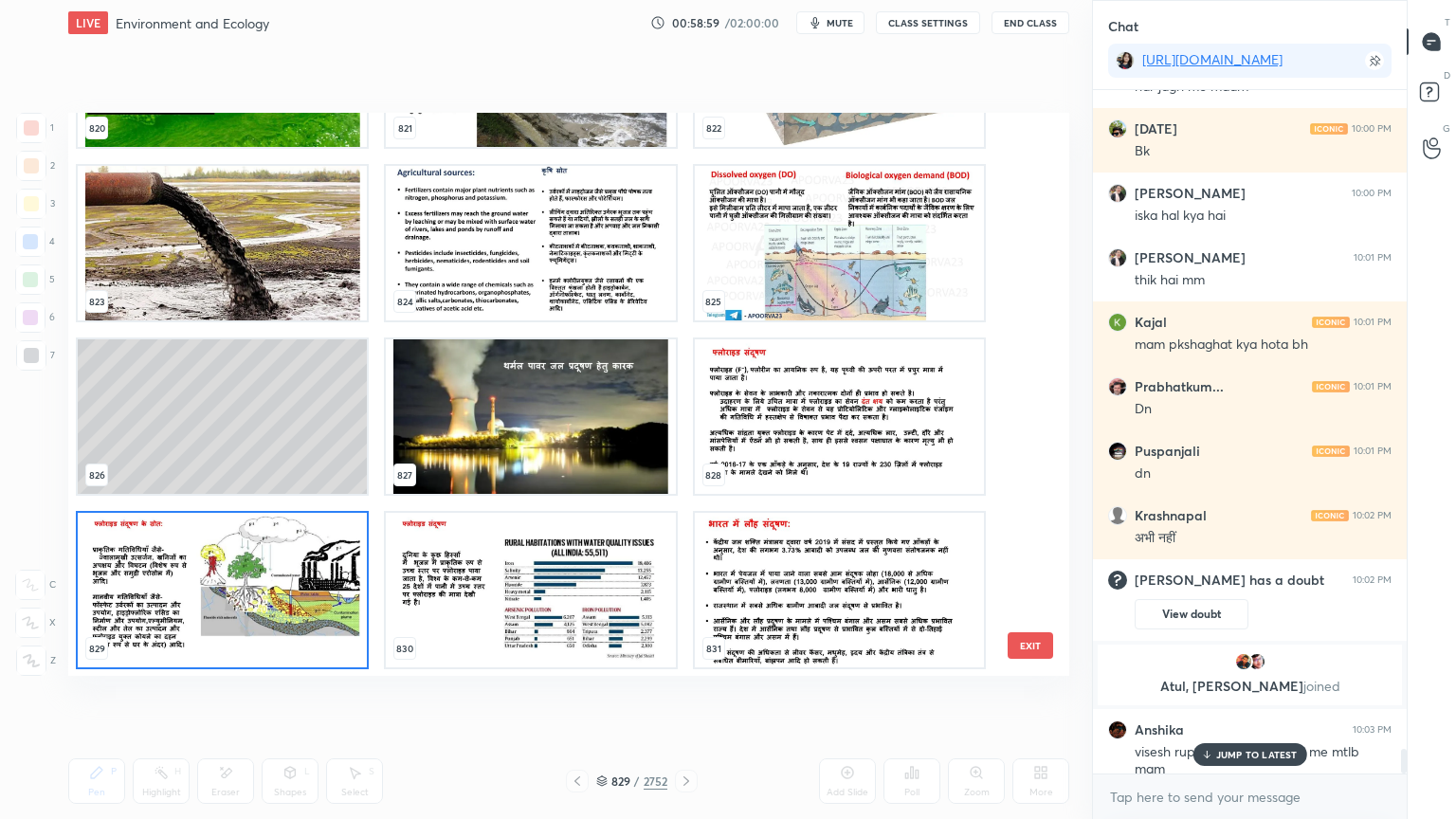
scroll to position [18203, 0]
click at [245, 573] on img "grid" at bounding box center [222, 590] width 289 height 155
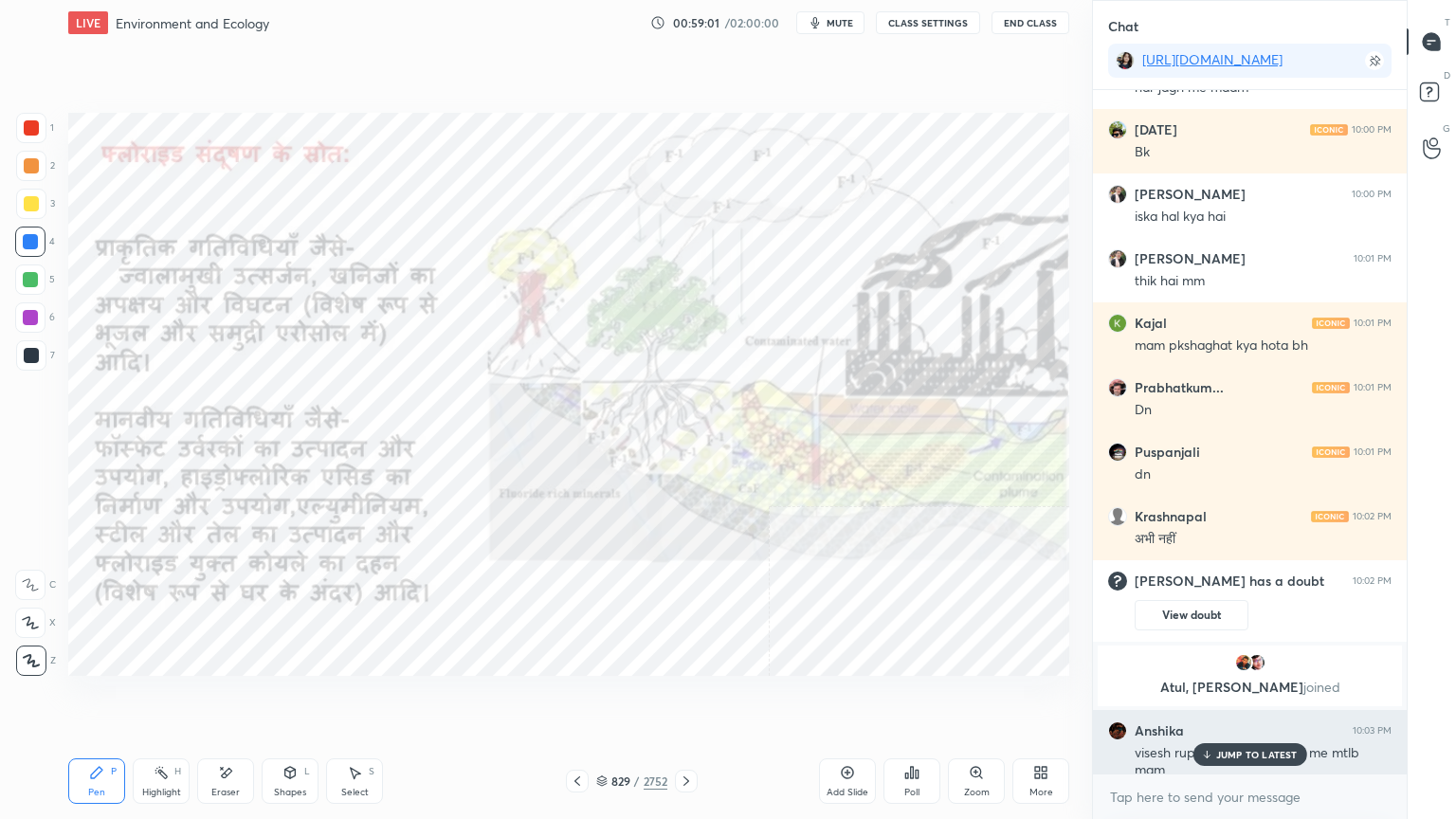
click at [1243, 699] on div "JUMP TO LATEST" at bounding box center [1249, 755] width 113 height 23
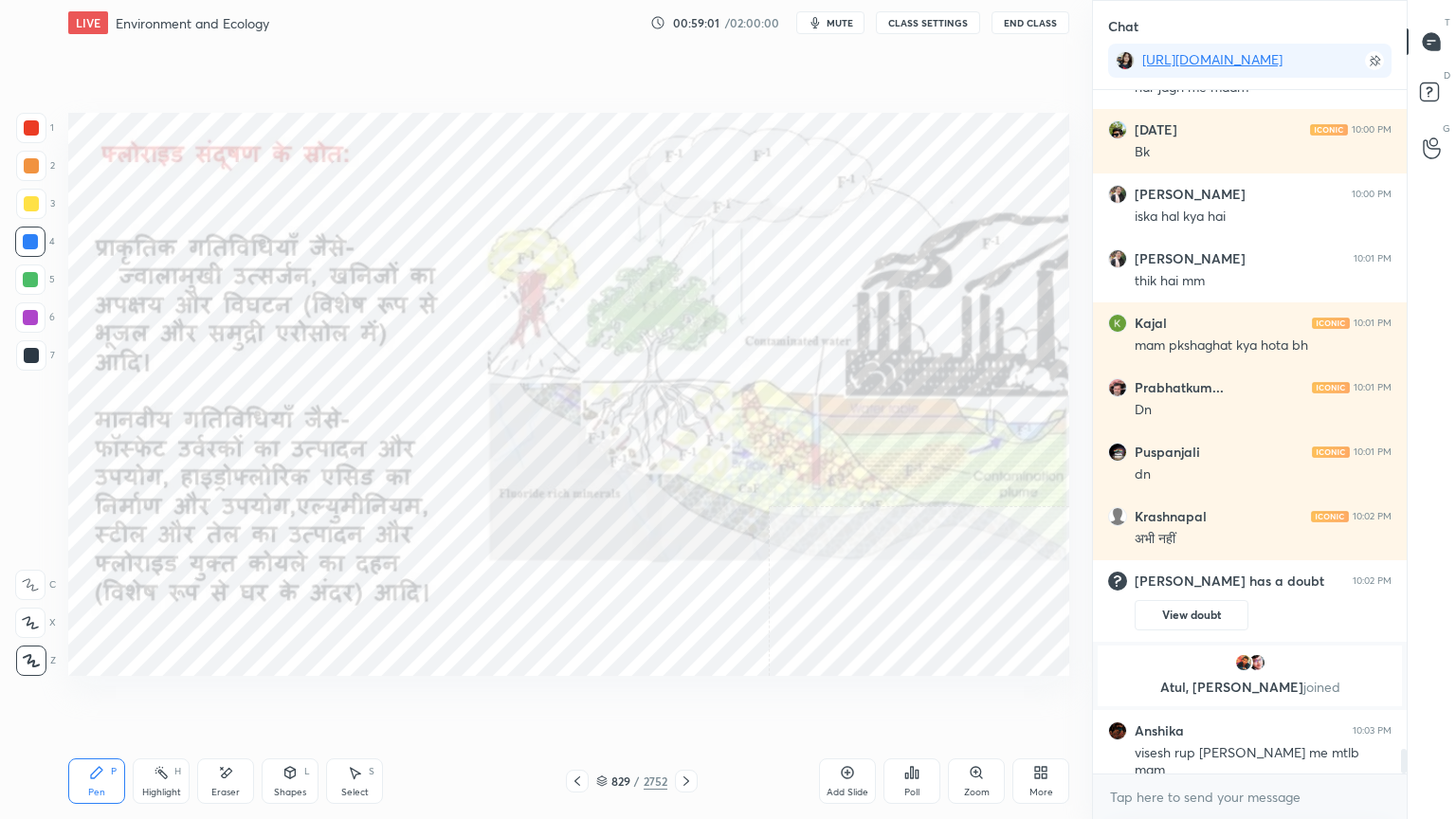
scroll to position [18267, 0]
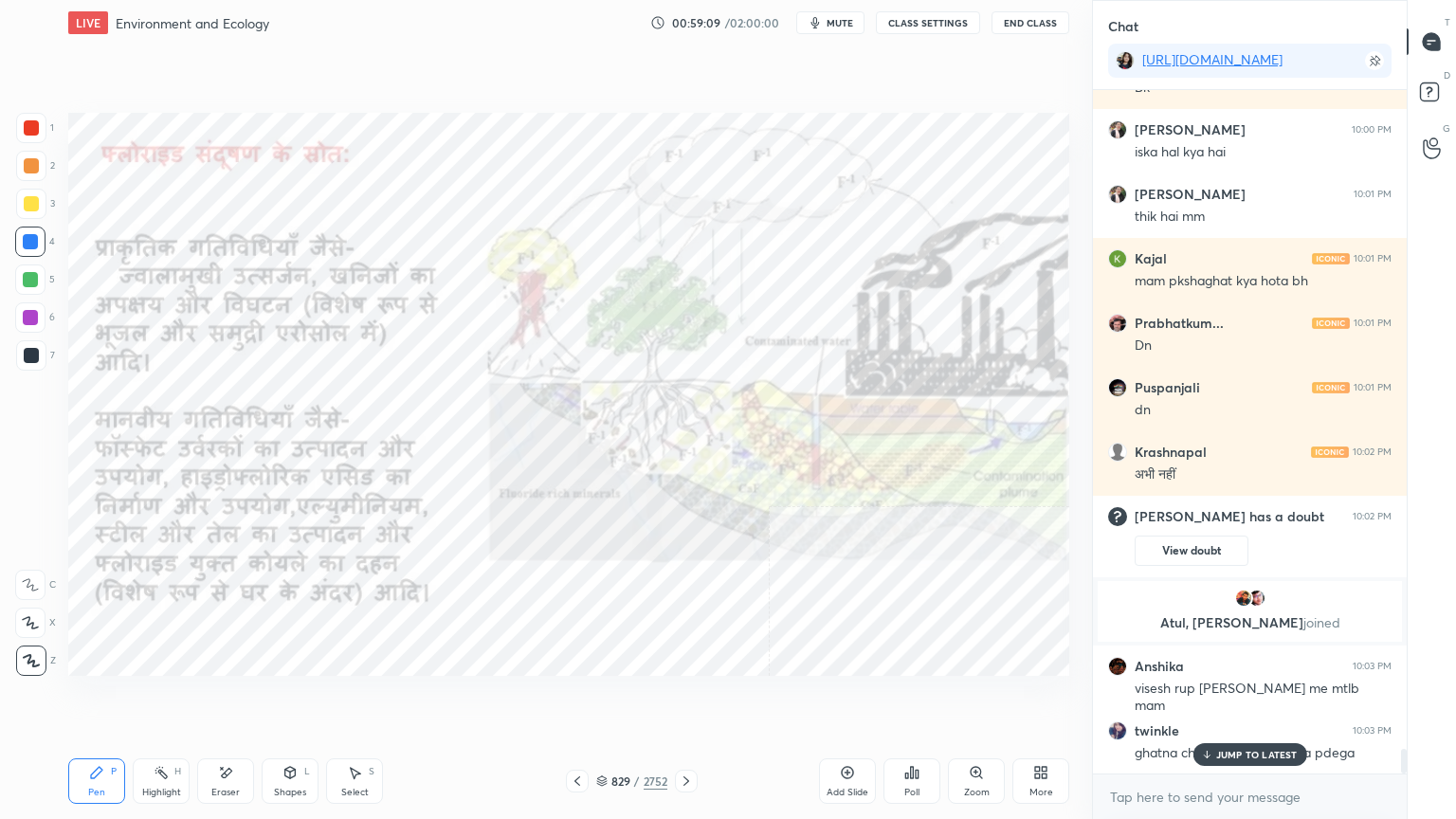
drag, startPoint x: 1216, startPoint y: 752, endPoint x: 1224, endPoint y: 783, distance: 32.0
click at [1215, 699] on div "JUMP TO LATEST" at bounding box center [1249, 755] width 113 height 23
click at [1230, 699] on textarea at bounding box center [1249, 798] width 284 height 31
drag, startPoint x: 234, startPoint y: 772, endPoint x: 163, endPoint y: 725, distance: 85.1
click at [232, 699] on div "Eraser" at bounding box center [225, 781] width 57 height 45
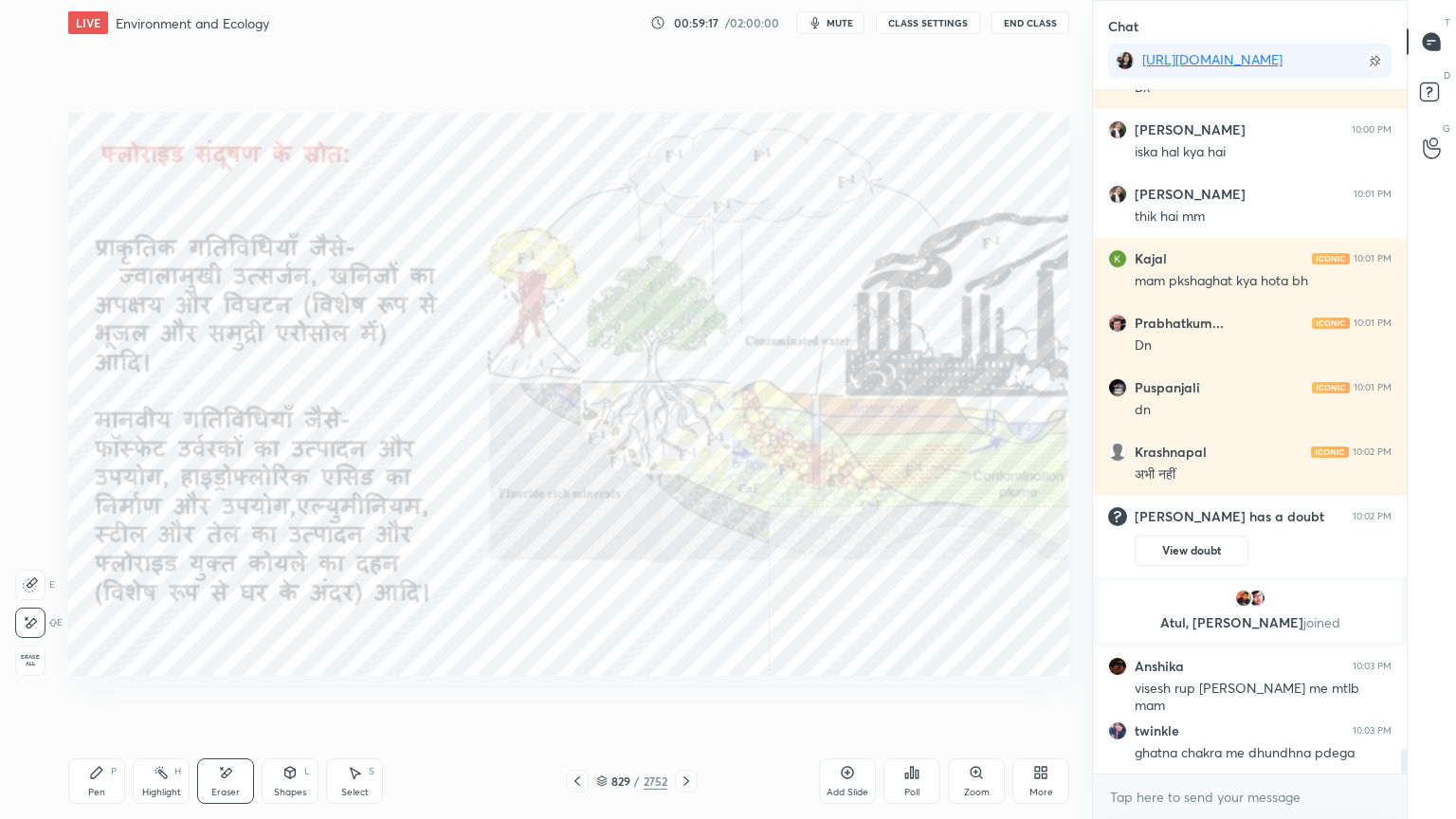
click at [27, 656] on span "Erase all" at bounding box center [31, 661] width 29 height 13
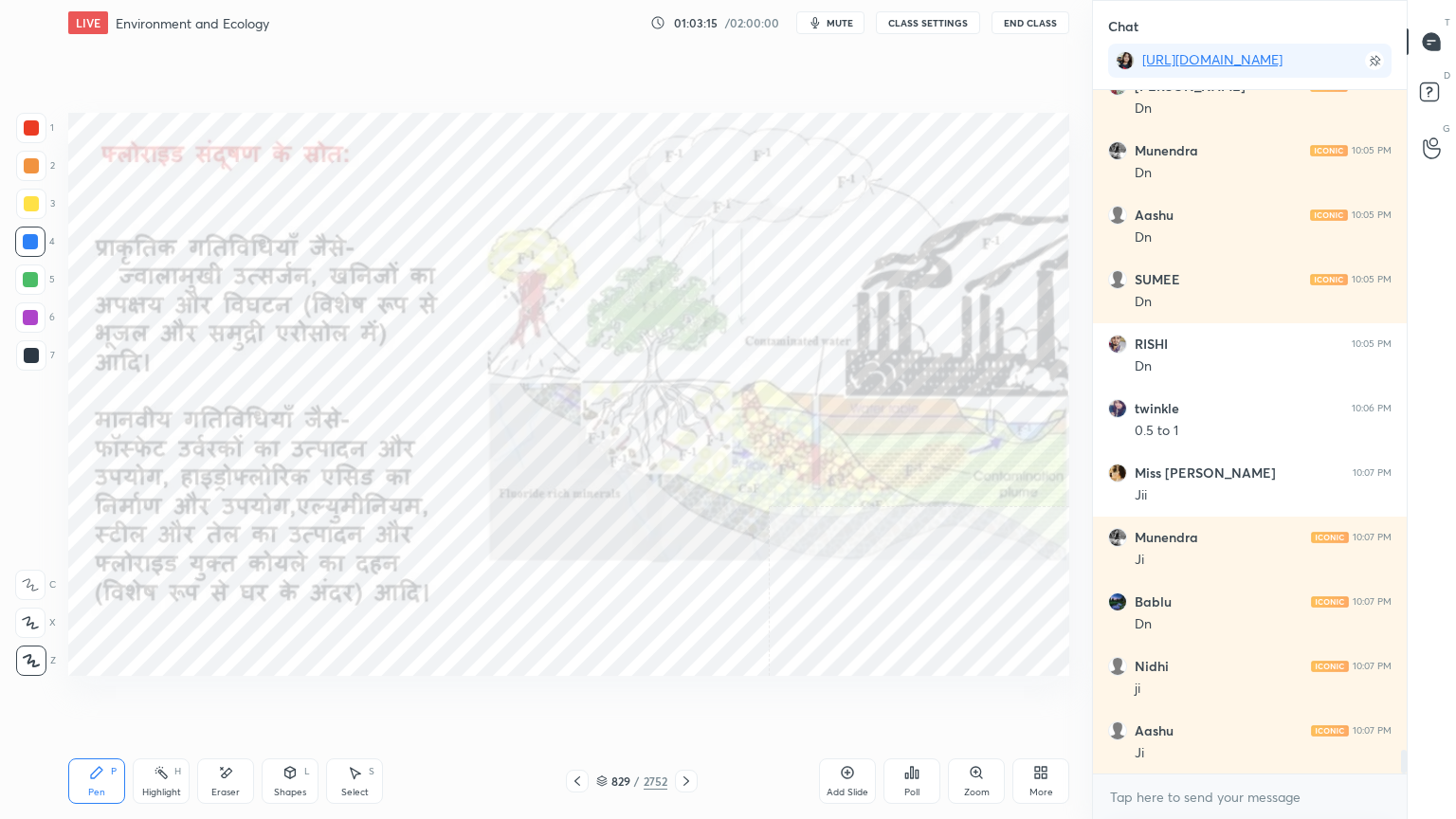
scroll to position [19363, 0]
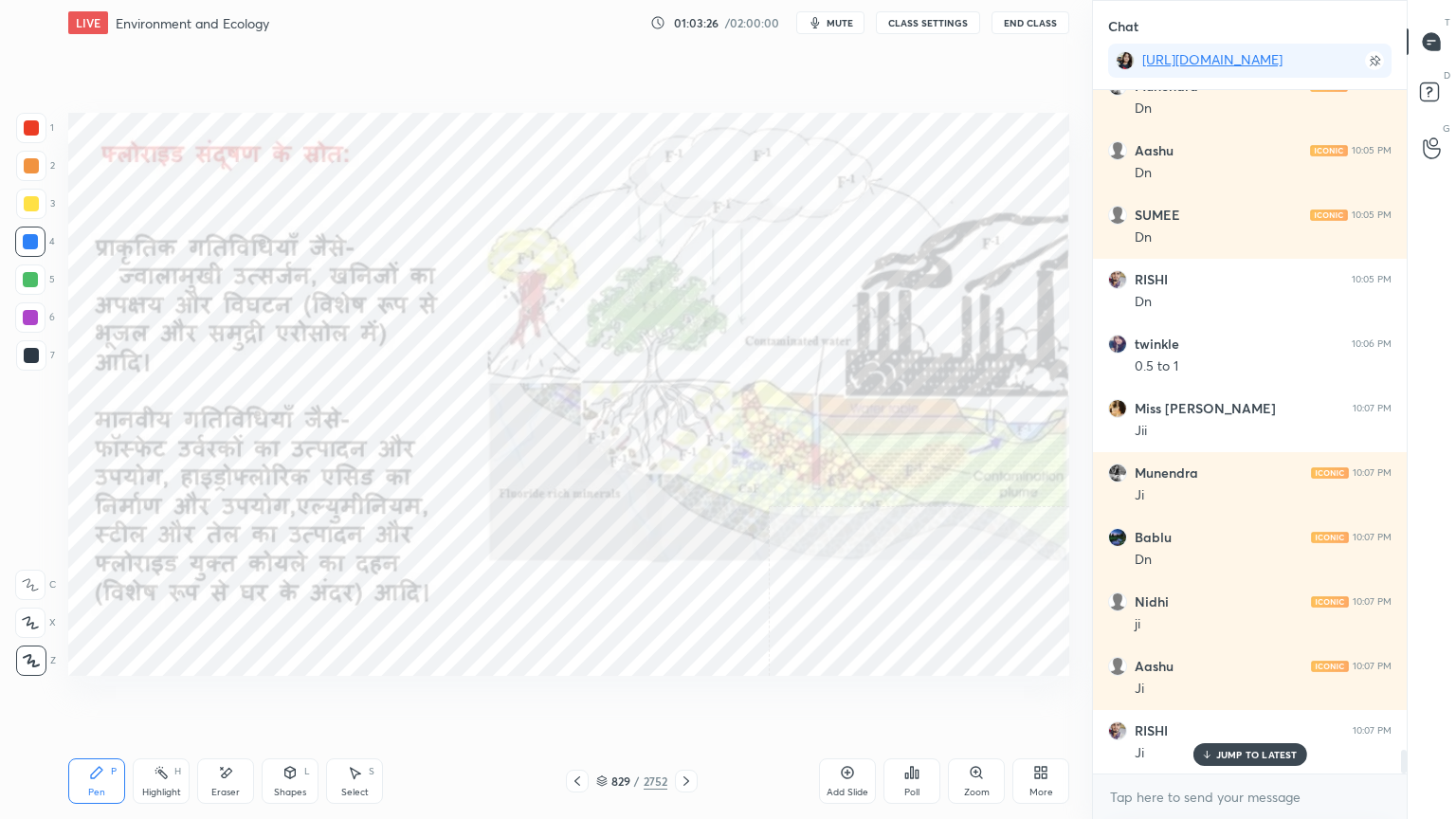
click at [233, 699] on icon at bounding box center [226, 773] width 15 height 16
drag, startPoint x: 31, startPoint y: 656, endPoint x: 62, endPoint y: 654, distance: 31.1
click at [31, 655] on span "Erase all" at bounding box center [31, 661] width 29 height 13
click at [686, 699] on div at bounding box center [686, 782] width 23 height 23
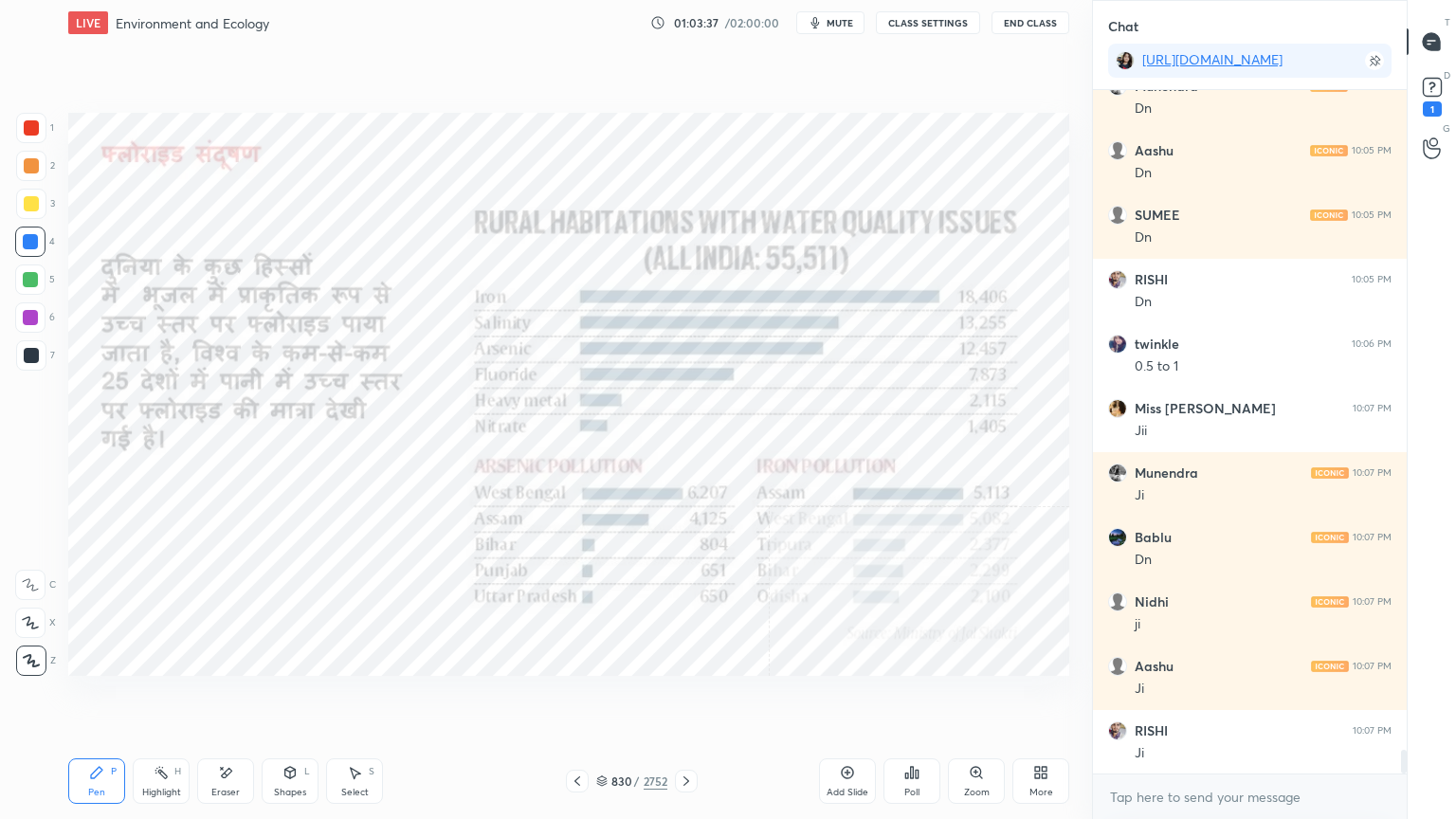
scroll to position [19526, 0]
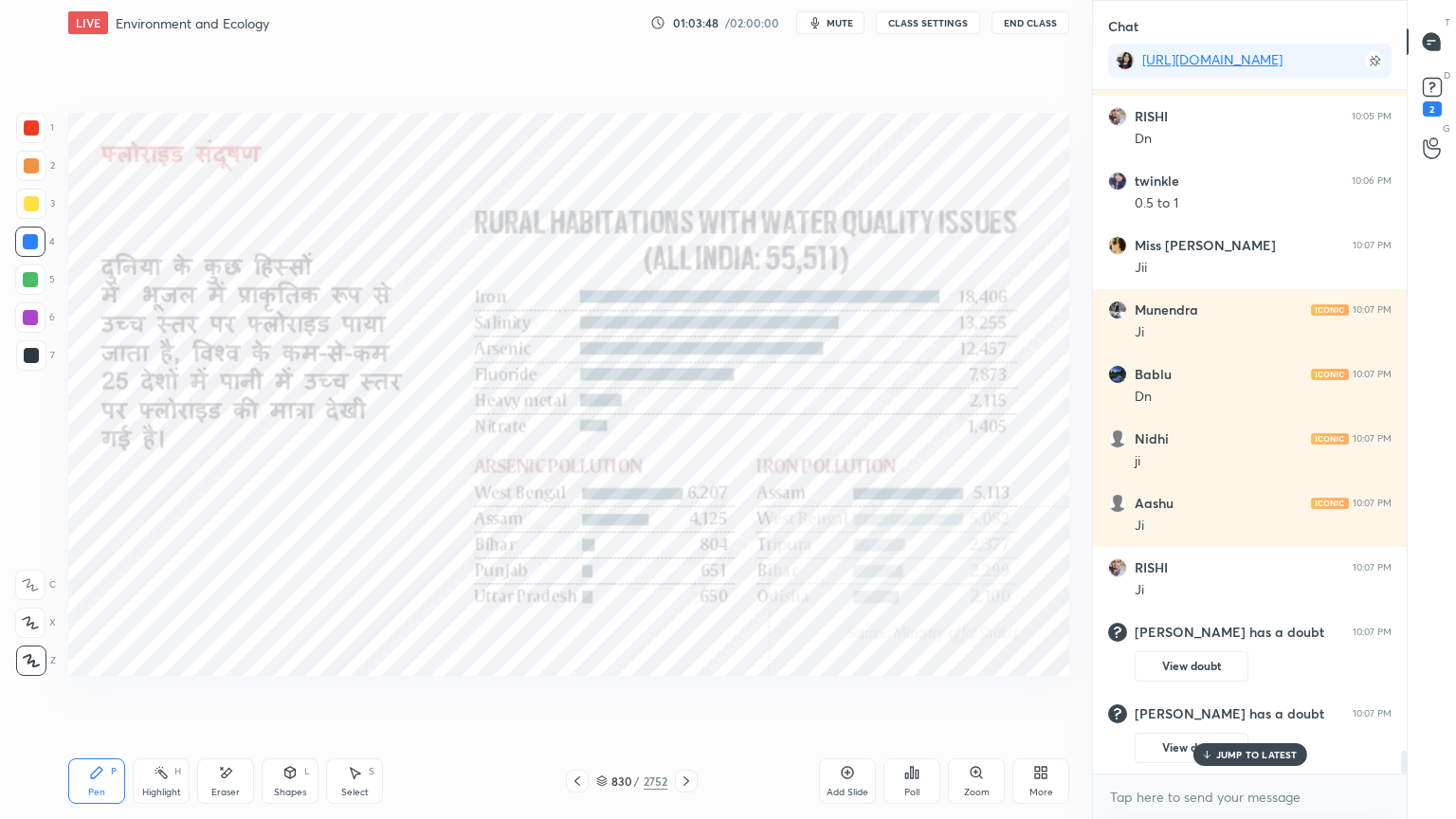
click at [228, 699] on icon at bounding box center [226, 773] width 15 height 16
click at [35, 660] on span "Erase all" at bounding box center [31, 661] width 29 height 13
click at [684, 699] on div at bounding box center [686, 782] width 23 height 23
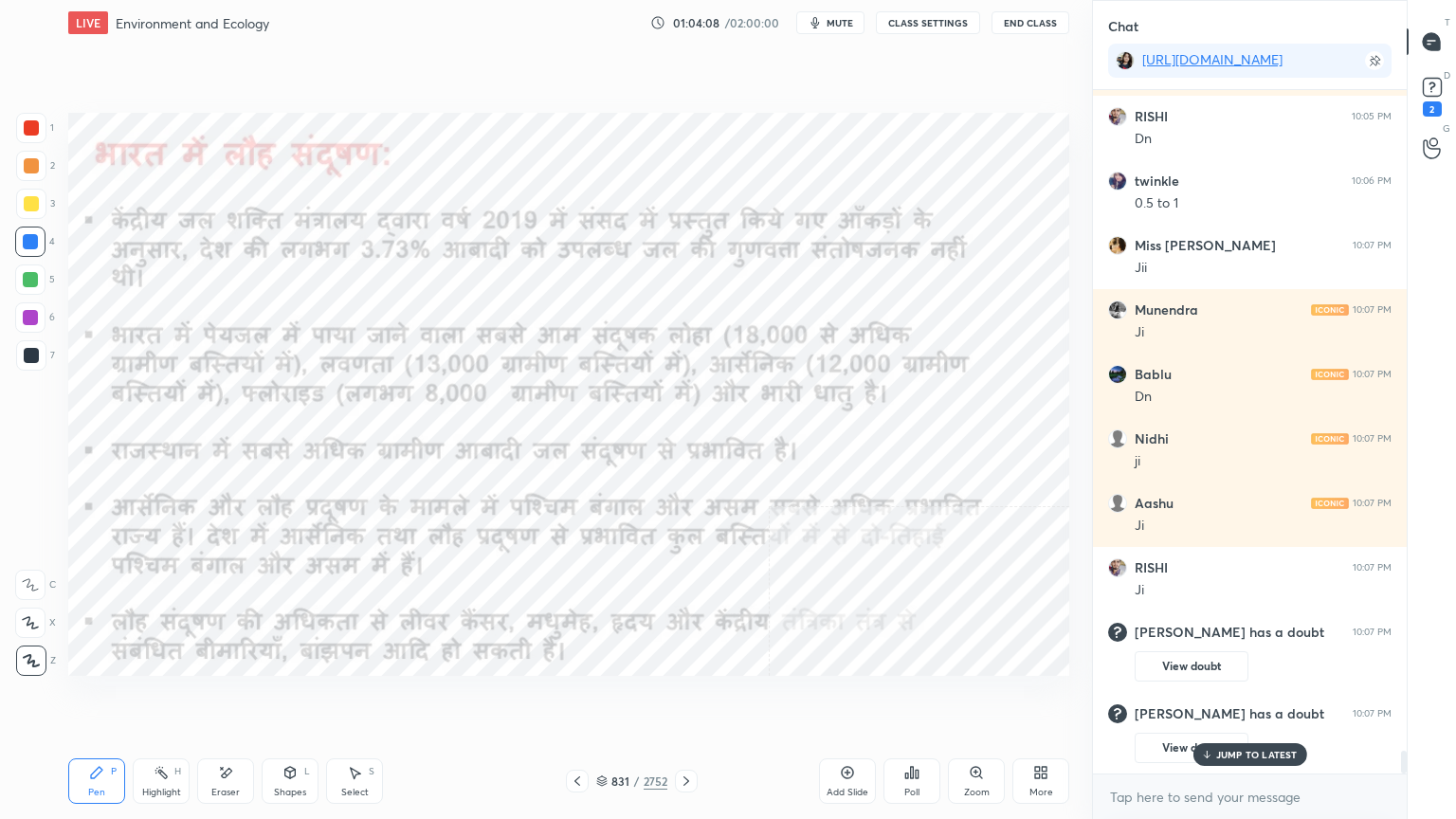
click at [690, 699] on icon at bounding box center [686, 782] width 15 height 15
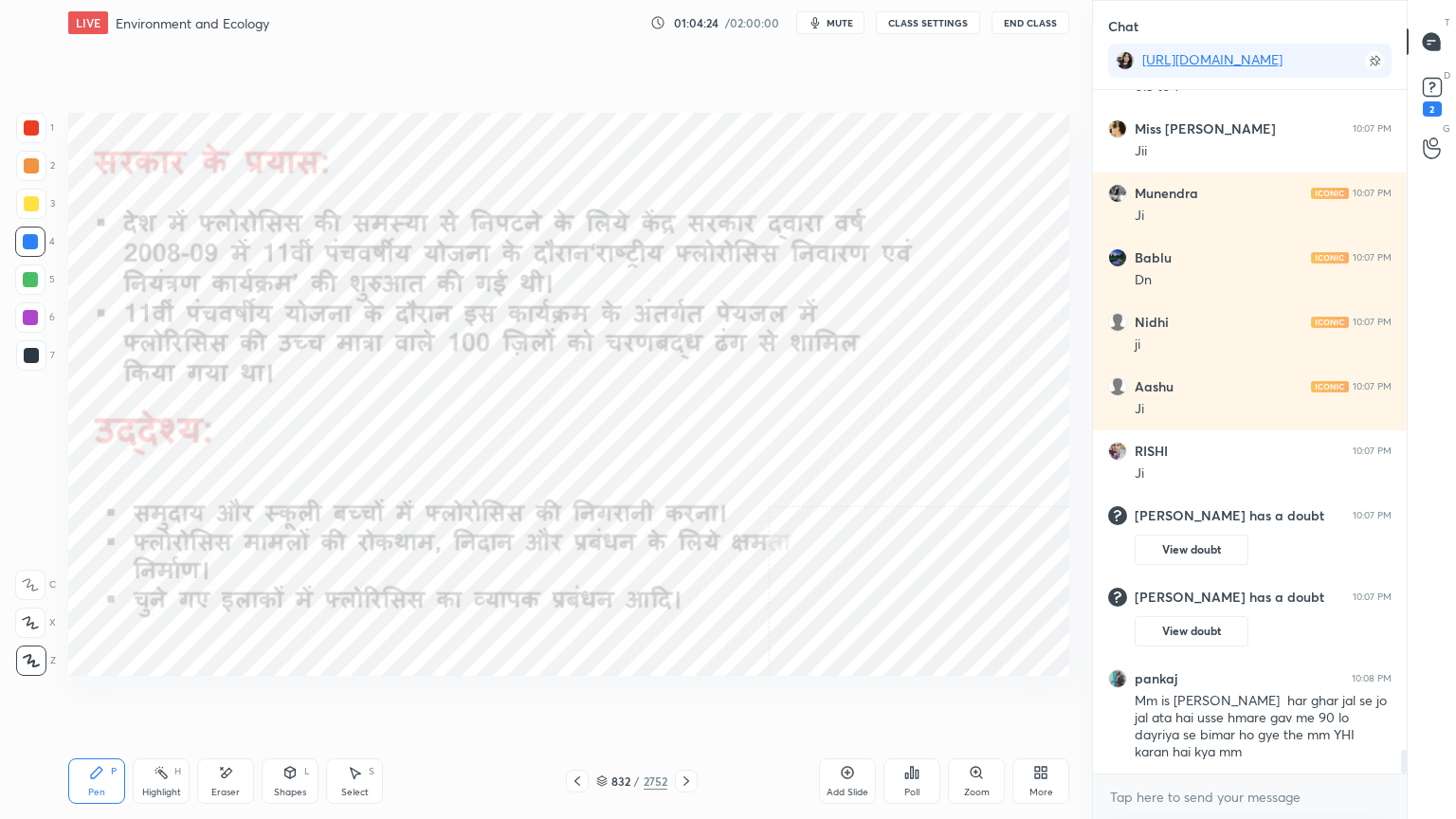
scroll to position [19260, 0]
click at [222, 699] on div "Eraser" at bounding box center [225, 781] width 57 height 45
click at [31, 661] on span "Erase all" at bounding box center [31, 661] width 29 height 13
click at [25, 661] on div "Z" at bounding box center [36, 661] width 39 height 31
click at [23, 660] on icon at bounding box center [32, 661] width 17 height 13
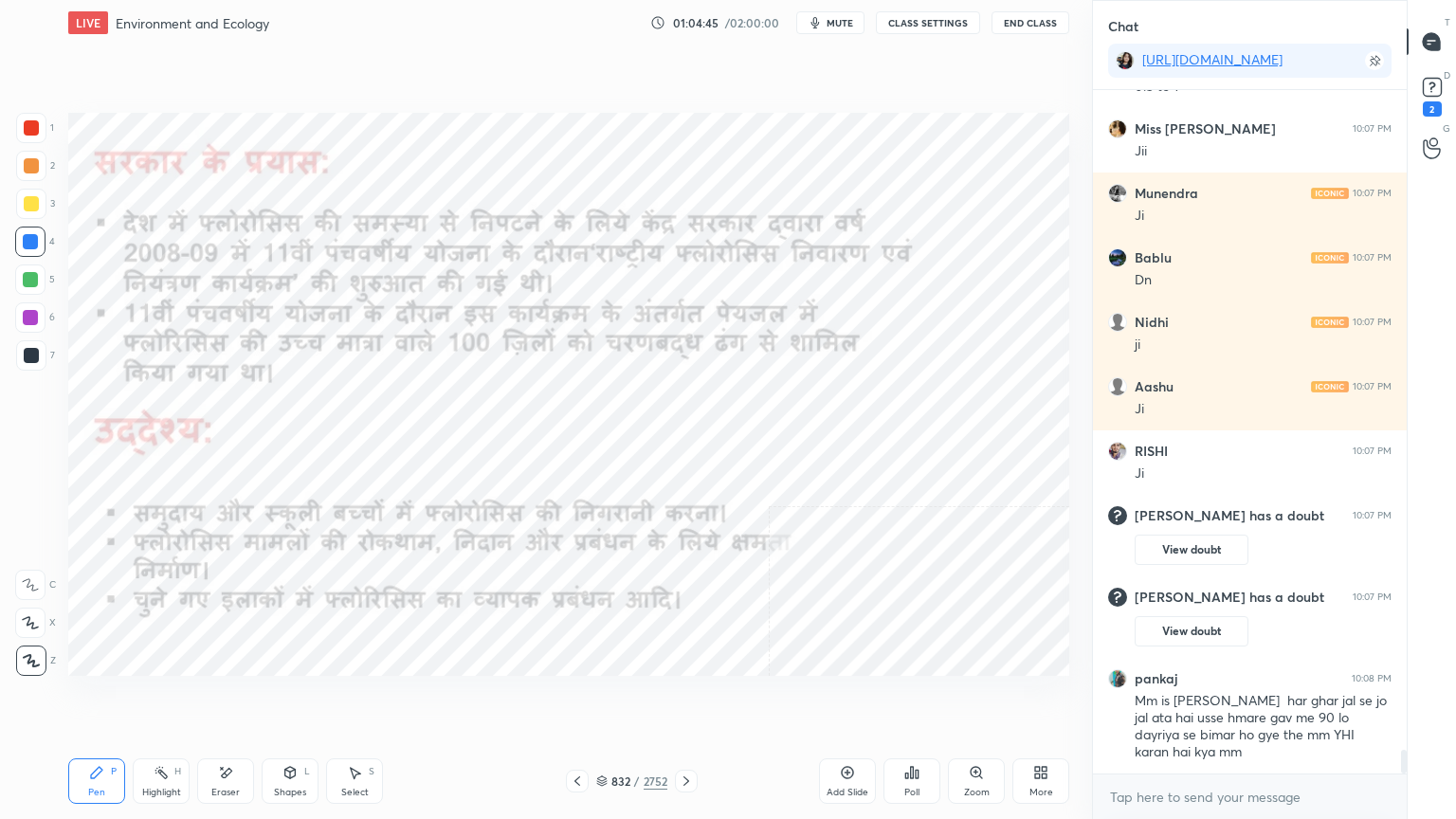
drag, startPoint x: 26, startPoint y: 660, endPoint x: 61, endPoint y: 660, distance: 35.0
click at [27, 662] on icon at bounding box center [32, 661] width 17 height 13
click at [691, 699] on icon at bounding box center [686, 782] width 15 height 15
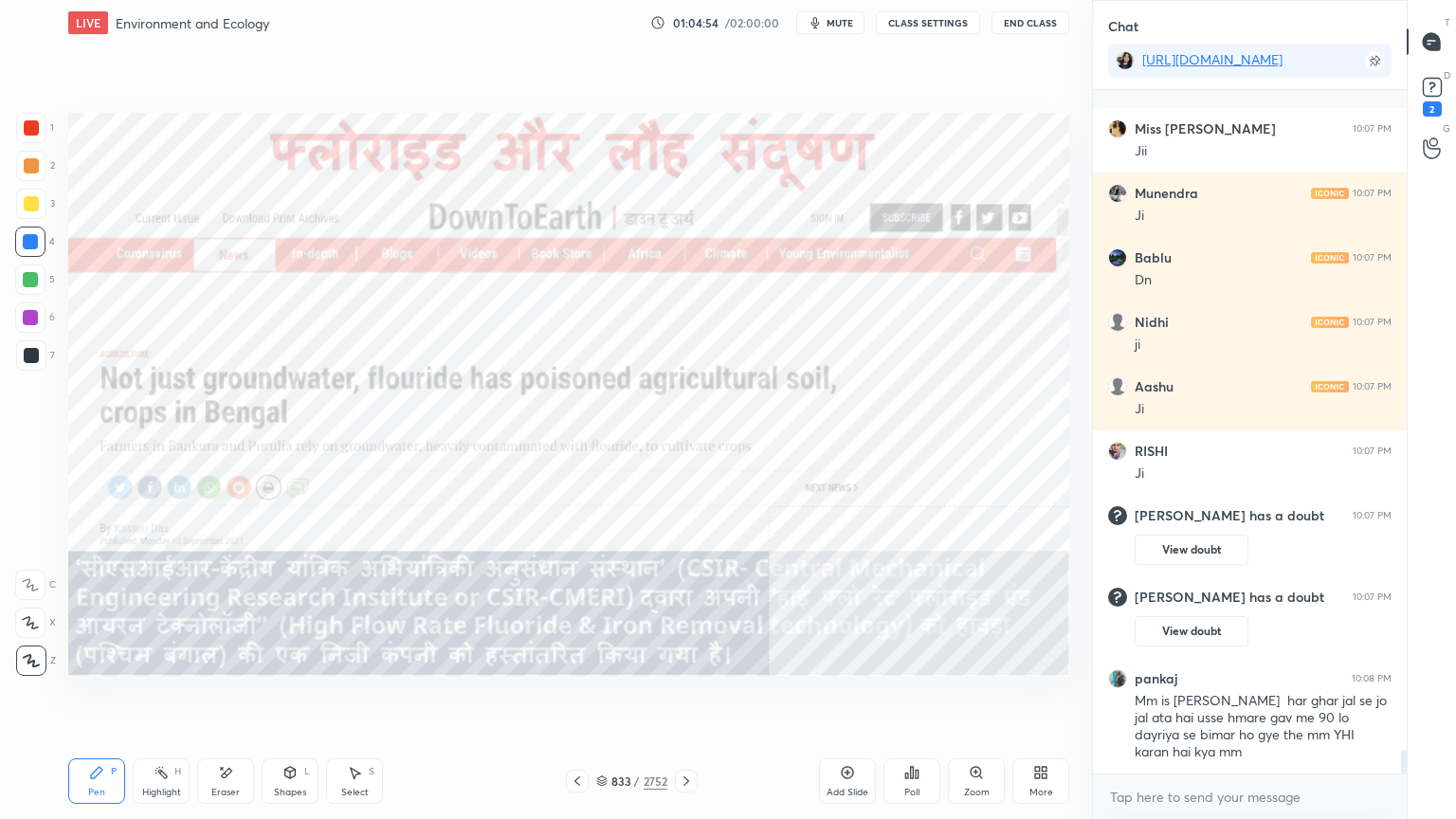
scroll to position [19358, 0]
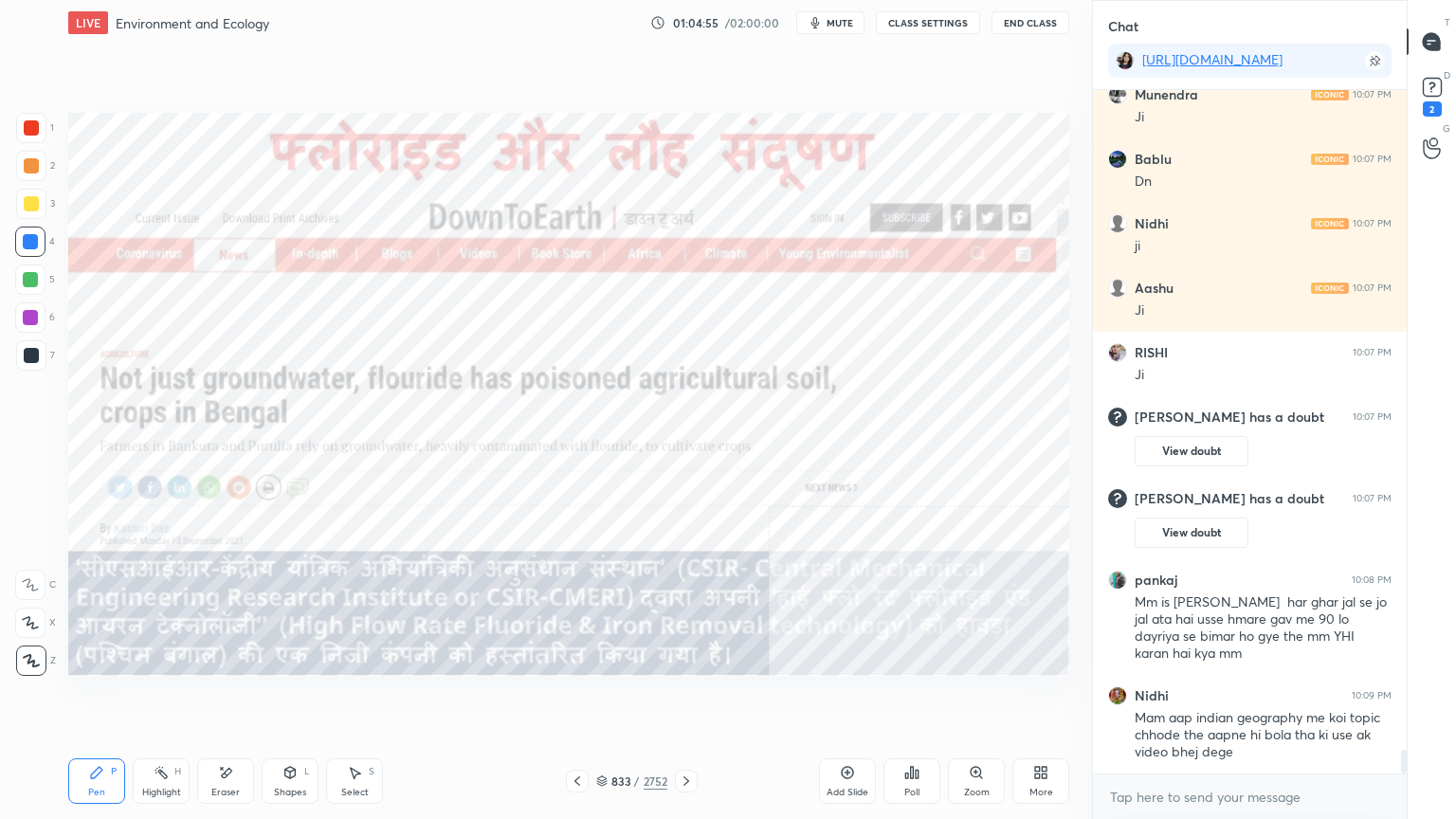
click at [690, 699] on icon at bounding box center [686, 782] width 15 height 15
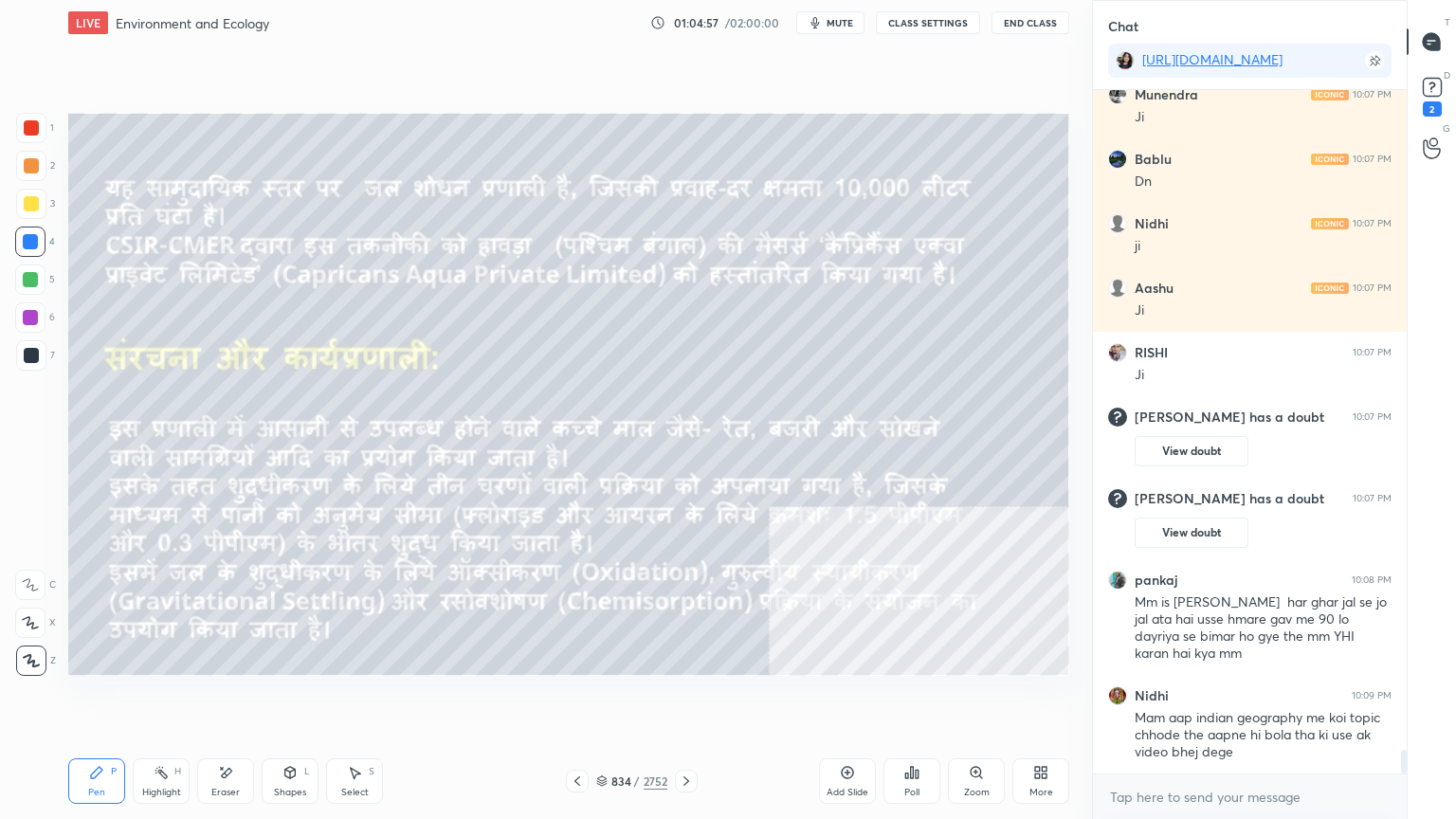
click at [691, 699] on div at bounding box center [686, 782] width 23 height 23
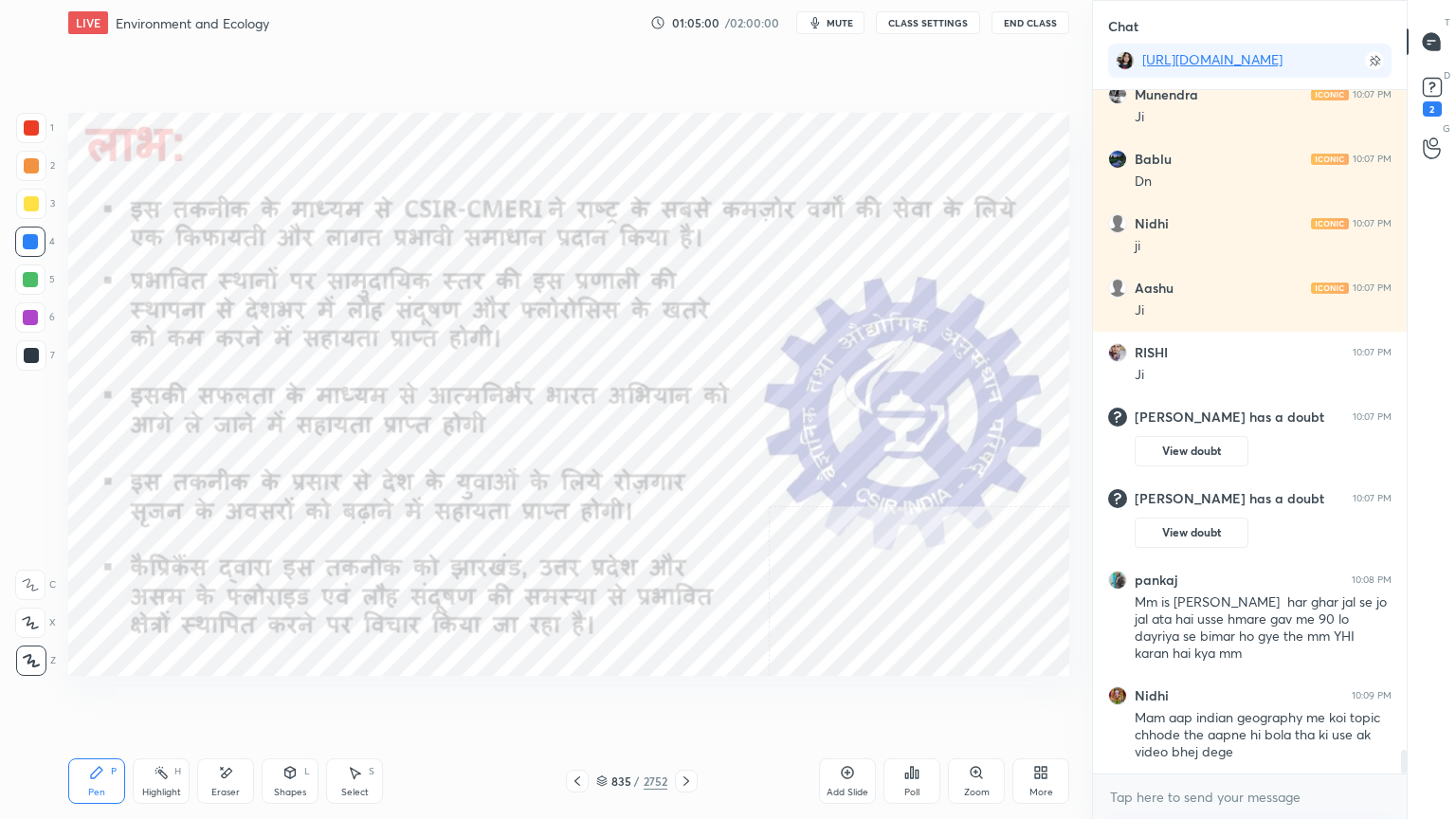
click at [686, 699] on icon at bounding box center [686, 782] width 15 height 15
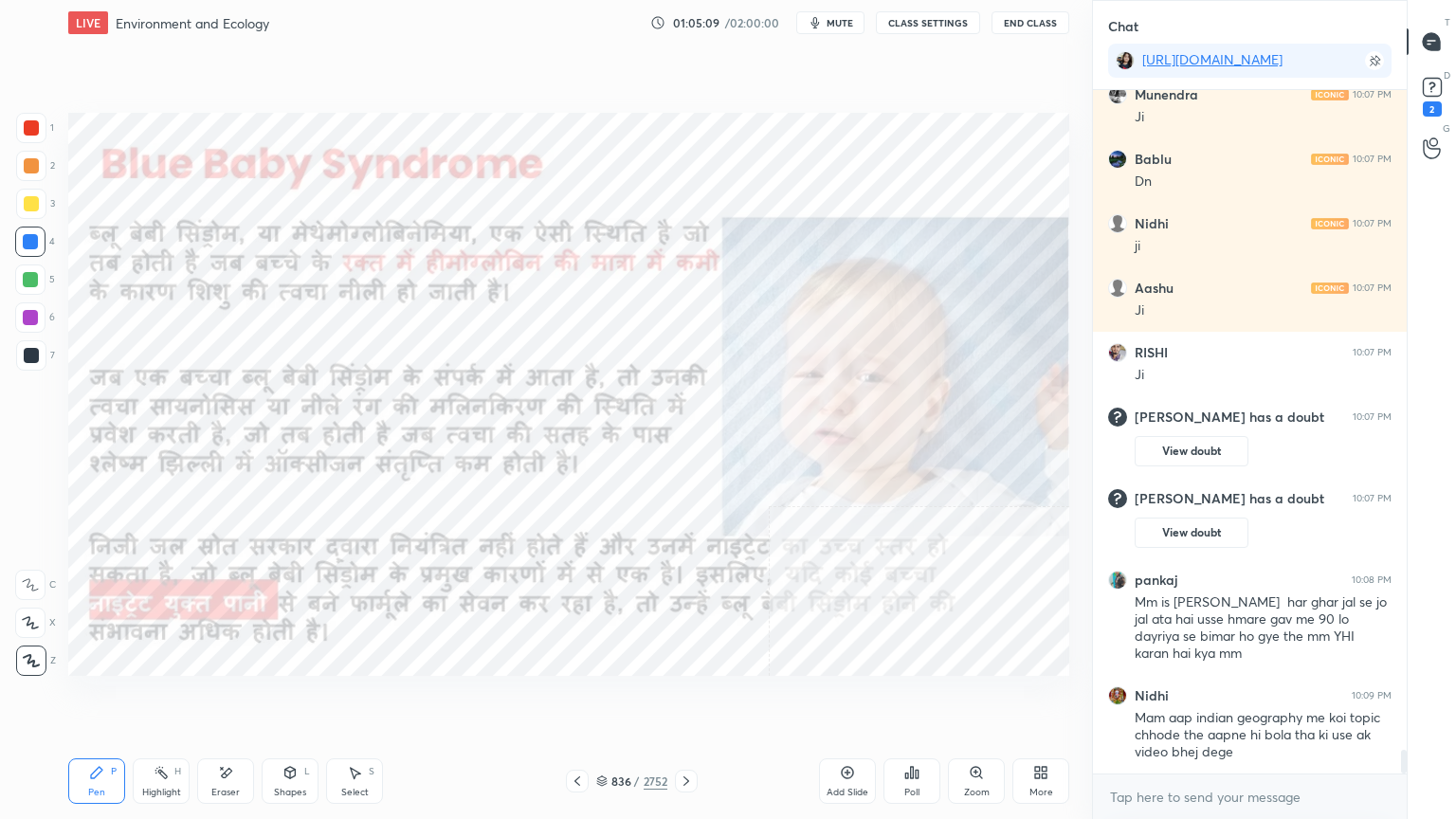
click at [577, 699] on icon at bounding box center [578, 782] width 15 height 15
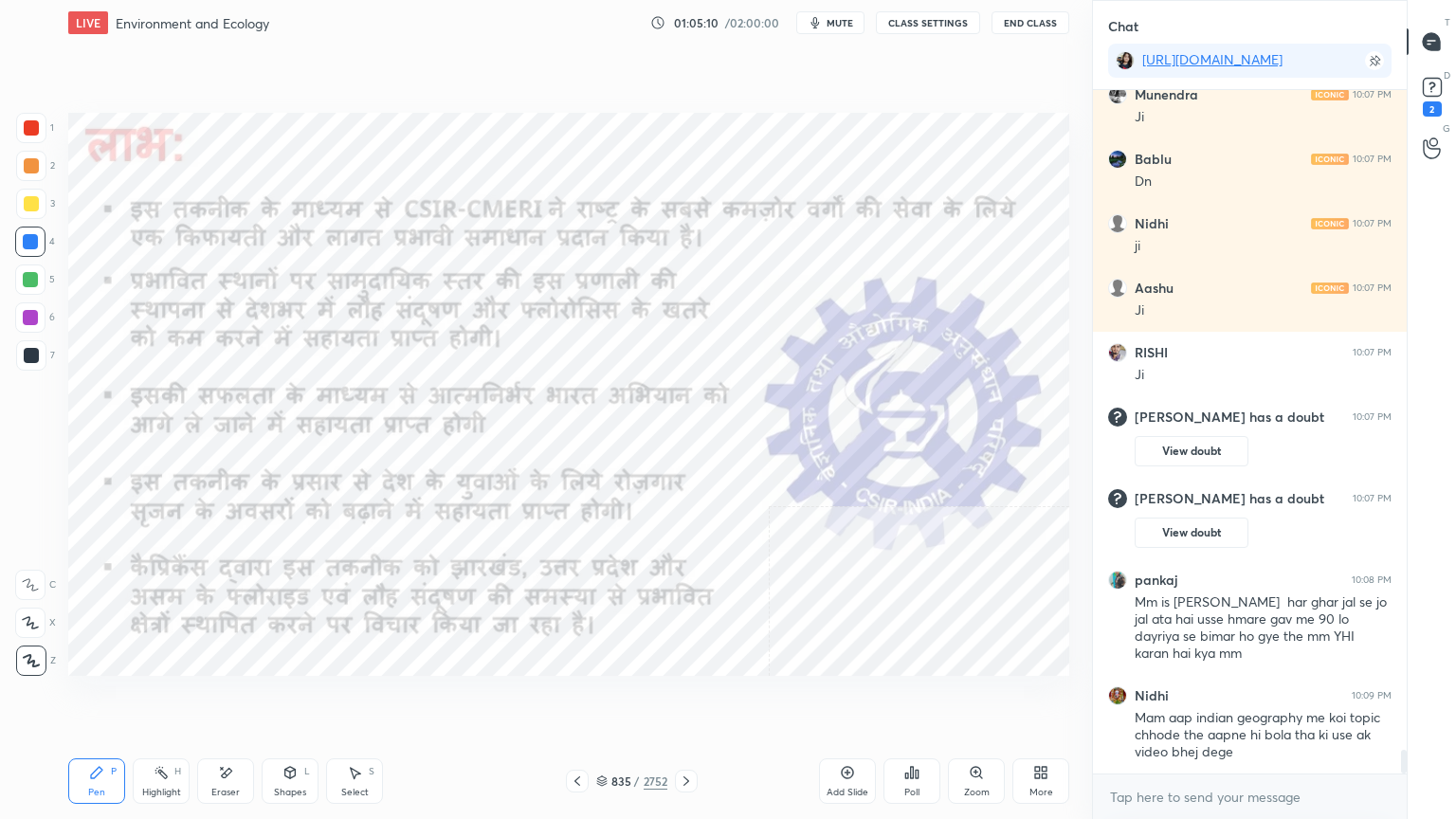
drag, startPoint x: 626, startPoint y: 742, endPoint x: 616, endPoint y: 746, distance: 10.8
click at [627, 699] on div "LIVE Environment and Ecology 01:05:10 / 02:00:00 mute CLASS SETTINGS End Class …" at bounding box center [568, 410] width 1016 height 819
drag, startPoint x: 616, startPoint y: 746, endPoint x: 627, endPoint y: 743, distance: 11.4
click at [629, 699] on div "Pen P Highlight H Eraser Shapes L Select S 835 / 2752 Add Slide Poll Zoom More" at bounding box center [568, 781] width 1000 height 76
click at [605, 699] on icon at bounding box center [602, 782] width 12 height 12
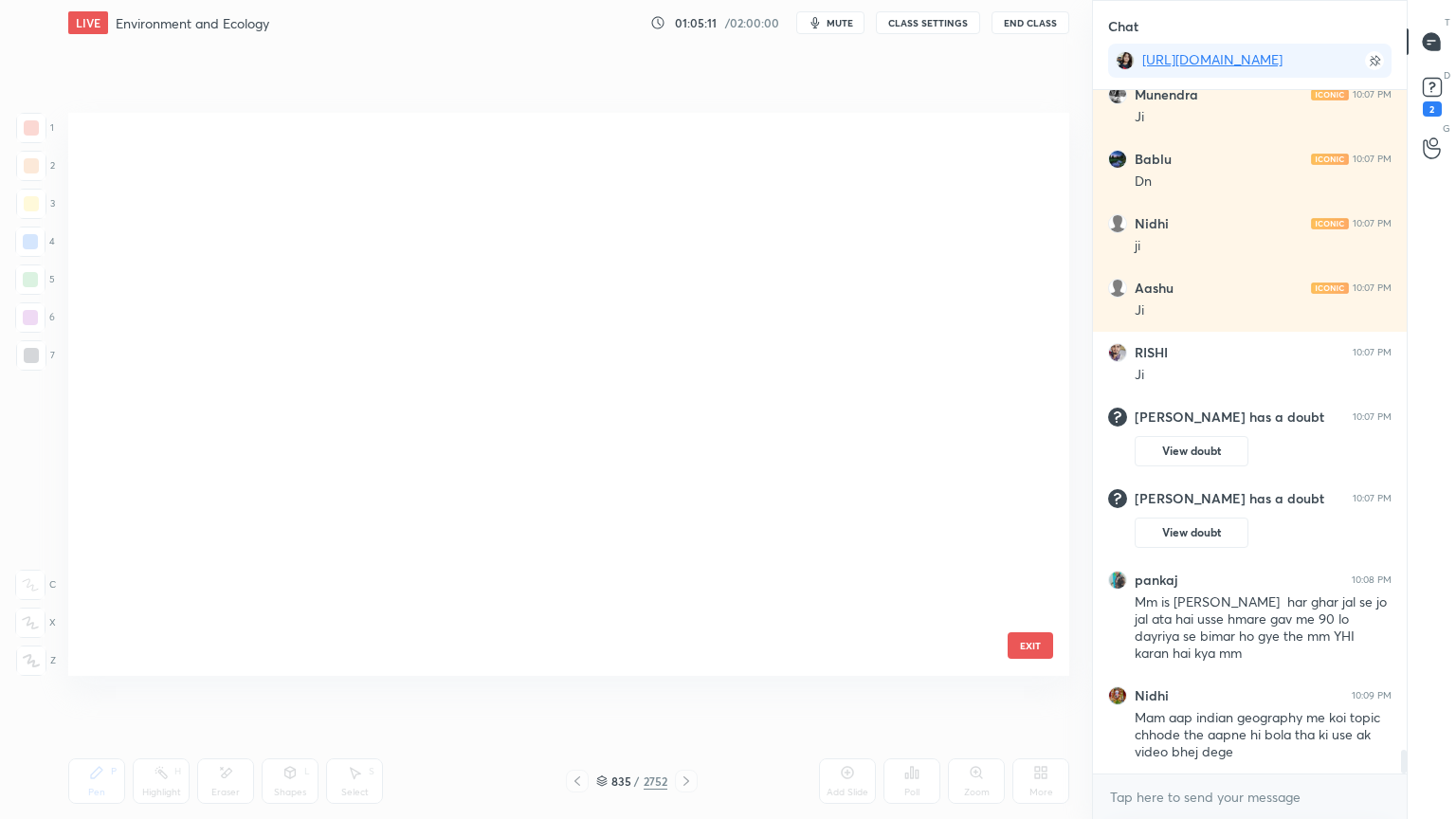
scroll to position [558, 992]
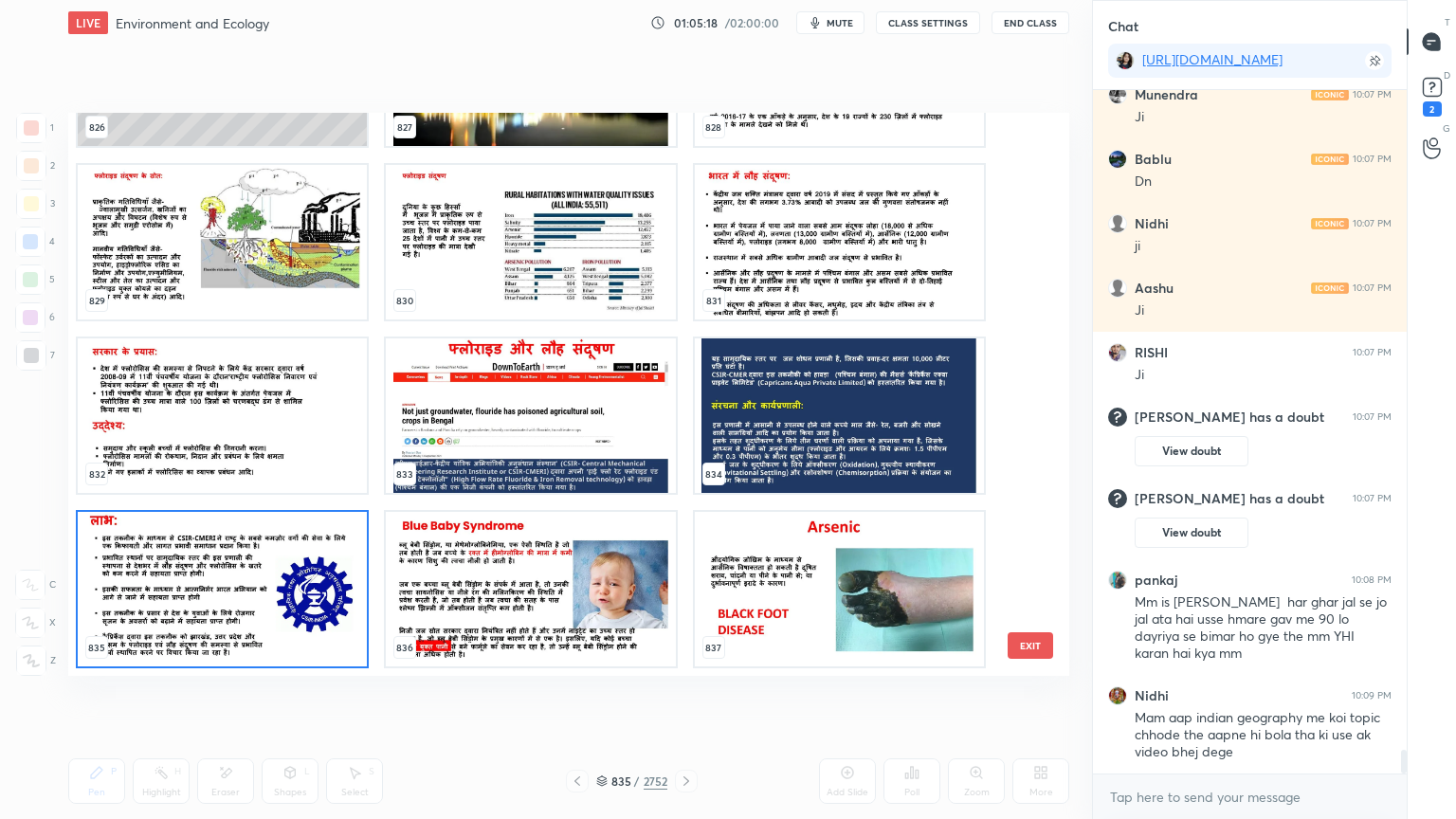
click at [322, 625] on img "grid" at bounding box center [222, 589] width 289 height 155
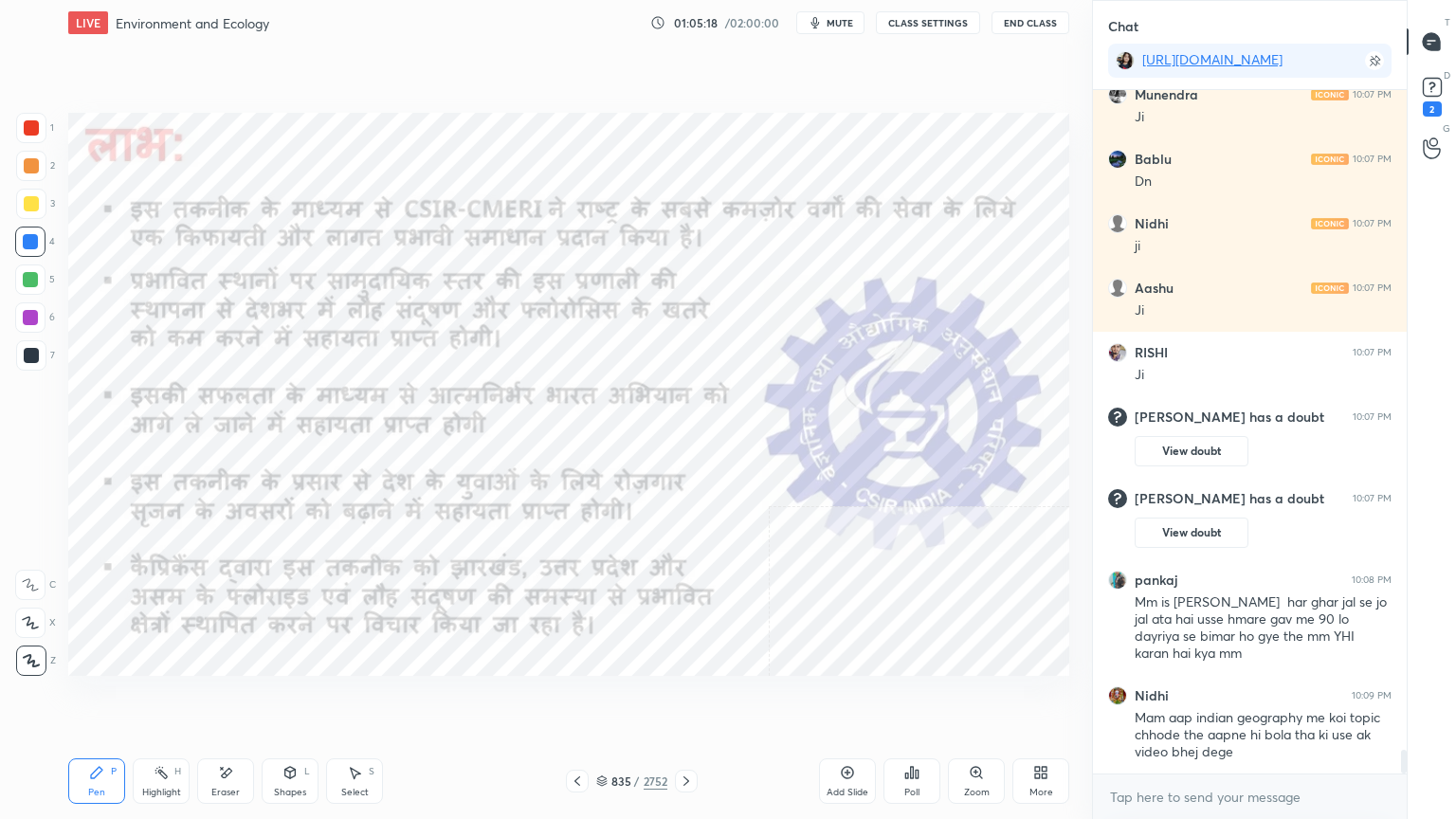
click at [323, 622] on img "grid" at bounding box center [222, 589] width 289 height 155
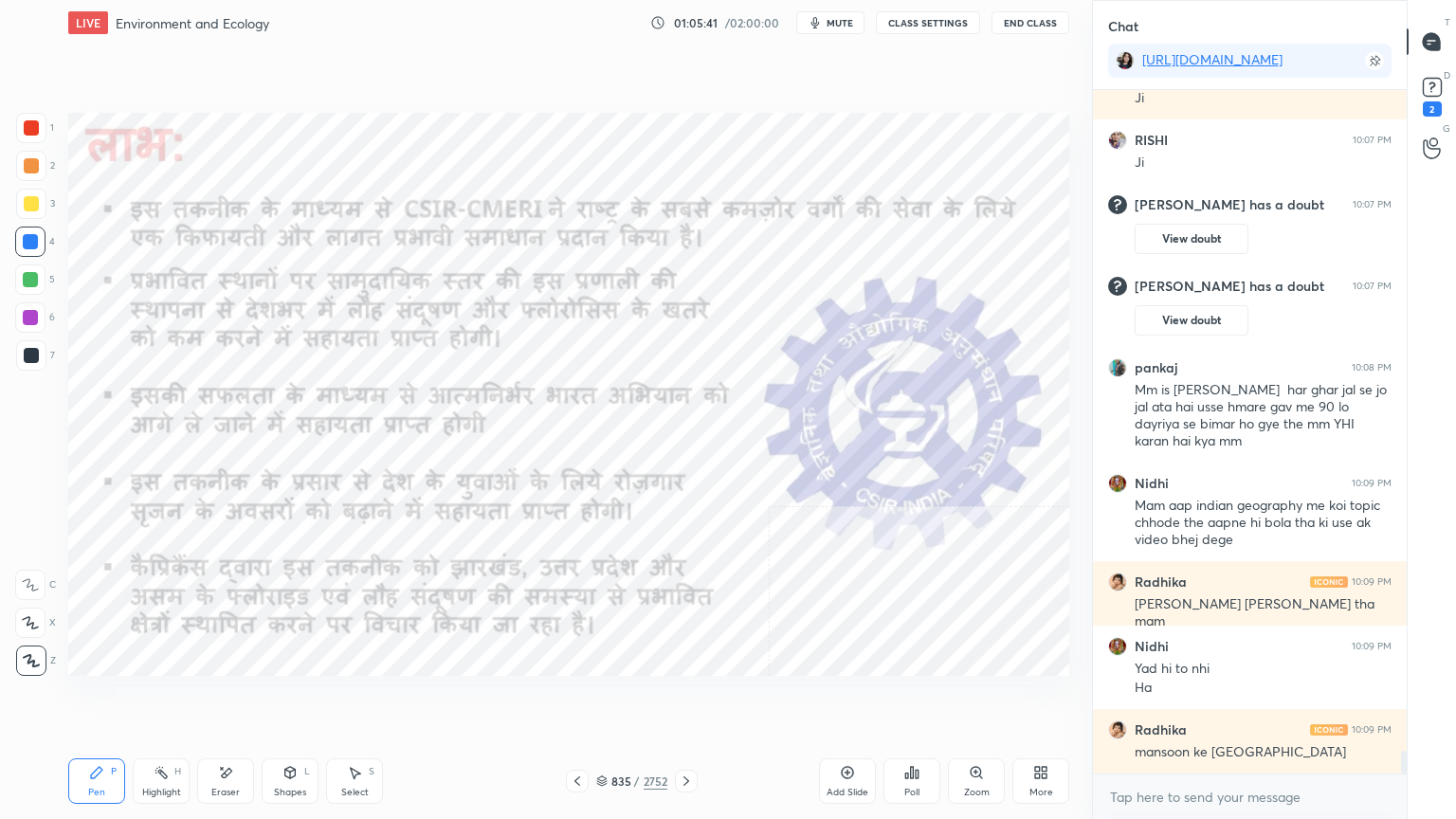
scroll to position [19590, 0]
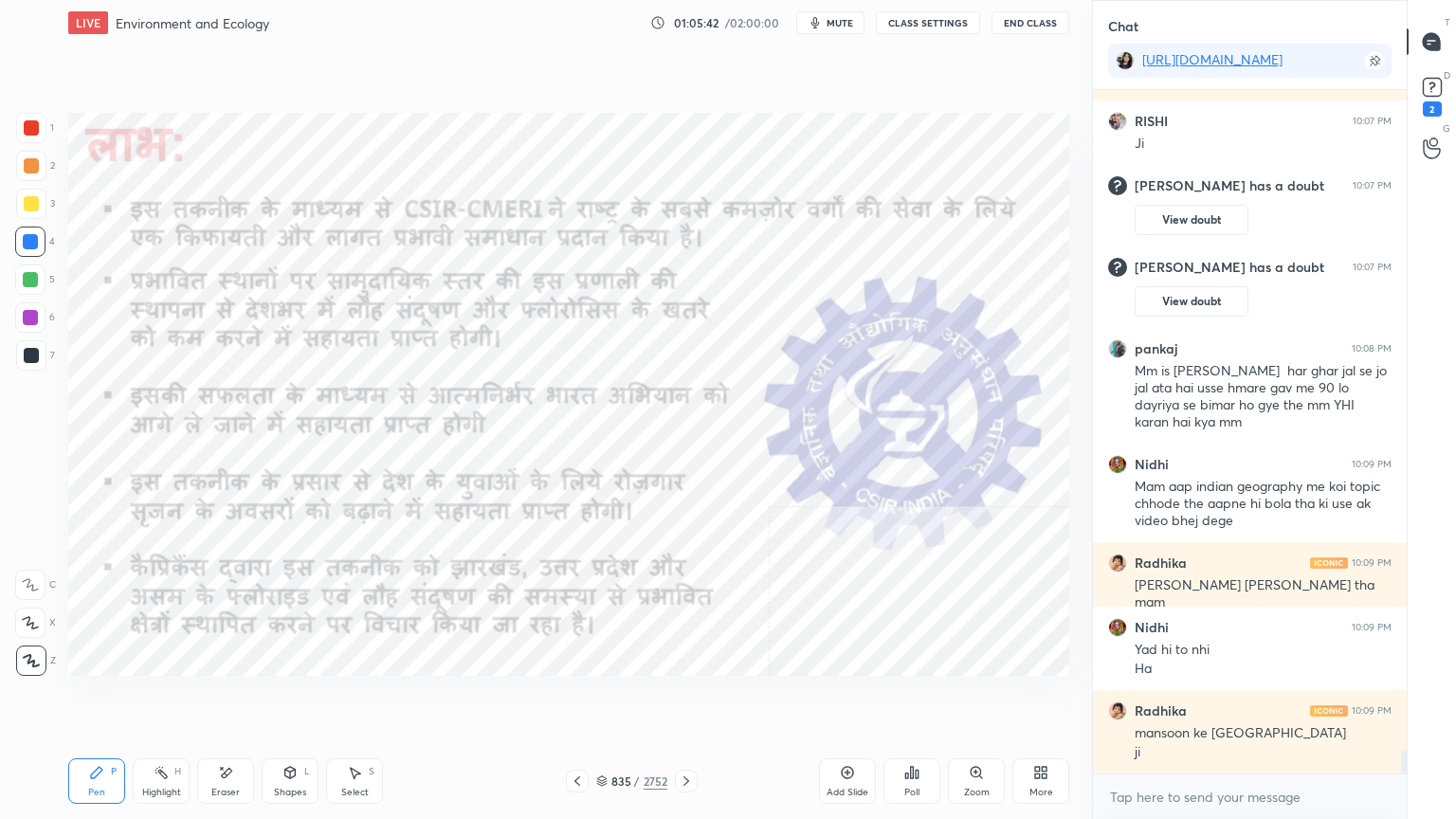
click at [687, 699] on icon at bounding box center [686, 782] width 15 height 15
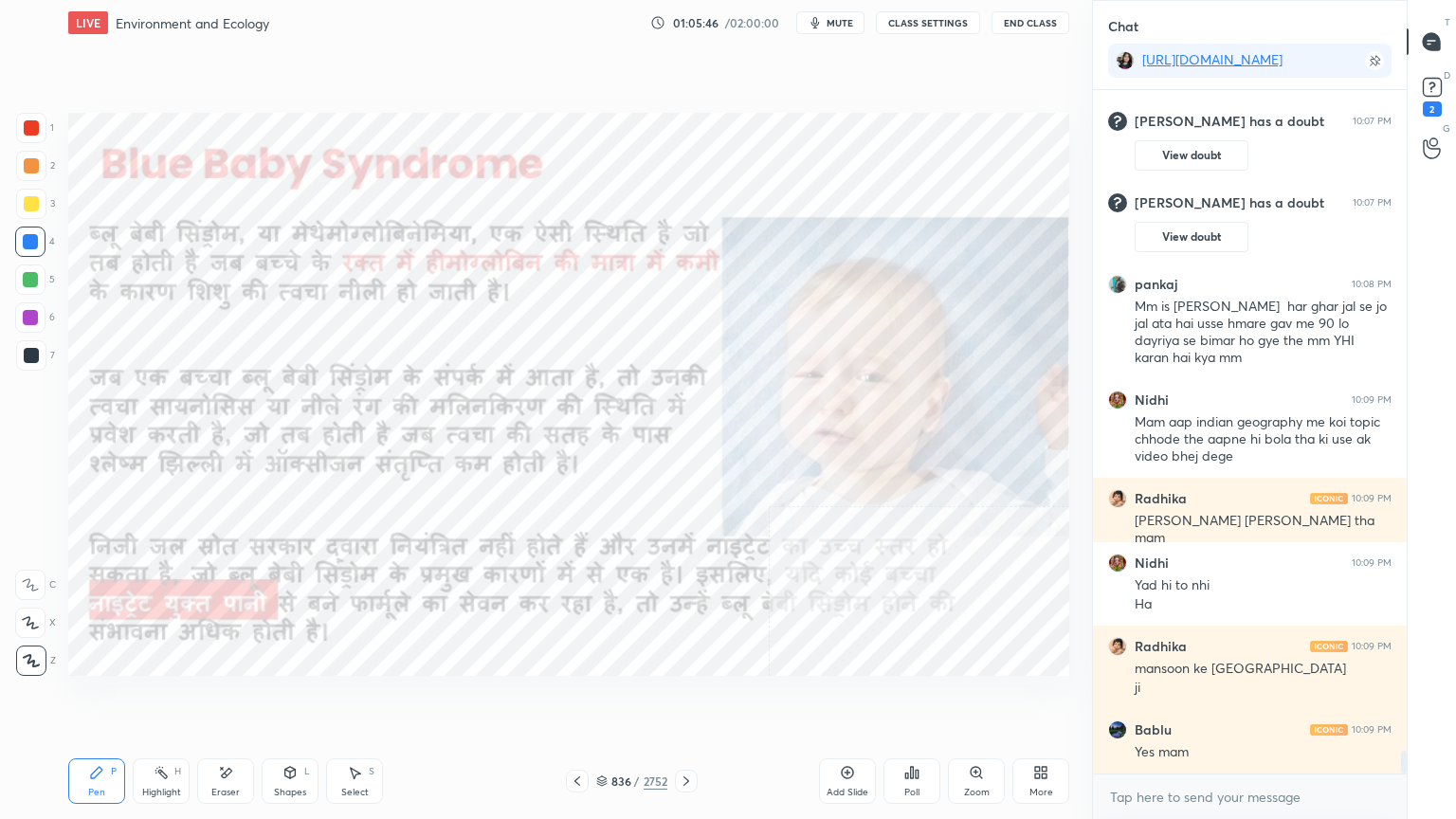
scroll to position [19718, 0]
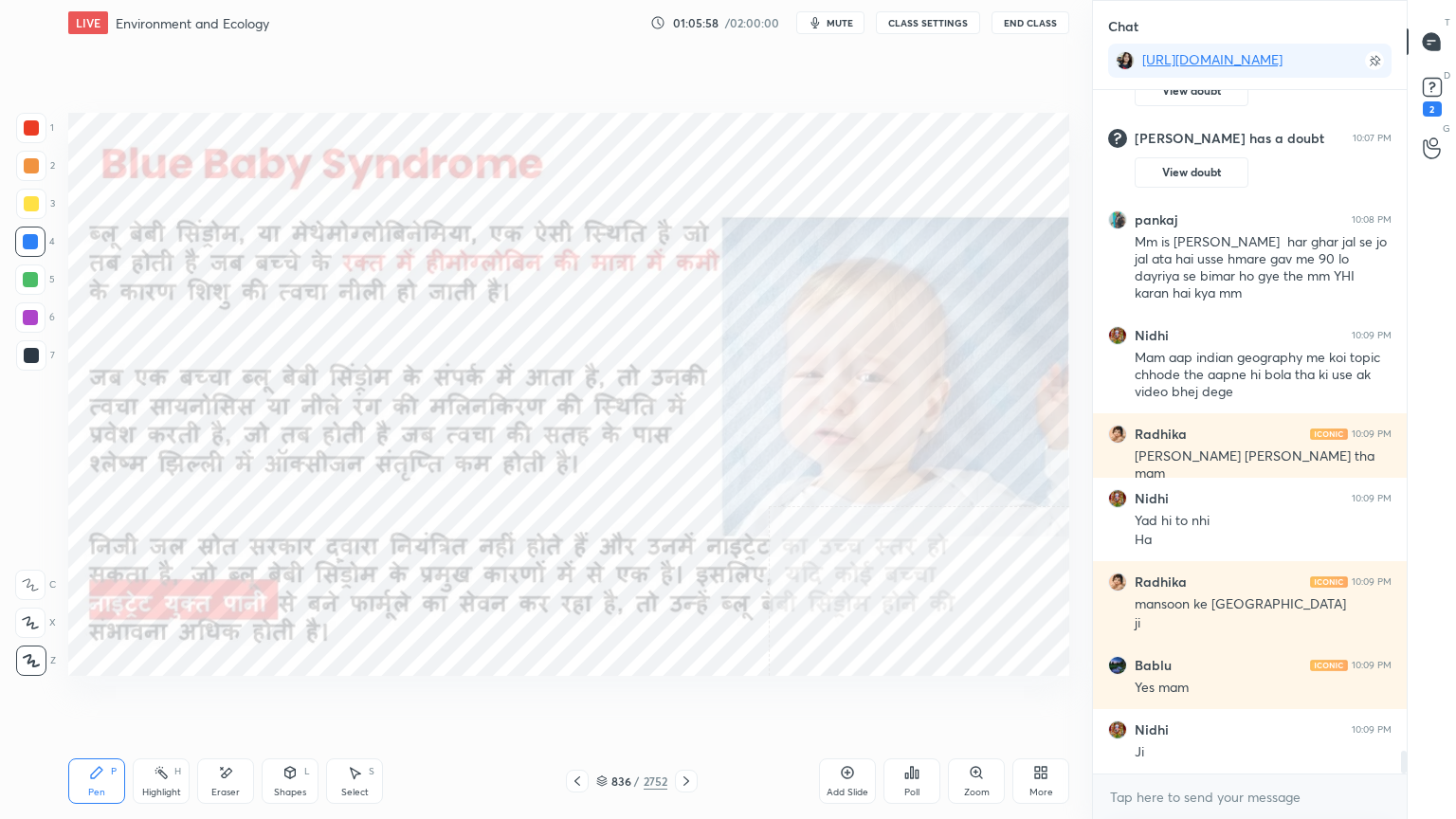
click at [604, 699] on div "836 / 2752" at bounding box center [631, 782] width 71 height 17
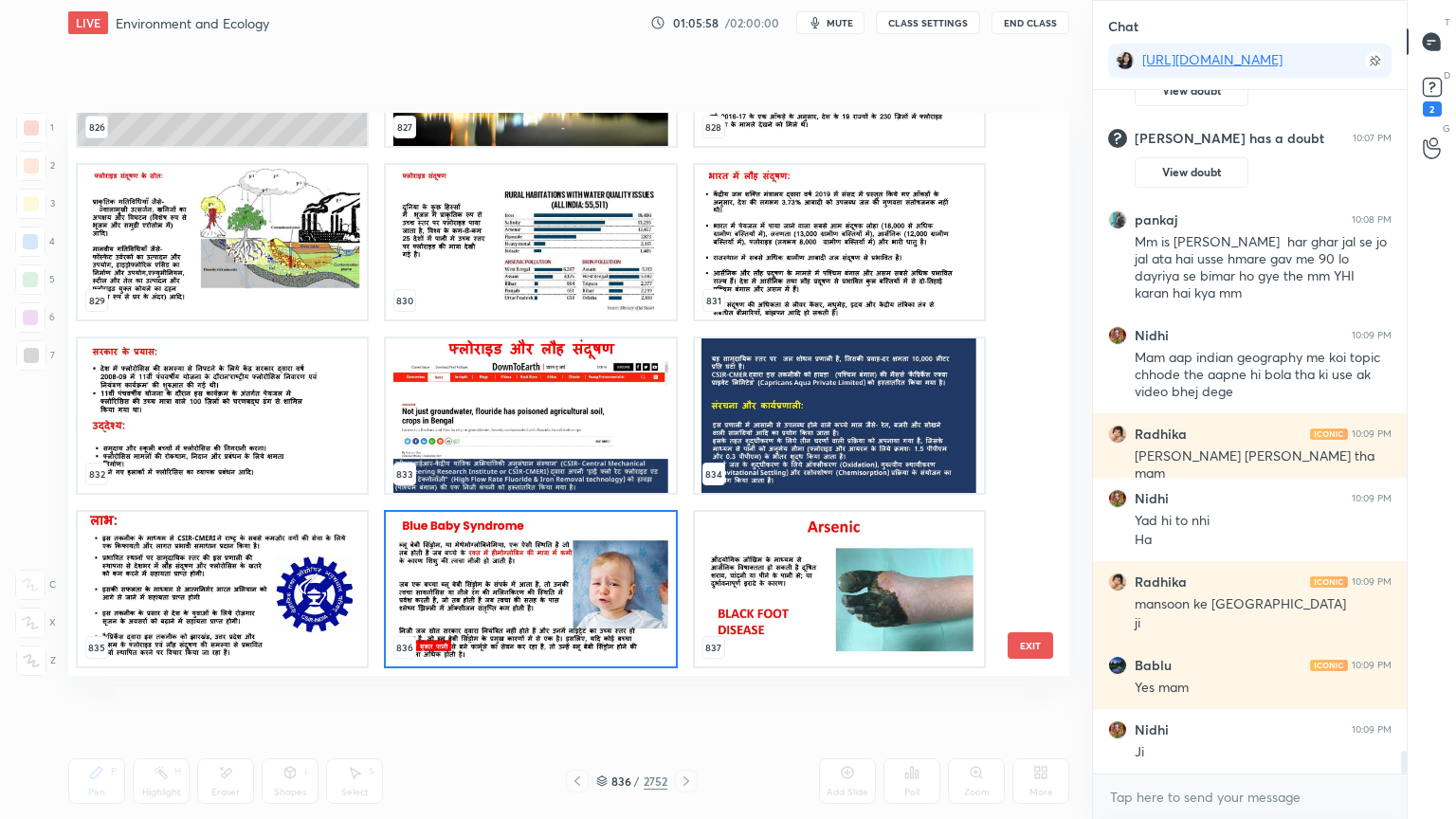
scroll to position [558, 992]
click at [606, 590] on img "grid" at bounding box center [530, 589] width 289 height 155
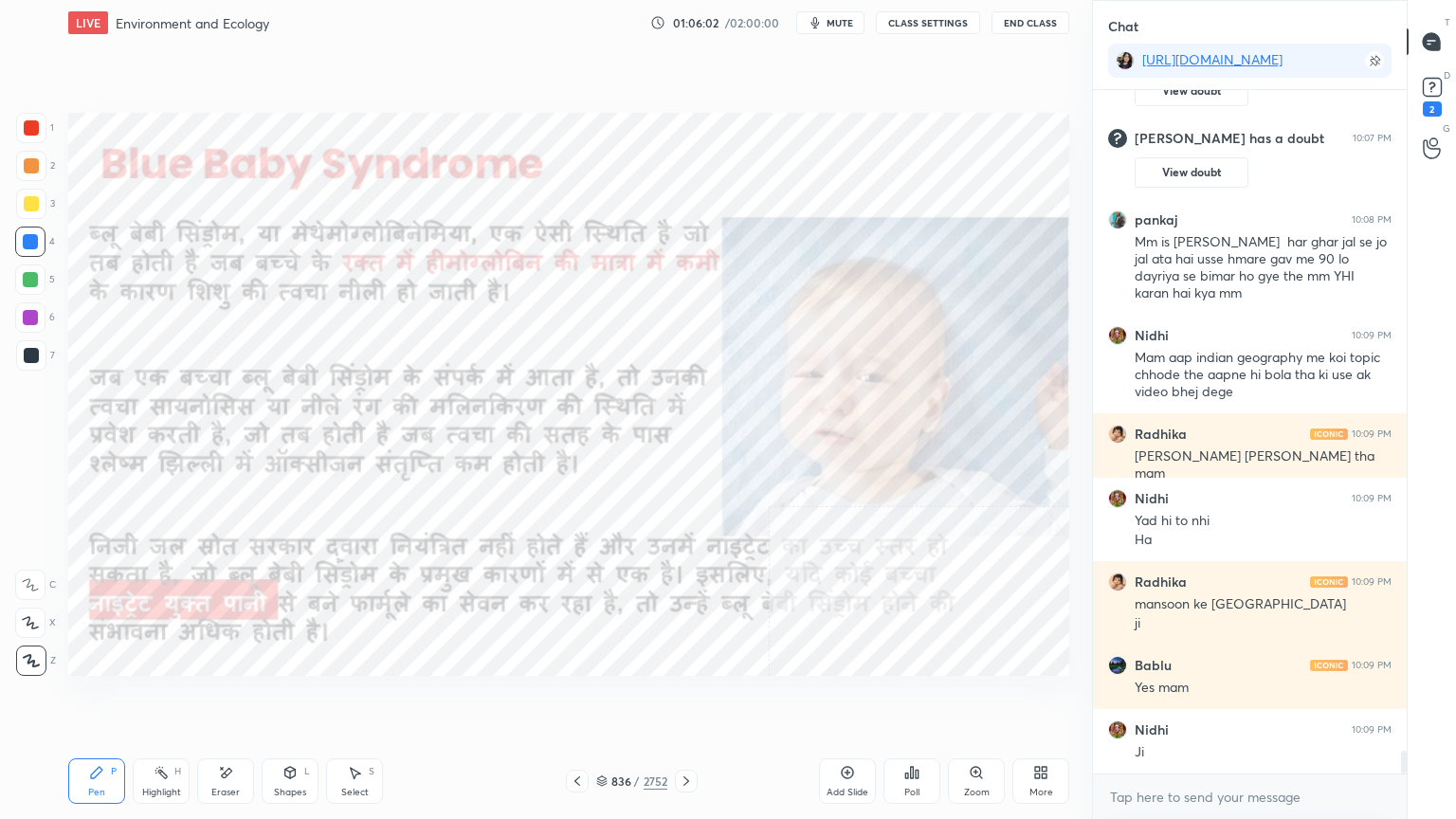
drag, startPoint x: 605, startPoint y: 589, endPoint x: 616, endPoint y: 583, distance: 12.5
click at [606, 589] on img "grid" at bounding box center [530, 589] width 289 height 155
click at [832, 699] on div "Add Slide" at bounding box center [847, 781] width 57 height 45
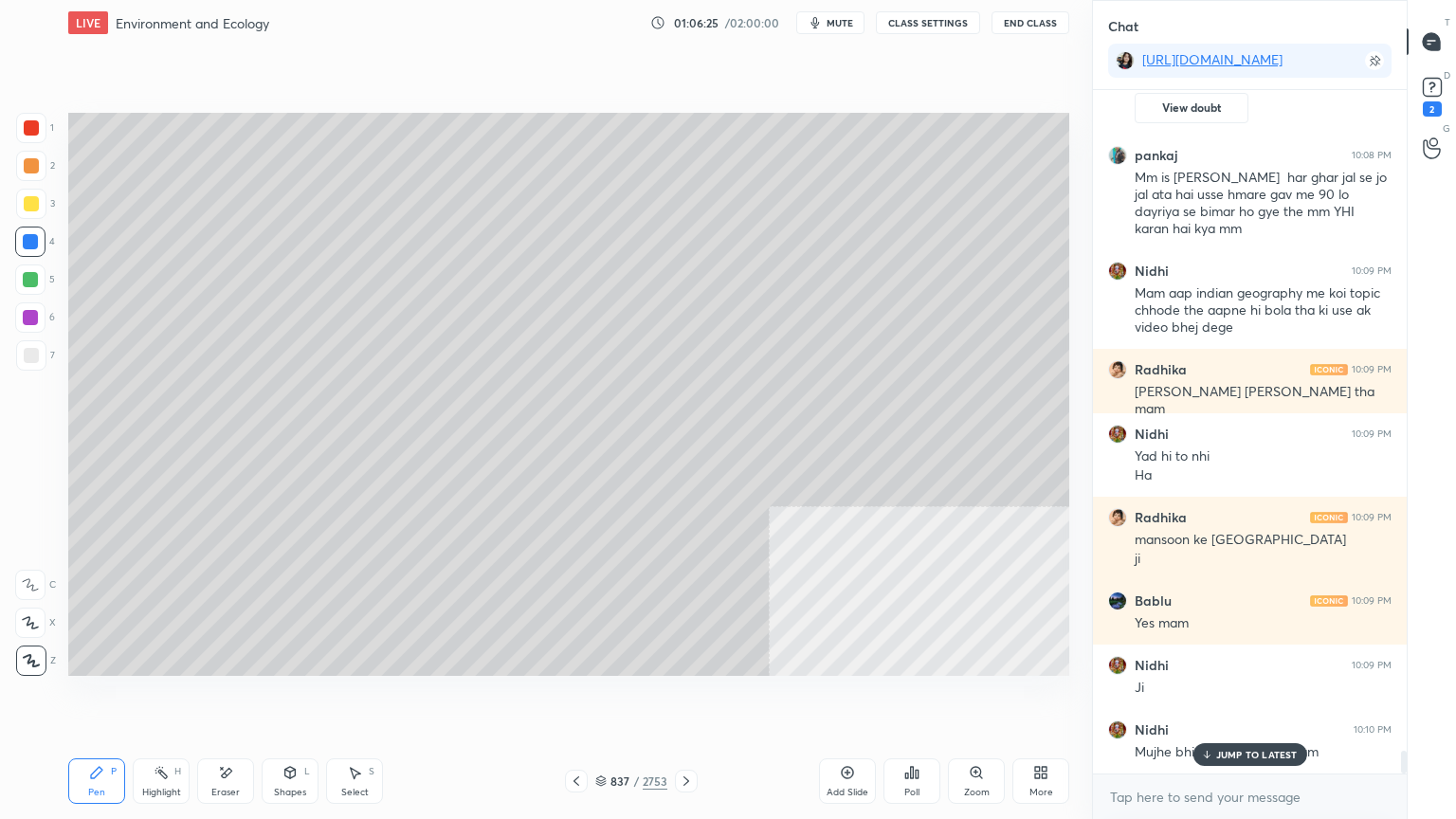
scroll to position [19864, 0]
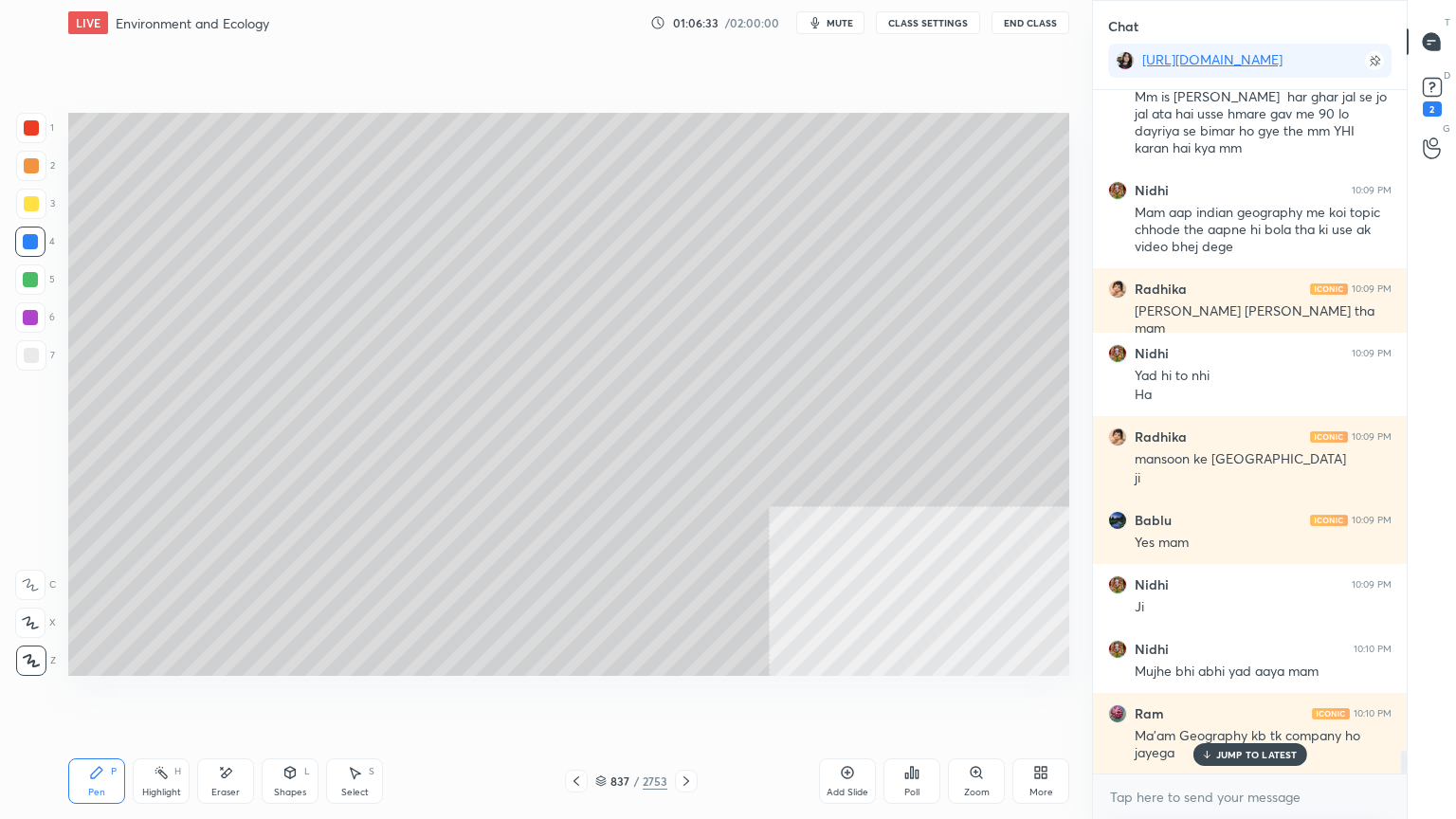
click at [35, 367] on div "7" at bounding box center [36, 359] width 38 height 37
click at [37, 360] on div at bounding box center [32, 356] width 15 height 15
click at [39, 359] on div at bounding box center [32, 356] width 31 height 31
click at [1224, 699] on p "JUMP TO LATEST" at bounding box center [1256, 755] width 82 height 12
click at [1232, 699] on textarea at bounding box center [1249, 798] width 284 height 31
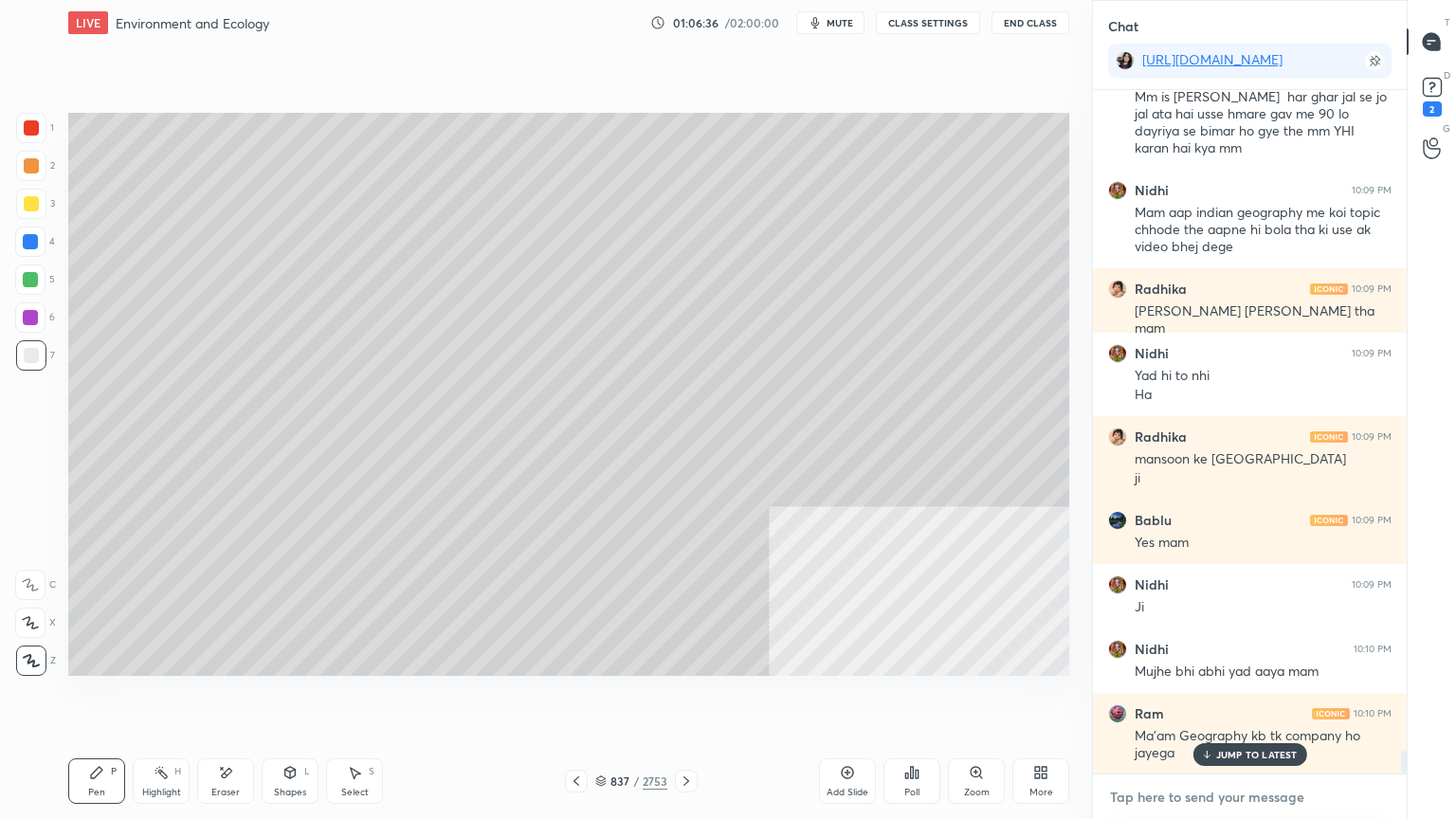
scroll to position [19932, 0]
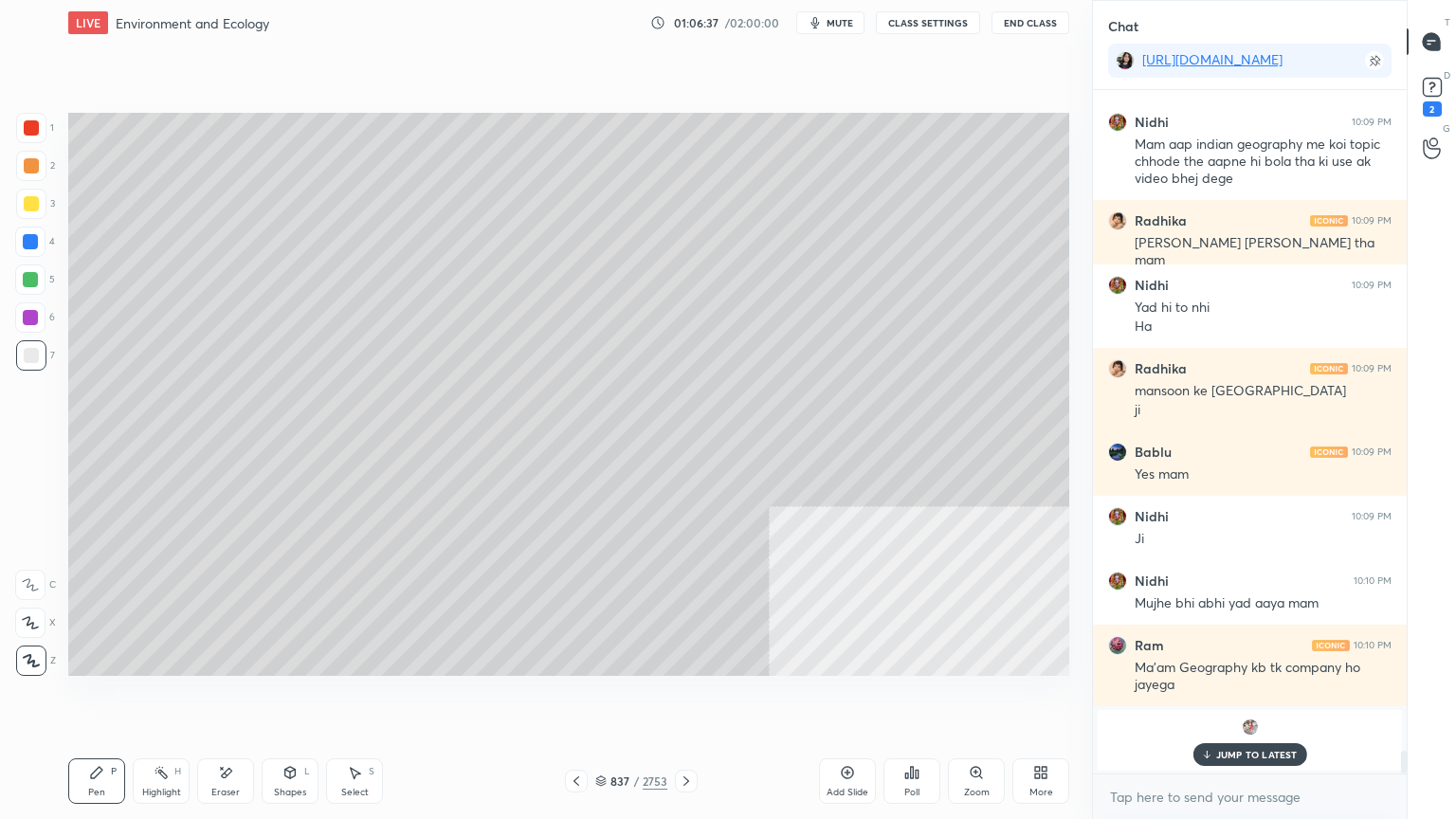
click at [1237, 699] on p "JUMP TO LATEST" at bounding box center [1256, 755] width 82 height 12
click at [1229, 699] on div "x" at bounding box center [1249, 797] width 313 height 44
click at [583, 699] on icon at bounding box center [577, 782] width 15 height 15
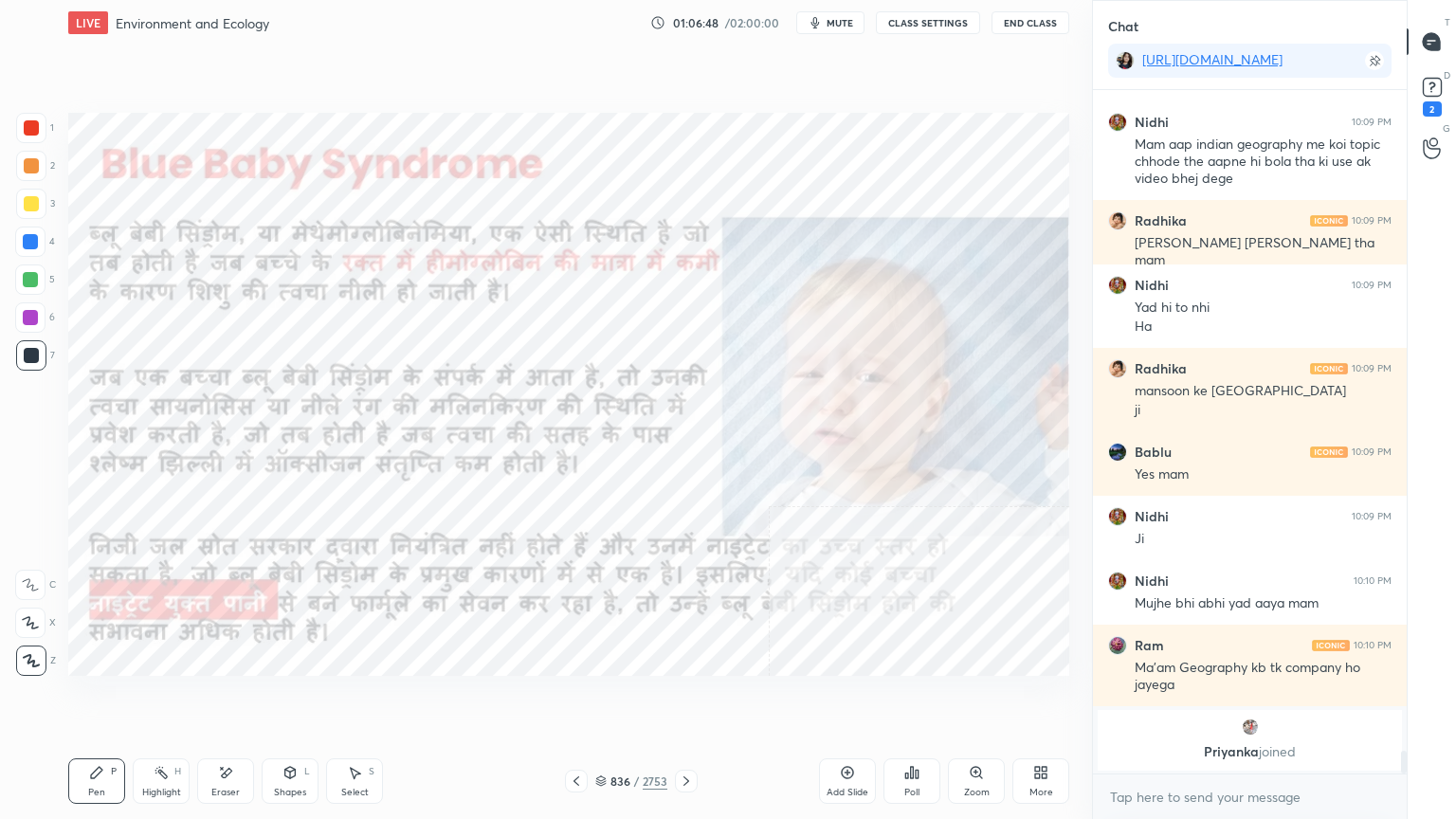
scroll to position [19810, 0]
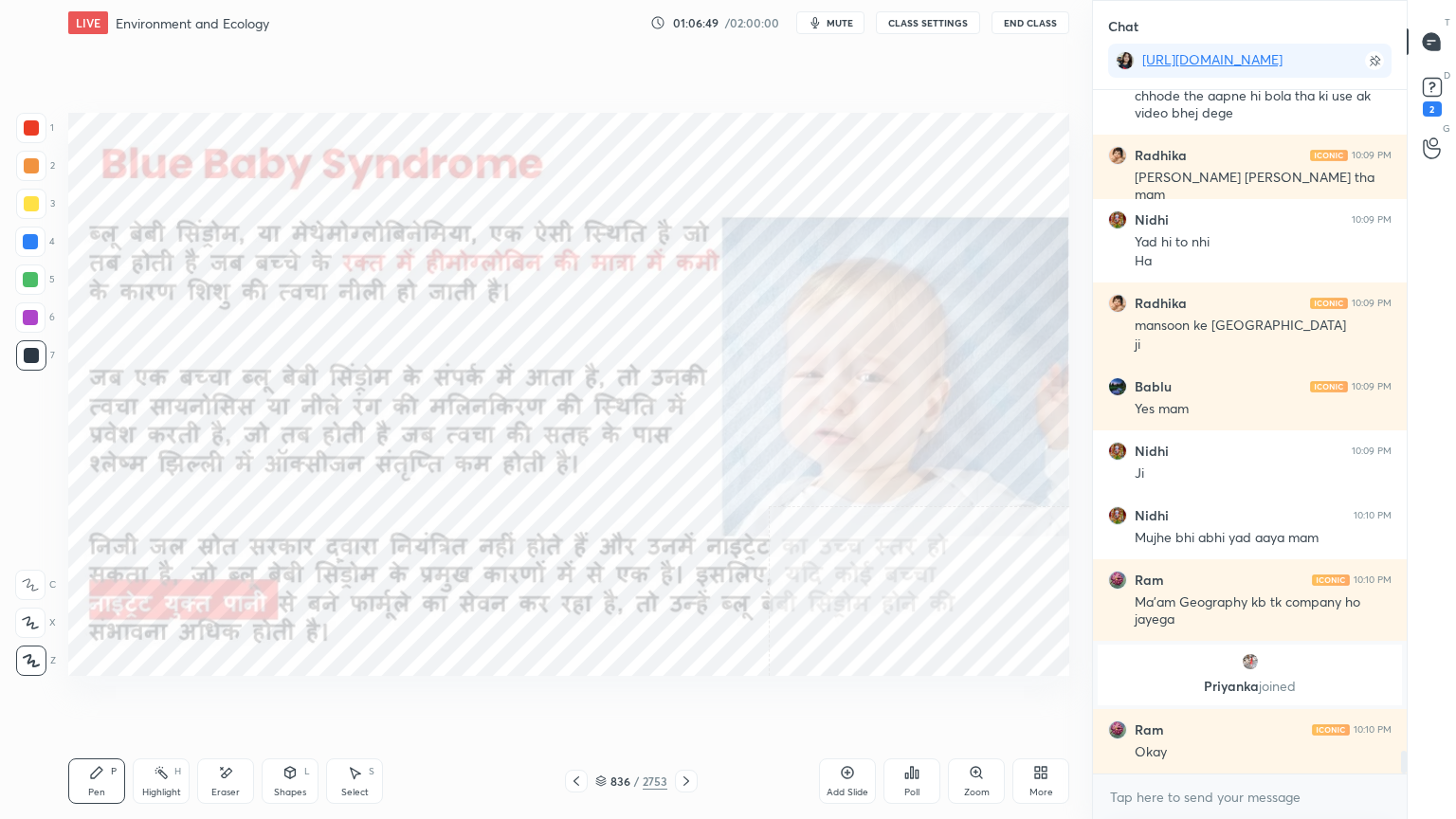
click at [689, 699] on icon at bounding box center [686, 782] width 15 height 15
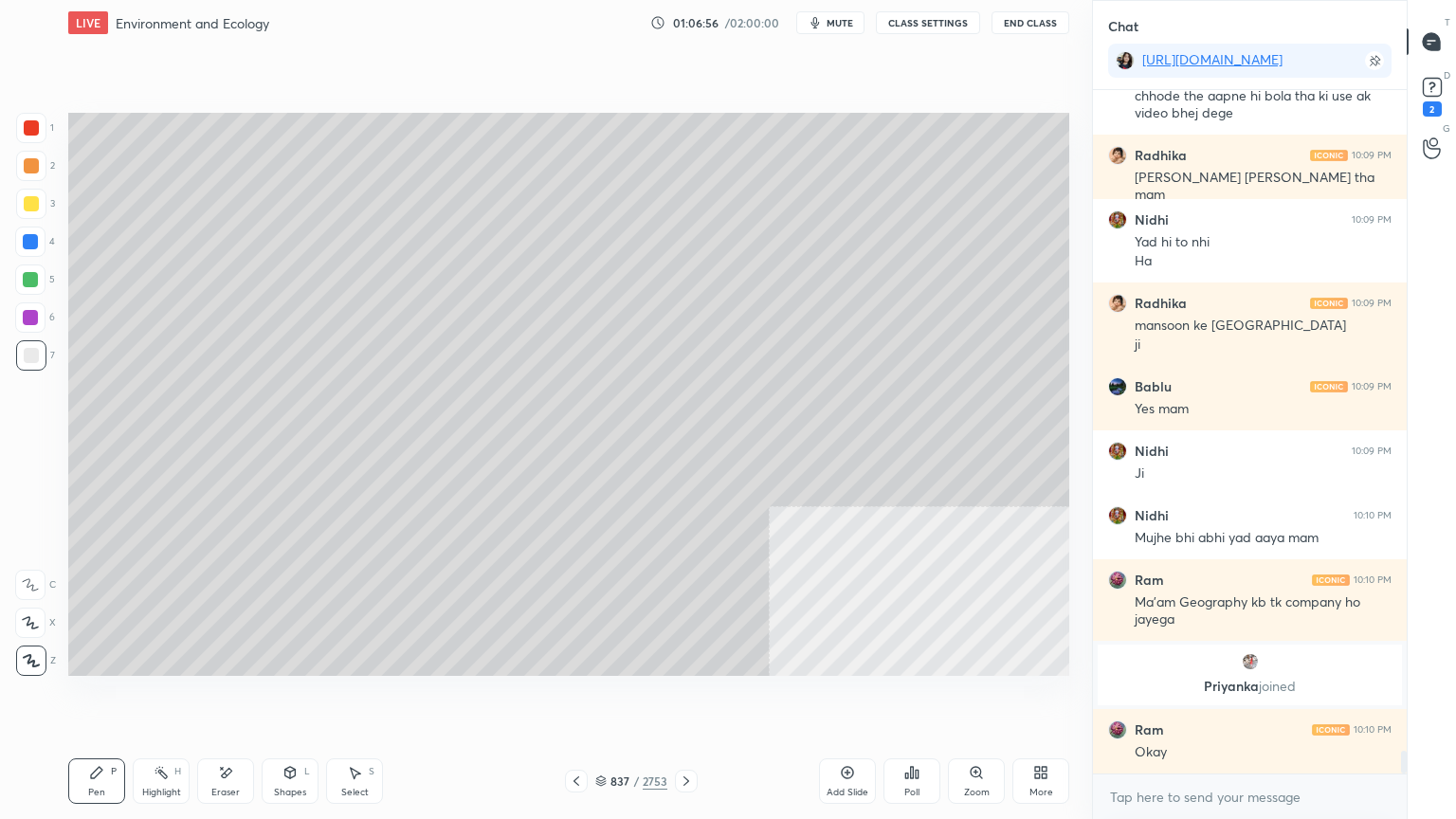
click at [364, 699] on div "Select" at bounding box center [355, 793] width 28 height 10
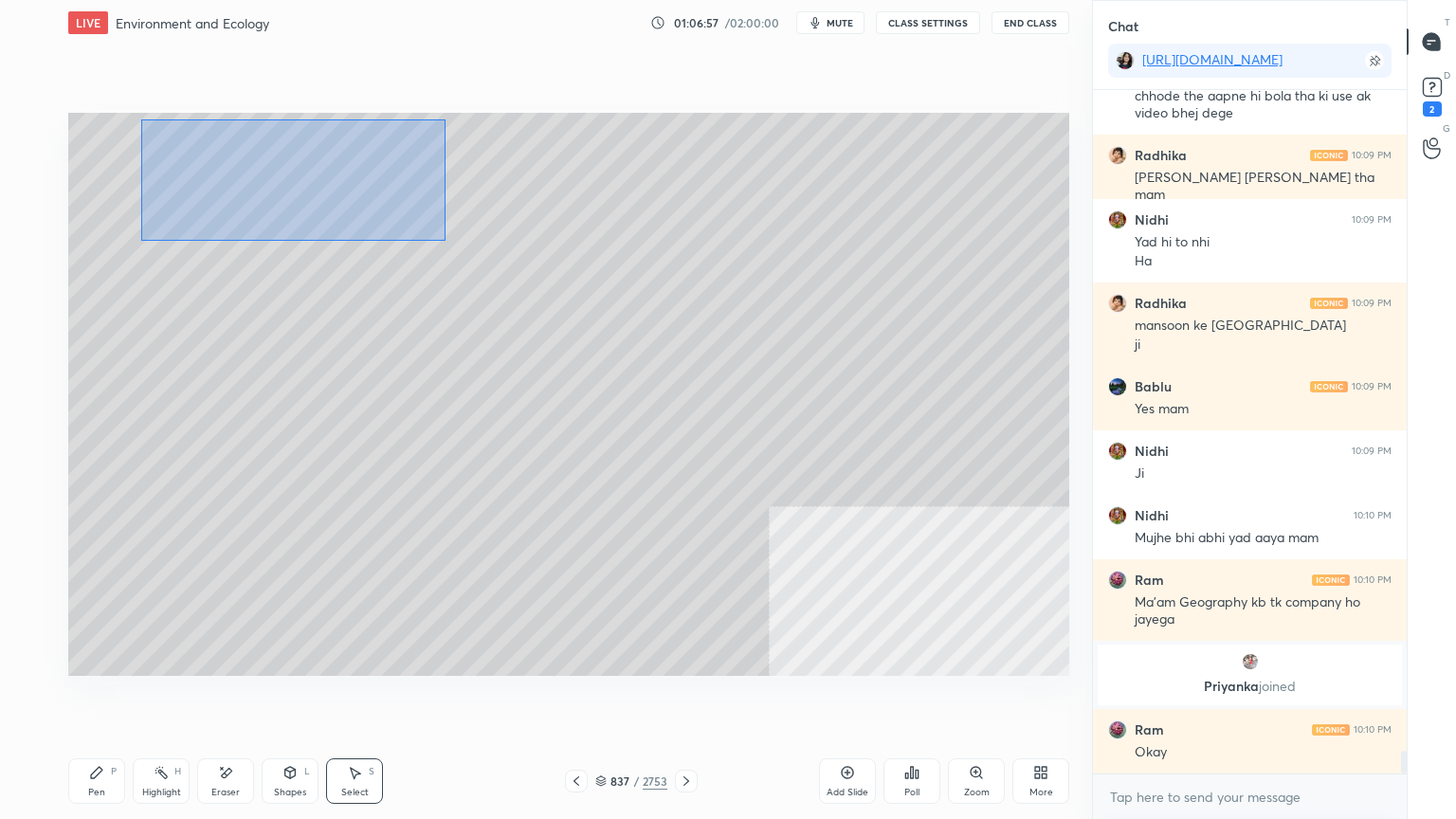
drag, startPoint x: 140, startPoint y: 118, endPoint x: 589, endPoint y: 252, distance: 468.6
click at [612, 263] on div "0 ° Undo Copy Duplicate Duplicate to new slide Delete" at bounding box center [568, 394] width 1000 height 563
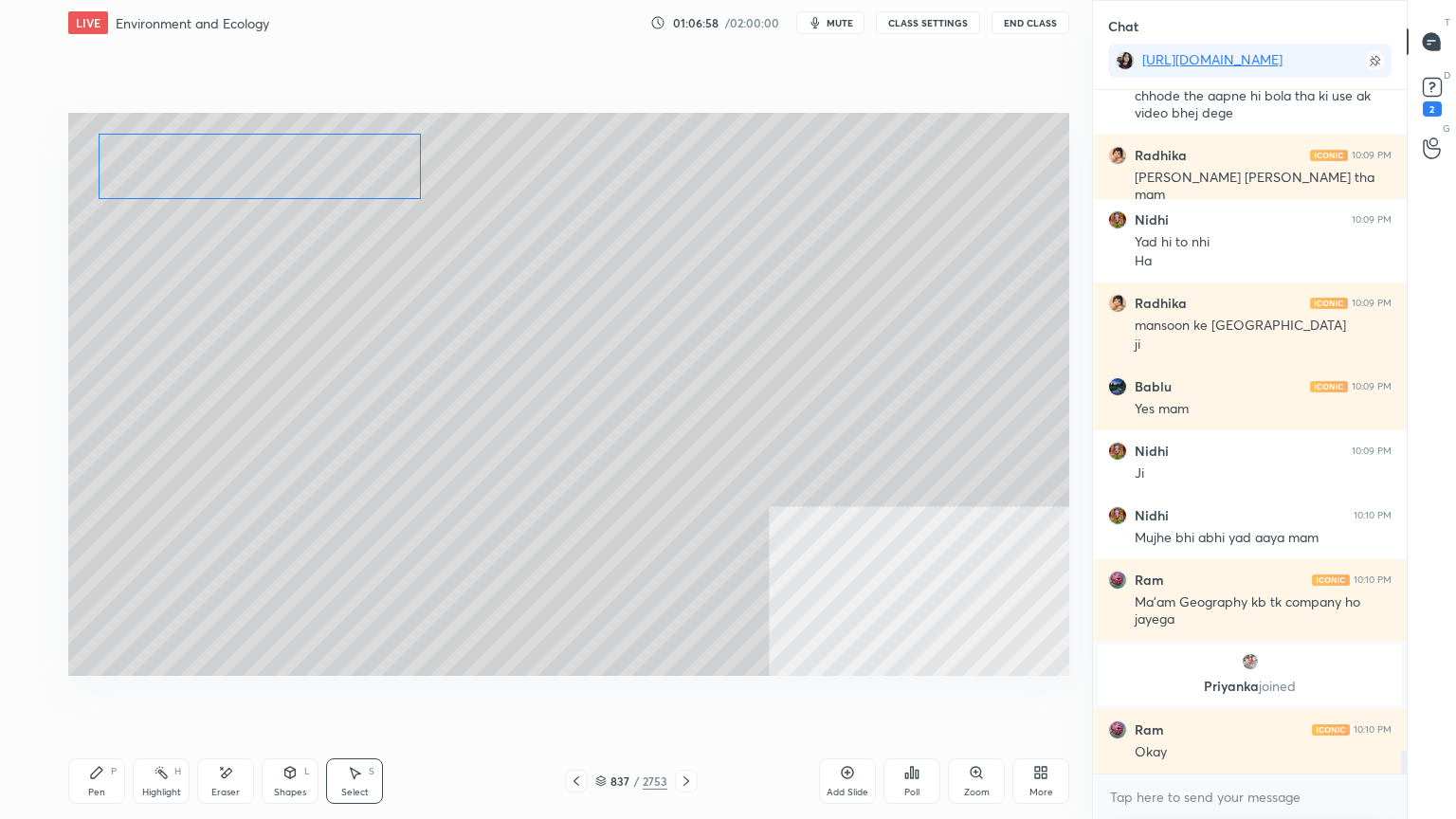
drag, startPoint x: 365, startPoint y: 185, endPoint x: 338, endPoint y: 183, distance: 27.1
click at [341, 182] on div "0 ° Undo Copy Duplicate Duplicate to new slide Delete" at bounding box center [568, 394] width 1000 height 563
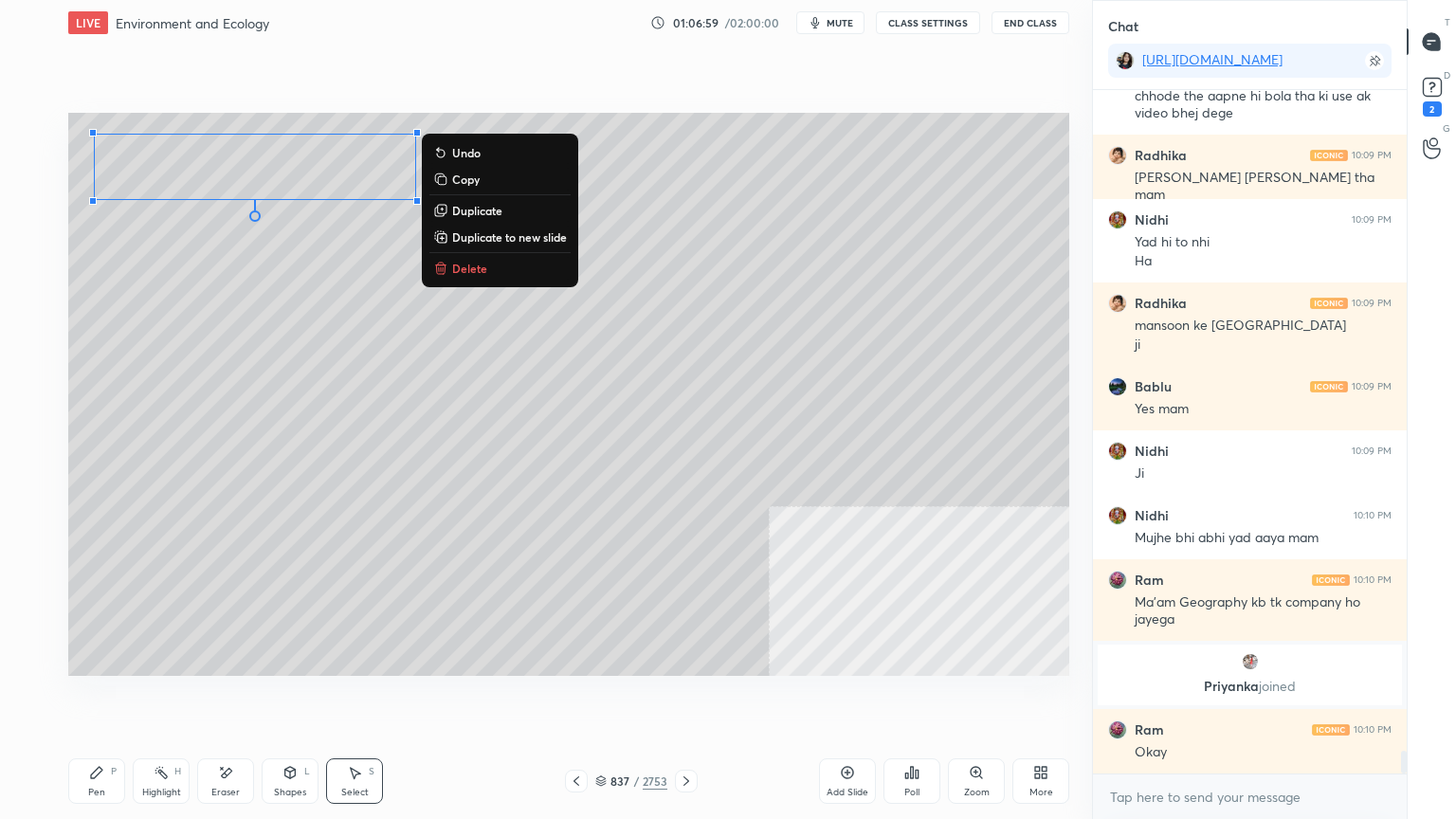
click at [103, 699] on div "Pen" at bounding box center [97, 793] width 17 height 10
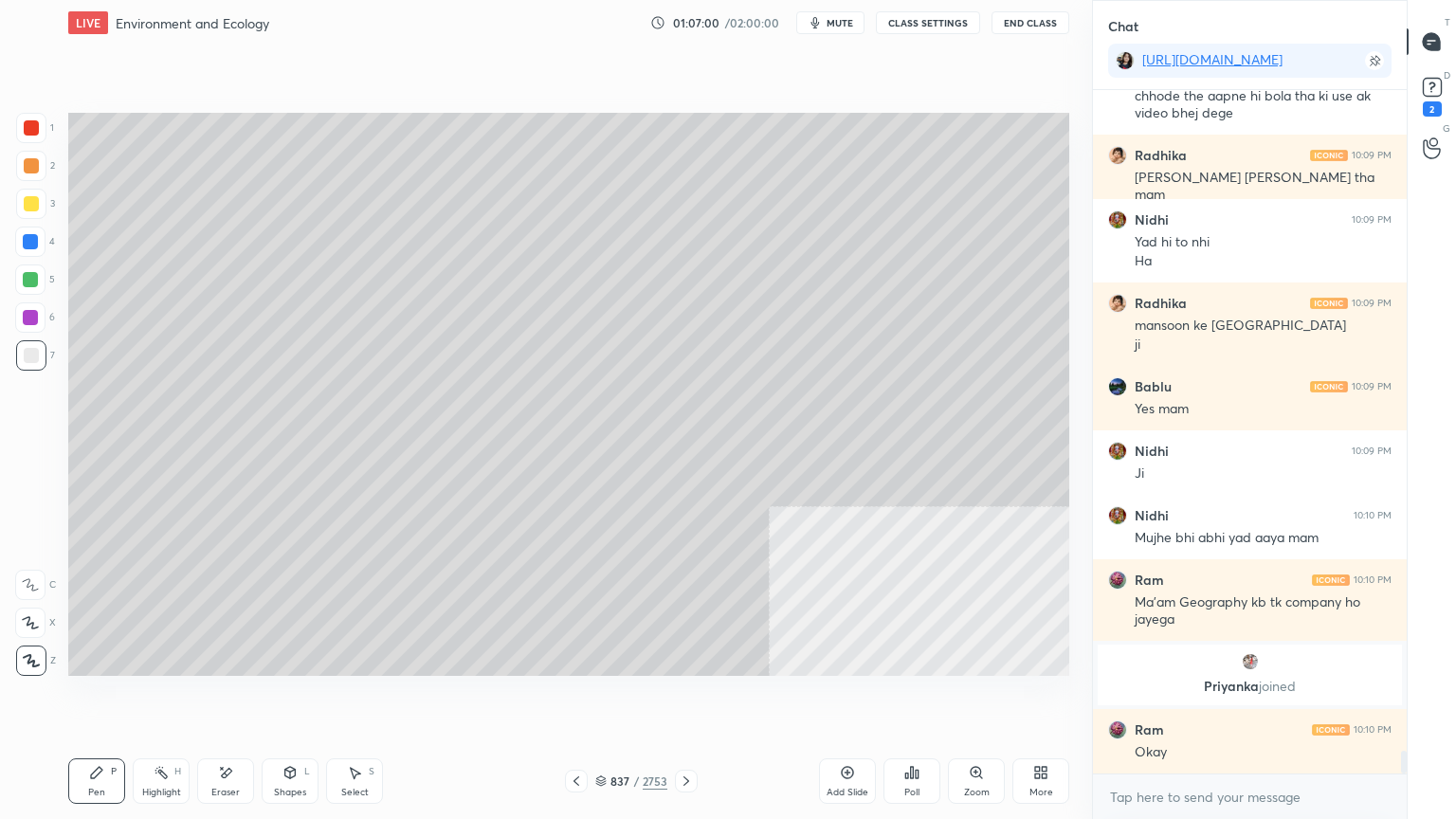
click at [44, 243] on div "4" at bounding box center [35, 242] width 39 height 31
click at [37, 246] on div at bounding box center [31, 242] width 31 height 31
drag, startPoint x: 360, startPoint y: 792, endPoint x: 366, endPoint y: 781, distance: 12.5
click at [361, 699] on div "Select" at bounding box center [355, 793] width 28 height 10
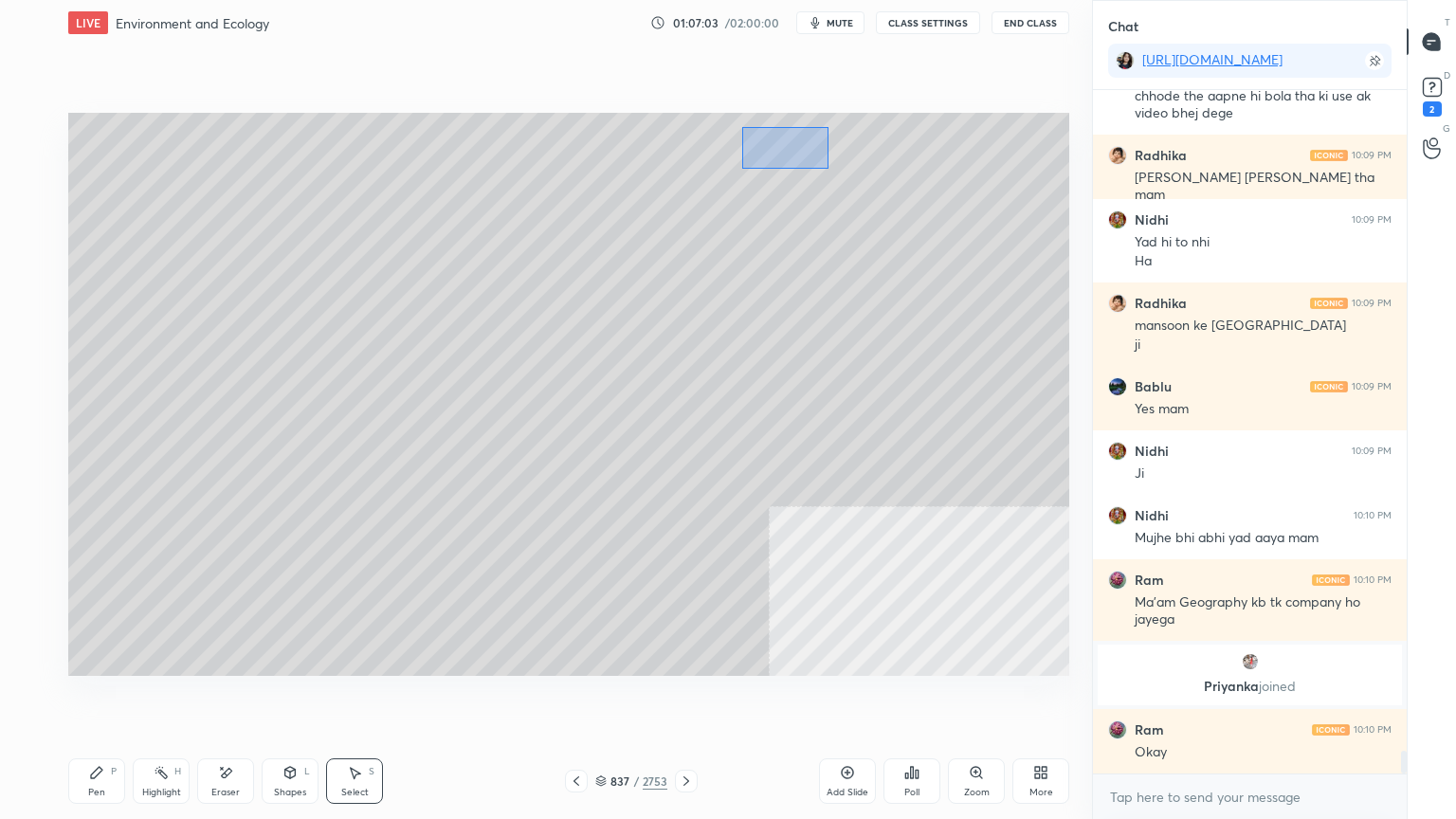
drag, startPoint x: 743, startPoint y: 128, endPoint x: 1005, endPoint y: 235, distance: 283.0
click at [1024, 238] on div "0 ° Undo Copy Duplicate Duplicate to new slide Delete" at bounding box center [568, 394] width 1000 height 563
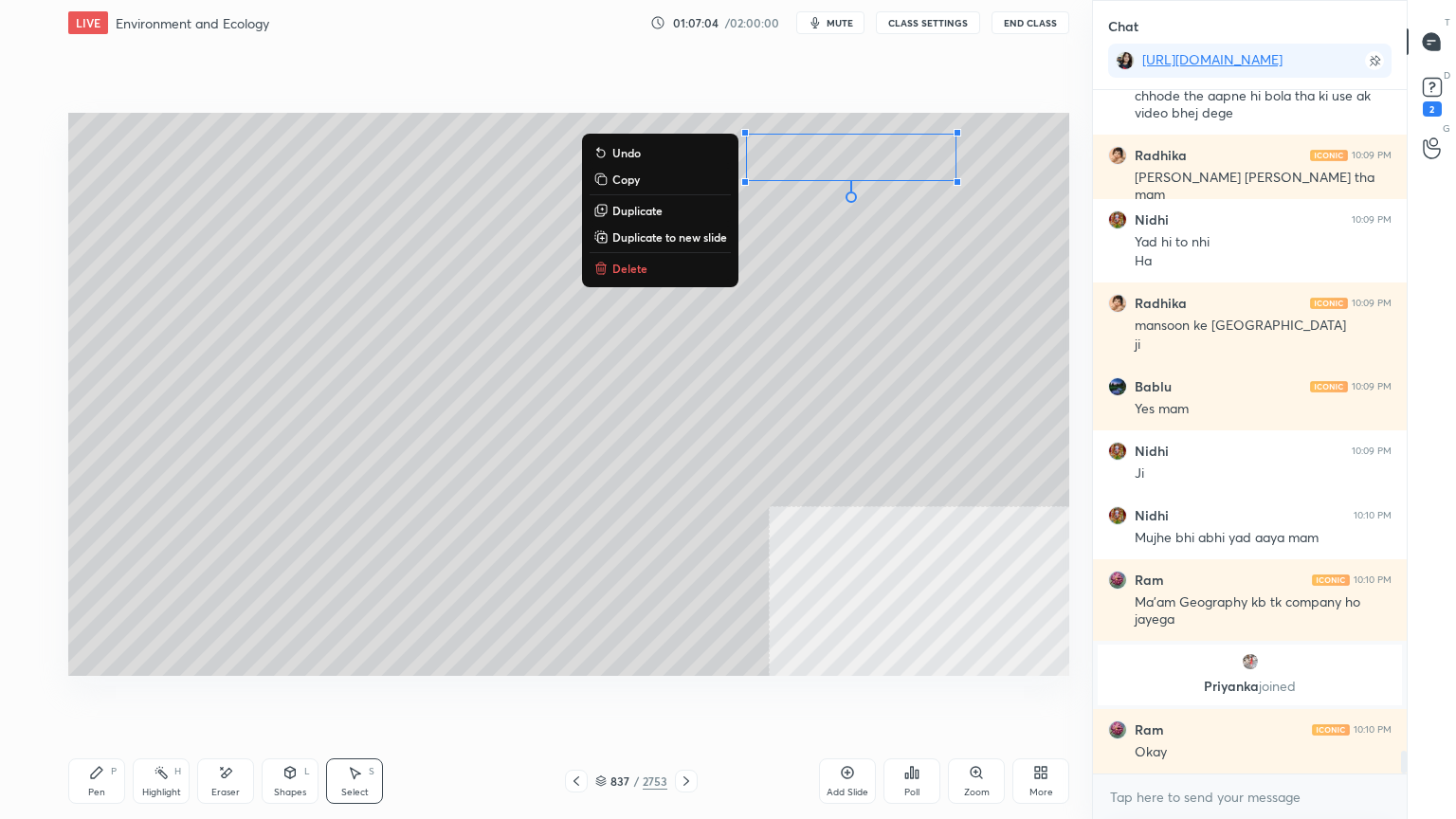
click at [573, 699] on icon at bounding box center [577, 782] width 15 height 15
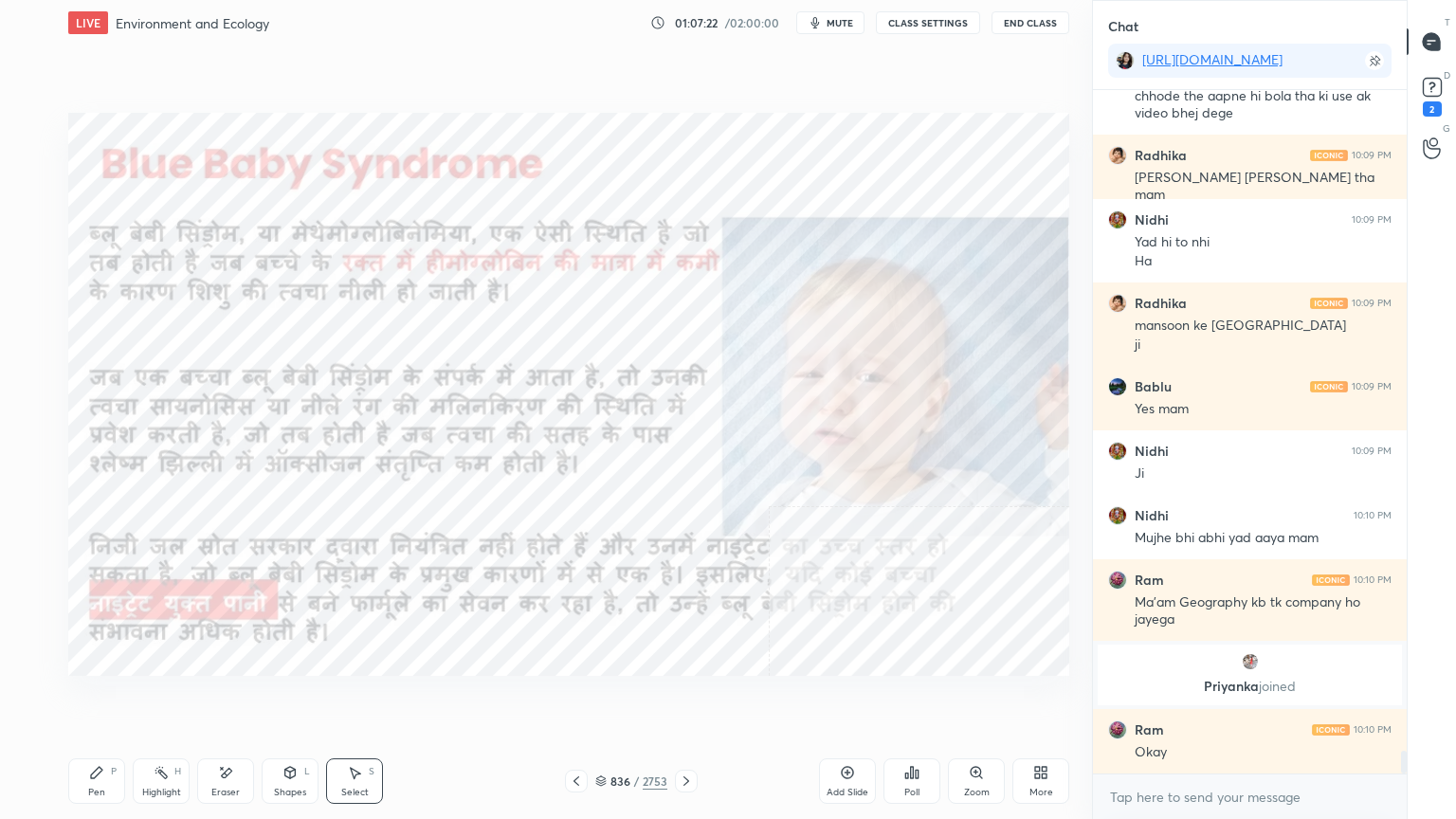
click at [687, 699] on icon at bounding box center [686, 782] width 15 height 15
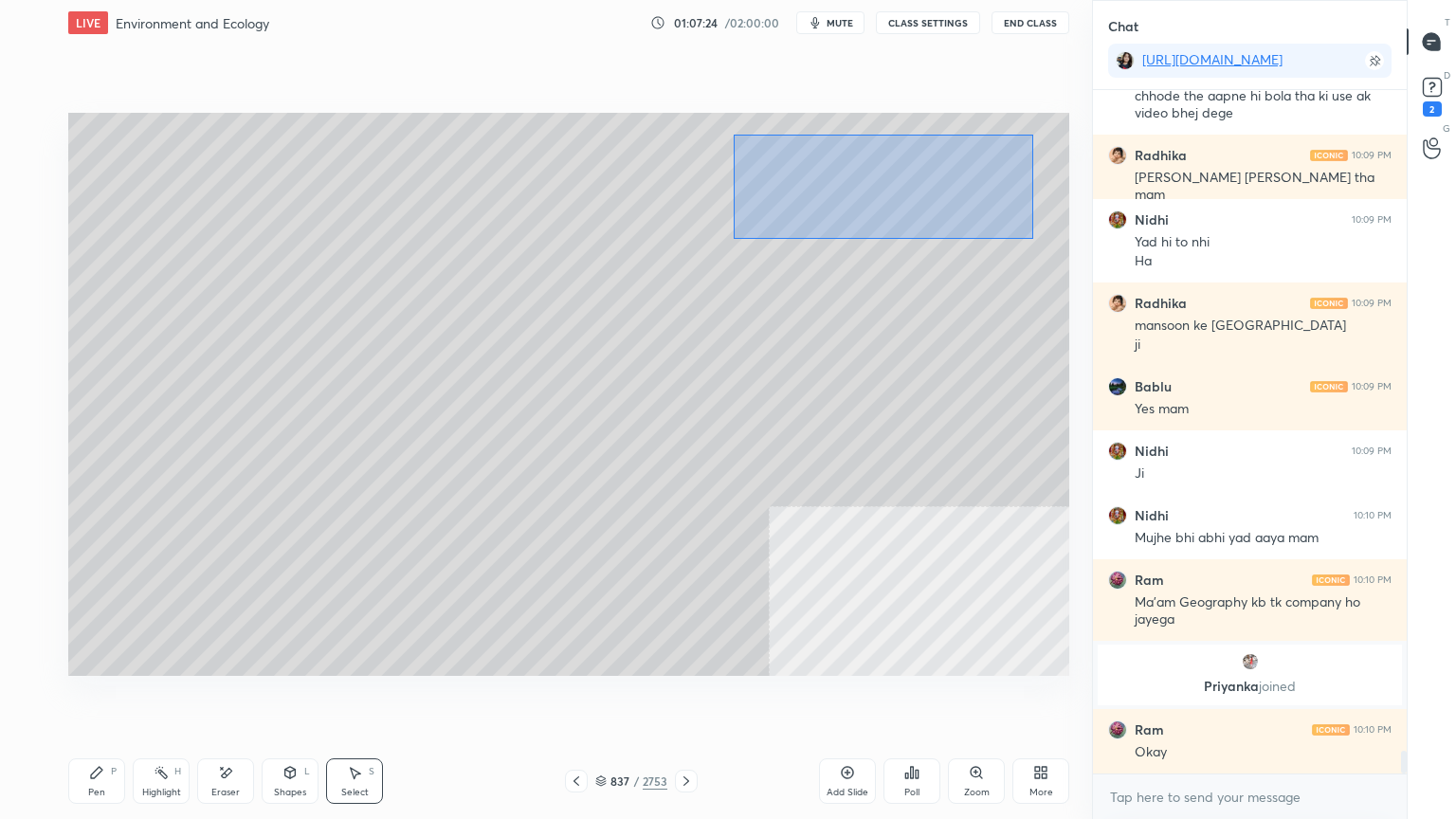
drag, startPoint x: 732, startPoint y: 134, endPoint x: 1030, endPoint y: 234, distance: 314.3
click at [1032, 237] on div "0 ° Undo Copy Duplicate Duplicate to new slide Delete" at bounding box center [568, 394] width 1000 height 563
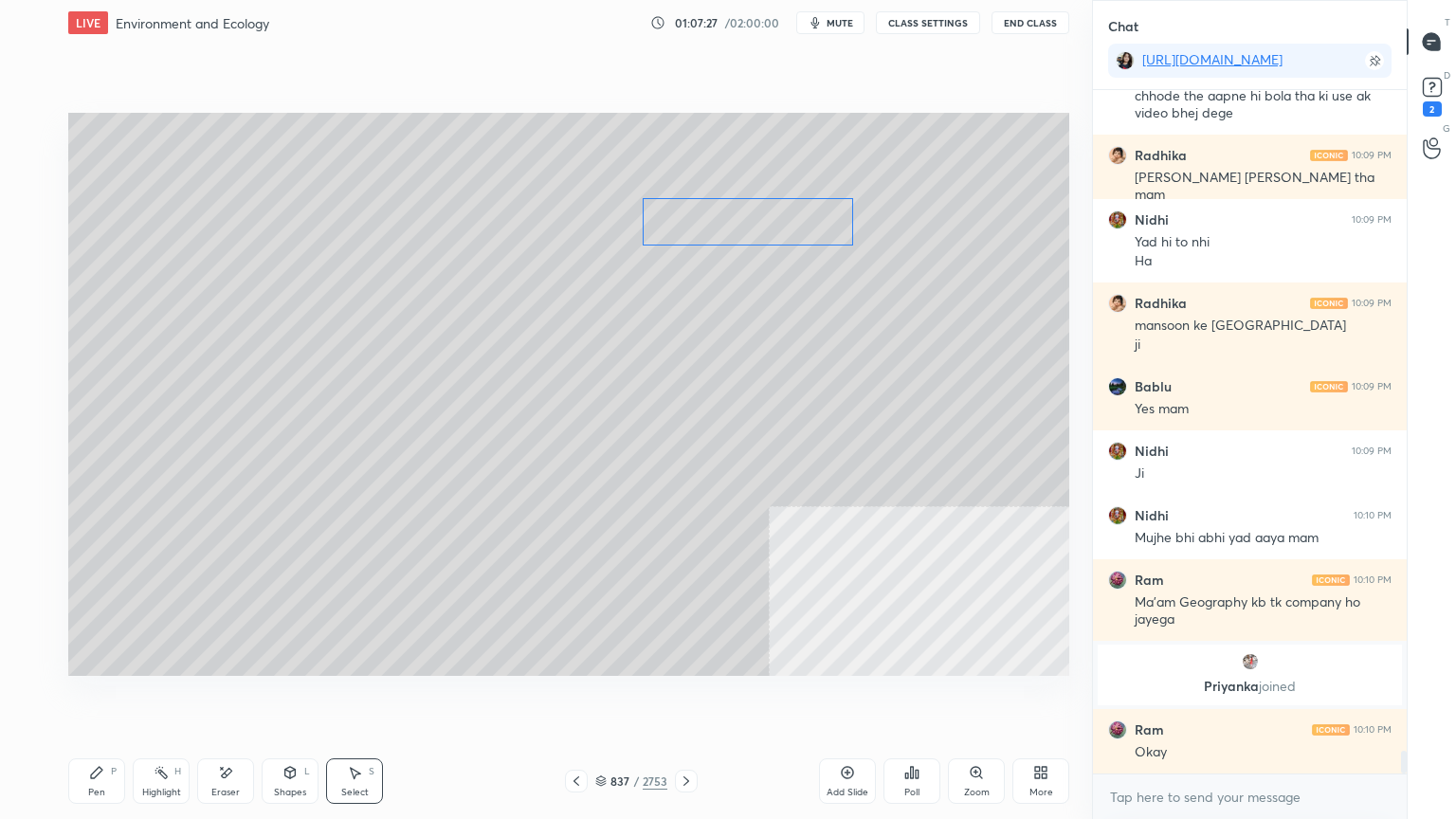
drag, startPoint x: 831, startPoint y: 204, endPoint x: 811, endPoint y: 280, distance: 78.6
click at [788, 232] on div "0 ° Undo Copy Duplicate Duplicate to new slide Delete" at bounding box center [568, 394] width 1000 height 563
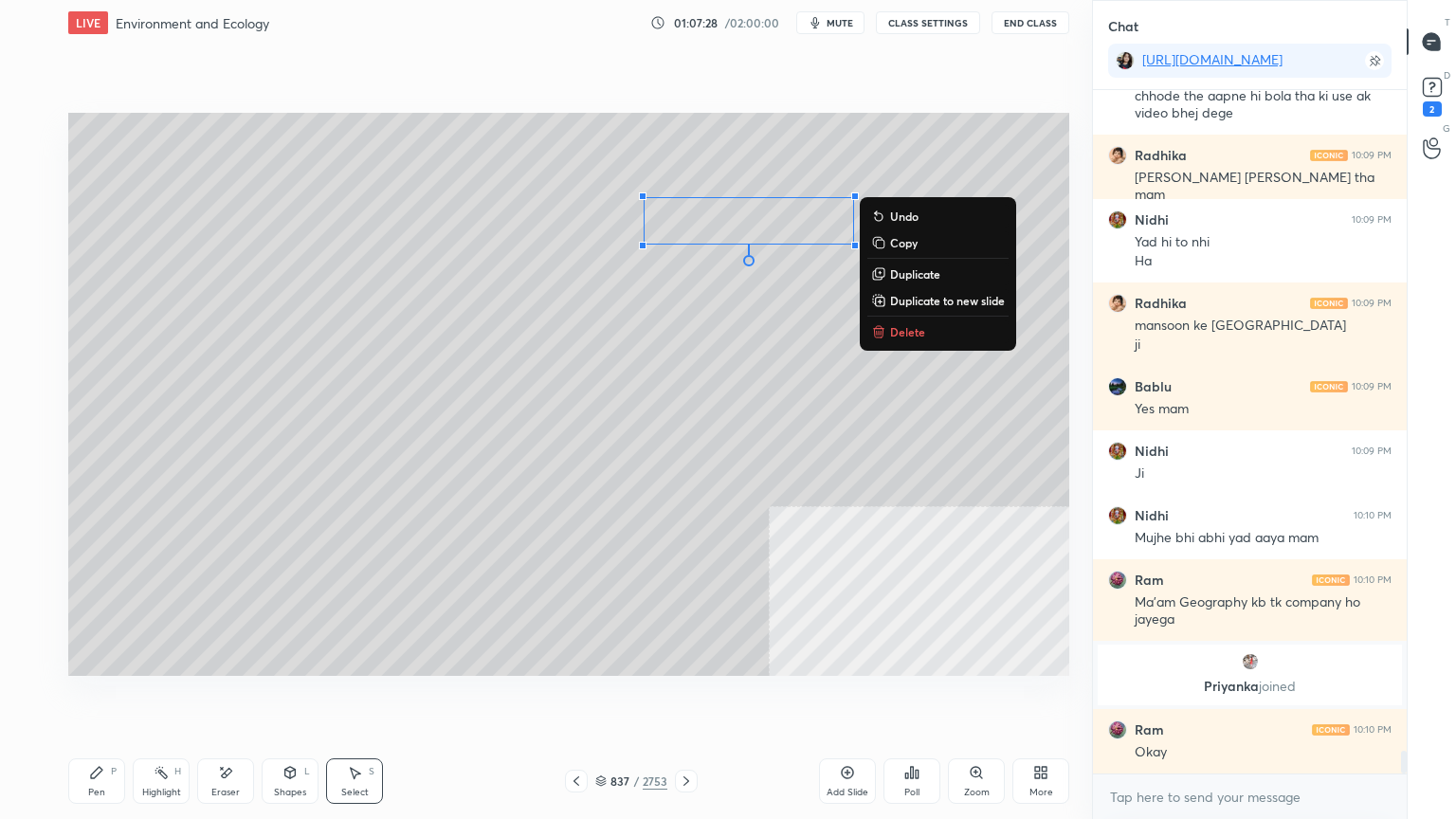
click at [896, 335] on p "Delete" at bounding box center [907, 332] width 35 height 15
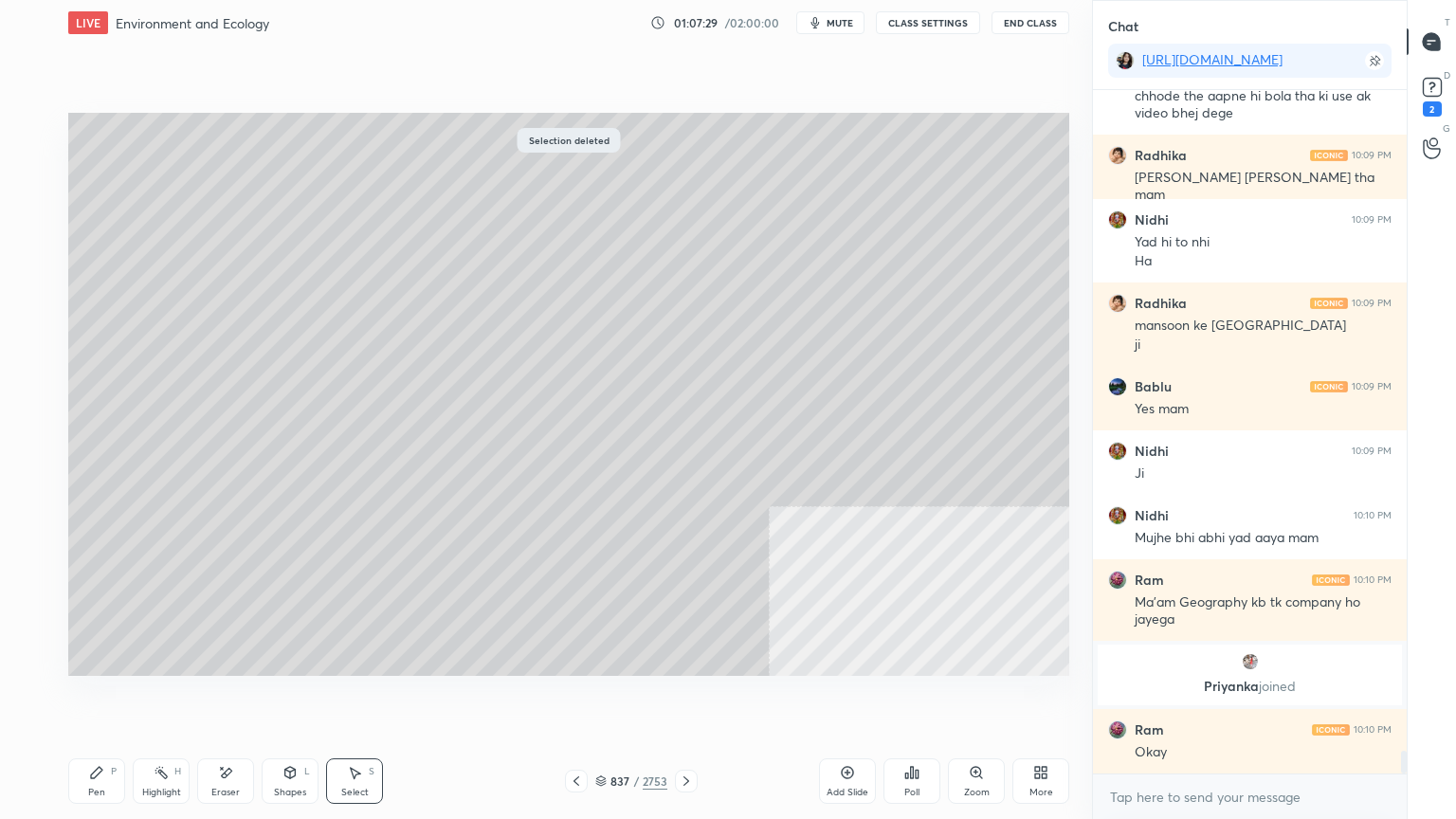
drag, startPoint x: 122, startPoint y: 781, endPoint x: 135, endPoint y: 734, distance: 48.8
click at [122, 699] on div "Pen P" at bounding box center [96, 781] width 57 height 45
click at [582, 699] on icon at bounding box center [577, 782] width 15 height 15
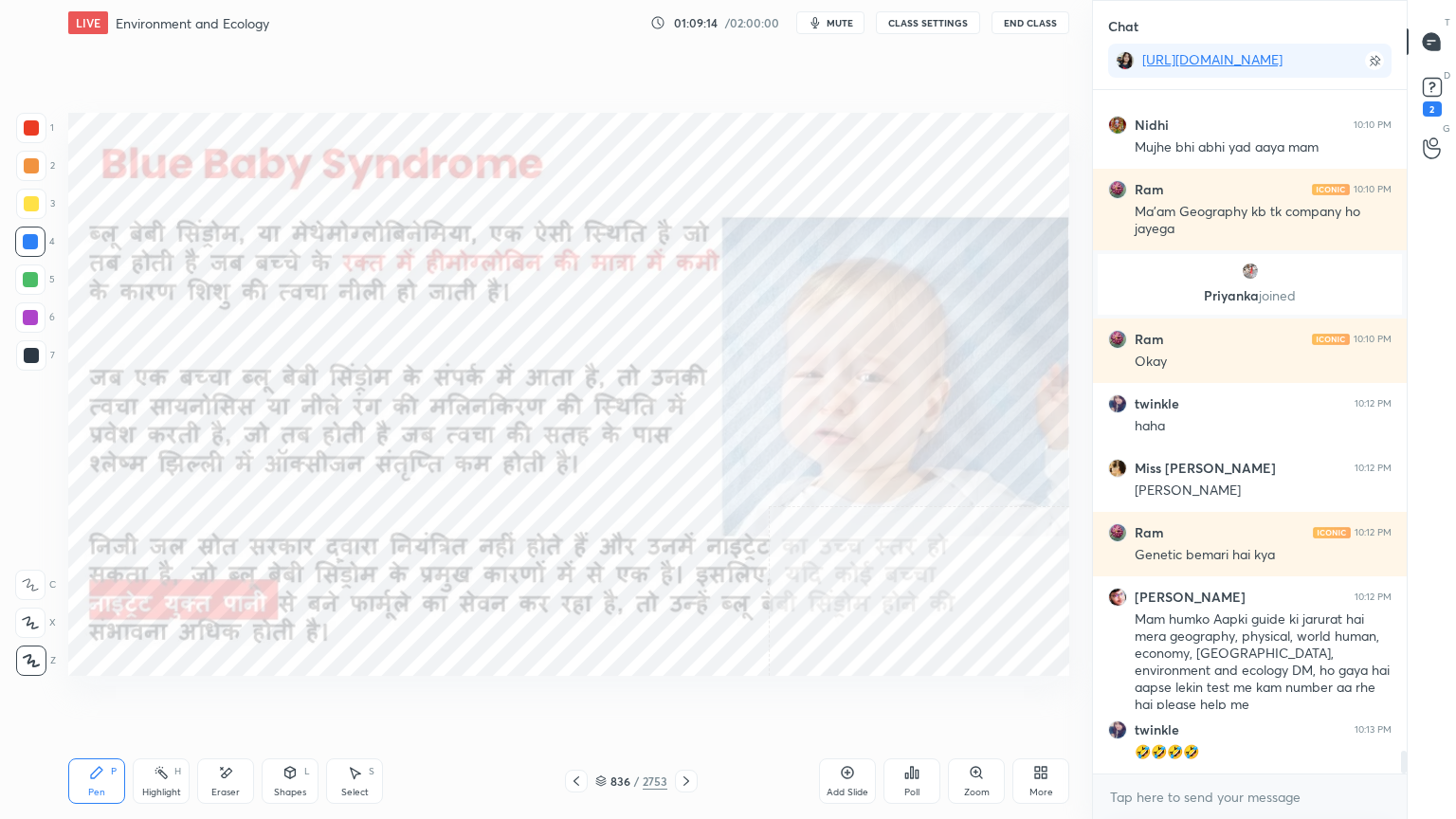
scroll to position [20281, 0]
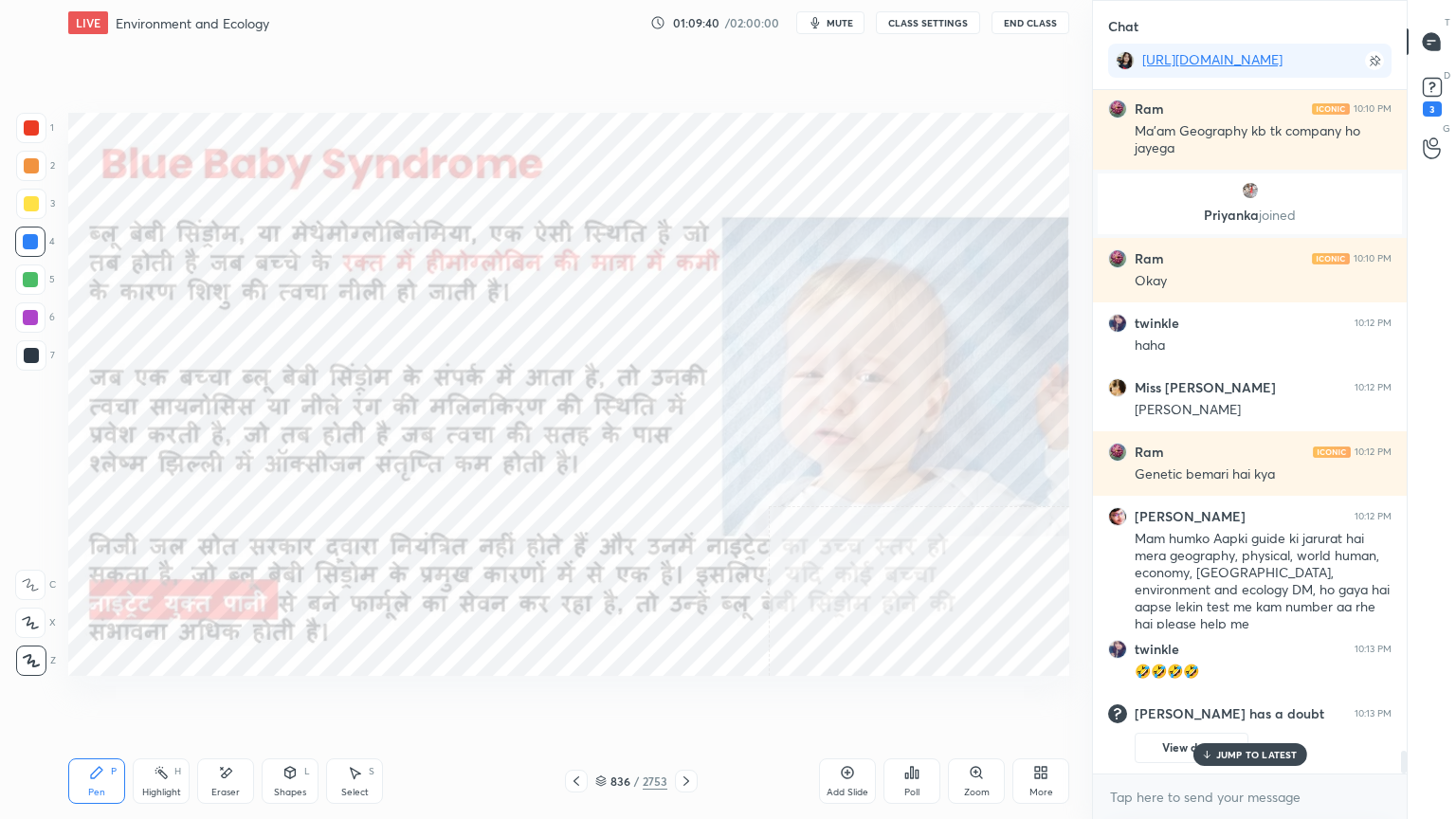
click at [1263, 699] on p "JUMP TO LATEST" at bounding box center [1256, 755] width 82 height 12
drag, startPoint x: 1266, startPoint y: 798, endPoint x: 1278, endPoint y: 786, distance: 17.0
click at [1267, 699] on textarea at bounding box center [1249, 798] width 284 height 31
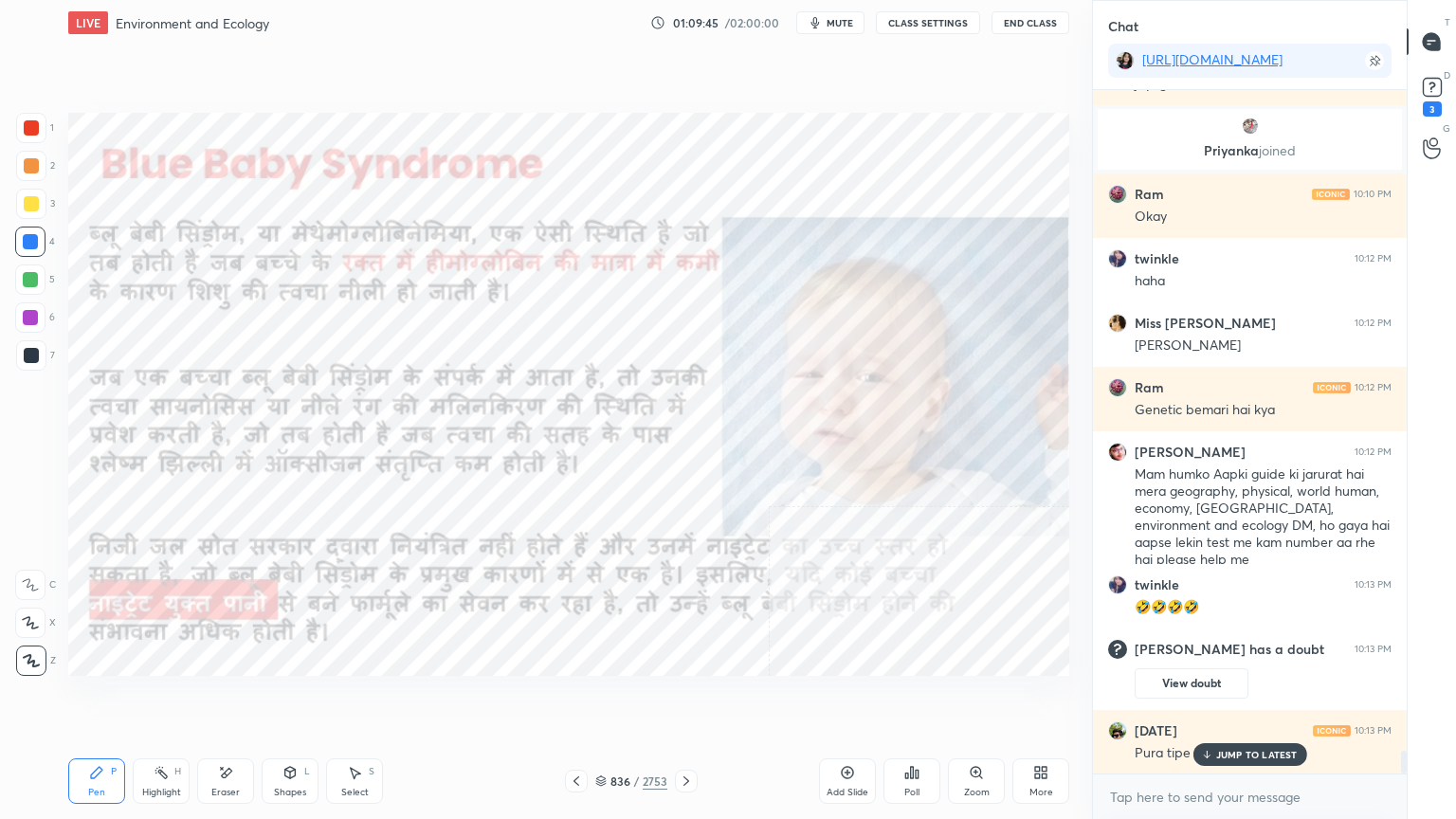
click at [1234, 699] on div "JUMP TO LATEST" at bounding box center [1249, 755] width 113 height 23
click at [1213, 699] on textarea at bounding box center [1249, 798] width 284 height 31
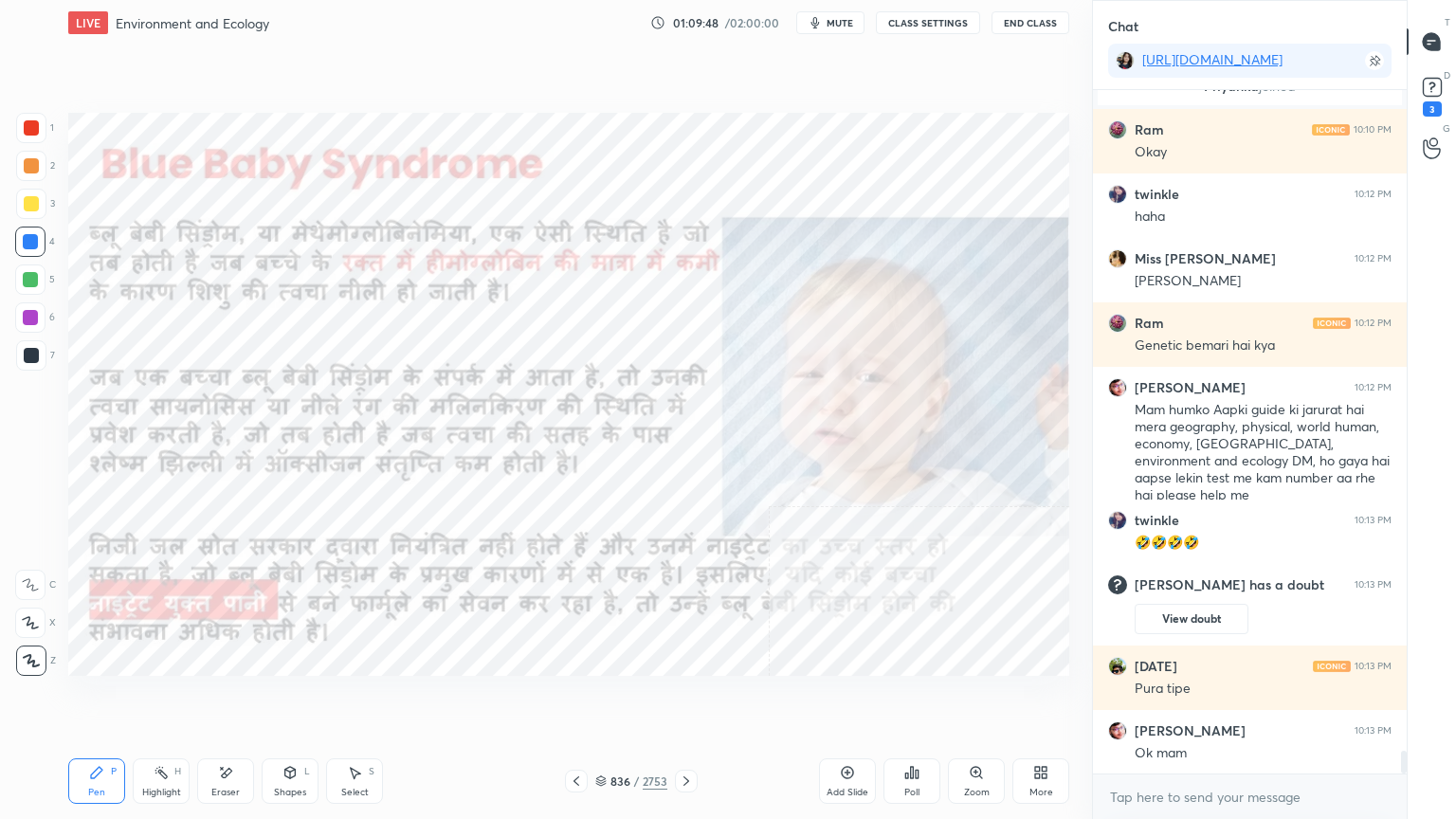
click at [687, 699] on icon at bounding box center [686, 782] width 15 height 15
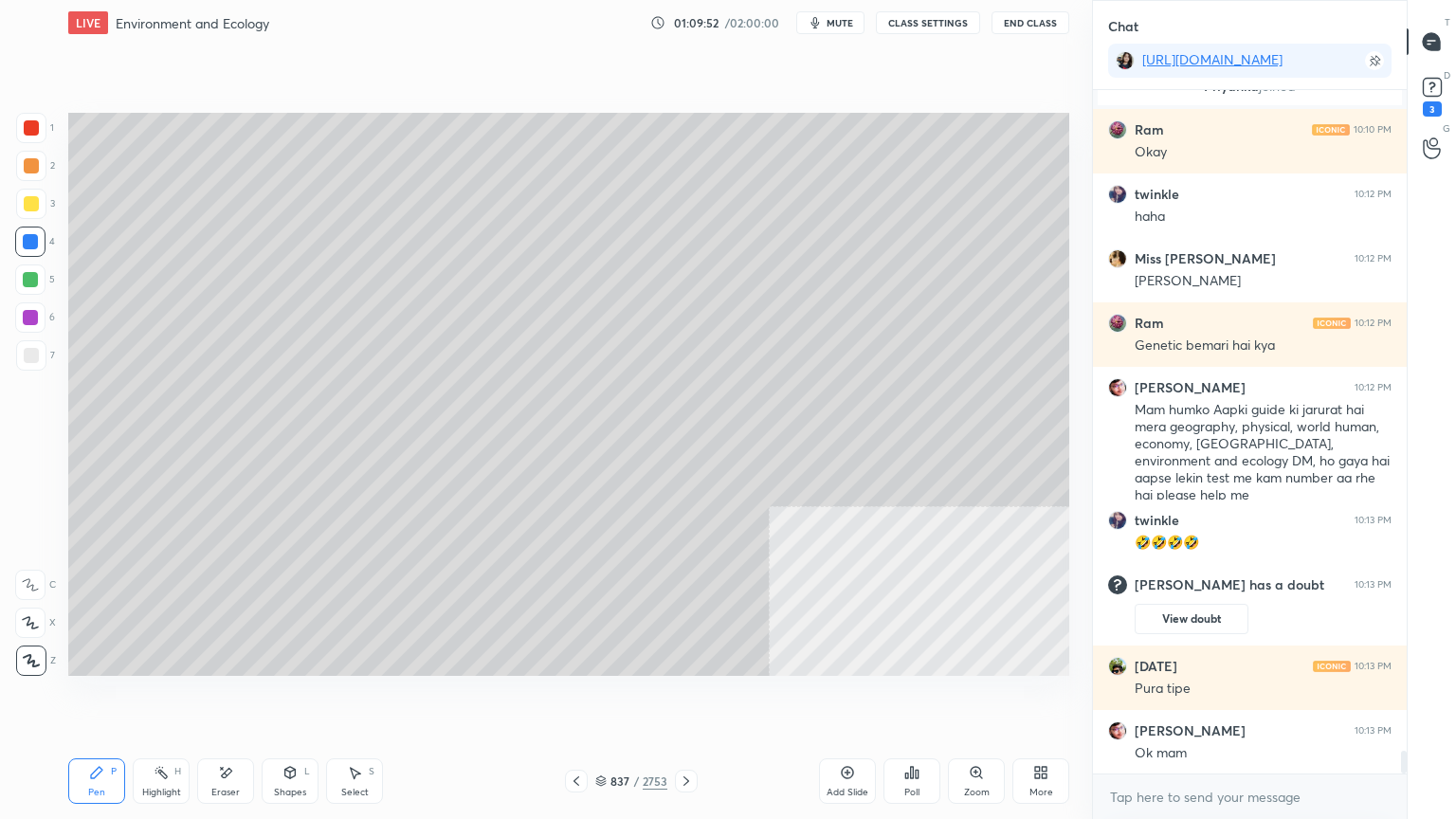
drag, startPoint x: 580, startPoint y: 780, endPoint x: 597, endPoint y: 770, distance: 19.7
click at [580, 699] on icon at bounding box center [577, 782] width 15 height 15
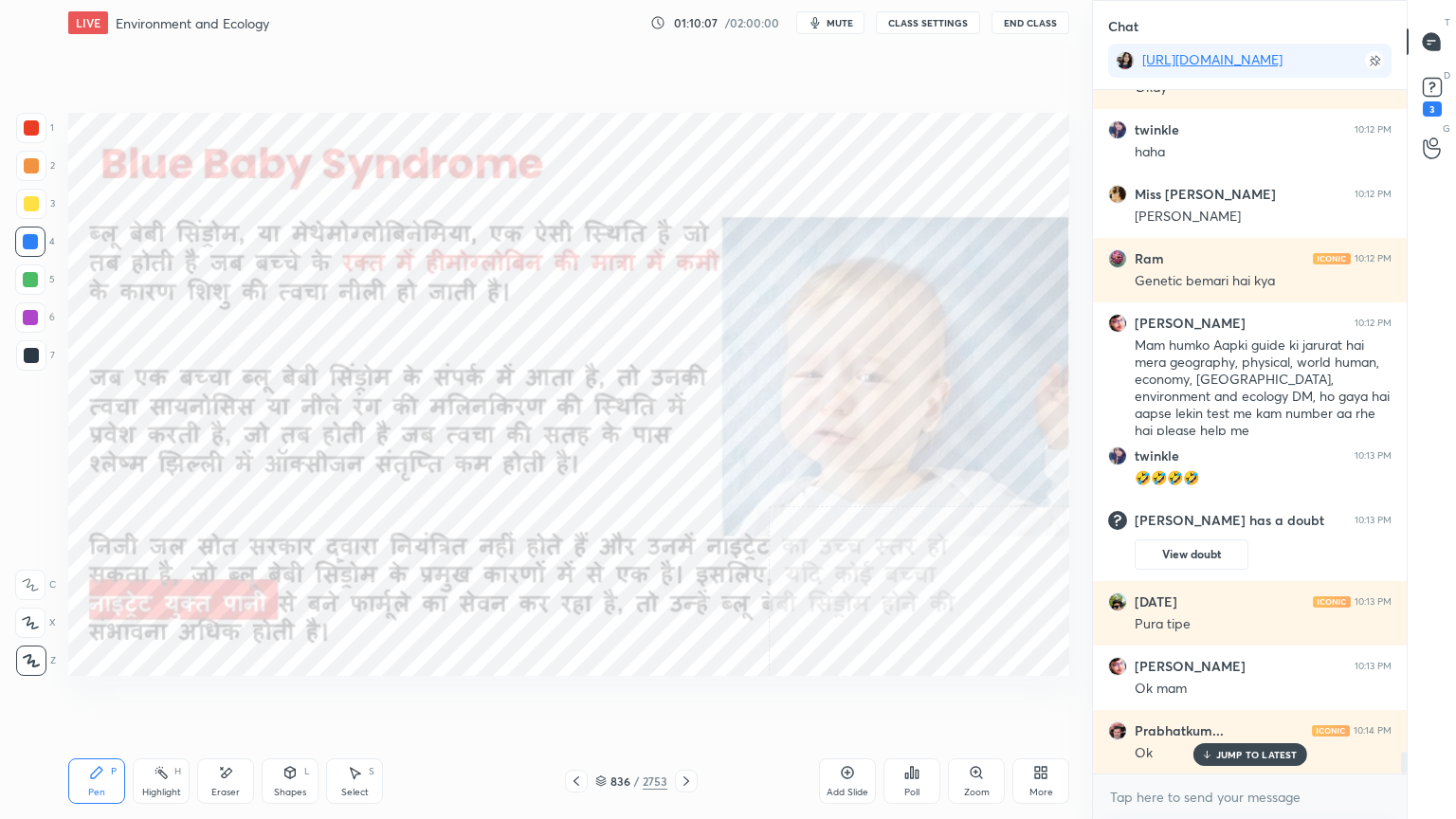
scroll to position [20402, 0]
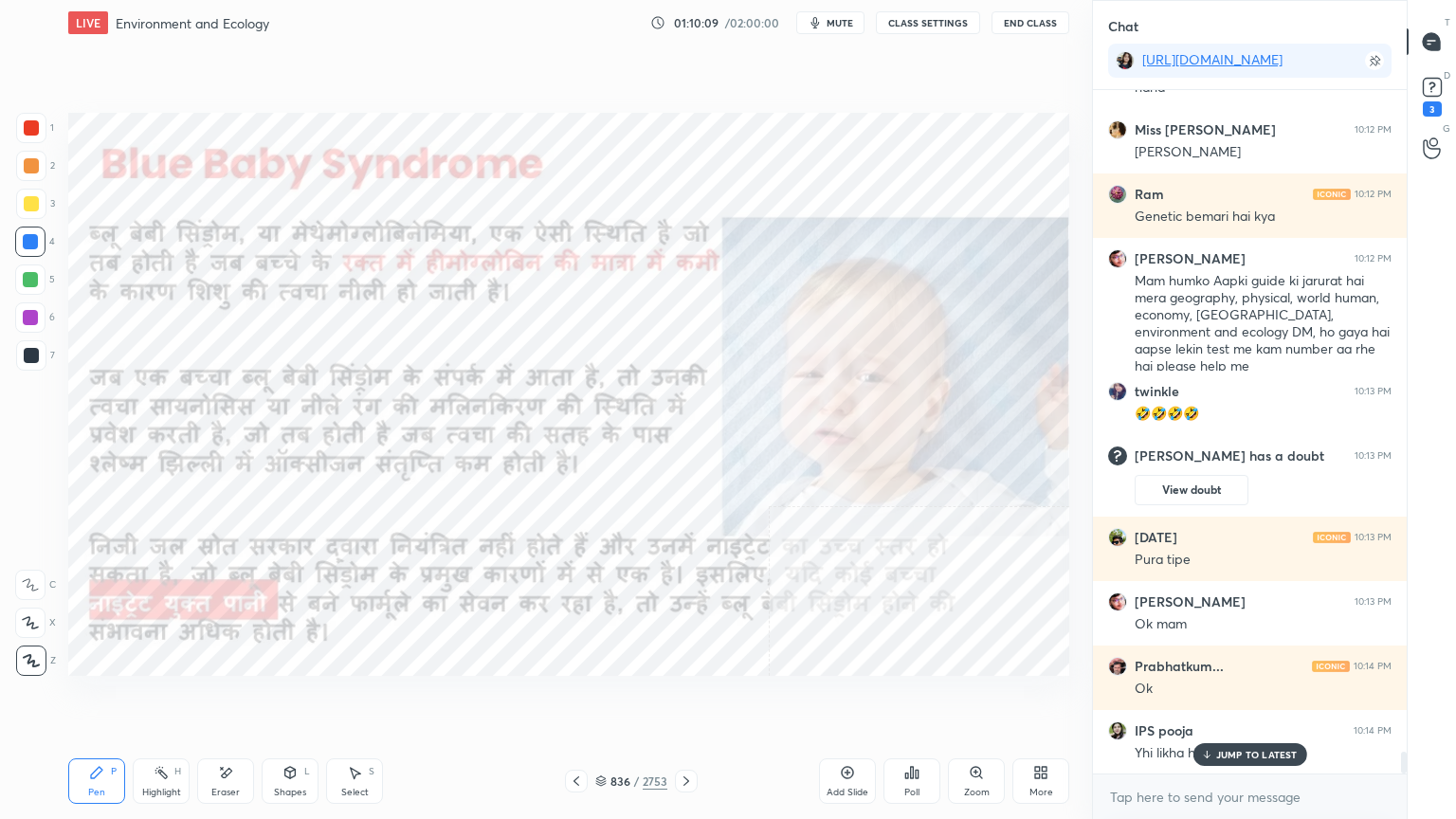
click at [225, 699] on icon at bounding box center [226, 773] width 15 height 16
click at [686, 699] on icon at bounding box center [686, 782] width 15 height 15
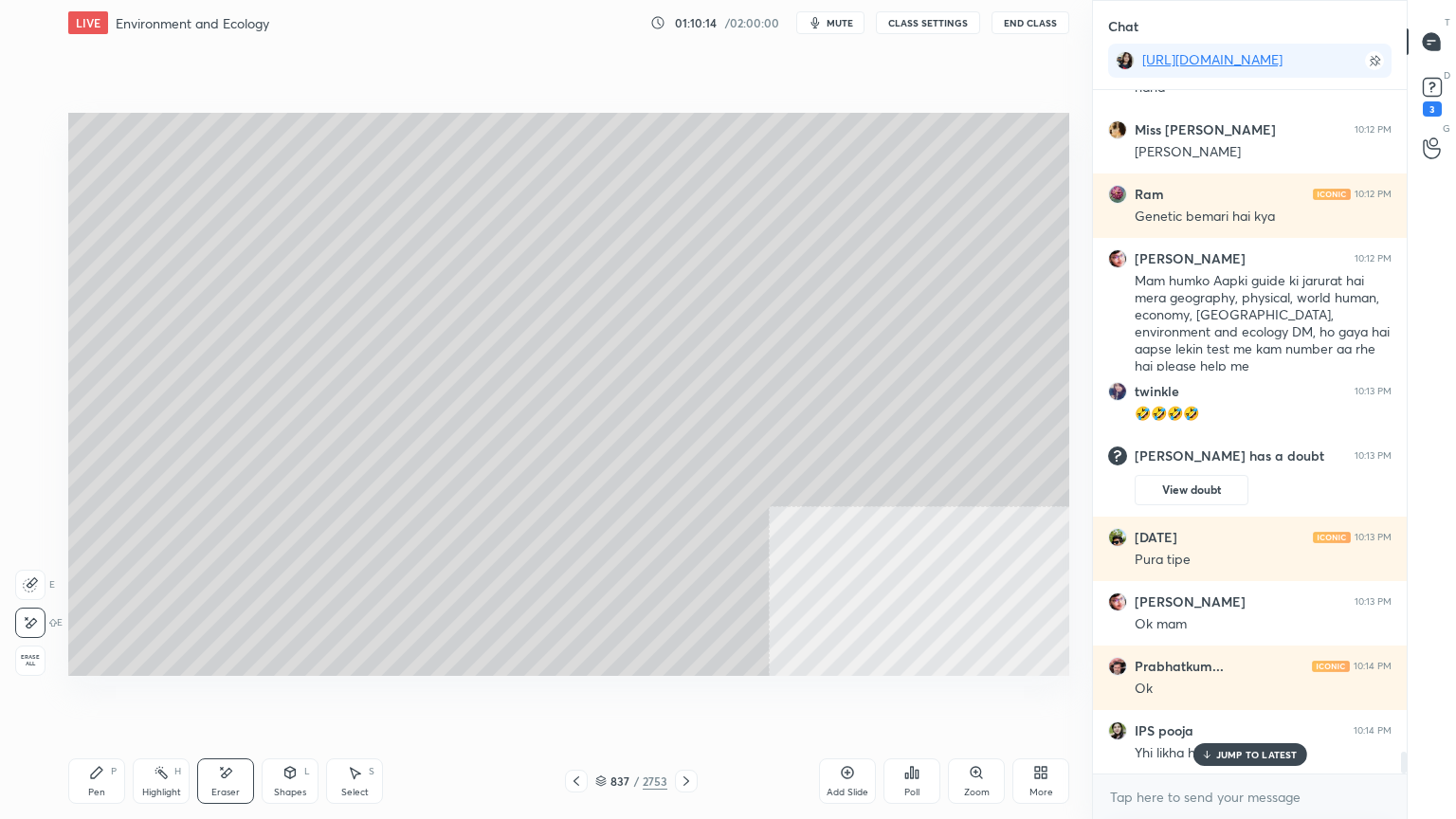
click at [681, 699] on icon at bounding box center [686, 782] width 15 height 15
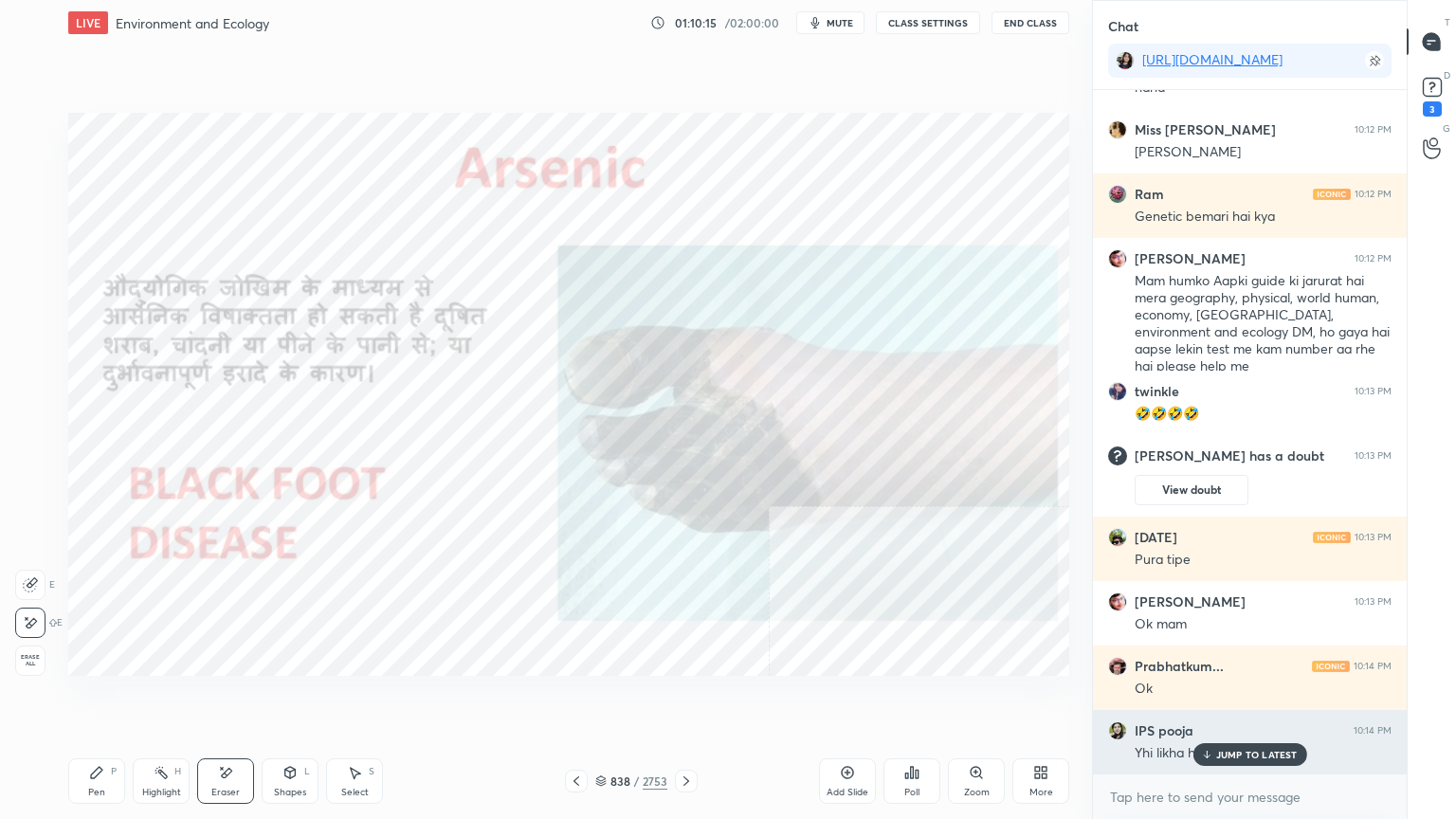
click at [1213, 699] on div "JUMP TO LATEST" at bounding box center [1249, 755] width 113 height 23
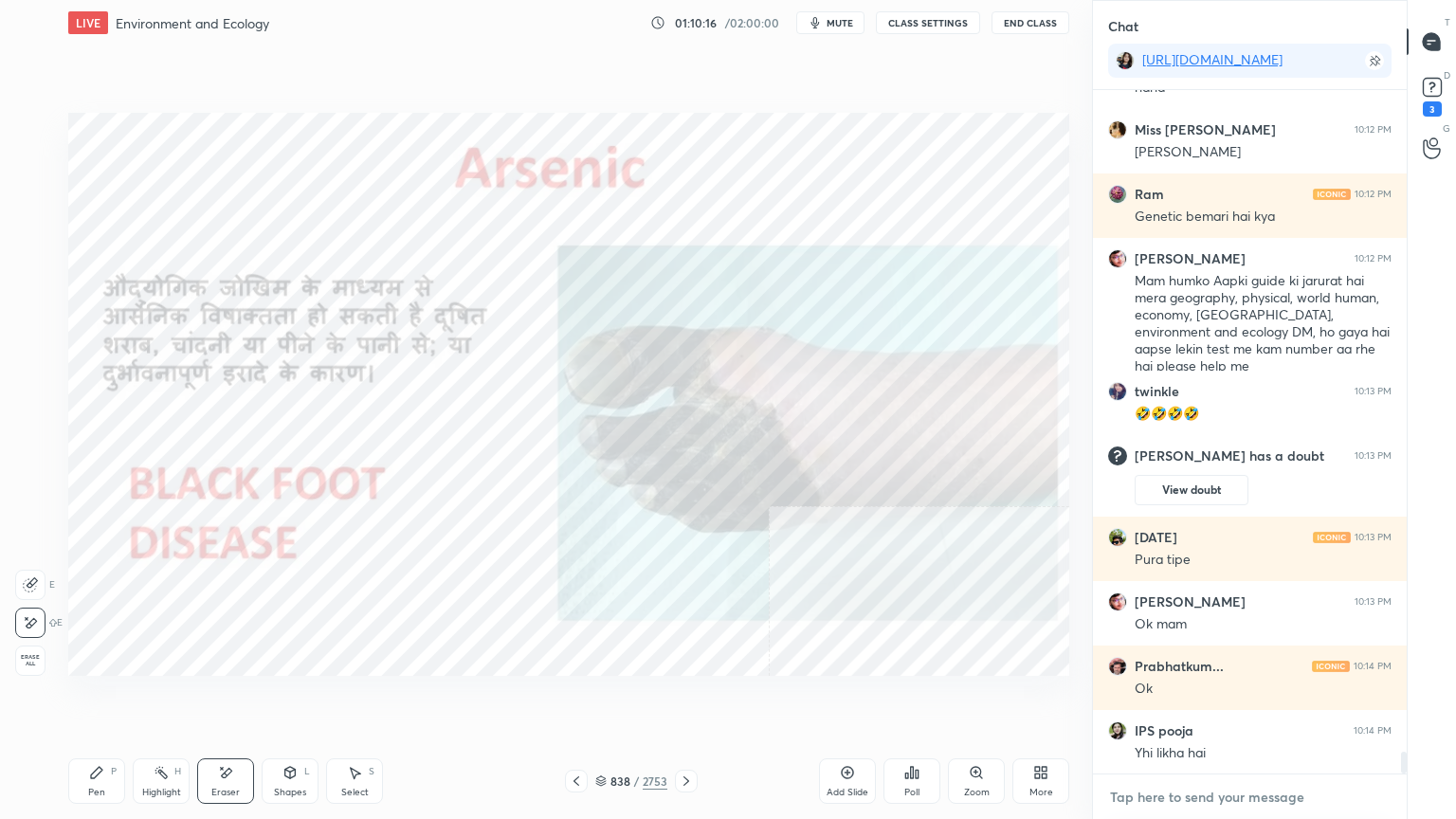
click at [1213, 699] on textarea at bounding box center [1249, 798] width 284 height 31
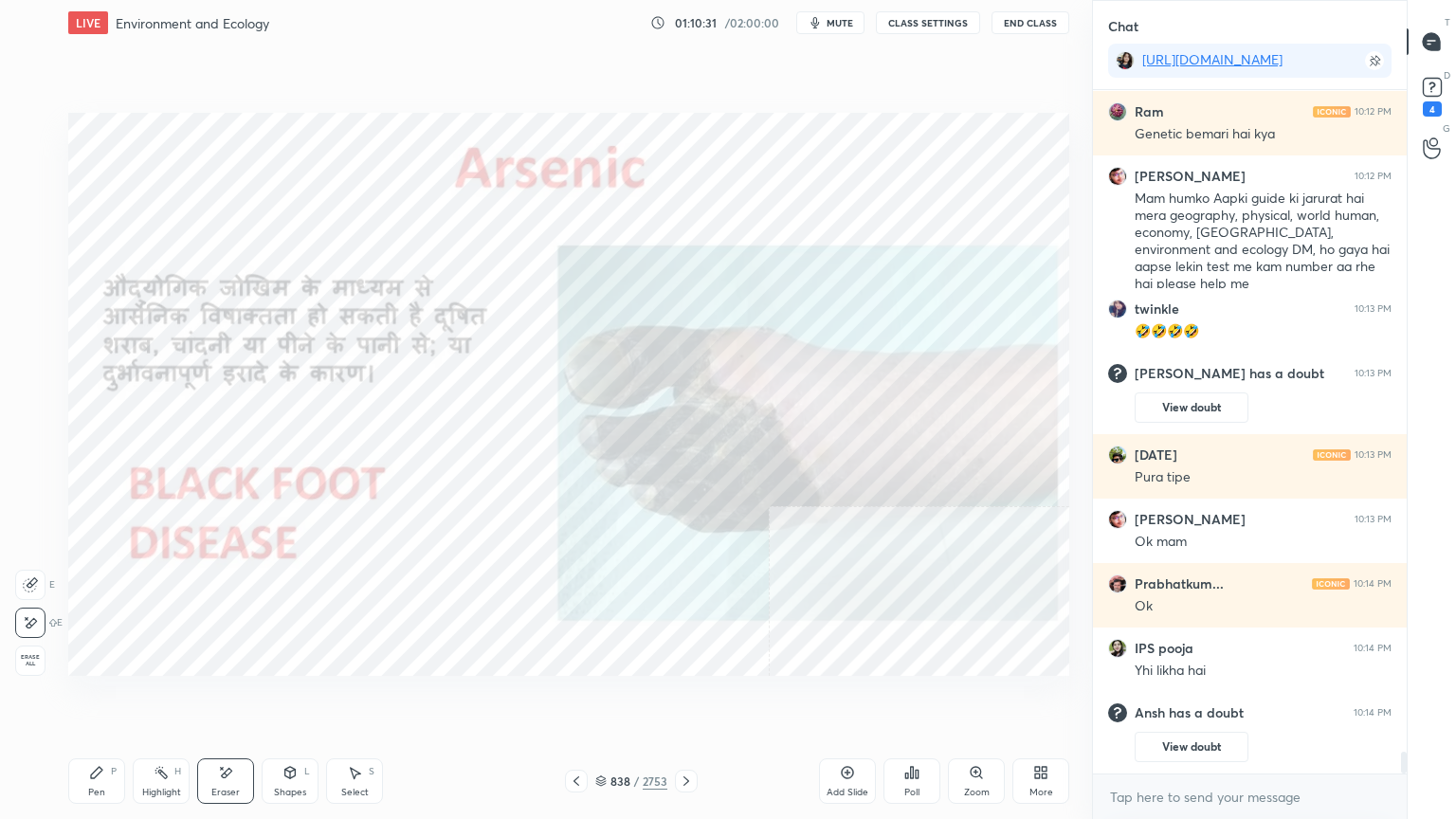
click at [103, 699] on div "Pen" at bounding box center [97, 793] width 17 height 10
click at [108, 699] on div "Pen P" at bounding box center [96, 781] width 57 height 45
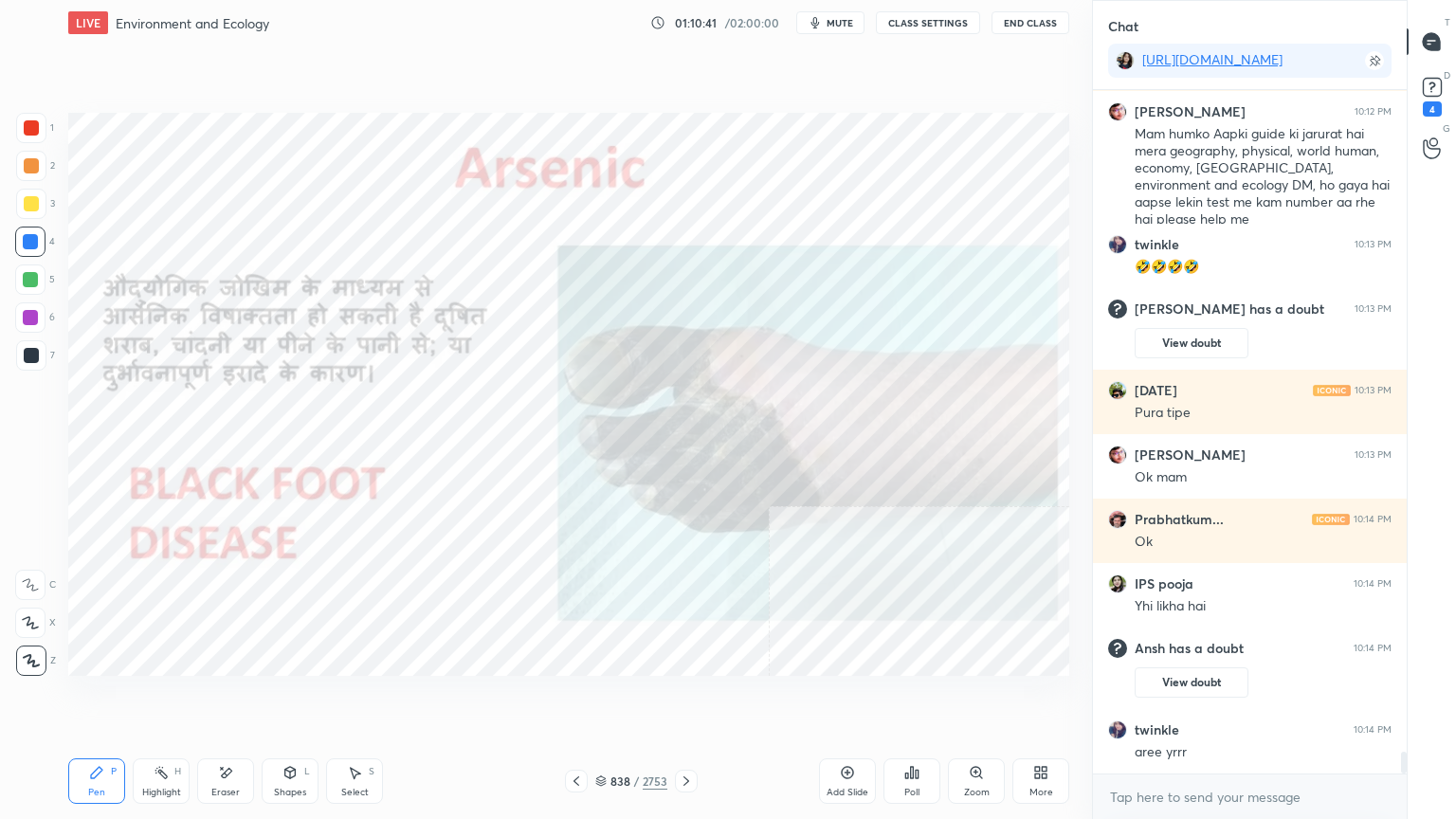
drag, startPoint x: 603, startPoint y: 784, endPoint x: 614, endPoint y: 778, distance: 12.5
click at [603, 699] on icon at bounding box center [601, 782] width 12 height 12
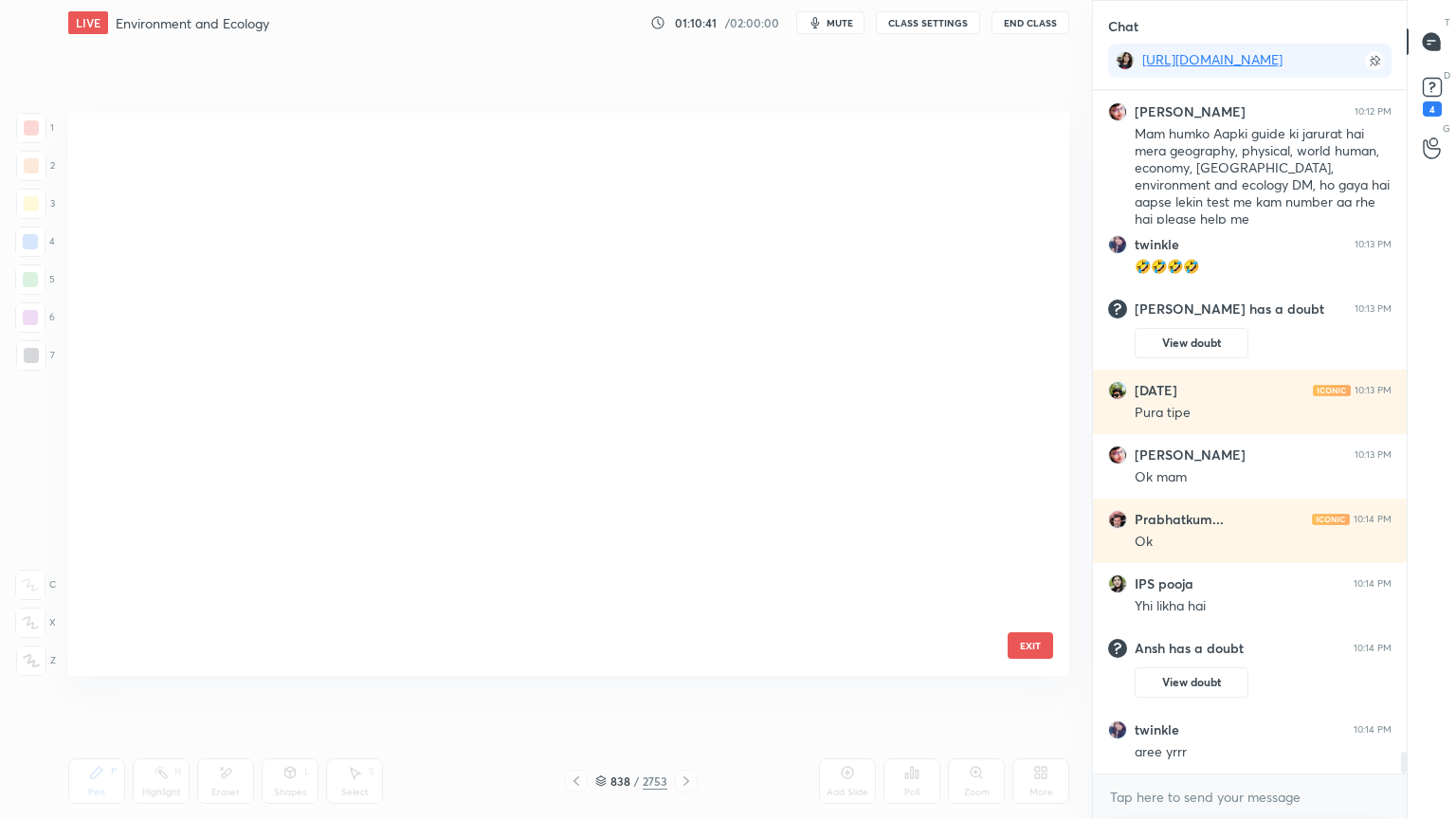
scroll to position [558, 992]
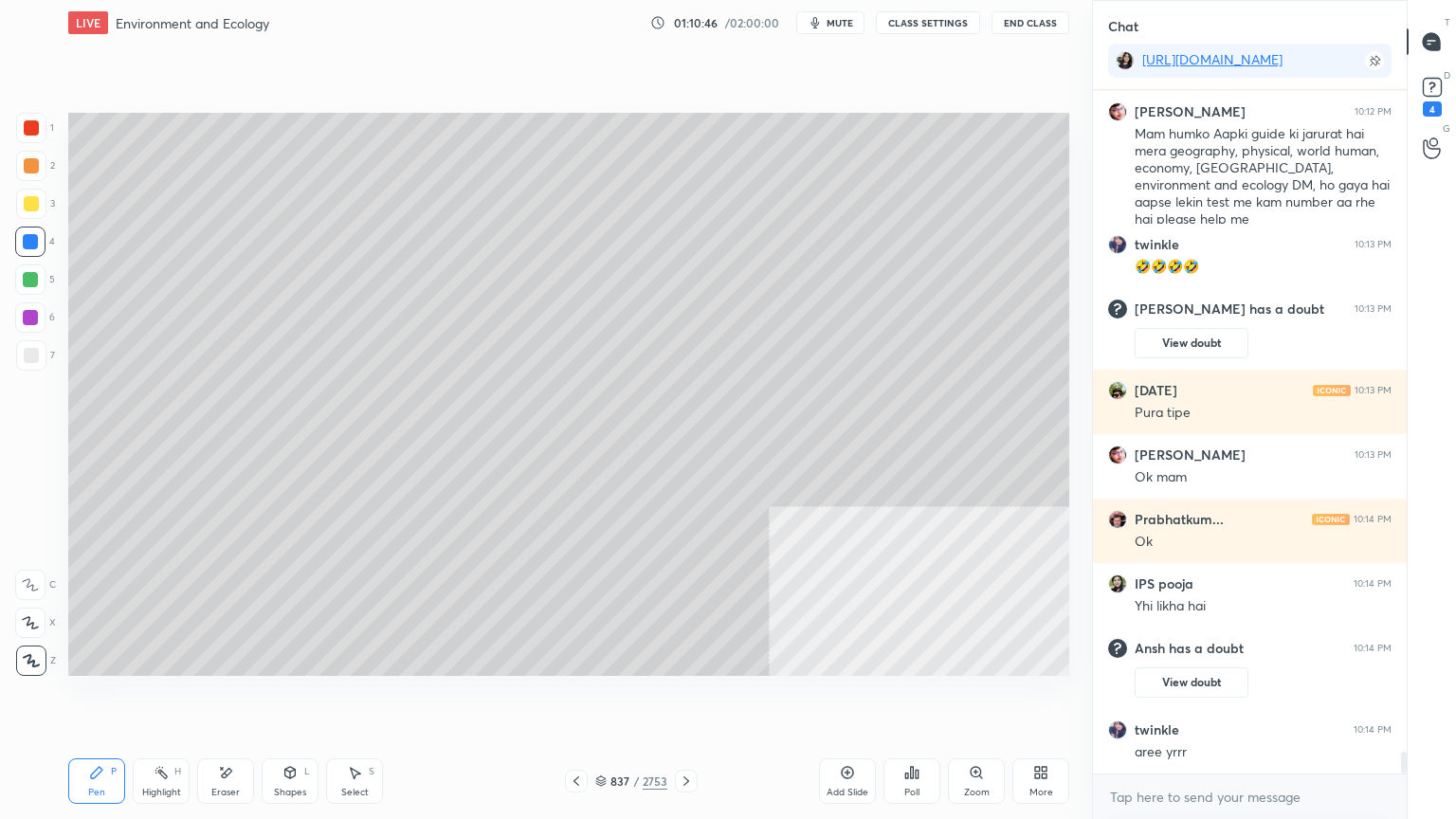
click at [29, 359] on div at bounding box center [32, 356] width 15 height 15
click at [35, 357] on div at bounding box center [32, 356] width 15 height 15
click at [29, 236] on div at bounding box center [31, 242] width 15 height 15
click at [32, 239] on div at bounding box center [31, 242] width 15 height 15
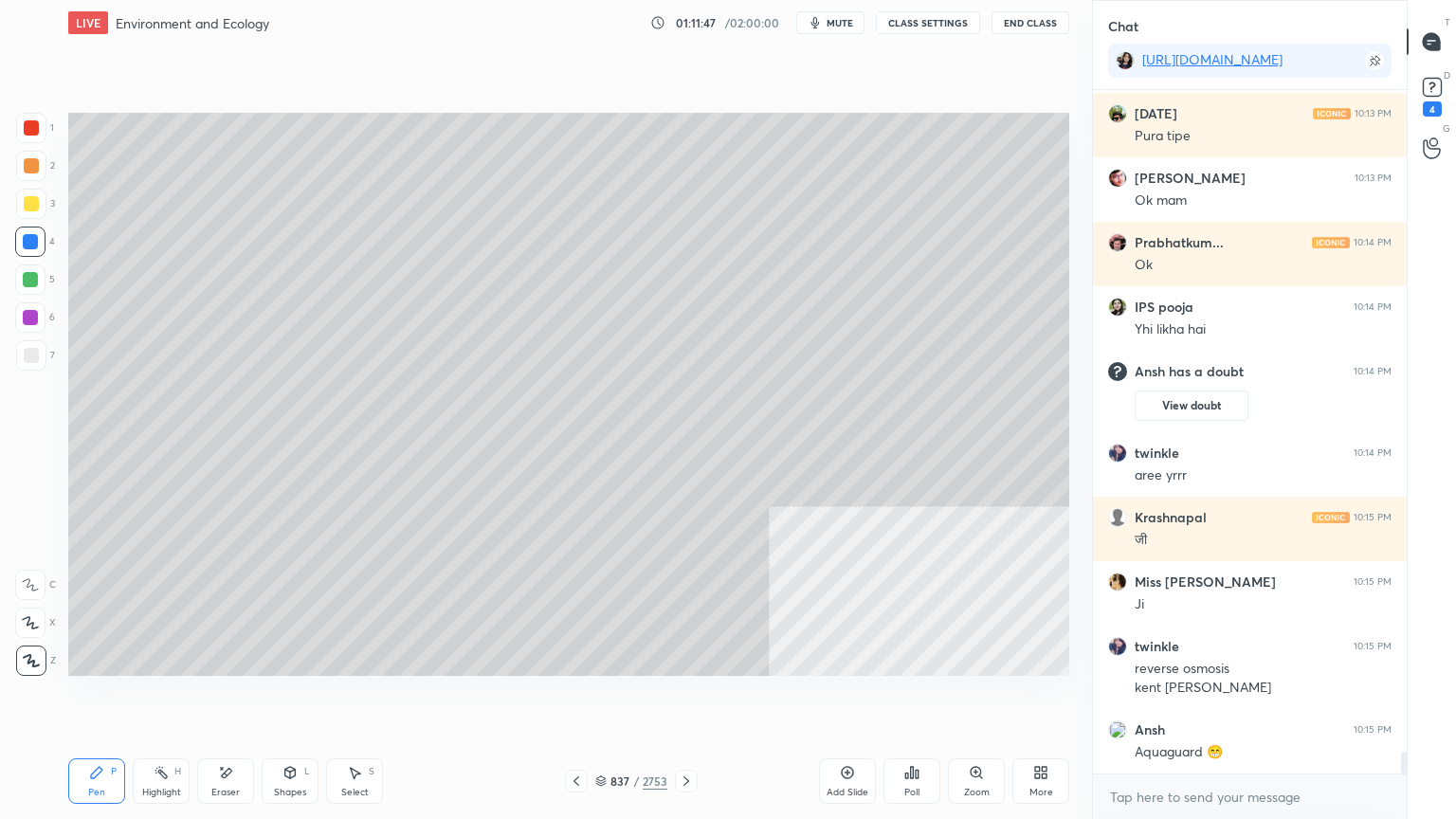
scroll to position [20890, 0]
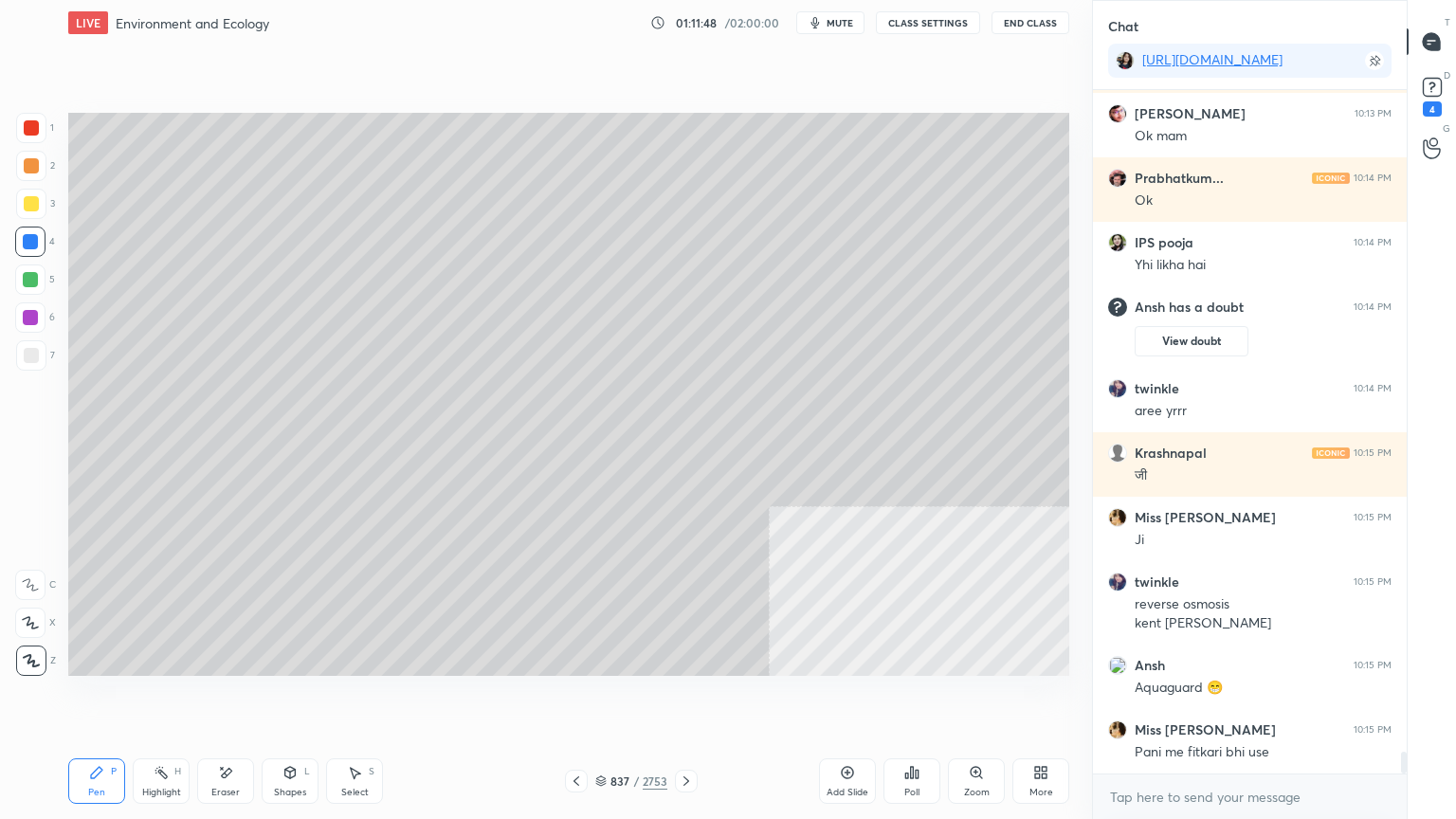
click at [33, 246] on div at bounding box center [31, 242] width 15 height 15
click at [31, 246] on div at bounding box center [31, 242] width 15 height 15
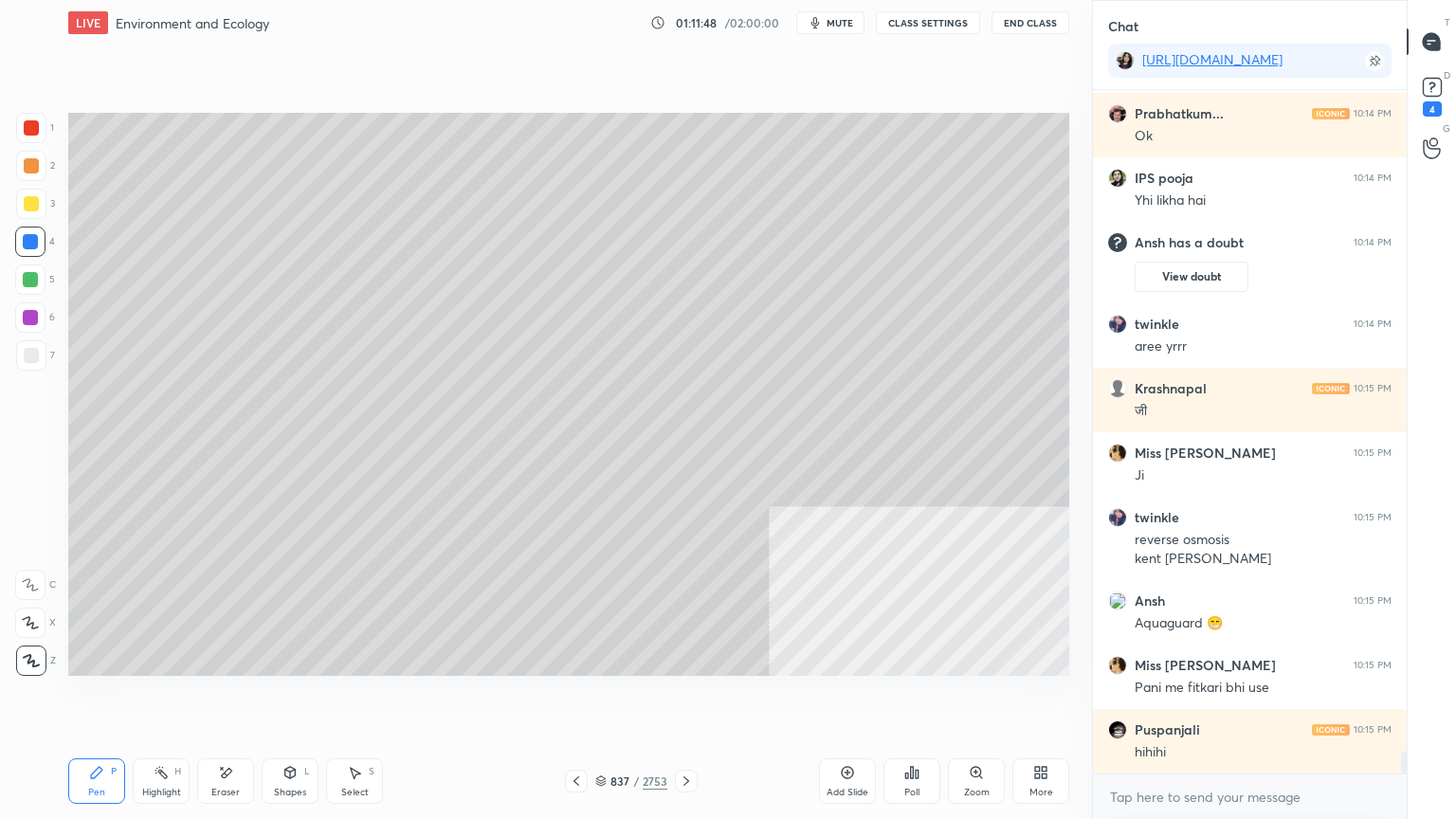
click at [31, 241] on div at bounding box center [31, 242] width 15 height 15
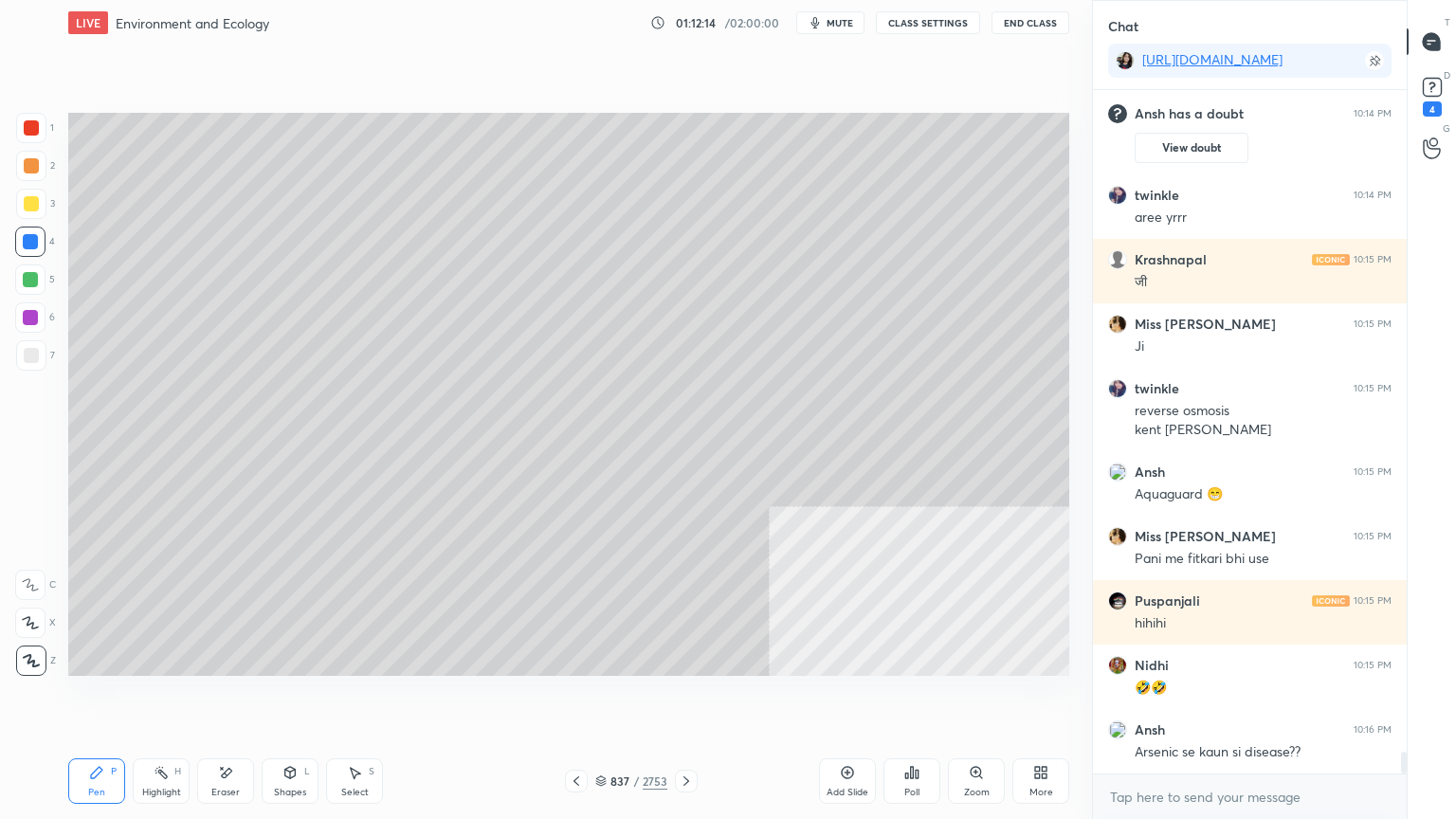
scroll to position [21148, 0]
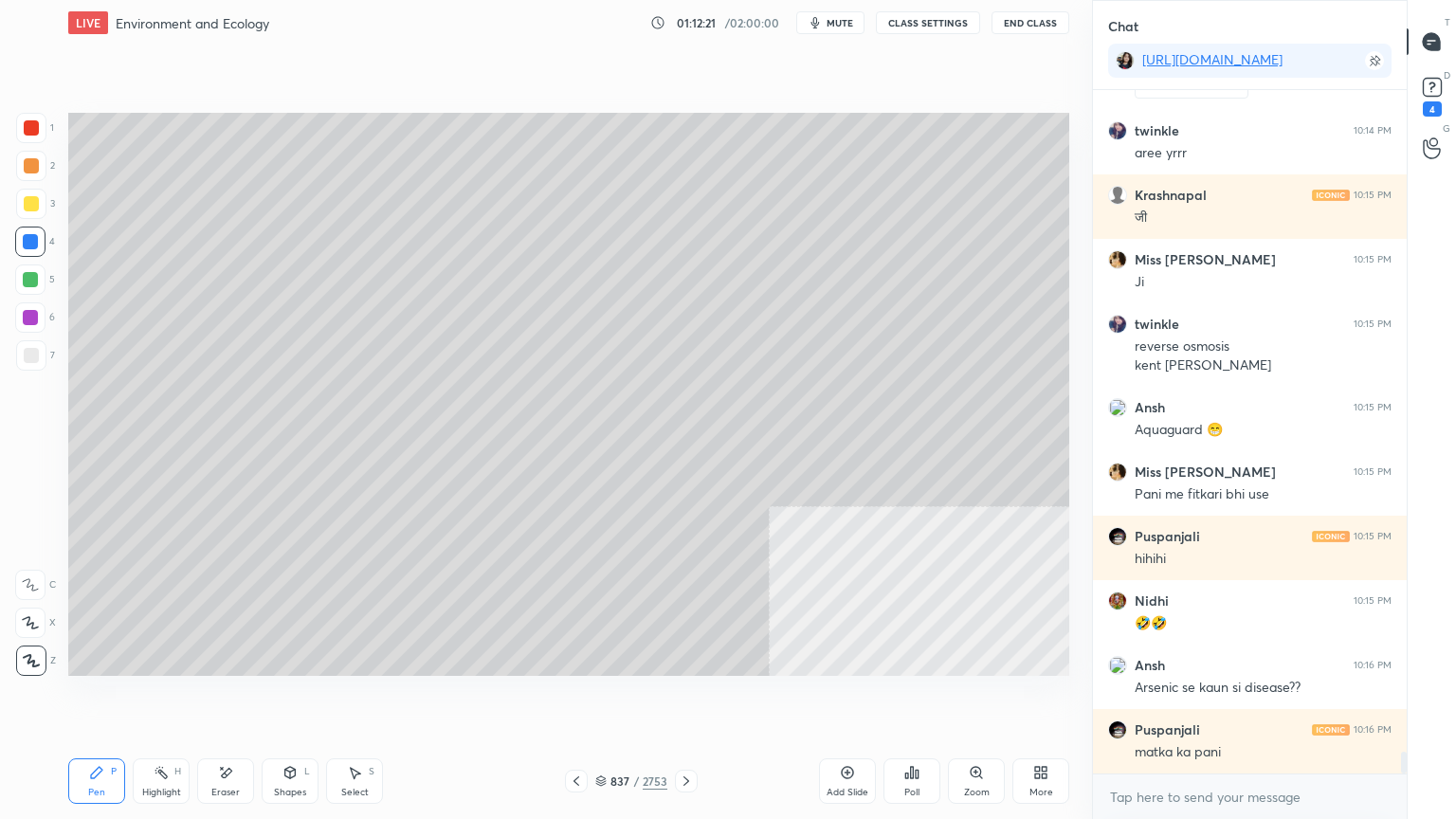
click at [682, 699] on icon at bounding box center [686, 782] width 15 height 15
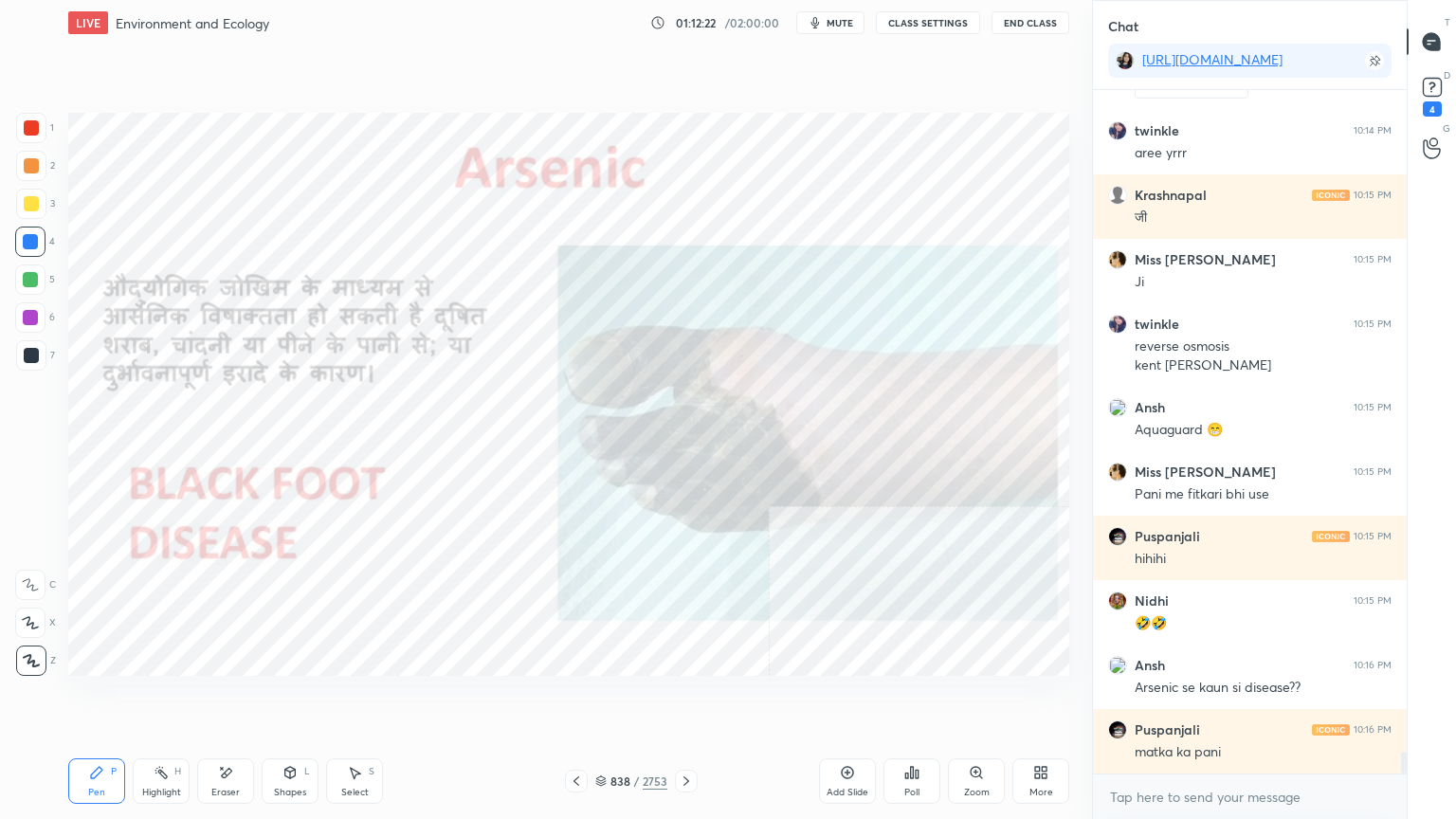
scroll to position [21212, 0]
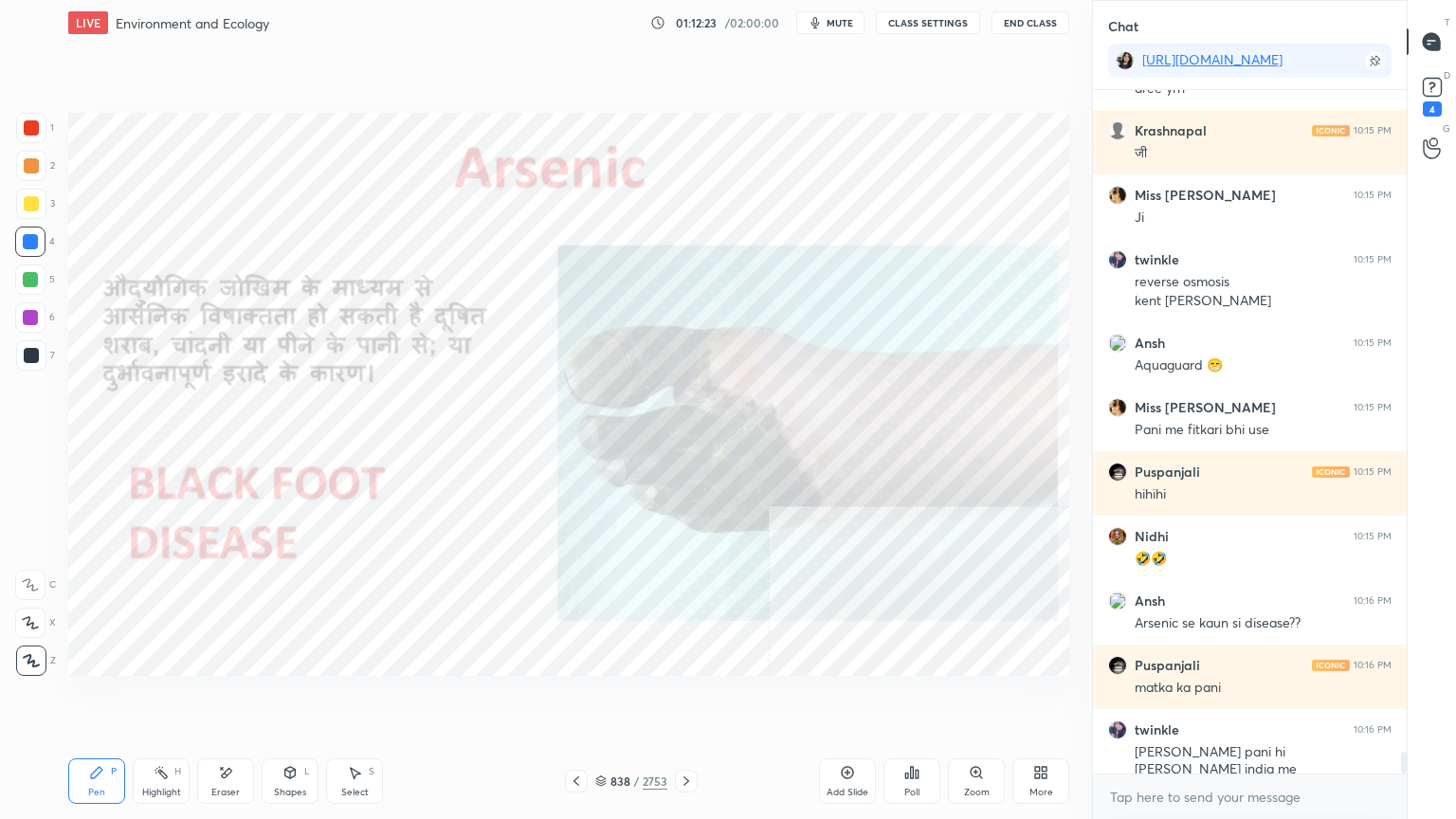
click at [577, 699] on icon at bounding box center [577, 782] width 15 height 15
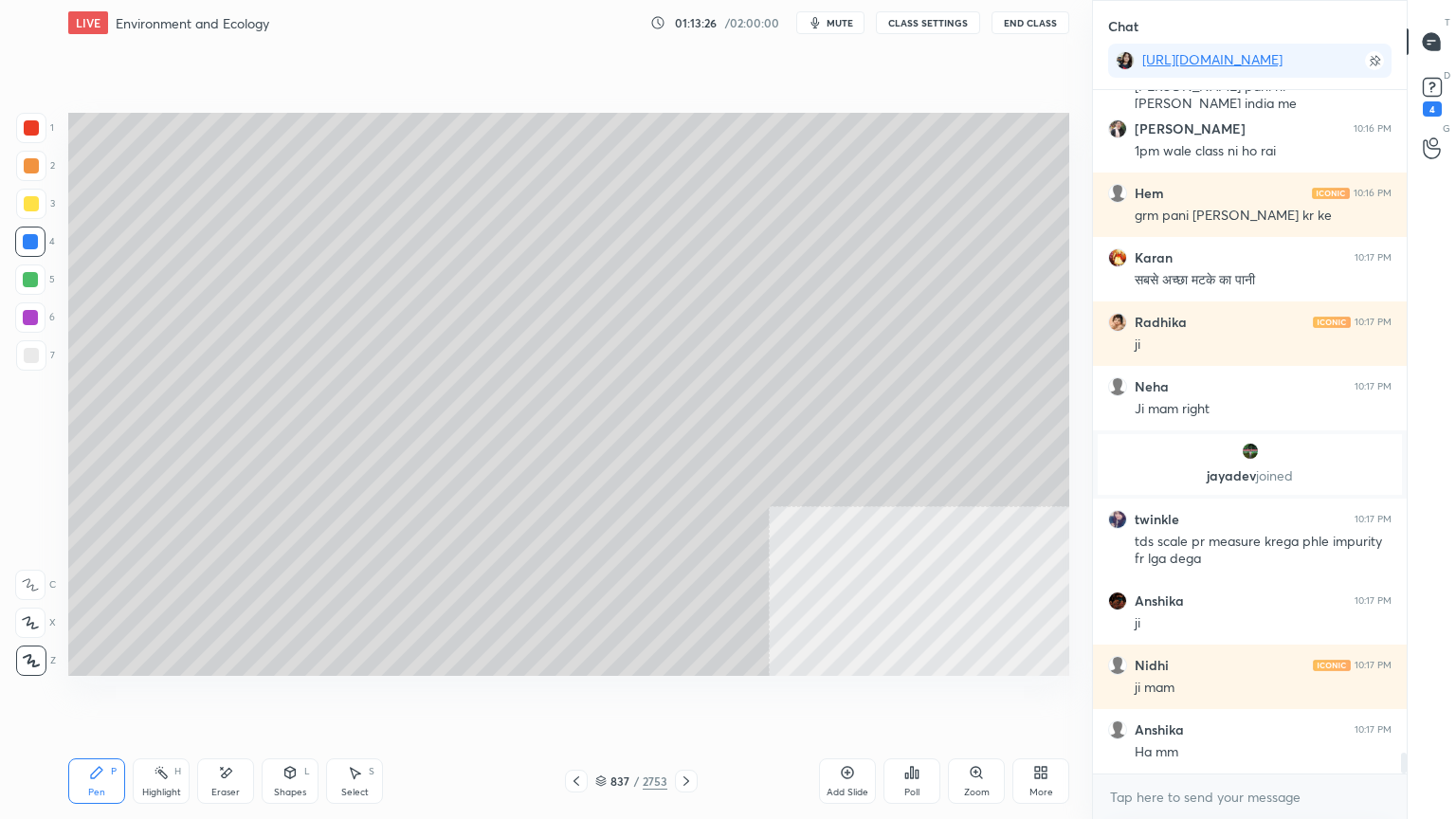
scroll to position [21406, 0]
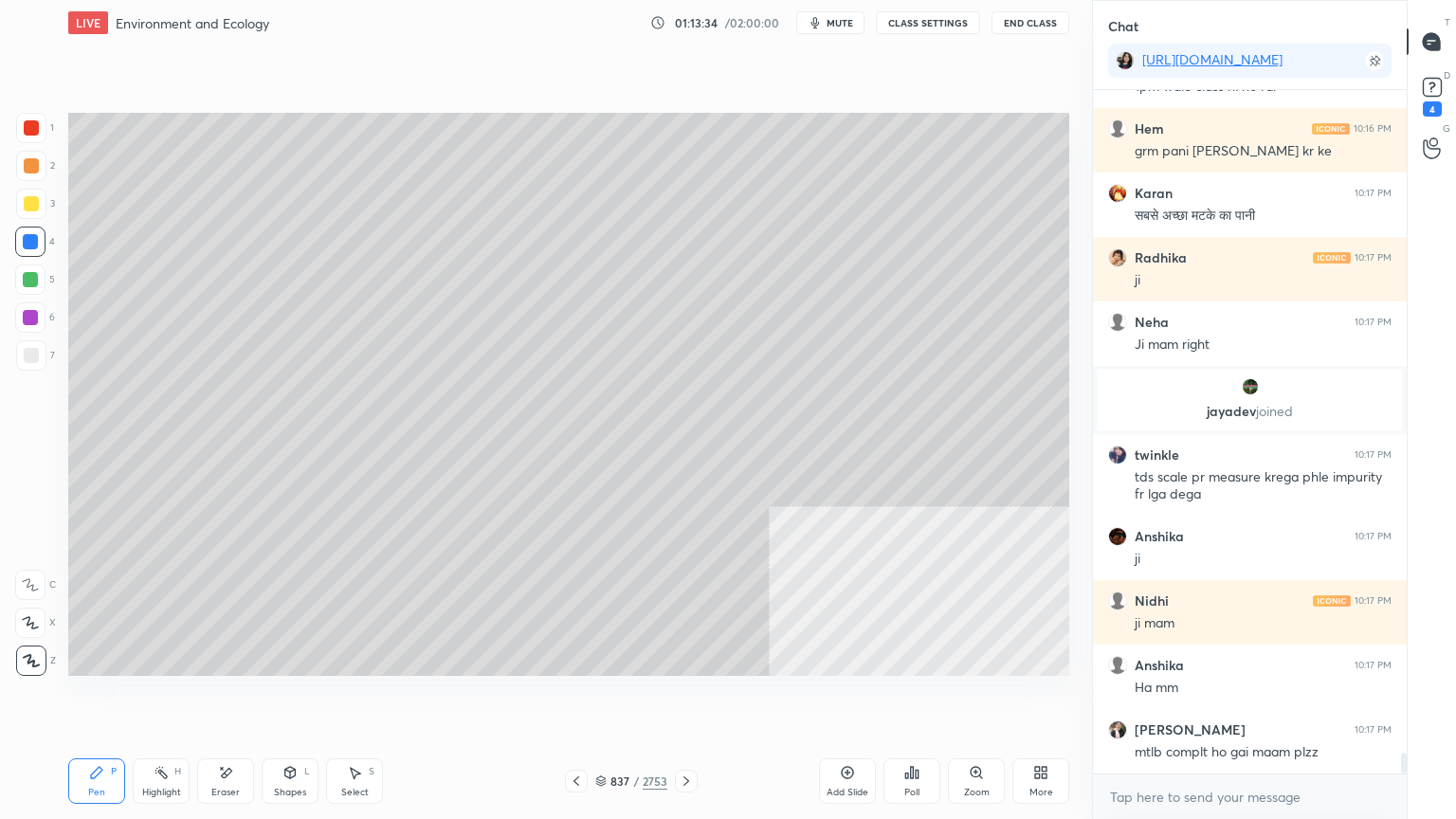
click at [679, 699] on icon at bounding box center [686, 782] width 15 height 15
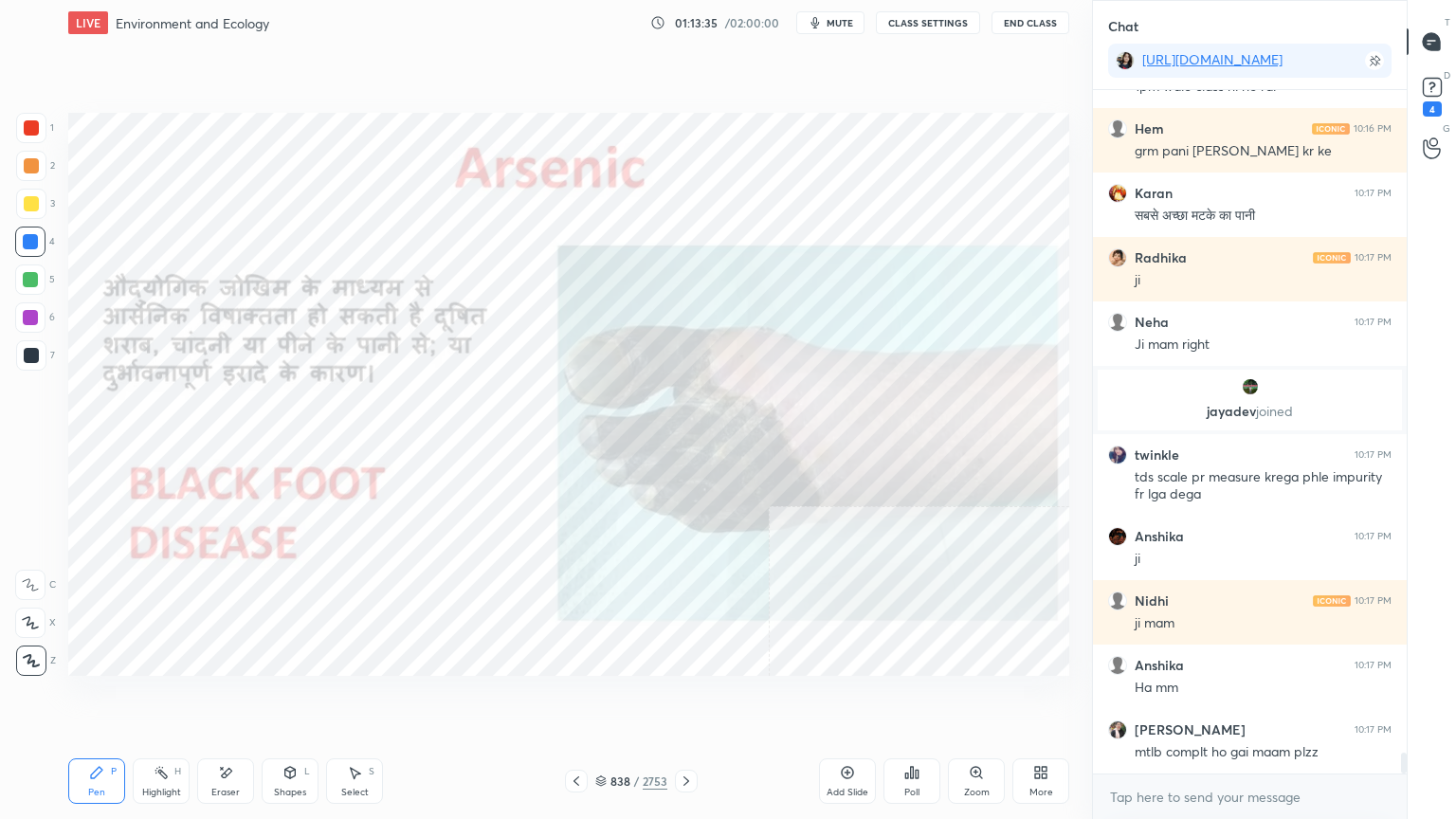
click at [679, 699] on icon at bounding box center [686, 782] width 15 height 15
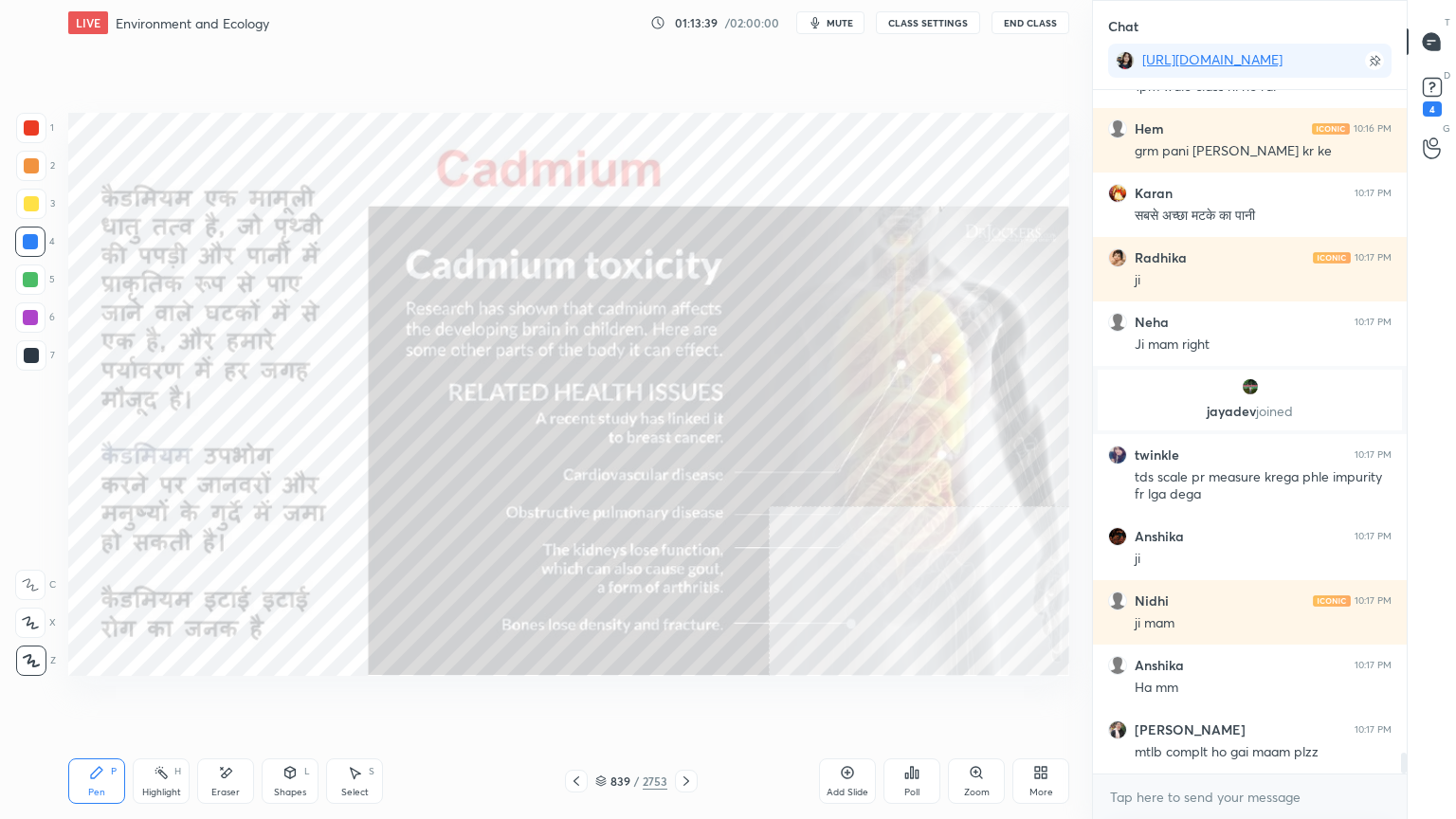
click at [245, 699] on div "Eraser" at bounding box center [225, 781] width 57 height 45
click at [23, 643] on div "Erase all" at bounding box center [33, 657] width 35 height 37
click at [29, 636] on div "1 2 3 4 5 6 7 C X Z E E Erase all H H" at bounding box center [30, 394] width 61 height 563
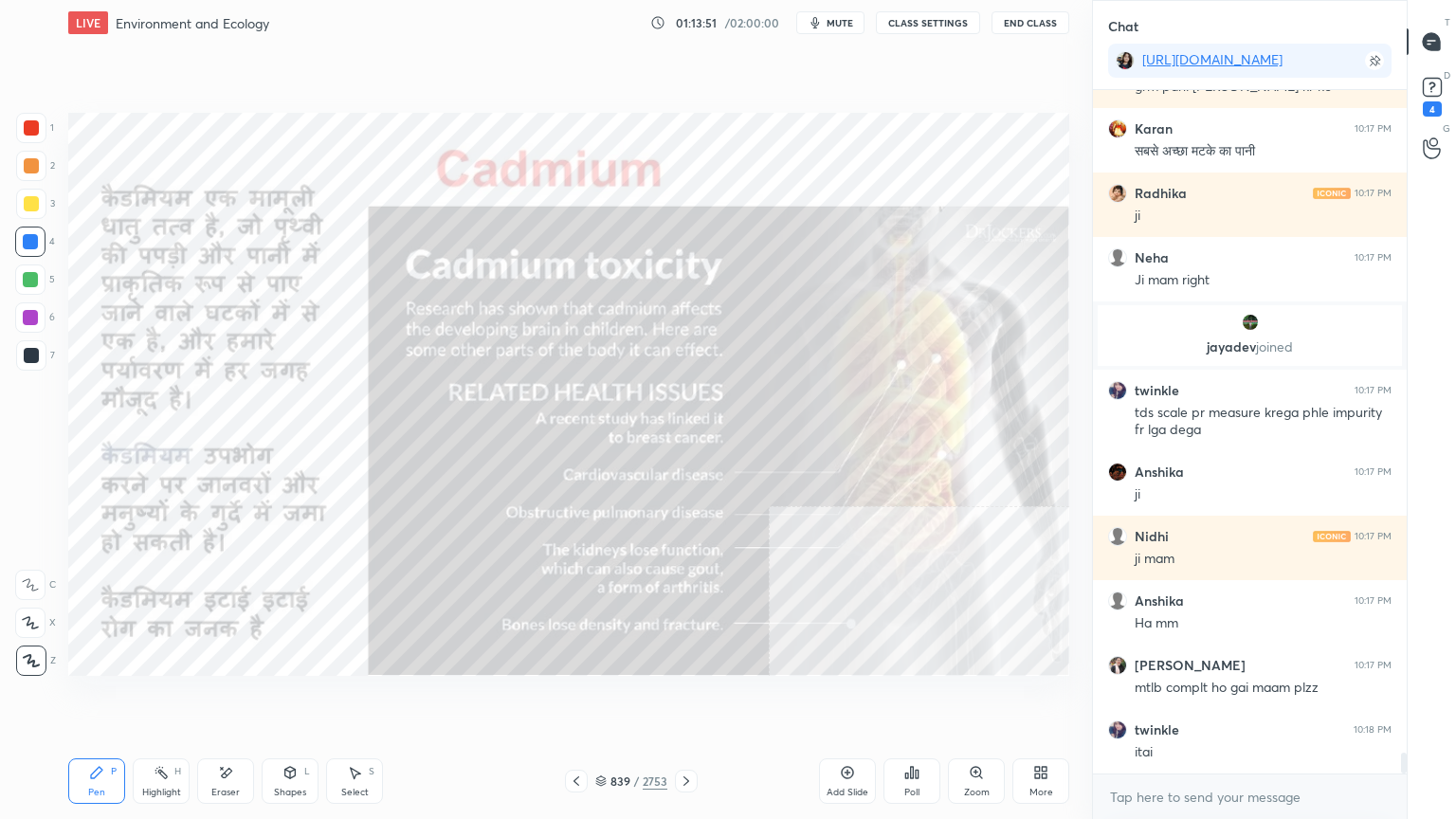
scroll to position [21535, 0]
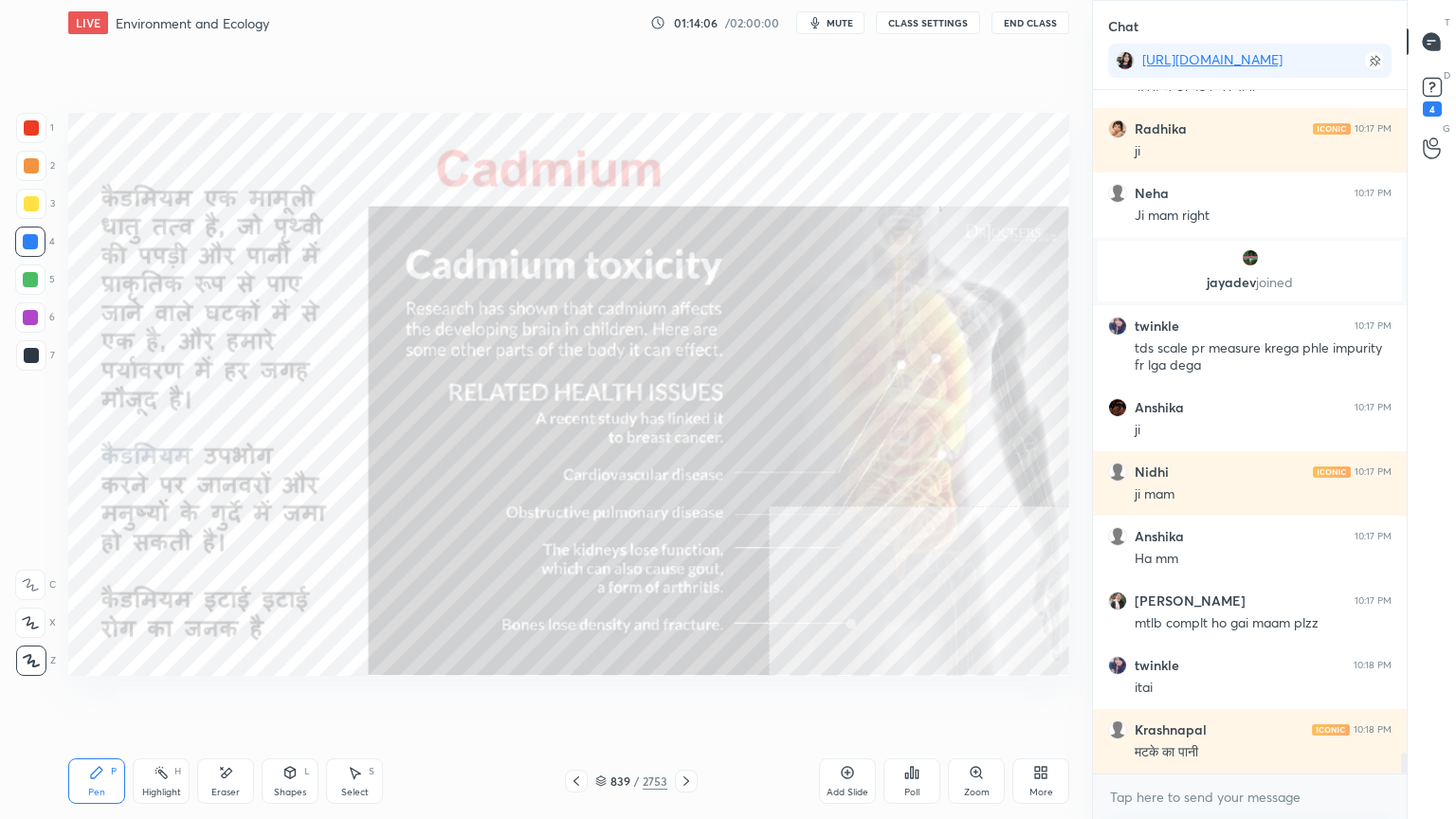
click at [570, 699] on icon at bounding box center [577, 782] width 15 height 15
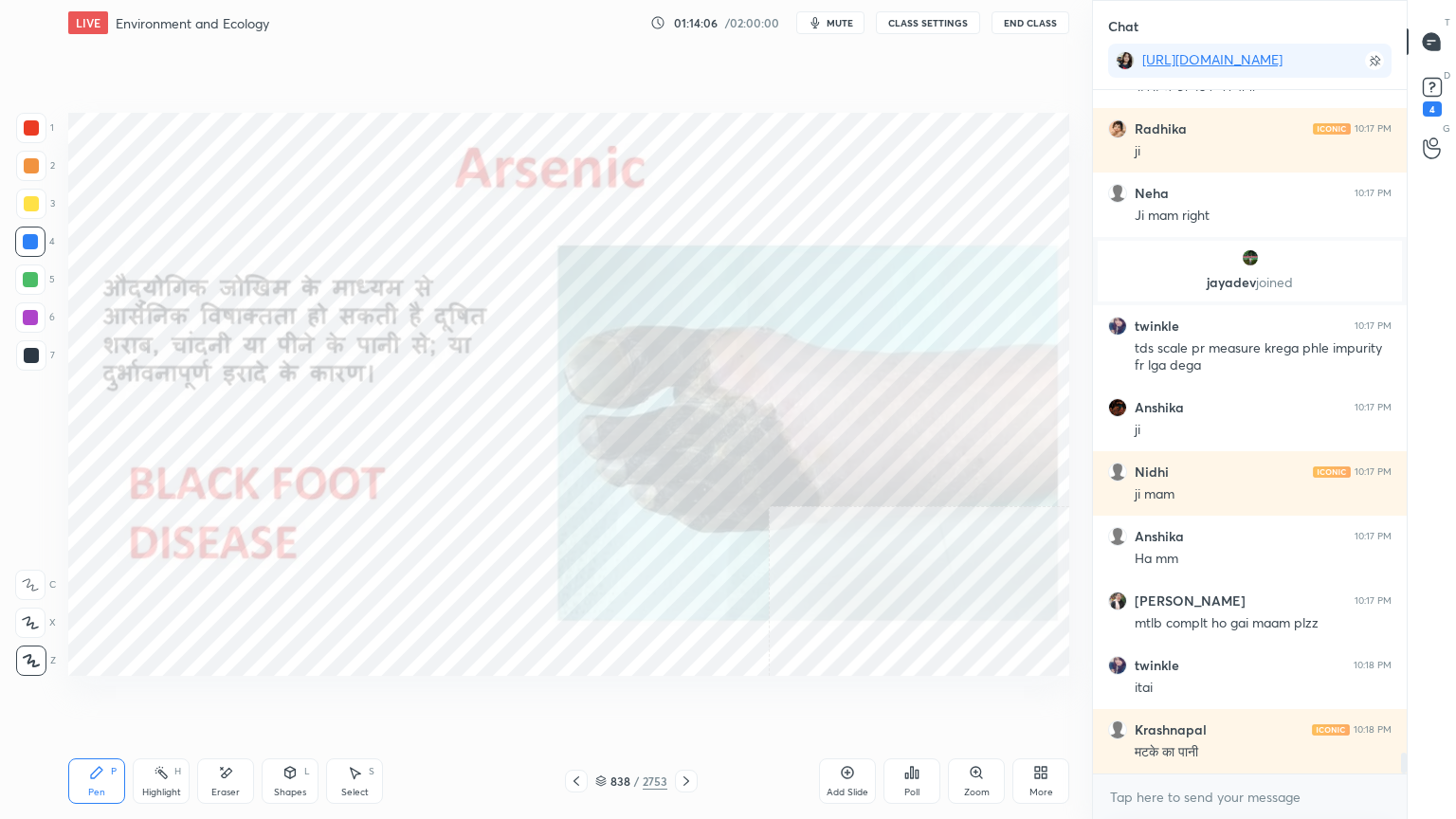
click at [570, 699] on icon at bounding box center [577, 782] width 15 height 15
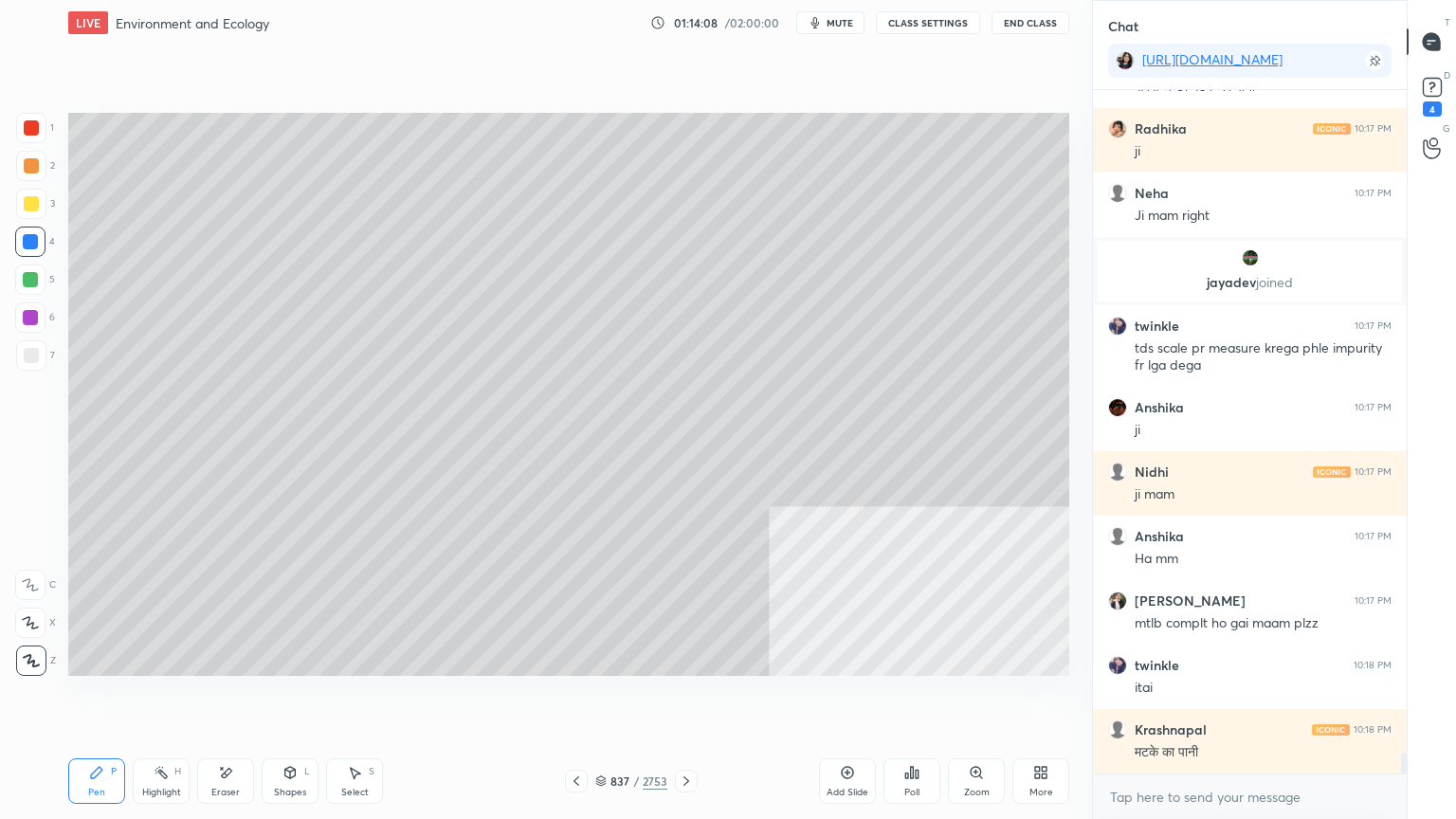
drag, startPoint x: 15, startPoint y: 360, endPoint x: 27, endPoint y: 357, distance: 12.4
click at [17, 358] on div at bounding box center [32, 356] width 31 height 31
click at [27, 357] on div at bounding box center [32, 356] width 15 height 15
click at [34, 245] on div at bounding box center [31, 242] width 15 height 15
drag, startPoint x: 36, startPoint y: 246, endPoint x: 53, endPoint y: 243, distance: 17.3
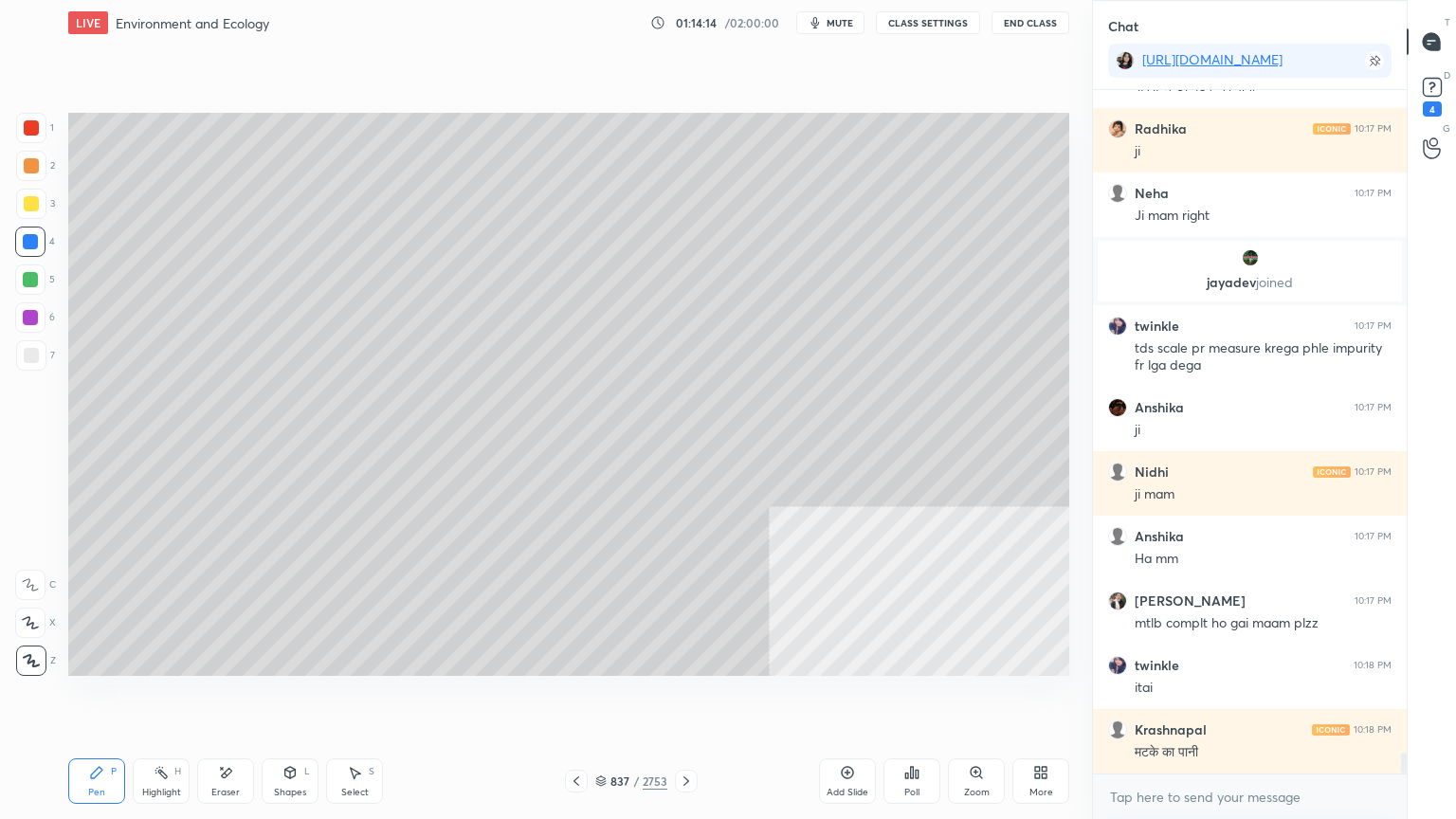
click at [39, 244] on div at bounding box center [31, 242] width 31 height 31
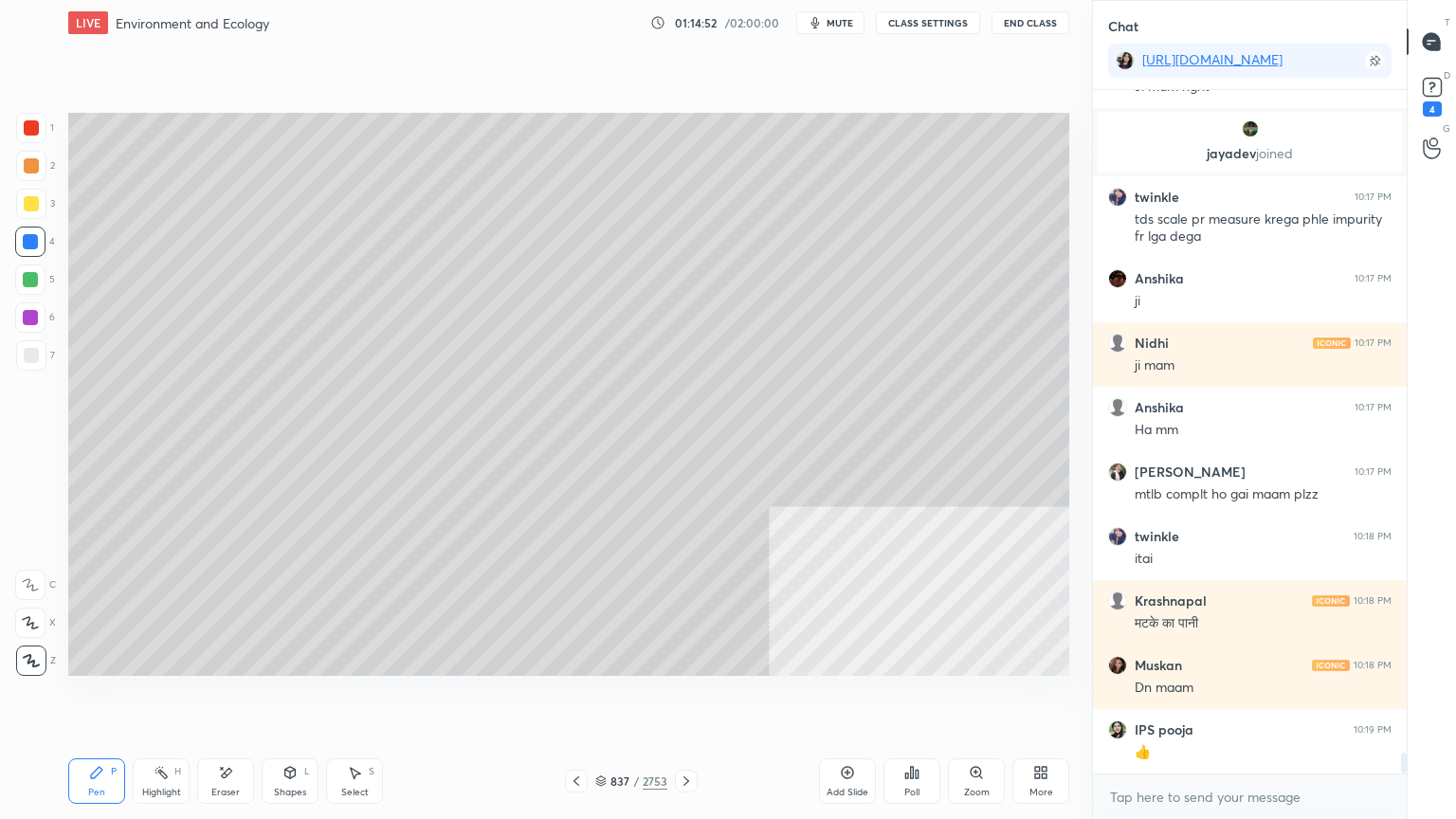
scroll to position [21728, 0]
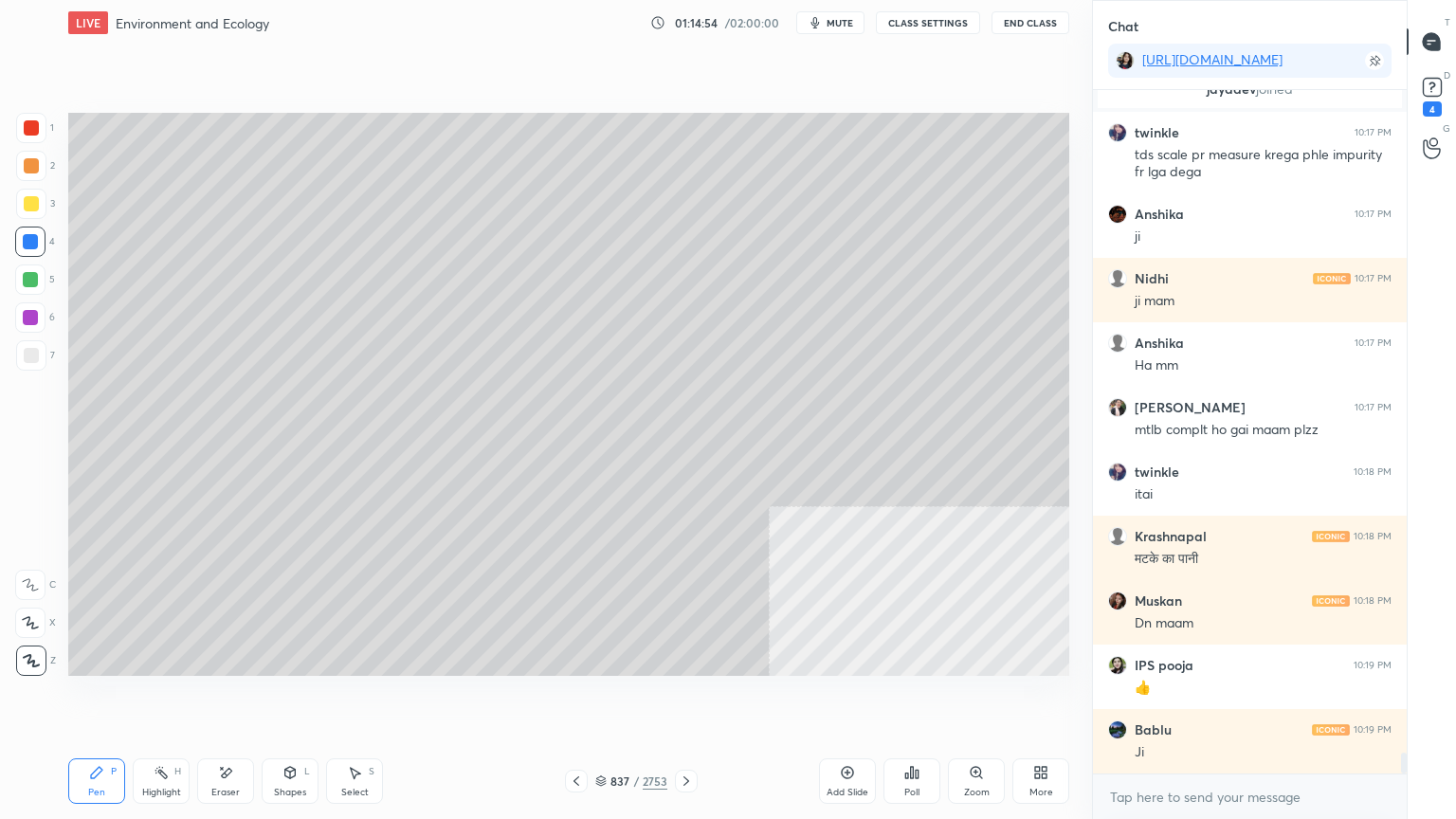
drag, startPoint x: 599, startPoint y: 777, endPoint x: 617, endPoint y: 777, distance: 18.0
click at [602, 699] on icon at bounding box center [601, 782] width 12 height 12
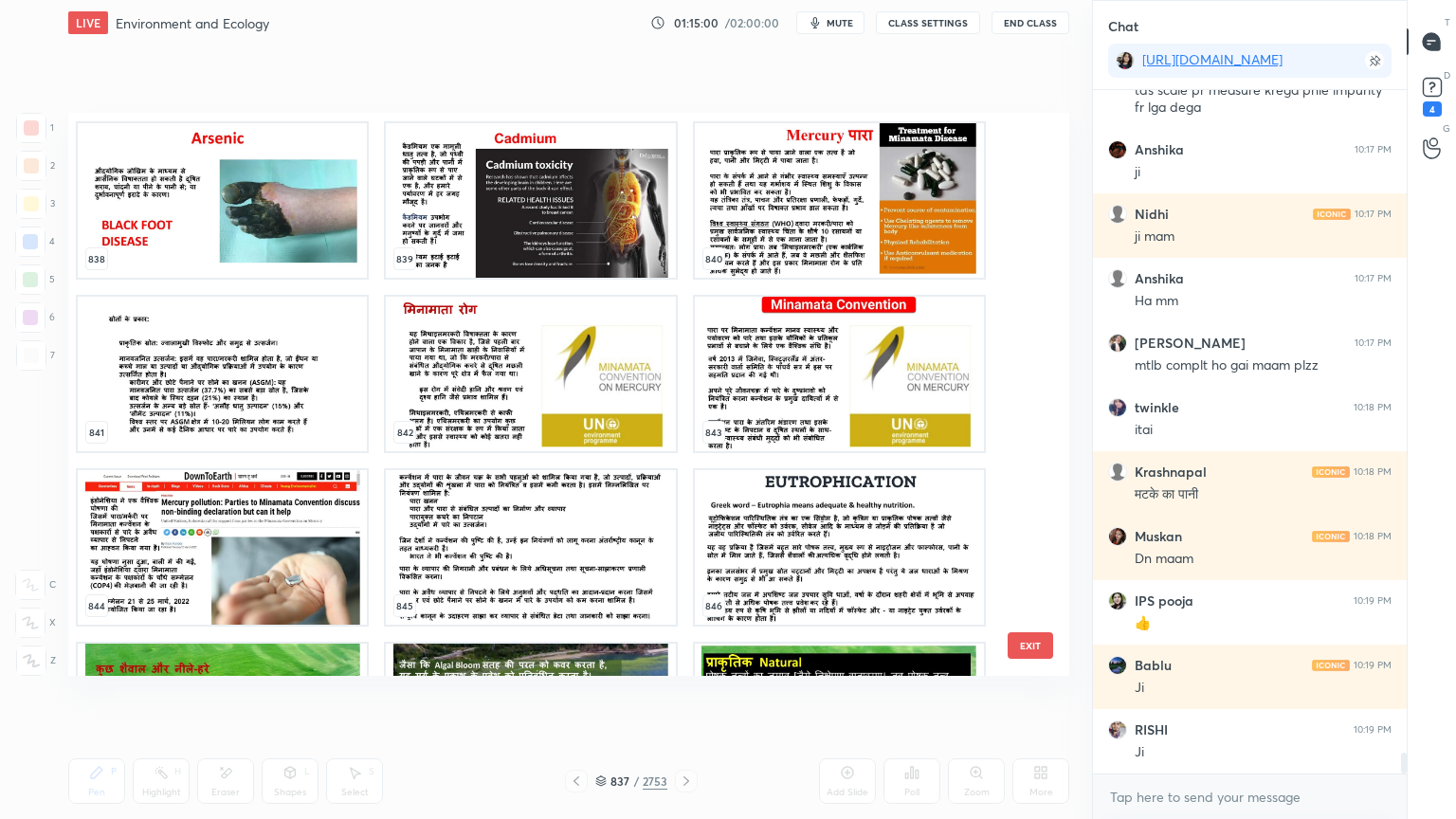
scroll to position [48669, 0]
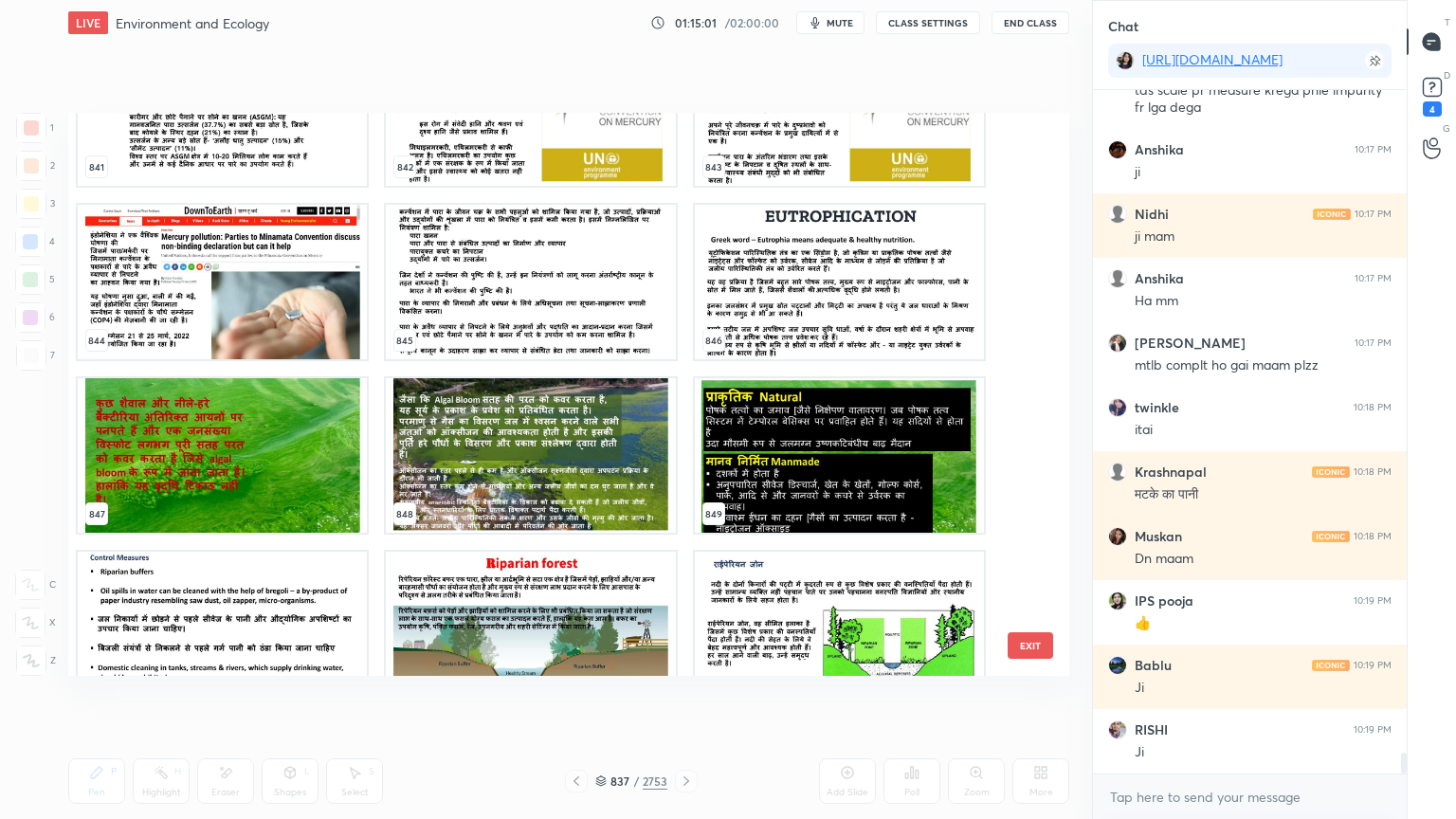
click at [1023, 647] on button "EXIT" at bounding box center [1029, 646] width 45 height 27
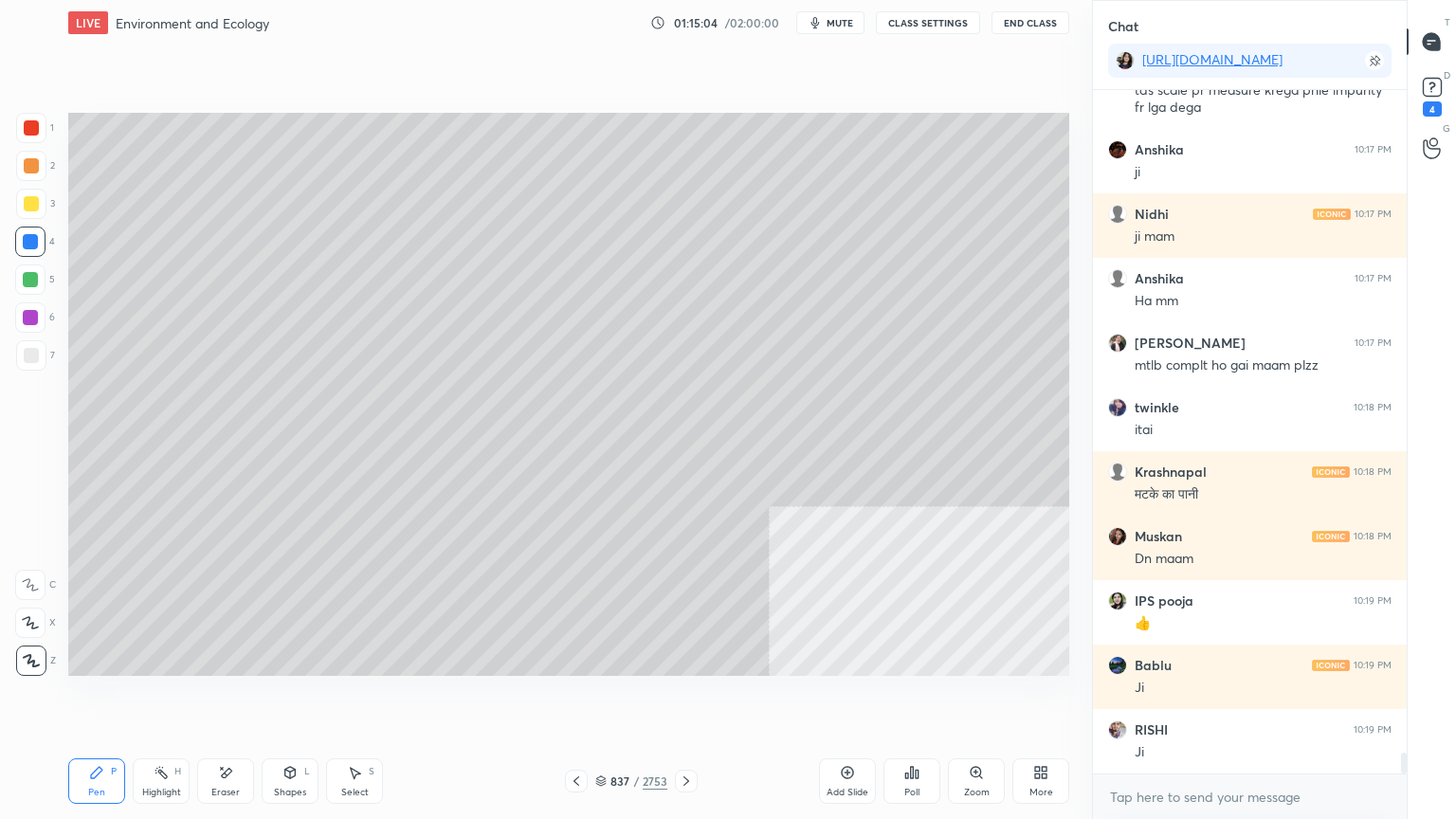
click at [35, 363] on div at bounding box center [32, 356] width 31 height 31
click at [33, 360] on div at bounding box center [32, 356] width 15 height 15
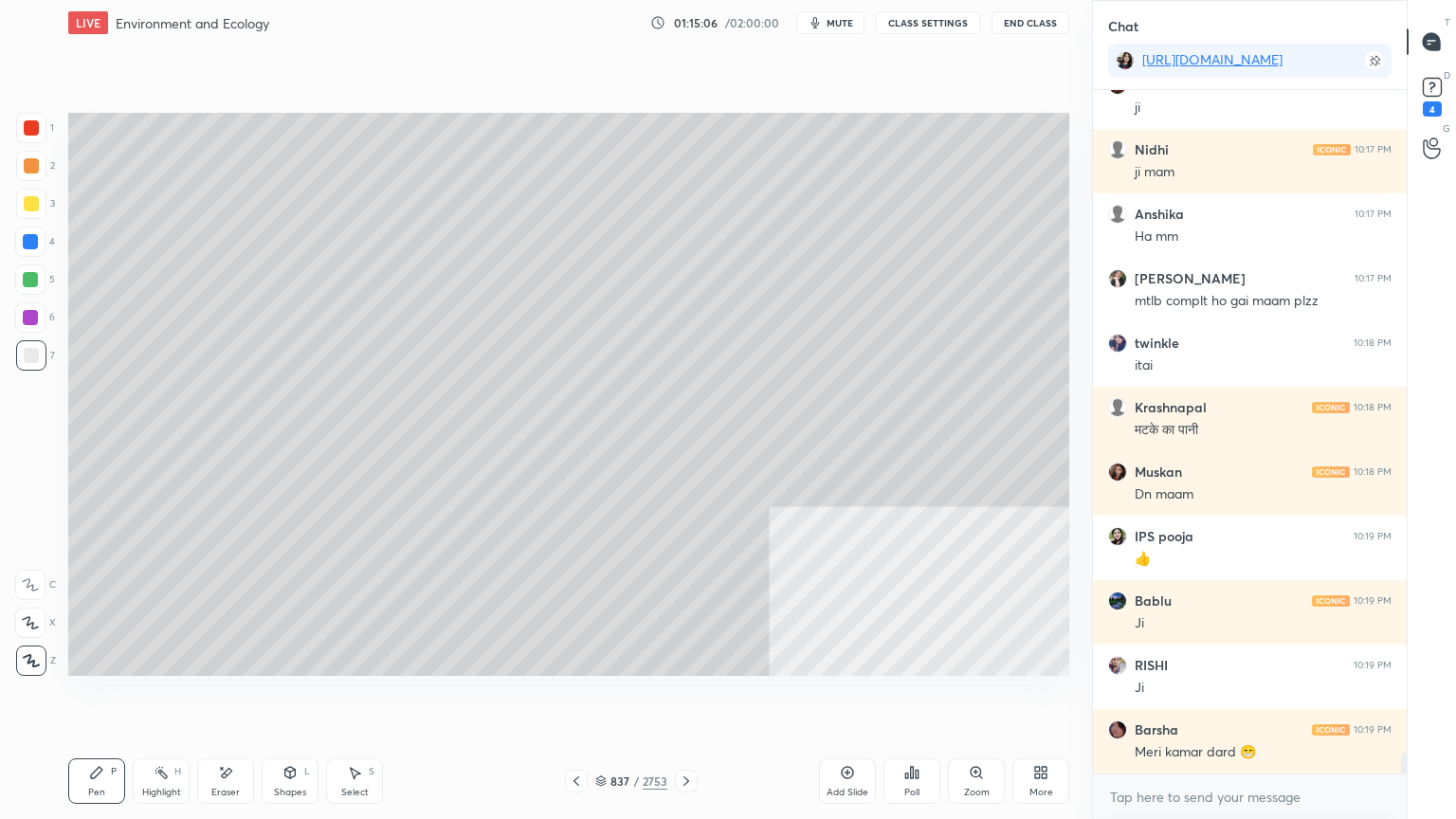
scroll to position [21986, 0]
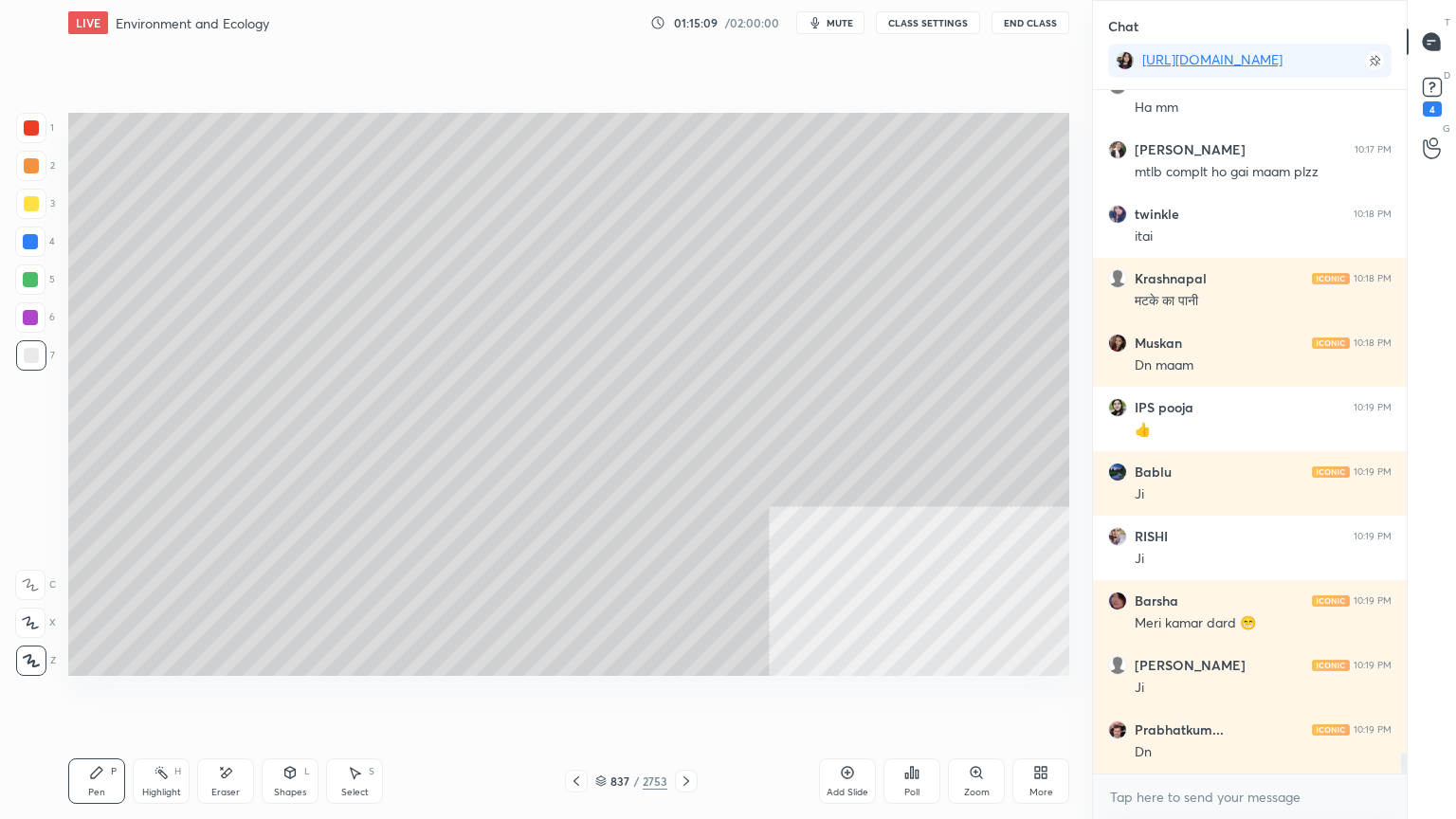
click at [0, 236] on div "1 2 3 4 5 6 7 C X Z E E Erase all H H" at bounding box center [30, 394] width 61 height 563
click at [18, 252] on div at bounding box center [31, 242] width 31 height 31
click at [27, 249] on div at bounding box center [31, 242] width 31 height 31
click at [33, 245] on div at bounding box center [31, 242] width 15 height 15
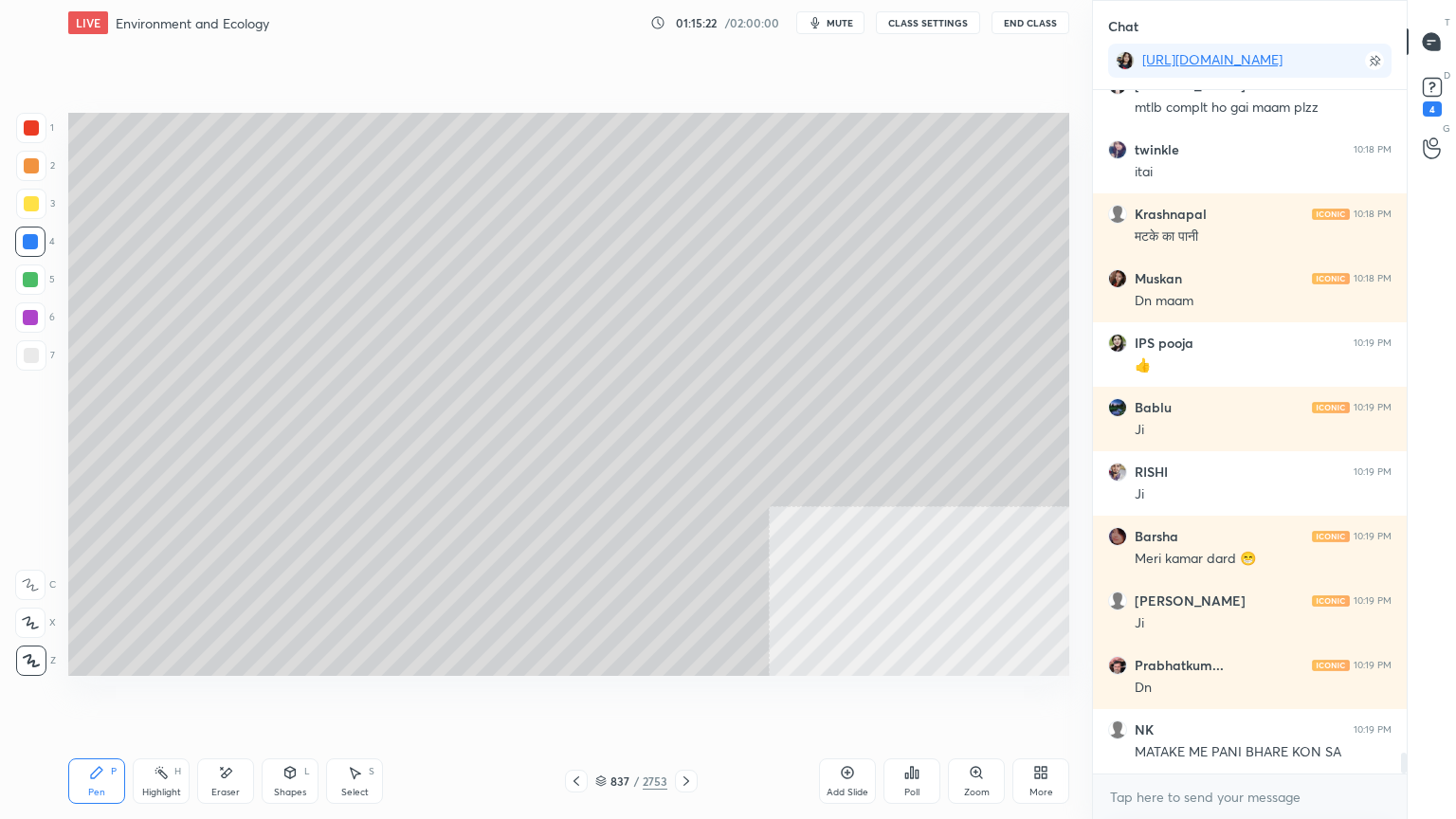
drag, startPoint x: 604, startPoint y: 782, endPoint x: 620, endPoint y: 760, distance: 27.2
click at [604, 699] on icon at bounding box center [601, 782] width 12 height 12
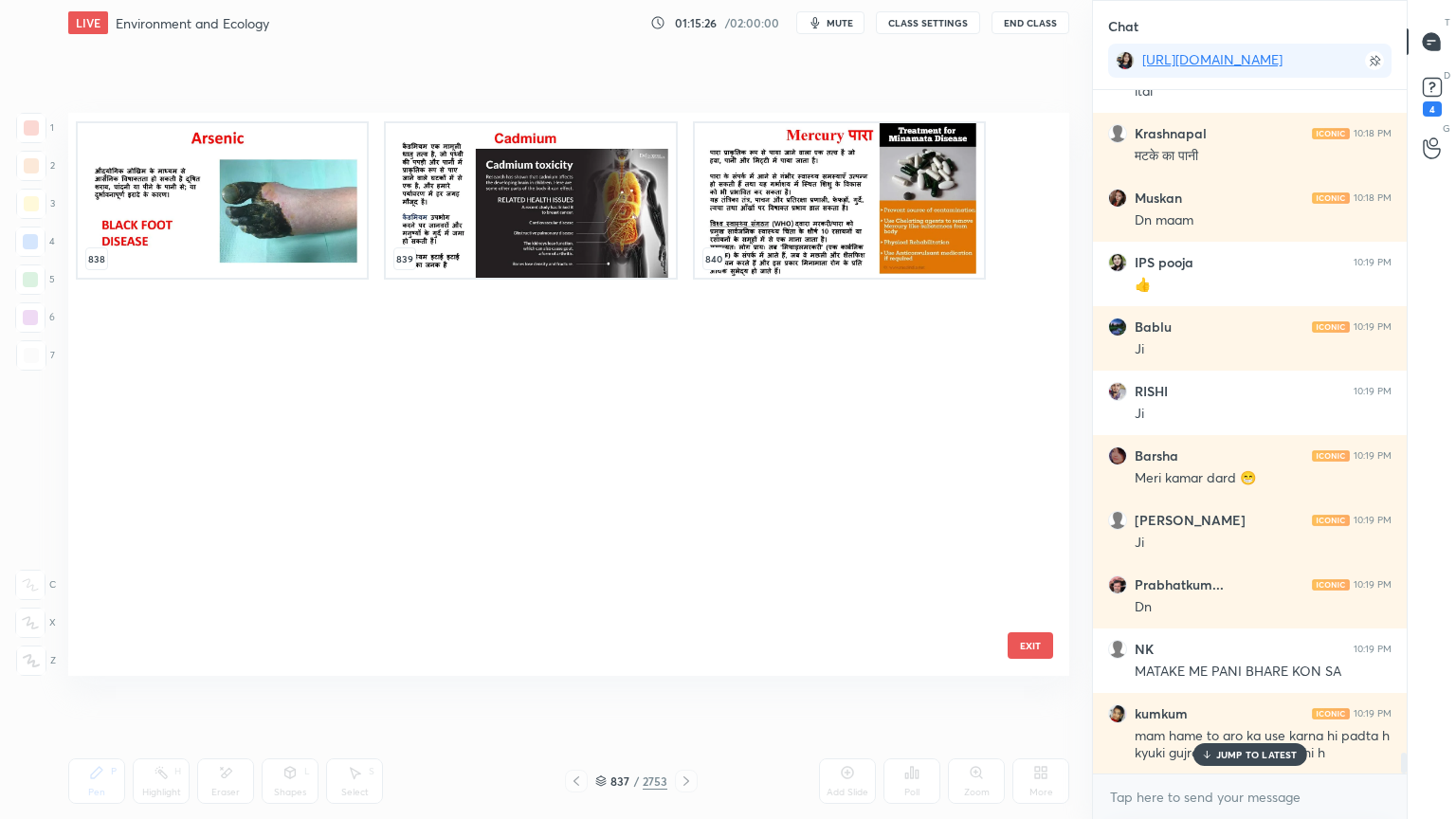
scroll to position [47876, 0]
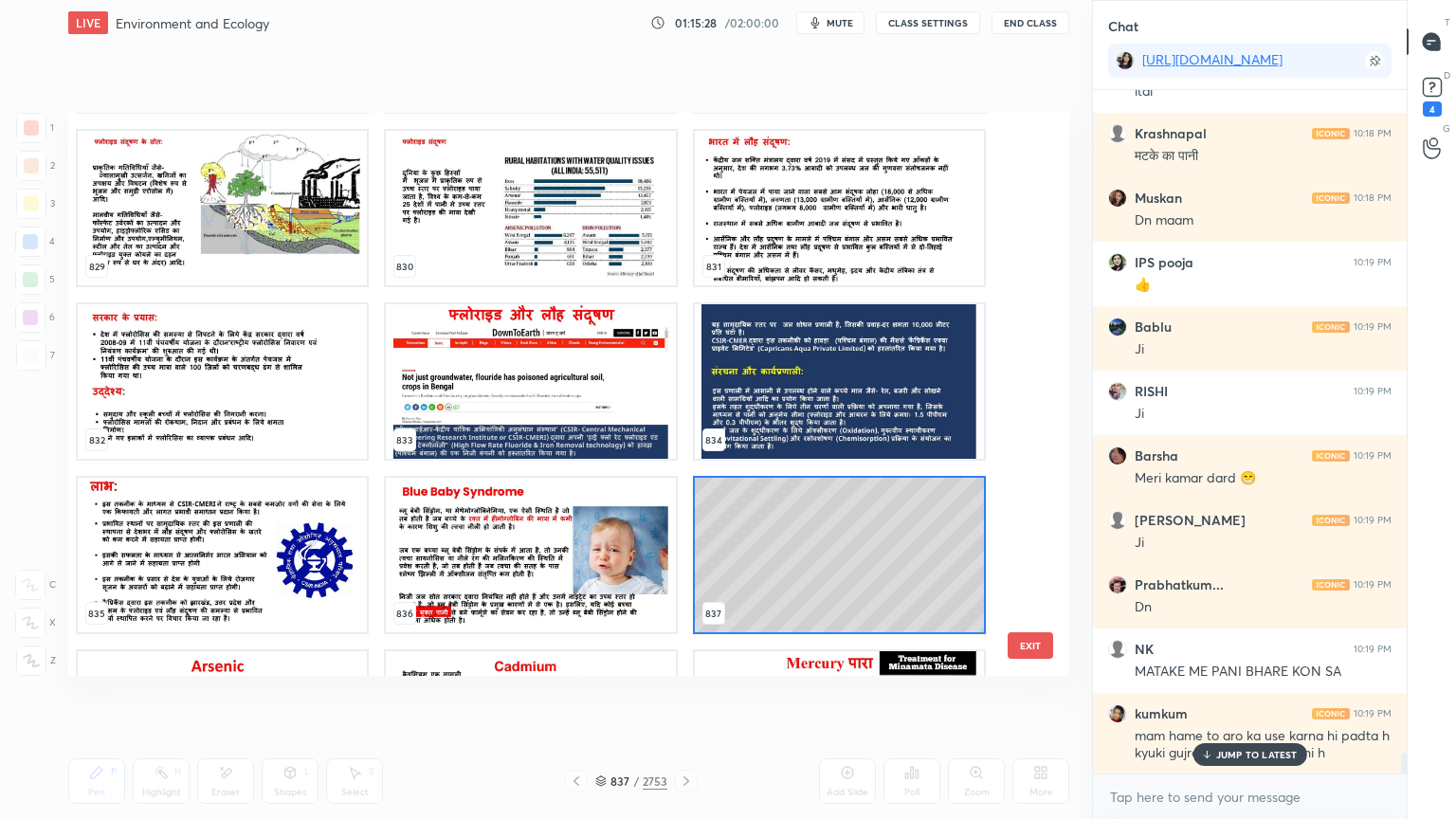
click at [851, 658] on img "grid" at bounding box center [839, 729] width 289 height 155
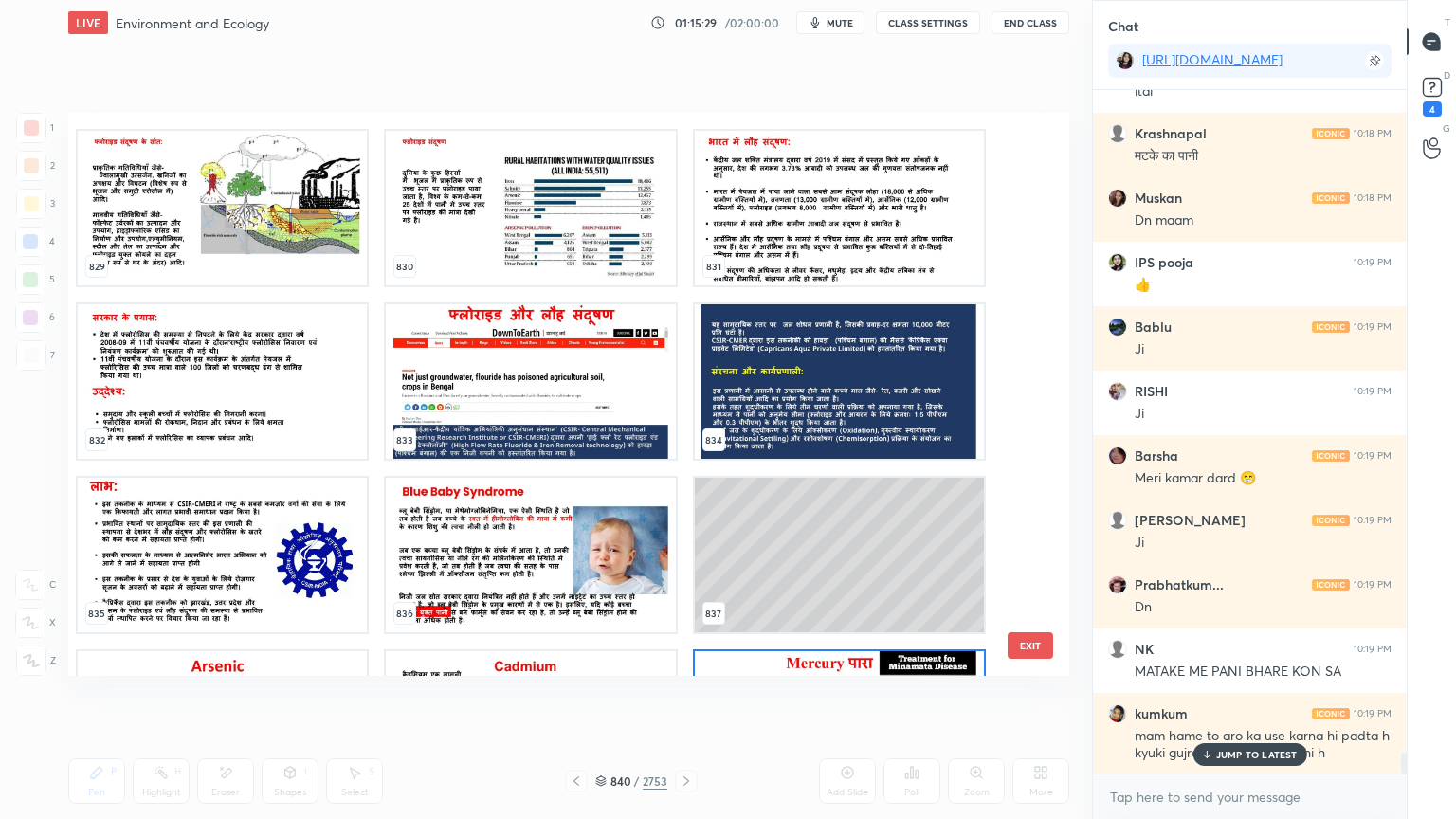
scroll to position [48015, 0]
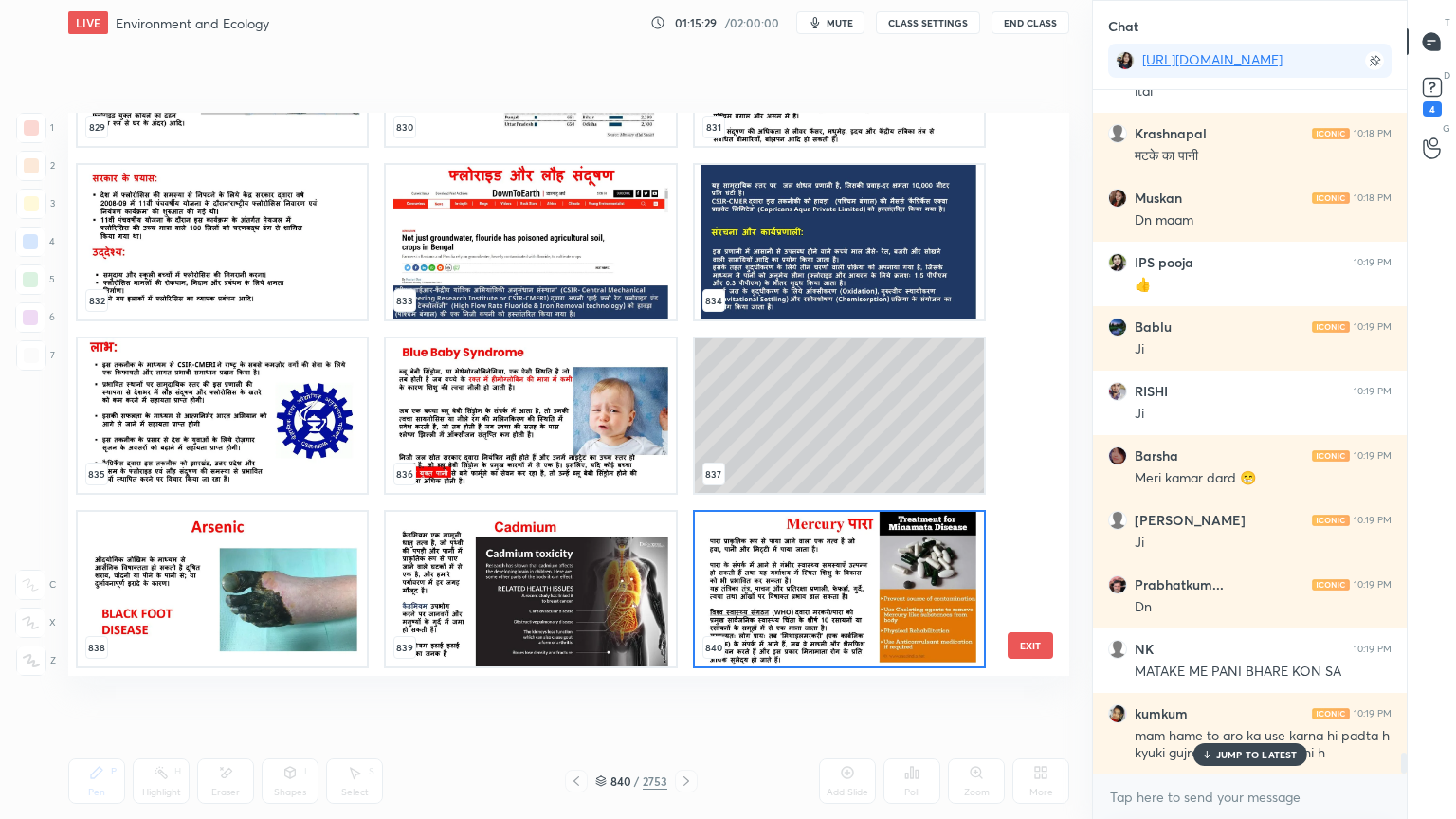
click at [866, 639] on img "grid" at bounding box center [839, 589] width 289 height 155
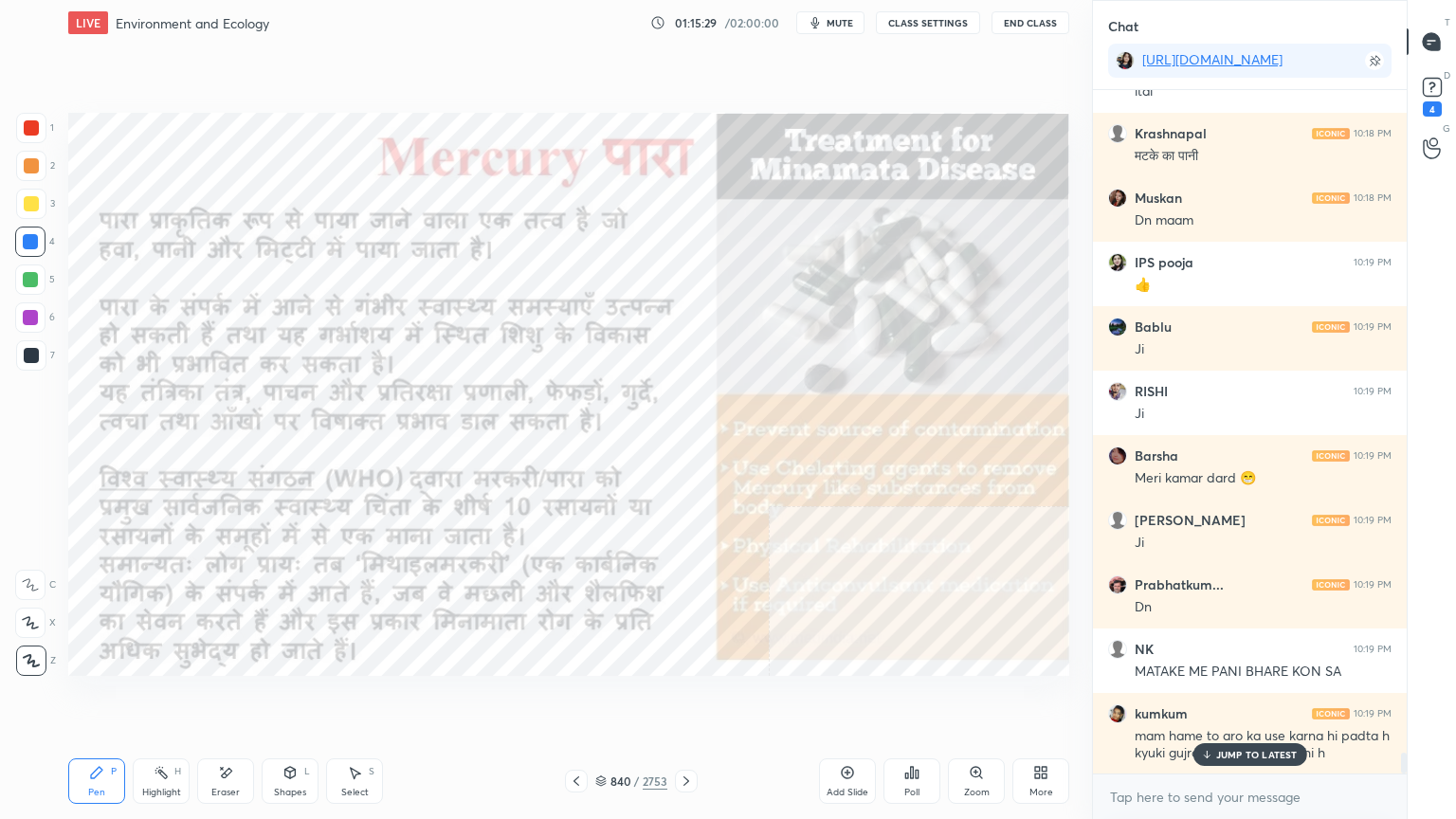
click at [868, 637] on img "grid" at bounding box center [839, 589] width 289 height 155
click at [868, 636] on img "grid" at bounding box center [839, 589] width 289 height 155
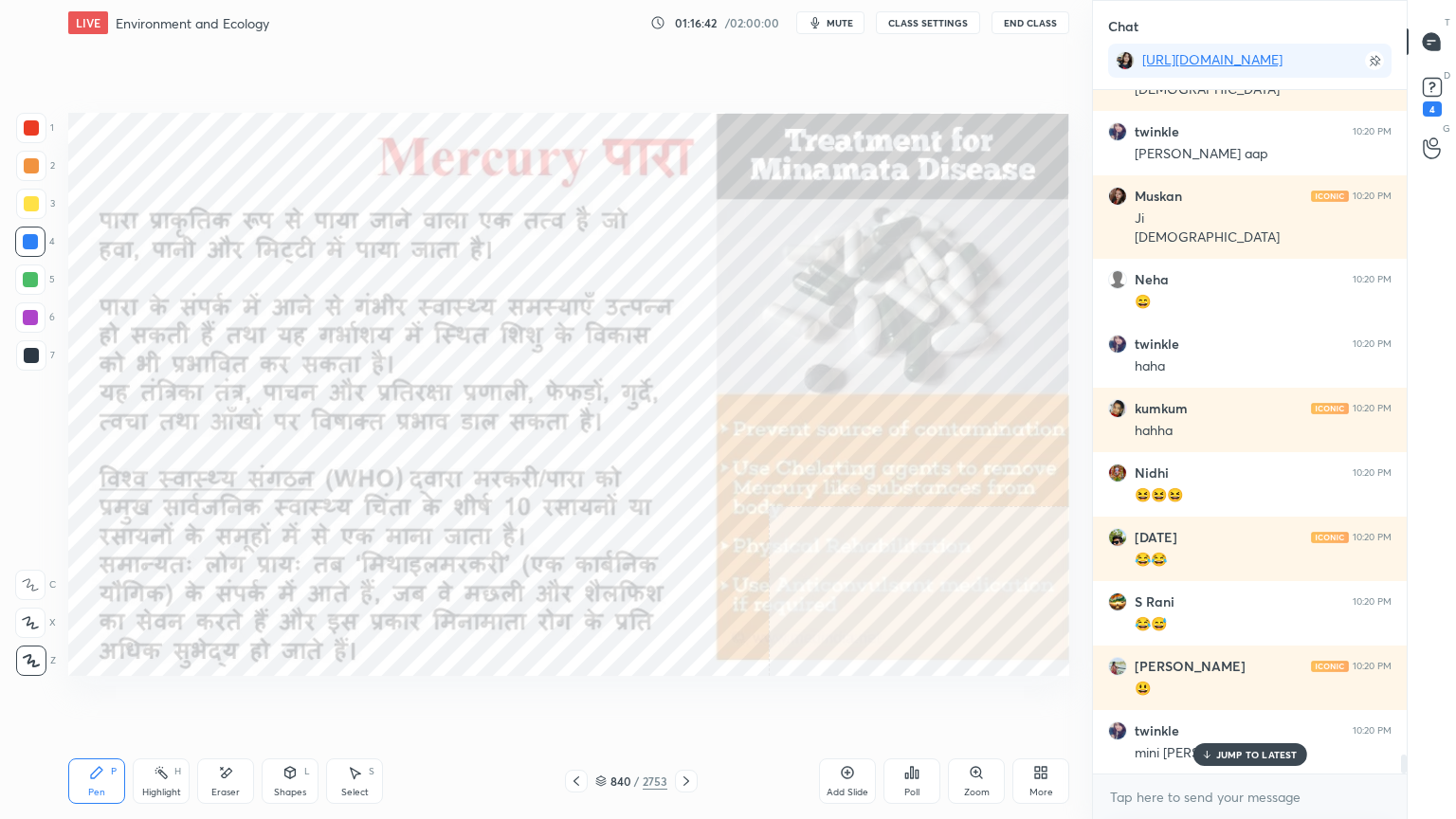
scroll to position [23504, 0]
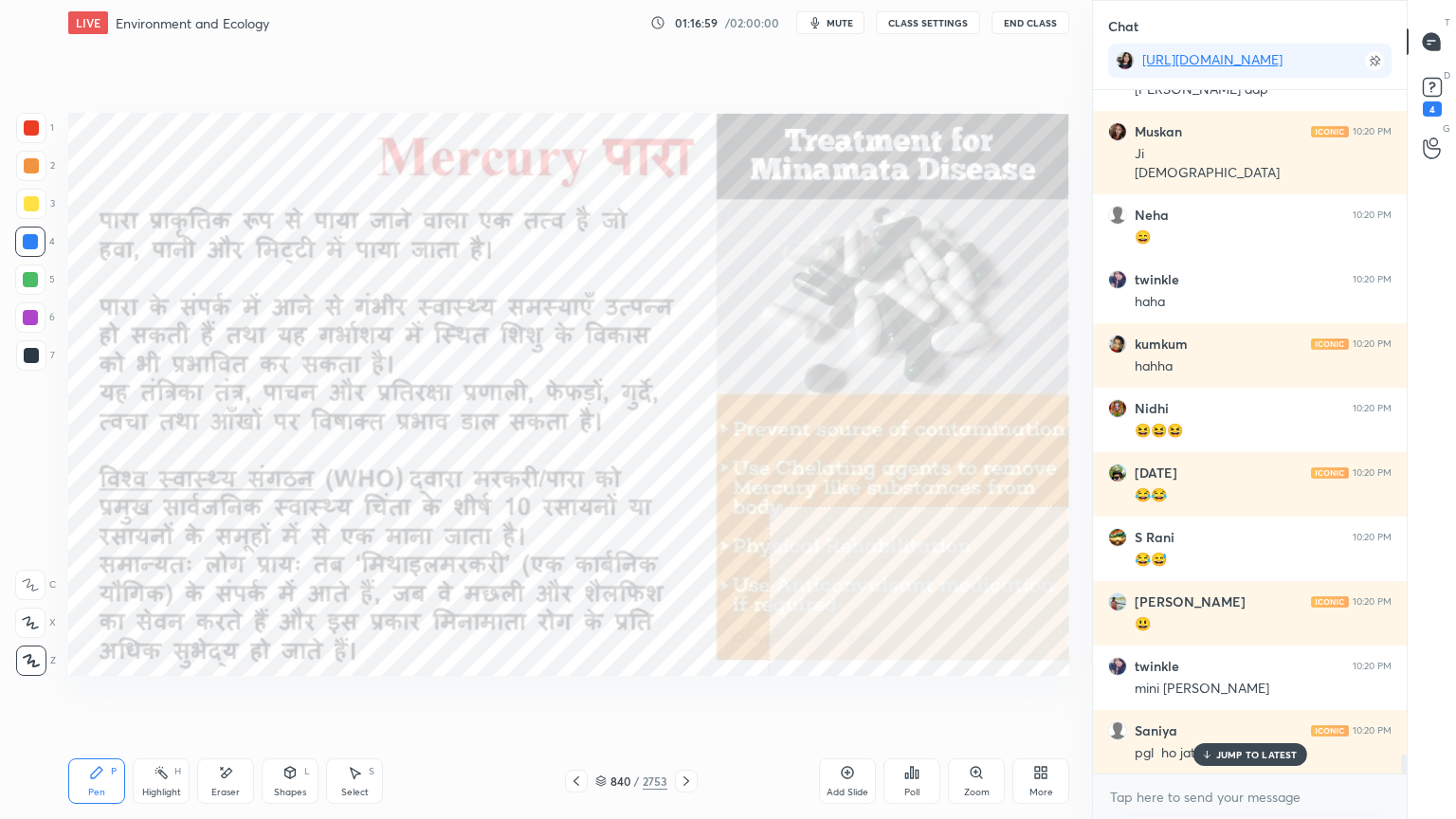
click at [690, 699] on icon at bounding box center [686, 782] width 15 height 15
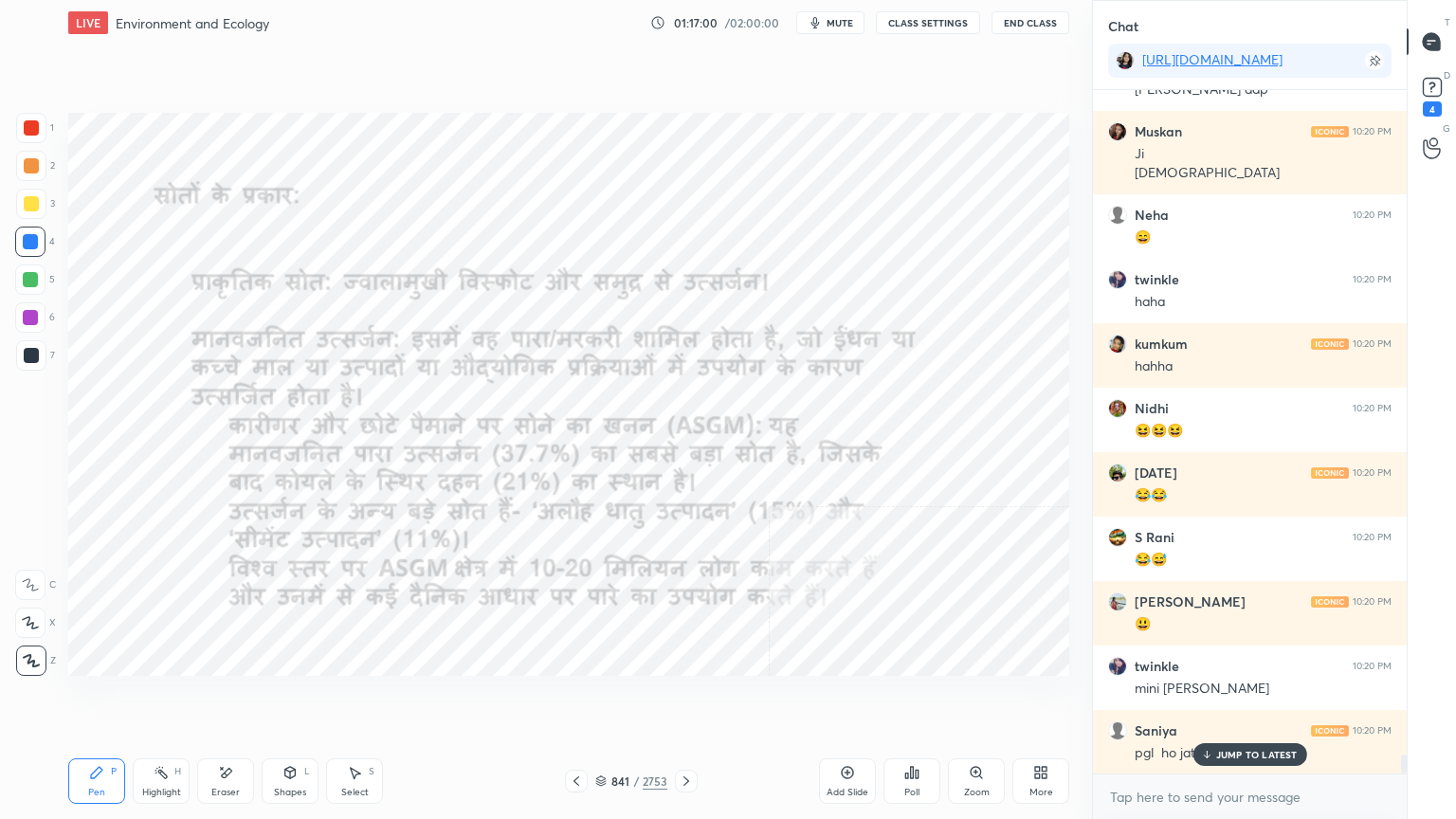
click at [686, 699] on icon at bounding box center [686, 782] width 15 height 15
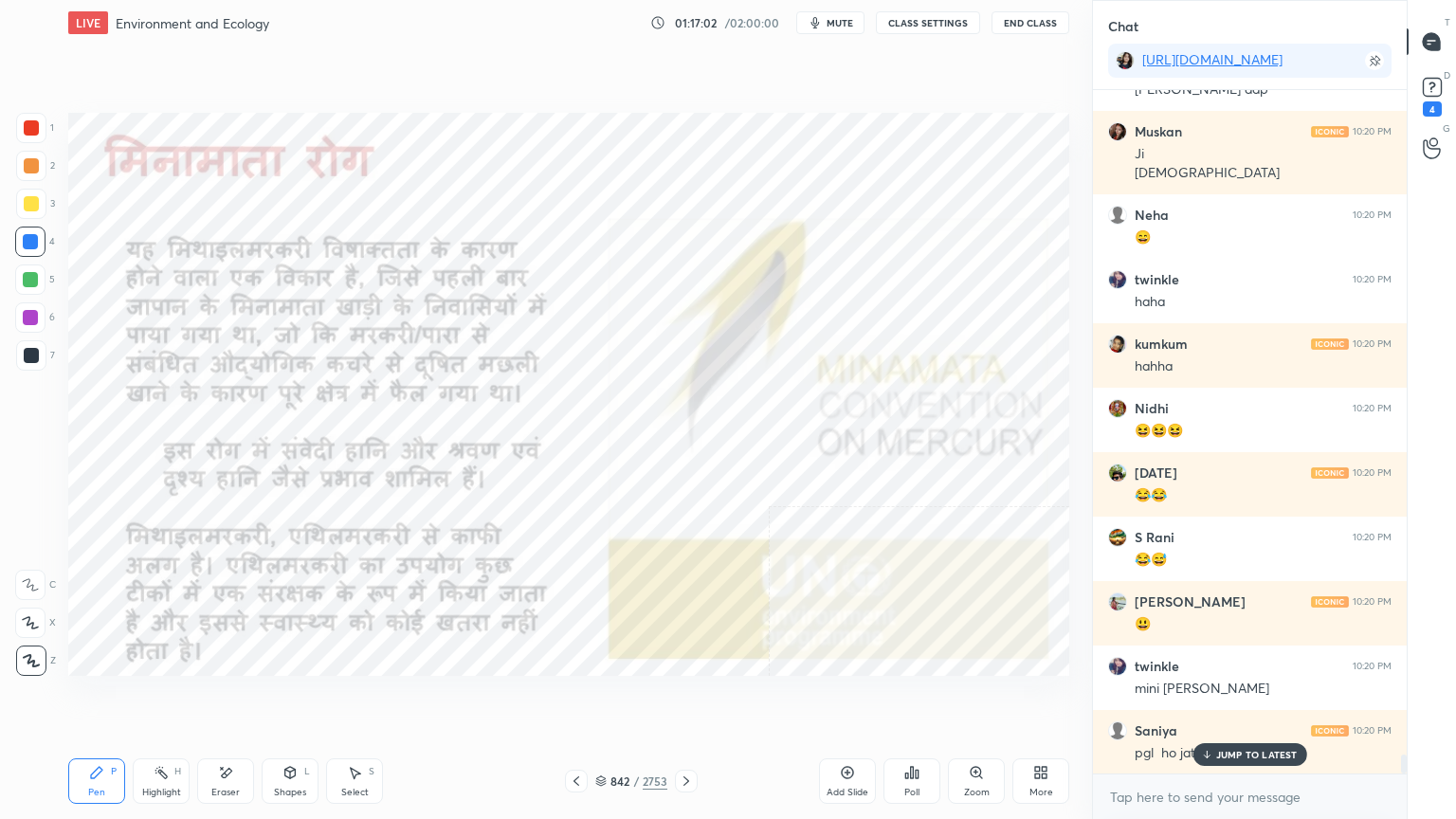
click at [580, 699] on icon at bounding box center [577, 782] width 15 height 15
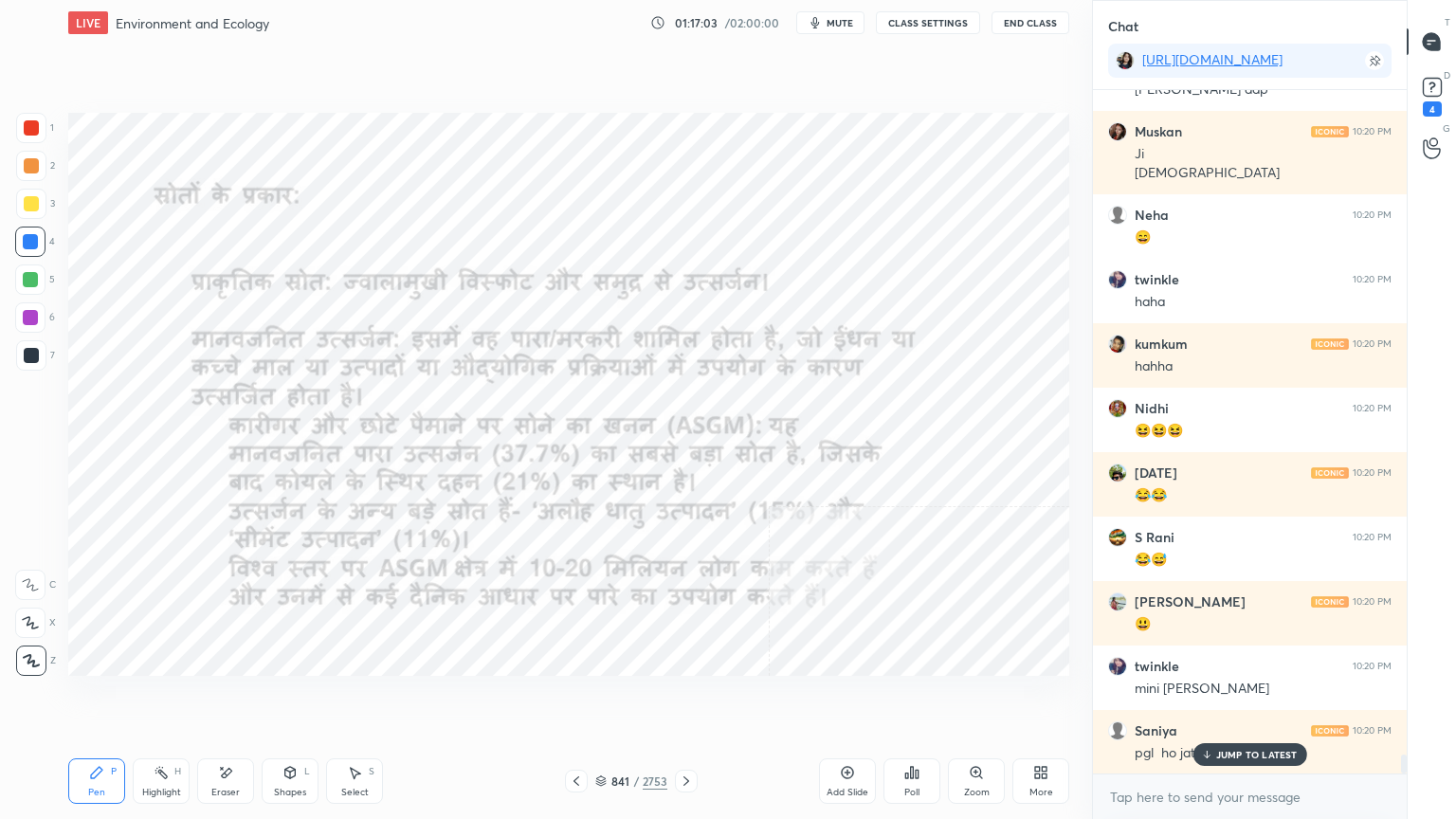
click at [579, 699] on icon at bounding box center [577, 782] width 15 height 15
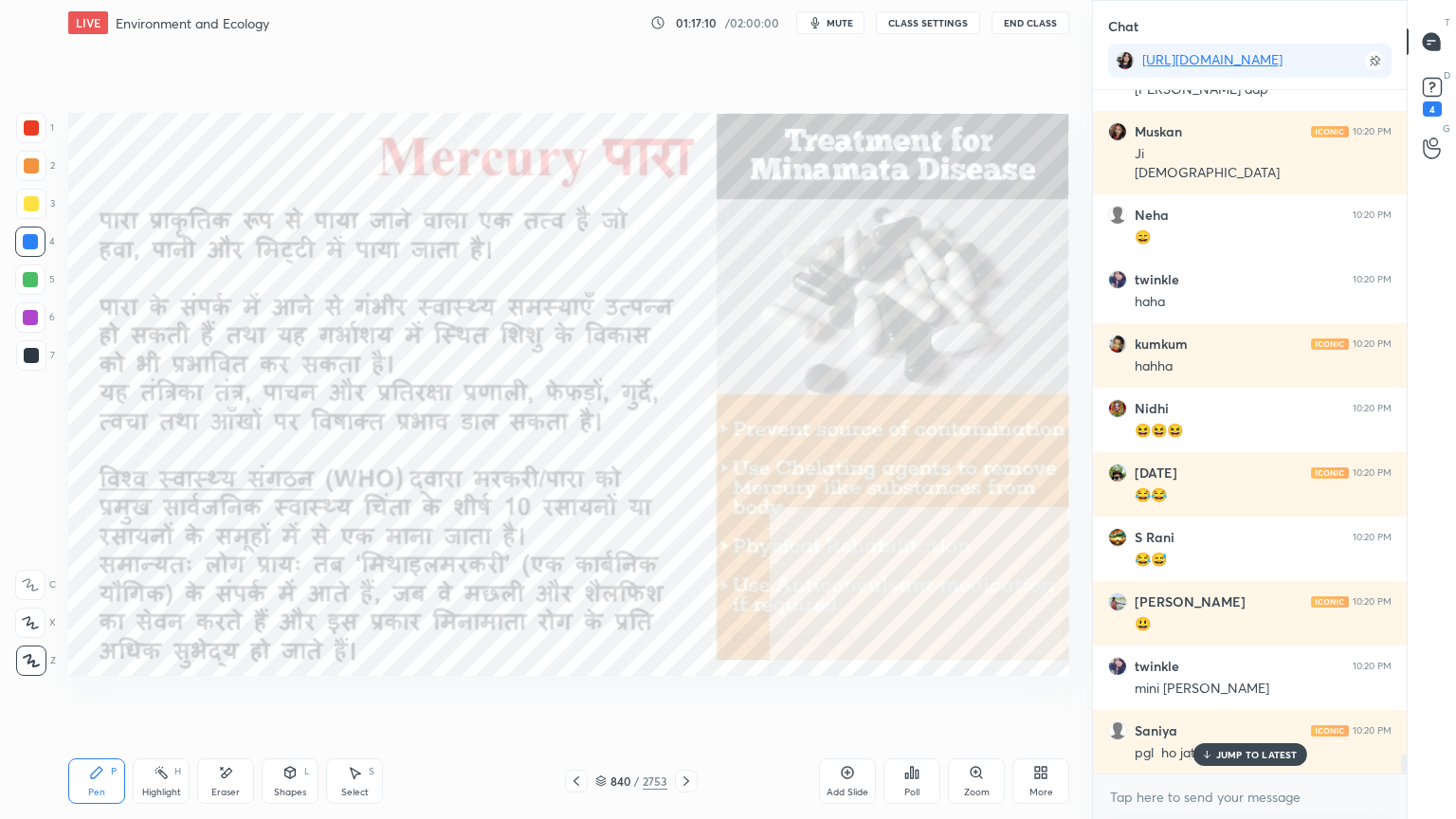
click at [680, 699] on icon at bounding box center [686, 782] width 15 height 15
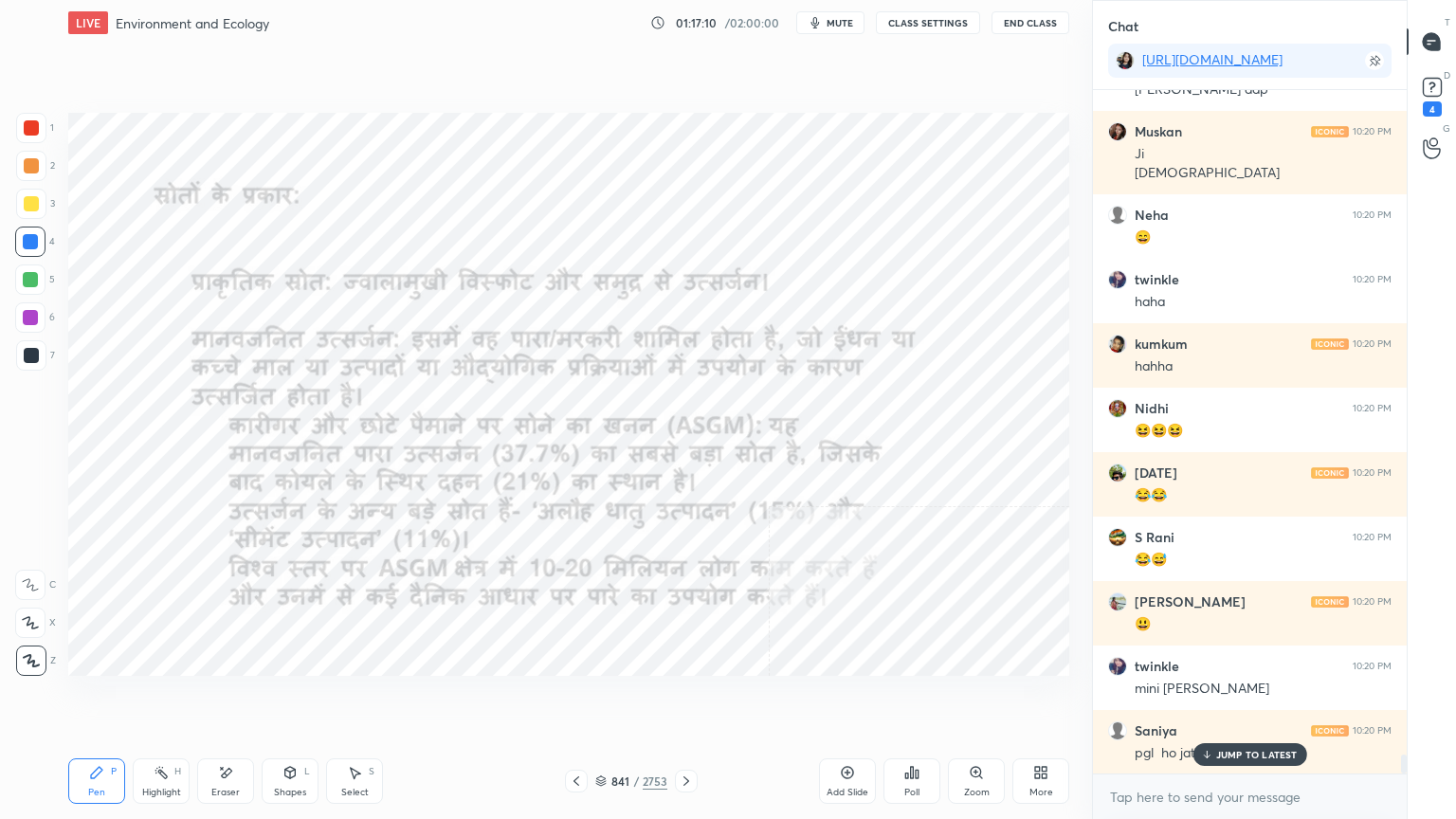
click at [686, 699] on icon at bounding box center [686, 782] width 15 height 15
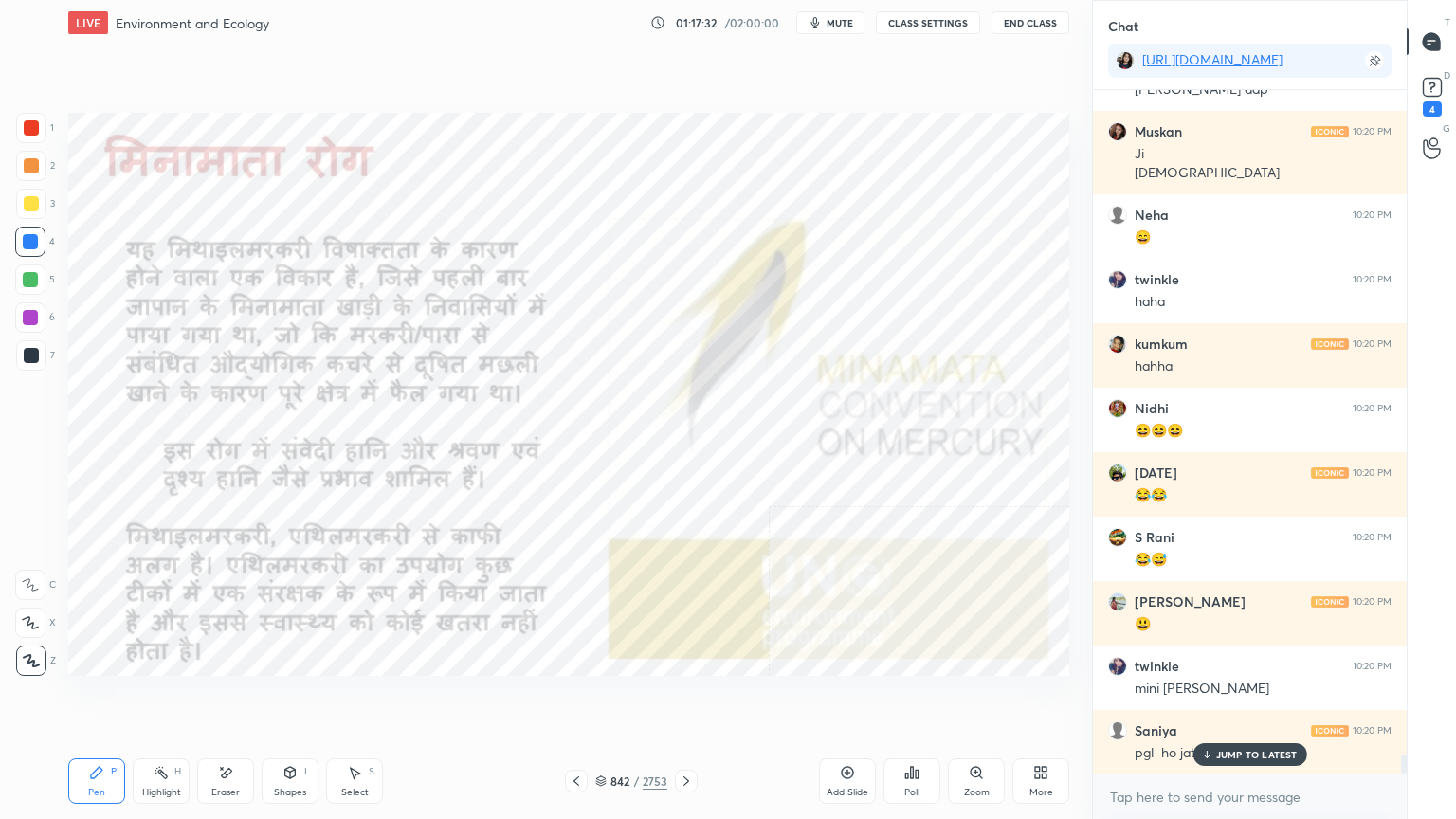
scroll to position [23568, 0]
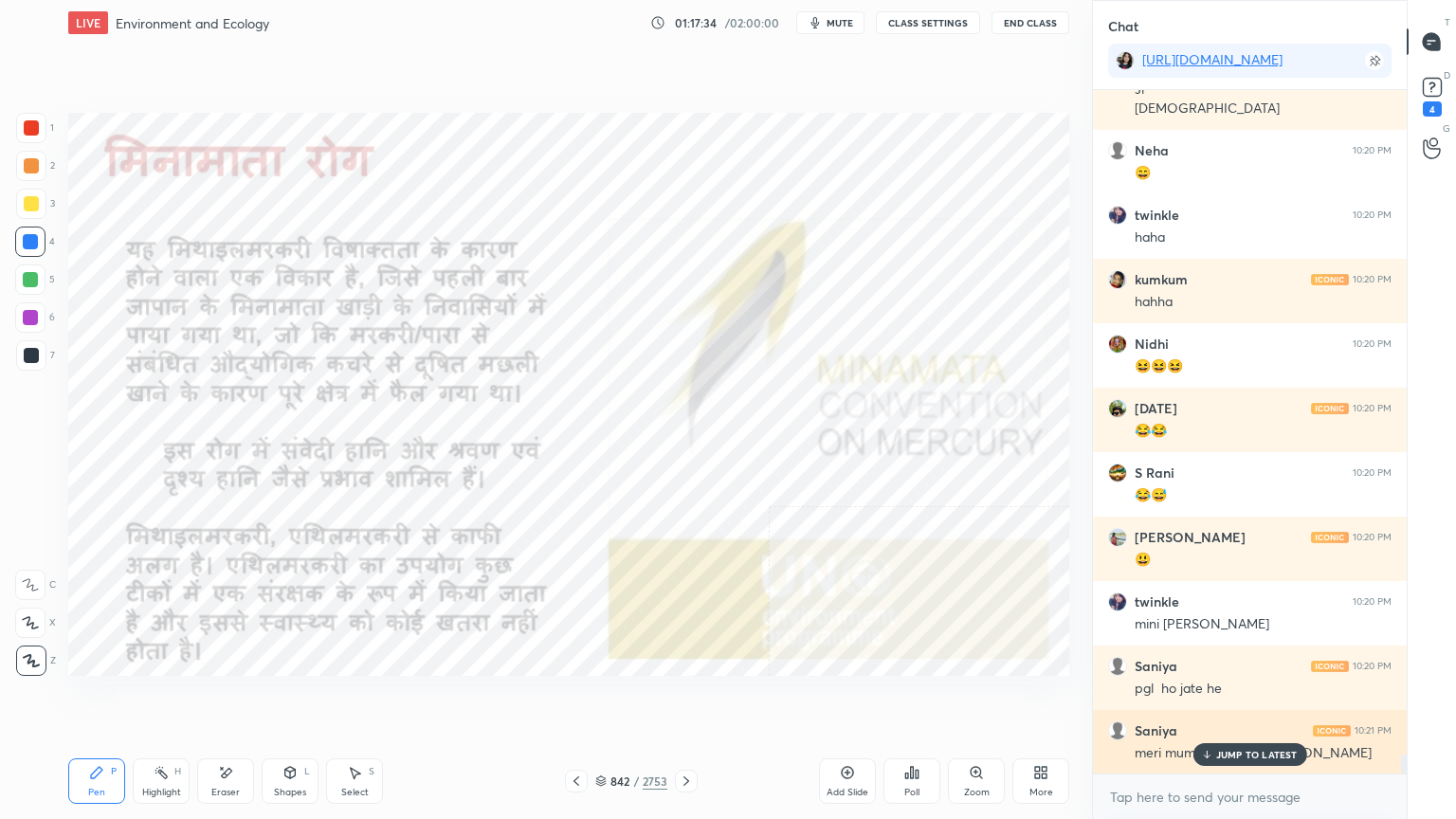
click at [1273, 699] on div "JUMP TO LATEST" at bounding box center [1249, 755] width 113 height 23
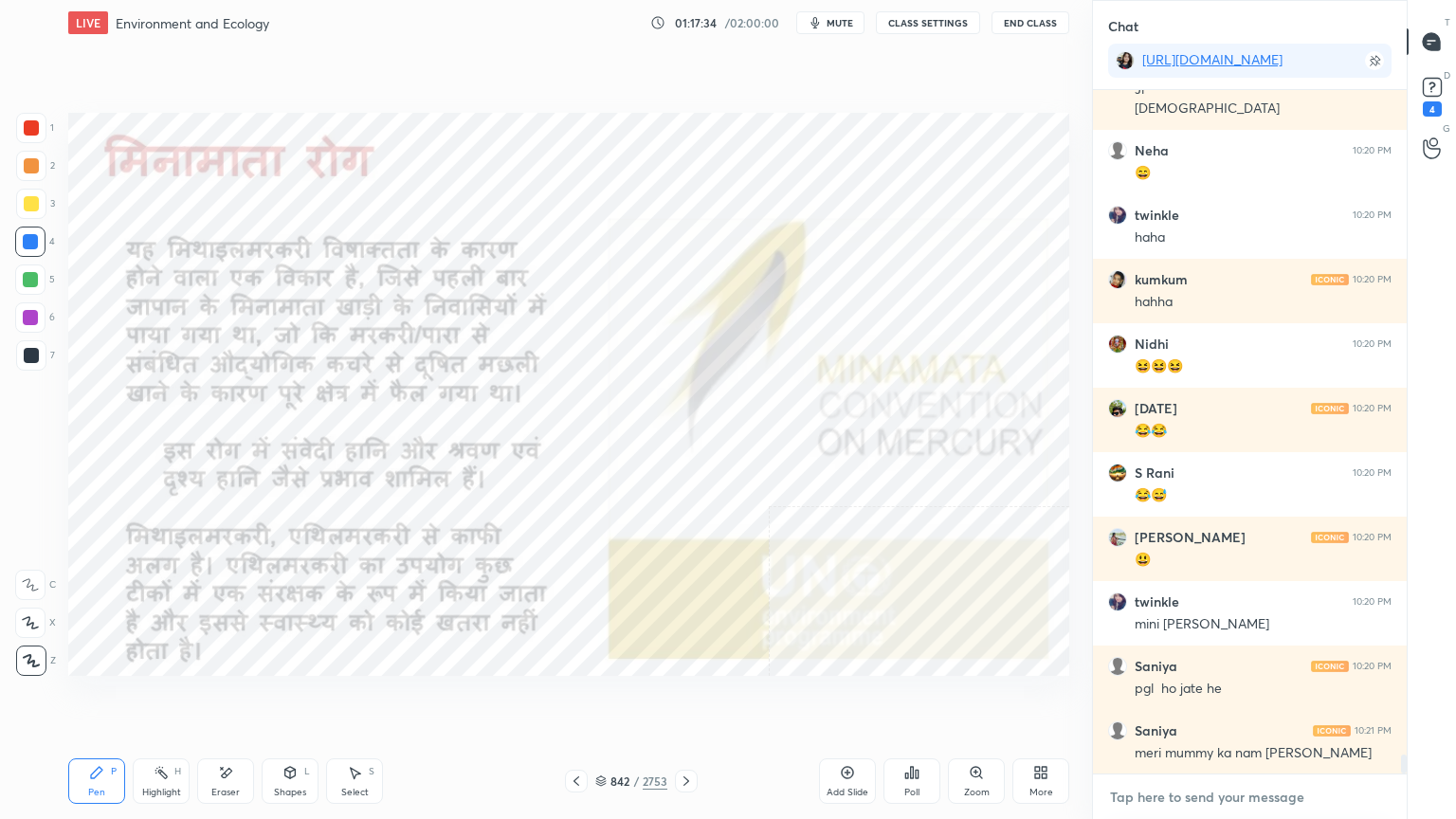
click at [1255, 699] on textarea at bounding box center [1249, 798] width 284 height 31
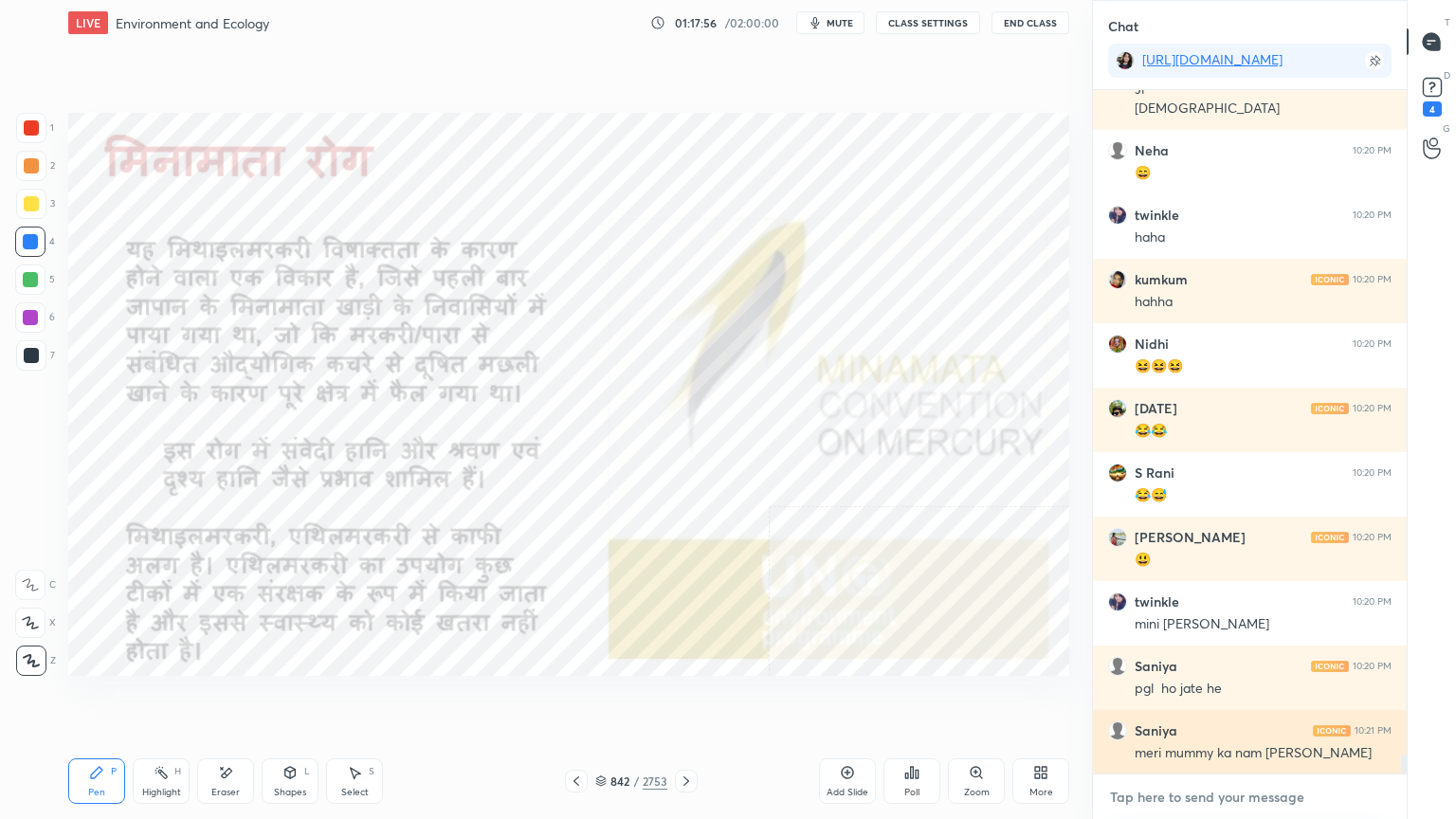
scroll to position [23633, 0]
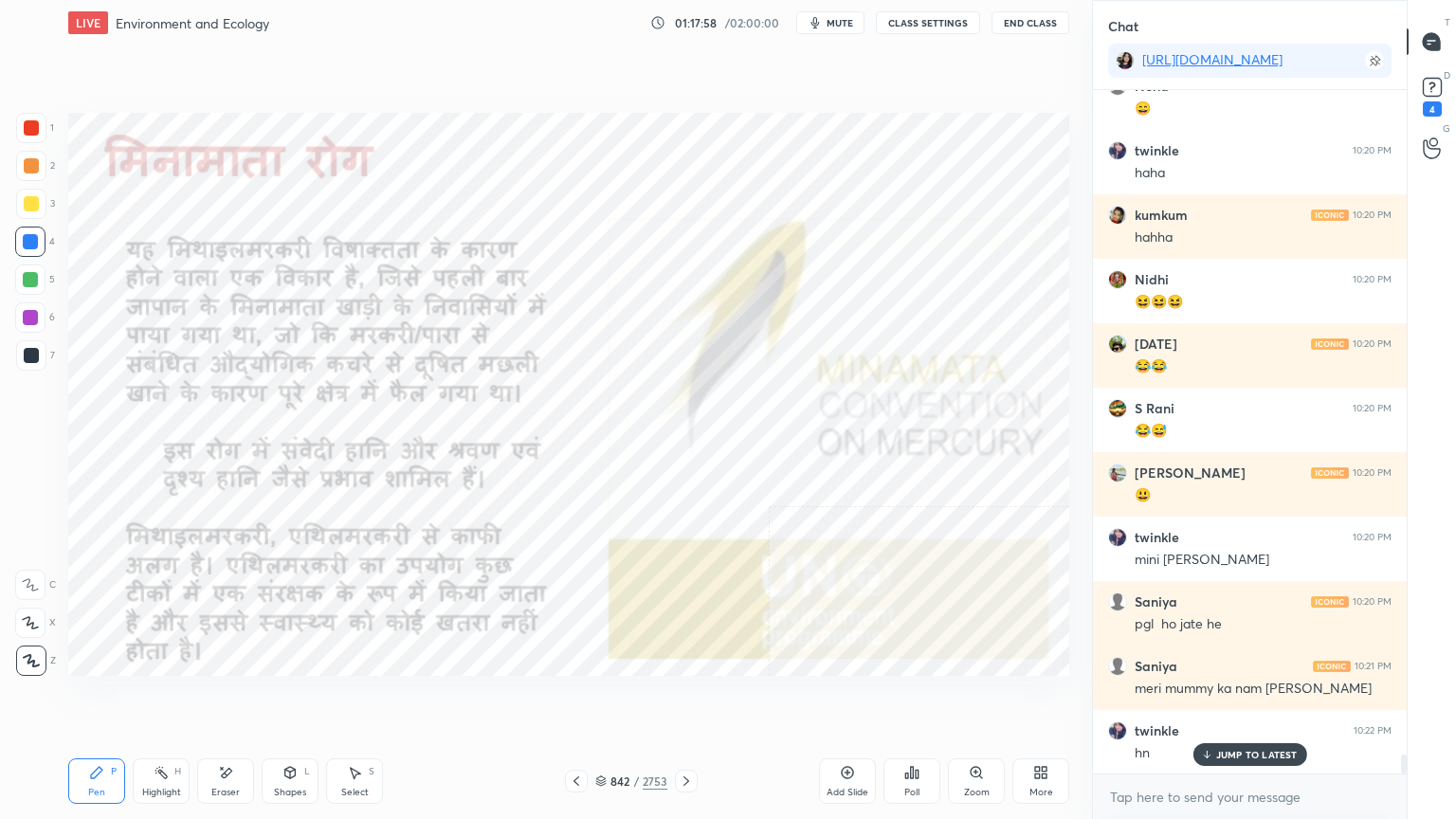
click at [681, 699] on icon at bounding box center [686, 782] width 15 height 15
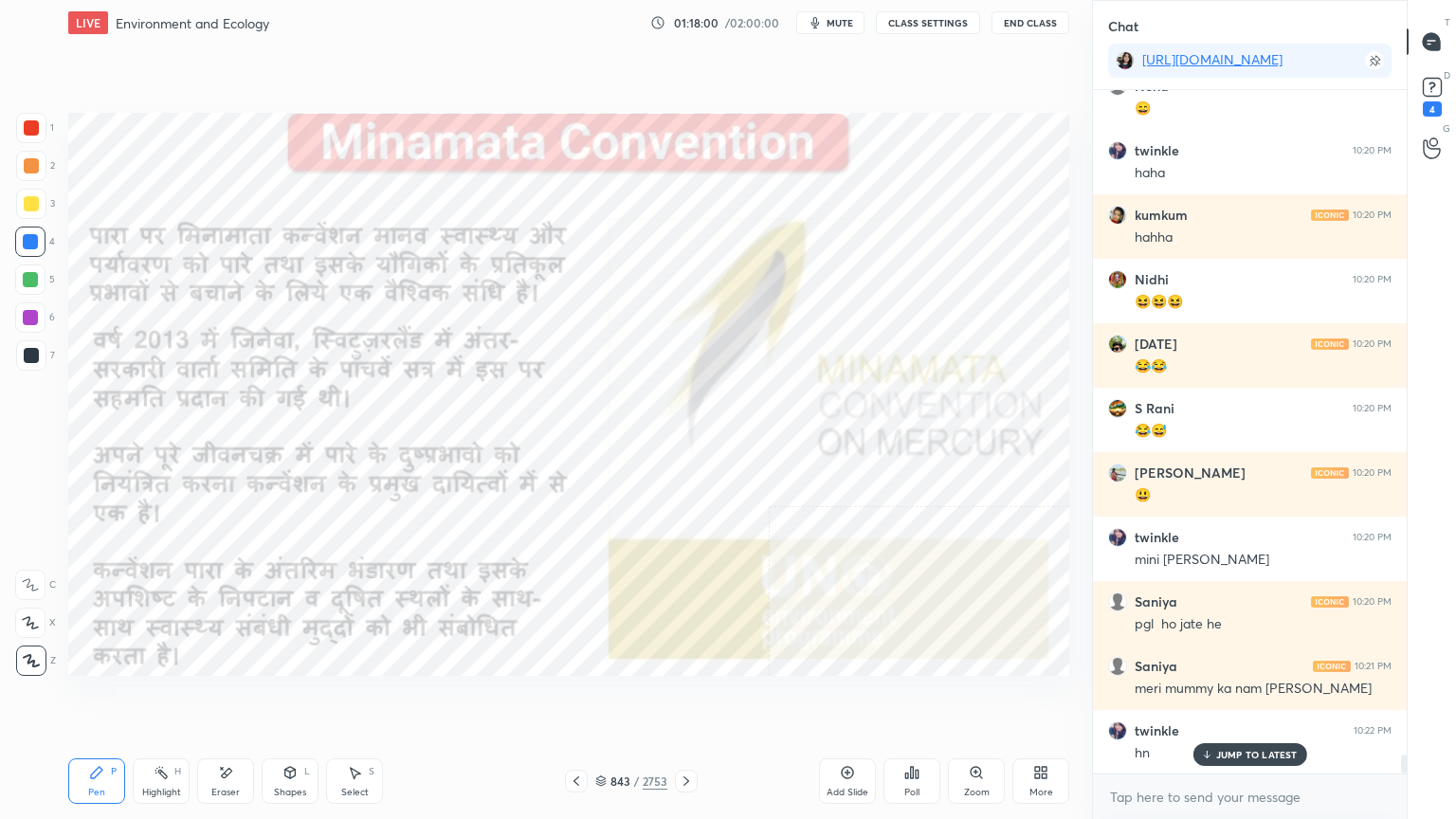
click at [692, 699] on div at bounding box center [686, 782] width 23 height 23
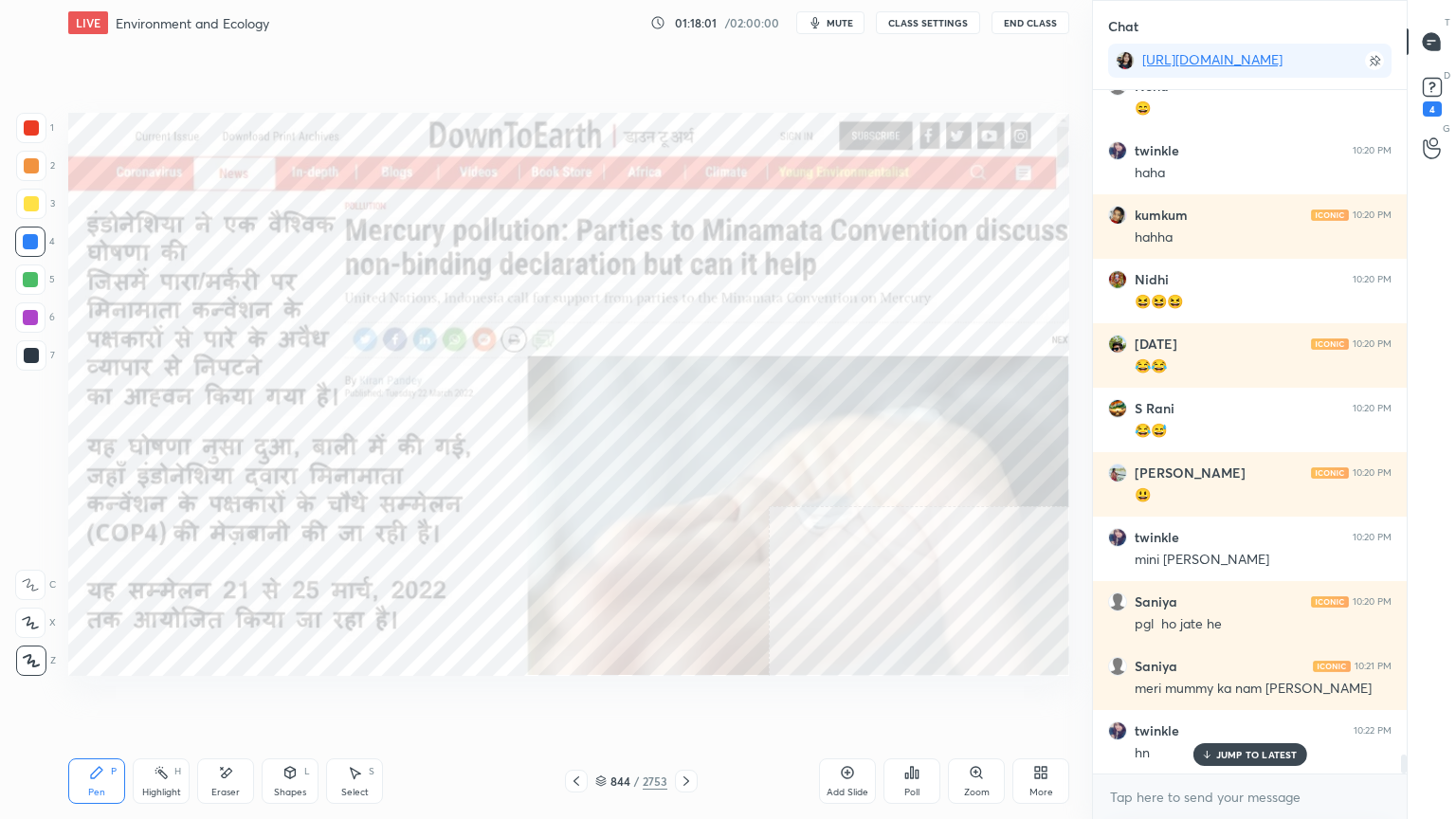
click at [576, 699] on icon at bounding box center [577, 782] width 15 height 15
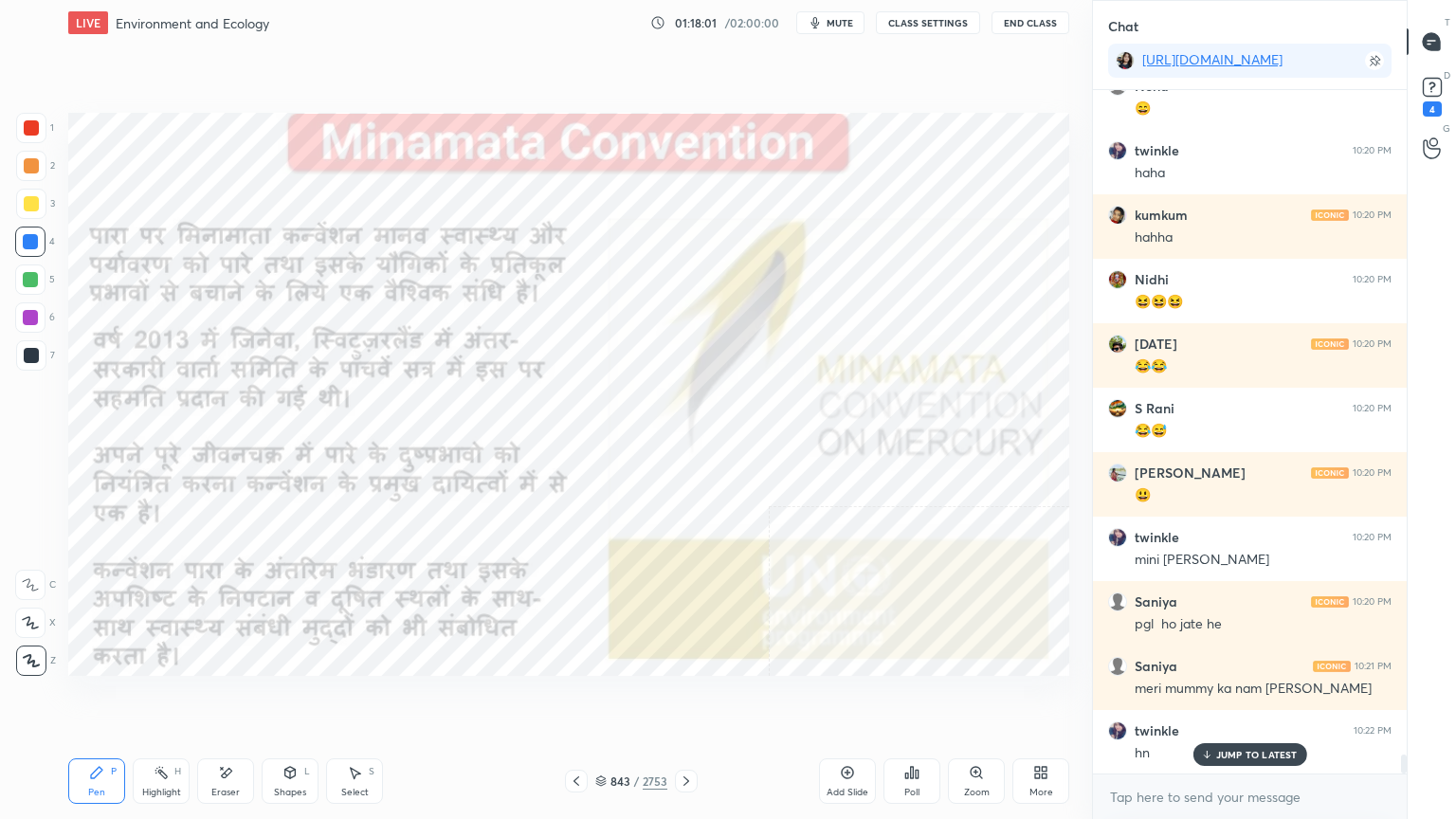
click at [578, 699] on icon at bounding box center [577, 782] width 15 height 15
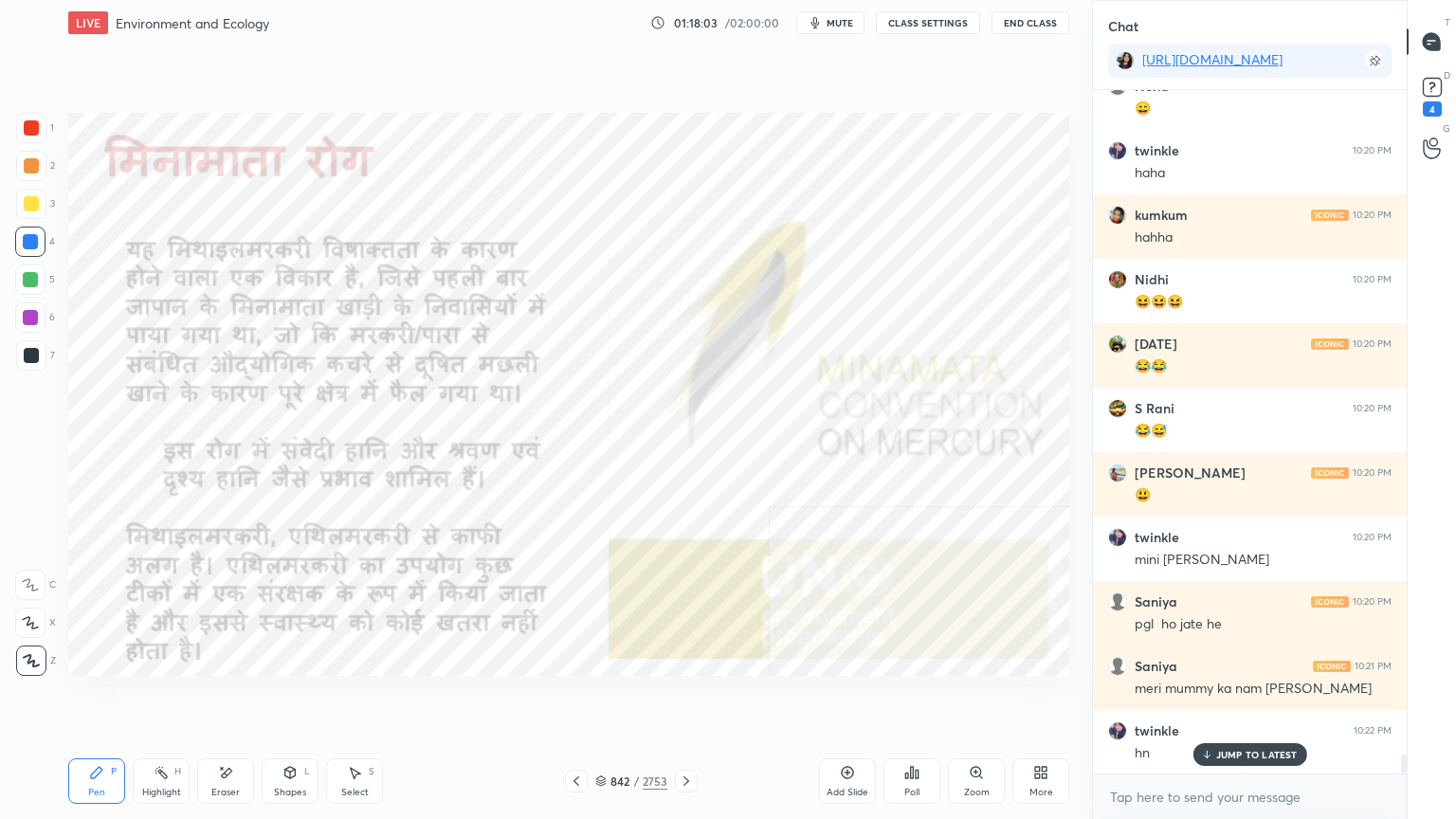
drag, startPoint x: 1202, startPoint y: 757, endPoint x: 1202, endPoint y: 779, distance: 22.0
click at [1205, 699] on icon at bounding box center [1206, 755] width 12 height 12
click at [1199, 699] on textarea at bounding box center [1249, 798] width 284 height 31
click at [579, 699] on icon at bounding box center [577, 782] width 15 height 15
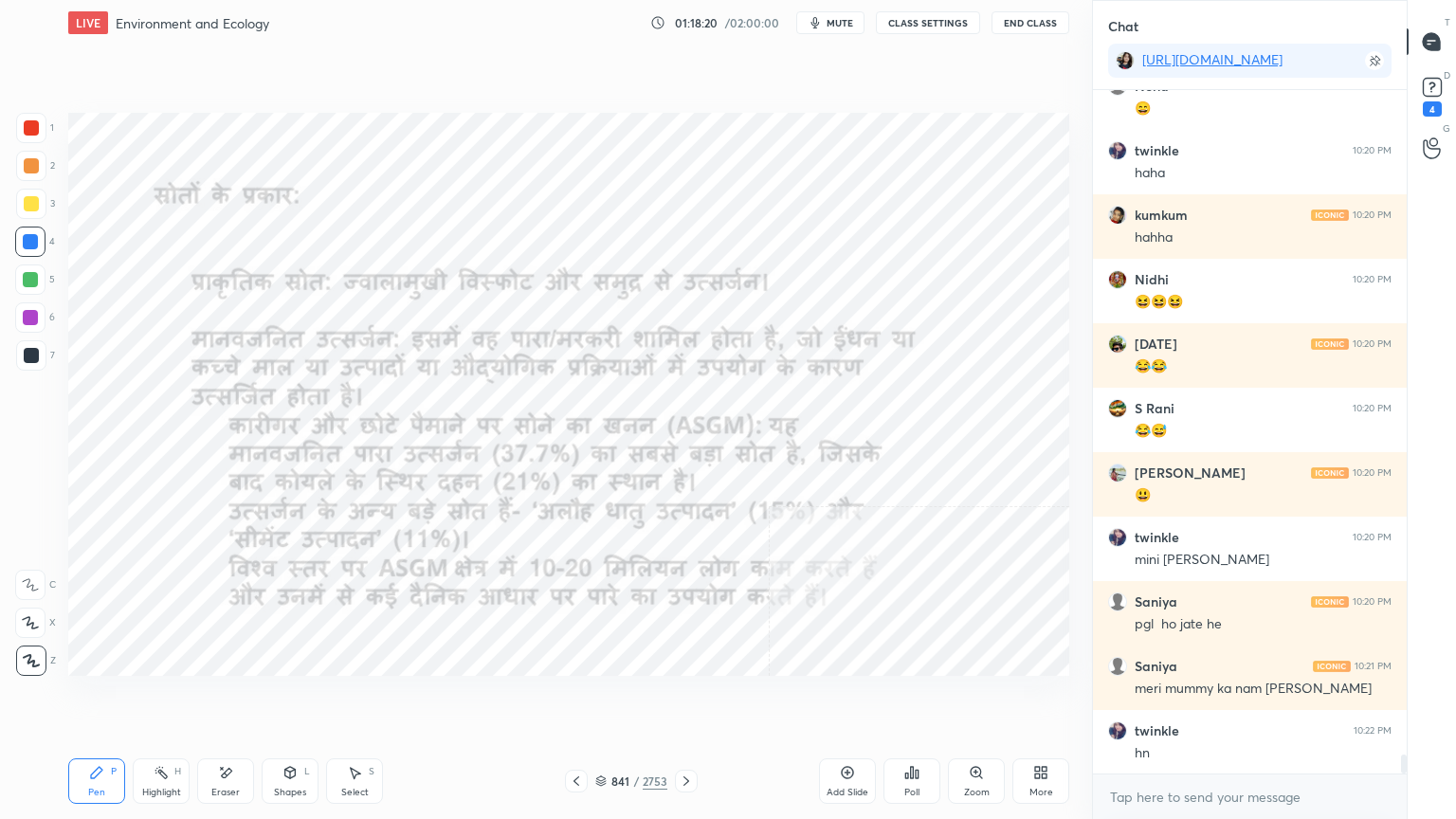
click at [571, 699] on icon at bounding box center [577, 782] width 15 height 15
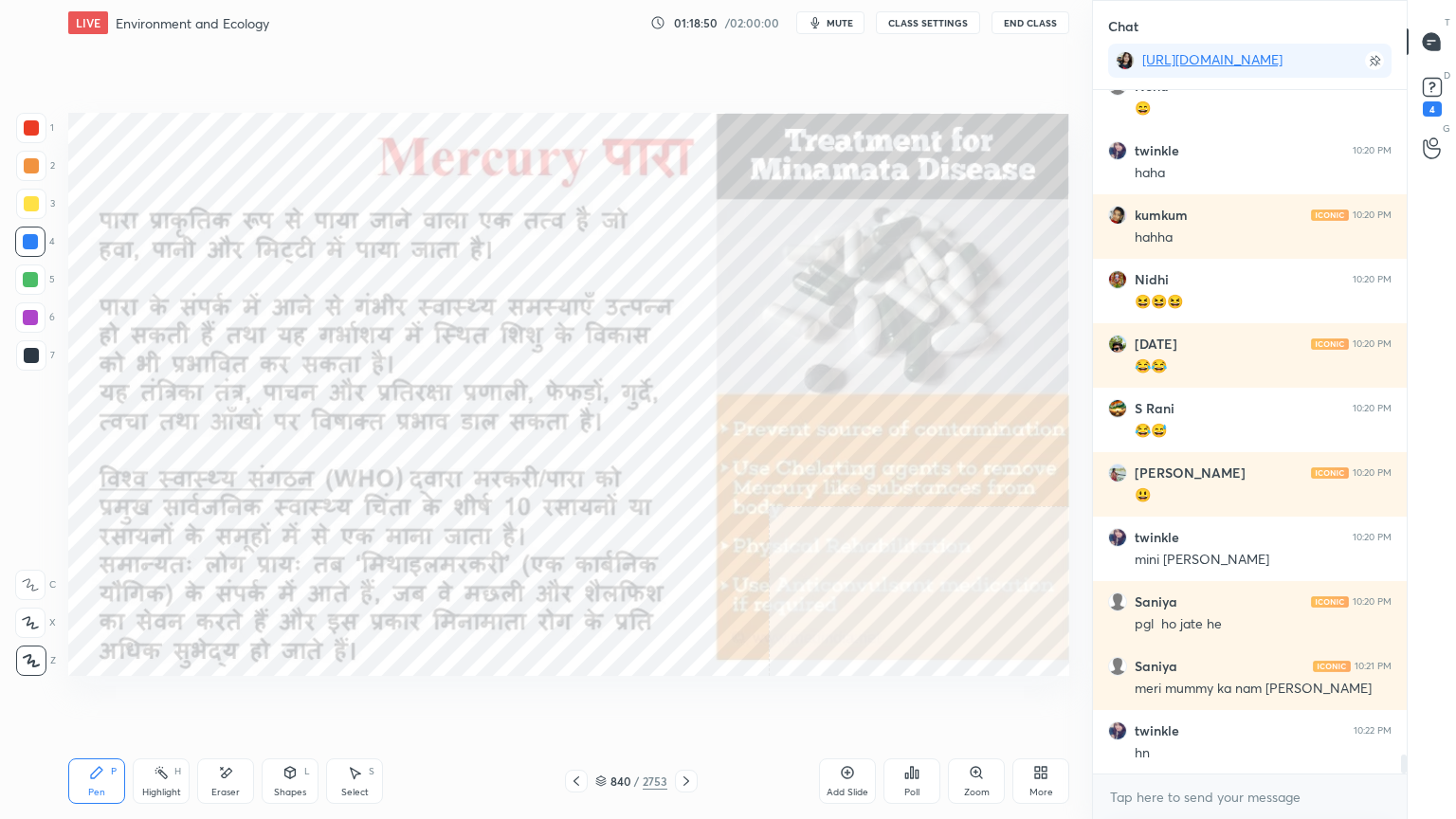
click at [232, 699] on div "Eraser" at bounding box center [225, 781] width 57 height 45
click at [234, 699] on div "Eraser" at bounding box center [225, 781] width 57 height 45
click at [35, 658] on span "Erase all" at bounding box center [31, 661] width 29 height 13
click at [32, 654] on div "1 2 3 4 5 6 7 C X Z E E Erase all H H" at bounding box center [30, 394] width 61 height 563
click at [32, 653] on div at bounding box center [32, 661] width 31 height 31
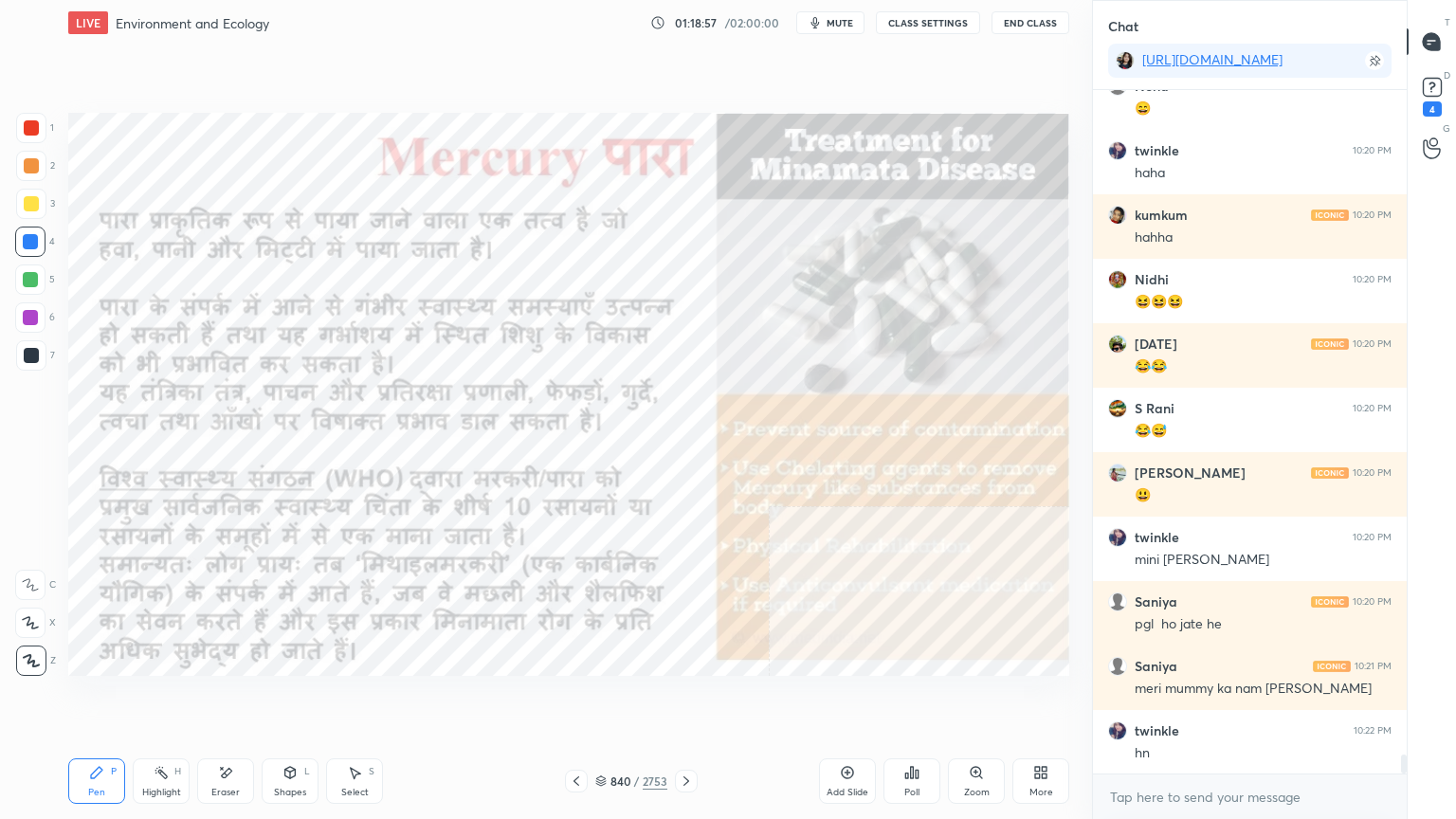
click at [226, 699] on div "Eraser" at bounding box center [225, 781] width 57 height 45
click at [30, 655] on span "Erase all" at bounding box center [31, 661] width 29 height 13
click at [27, 656] on div "1 2 3 4 5 6 7 C X Z E E Erase all H H" at bounding box center [30, 394] width 61 height 563
drag, startPoint x: 20, startPoint y: 654, endPoint x: 67, endPoint y: 652, distance: 47.0
click at [22, 653] on div at bounding box center [32, 661] width 31 height 31
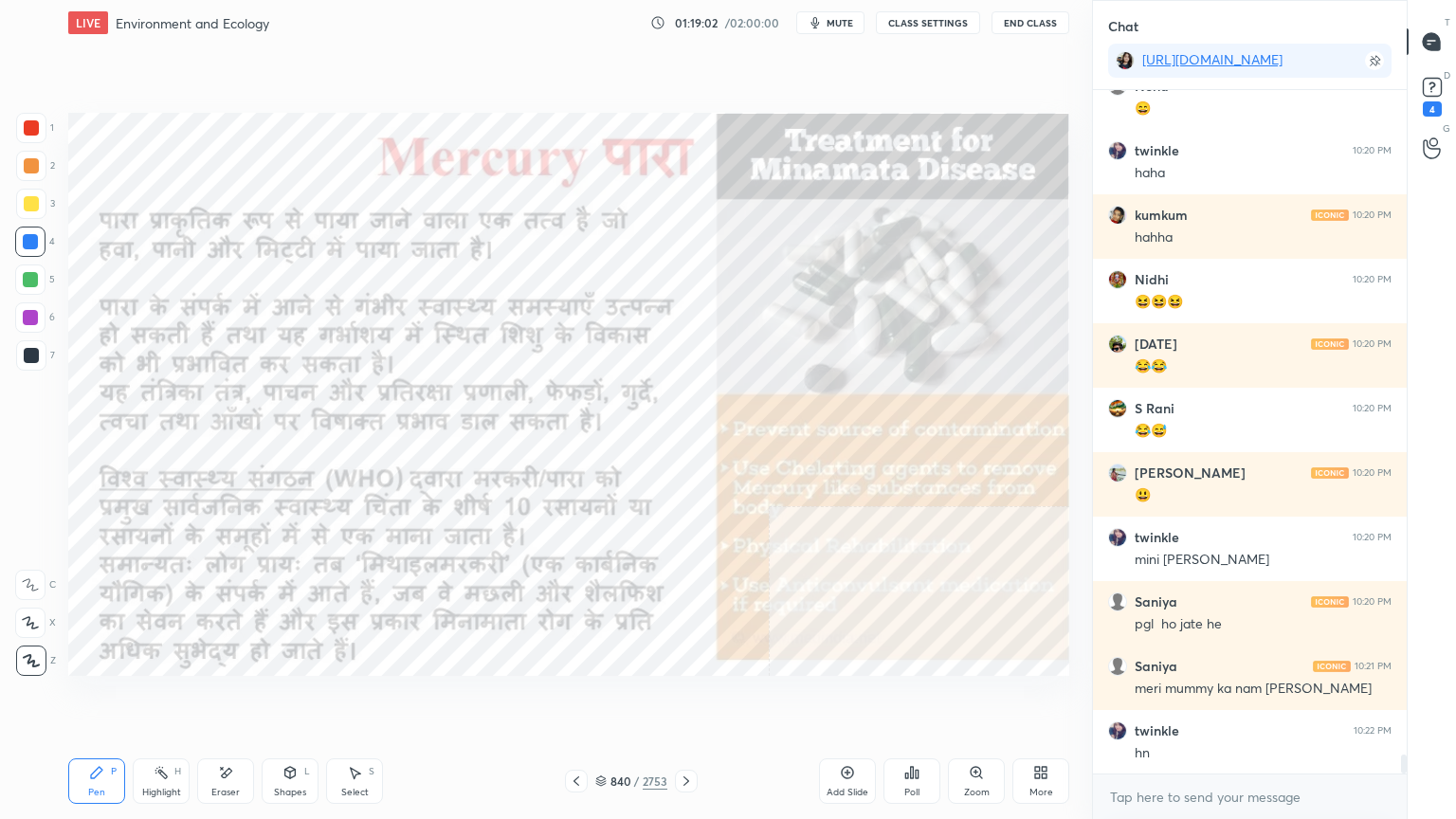
click at [681, 699] on icon at bounding box center [686, 782] width 15 height 15
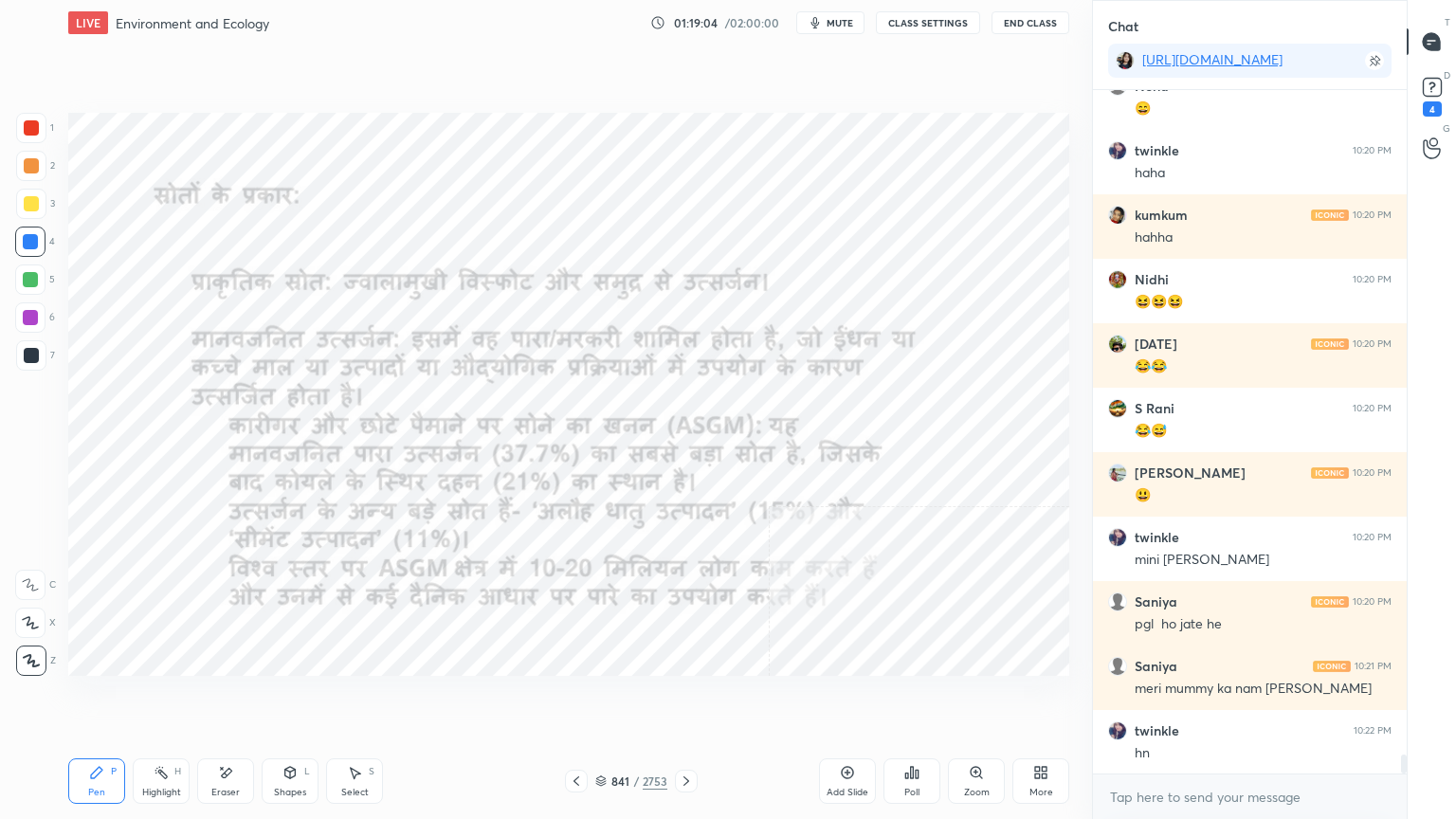
click at [680, 699] on icon at bounding box center [686, 782] width 15 height 15
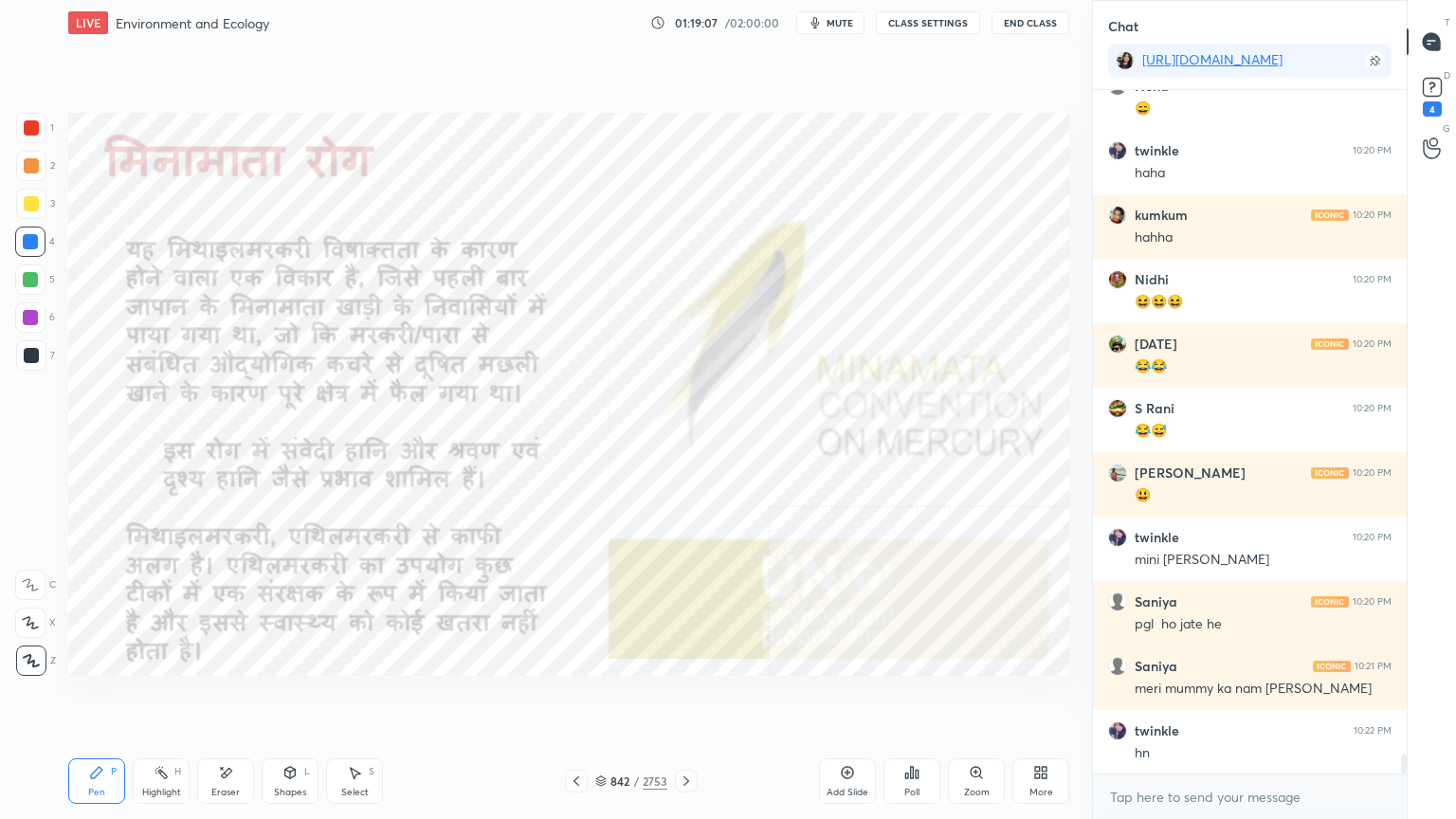
click at [609, 699] on div "842 / 2753" at bounding box center [630, 782] width 72 height 17
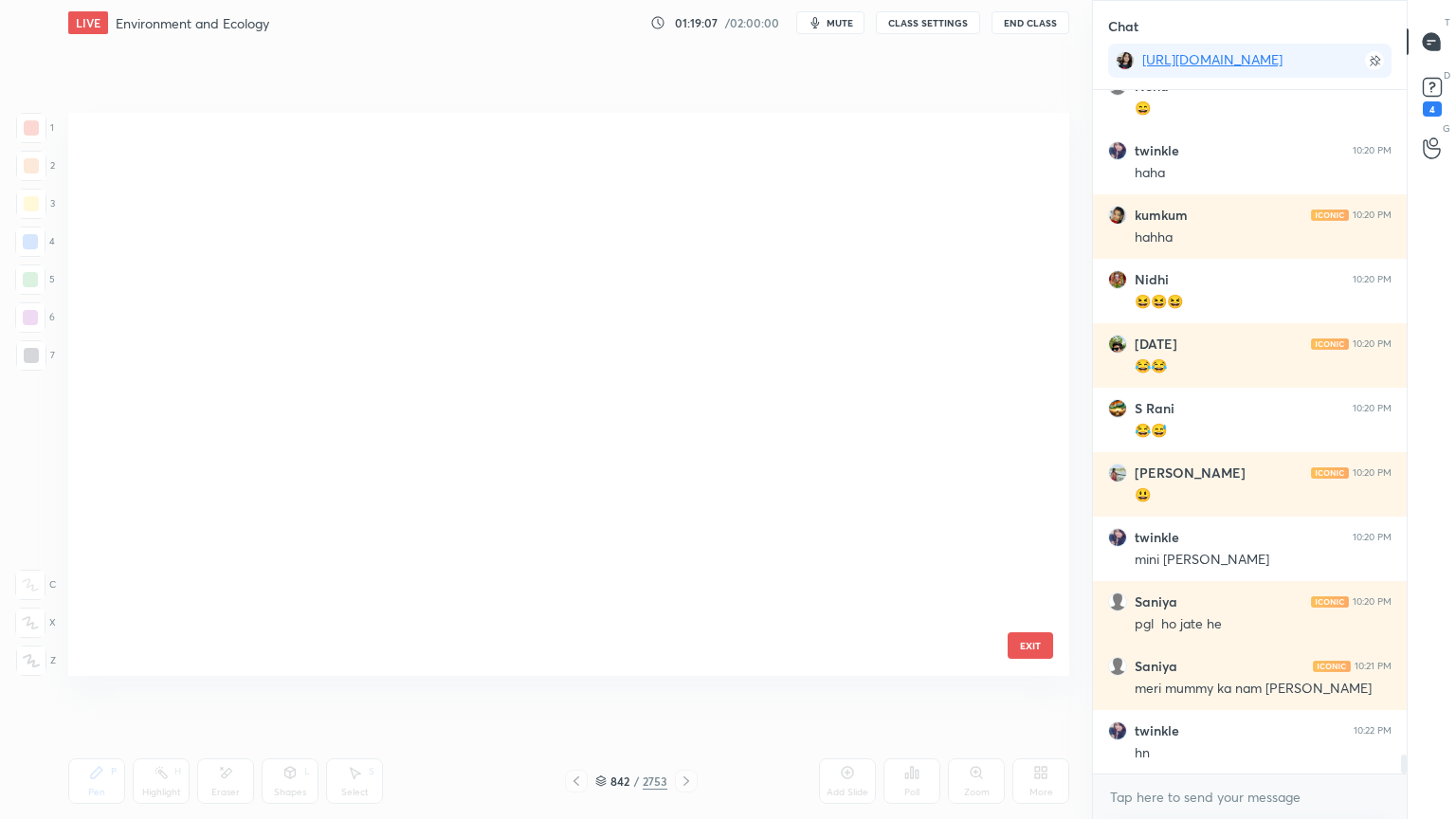
scroll to position [558, 992]
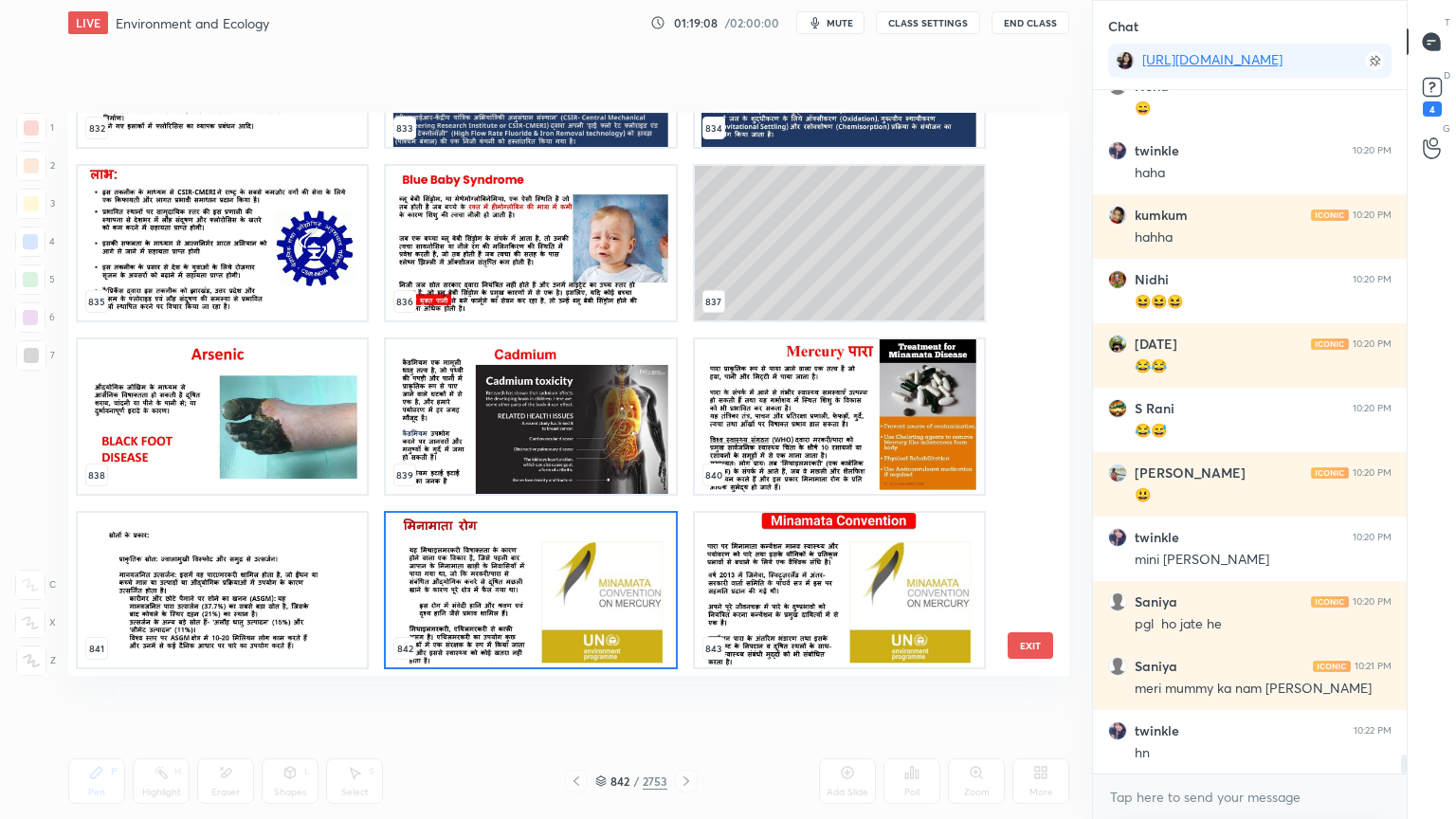
click at [565, 619] on img "grid" at bounding box center [530, 590] width 289 height 155
click at [565, 620] on img "grid" at bounding box center [530, 590] width 289 height 155
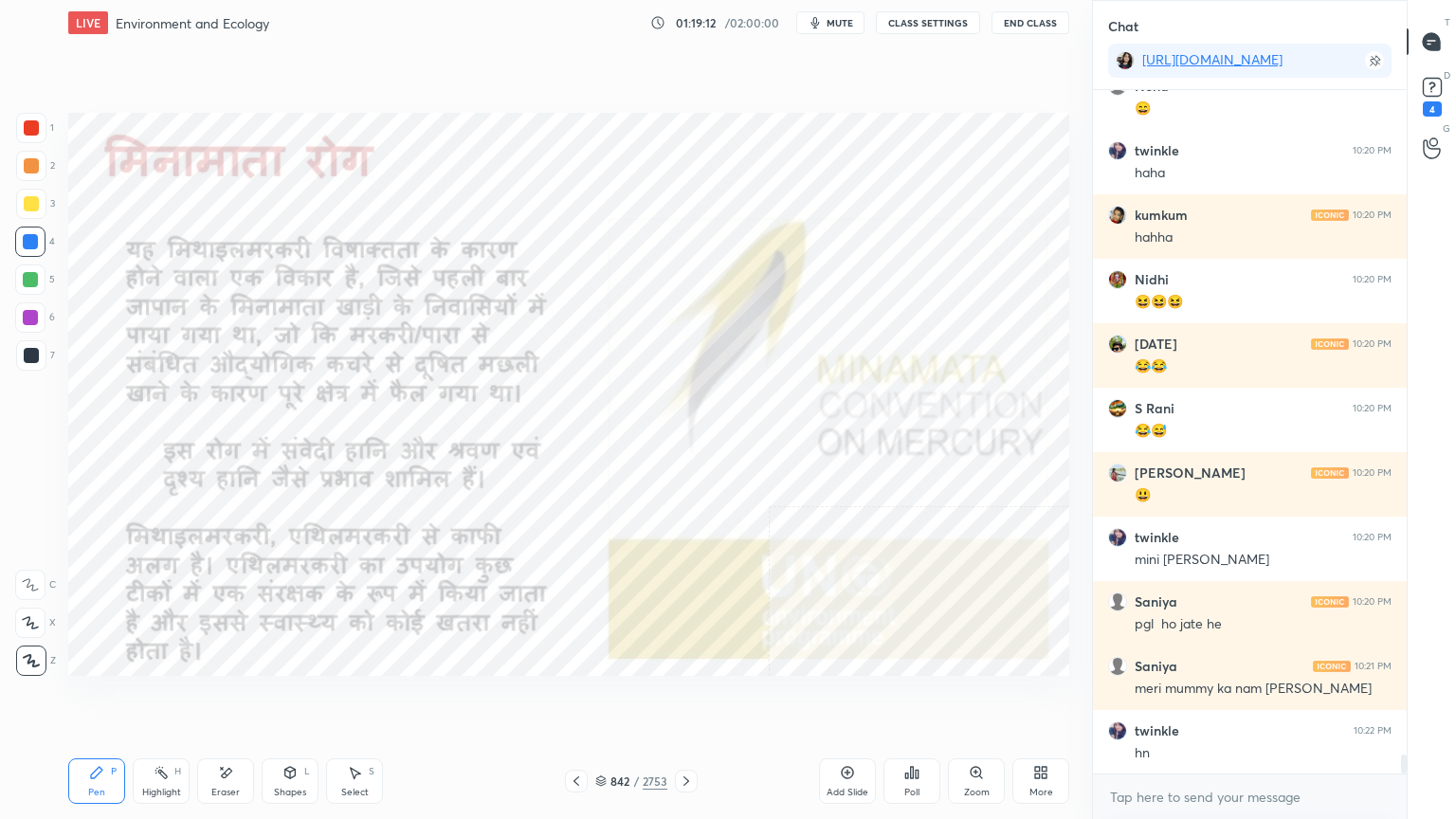
click at [686, 699] on icon at bounding box center [686, 782] width 15 height 15
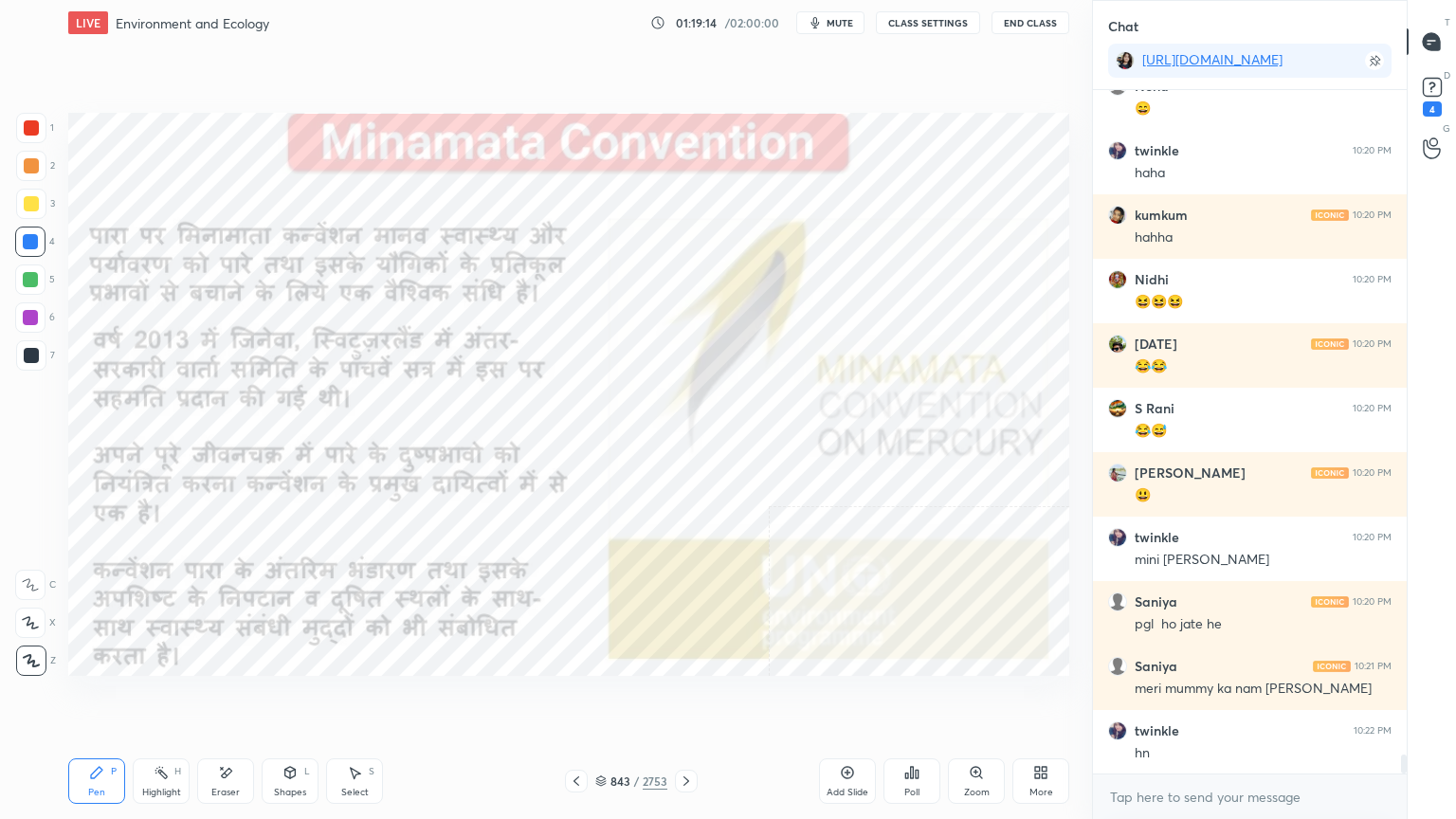
click at [682, 699] on icon at bounding box center [686, 782] width 15 height 15
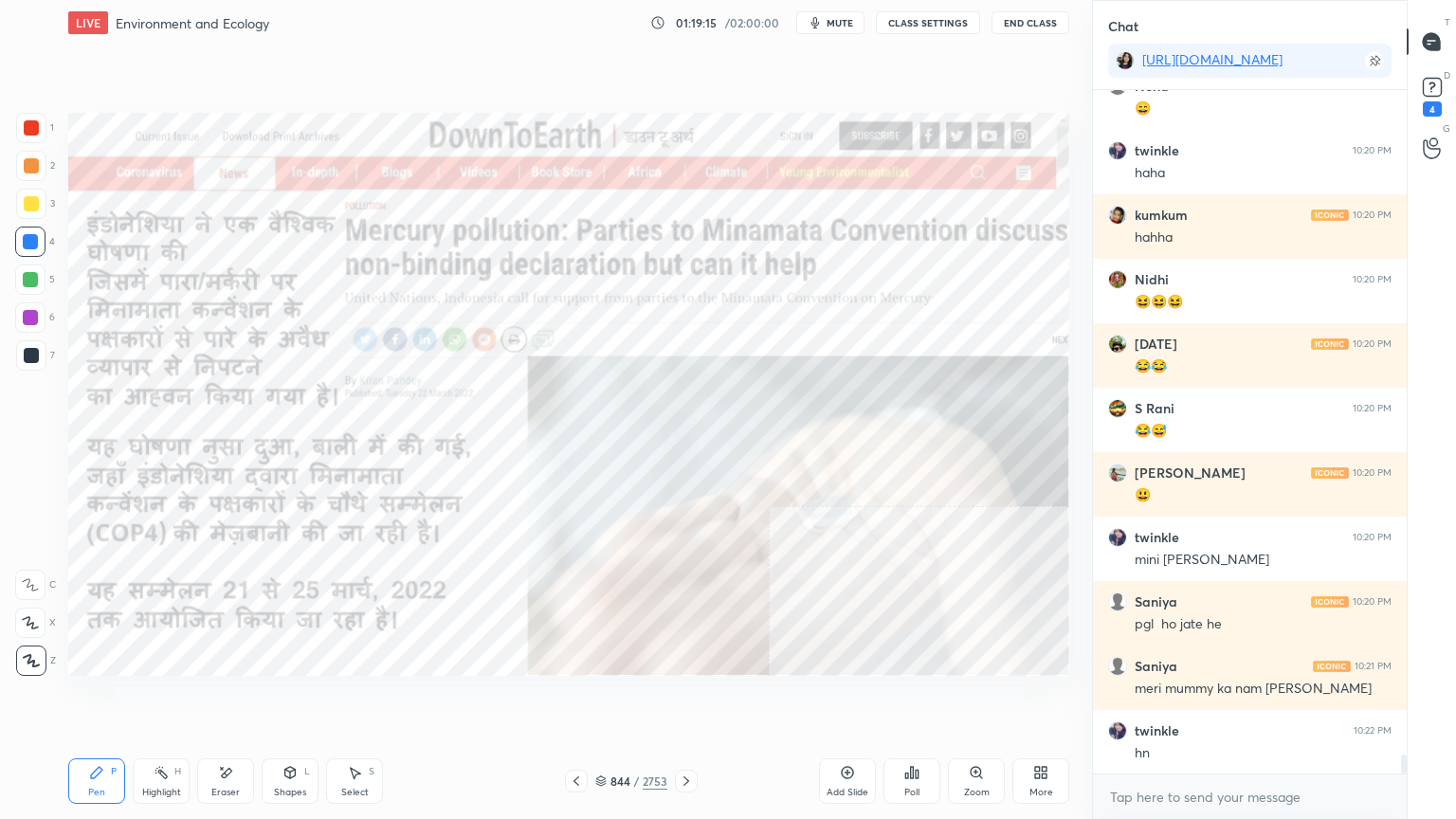
click at [682, 699] on icon at bounding box center [686, 782] width 15 height 15
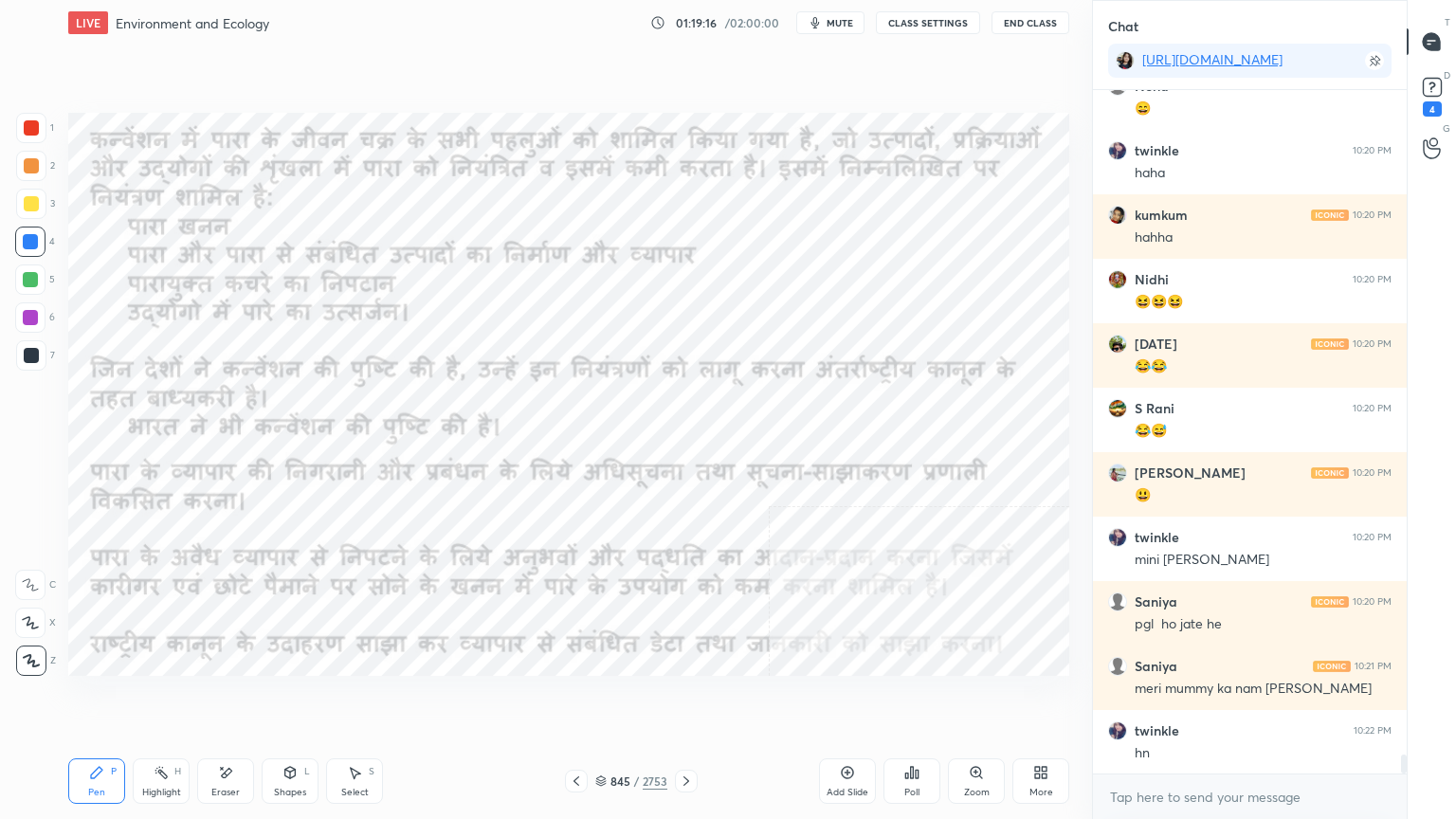
drag, startPoint x: 573, startPoint y: 783, endPoint x: 586, endPoint y: 779, distance: 13.6
click at [575, 699] on icon at bounding box center [577, 782] width 15 height 15
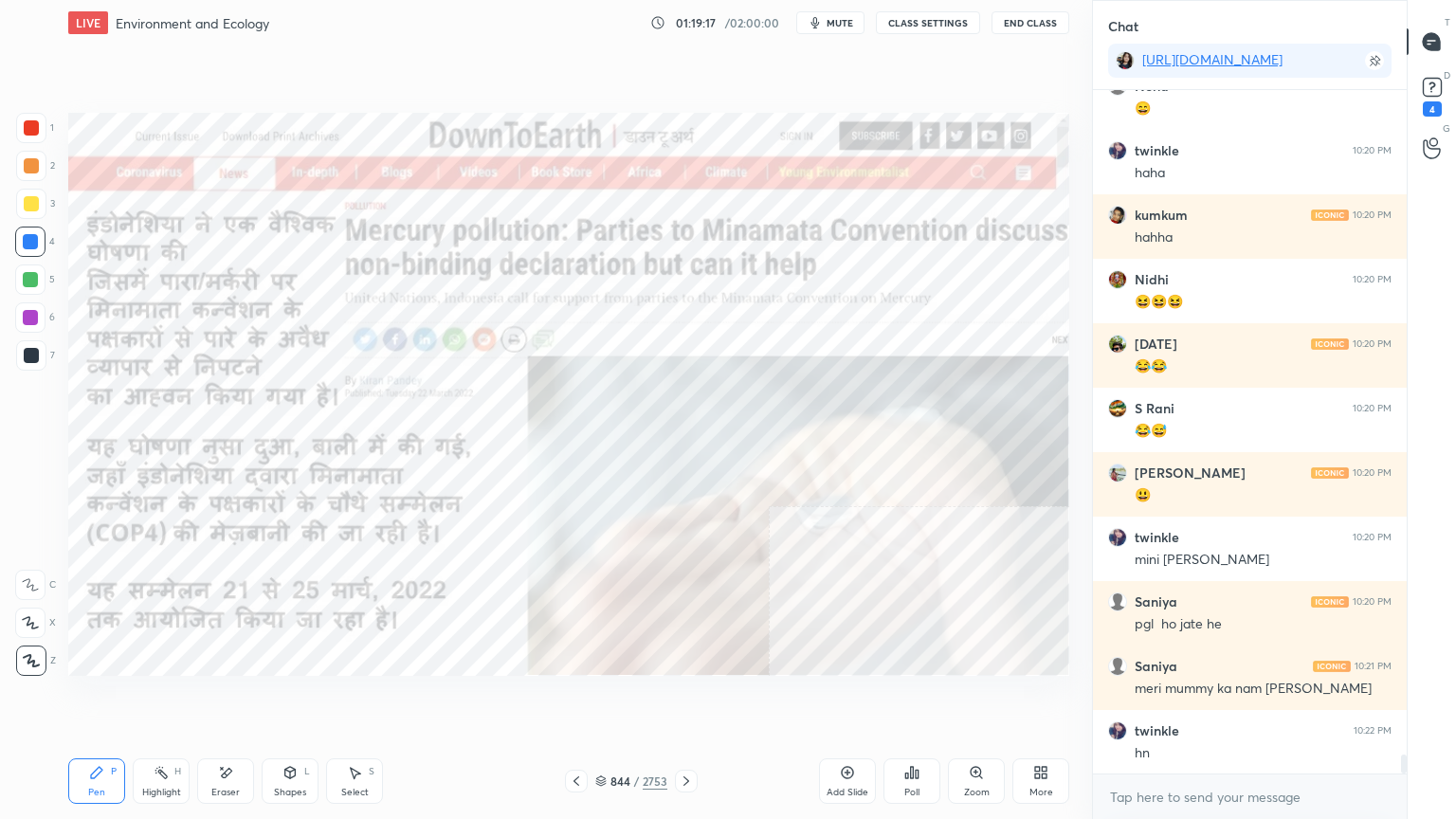
click at [581, 699] on icon at bounding box center [577, 782] width 15 height 15
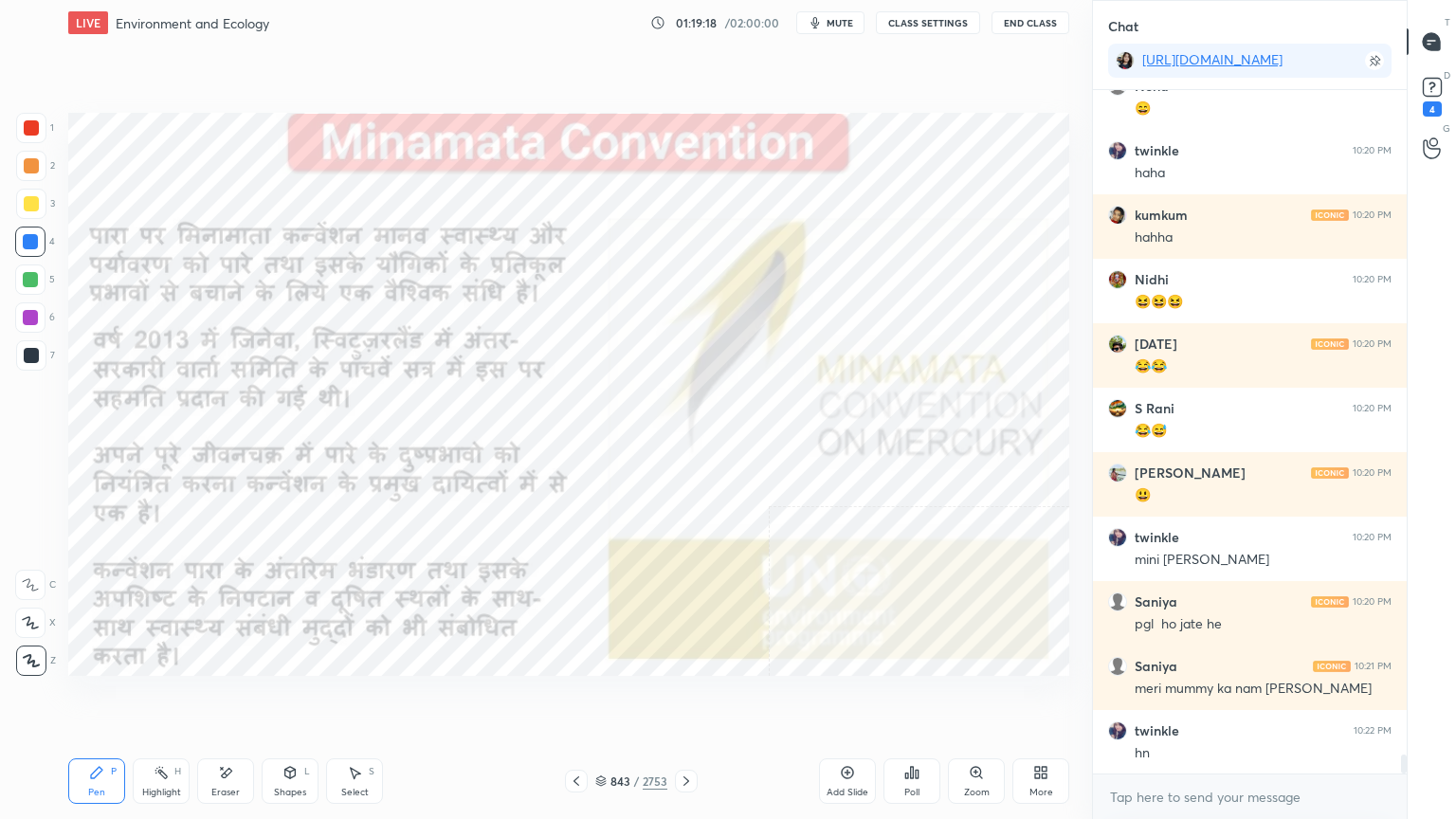
click at [686, 699] on icon at bounding box center [686, 782] width 15 height 15
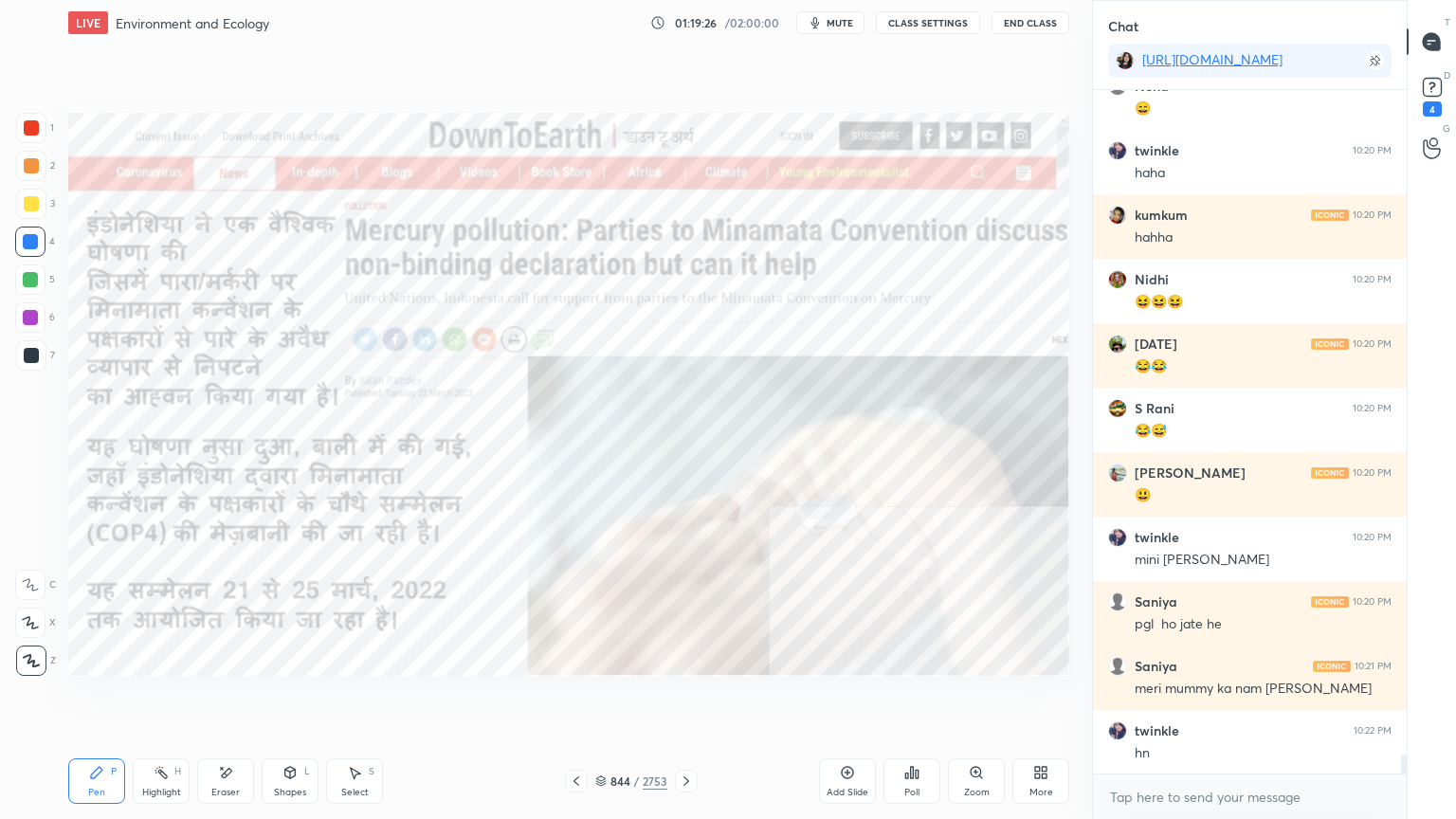
click at [687, 699] on icon at bounding box center [686, 782] width 15 height 15
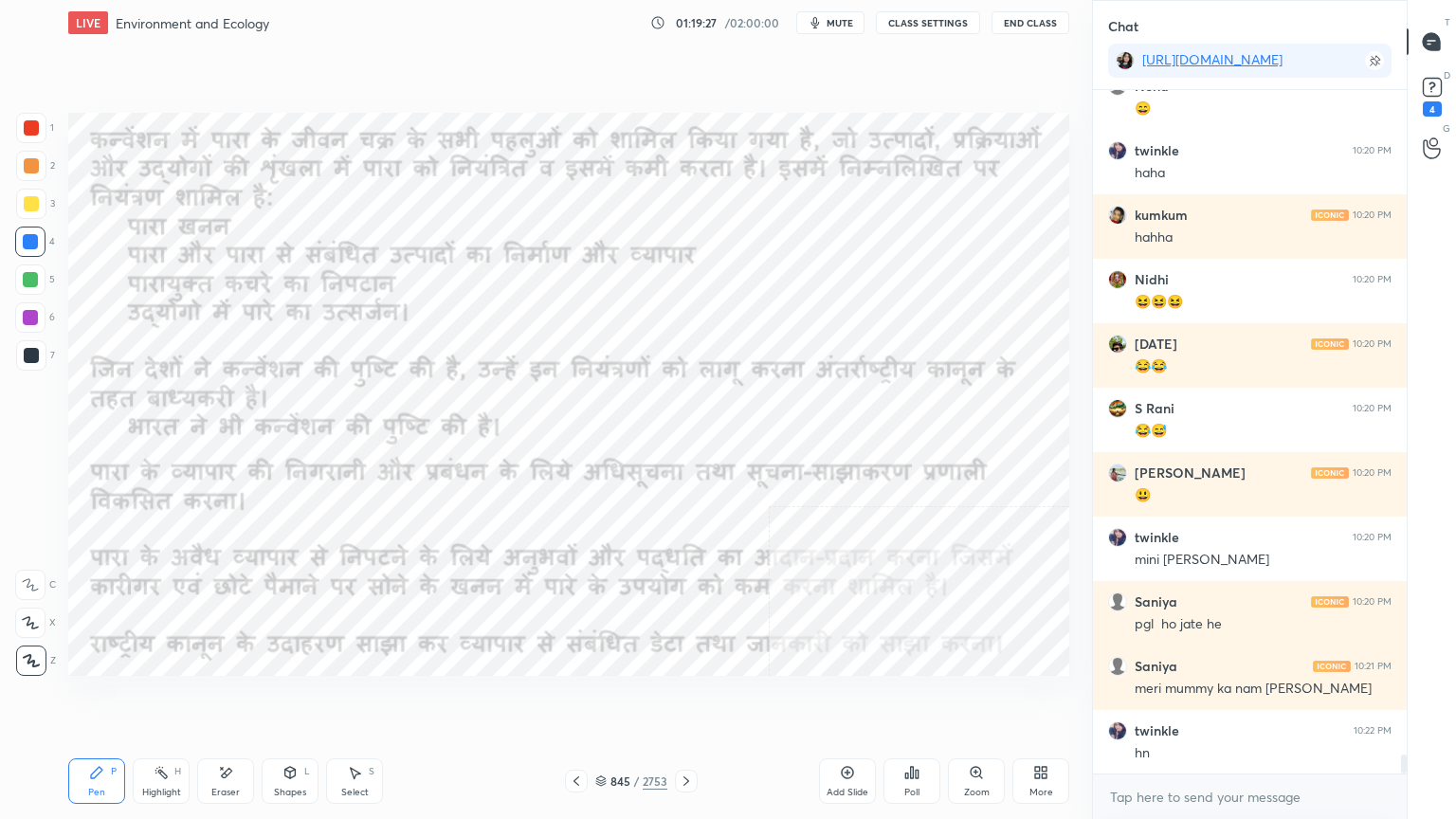
click at [686, 699] on icon at bounding box center [686, 782] width 15 height 15
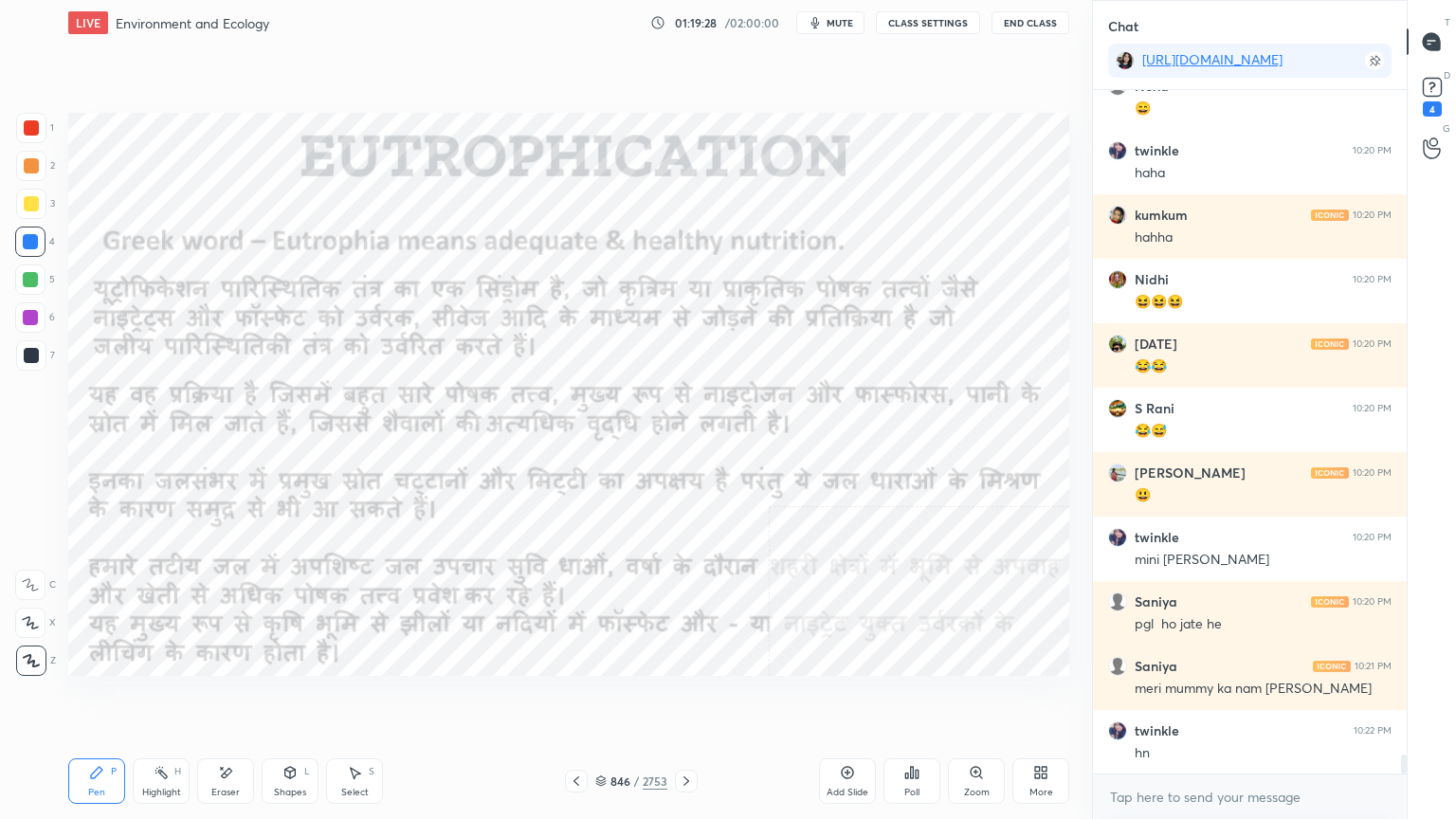
drag, startPoint x: 688, startPoint y: 778, endPoint x: 645, endPoint y: 762, distance: 45.9
click at [655, 699] on div "Pen P Highlight H Eraser Shapes L Select S 846 / 2753 Add Slide Poll Zoom More" at bounding box center [568, 781] width 1000 height 76
drag, startPoint x: 606, startPoint y: 782, endPoint x: 658, endPoint y: 777, distance: 52.2
click at [609, 699] on div "846 / 2753" at bounding box center [630, 782] width 72 height 17
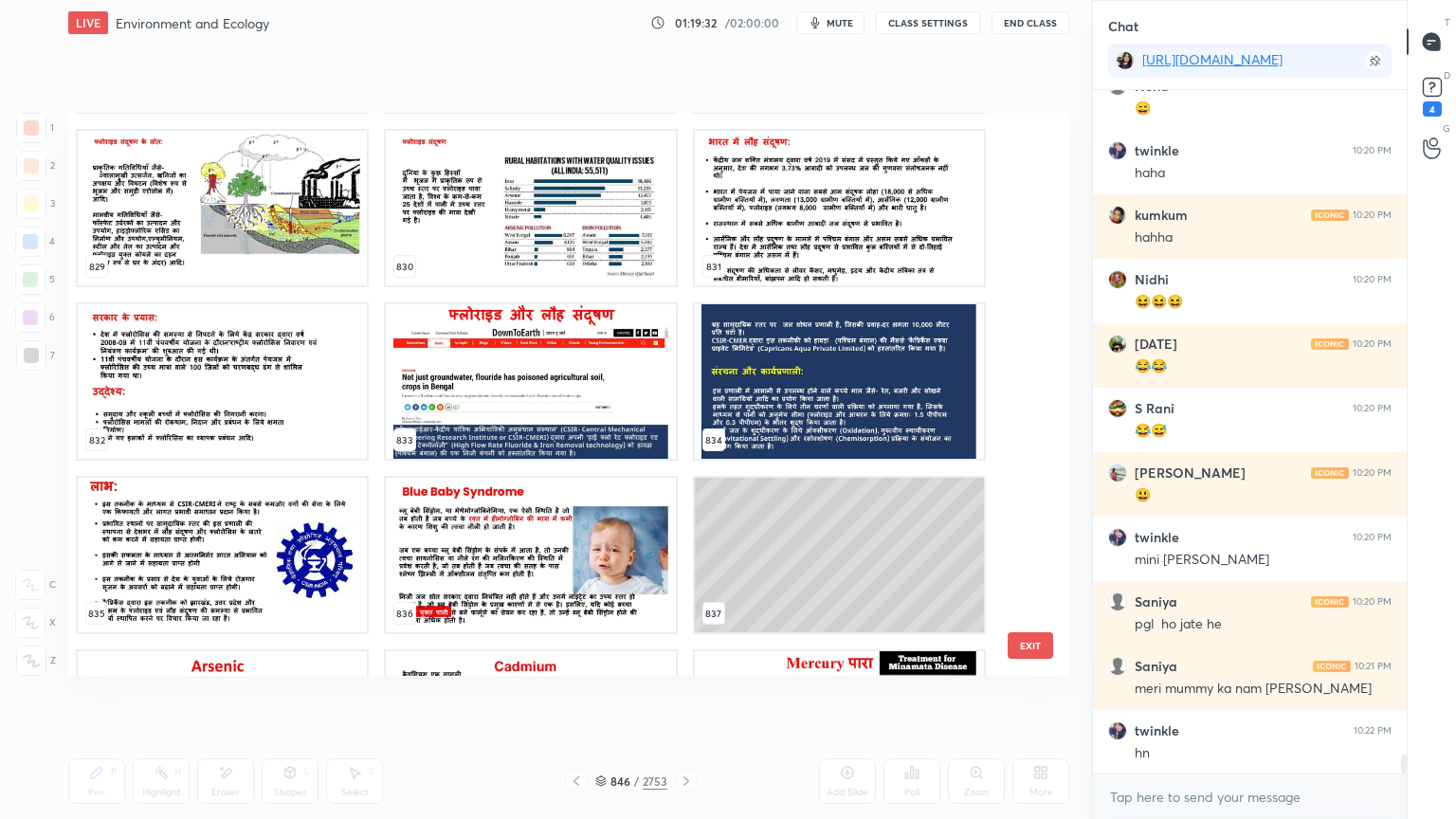
scroll to position [47345, 0]
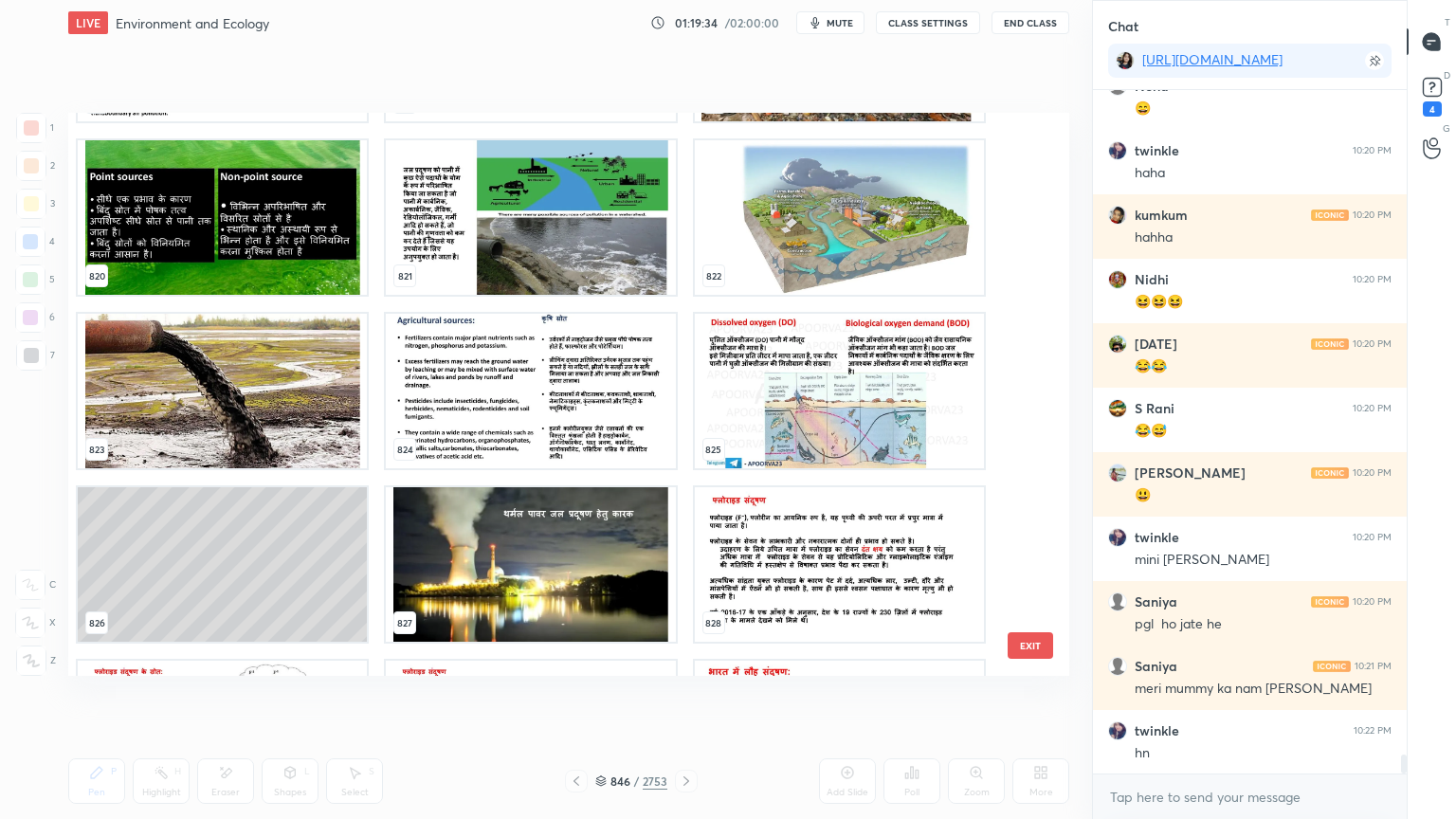
click at [827, 585] on img "grid" at bounding box center [839, 564] width 289 height 155
click at [830, 586] on img "grid" at bounding box center [839, 564] width 289 height 155
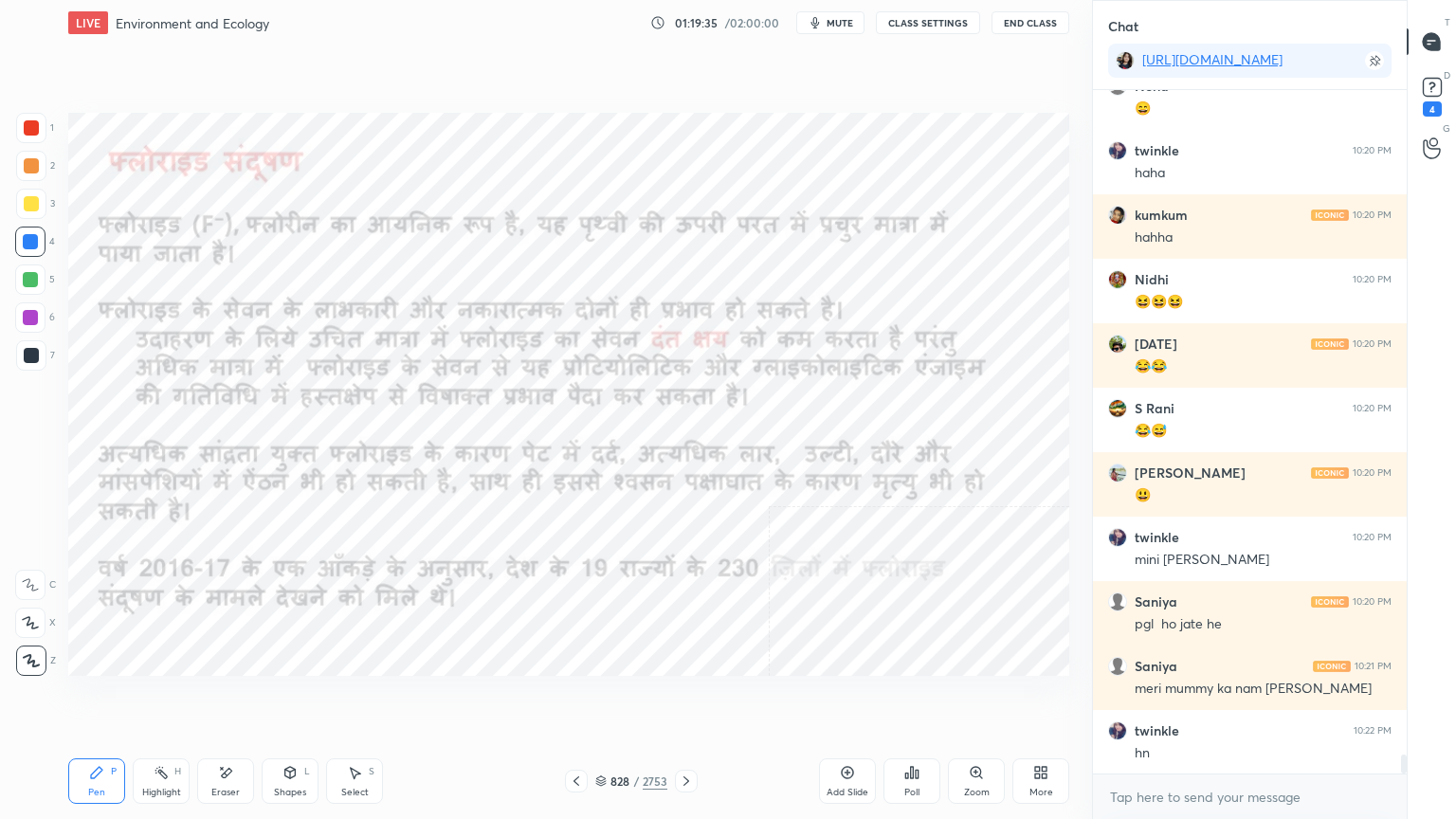
click at [830, 585] on img "grid" at bounding box center [839, 564] width 289 height 155
drag, startPoint x: 830, startPoint y: 584, endPoint x: 815, endPoint y: 594, distance: 18.0
click at [829, 584] on img "grid" at bounding box center [839, 564] width 289 height 155
drag, startPoint x: 605, startPoint y: 782, endPoint x: 619, endPoint y: 767, distance: 20.5
click at [608, 699] on div "828 / 2753" at bounding box center [630, 782] width 72 height 17
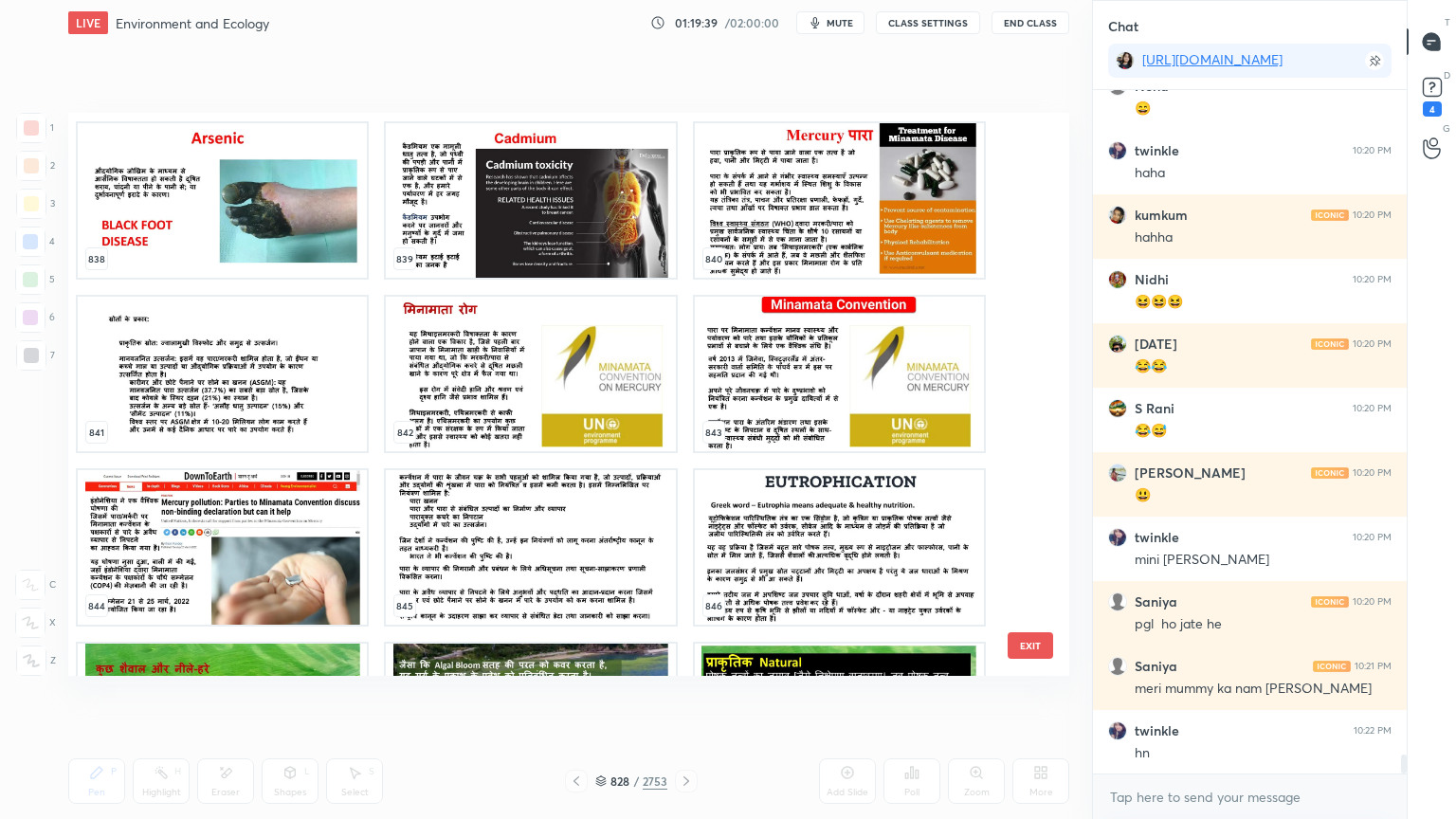
scroll to position [47876, 0]
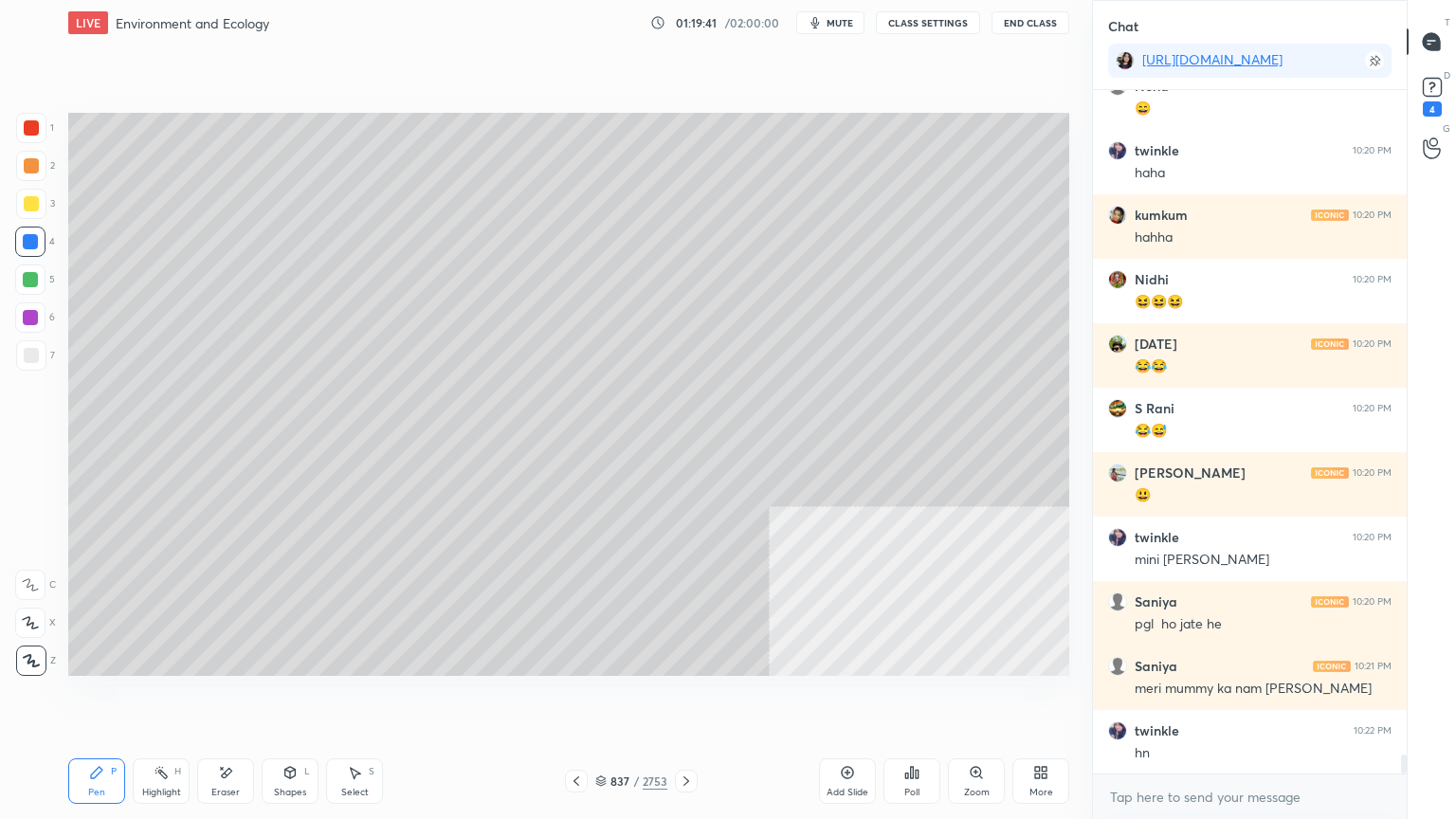
click at [0, 352] on div "1 2 3 4 5 6 7 C X Z E E Erase all H H" at bounding box center [30, 394] width 61 height 563
click at [11, 356] on div "1 2 3 4 5 6 7 C X Z E E Erase all H H" at bounding box center [30, 394] width 61 height 563
click at [28, 353] on div at bounding box center [32, 356] width 15 height 15
click at [345, 699] on div "Select S" at bounding box center [354, 781] width 57 height 45
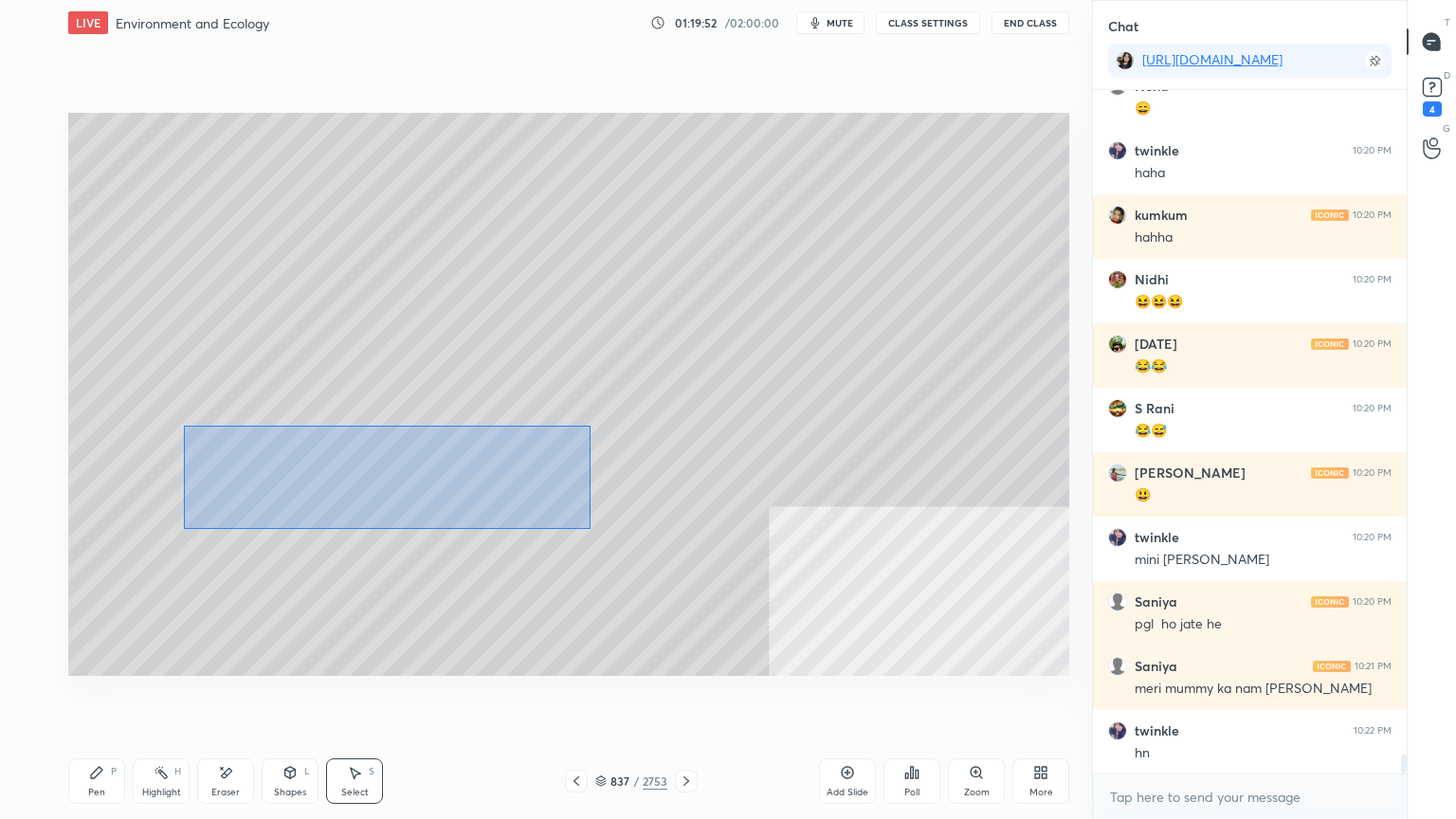
drag, startPoint x: 235, startPoint y: 446, endPoint x: 626, endPoint y: 509, distance: 396.0
click at [723, 545] on div "0 ° Undo Copy Duplicate Duplicate to new slide Delete" at bounding box center [568, 394] width 1000 height 563
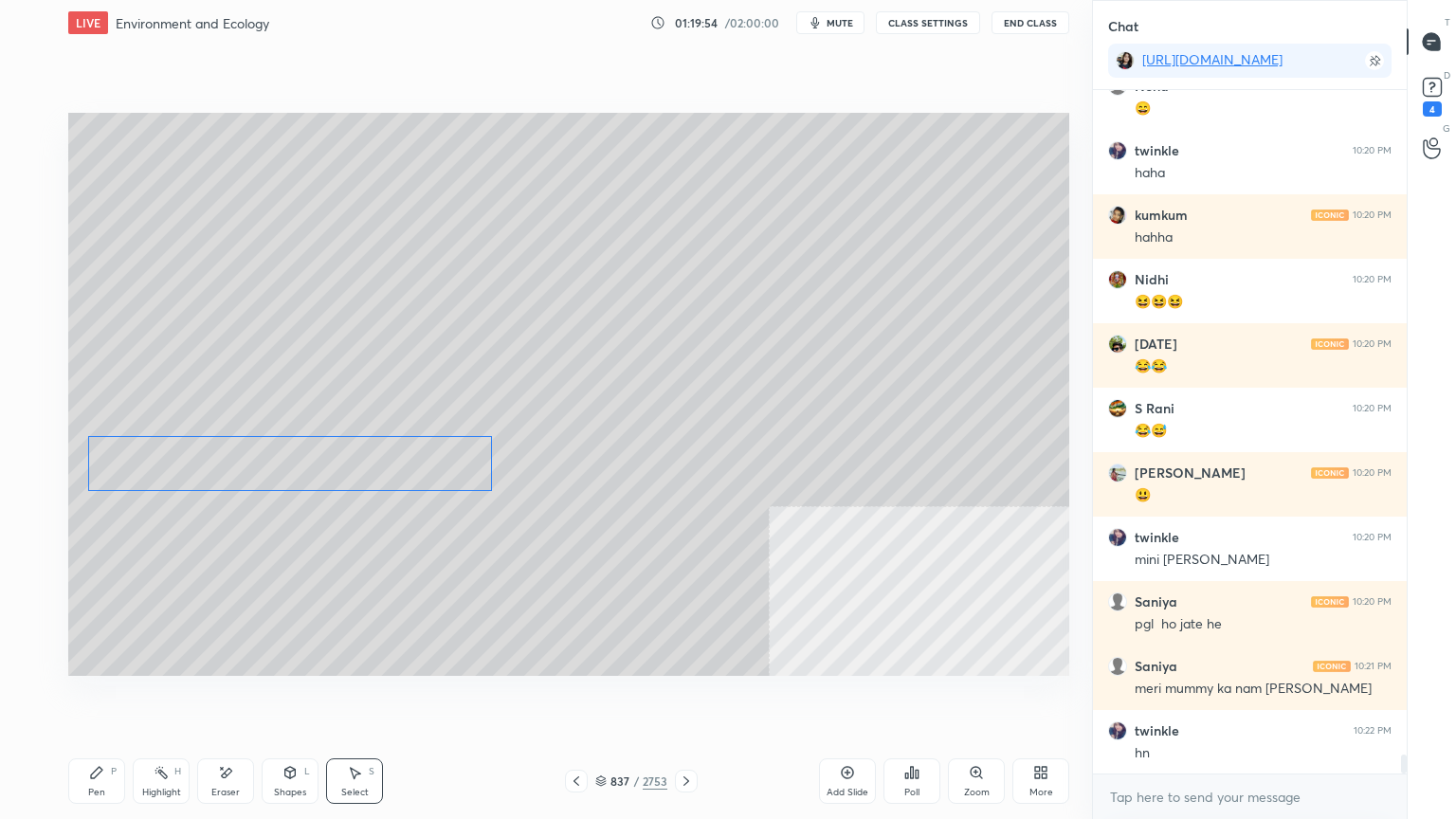
drag, startPoint x: 448, startPoint y: 485, endPoint x: 311, endPoint y: 534, distance: 145.5
click at [380, 482] on div "0 ° Undo Copy Duplicate Duplicate to new slide Delete" at bounding box center [568, 394] width 1000 height 563
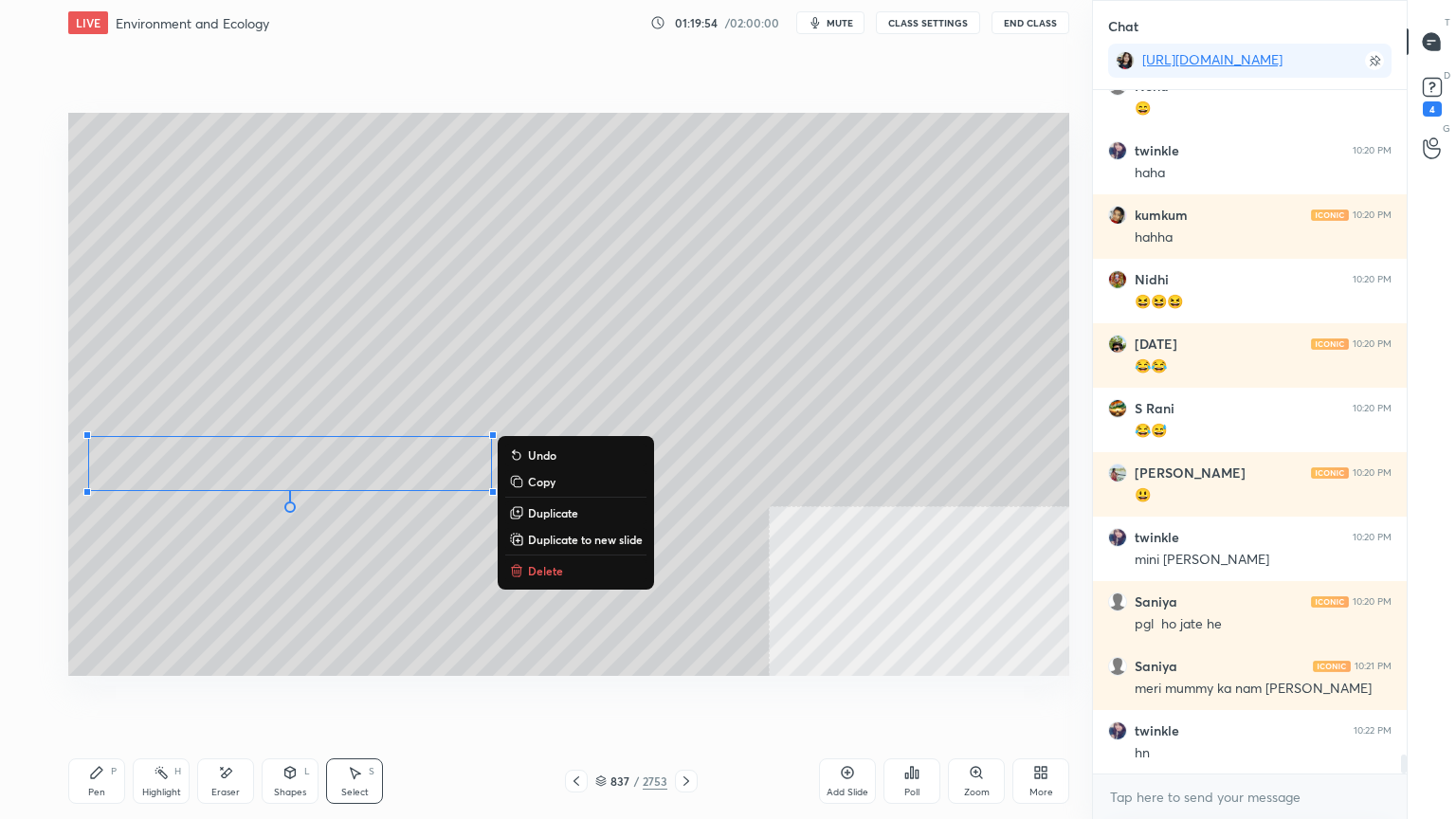
click at [87, 699] on div "Pen P" at bounding box center [96, 781] width 57 height 45
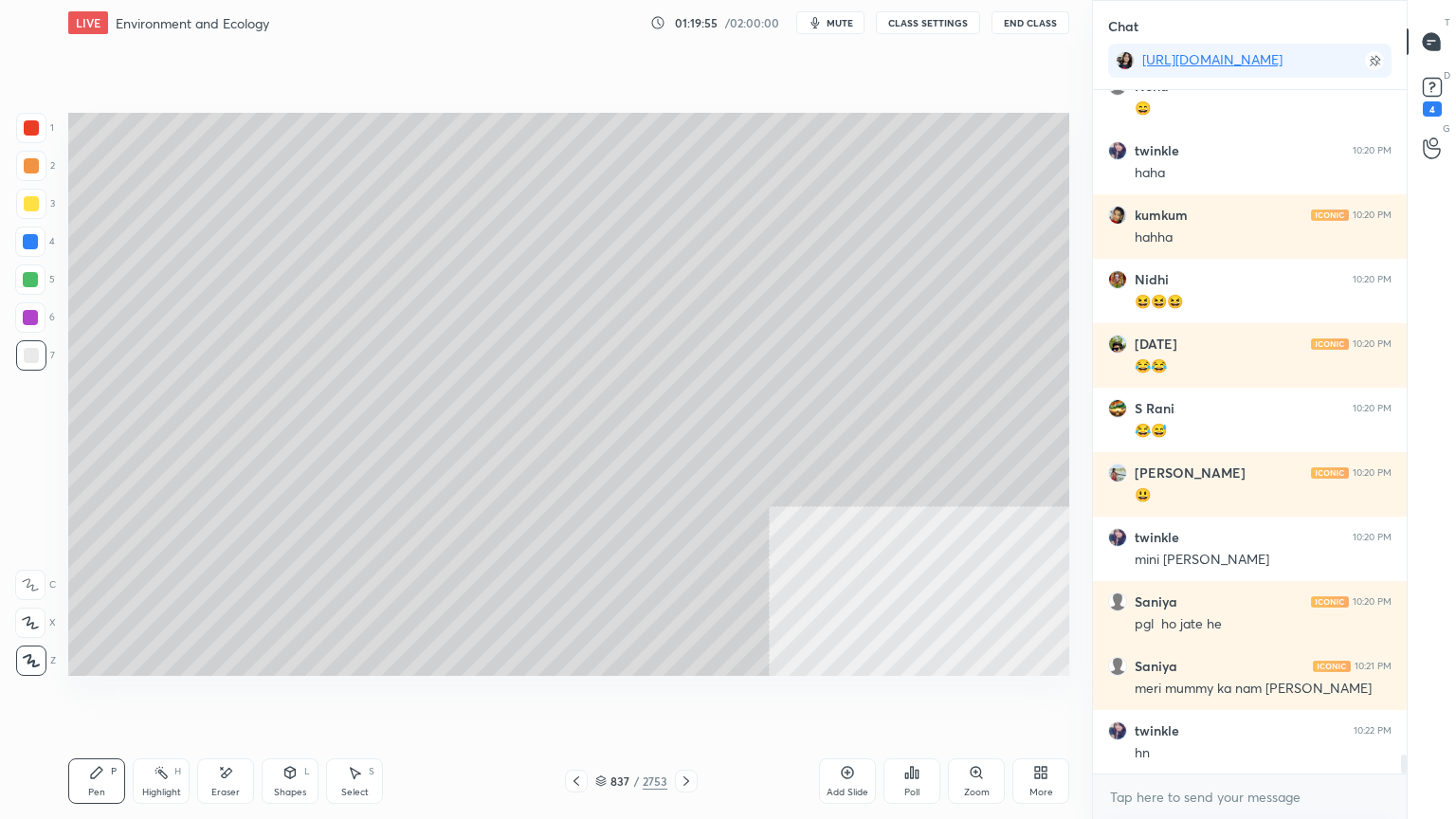
click at [99, 699] on div "Pen" at bounding box center [97, 793] width 17 height 10
click at [38, 233] on div at bounding box center [31, 242] width 31 height 31
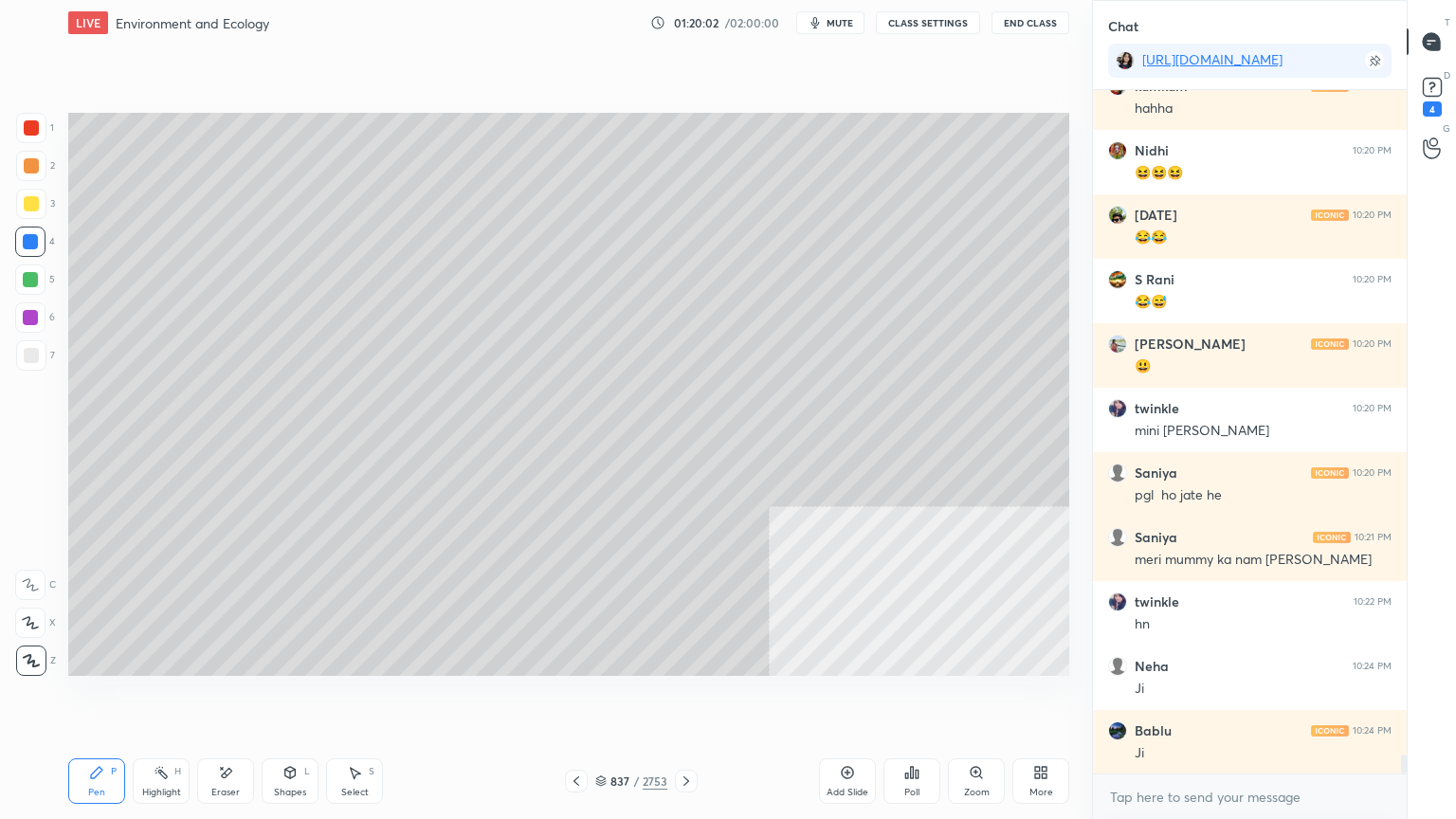
scroll to position [23826, 0]
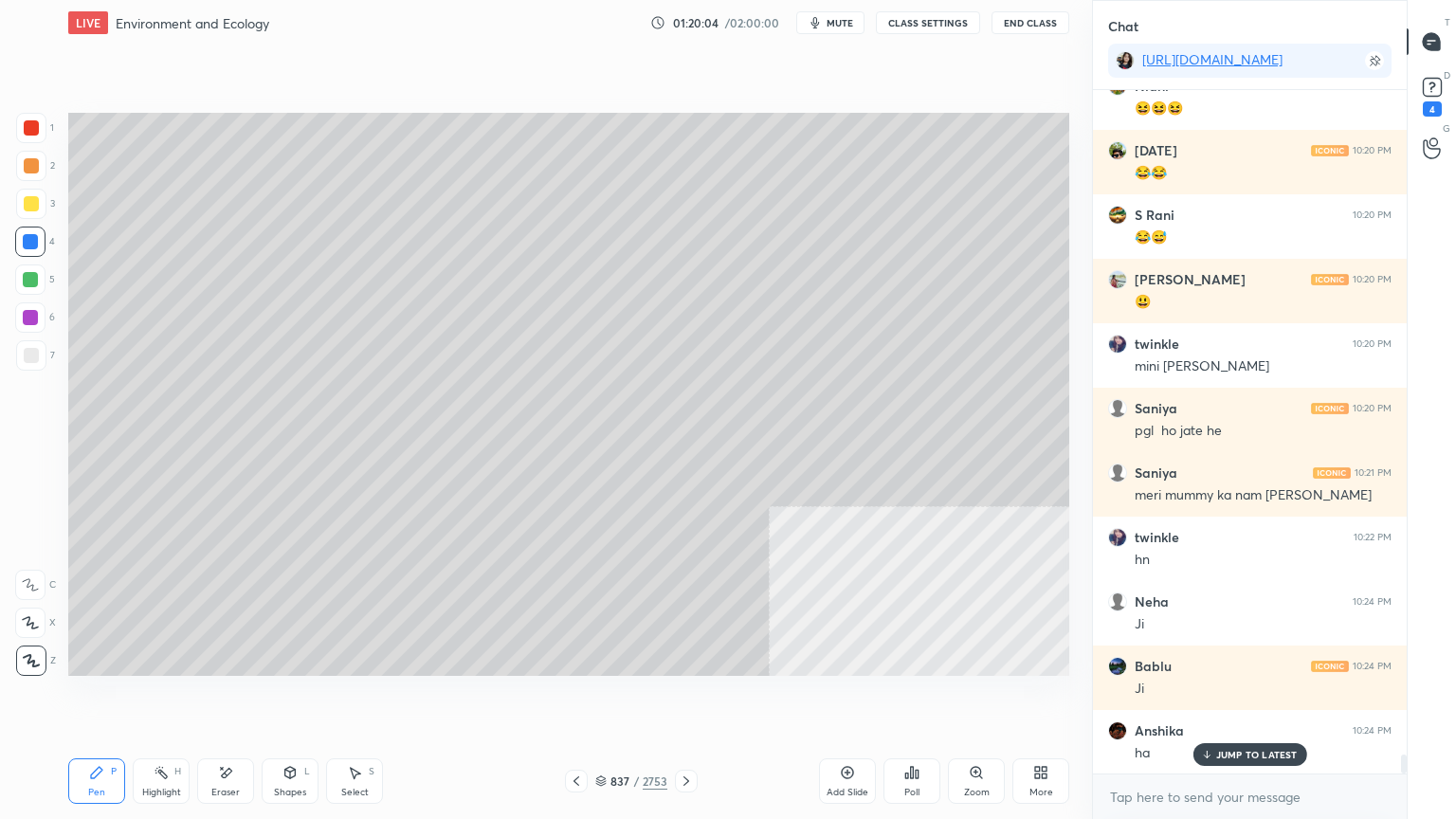
click at [605, 699] on div "837 / 2753" at bounding box center [630, 782] width 72 height 17
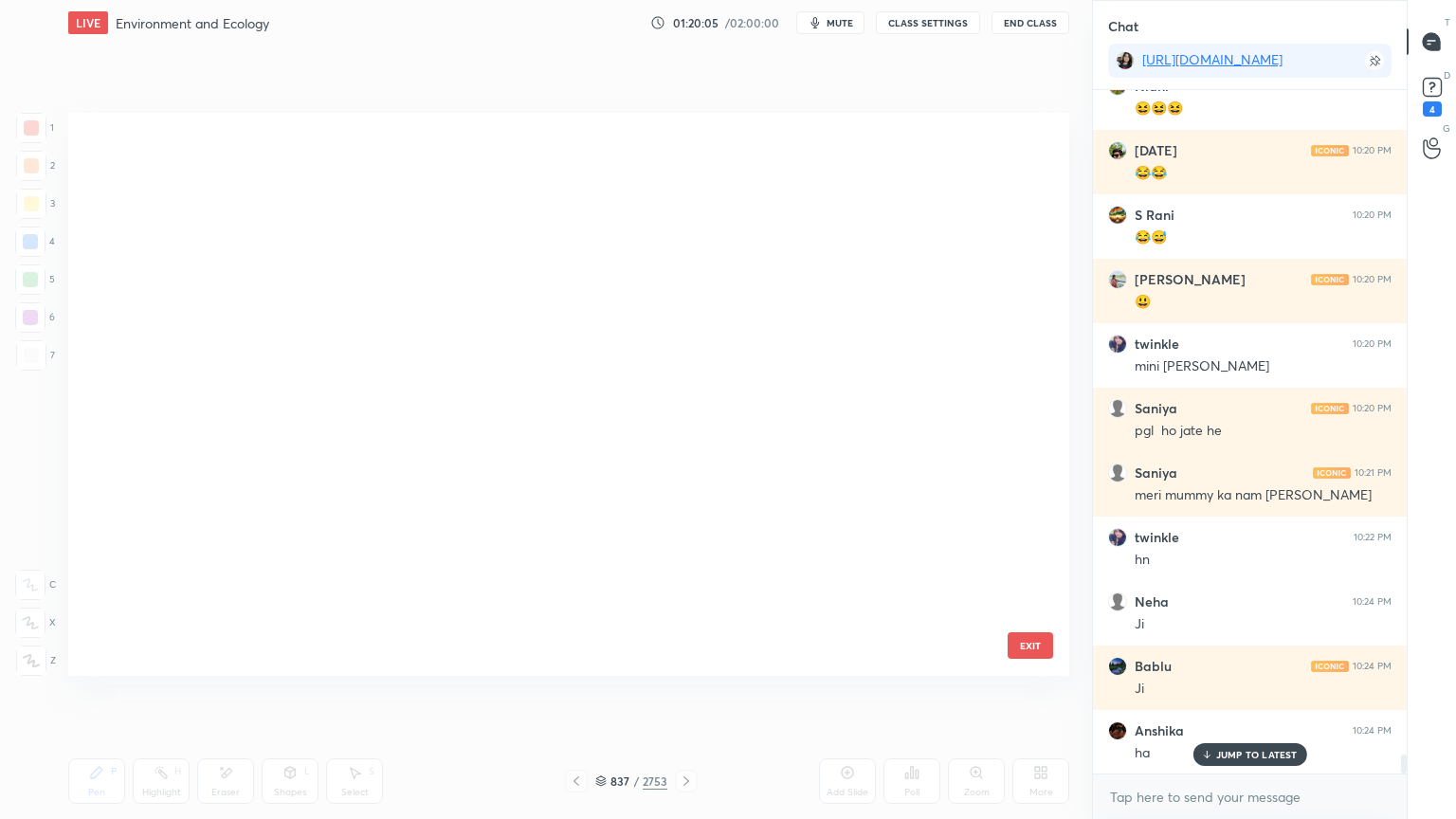
scroll to position [558, 992]
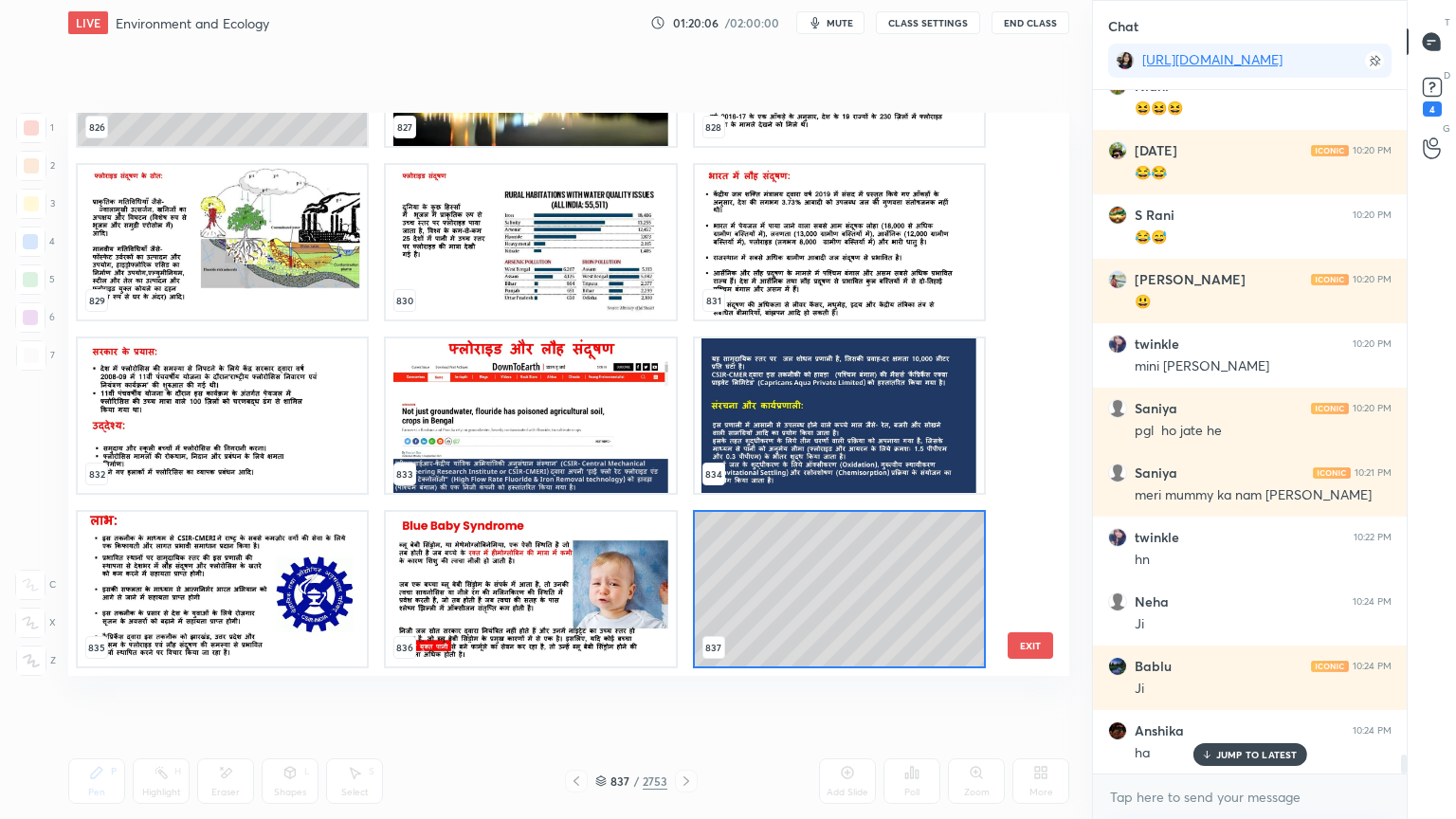
click at [1040, 655] on button "EXIT" at bounding box center [1029, 646] width 45 height 27
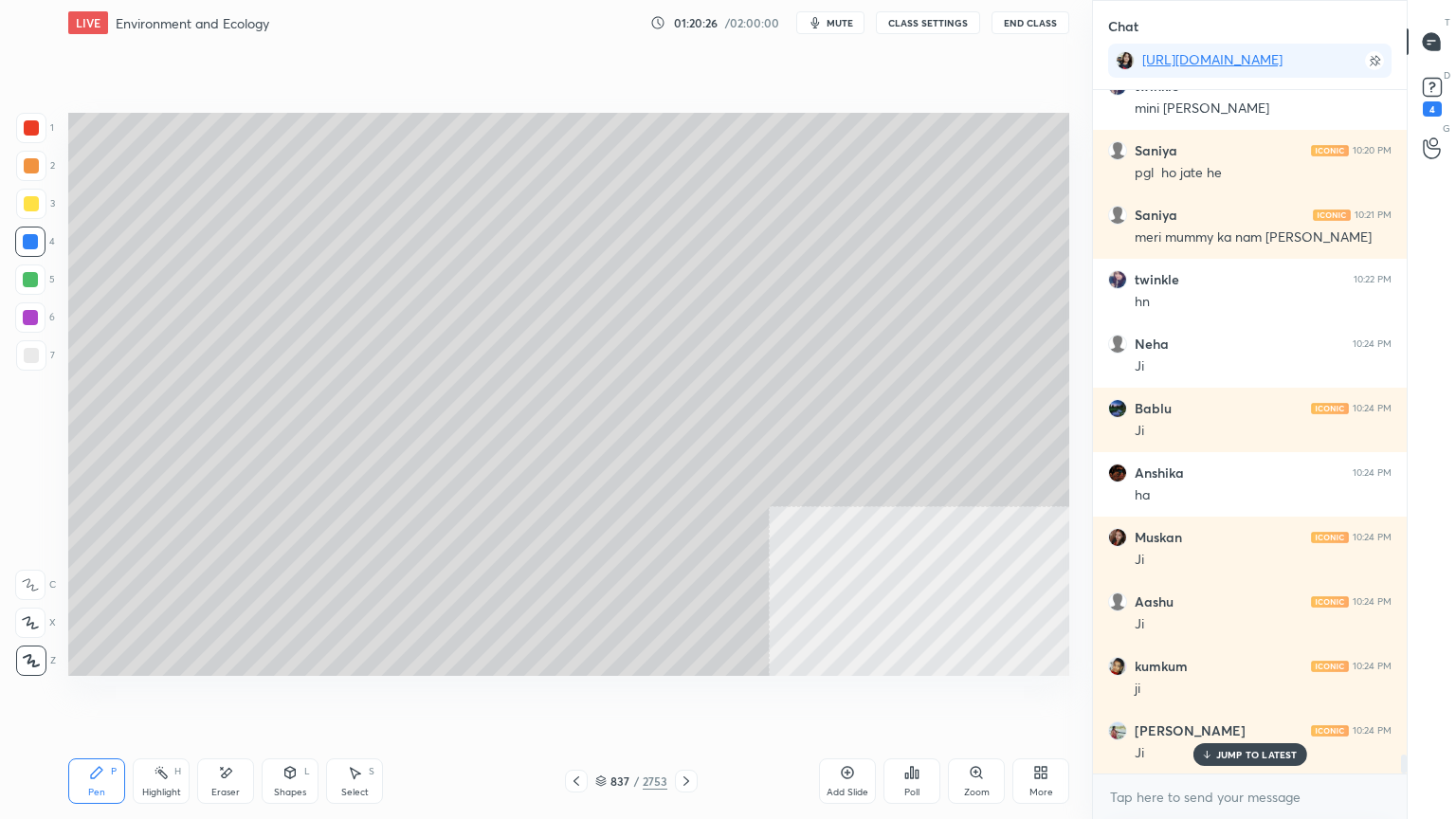
scroll to position [24149, 0]
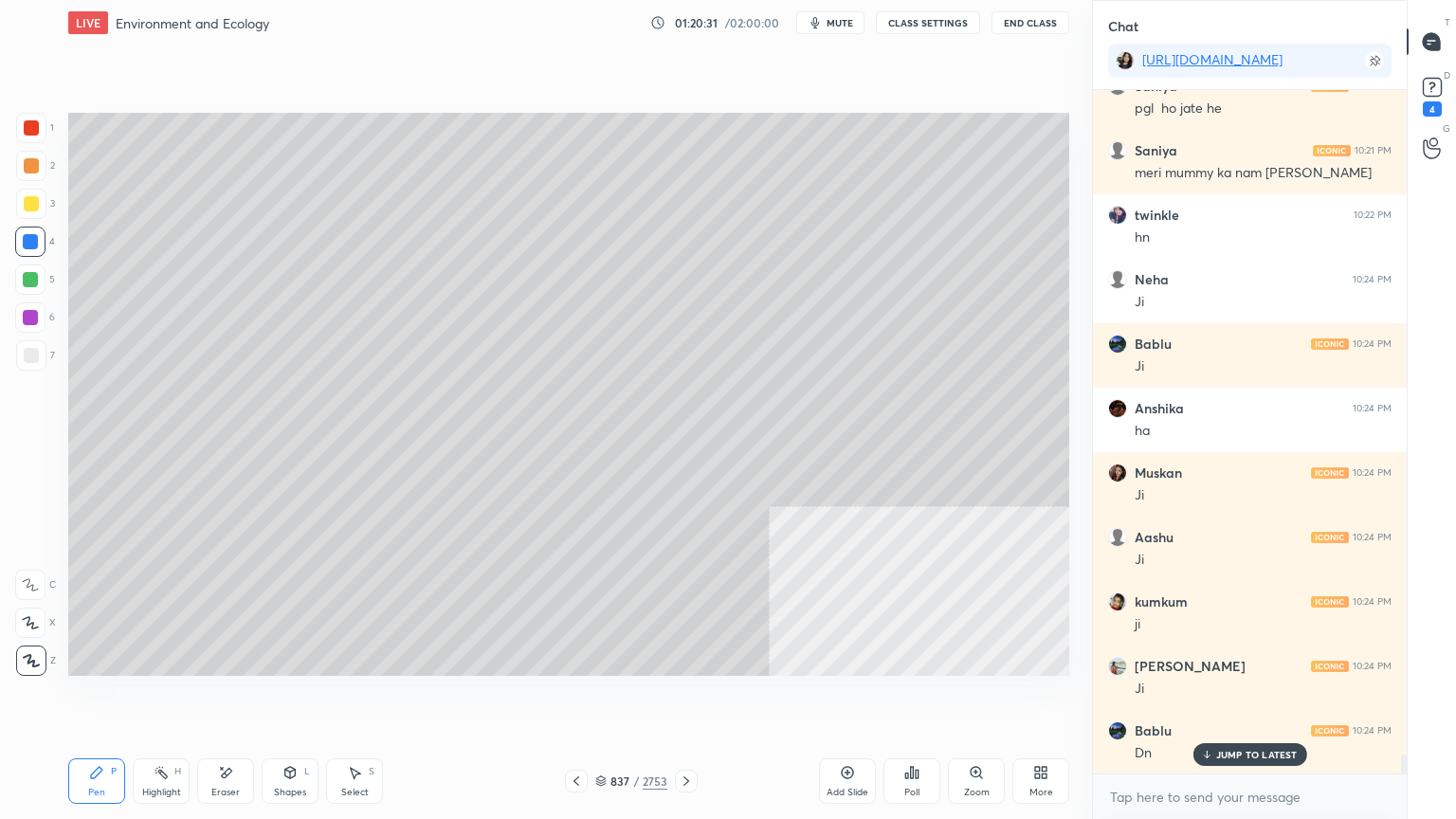
drag, startPoint x: 599, startPoint y: 782, endPoint x: 610, endPoint y: 764, distance: 21.1
click at [599, 699] on icon at bounding box center [601, 782] width 12 height 12
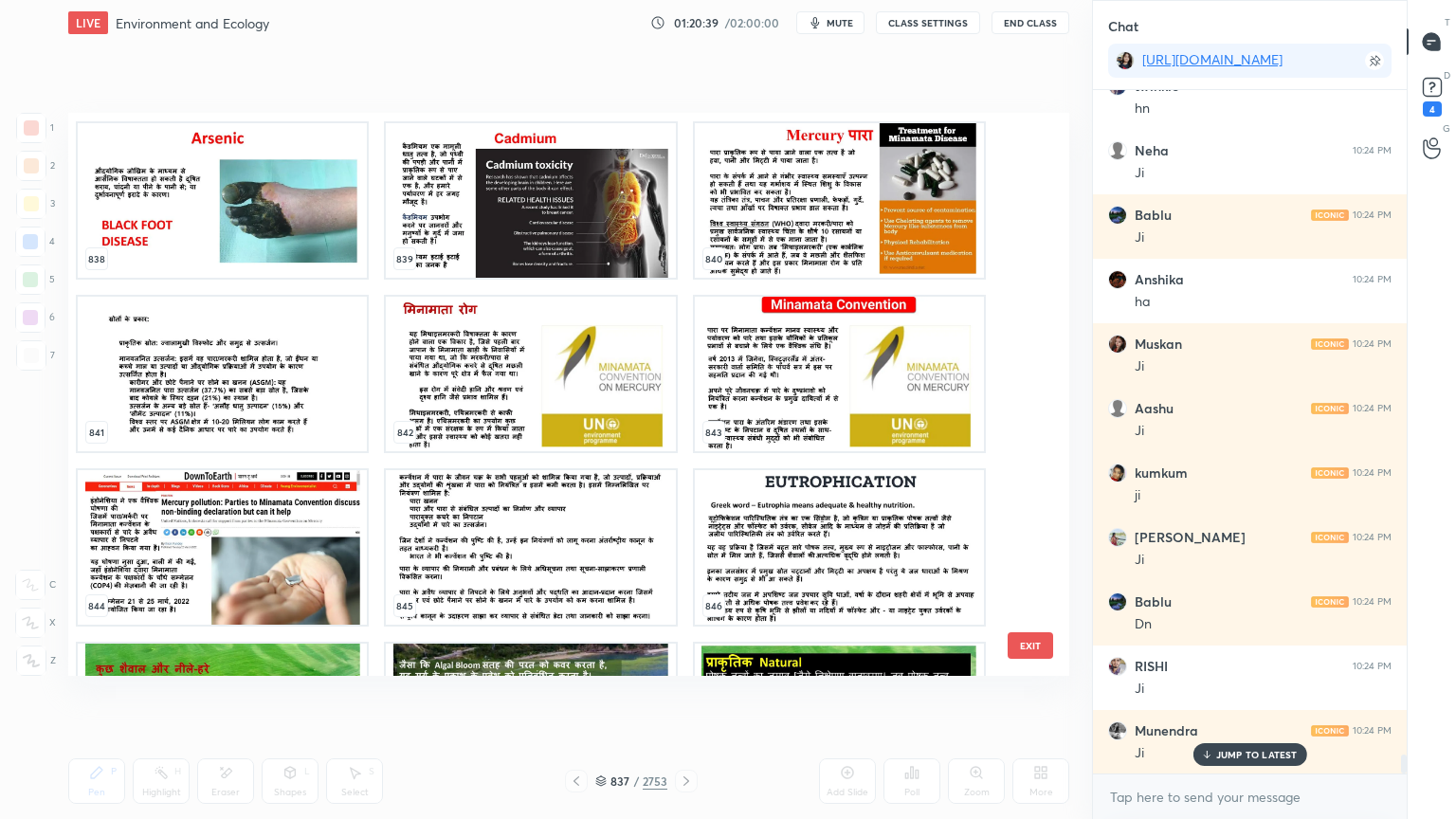
scroll to position [24342, 0]
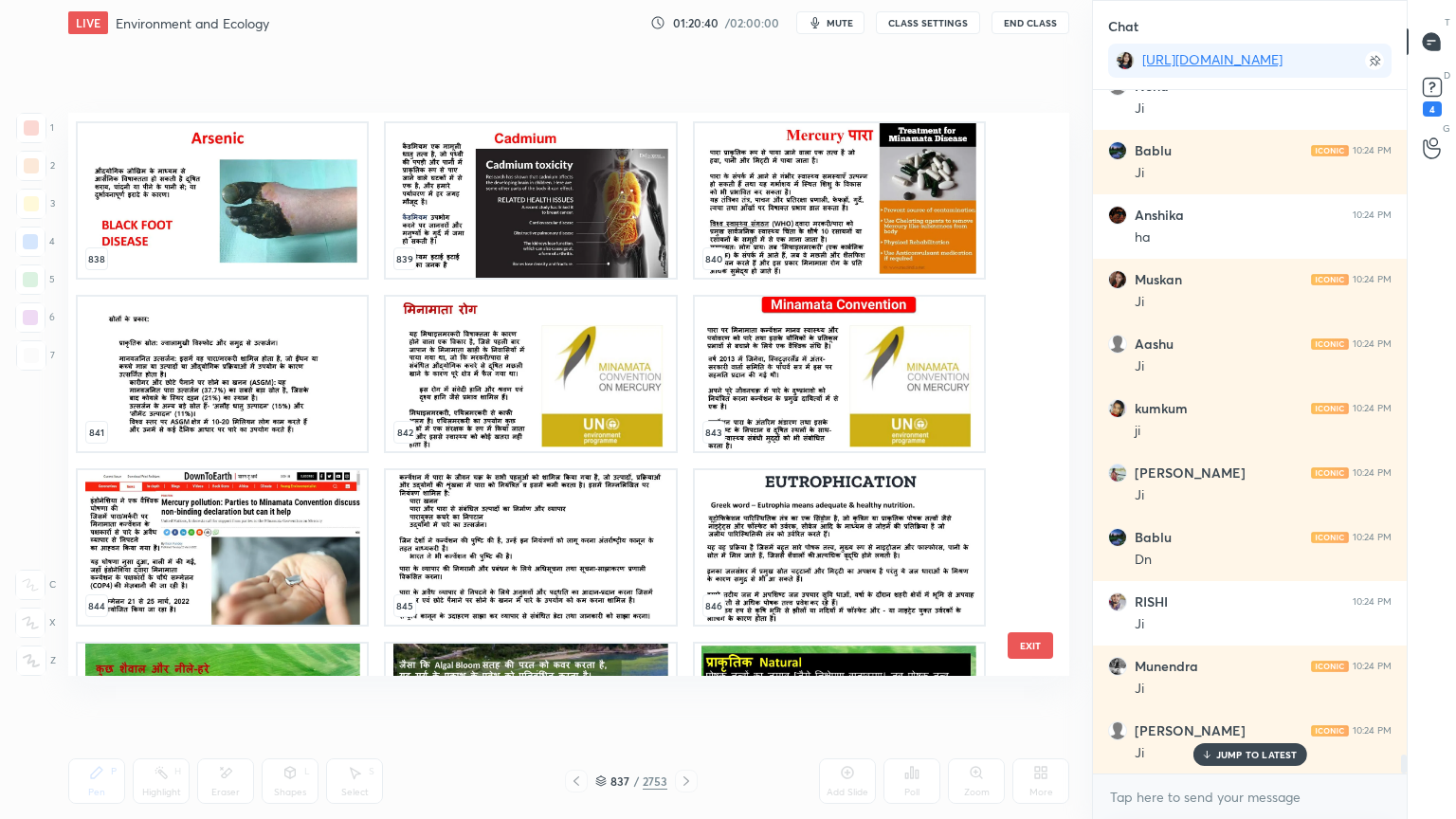
click at [807, 535] on img "grid" at bounding box center [839, 547] width 289 height 155
click at [812, 533] on img "grid" at bounding box center [839, 547] width 289 height 155
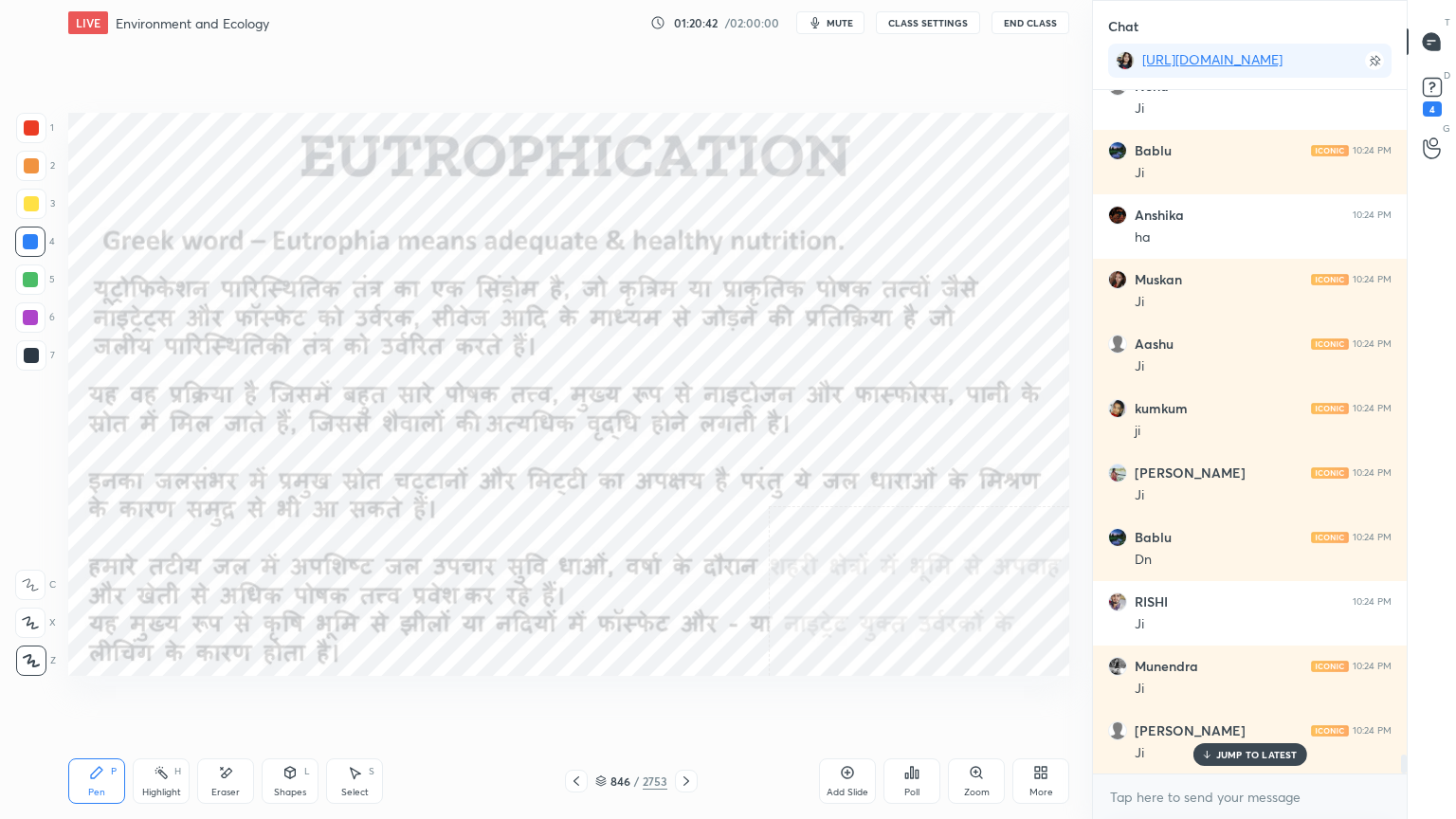
click at [234, 699] on div "Eraser" at bounding box center [225, 781] width 57 height 45
click at [33, 660] on div "Erase all" at bounding box center [31, 661] width 31 height 31
click at [603, 699] on div "846 / 2753" at bounding box center [630, 782] width 72 height 17
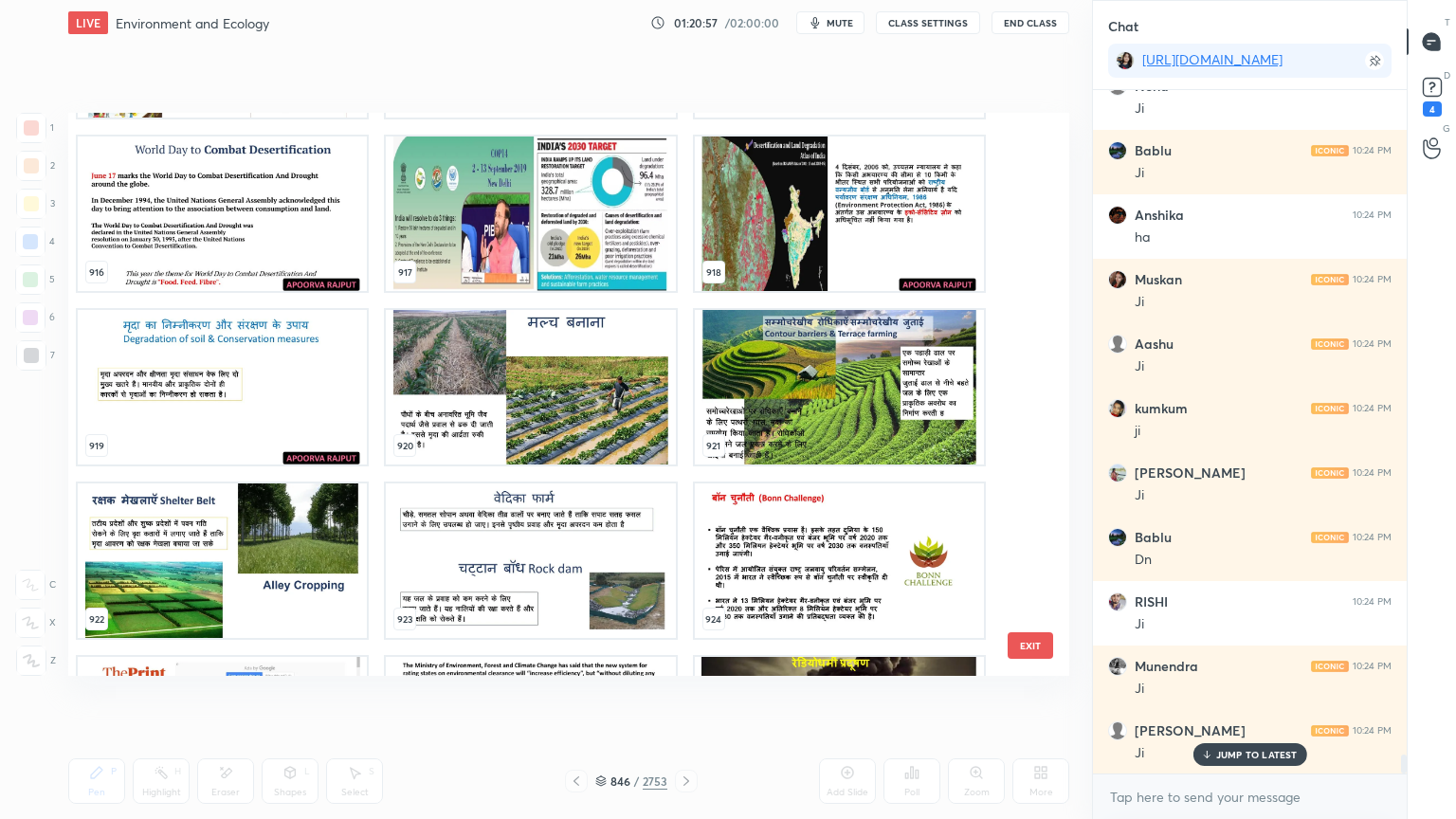
scroll to position [52107, 0]
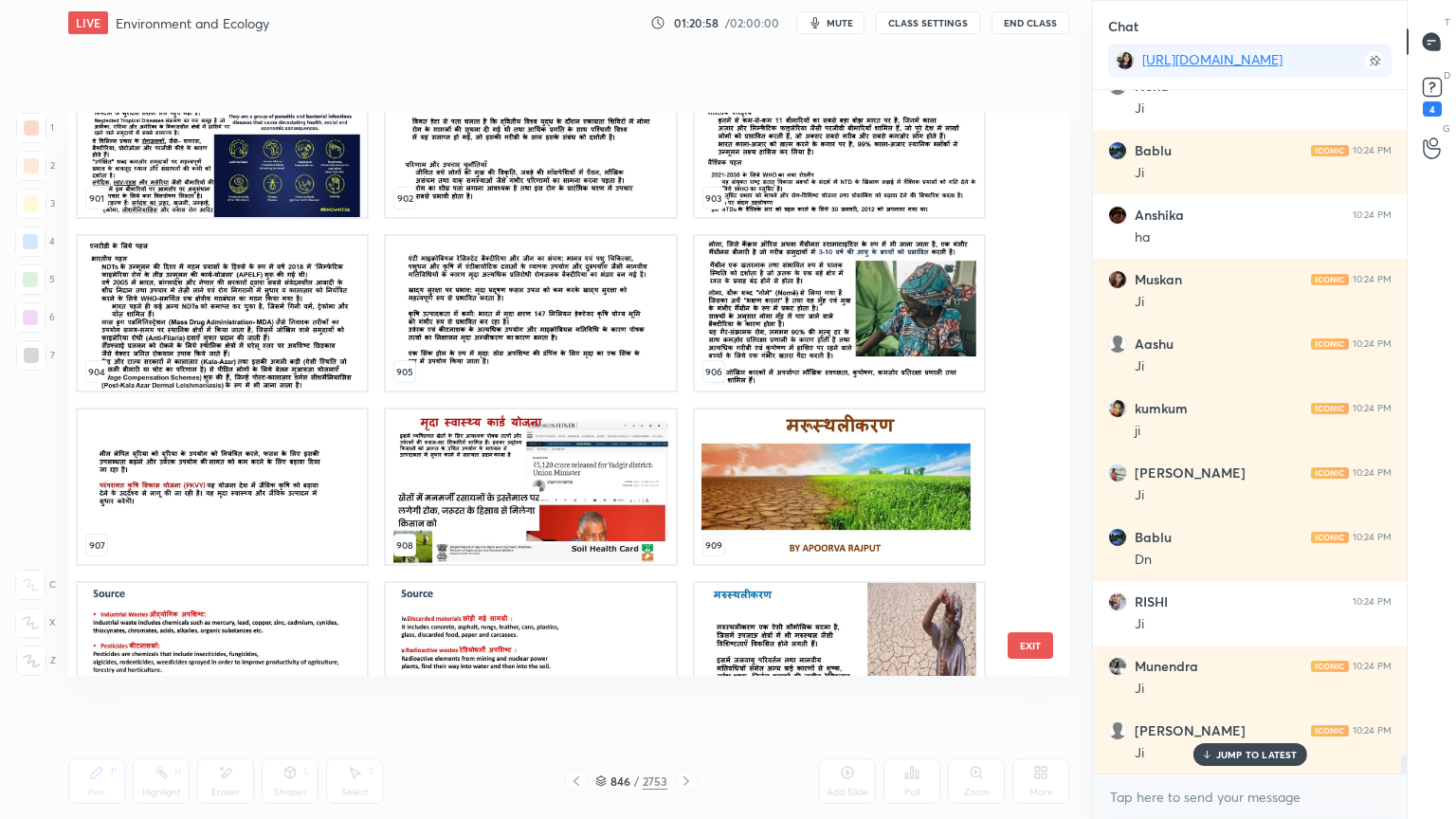
click at [1039, 641] on button "EXIT" at bounding box center [1029, 646] width 45 height 27
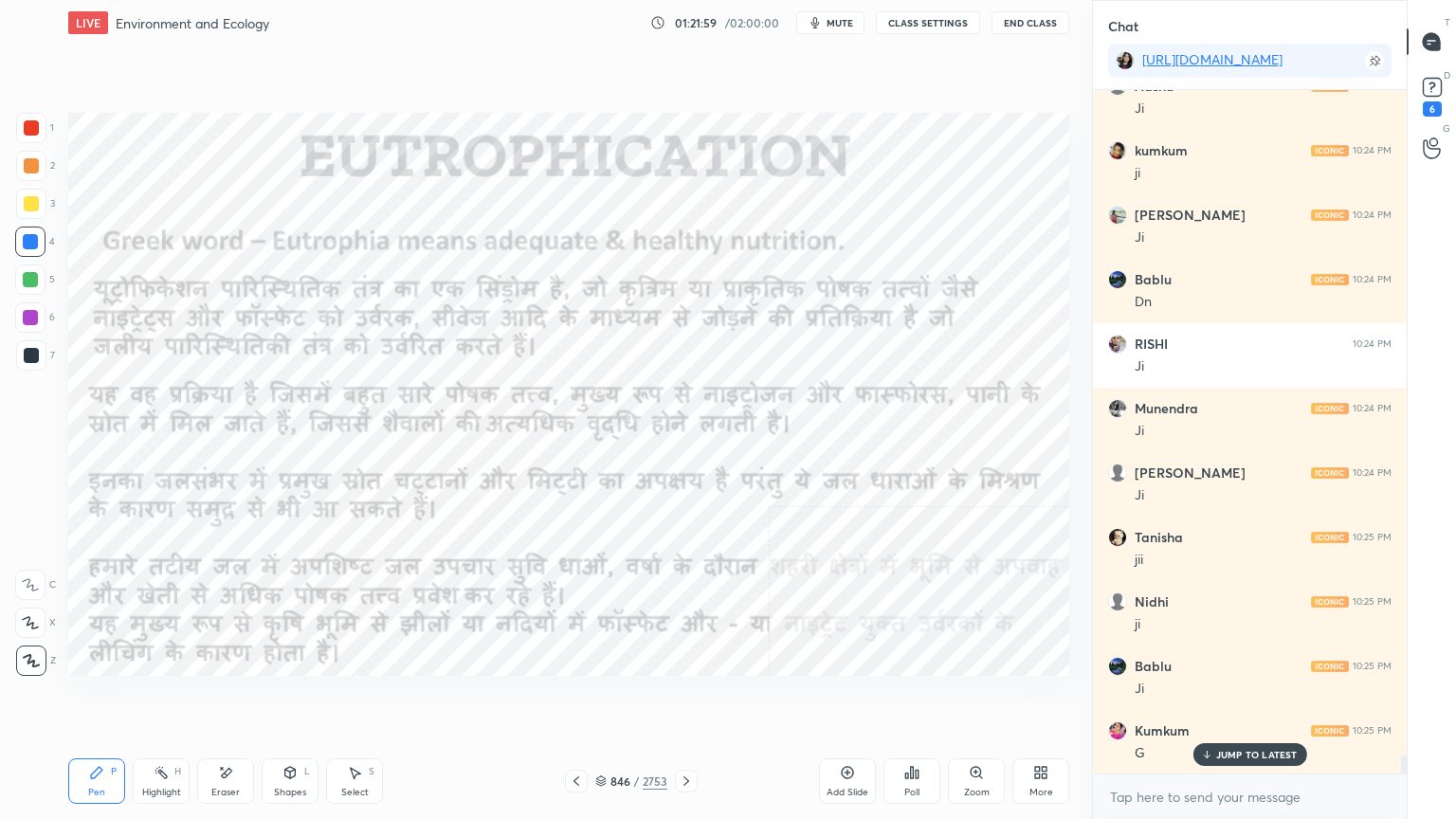
scroll to position [24763, 0]
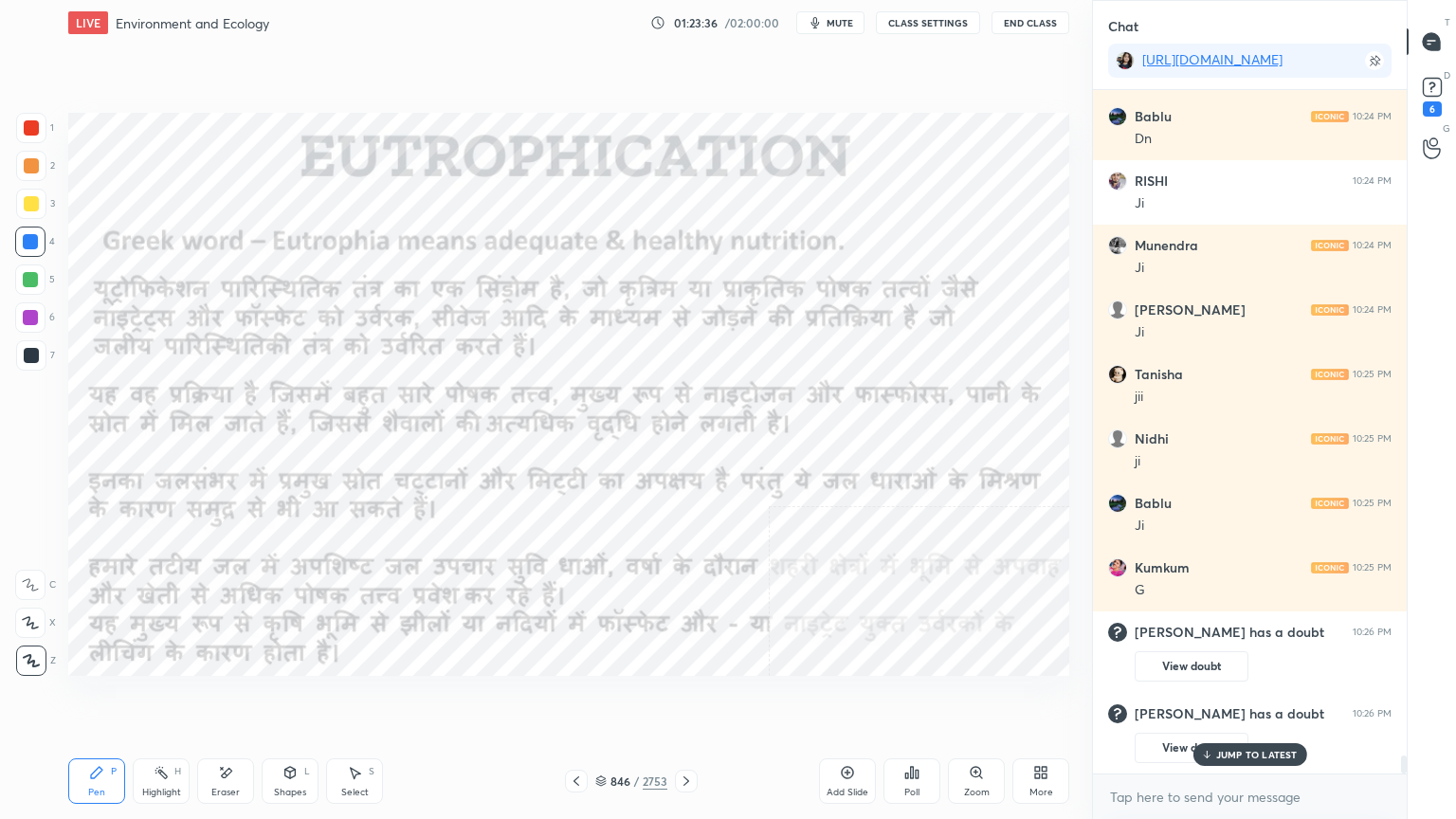
click at [690, 699] on icon at bounding box center [686, 782] width 15 height 15
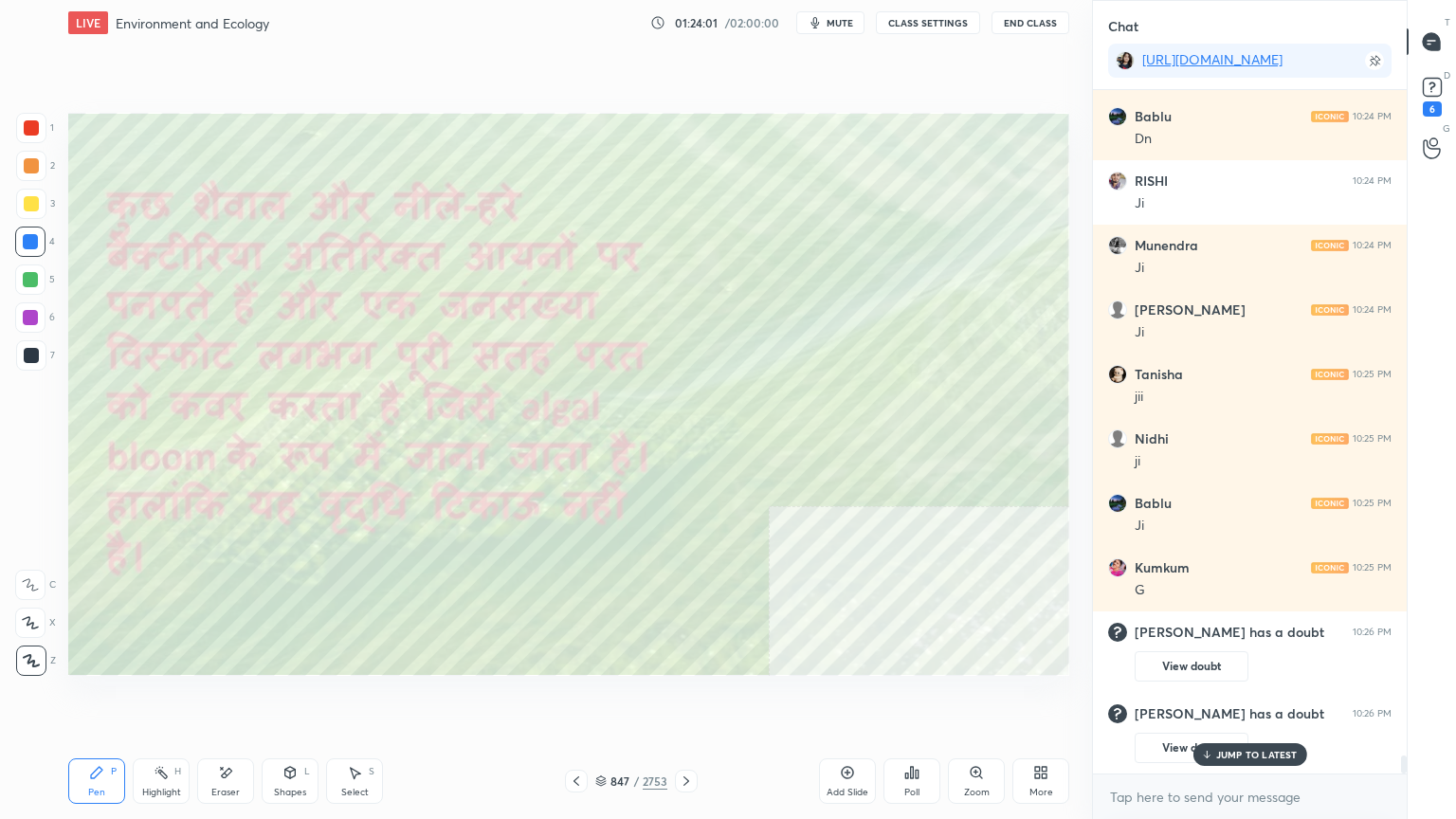
click at [35, 204] on div at bounding box center [32, 204] width 15 height 15
click at [33, 202] on div at bounding box center [32, 204] width 15 height 15
click at [47, 244] on div "4" at bounding box center [35, 242] width 39 height 31
drag, startPoint x: 45, startPoint y: 248, endPoint x: 62, endPoint y: 249, distance: 17.0
click at [42, 249] on div at bounding box center [31, 242] width 31 height 31
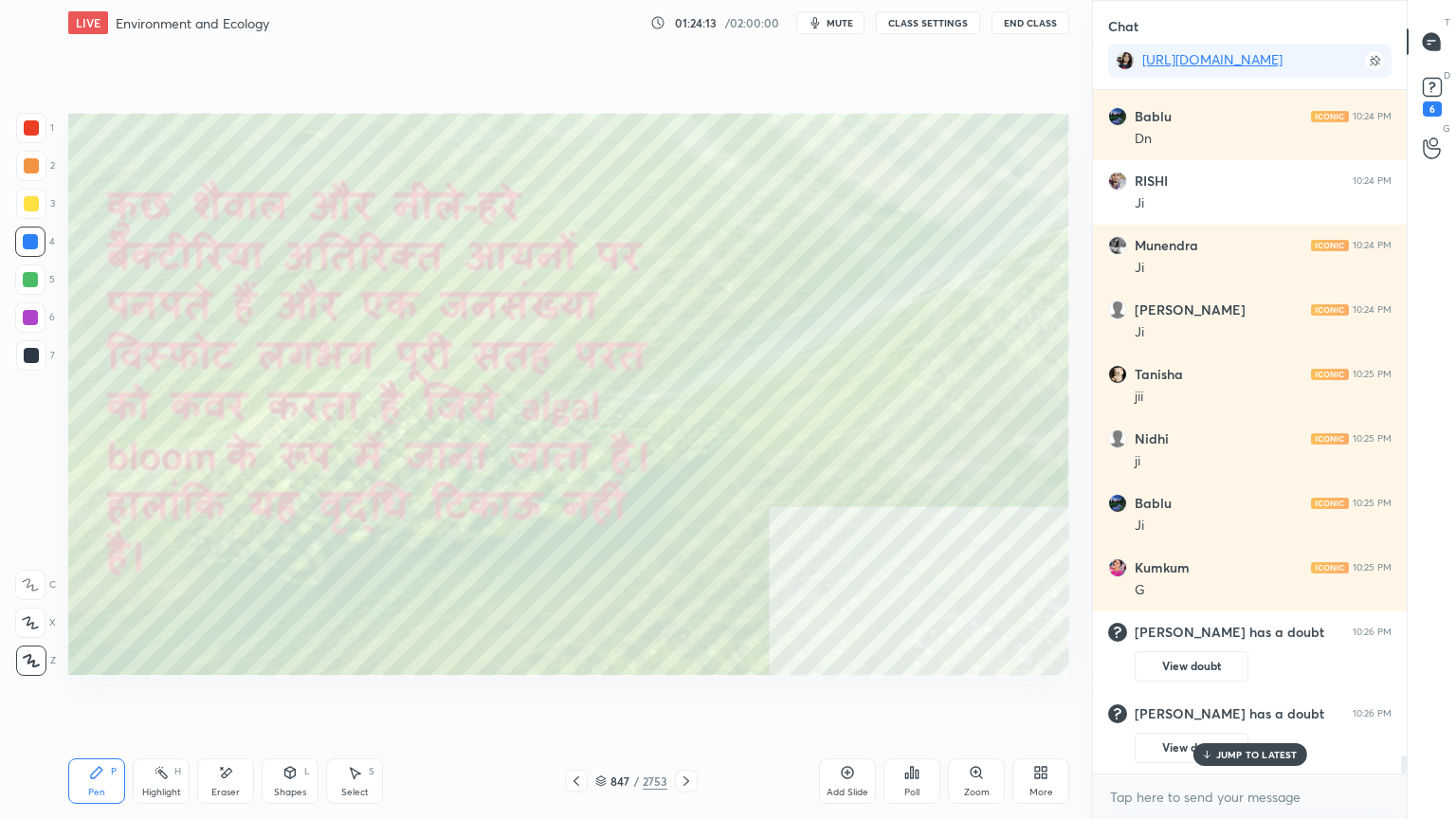
drag, startPoint x: 259, startPoint y: 784, endPoint x: 249, endPoint y: 782, distance: 10.2
click at [254, 699] on div "Pen P Highlight H Eraser Shapes L Select S" at bounding box center [256, 781] width 376 height 45
click at [249, 699] on div "Eraser" at bounding box center [225, 781] width 57 height 45
click at [39, 699] on div "1 2 3 4 5 6 7 C X Z E E Erase all H H LIVE Environment and Ecology 01:24:16 / 0…" at bounding box center [538, 410] width 1076 height 819
drag, startPoint x: 41, startPoint y: 717, endPoint x: 35, endPoint y: 690, distance: 27.7
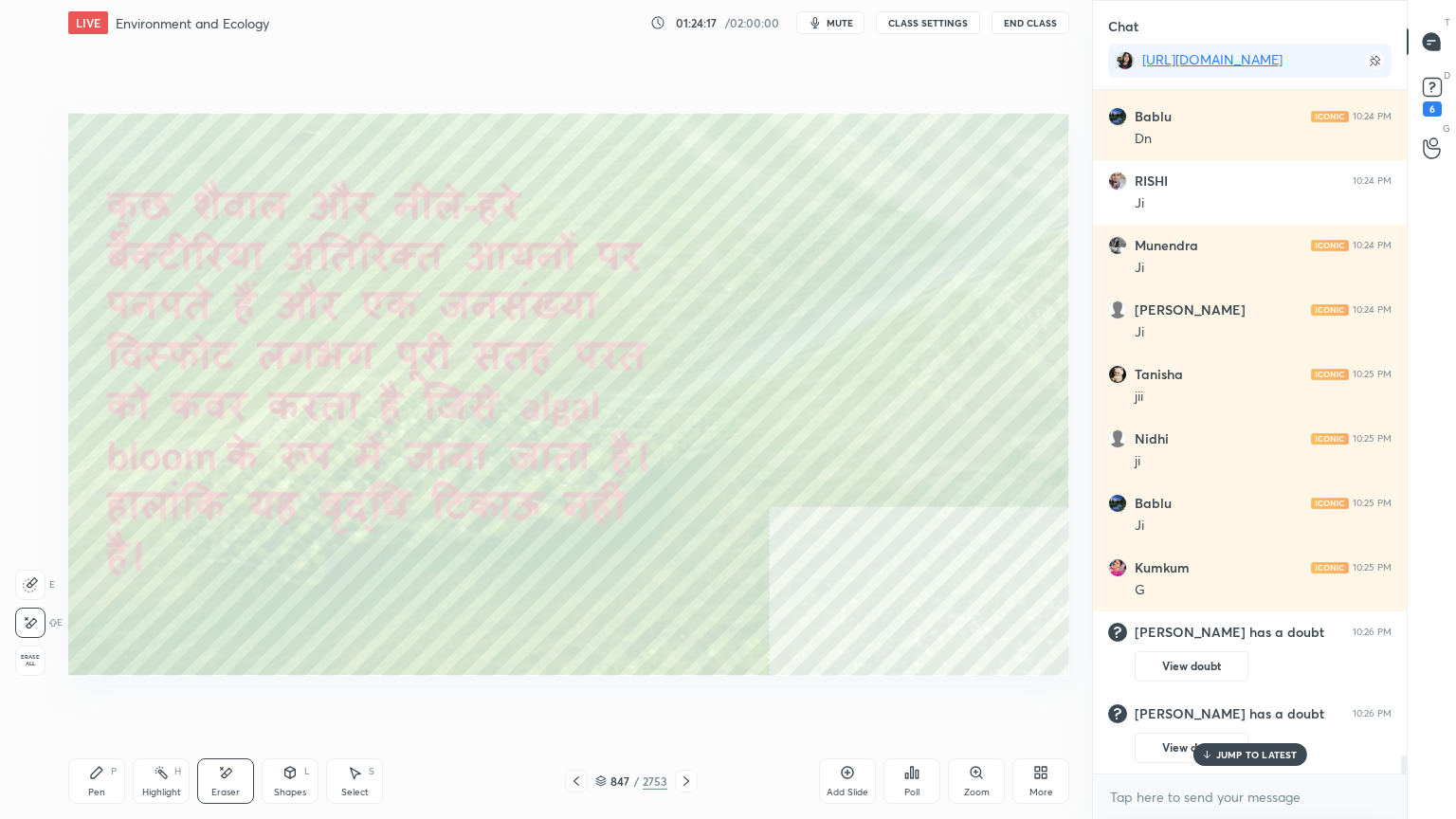
click at [45, 699] on div "1 2 3 4 5 6 7 C X Z E E Erase all H H LIVE Environment and Ecology 01:24:17 / 0…" at bounding box center [538, 410] width 1076 height 819
click at [31, 655] on span "Erase all" at bounding box center [31, 661] width 29 height 13
click at [38, 654] on div "1 2 3 4 5 6 7 C X Z E E Erase all H H" at bounding box center [30, 394] width 61 height 563
click at [686, 699] on icon at bounding box center [686, 782] width 15 height 15
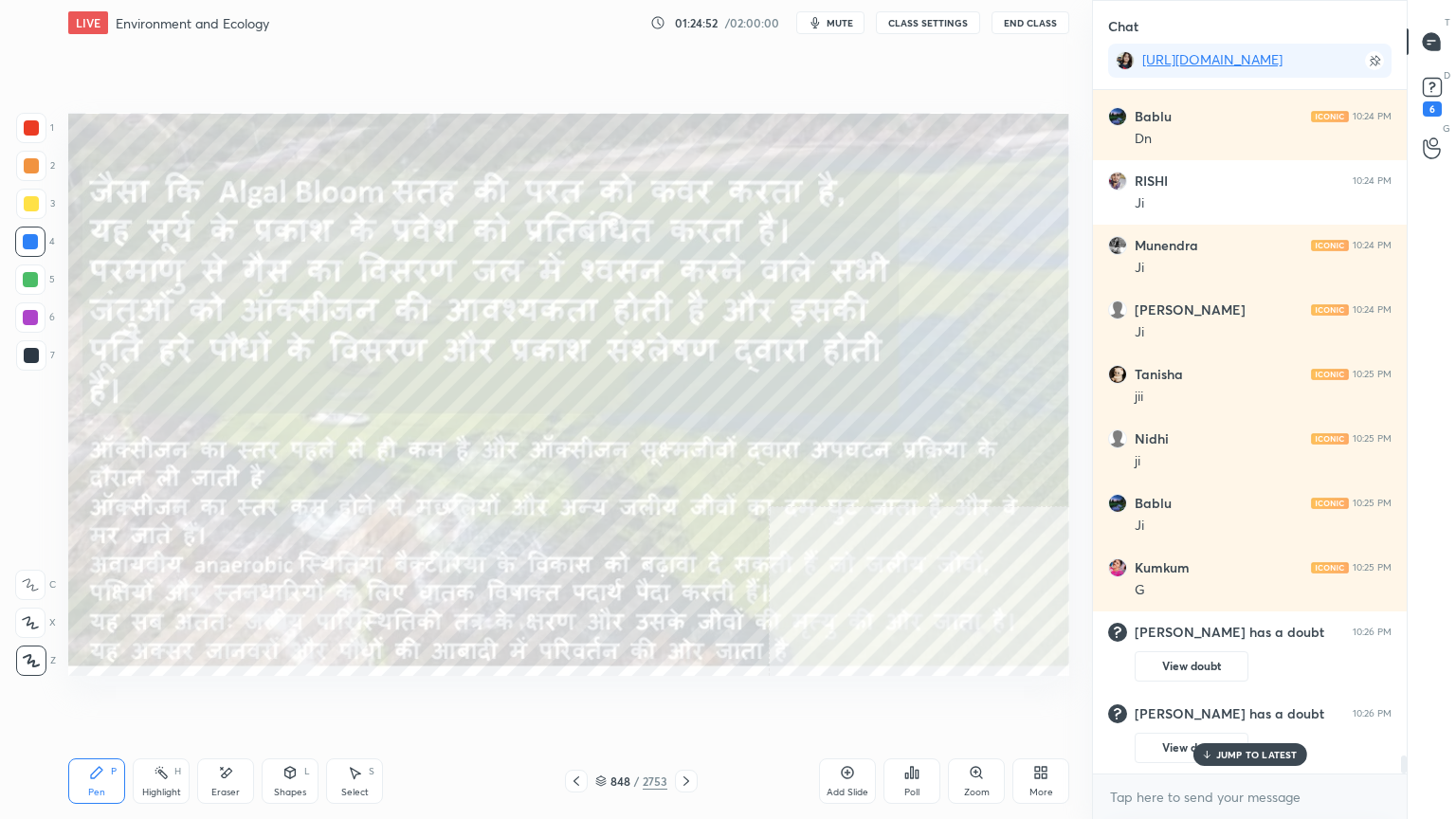
click at [613, 699] on div "848" at bounding box center [620, 782] width 19 height 12
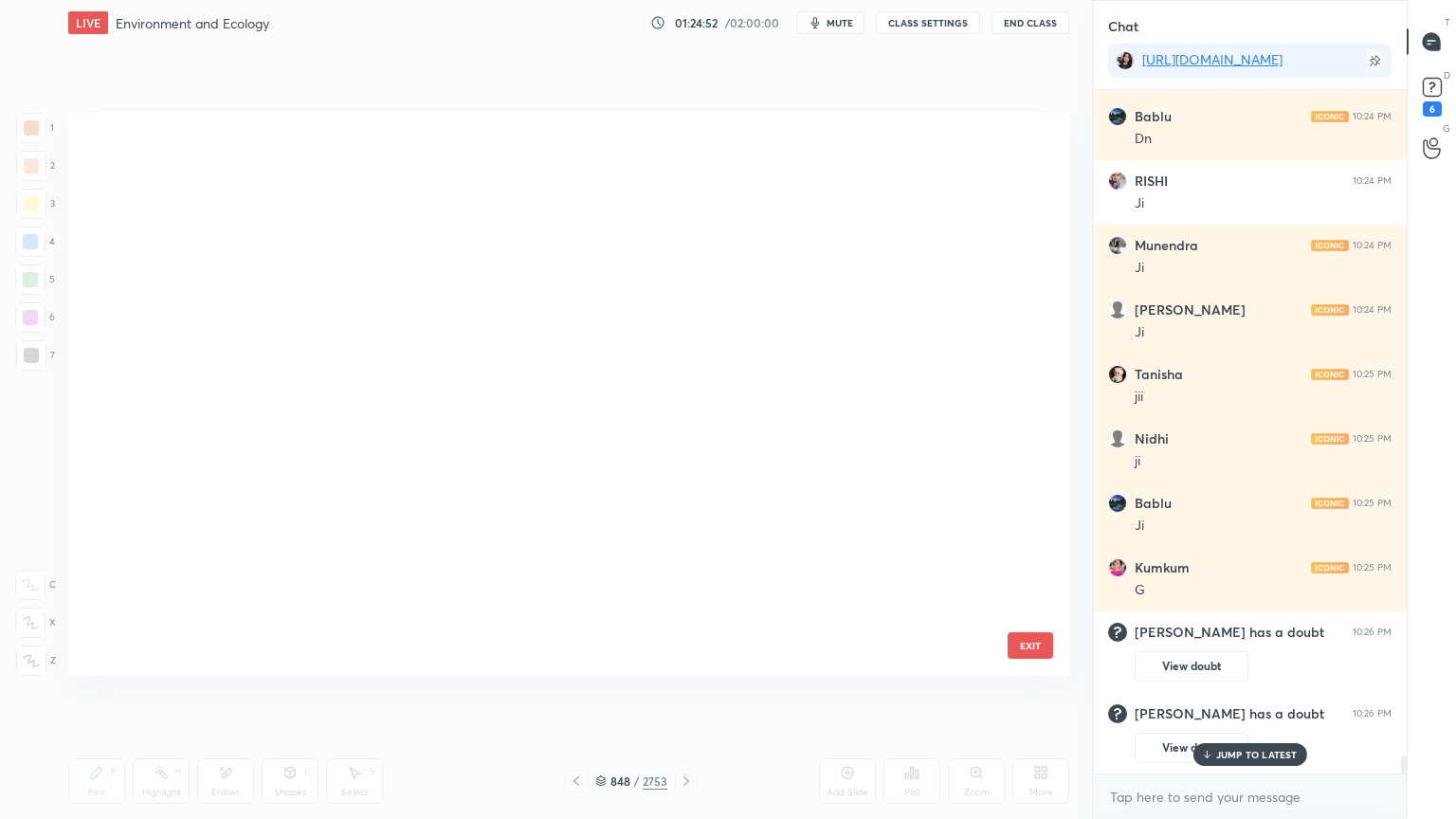
scroll to position [558, 992]
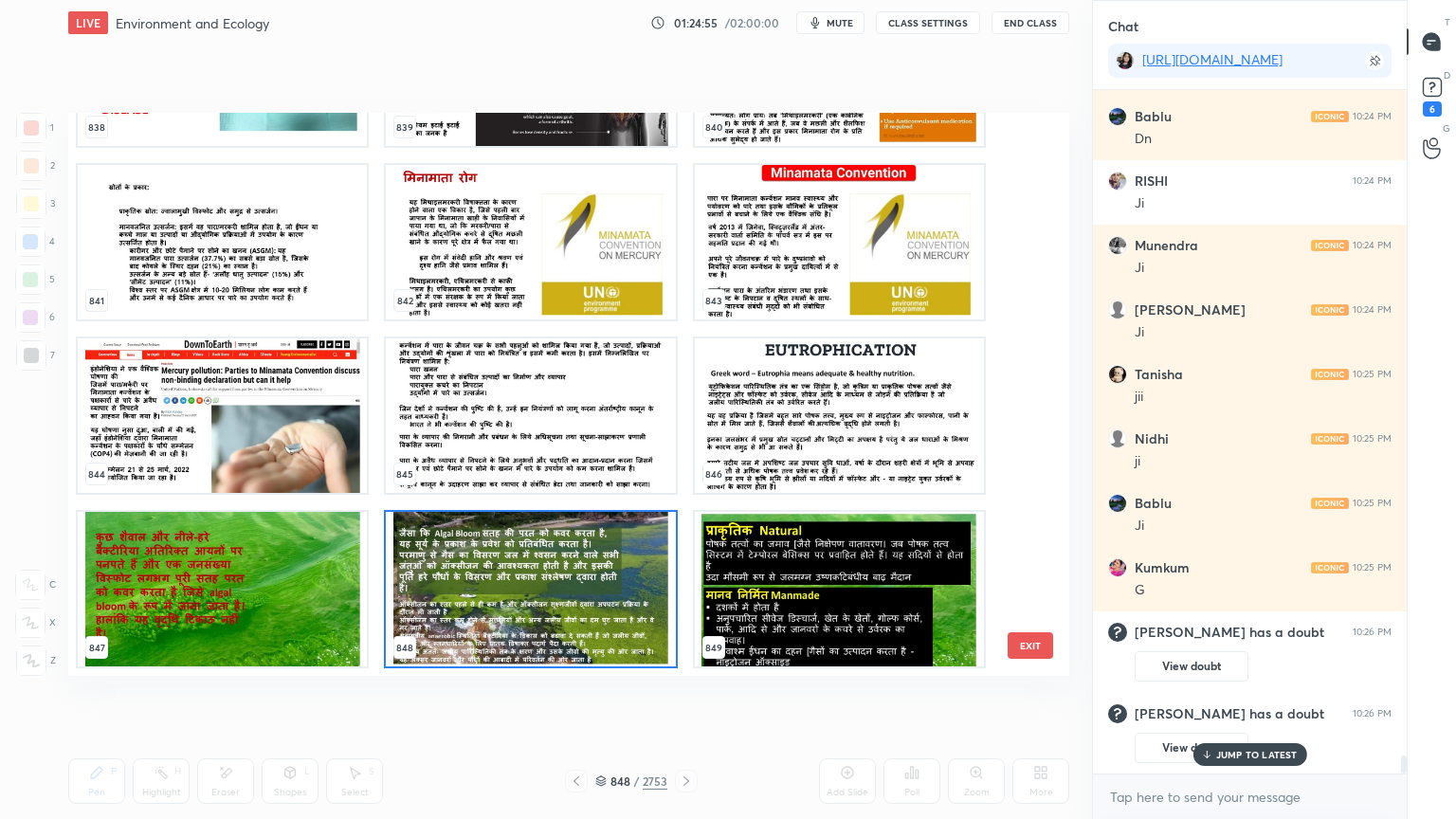
click at [512, 546] on img "grid" at bounding box center [530, 589] width 289 height 155
click at [512, 545] on img "grid" at bounding box center [530, 589] width 289 height 155
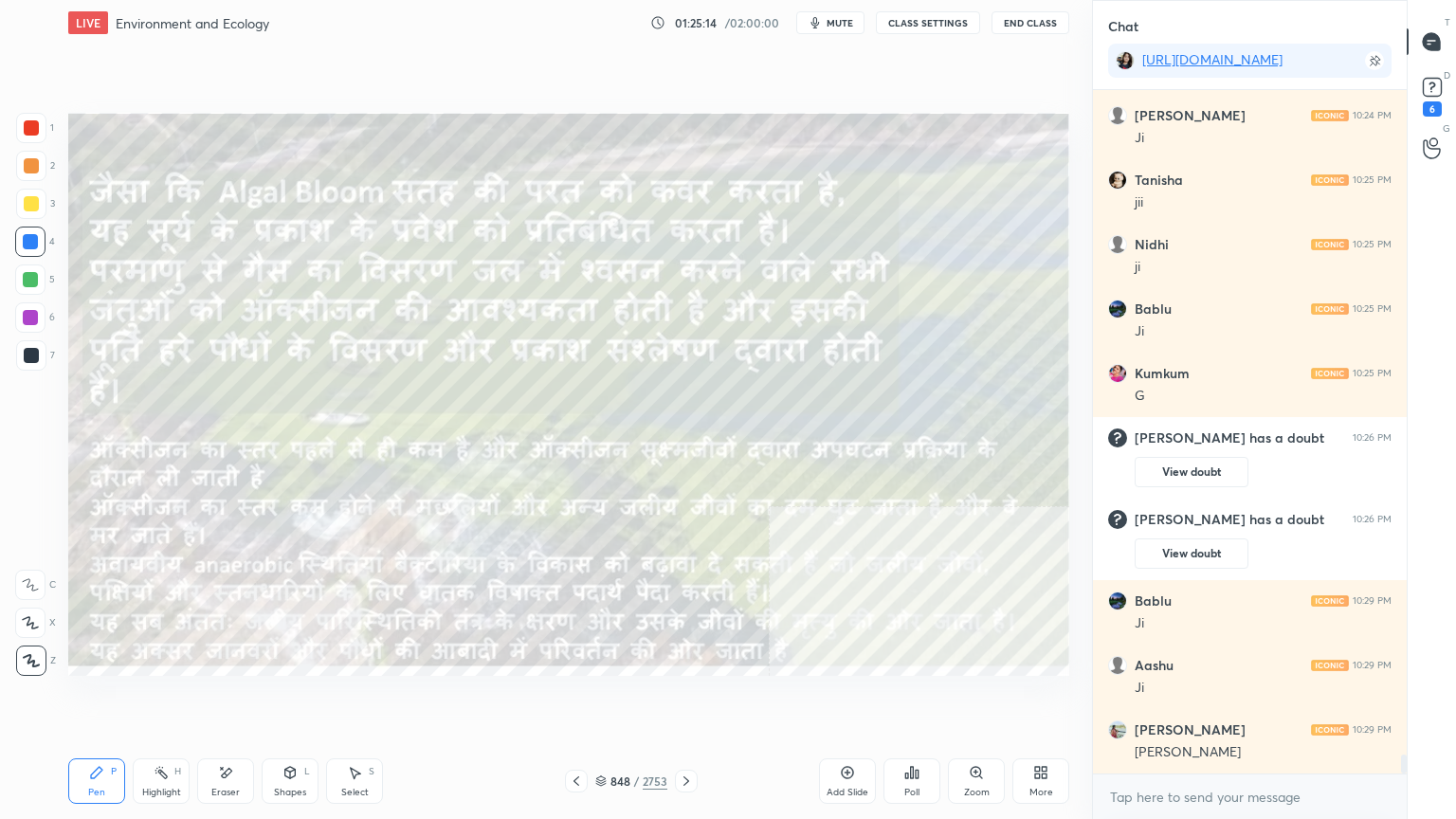
scroll to position [23905, 0]
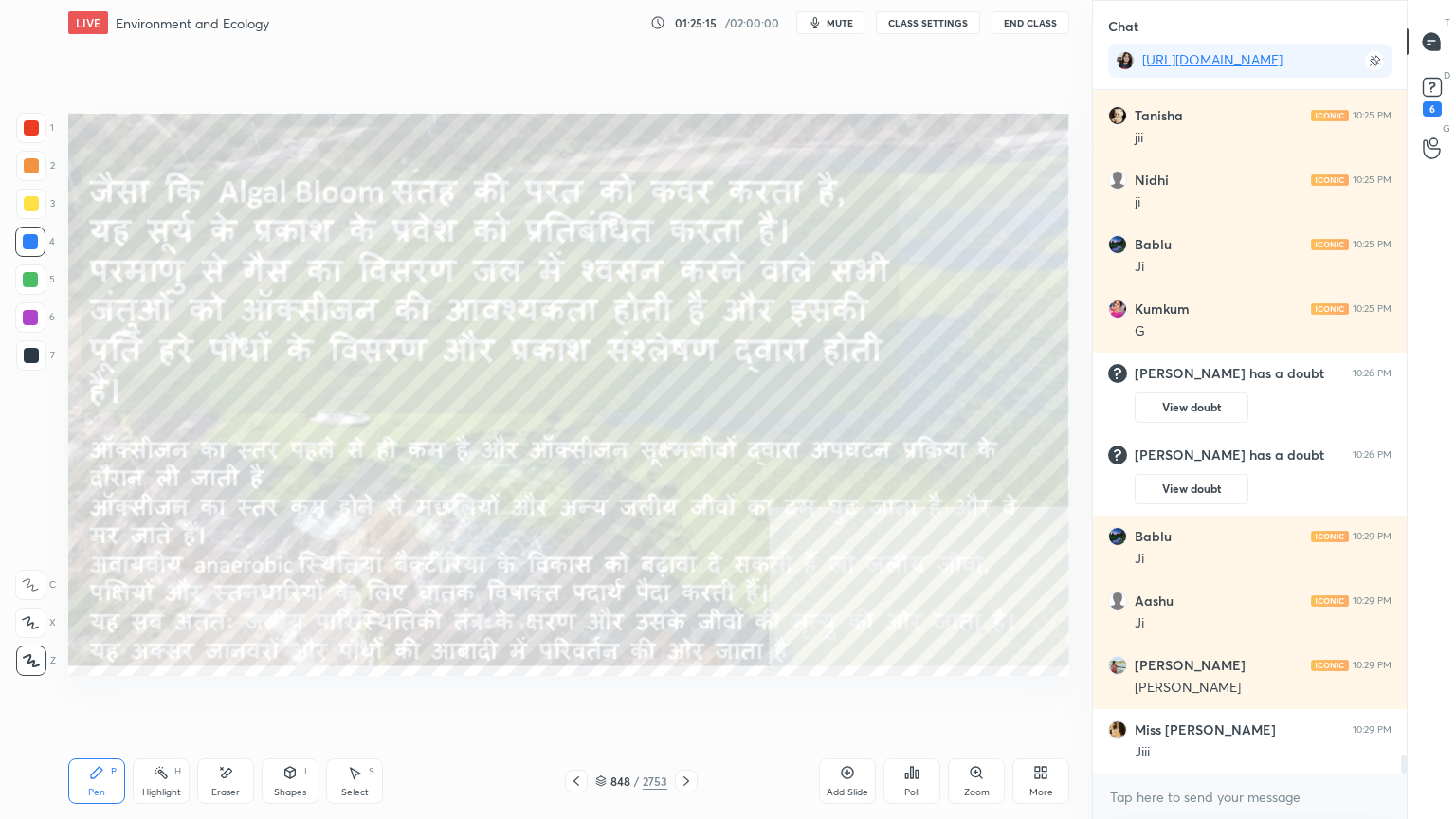
click at [224, 699] on div "Eraser" at bounding box center [225, 781] width 57 height 45
click at [41, 653] on div "Erase all" at bounding box center [31, 661] width 31 height 31
click at [684, 699] on icon at bounding box center [686, 782] width 6 height 10
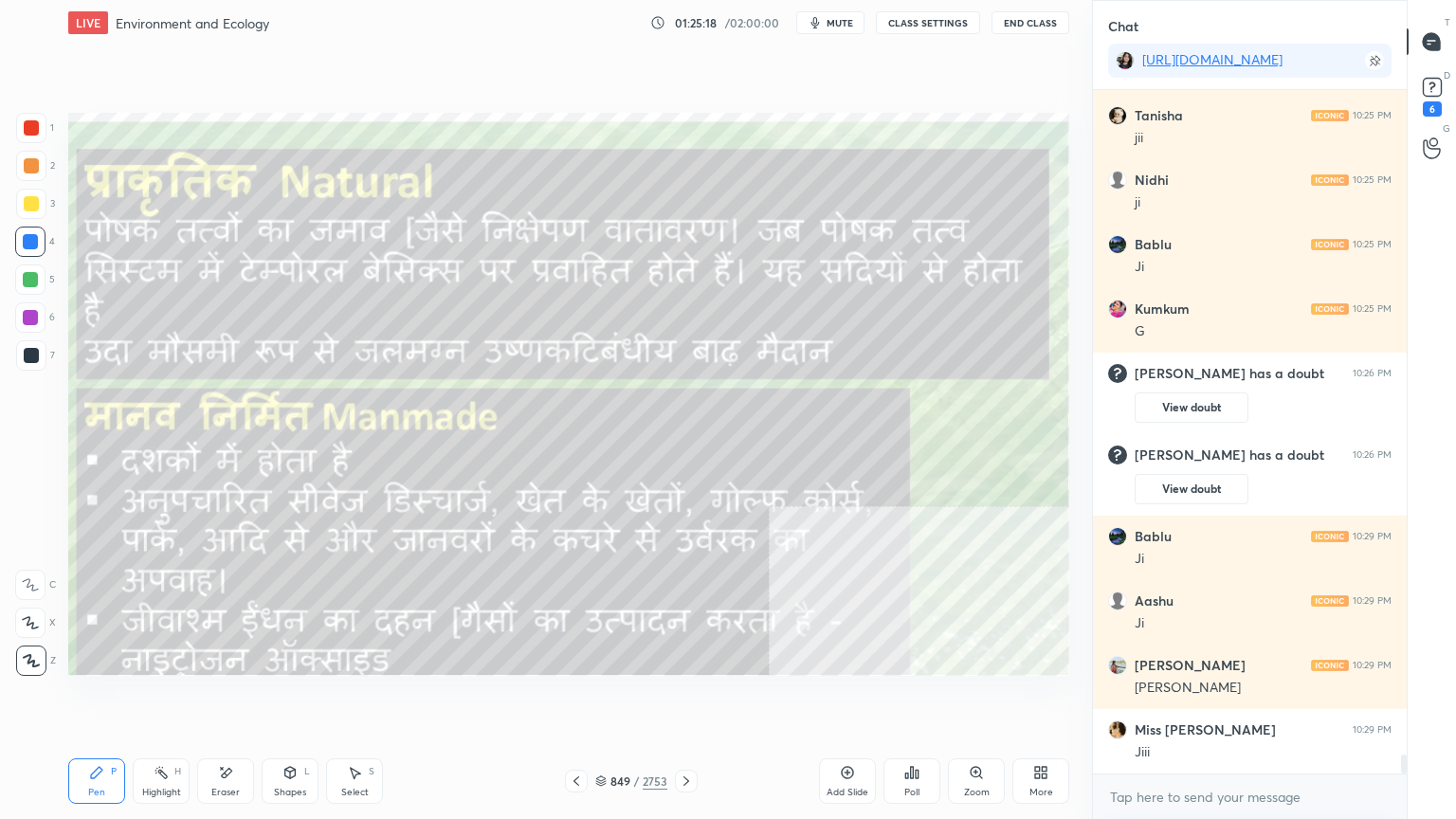
click at [686, 699] on icon at bounding box center [686, 782] width 15 height 15
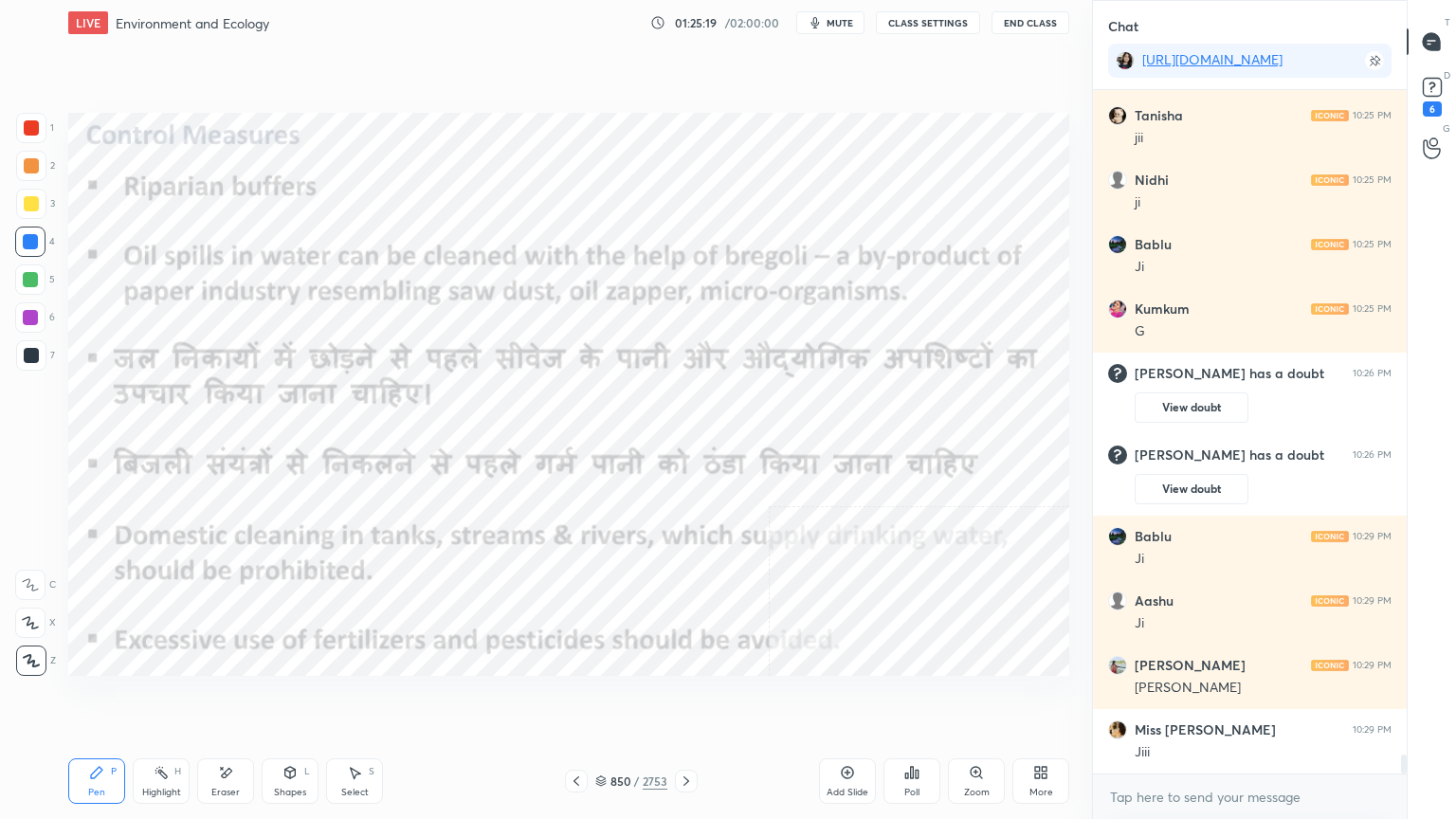
click at [682, 699] on icon at bounding box center [686, 782] width 15 height 15
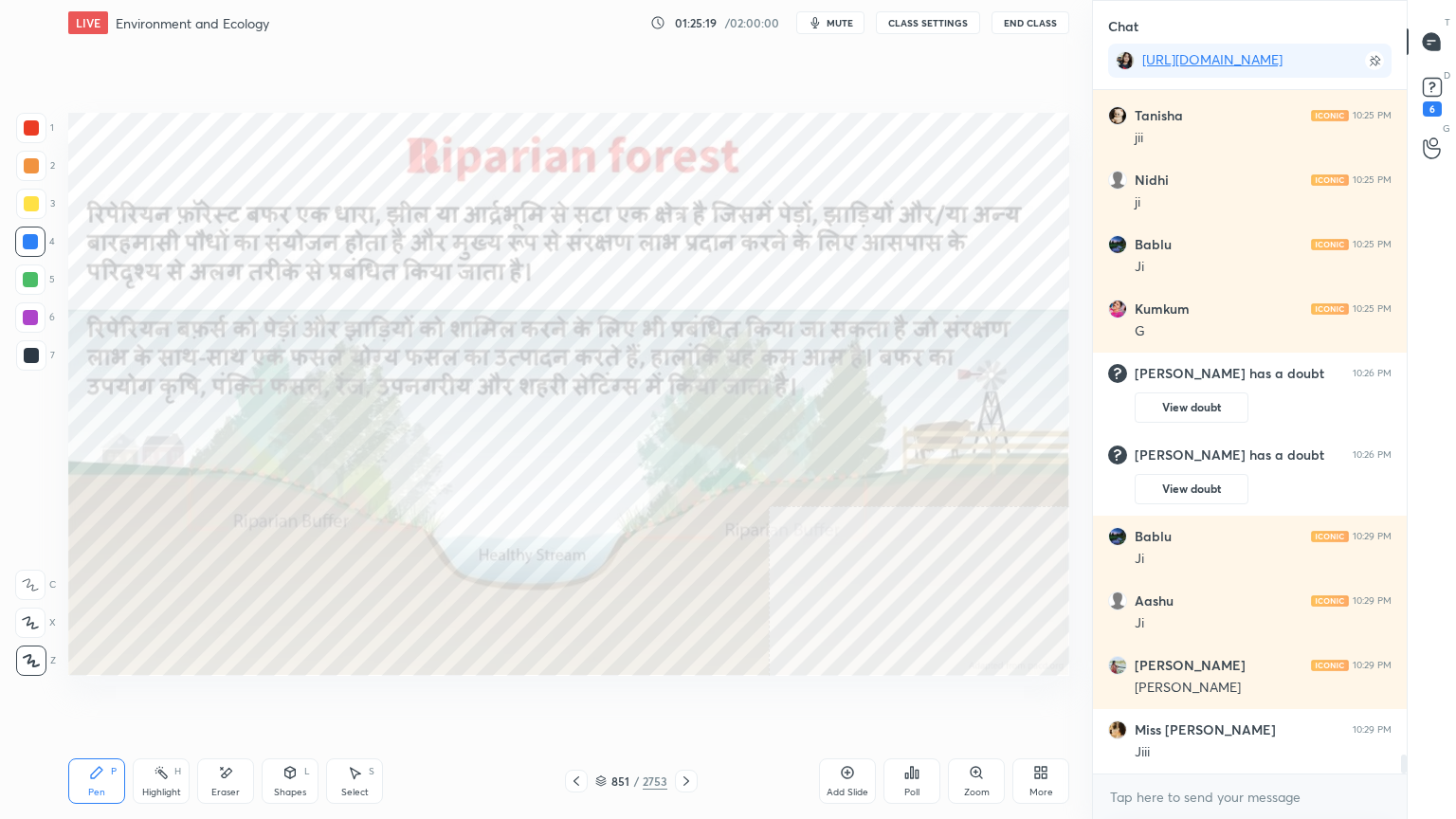
click at [580, 699] on icon at bounding box center [577, 782] width 15 height 15
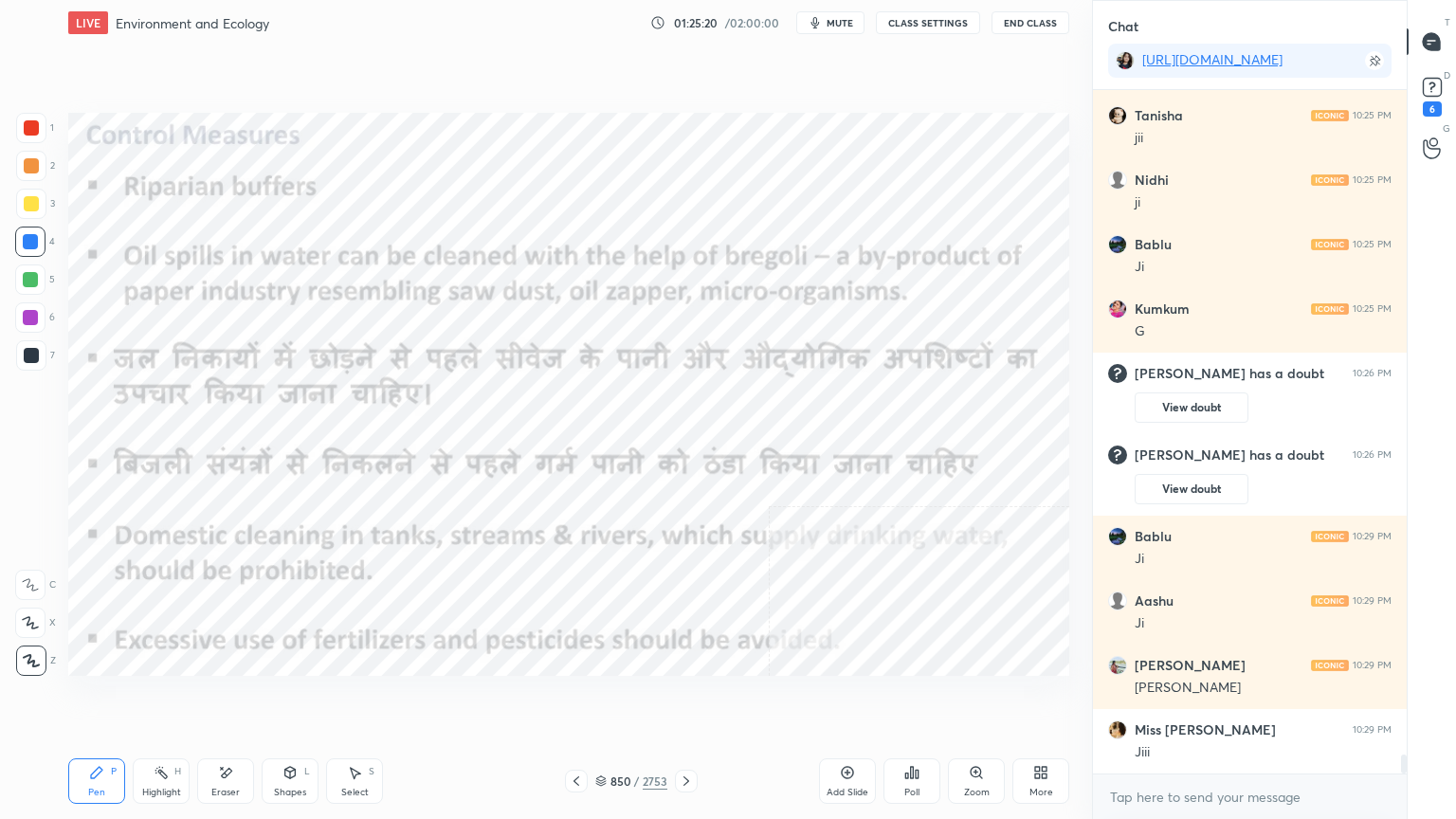
click at [580, 699] on icon at bounding box center [577, 782] width 15 height 15
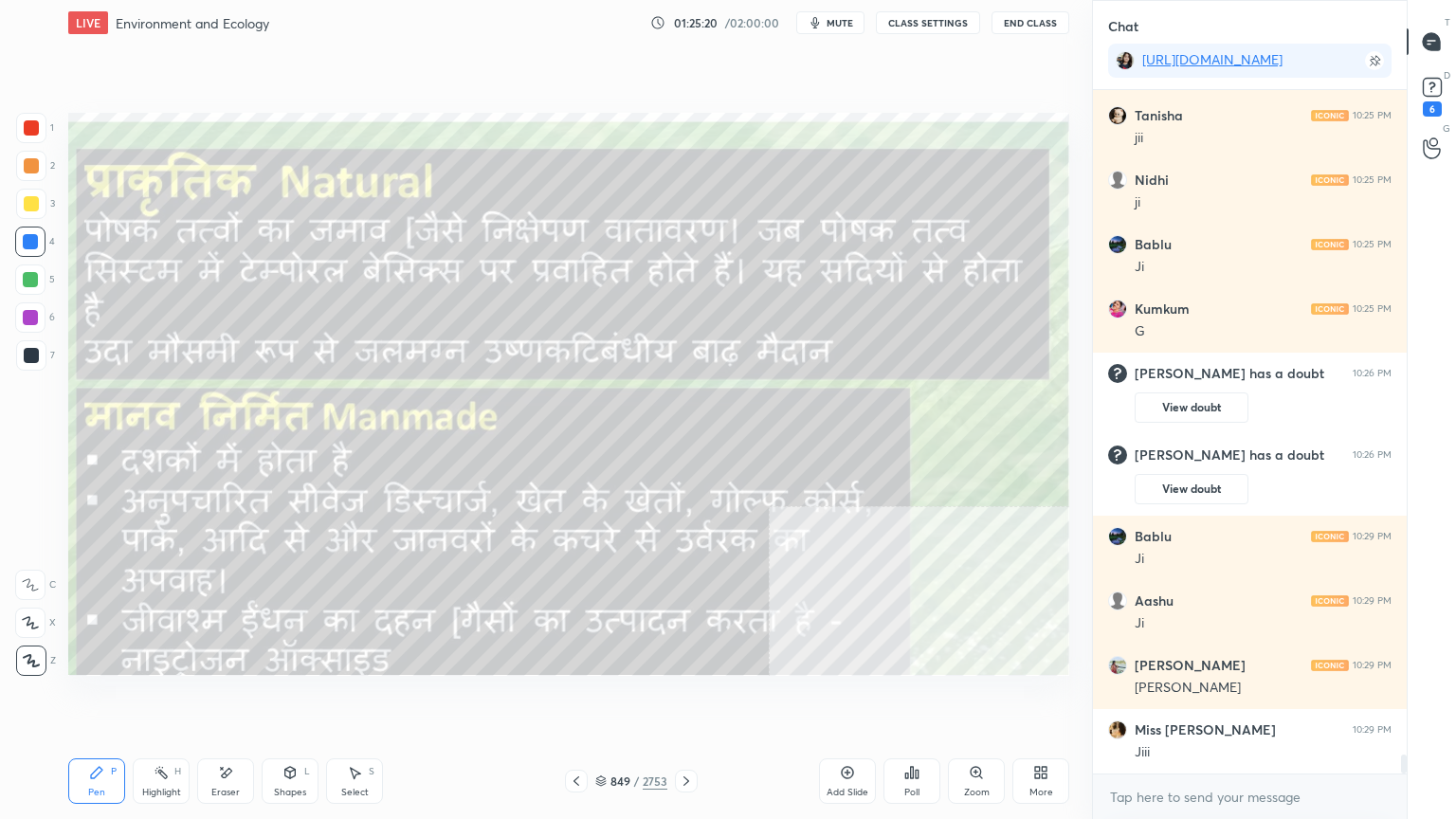
click at [580, 699] on icon at bounding box center [577, 782] width 15 height 15
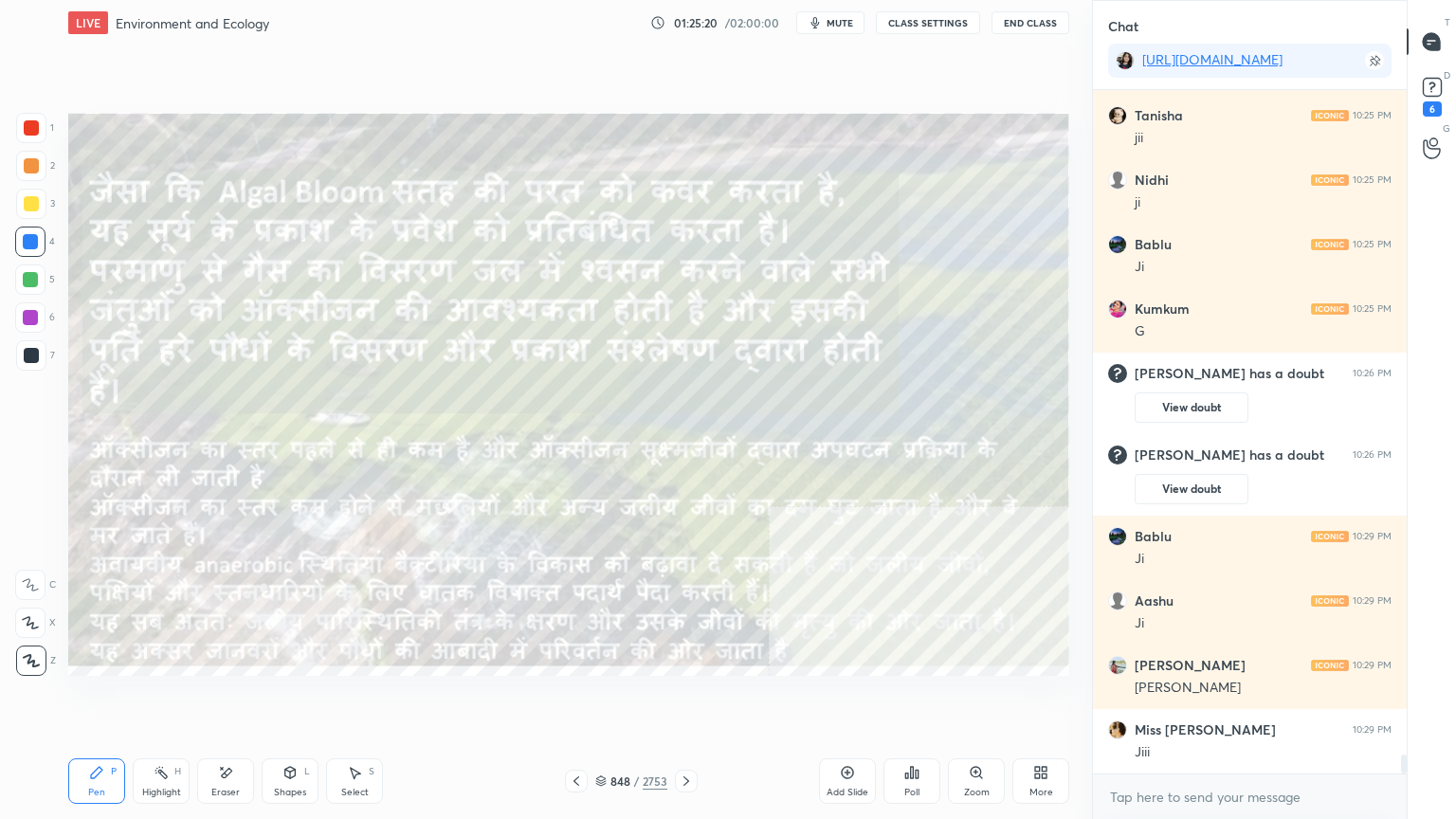
click at [583, 699] on icon at bounding box center [577, 782] width 15 height 15
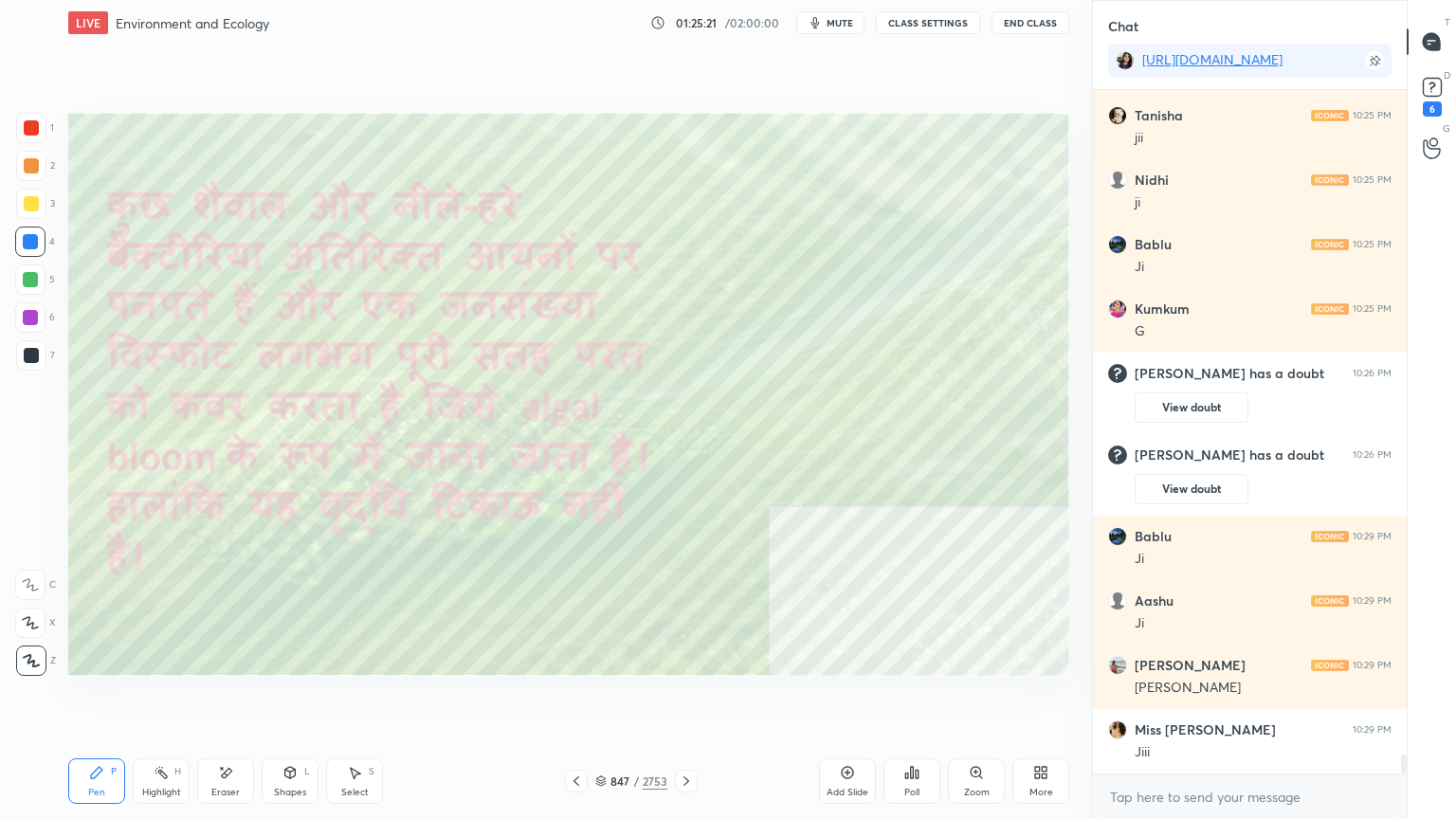
click at [584, 699] on div at bounding box center [577, 782] width 23 height 23
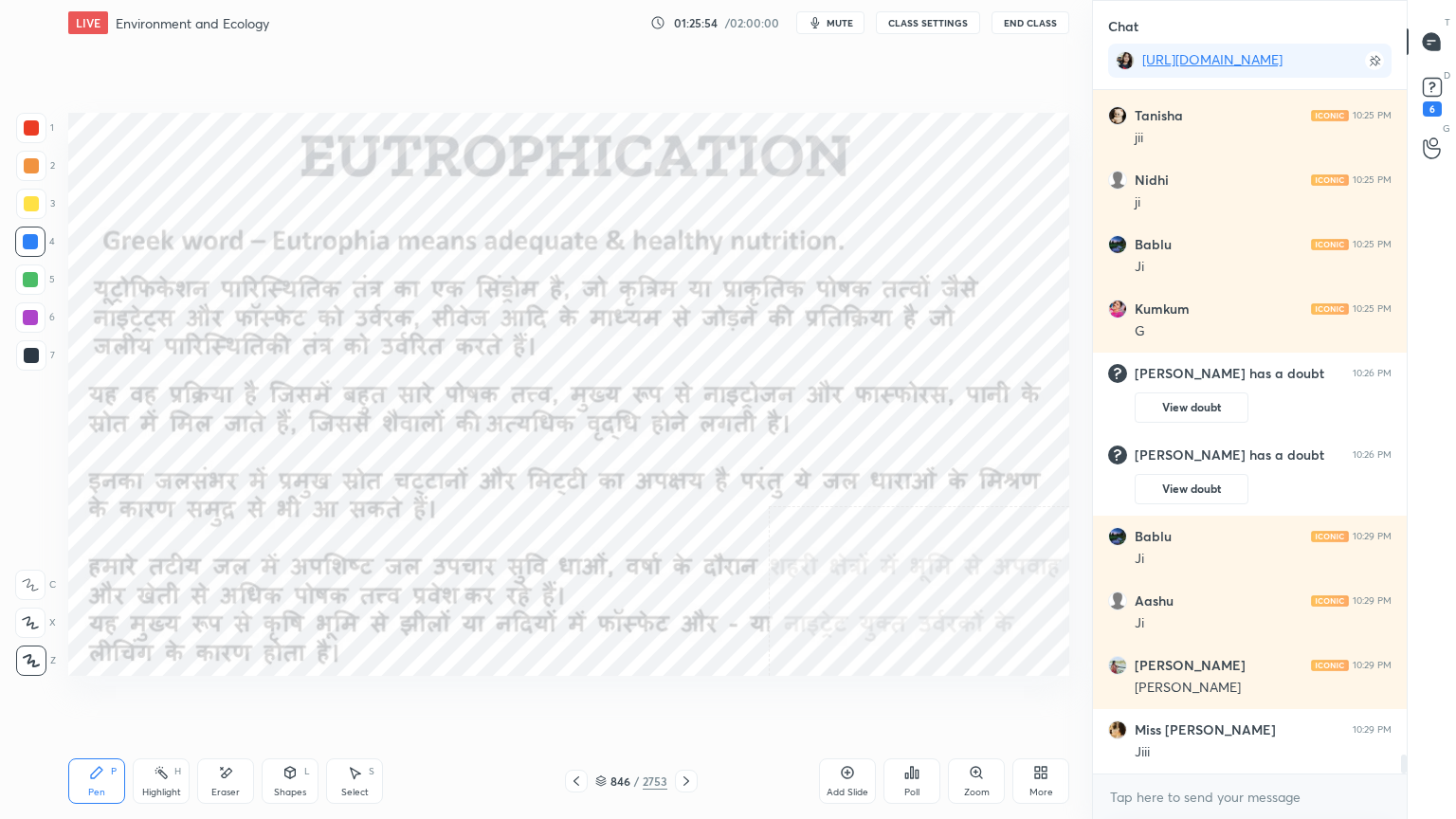
click at [686, 699] on icon at bounding box center [686, 782] width 15 height 15
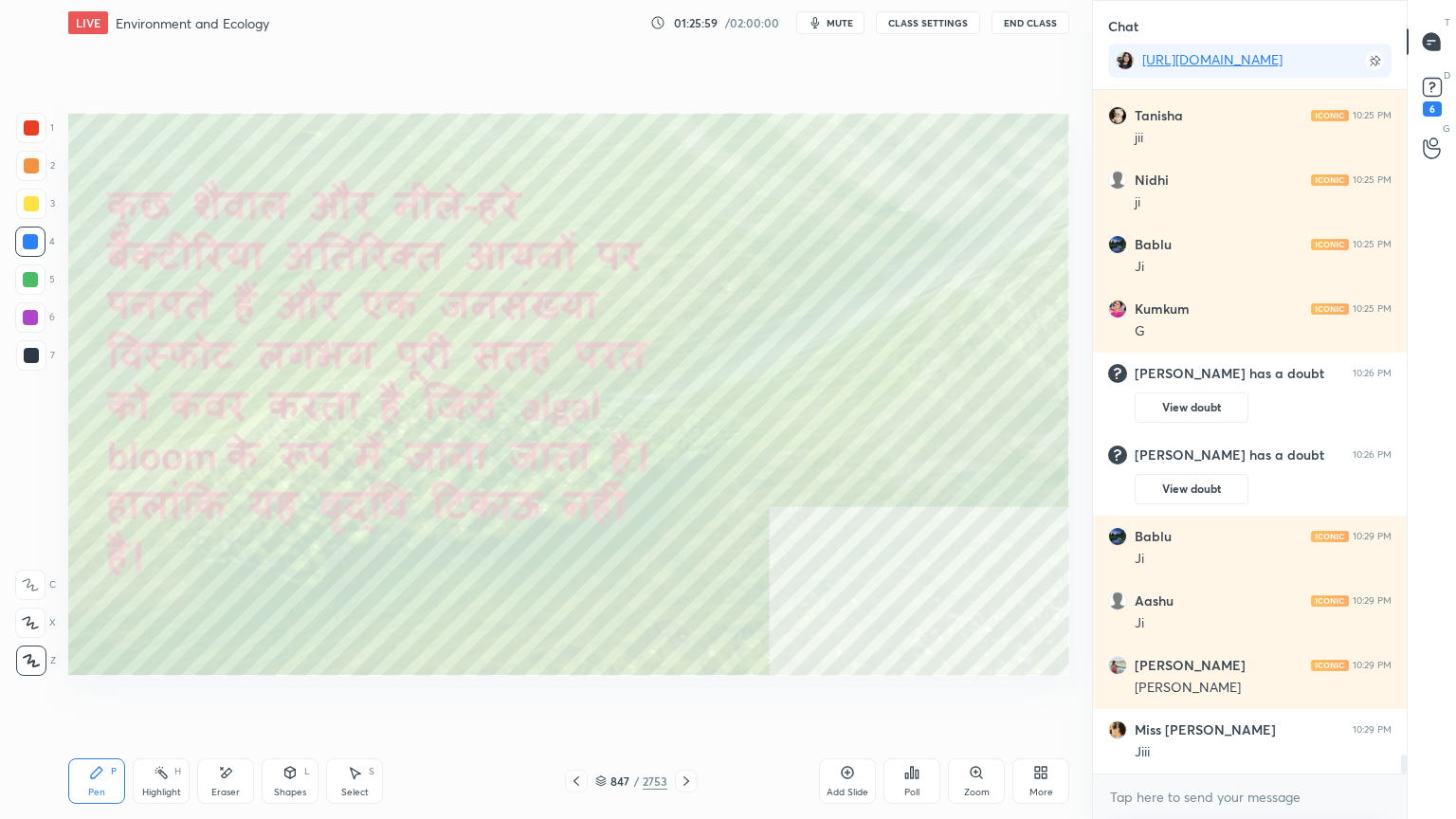
click at [685, 699] on icon at bounding box center [686, 782] width 15 height 15
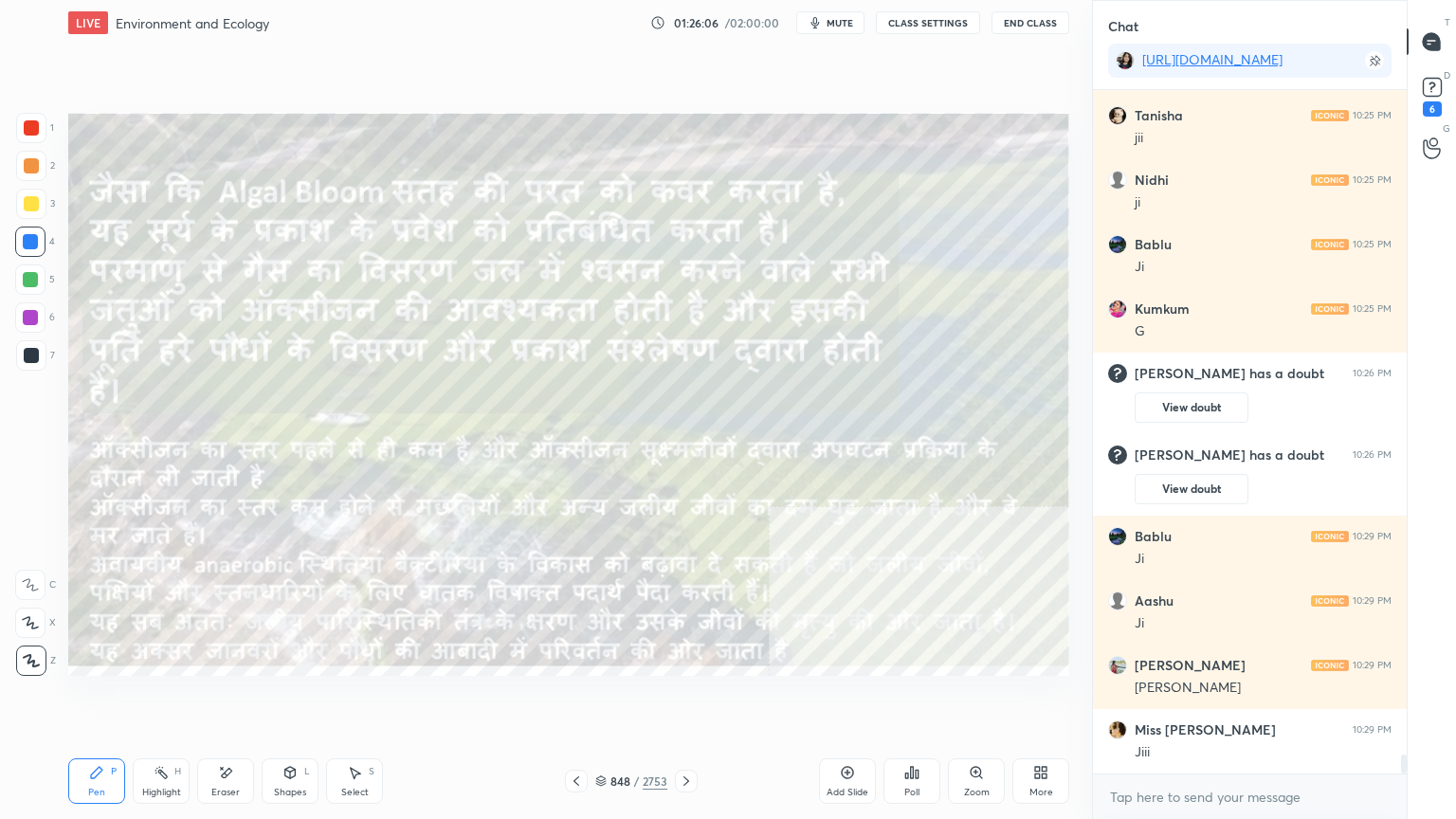
click at [603, 699] on icon at bounding box center [601, 782] width 12 height 12
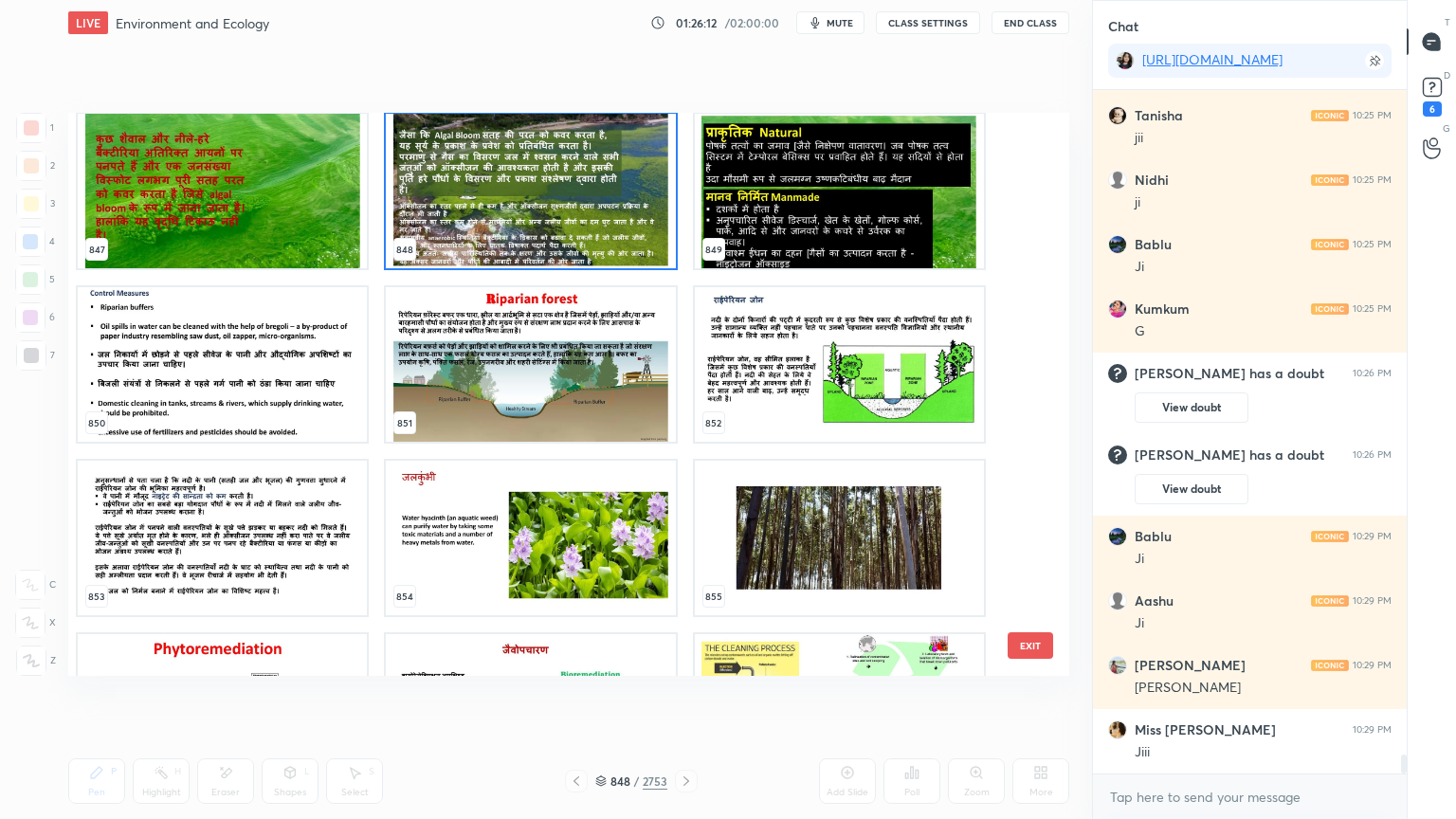
scroll to position [23969, 0]
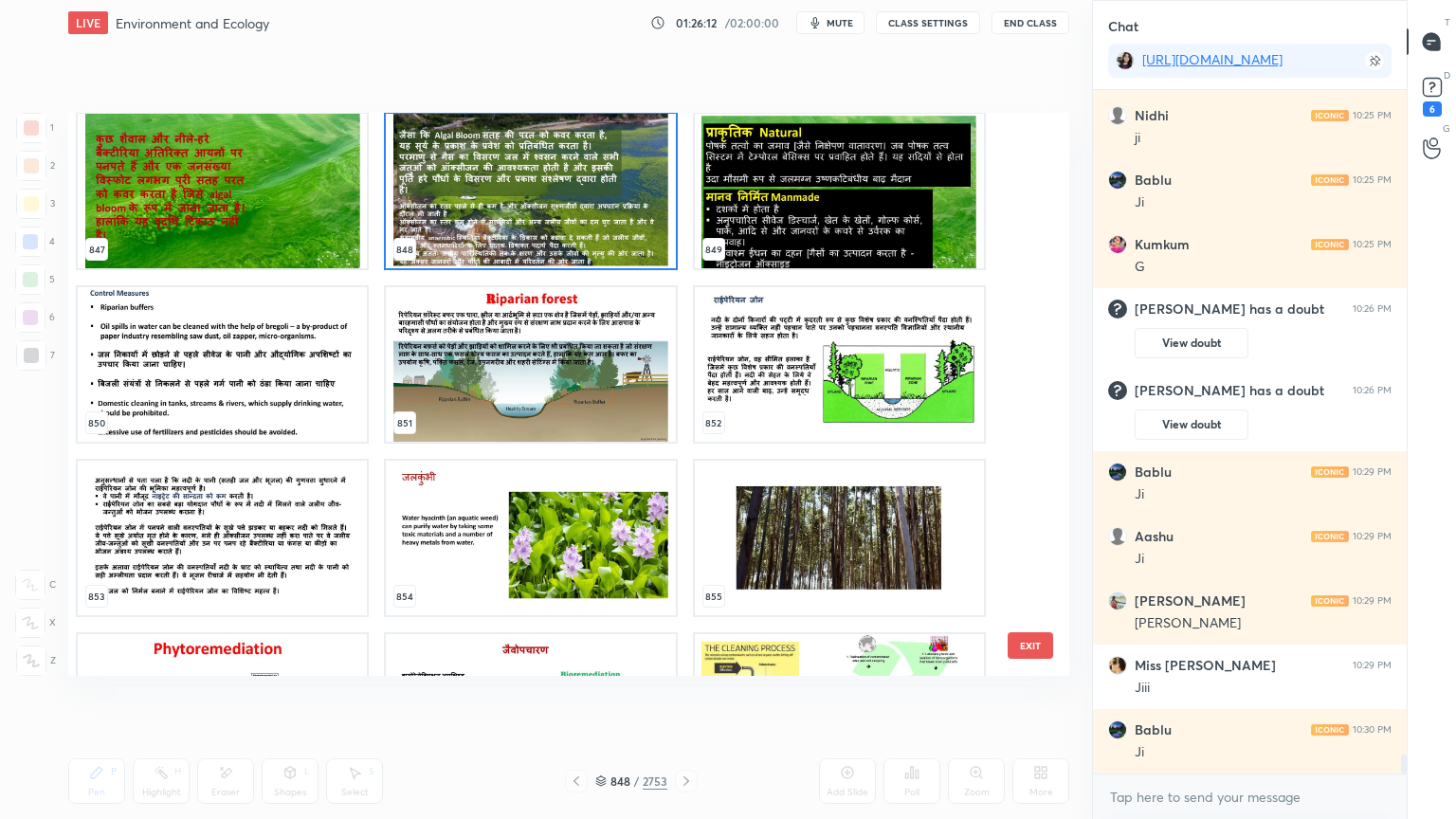
click at [1024, 654] on button "EXIT" at bounding box center [1029, 646] width 45 height 27
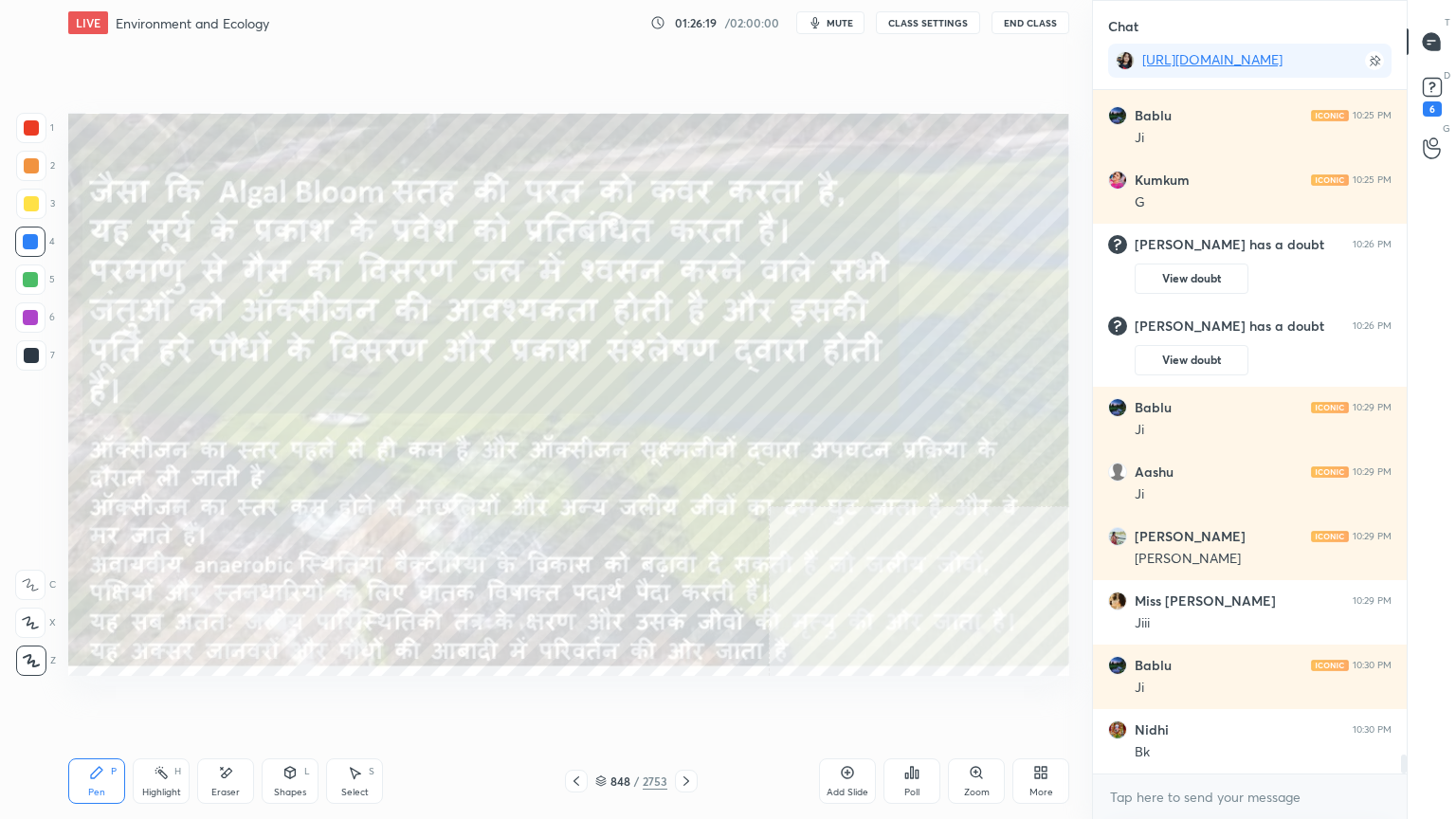
scroll to position [24099, 0]
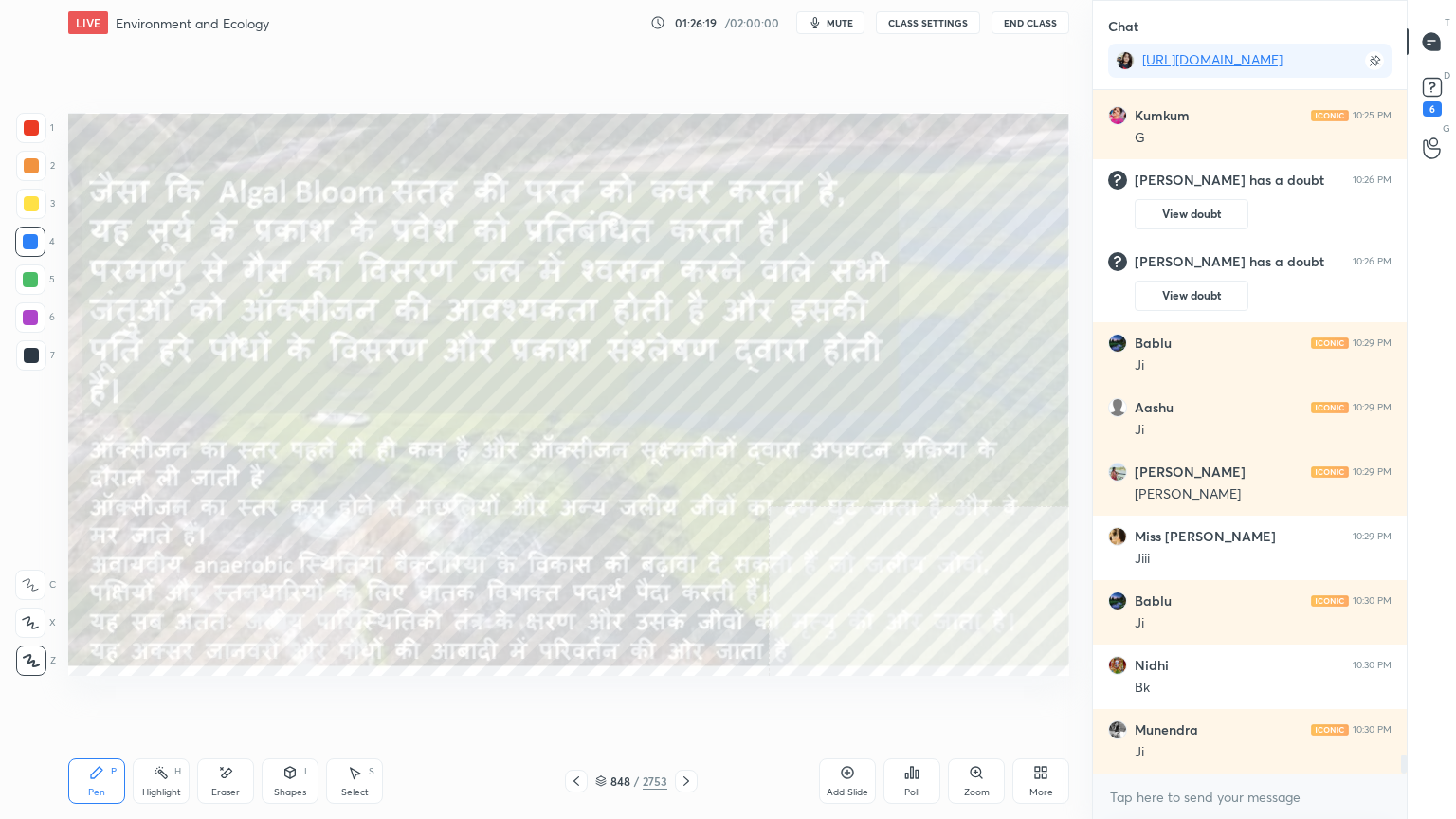
click at [577, 699] on icon at bounding box center [577, 782] width 15 height 15
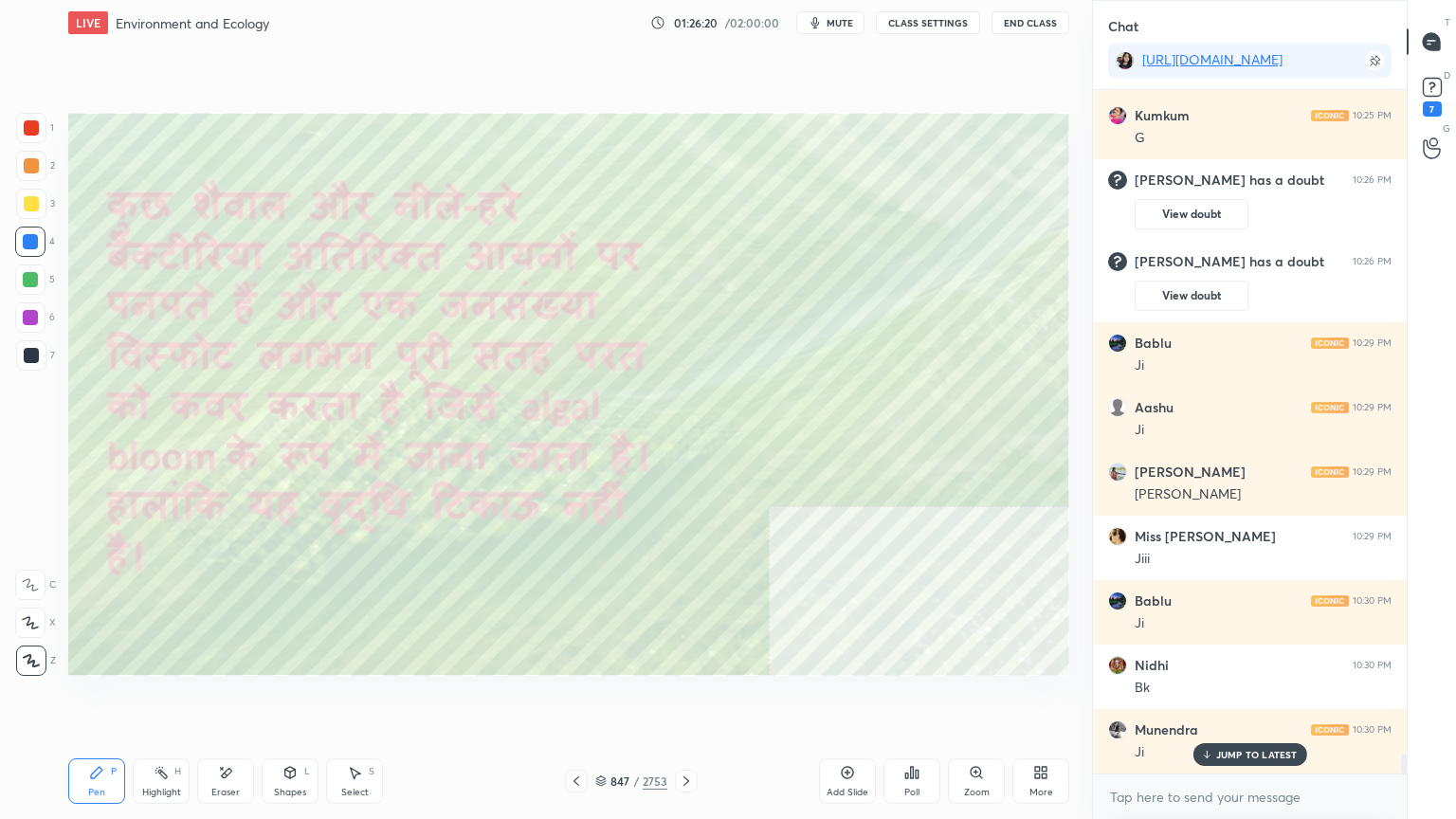
scroll to position [24179, 0]
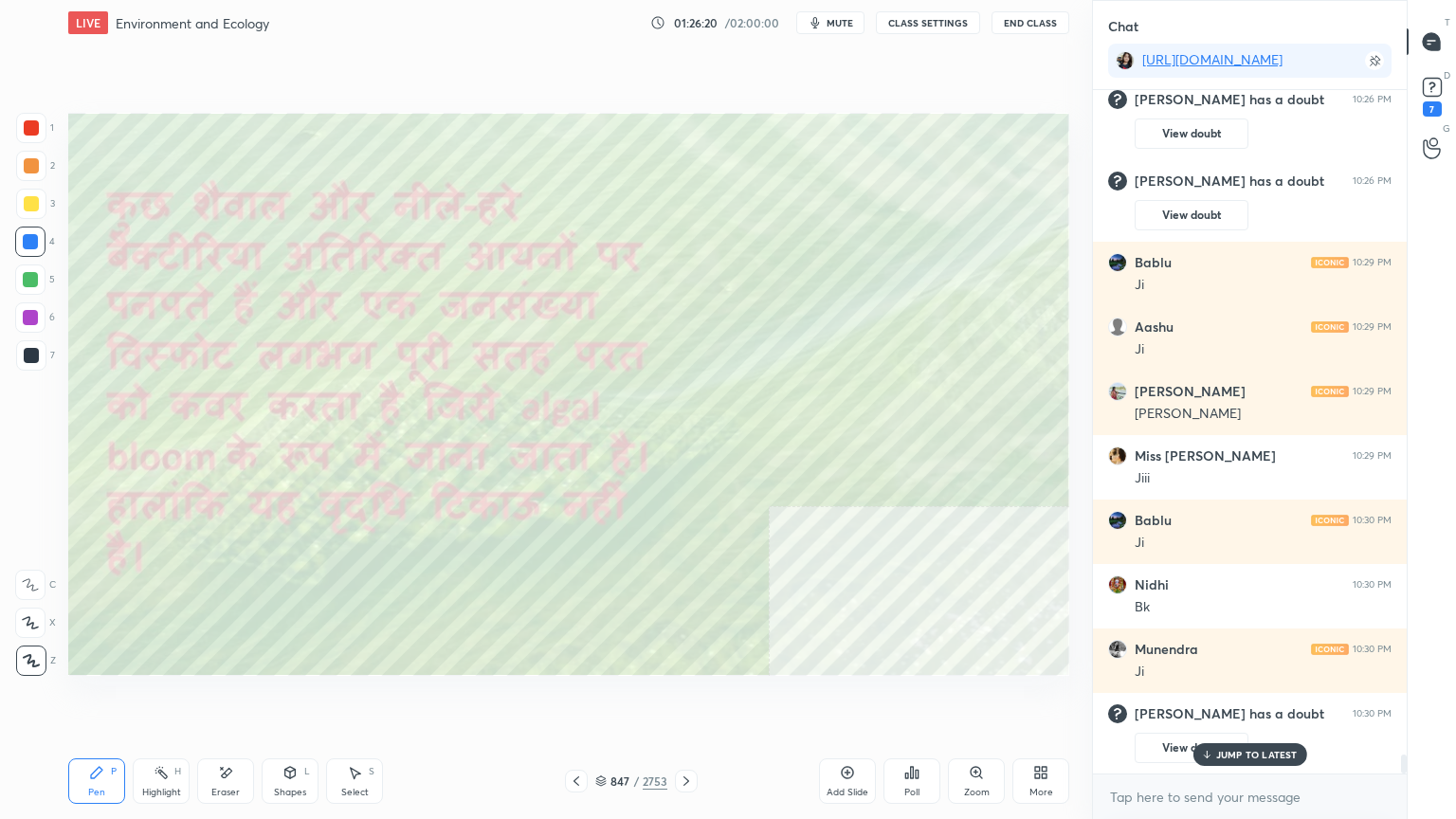
click at [576, 699] on icon at bounding box center [577, 782] width 15 height 15
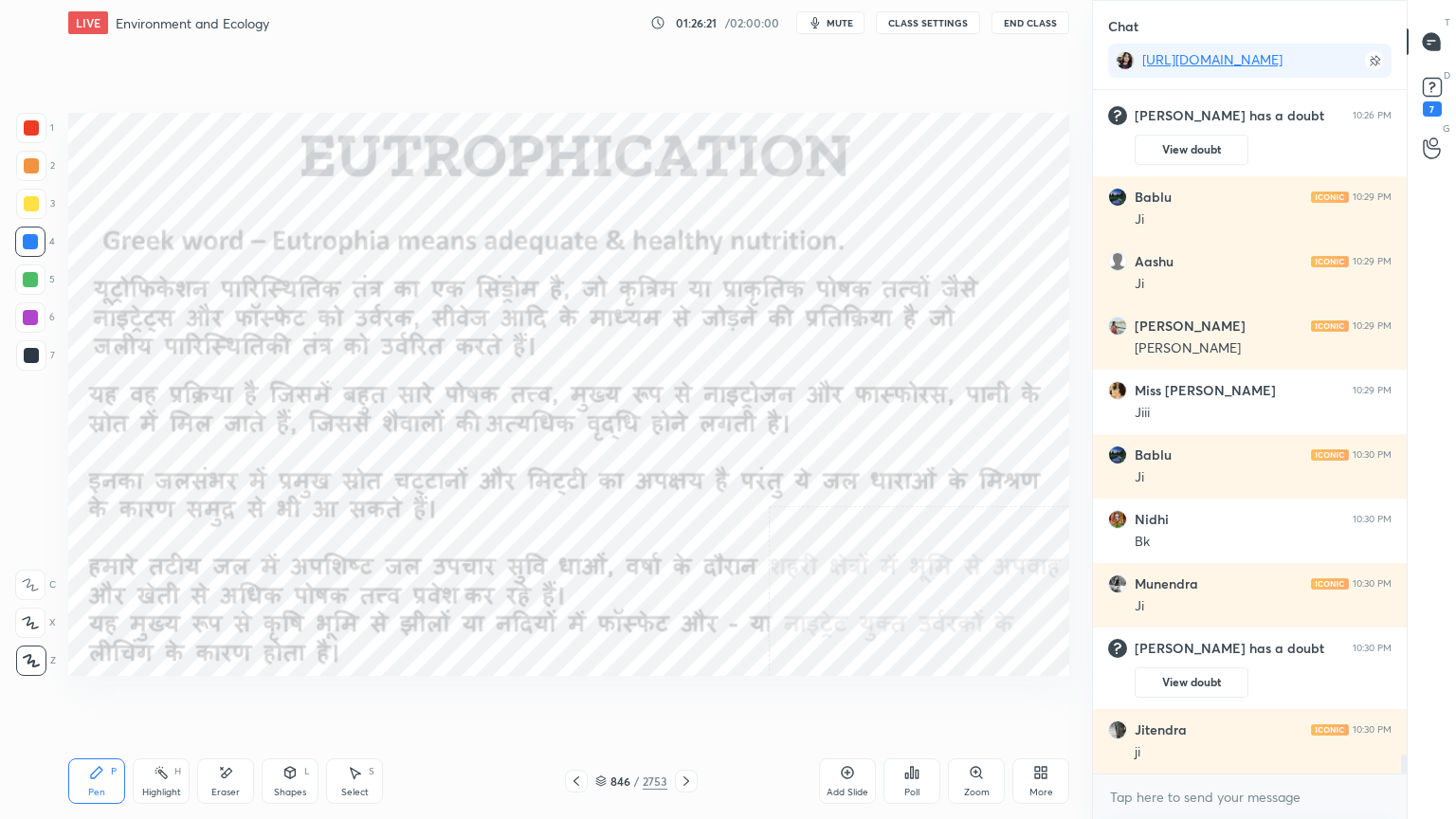
scroll to position [24091, 0]
click at [1228, 699] on textarea at bounding box center [1249, 798] width 284 height 31
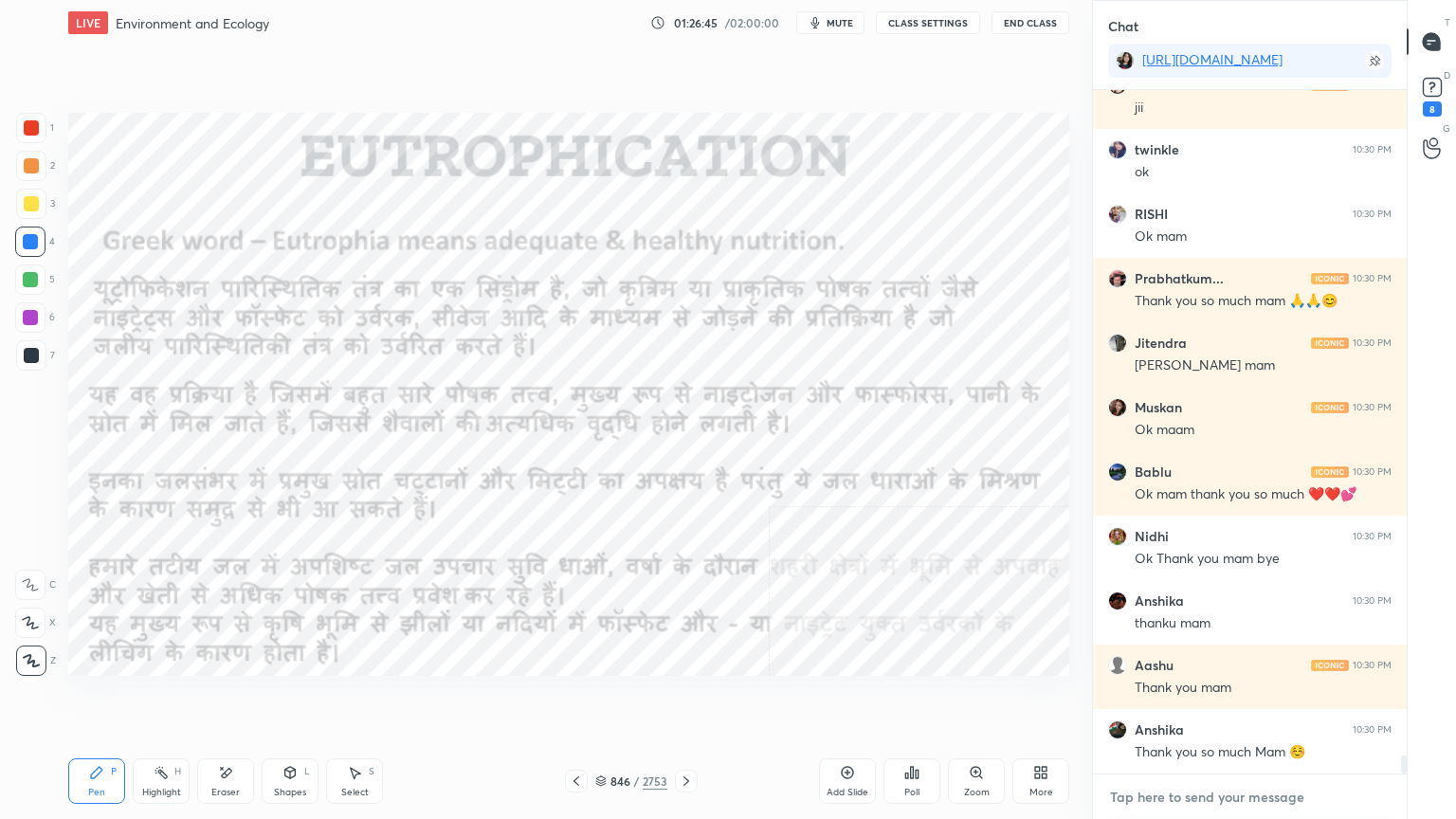
scroll to position [25058, 0]
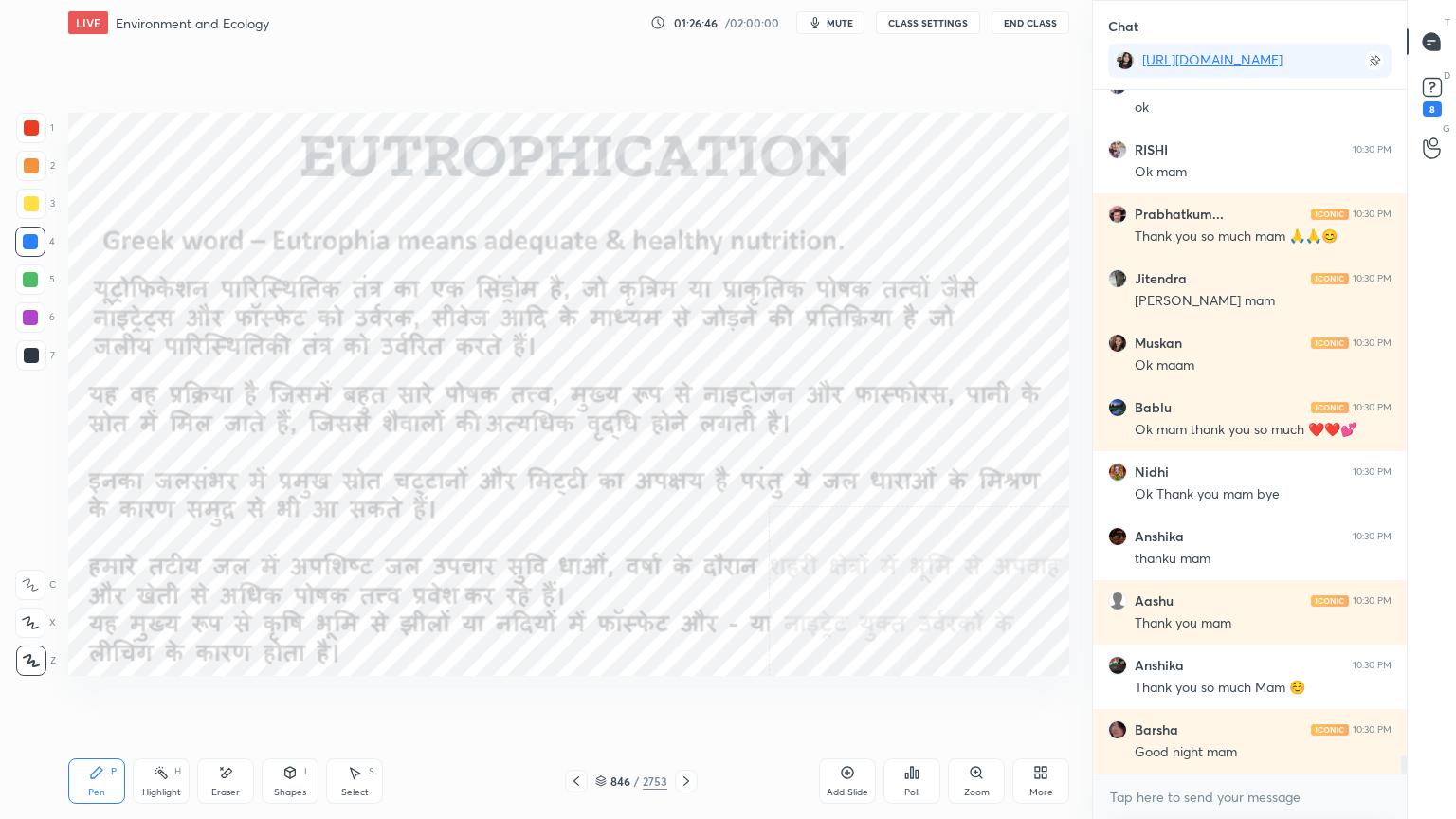
click at [1028, 19] on button "End Class" at bounding box center [1030, 23] width 78 height 23
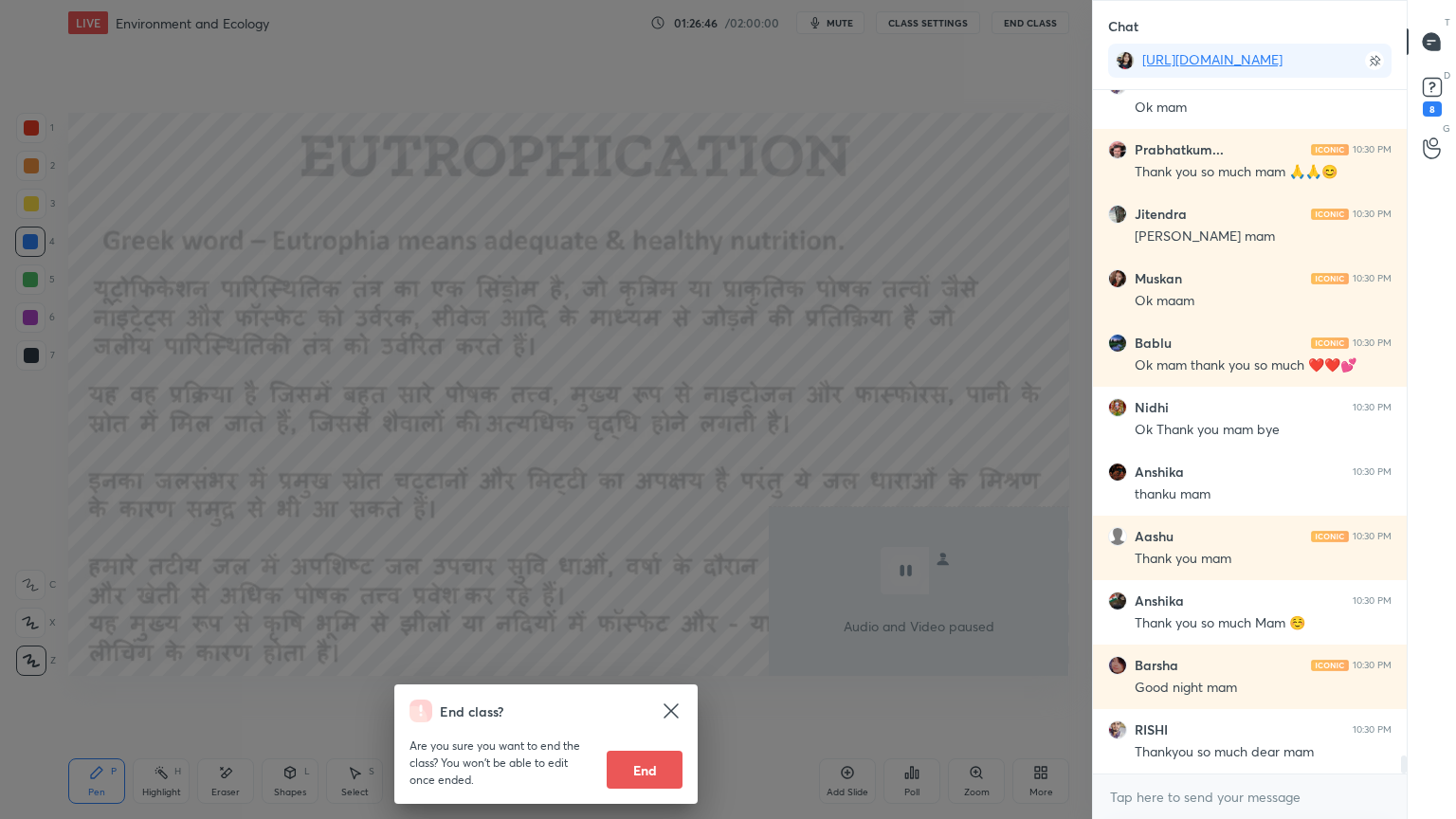
scroll to position [25187, 0]
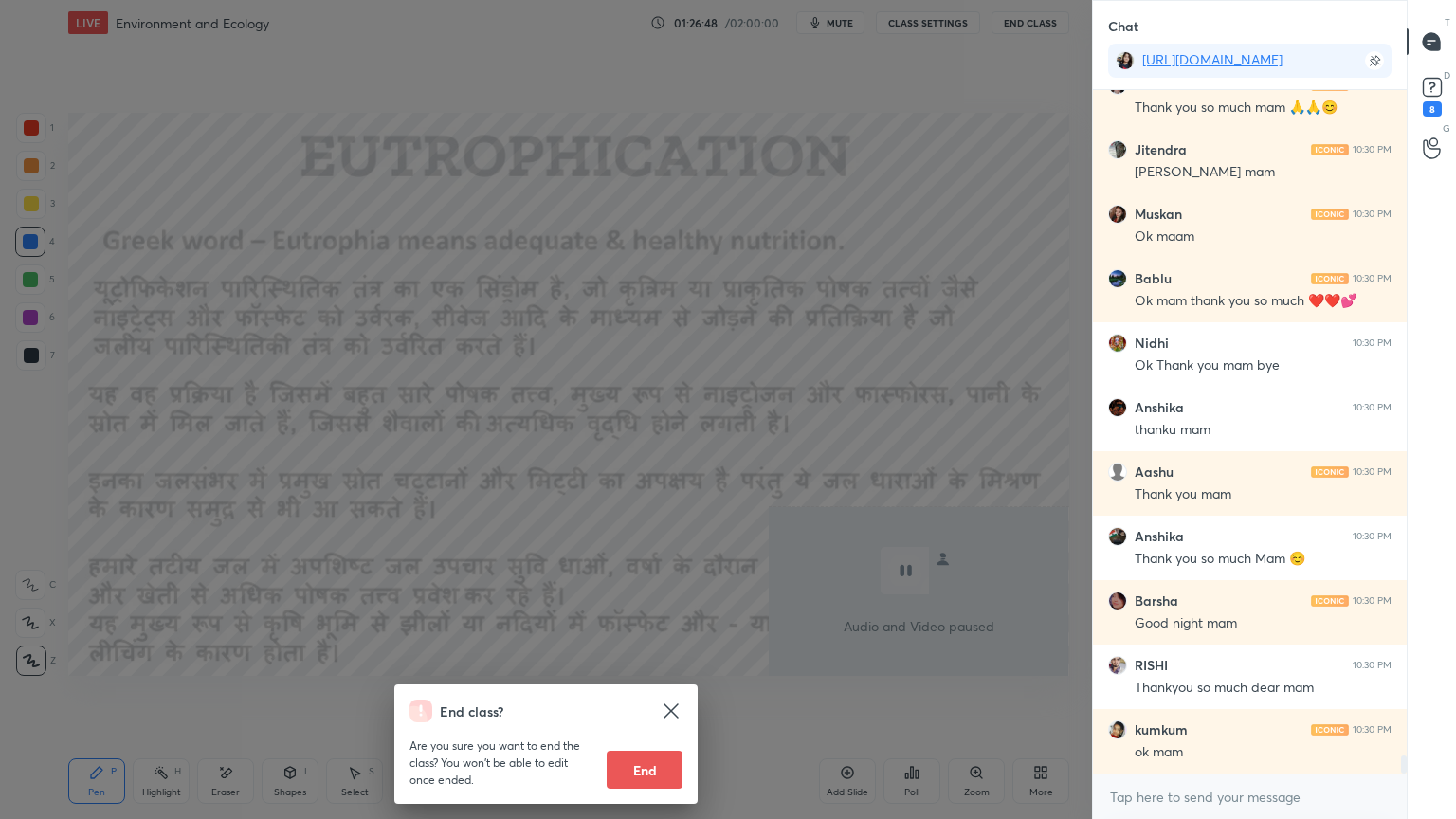
click at [655, 699] on button "End" at bounding box center [644, 769] width 76 height 37
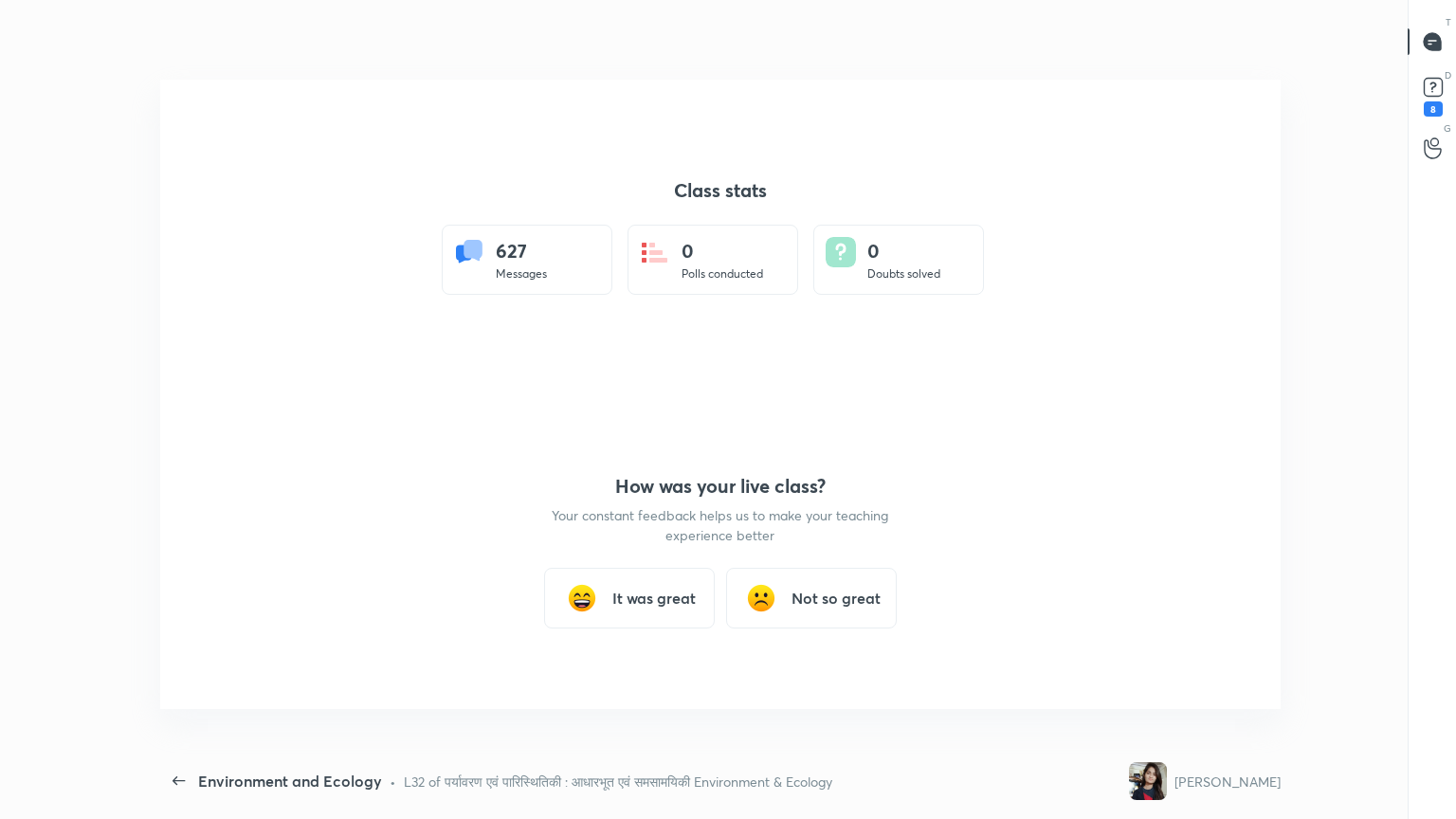
scroll to position [0, 0]
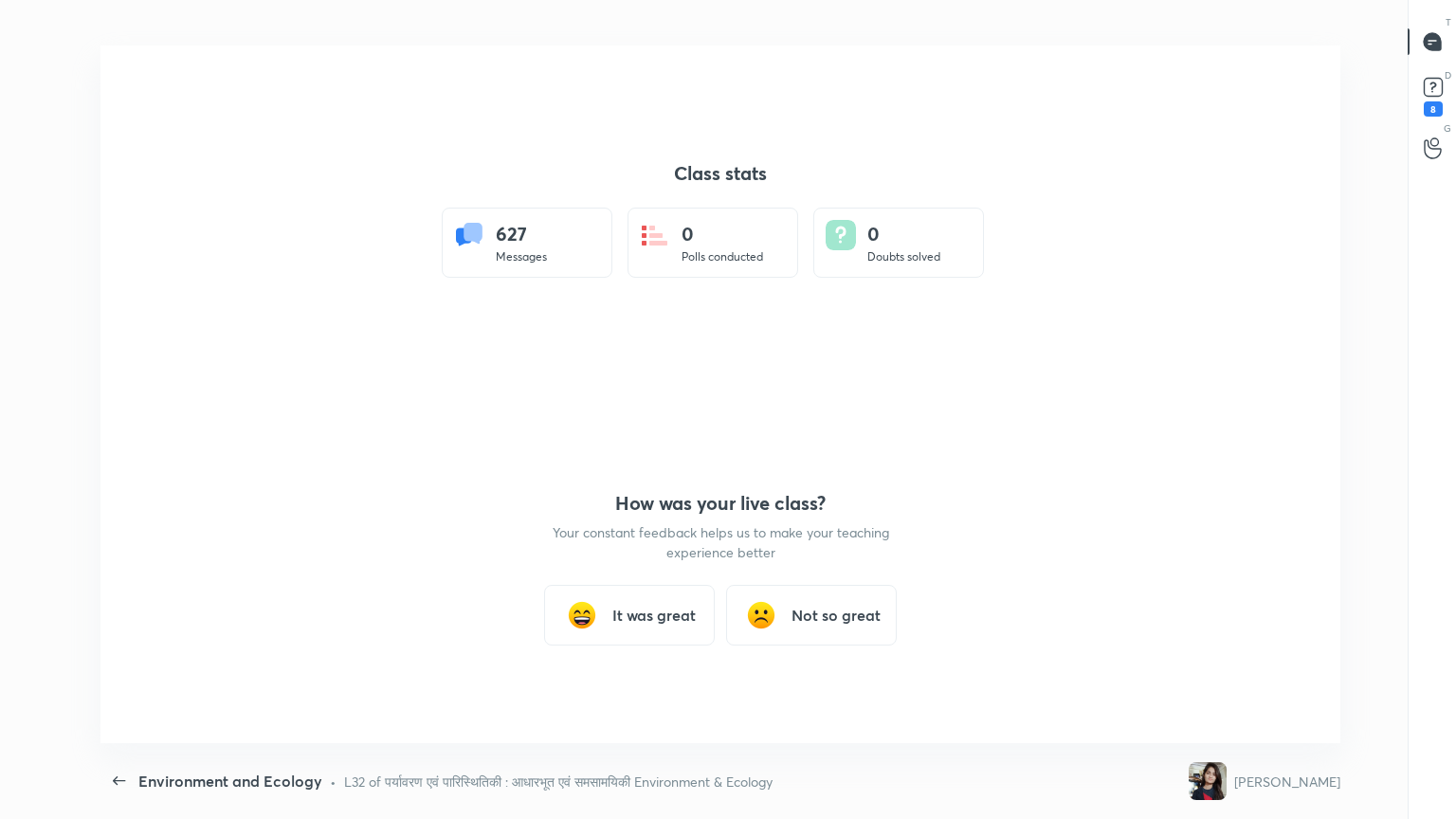
click at [633, 613] on h3 "It was great" at bounding box center [654, 615] width 84 height 23
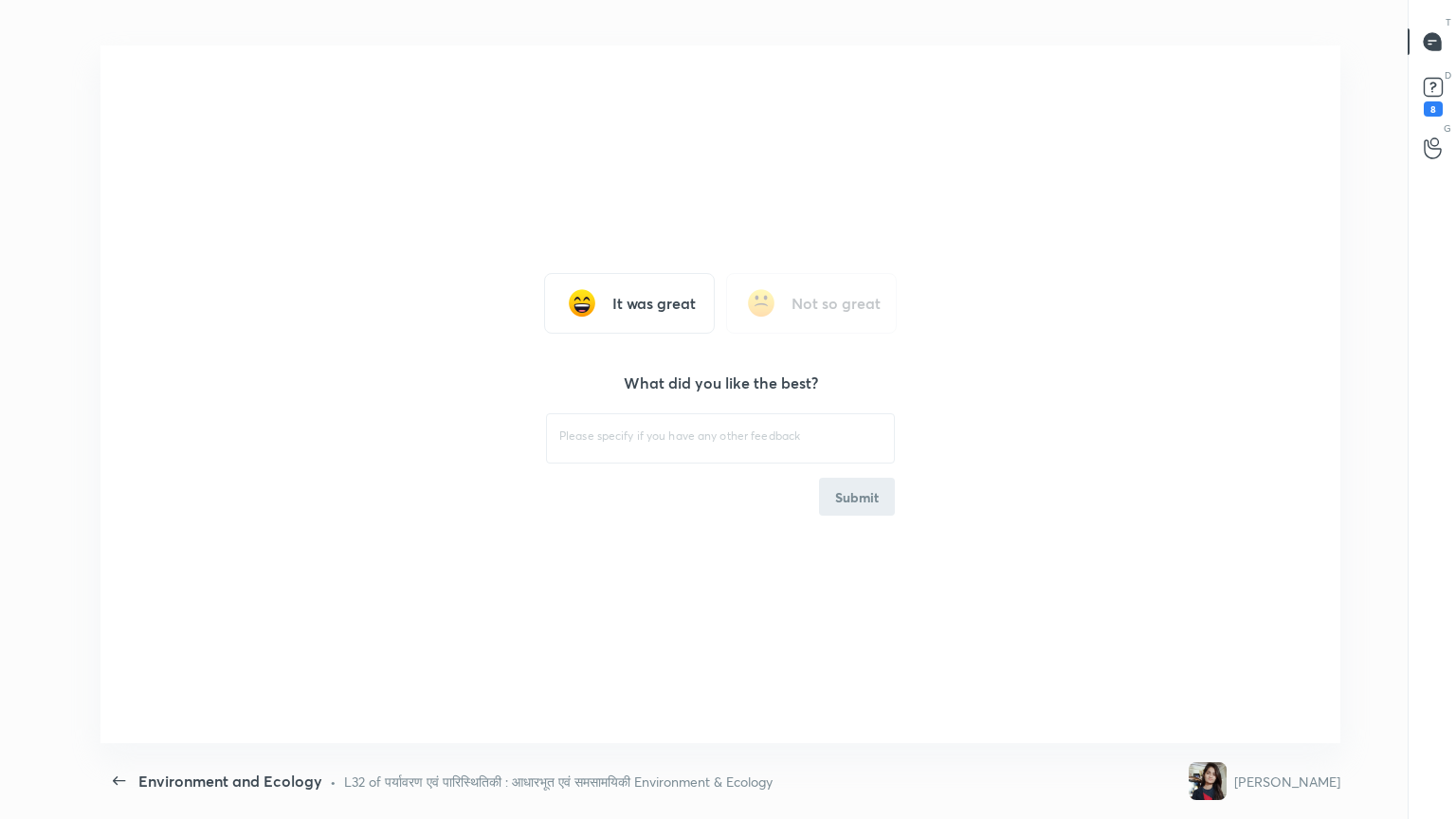
click at [679, 296] on h3 "It was great" at bounding box center [654, 304] width 84 height 23
click at [849, 508] on div "​ Submit" at bounding box center [720, 462] width 349 height 106
click at [842, 500] on div "​ Submit" at bounding box center [720, 462] width 349 height 106
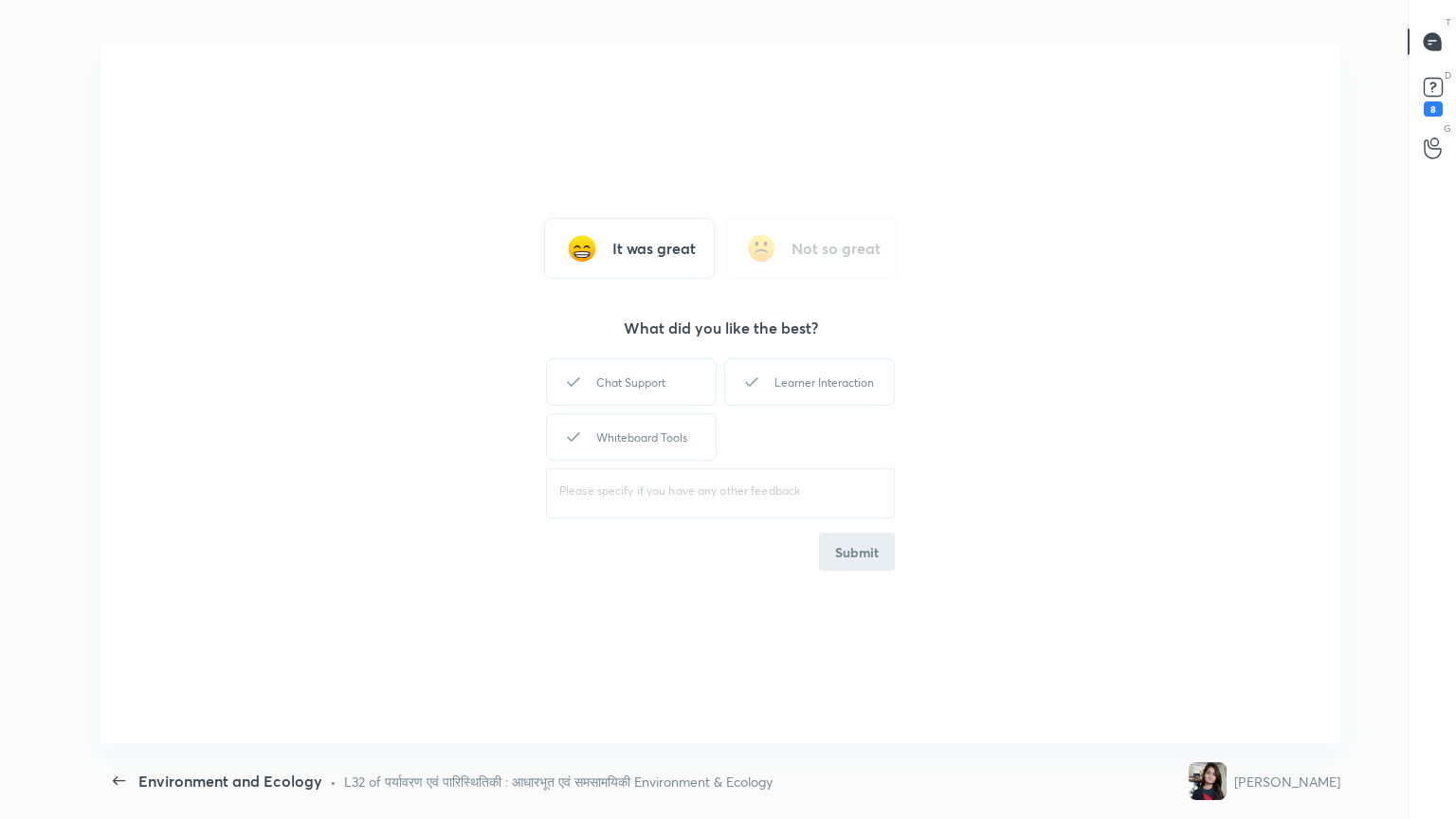
click at [847, 494] on textarea at bounding box center [720, 491] width 322 height 18
drag, startPoint x: 797, startPoint y: 380, endPoint x: 830, endPoint y: 440, distance: 68.5
click at [801, 378] on div "Learner Interaction" at bounding box center [809, 382] width 171 height 47
drag, startPoint x: 858, startPoint y: 540, endPoint x: 875, endPoint y: 490, distance: 52.8
click at [862, 535] on button "Submit" at bounding box center [856, 551] width 76 height 37
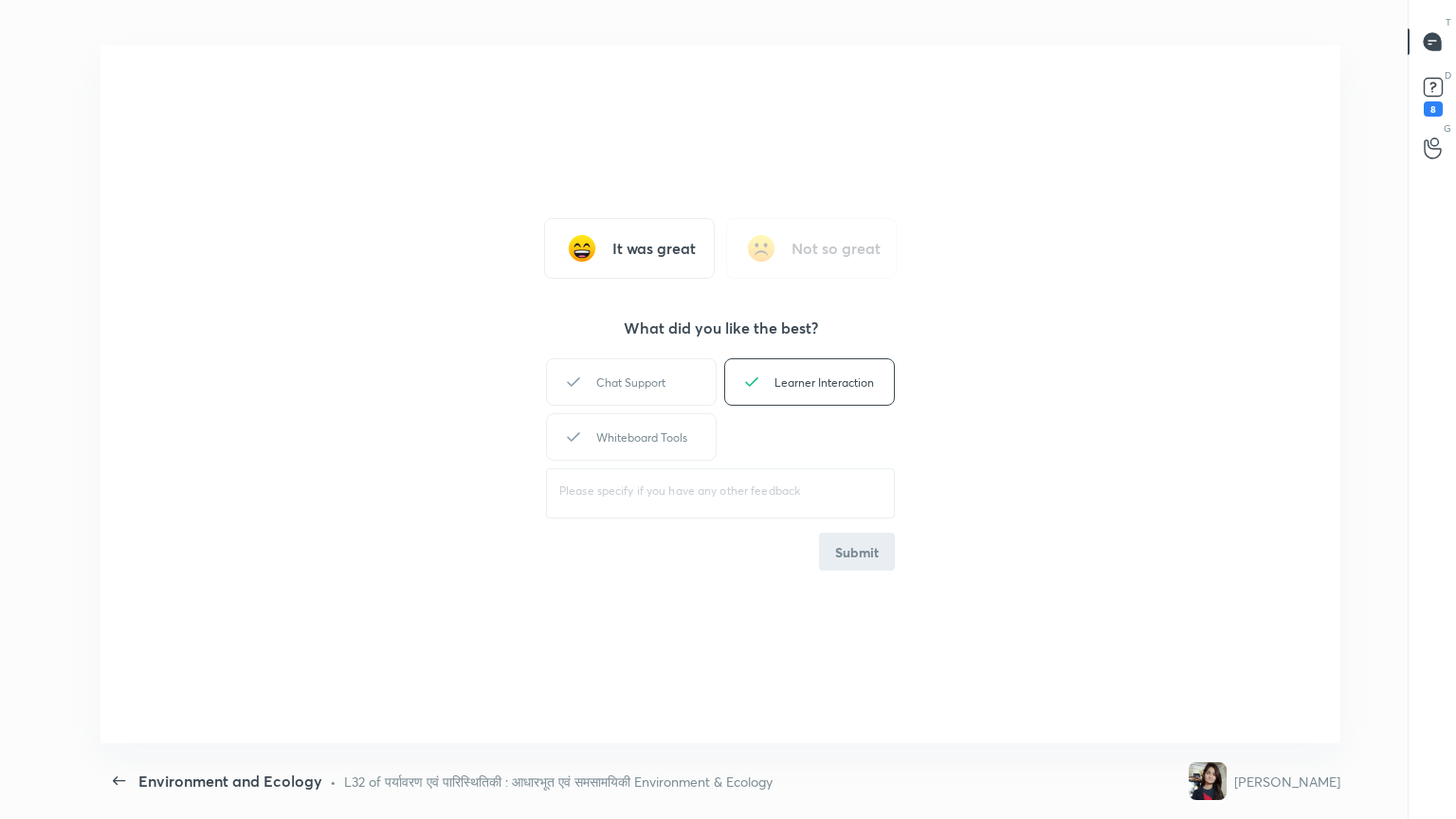
drag, startPoint x: 994, startPoint y: 134, endPoint x: 1002, endPoint y: 129, distance: 9.4
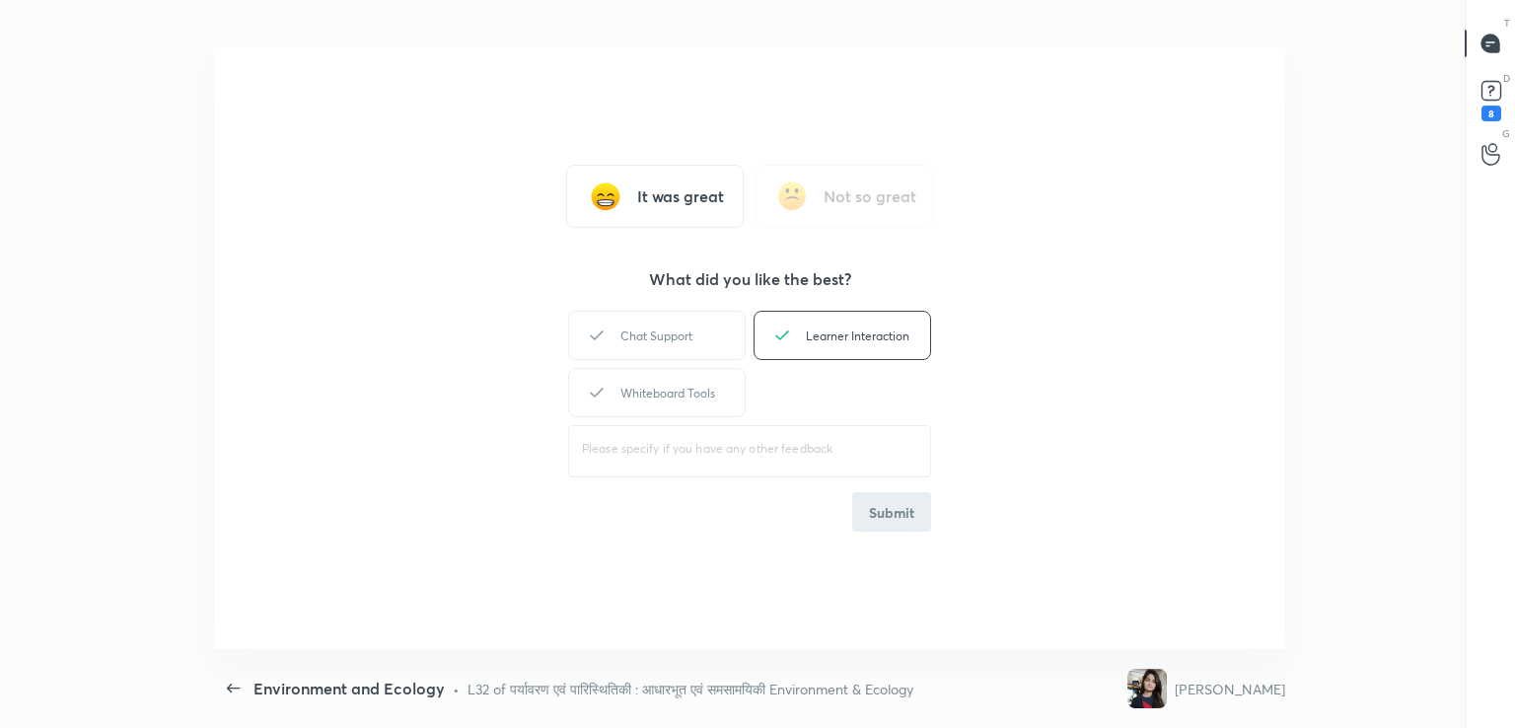
type textarea "x"
drag, startPoint x: 1188, startPoint y: 65, endPoint x: 1237, endPoint y: 53, distance: 49.8
click at [1237, 53] on div "It was great Not so great What did you like the best? Chat Support Learner Inte…" at bounding box center [749, 348] width 1070 height 602
